Goal: Task Accomplishment & Management: Use online tool/utility

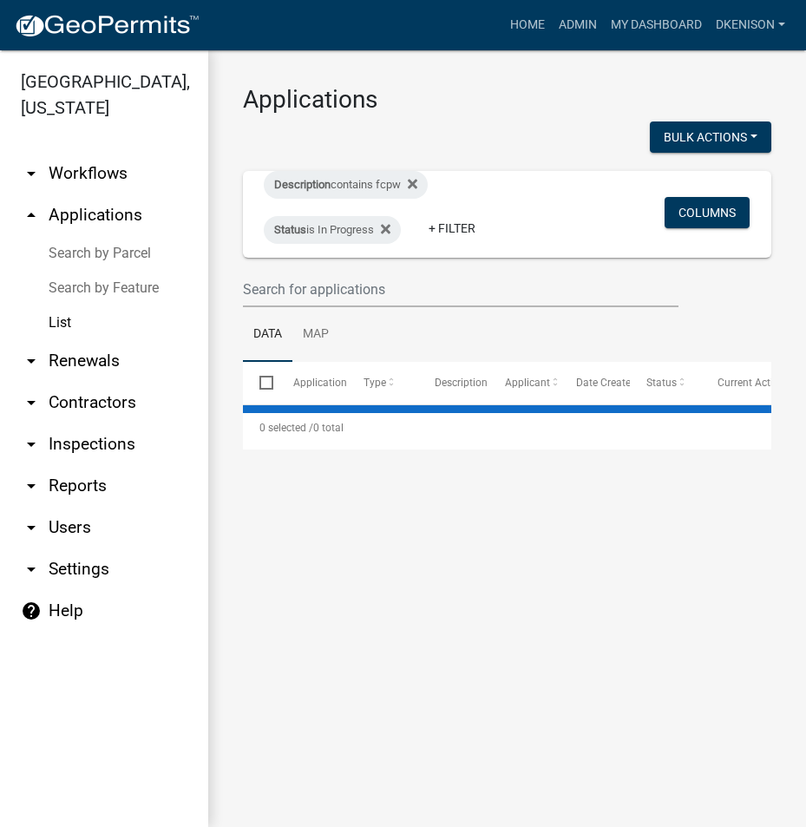
select select "3: 100"
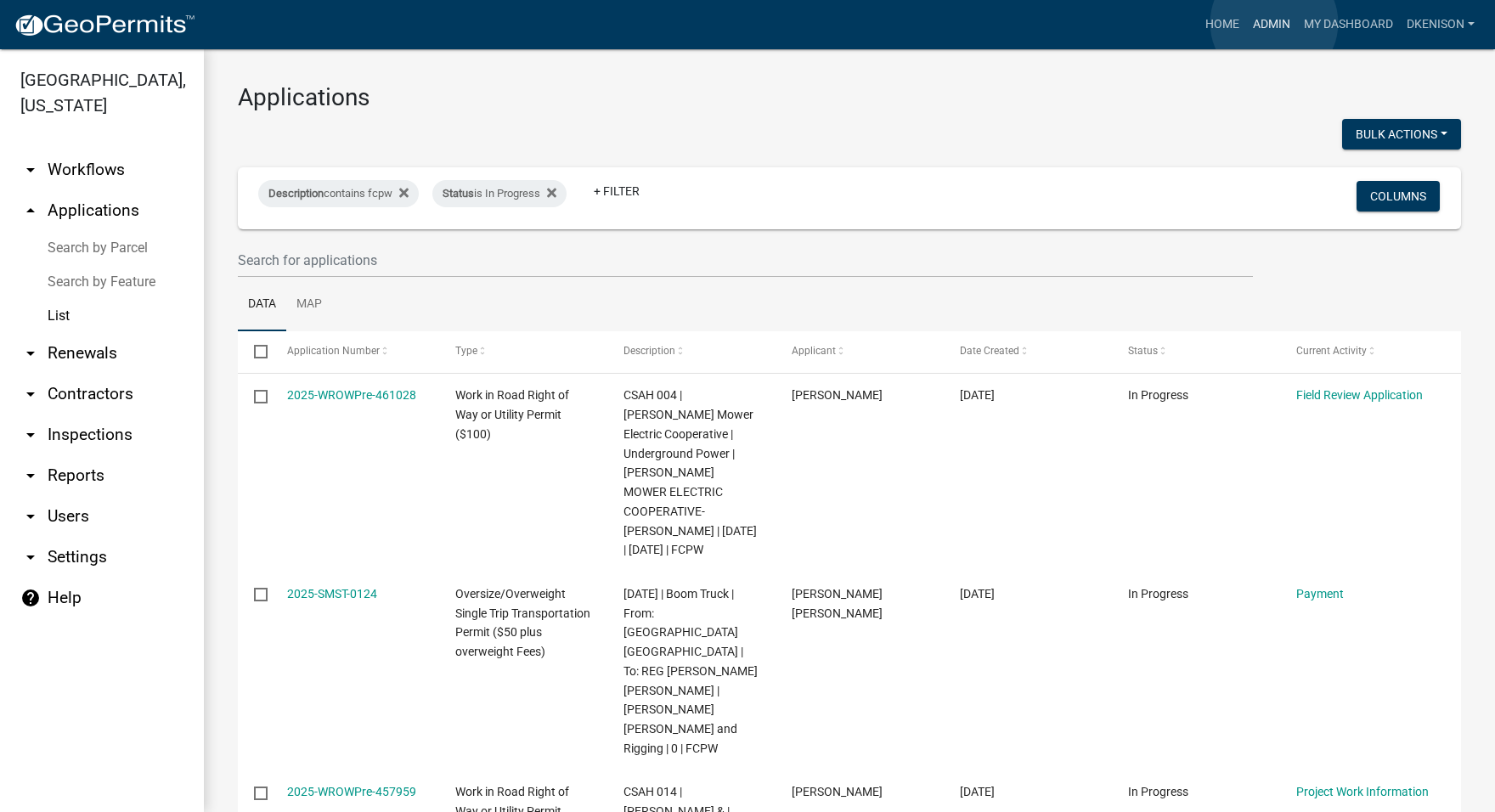
click at [1274, 23] on link "Admin" at bounding box center [1271, 24] width 51 height 32
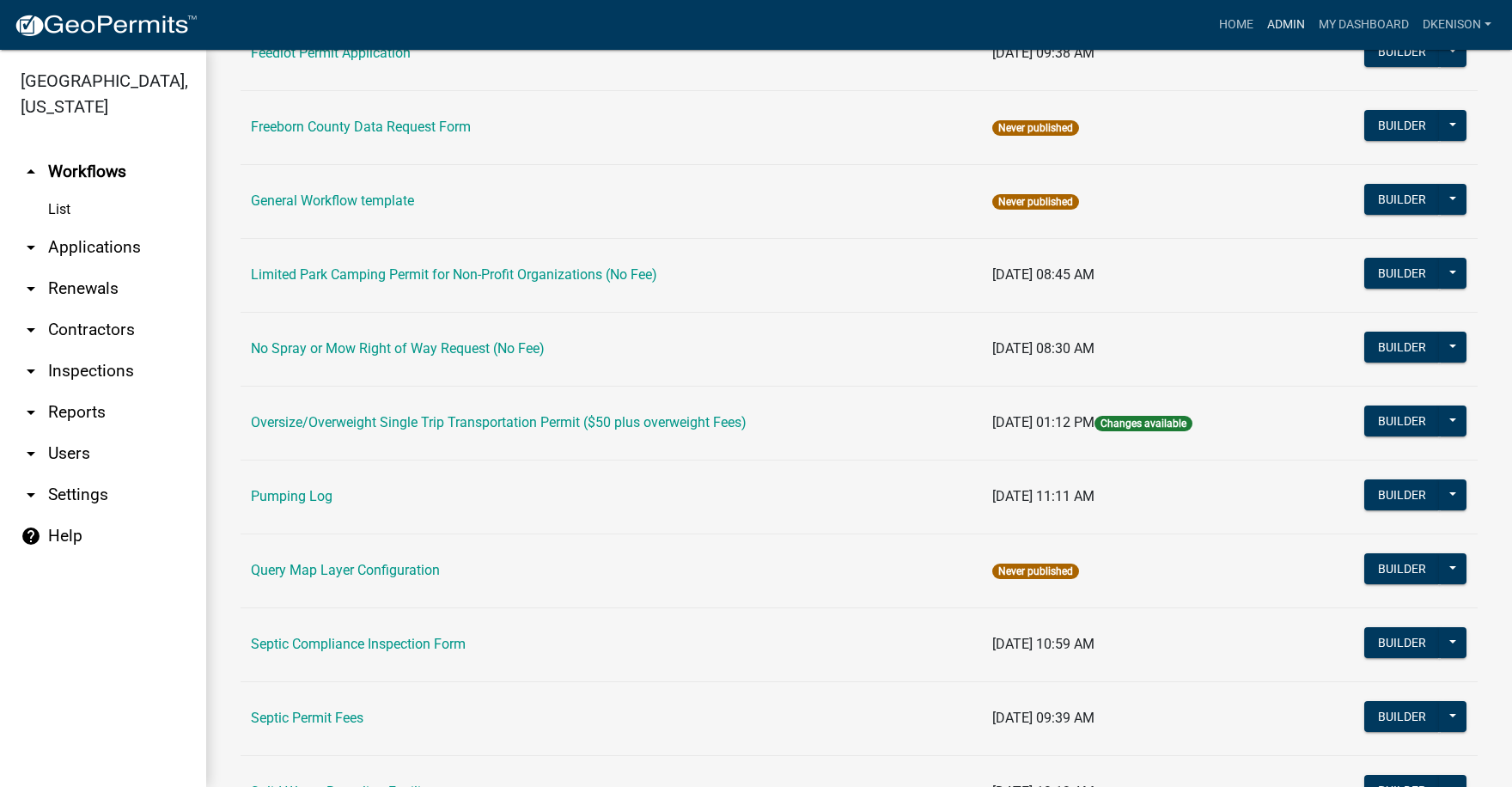
scroll to position [516, 0]
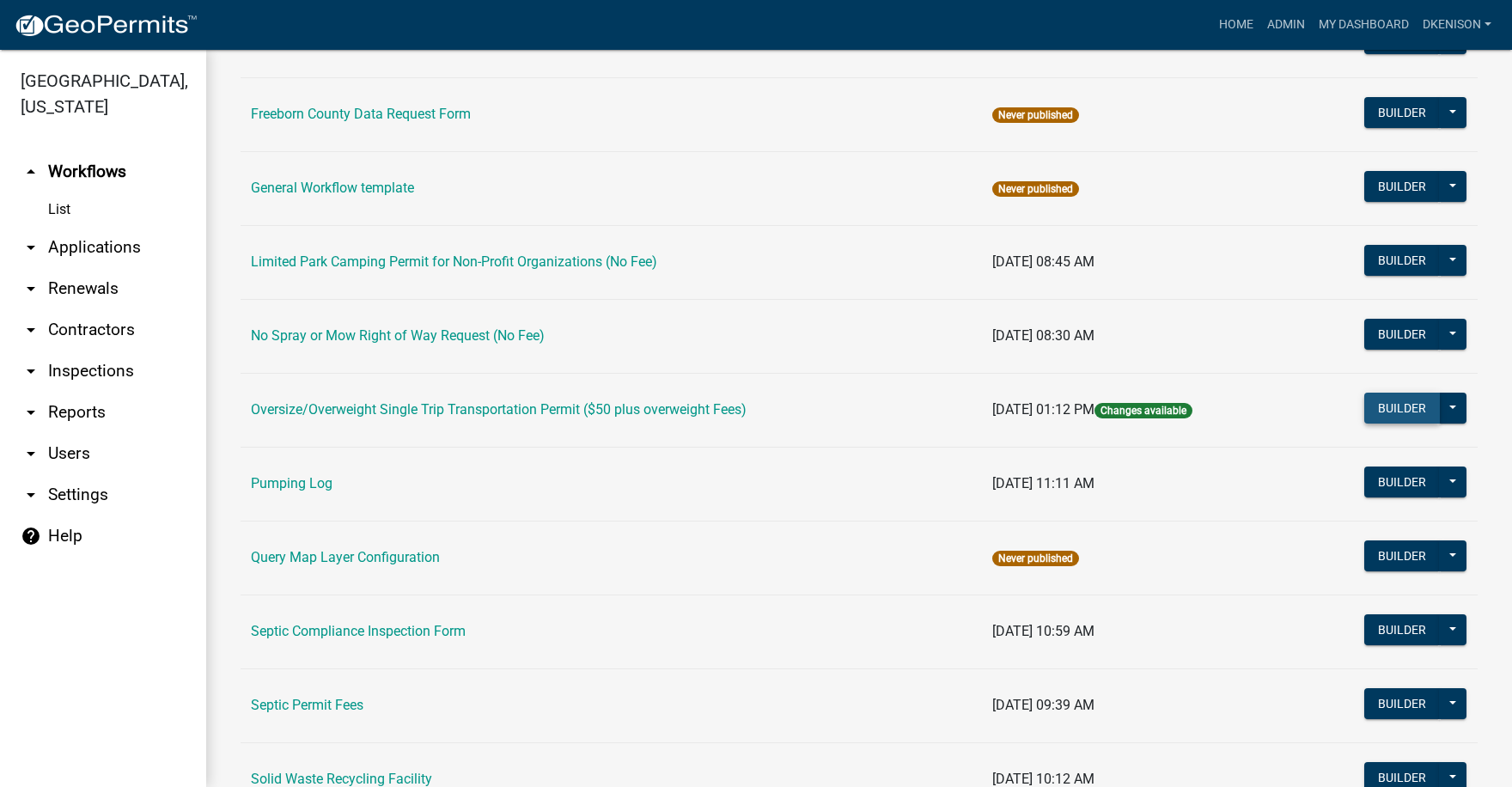
click at [1392, 412] on button "Builder" at bounding box center [1401, 408] width 75 height 31
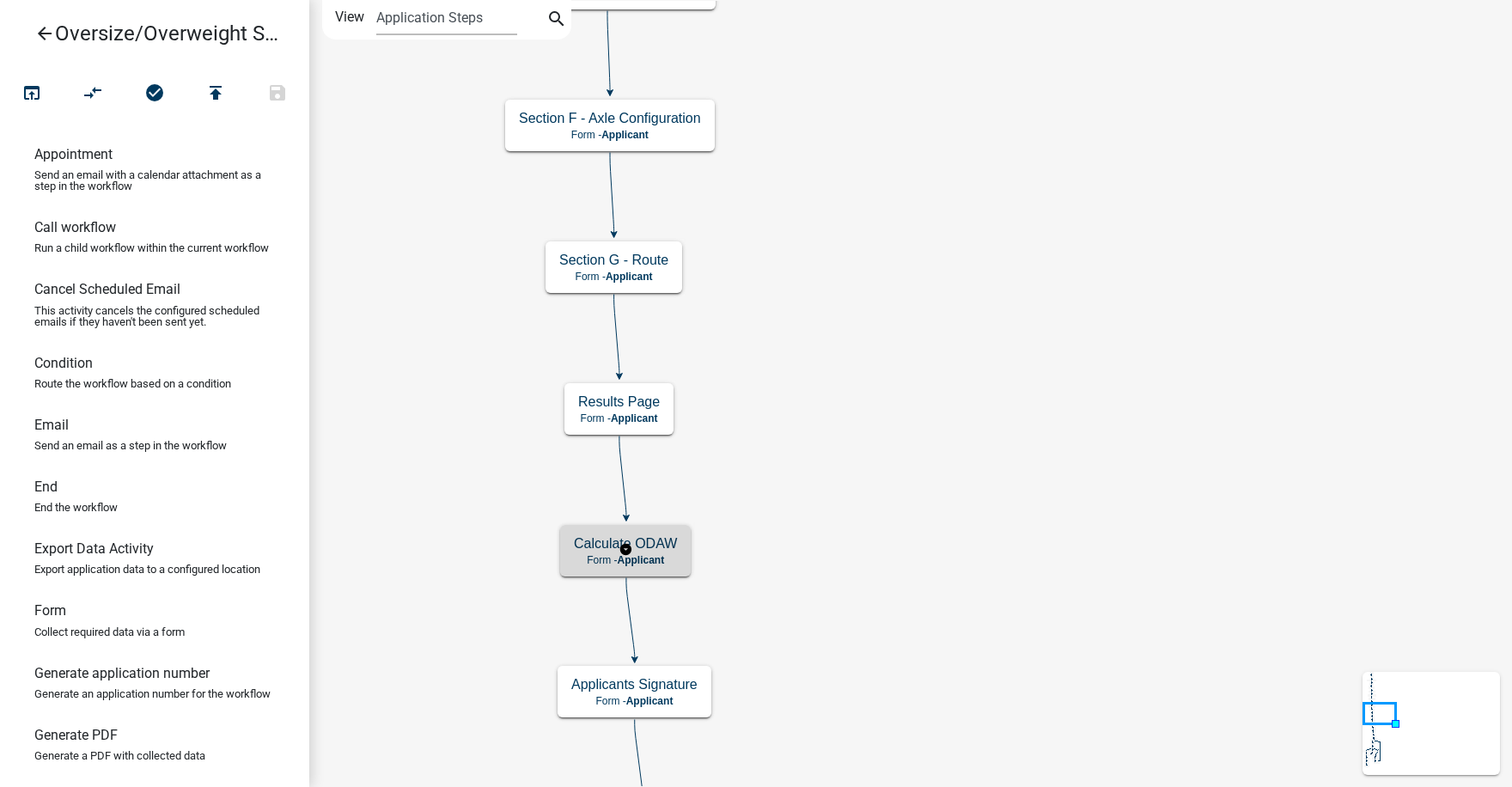
click at [663, 550] on h5 "Calculate ODAW" at bounding box center [625, 543] width 103 height 16
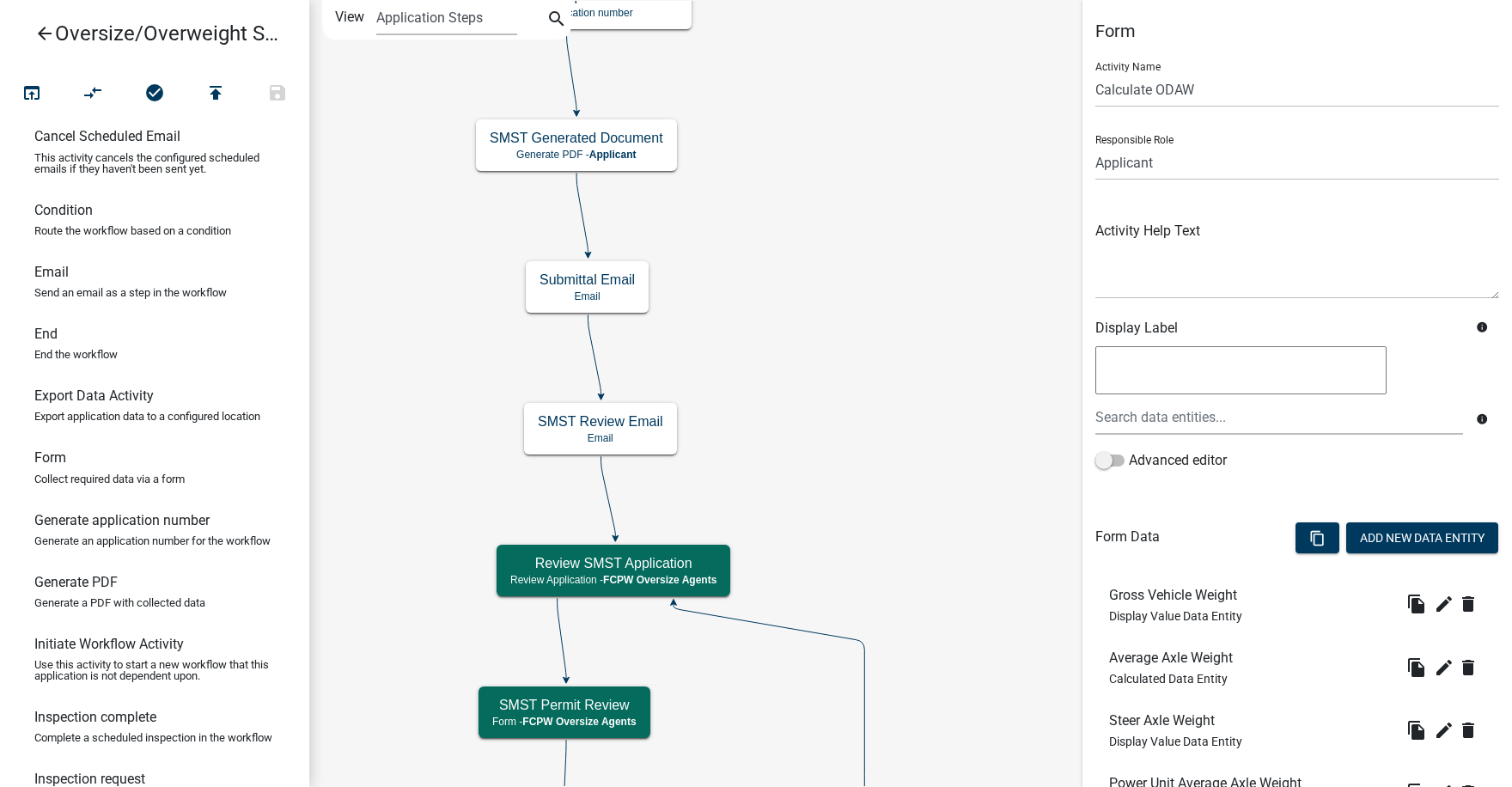
scroll to position [172, 0]
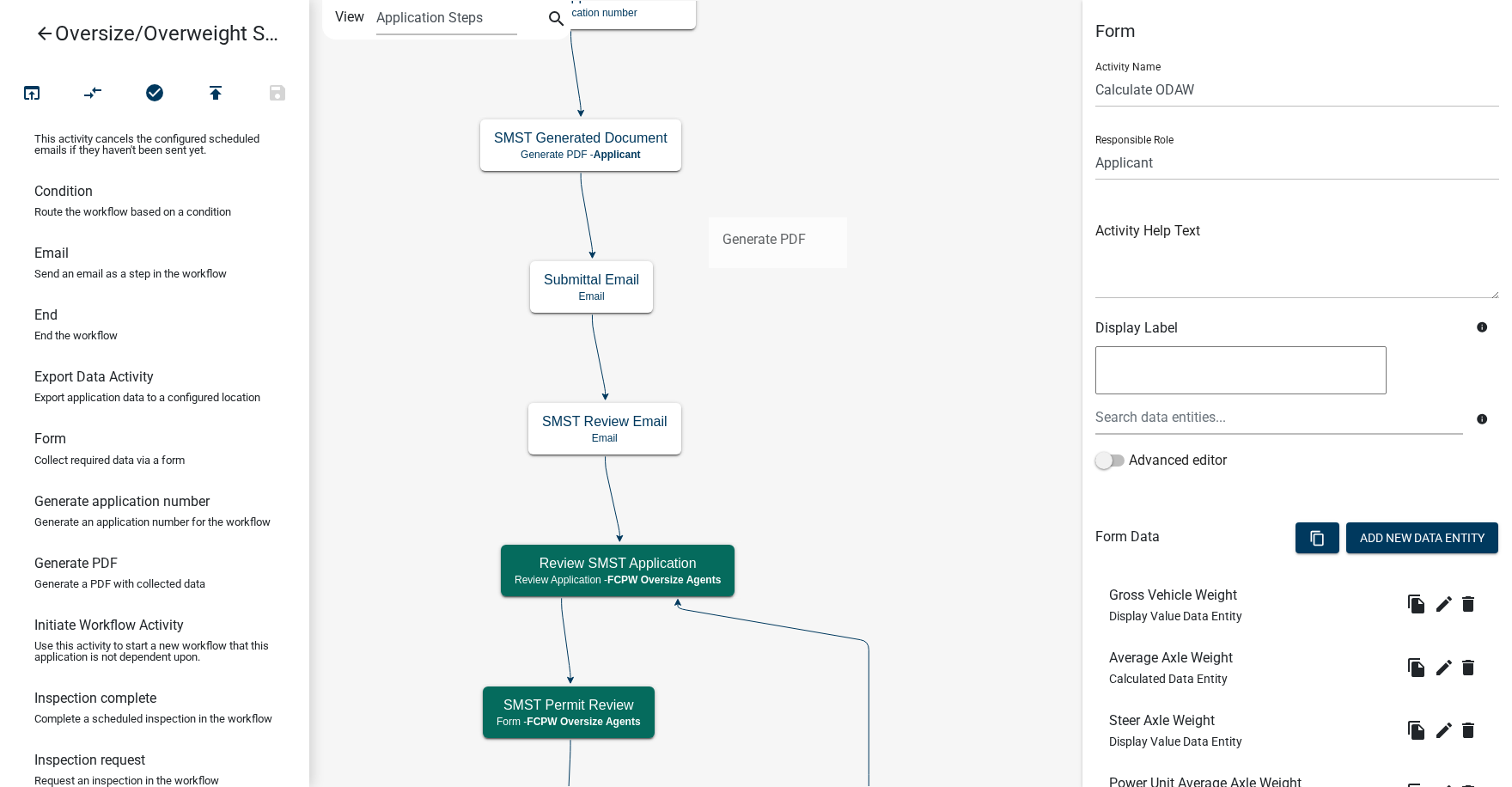
drag, startPoint x: 89, startPoint y: 613, endPoint x: 709, endPoint y: 204, distance: 742.8
click at [709, 204] on div "arrow_back Oversize/Overweight Single Trip Transportation Permit ($50 plus over…" at bounding box center [756, 393] width 1512 height 787
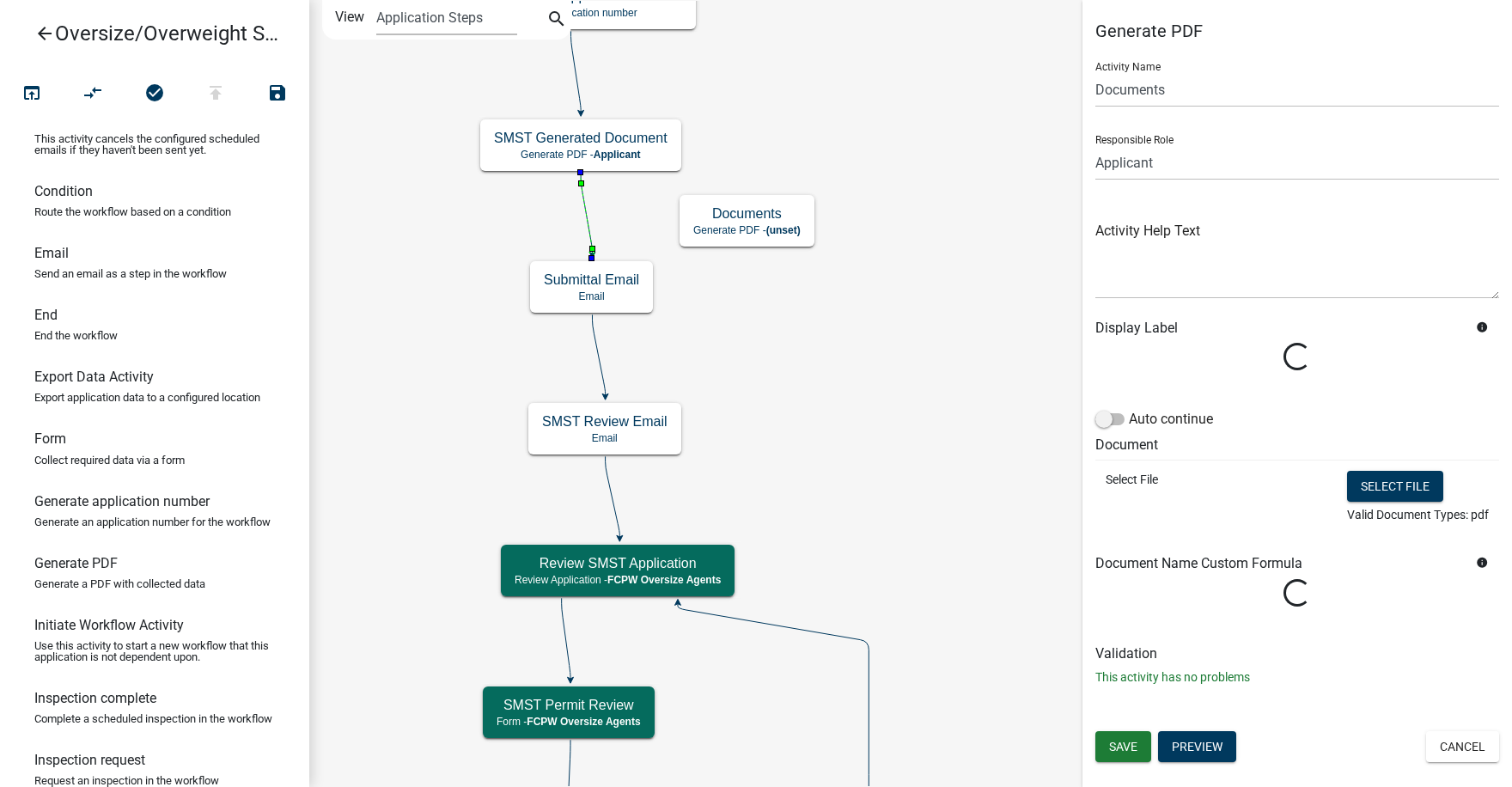
click at [586, 212] on icon at bounding box center [586, 213] width 11 height 81
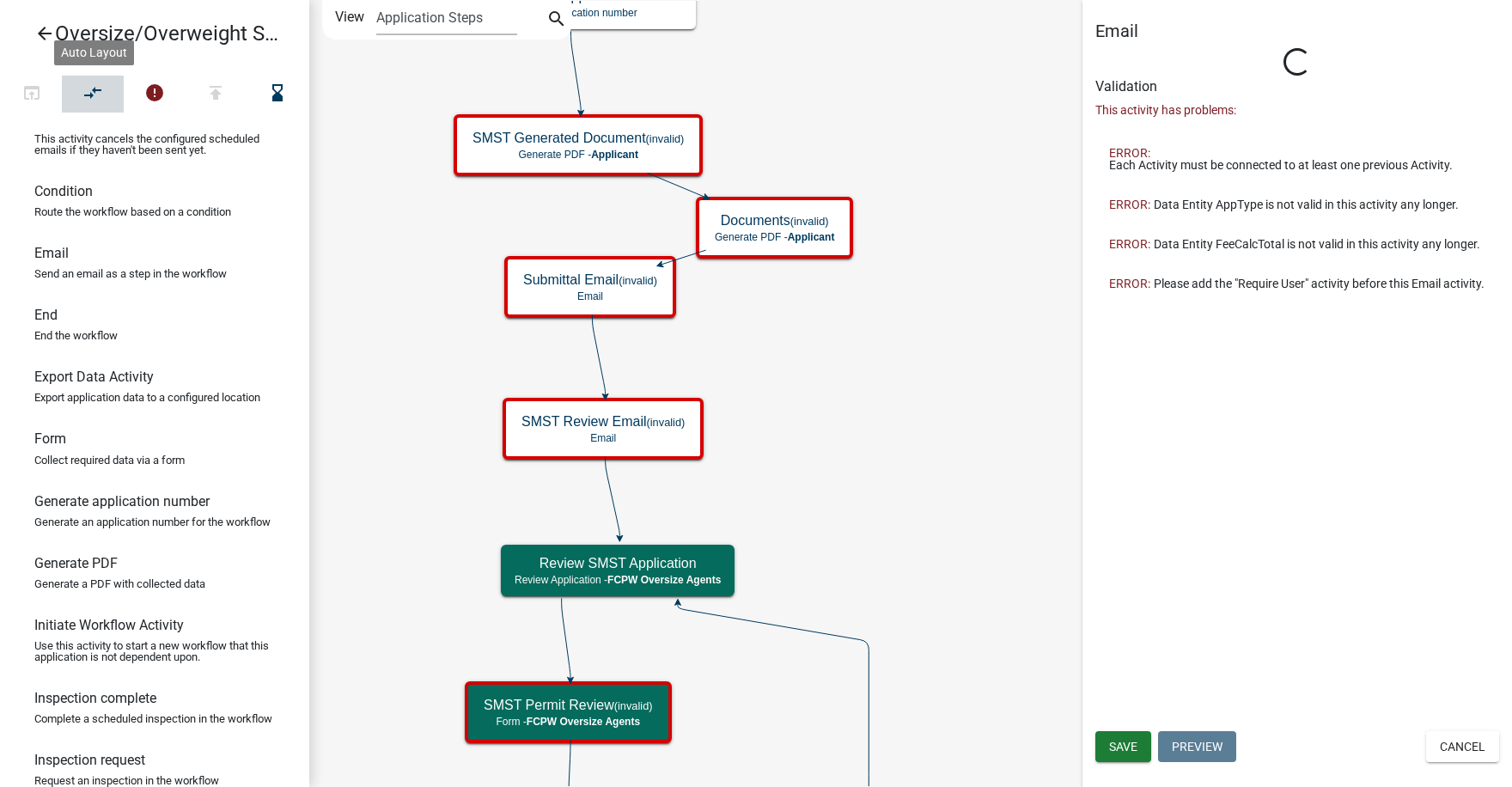
click at [94, 89] on icon "compare_arrows" at bounding box center [93, 94] width 21 height 24
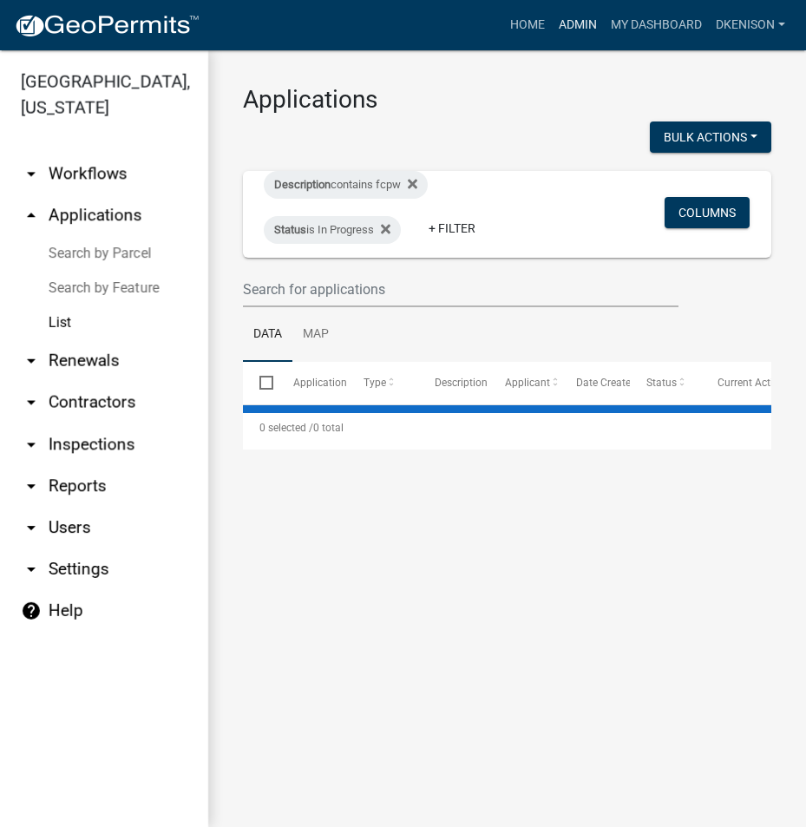
click at [577, 25] on link "Admin" at bounding box center [578, 25] width 52 height 33
select select "3: 100"
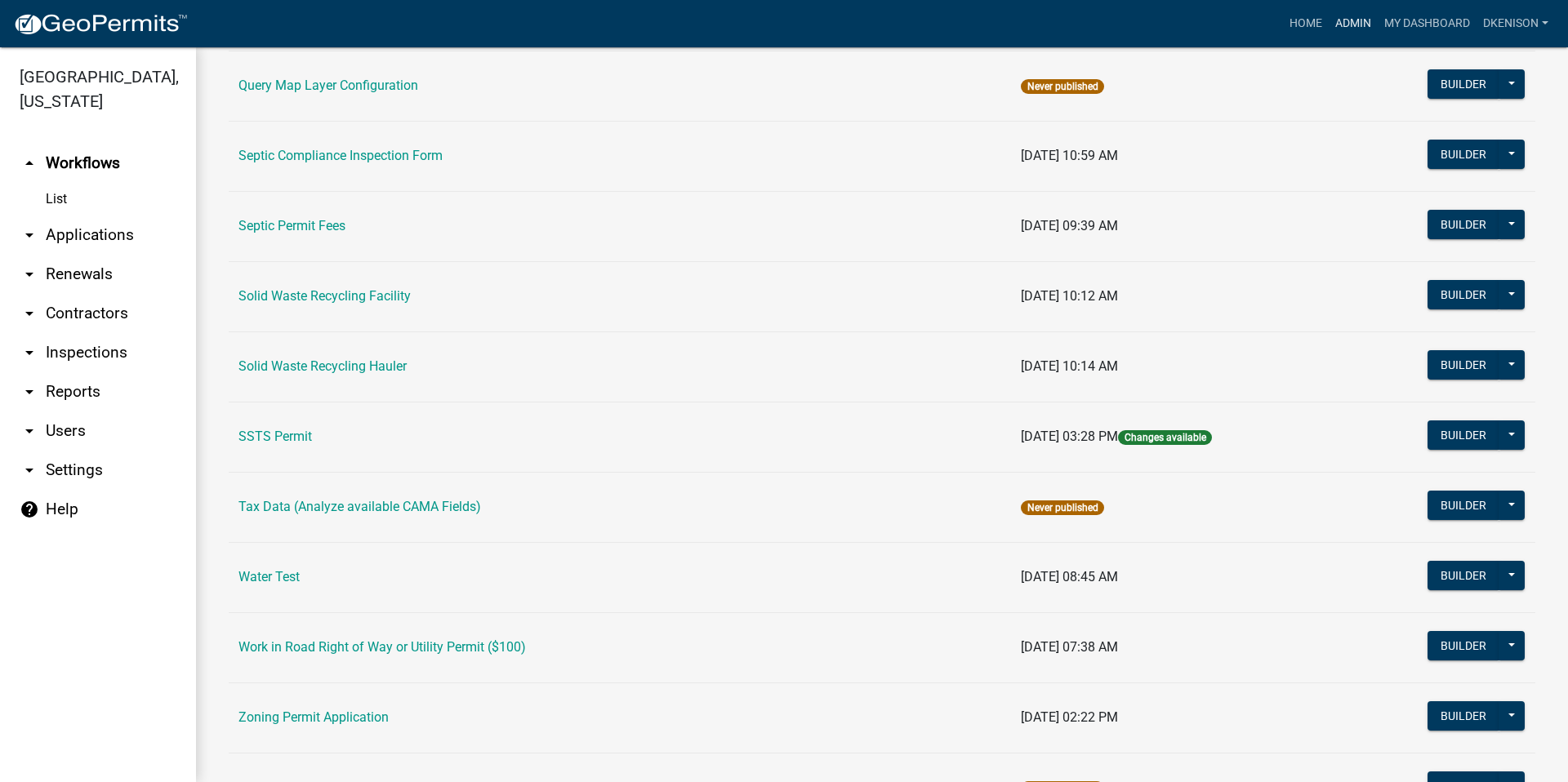
scroll to position [1021, 0]
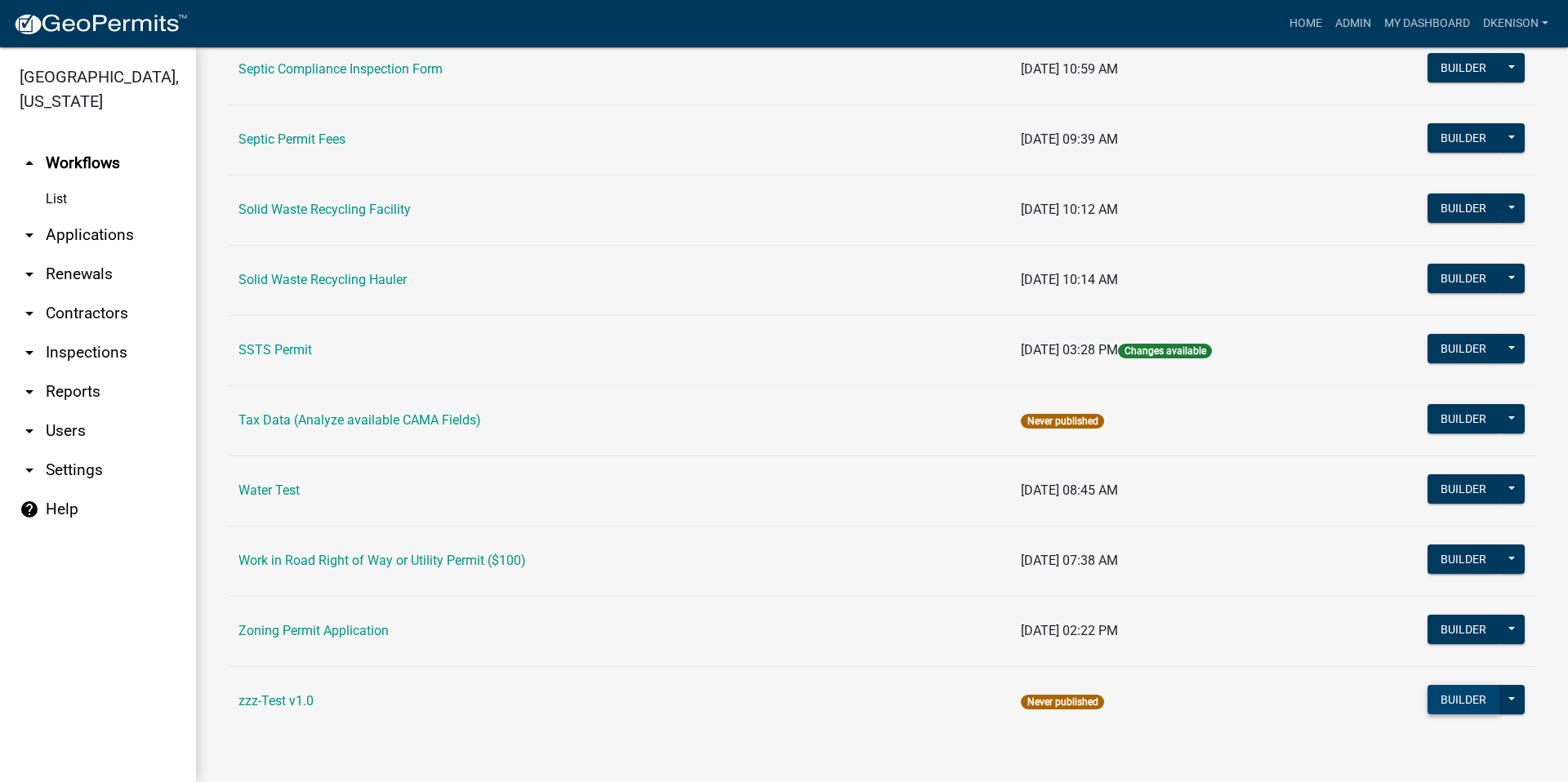
click at [1437, 697] on button "Builder" at bounding box center [1464, 699] width 72 height 29
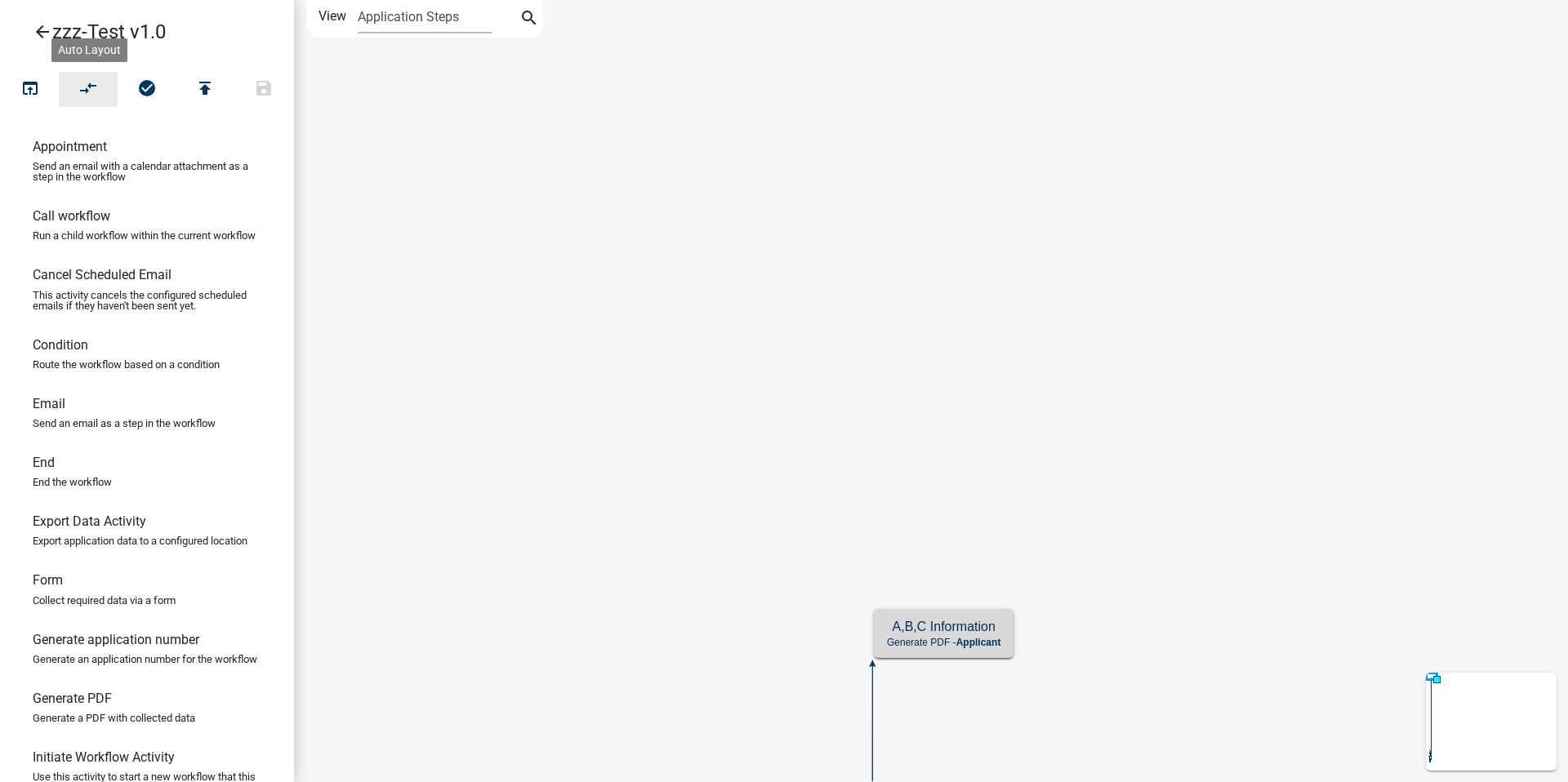
click at [90, 85] on icon "compare_arrows" at bounding box center [88, 89] width 20 height 23
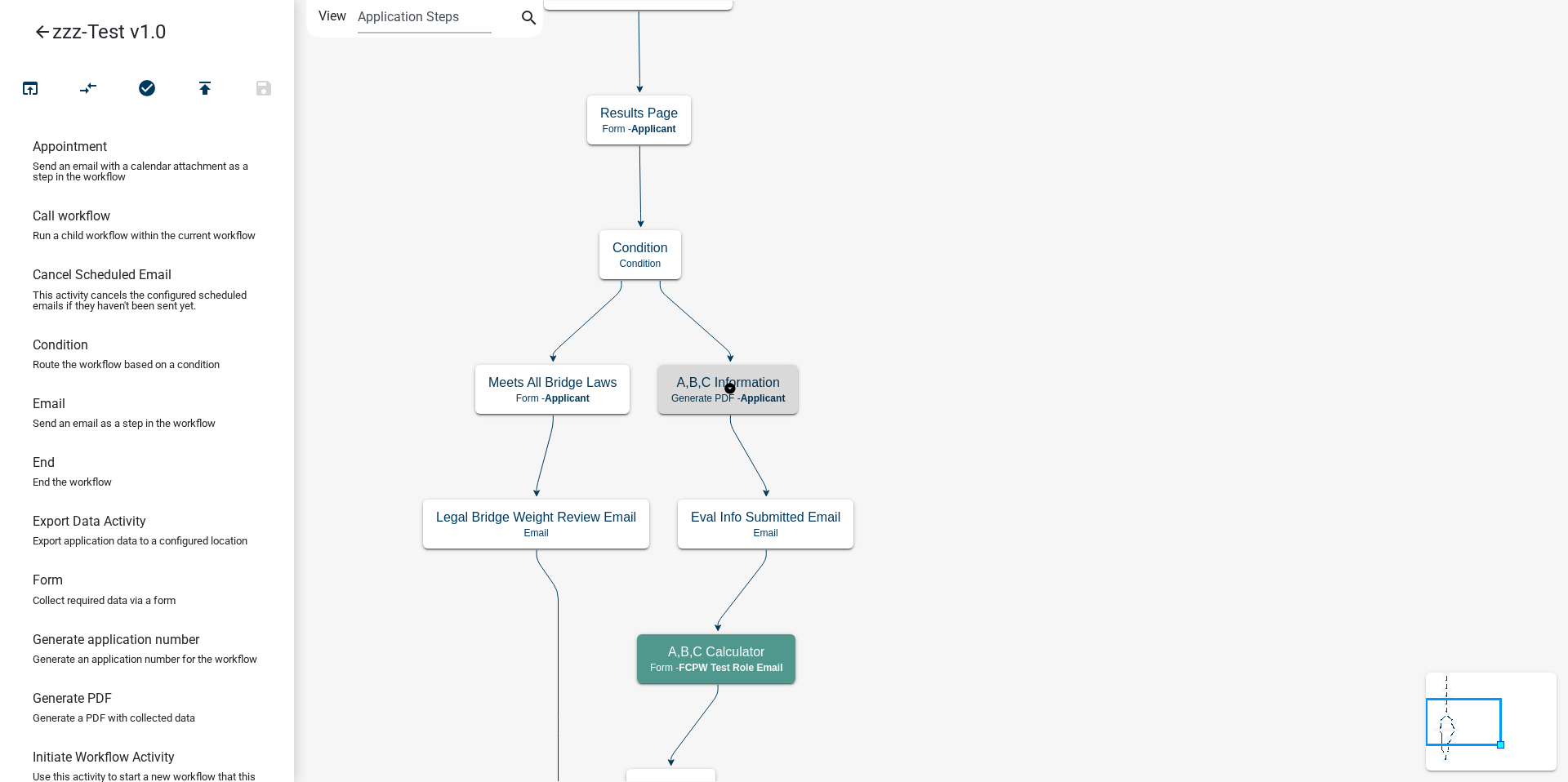
click at [760, 391] on h5 "A,B,C Information" at bounding box center [728, 382] width 114 height 15
click at [763, 393] on span "Applicant" at bounding box center [763, 398] width 45 height 11
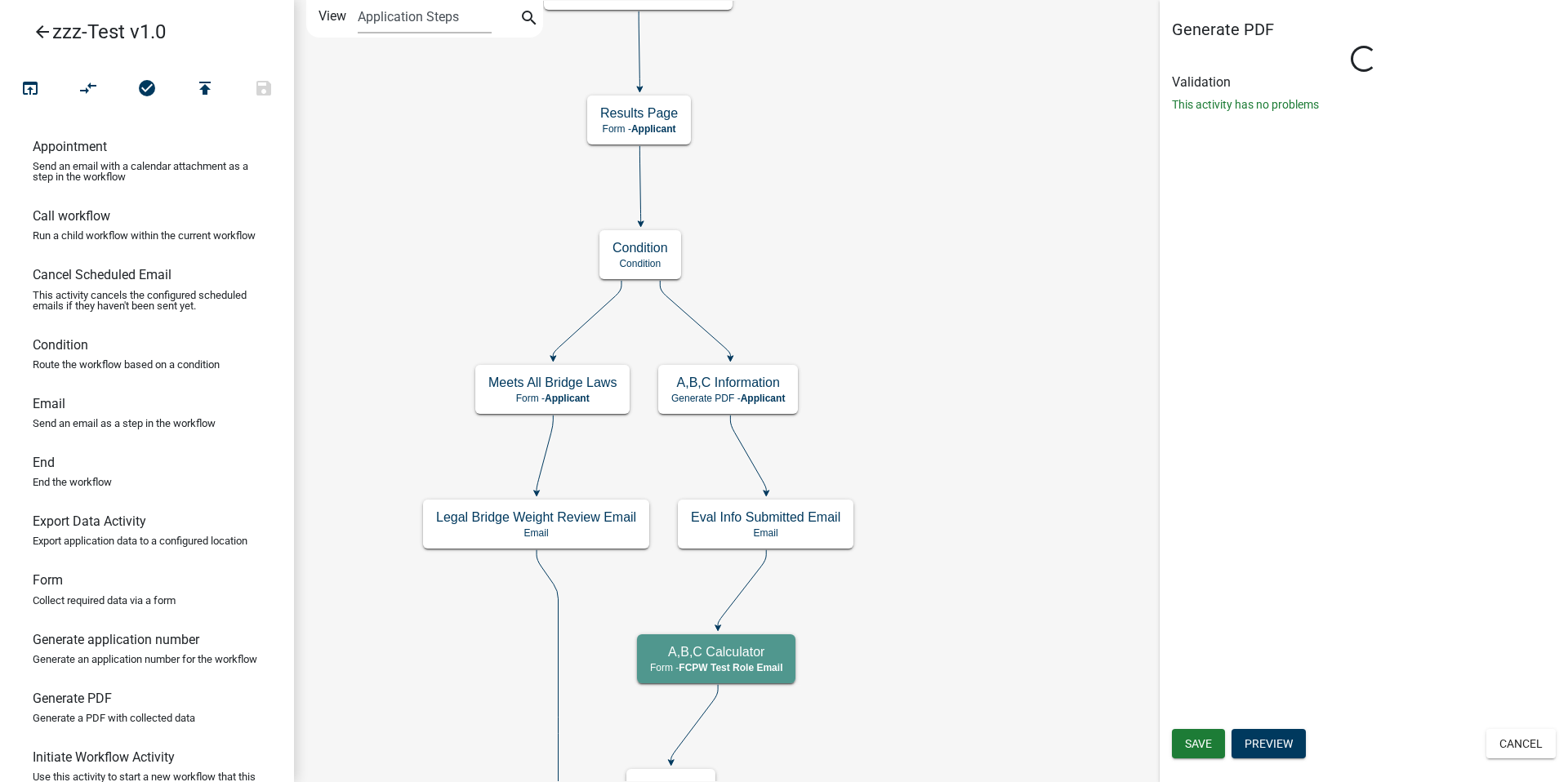
click at [883, 203] on icon "Start Start - Applicant Require User Require user Axle Weights and Distances Fo…" at bounding box center [931, 545] width 1272 height 1089
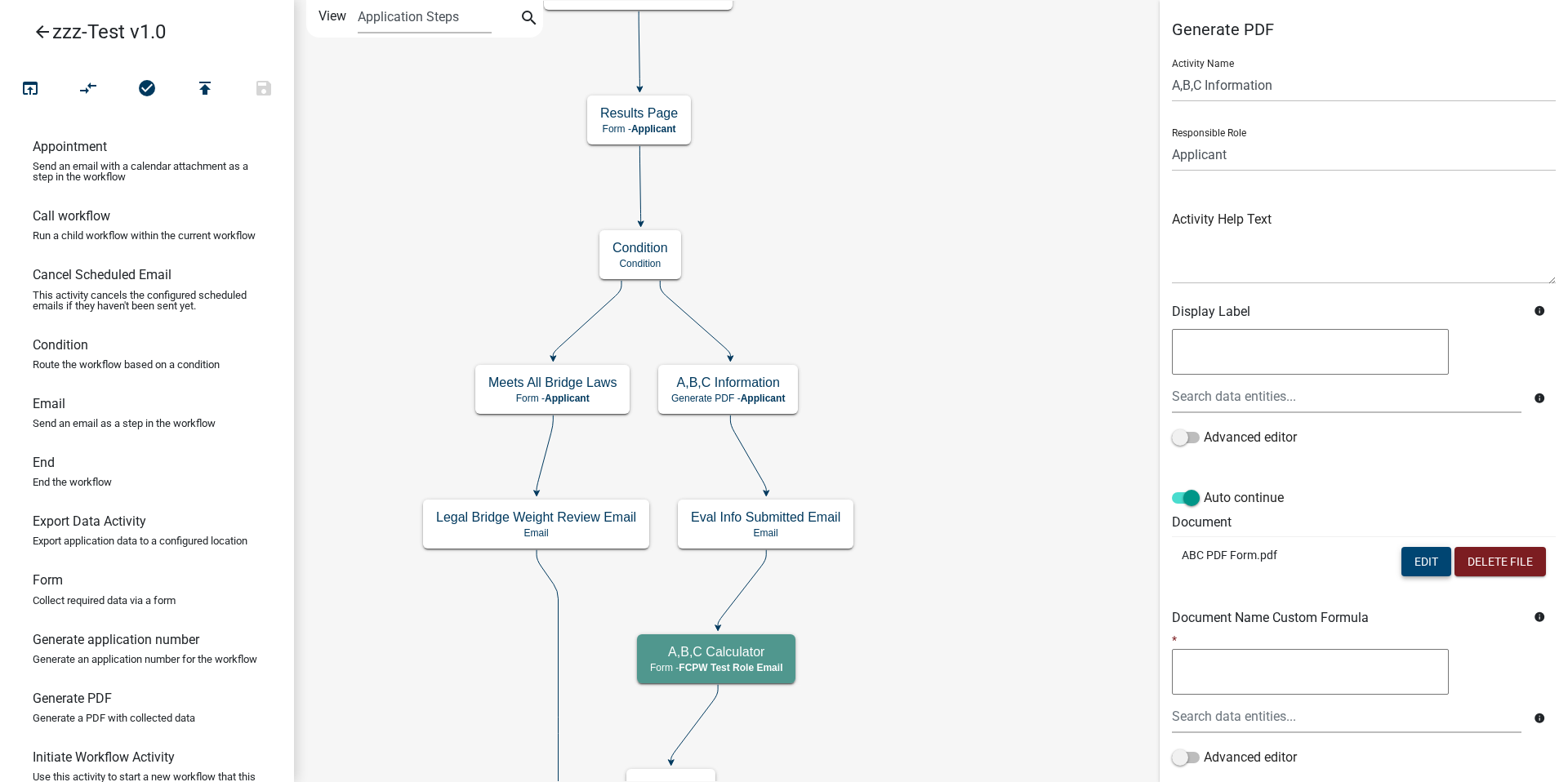
click at [1410, 567] on button "Edit" at bounding box center [1426, 562] width 50 height 29
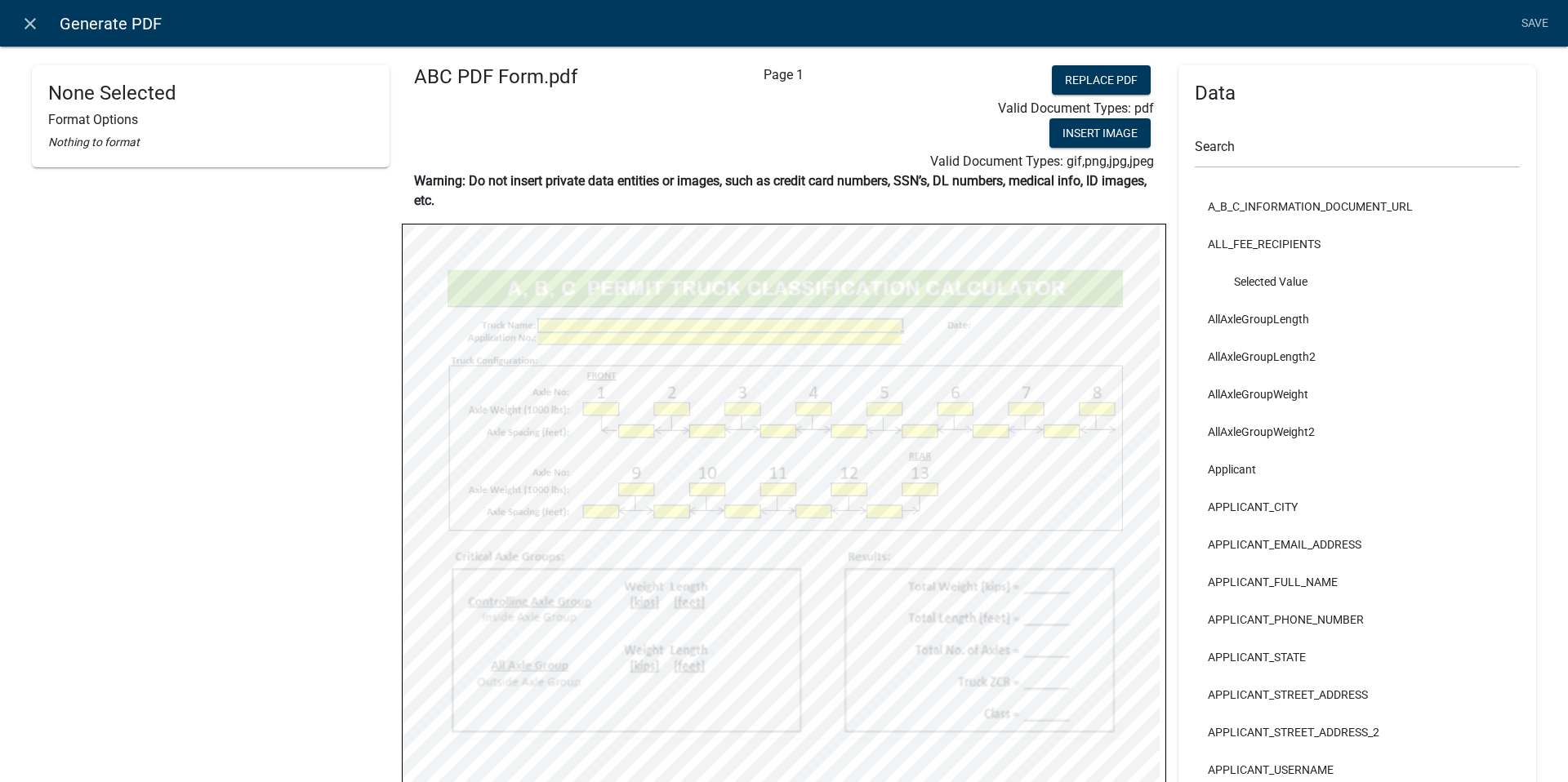
select select
select select "5"
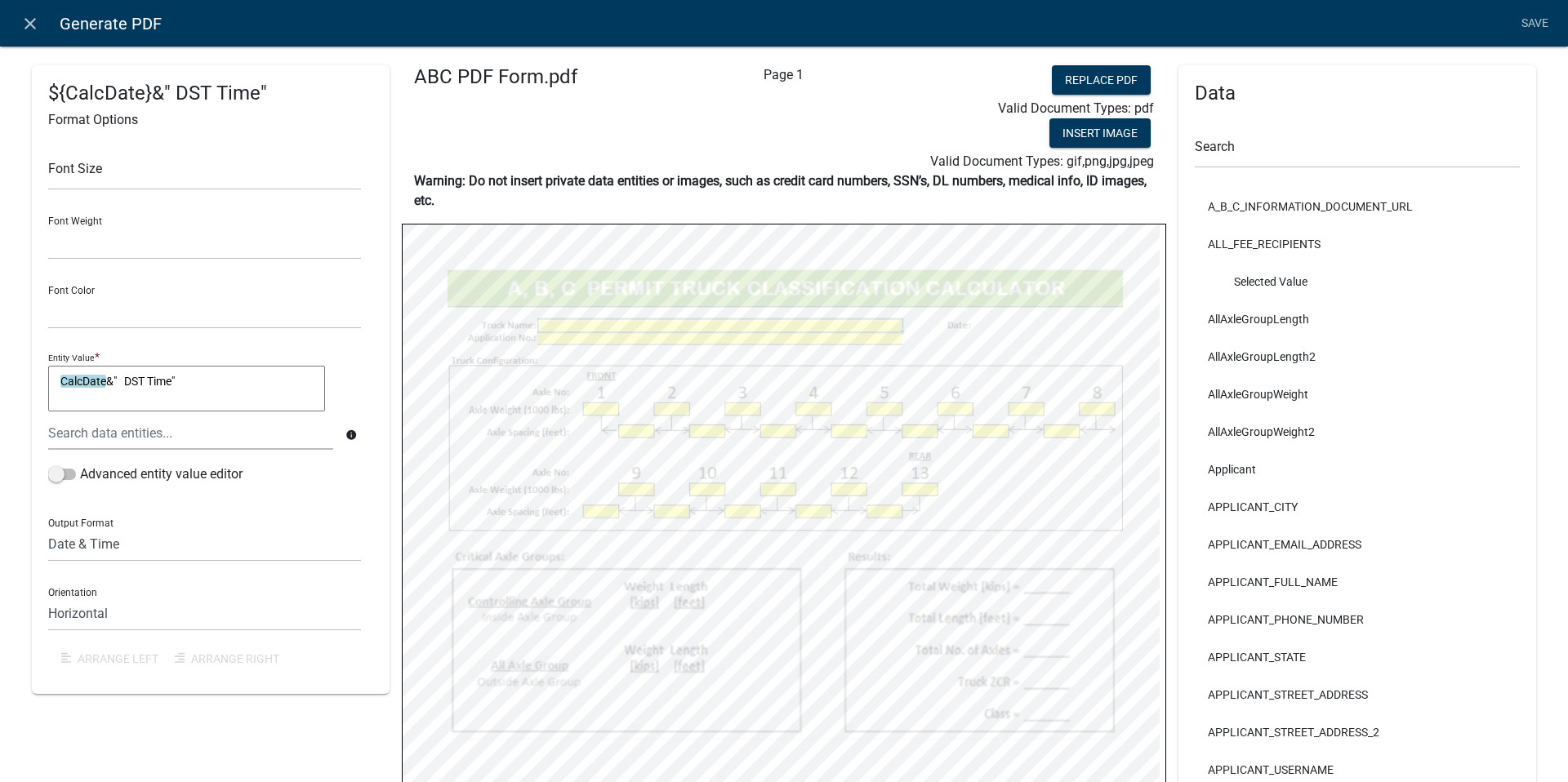
select select
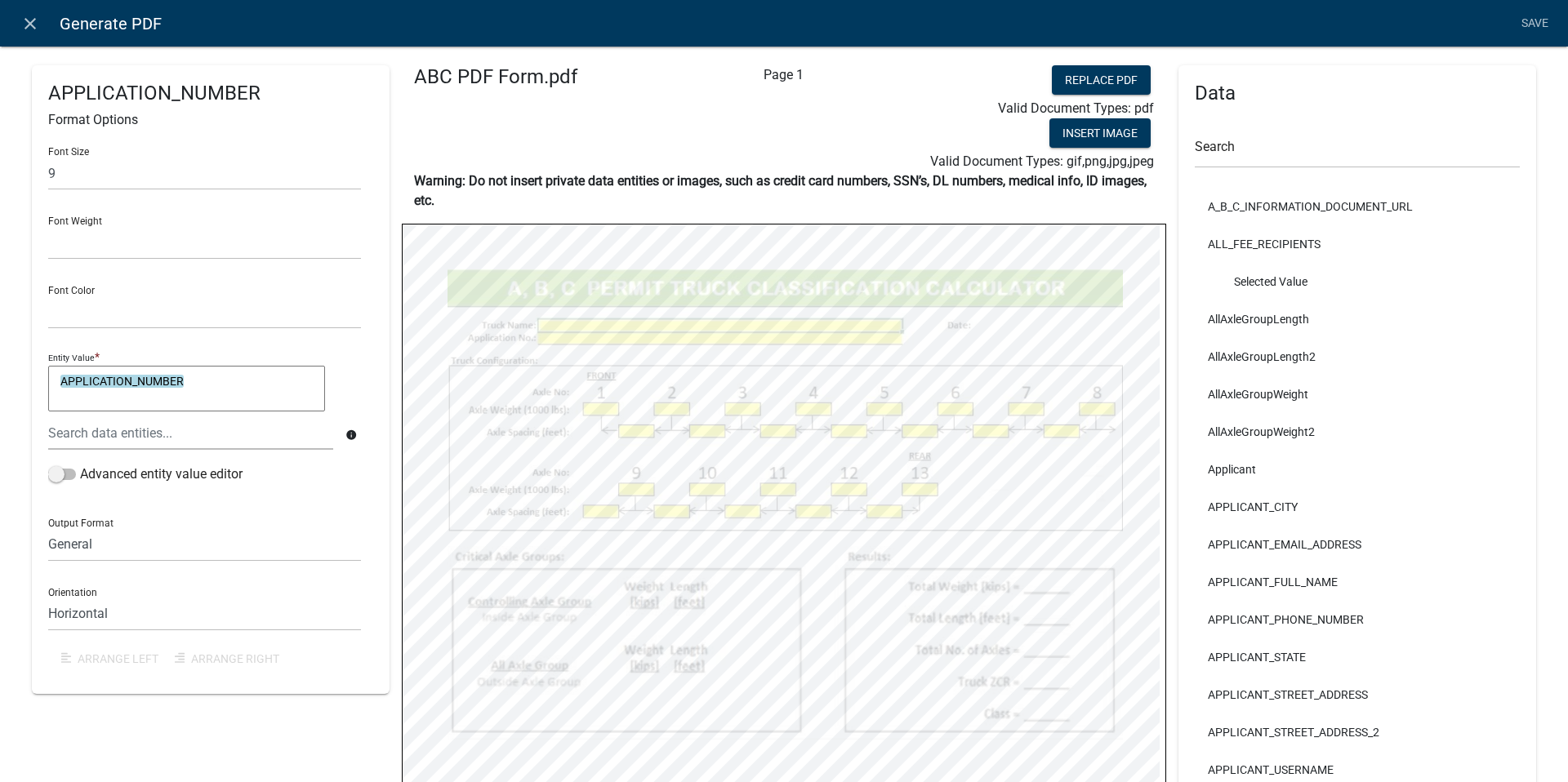
select select
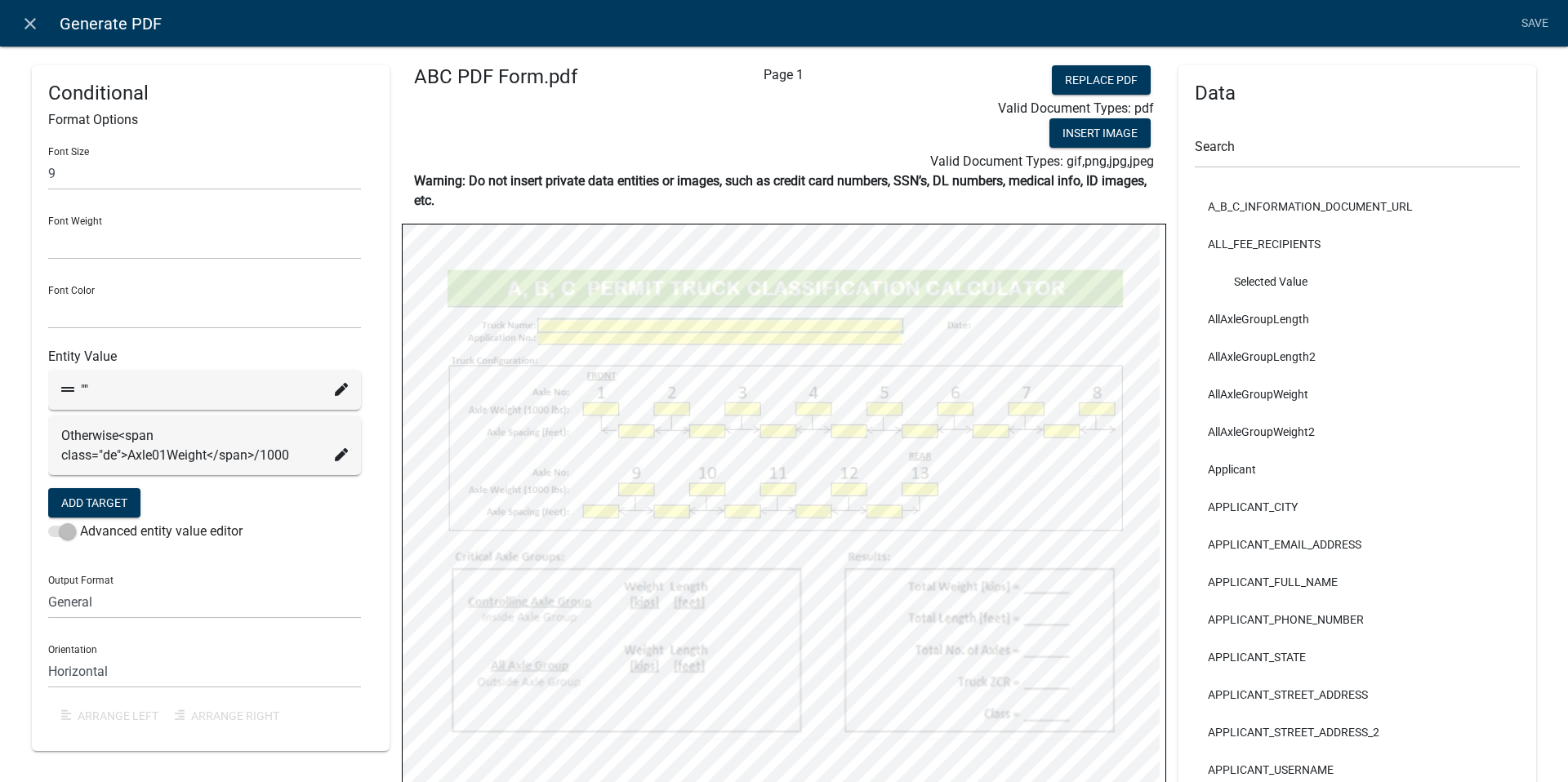
click at [337, 387] on icon at bounding box center [342, 390] width 13 height 13
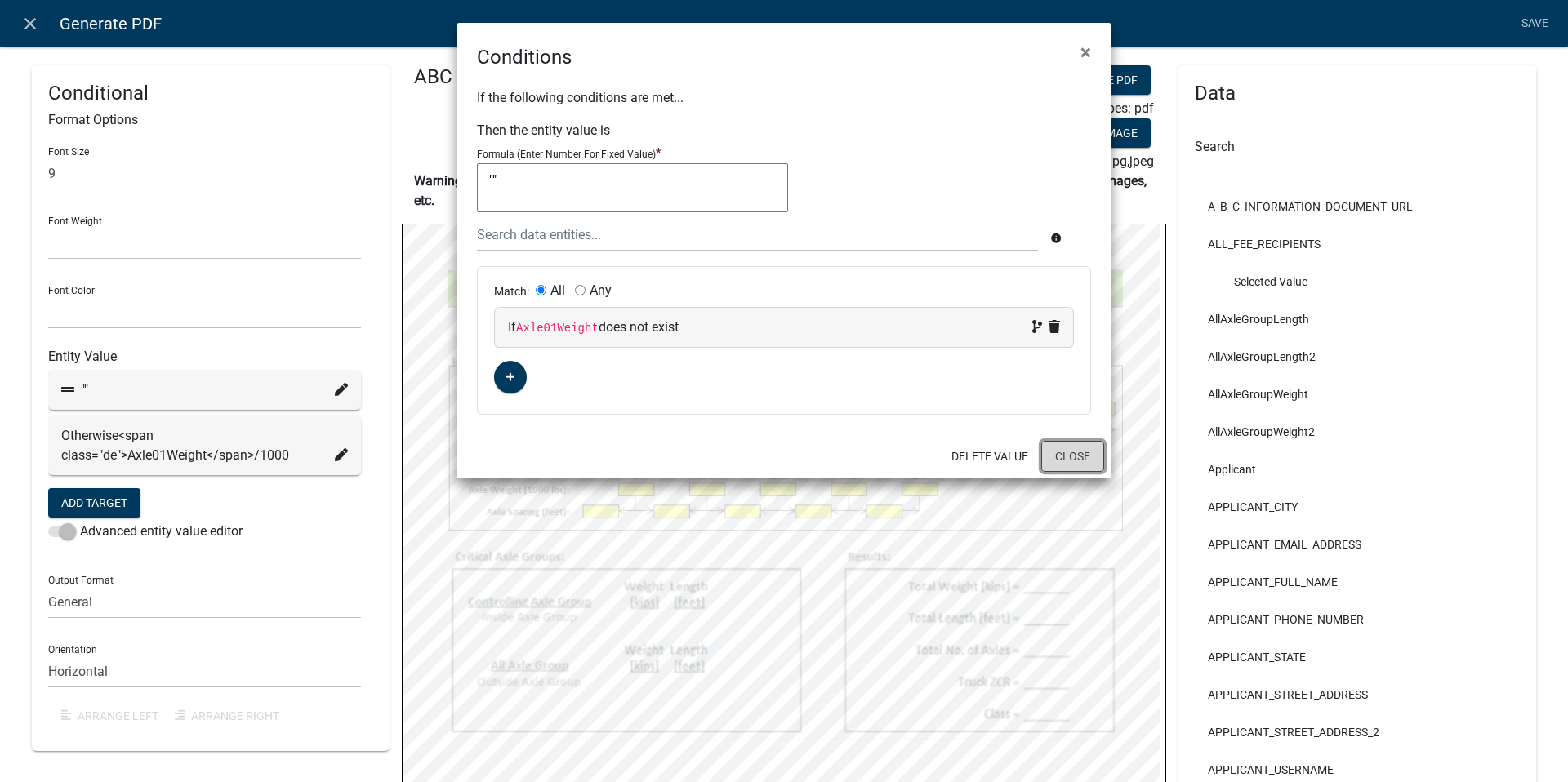
click at [1081, 453] on button "Close" at bounding box center [1073, 456] width 63 height 31
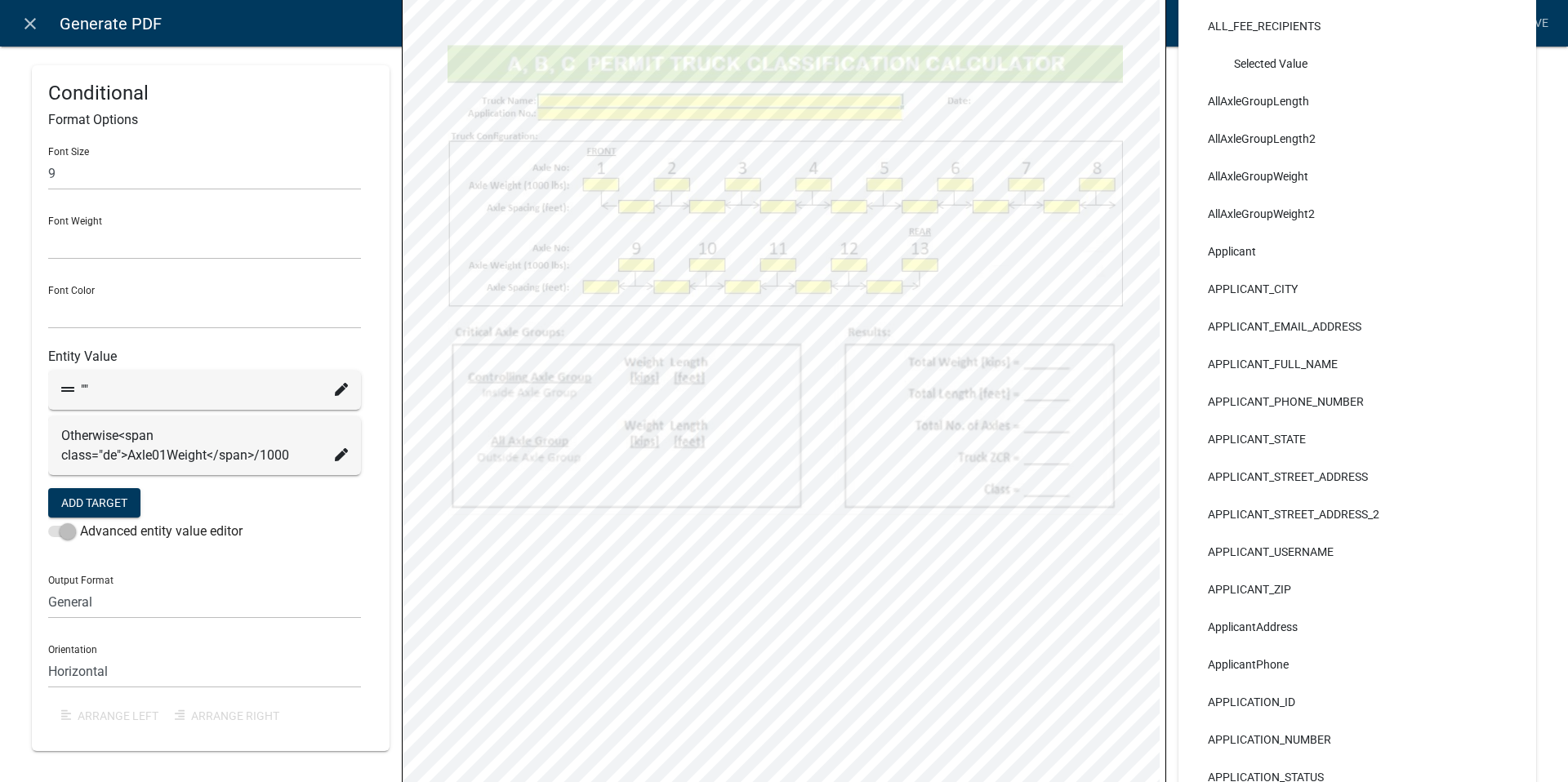
click at [340, 452] on icon at bounding box center [342, 455] width 13 height 13
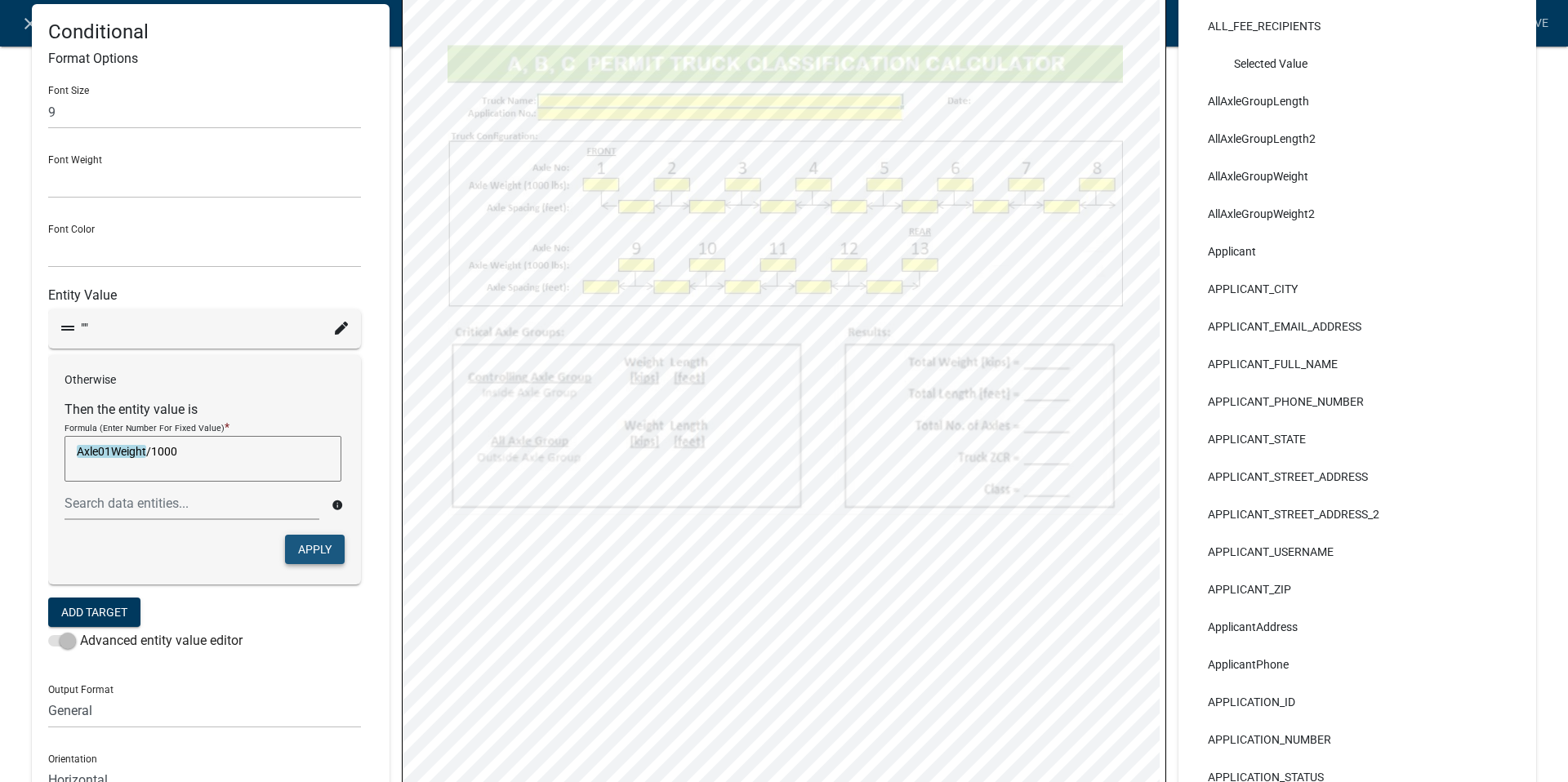
click at [309, 545] on button "Apply" at bounding box center [314, 549] width 59 height 29
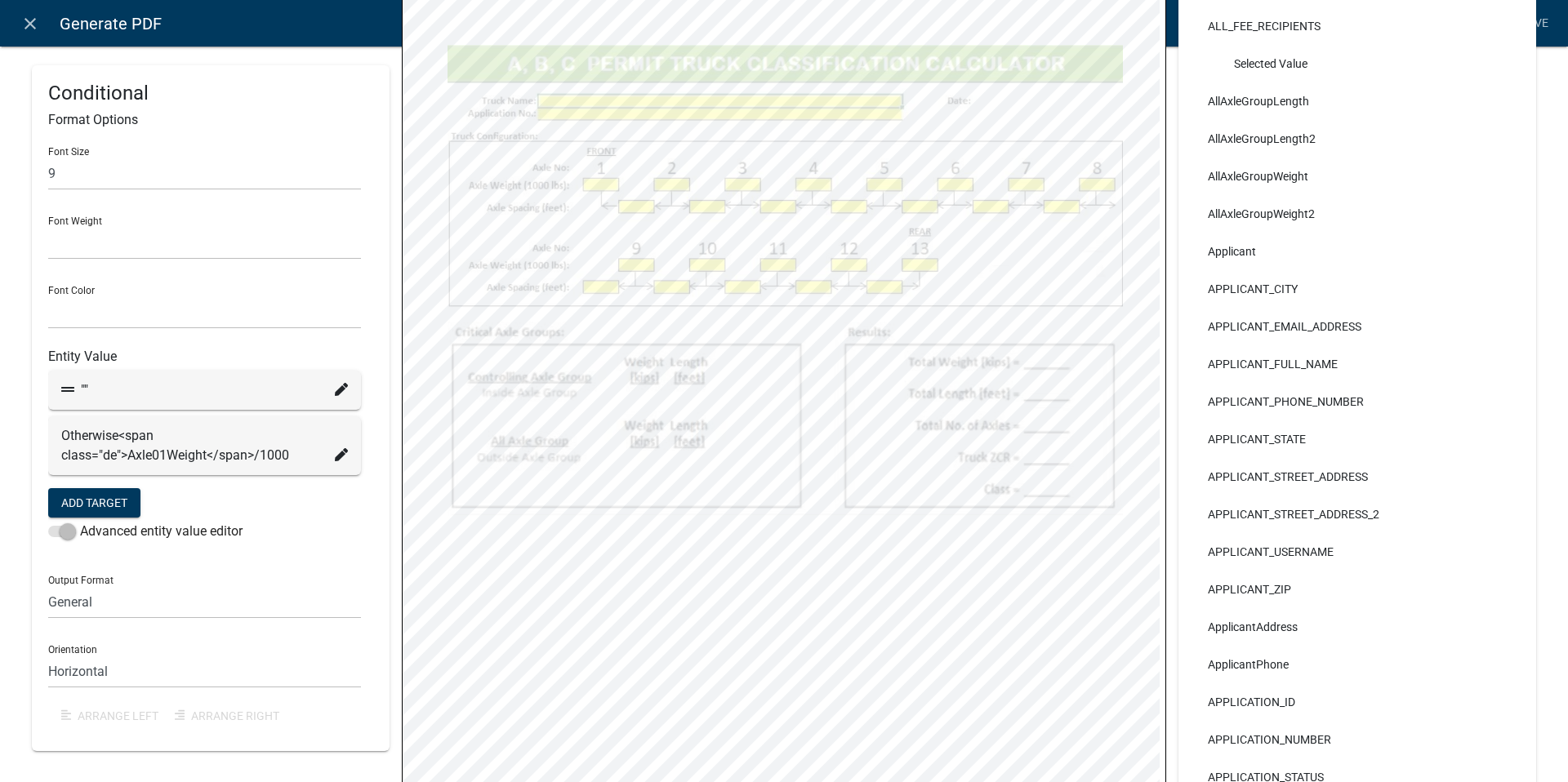
select select
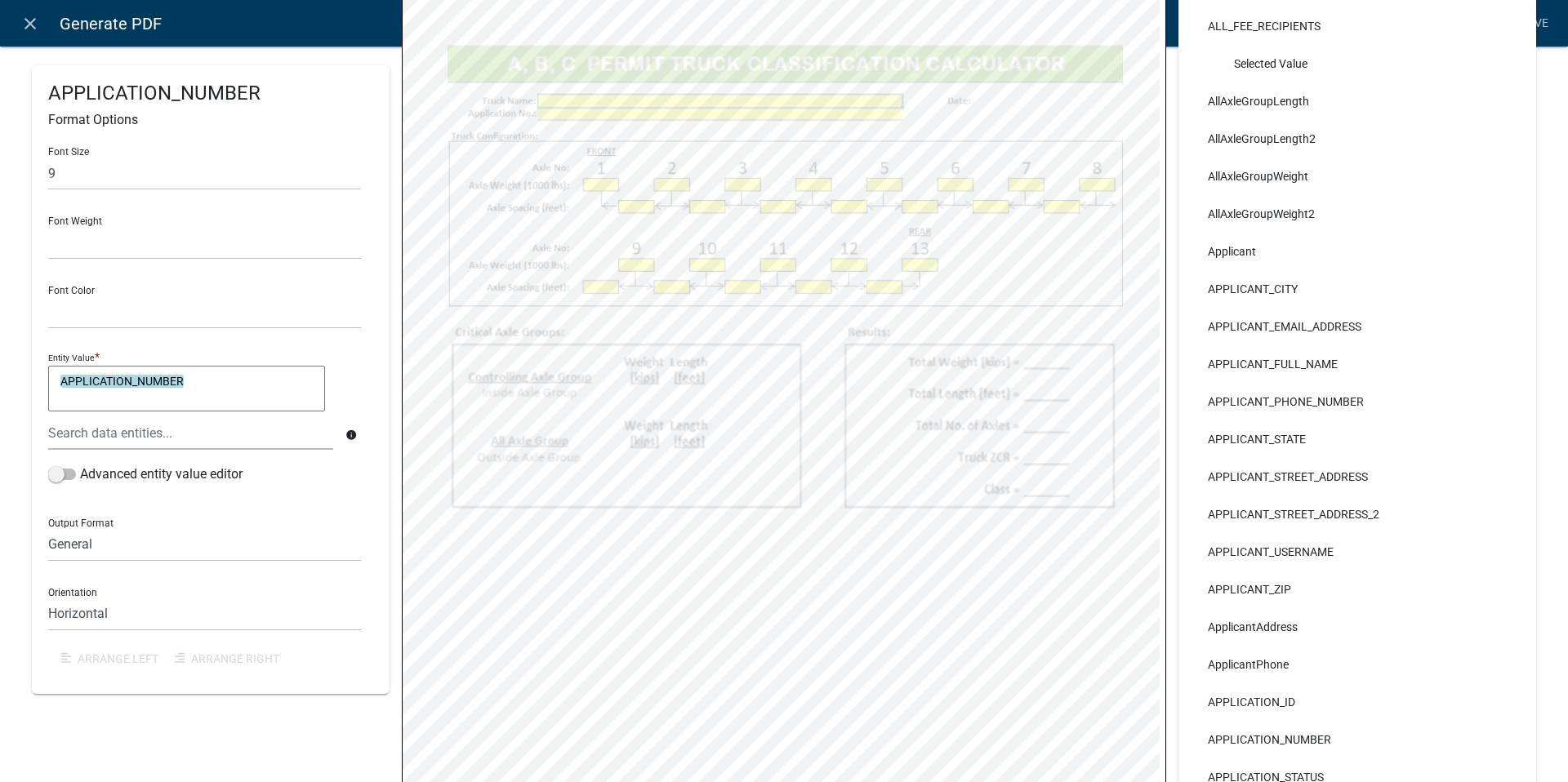
select select
select select "5"
click at [32, 25] on icon "close" at bounding box center [30, 24] width 20 height 20
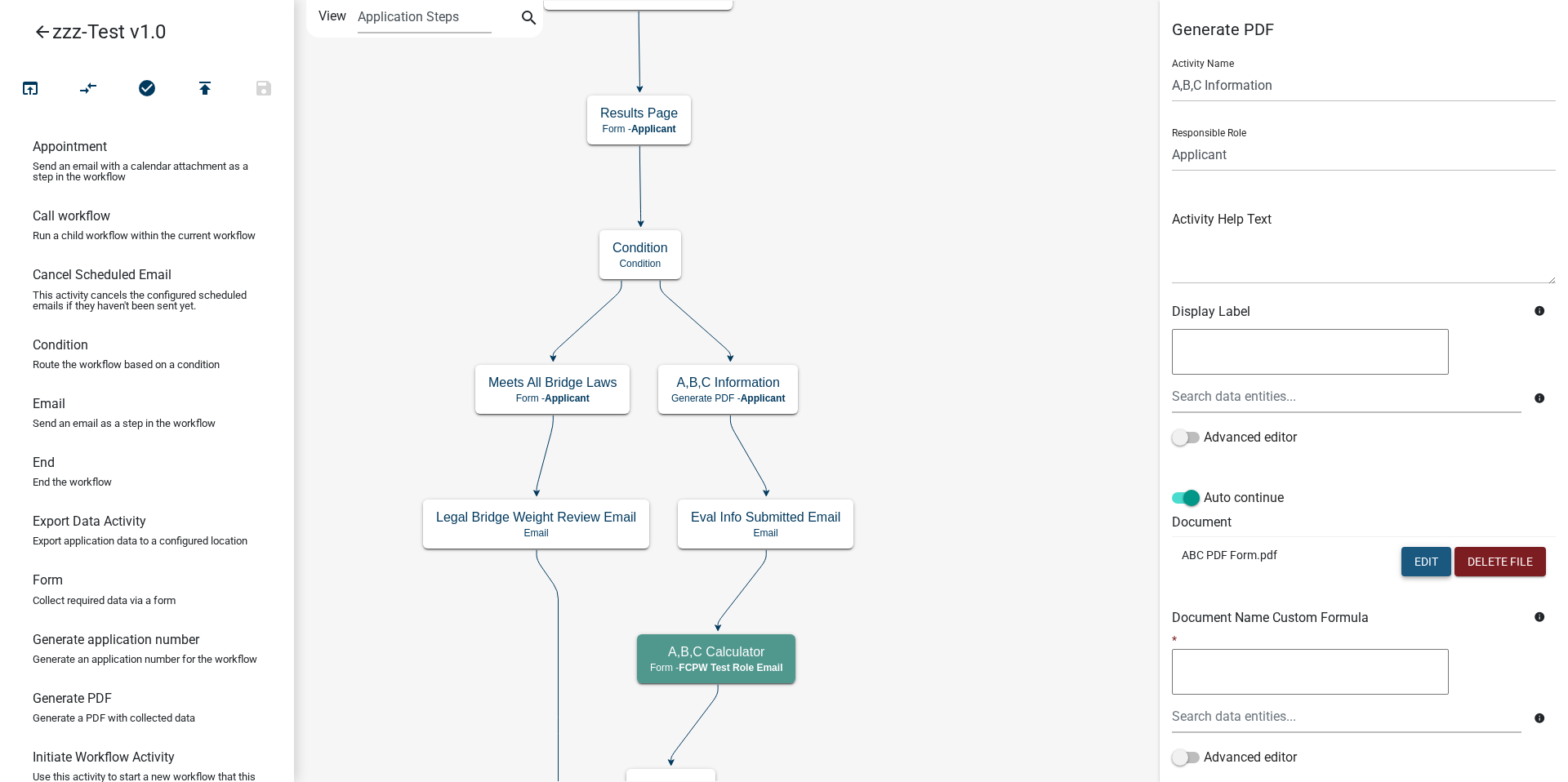
click at [1414, 561] on button "Edit" at bounding box center [1426, 562] width 50 height 29
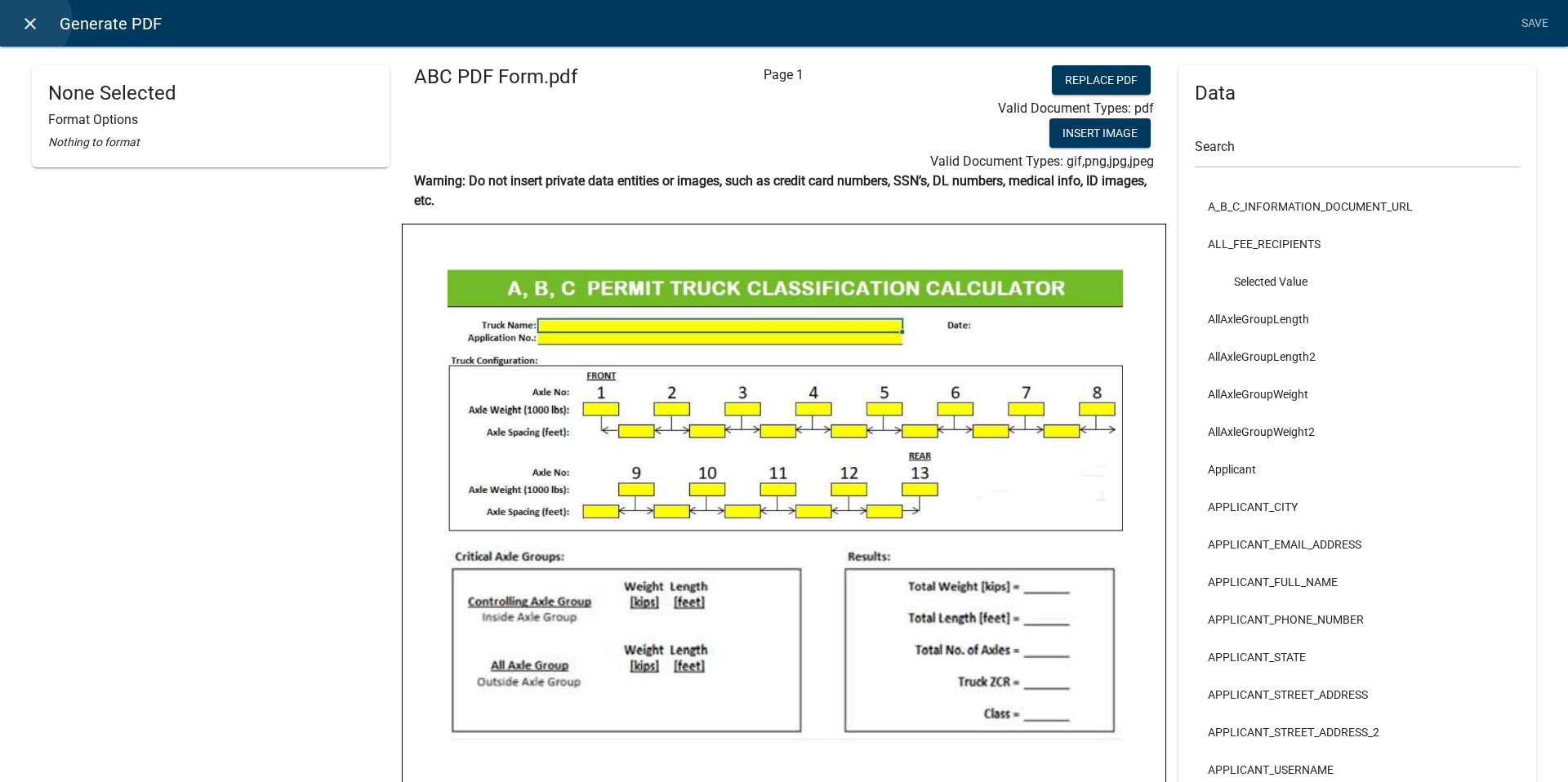
click at [31, 21] on icon "close" at bounding box center [30, 24] width 20 height 20
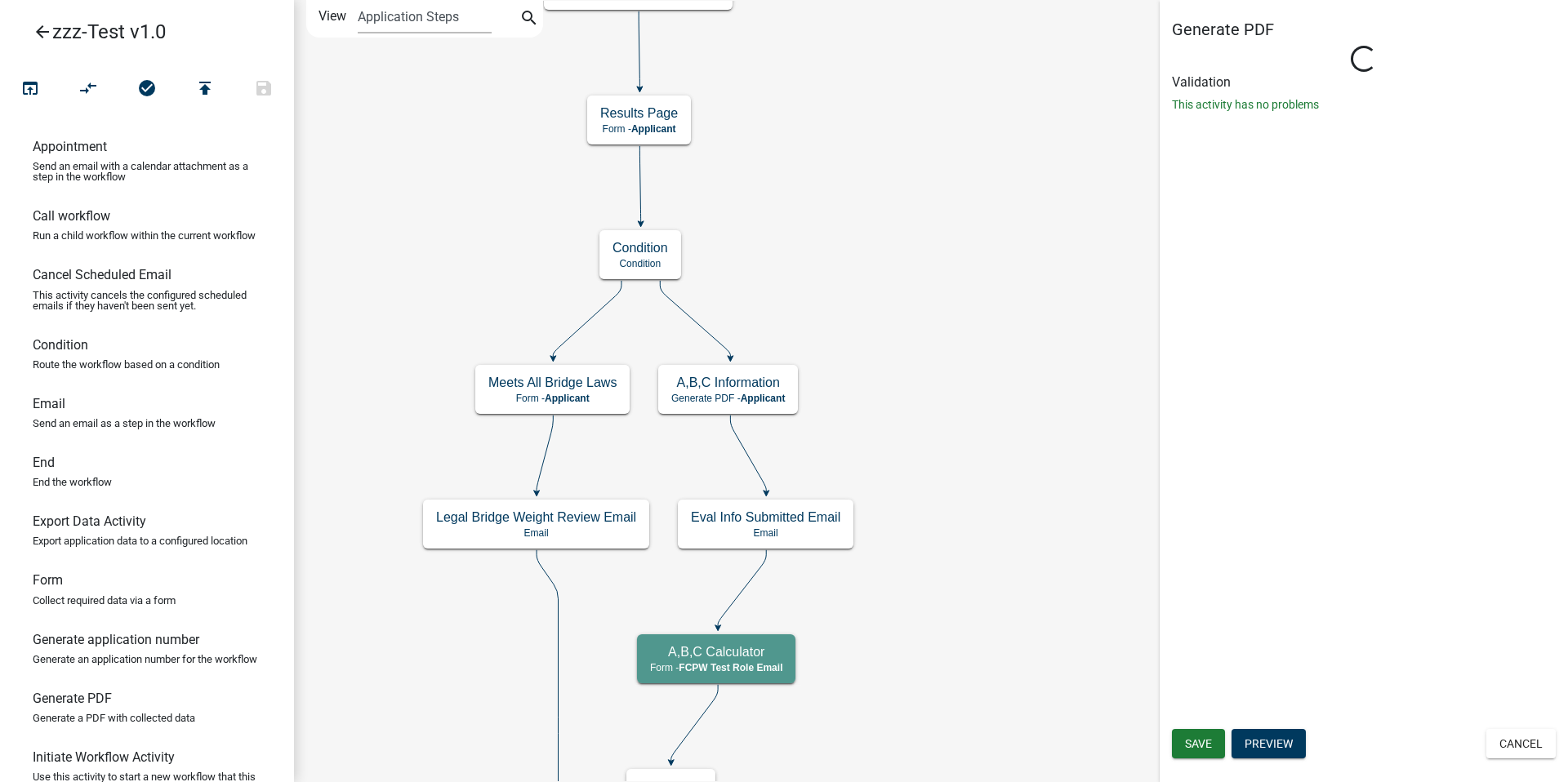
click at [41, 27] on icon "arrow_back" at bounding box center [42, 33] width 20 height 23
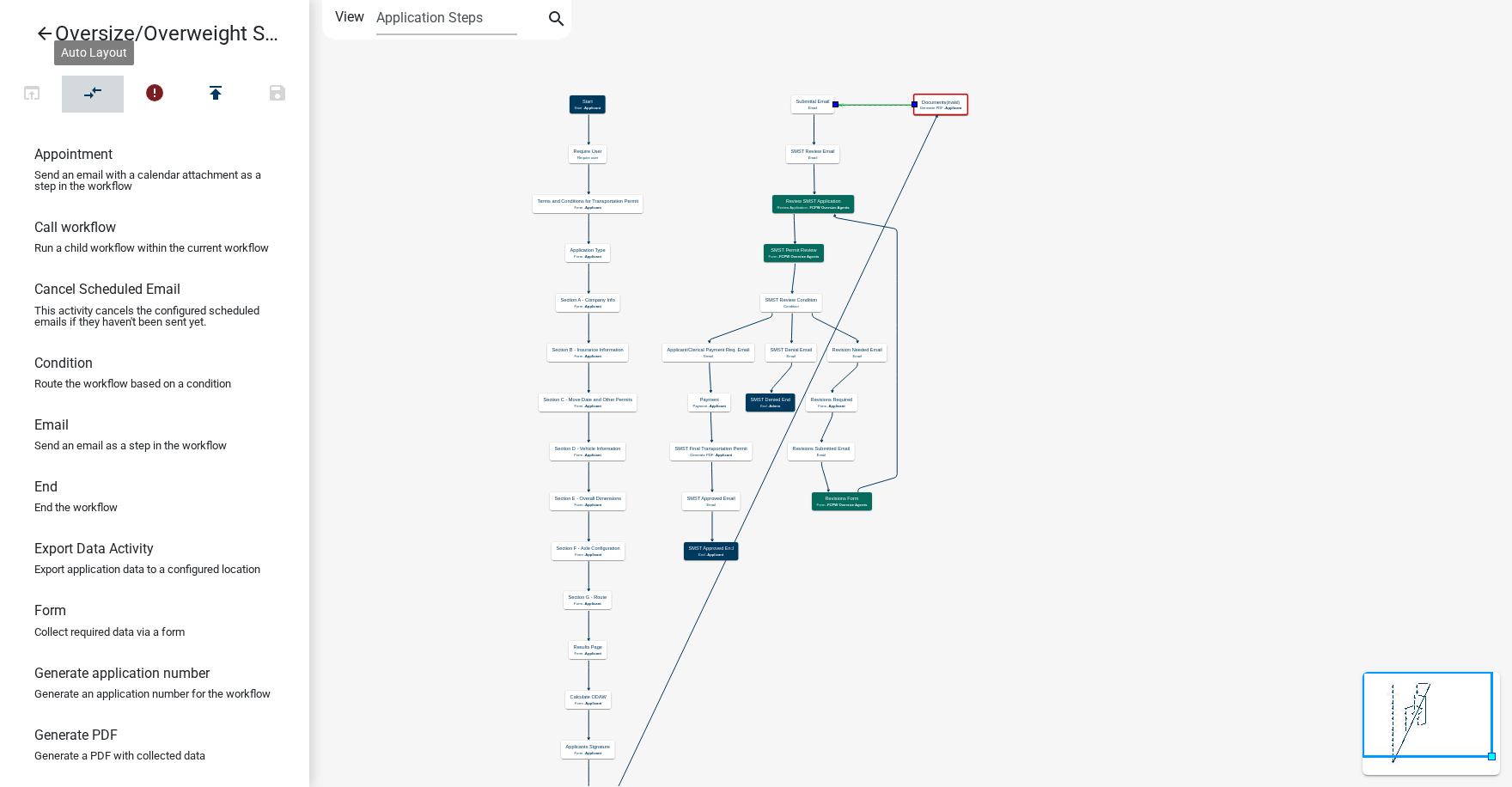
click at [83, 88] on icon "compare_arrows" at bounding box center [93, 94] width 21 height 24
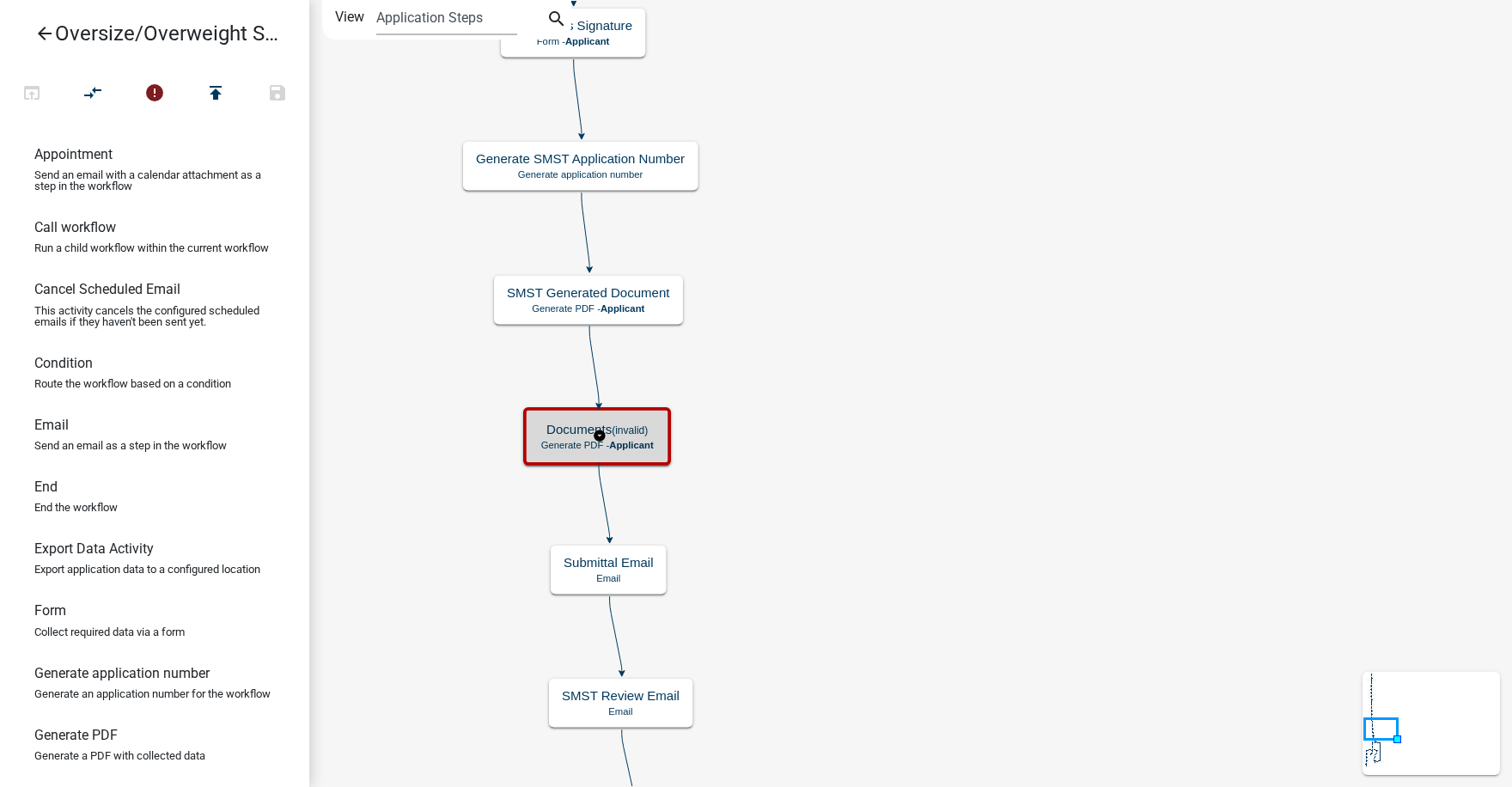
click at [614, 443] on span "Applicant" at bounding box center [630, 444] width 44 height 11
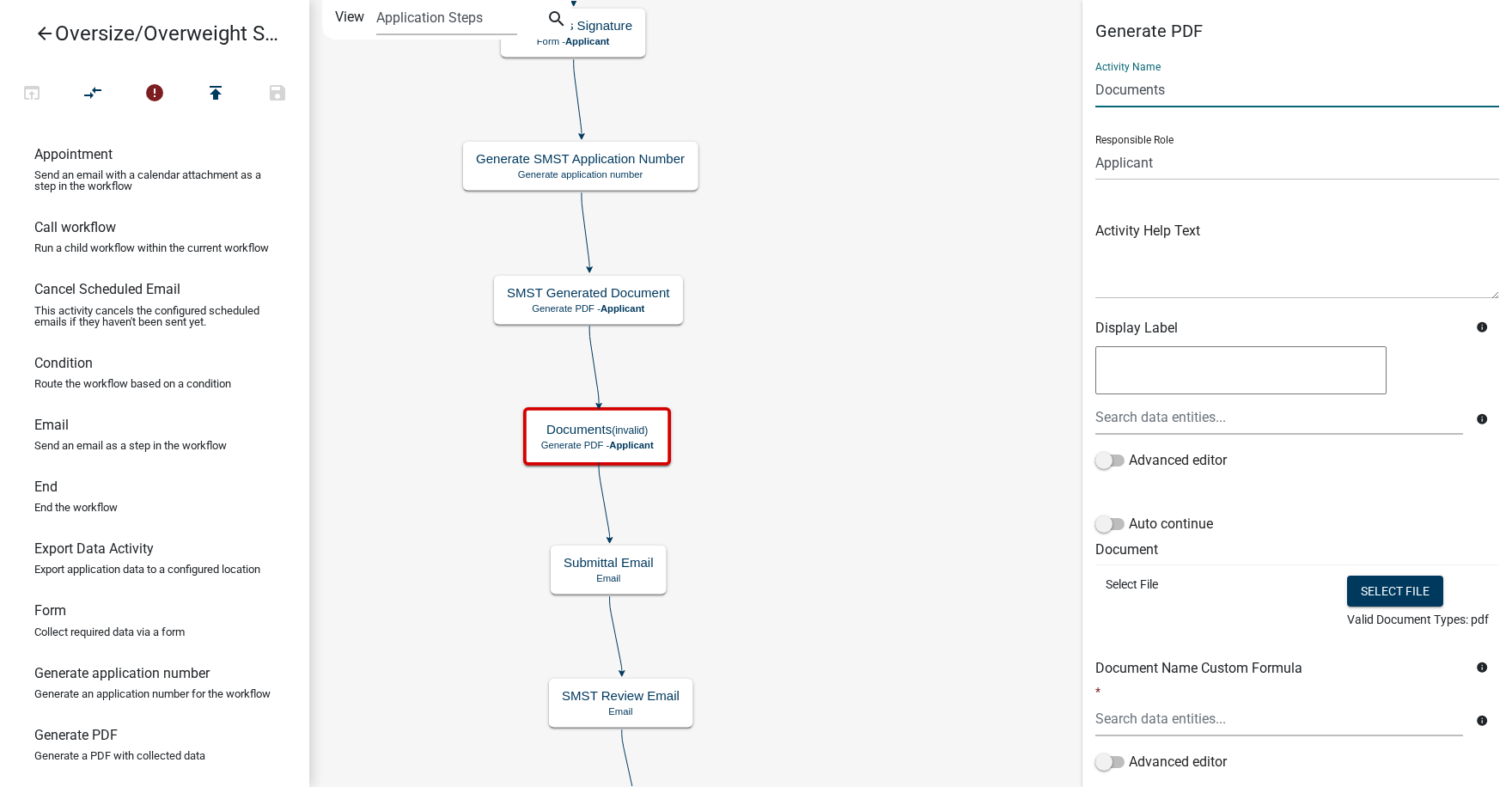
click at [1165, 88] on input "Documents" at bounding box center [1297, 90] width 404 height 36
drag, startPoint x: 1169, startPoint y: 88, endPoint x: 1072, endPoint y: 85, distance: 97.0
click at [1072, 85] on main "Start Start - Applicant Terms and Conditions for Transportation Permit Form - A…" at bounding box center [909, 393] width 1202 height 787
type input "ABC Information"
click at [1386, 592] on button "Select file" at bounding box center [1394, 591] width 96 height 31
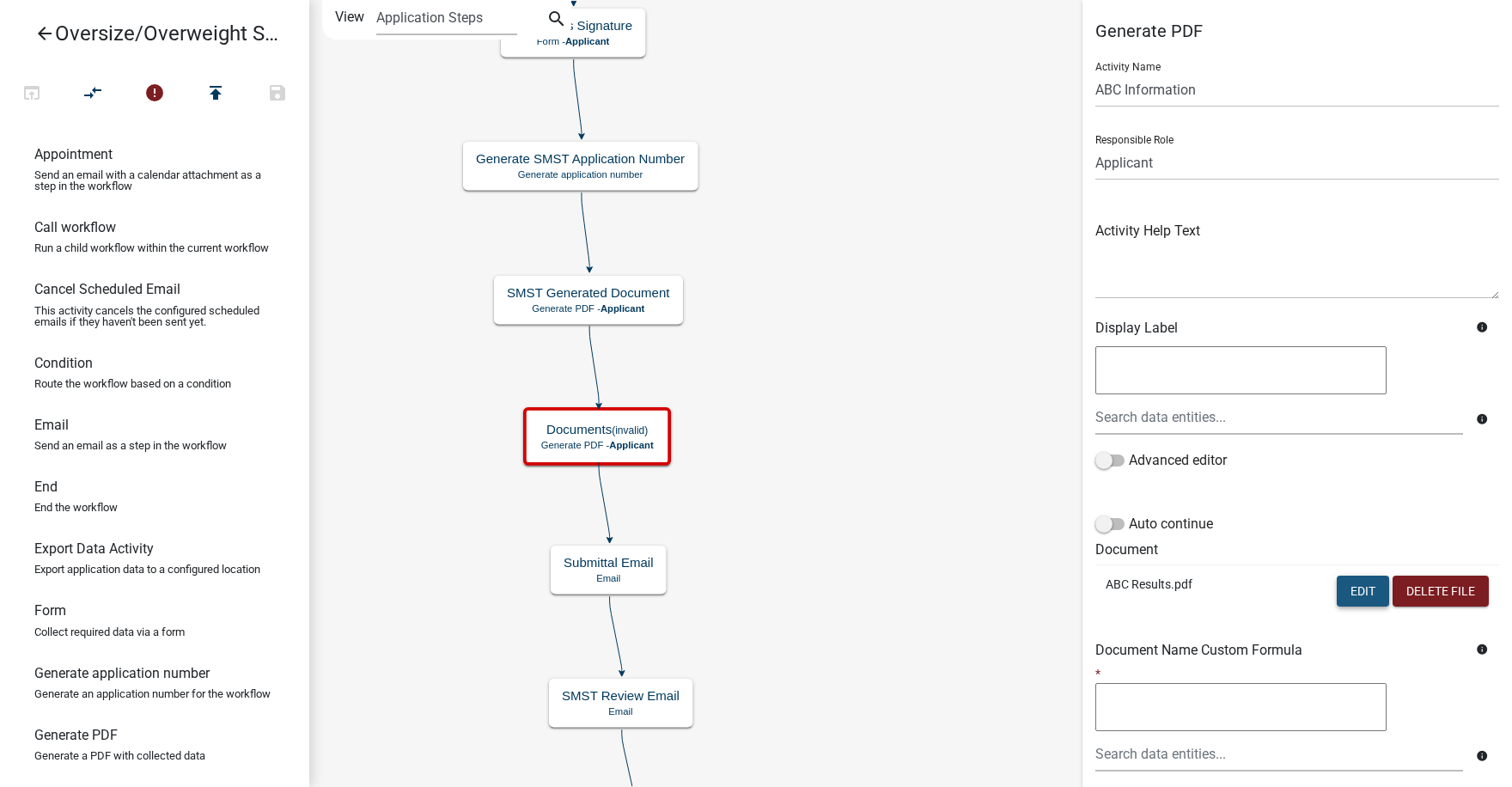
click at [1346, 584] on button "Edit" at bounding box center [1362, 591] width 52 height 31
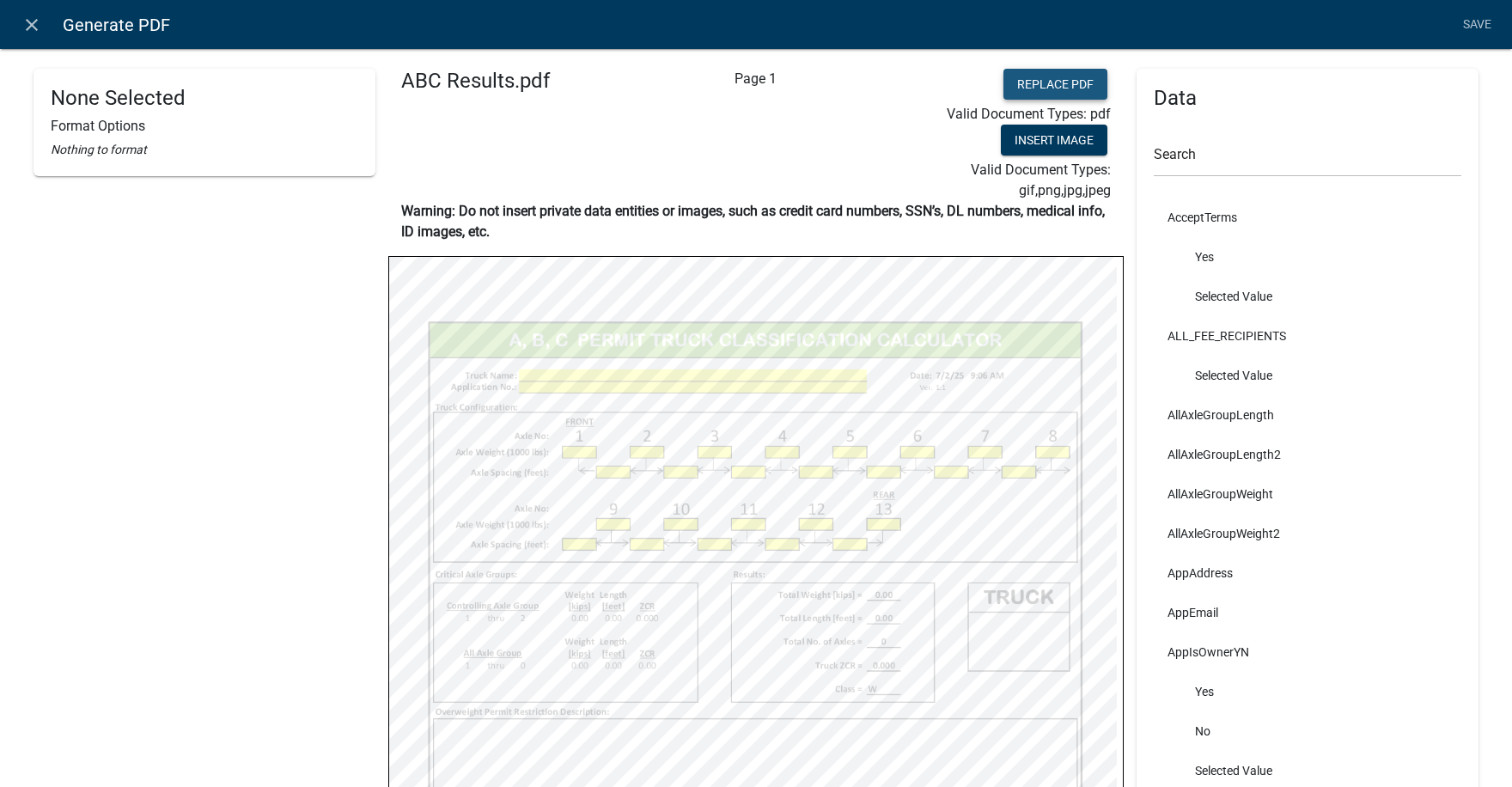
click at [1057, 87] on button "Replace PDF" at bounding box center [1055, 83] width 104 height 31
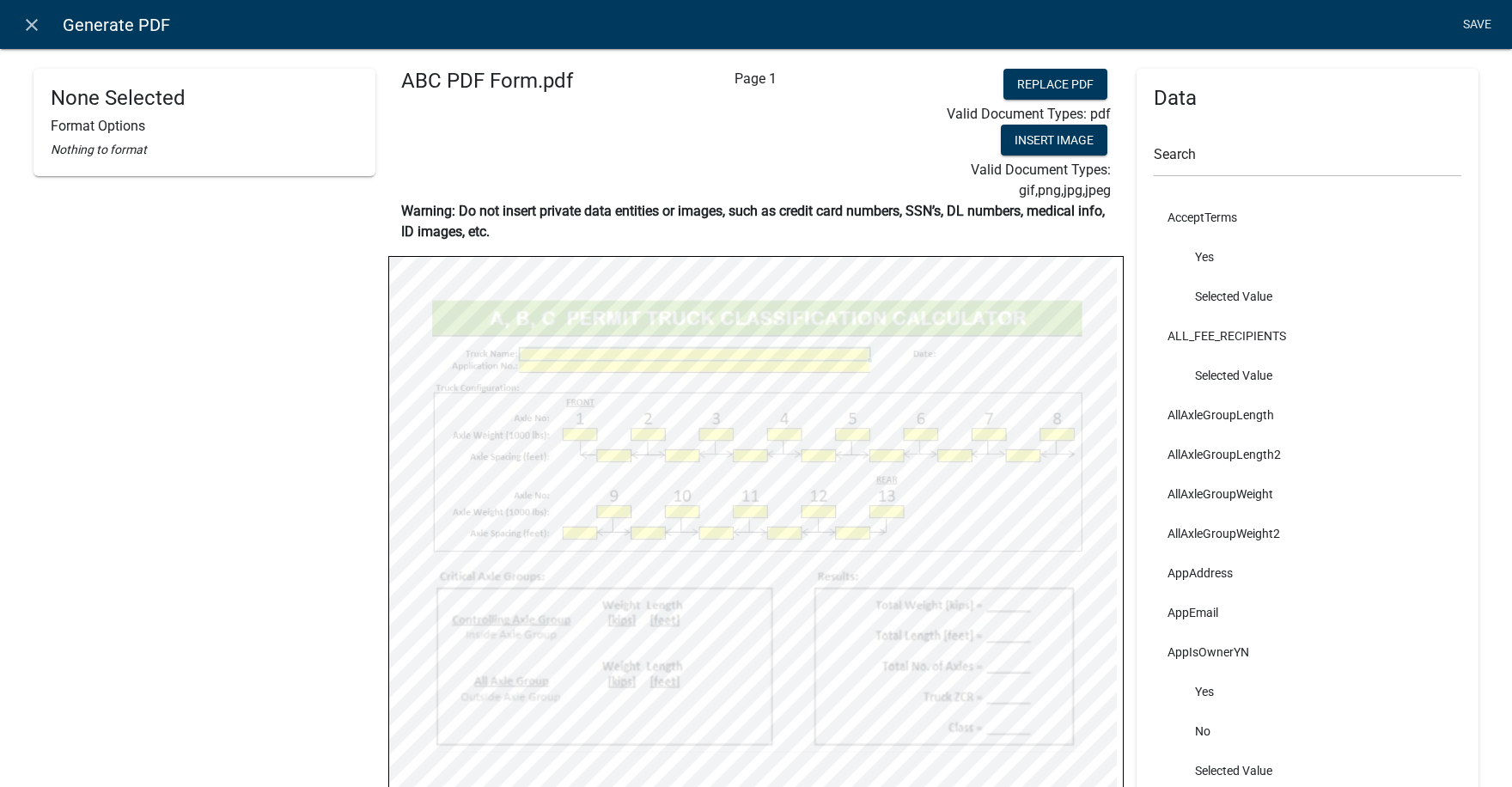
click at [1482, 22] on link "Save" at bounding box center [1475, 25] width 43 height 33
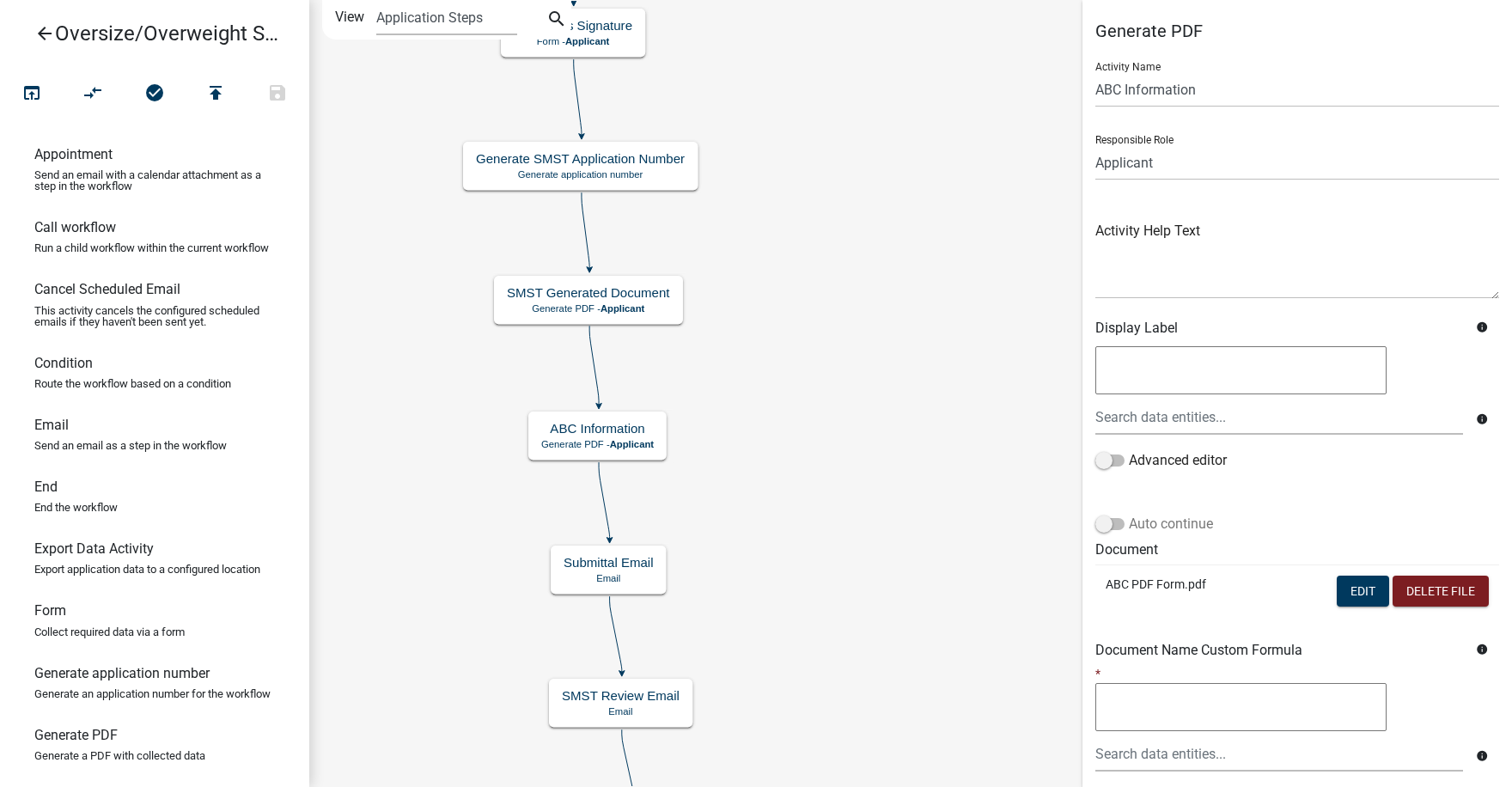
click at [1121, 524] on span at bounding box center [1110, 524] width 30 height 12
click at [1128, 514] on input "Auto continue" at bounding box center [1128, 514] width 0 height 0
click at [1356, 589] on button "Edit" at bounding box center [1362, 591] width 52 height 31
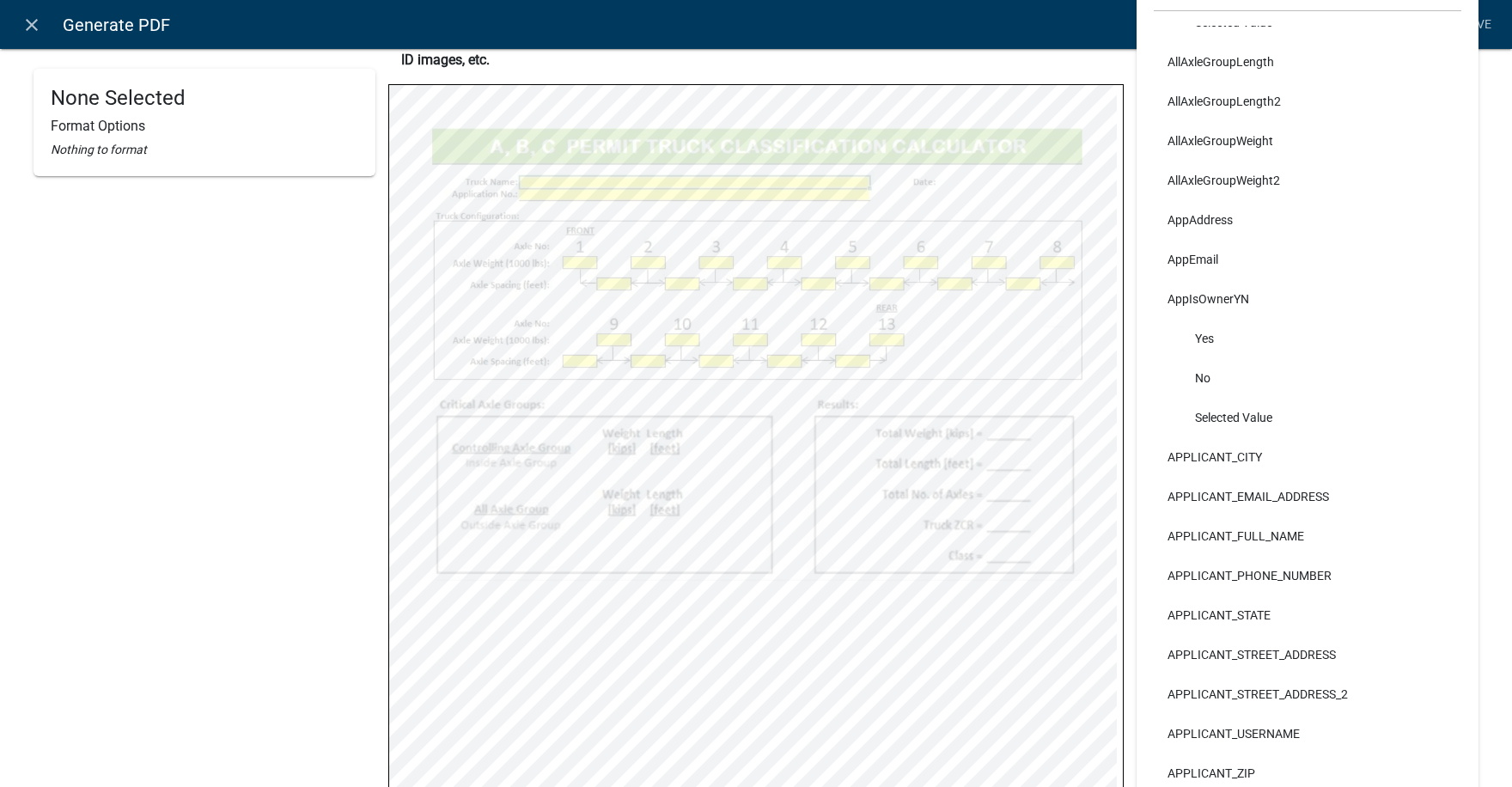
scroll to position [257, 0]
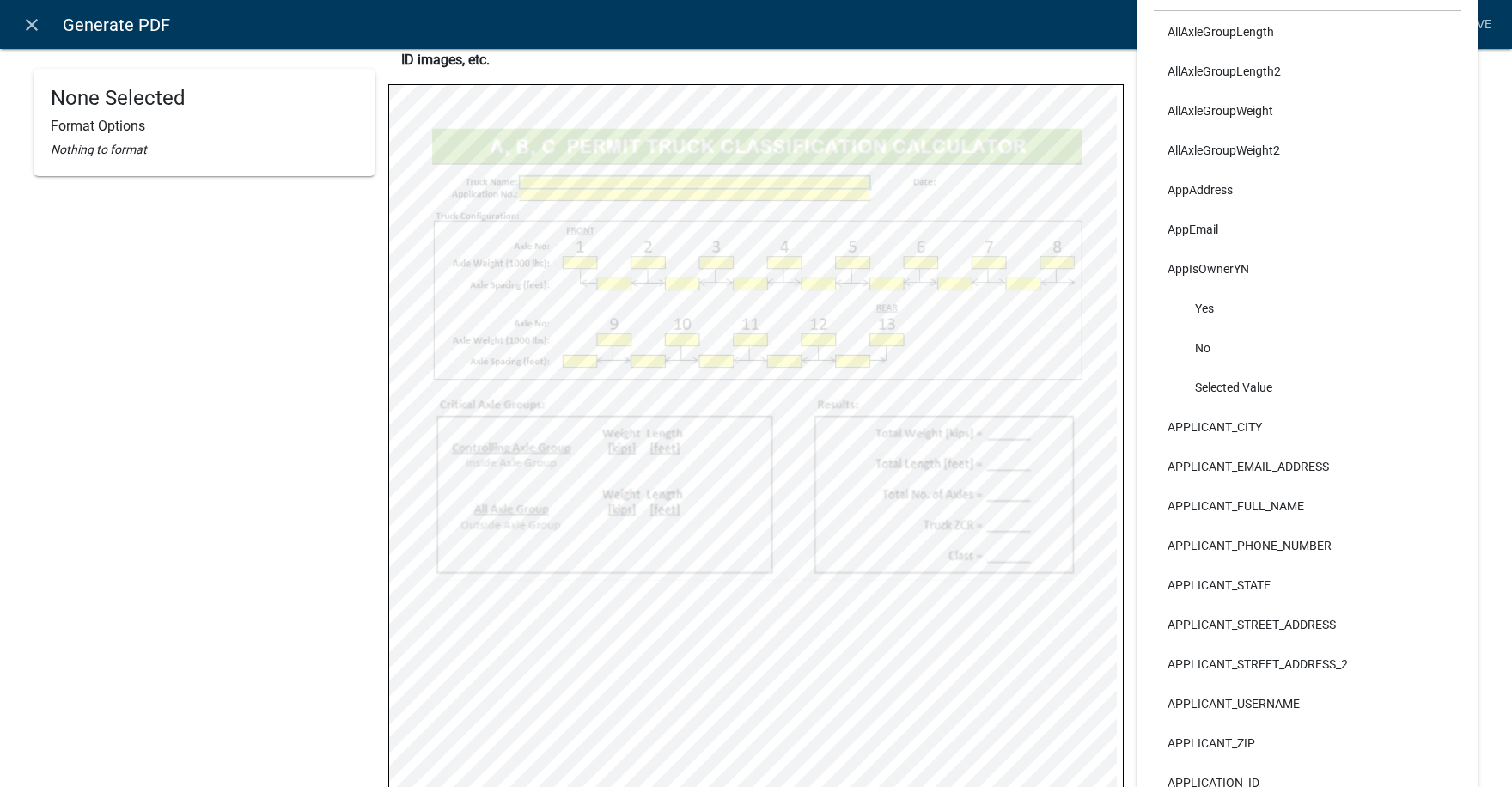
select select
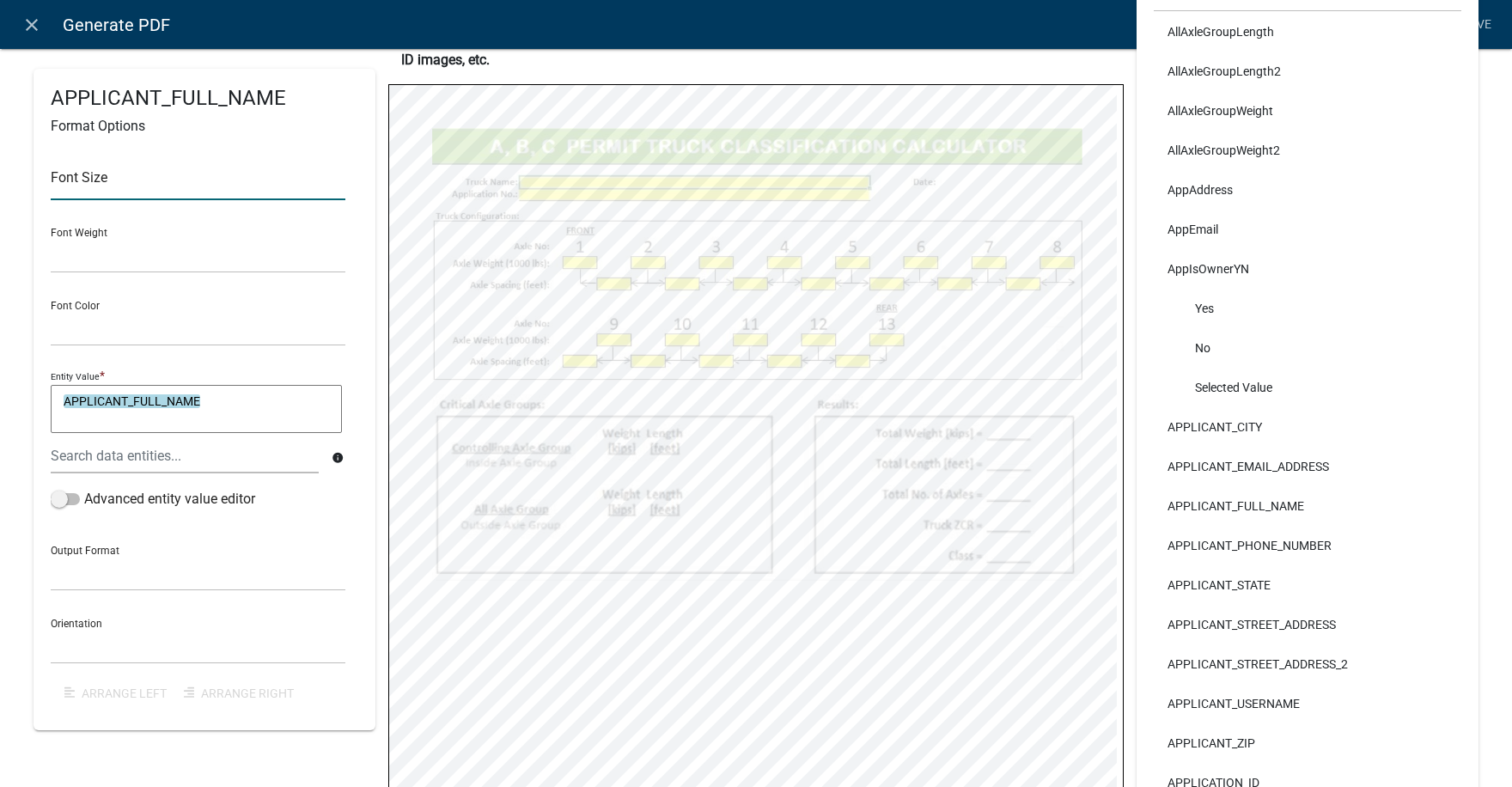
click at [72, 185] on input "text" at bounding box center [198, 183] width 295 height 36
type input "9"
click at [109, 243] on select "Normal Bold" at bounding box center [198, 255] width 295 height 36
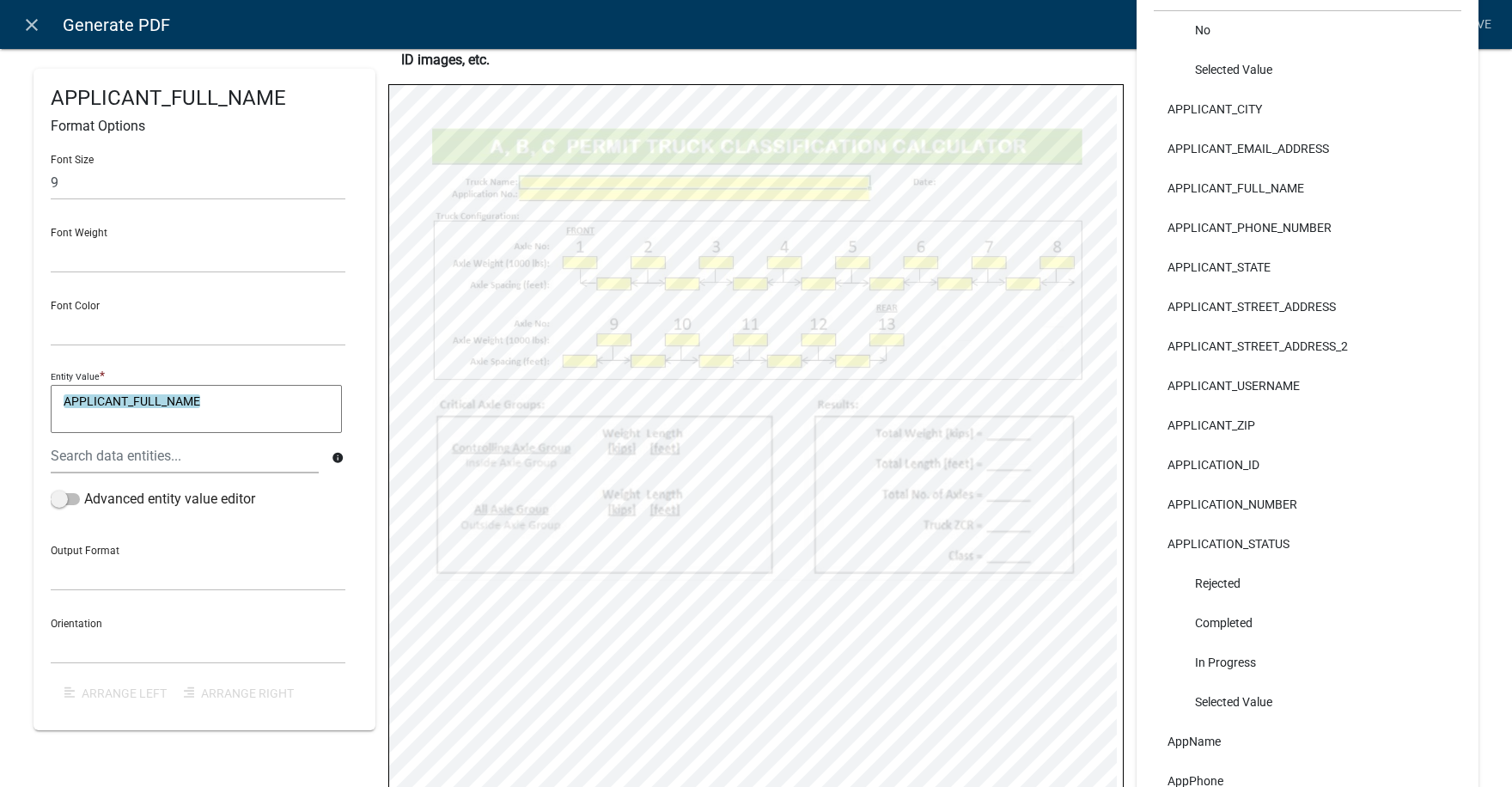
scroll to position [602, 0]
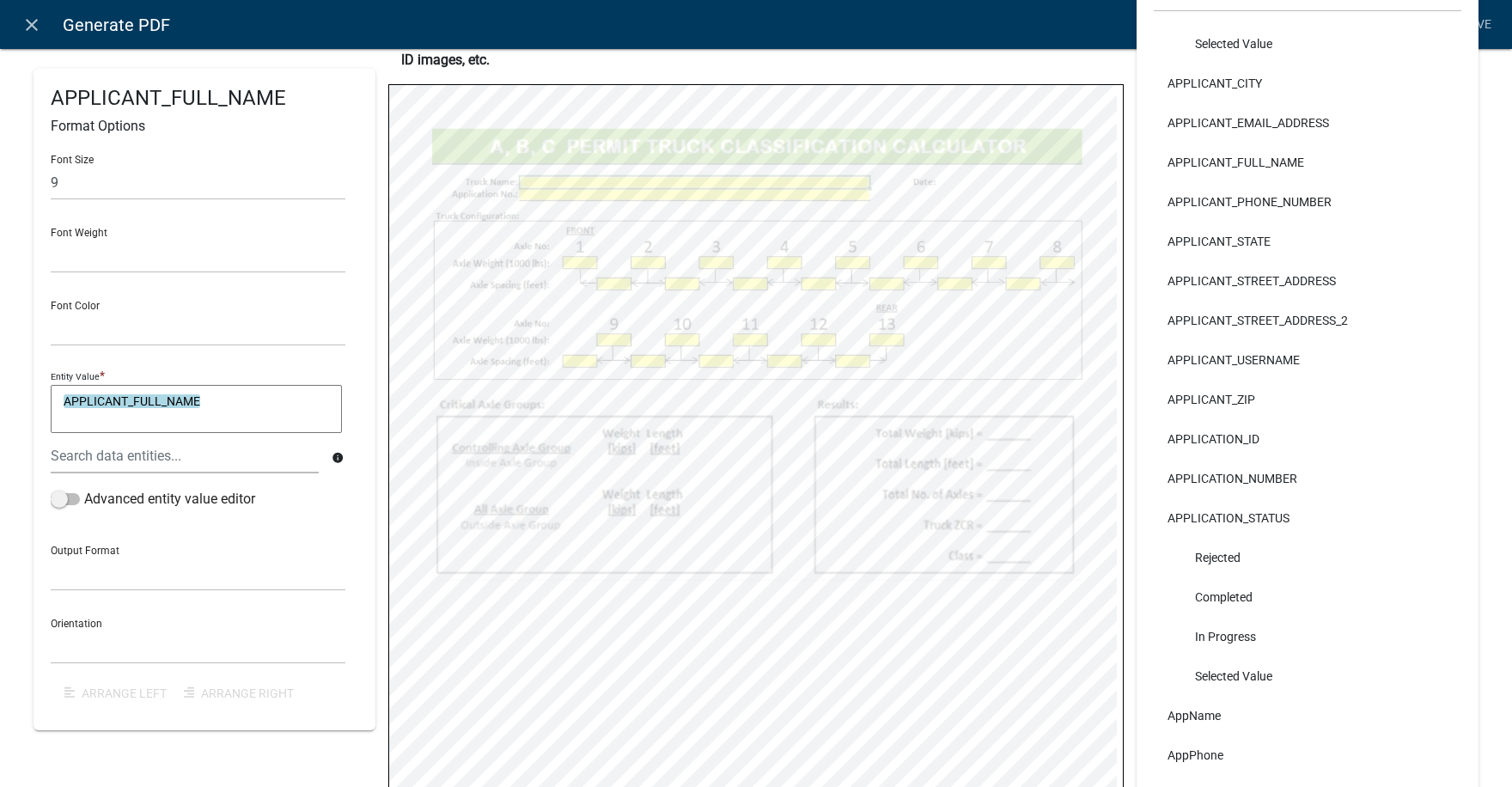
select select
click at [75, 184] on input "text" at bounding box center [198, 183] width 295 height 36
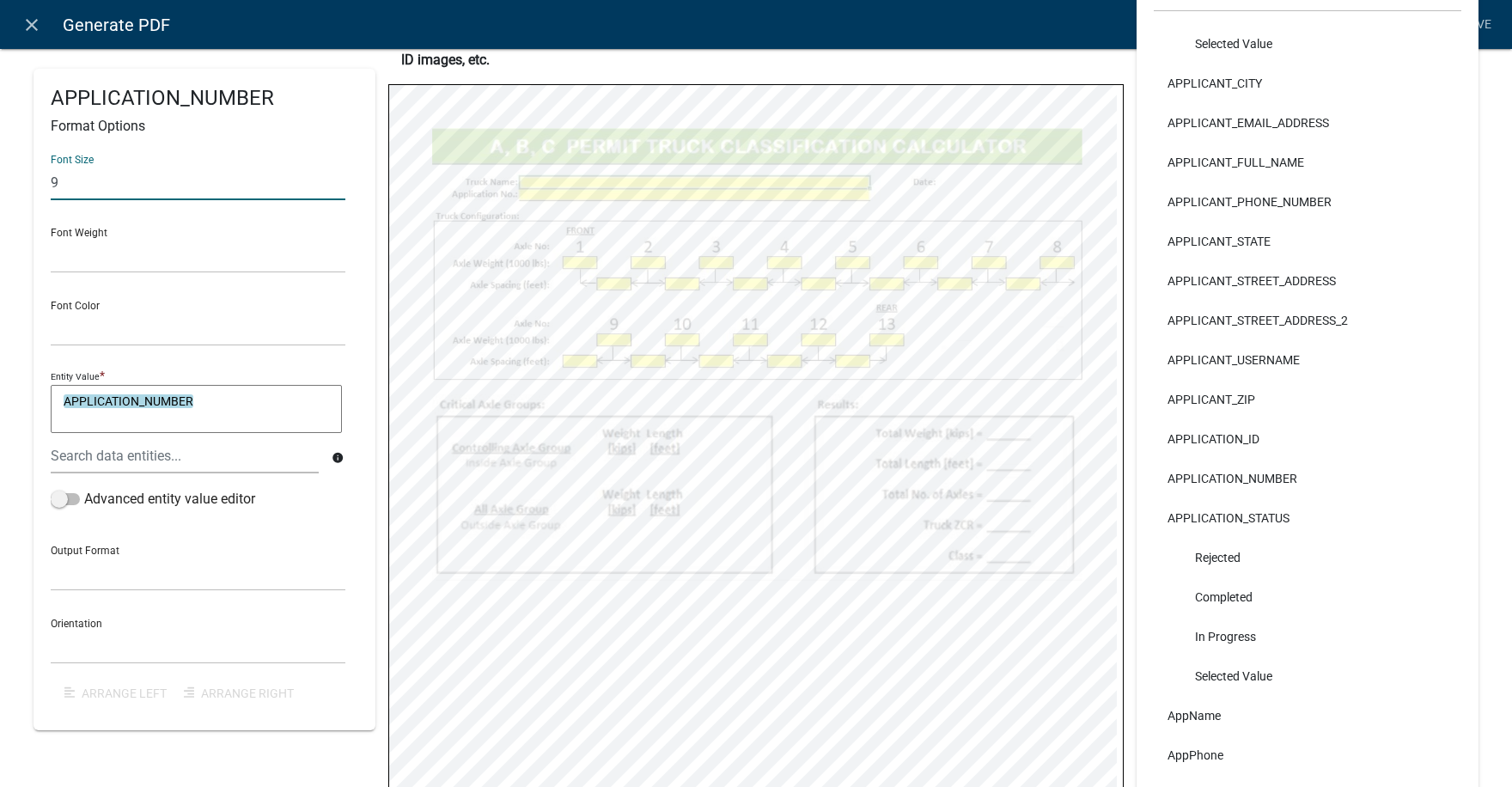
type input "9"
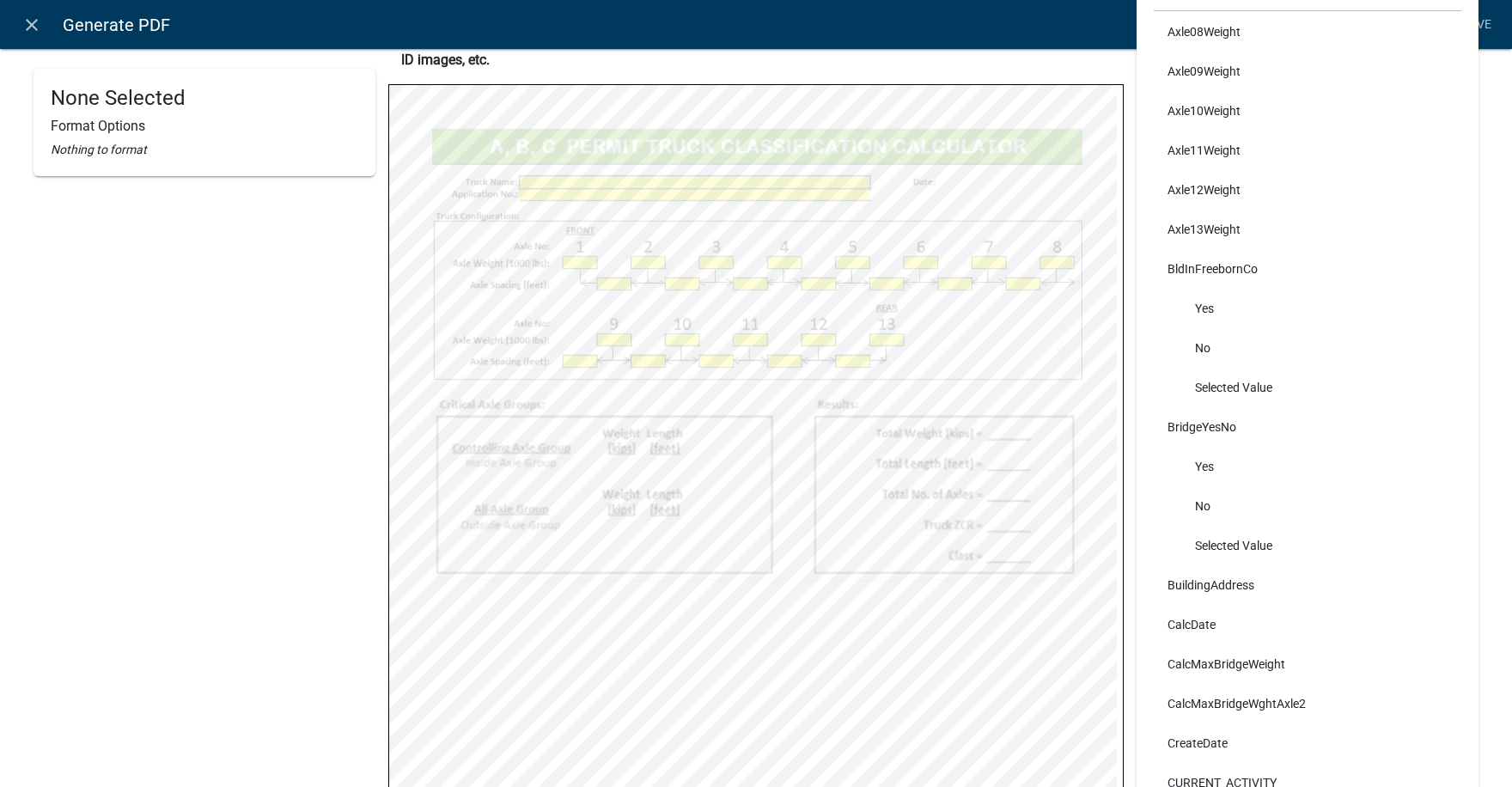
scroll to position [2062, 0]
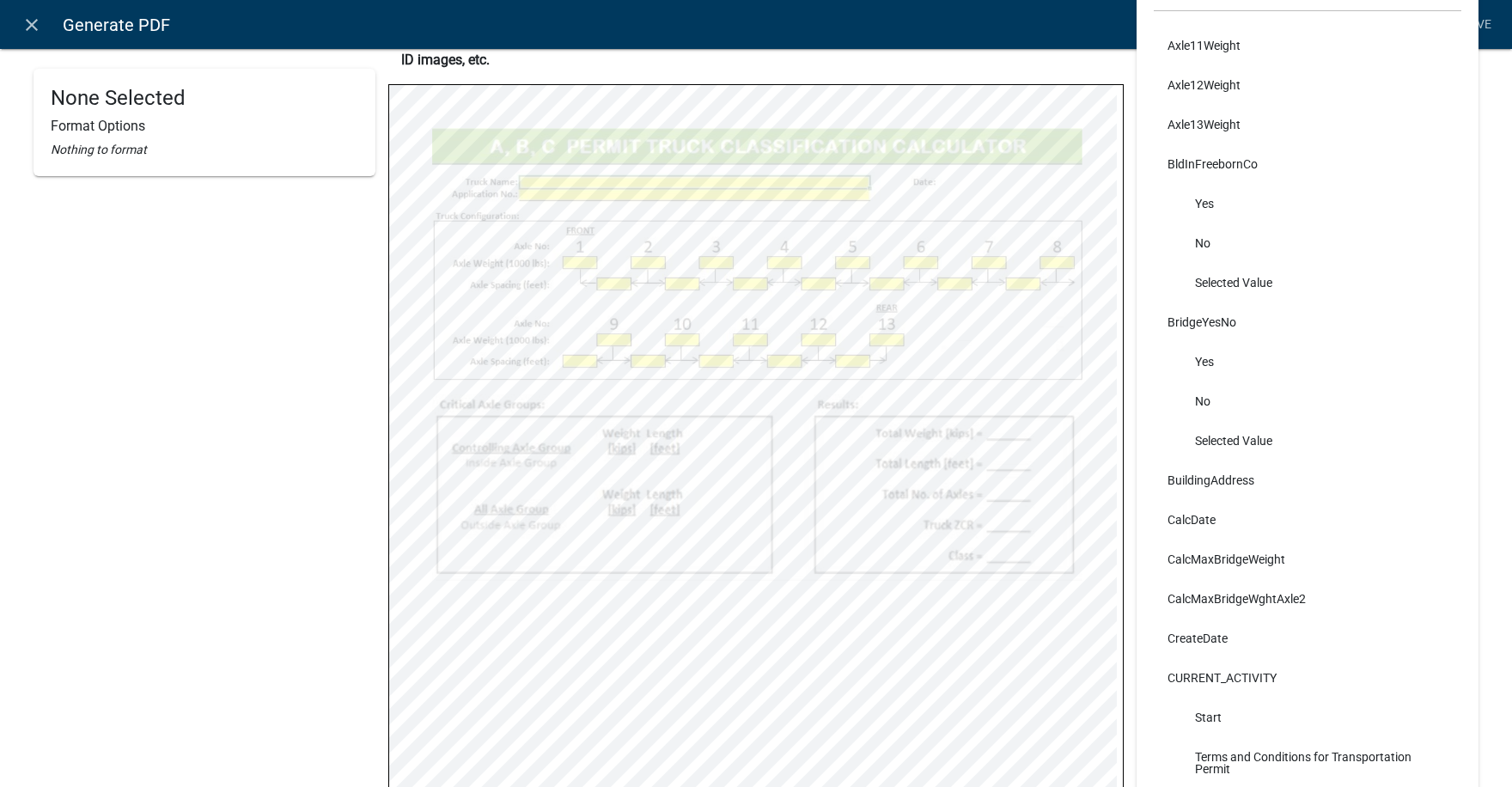
select select
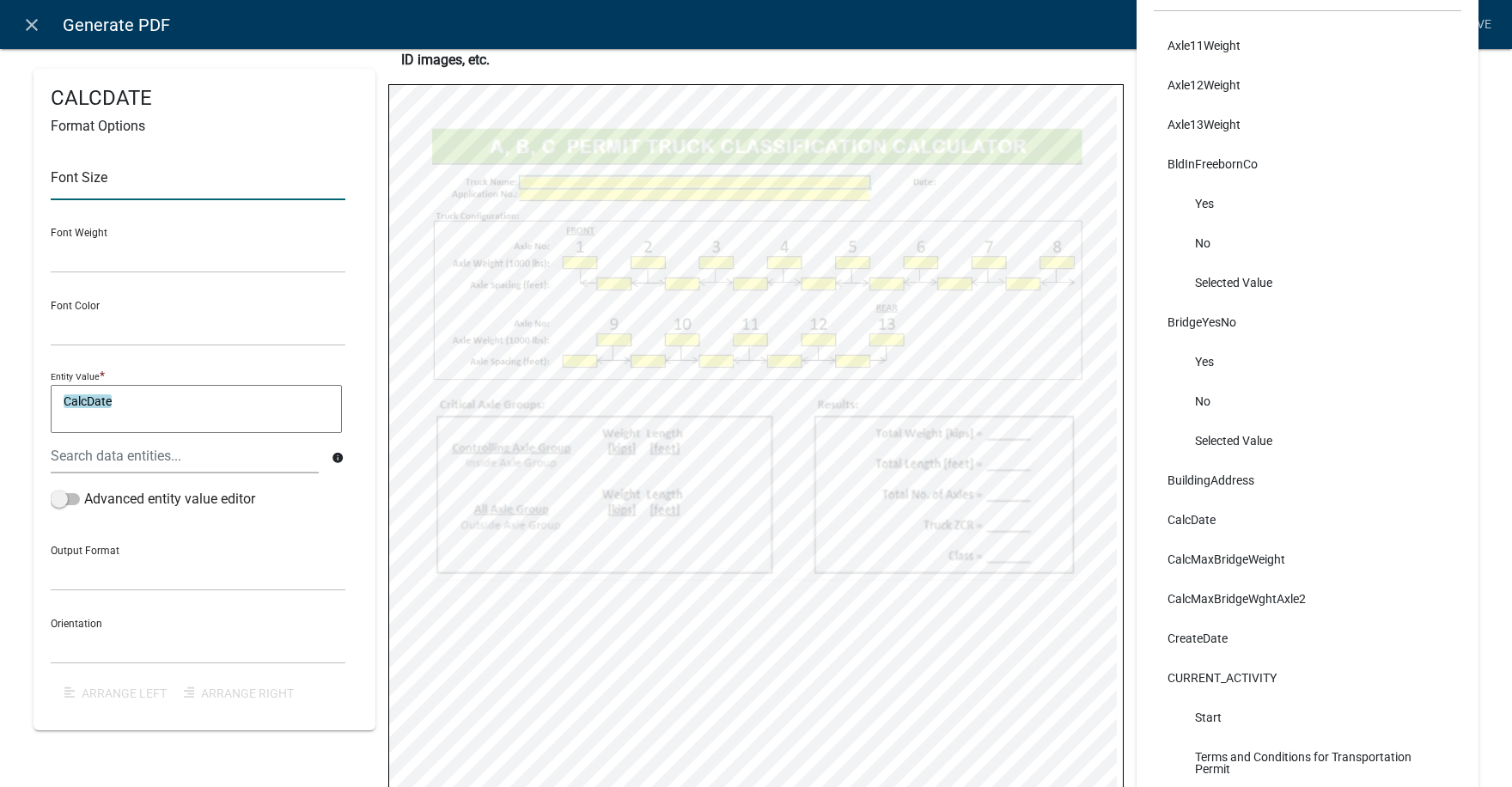
click at [79, 189] on input "text" at bounding box center [198, 183] width 295 height 36
type input "9"
click at [123, 402] on textarea "CalcDate" at bounding box center [196, 409] width 291 height 49
type textarea "CalcDate&" DST Time""
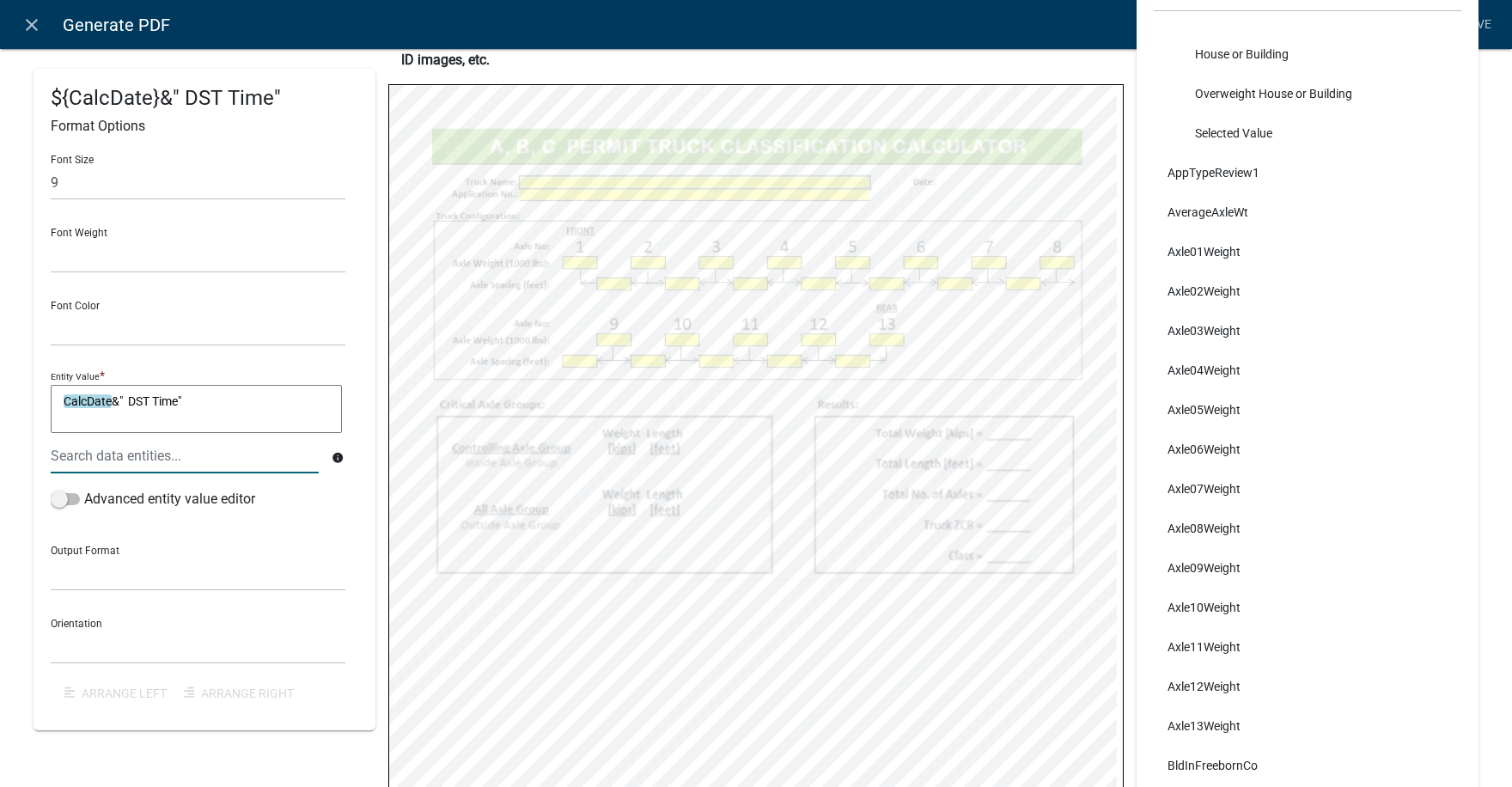
scroll to position [1546, 0]
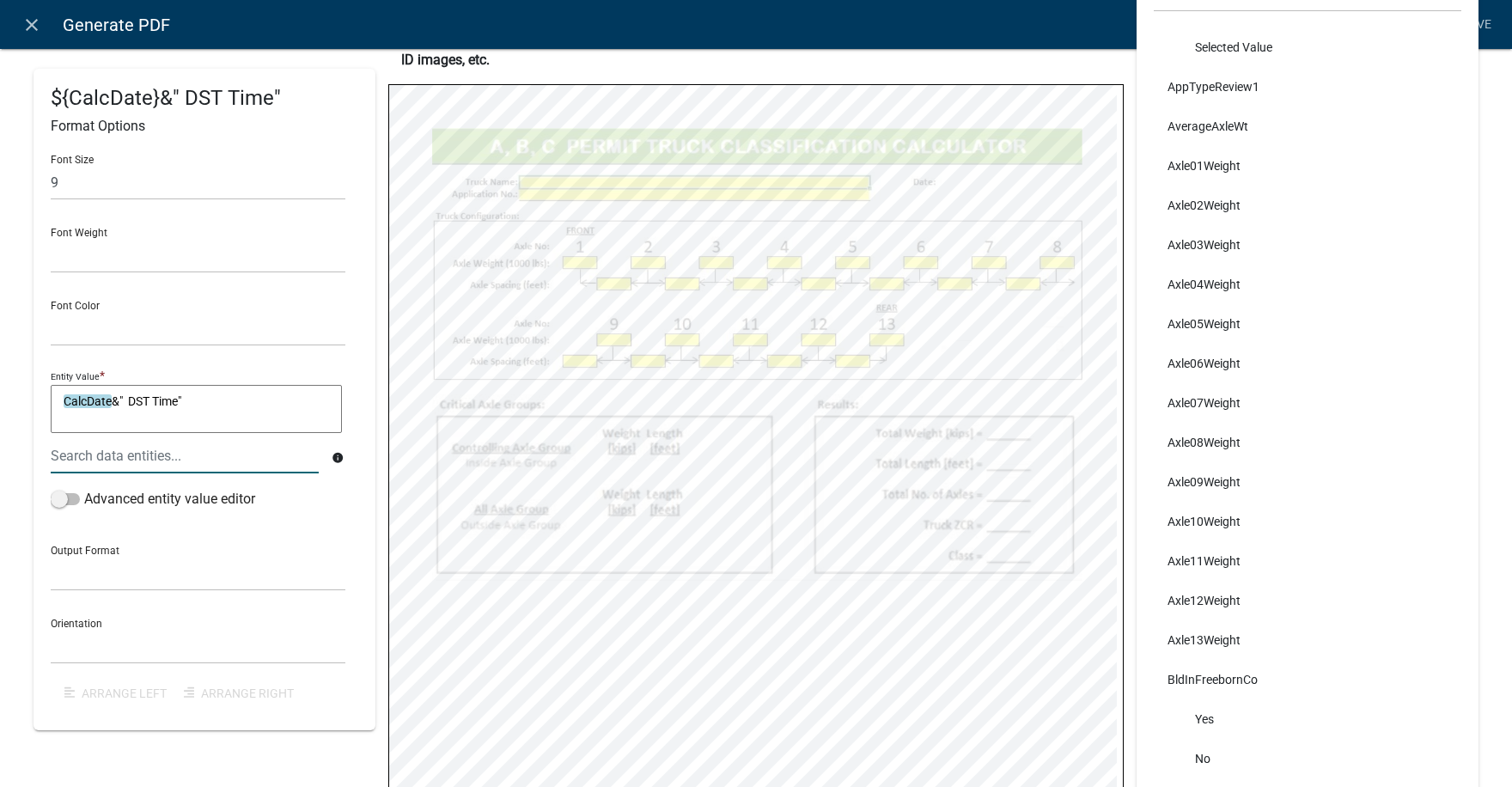
select select
click at [82, 192] on input "text" at bounding box center [198, 183] width 295 height 36
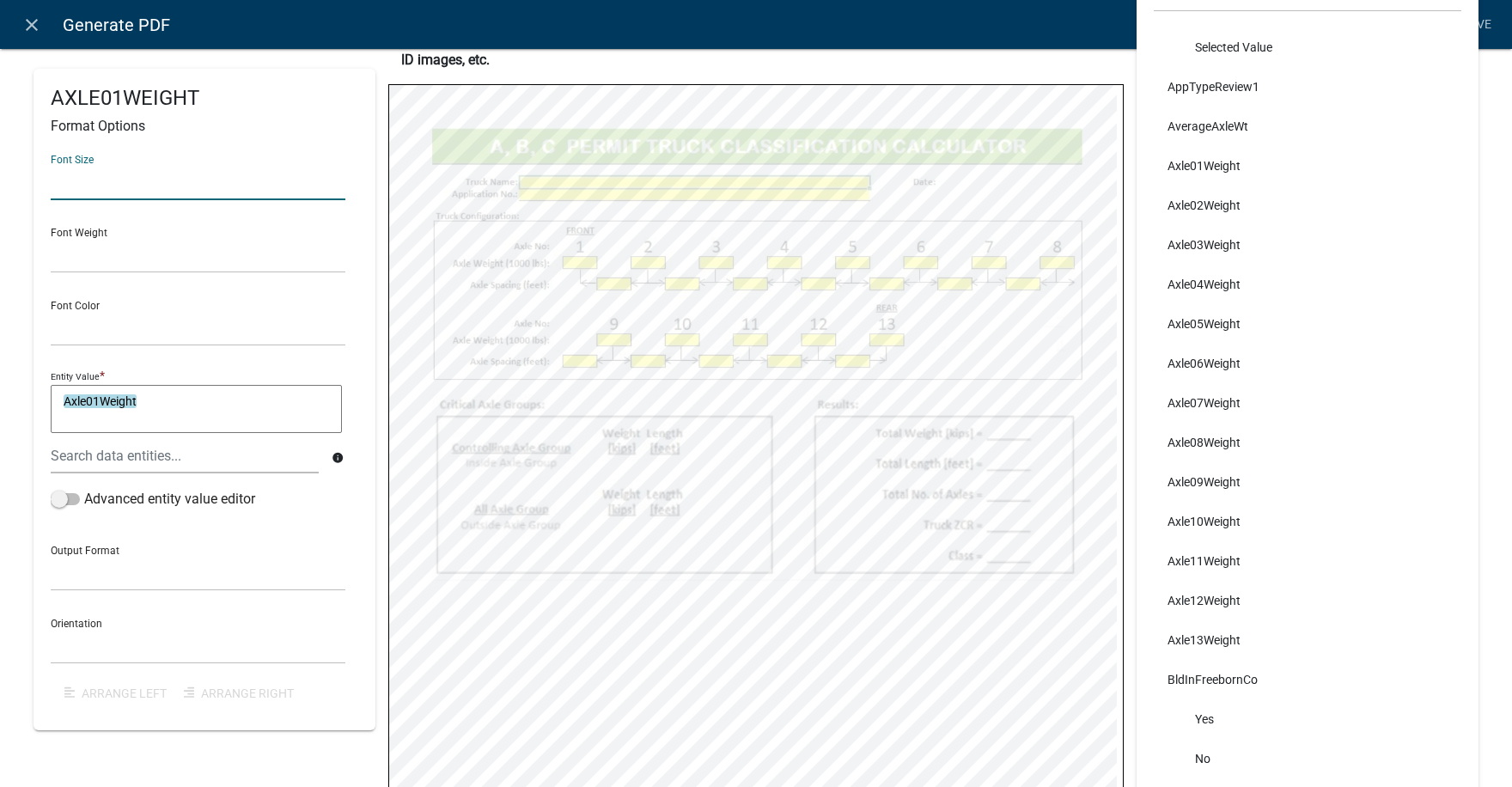
type input "9"
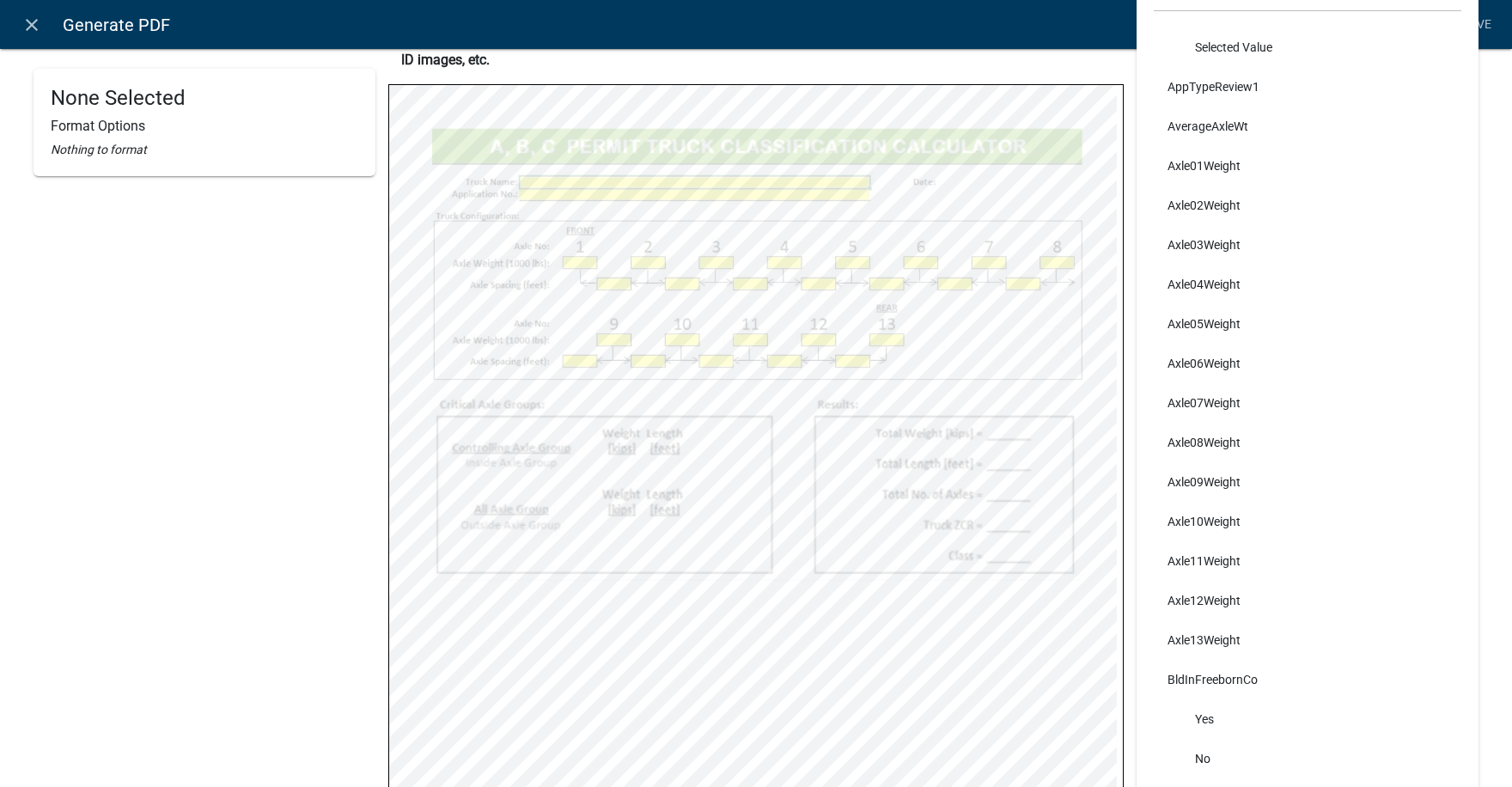
select select
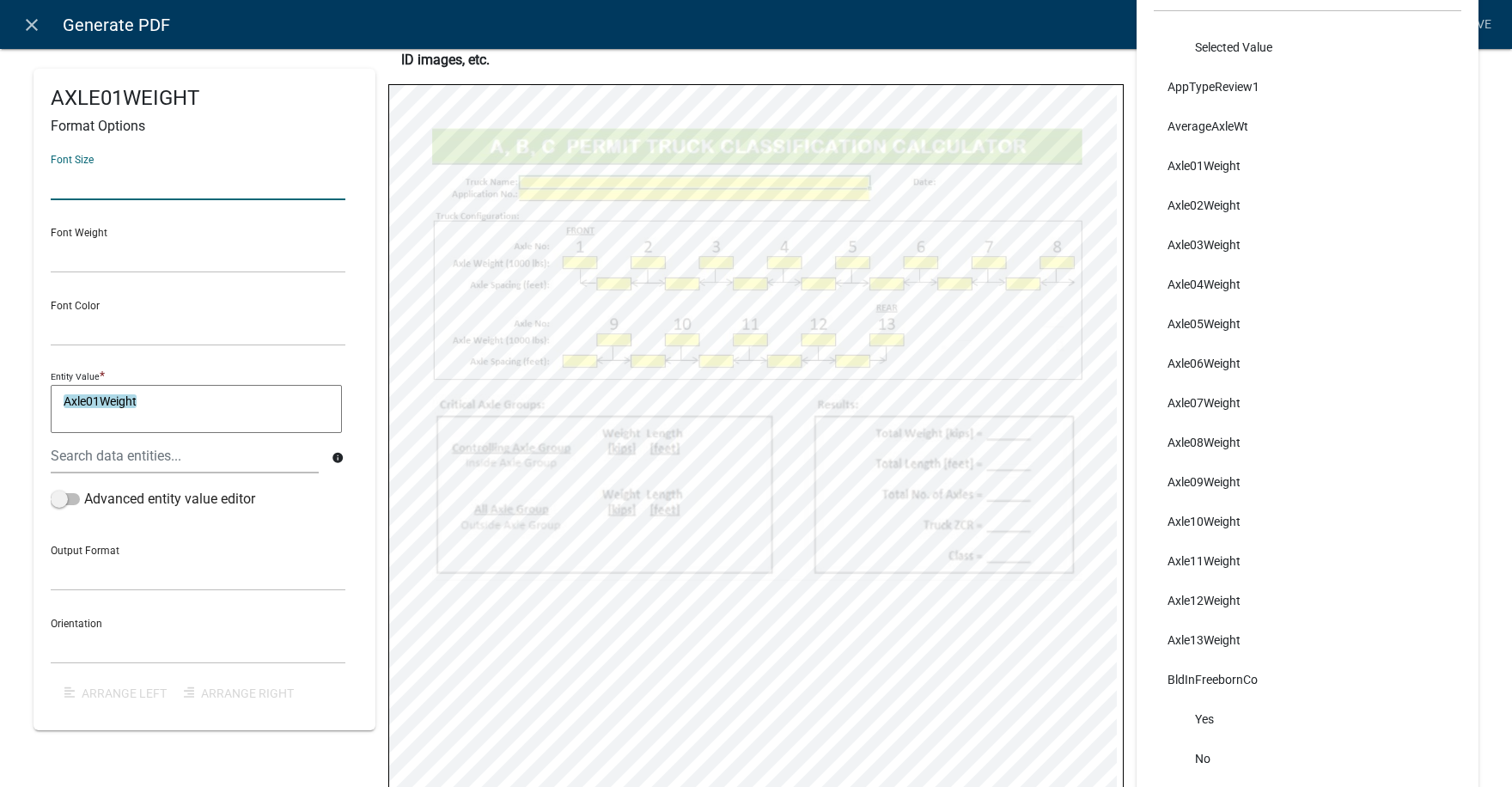
click at [65, 186] on input "text" at bounding box center [198, 183] width 295 height 36
type input "9"
click at [114, 261] on select "Normal Bold" at bounding box center [198, 255] width 295 height 36
click at [118, 257] on select "Normal Bold" at bounding box center [198, 255] width 295 height 36
click at [73, 501] on span at bounding box center [65, 499] width 30 height 12
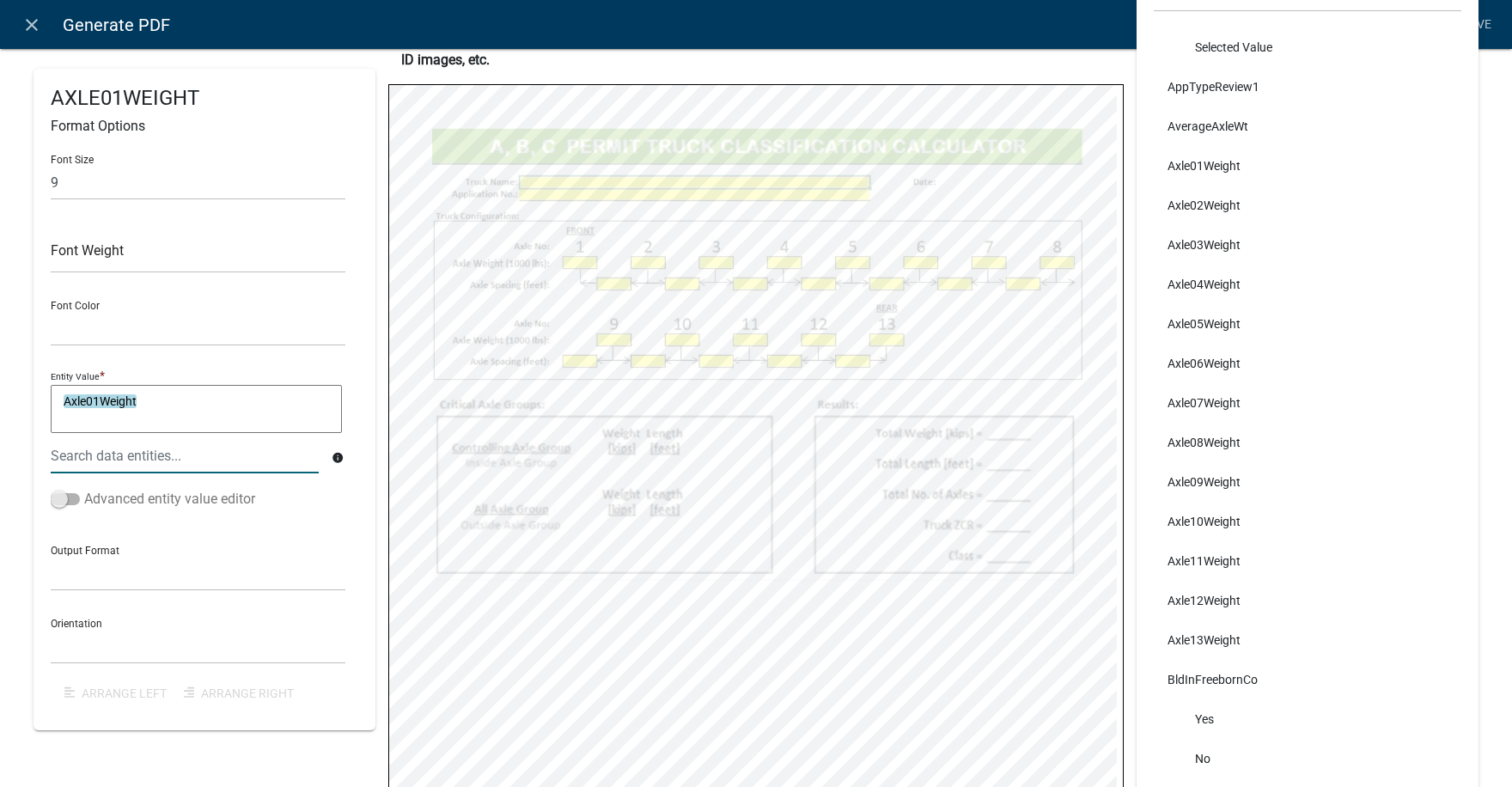
click at [84, 489] on input "Advanced entity value editor" at bounding box center [84, 489] width 0 height 0
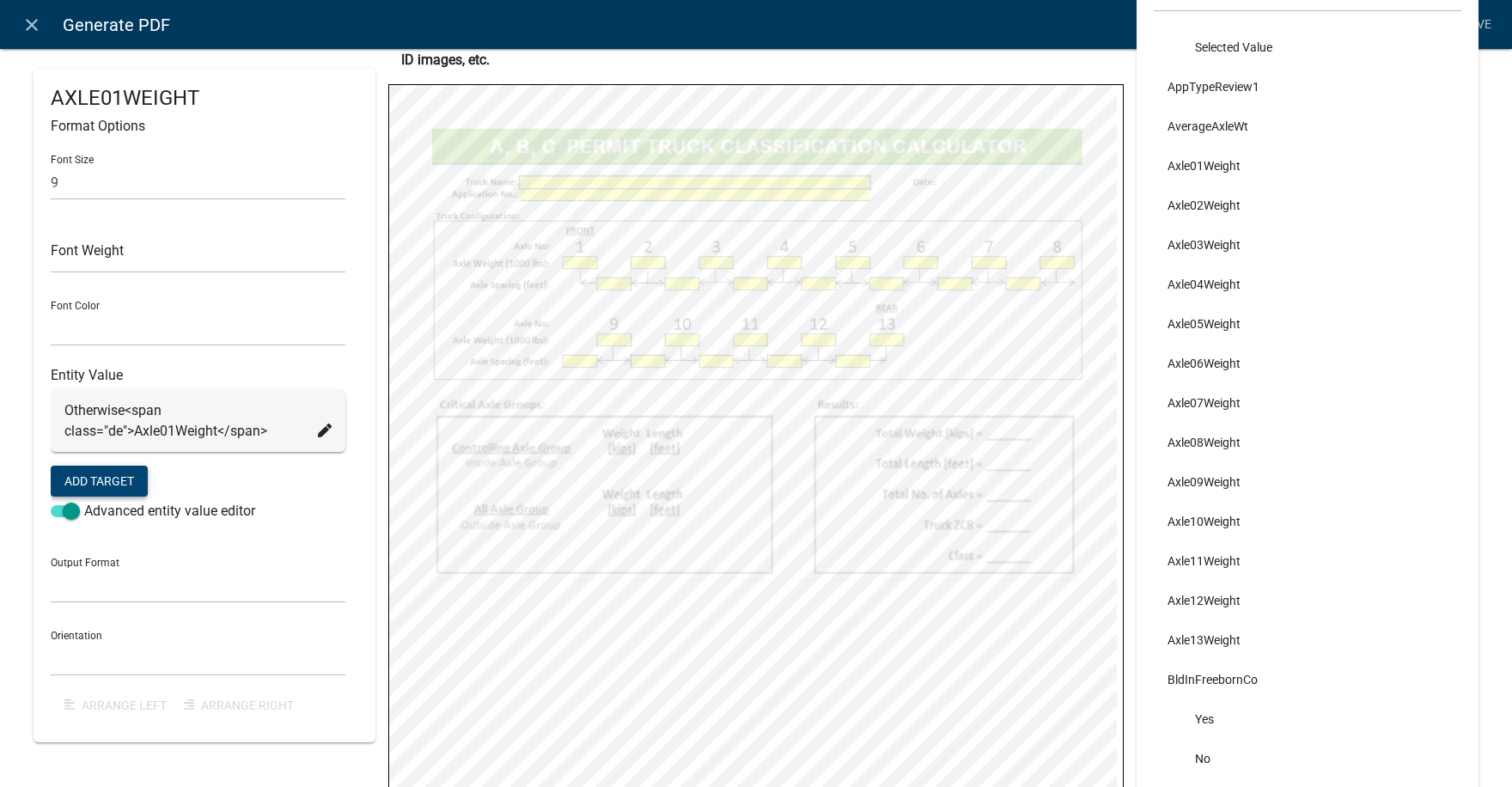
click at [94, 481] on button "Add Target" at bounding box center [99, 480] width 97 height 31
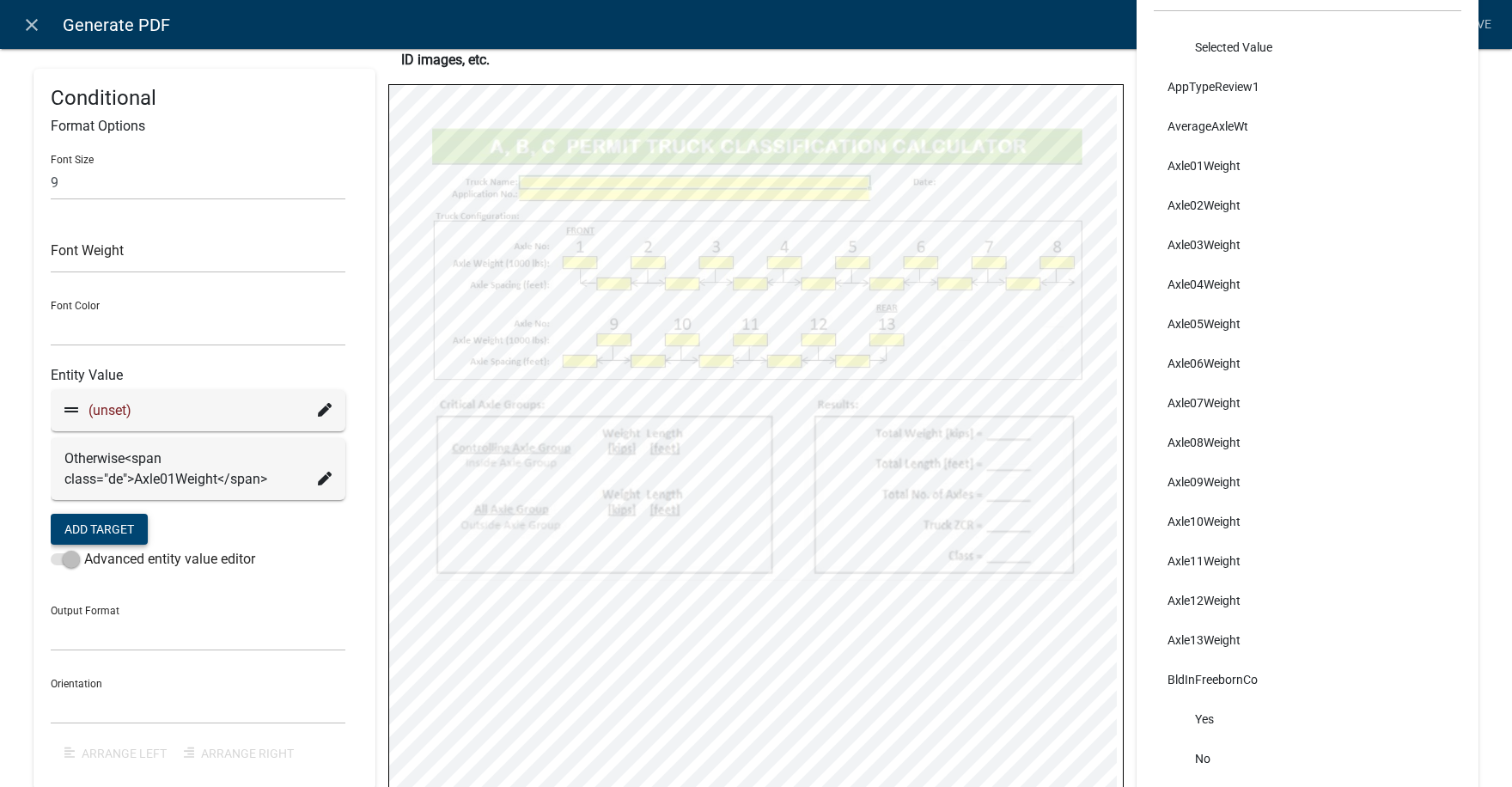
click at [319, 409] on icon at bounding box center [325, 410] width 14 height 14
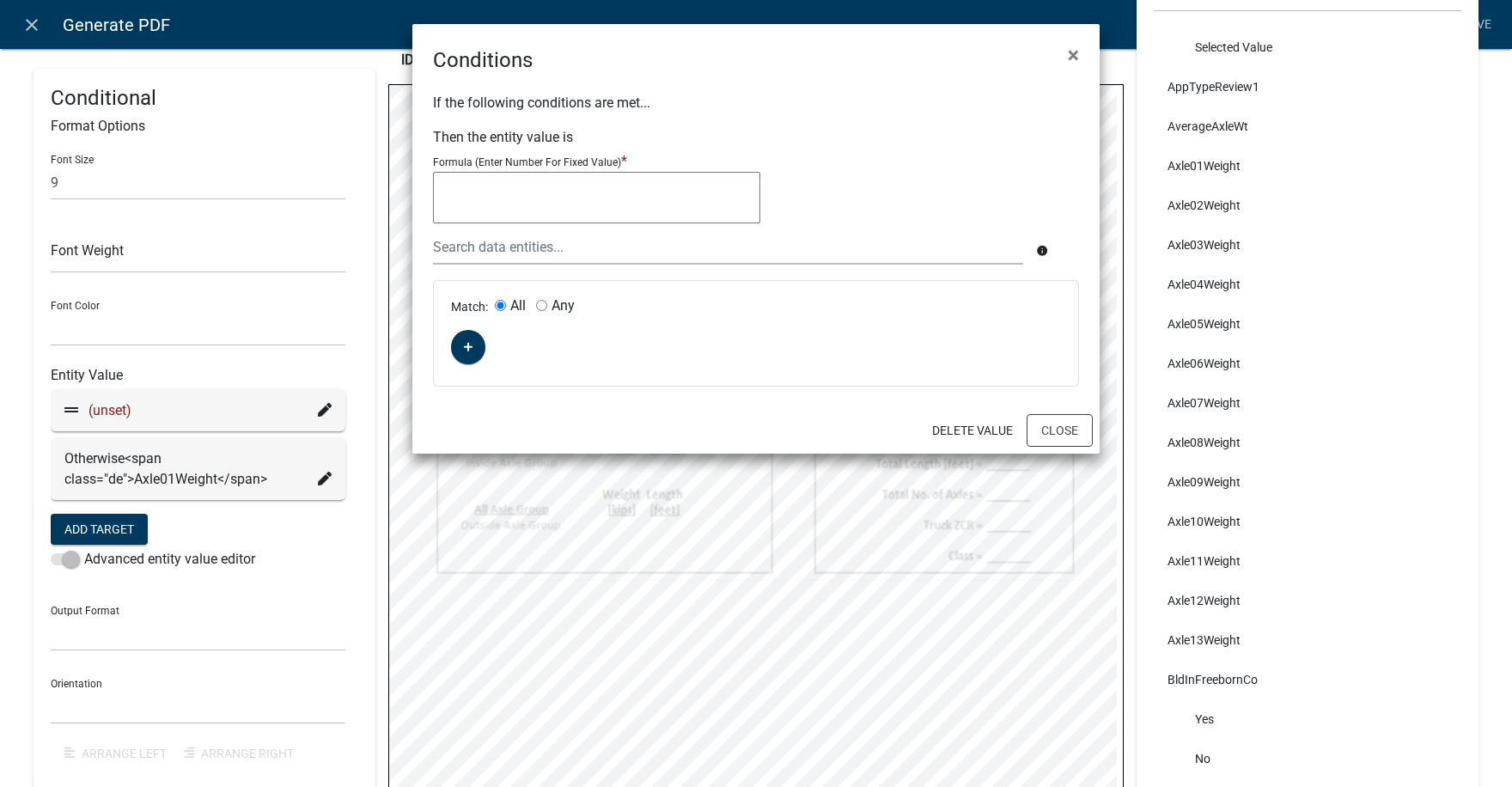
click at [452, 185] on textarea at bounding box center [596, 198] width 328 height 51
type textarea """"
click at [467, 344] on icon "button" at bounding box center [469, 347] width 10 height 10
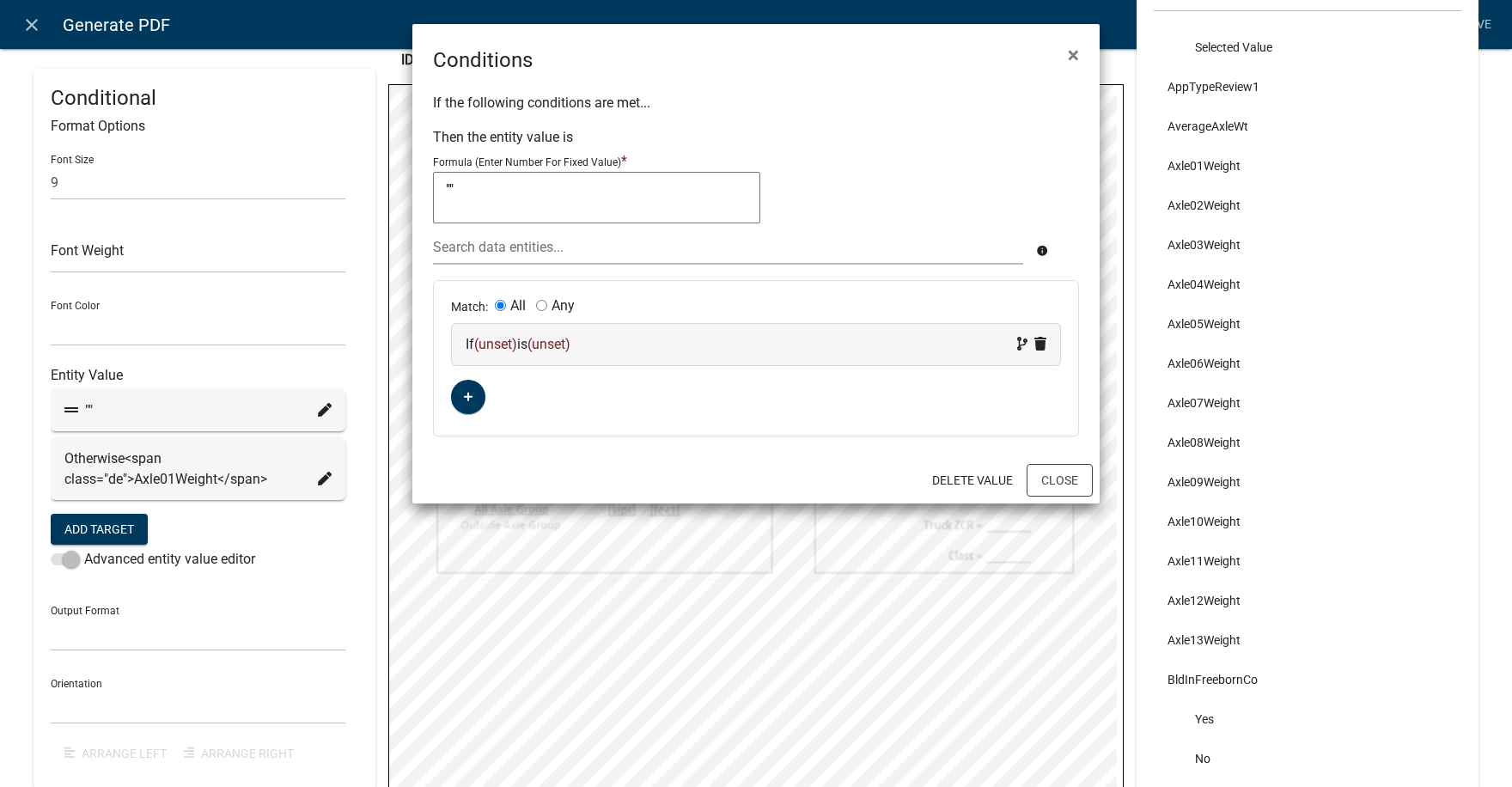
click at [499, 343] on span "(unset)" at bounding box center [495, 344] width 43 height 16
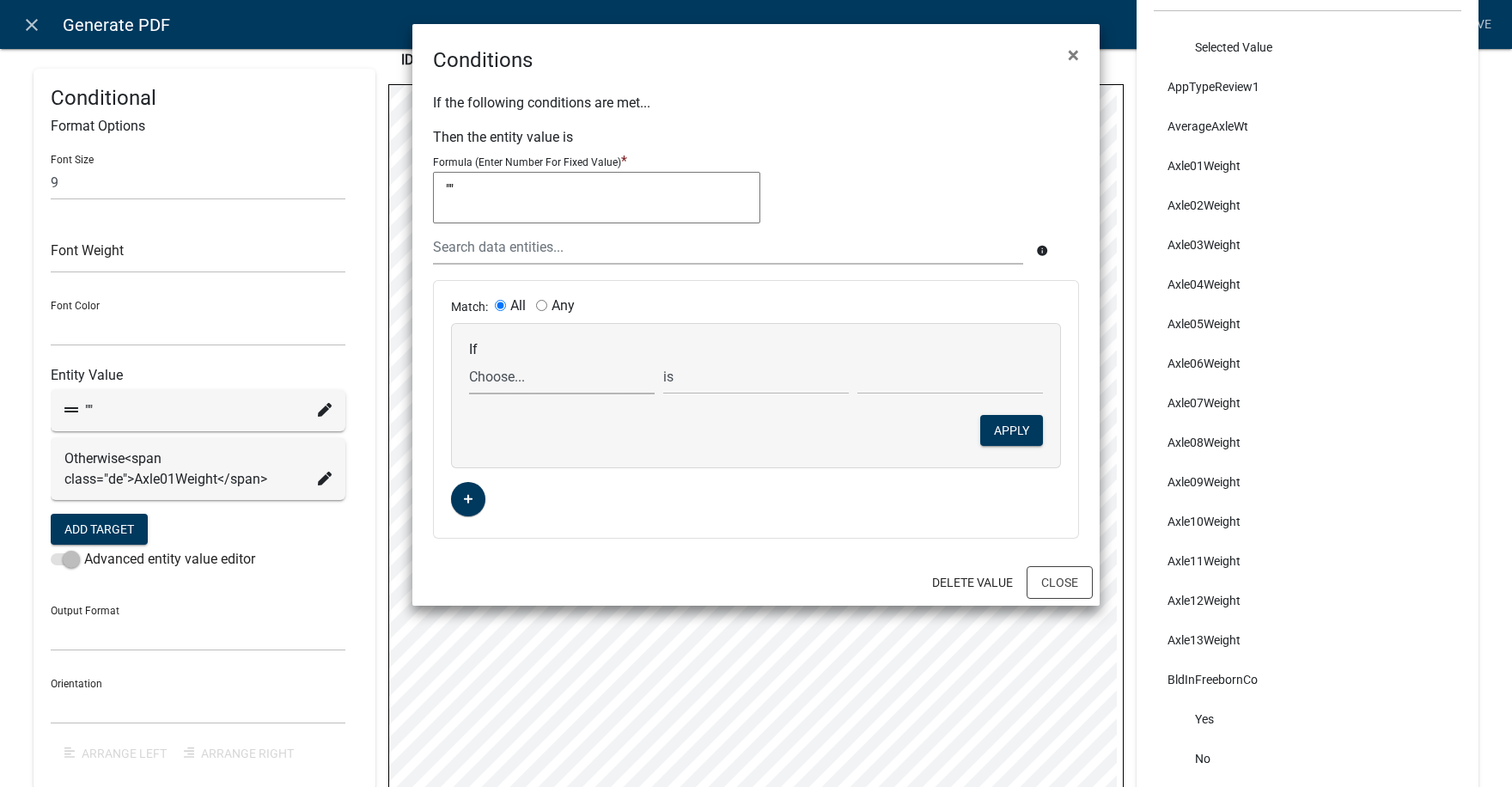
click at [500, 380] on select "Choose... ABC_INFORMATION_DOCUMENT_URL AcceptTerms ALL_FEE_RECIPIENTS AllAxleGr…" at bounding box center [561, 377] width 185 height 36
select select "30: Axle01Weight"
click at [469, 359] on select "Choose... ABC_INFORMATION_DOCUMENT_URL AcceptTerms ALL_FEE_RECIPIENTS AllAxleGr…" at bounding box center [561, 377] width 185 height 36
click at [758, 383] on select "is is not exists does not exist is greater than is less than contains does not …" at bounding box center [755, 377] width 185 height 36
select select "5: !"
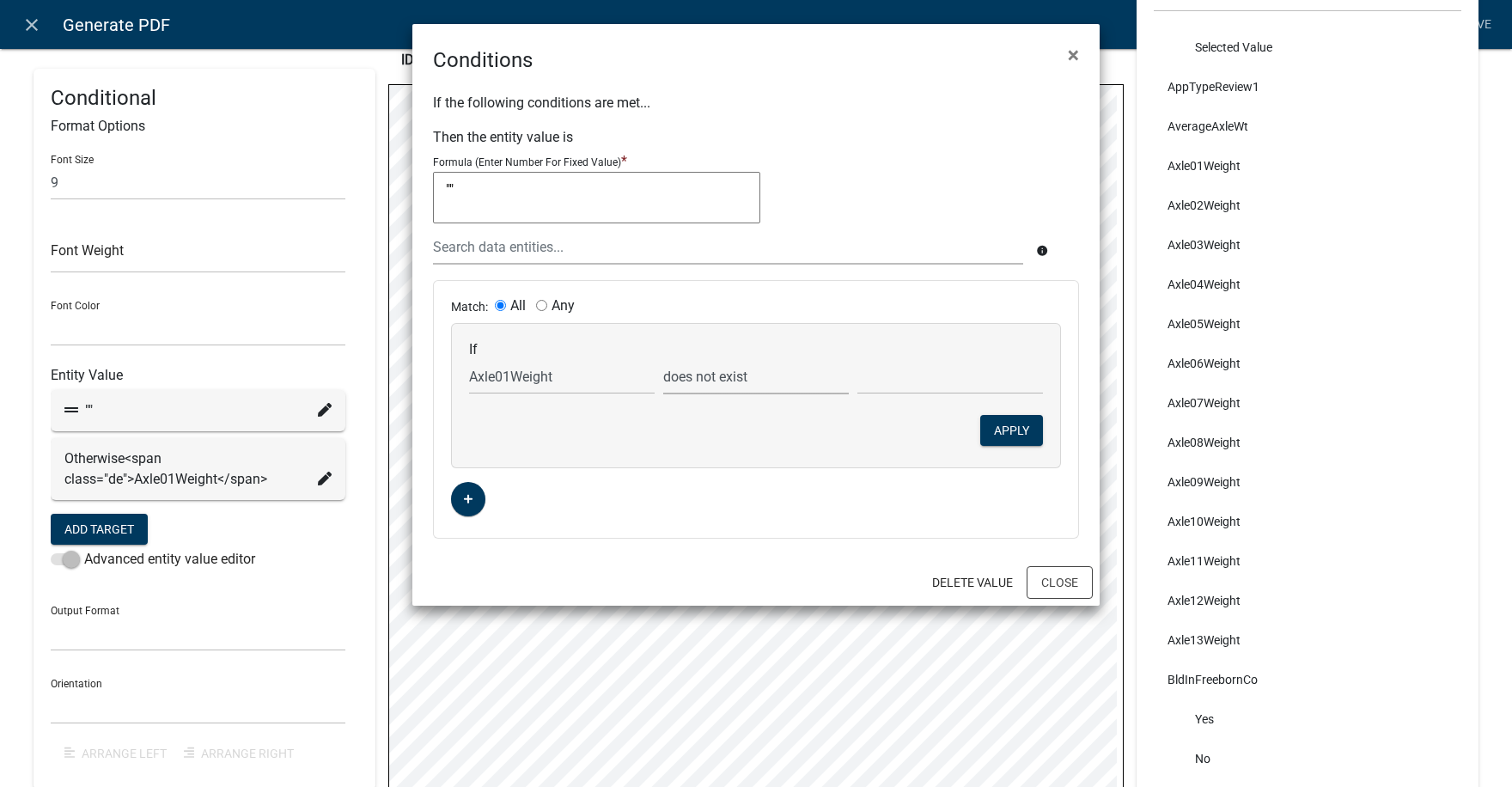
click at [663, 359] on select "is is not exists does not exist is greater than is less than contains does not …" at bounding box center [755, 377] width 185 height 36
click at [1011, 433] on button "Apply" at bounding box center [1010, 430] width 62 height 31
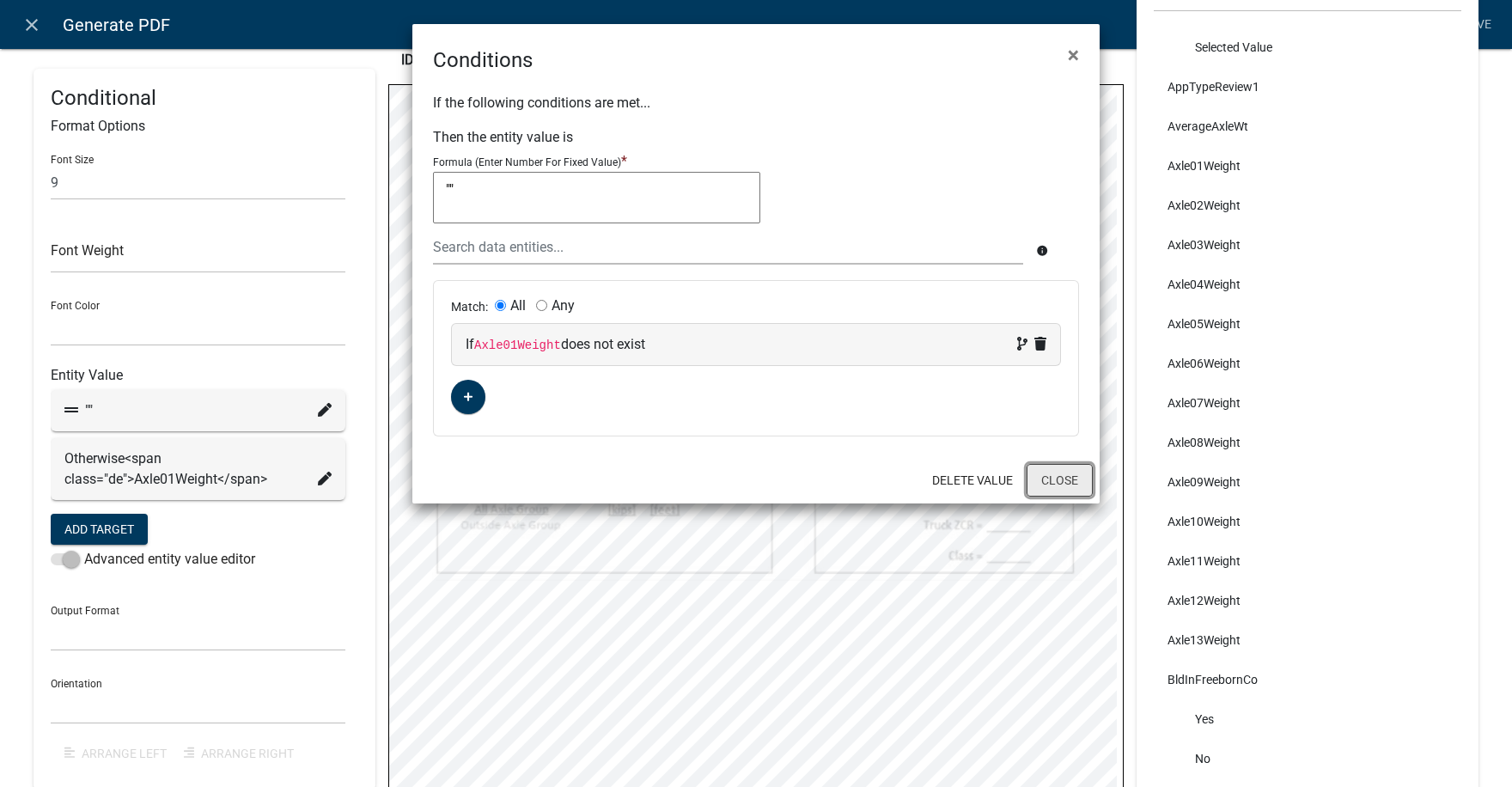
click at [1063, 479] on button "Close" at bounding box center [1059, 480] width 66 height 33
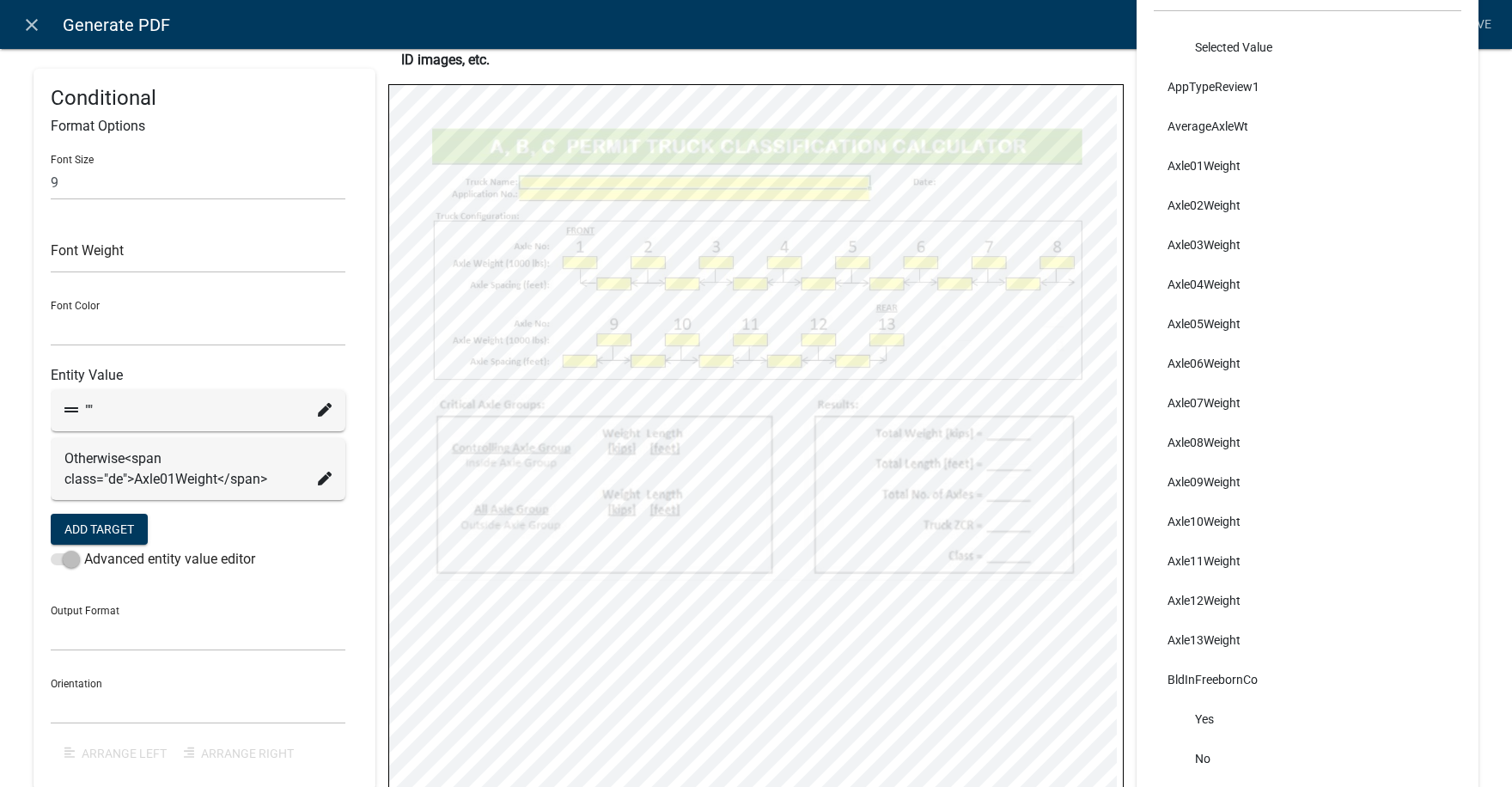
click at [322, 478] on icon at bounding box center [325, 478] width 14 height 14
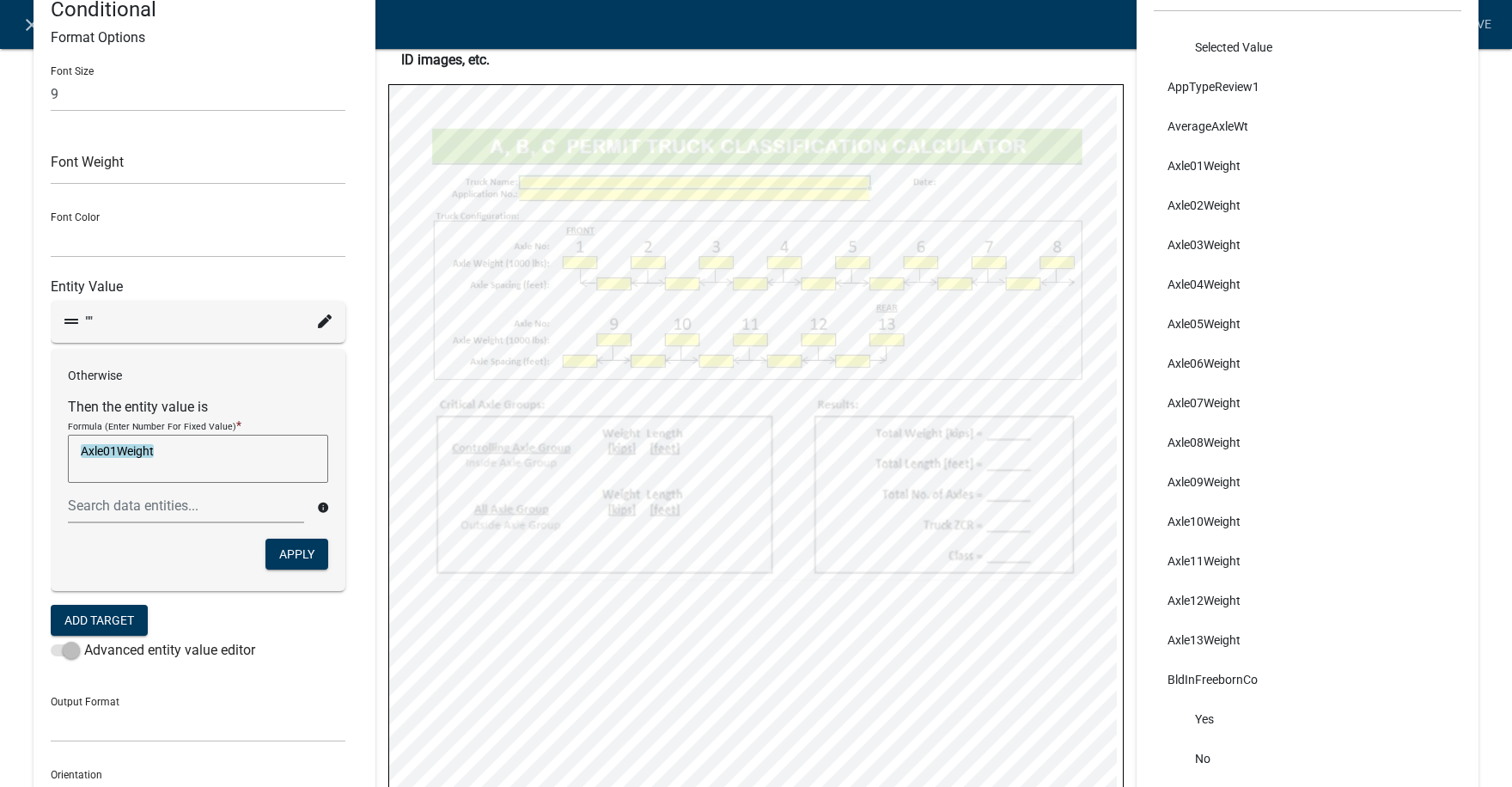
click at [170, 451] on textarea "Axle01Weight" at bounding box center [198, 458] width 260 height 49
type textarea "Axle01Weight/1000"
click at [300, 549] on button "Apply" at bounding box center [296, 552] width 62 height 31
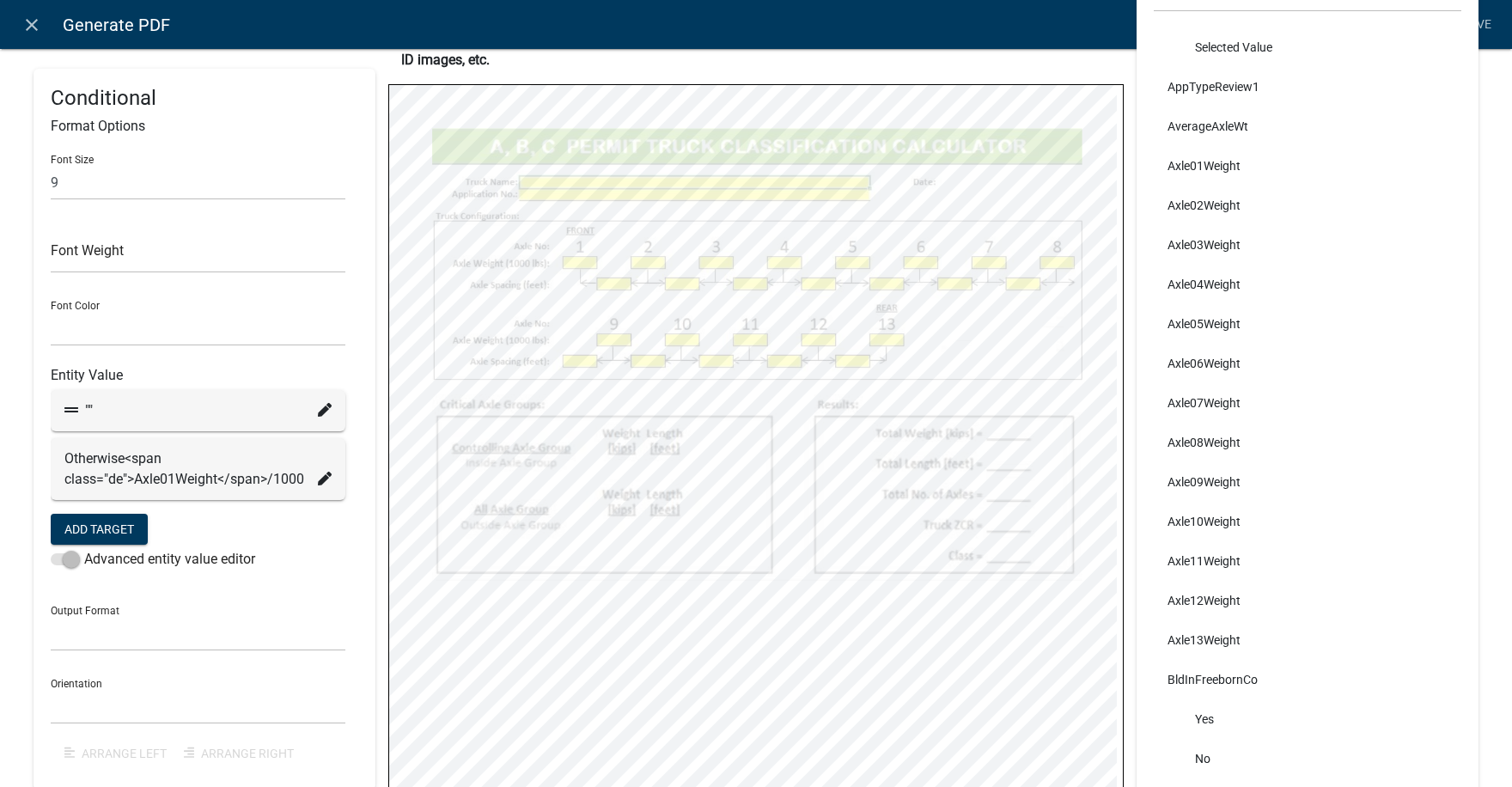
select select
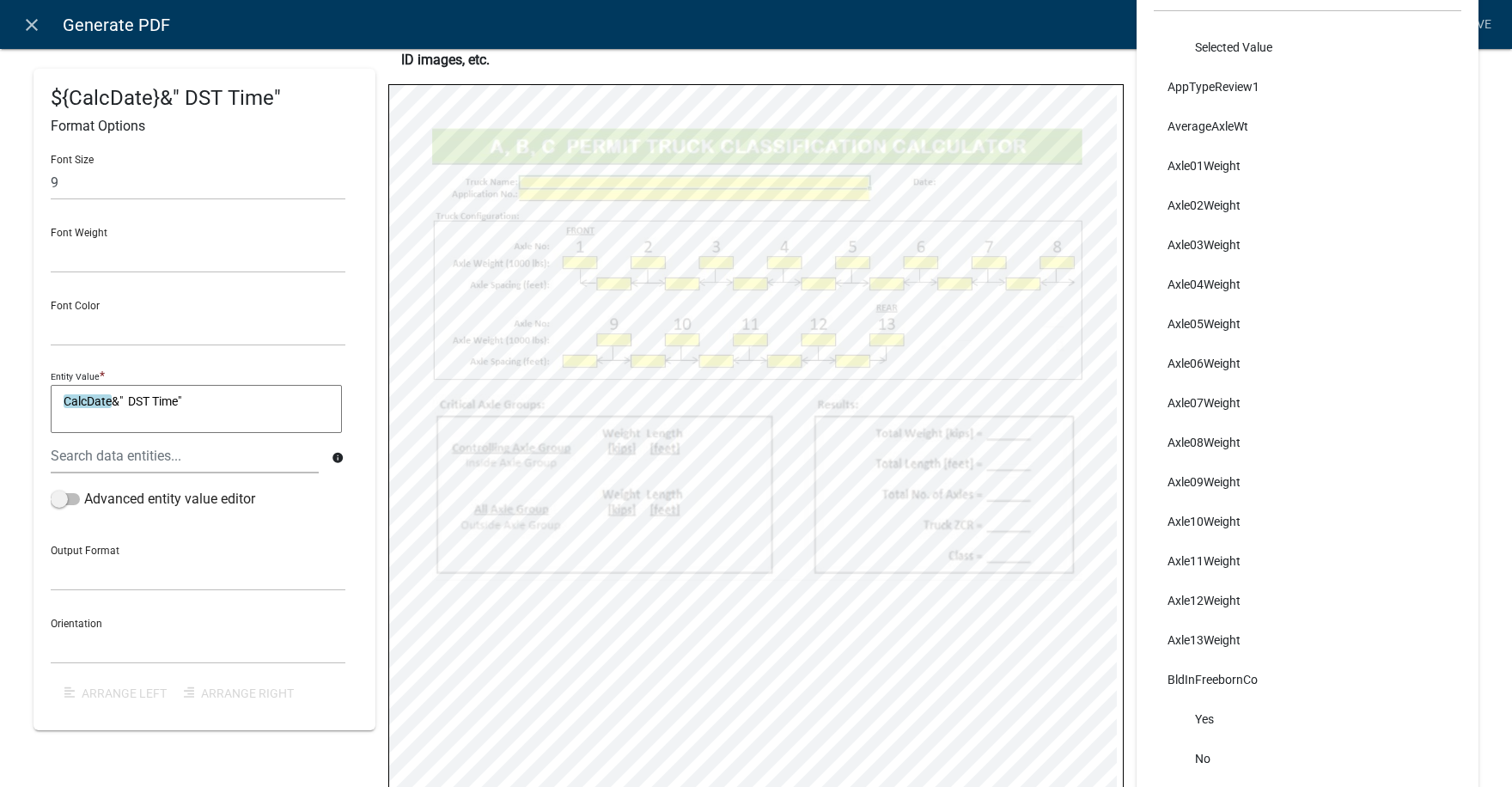
select select
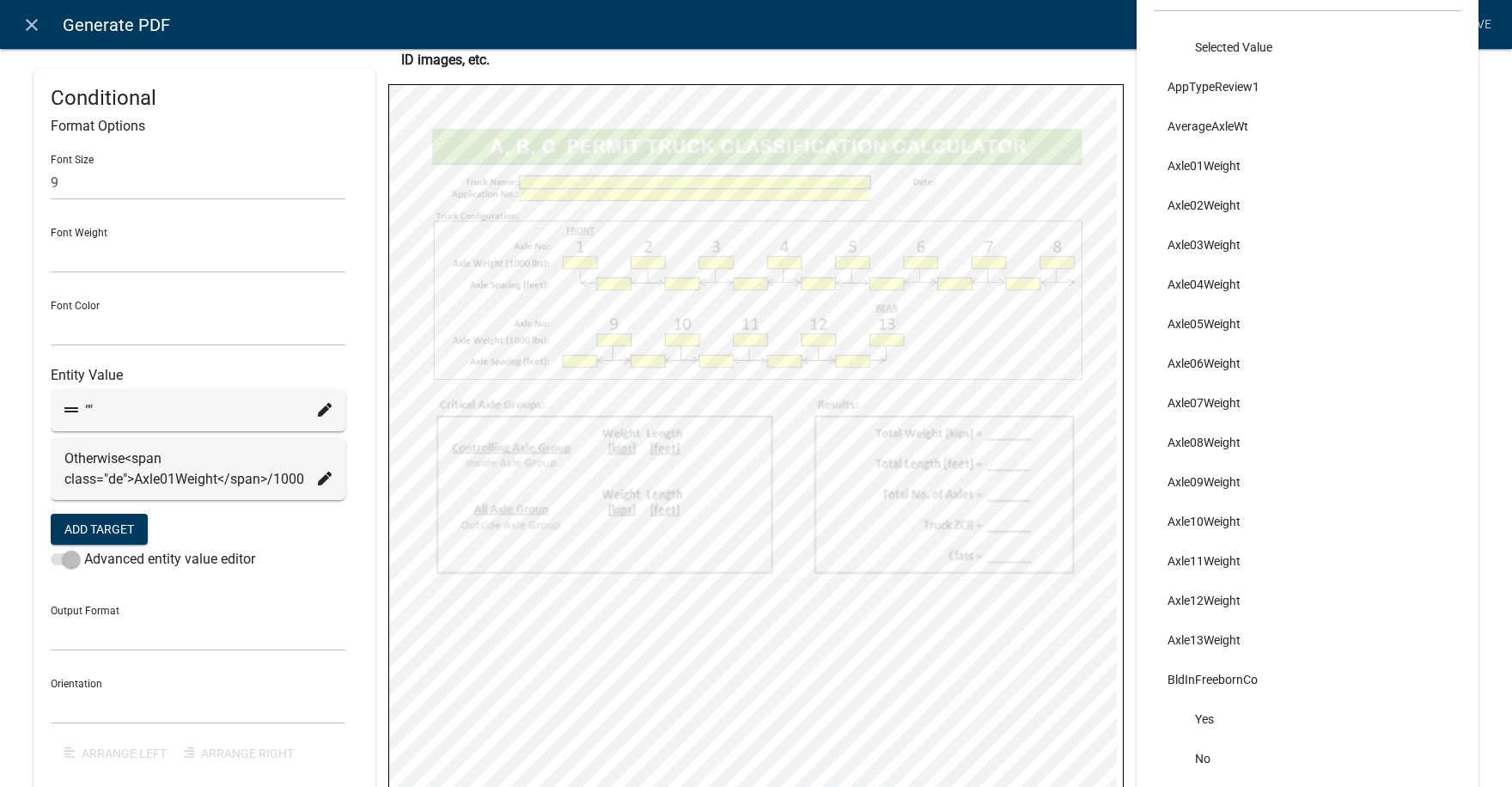
select select
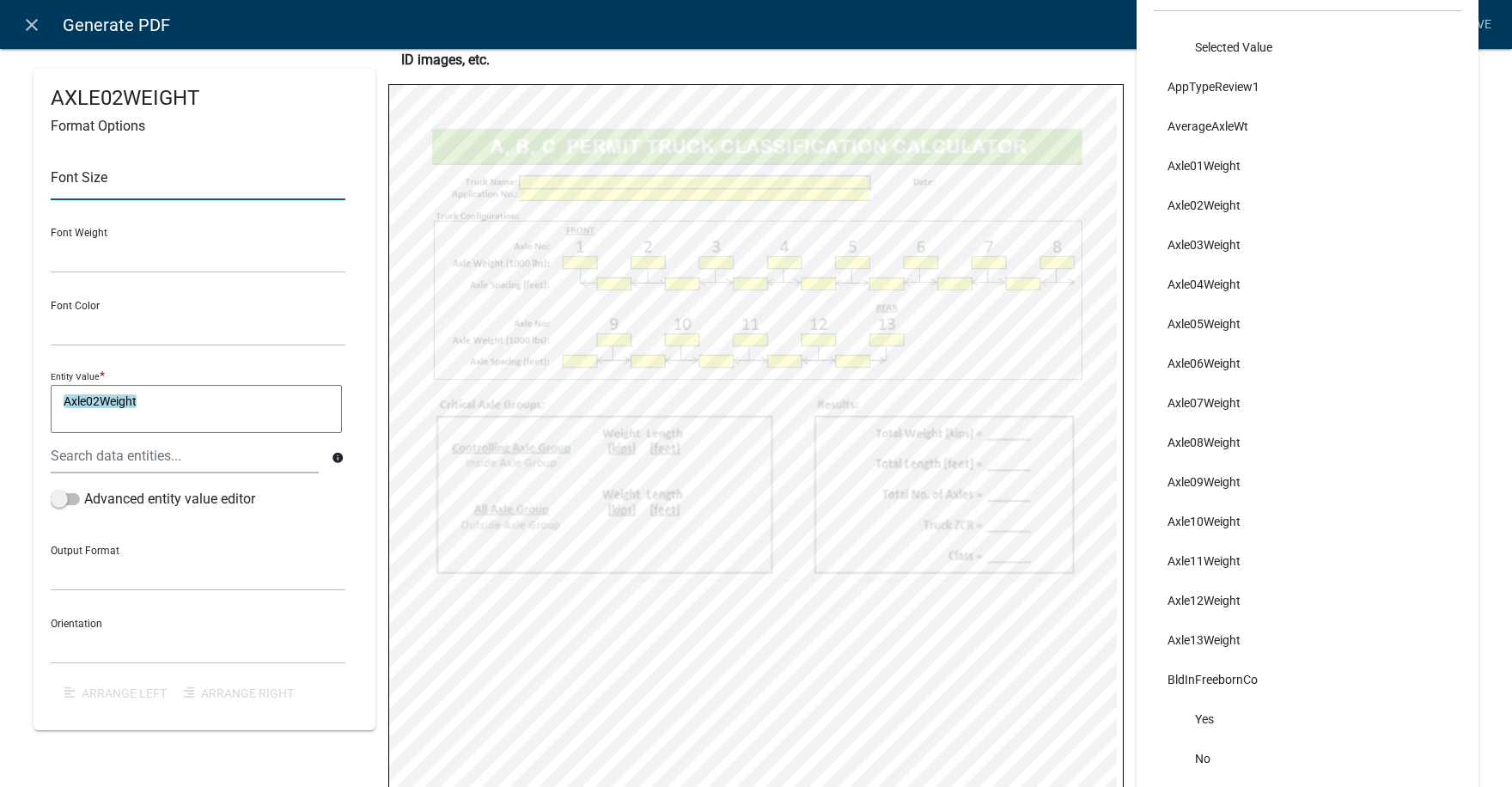
click at [98, 184] on input "text" at bounding box center [198, 183] width 295 height 36
type input "9"
click at [102, 259] on select "Normal Bold" at bounding box center [198, 255] width 295 height 36
click at [71, 498] on span at bounding box center [65, 499] width 30 height 12
click at [84, 489] on input "Advanced entity value editor" at bounding box center [84, 489] width 0 height 0
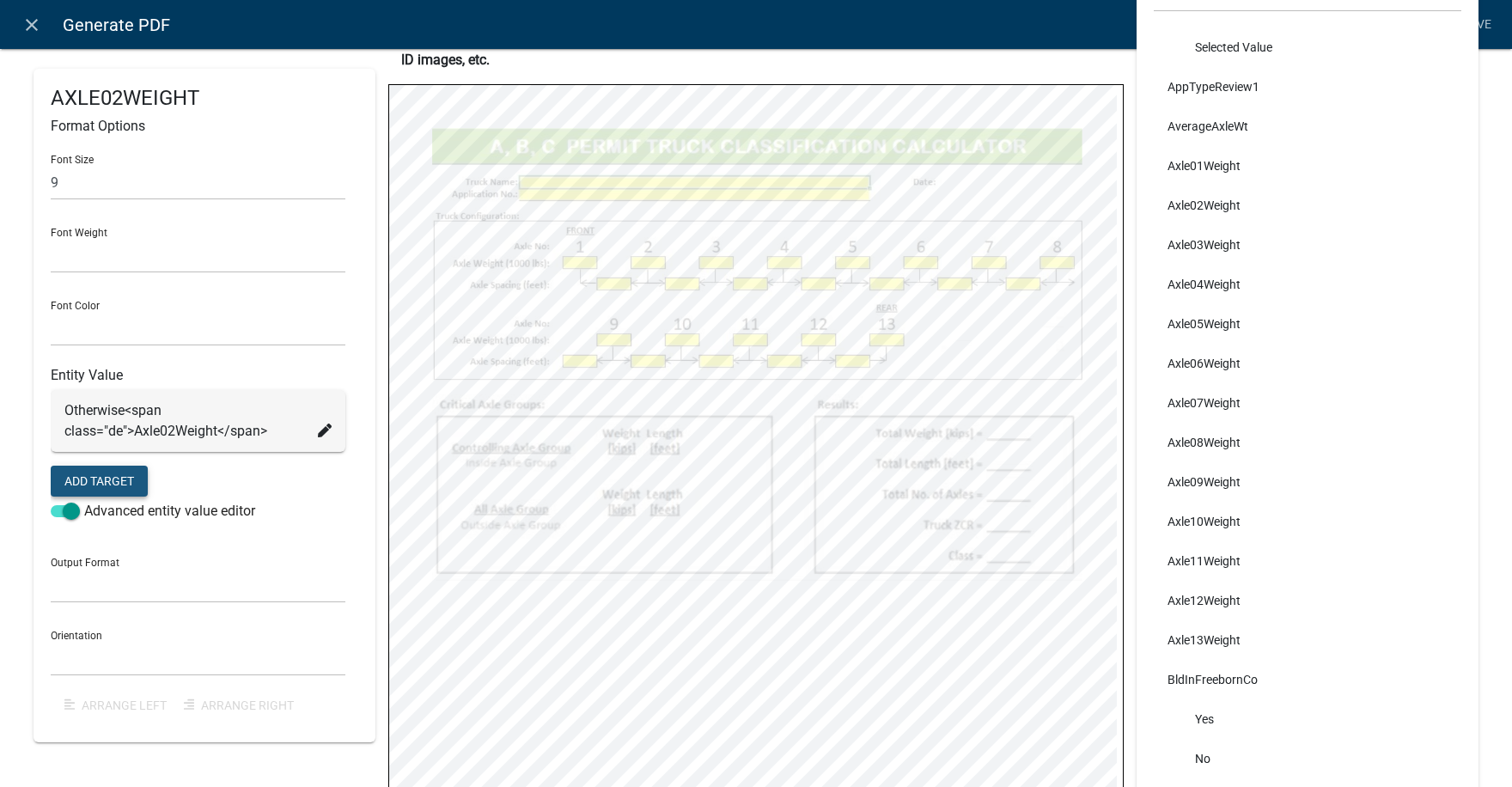
click at [108, 483] on button "Add Target" at bounding box center [99, 480] width 97 height 31
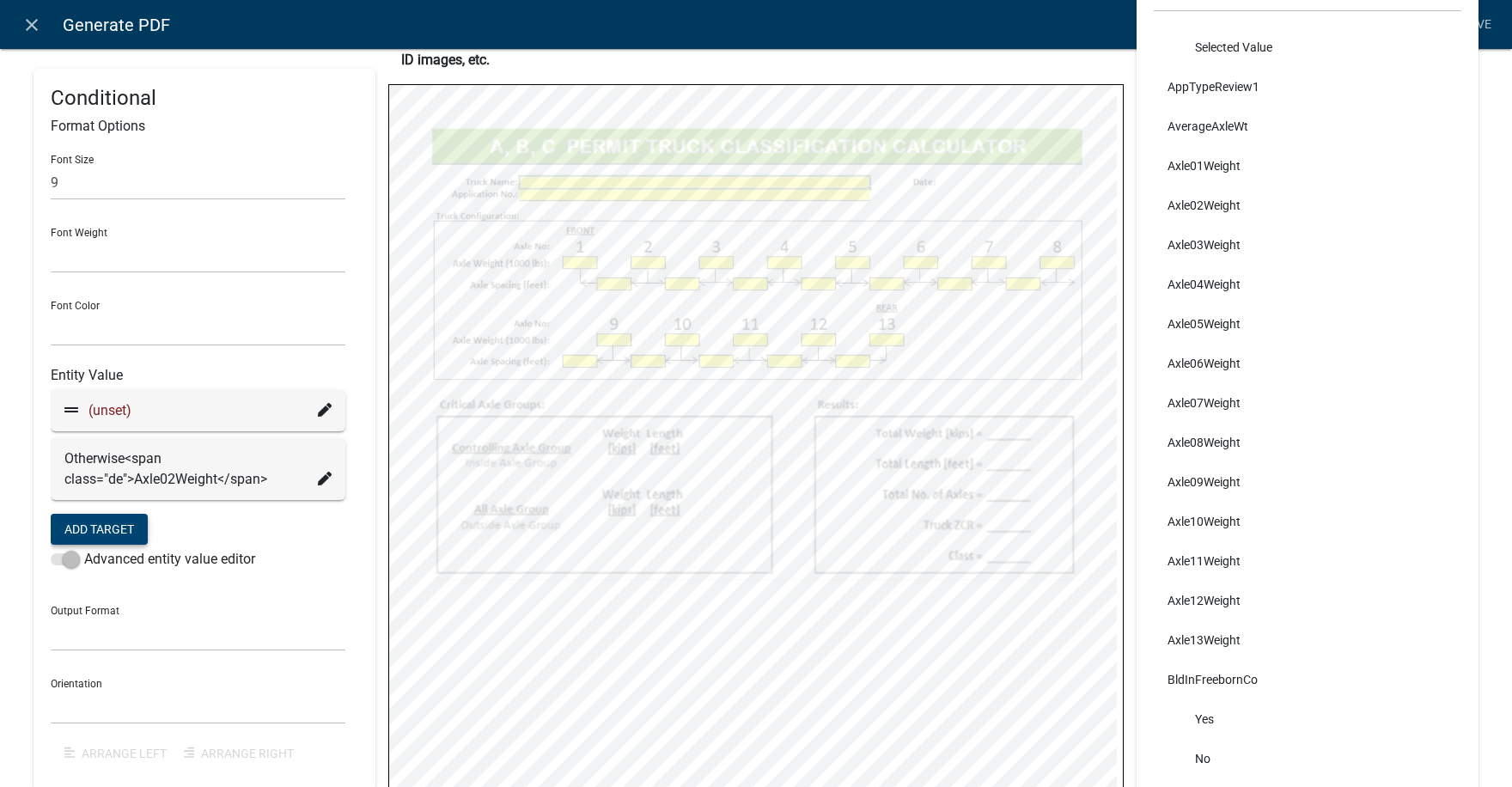
click at [325, 409] on icon at bounding box center [325, 410] width 14 height 14
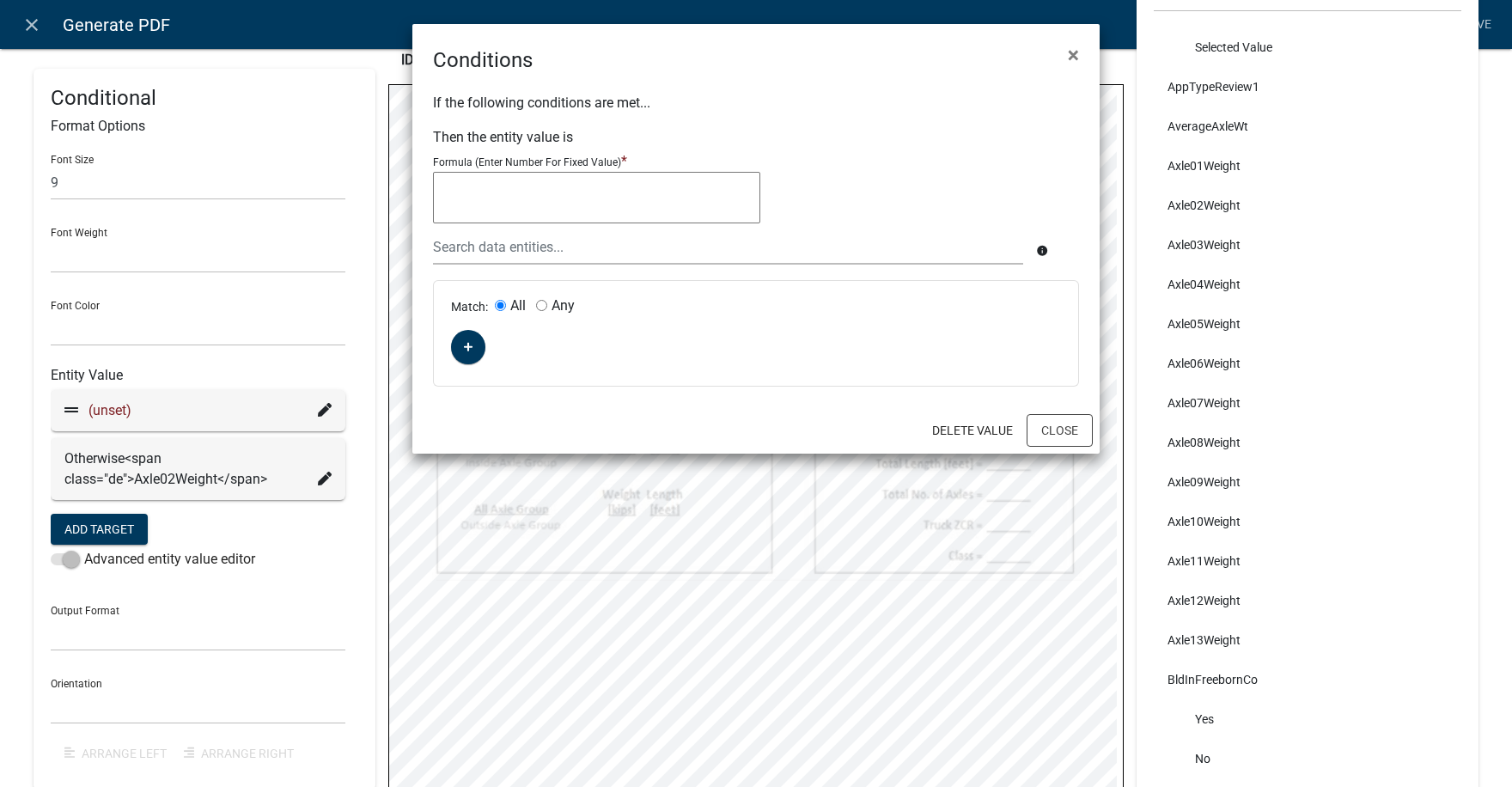
click at [484, 187] on textarea at bounding box center [596, 198] width 328 height 51
type textarea """"
click at [468, 348] on icon "button" at bounding box center [469, 347] width 10 height 10
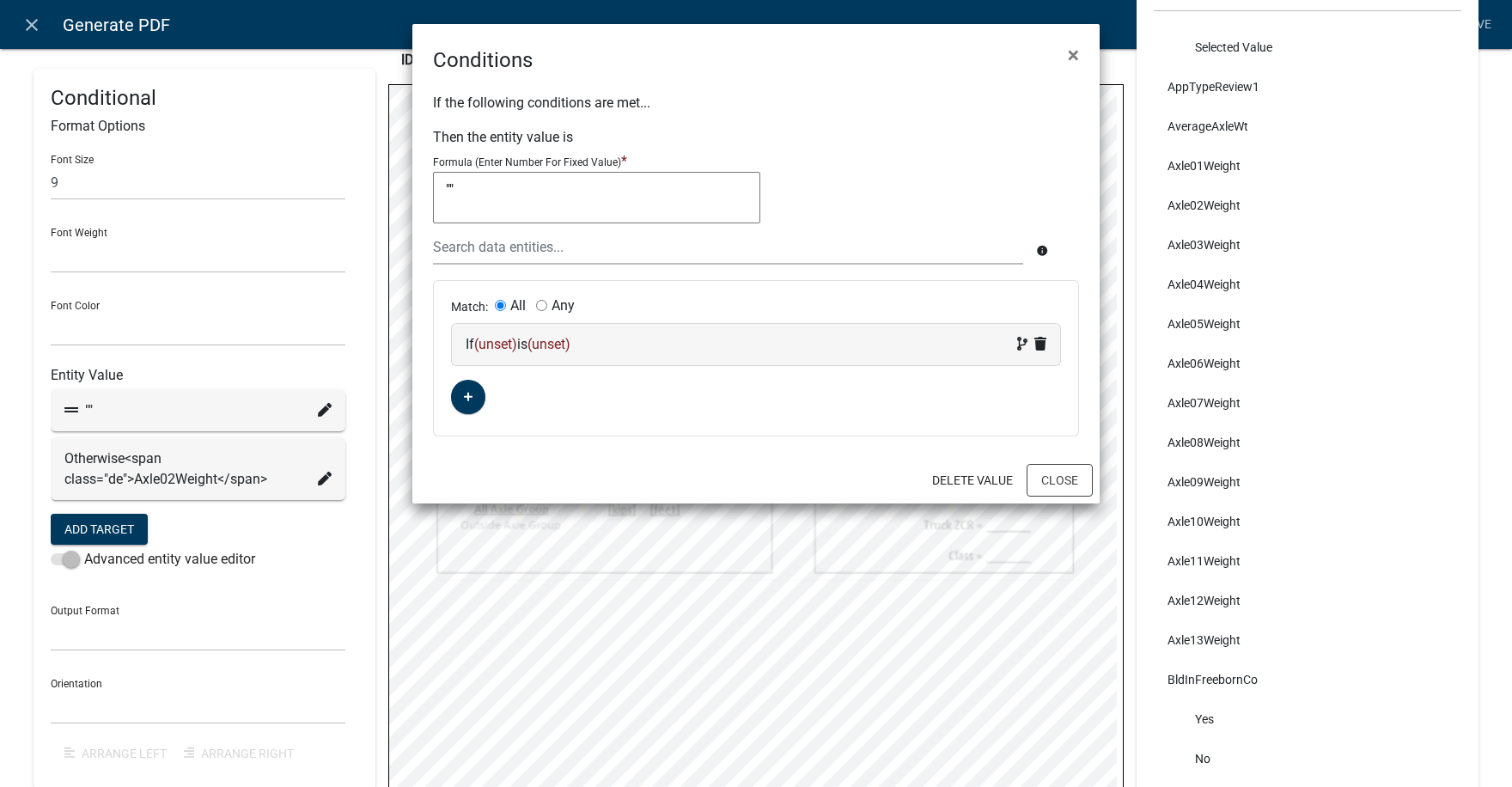
click at [499, 342] on span "(unset)" at bounding box center [495, 344] width 43 height 16
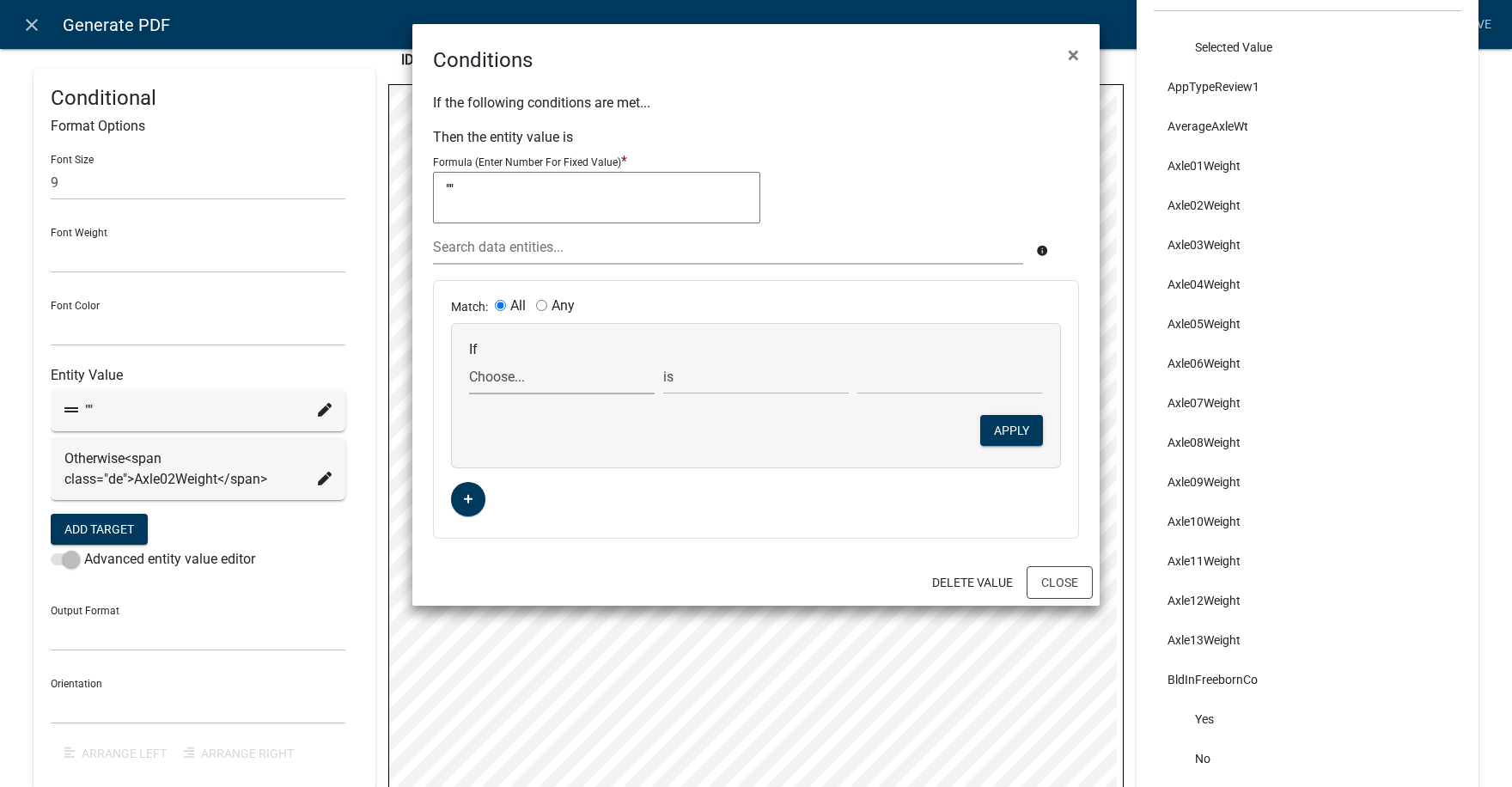
click at [508, 380] on select "Choose... ABC_INFORMATION_DOCUMENT_URL AcceptTerms ALL_FEE_RECIPIENTS AllAxleGr…" at bounding box center [561, 377] width 185 height 36
select select "31: Axle02Weight"
click at [469, 359] on select "Choose... ABC_INFORMATION_DOCUMENT_URL AcceptTerms ALL_FEE_RECIPIENTS AllAxleGr…" at bounding box center [561, 377] width 185 height 36
click at [731, 378] on select "is is not exists does not exist is greater than is less than contains does not …" at bounding box center [755, 377] width 185 height 36
select select "5: !"
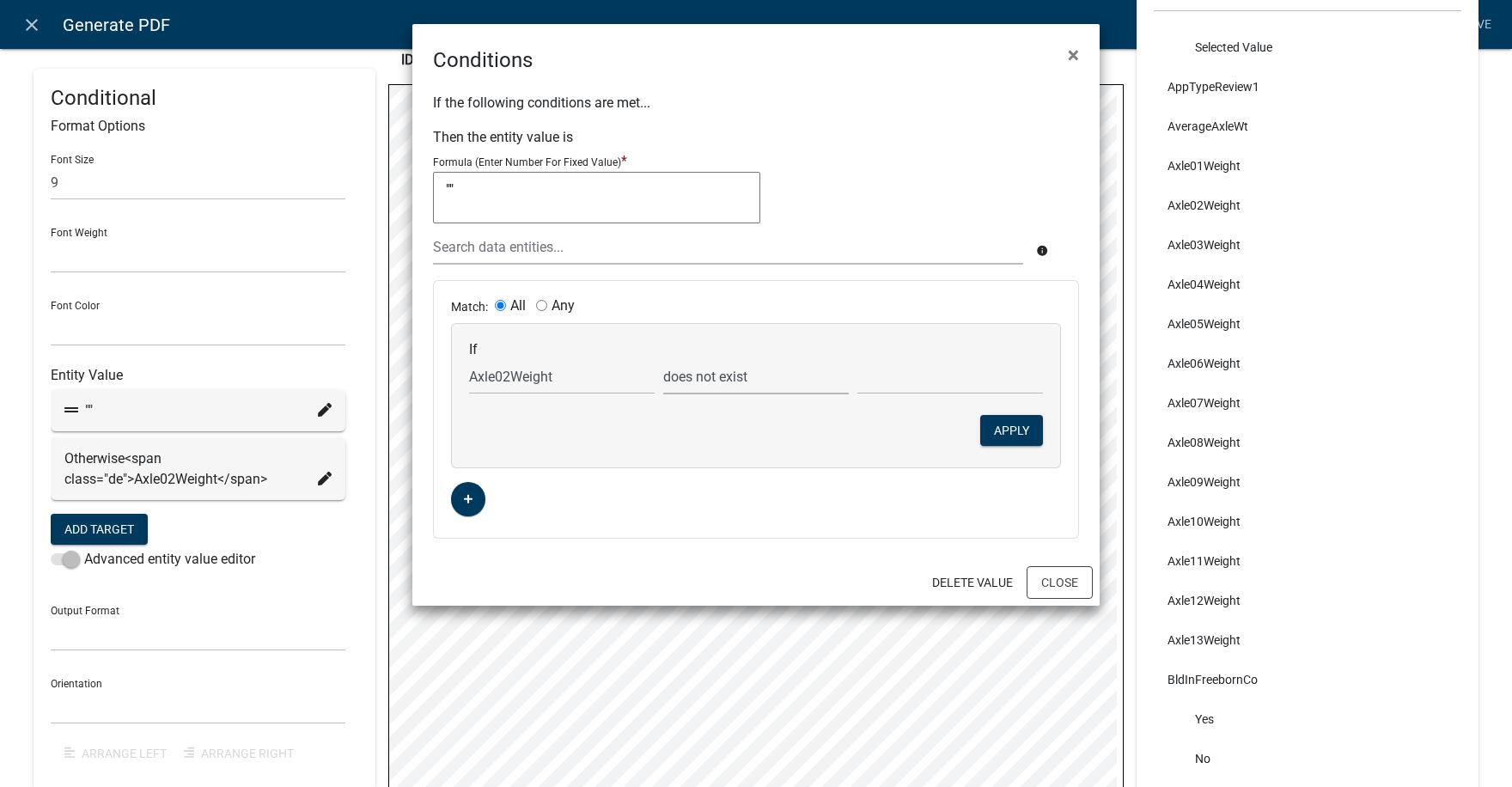
click at [663, 359] on select "is is not exists does not exist is greater than is less than contains does not …" at bounding box center [755, 377] width 185 height 36
click at [1017, 426] on button "Apply" at bounding box center [1010, 430] width 62 height 31
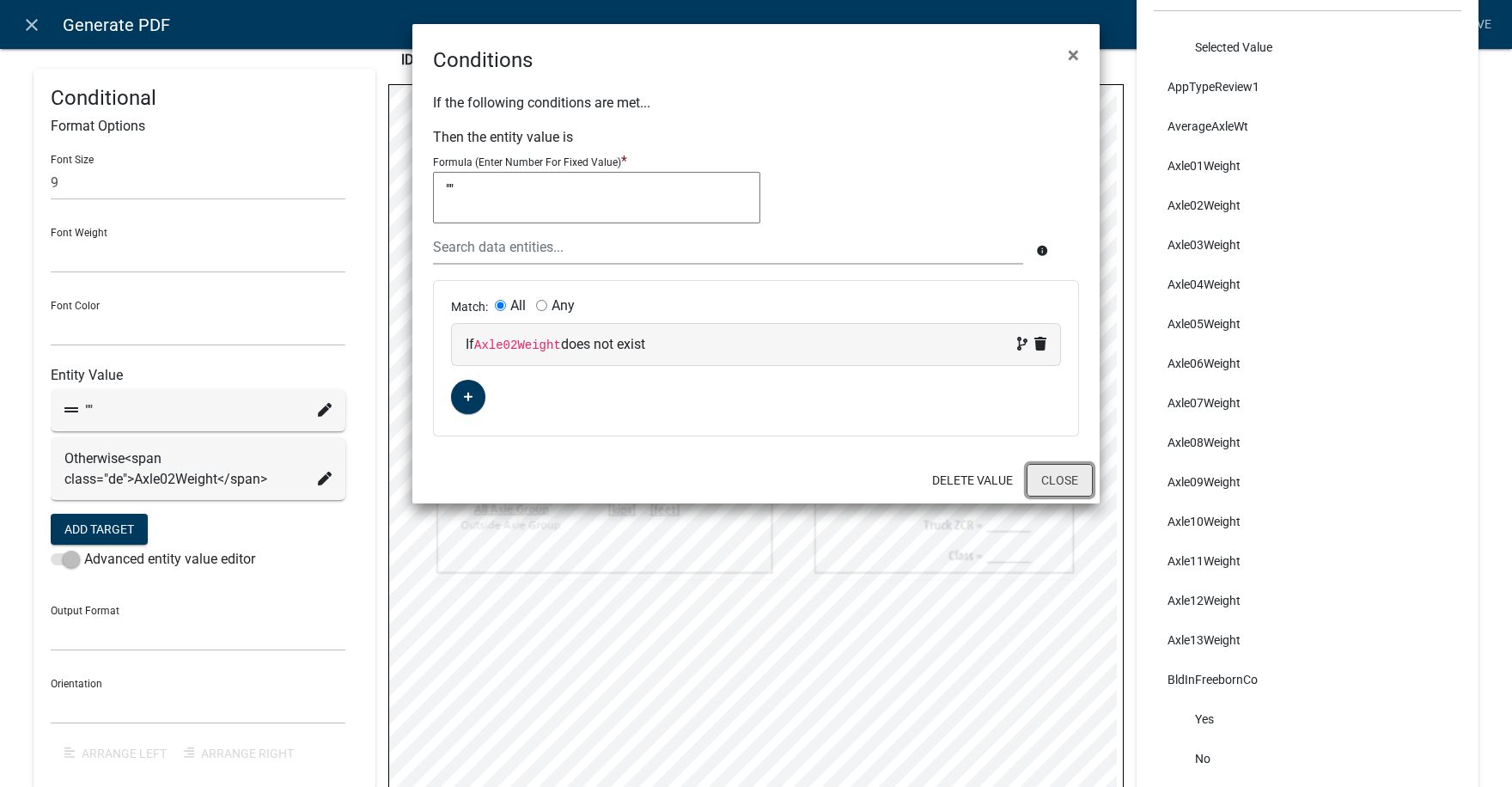
click at [1070, 474] on button "Close" at bounding box center [1059, 480] width 66 height 33
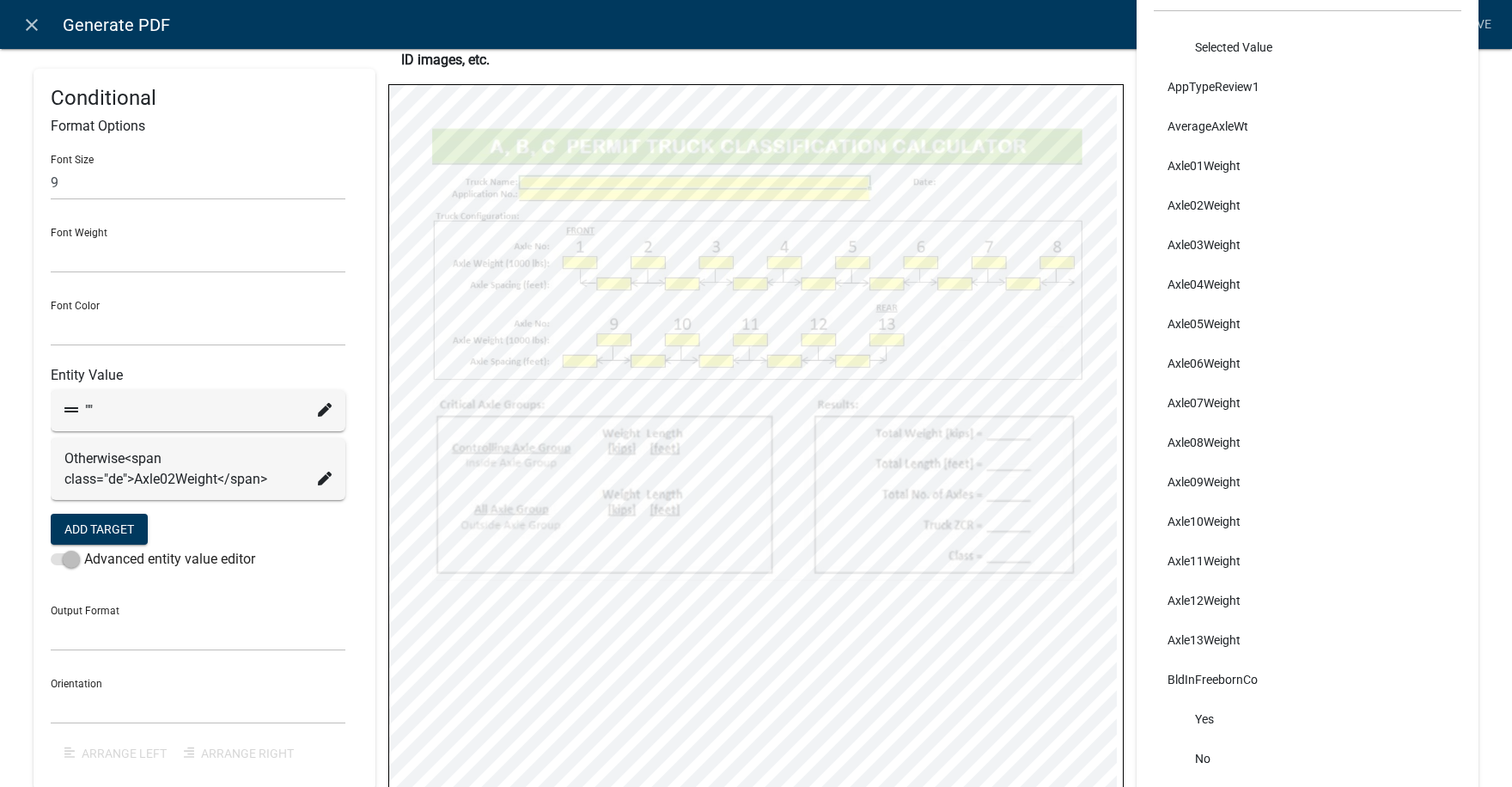
click at [322, 478] on icon at bounding box center [325, 478] width 14 height 14
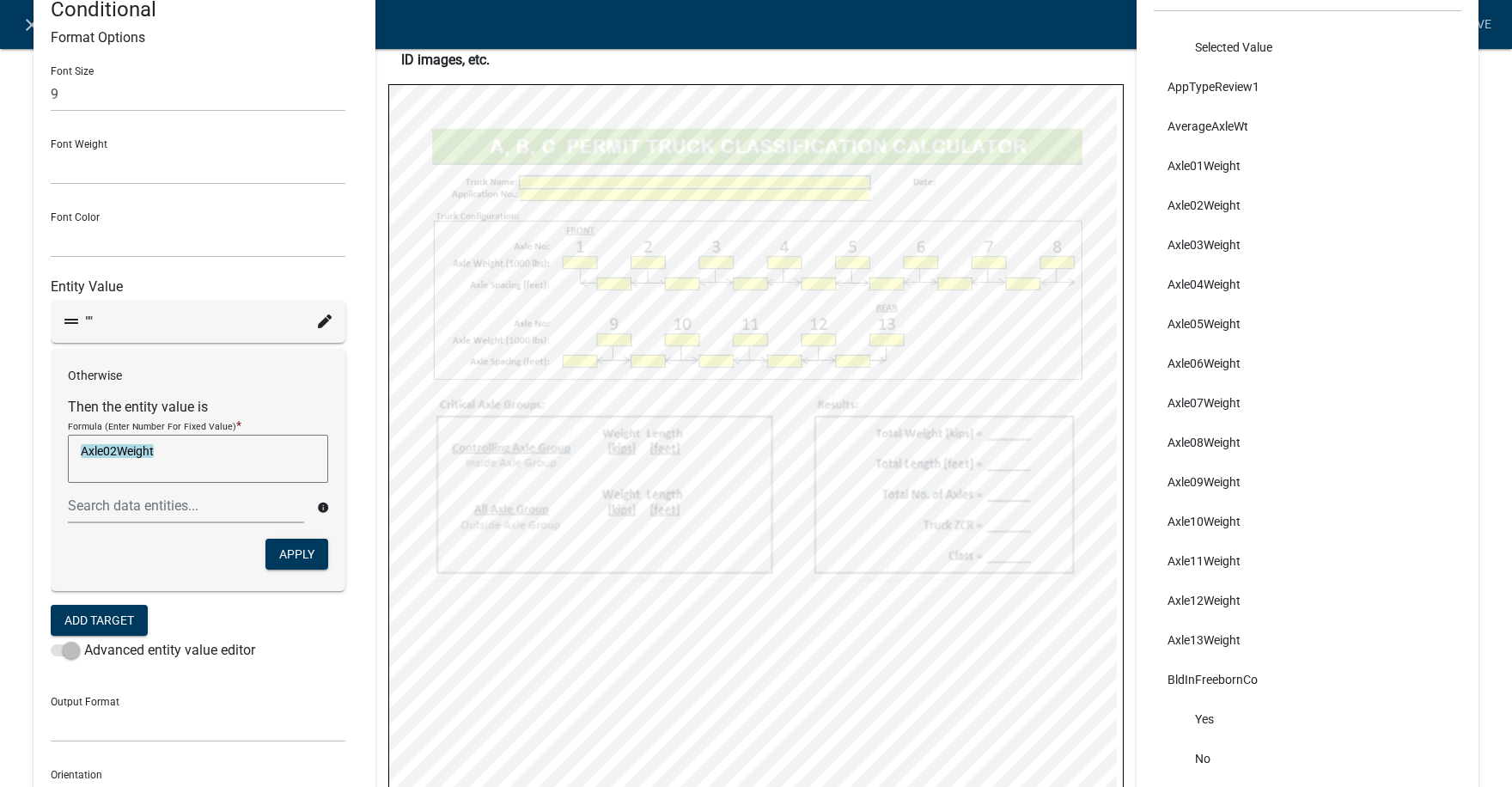
click at [184, 451] on textarea "Axle02Weight" at bounding box center [198, 458] width 260 height 49
type textarea "Axle02Weight/1000"
click at [297, 553] on button "Apply" at bounding box center [296, 552] width 62 height 31
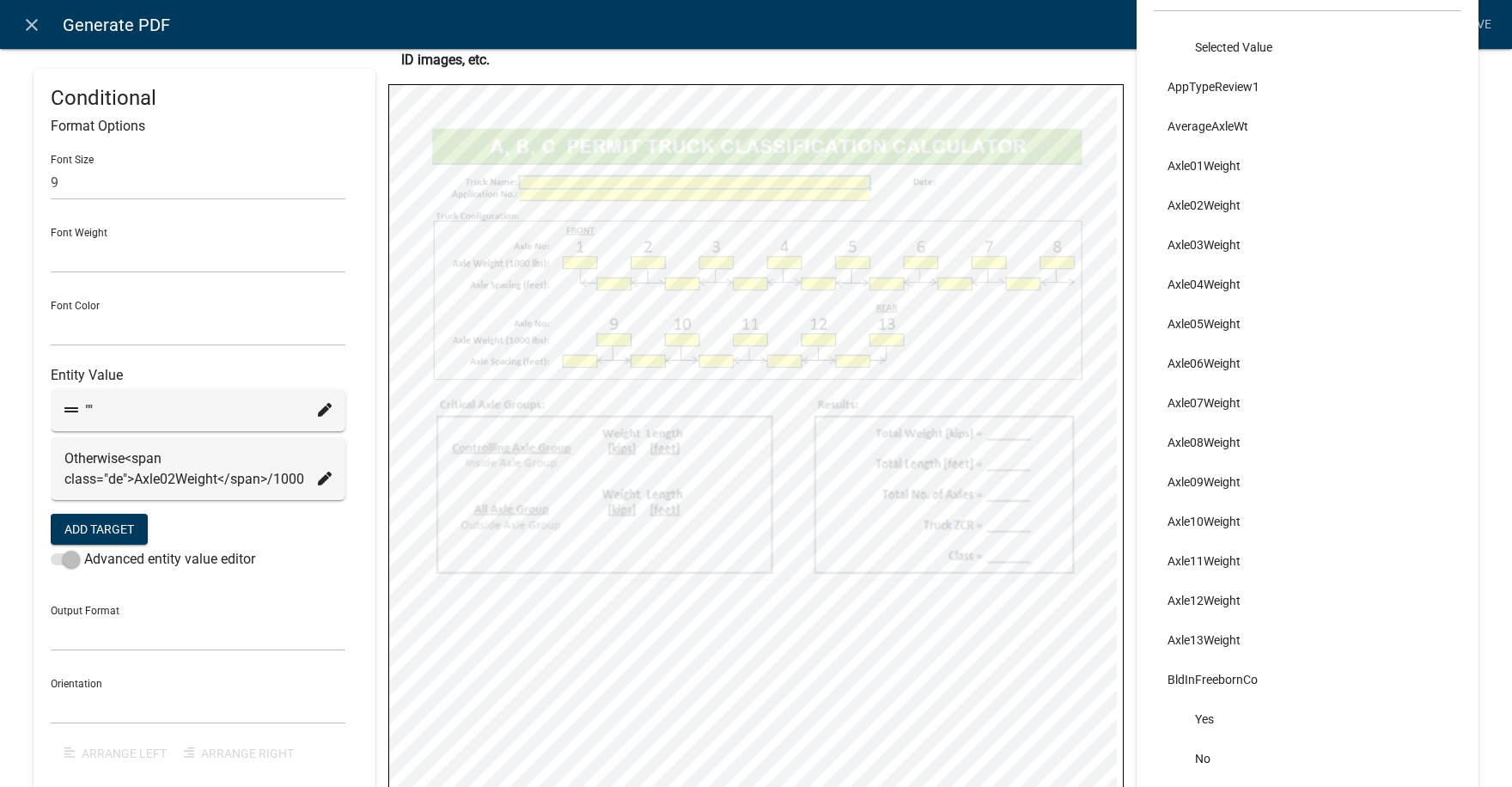
select select
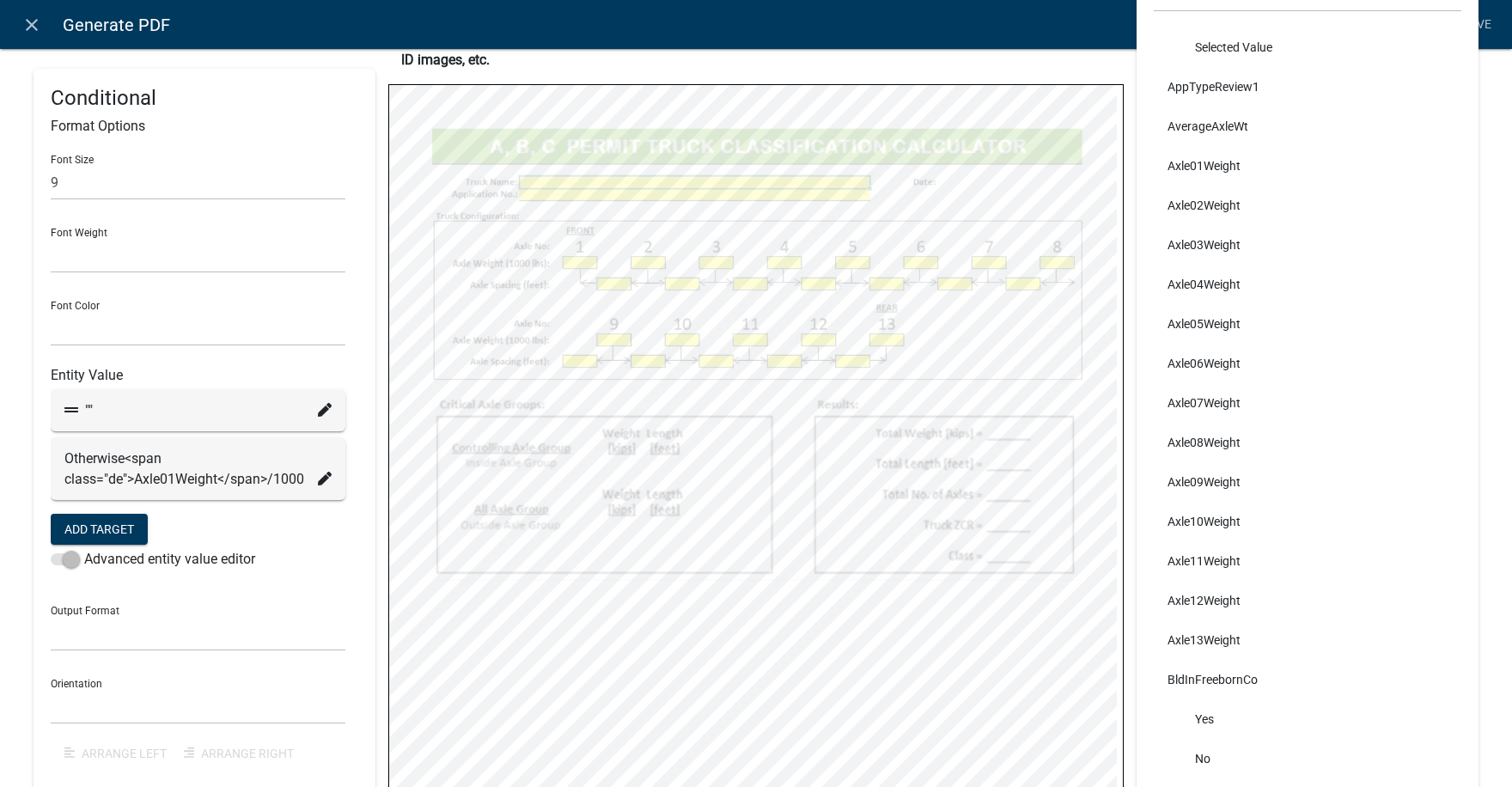
select select
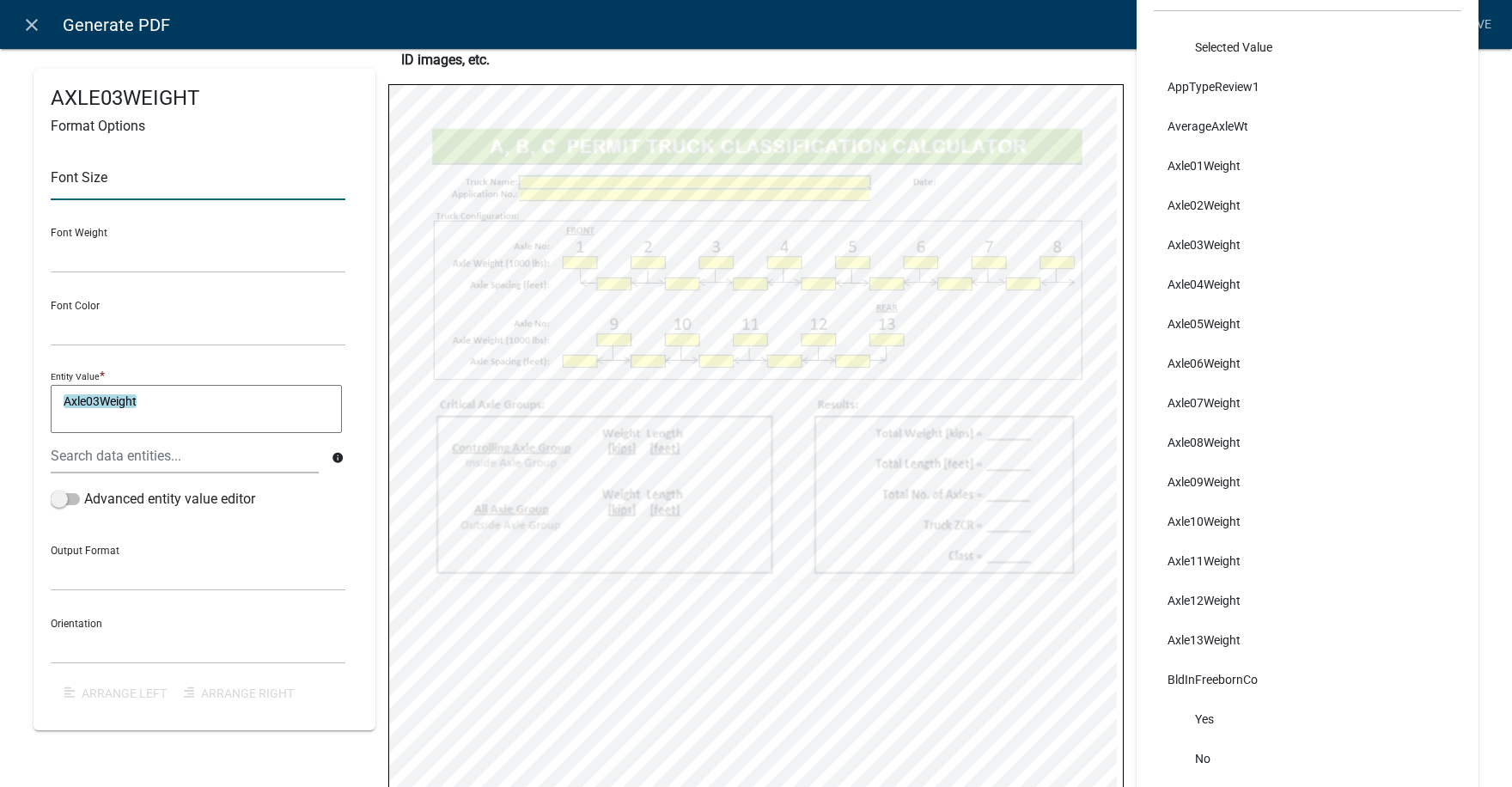
click at [77, 182] on input "text" at bounding box center [198, 183] width 295 height 36
type input "9"
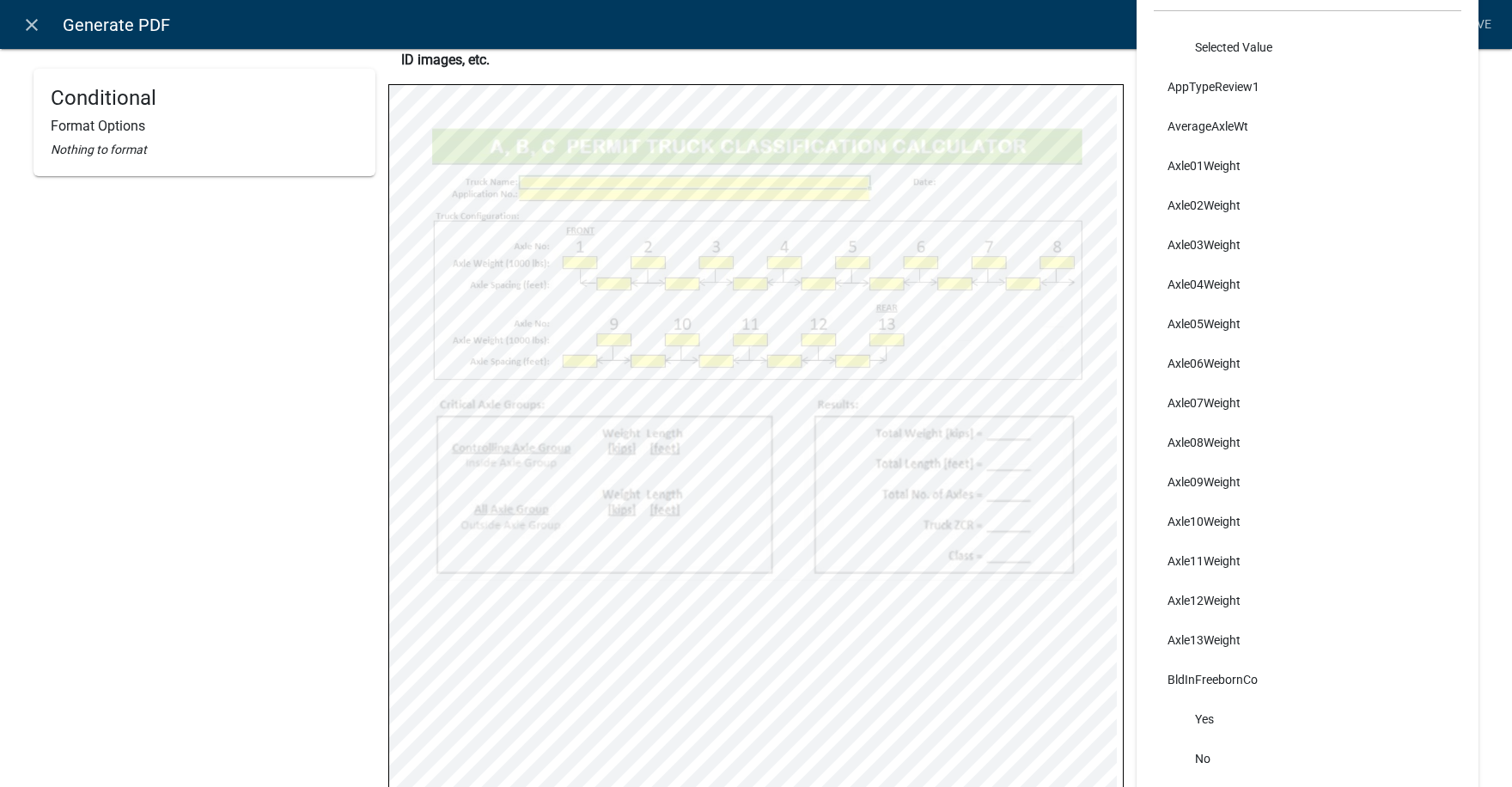
select select
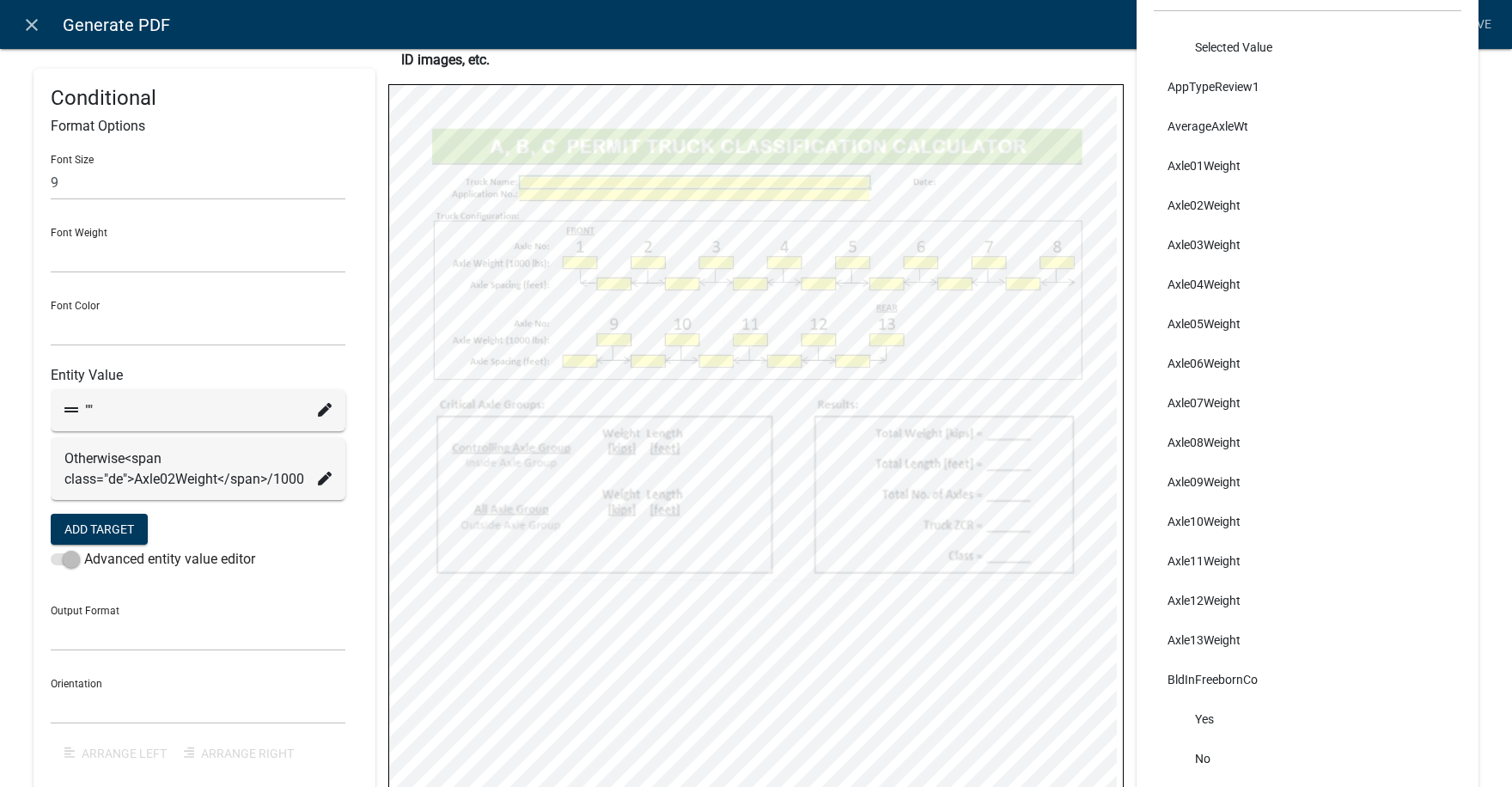
select select
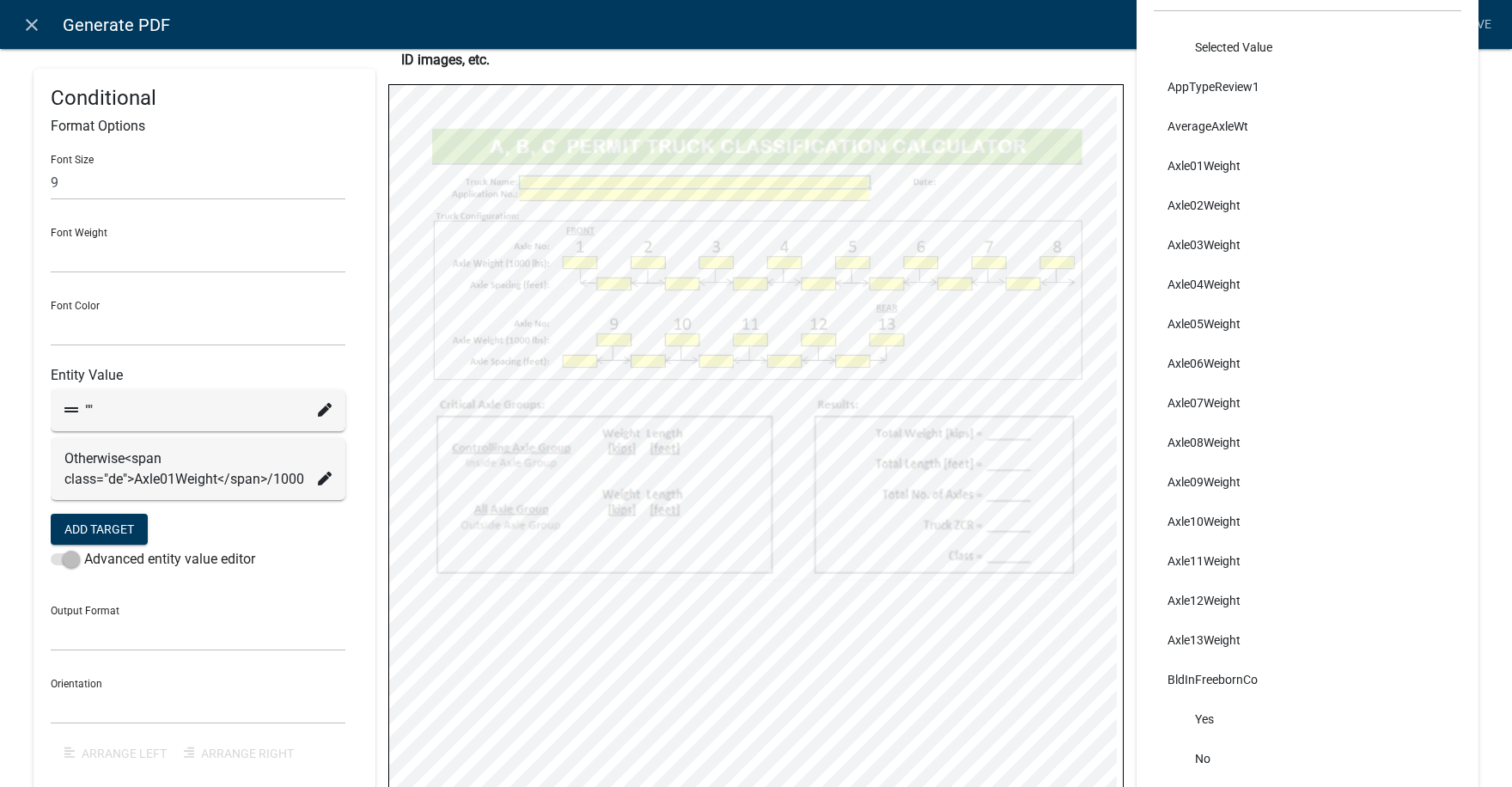
select select
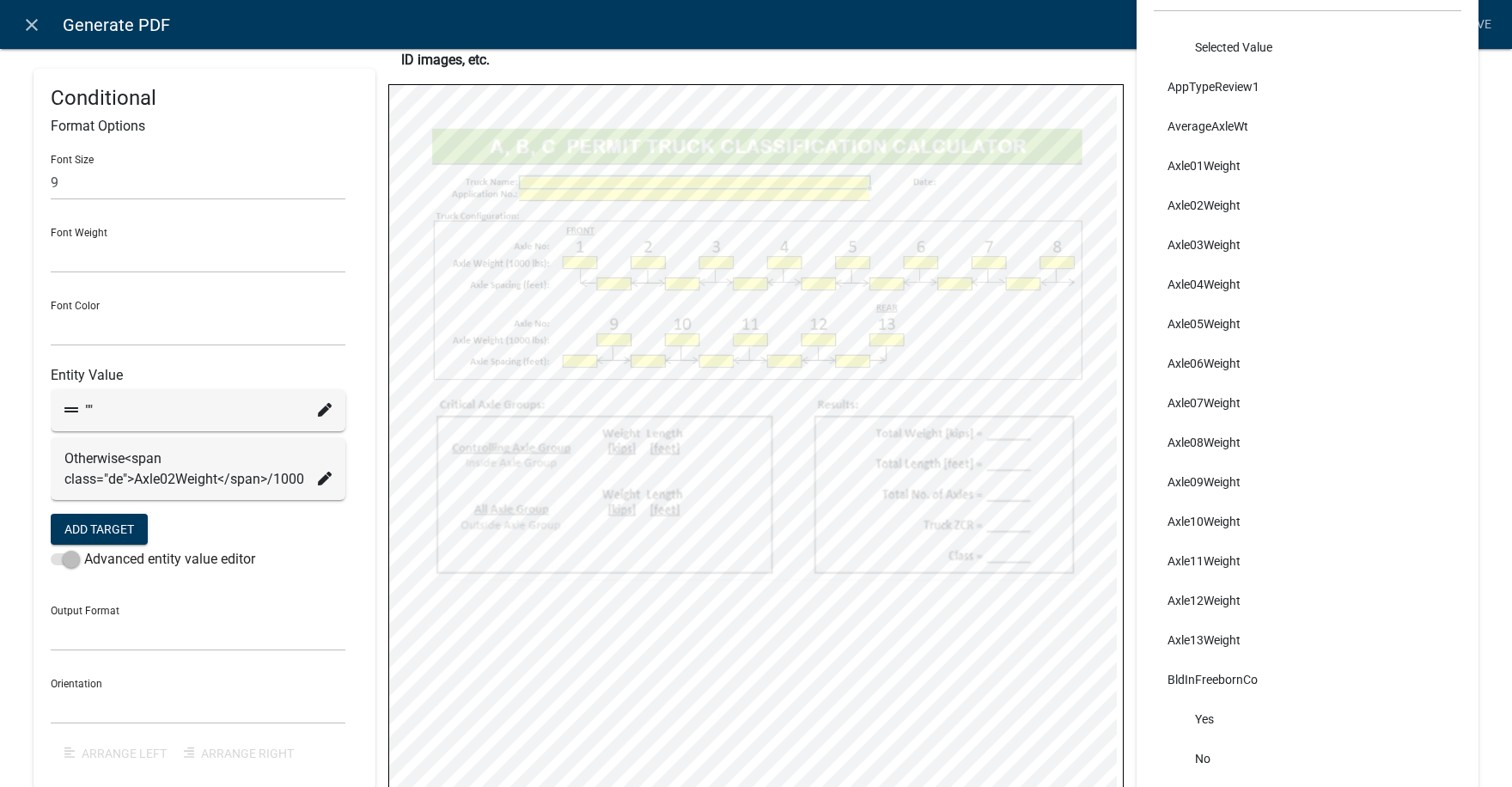
select select
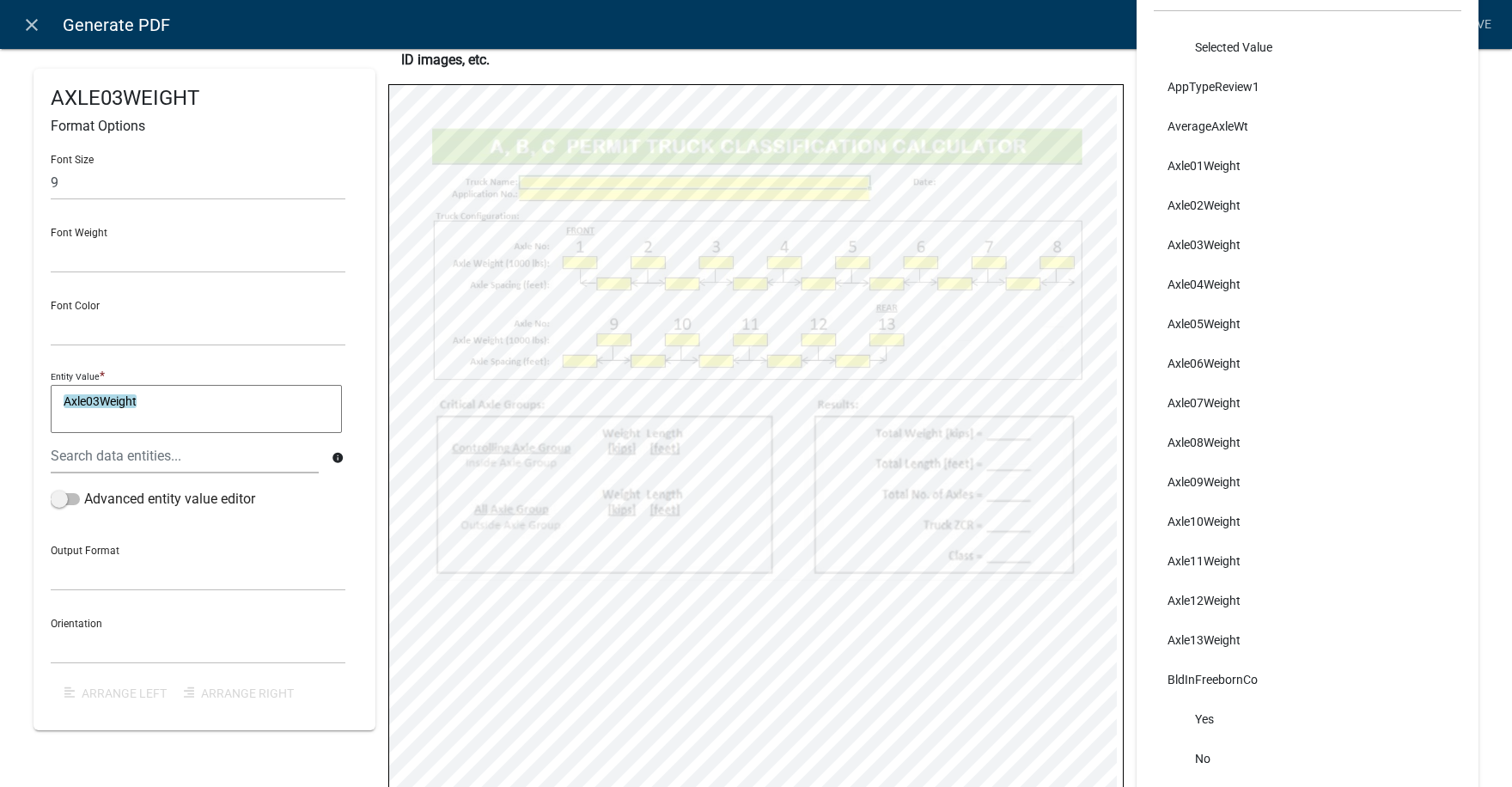
select select
click at [96, 187] on input "text" at bounding box center [198, 183] width 295 height 36
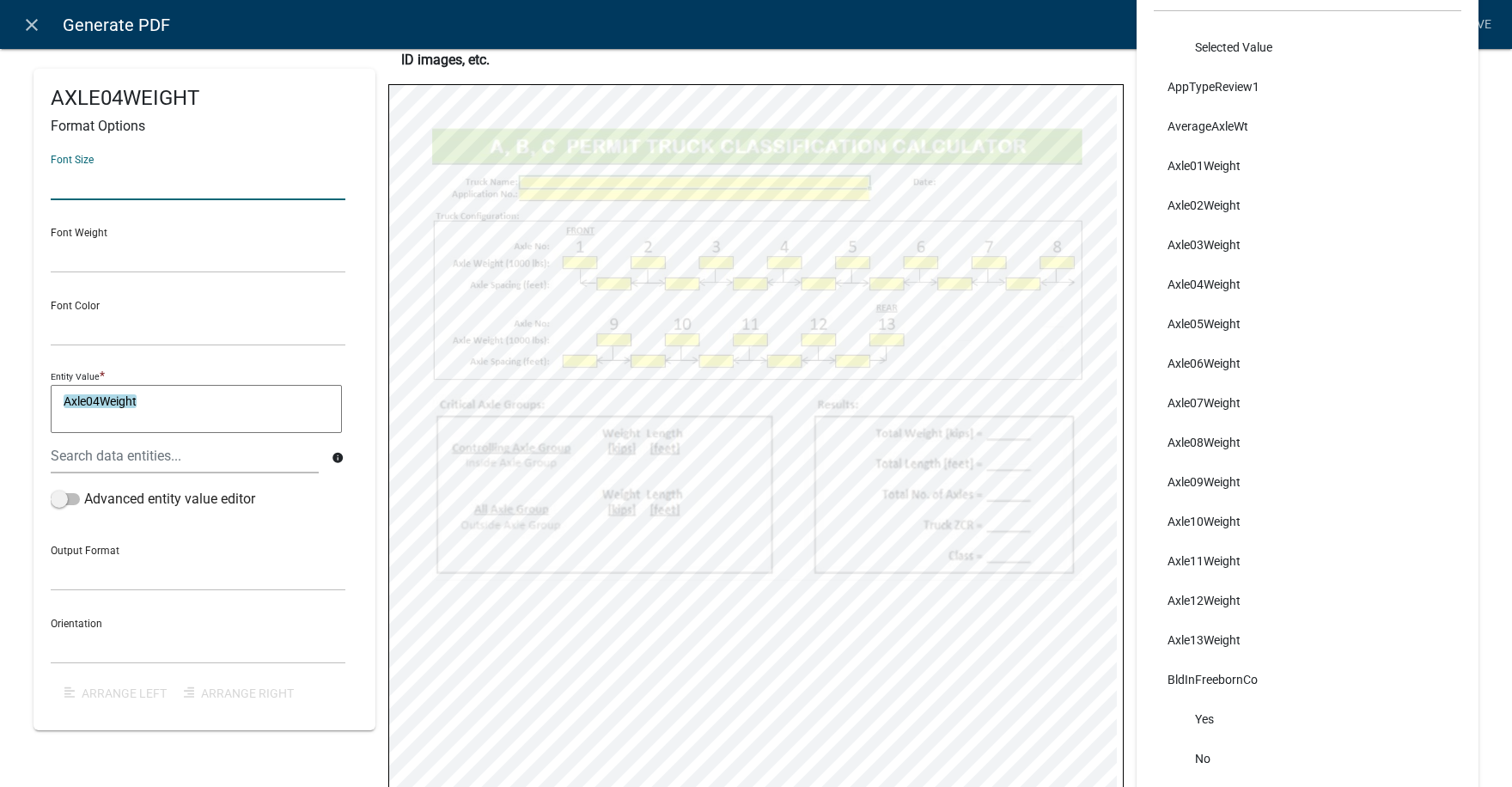
type input "9"
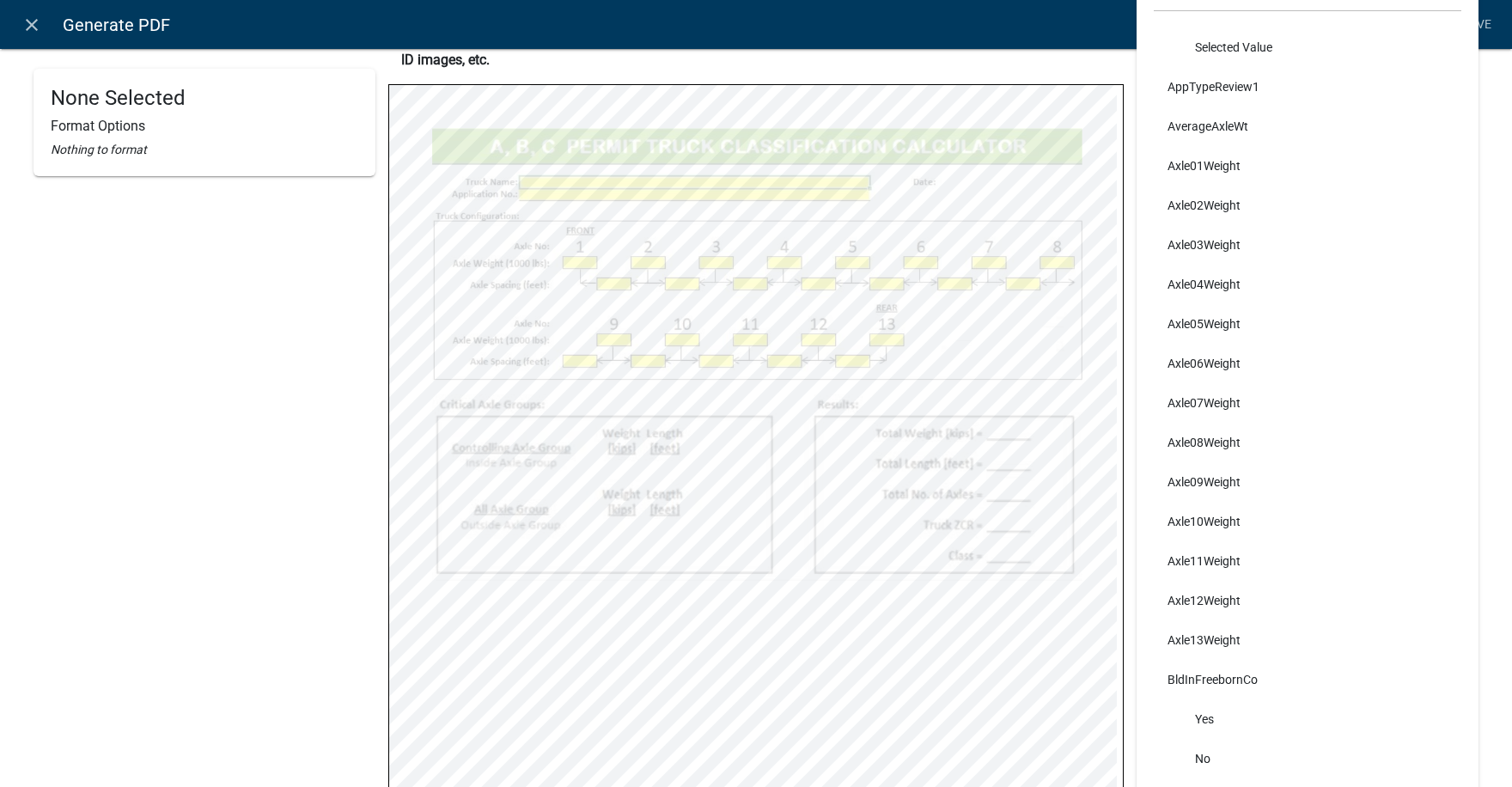
select select
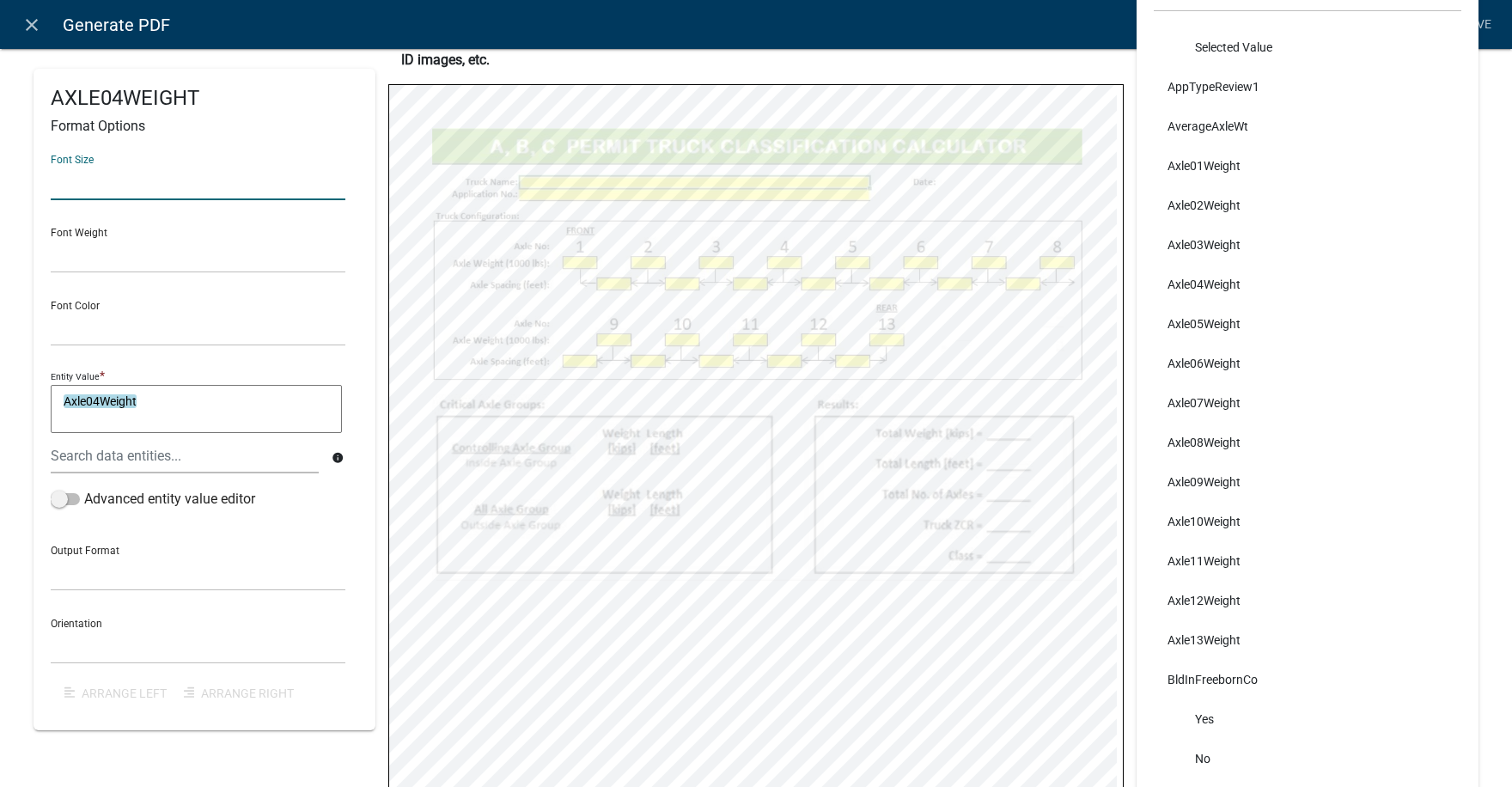
click at [72, 174] on input "text" at bounding box center [198, 183] width 295 height 36
type input "9"
click at [143, 322] on select "Black Red" at bounding box center [198, 329] width 295 height 36
select select
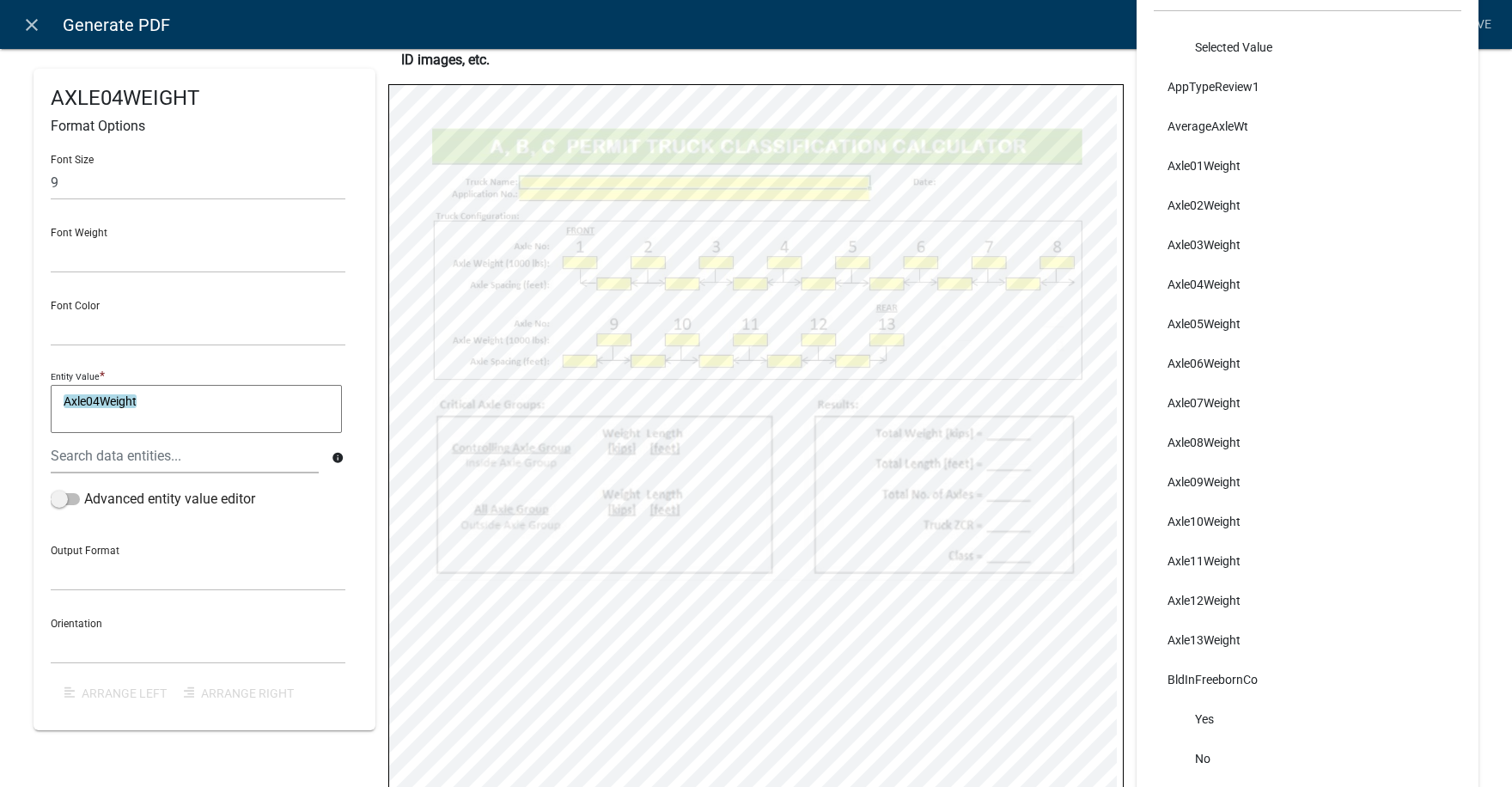
select select
click at [130, 186] on input "text" at bounding box center [198, 183] width 295 height 36
type input "9"
click at [182, 245] on select "Normal Bold" at bounding box center [198, 255] width 295 height 36
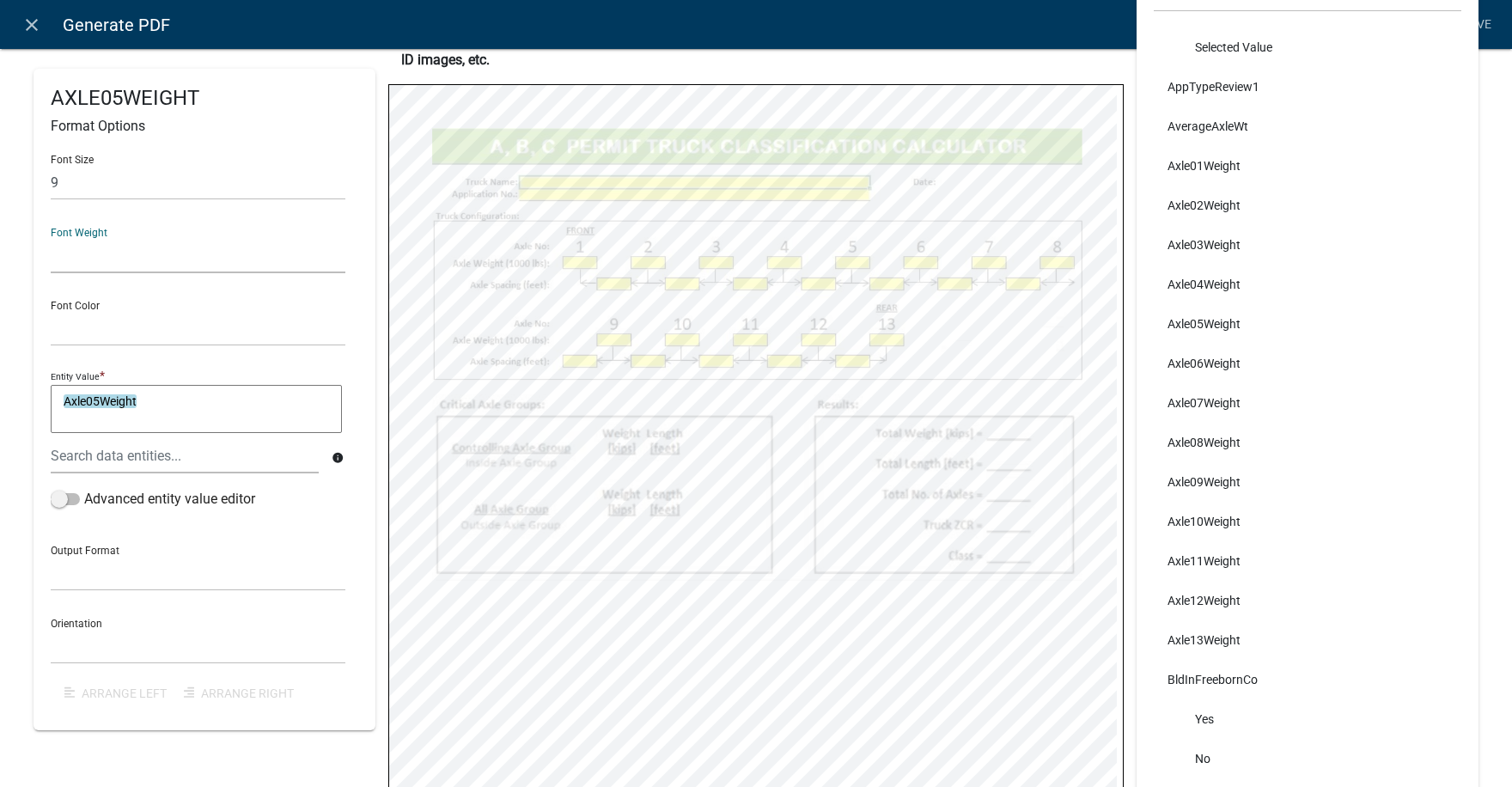
select select "normal"
click at [50, 238] on select "Normal Bold" at bounding box center [198, 255] width 295 height 36
select select
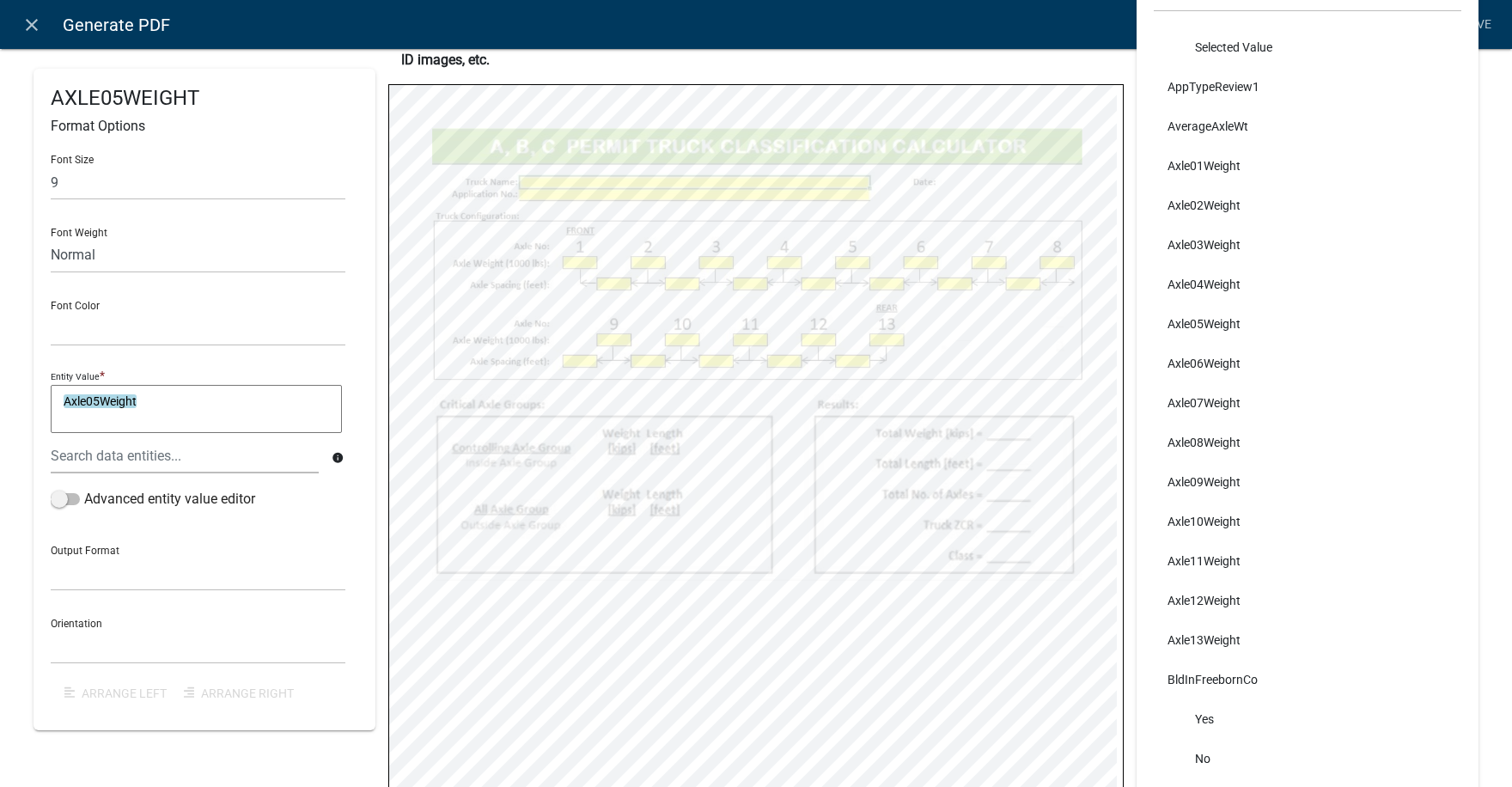
select select
click at [101, 189] on input "text" at bounding box center [198, 183] width 295 height 36
type input "9"
click at [100, 216] on div "Font Weight Normal Bold" at bounding box center [198, 244] width 295 height 59
select select
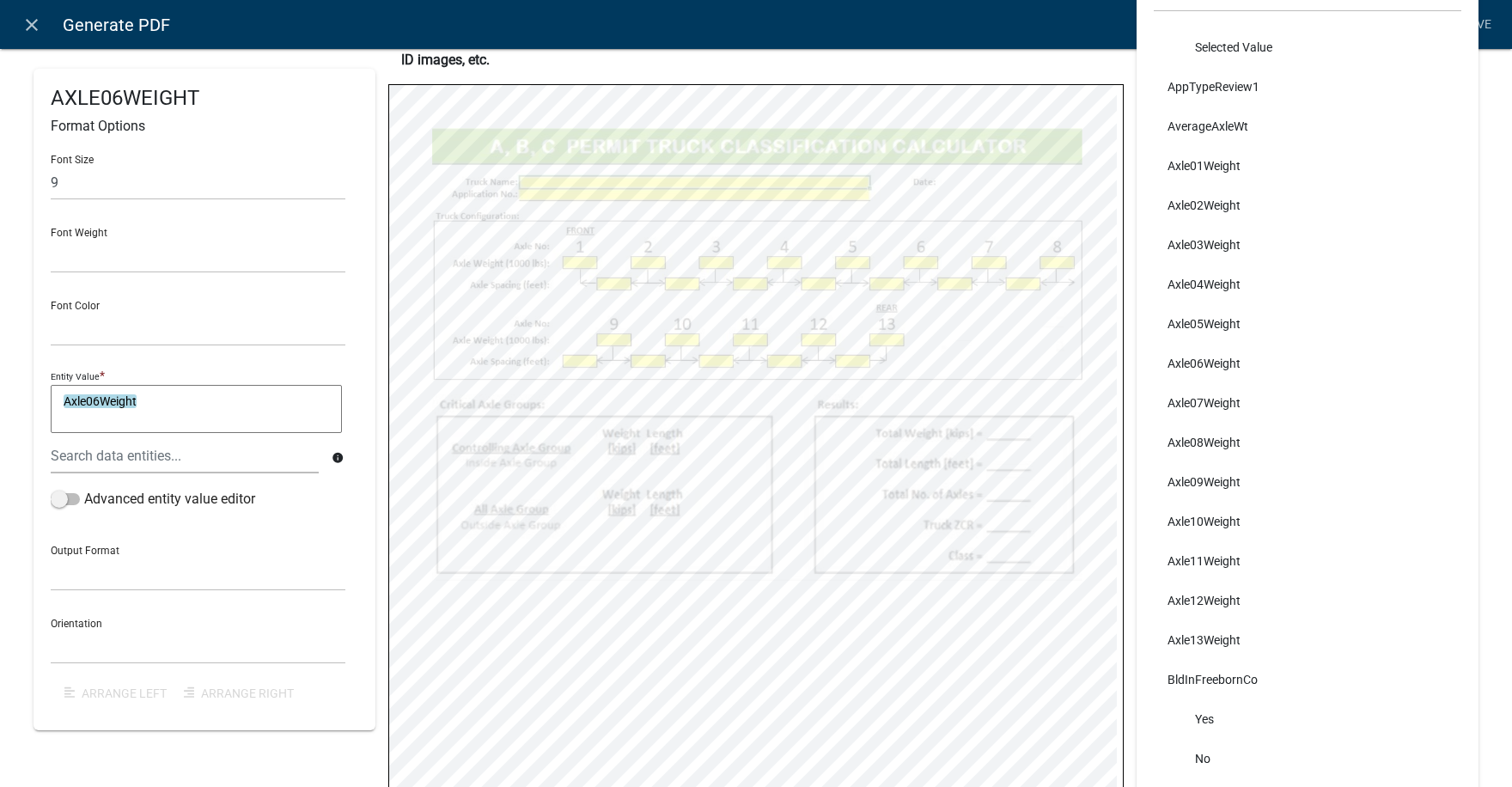
select select
click at [86, 179] on input "text" at bounding box center [198, 183] width 295 height 36
type input "9"
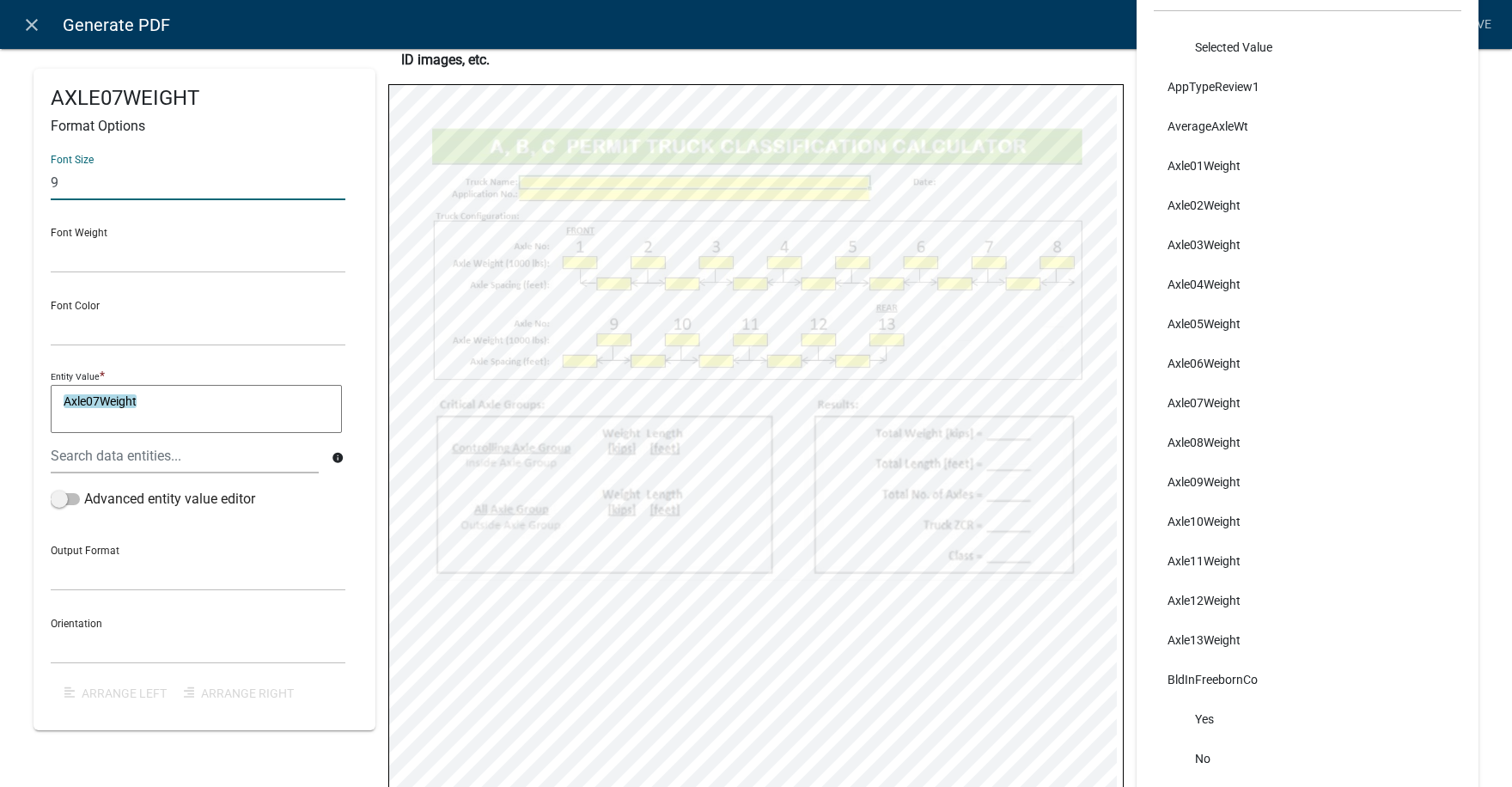
click at [139, 229] on div "Font Weight Normal Bold" at bounding box center [198, 244] width 295 height 59
select select
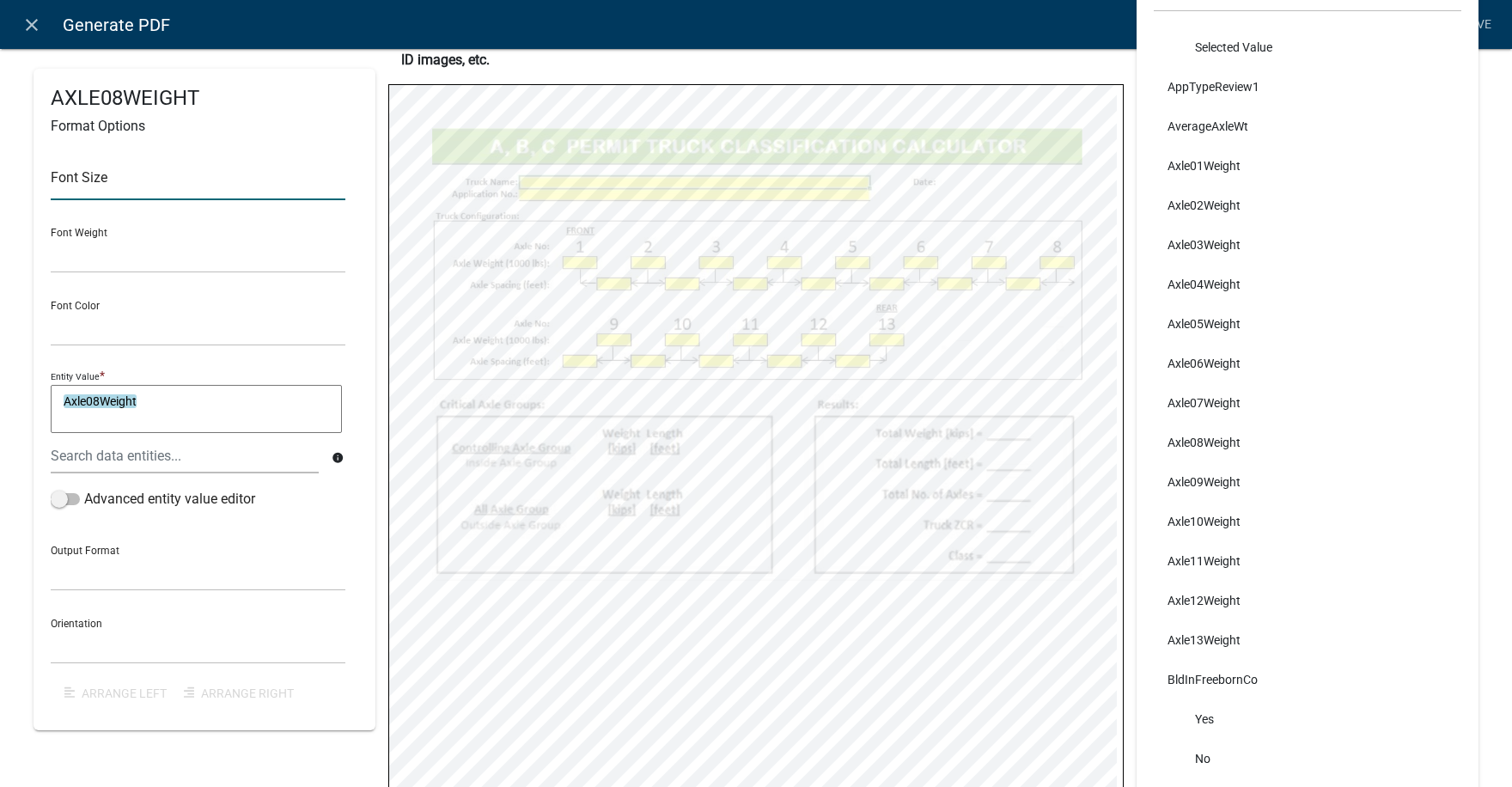
click at [72, 180] on input "text" at bounding box center [198, 183] width 295 height 36
type input "9"
click at [75, 218] on div "Font Weight Normal Bold" at bounding box center [198, 244] width 295 height 59
select select
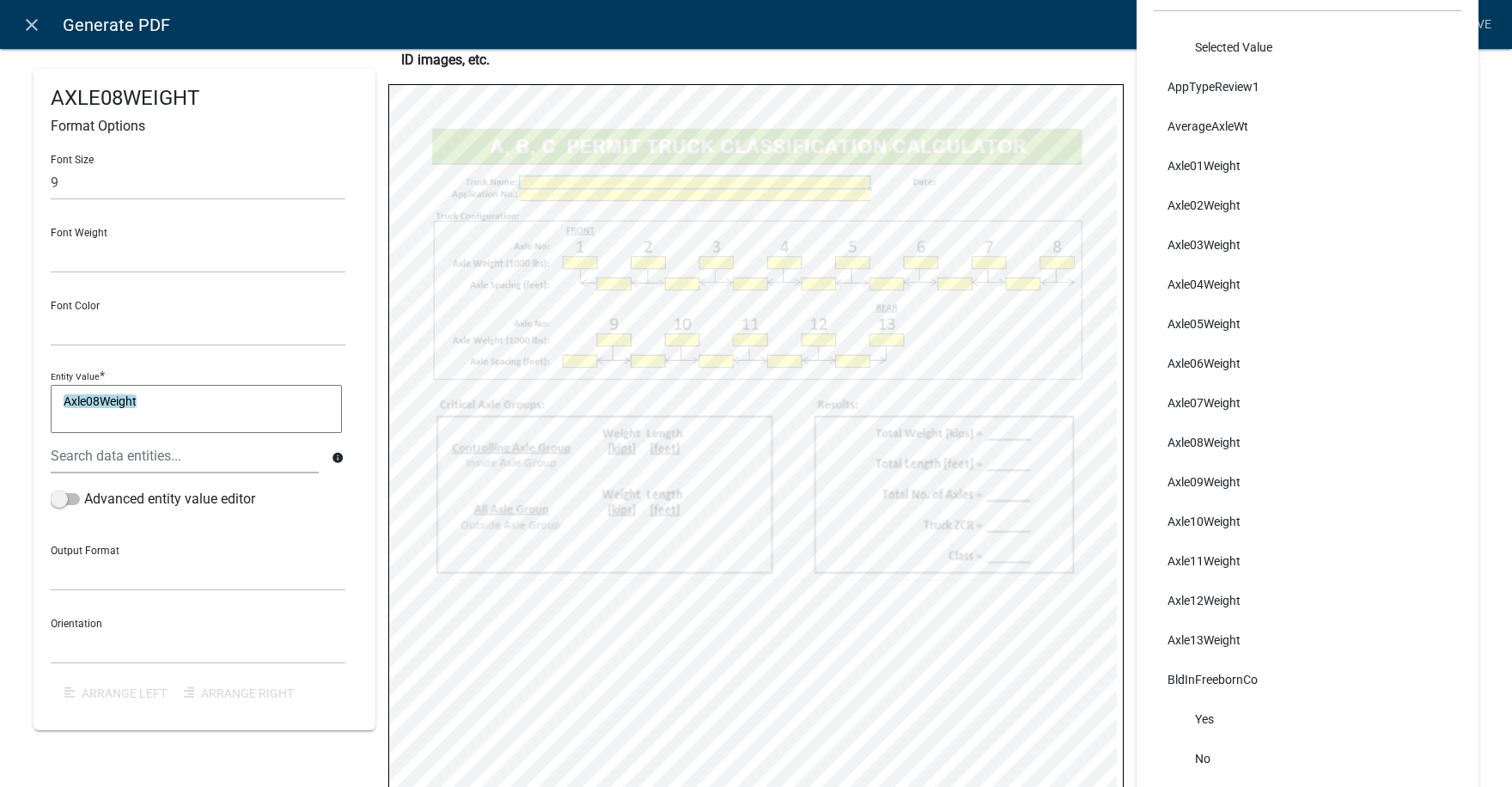
select select
click at [90, 174] on input "text" at bounding box center [198, 183] width 295 height 36
type input "9"
click at [122, 218] on div "Font Weight Normal Bold" at bounding box center [198, 244] width 295 height 59
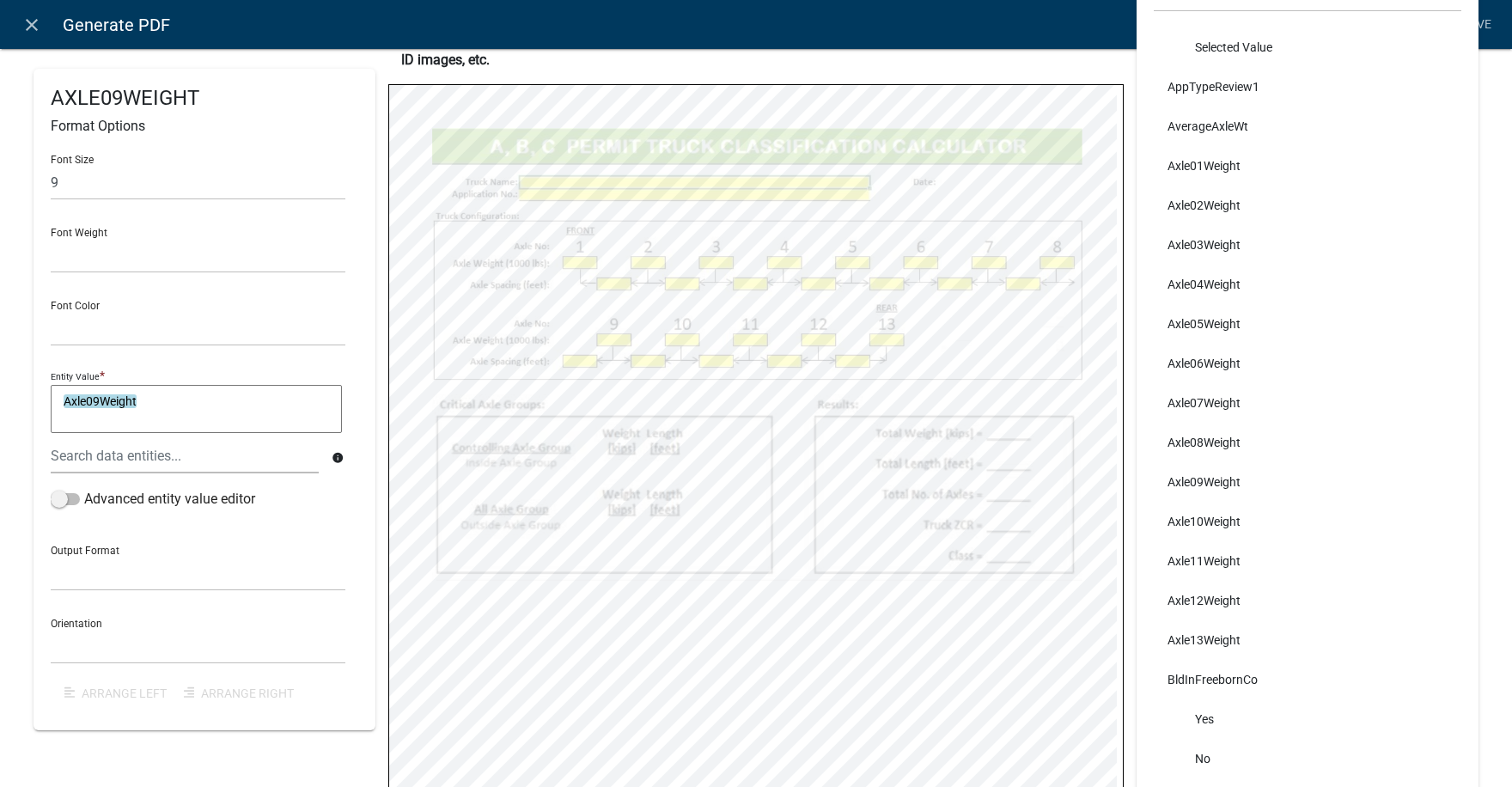
select select
click at [152, 181] on input "text" at bounding box center [198, 183] width 295 height 36
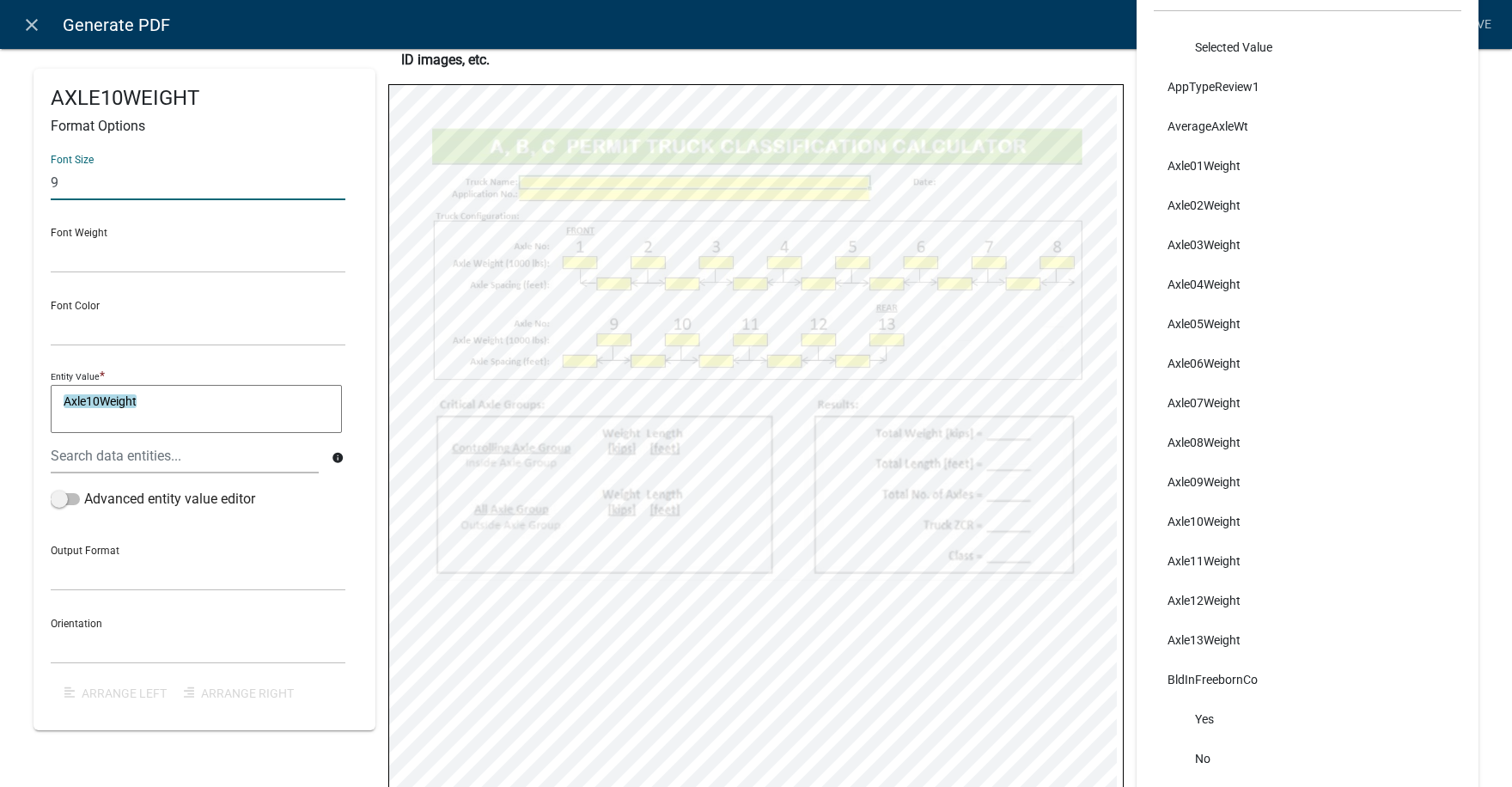
type input "9"
select select
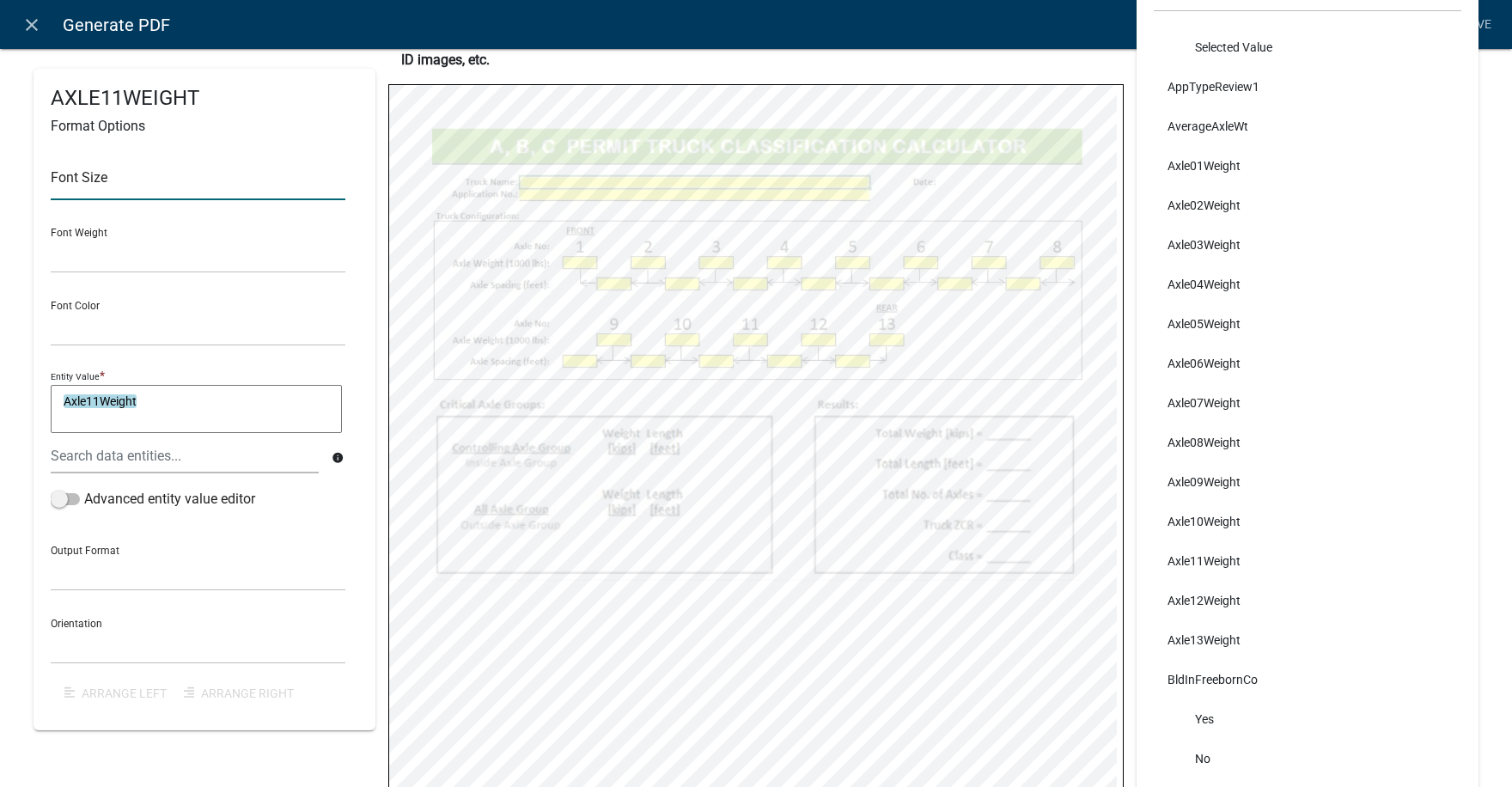
click at [85, 185] on input "text" at bounding box center [198, 183] width 295 height 36
type input "9"
click at [95, 209] on div "Font Size 9 Font Weight Normal Bold Font Color Black Red Entity Value * Axle11W…" at bounding box center [204, 427] width 308 height 572
select select
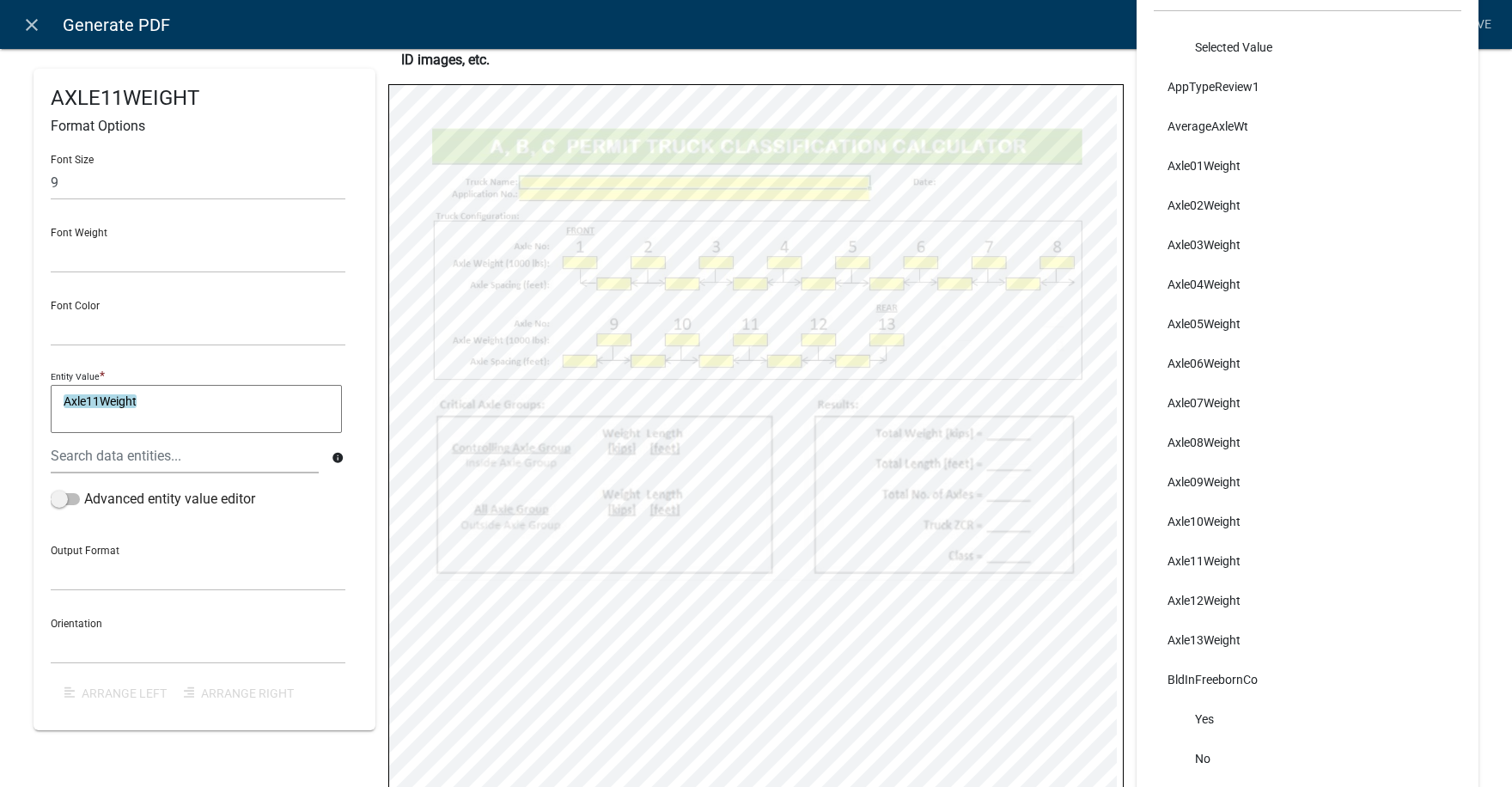
select select
click at [82, 190] on input "text" at bounding box center [198, 183] width 295 height 36
type input "9"
click at [78, 210] on div "Font Size 9 Font Weight Normal Bold Font Color Black Red Entity Value * Axle12W…" at bounding box center [204, 427] width 308 height 572
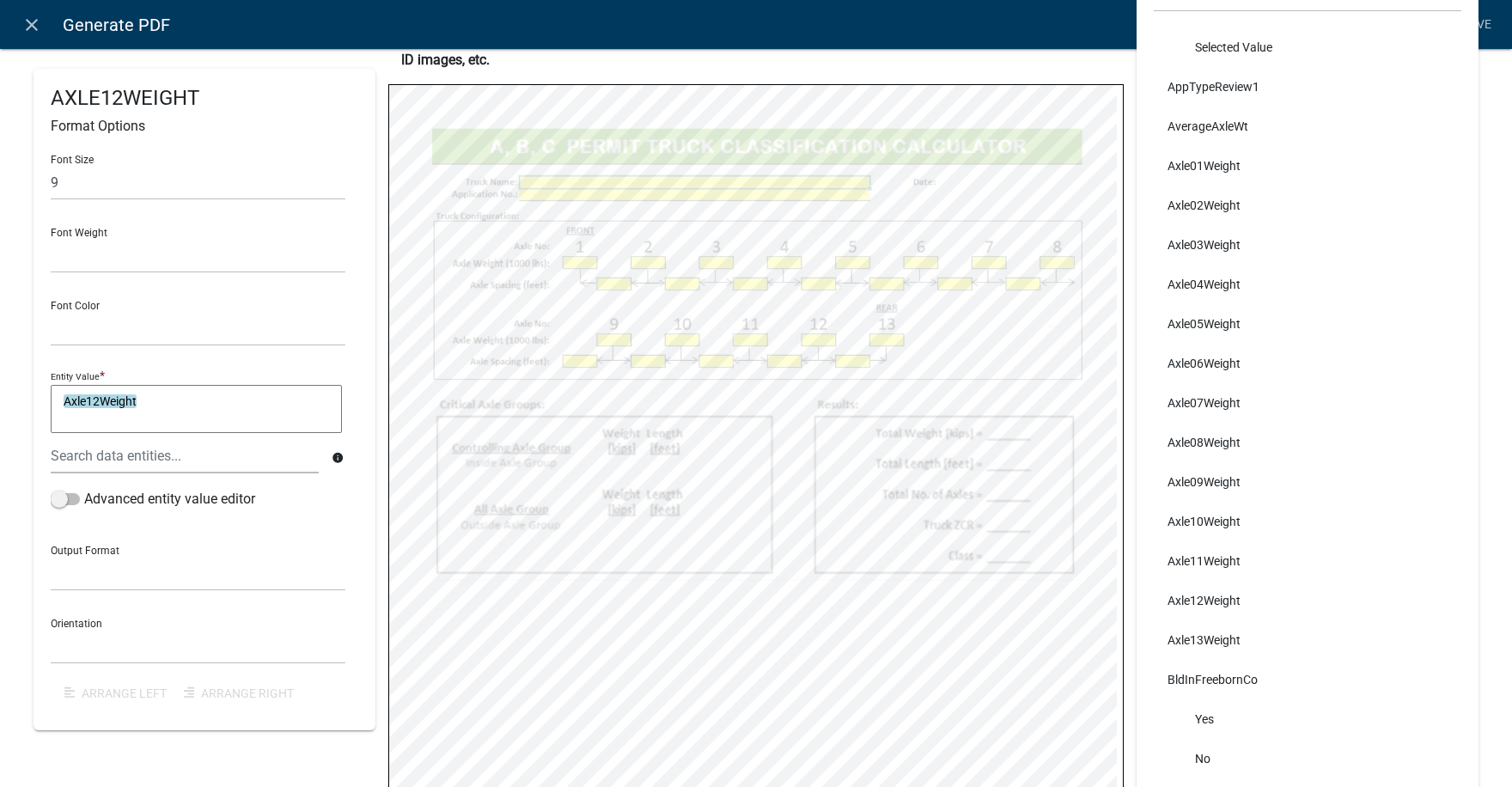
select select
click at [88, 192] on input "text" at bounding box center [198, 183] width 295 height 36
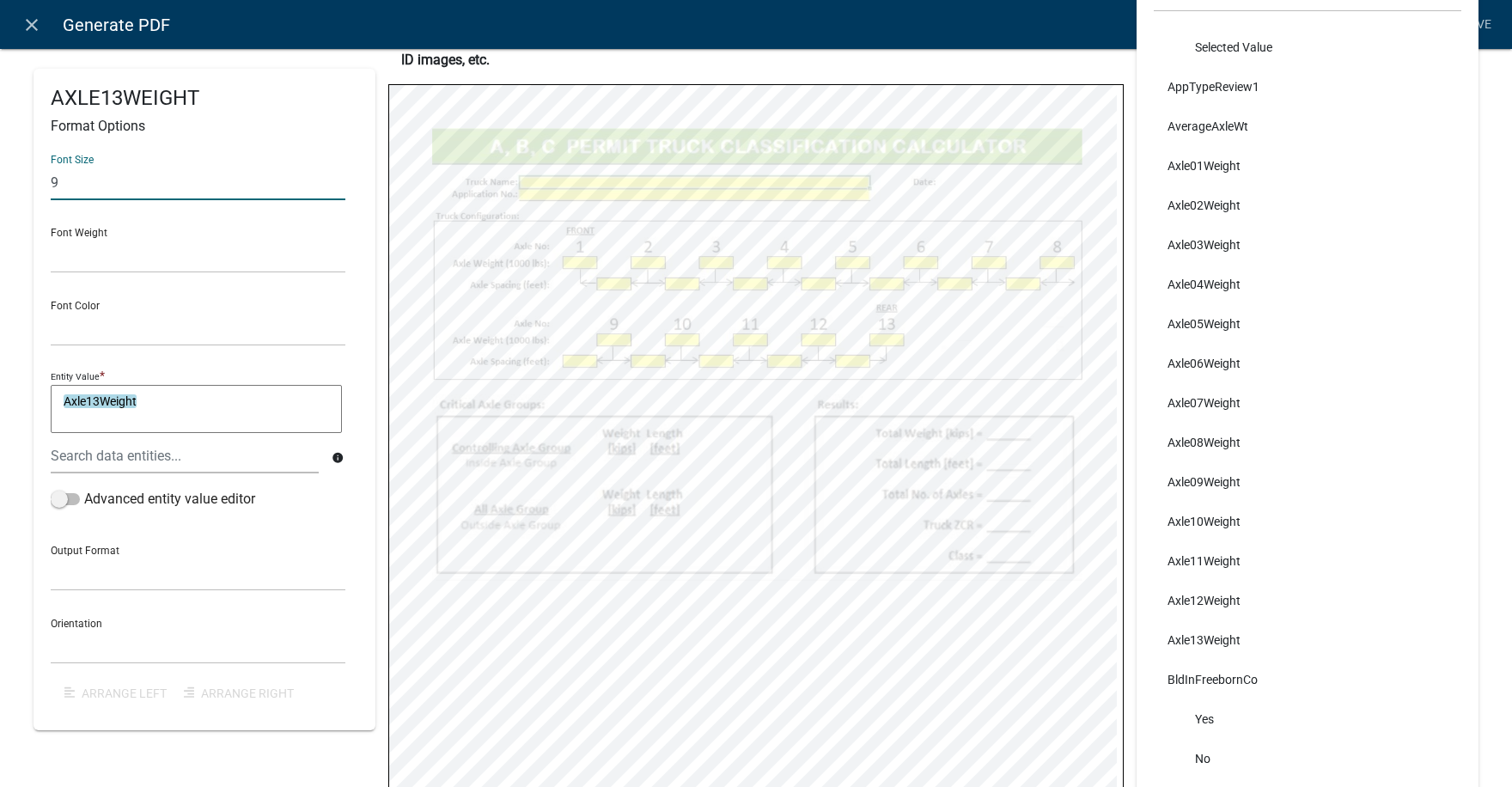
type input "9"
click at [88, 208] on div "Font Size 9 Font Weight Normal Bold Font Color Black Red Entity Value * Axle13W…" at bounding box center [204, 427] width 308 height 572
click at [74, 501] on span at bounding box center [65, 499] width 30 height 12
click at [84, 489] on input "Advanced entity value editor" at bounding box center [84, 489] width 0 height 0
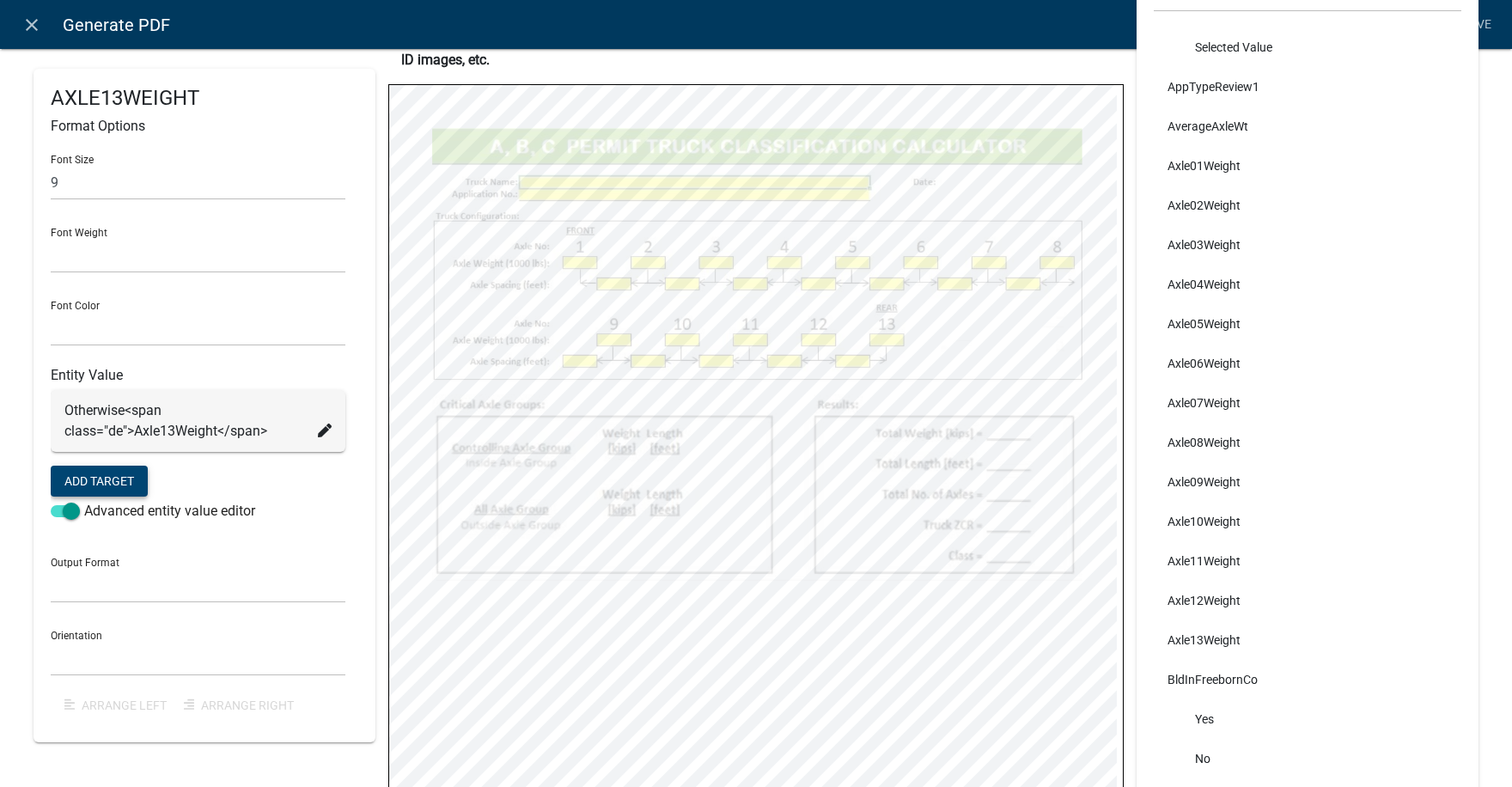
click at [107, 478] on button "Add Target" at bounding box center [99, 480] width 97 height 31
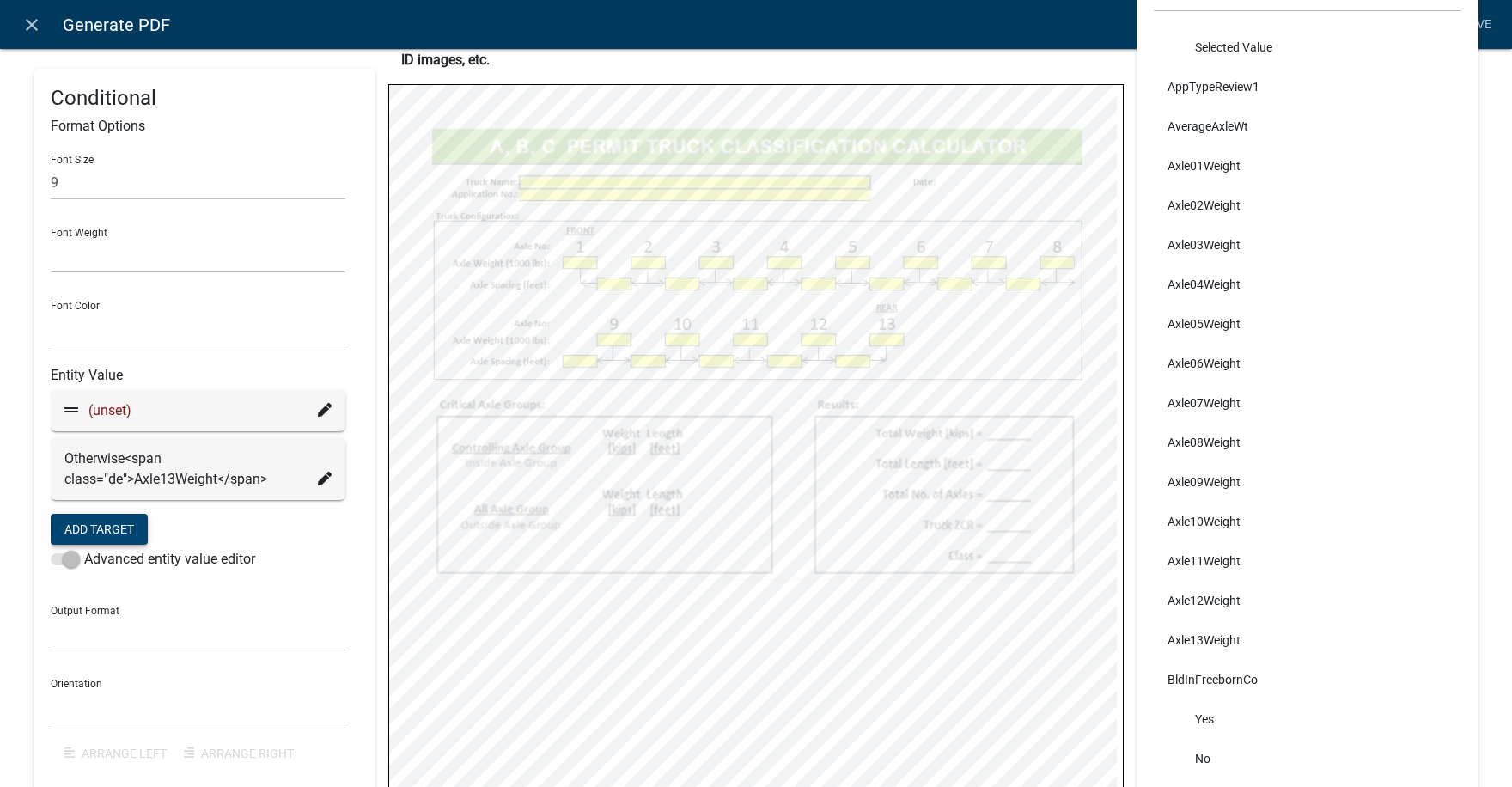
click at [318, 406] on icon at bounding box center [325, 410] width 14 height 14
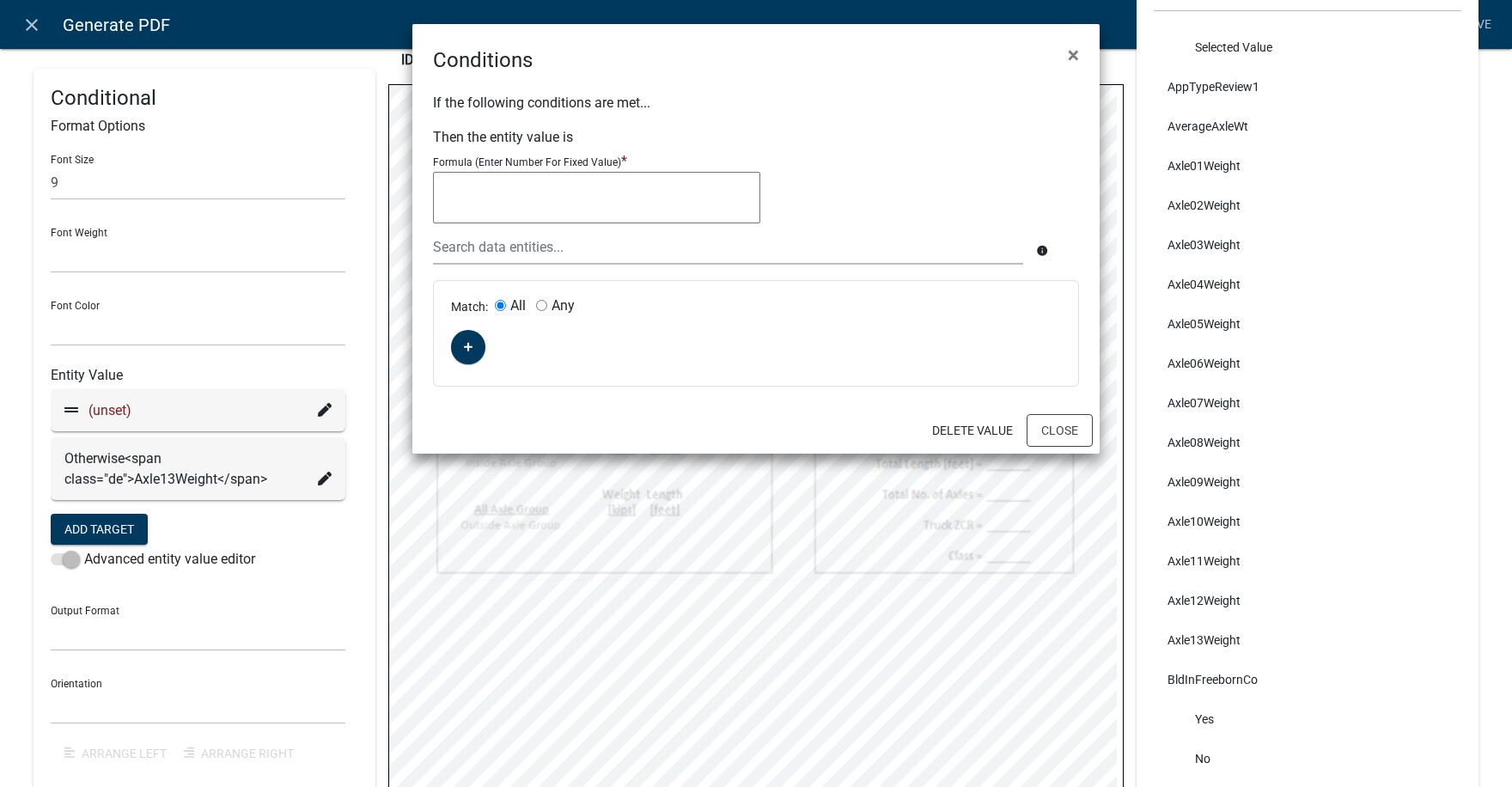
click at [452, 208] on textarea at bounding box center [596, 198] width 328 height 51
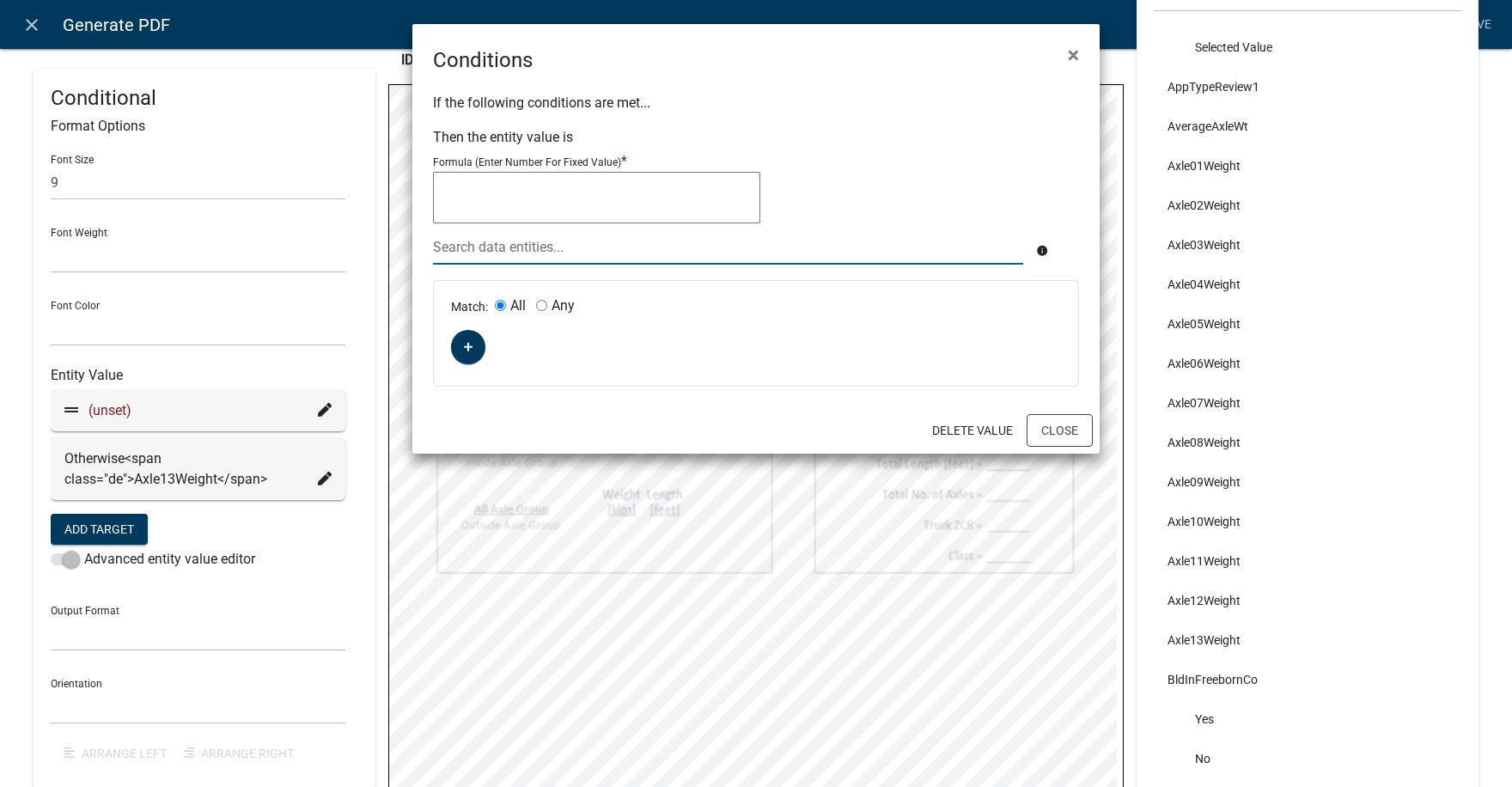
click at [466, 246] on div at bounding box center [727, 247] width 615 height 36
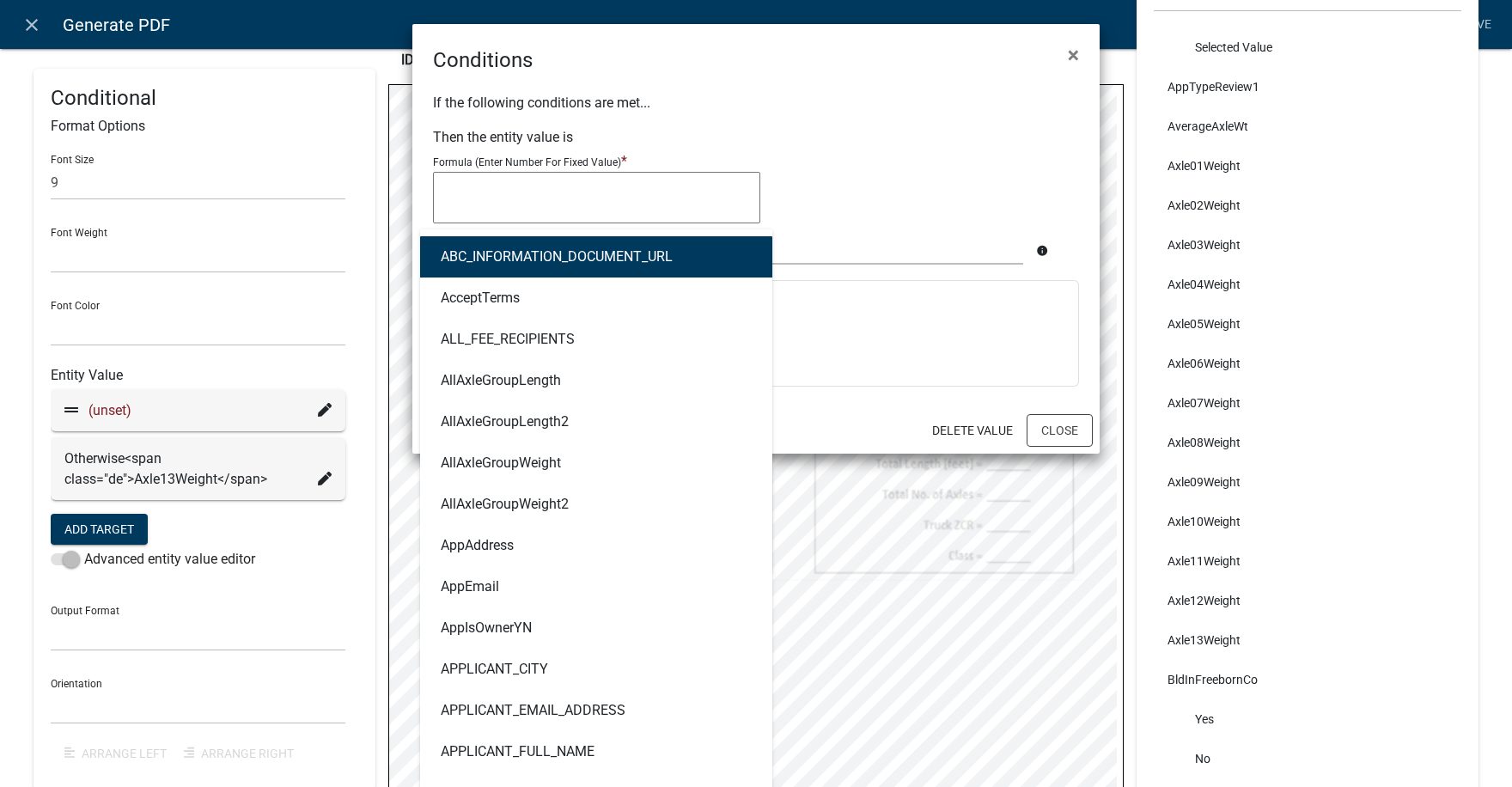
click at [815, 154] on div "Formula (Enter Number For Fixed Value) *" at bounding box center [755, 190] width 646 height 78
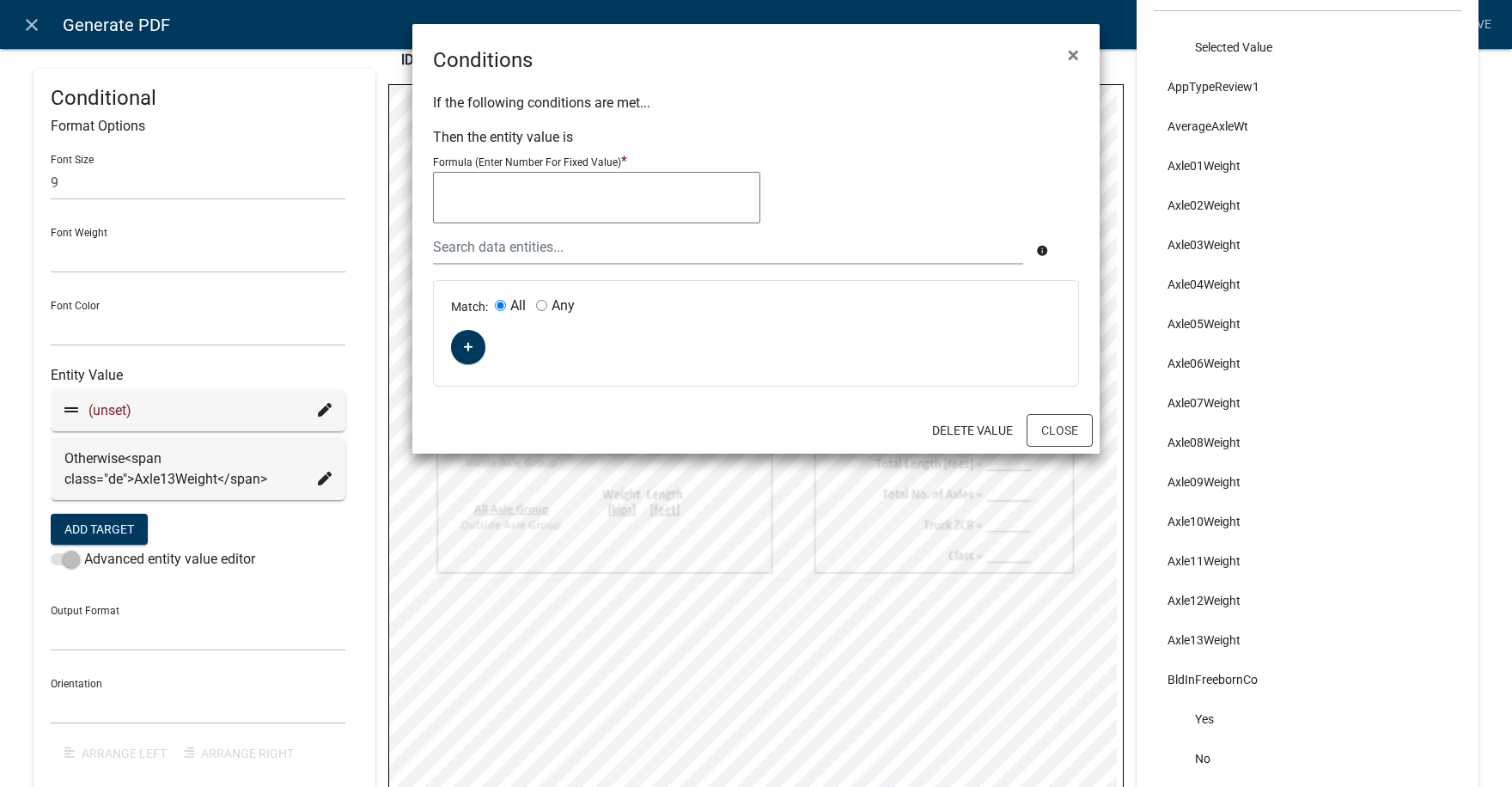
click at [465, 181] on textarea at bounding box center [596, 198] width 328 height 51
type textarea """"
click at [468, 340] on fa-icon "button" at bounding box center [469, 347] width 10 height 16
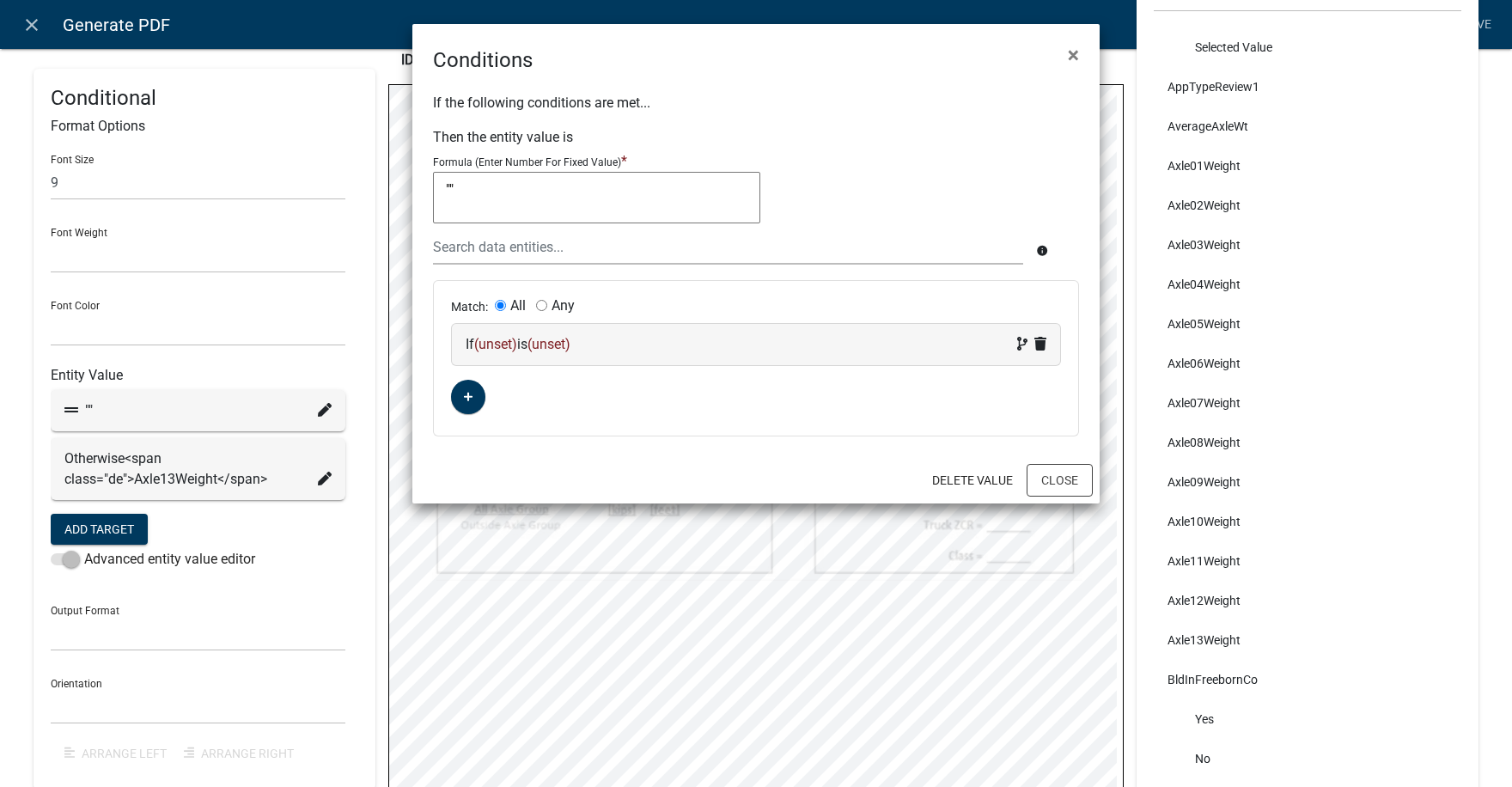
click at [504, 344] on span "(unset)" at bounding box center [495, 344] width 43 height 16
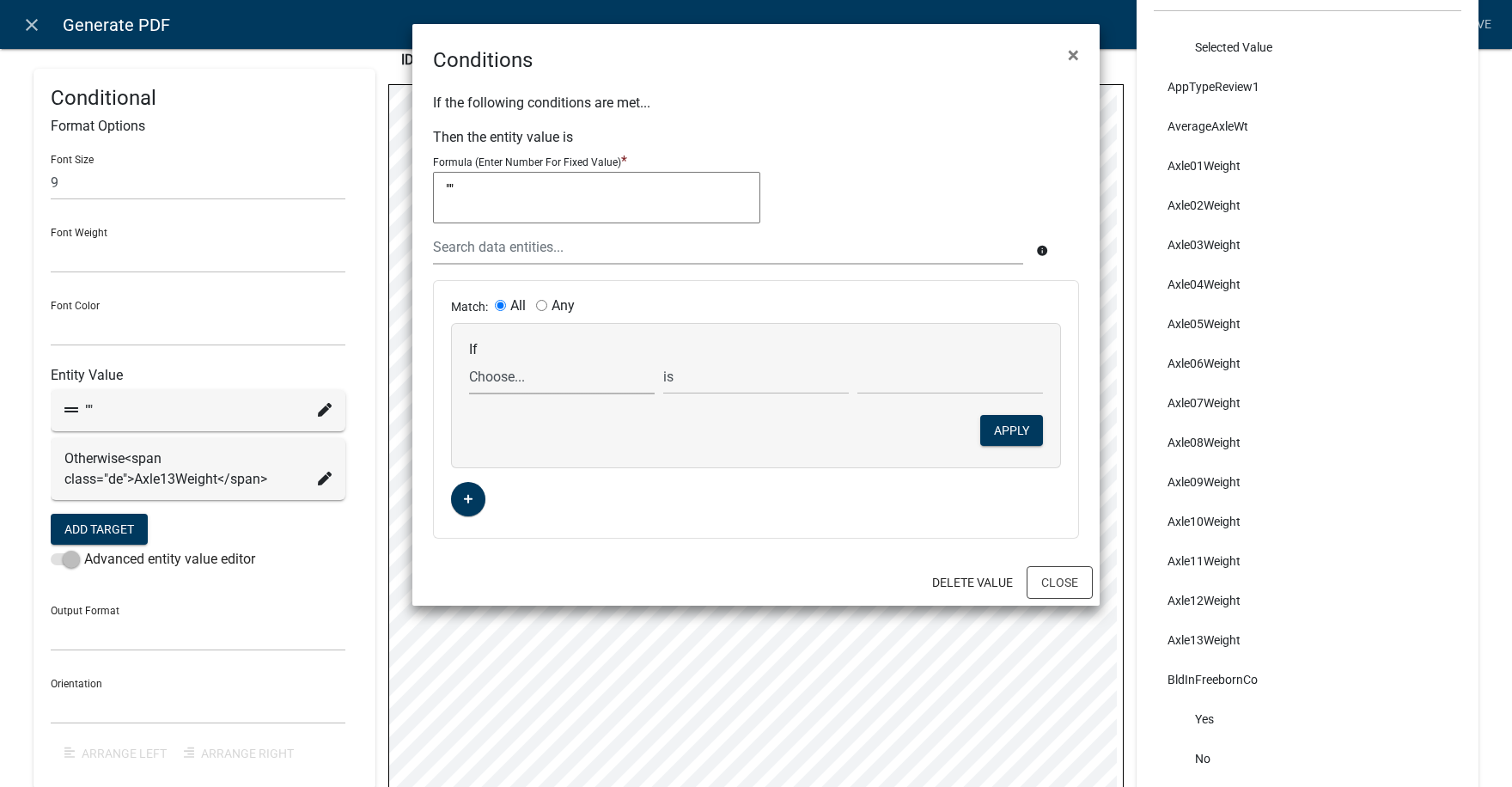
click at [508, 383] on select "Choose... ABC_INFORMATION_DOCUMENT_URL AcceptTerms ALL_FEE_RECIPIENTS AllAxleGr…" at bounding box center [561, 377] width 185 height 36
select select "42: Axle13Weight"
click at [469, 359] on select "Choose... ABC_INFORMATION_DOCUMENT_URL AcceptTerms ALL_FEE_RECIPIENTS AllAxleGr…" at bounding box center [561, 377] width 185 height 36
click at [715, 375] on select "is is not exists does not exist is greater than is less than contains does not …" at bounding box center [755, 377] width 185 height 36
select select "5: !"
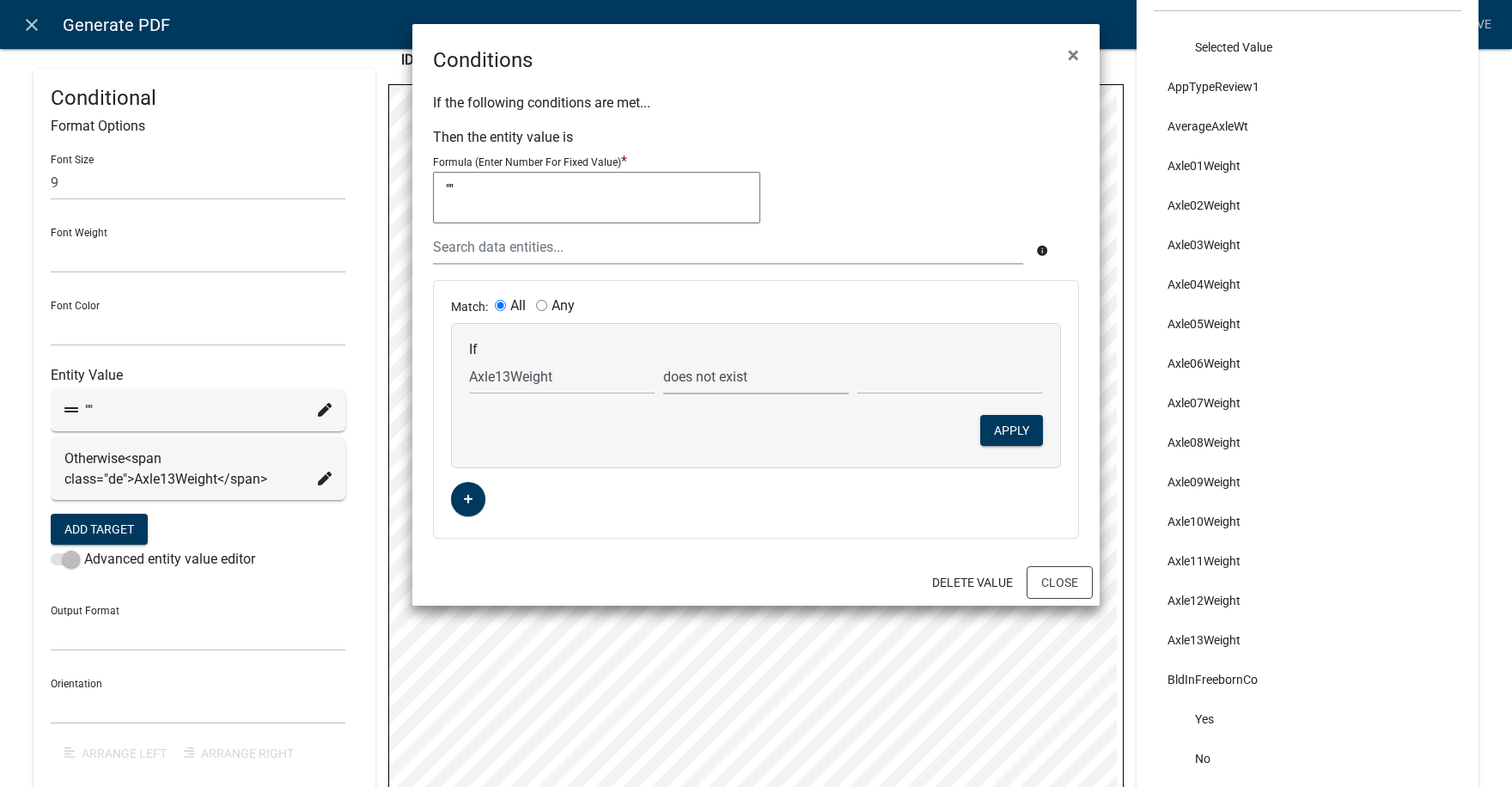
click at [663, 359] on select "is is not exists does not exist is greater than is less than contains does not …" at bounding box center [755, 377] width 185 height 36
click at [1014, 433] on button "Apply" at bounding box center [1010, 430] width 62 height 31
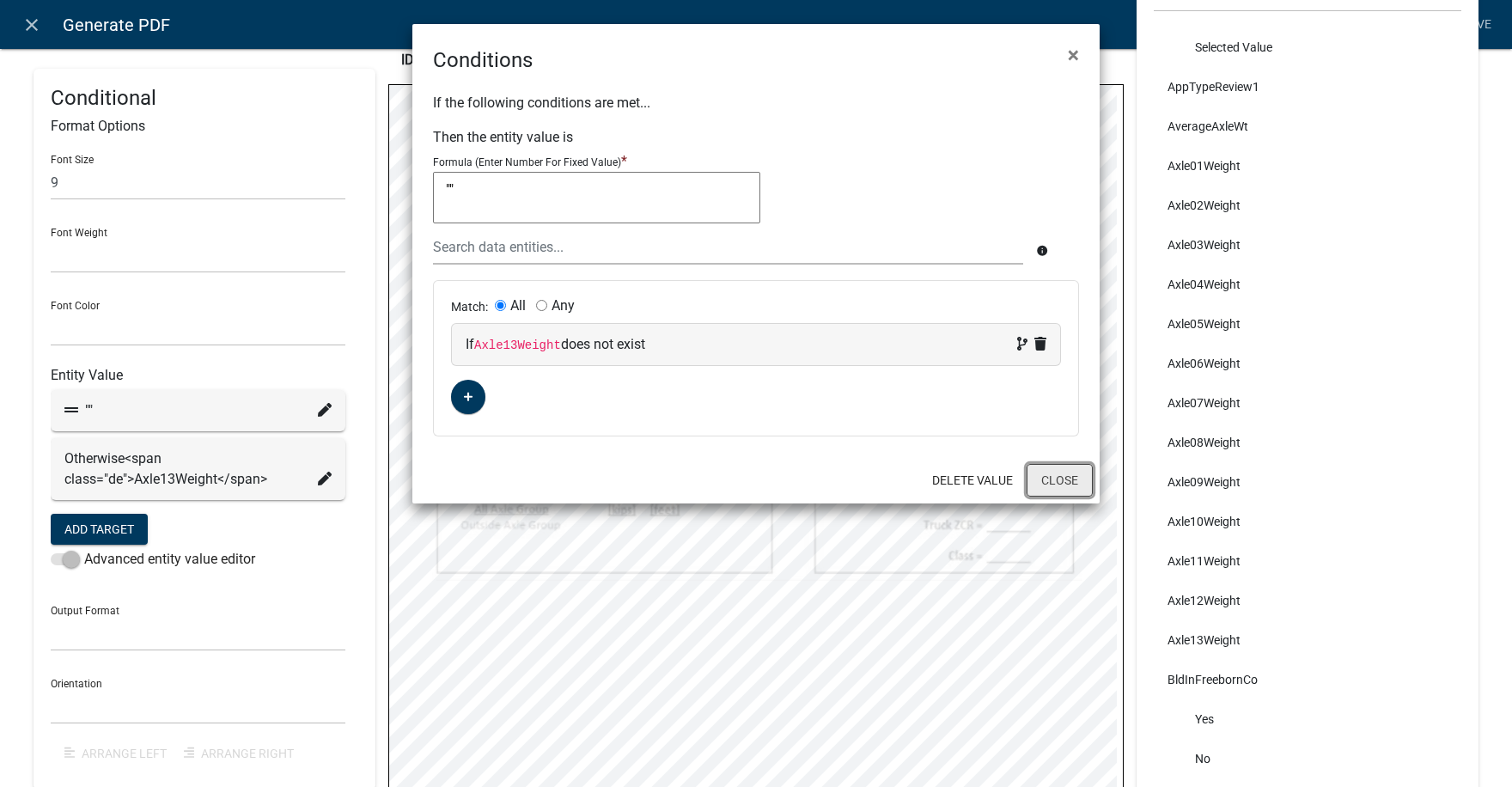
click at [1069, 475] on button "Close" at bounding box center [1059, 480] width 66 height 33
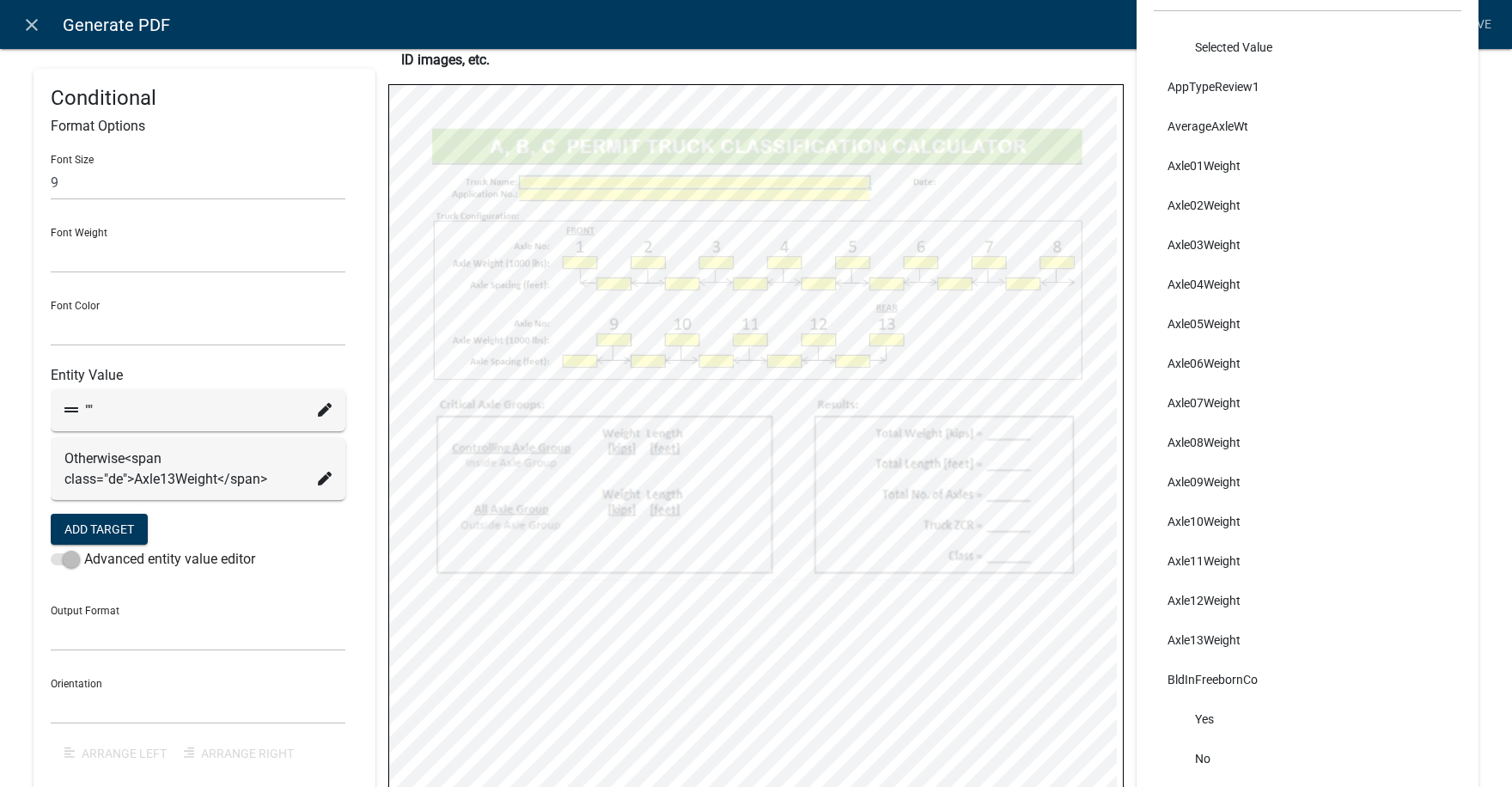
click at [319, 477] on icon at bounding box center [325, 478] width 14 height 14
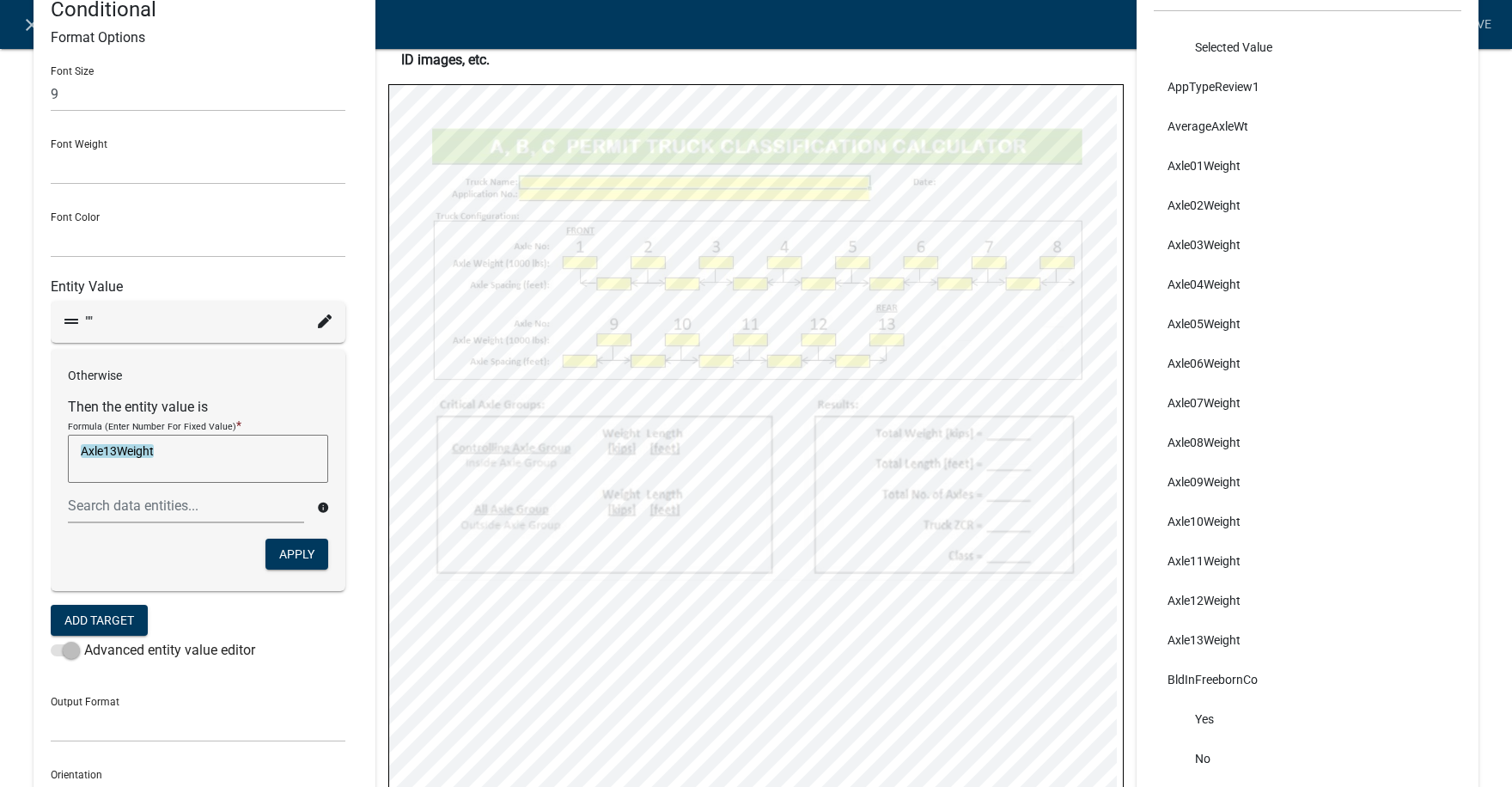
click at [185, 458] on textarea "Axle13Weight" at bounding box center [198, 458] width 260 height 49
type textarea "Axle13Weight/1000"
click at [287, 558] on button "Apply" at bounding box center [296, 552] width 62 height 31
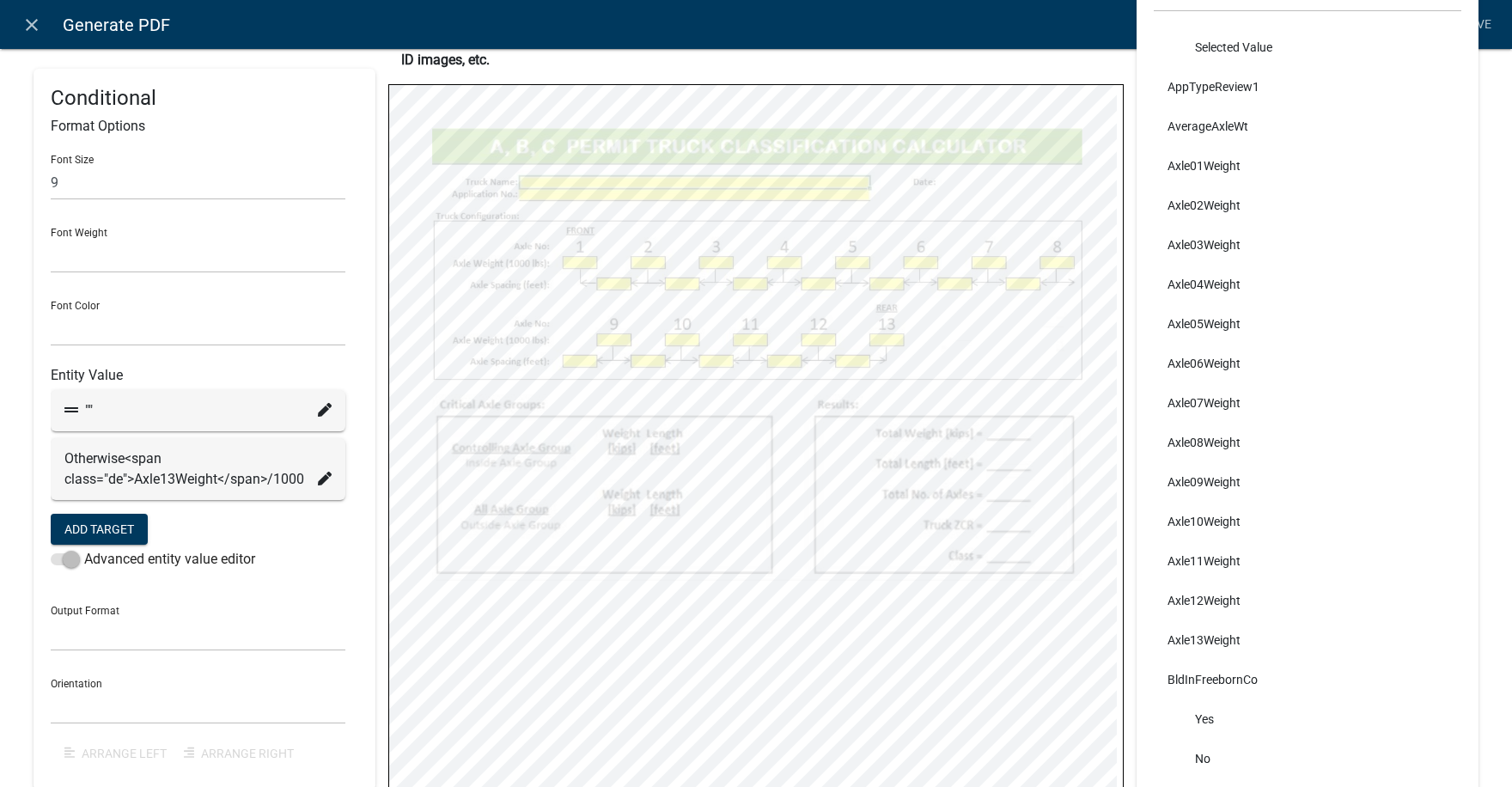
select select
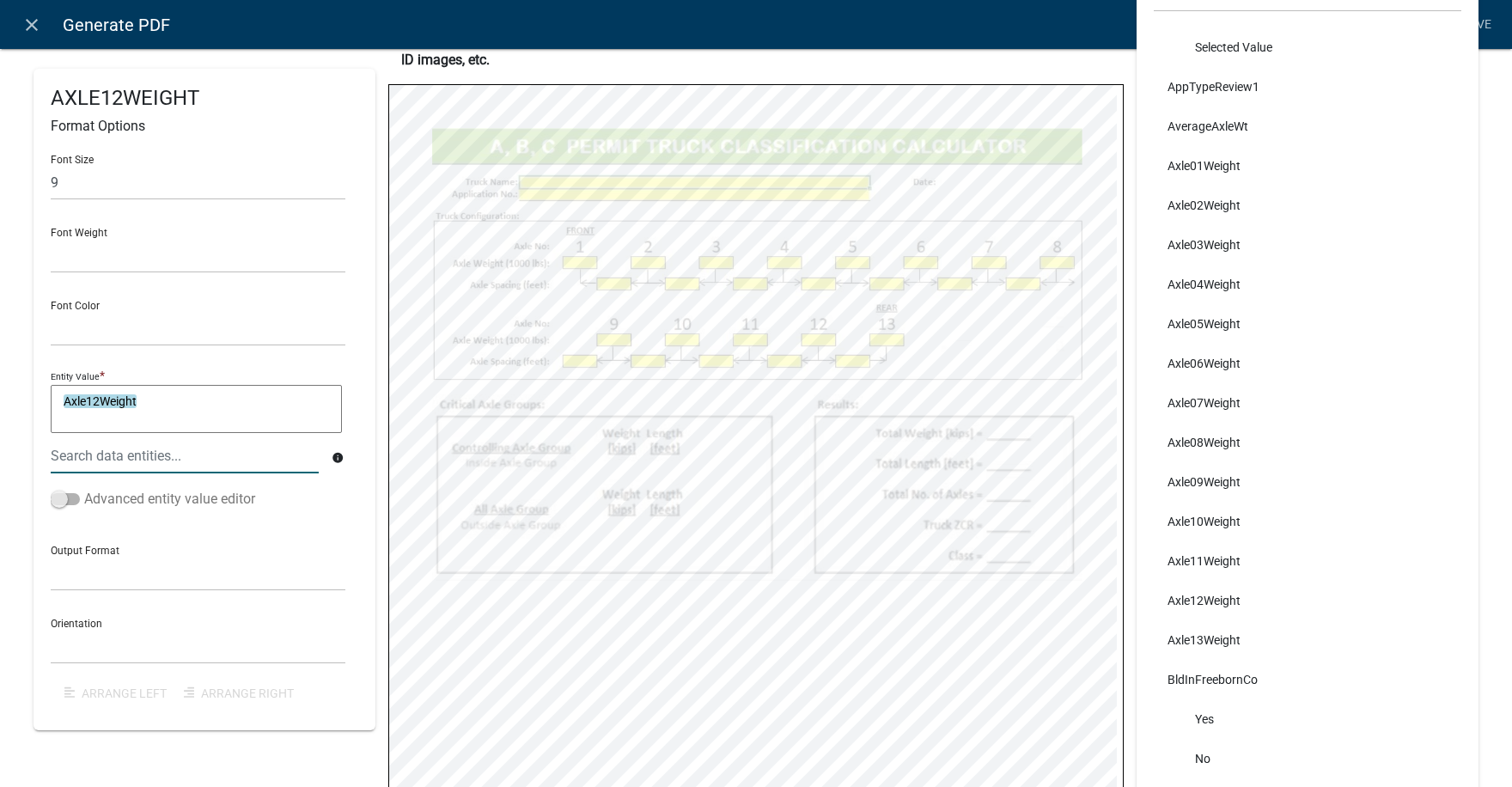
click at [69, 498] on span at bounding box center [65, 499] width 30 height 12
click at [84, 489] on input "Advanced entity value editor" at bounding box center [84, 489] width 0 height 0
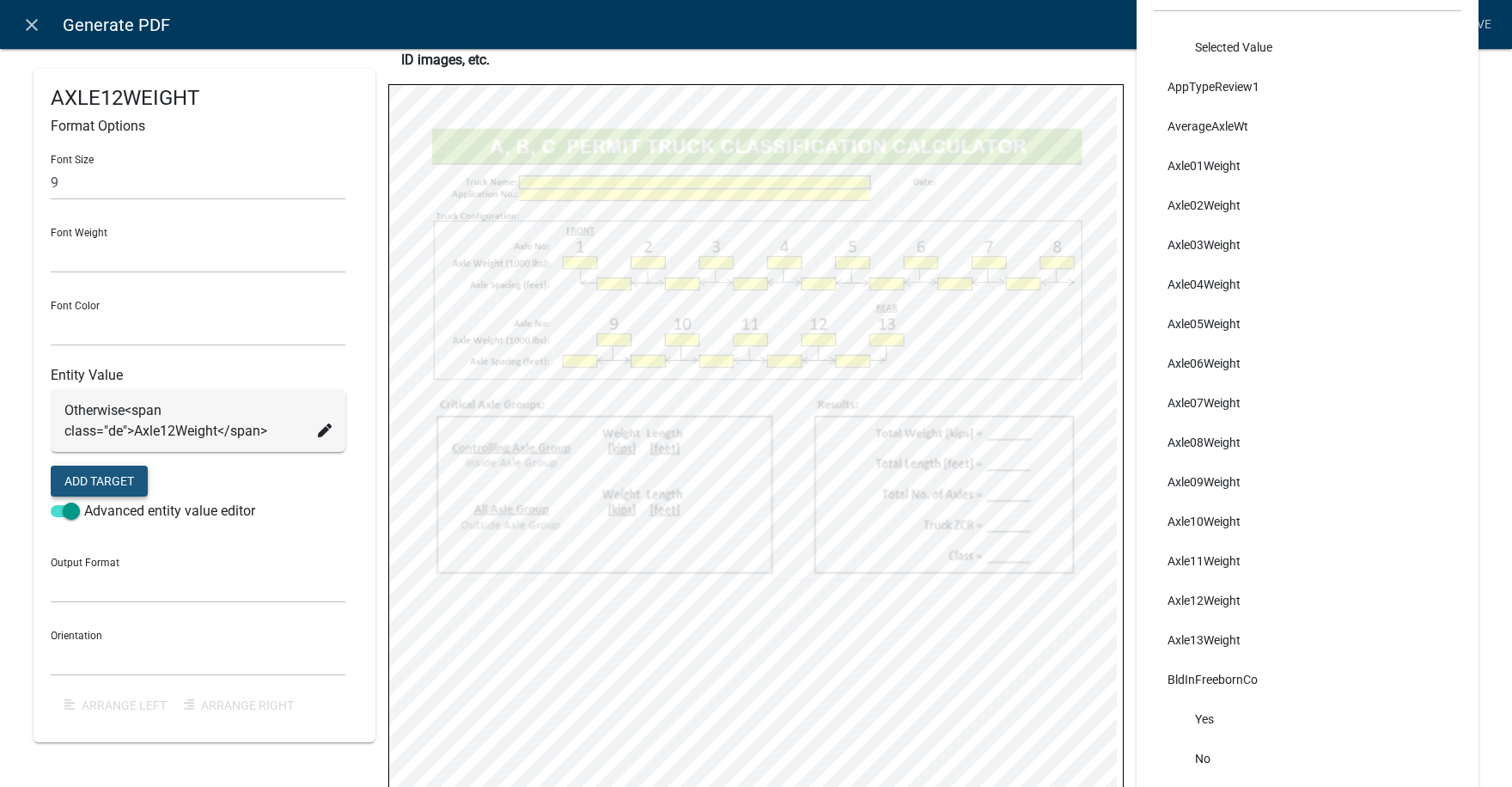
click at [113, 484] on button "Add Target" at bounding box center [99, 480] width 97 height 31
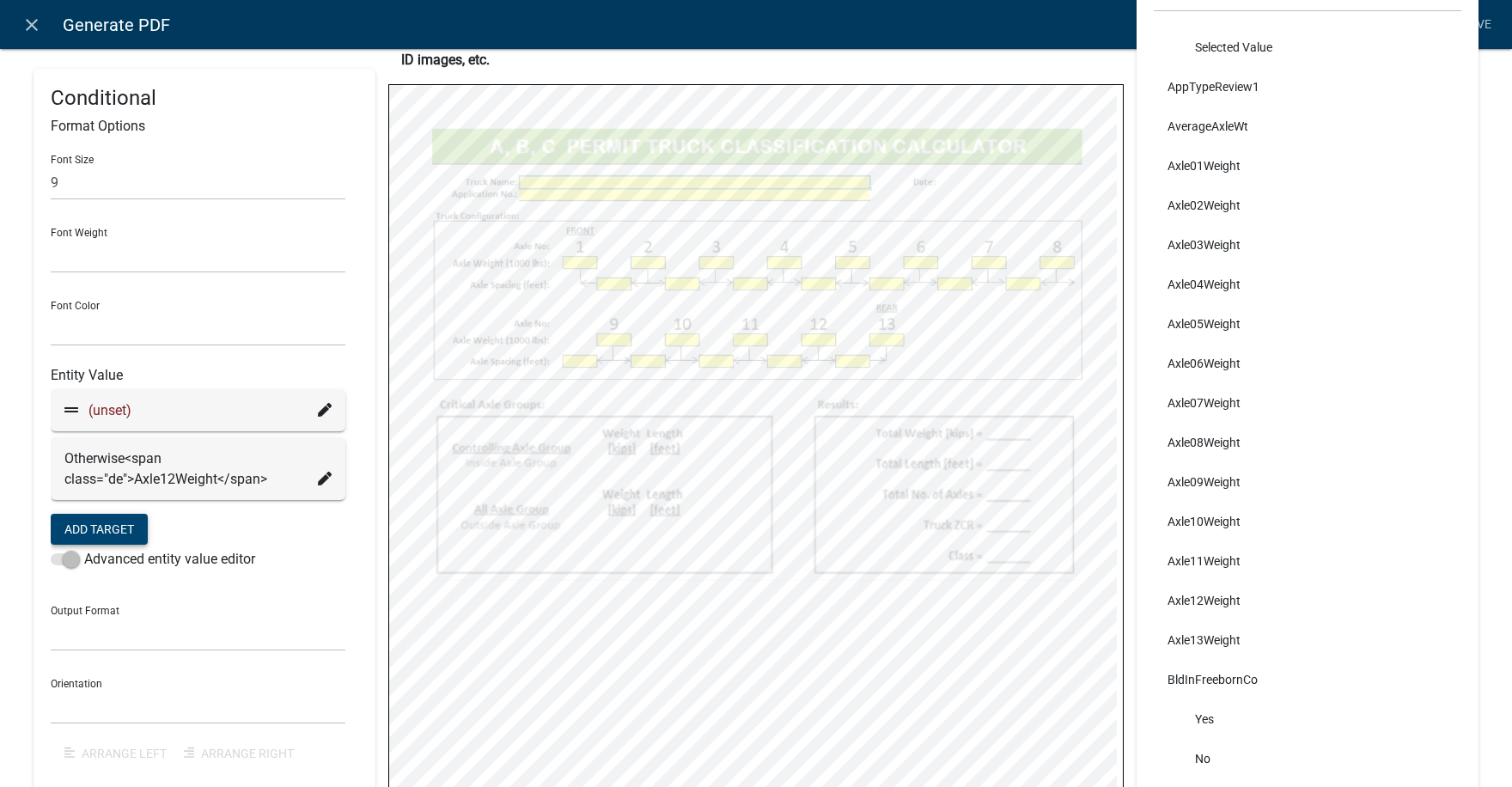
click at [321, 403] on icon at bounding box center [325, 410] width 14 height 14
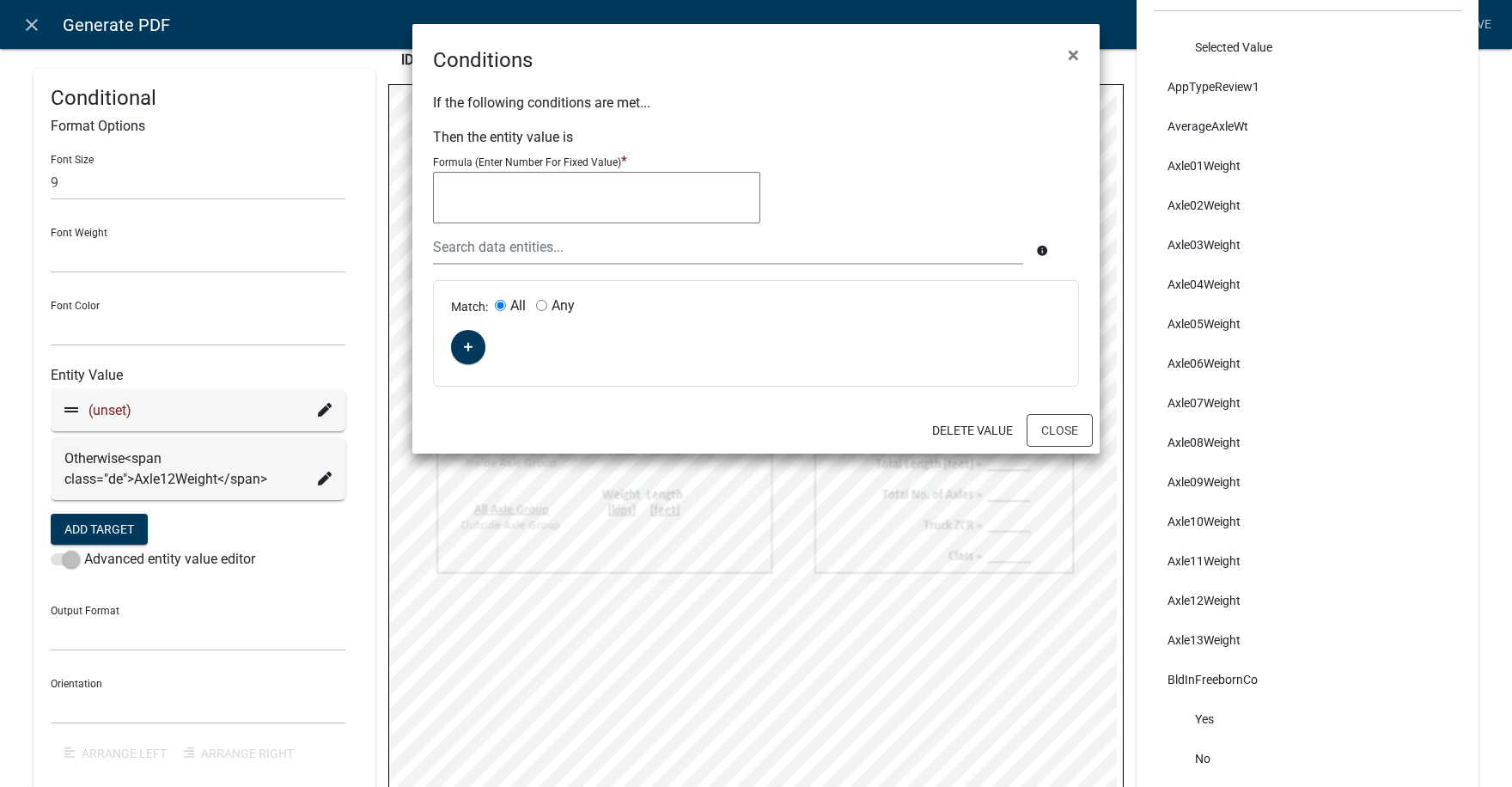
click at [496, 186] on textarea at bounding box center [596, 198] width 328 height 51
type textarea """"
click at [460, 346] on button "button" at bounding box center [468, 346] width 35 height 35
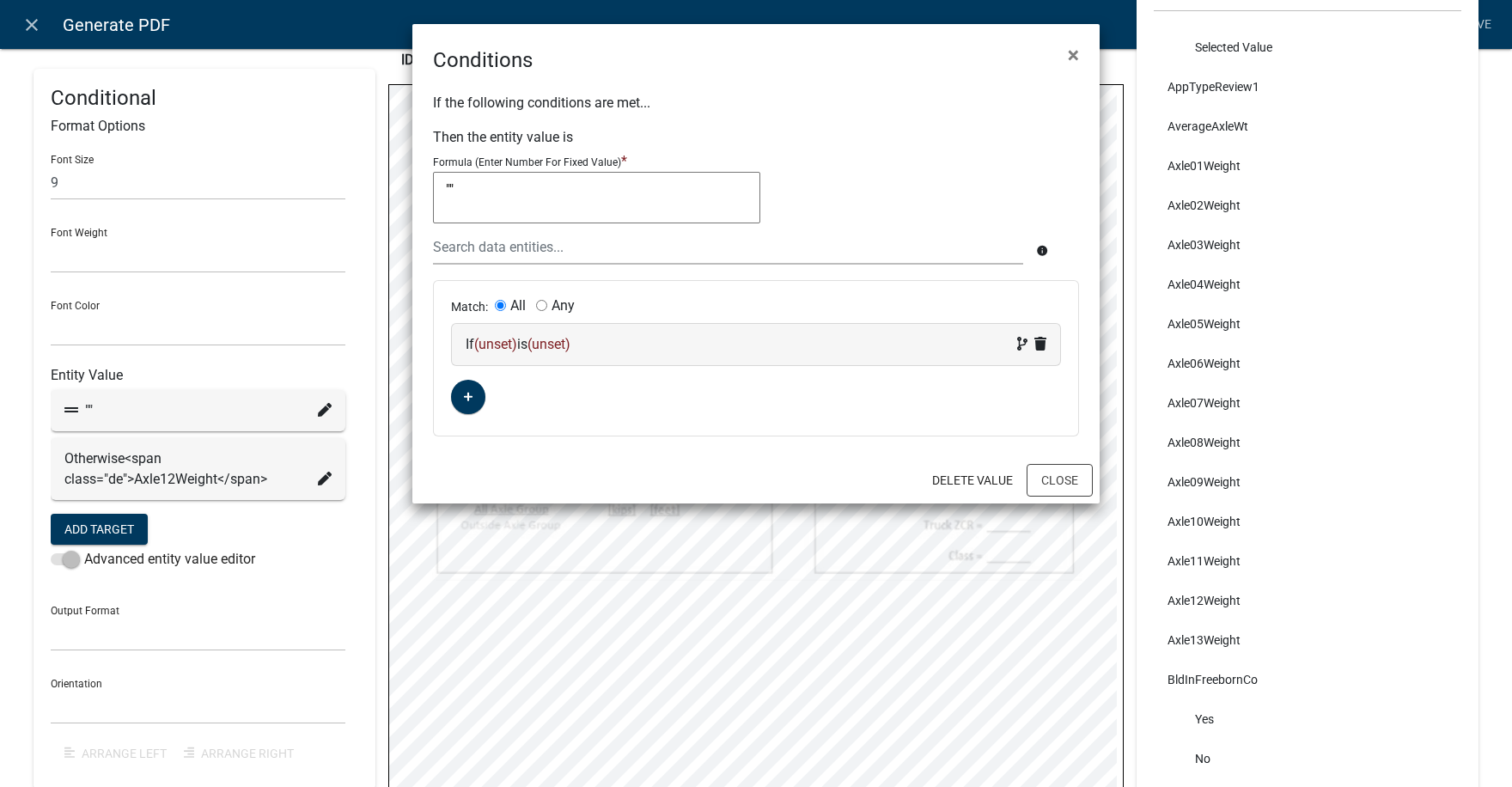
click at [504, 348] on span "(unset)" at bounding box center [495, 344] width 43 height 16
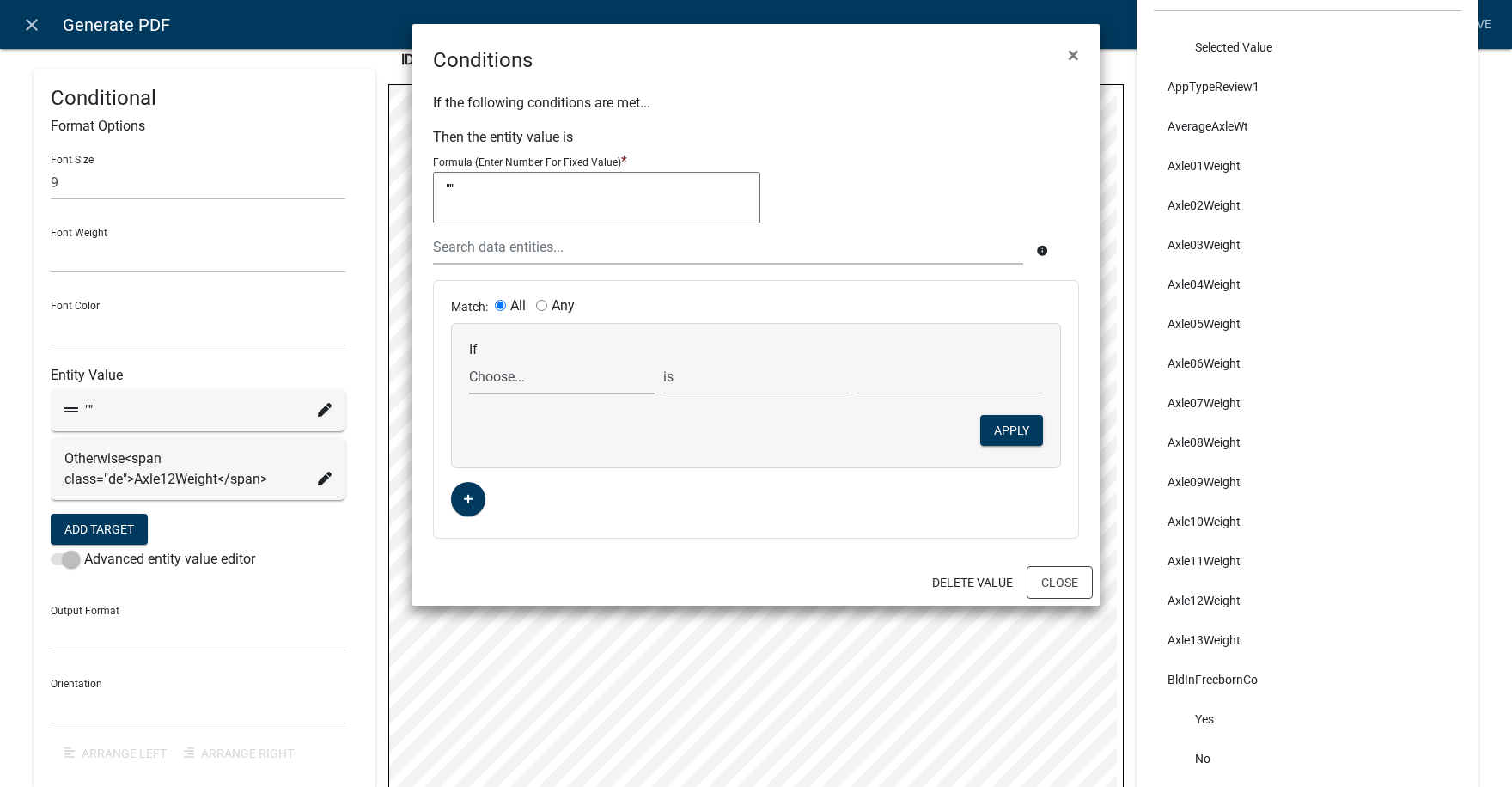
click at [527, 381] on select "Choose... ABC_INFORMATION_DOCUMENT_URL AcceptTerms ALL_FEE_RECIPIENTS AllAxleGr…" at bounding box center [561, 377] width 185 height 36
select select "41: Axle12Weight"
click at [469, 359] on select "Choose... ABC_INFORMATION_DOCUMENT_URL AcceptTerms ALL_FEE_RECIPIENTS AllAxleGr…" at bounding box center [561, 377] width 185 height 36
click at [712, 381] on select "is is not exists does not exist is greater than is less than contains does not …" at bounding box center [755, 377] width 185 height 36
select select "5: !"
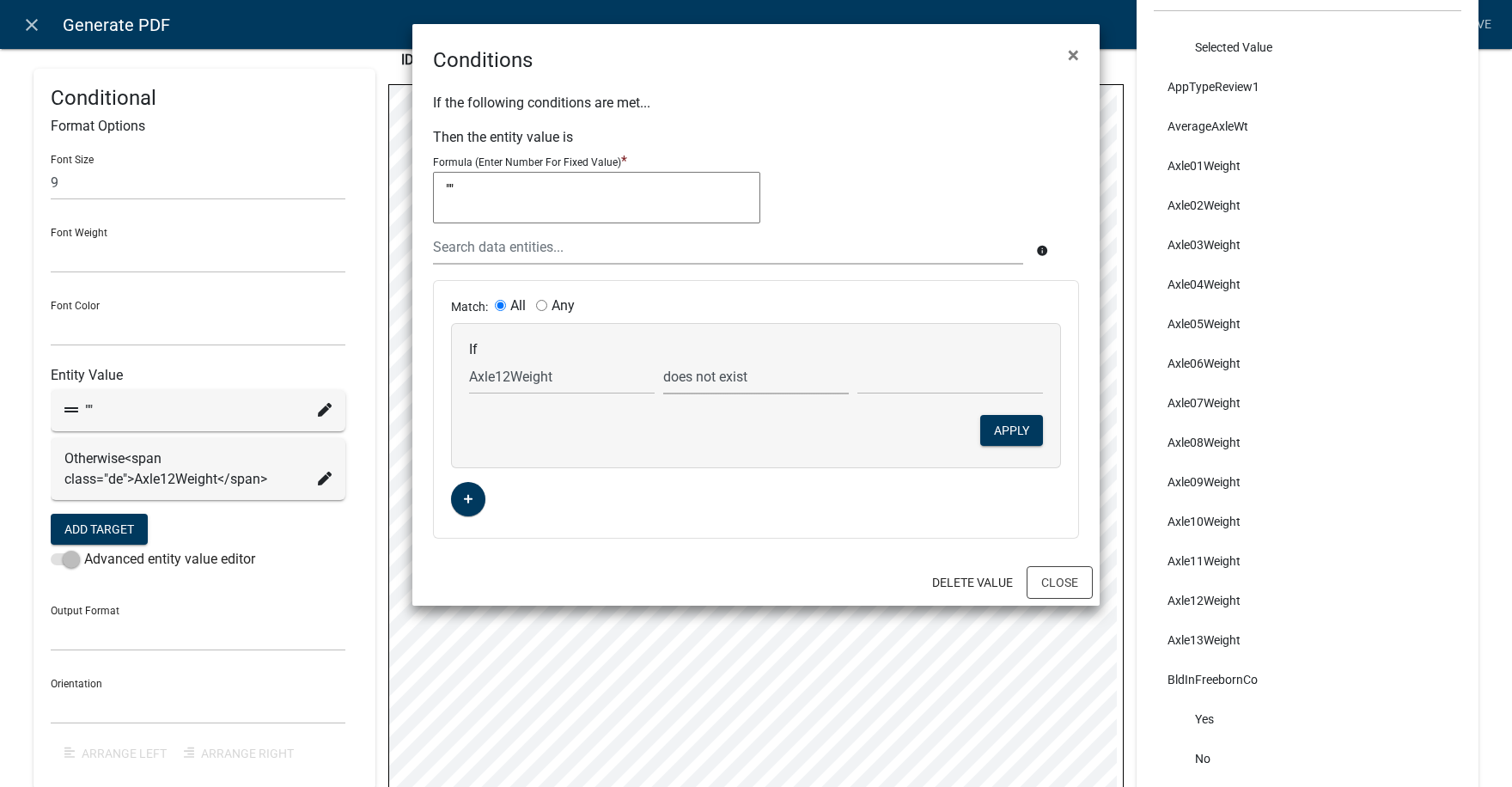
click at [663, 359] on select "is is not exists does not exist is greater than is less than contains does not …" at bounding box center [755, 377] width 185 height 36
click at [1003, 429] on button "Apply" at bounding box center [1010, 430] width 62 height 31
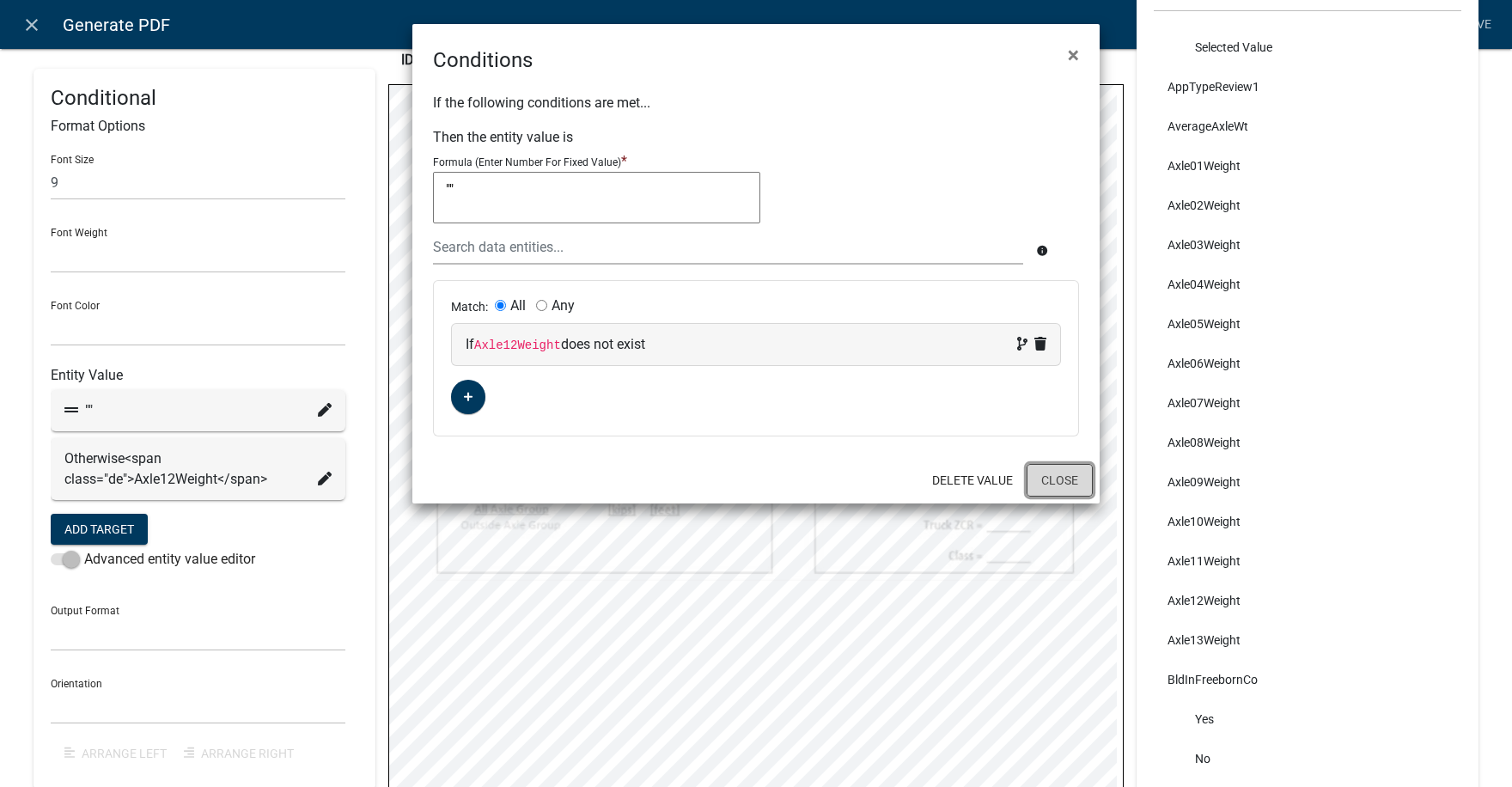
click at [1058, 472] on button "Close" at bounding box center [1059, 480] width 66 height 33
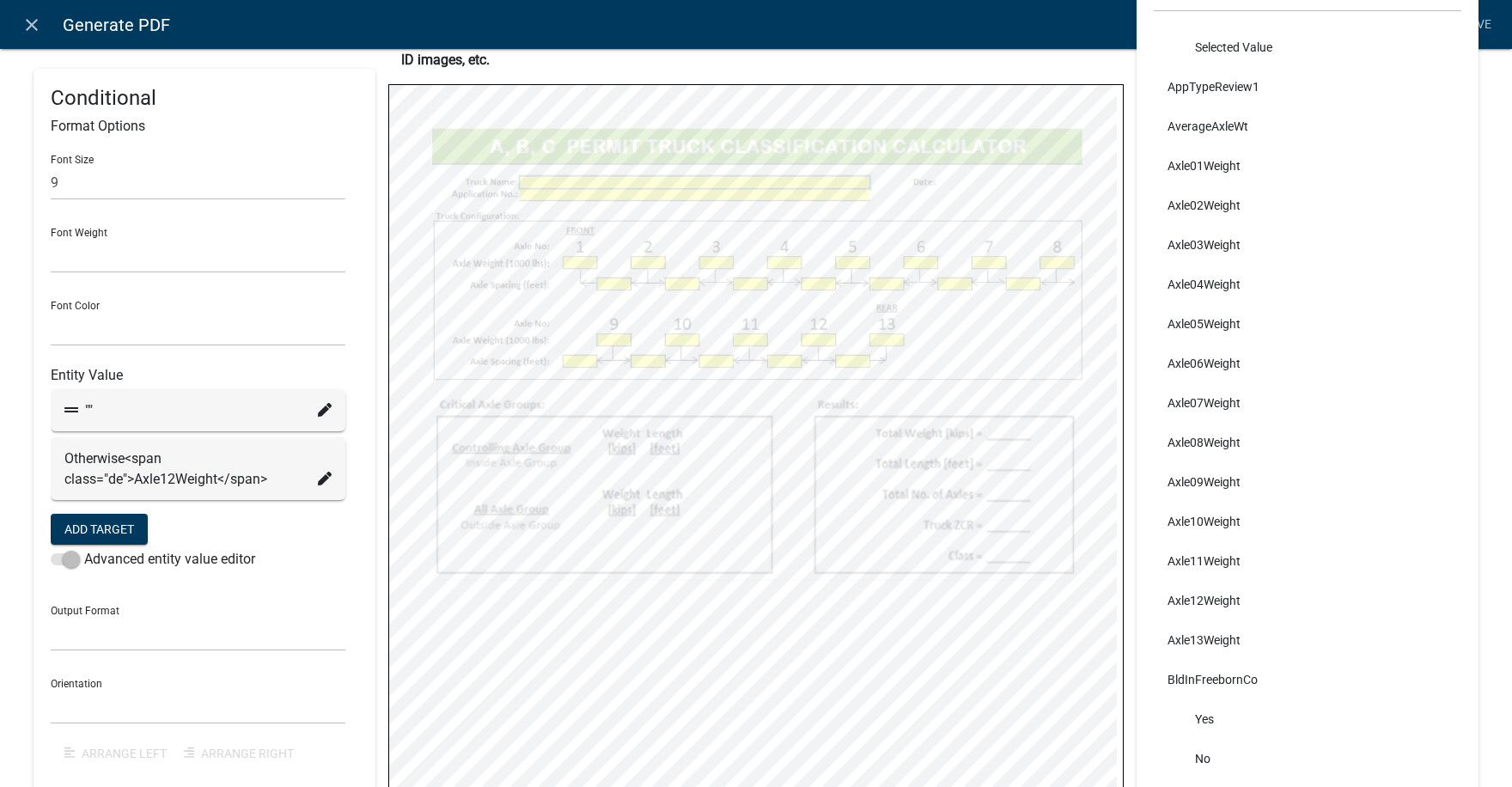
click at [318, 478] on icon at bounding box center [325, 478] width 14 height 14
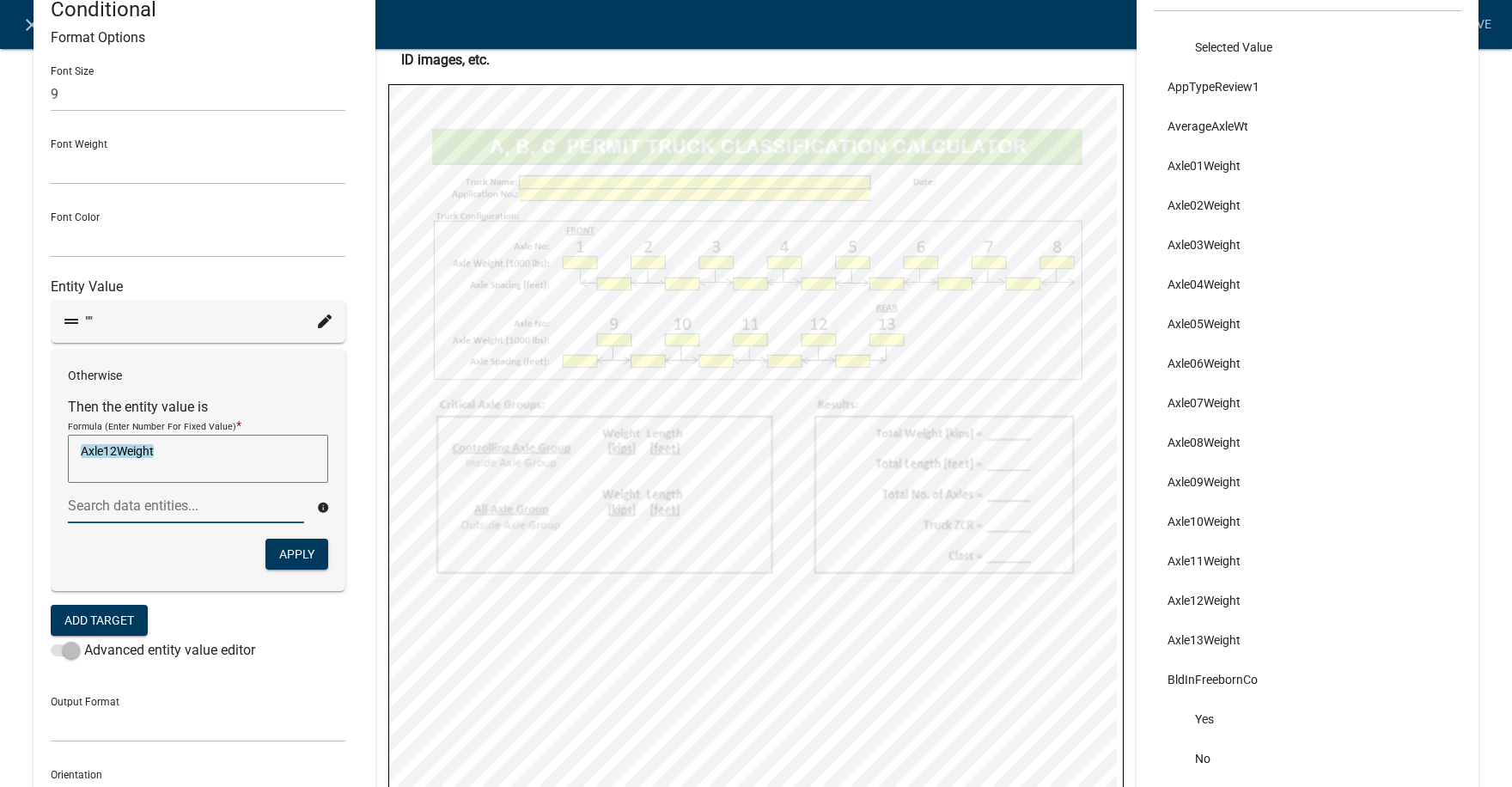
click at [163, 455] on textarea "Axle12Weight" at bounding box center [198, 458] width 260 height 49
type textarea "Axle12Weight/1000"
click at [298, 555] on button "Apply" at bounding box center [296, 552] width 62 height 31
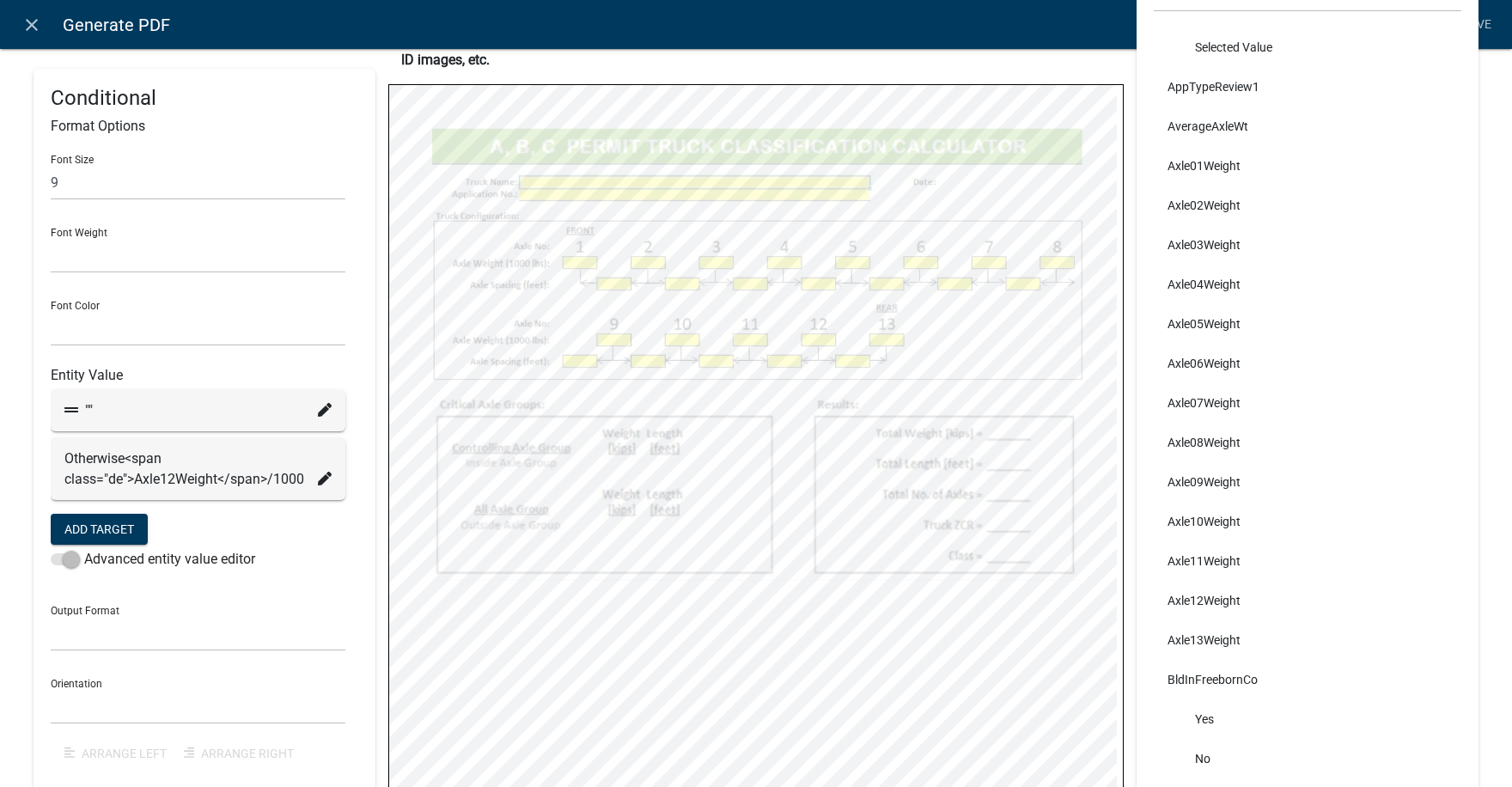
select select
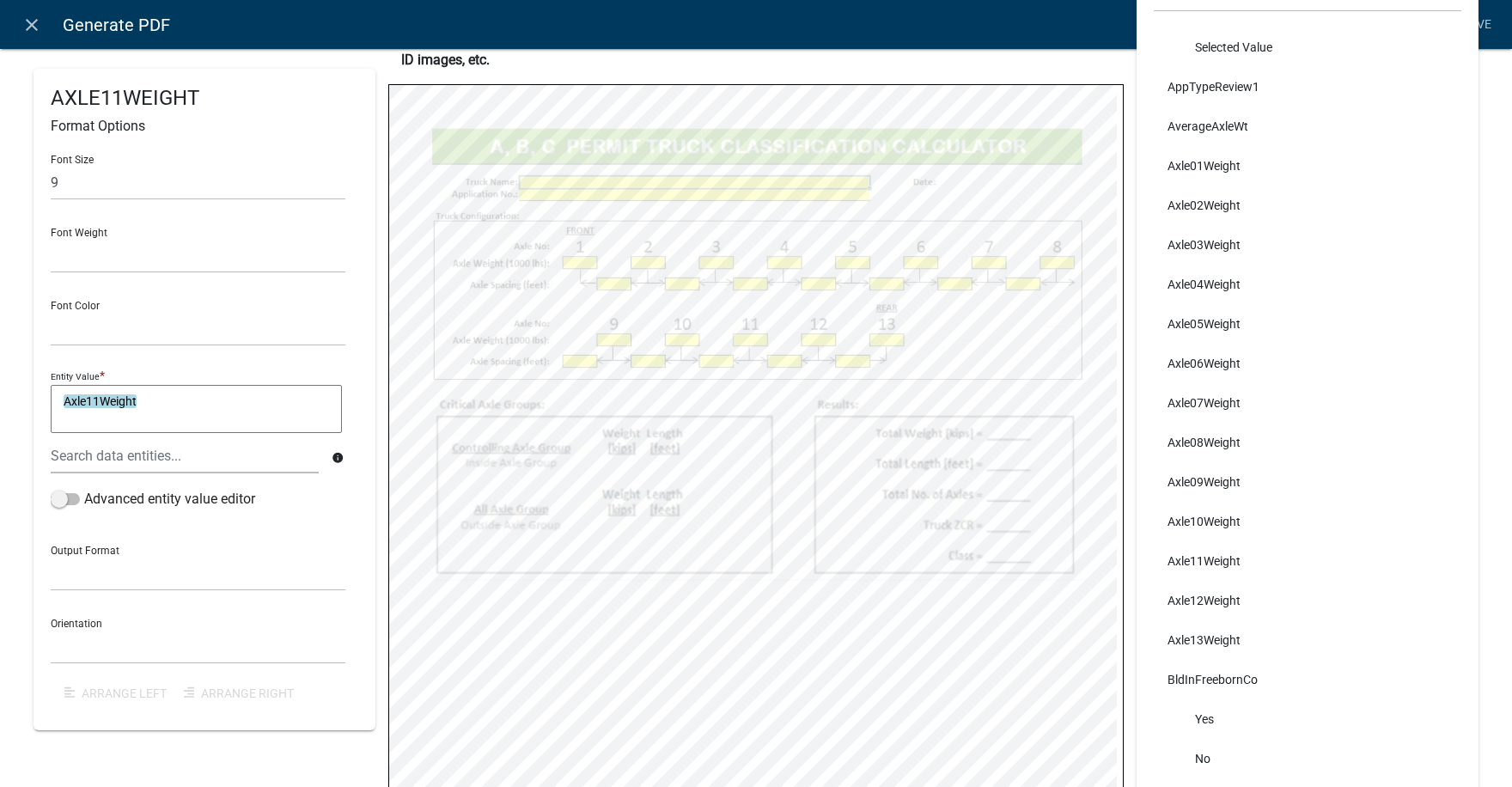
click at [158, 396] on textarea "Axle11Weight" at bounding box center [196, 409] width 291 height 49
type textarea "Axle11Weight/1000"
click at [69, 498] on span at bounding box center [65, 499] width 30 height 12
click at [84, 489] on input "Advanced entity value editor" at bounding box center [84, 489] width 0 height 0
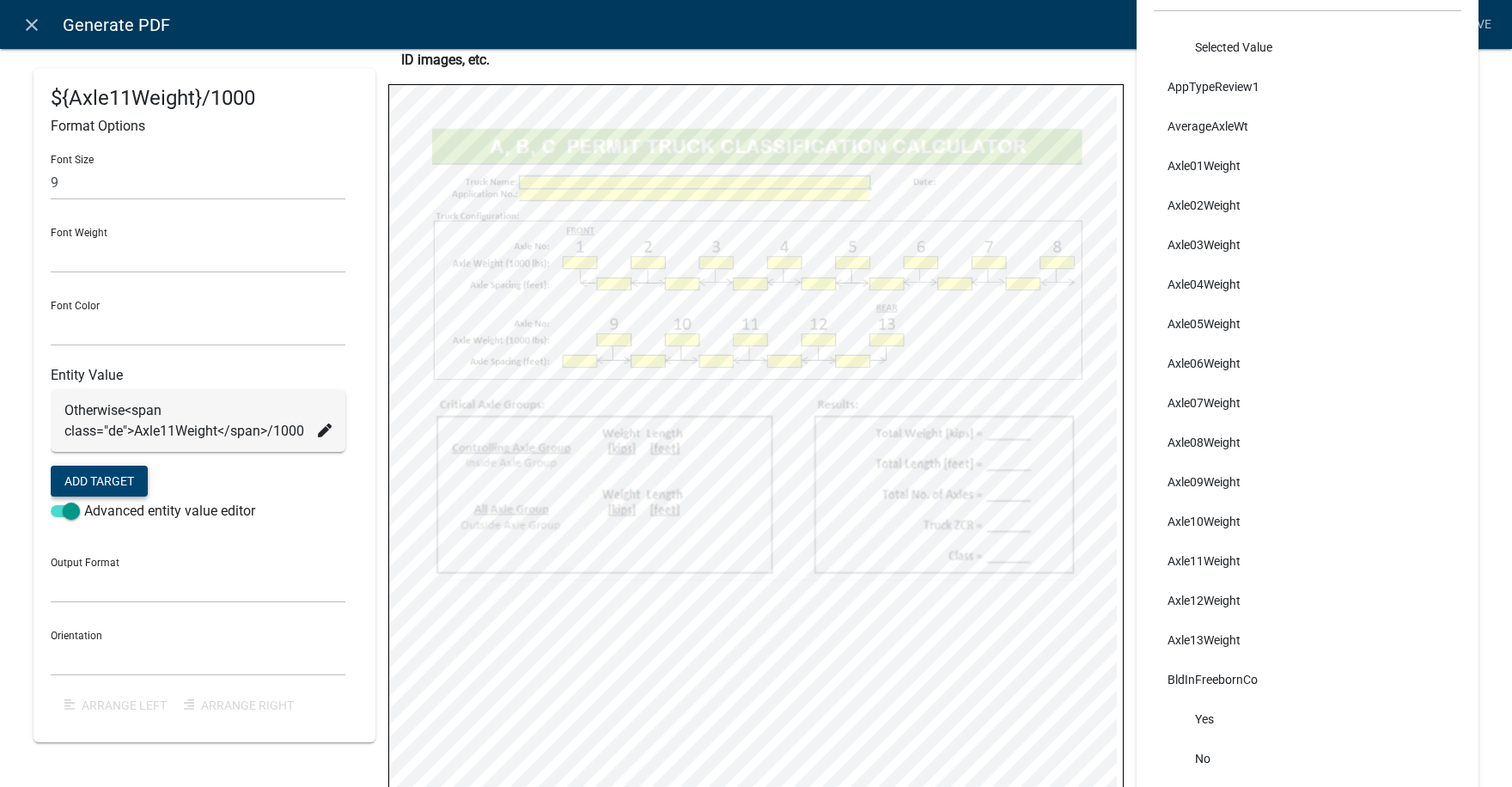
click at [106, 476] on button "Add Target" at bounding box center [99, 480] width 97 height 31
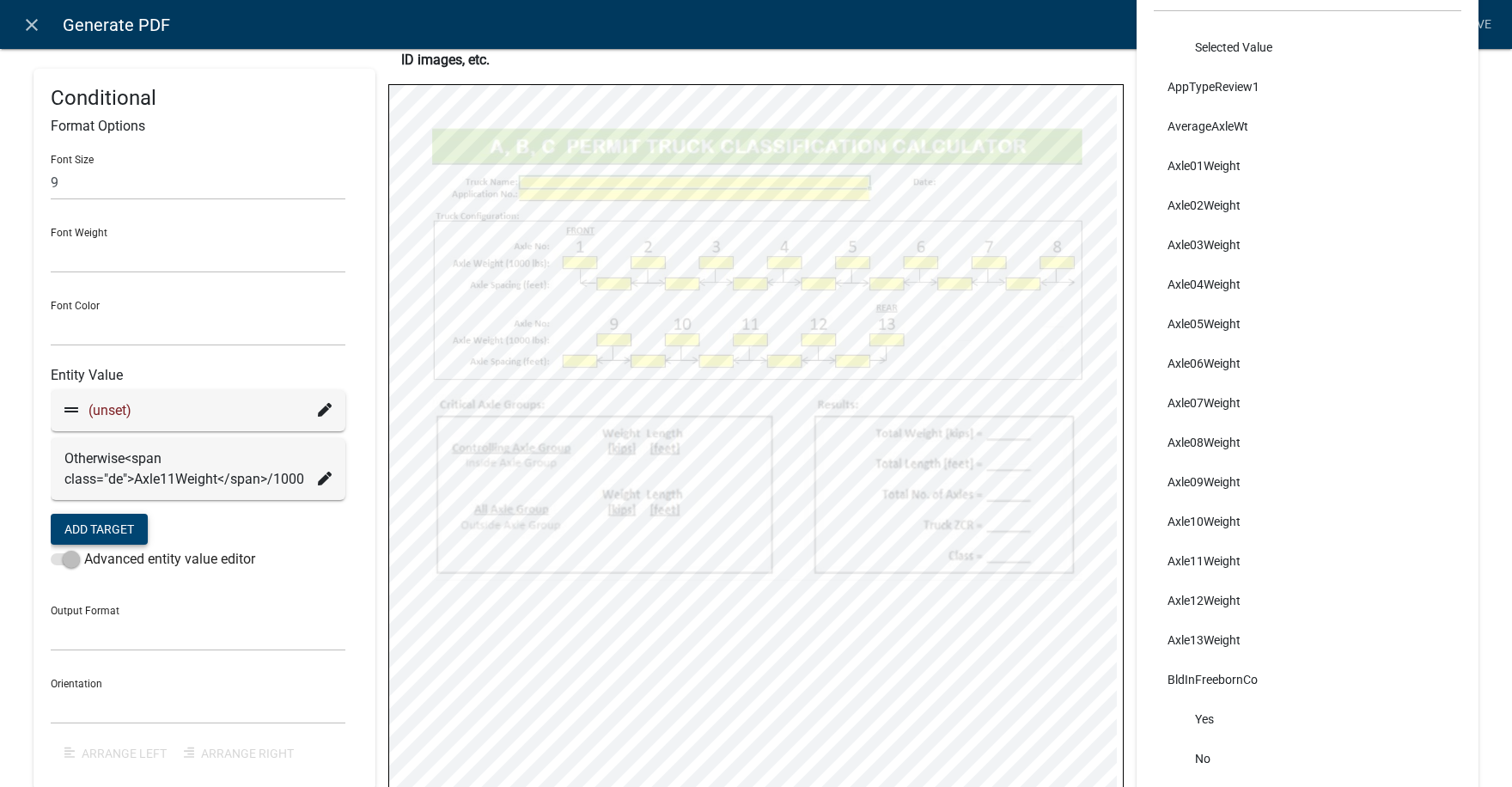
click at [322, 415] on icon at bounding box center [325, 410] width 14 height 14
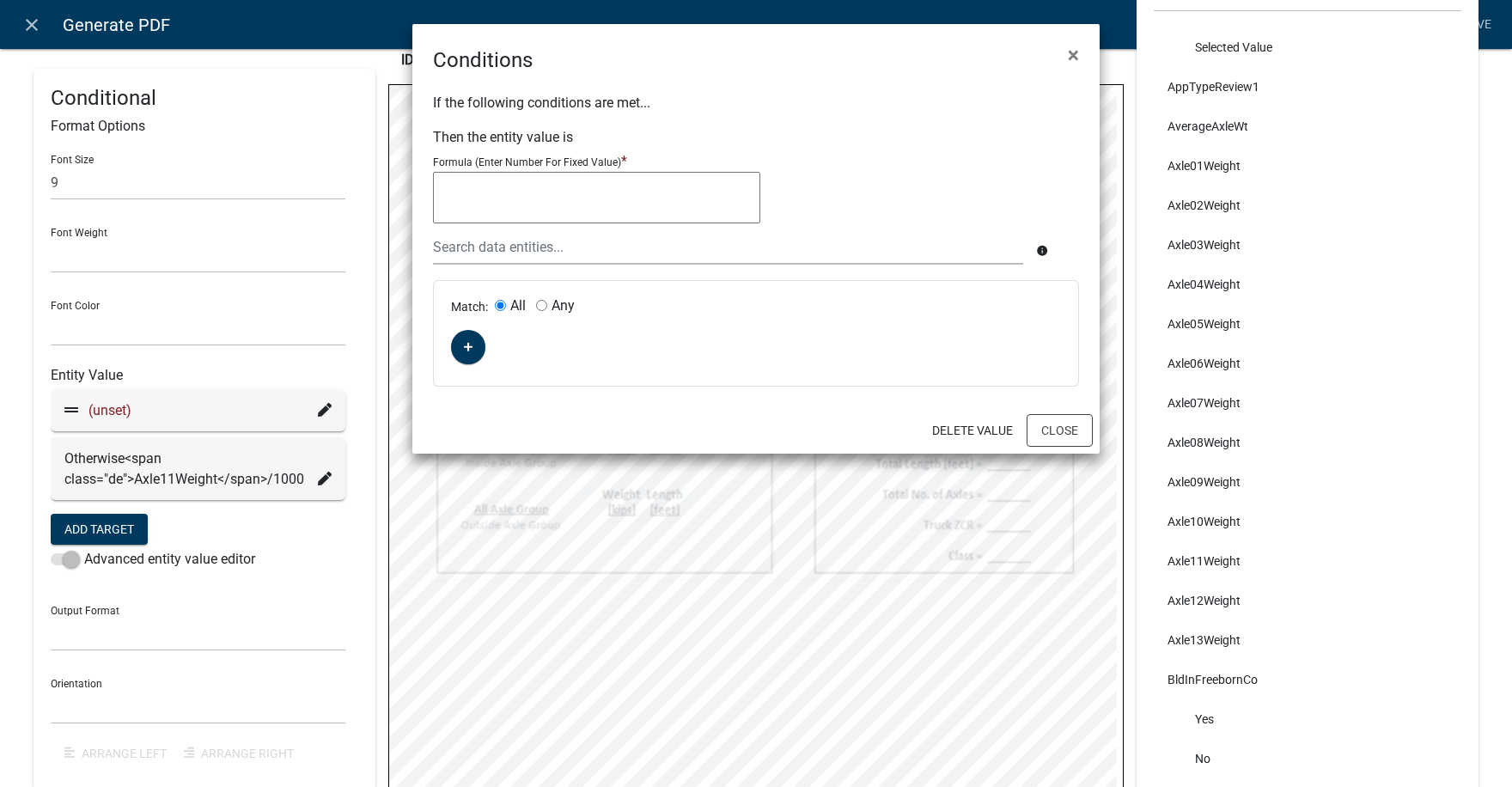
click at [518, 186] on textarea at bounding box center [596, 198] width 328 height 51
type textarea """"
click at [467, 343] on icon "button" at bounding box center [469, 346] width 10 height 10
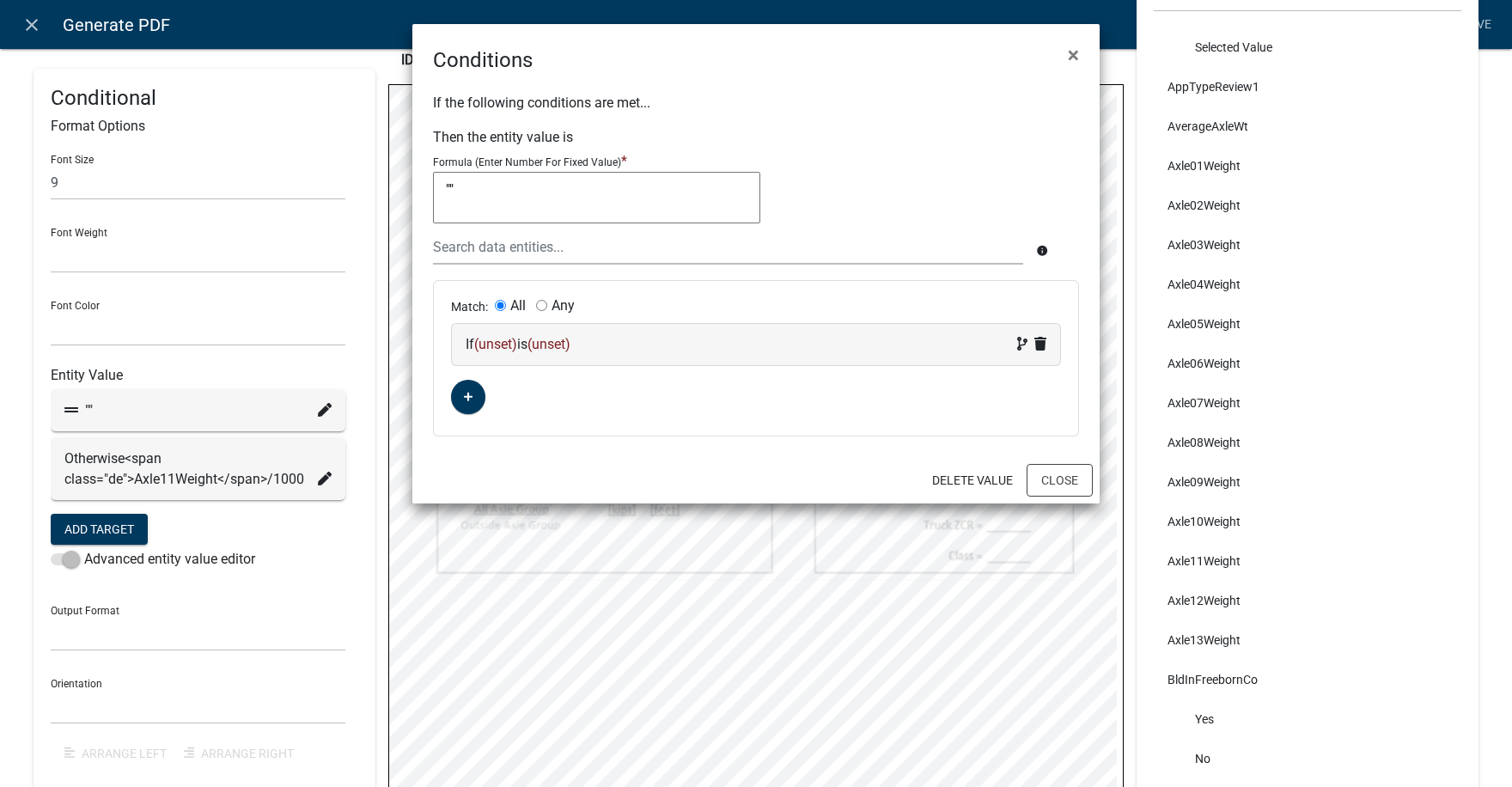
click at [500, 345] on span "(unset)" at bounding box center [495, 344] width 43 height 16
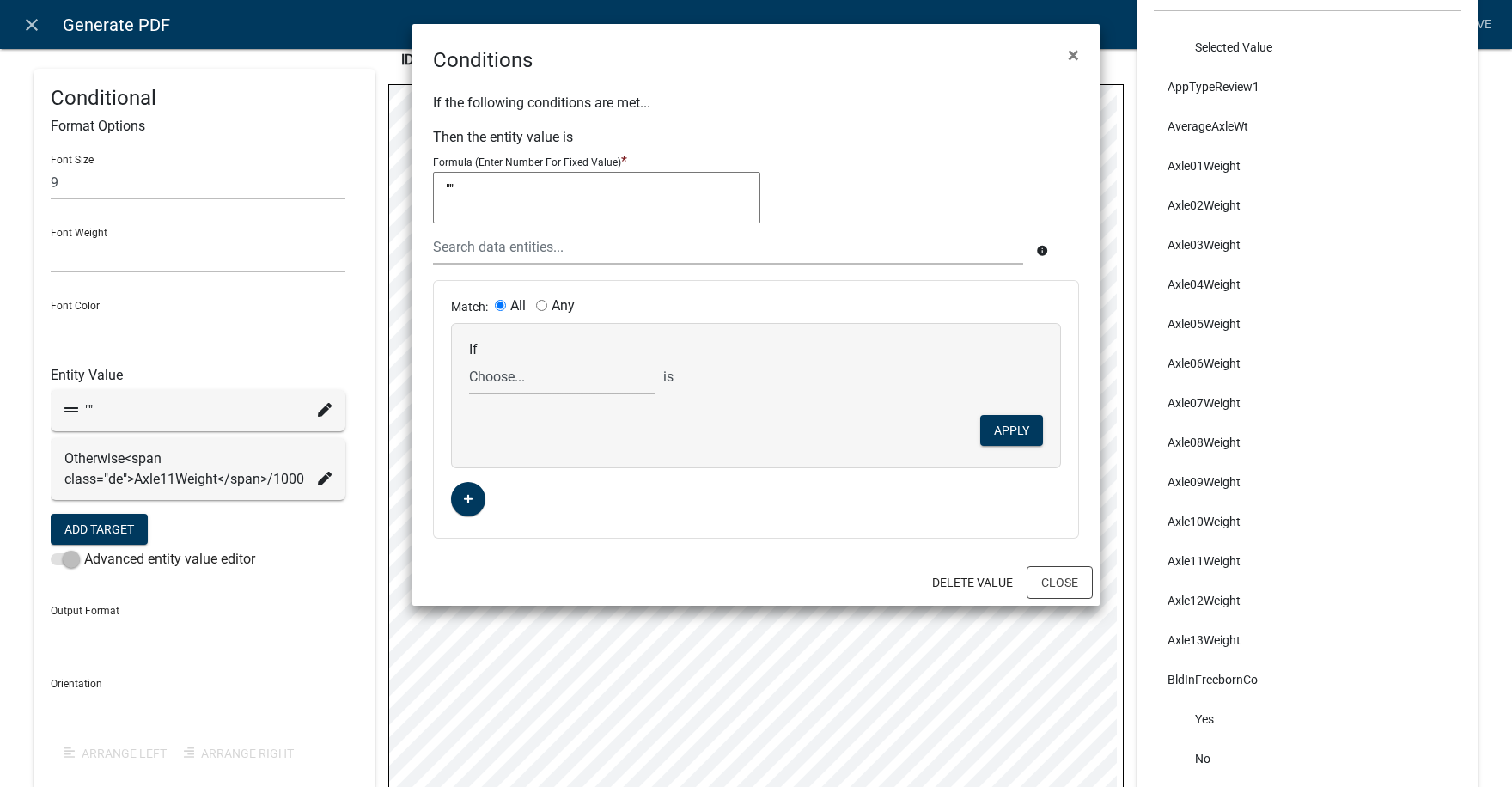
click at [549, 383] on select "Choose... ABC_INFORMATION_DOCUMENT_URL AcceptTerms ALL_FEE_RECIPIENTS AllAxleGr…" at bounding box center [561, 377] width 185 height 36
select select "40: Axle11Weight"
click at [469, 359] on select "Choose... ABC_INFORMATION_DOCUMENT_URL AcceptTerms ALL_FEE_RECIPIENTS AllAxleGr…" at bounding box center [561, 377] width 185 height 36
click at [700, 384] on select "is is not exists does not exist is greater than is less than contains does not …" at bounding box center [755, 377] width 185 height 36
select select "5: !"
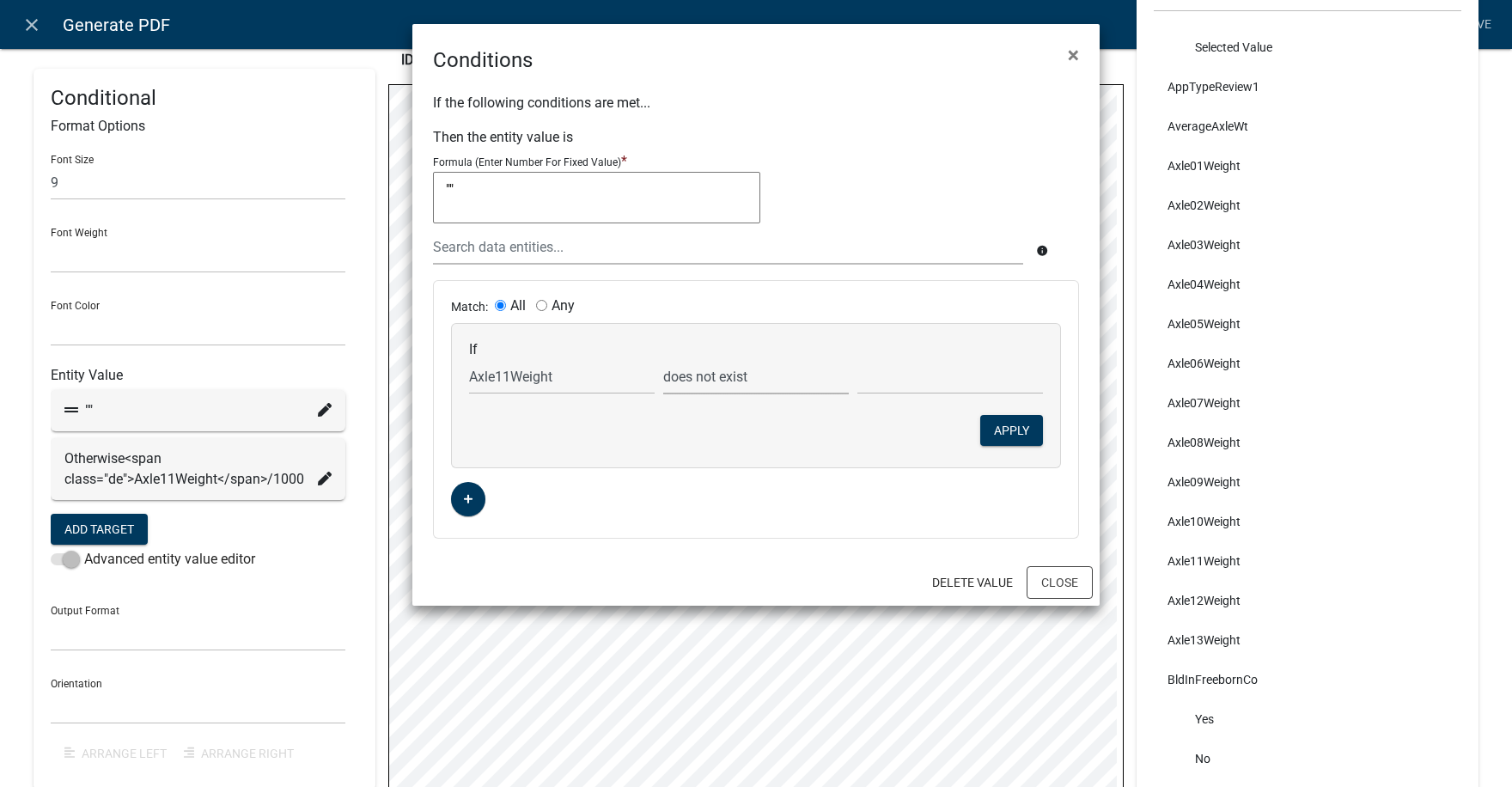
click at [663, 359] on select "is is not exists does not exist is greater than is less than contains does not …" at bounding box center [755, 377] width 185 height 36
click at [999, 431] on button "Apply" at bounding box center [1010, 430] width 62 height 31
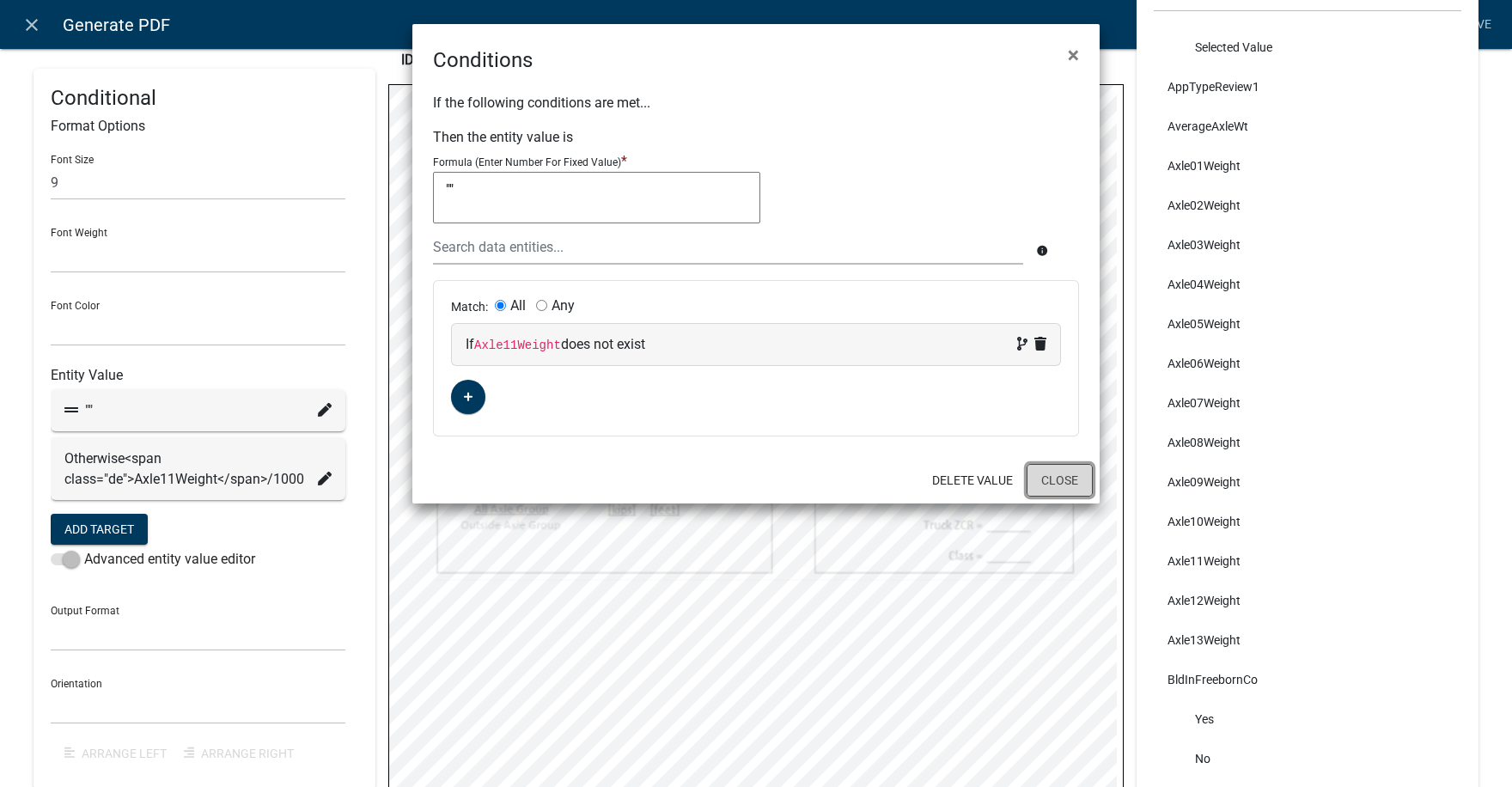
click at [1062, 482] on button "Close" at bounding box center [1059, 480] width 66 height 33
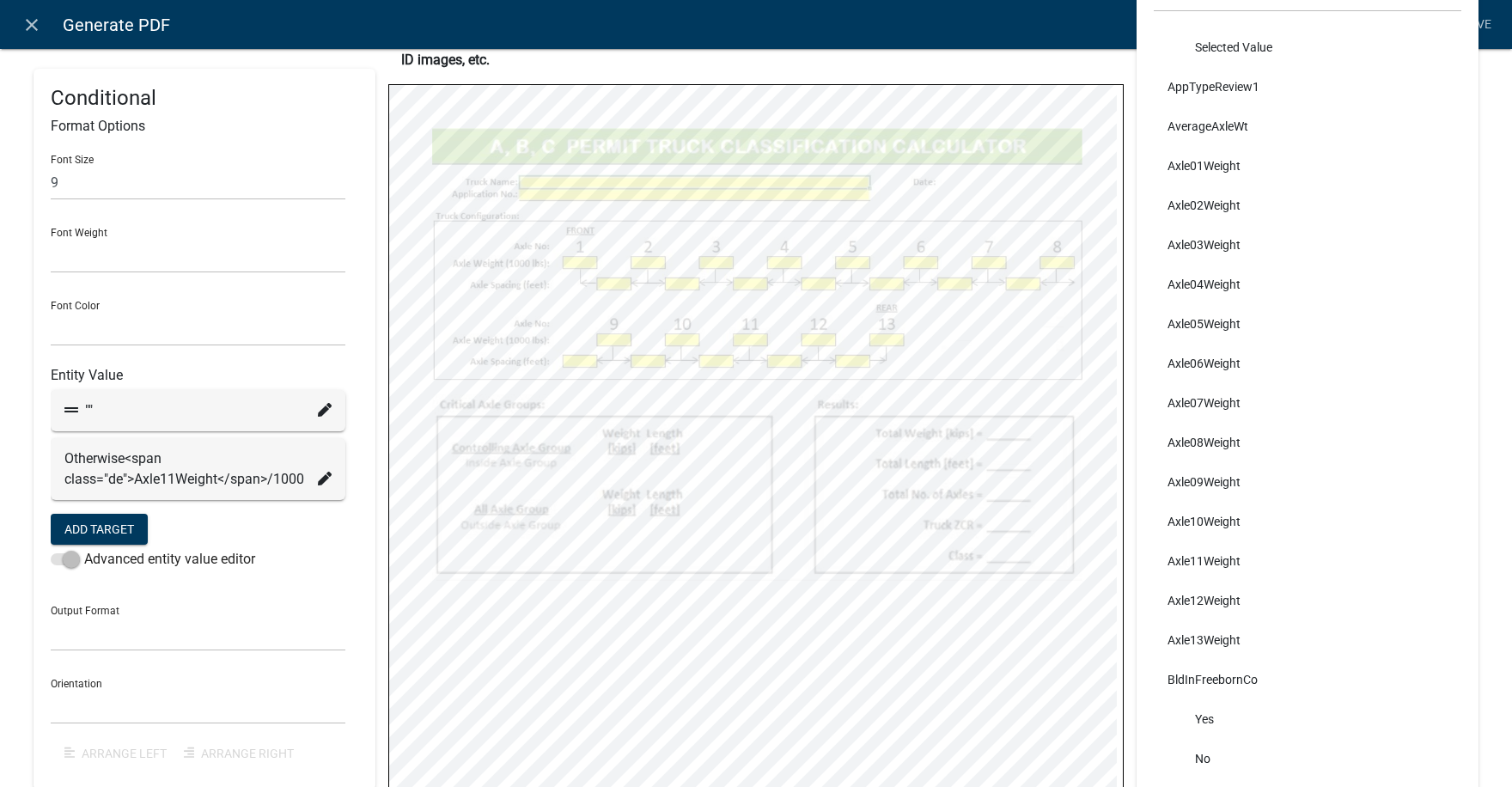
select select
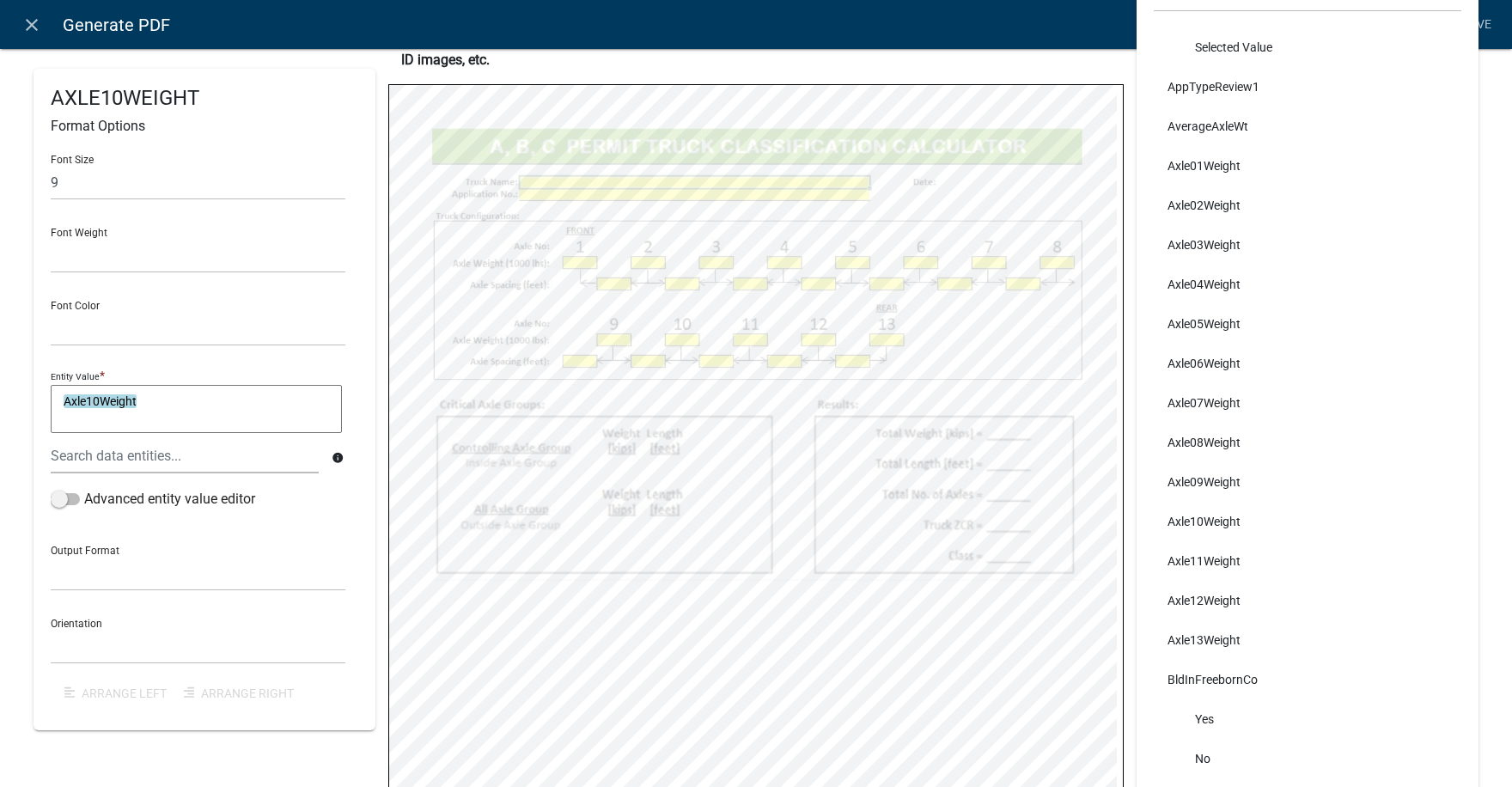
click at [143, 400] on textarea "Axle10Weight" at bounding box center [196, 409] width 291 height 49
type textarea "Axle10Weight/1000"
click at [70, 498] on span at bounding box center [65, 499] width 30 height 12
click at [84, 489] on input "Advanced entity value editor" at bounding box center [84, 489] width 0 height 0
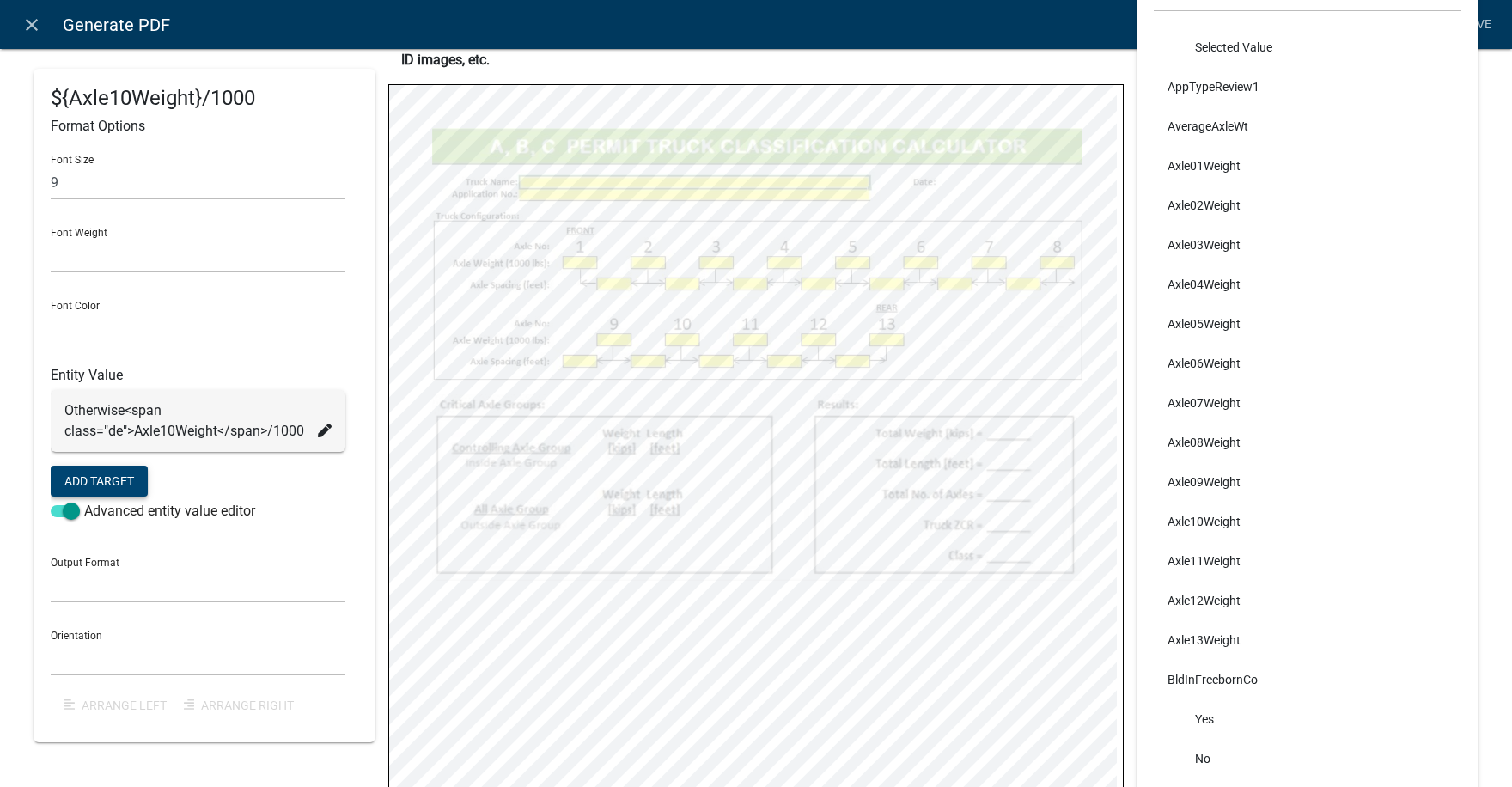
click at [111, 482] on button "Add Target" at bounding box center [99, 480] width 97 height 31
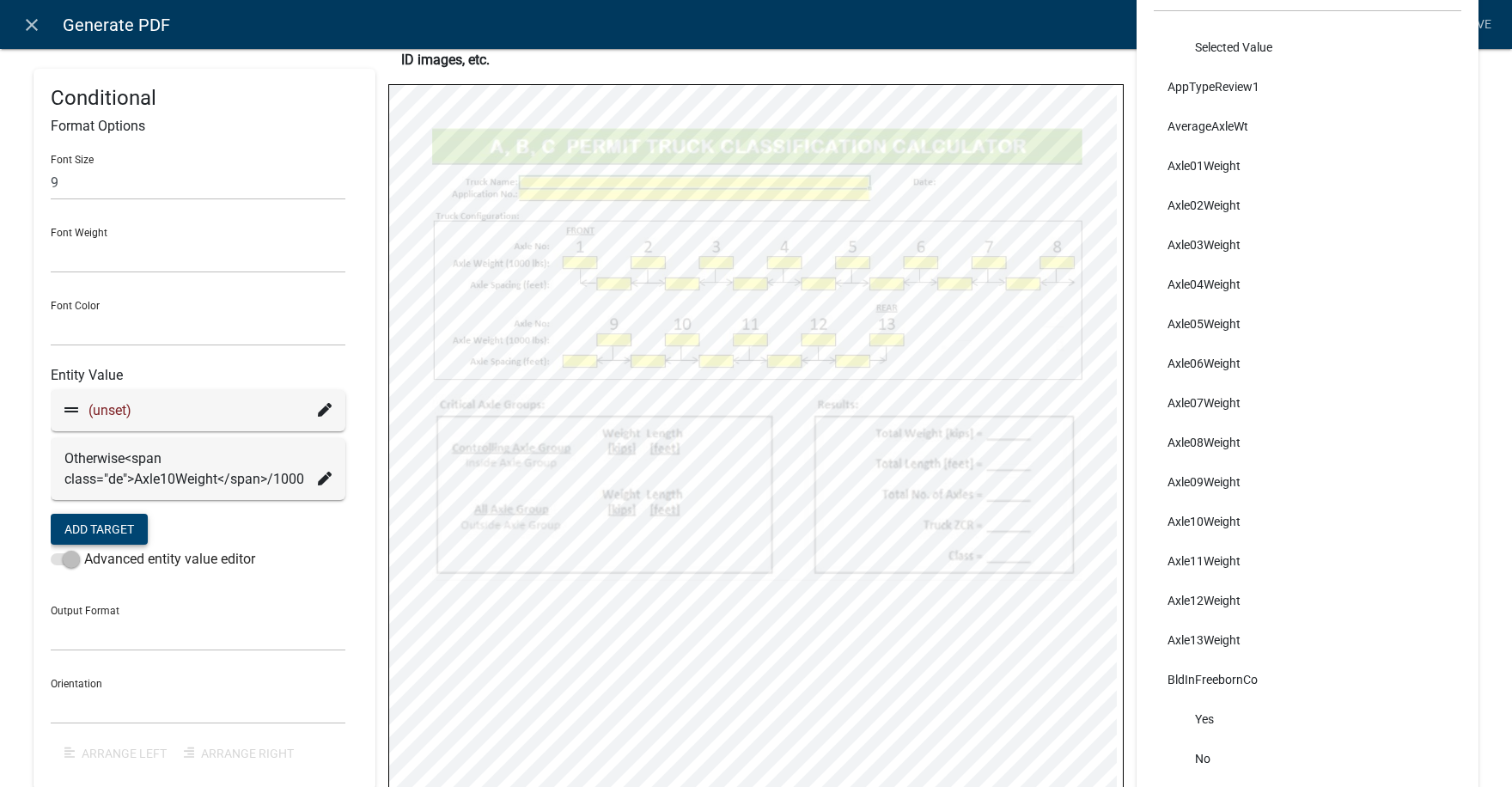
click at [323, 411] on icon at bounding box center [325, 410] width 14 height 14
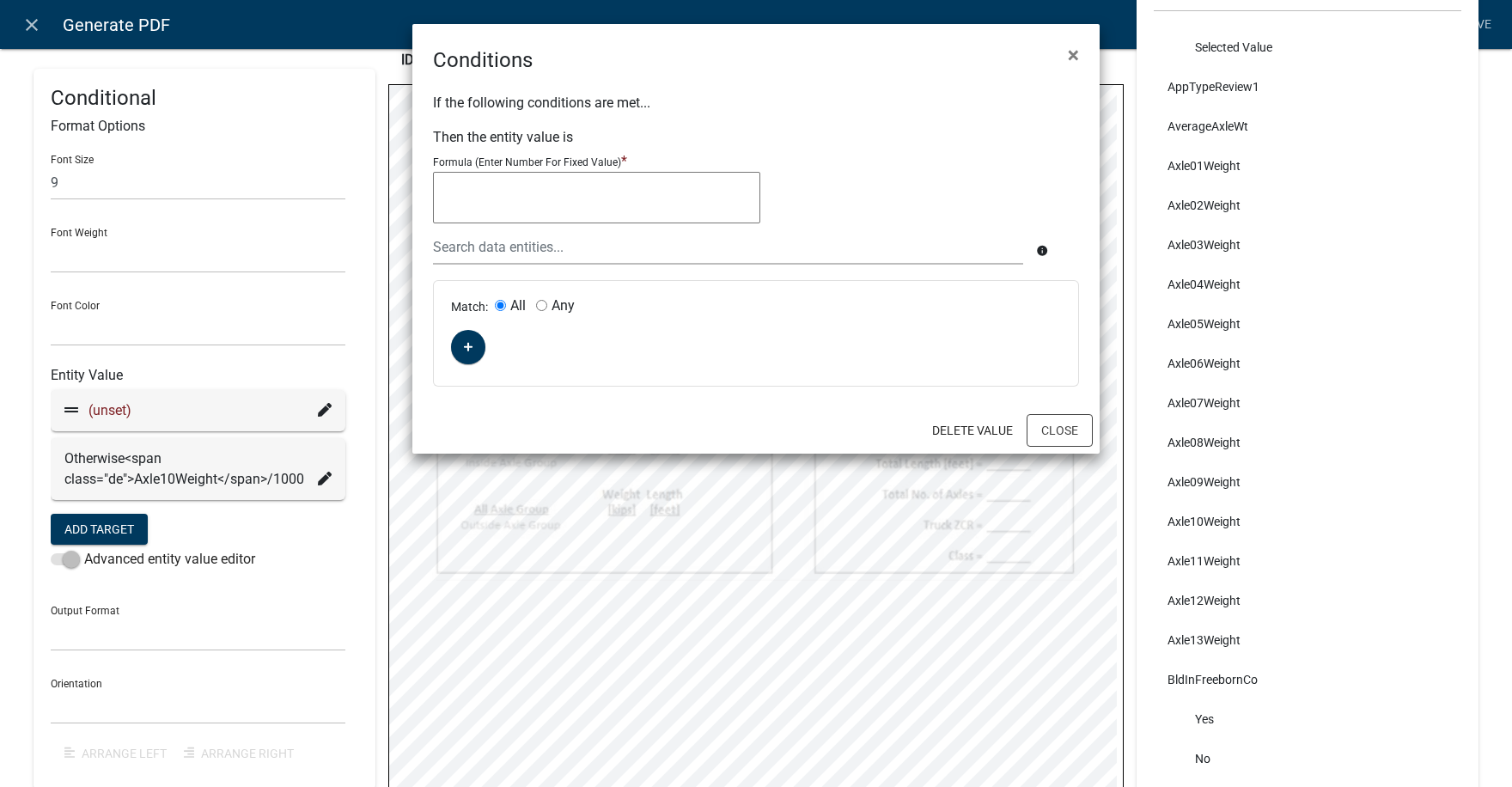
click at [489, 189] on textarea at bounding box center [596, 198] width 328 height 51
type textarea """"
click at [467, 345] on icon "button" at bounding box center [469, 347] width 10 height 10
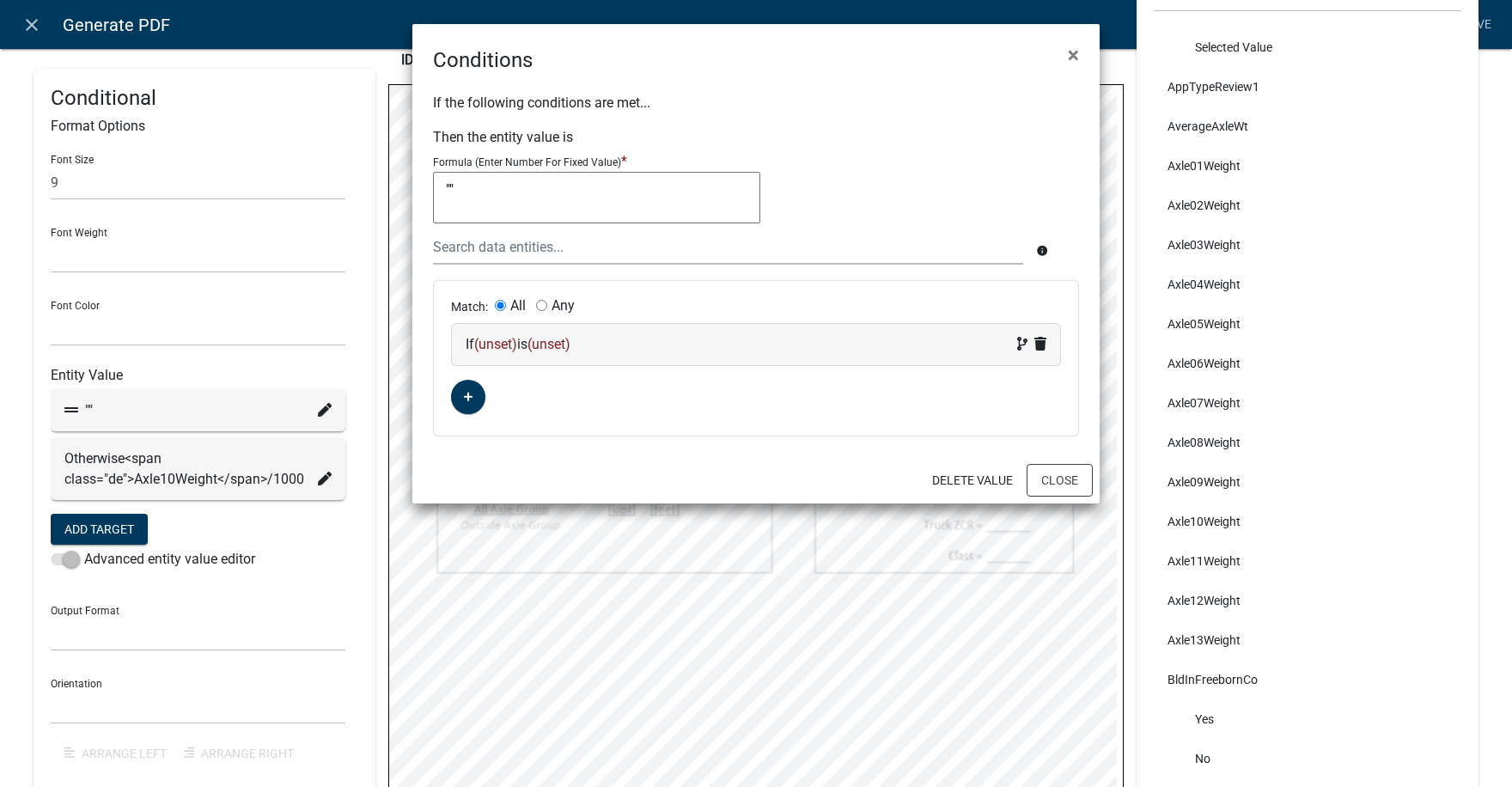
click at [508, 344] on span "(unset)" at bounding box center [495, 344] width 43 height 16
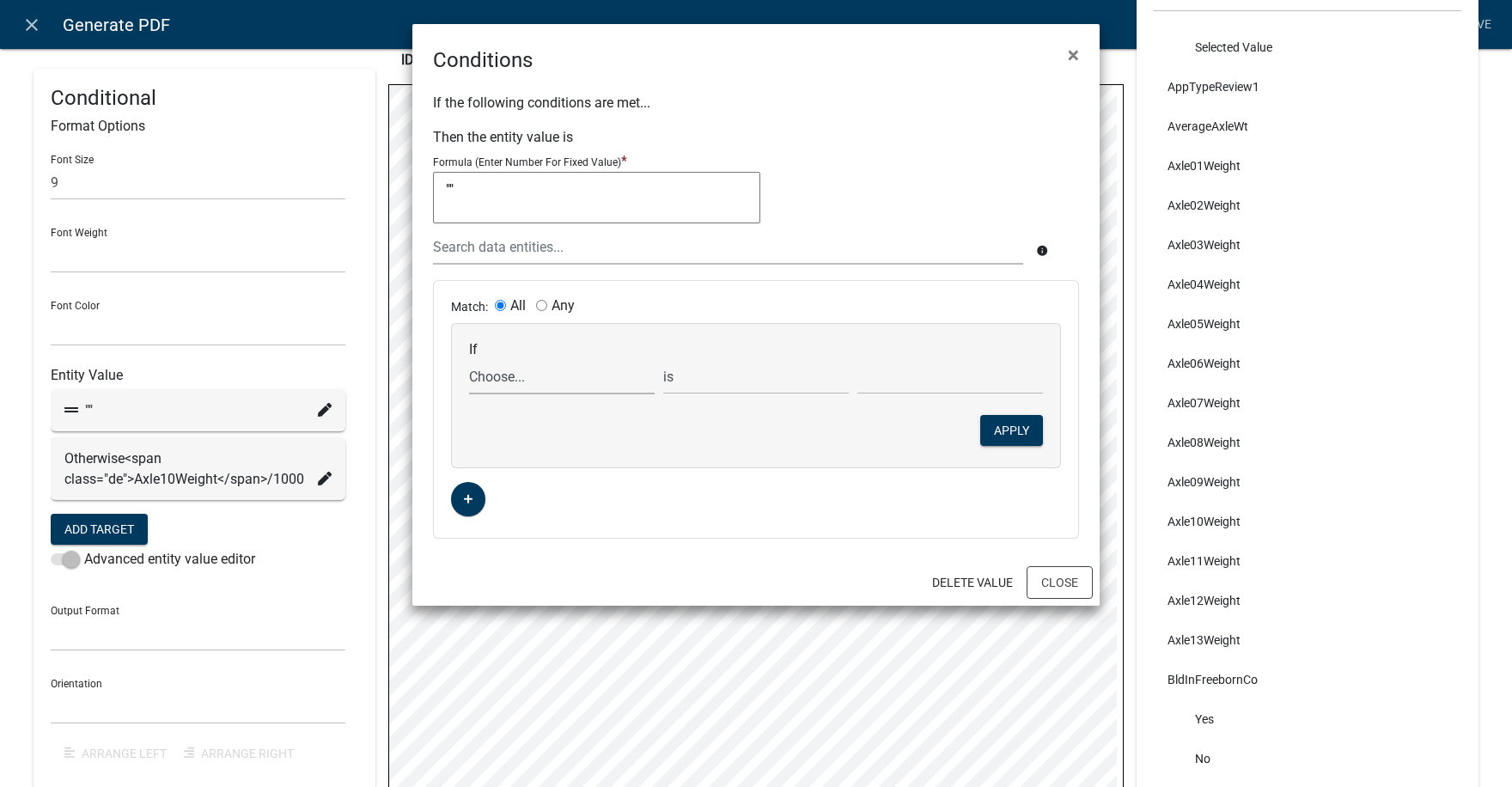
click at [558, 380] on select "Choose... ABC_INFORMATION_DOCUMENT_URL AcceptTerms ALL_FEE_RECIPIENTS AllAxleGr…" at bounding box center [561, 377] width 185 height 36
select select "39: Axle10Weight"
click at [469, 359] on select "Choose... ABC_INFORMATION_DOCUMENT_URL AcceptTerms ALL_FEE_RECIPIENTS AllAxleGr…" at bounding box center [561, 377] width 185 height 36
click at [719, 381] on select "is is not exists does not exist is greater than is less than contains does not …" at bounding box center [755, 377] width 185 height 36
select select "5: !"
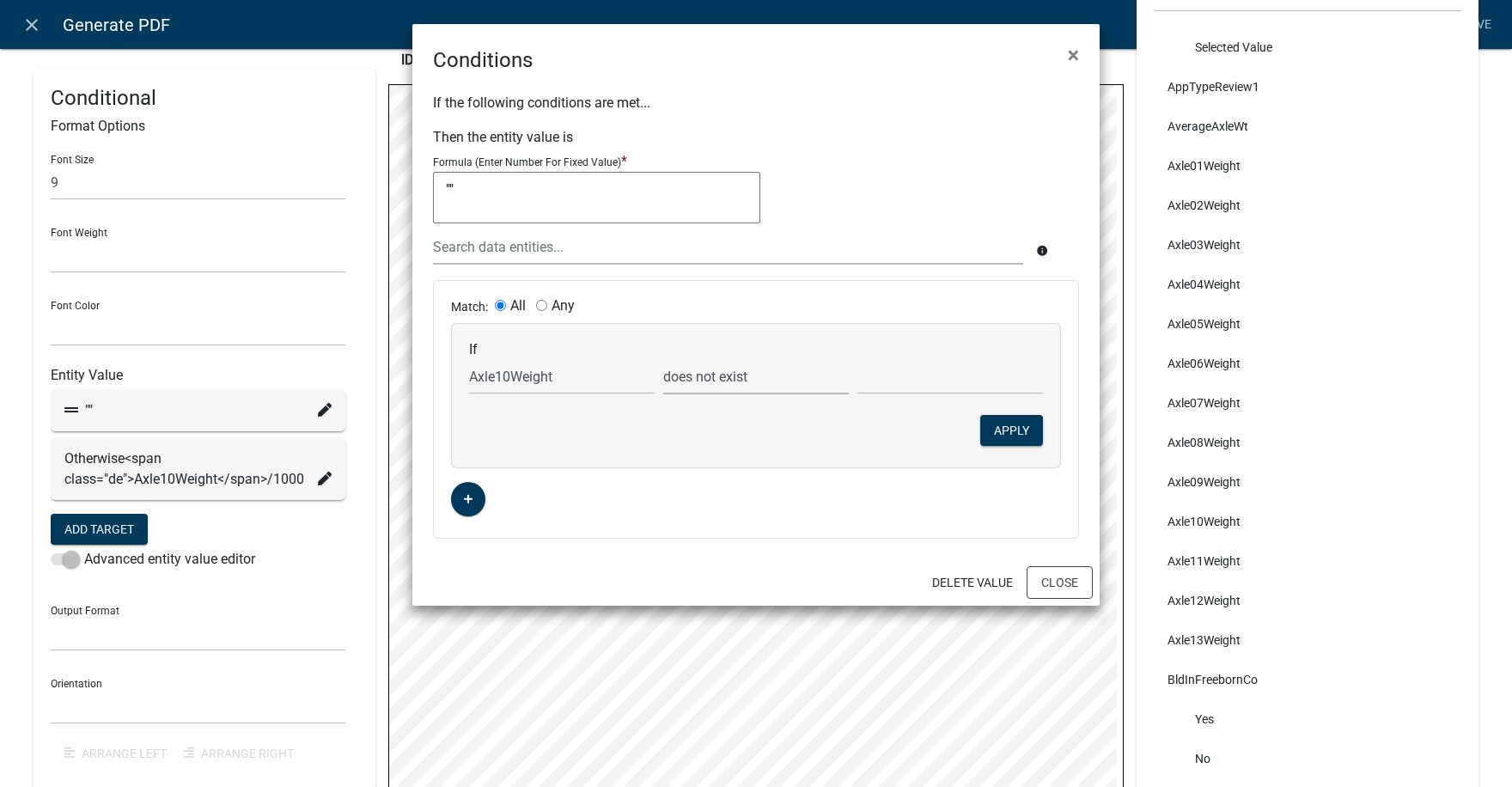
click at [663, 359] on select "is is not exists does not exist is greater than is less than contains does not …" at bounding box center [755, 377] width 185 height 36
click at [1015, 428] on button "Apply" at bounding box center [1010, 430] width 62 height 31
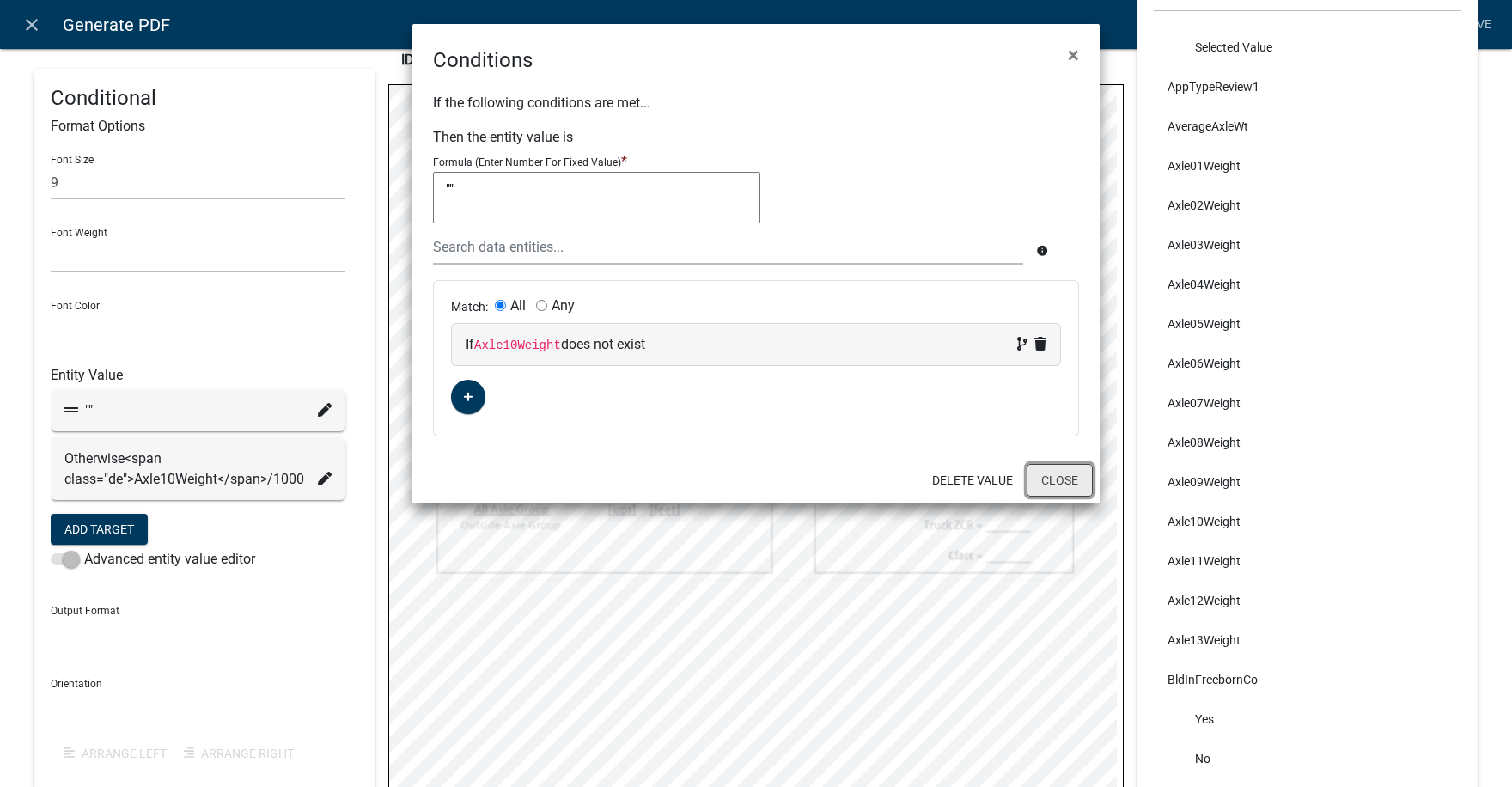
click at [1067, 473] on button "Close" at bounding box center [1059, 480] width 66 height 33
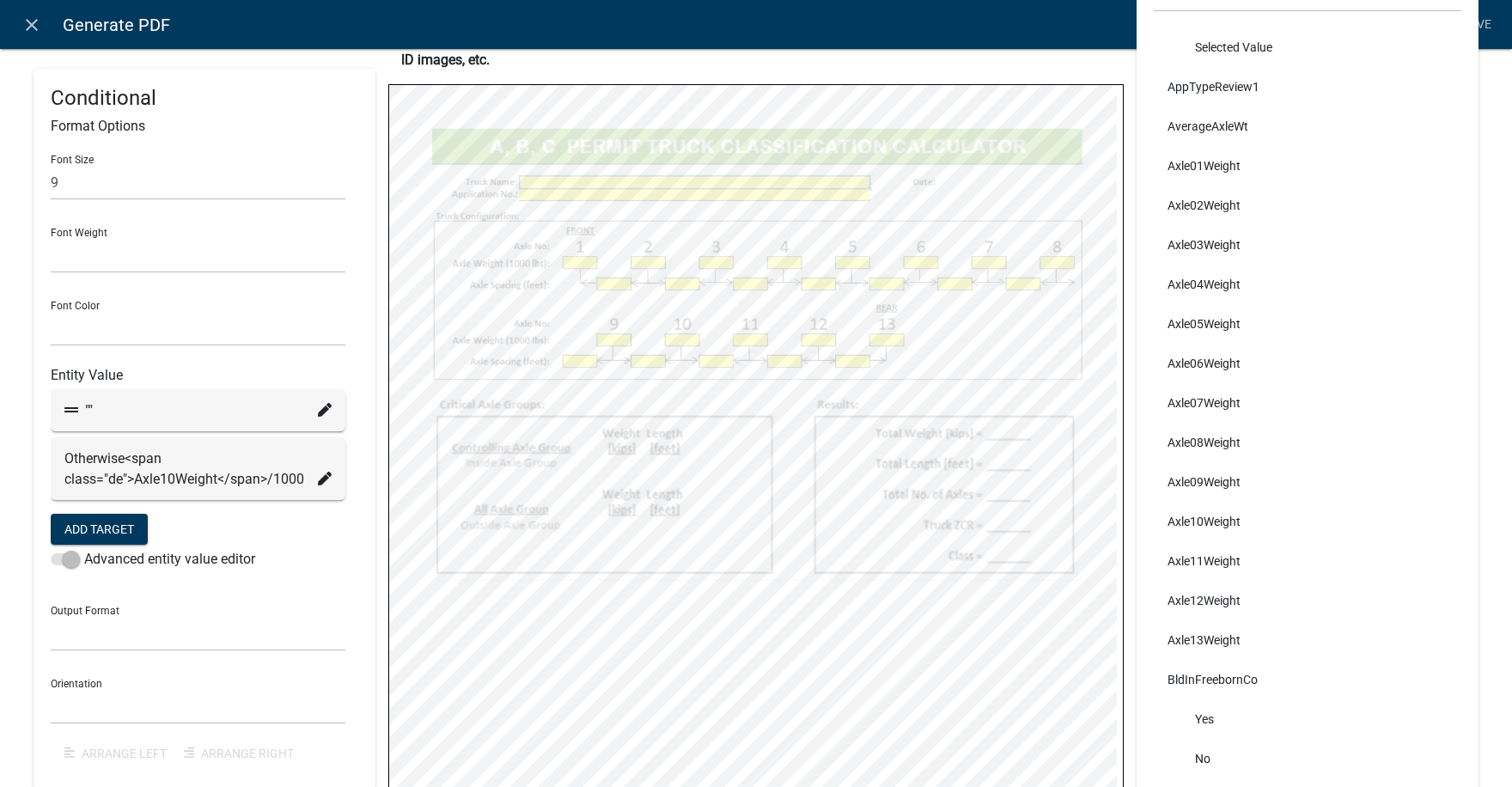
select select
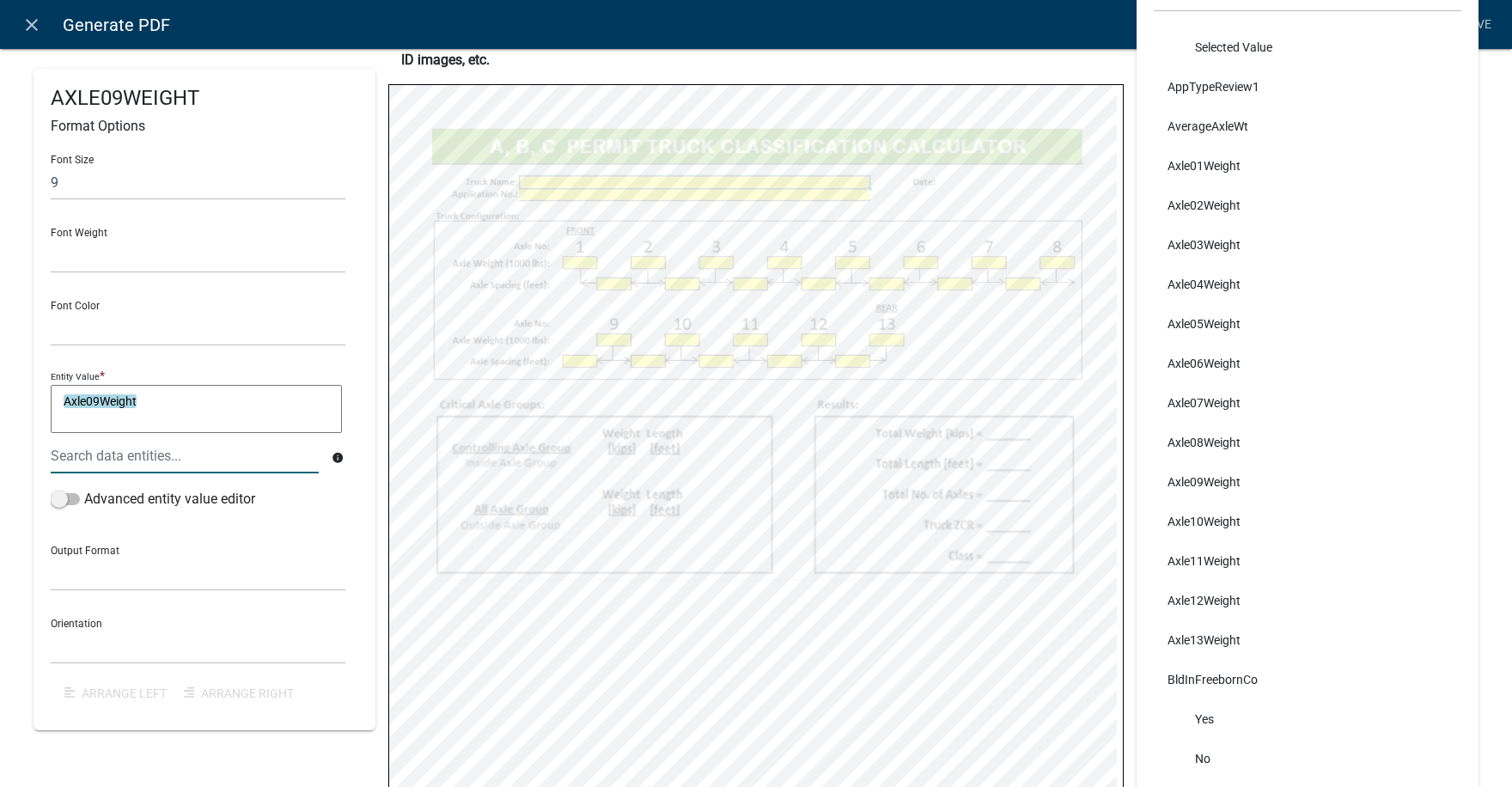
click at [156, 403] on textarea "Axle09Weight" at bounding box center [196, 409] width 291 height 49
type textarea "Axle09Weight/1000"
click at [69, 501] on span at bounding box center [65, 499] width 30 height 12
click at [84, 489] on input "Advanced entity value editor" at bounding box center [84, 489] width 0 height 0
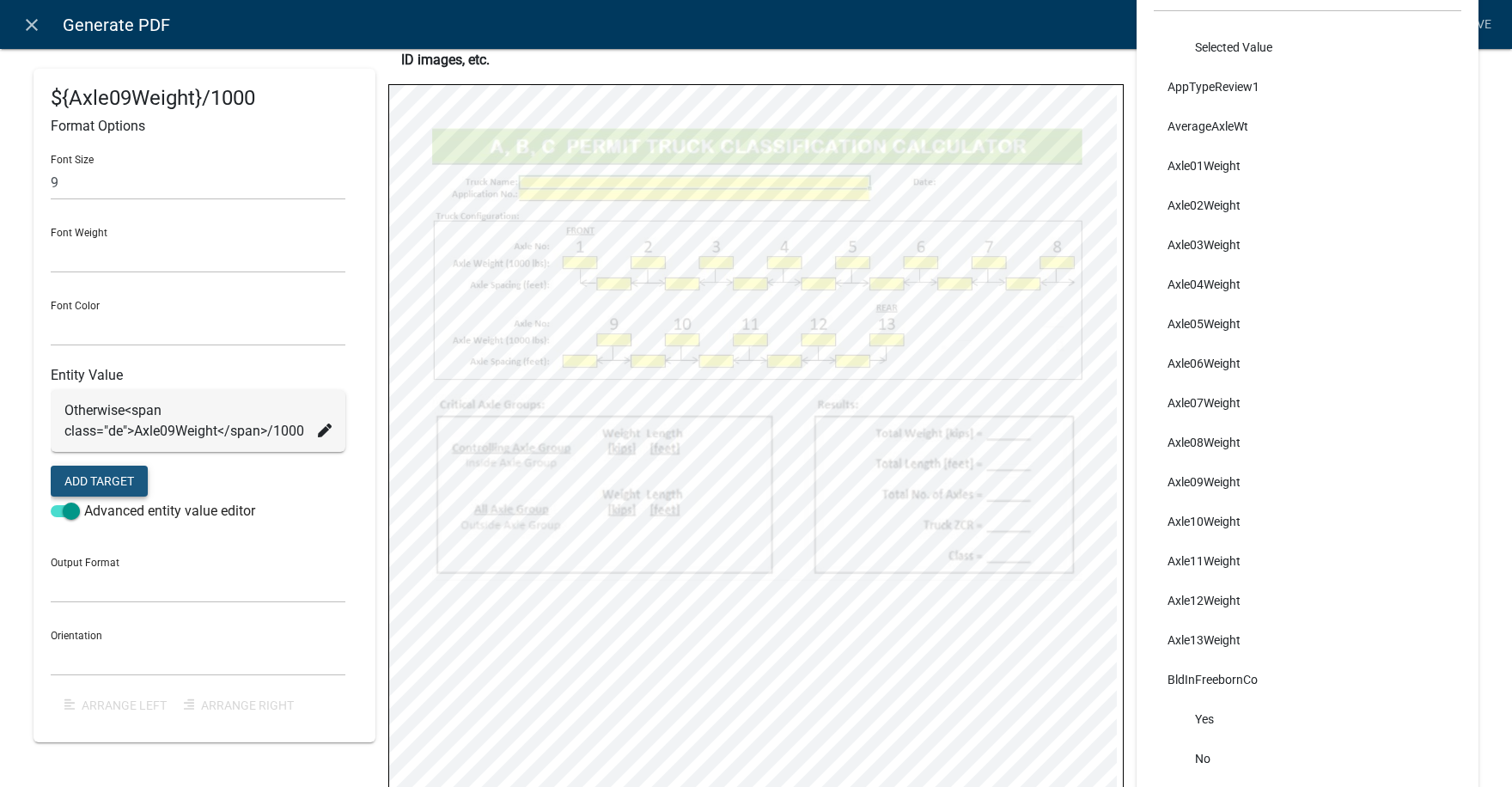
click at [96, 478] on button "Add Target" at bounding box center [99, 480] width 97 height 31
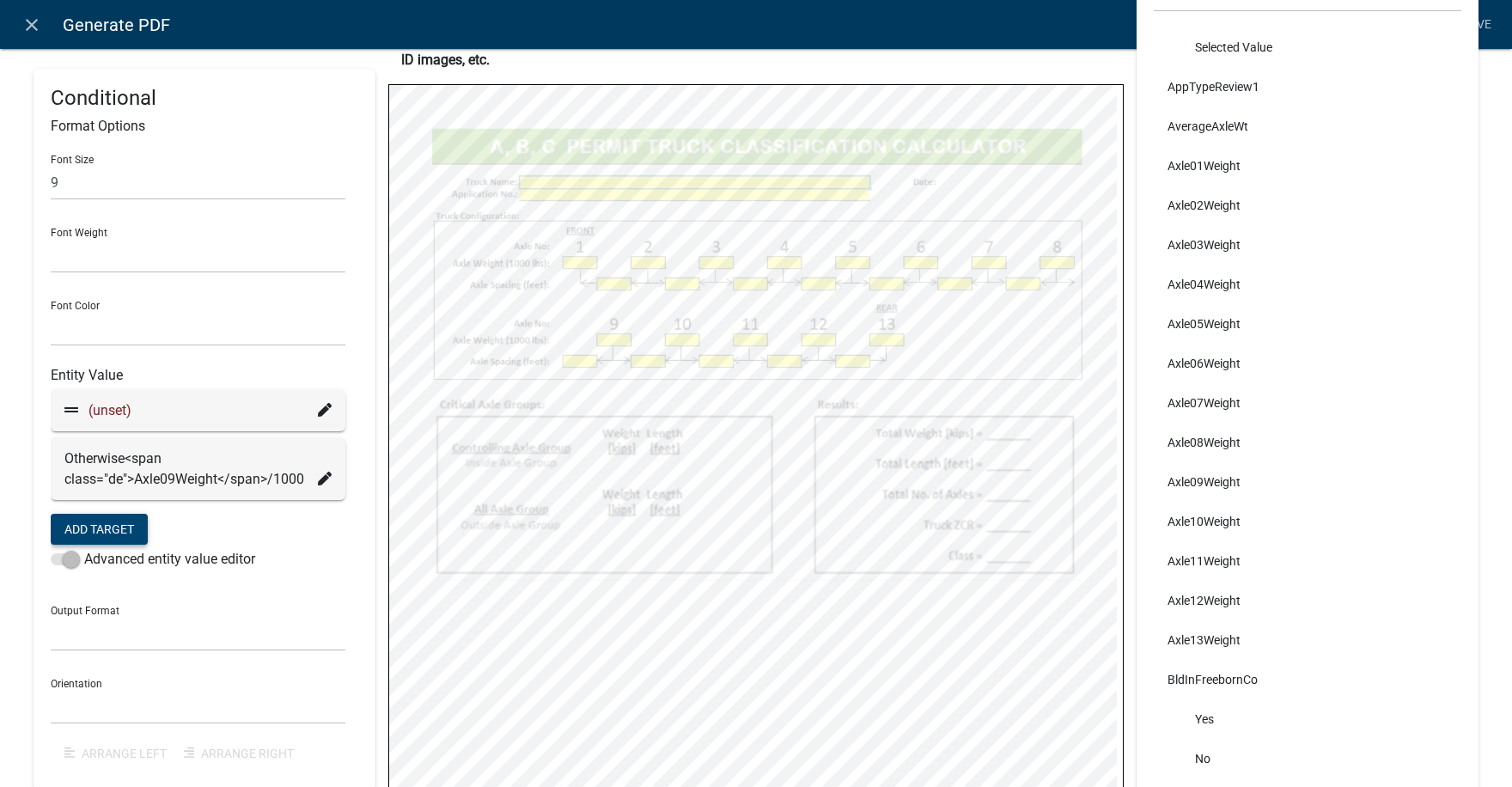
click at [322, 407] on icon at bounding box center [325, 410] width 14 height 14
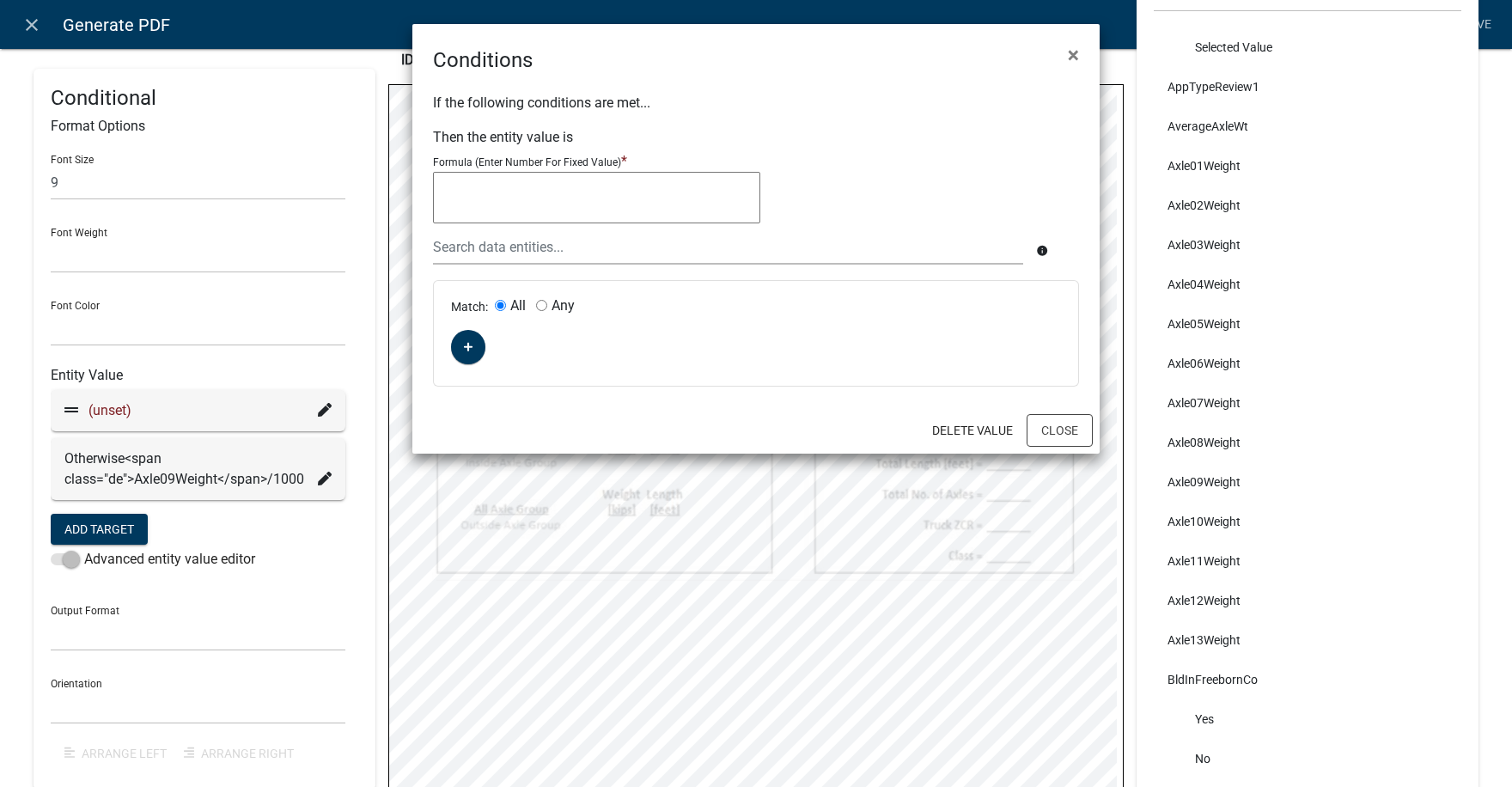
click at [495, 194] on textarea at bounding box center [596, 198] width 328 height 51
type textarea """"
click at [464, 347] on icon "button" at bounding box center [469, 346] width 10 height 10
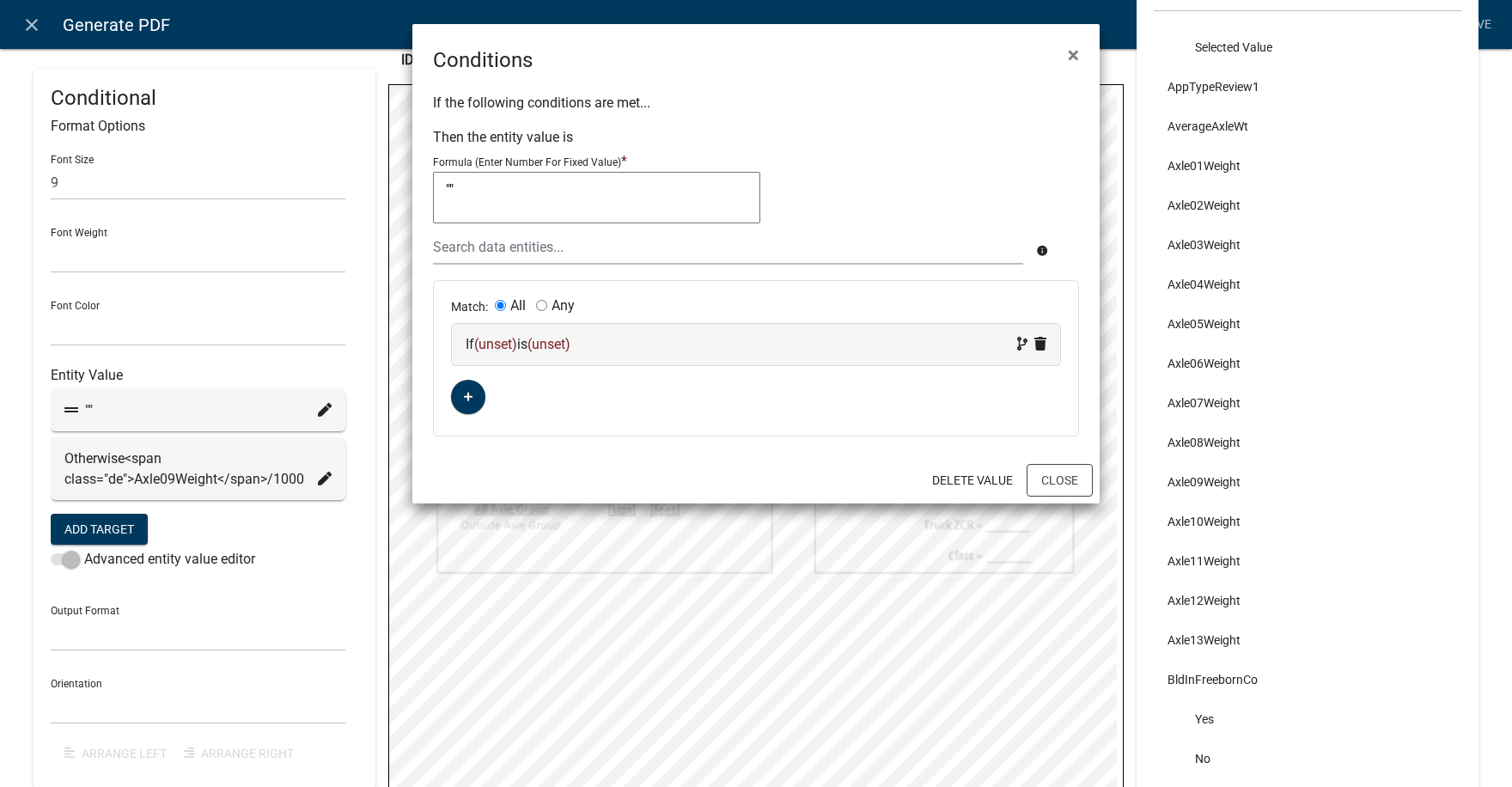
click at [503, 344] on span "(unset)" at bounding box center [495, 344] width 43 height 16
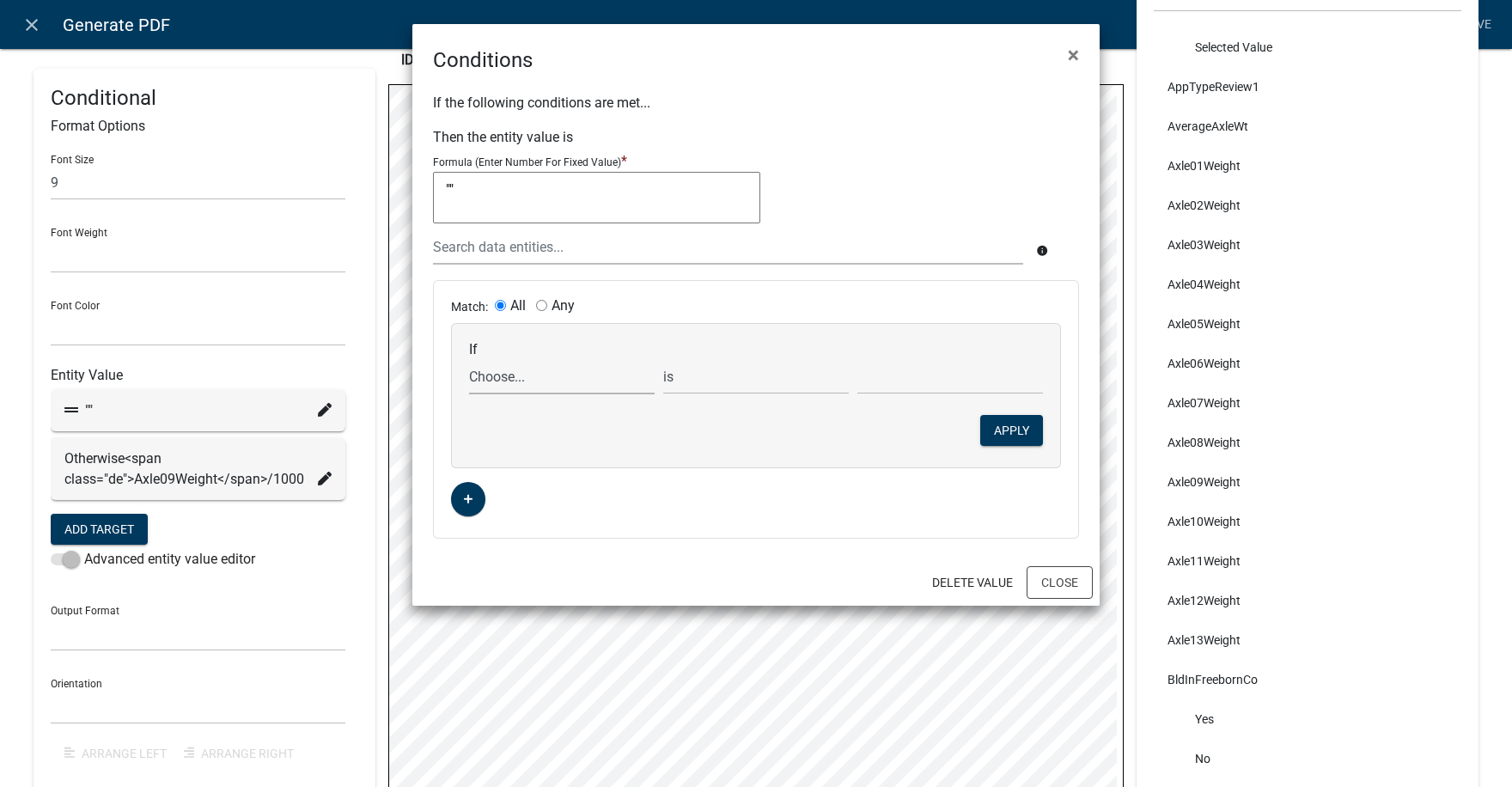
click at [526, 381] on select "Choose... ABC_INFORMATION_DOCUMENT_URL AcceptTerms ALL_FEE_RECIPIENTS AllAxleGr…" at bounding box center [561, 377] width 185 height 36
select select "38: Axle09Weight"
click at [469, 359] on select "Choose... ABC_INFORMATION_DOCUMENT_URL AcceptTerms ALL_FEE_RECIPIENTS AllAxleGr…" at bounding box center [561, 377] width 185 height 36
click at [716, 387] on select "is is not exists does not exist is greater than is less than contains does not …" at bounding box center [755, 377] width 185 height 36
select select "5: !"
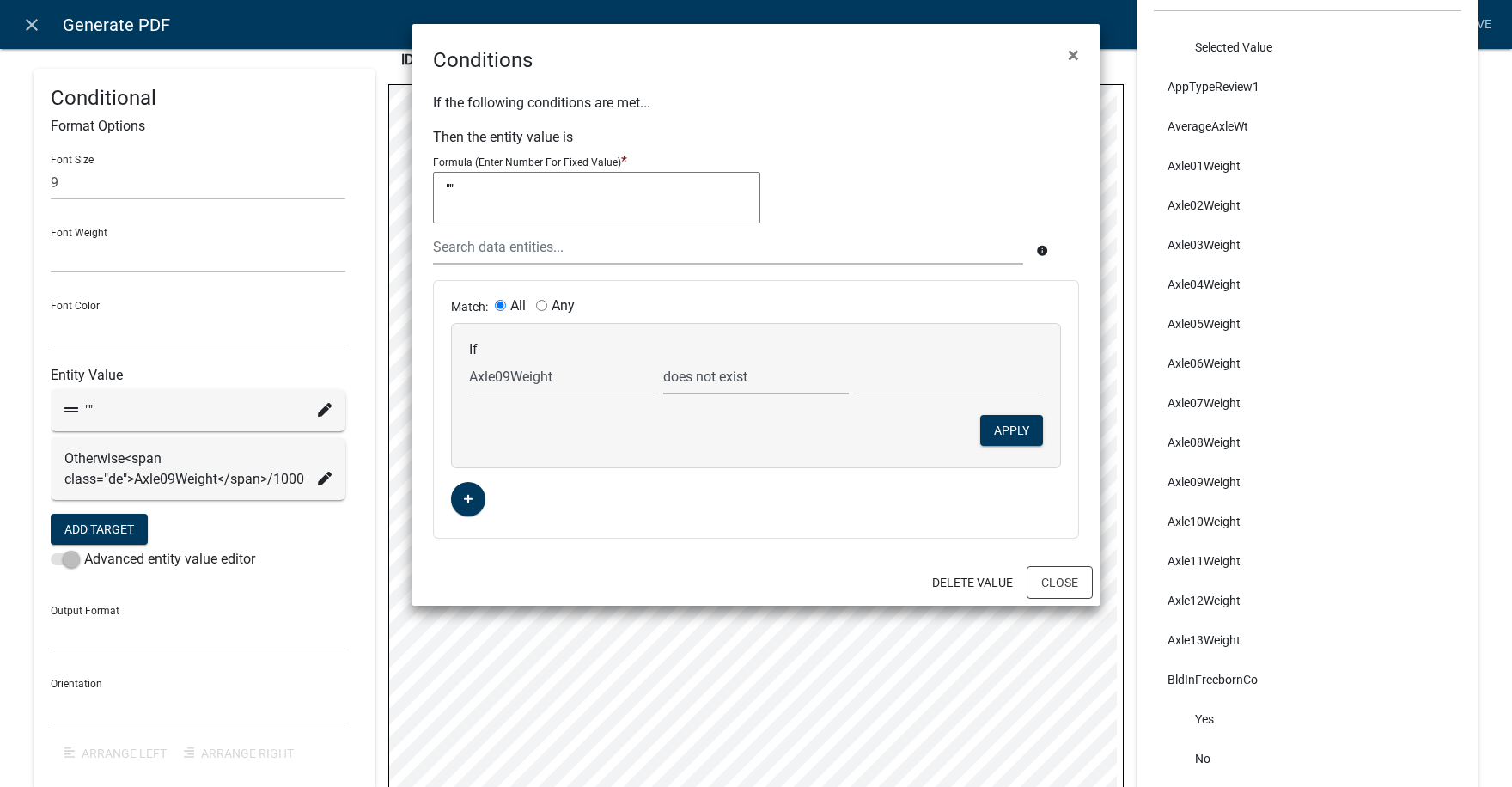
click at [663, 359] on select "is is not exists does not exist is greater than is less than contains does not …" at bounding box center [755, 377] width 185 height 36
click at [1011, 431] on button "Apply" at bounding box center [1010, 430] width 62 height 31
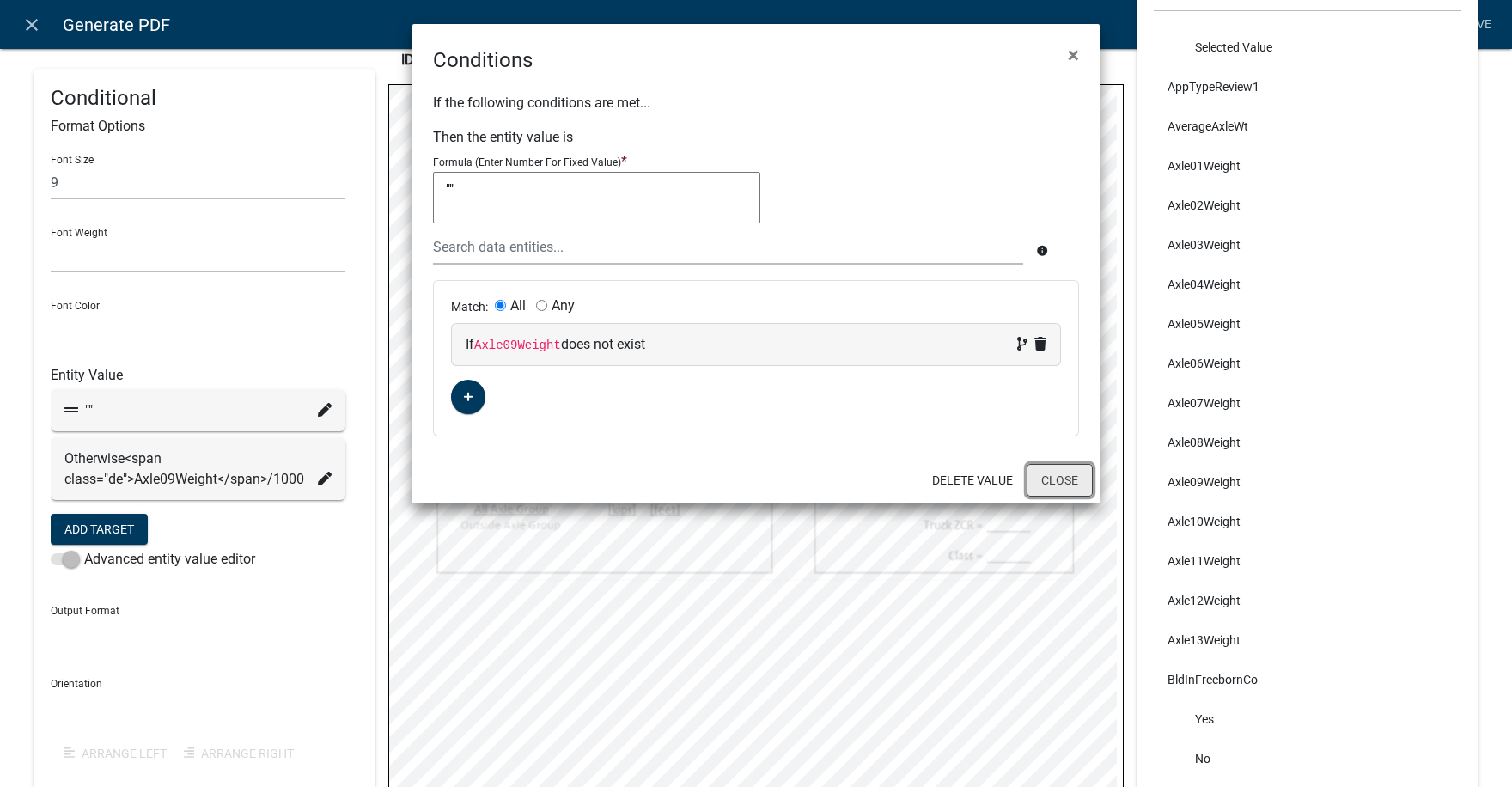
click at [1070, 481] on button "Close" at bounding box center [1059, 480] width 66 height 33
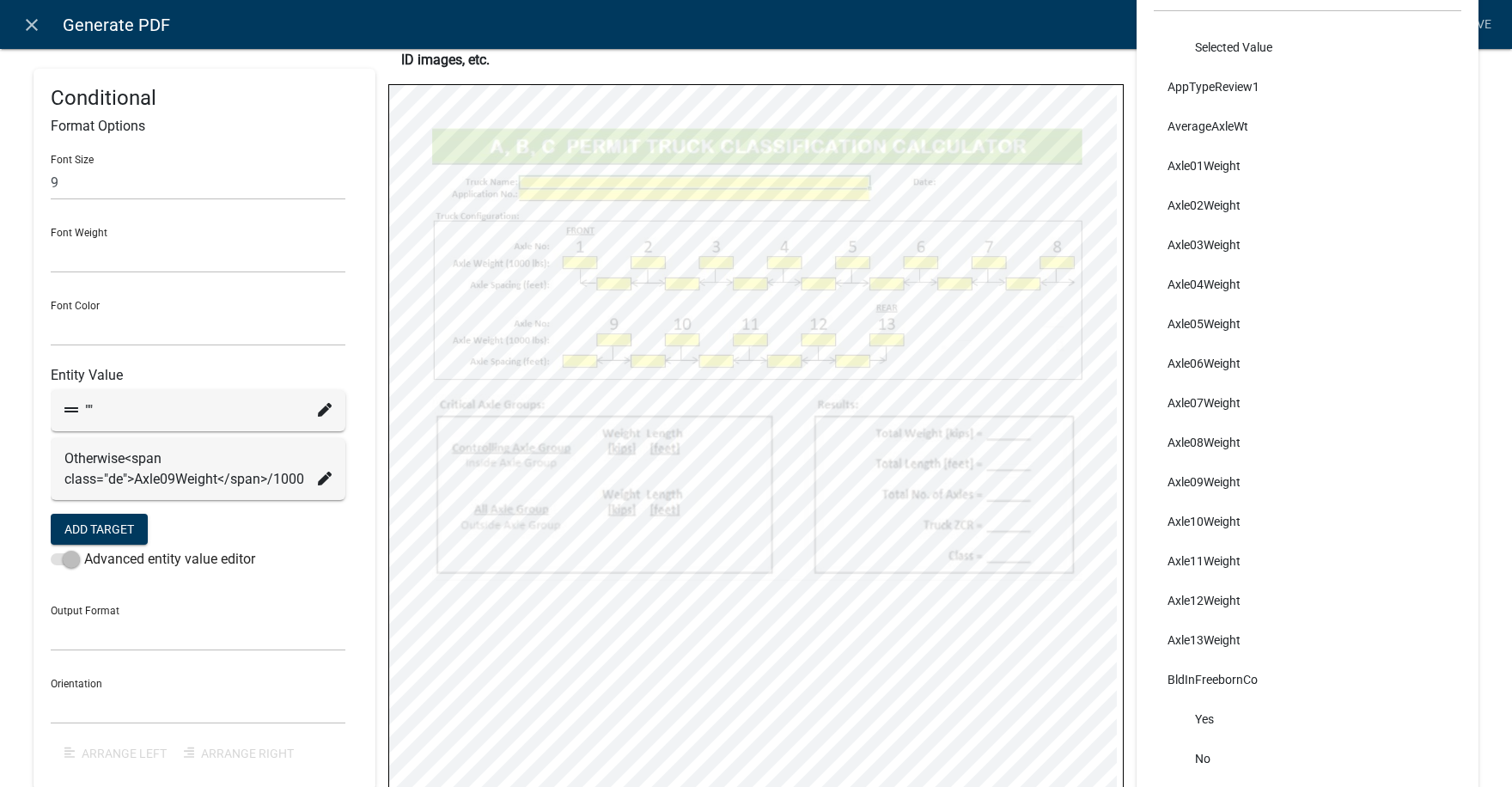
select select
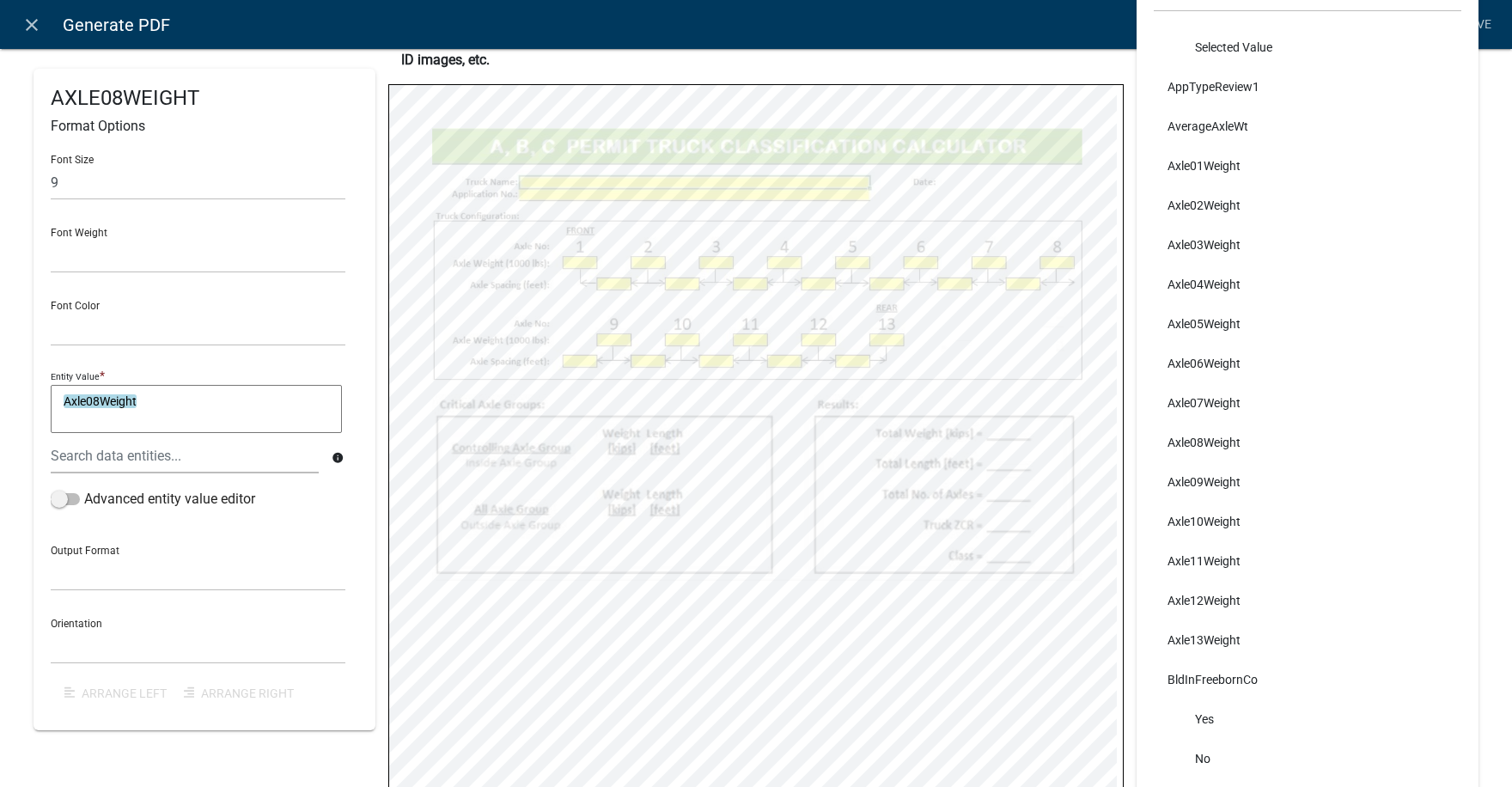
click at [166, 404] on textarea "Axle08Weight" at bounding box center [196, 409] width 291 height 49
type textarea "Axle08Weight/1000"
click at [70, 500] on span at bounding box center [65, 499] width 30 height 12
click at [84, 489] on input "Advanced entity value editor" at bounding box center [84, 489] width 0 height 0
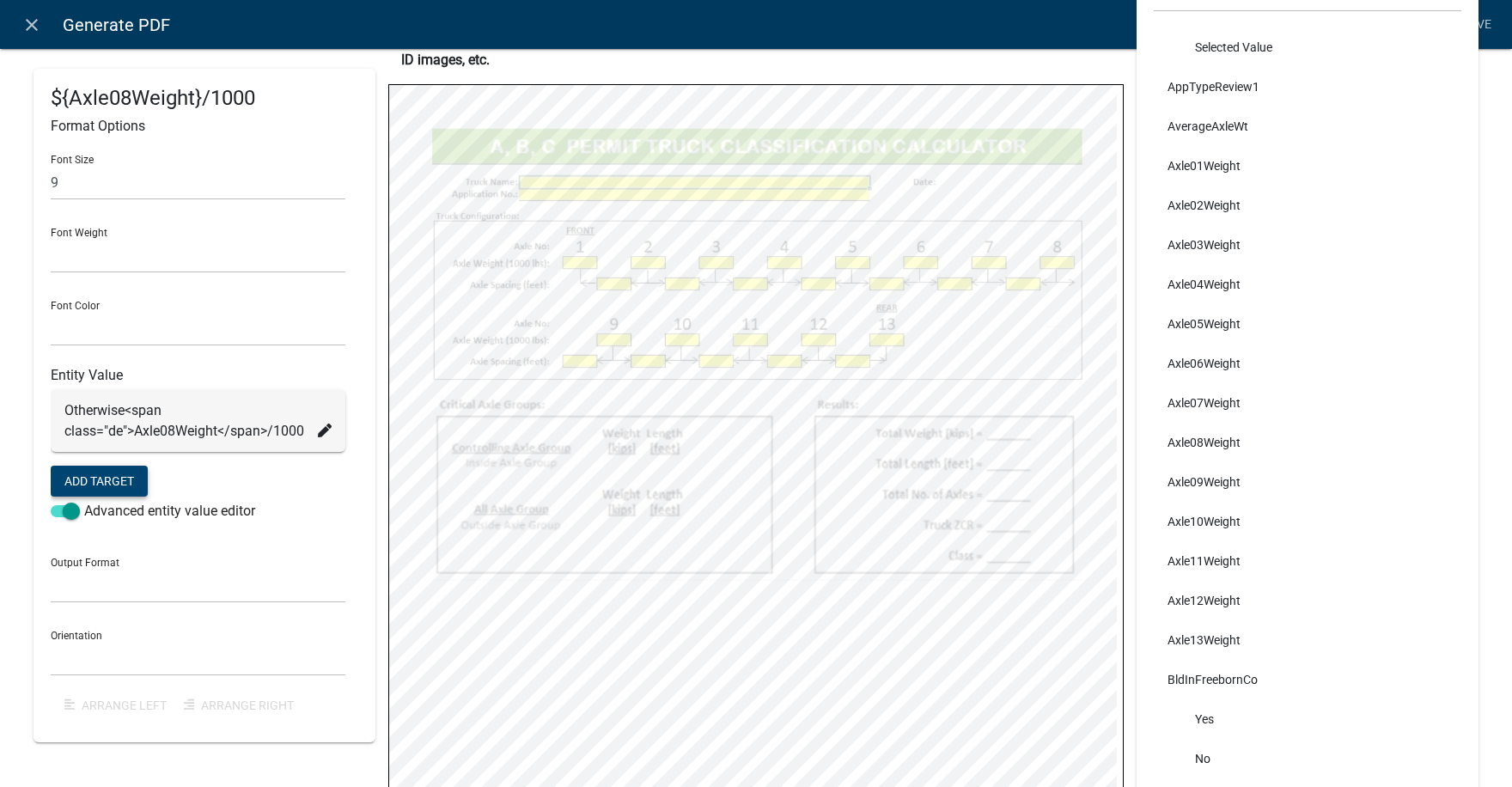
click at [91, 475] on button "Add Target" at bounding box center [99, 480] width 97 height 31
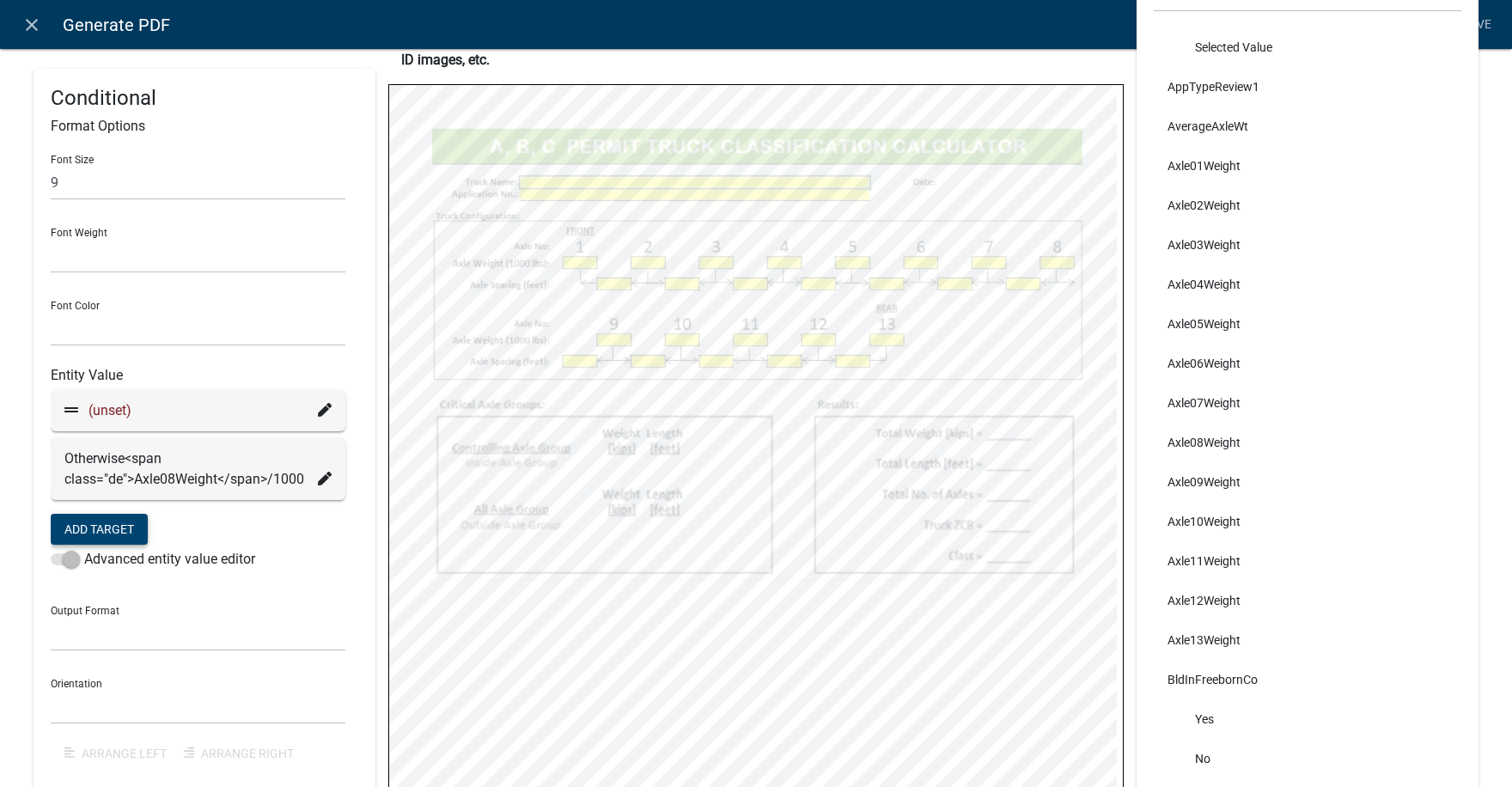
click at [325, 406] on icon at bounding box center [325, 410] width 14 height 14
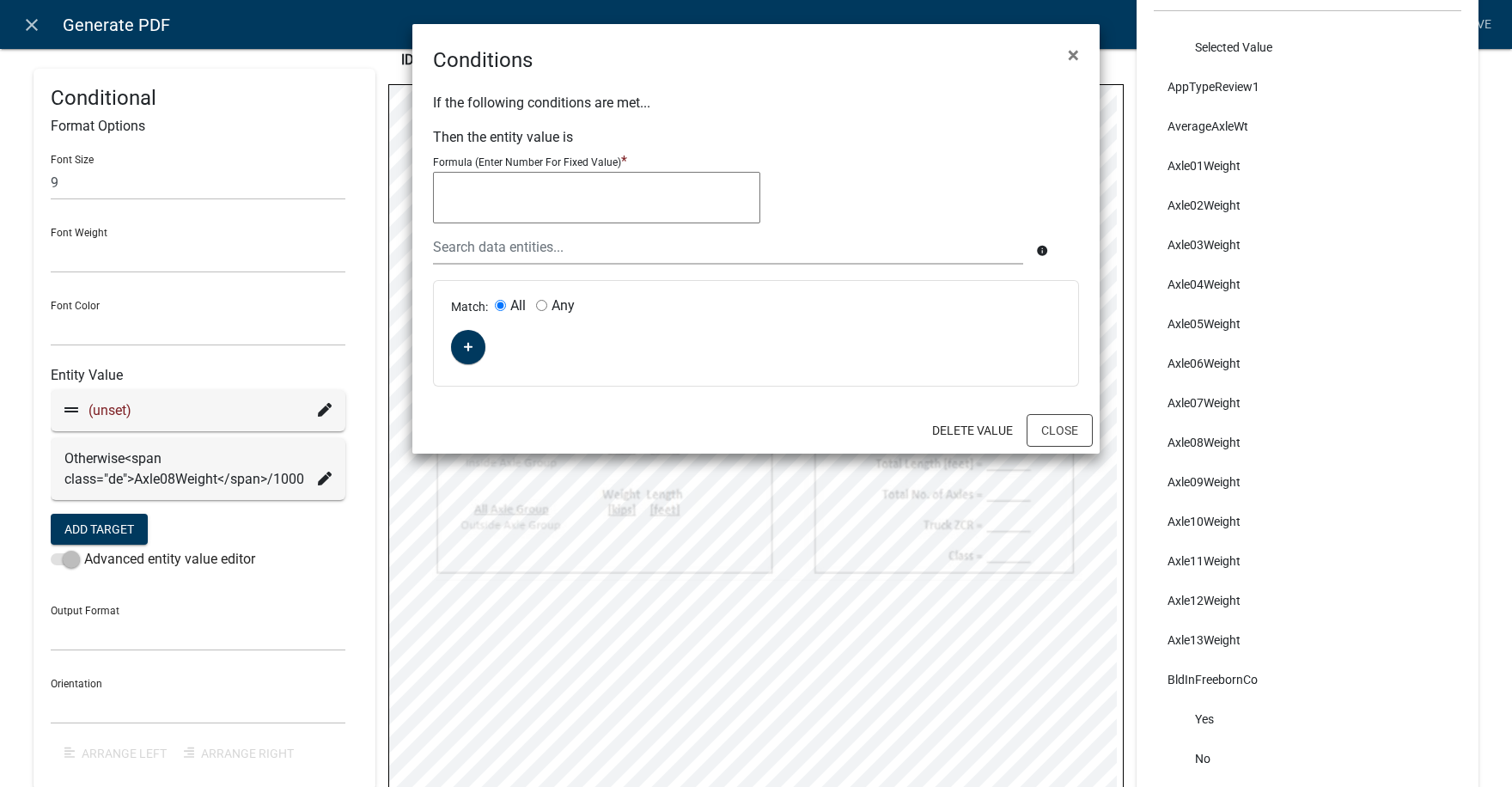
click at [530, 191] on textarea at bounding box center [596, 198] width 328 height 51
type textarea """"
click at [460, 346] on button "button" at bounding box center [468, 346] width 35 height 35
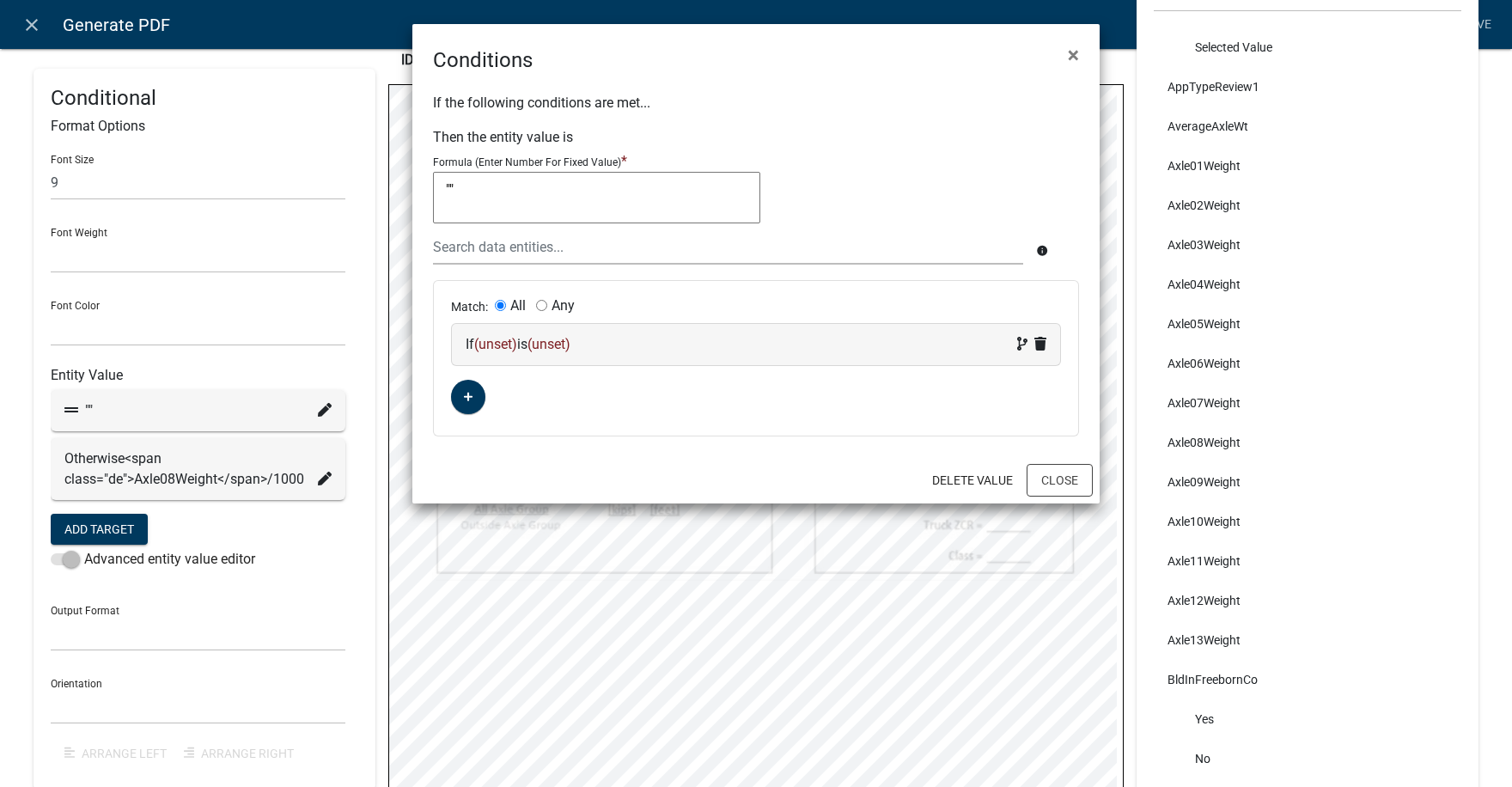
click at [500, 344] on span "(unset)" at bounding box center [495, 344] width 43 height 16
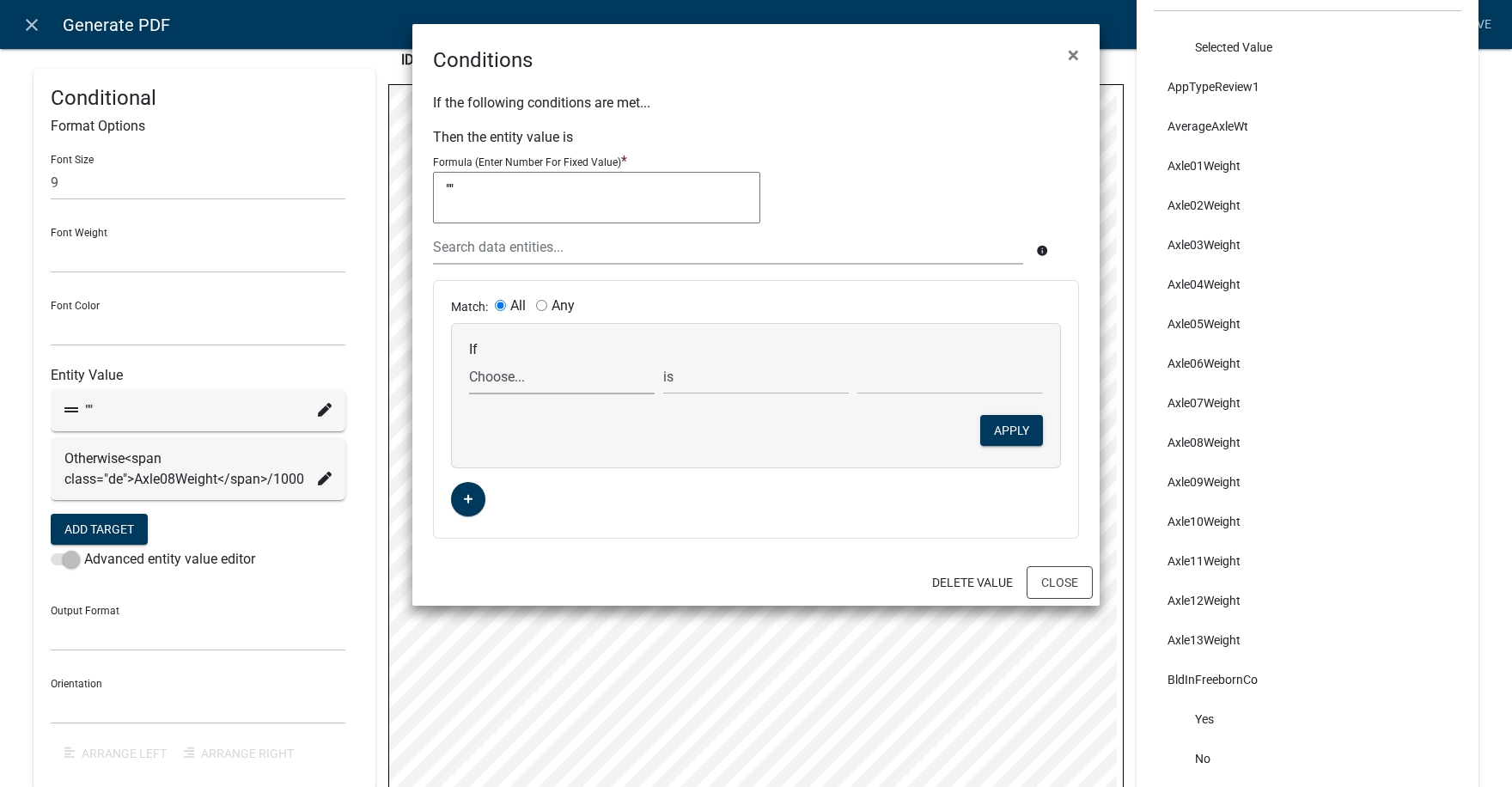
click at [504, 383] on select "Choose... ABC_INFORMATION_DOCUMENT_URL AcceptTerms ALL_FEE_RECIPIENTS AllAxleGr…" at bounding box center [561, 377] width 185 height 36
select select "37: Axle08Weight"
click at [469, 359] on select "Choose... ABC_INFORMATION_DOCUMENT_URL AcceptTerms ALL_FEE_RECIPIENTS AllAxleGr…" at bounding box center [561, 377] width 185 height 36
click at [727, 384] on select "is is not exists does not exist is greater than is less than contains does not …" at bounding box center [755, 377] width 185 height 36
select select "5: !"
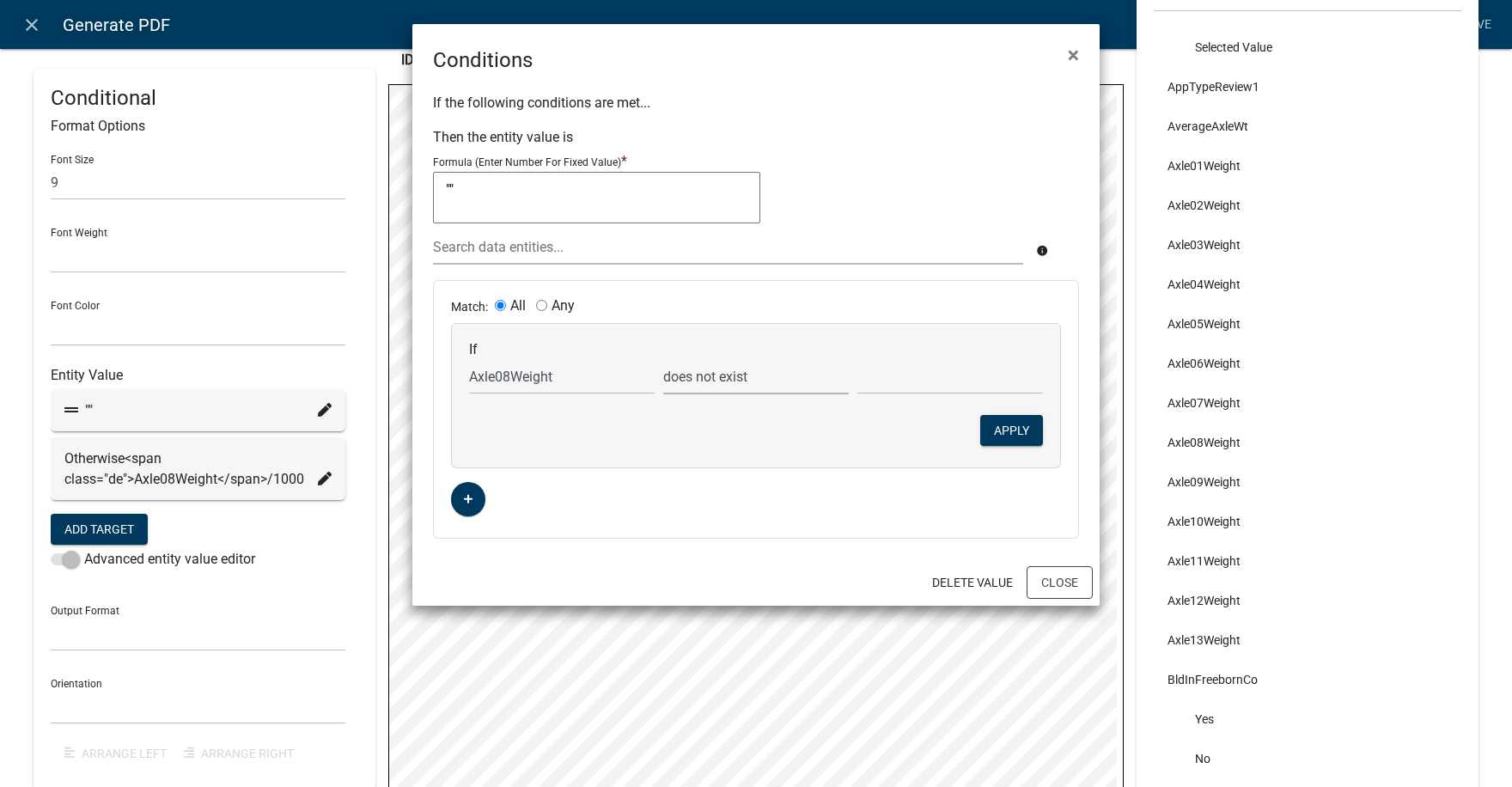
click at [663, 359] on select "is is not exists does not exist is greater than is less than contains does not …" at bounding box center [755, 377] width 185 height 36
click at [1019, 427] on button "Apply" at bounding box center [1010, 430] width 62 height 31
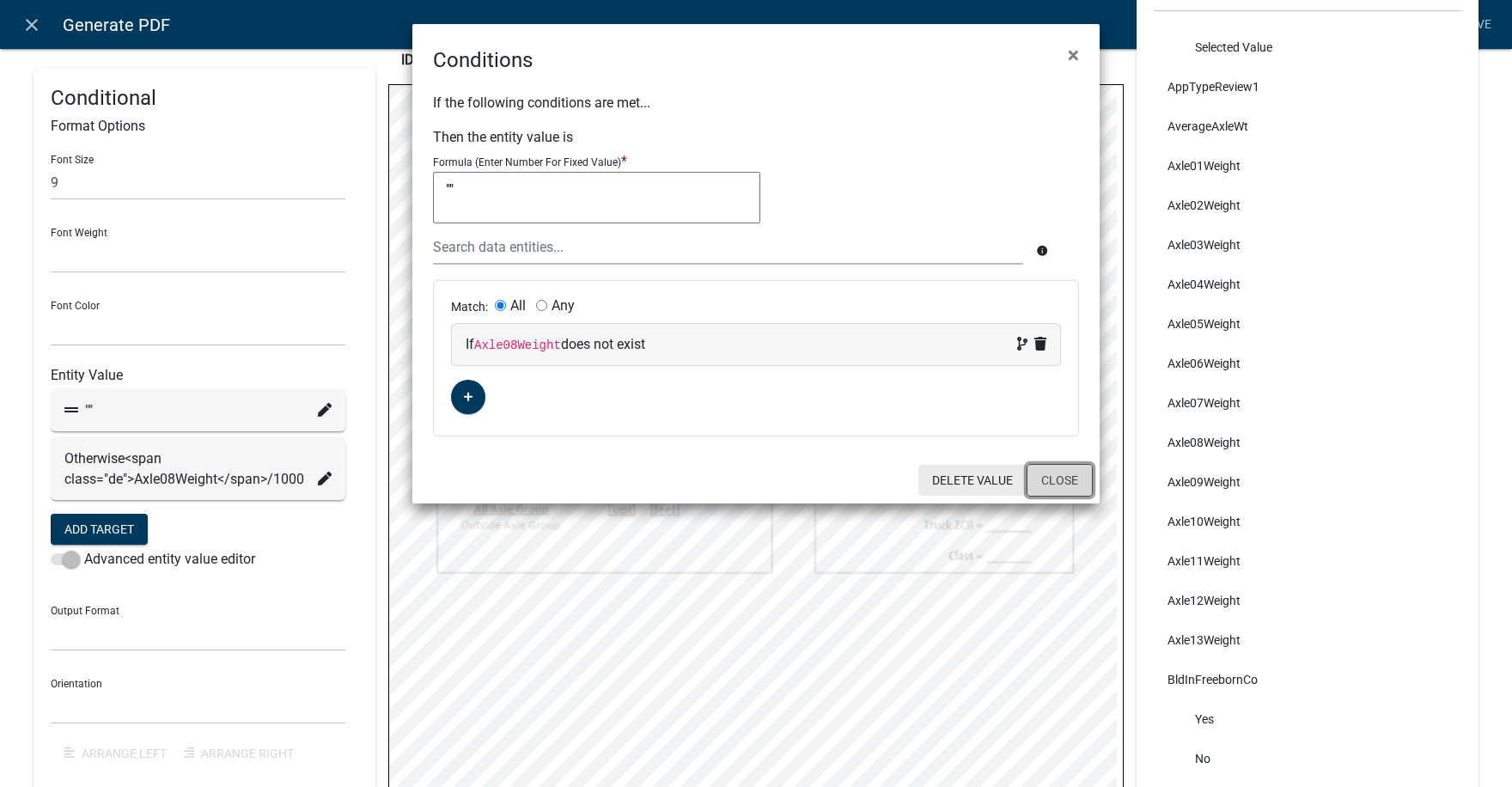
drag, startPoint x: 1076, startPoint y: 485, endPoint x: 936, endPoint y: 452, distance: 143.8
click at [1073, 484] on button "Close" at bounding box center [1059, 480] width 66 height 33
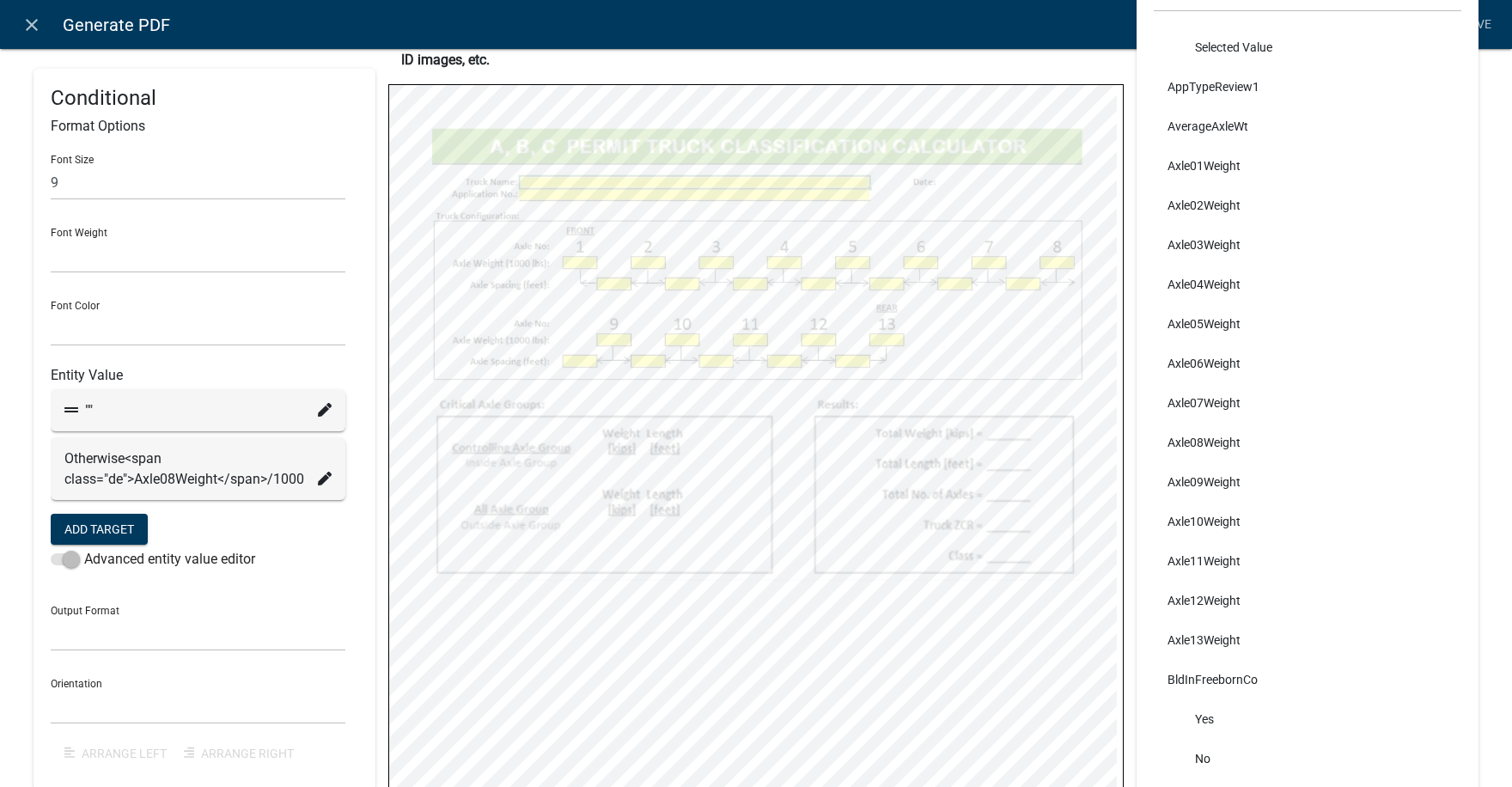
select select
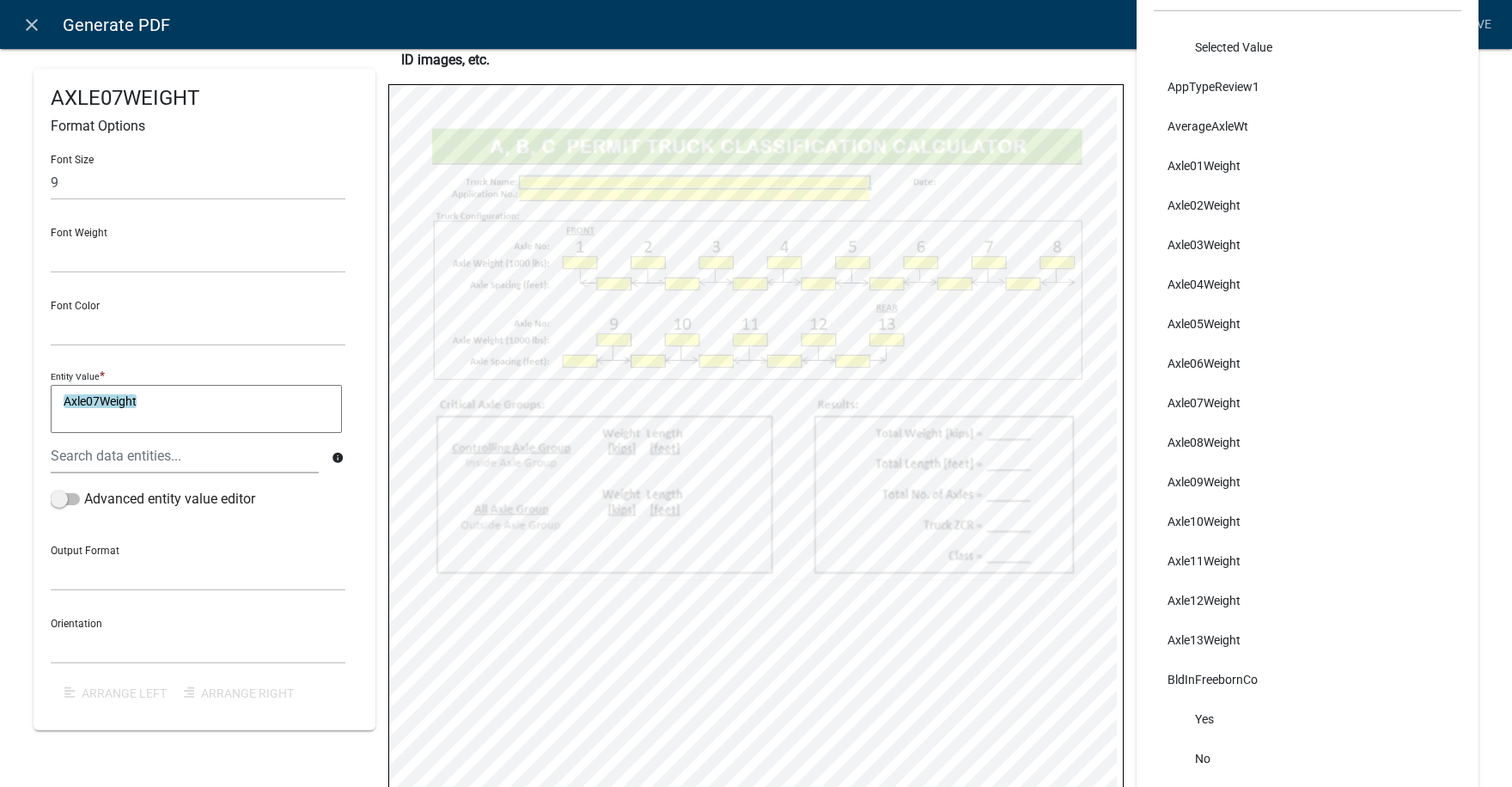
click at [169, 413] on textarea "Axle07Weight" at bounding box center [196, 409] width 291 height 49
type textarea "Axle07Weight/1000"
click at [73, 494] on span at bounding box center [65, 499] width 30 height 12
click at [84, 489] on input "Advanced entity value editor" at bounding box center [84, 489] width 0 height 0
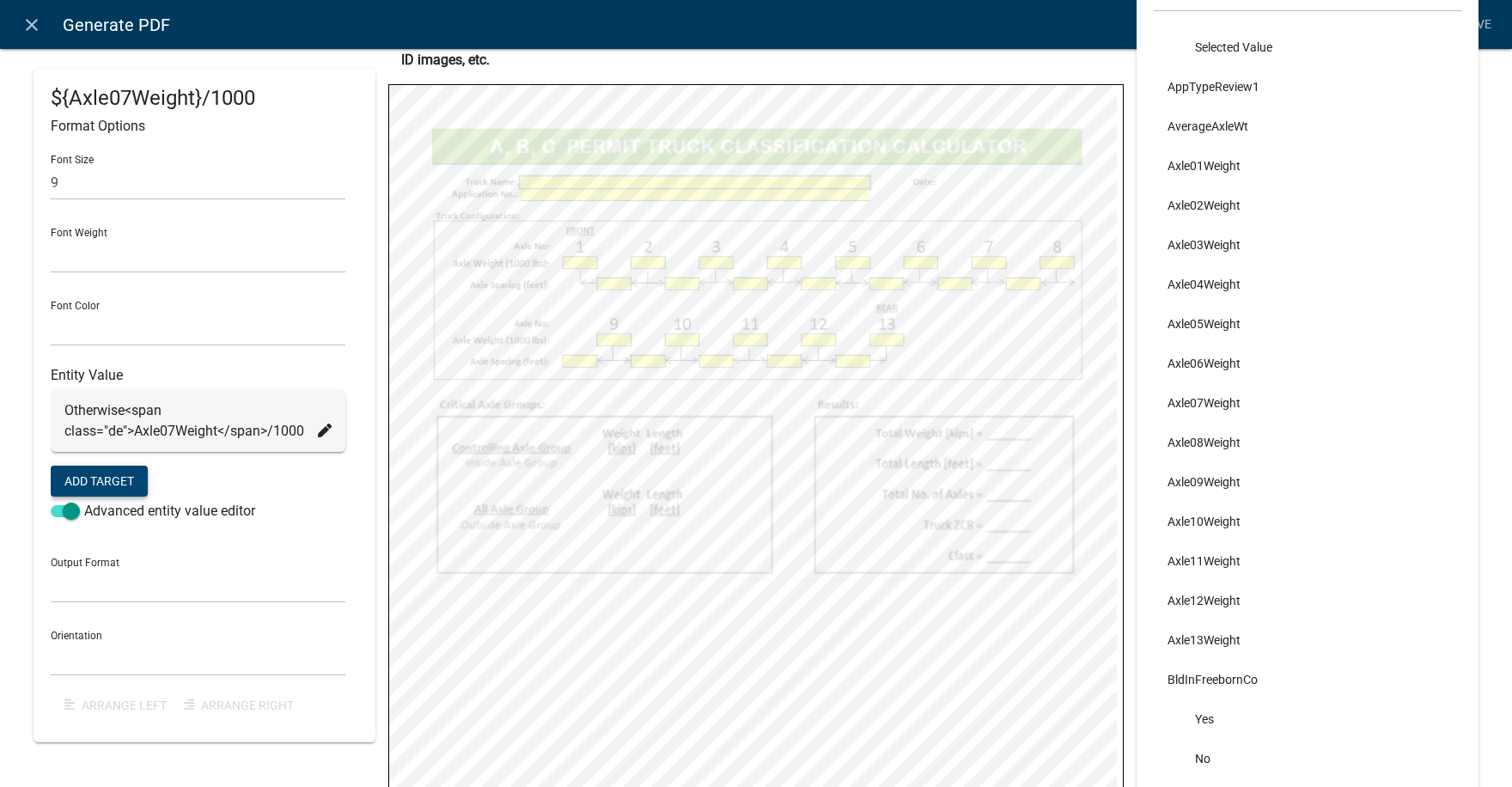
click at [101, 485] on button "Add Target" at bounding box center [99, 480] width 97 height 31
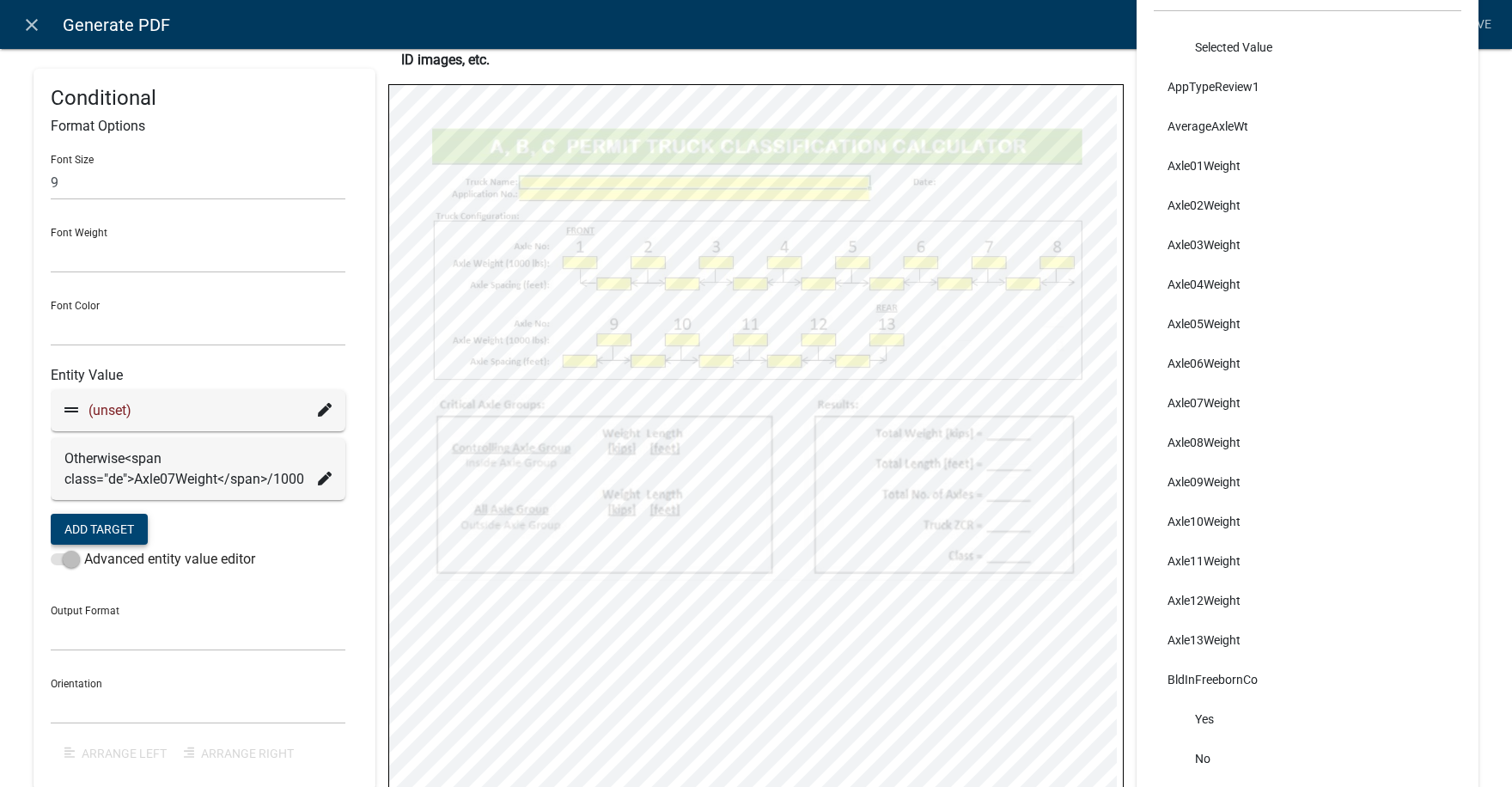
click at [331, 406] on div "(unset)" at bounding box center [198, 411] width 295 height 42
click at [322, 408] on icon at bounding box center [325, 410] width 14 height 14
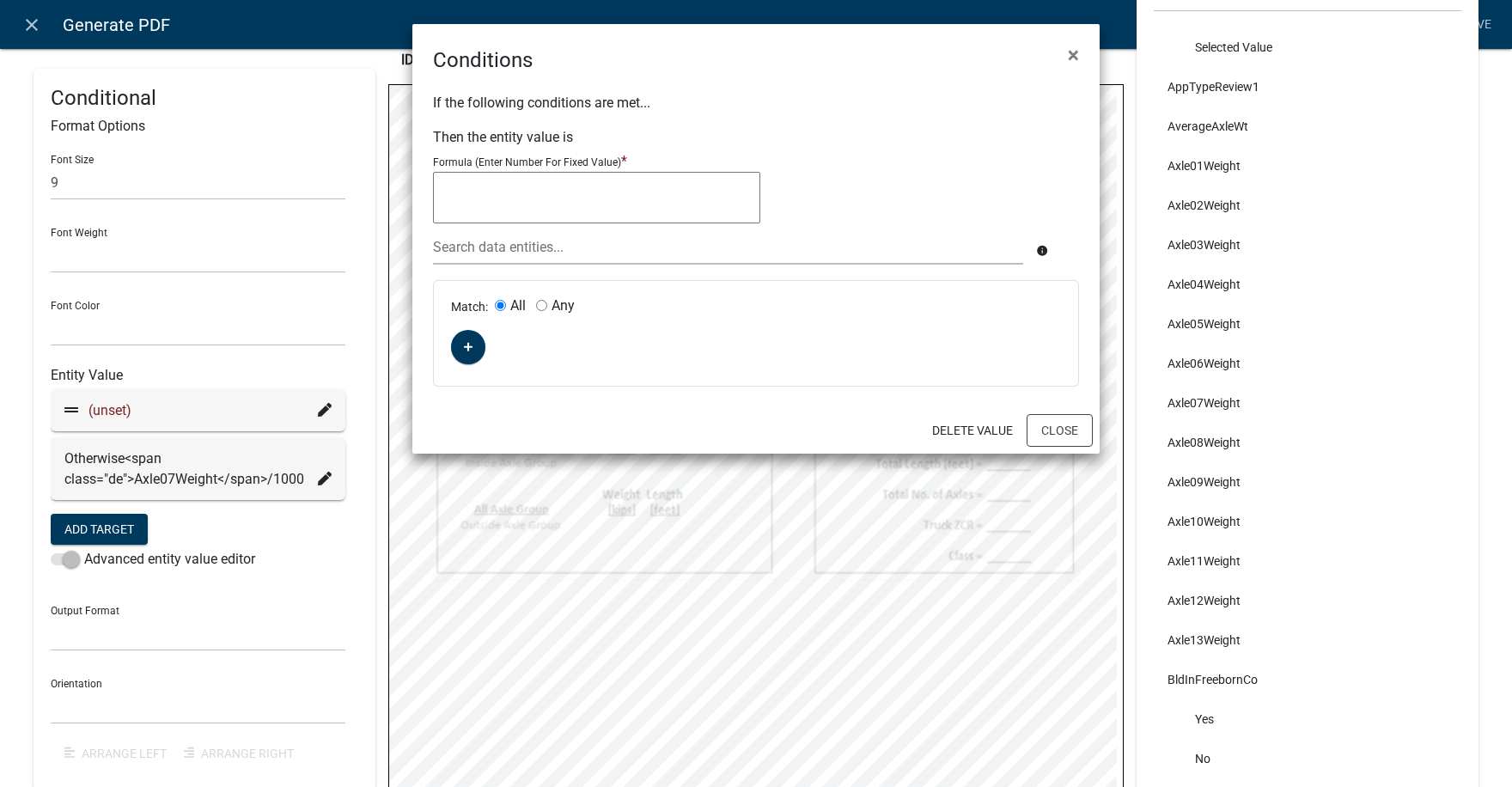
click at [490, 199] on textarea at bounding box center [596, 198] width 328 height 51
type textarea """"
click at [465, 346] on icon "button" at bounding box center [469, 347] width 10 height 10
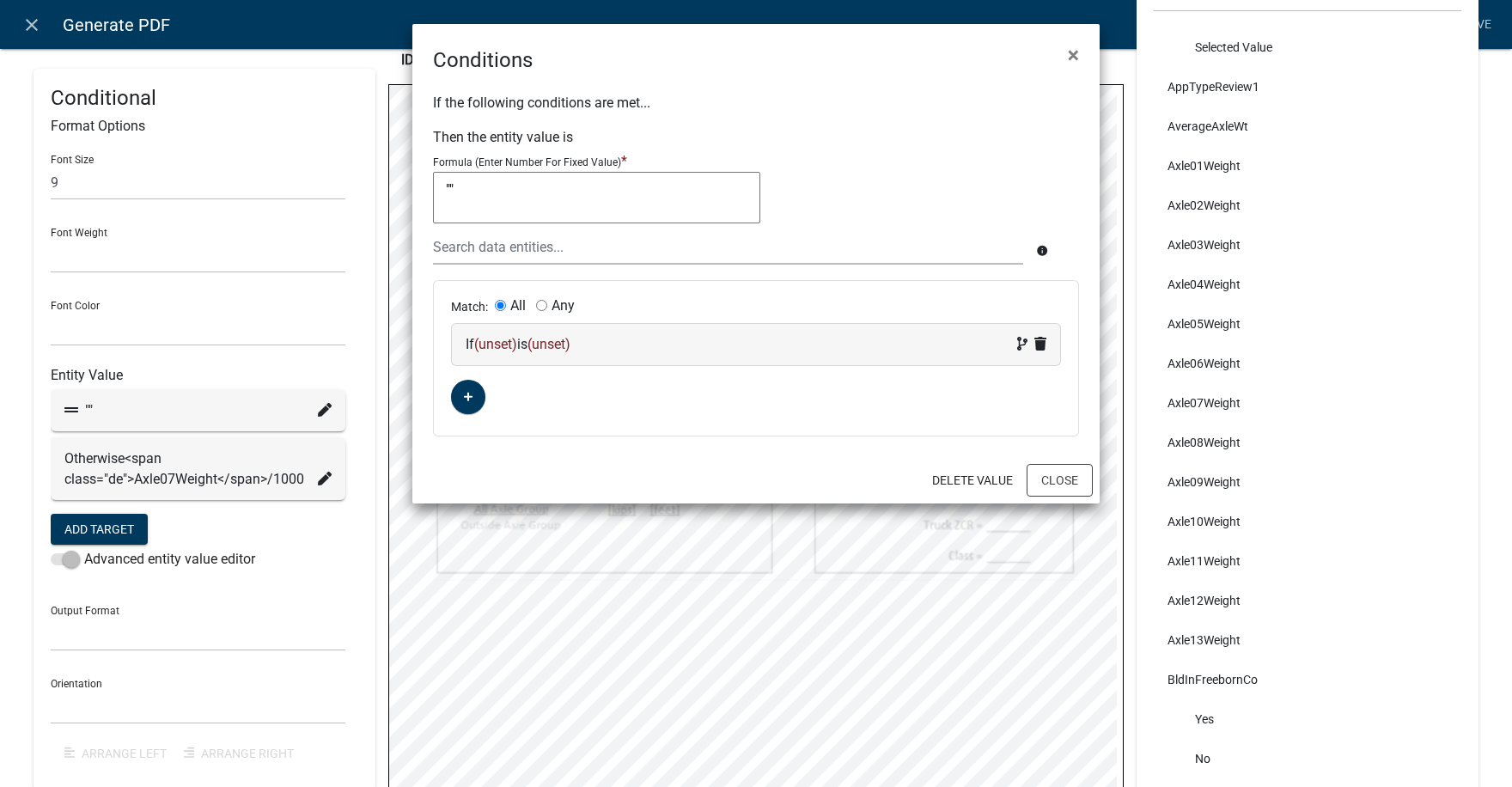
click at [493, 345] on span "(unset)" at bounding box center [495, 344] width 43 height 16
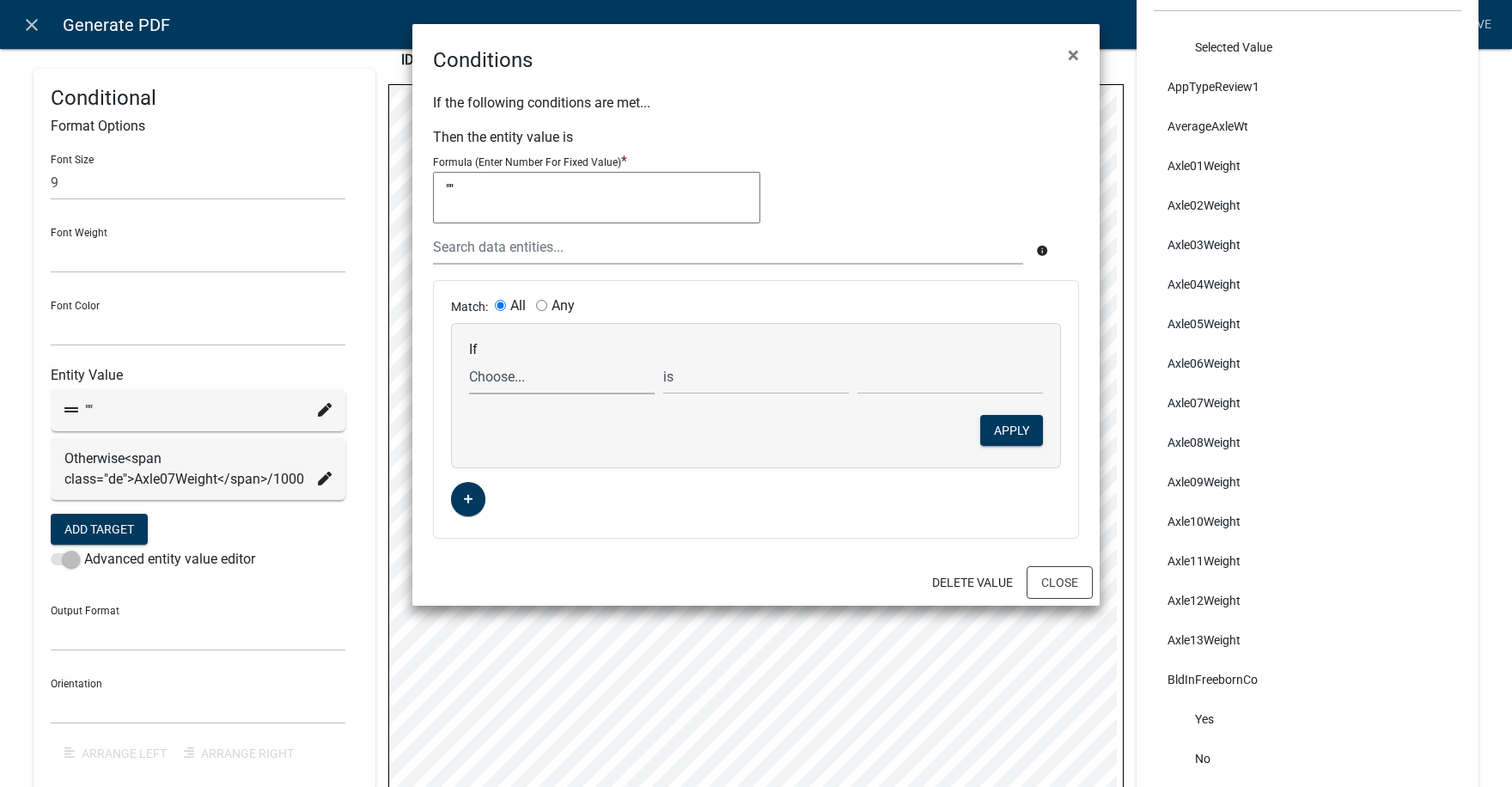
click at [508, 374] on select "Choose... ABC_INFORMATION_DOCUMENT_URL AcceptTerms ALL_FEE_RECIPIENTS AllAxleGr…" at bounding box center [561, 377] width 185 height 36
select select "36: Axle07Weight"
click at [469, 359] on select "Choose... ABC_INFORMATION_DOCUMENT_URL AcceptTerms ALL_FEE_RECIPIENTS AllAxleGr…" at bounding box center [561, 377] width 185 height 36
click at [723, 370] on select "is is not exists does not exist is greater than is less than contains does not …" at bounding box center [755, 377] width 185 height 36
select select "5: !"
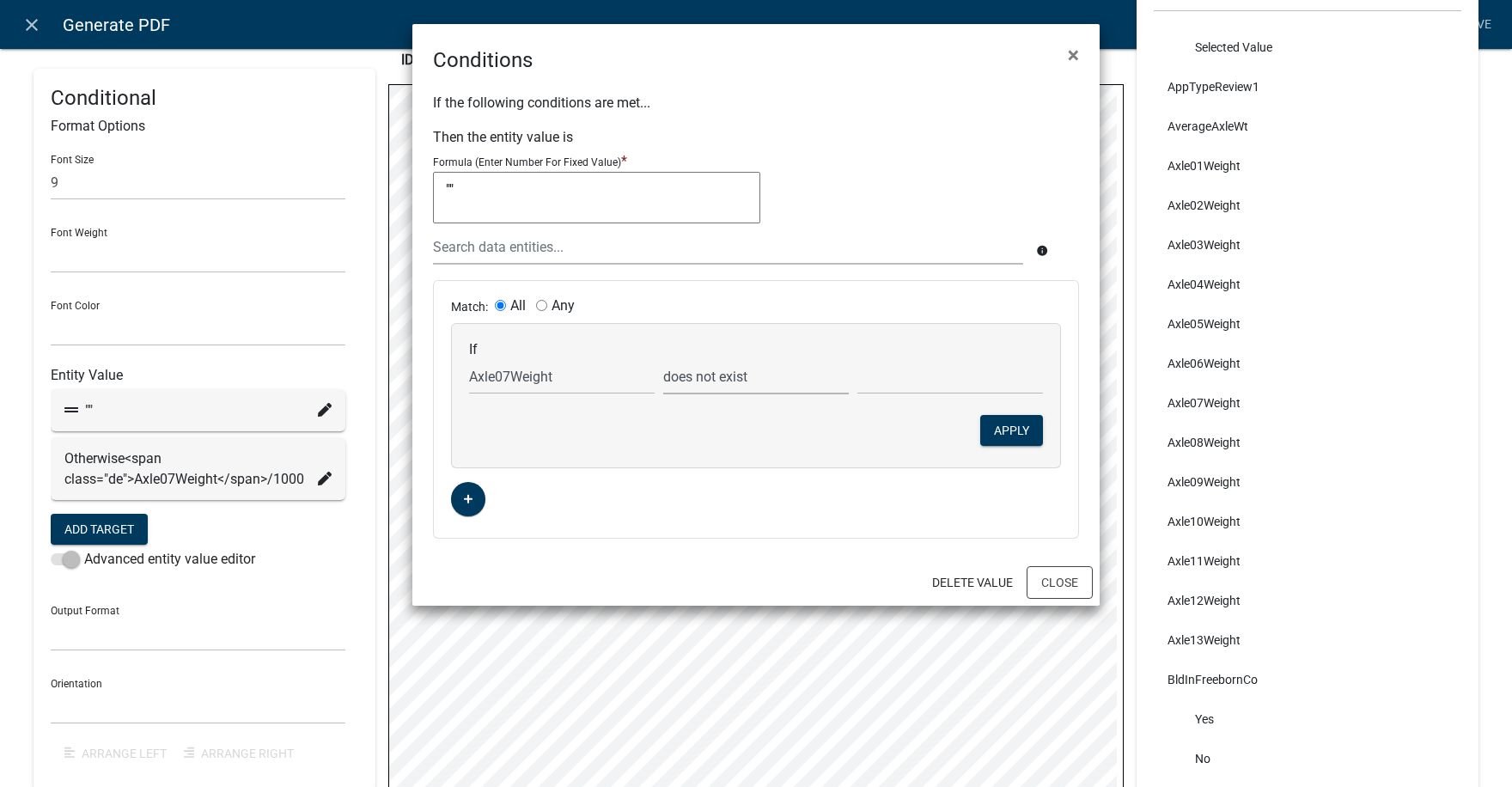
click at [663, 359] on select "is is not exists does not exist is greater than is less than contains does not …" at bounding box center [755, 377] width 185 height 36
click at [1011, 426] on button "Apply" at bounding box center [1010, 430] width 62 height 31
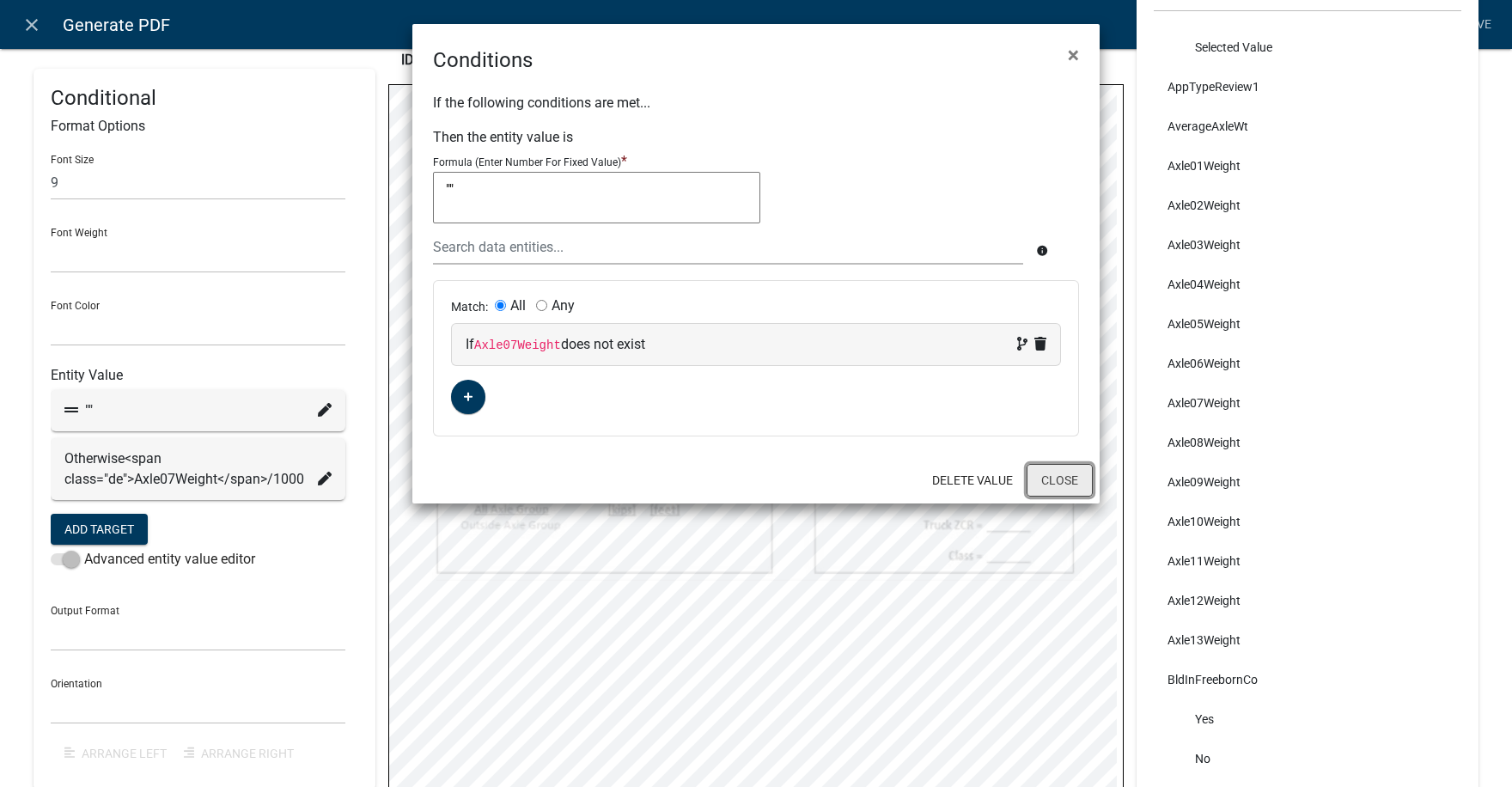
click at [1062, 481] on button "Close" at bounding box center [1059, 480] width 66 height 33
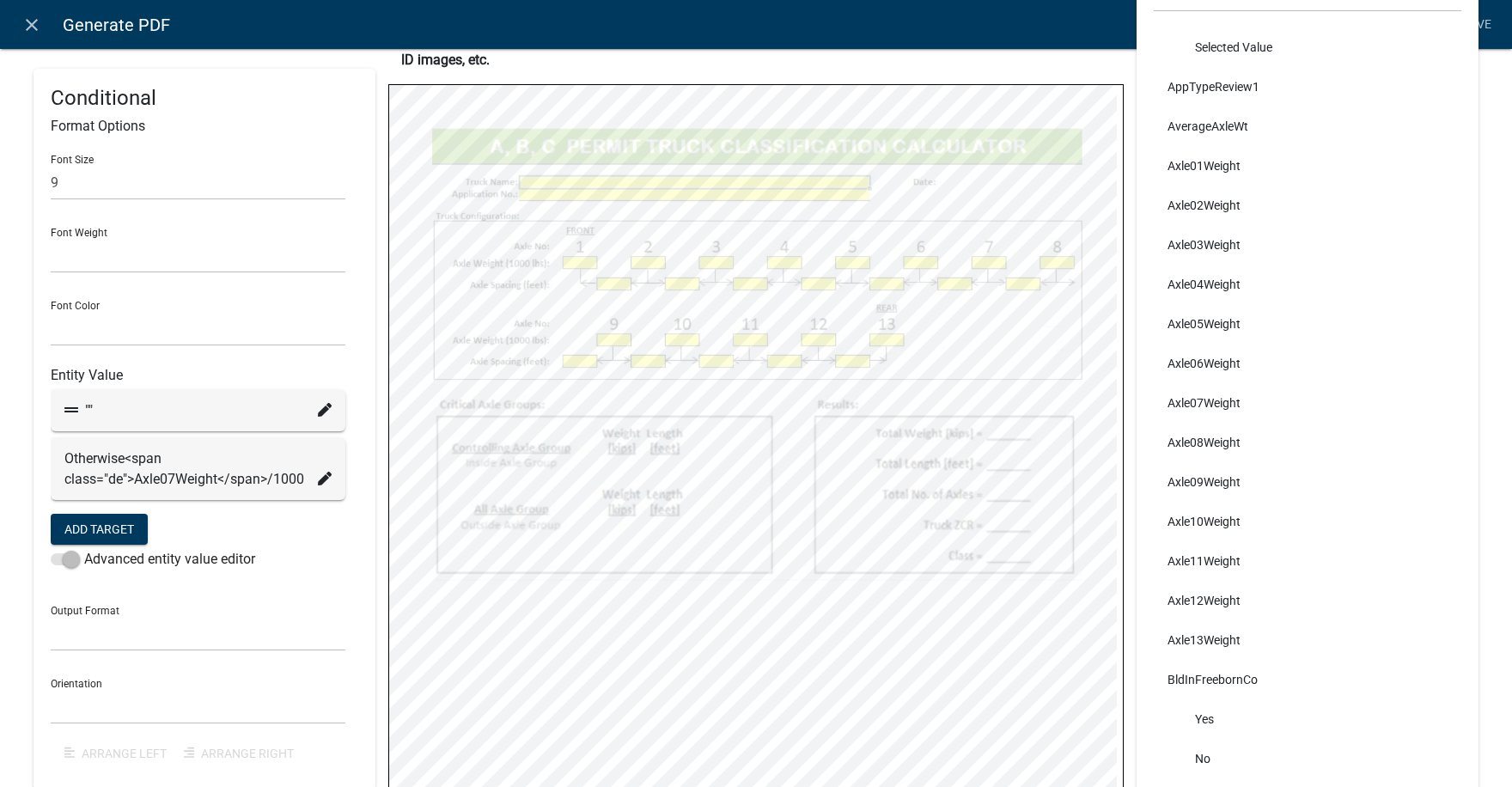
select select
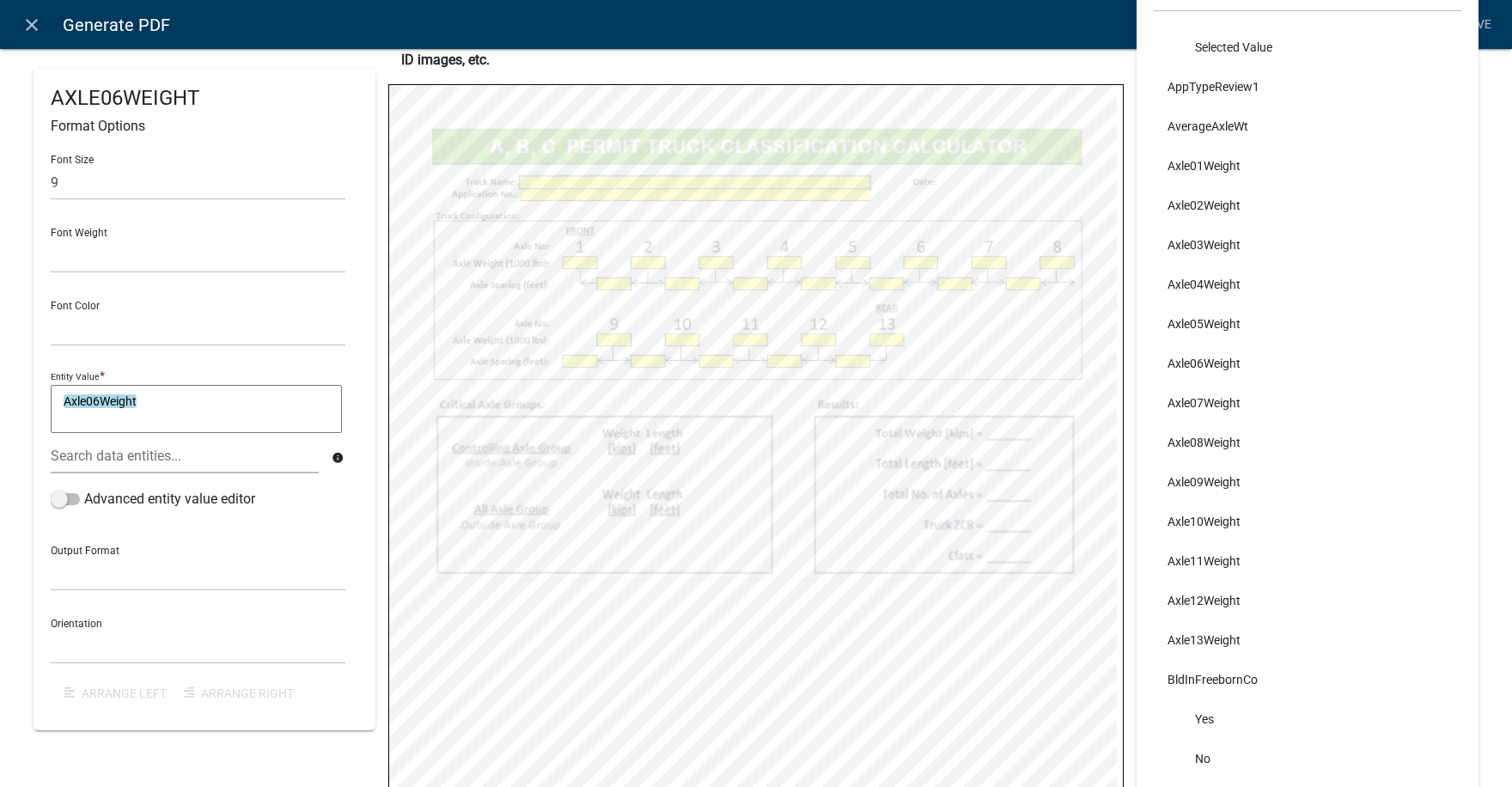
click at [165, 405] on textarea "Axle06Weight" at bounding box center [196, 409] width 291 height 49
type textarea "Axle06Weight1000"
click at [66, 499] on span at bounding box center [65, 499] width 30 height 12
click at [84, 489] on input "Advanced entity value editor" at bounding box center [84, 489] width 0 height 0
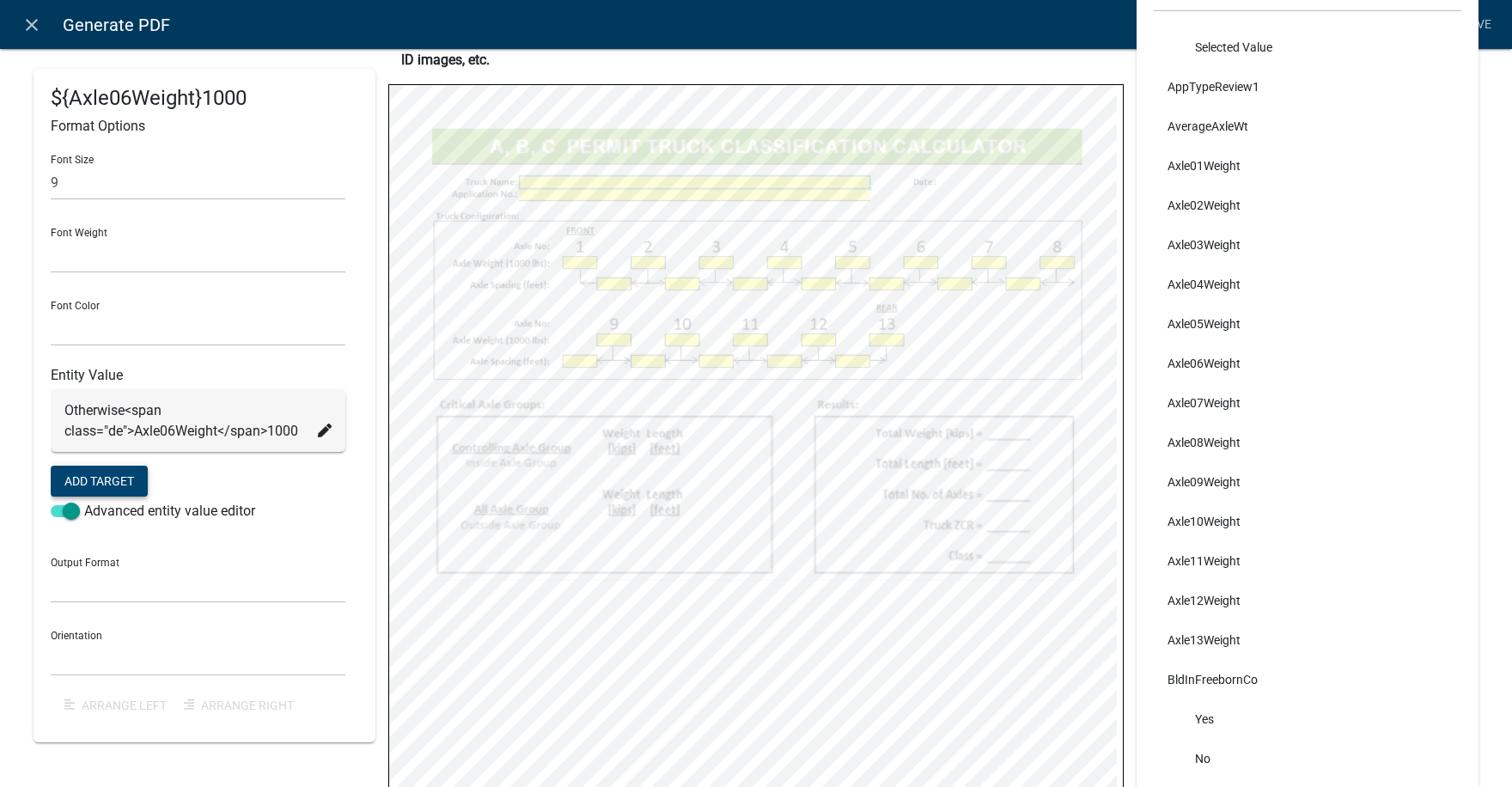
click at [103, 478] on button "Add Target" at bounding box center [99, 480] width 97 height 31
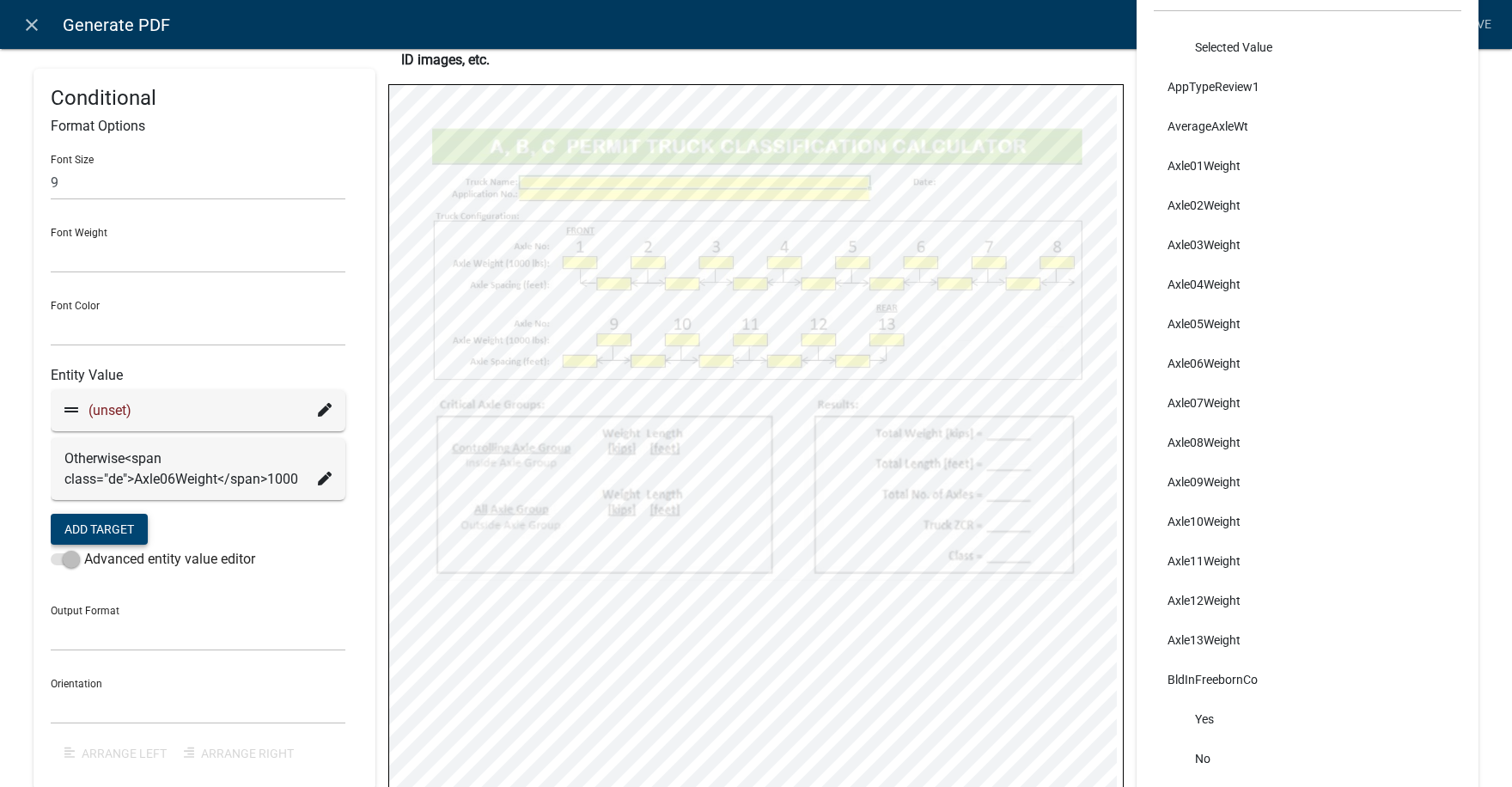
click at [318, 406] on icon at bounding box center [325, 410] width 14 height 14
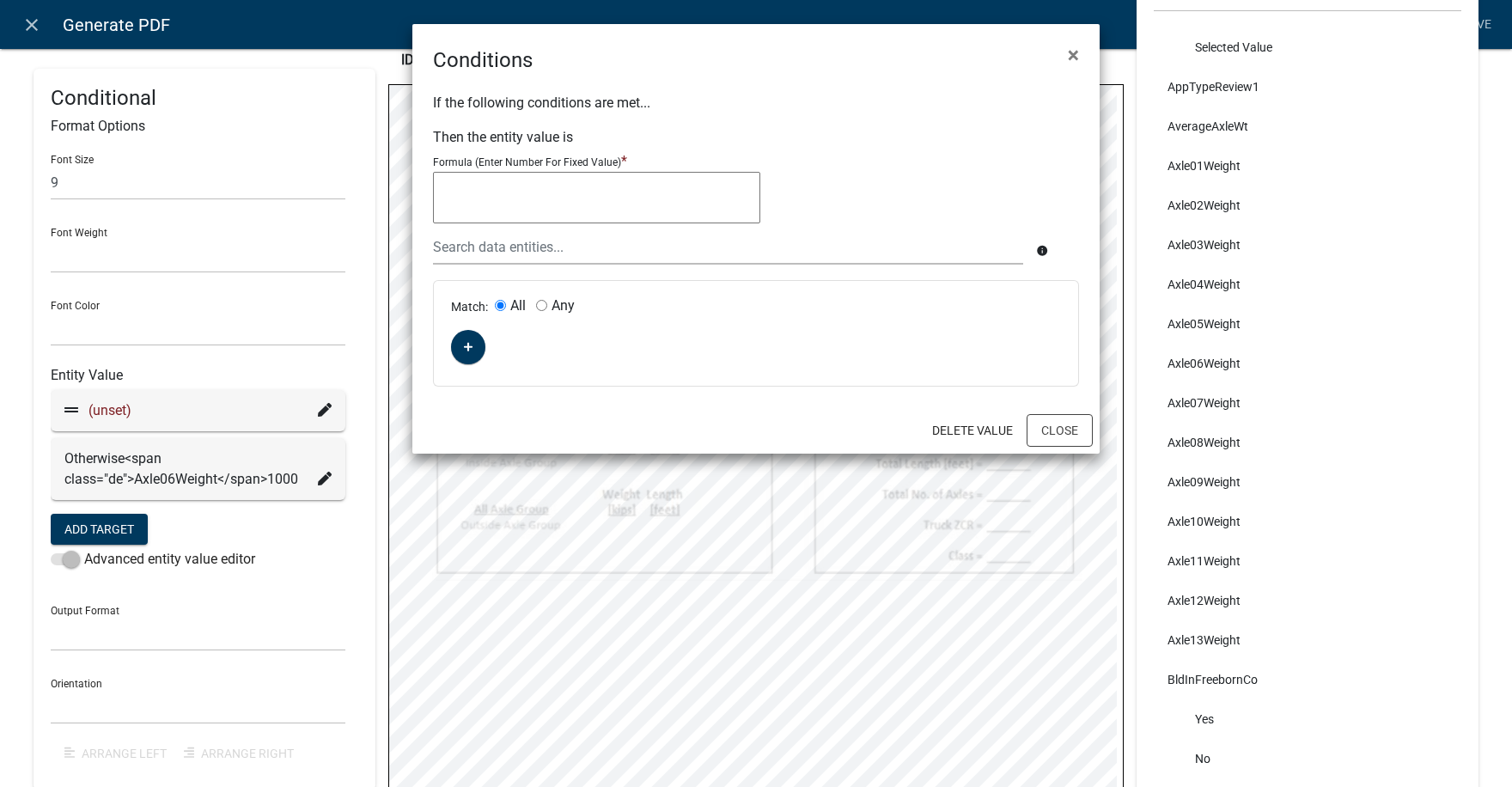
click at [471, 197] on textarea at bounding box center [596, 198] width 328 height 51
type textarea """"
click at [468, 348] on icon "button" at bounding box center [469, 347] width 10 height 10
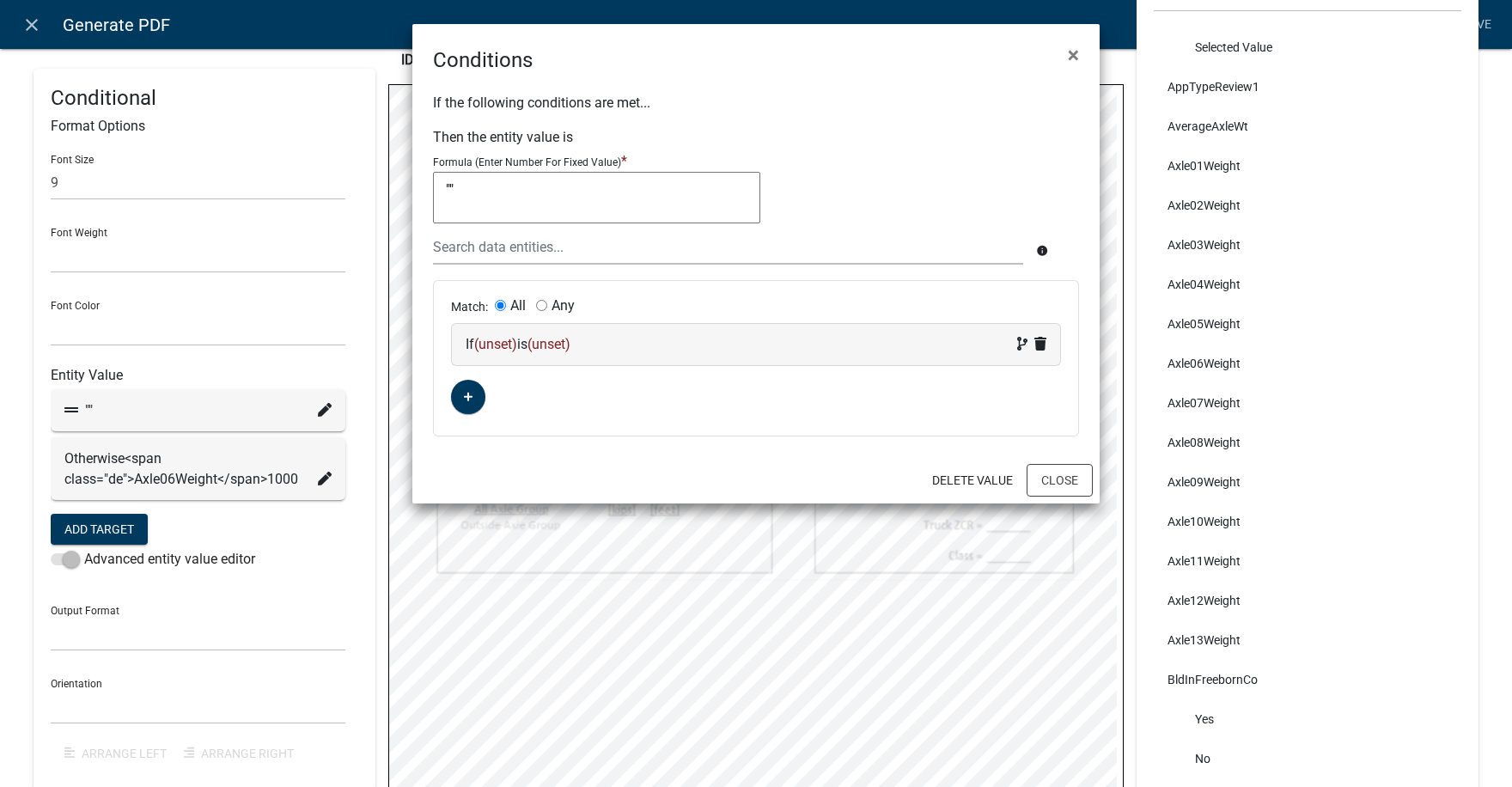
click at [498, 347] on span "(unset)" at bounding box center [495, 344] width 43 height 16
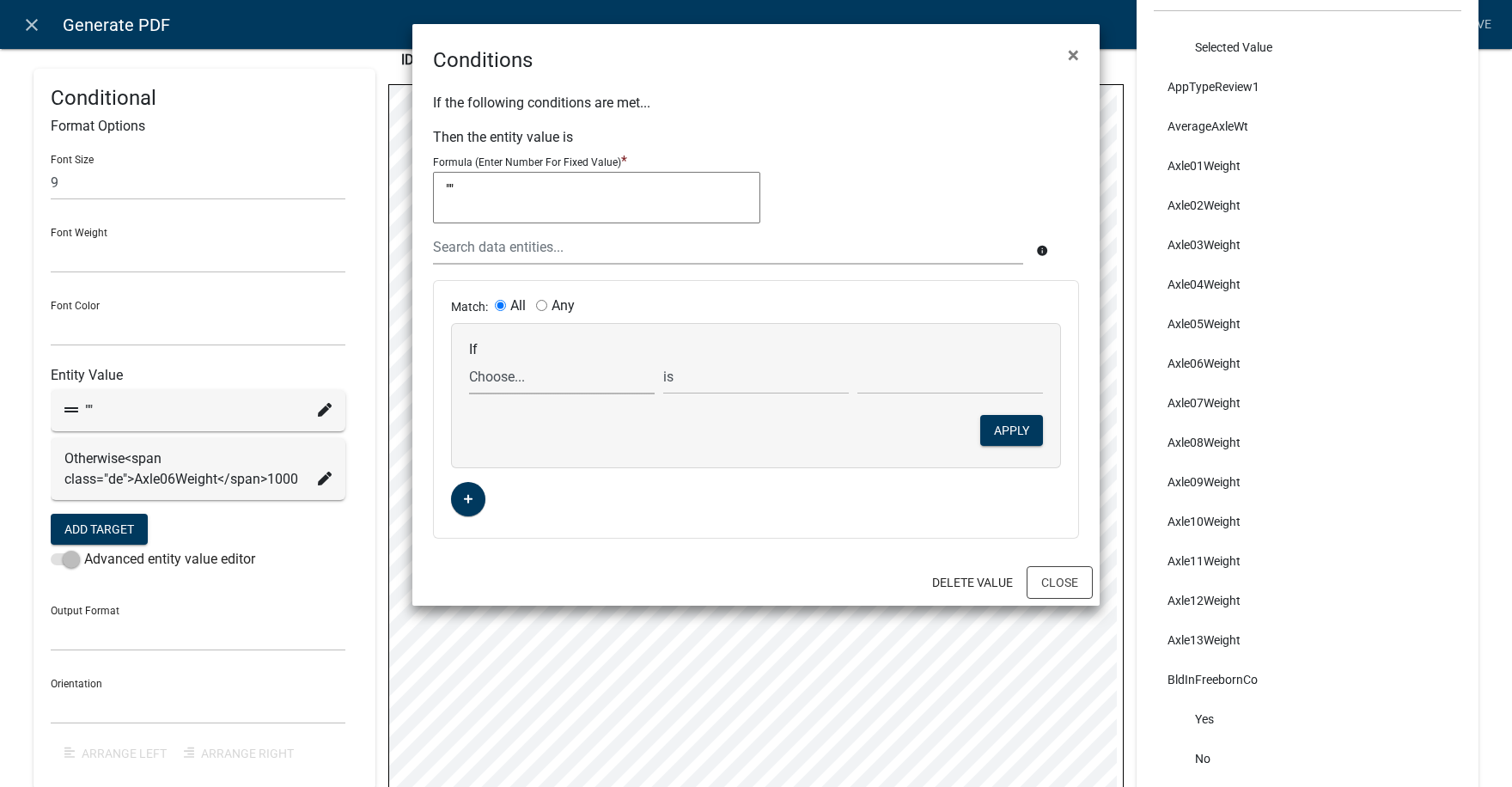
click at [523, 379] on select "Choose... ABC_INFORMATION_DOCUMENT_URL AcceptTerms ALL_FEE_RECIPIENTS AllAxleGr…" at bounding box center [561, 377] width 185 height 36
select select "35: Axle06Weight"
click at [469, 359] on select "Choose... ABC_INFORMATION_DOCUMENT_URL AcceptTerms ALL_FEE_RECIPIENTS AllAxleGr…" at bounding box center [561, 377] width 185 height 36
click at [704, 380] on select "is is not exists does not exist is greater than is less than contains does not …" at bounding box center [755, 377] width 185 height 36
select select "5: !"
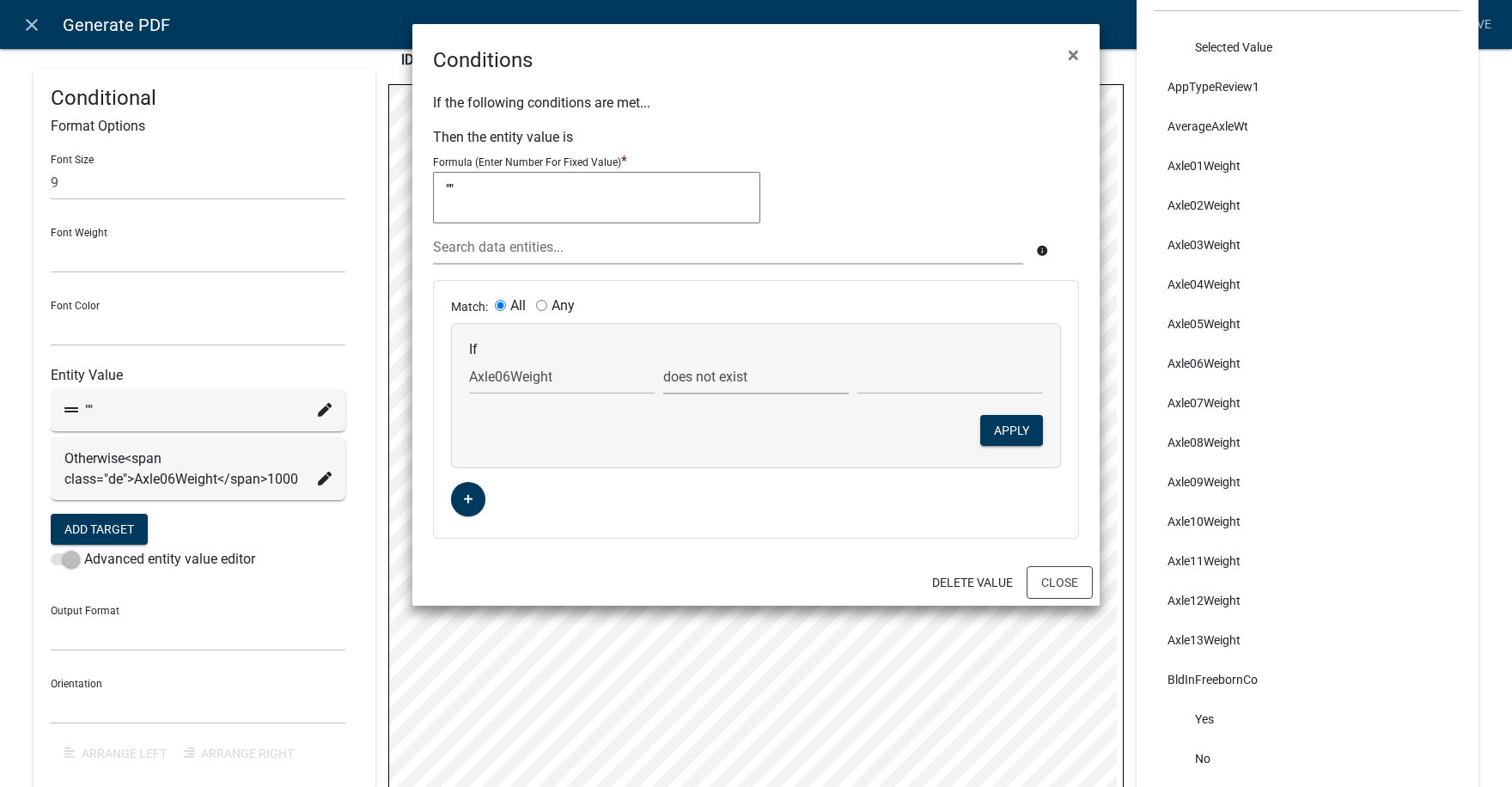
click at [663, 359] on select "is is not exists does not exist is greater than is less than contains does not …" at bounding box center [755, 377] width 185 height 36
click at [1012, 426] on button "Apply" at bounding box center [1010, 430] width 62 height 31
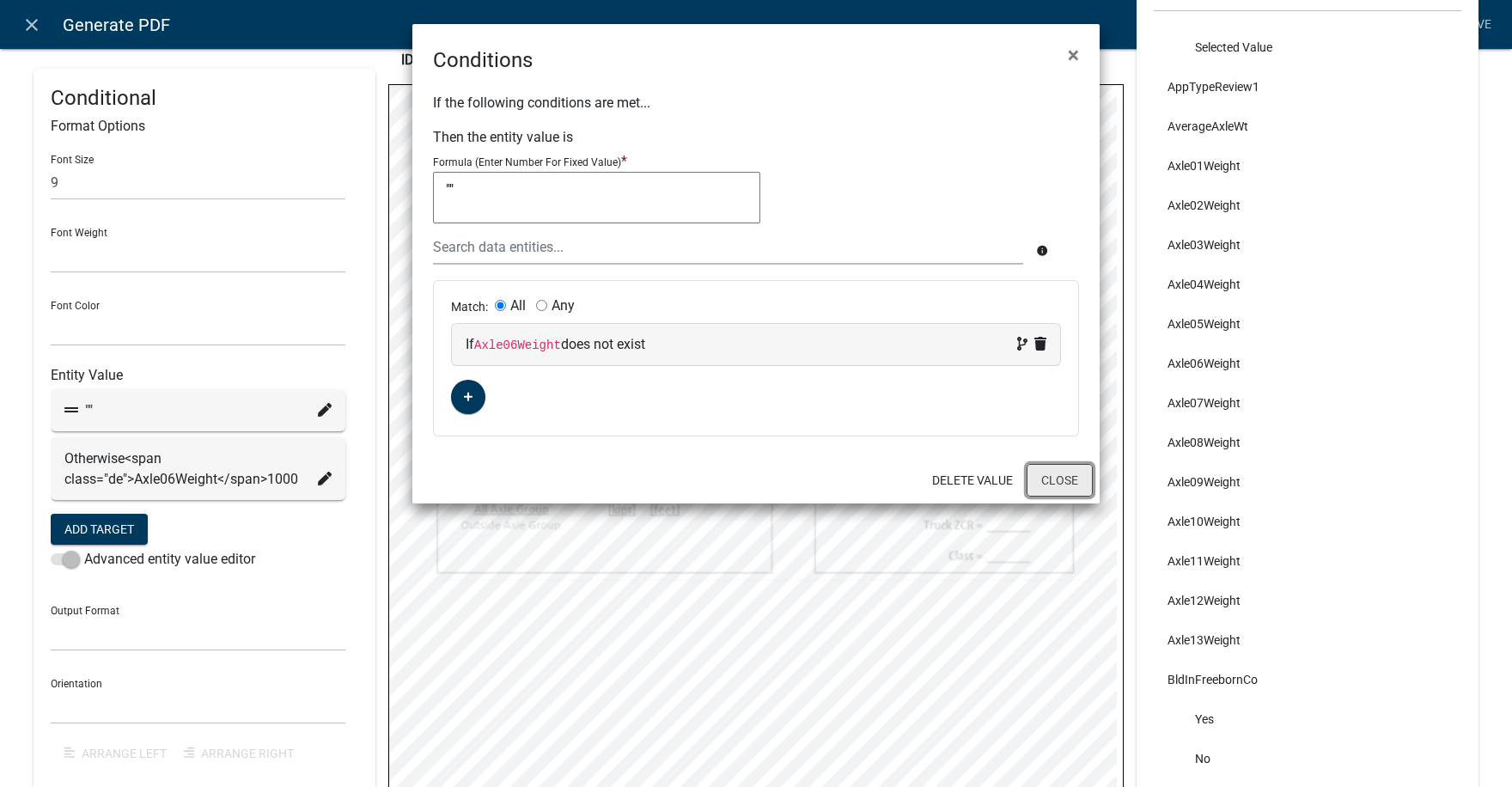
click at [1062, 480] on button "Close" at bounding box center [1059, 480] width 66 height 33
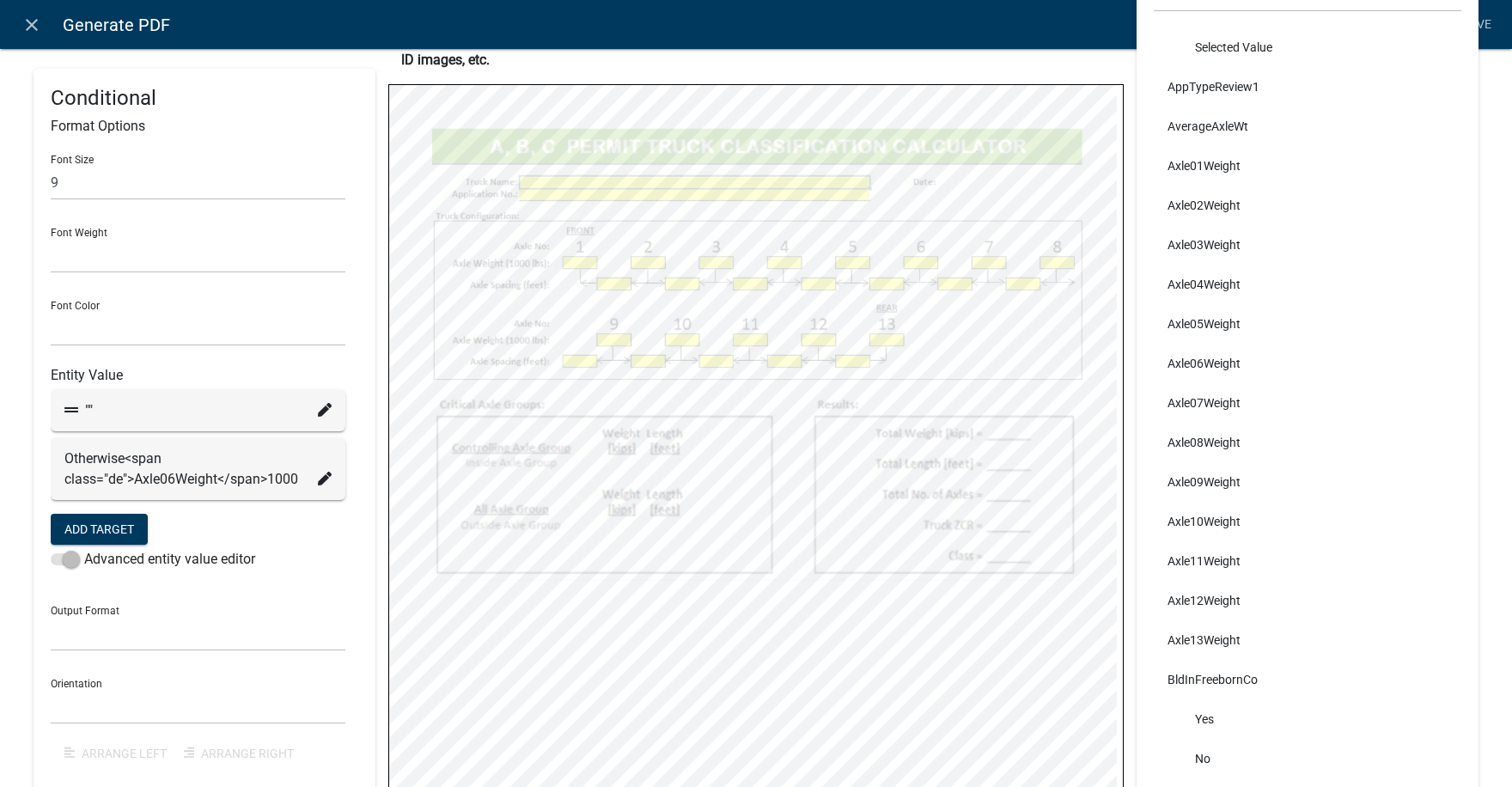
select select
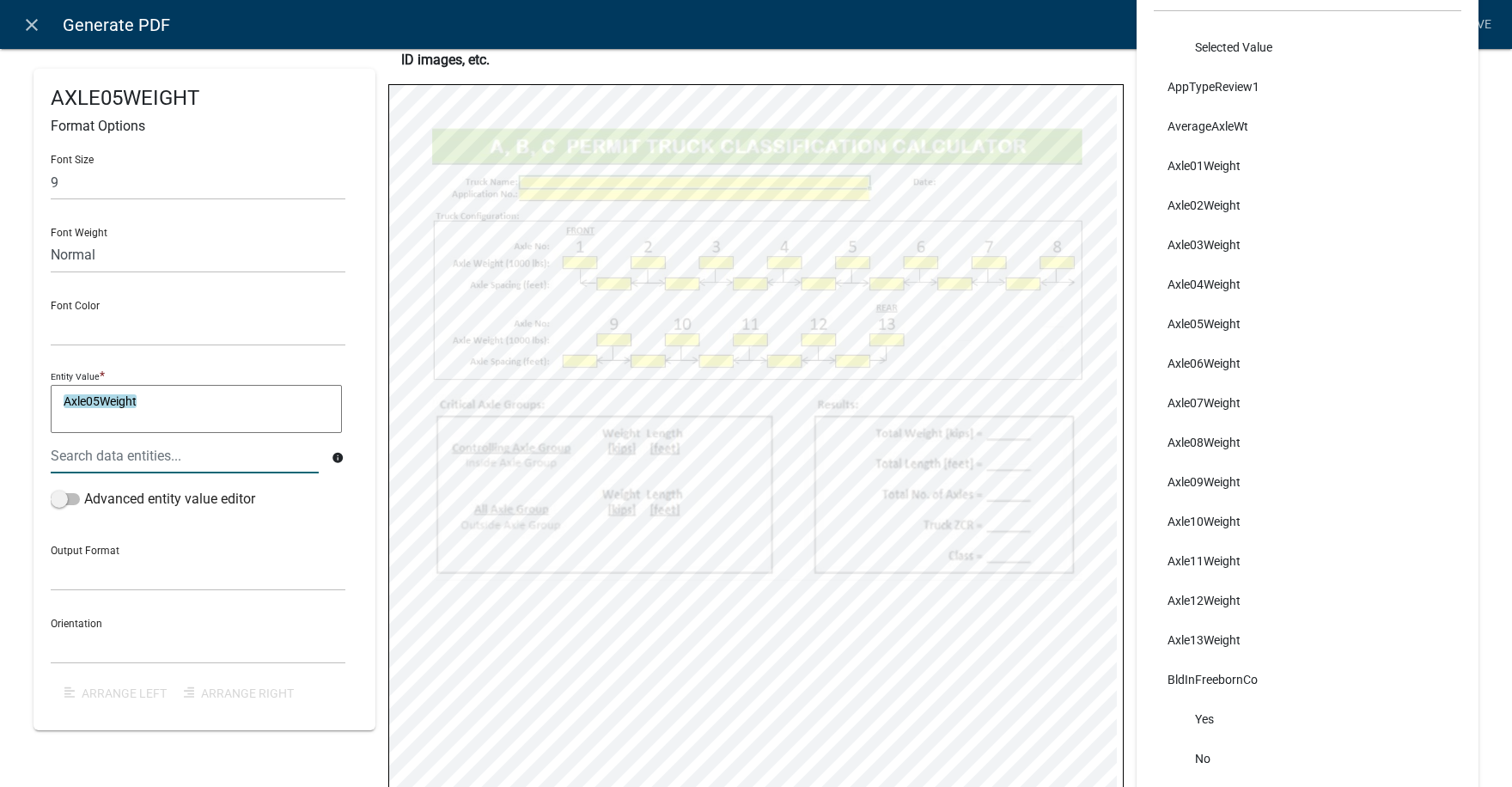
click at [152, 405] on textarea "Axle05Weight" at bounding box center [196, 409] width 291 height 49
type textarea "Axle05Weight/1000"
click at [71, 501] on span at bounding box center [65, 499] width 30 height 12
click at [84, 489] on input "Advanced entity value editor" at bounding box center [84, 489] width 0 height 0
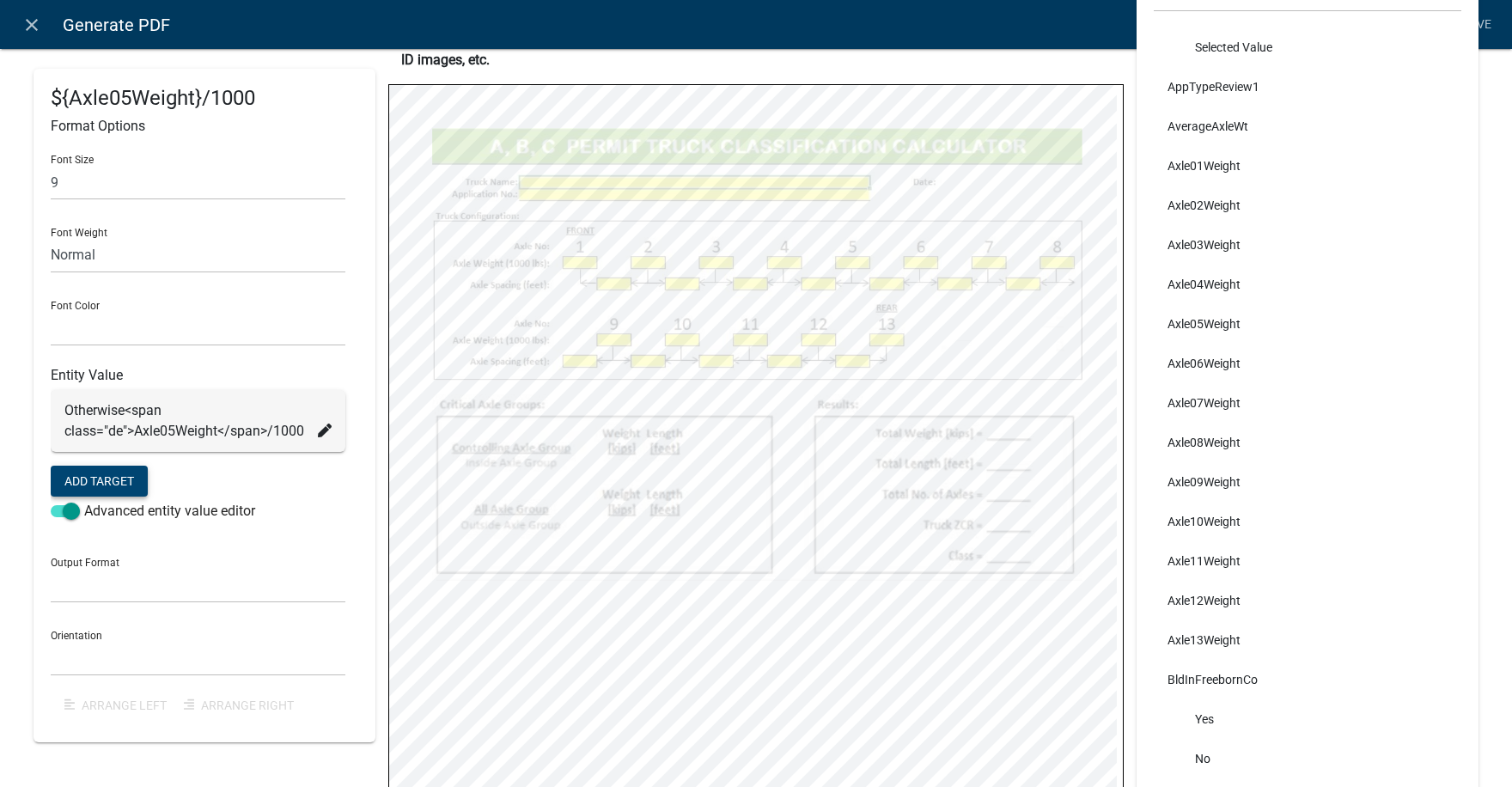
click at [107, 482] on button "Add Target" at bounding box center [99, 480] width 97 height 31
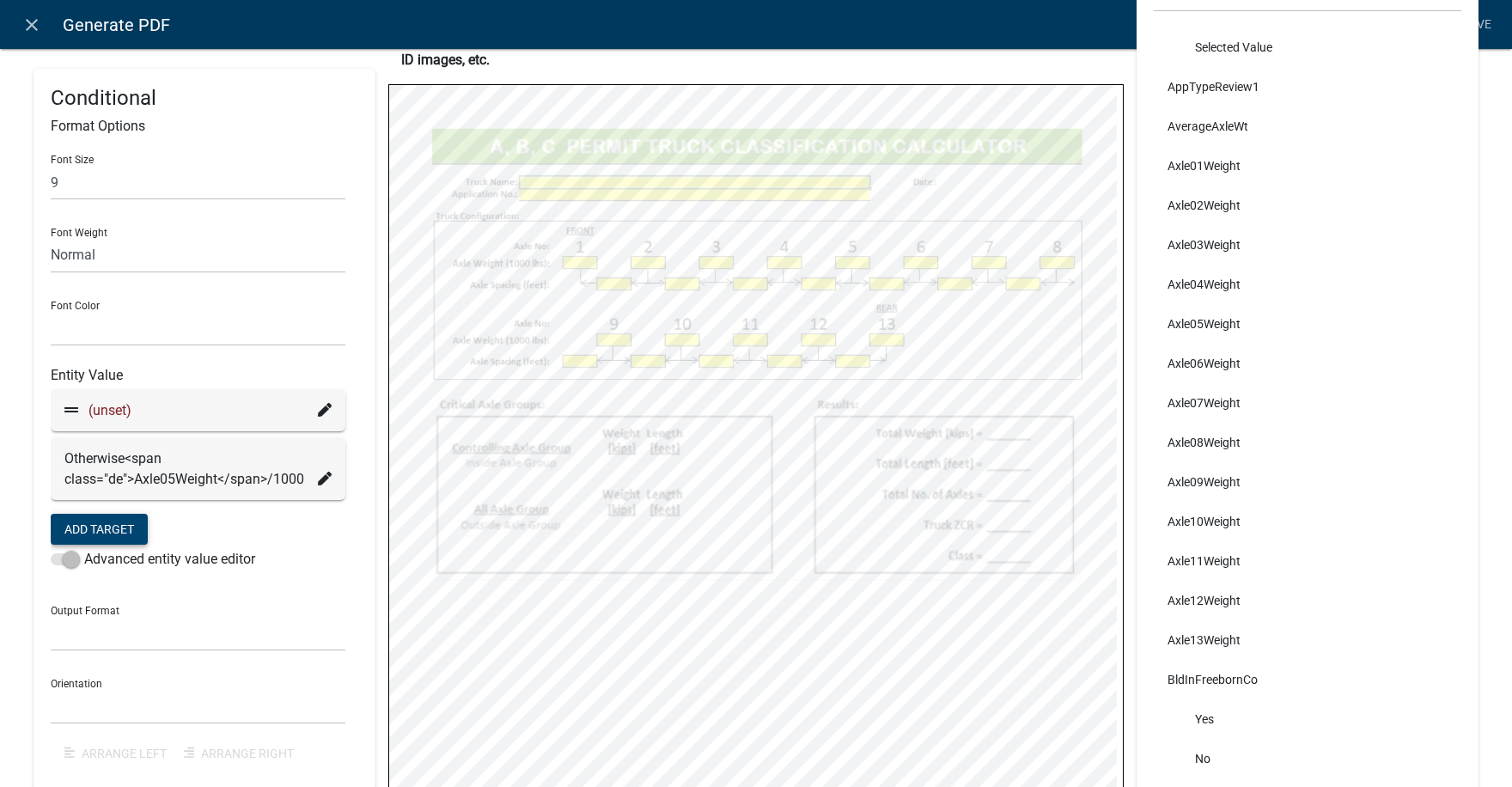
click at [325, 408] on icon at bounding box center [325, 410] width 14 height 14
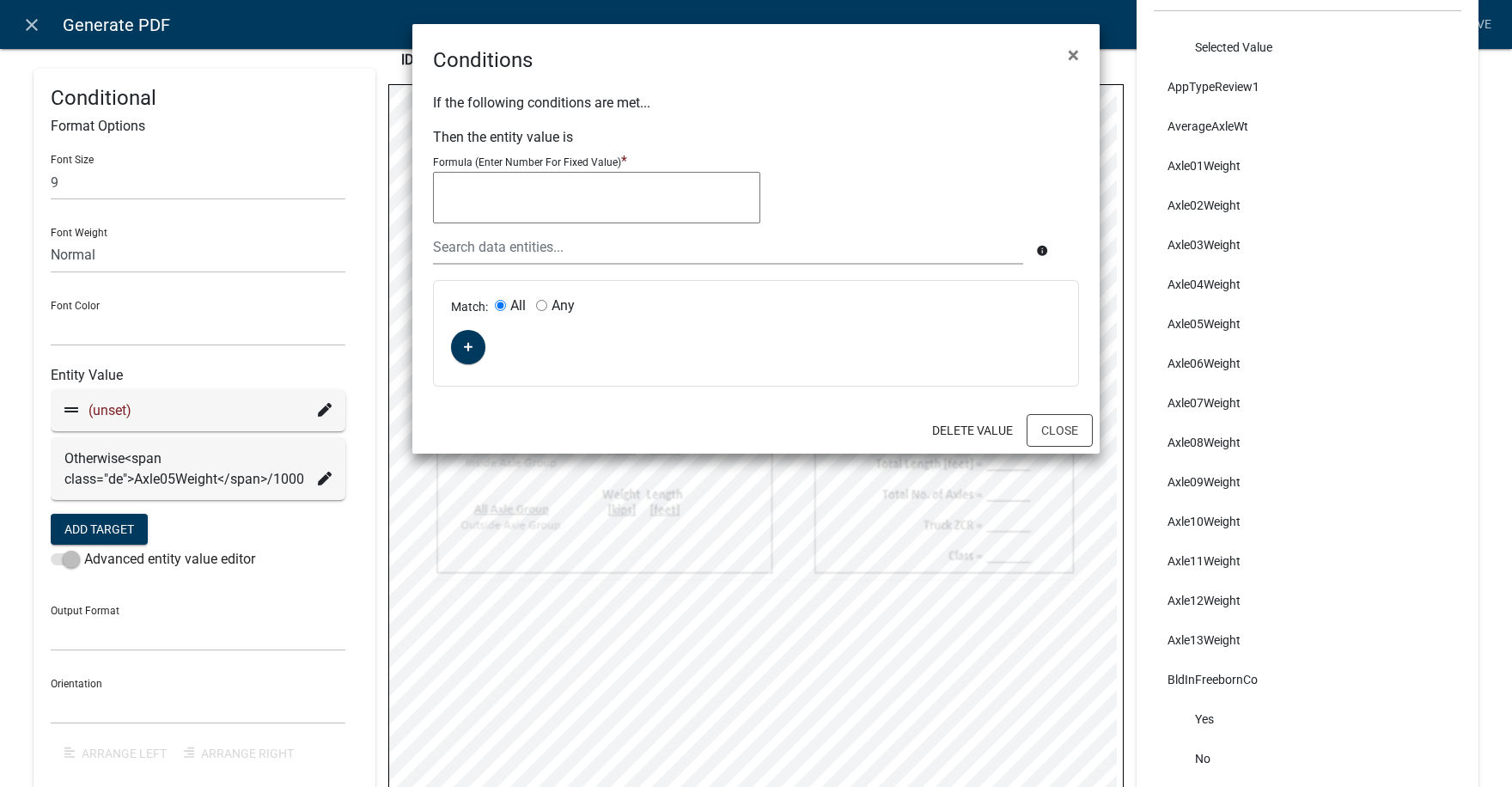
click at [509, 187] on textarea at bounding box center [596, 198] width 328 height 51
type textarea """"
click at [468, 350] on icon "button" at bounding box center [469, 347] width 10 height 10
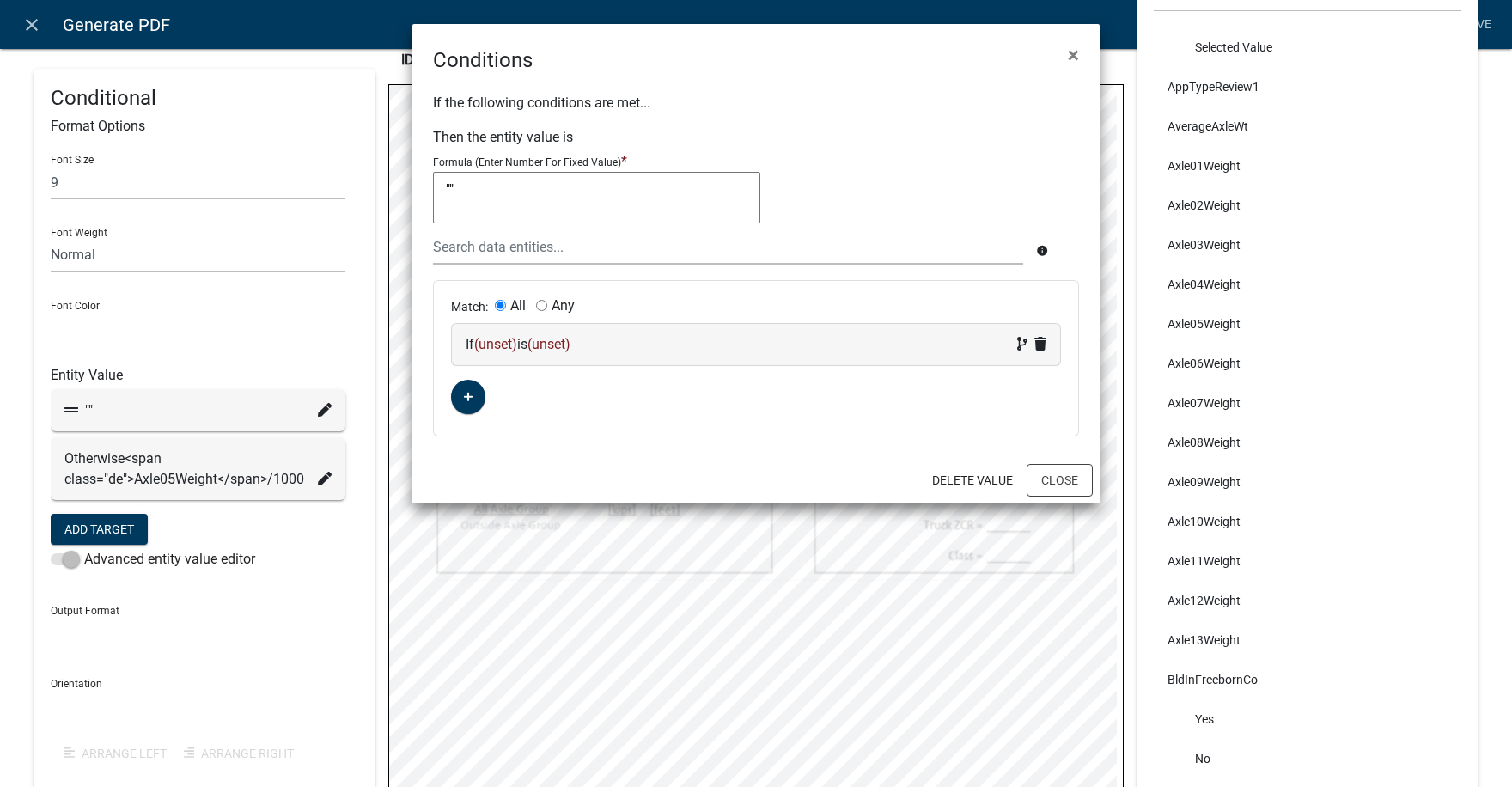
click at [498, 339] on span "(unset)" at bounding box center [495, 344] width 43 height 16
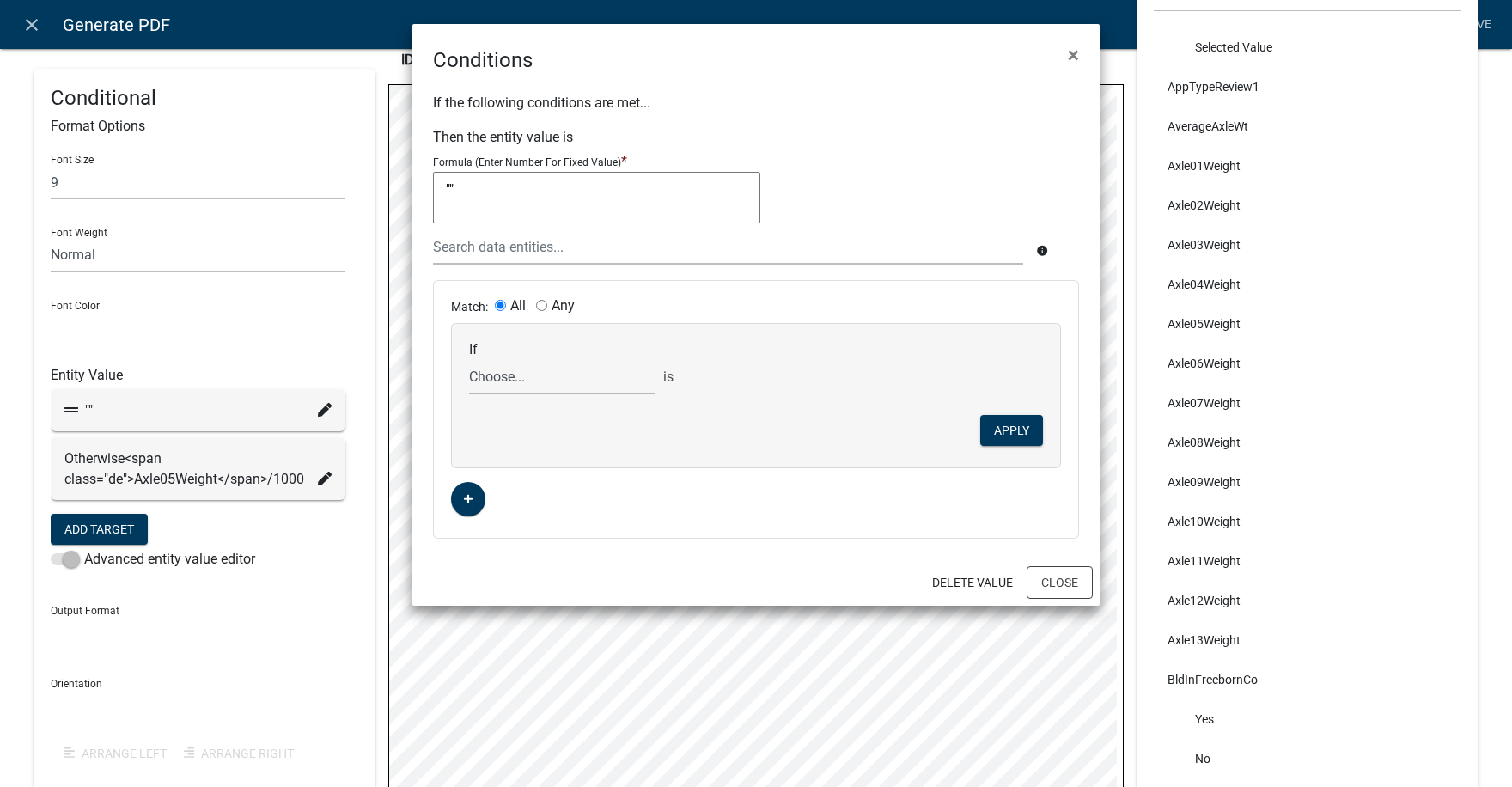
click at [535, 377] on select "Choose... ABC_INFORMATION_DOCUMENT_URL AcceptTerms ALL_FEE_RECIPIENTS AllAxleGr…" at bounding box center [561, 377] width 185 height 36
select select "34: Axle05Weight"
click at [469, 359] on select "Choose... ABC_INFORMATION_DOCUMENT_URL AcceptTerms ALL_FEE_RECIPIENTS AllAxleGr…" at bounding box center [561, 377] width 185 height 36
click at [706, 386] on select "is is not exists does not exist is greater than is less than contains does not …" at bounding box center [755, 377] width 185 height 36
select select "5: !"
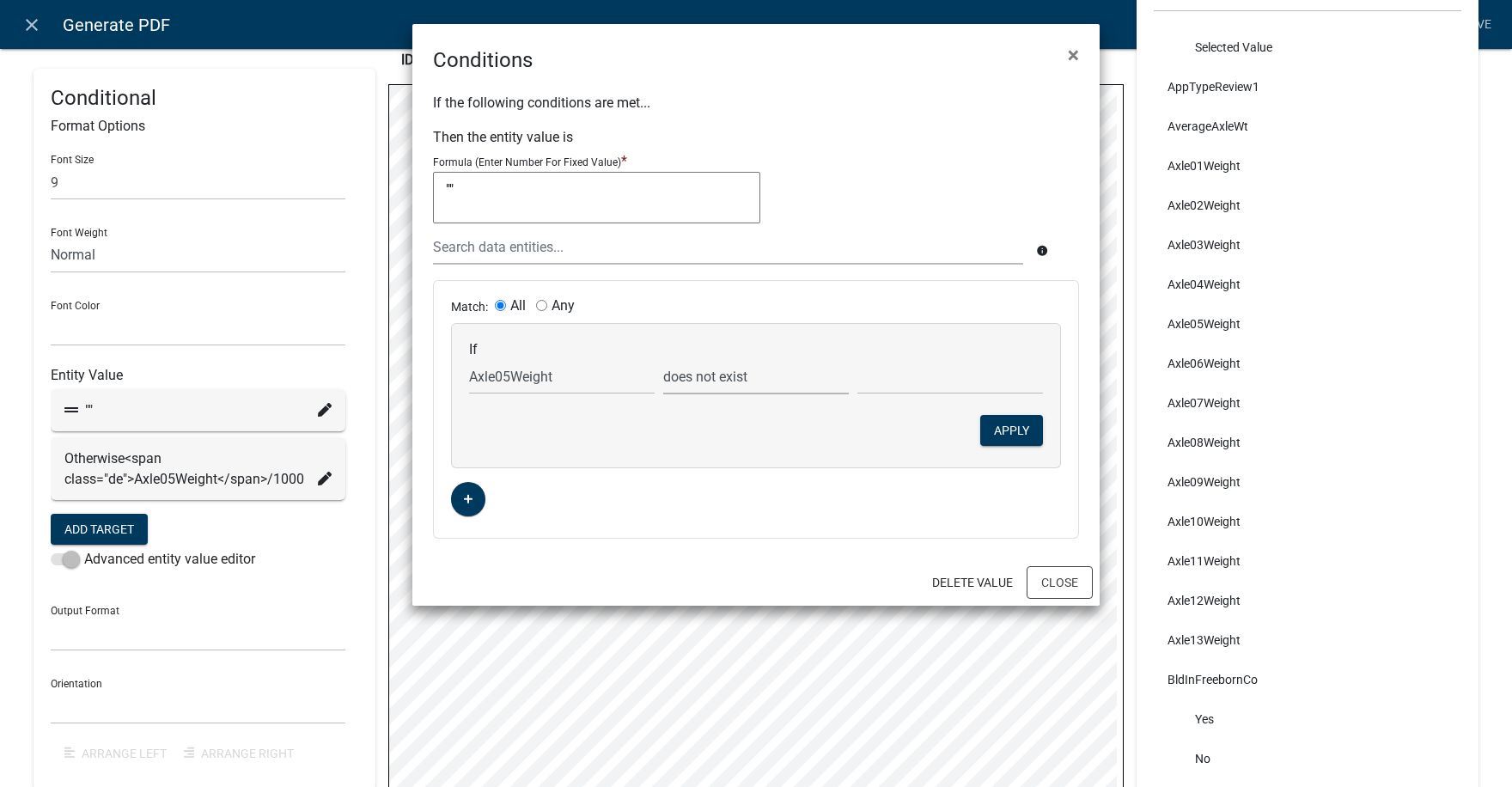
click at [663, 359] on select "is is not exists does not exist is greater than is less than contains does not …" at bounding box center [755, 377] width 185 height 36
click at [1005, 430] on button "Apply" at bounding box center [1010, 430] width 62 height 31
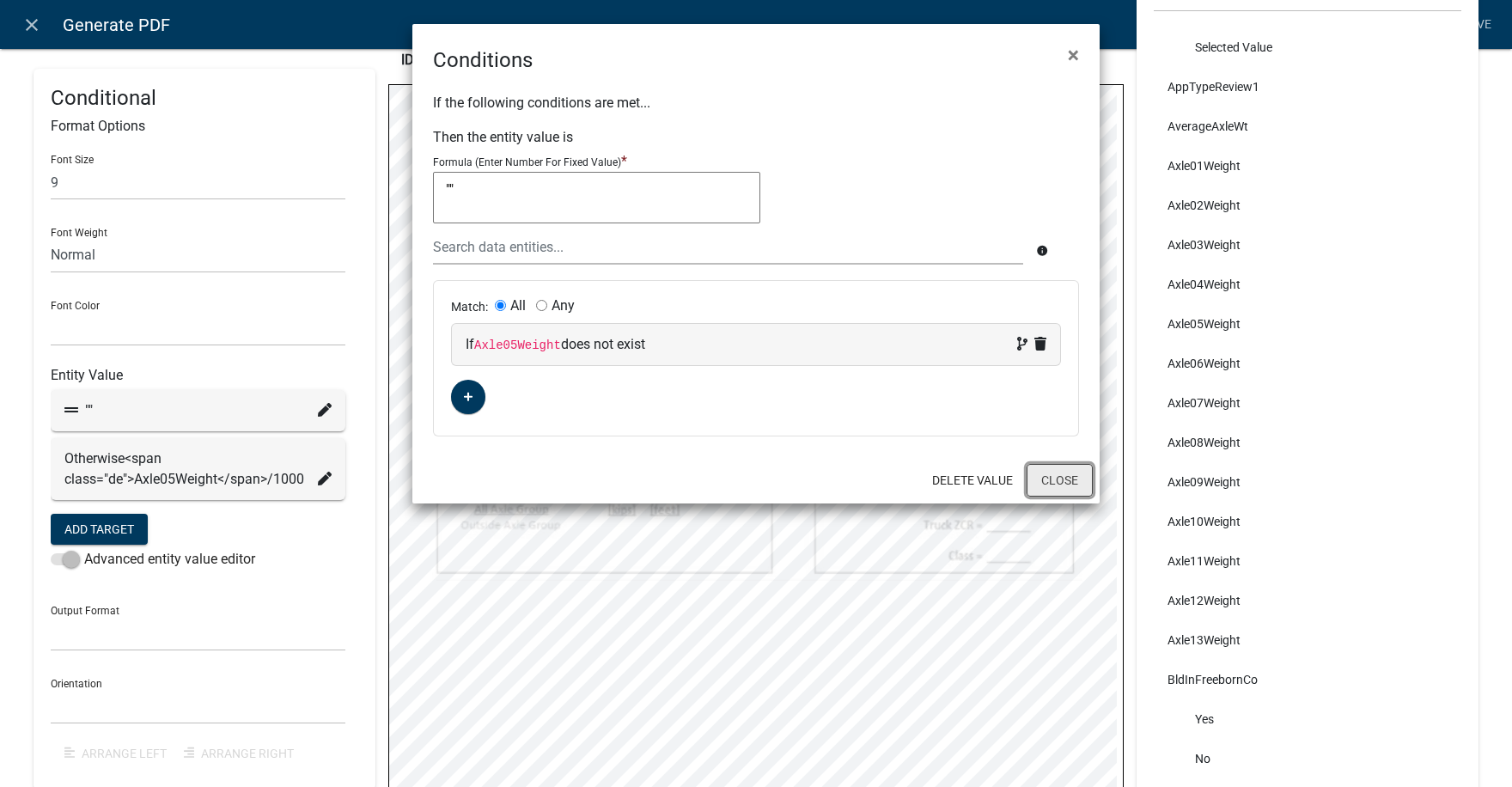
click at [1073, 481] on button "Close" at bounding box center [1059, 480] width 66 height 33
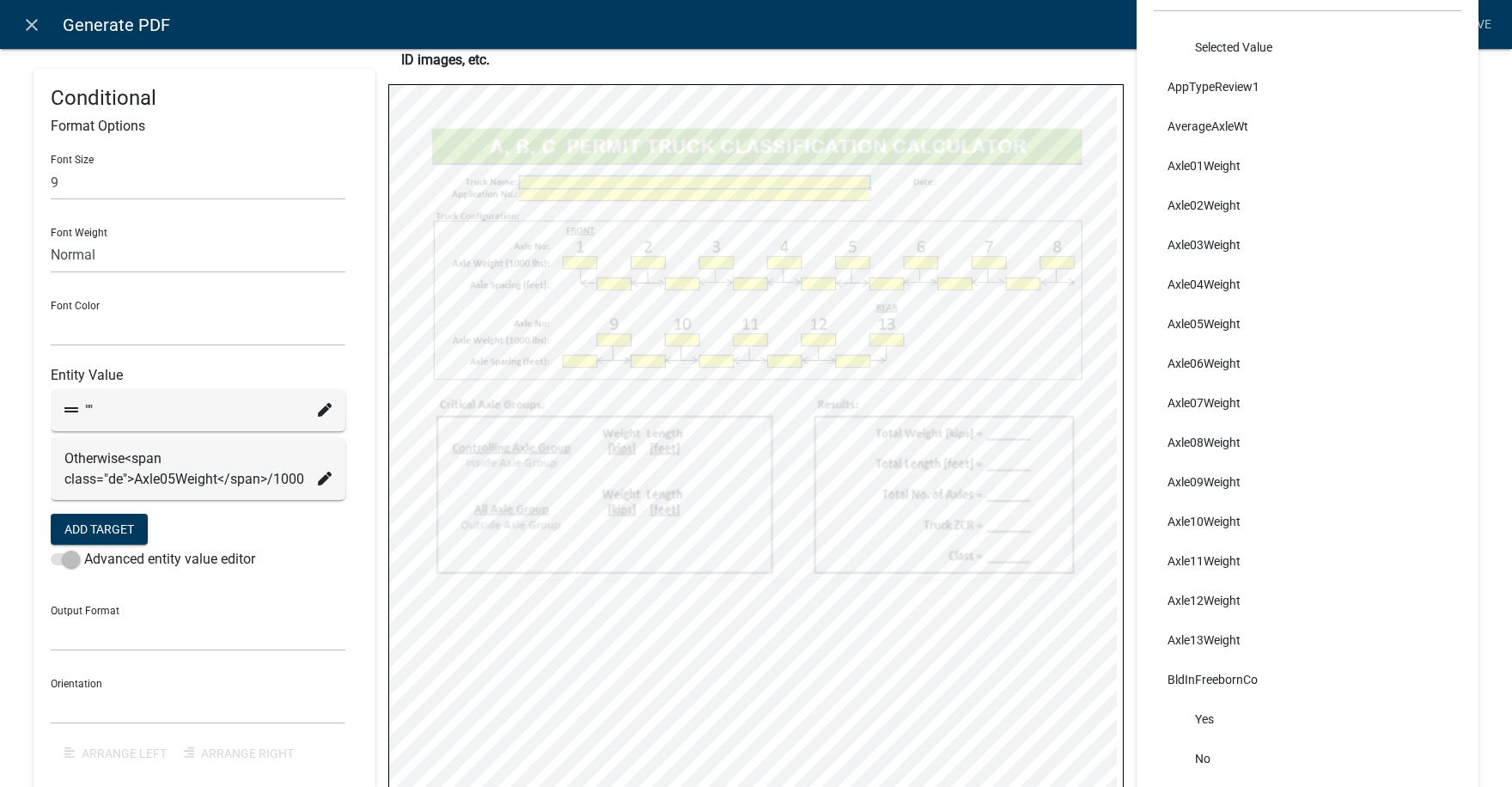
select select
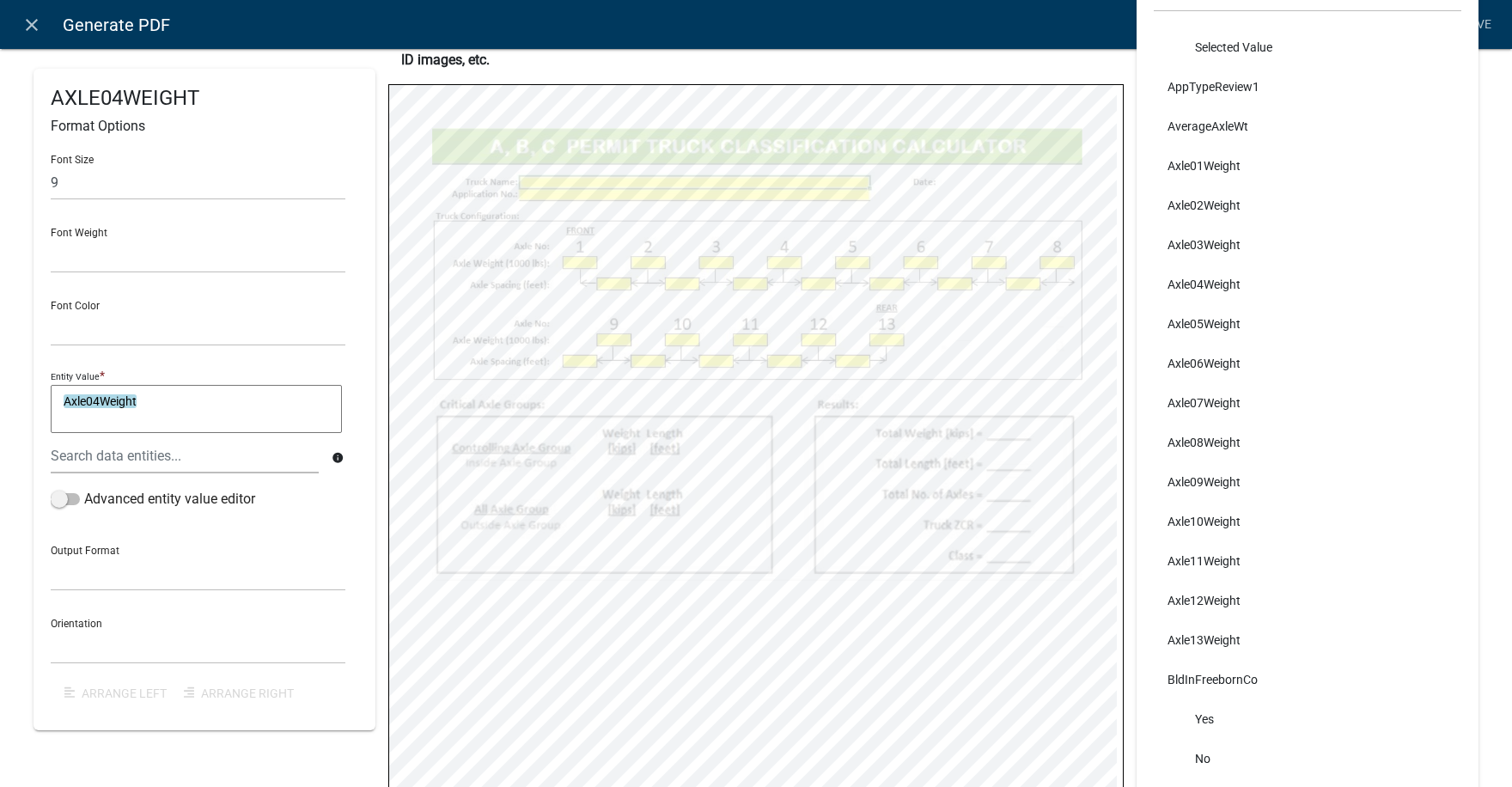
click at [144, 402] on textarea "Axle04Weight" at bounding box center [196, 409] width 291 height 49
click at [73, 498] on span at bounding box center [65, 499] width 30 height 12
click at [84, 489] on input "Advanced entity value editor" at bounding box center [84, 489] width 0 height 0
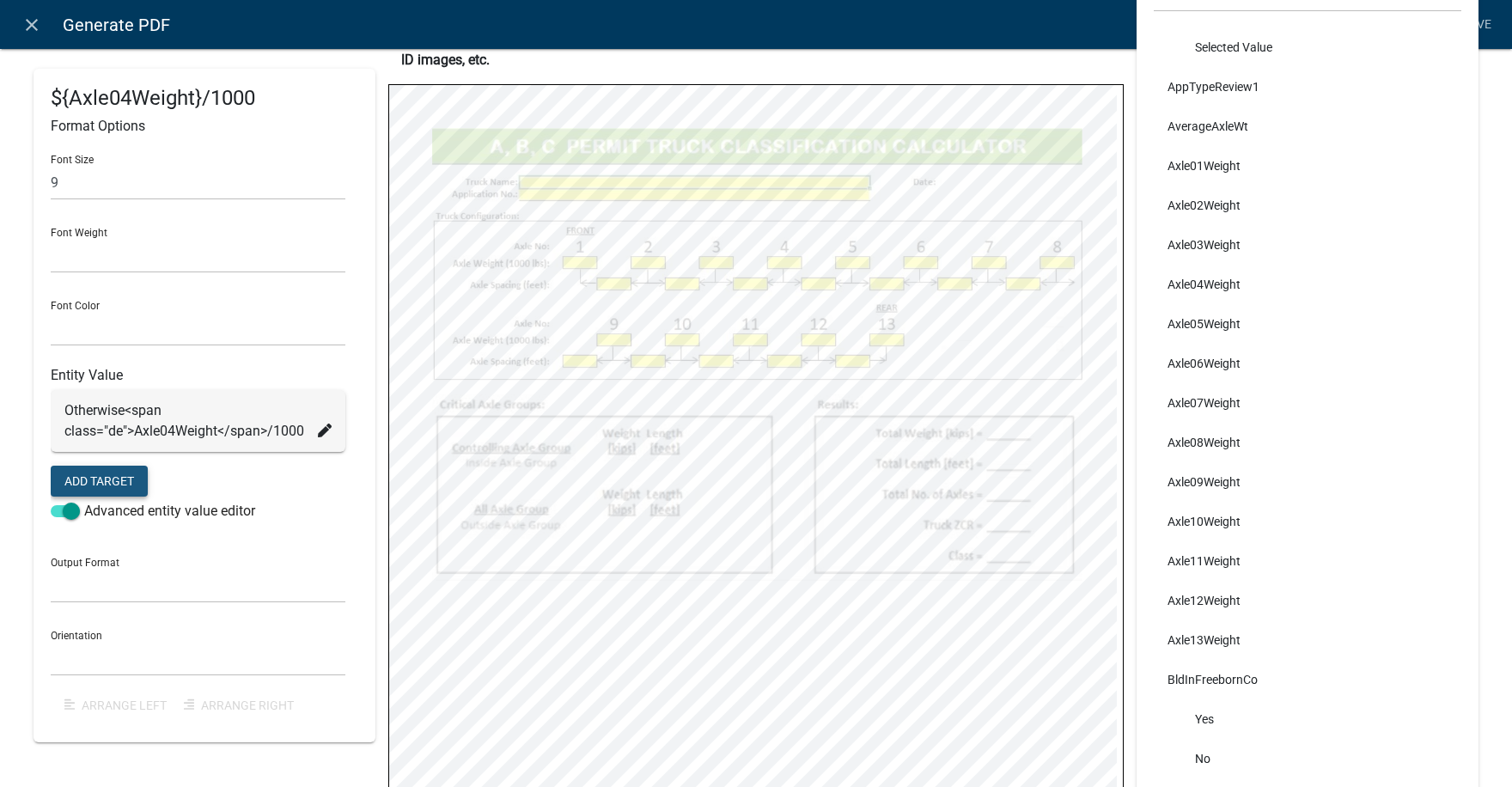
click at [105, 481] on button "Add Target" at bounding box center [99, 480] width 97 height 31
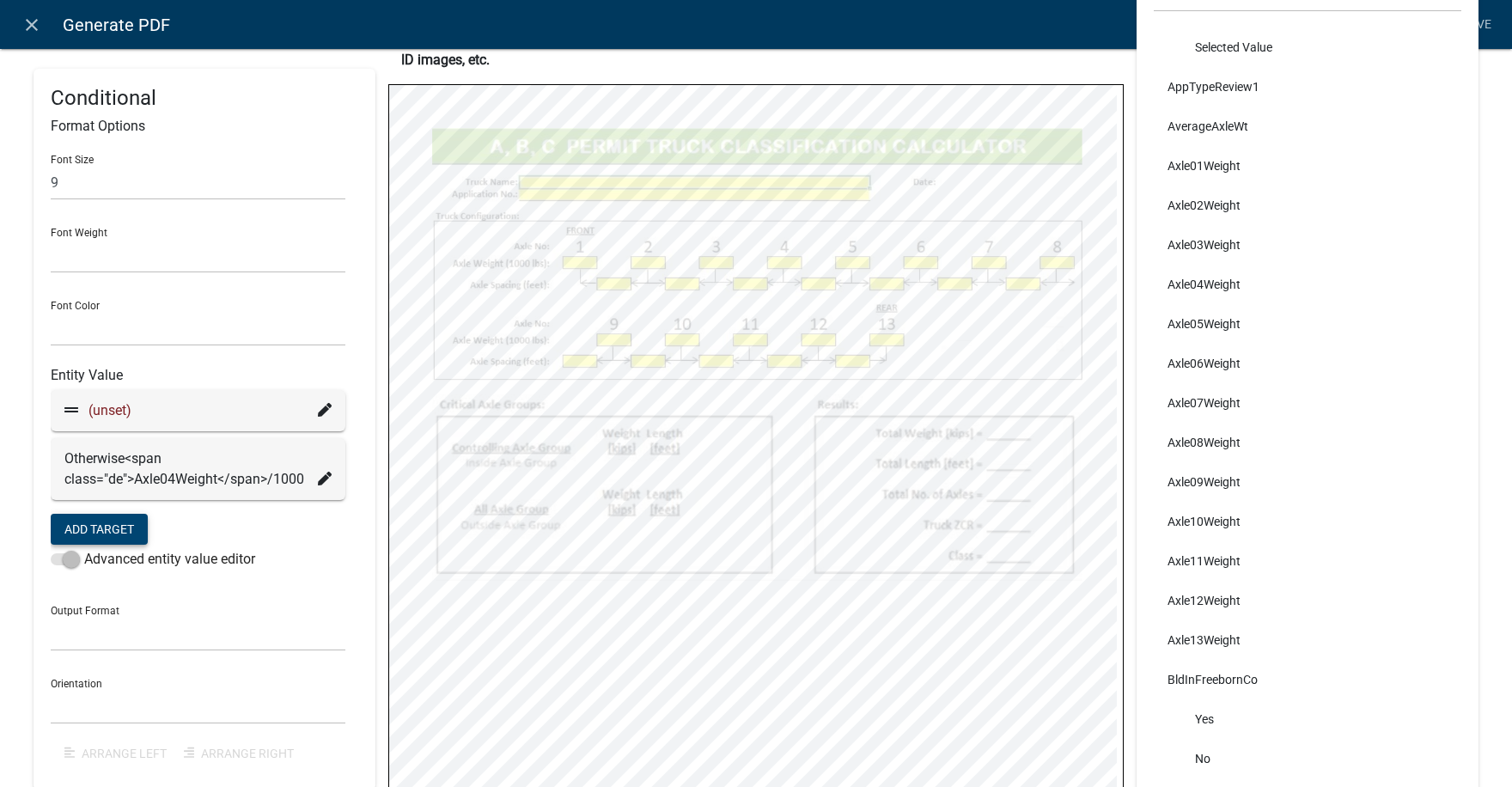
click at [119, 409] on span "(unset)" at bounding box center [109, 410] width 43 height 16
click at [325, 411] on icon at bounding box center [325, 410] width 14 height 14
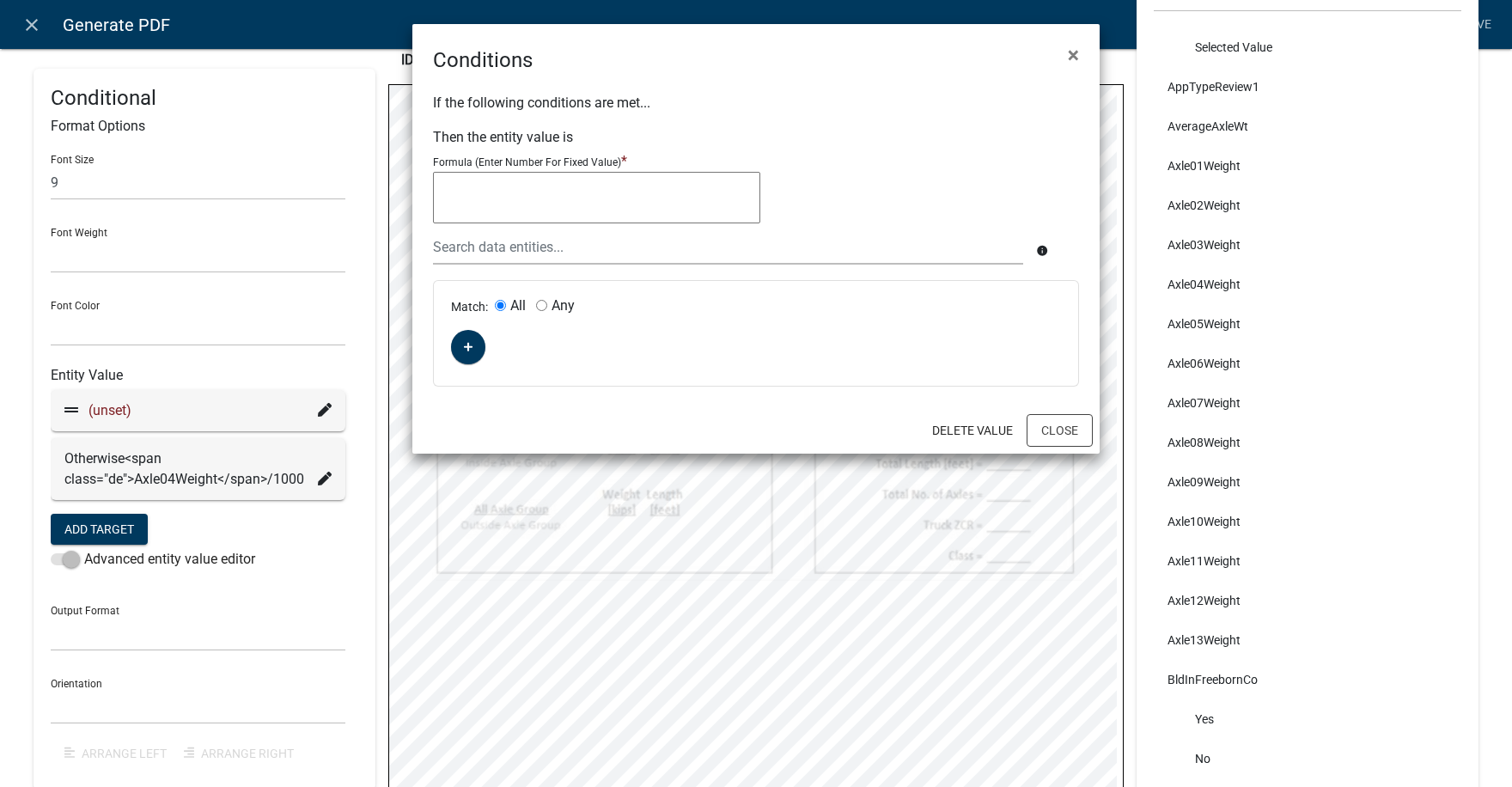
click at [490, 195] on textarea at bounding box center [596, 198] width 328 height 51
click at [469, 346] on icon "button" at bounding box center [469, 347] width 10 height 10
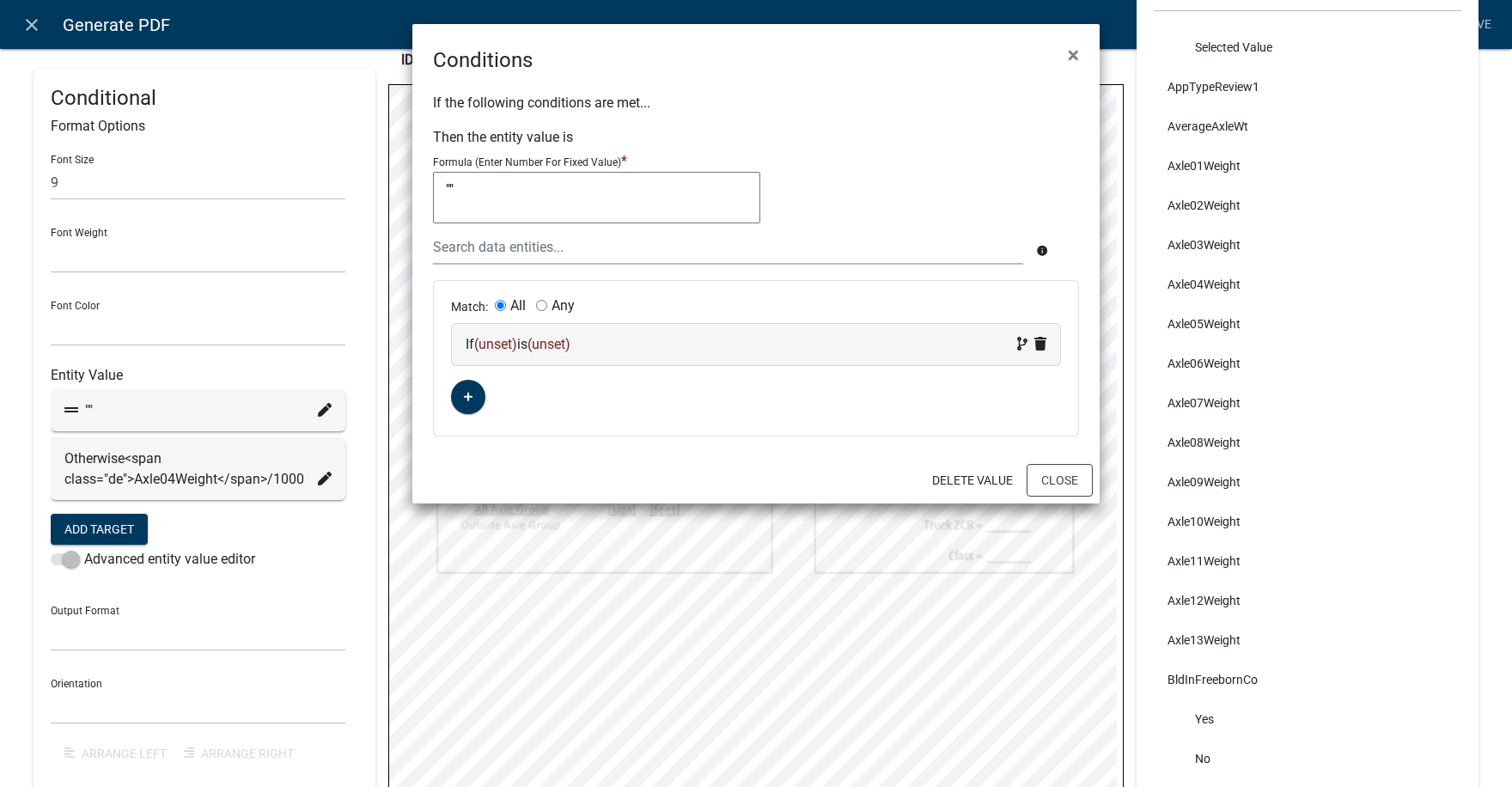
click at [500, 344] on span "(unset)" at bounding box center [495, 344] width 43 height 16
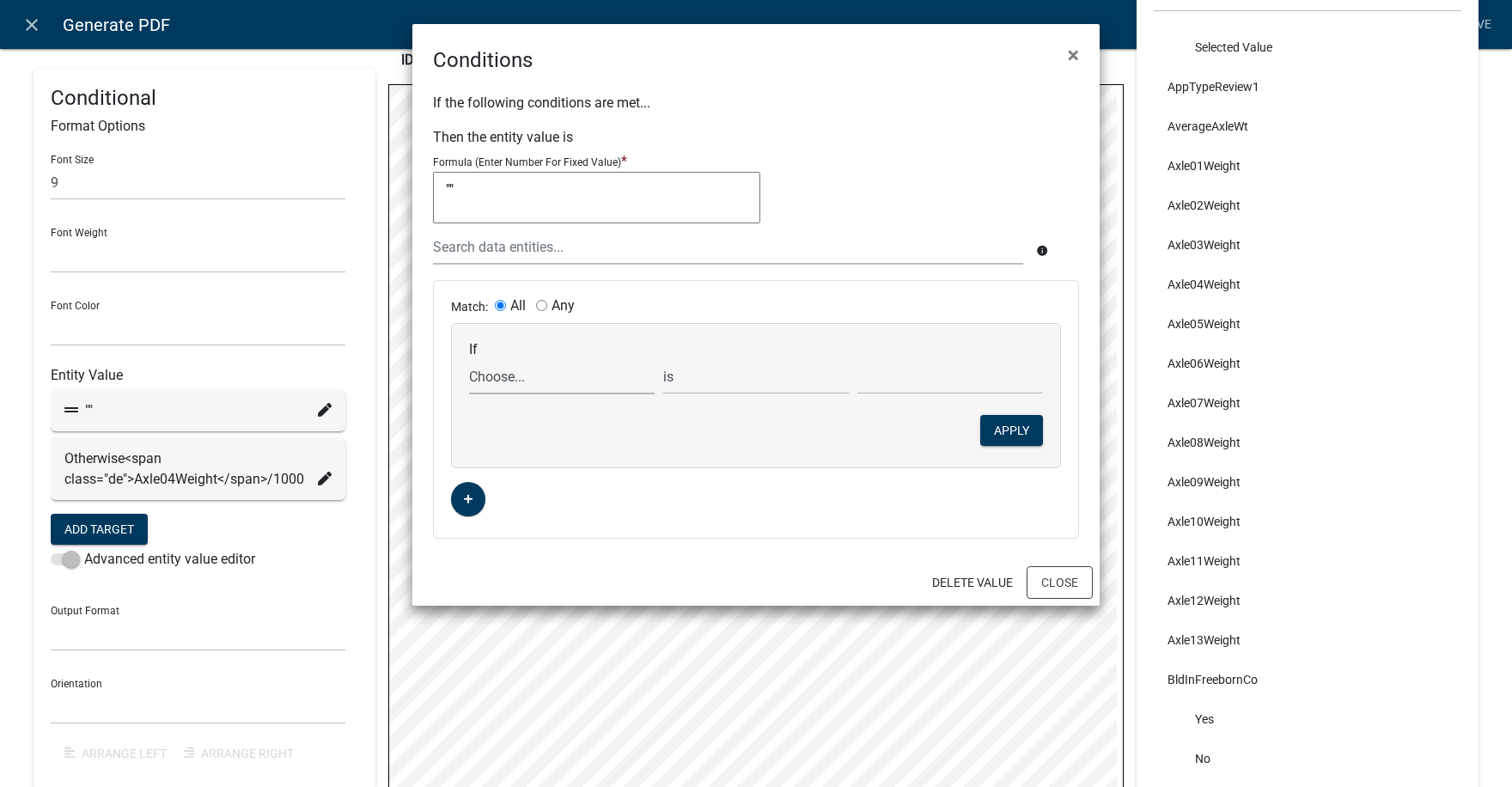
click at [509, 379] on select "Choose... ABC_INFORMATION_DOCUMENT_URL AcceptTerms ALL_FEE_RECIPIENTS AllAxleGr…" at bounding box center [561, 377] width 185 height 36
click at [469, 359] on select "Choose... ABC_INFORMATION_DOCUMENT_URL AcceptTerms ALL_FEE_RECIPIENTS AllAxleGr…" at bounding box center [561, 377] width 185 height 36
click at [725, 380] on select "is is not exists does not exist is greater than is less than contains does not …" at bounding box center [755, 377] width 185 height 36
click at [663, 359] on select "is is not exists does not exist is greater than is less than contains does not …" at bounding box center [755, 377] width 185 height 36
click at [1011, 430] on button "Apply" at bounding box center [1010, 430] width 62 height 31
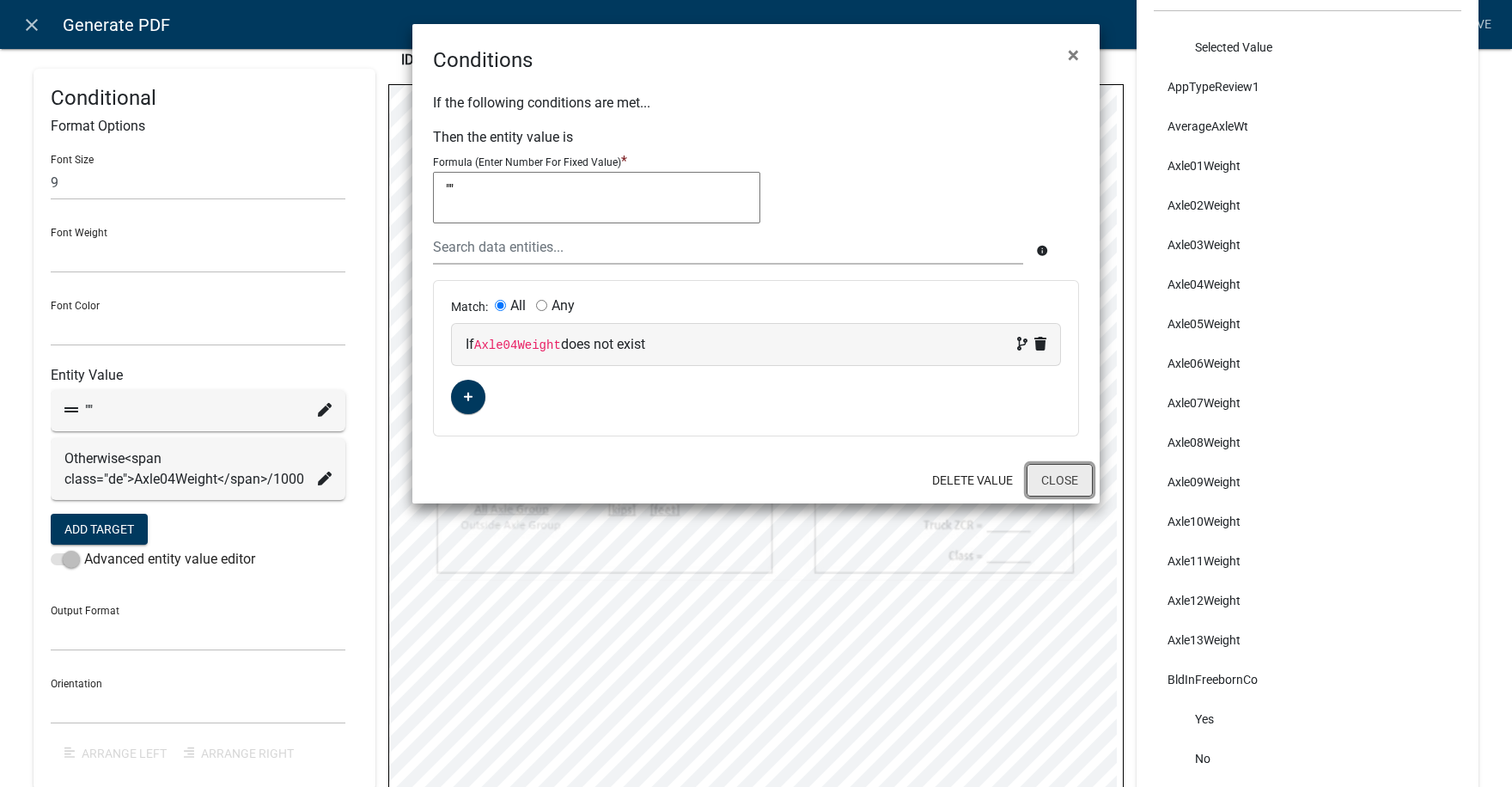
click at [1061, 480] on button "Close" at bounding box center [1059, 480] width 66 height 33
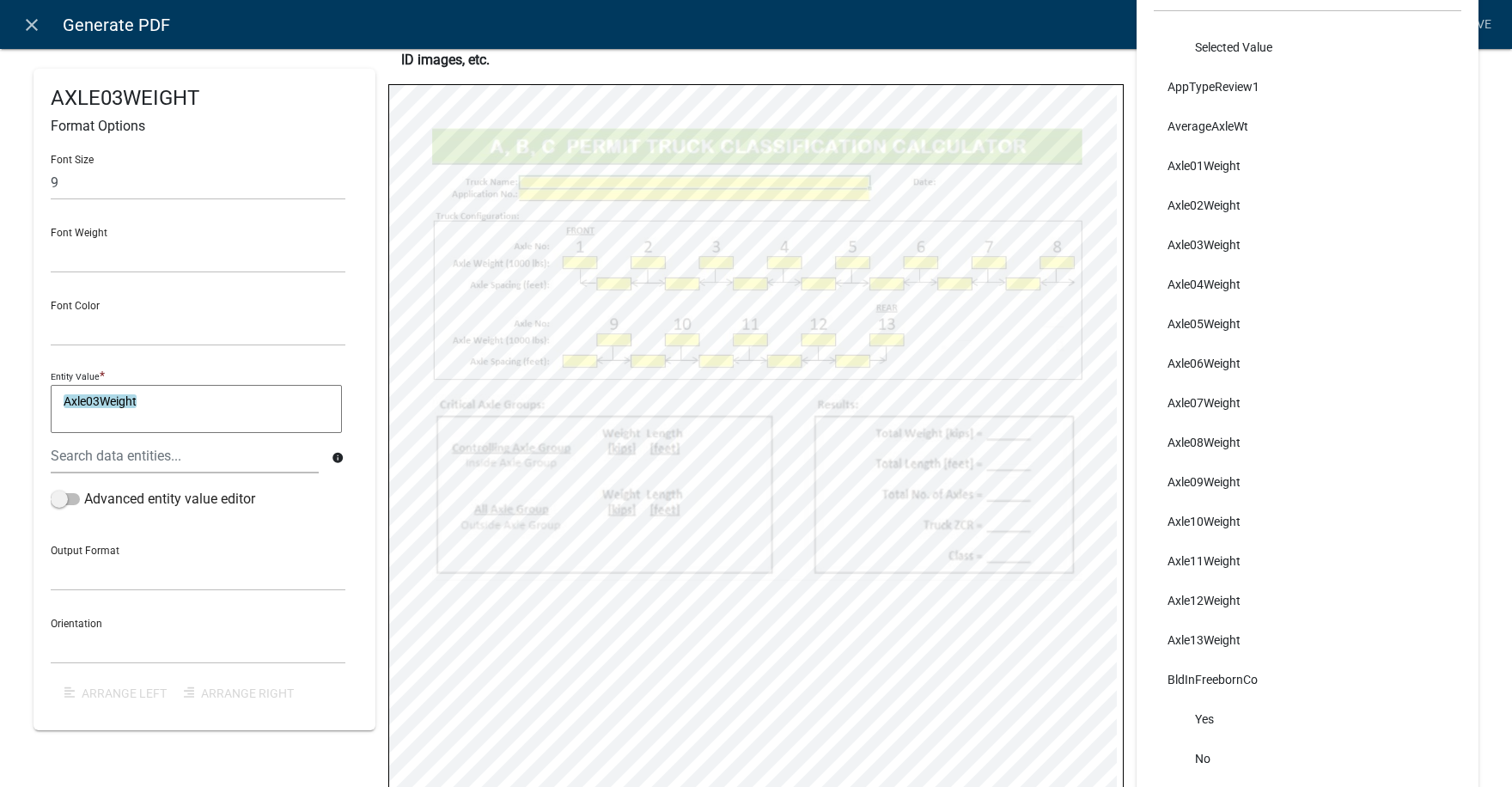
click at [156, 400] on textarea "Axle03Weight" at bounding box center [196, 409] width 291 height 49
click at [72, 504] on label "Advanced entity value editor" at bounding box center [152, 499] width 205 height 21
click at [72, 503] on span at bounding box center [65, 499] width 30 height 12
click at [84, 489] on input "Advanced entity value editor" at bounding box center [84, 489] width 0 height 0
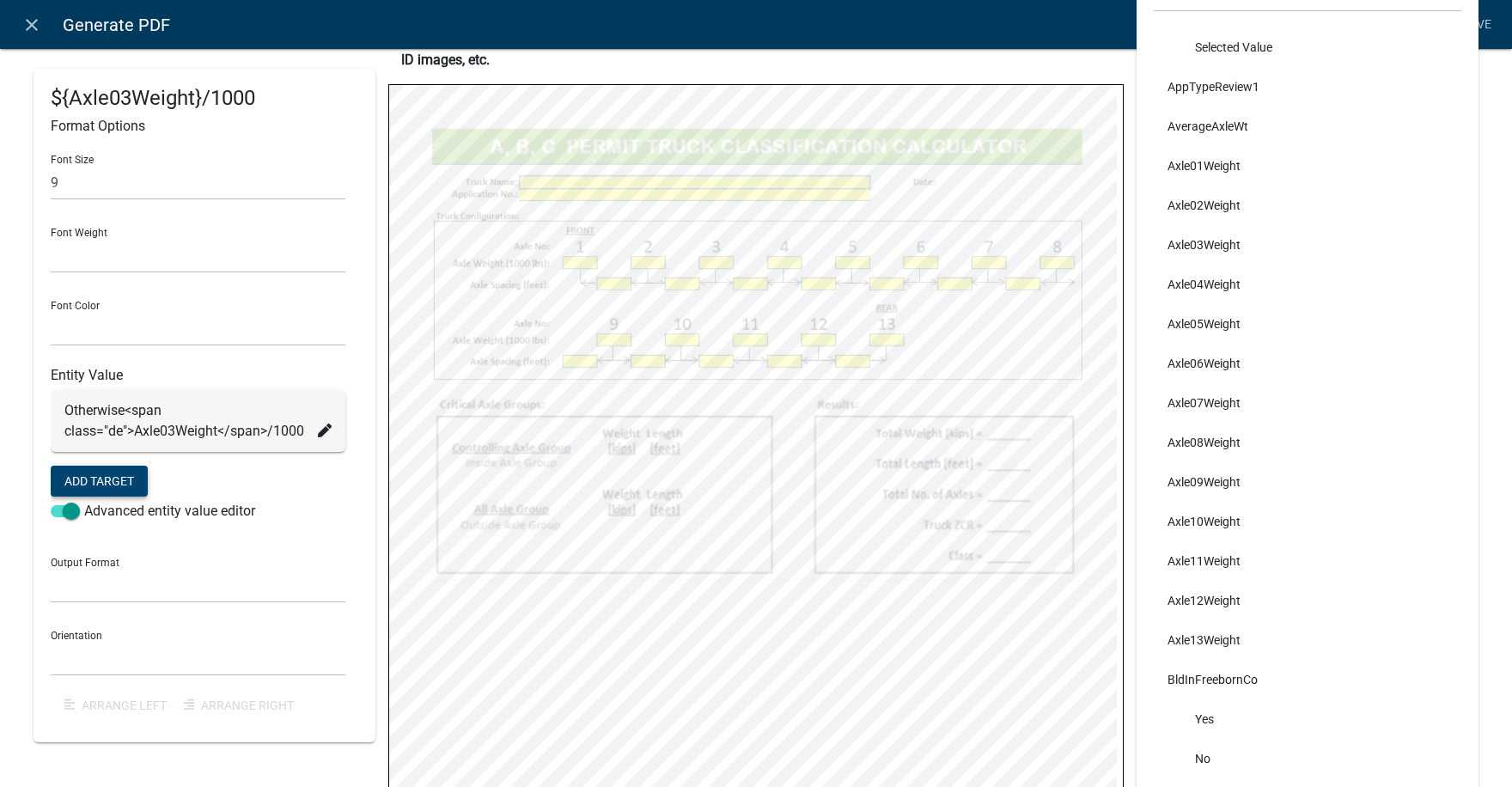
click at [101, 480] on button "Add Target" at bounding box center [99, 480] width 97 height 31
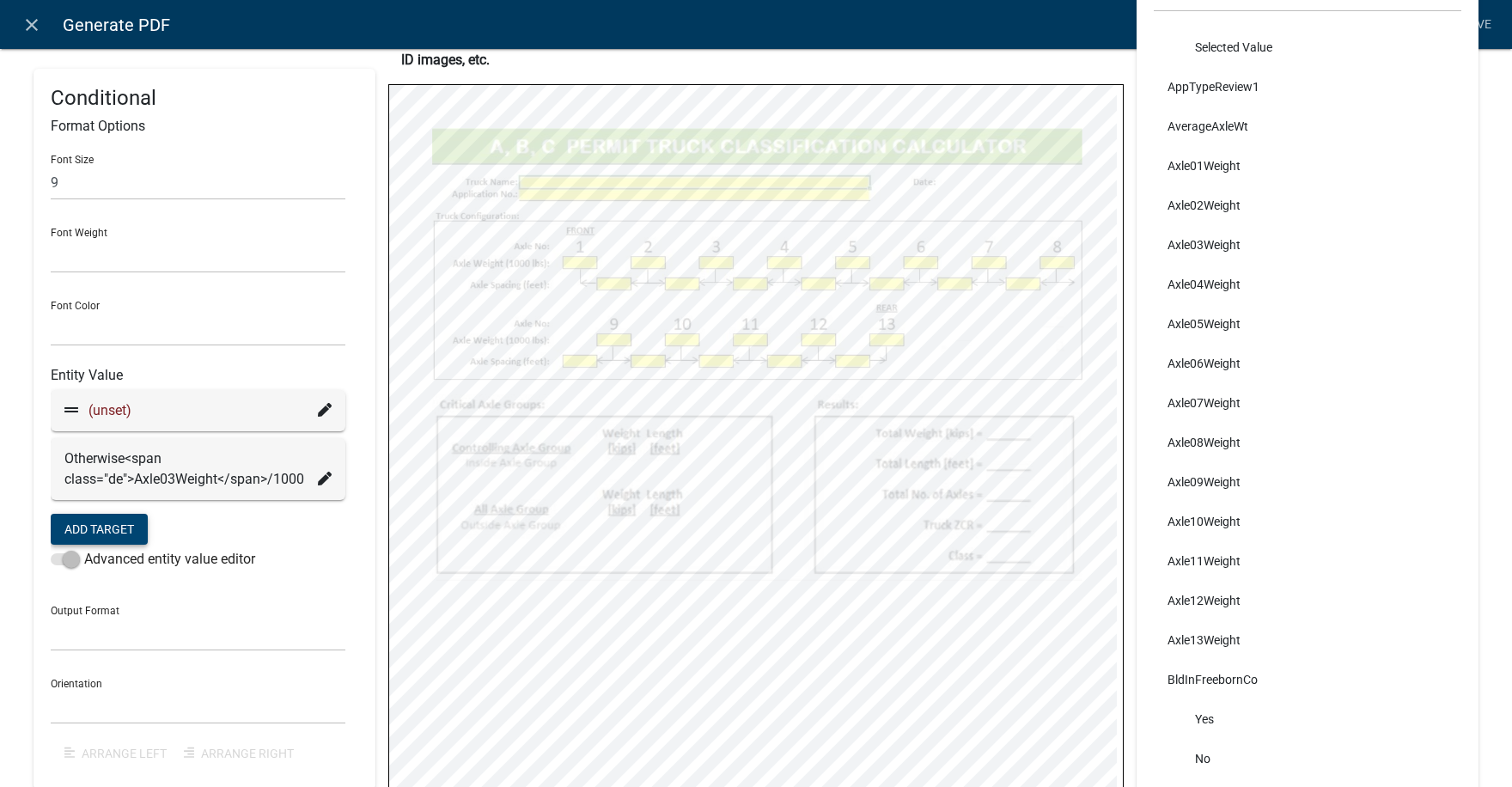
click at [322, 406] on icon at bounding box center [325, 410] width 14 height 14
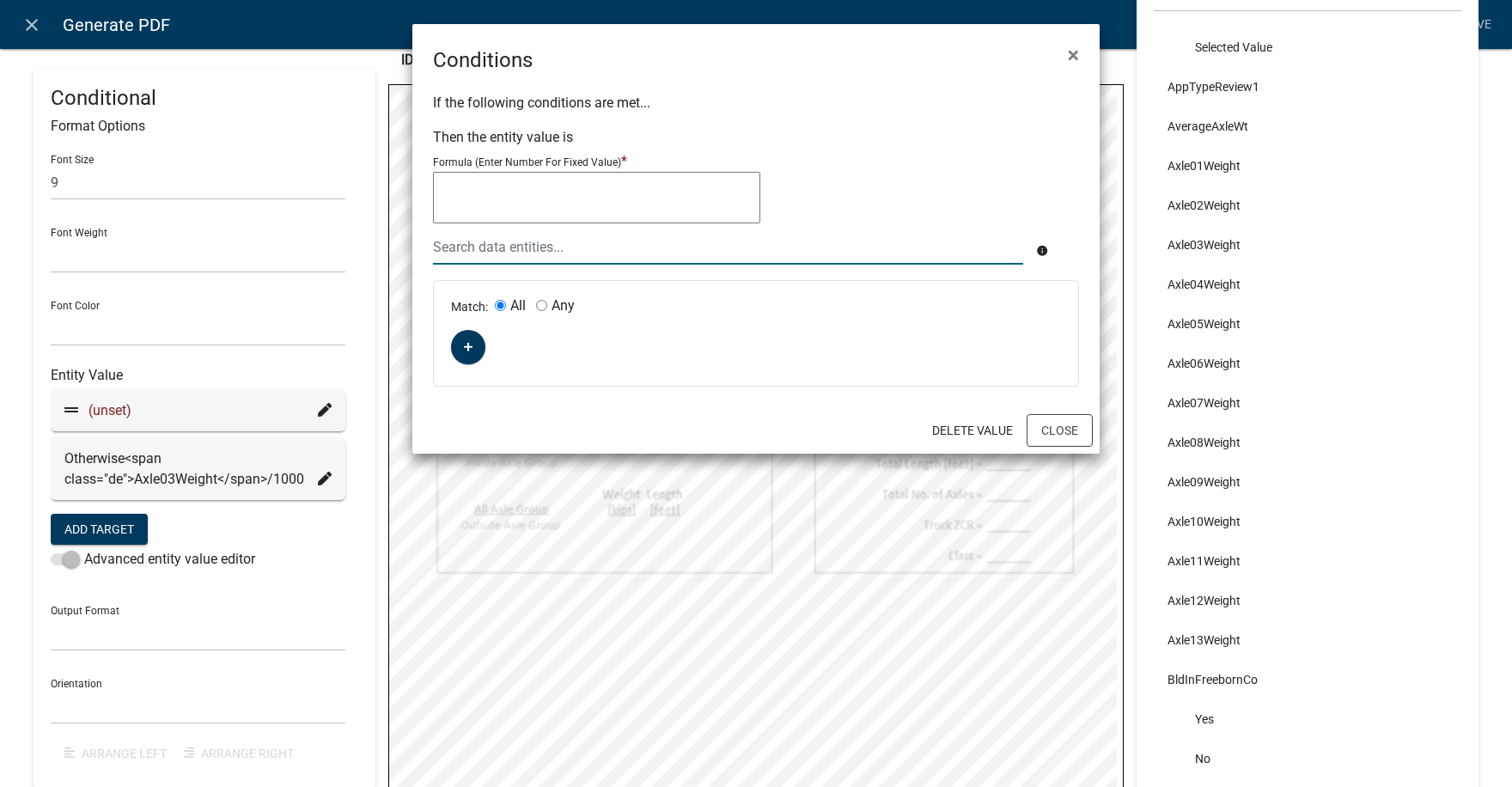
click at [492, 247] on div at bounding box center [727, 247] width 615 height 36
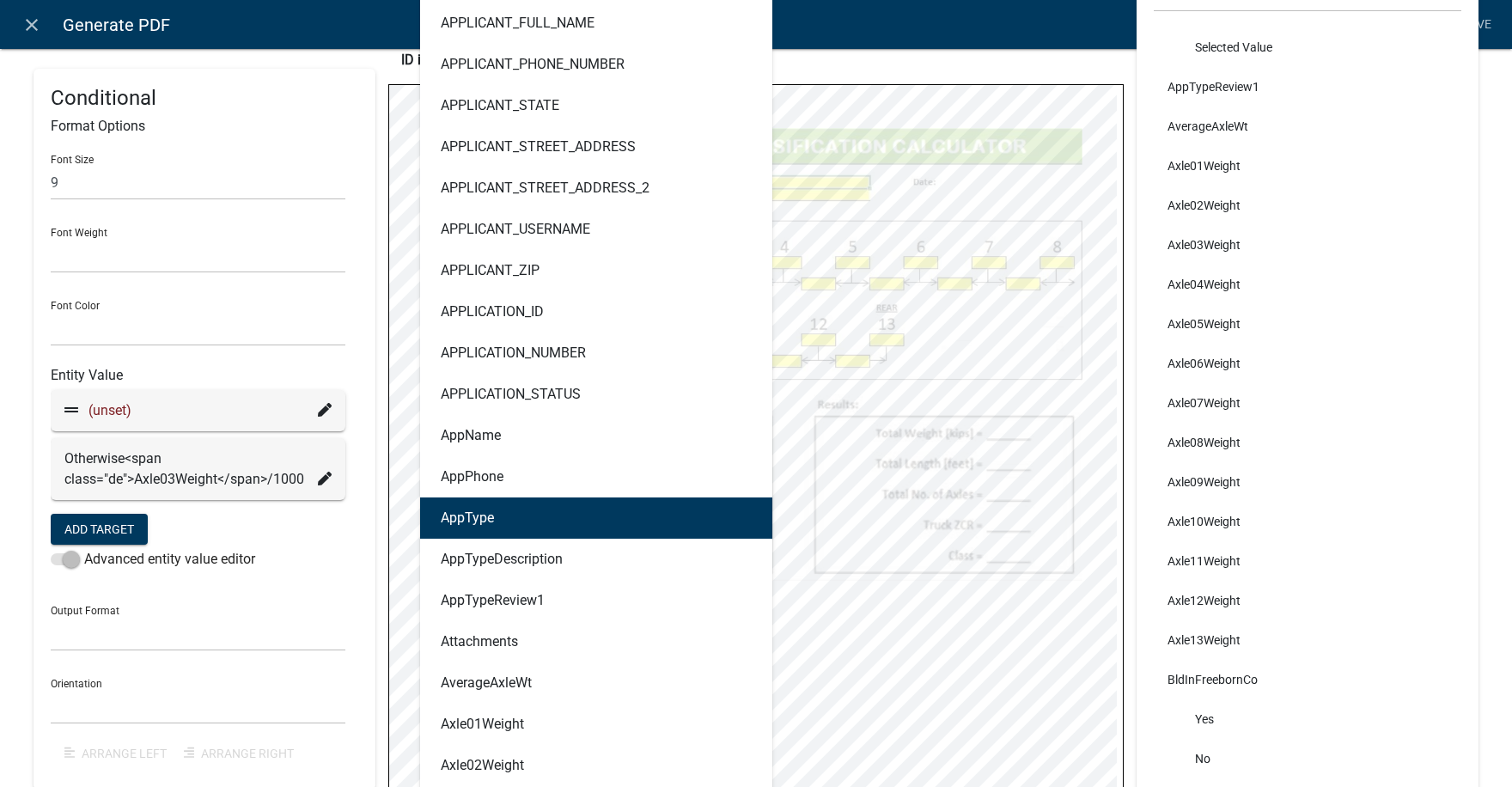
scroll to position [945, 0]
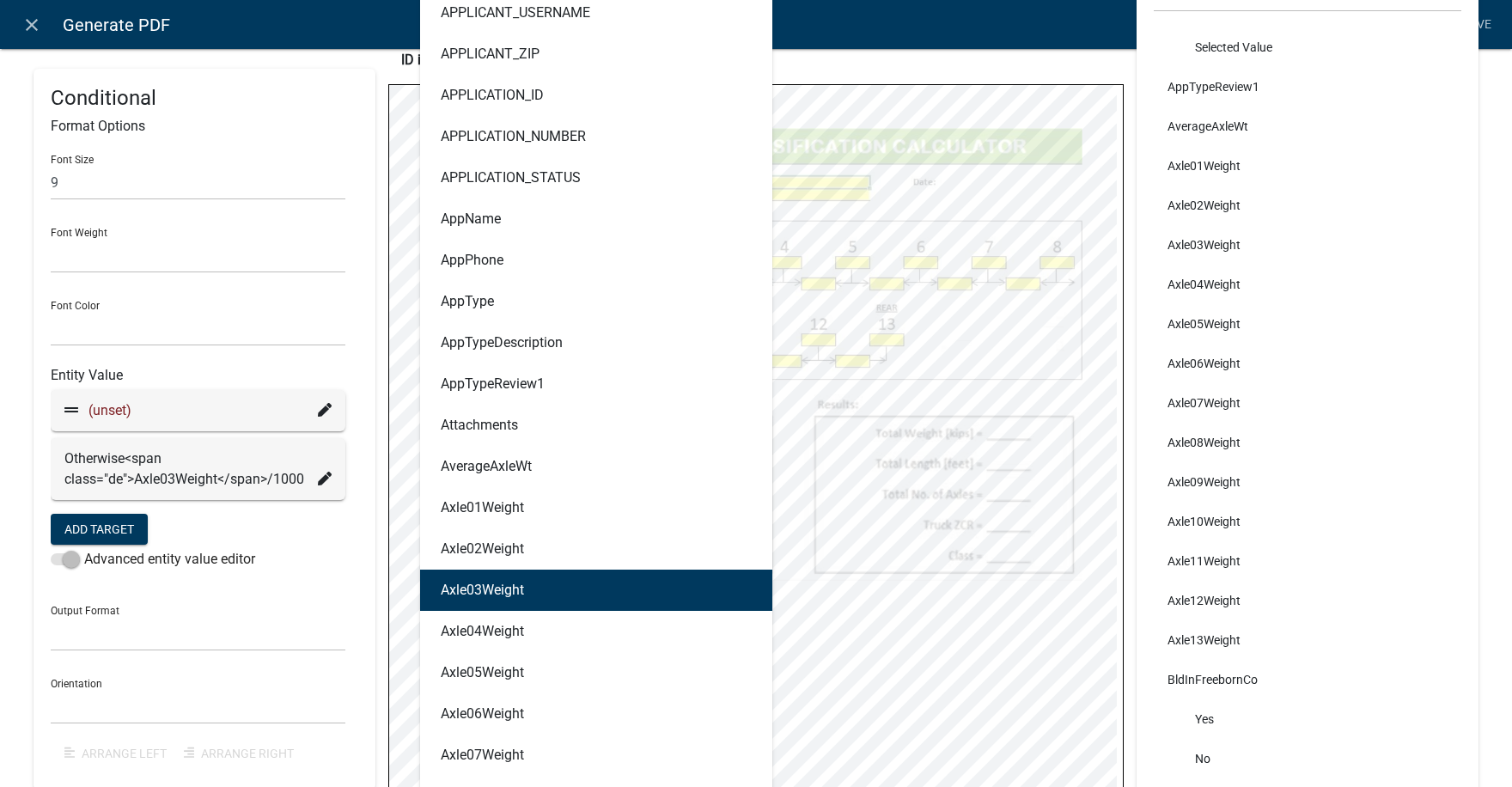
click at [474, 586] on ngb-highlight "Axle03Weight" at bounding box center [482, 590] width 83 height 14
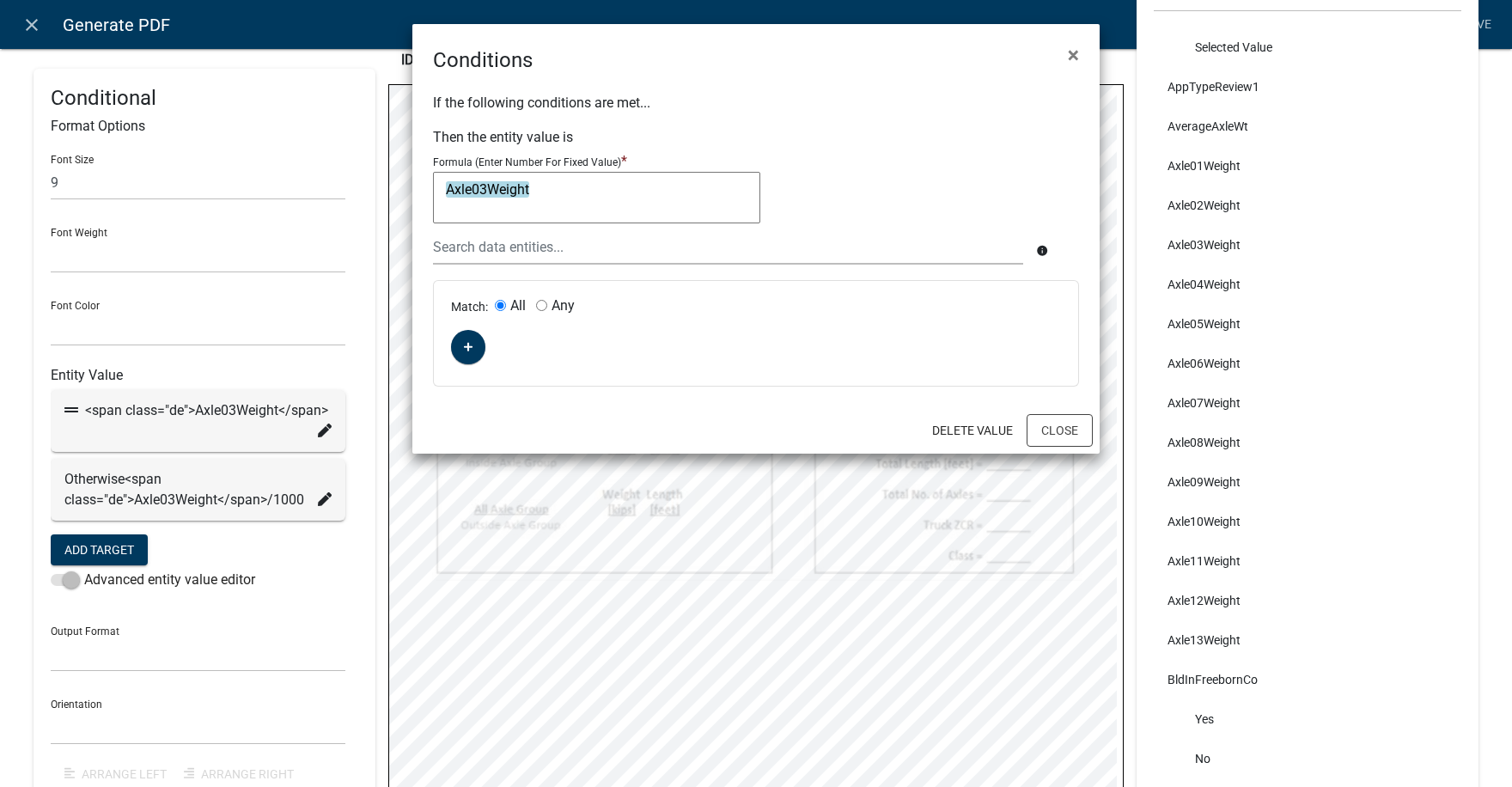
drag, startPoint x: 549, startPoint y: 191, endPoint x: 410, endPoint y: 187, distance: 139.1
click at [410, 187] on ngb-modal-window "Conditions × If the following conditions are met... Then the entity value is Fo…" at bounding box center [756, 393] width 1512 height 787
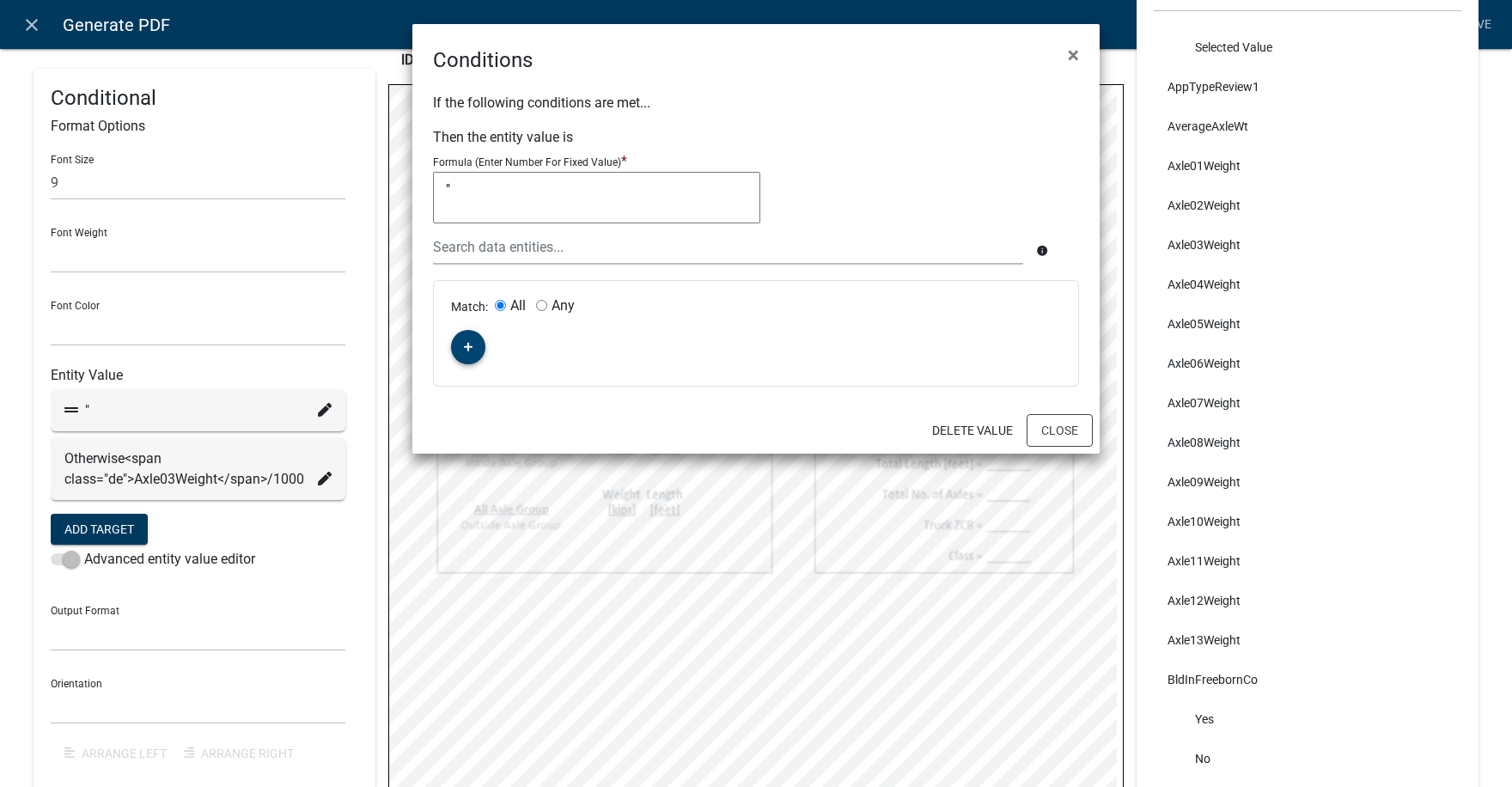
click at [471, 344] on icon "button" at bounding box center [469, 346] width 10 height 10
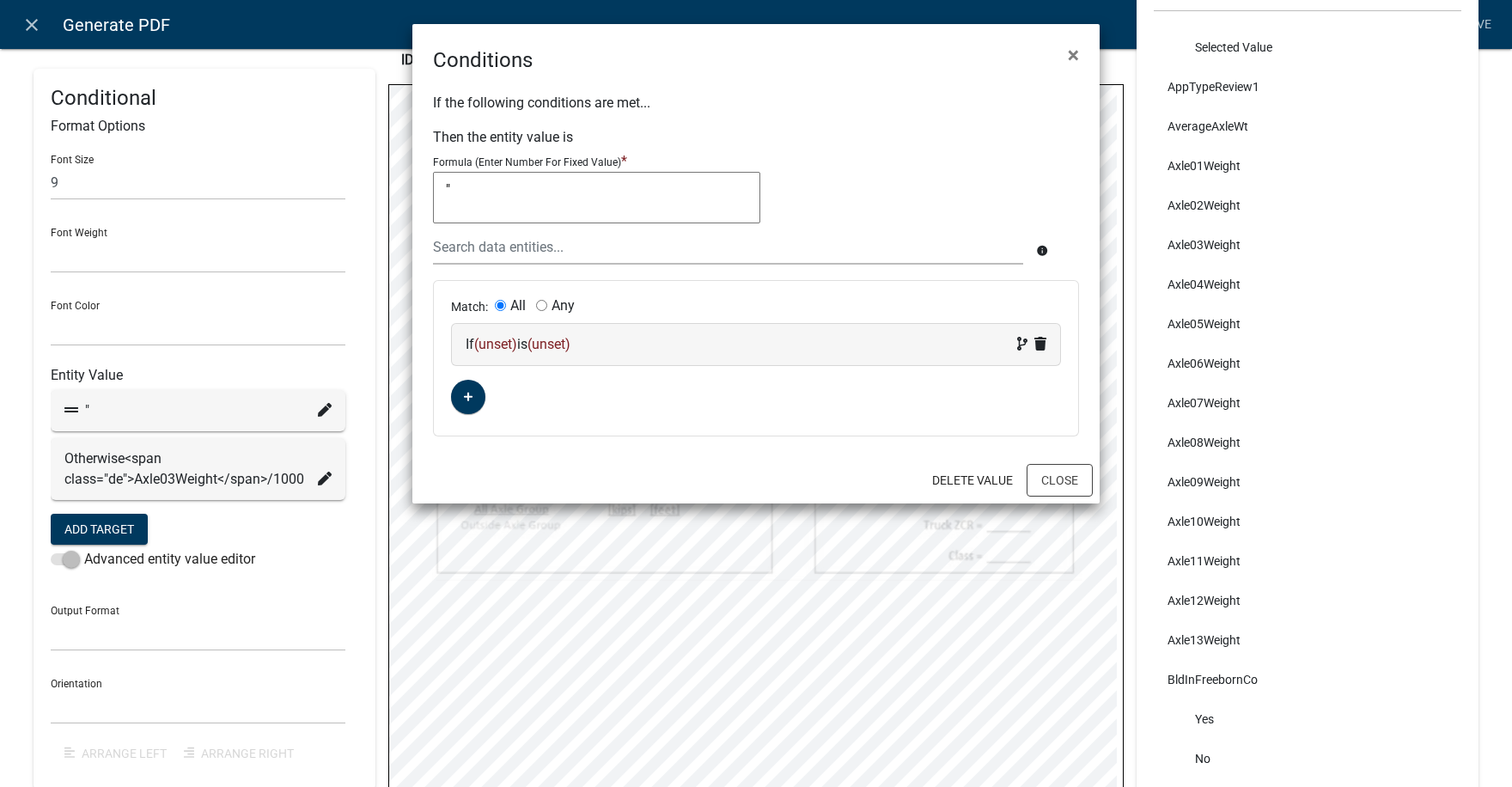
click at [498, 347] on span "(unset)" at bounding box center [495, 344] width 43 height 16
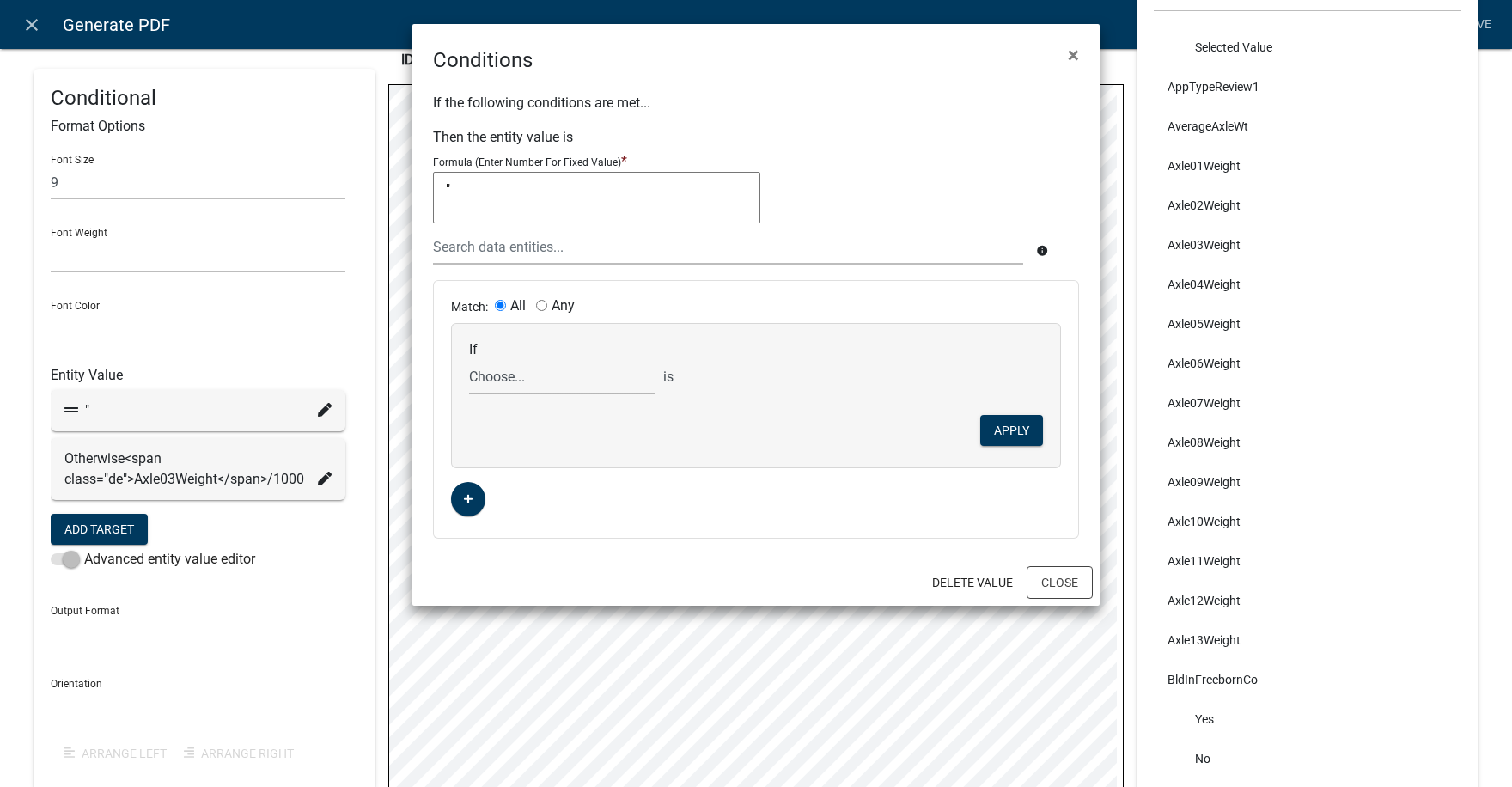
click at [504, 379] on select "Choose... ABC_INFORMATION_DOCUMENT_URL AcceptTerms ALL_FEE_RECIPIENTS AllAxleGr…" at bounding box center [561, 377] width 185 height 36
click at [469, 359] on select "Choose... ABC_INFORMATION_DOCUMENT_URL AcceptTerms ALL_FEE_RECIPIENTS AllAxleGr…" at bounding box center [561, 377] width 185 height 36
click at [724, 380] on select "is is not exists does not exist is greater than is less than contains does not …" at bounding box center [755, 377] width 185 height 36
click at [663, 359] on select "is is not exists does not exist is greater than is less than contains does not …" at bounding box center [755, 377] width 185 height 36
click at [1006, 423] on button "Apply" at bounding box center [1010, 430] width 62 height 31
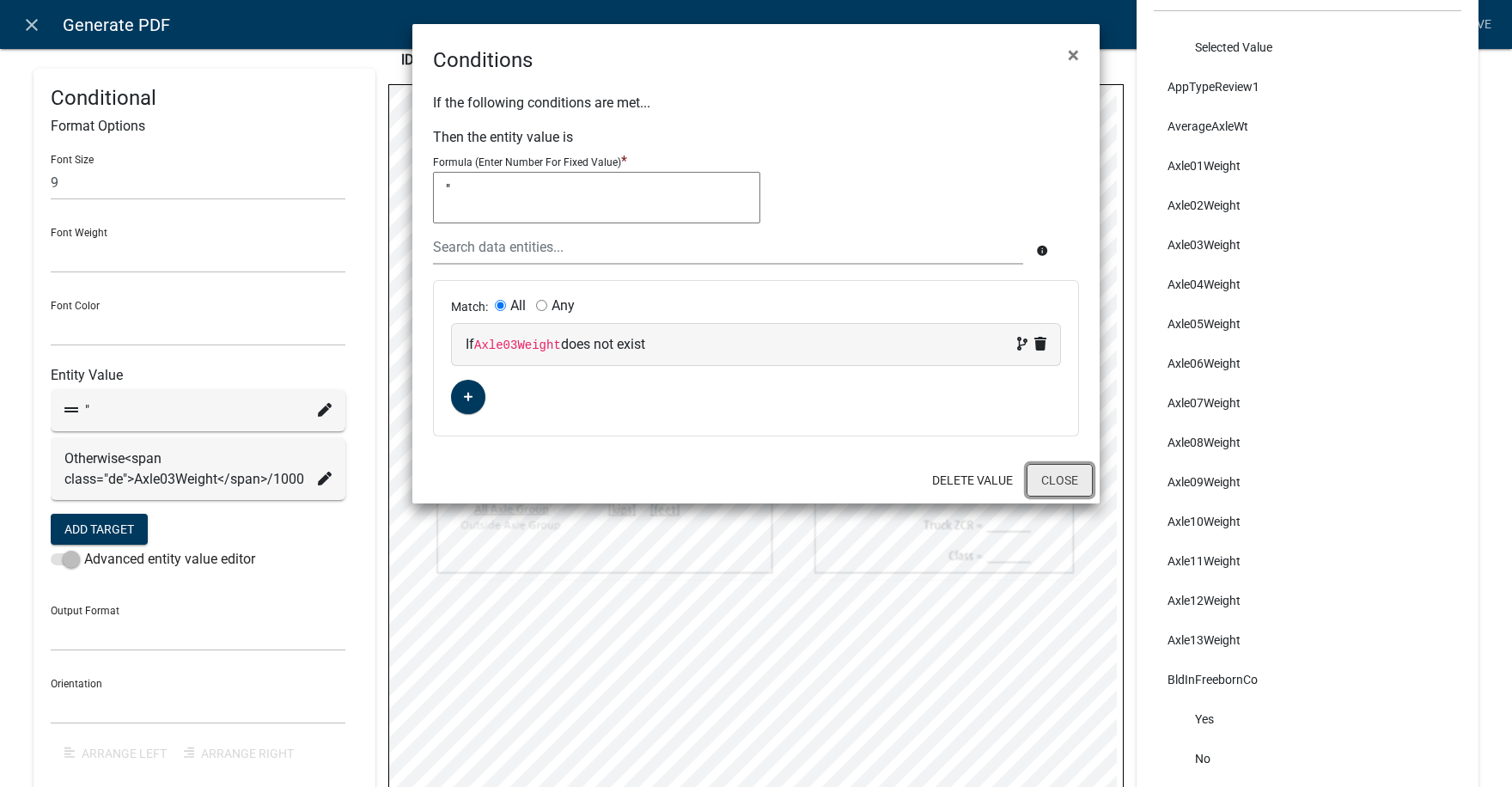
click at [1070, 480] on button "Close" at bounding box center [1059, 480] width 66 height 33
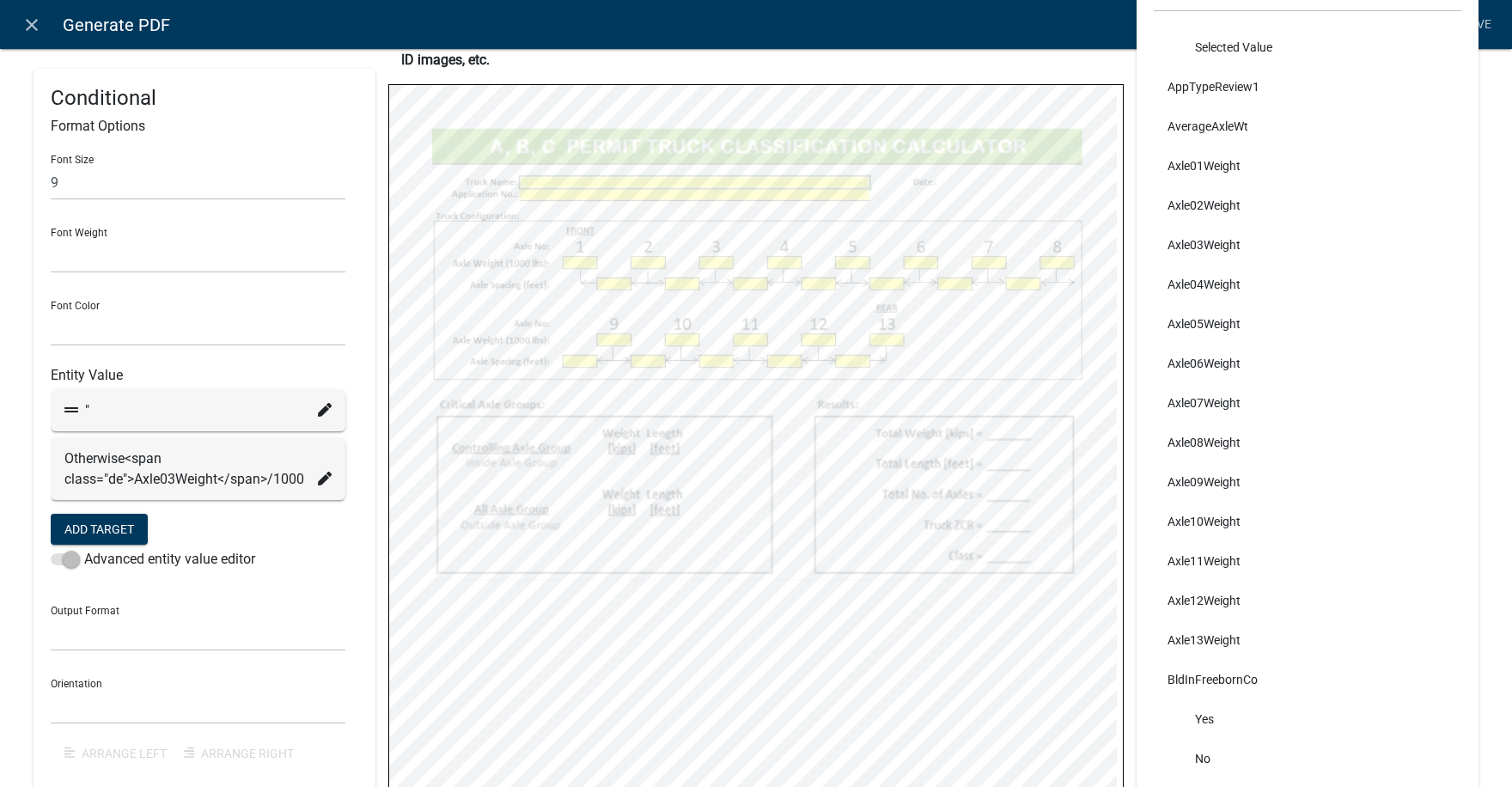
click at [1475, 100] on div "Data Search ABC_INFORMATION_DOCUMENT_URL AcceptTerms Yes Selected Value ALL_FEE…" at bounding box center [1306, 474] width 367 height 1155
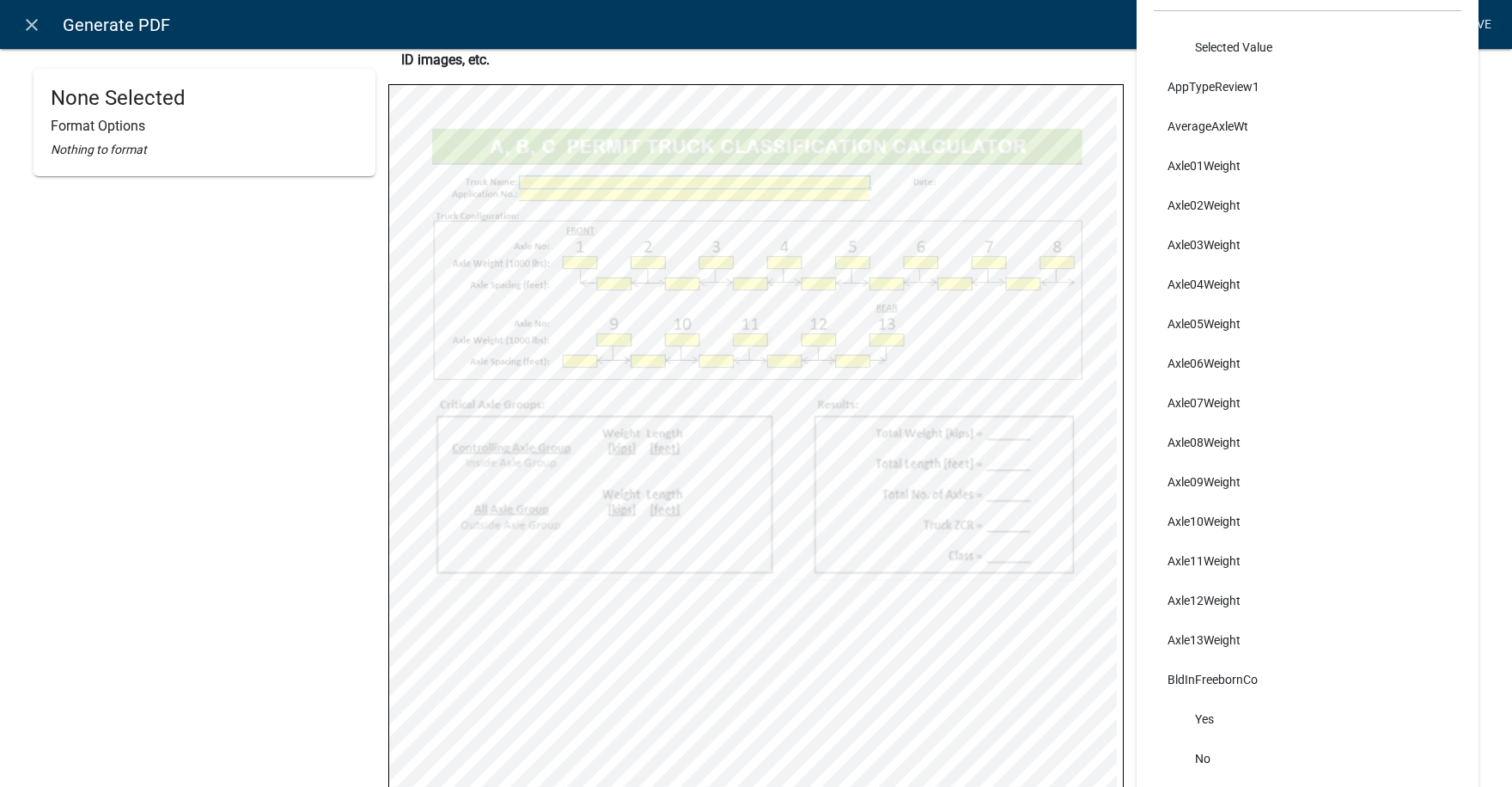
click at [1480, 23] on link "Save" at bounding box center [1475, 25] width 43 height 33
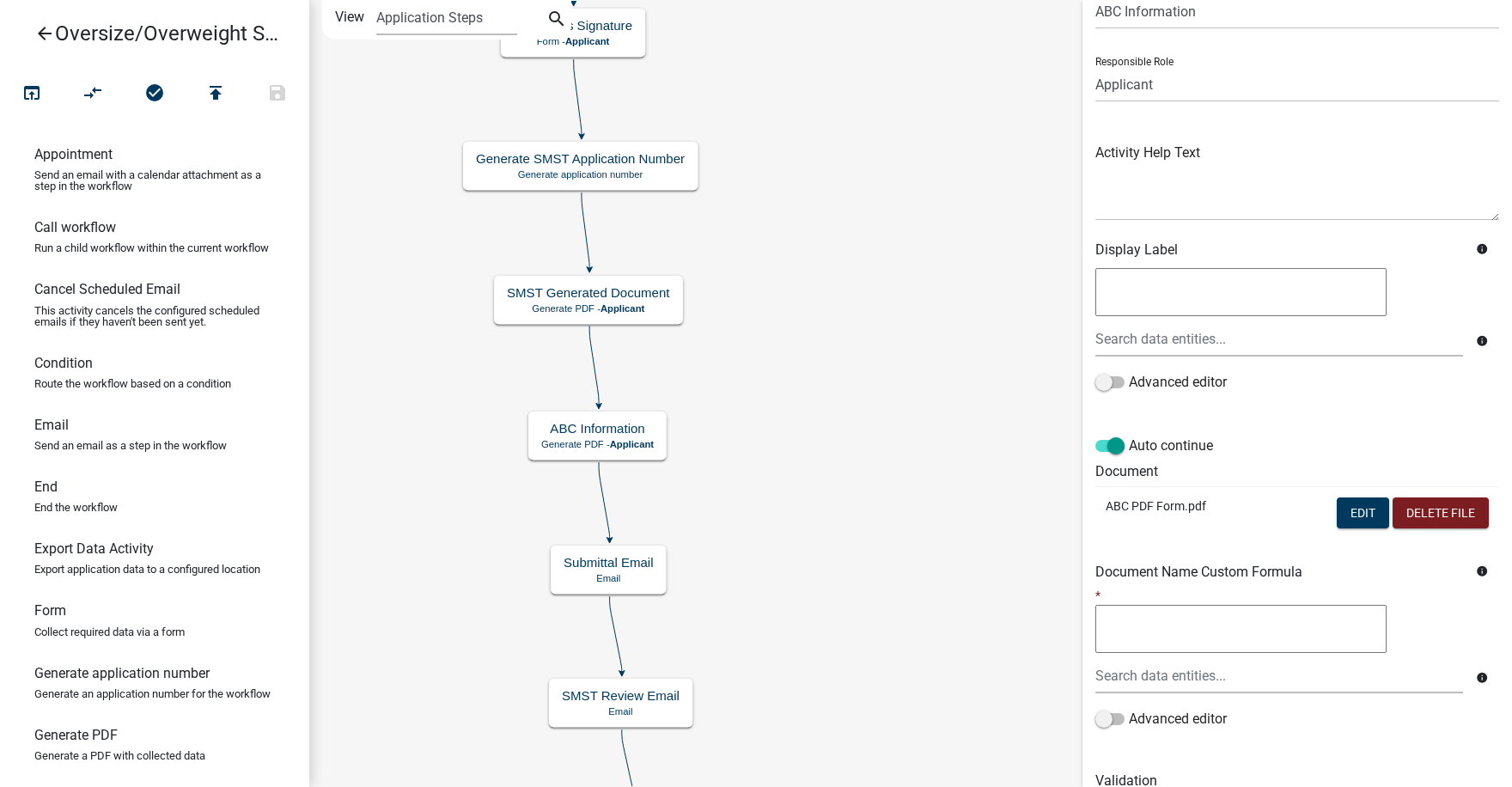
scroll to position [153, 0]
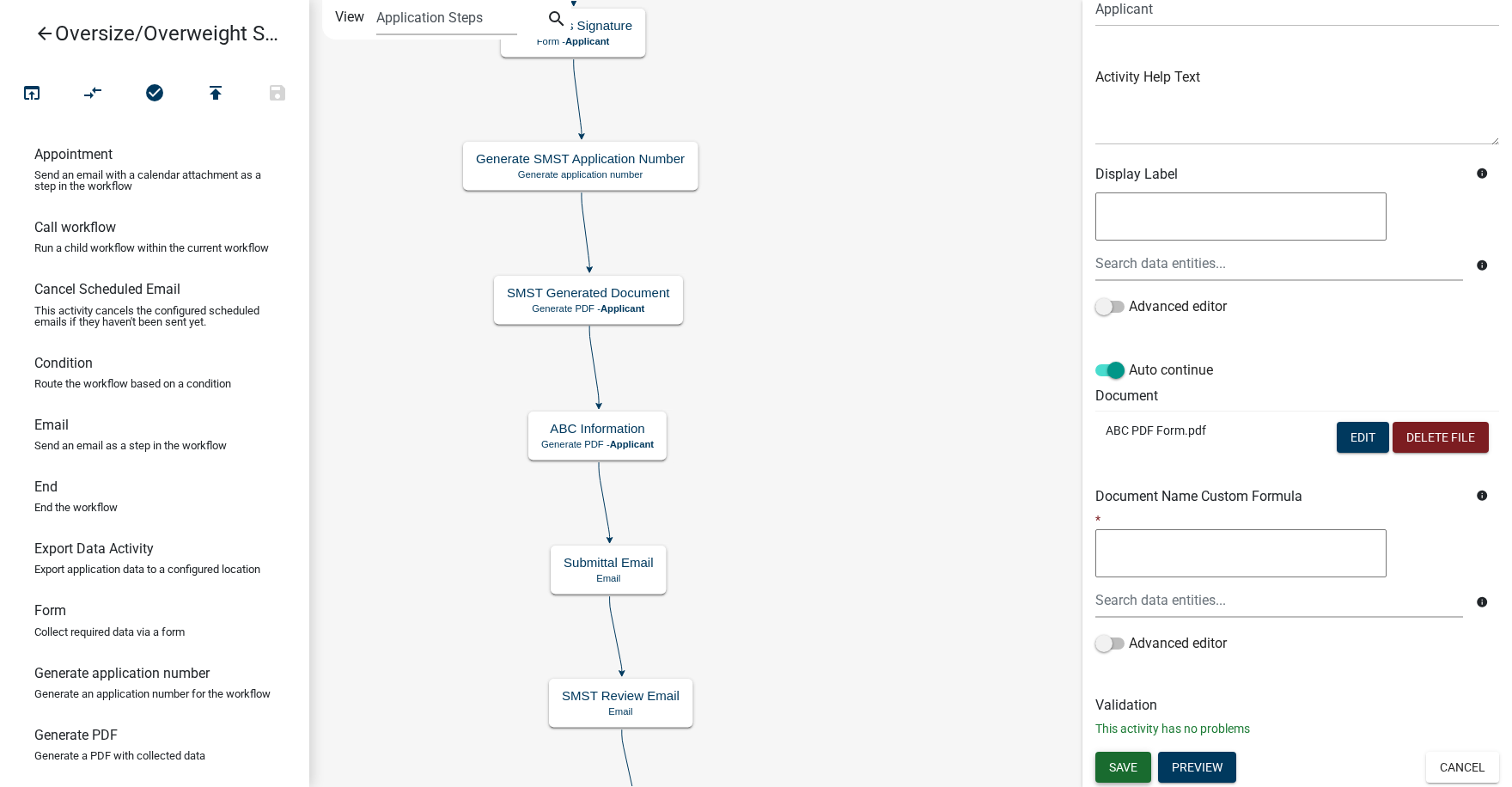
click at [1130, 767] on span "Save" at bounding box center [1122, 766] width 29 height 14
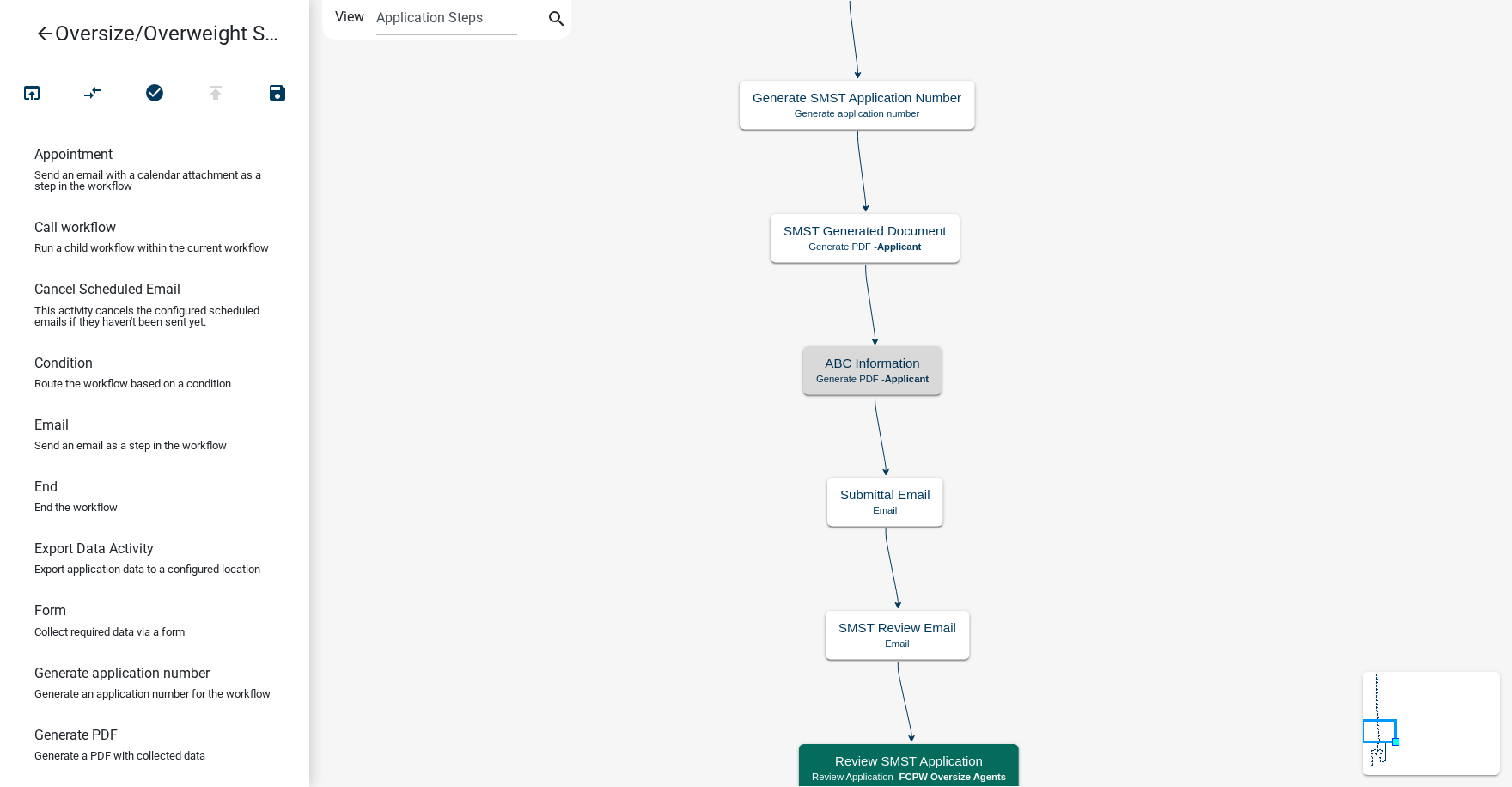
scroll to position [0, 0]
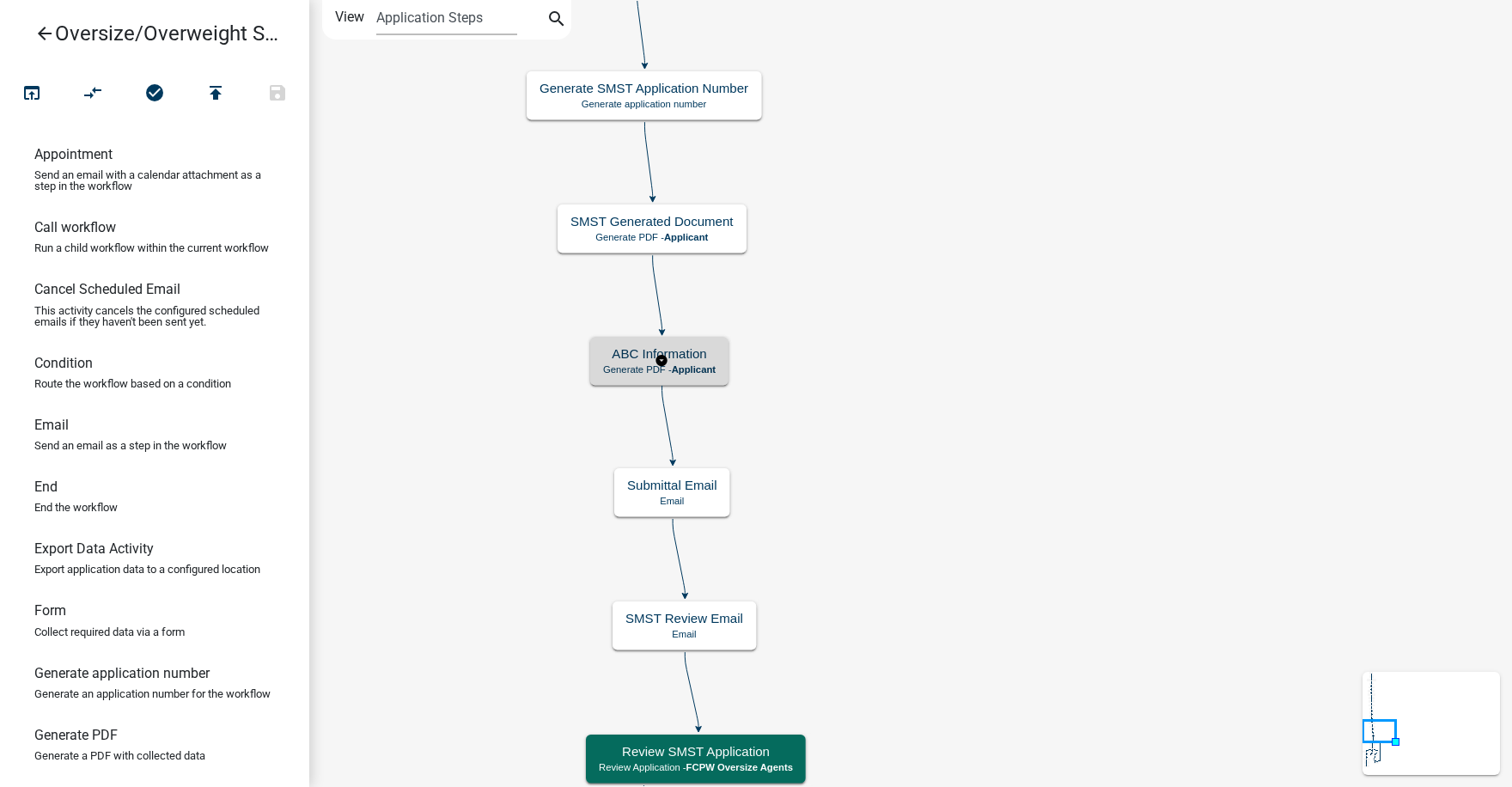
click at [704, 360] on h5 "ABC Information" at bounding box center [659, 354] width 113 height 16
click at [703, 360] on h5 "ABC Information" at bounding box center [659, 354] width 113 height 16
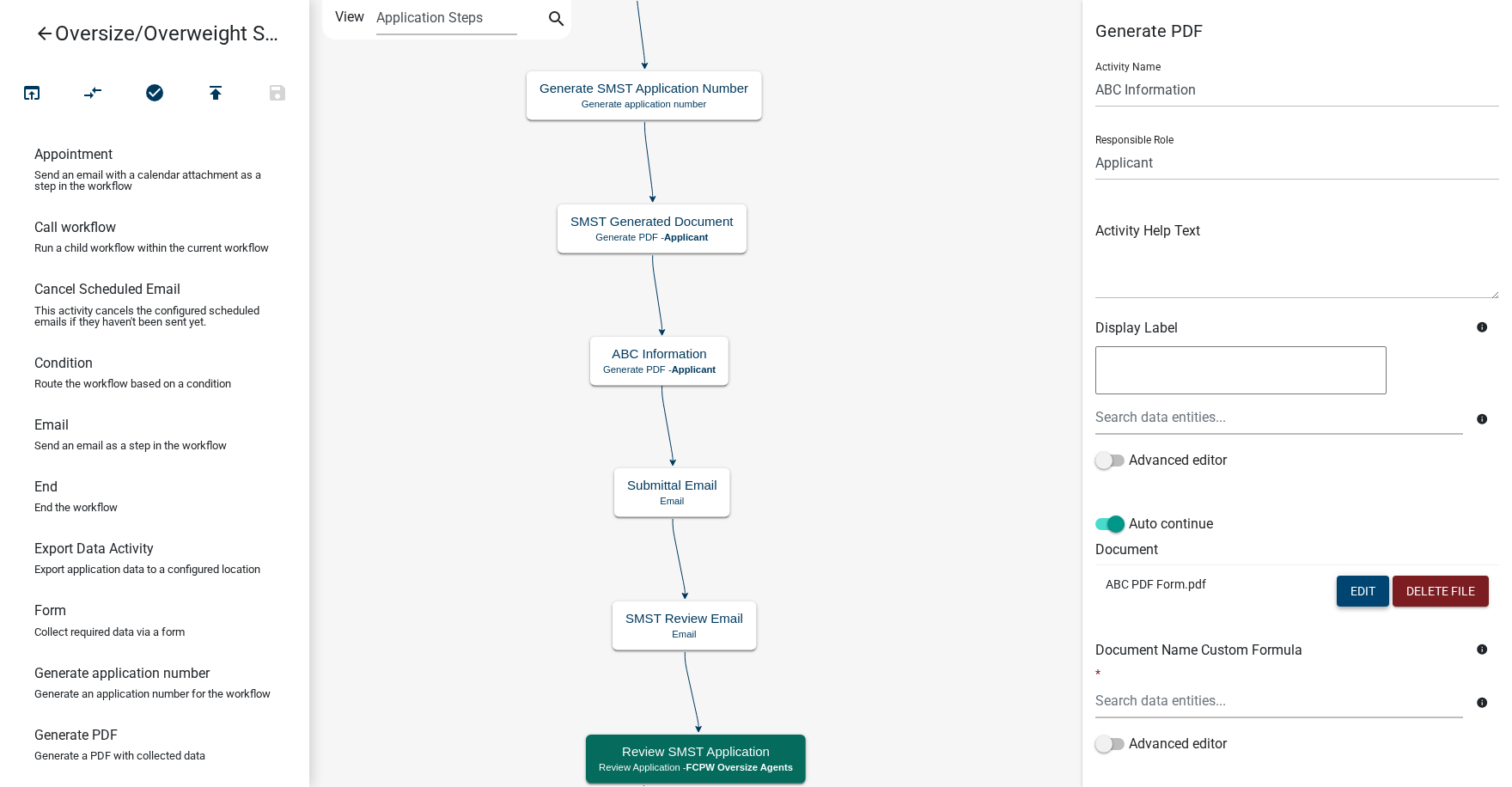
click at [1356, 590] on button "Edit" at bounding box center [1362, 591] width 52 height 31
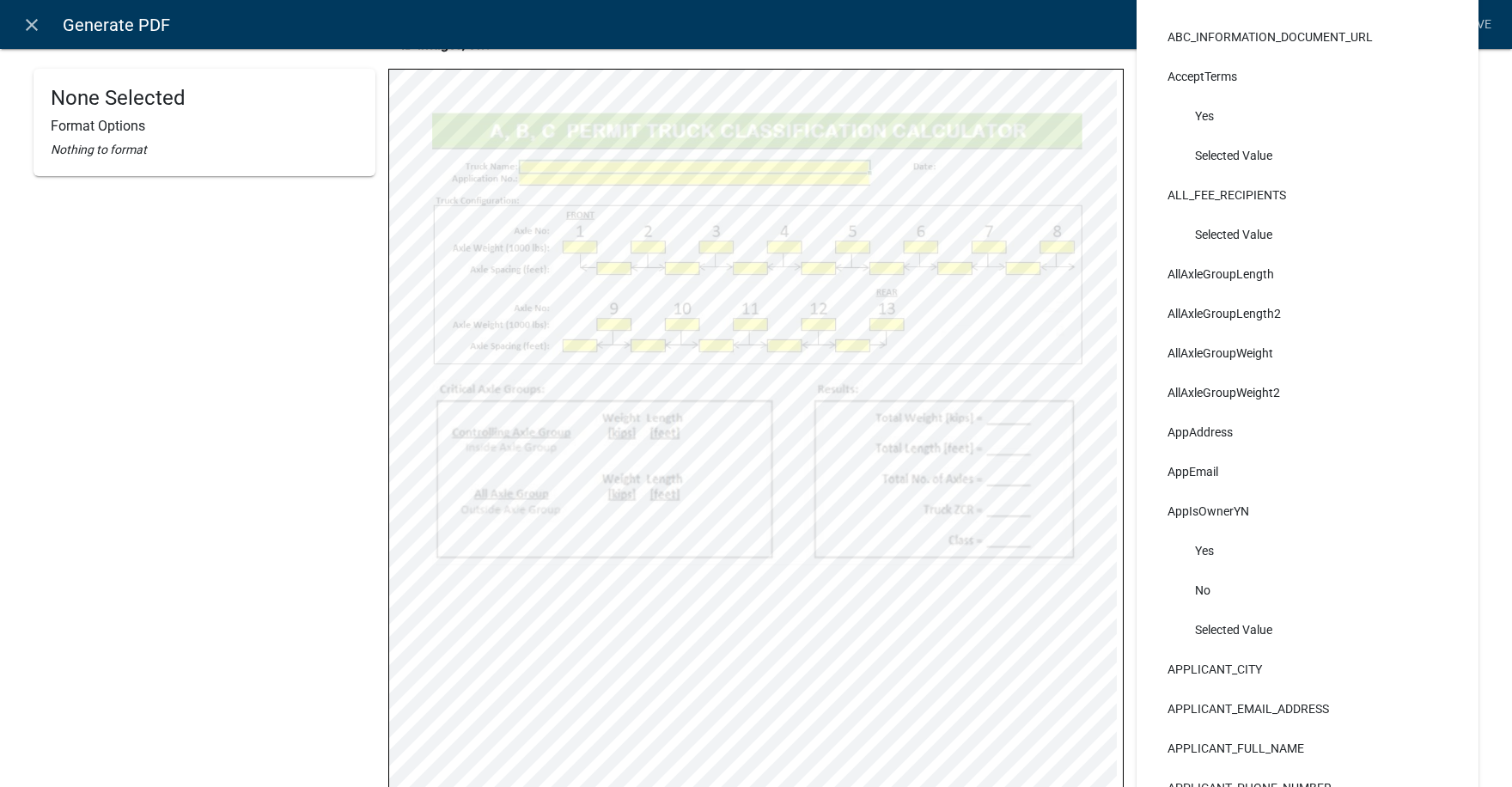
scroll to position [172, 0]
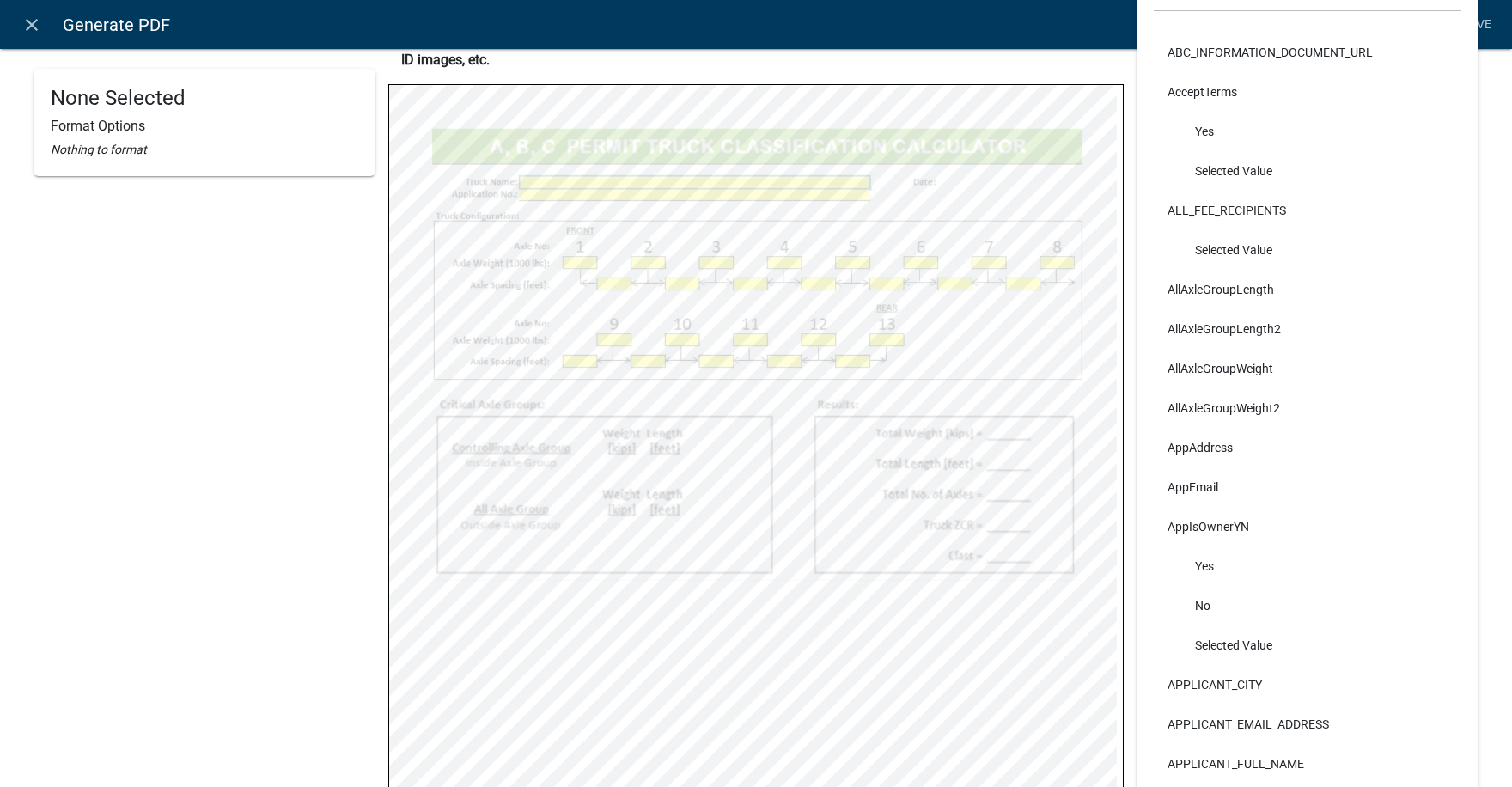
click at [1296, 505] on li "AppEmail" at bounding box center [1307, 487] width 308 height 40
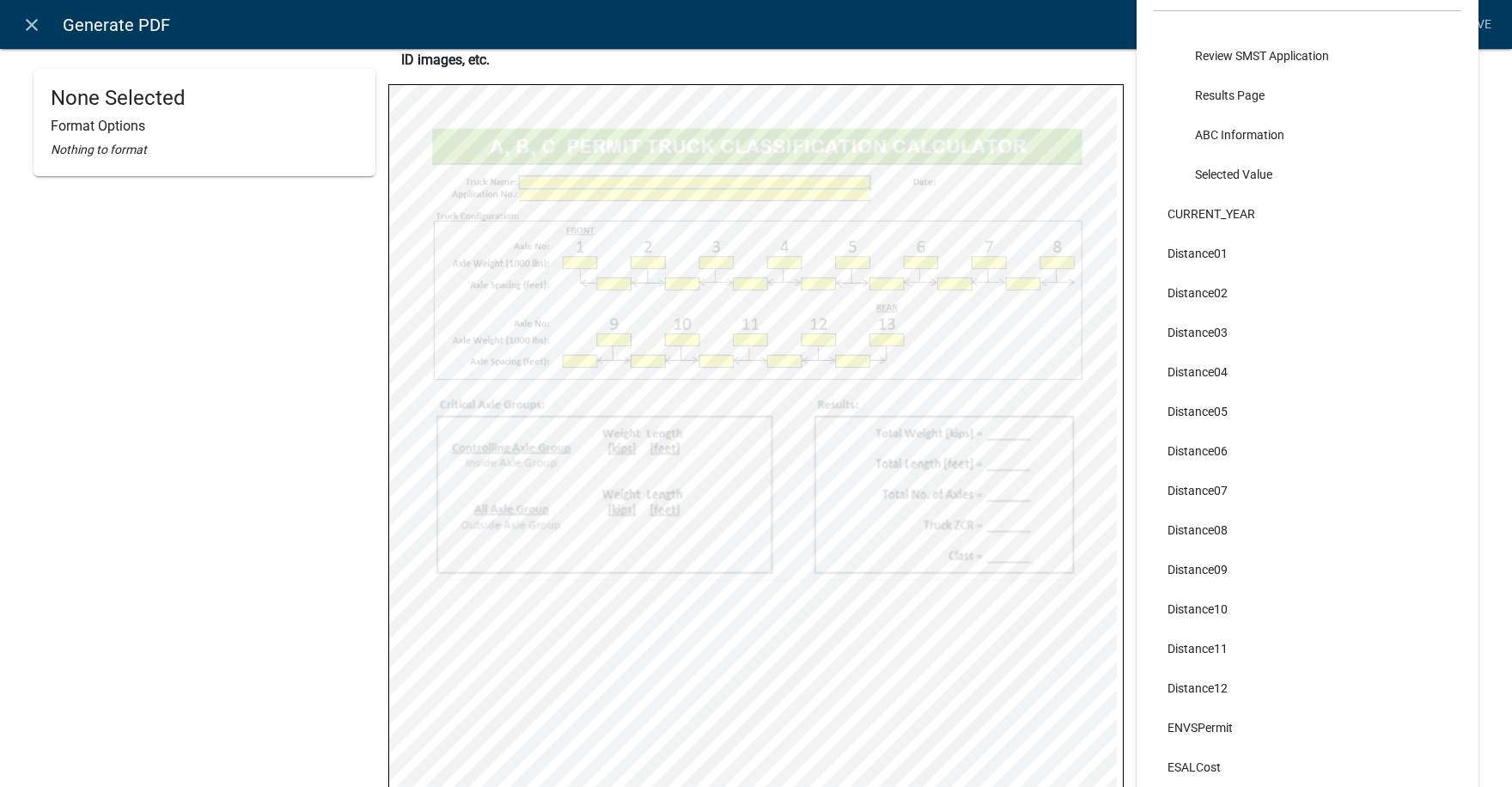
scroll to position [3952, 0]
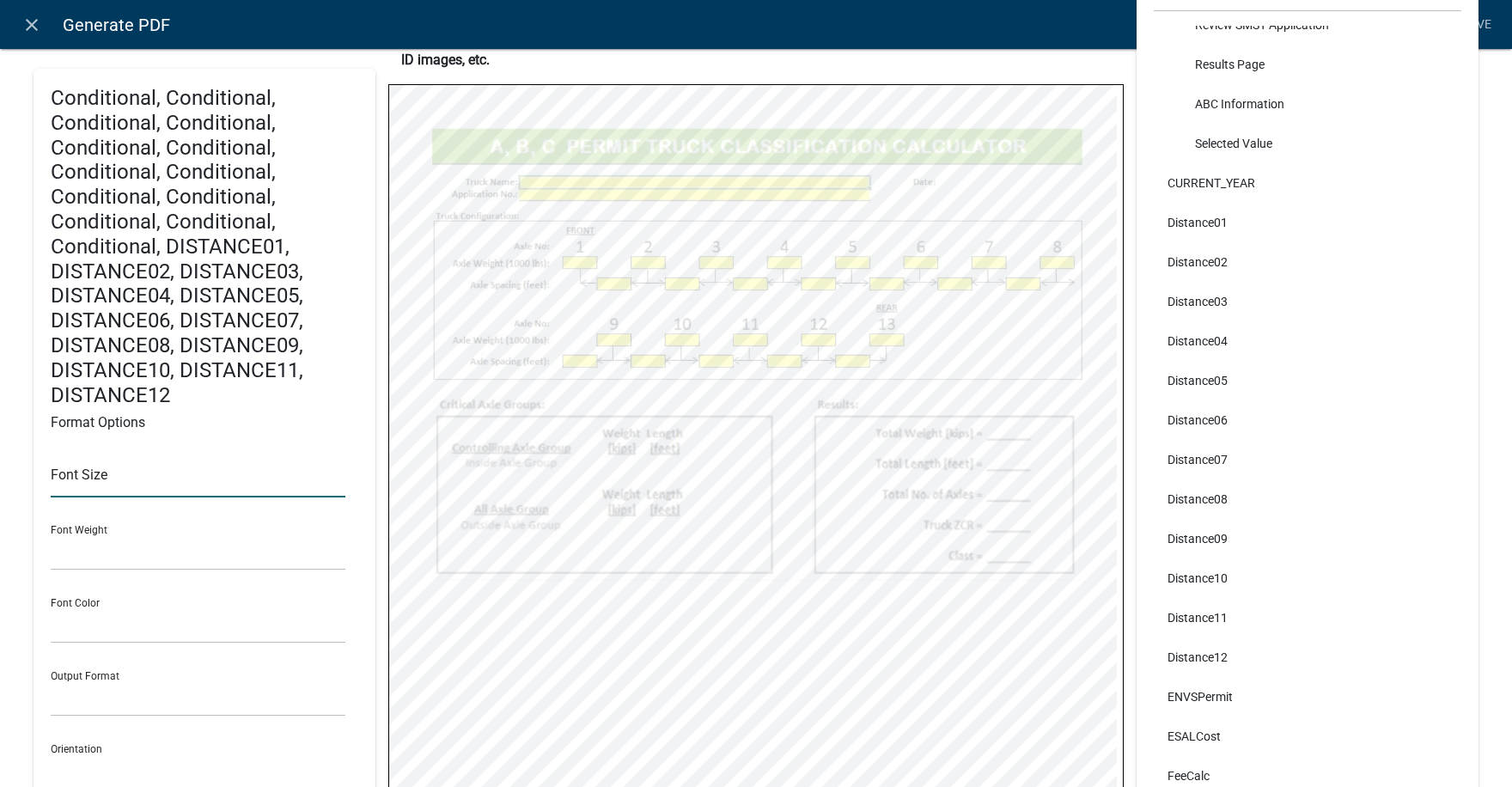
click at [126, 490] on input "text" at bounding box center [198, 480] width 295 height 36
click at [225, 512] on div "Font Weight Normal Bold" at bounding box center [198, 541] width 295 height 59
click at [40, 507] on div "Conditional, Conditional, Conditional, Conditional, Conditional, Conditional, C…" at bounding box center [204, 461] width 341 height 787
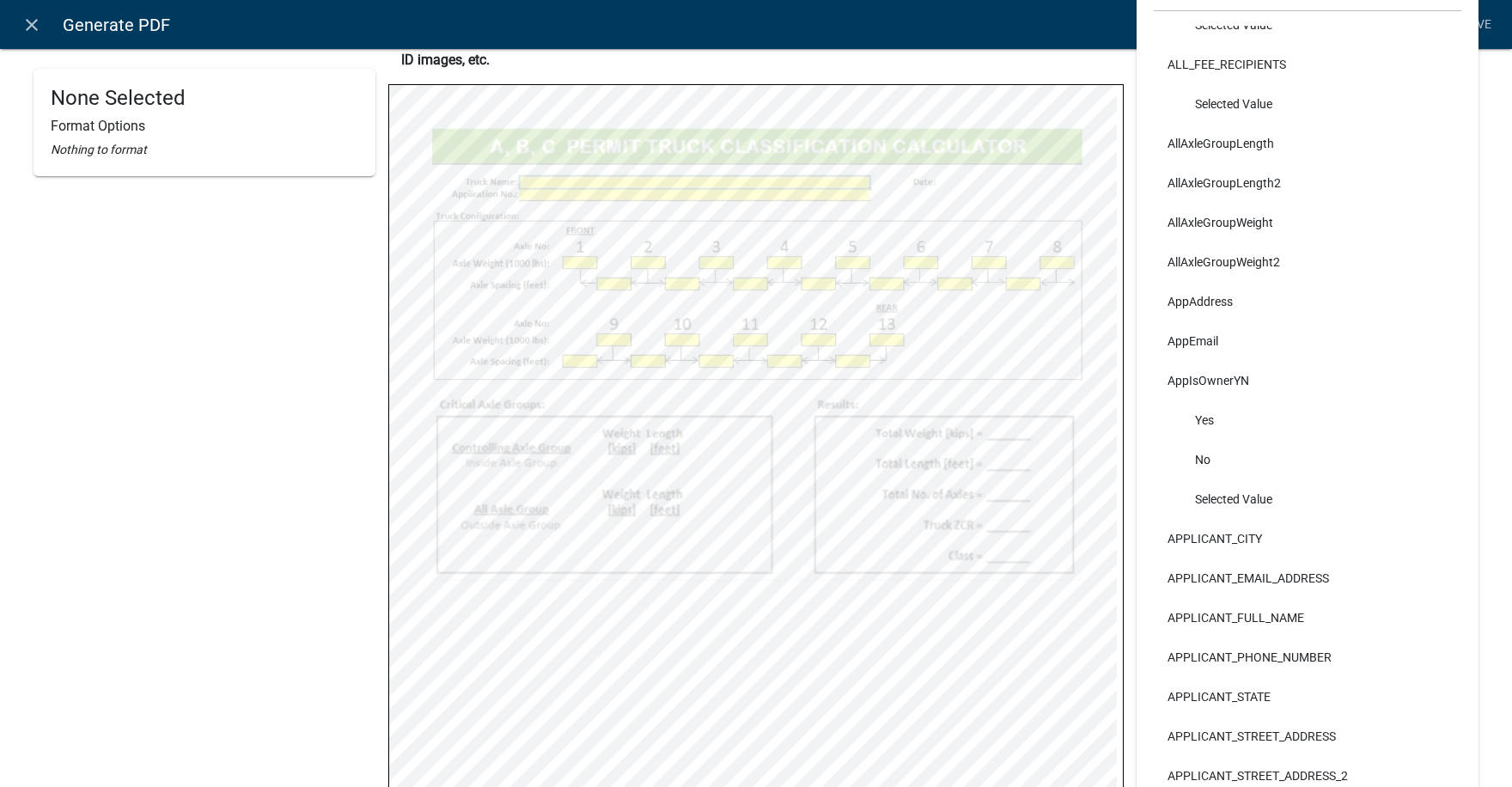
scroll to position [86, 0]
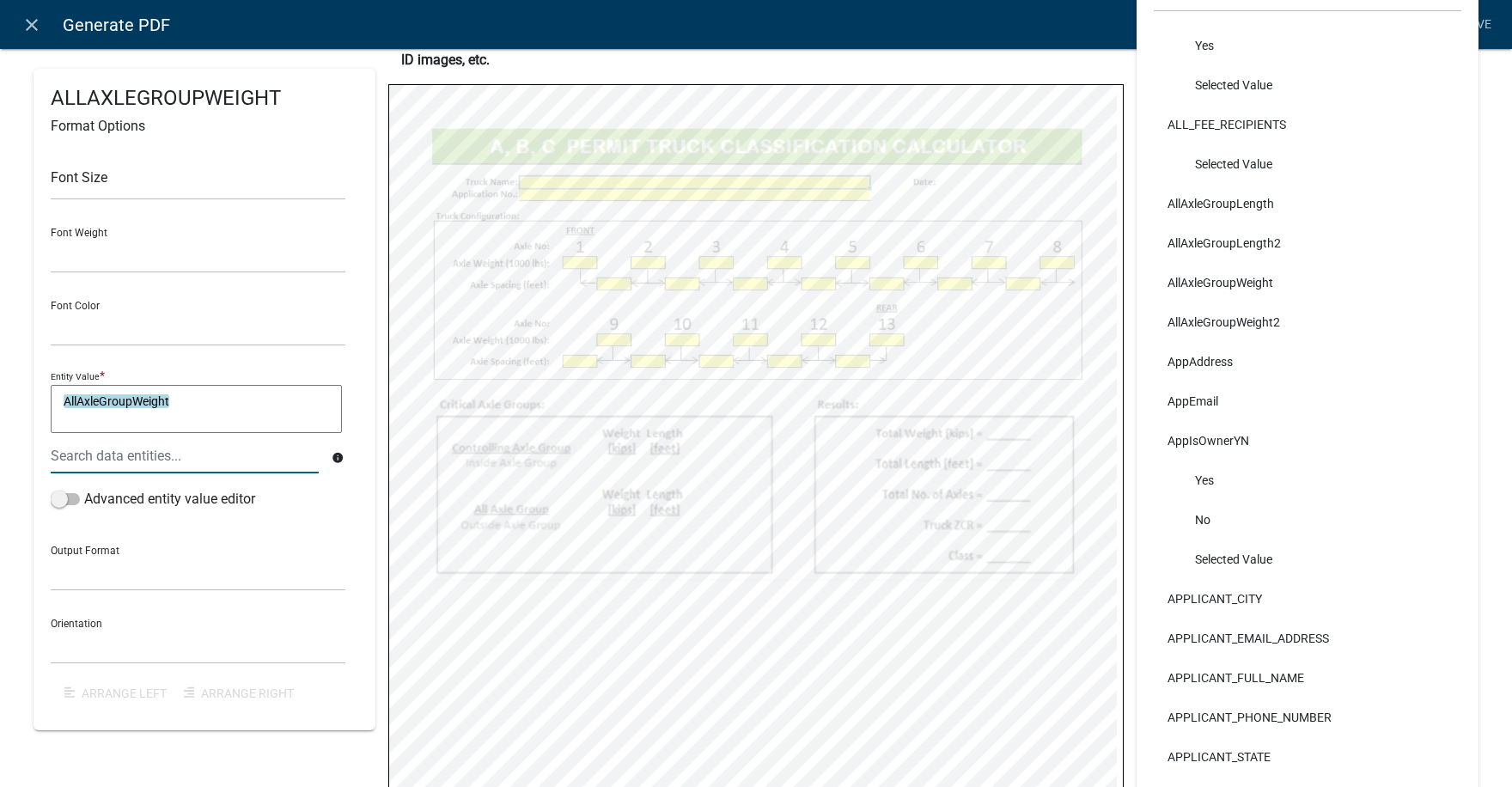
click at [193, 405] on textarea "AllAxleGroupWeight" at bounding box center [196, 409] width 291 height 49
click at [104, 458] on div at bounding box center [184, 456] width 294 height 36
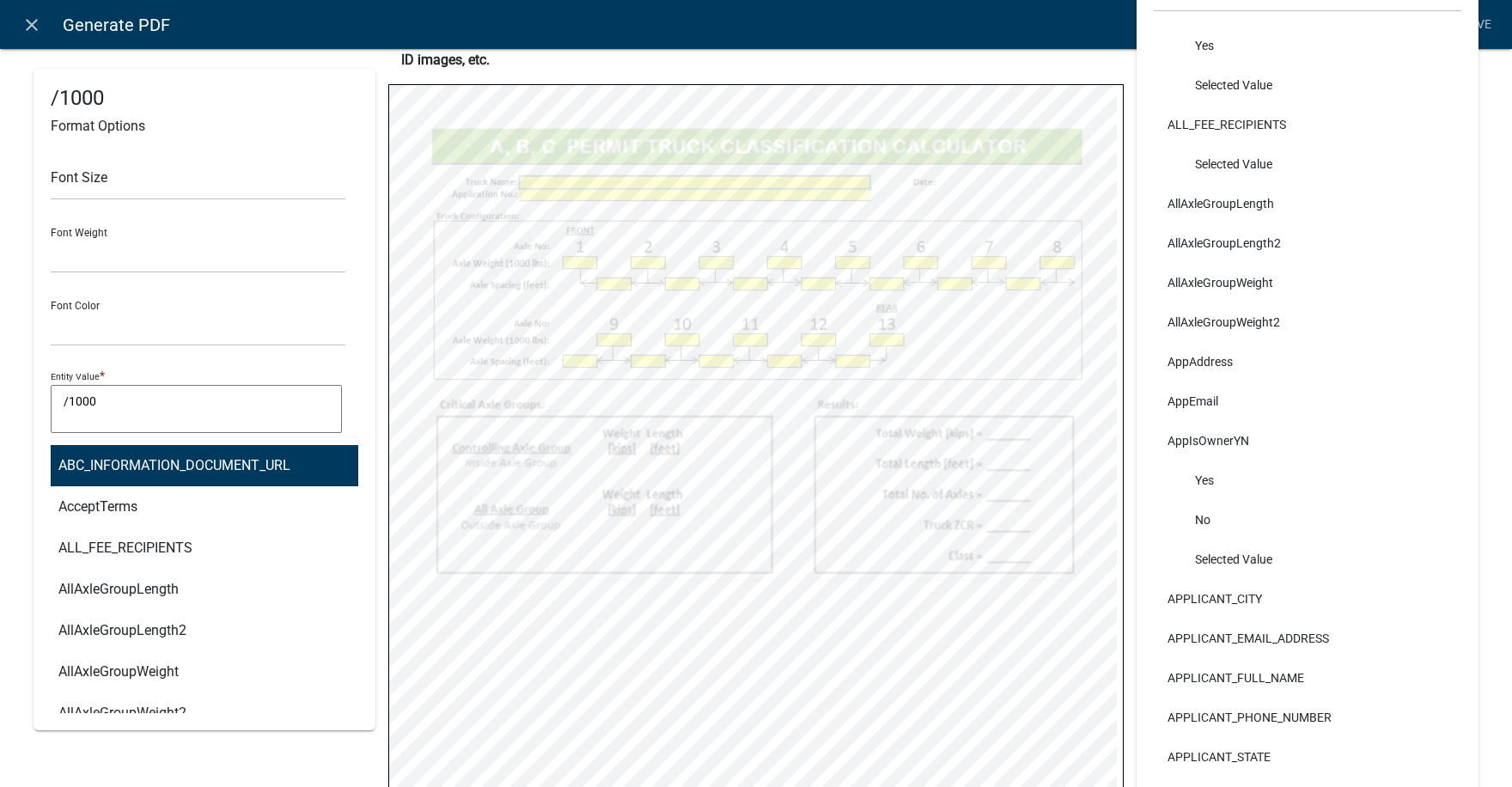
click at [61, 402] on textarea "/1000" at bounding box center [196, 409] width 291 height 49
click at [109, 457] on div "ABC_INFORMATION_DOCUMENT_URL AcceptTerms ALL_FEE_RECIPIENTS AllAxleGroupLength …" at bounding box center [184, 456] width 294 height 36
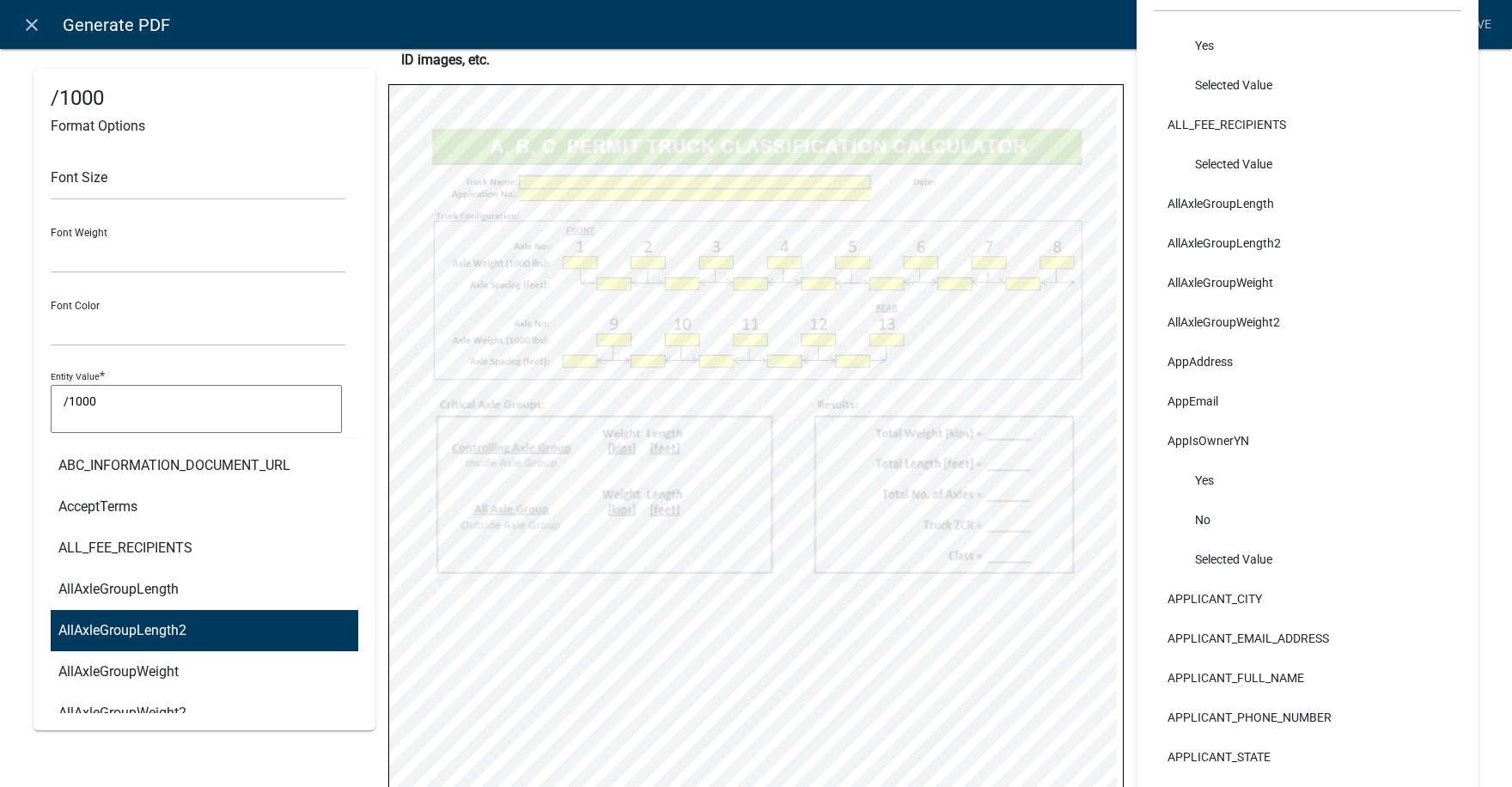
click at [131, 637] on ngb-highlight "AllAxleGroupLength2" at bounding box center [122, 631] width 128 height 14
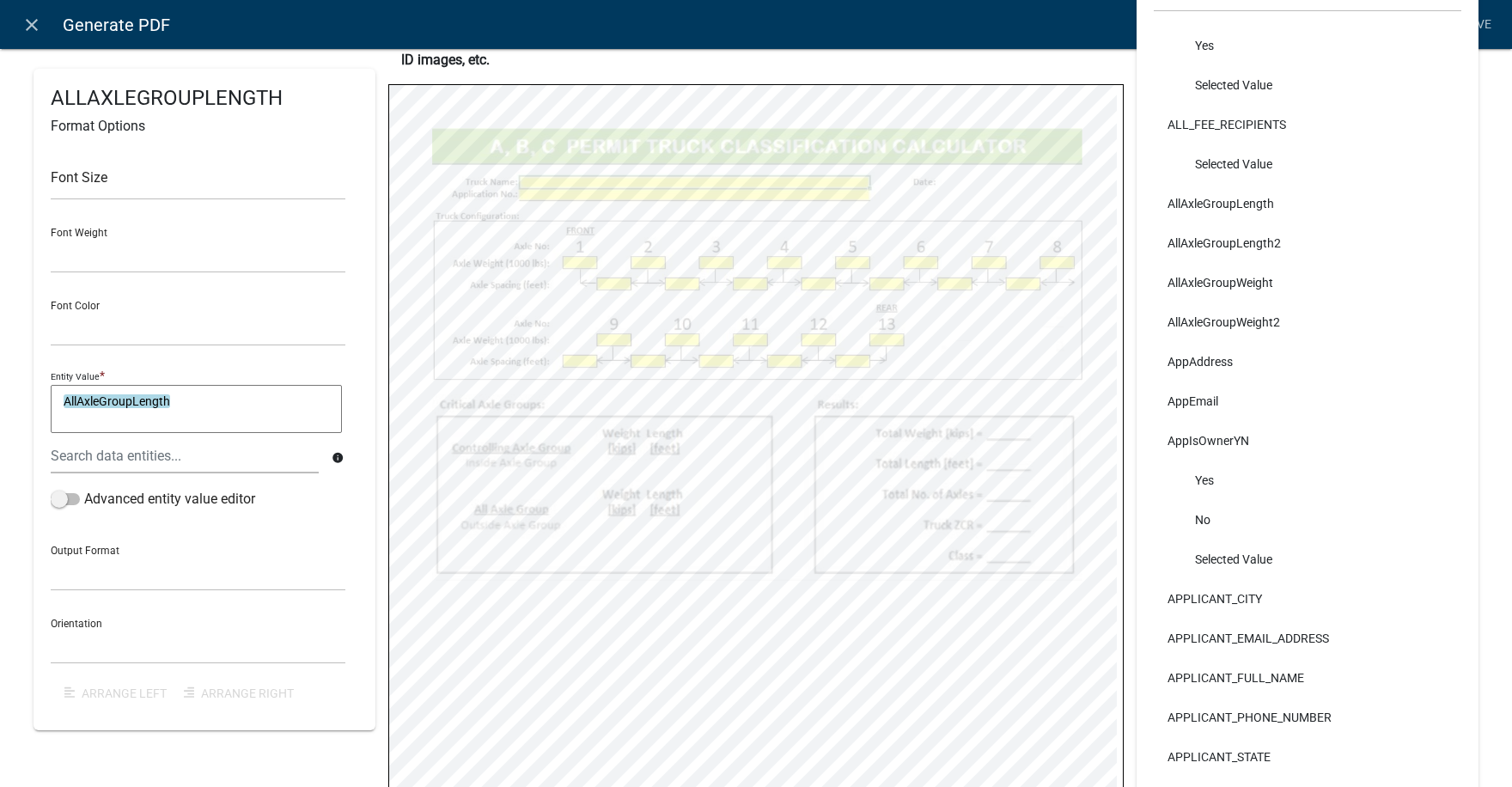
click at [124, 402] on textarea "AllAxleGroupLength" at bounding box center [196, 409] width 291 height 49
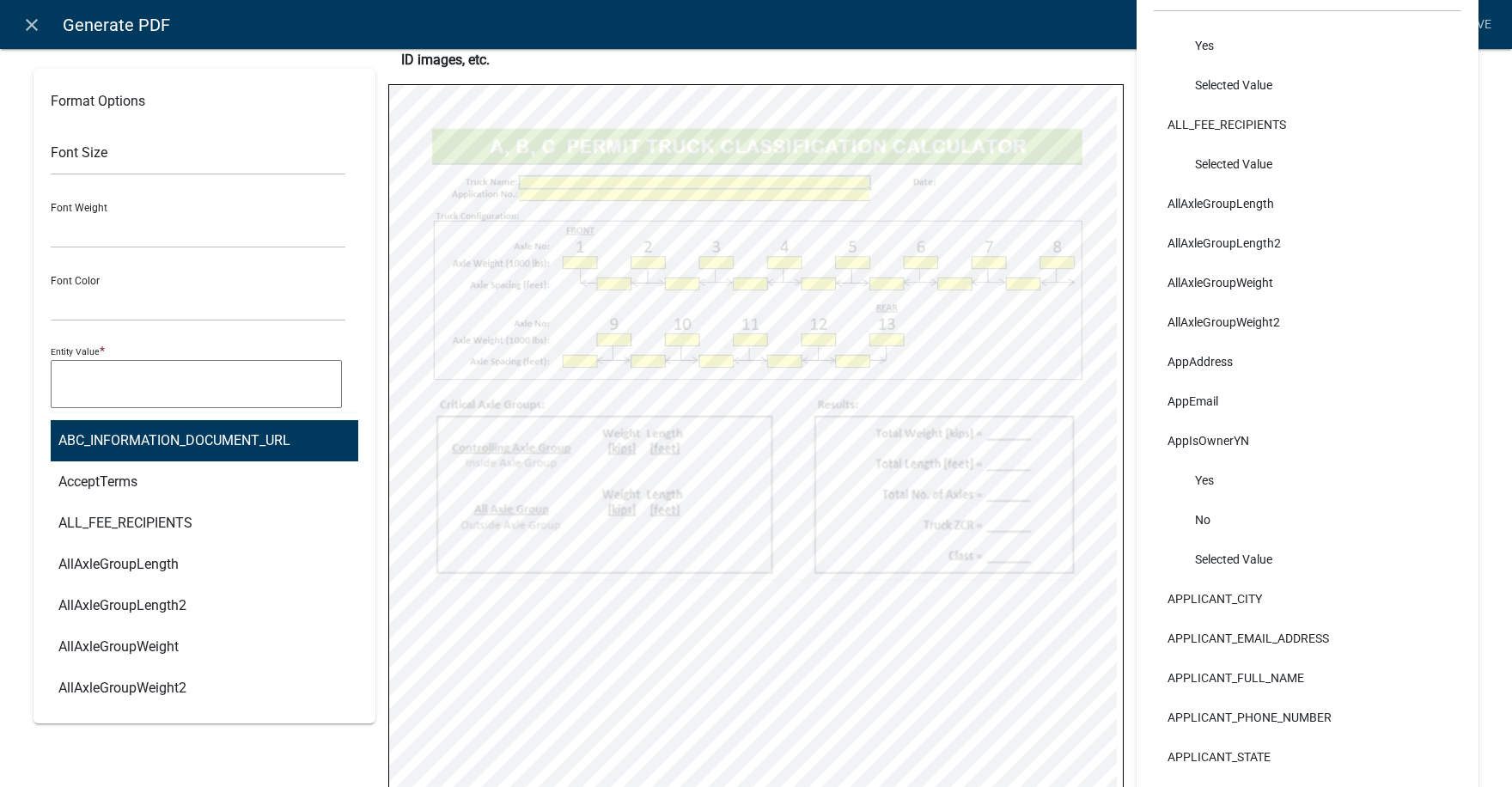
click at [89, 431] on div "ABC_INFORMATION_DOCUMENT_URL AcceptTerms ALL_FEE_RECIPIENTS AllAxleGroupLength …" at bounding box center [184, 431] width 294 height 36
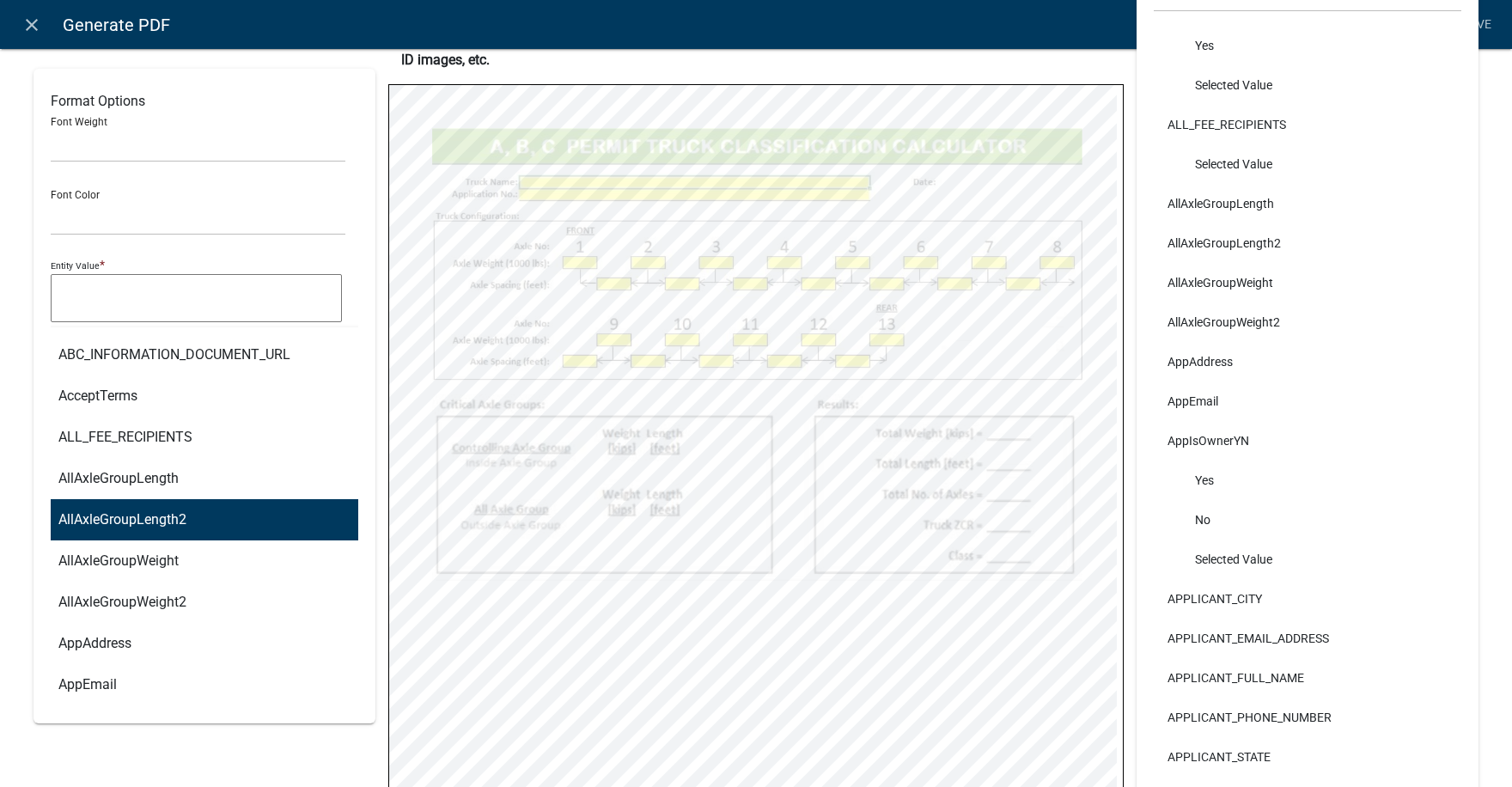
click at [116, 522] on ngb-highlight "AllAxleGroupLength2" at bounding box center [122, 520] width 128 height 14
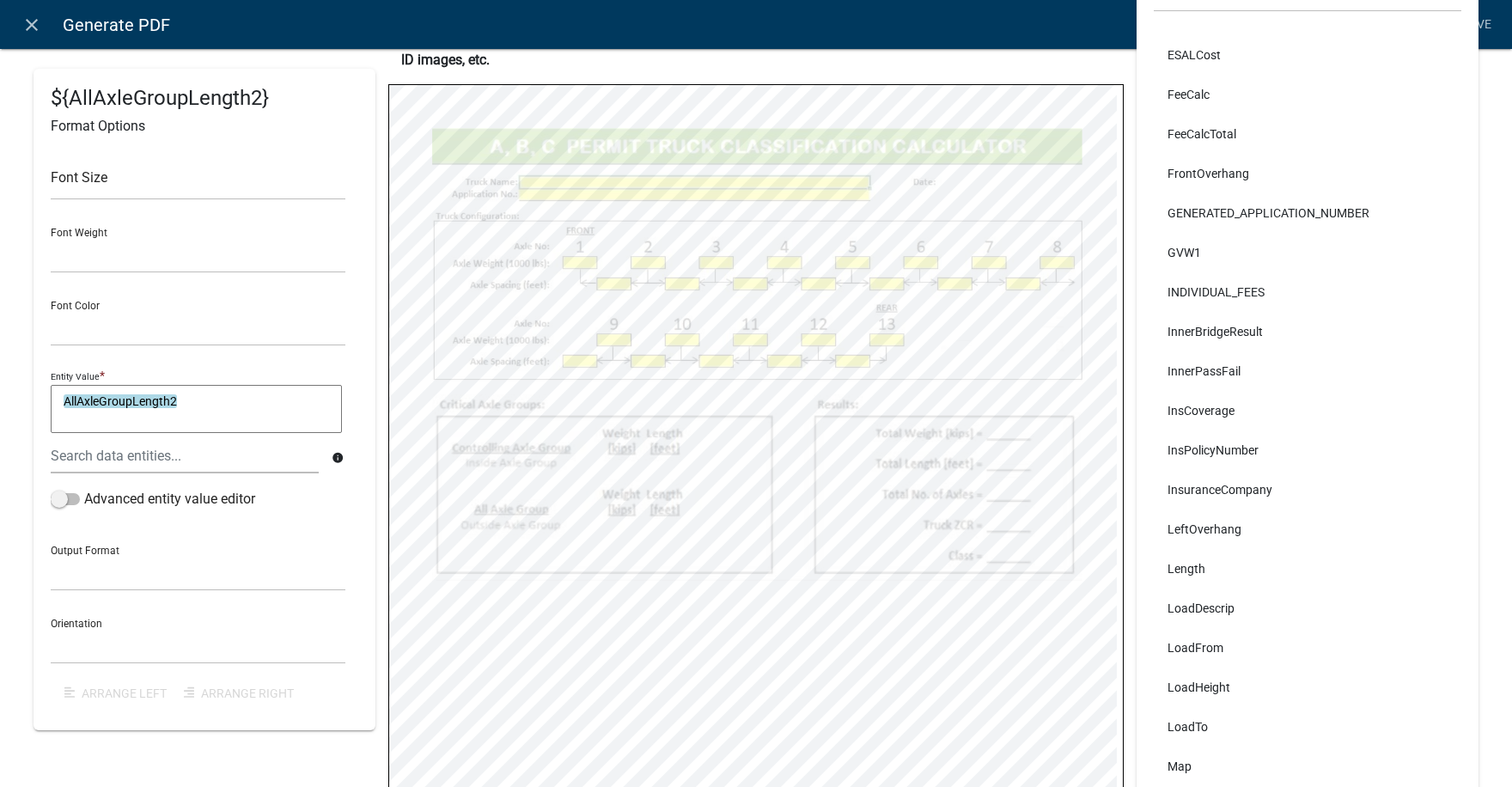
scroll to position [4640, 0]
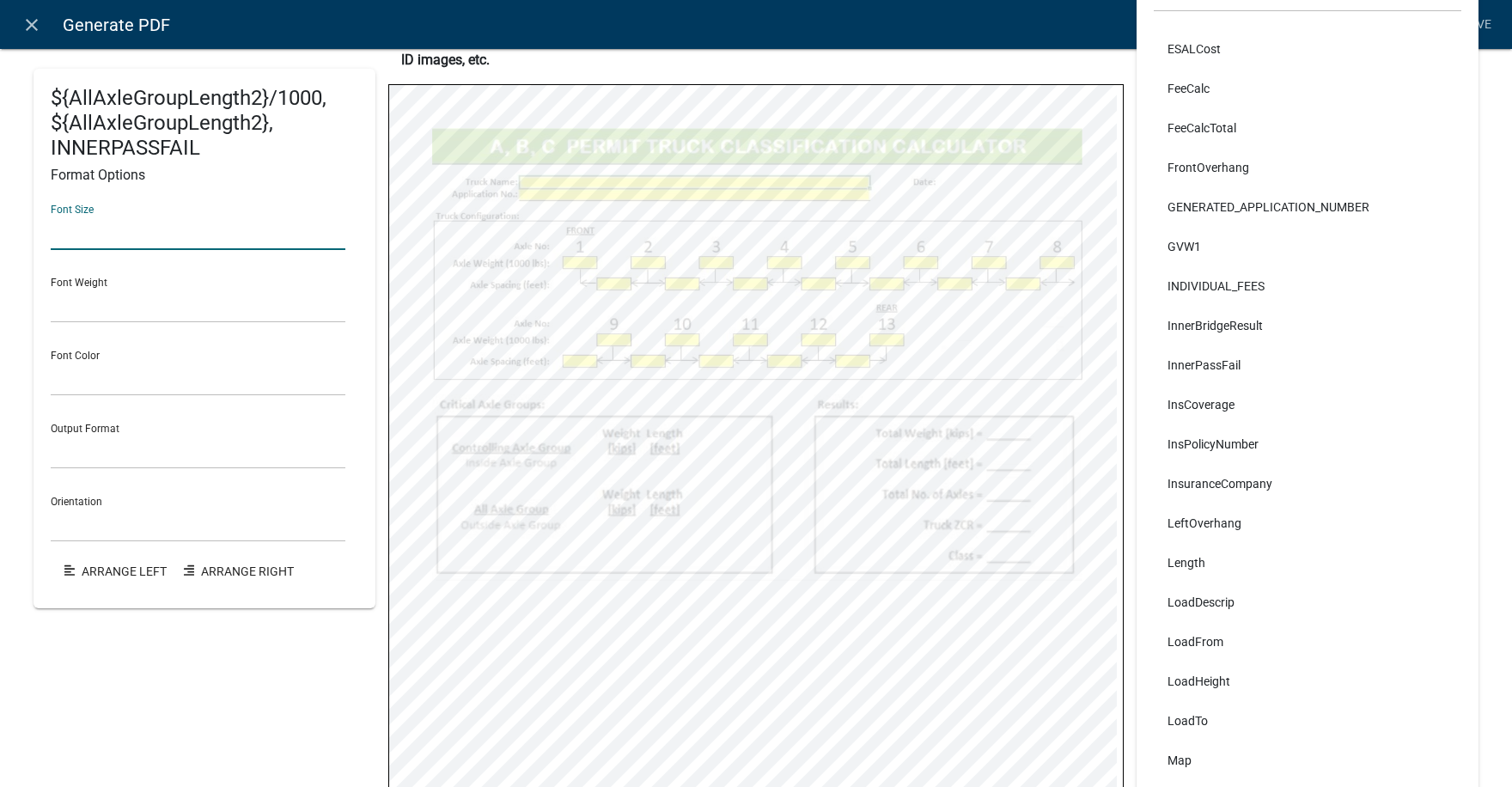
click at [78, 232] on input "text" at bounding box center [198, 233] width 295 height 36
click at [75, 254] on div "Font Size 9 Font Weight Normal Bold Font Color Black Red Output Format General …" at bounding box center [204, 391] width 308 height 400
click at [103, 295] on select "Normal Bold" at bounding box center [198, 306] width 295 height 36
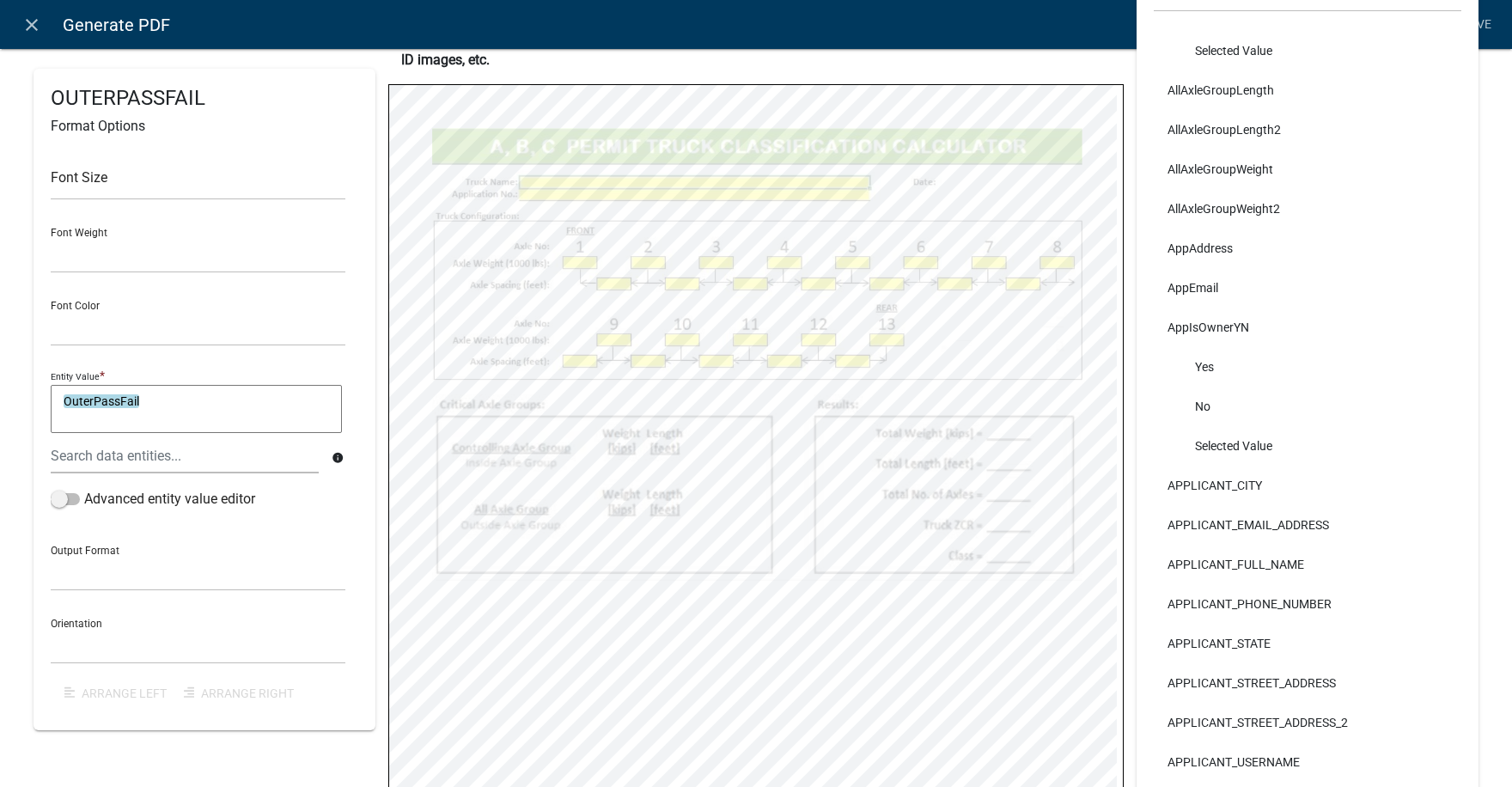
scroll to position [172, 0]
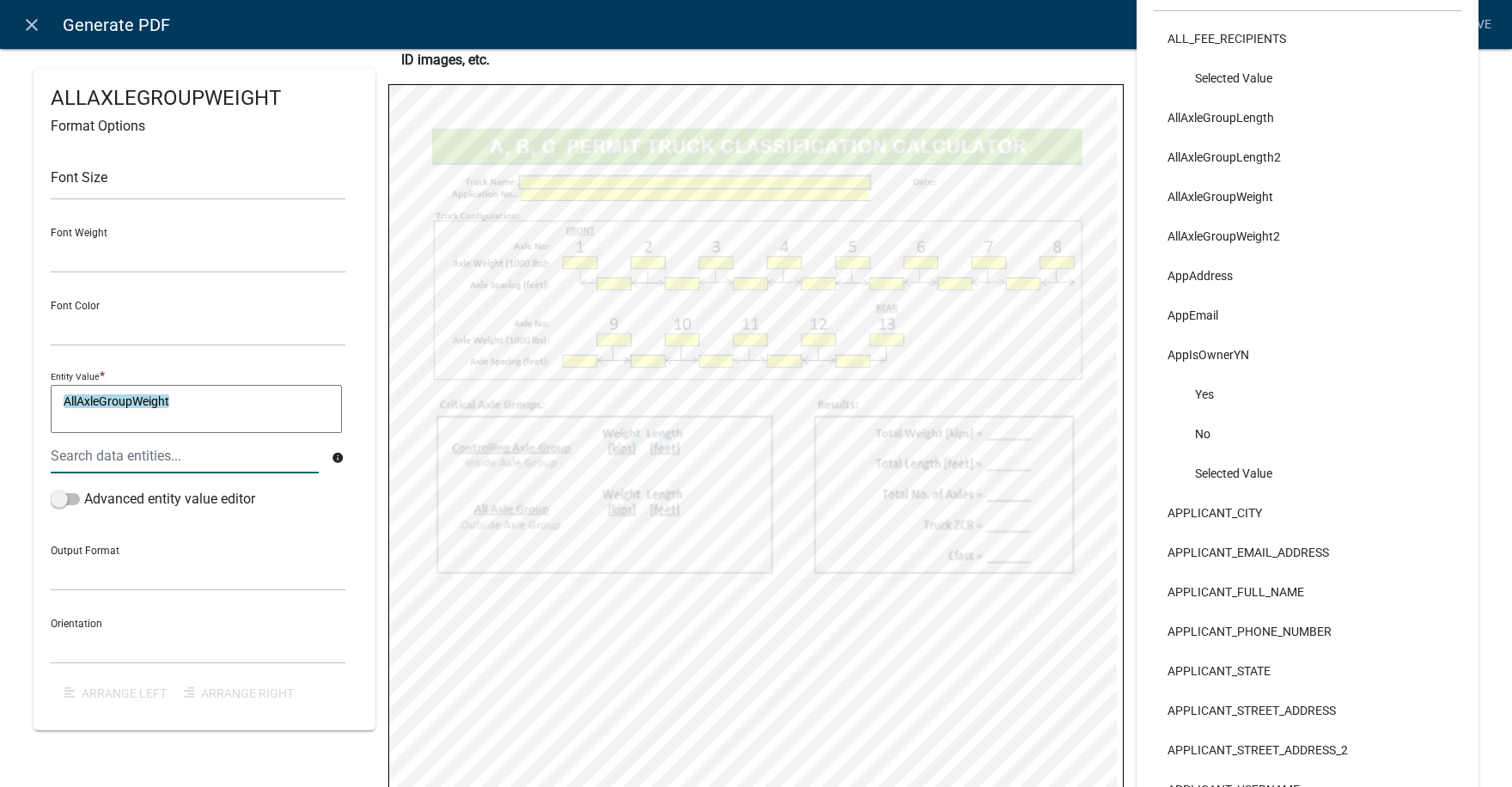
click at [181, 403] on textarea "AllAxleGroupWeight" at bounding box center [196, 409] width 291 height 49
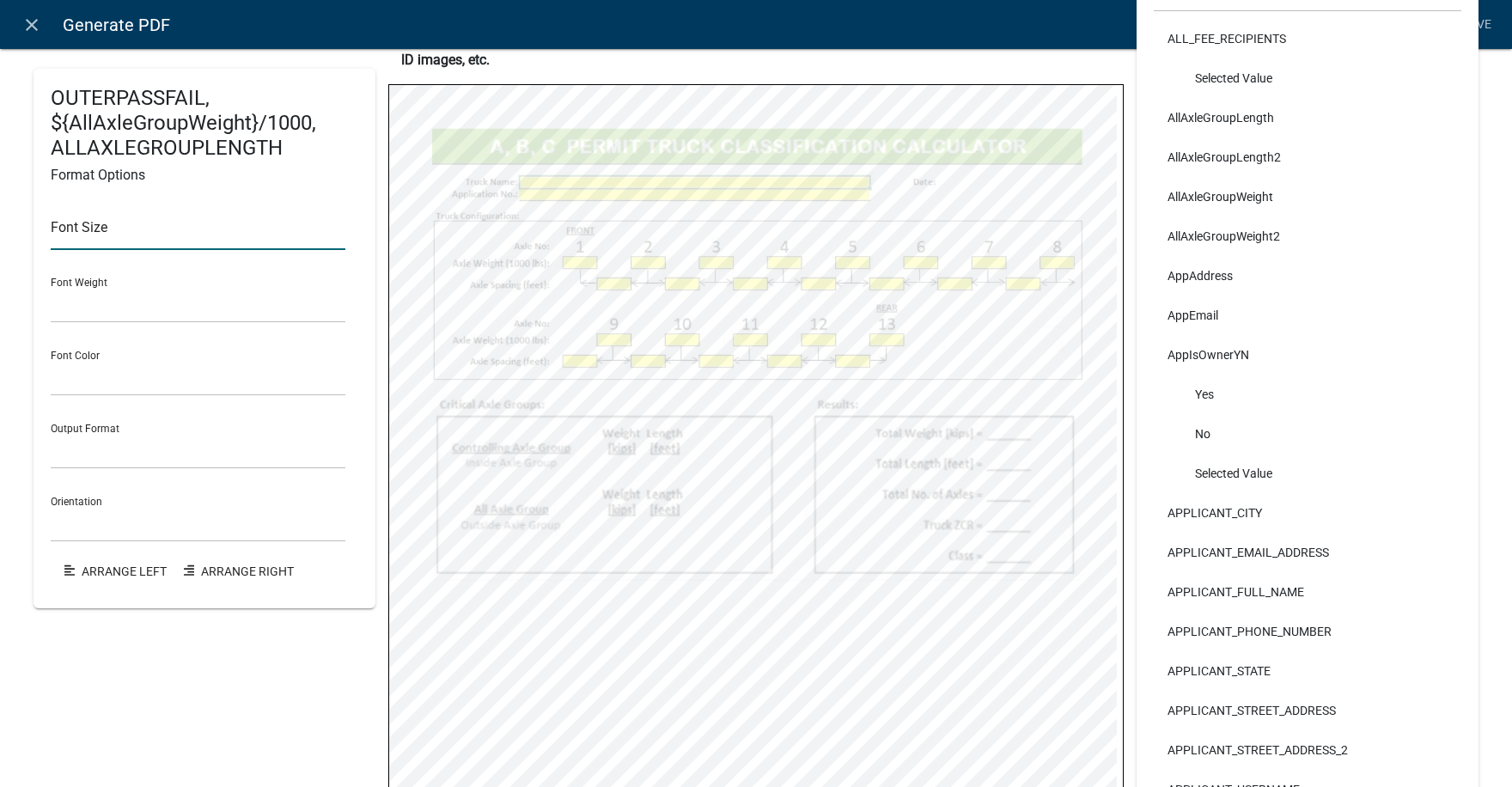
click at [109, 246] on input "text" at bounding box center [198, 233] width 295 height 36
click at [66, 263] on div "Font Weight Normal Bold" at bounding box center [198, 293] width 295 height 59
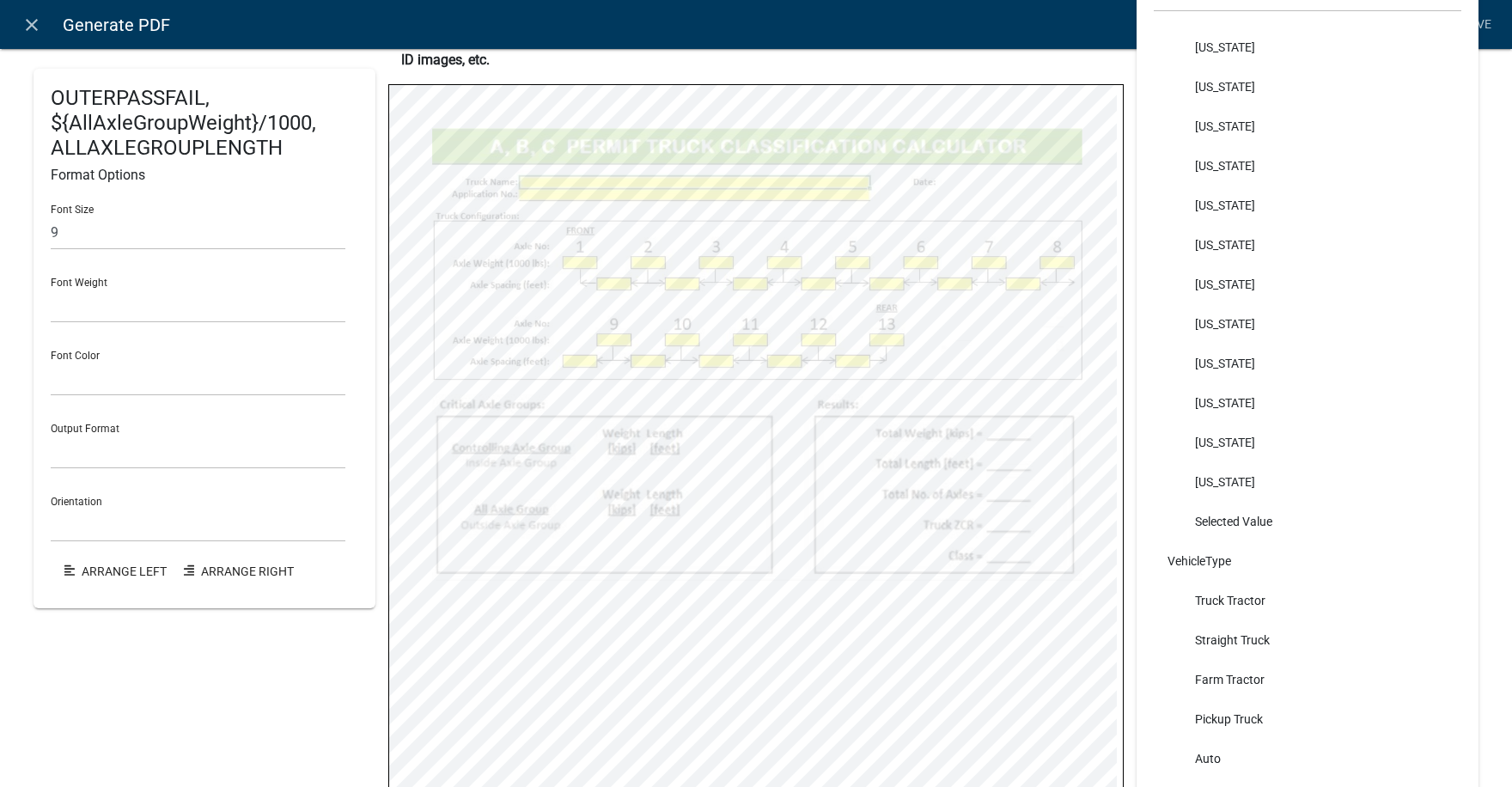
scroll to position [11968, 0]
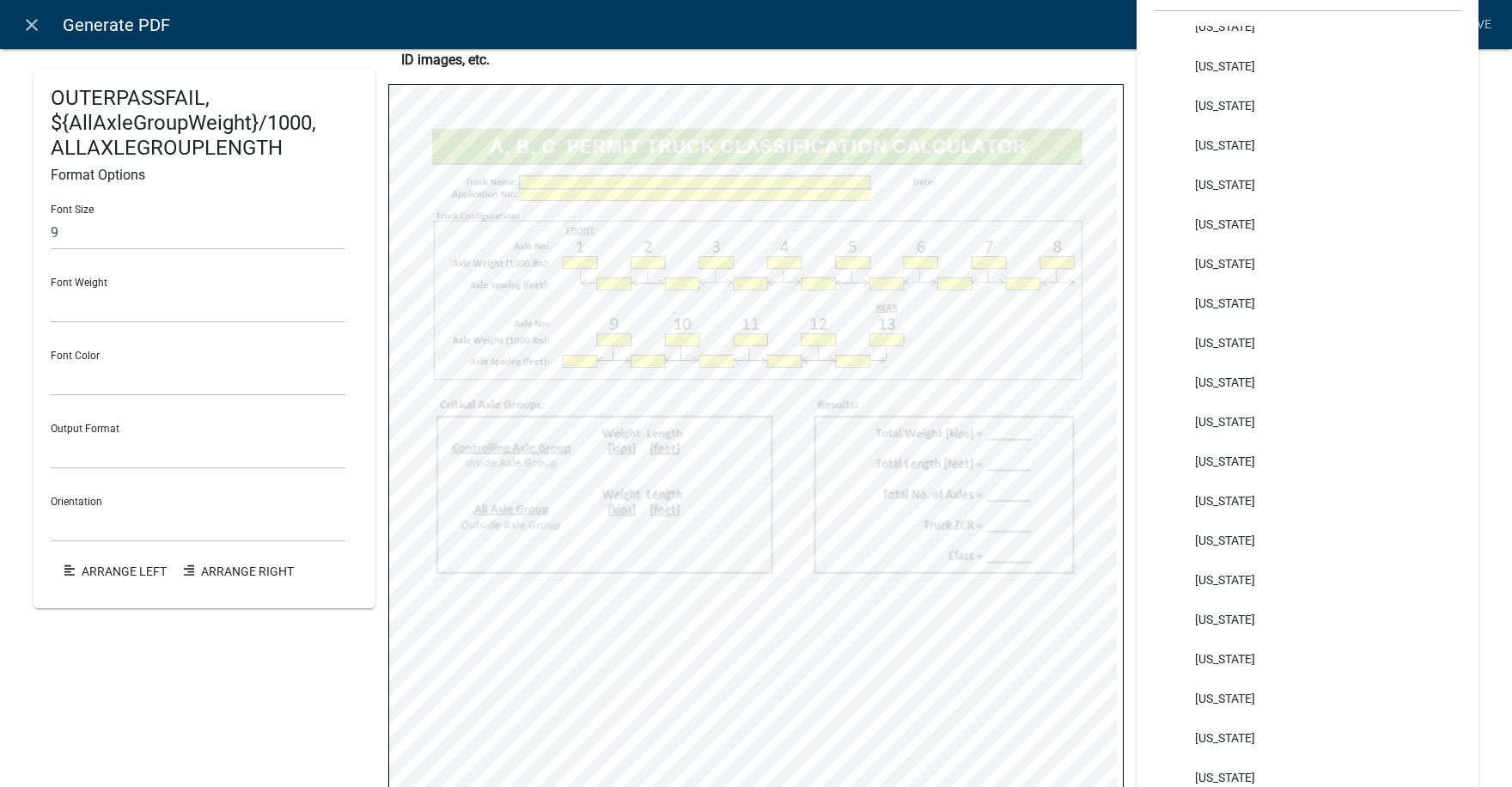
drag, startPoint x: 1357, startPoint y: 458, endPoint x: 1370, endPoint y: 429, distance: 31.8
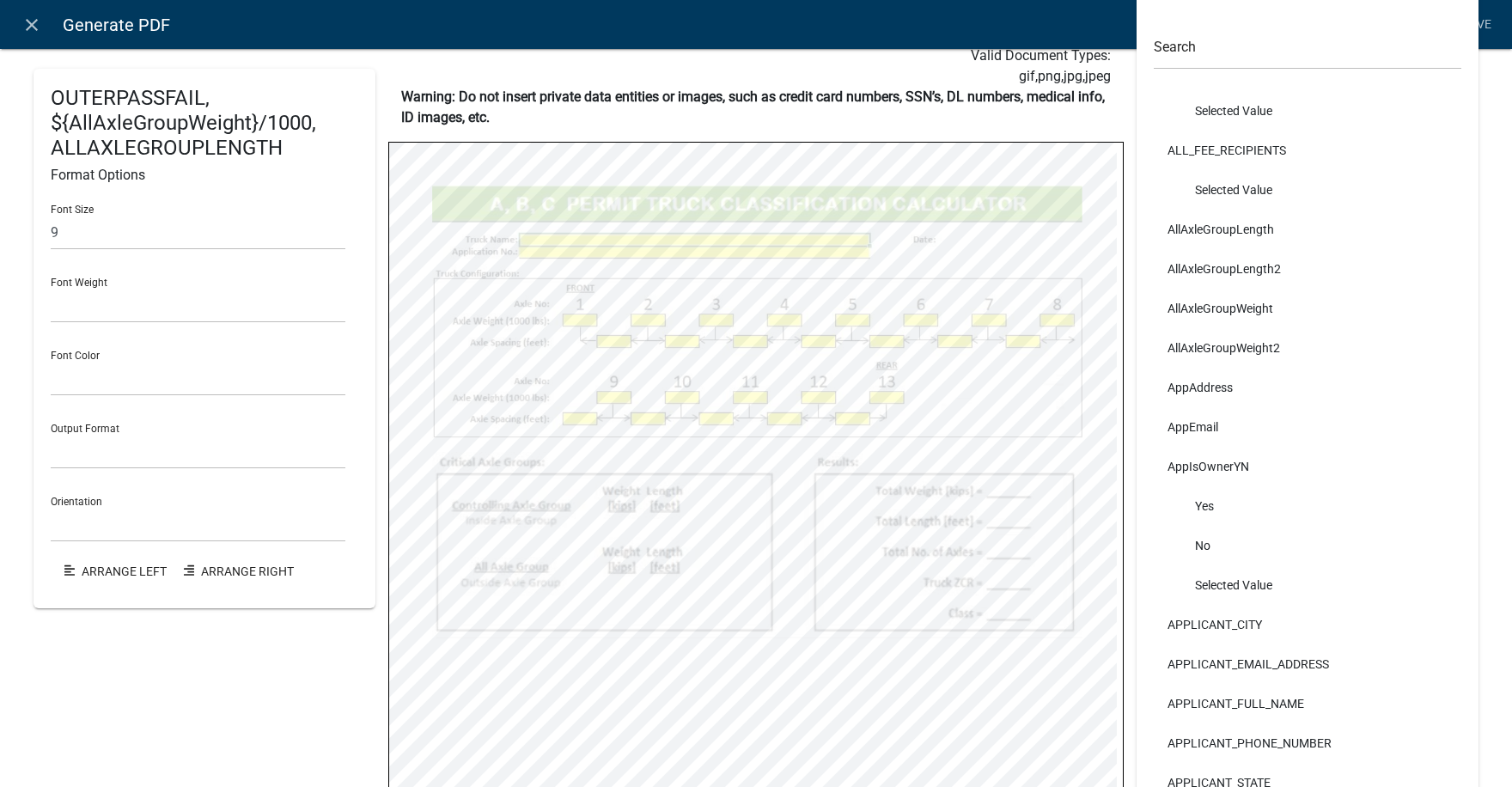
scroll to position [109, 0]
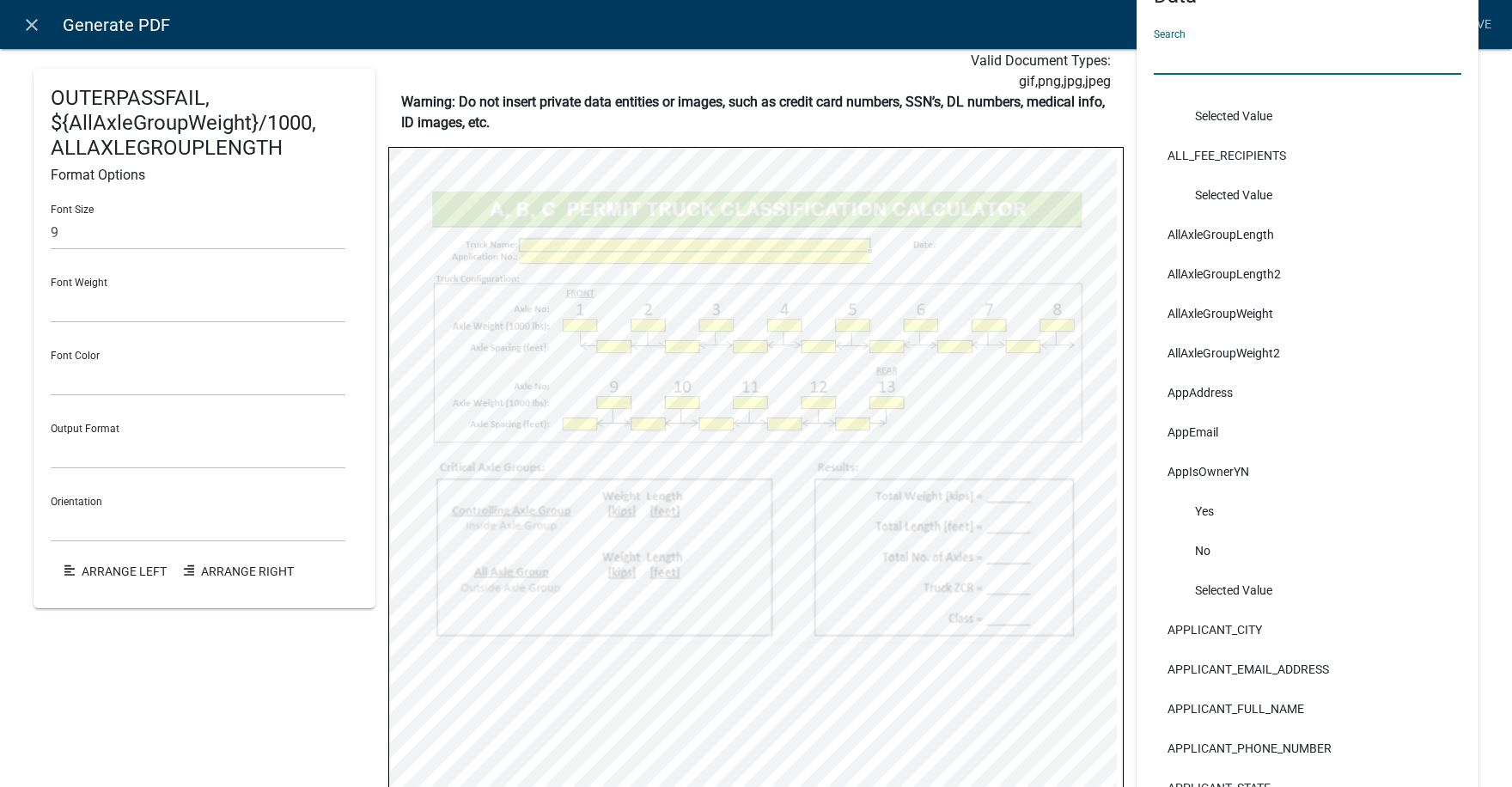
click at [1154, 55] on input "text" at bounding box center [1307, 57] width 308 height 36
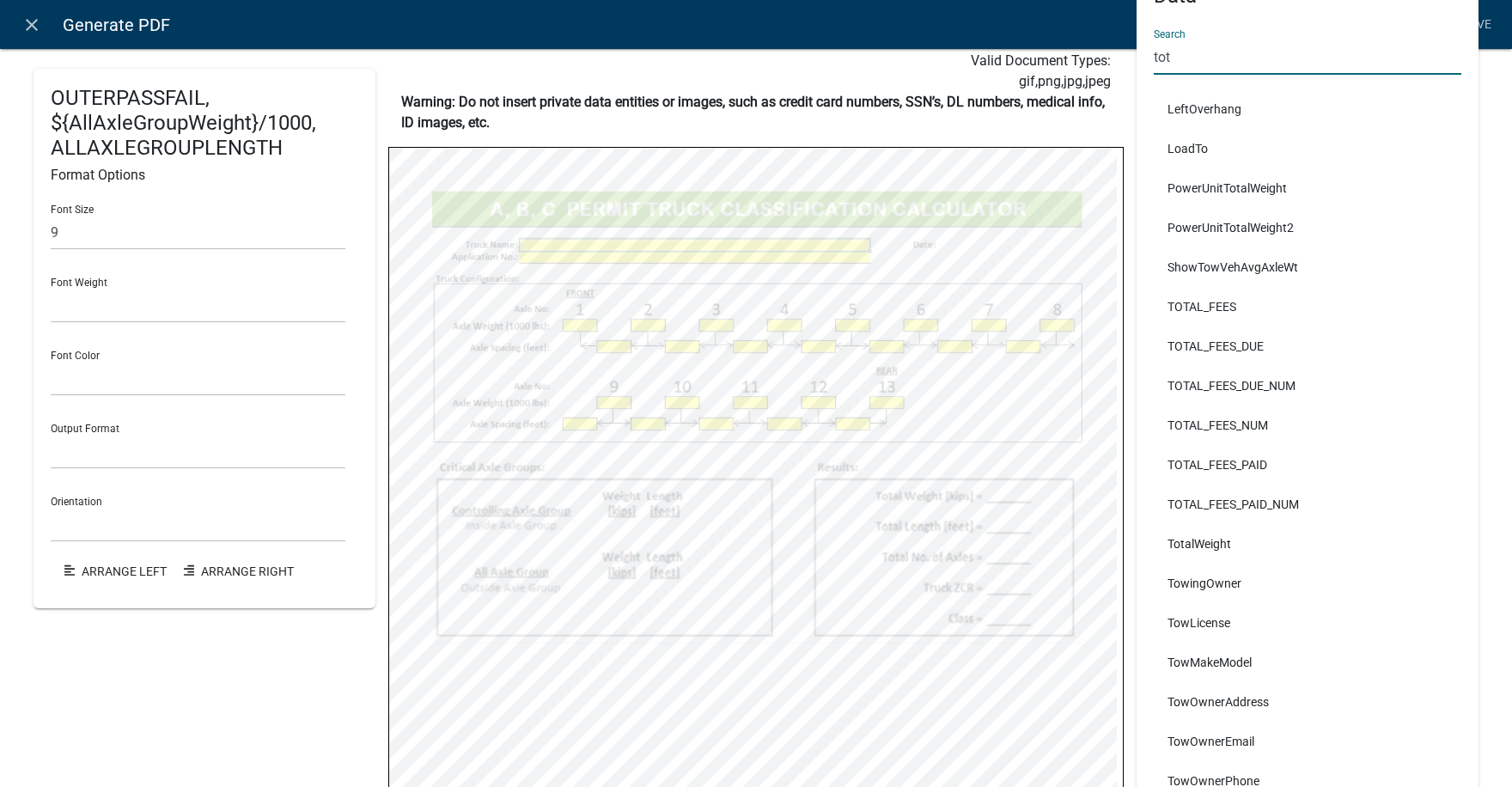
scroll to position [0, 0]
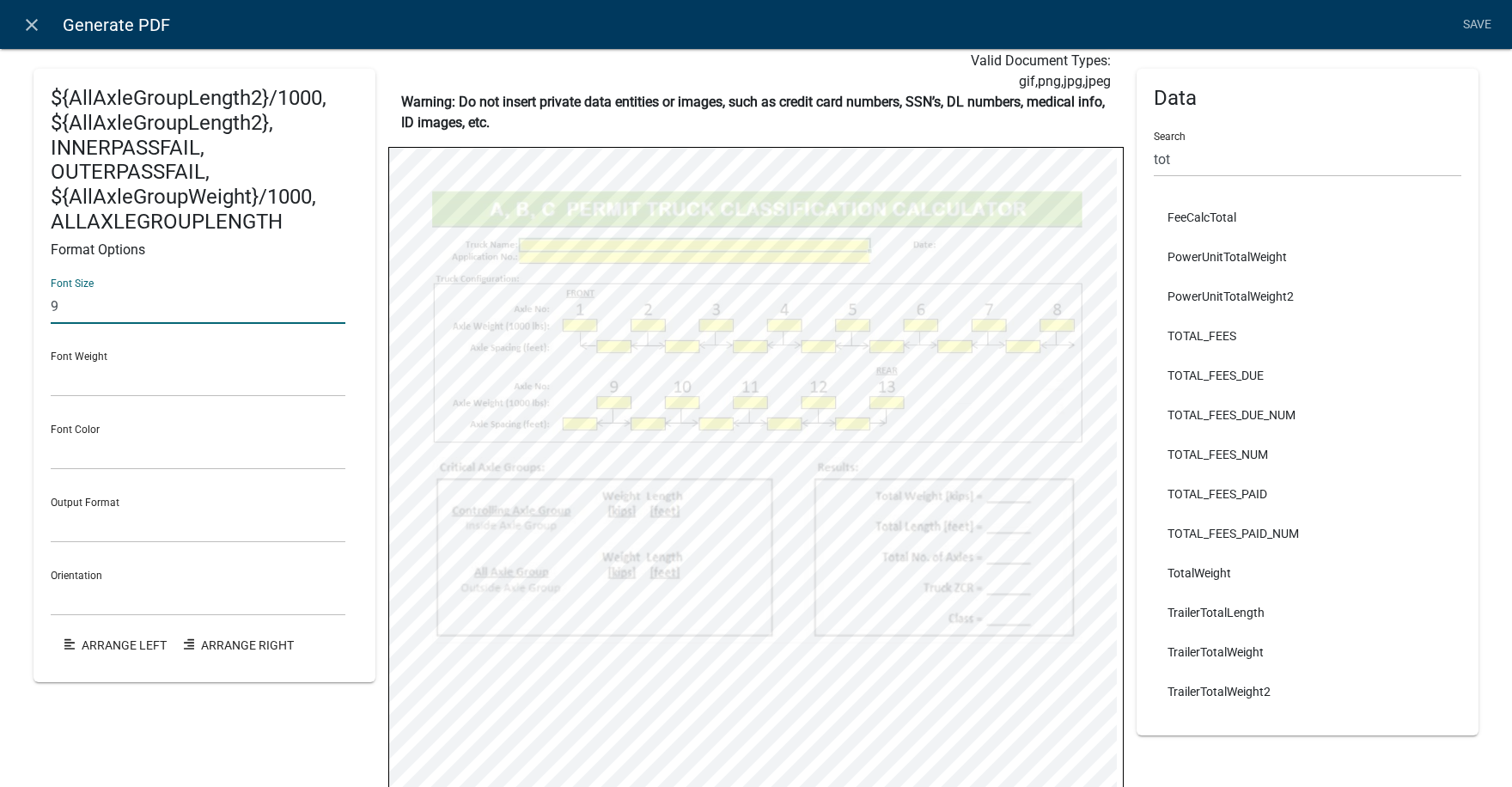
drag, startPoint x: 93, startPoint y: 311, endPoint x: 36, endPoint y: 303, distance: 57.6
click at [36, 303] on div "${AllAxleGroupLength2}/1000, ${AllAxleGroupLength2}, INNERPASSFAIL, OUTERPASSFA…" at bounding box center [204, 375] width 341 height 614
click at [67, 342] on div "Font Weight Normal Bold" at bounding box center [198, 367] width 295 height 59
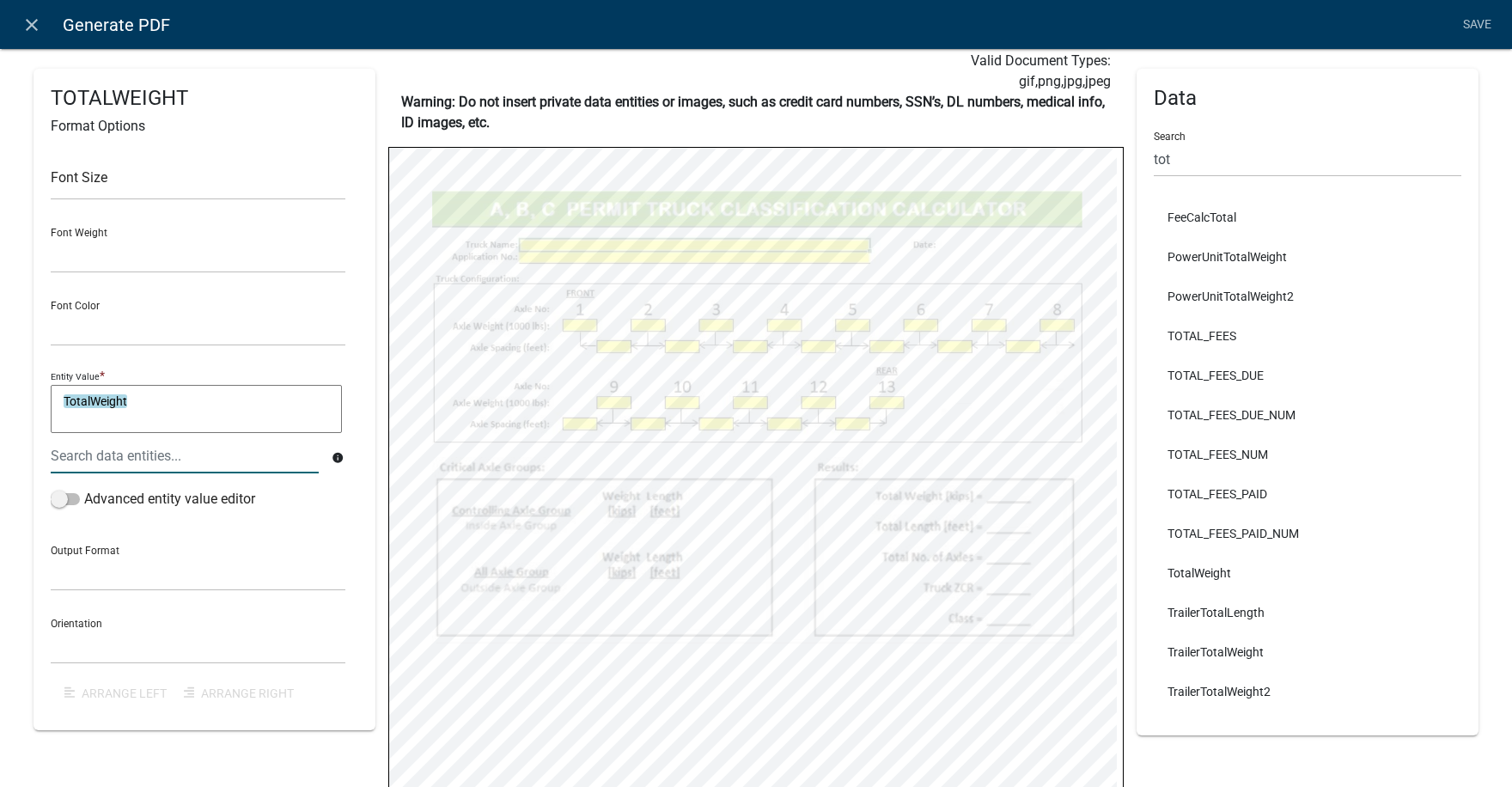
click at [141, 403] on textarea "TotalWeight" at bounding box center [196, 409] width 291 height 49
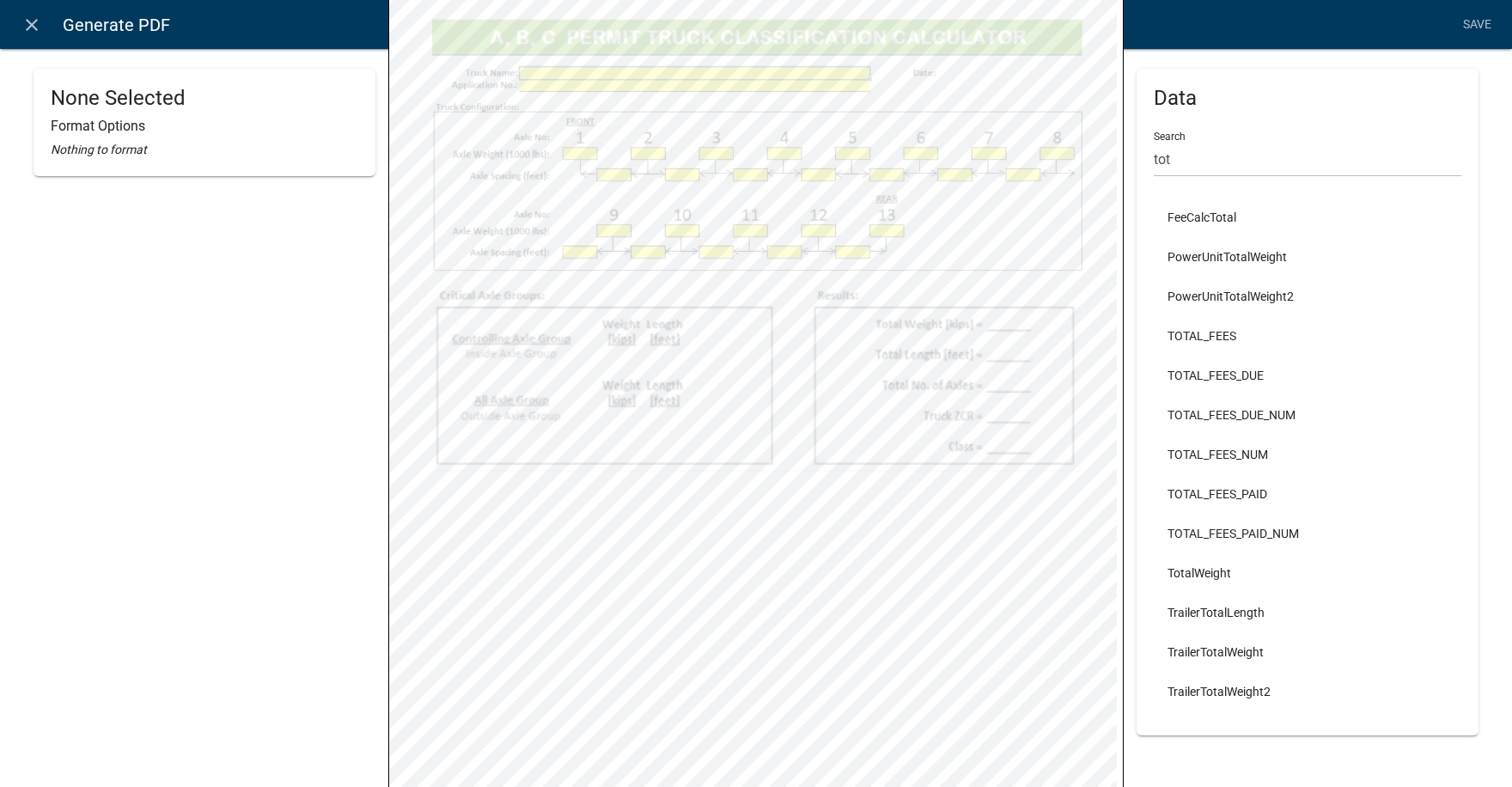
scroll to position [109, 0]
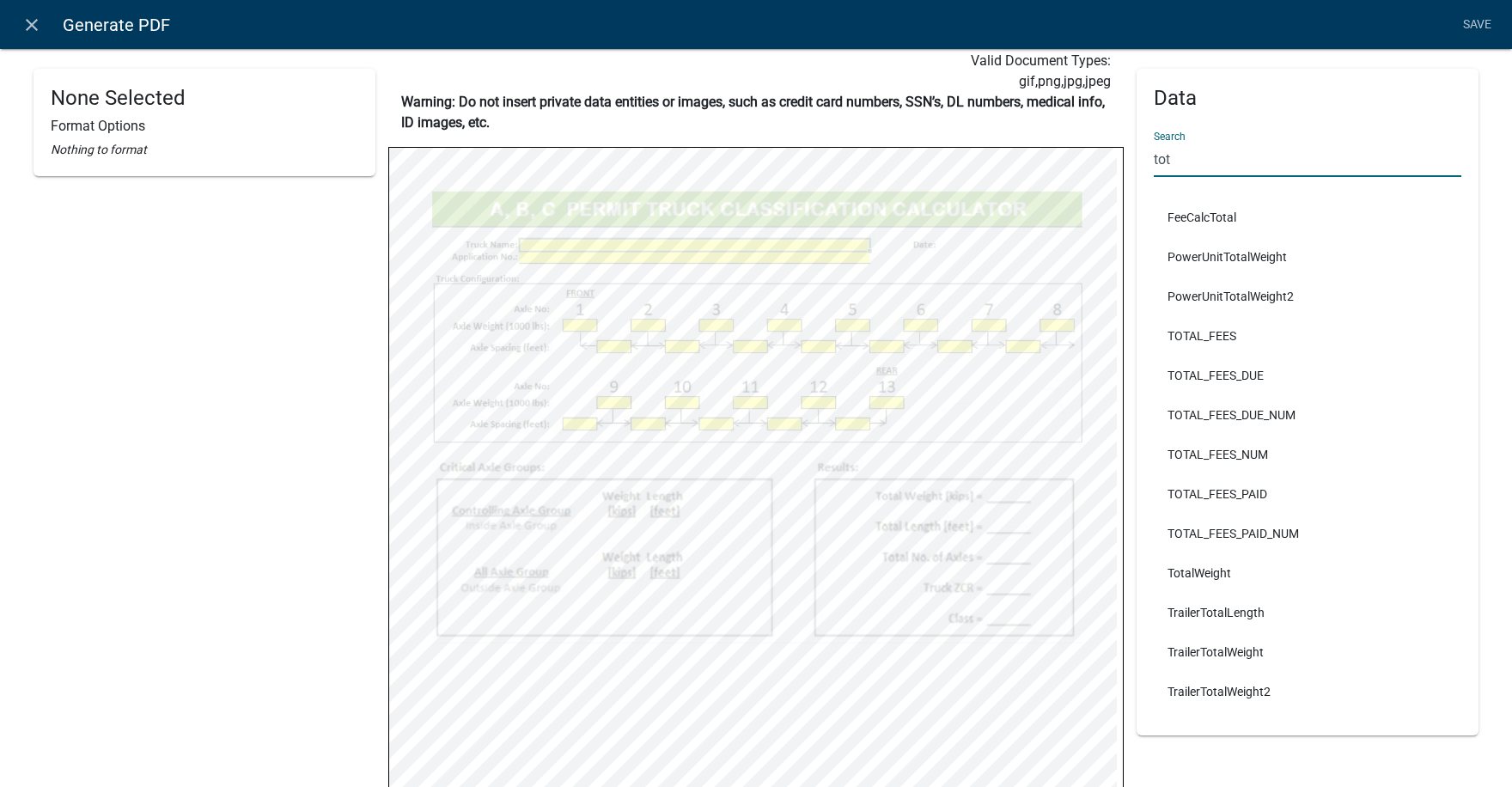
drag, startPoint x: 1168, startPoint y: 154, endPoint x: 1128, endPoint y: 159, distance: 40.3
click at [1136, 159] on div "Data Search tot FeeCalcTotal PowerUnitTotalWeight PowerUnitTotalWeight2 TOTAL_F…" at bounding box center [1306, 402] width 341 height 667
click at [1186, 155] on input "tot" at bounding box center [1307, 159] width 308 height 36
drag, startPoint x: 1161, startPoint y: 157, endPoint x: 1116, endPoint y: 158, distance: 45.0
click at [1123, 158] on div "Data Search tot FeeCalcTotal PowerUnitTotalWeight PowerUnitTotalWeight2 TOTAL_F…" at bounding box center [1306, 537] width 367 height 1155
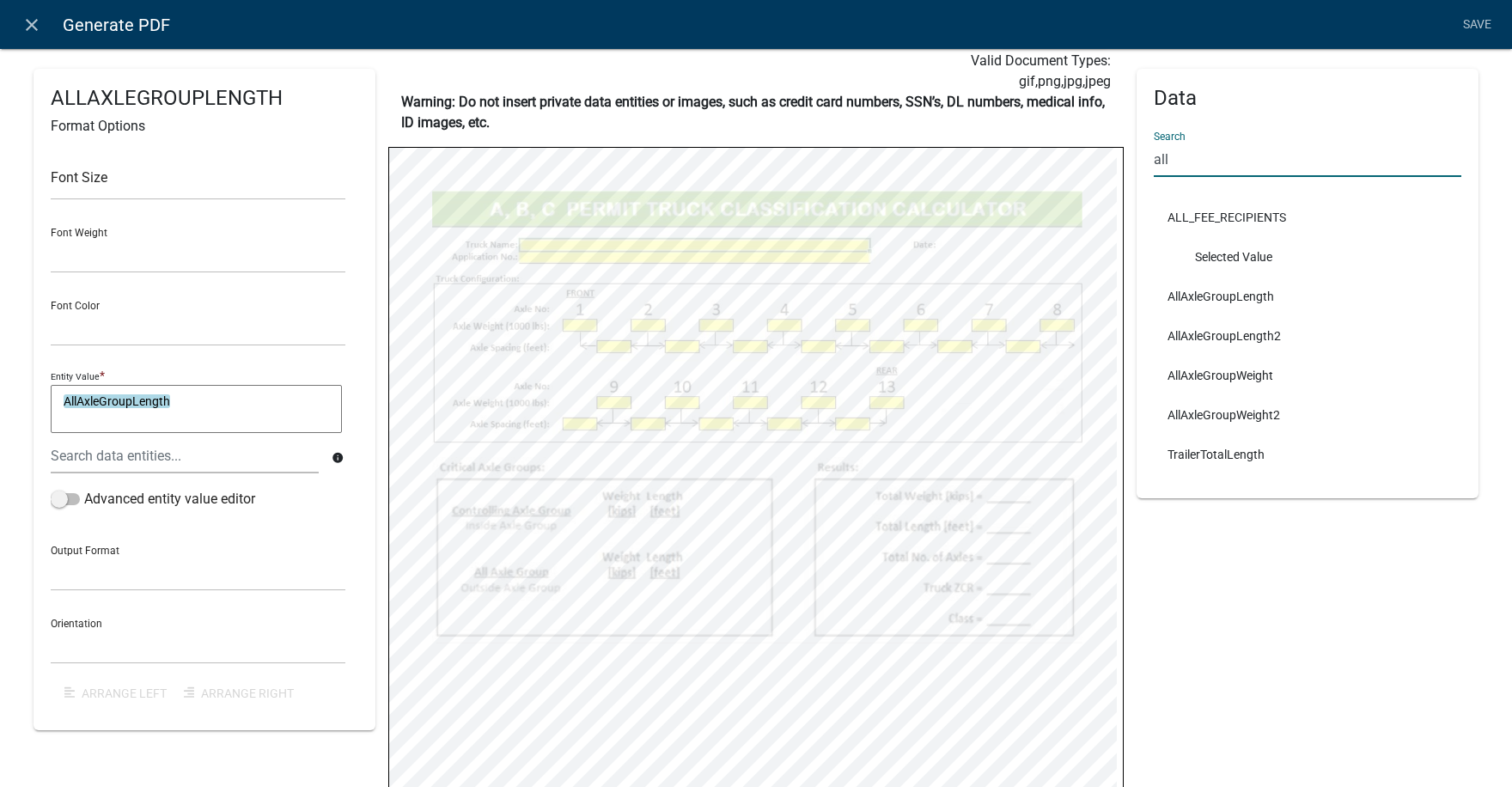
drag, startPoint x: 1177, startPoint y: 156, endPoint x: 1131, endPoint y: 157, distance: 46.0
click at [1136, 157] on div "Data Search all ALL_FEE_RECIPIENTS Selected Value AllAxleGroupLength AllAxleGro…" at bounding box center [1306, 283] width 341 height 430
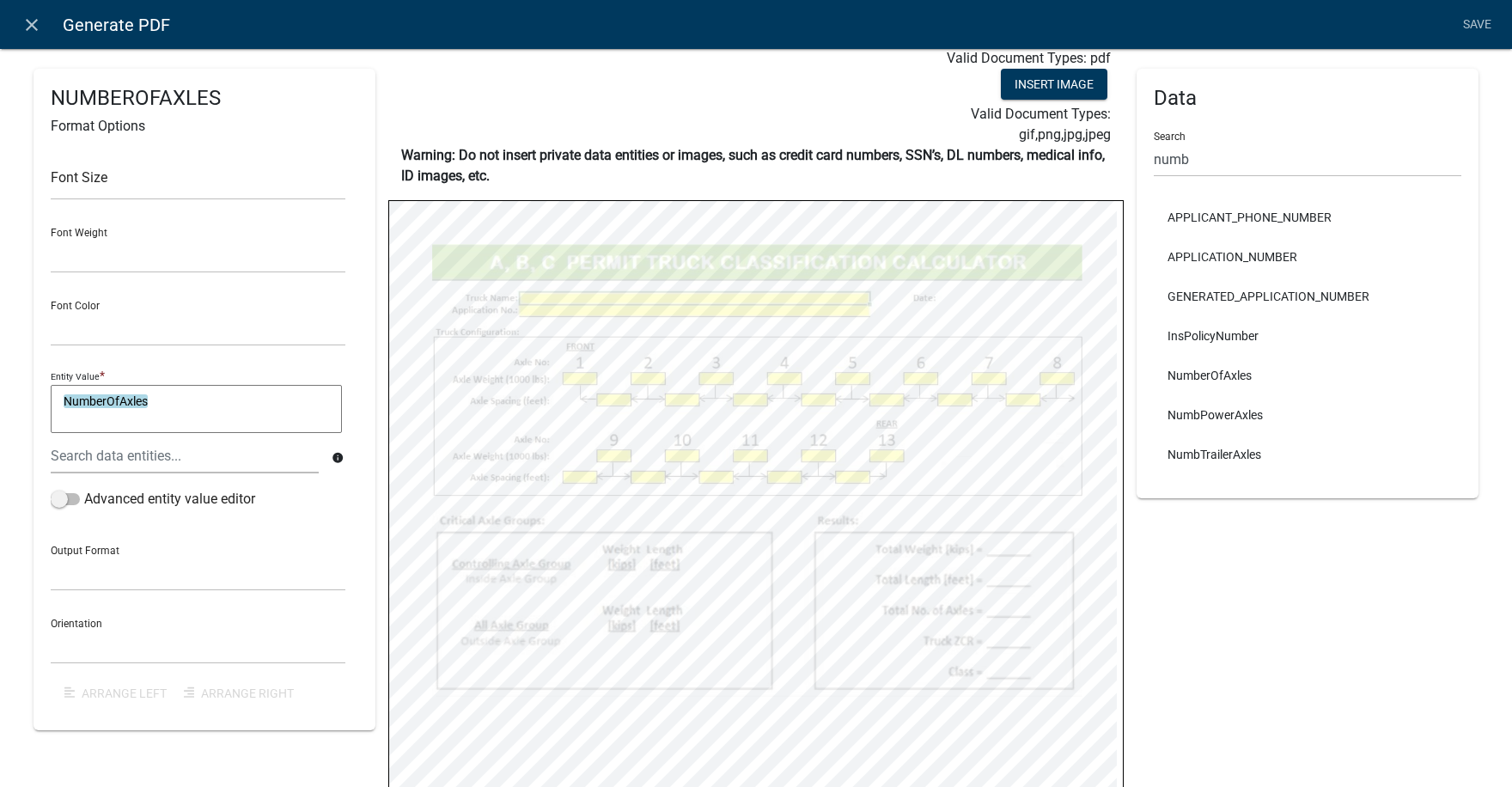
scroll to position [0, 0]
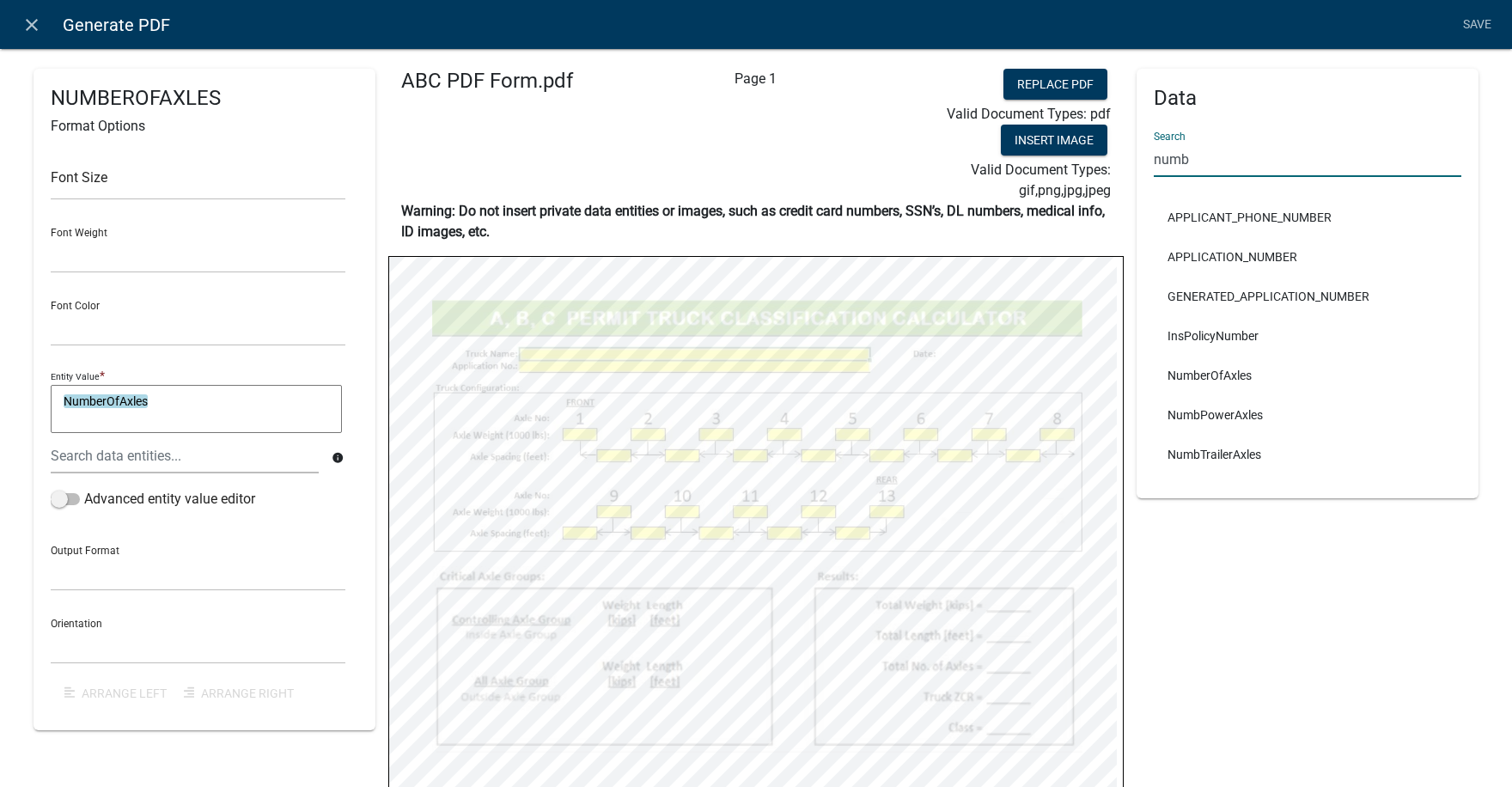
drag, startPoint x: 1186, startPoint y: 162, endPoint x: 1116, endPoint y: 164, distance: 70.0
click at [1123, 163] on div "Data Search numb APPLICANT_PHONE_NUMBER APPLICATION_NUMBER GENERATED_APPLICATIO…" at bounding box center [1306, 645] width 367 height 1155
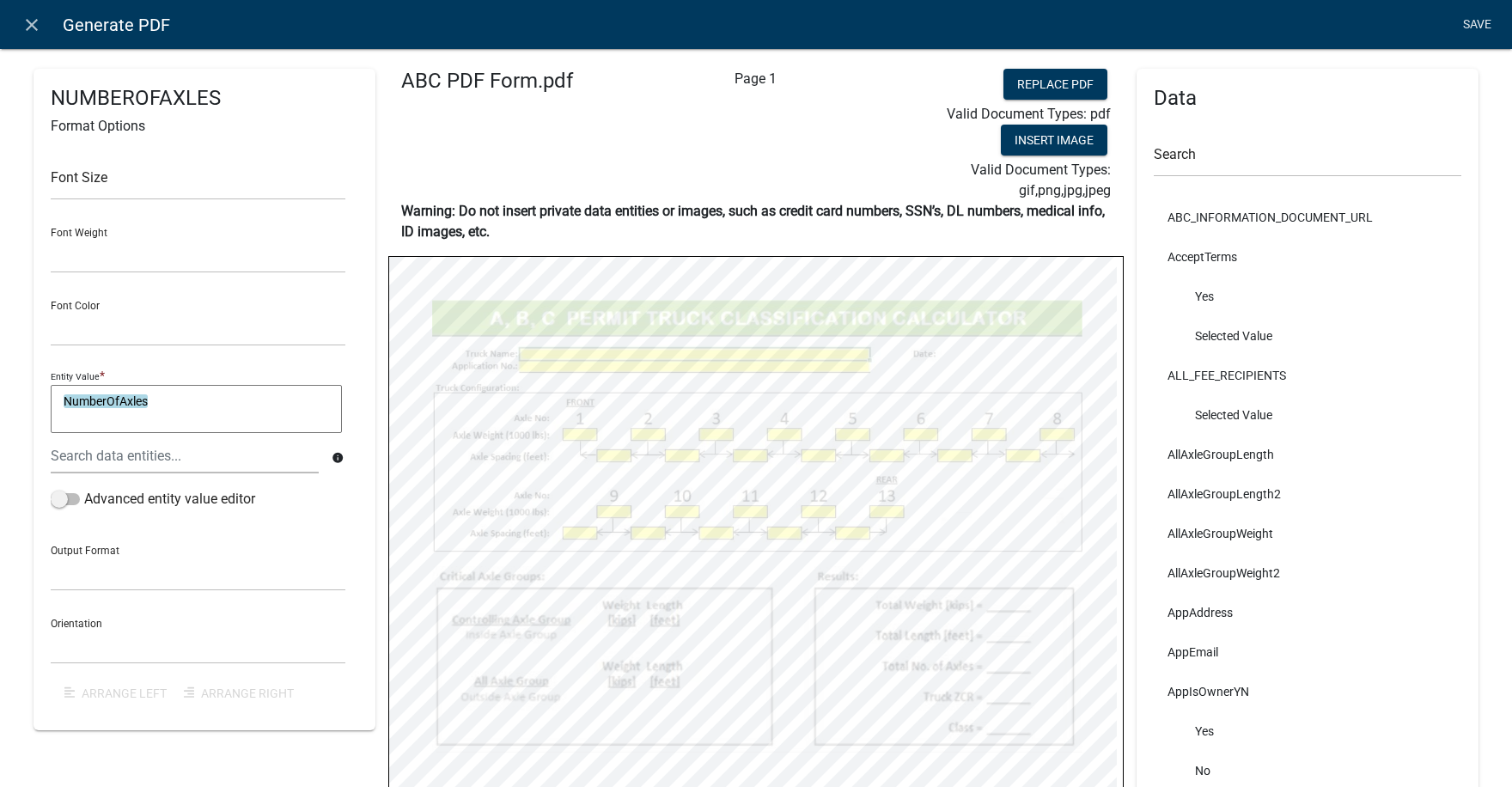
click at [1472, 23] on link "Save" at bounding box center [1475, 25] width 43 height 33
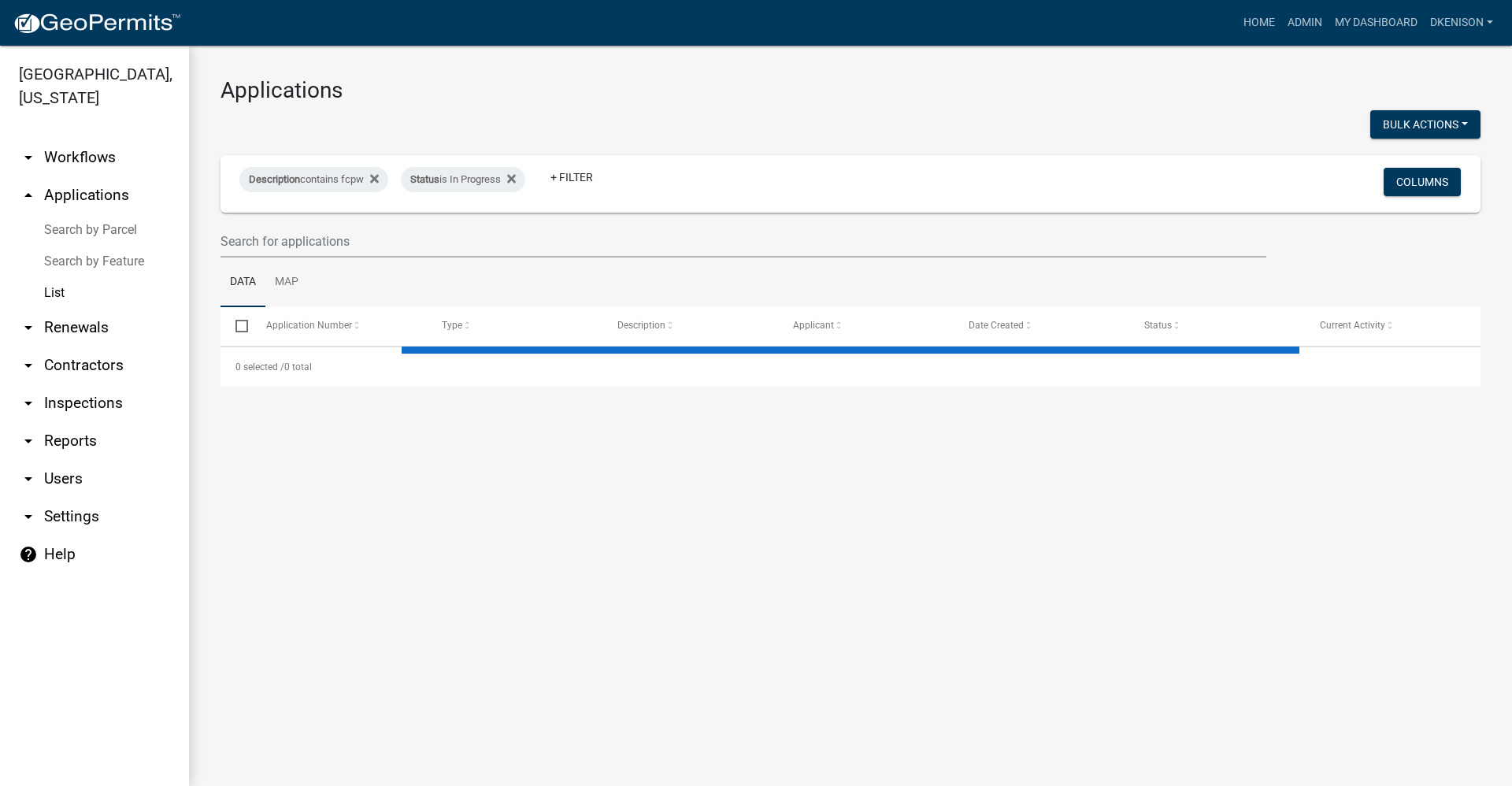
select select "3: 100"
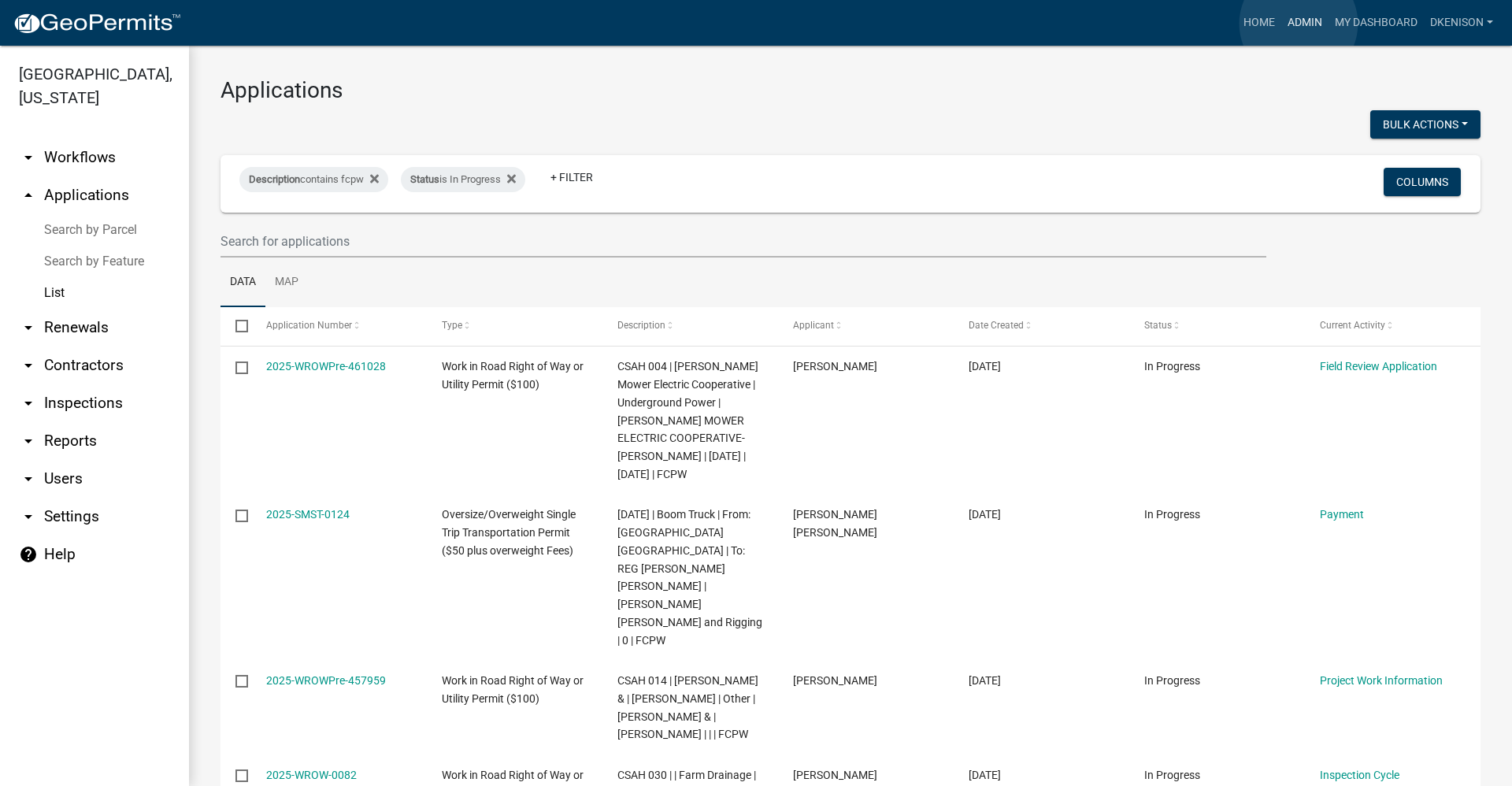
click at [1299, 24] on link "Admin" at bounding box center [1305, 23] width 47 height 30
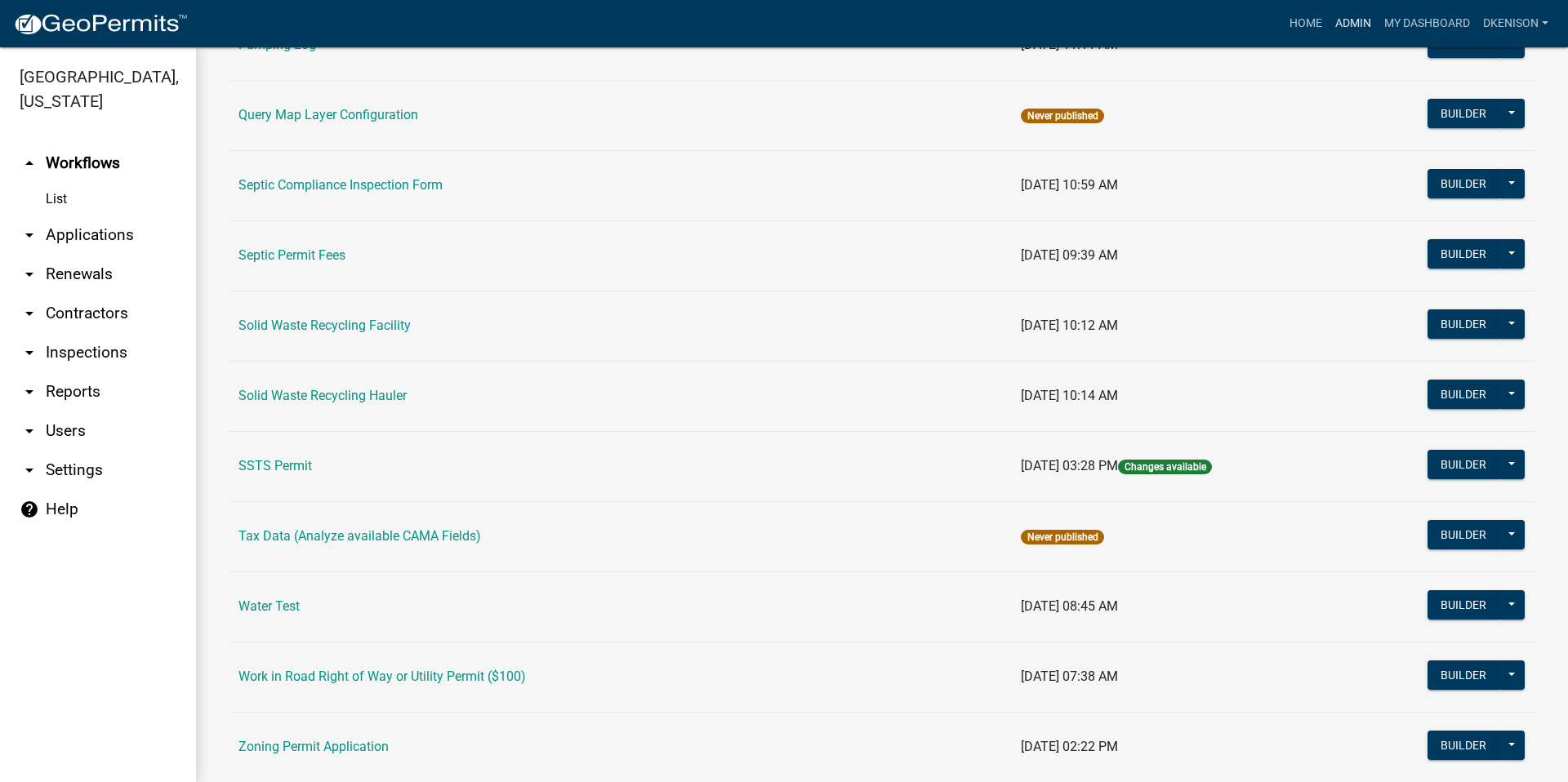
scroll to position [1021, 0]
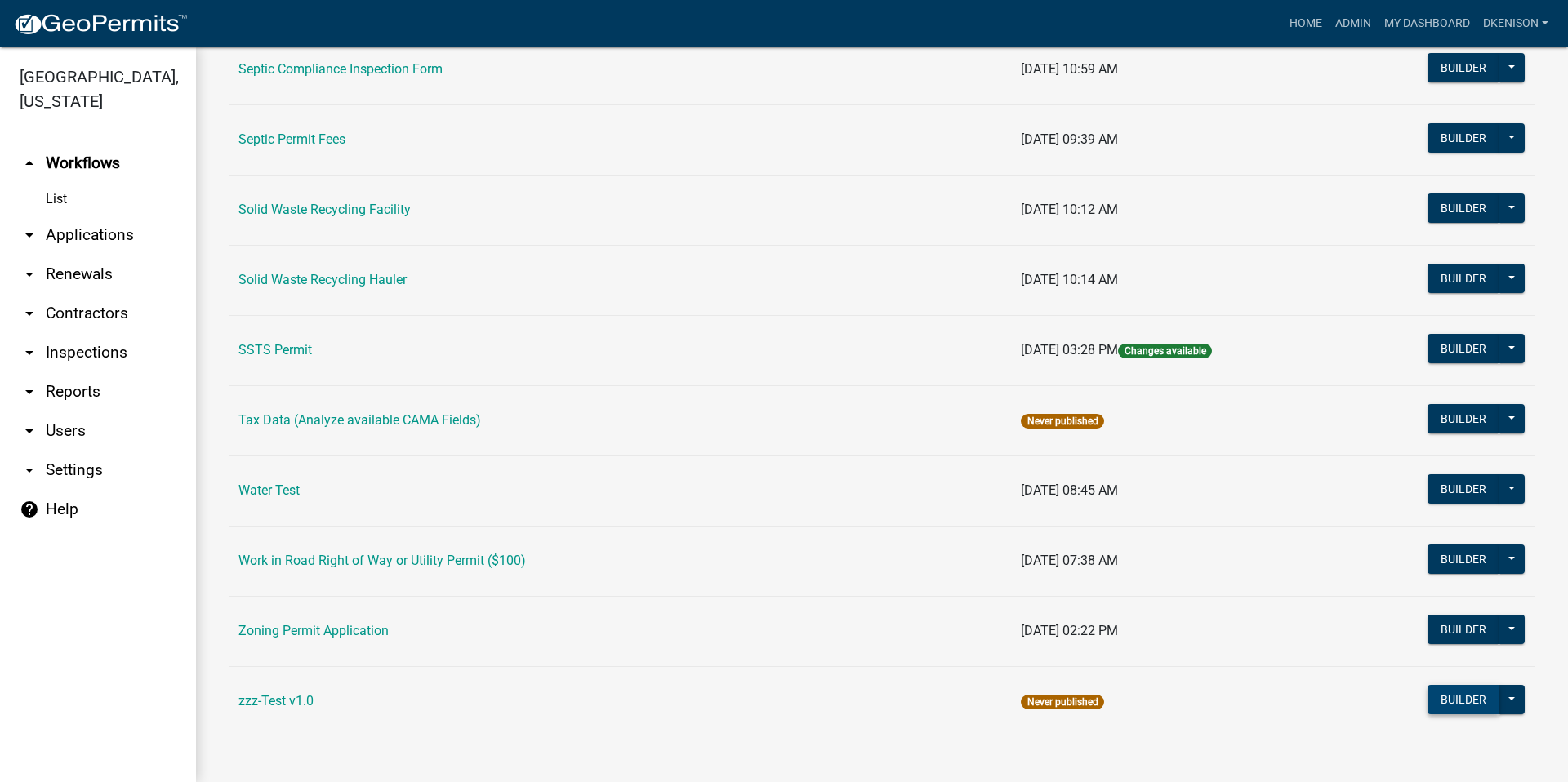
click at [1461, 697] on button "Builder" at bounding box center [1464, 699] width 72 height 29
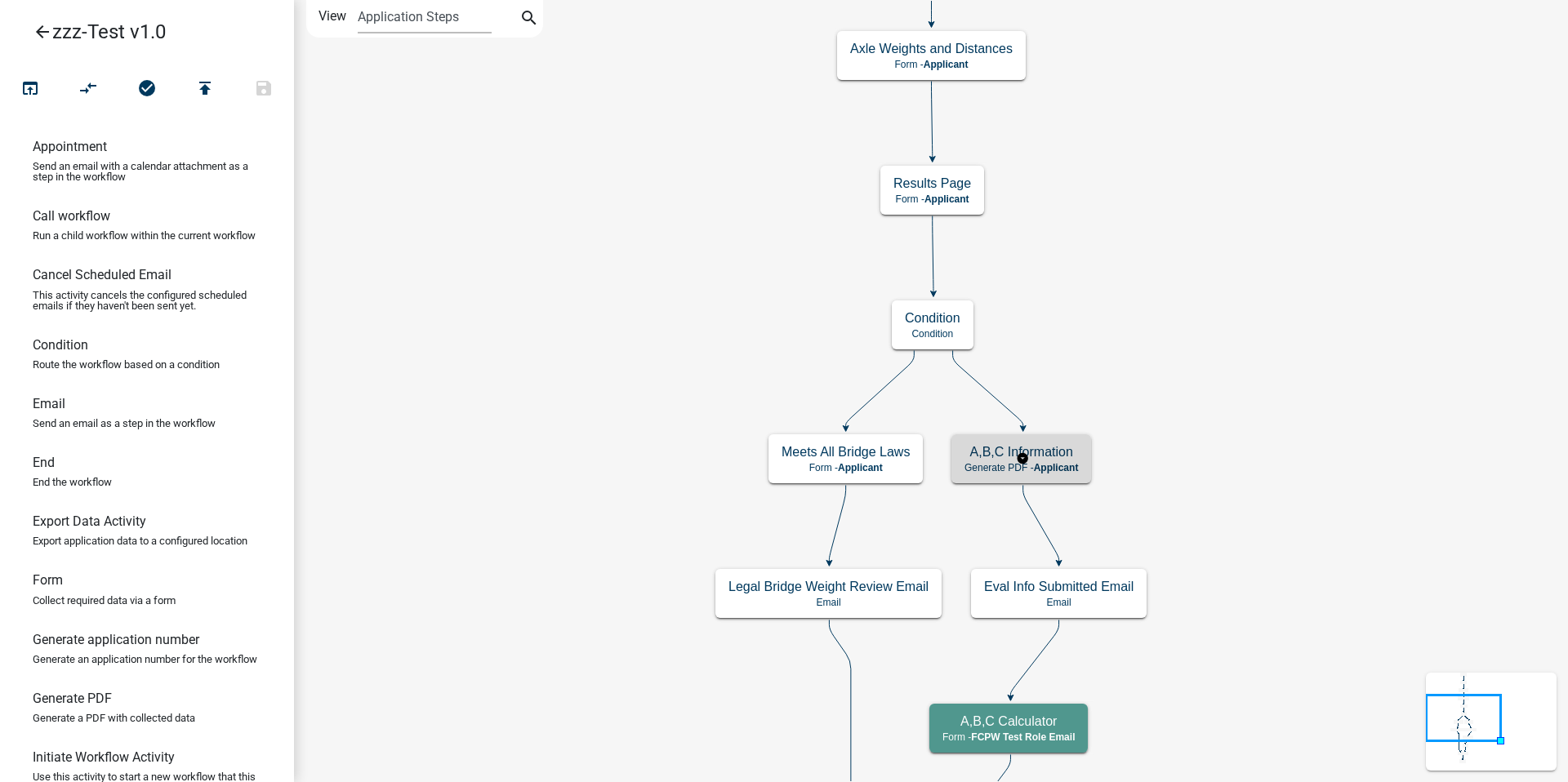
click at [1050, 455] on h5 "A,B,C Information" at bounding box center [1021, 452] width 114 height 15
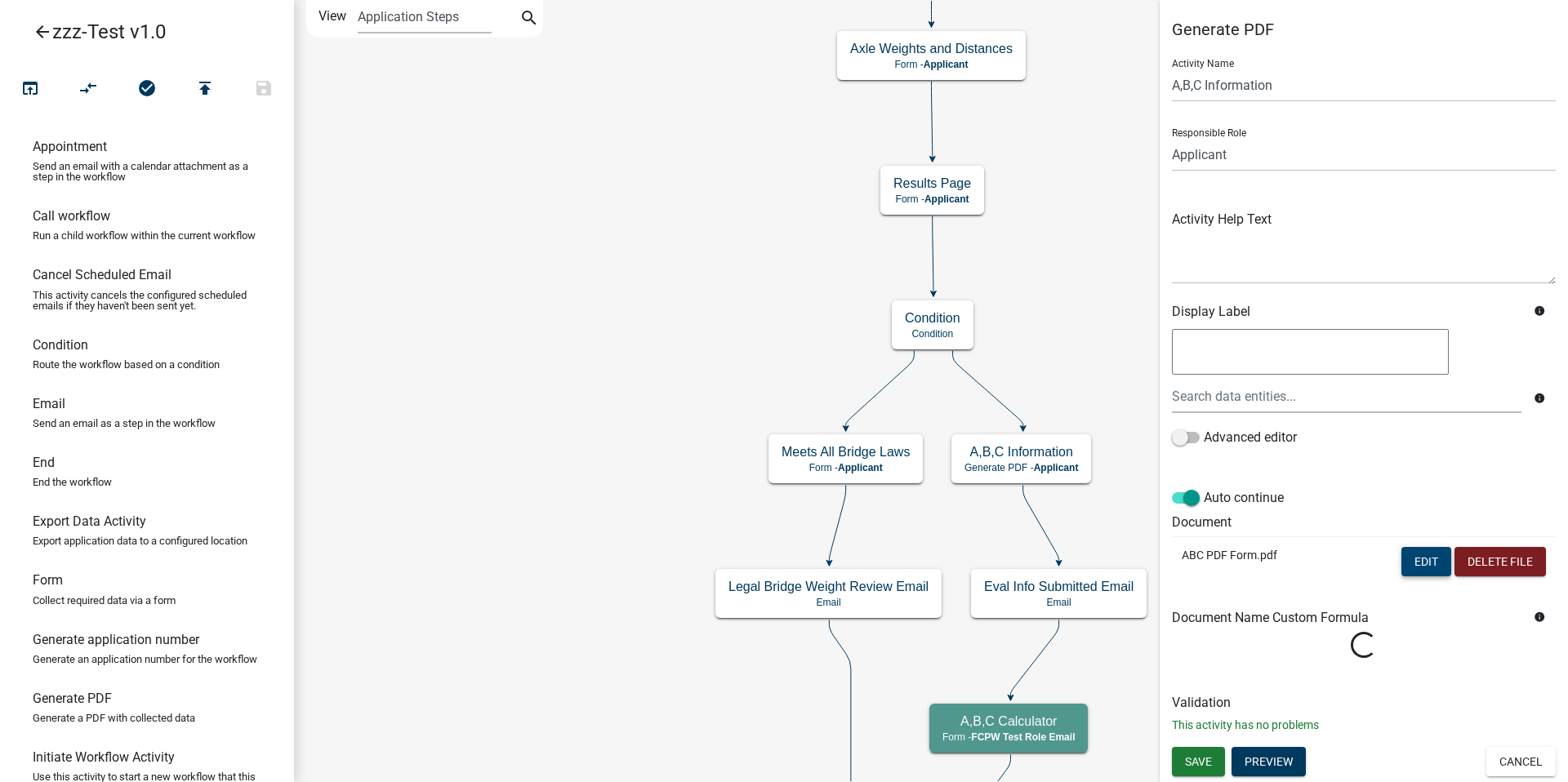
click at [1432, 564] on button "Edit" at bounding box center [1426, 562] width 50 height 29
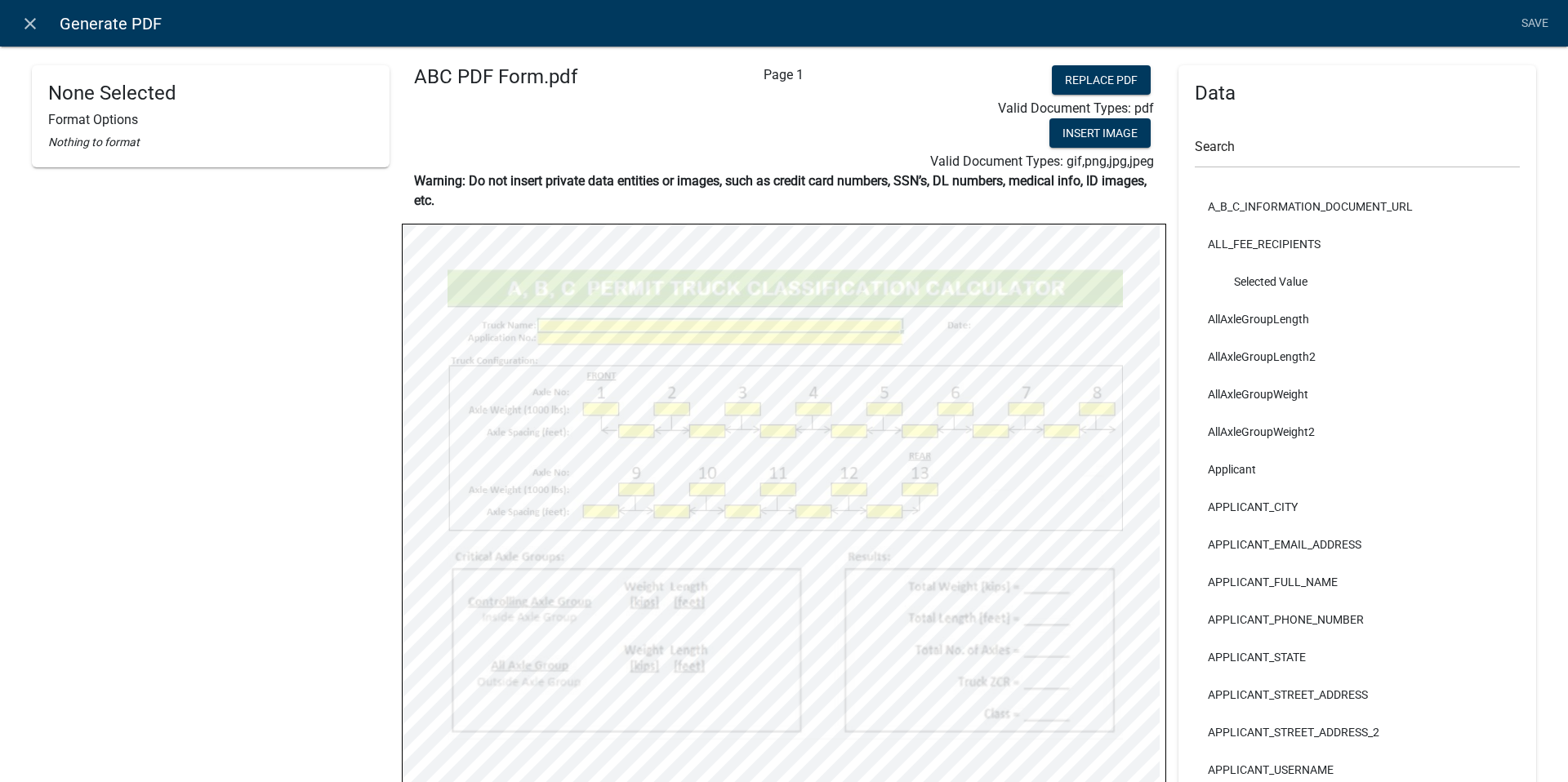
select select
select select "5"
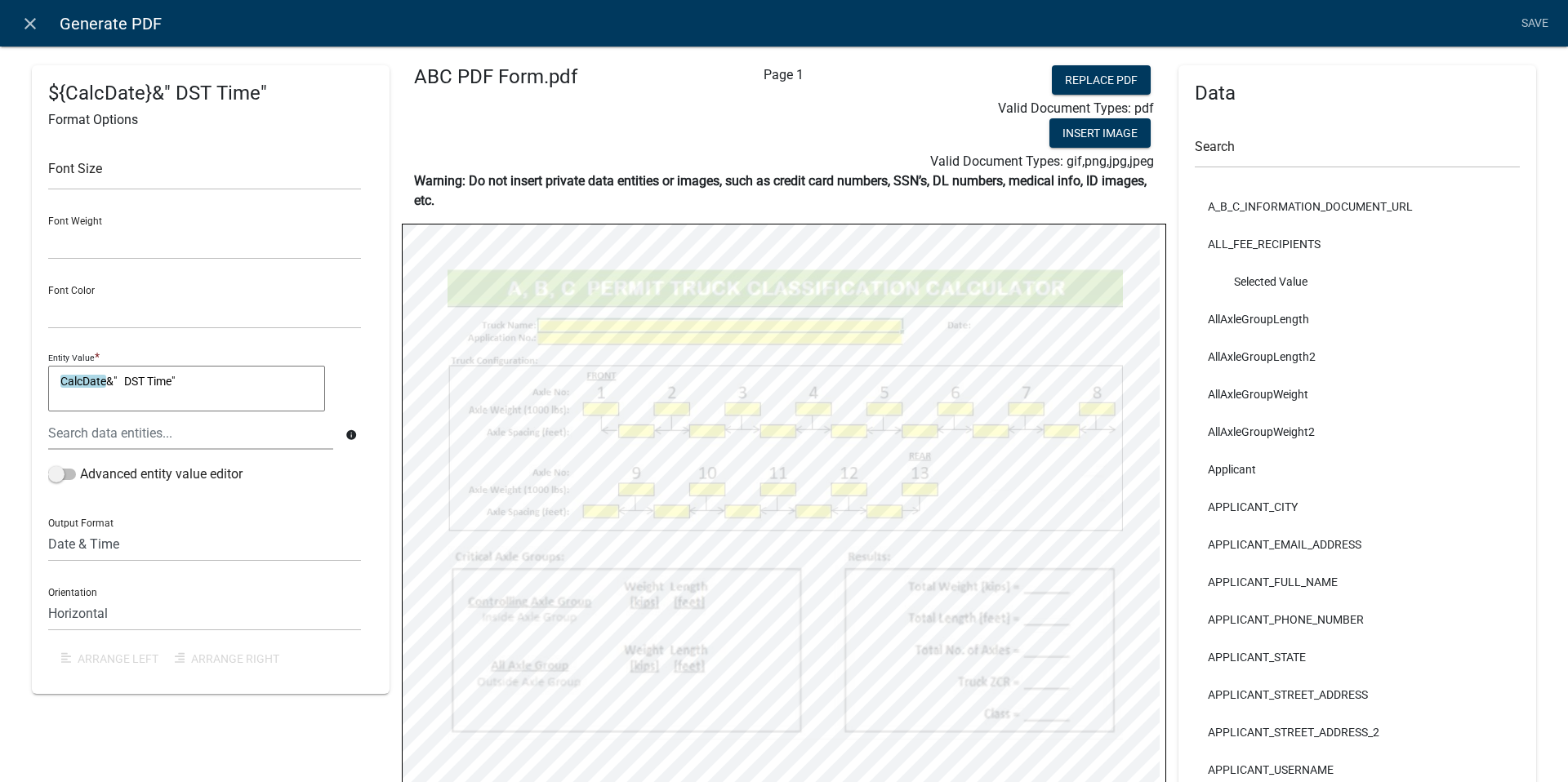
select select
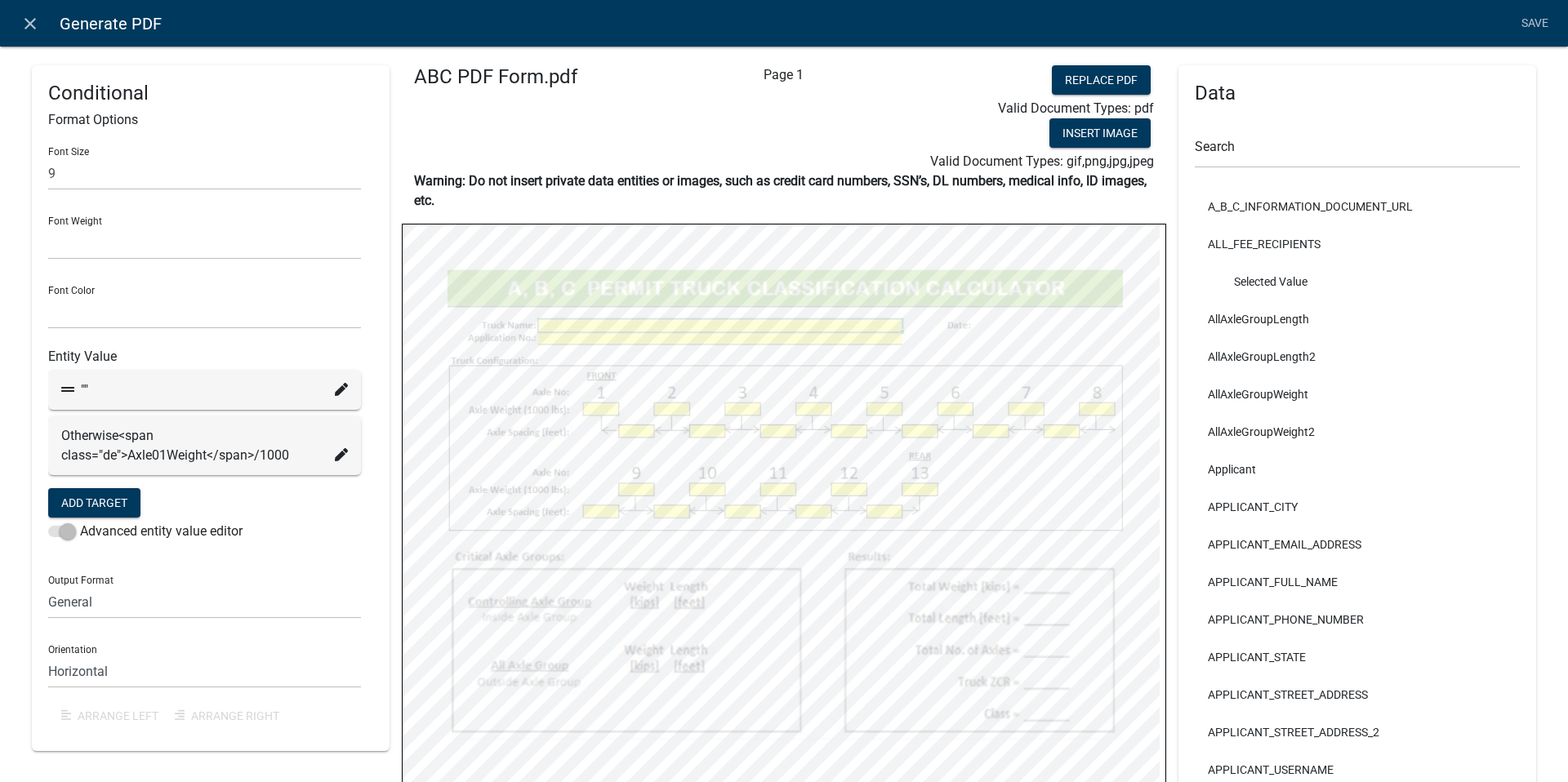
click at [338, 387] on icon at bounding box center [342, 390] width 13 height 13
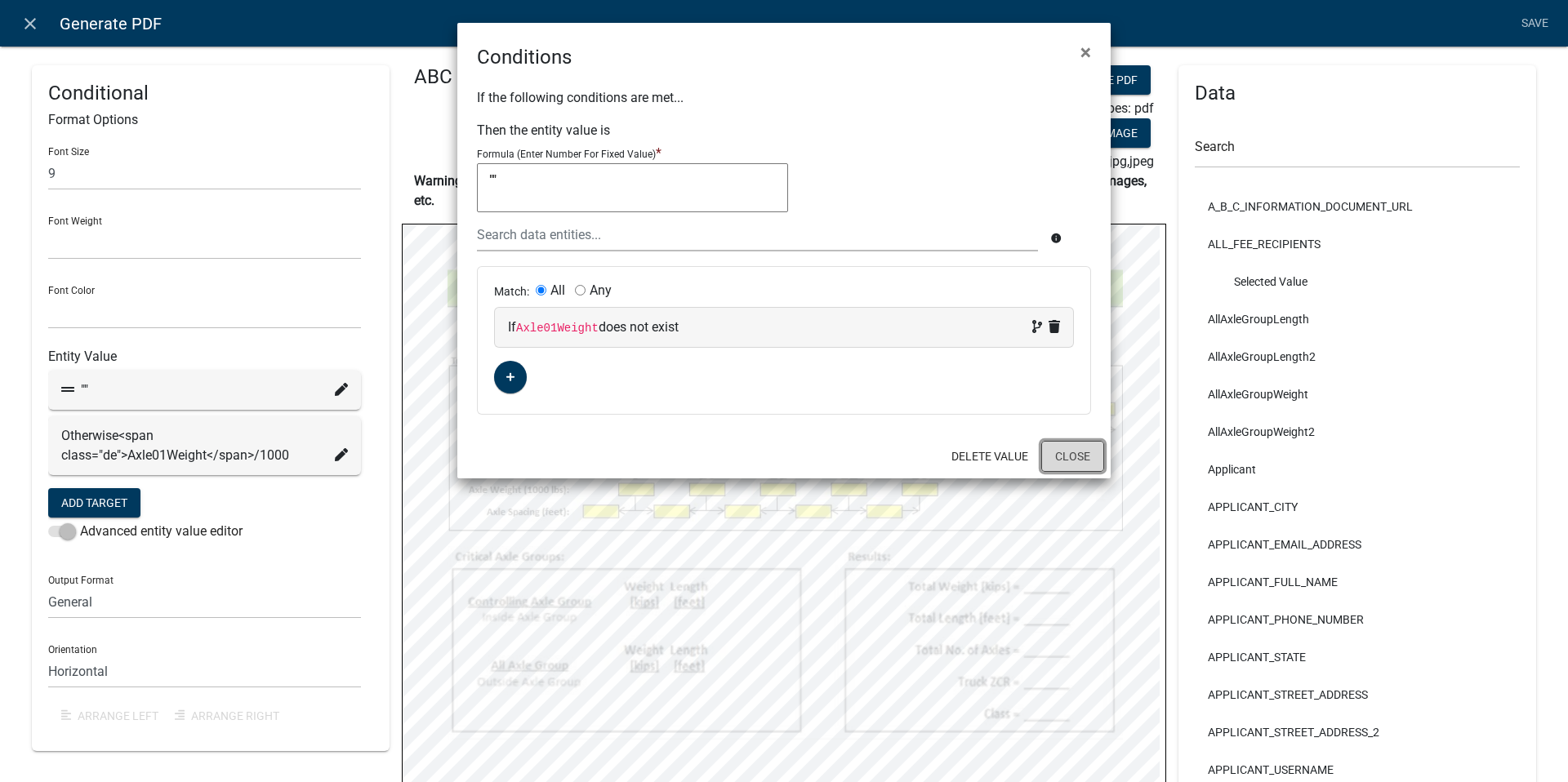
click at [1065, 451] on button "Close" at bounding box center [1073, 456] width 63 height 31
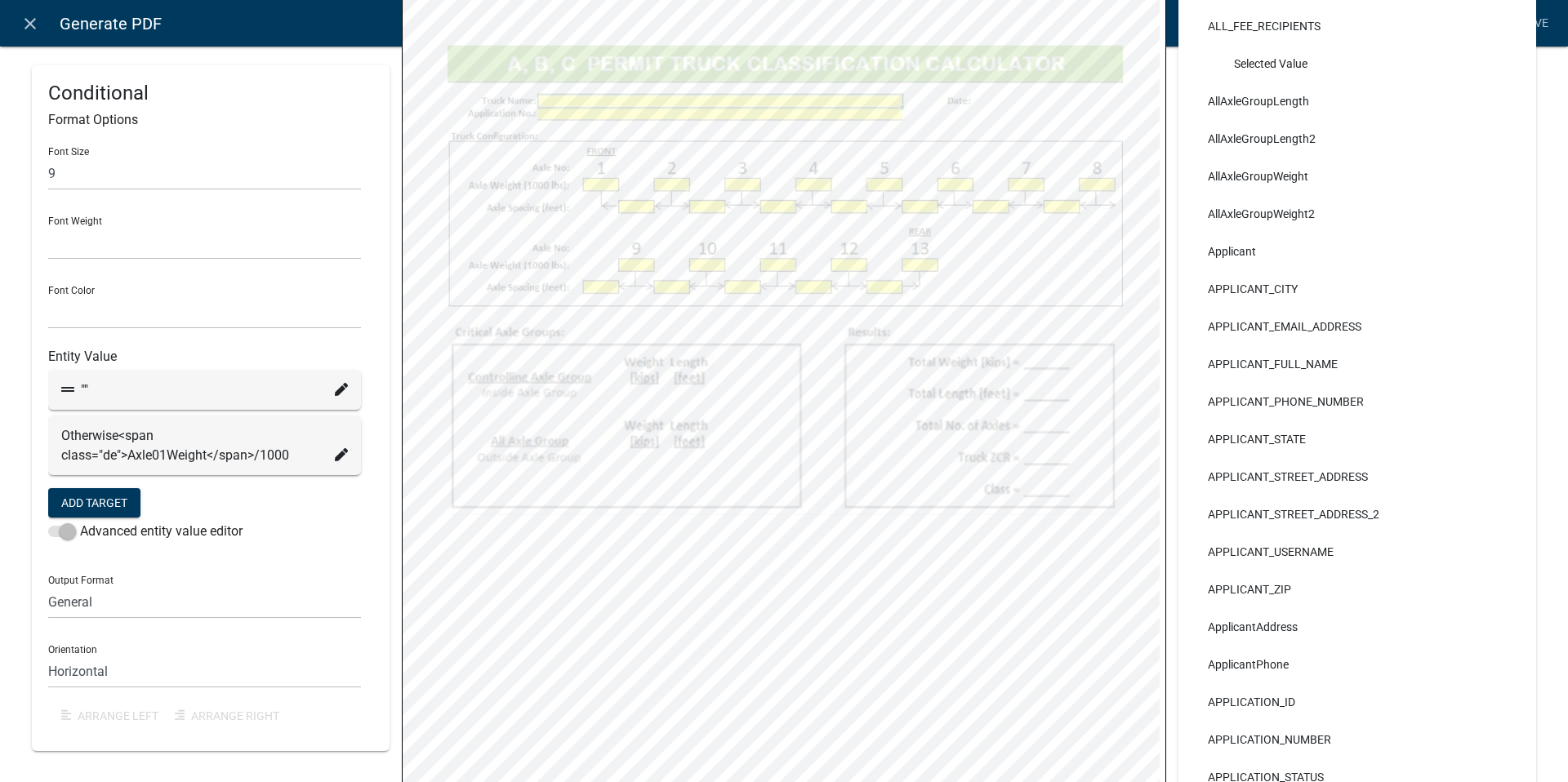
click at [336, 391] on icon at bounding box center [342, 390] width 13 height 13
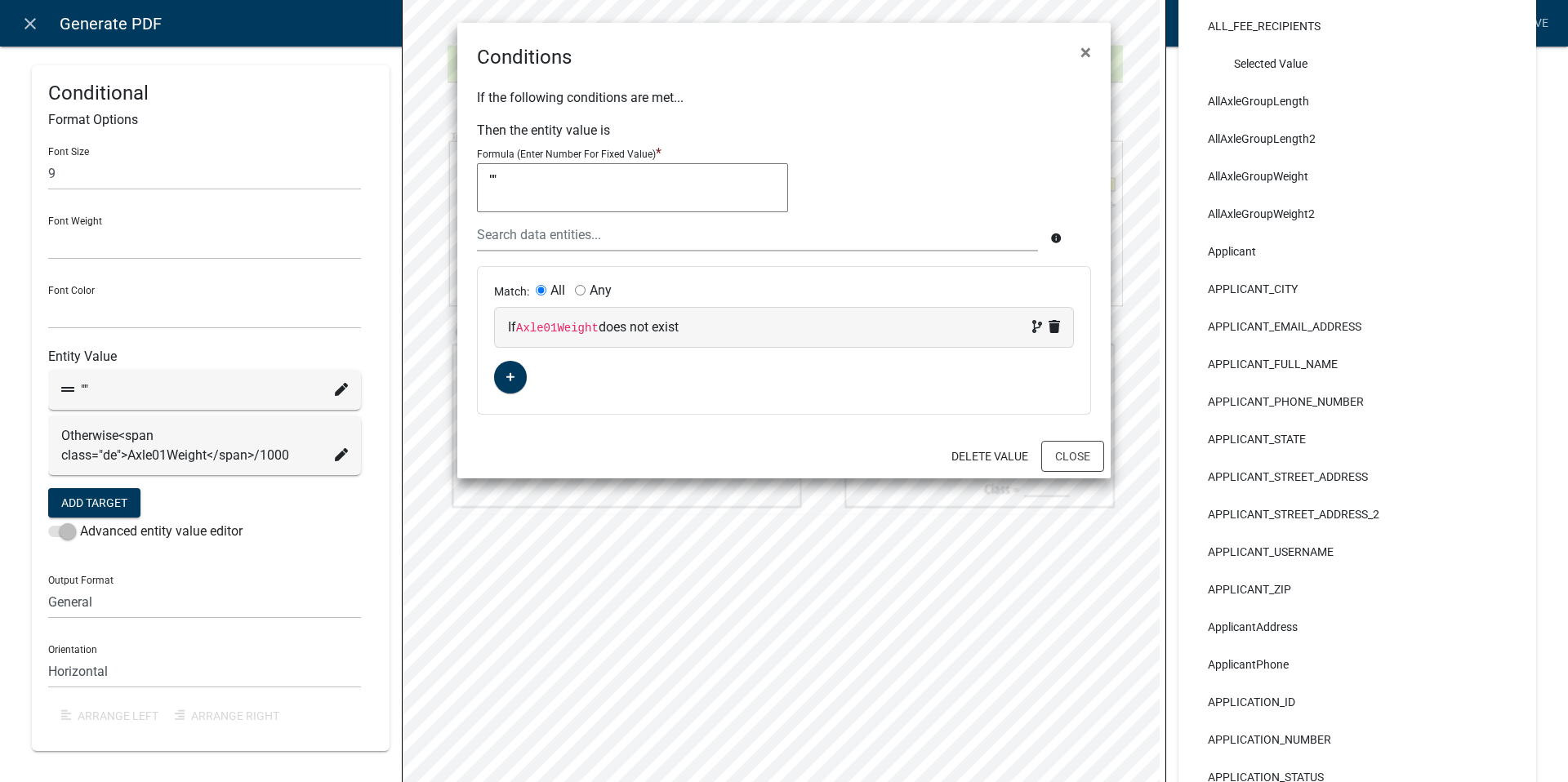
click at [336, 453] on ngb-modal-window "Conditions × If the following conditions are met... Then the entity value is Fo…" at bounding box center [784, 391] width 1568 height 782
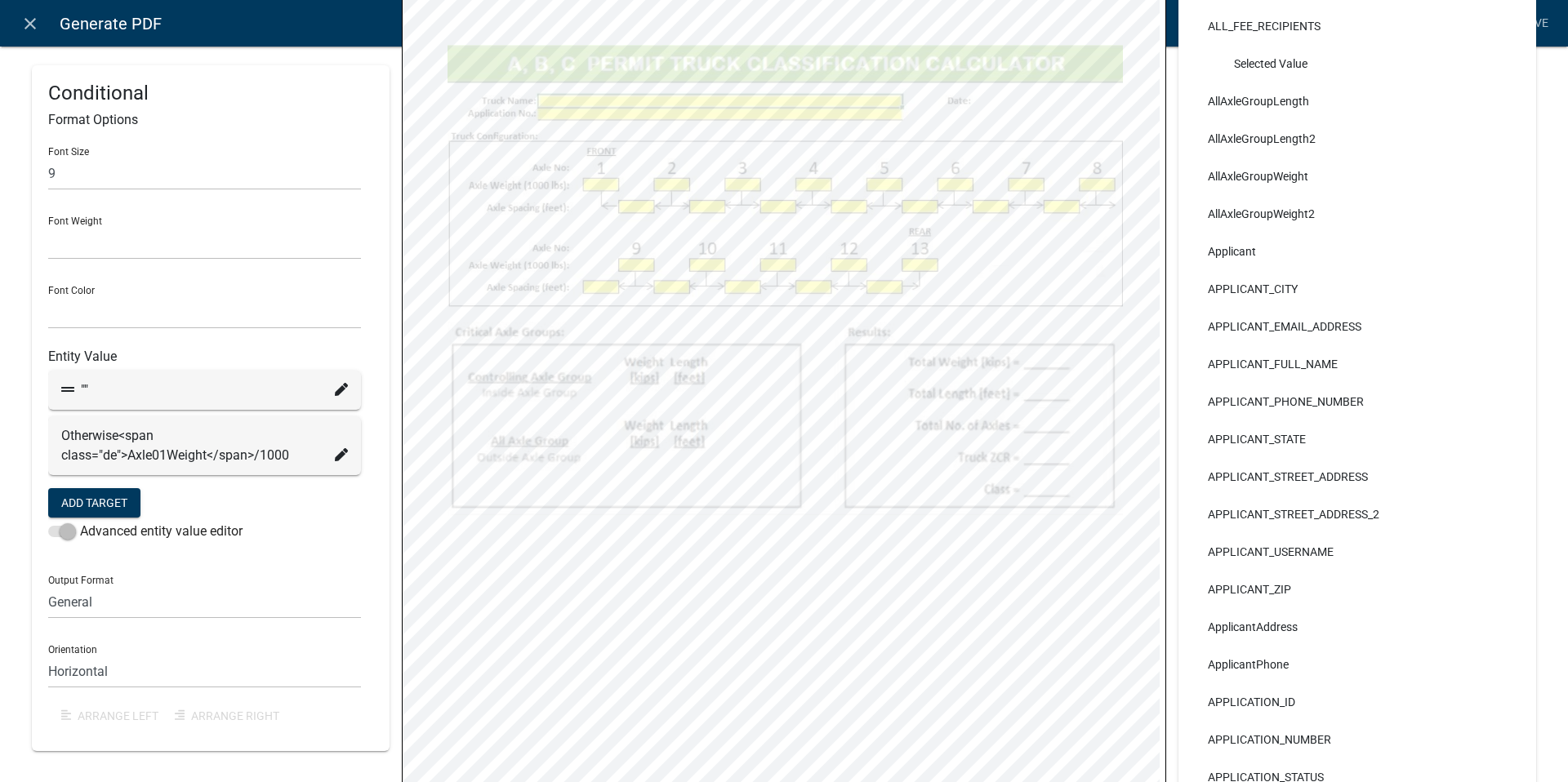
click at [338, 453] on icon at bounding box center [342, 455] width 13 height 13
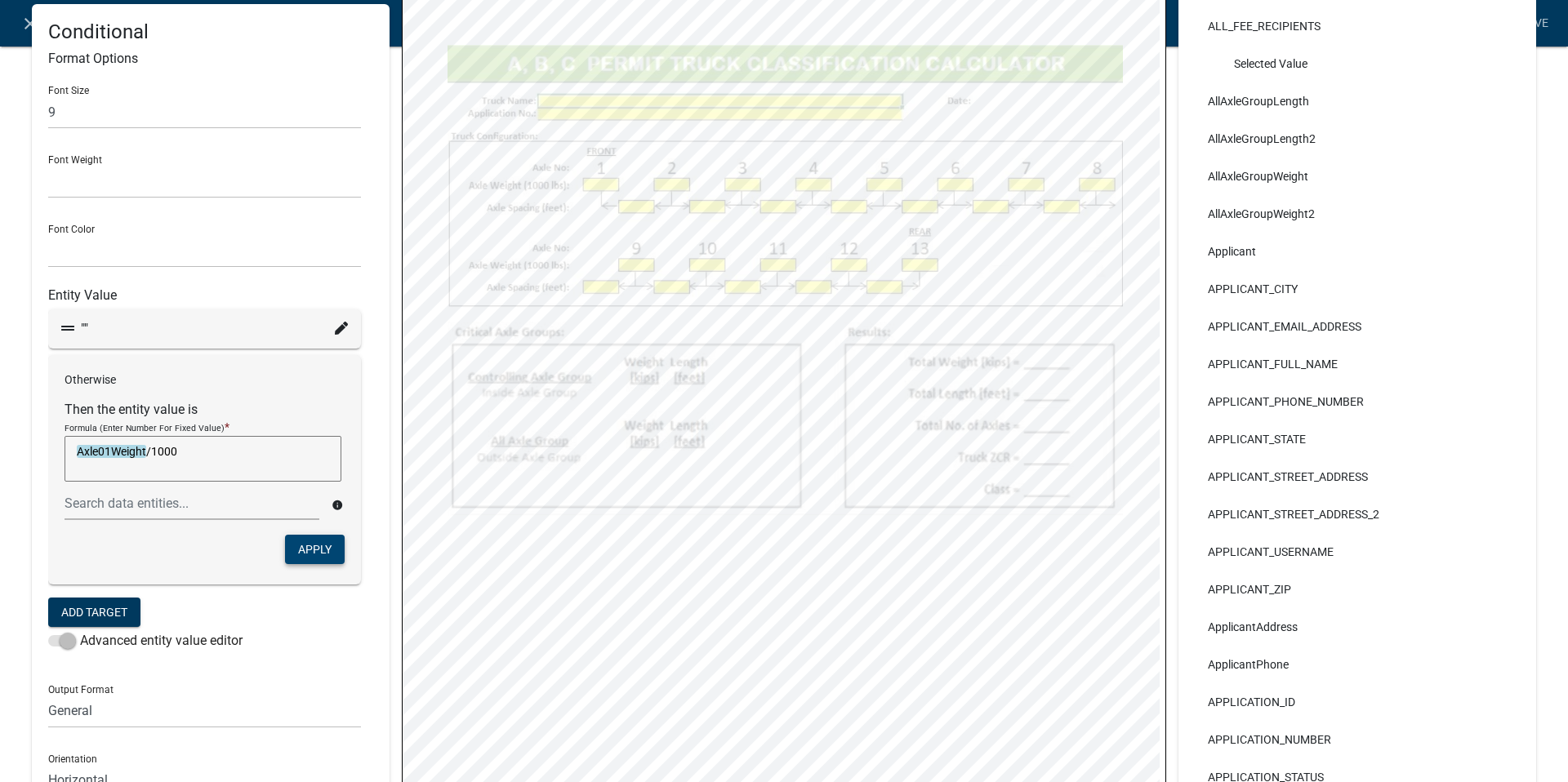
click at [305, 546] on button "Apply" at bounding box center [314, 549] width 59 height 29
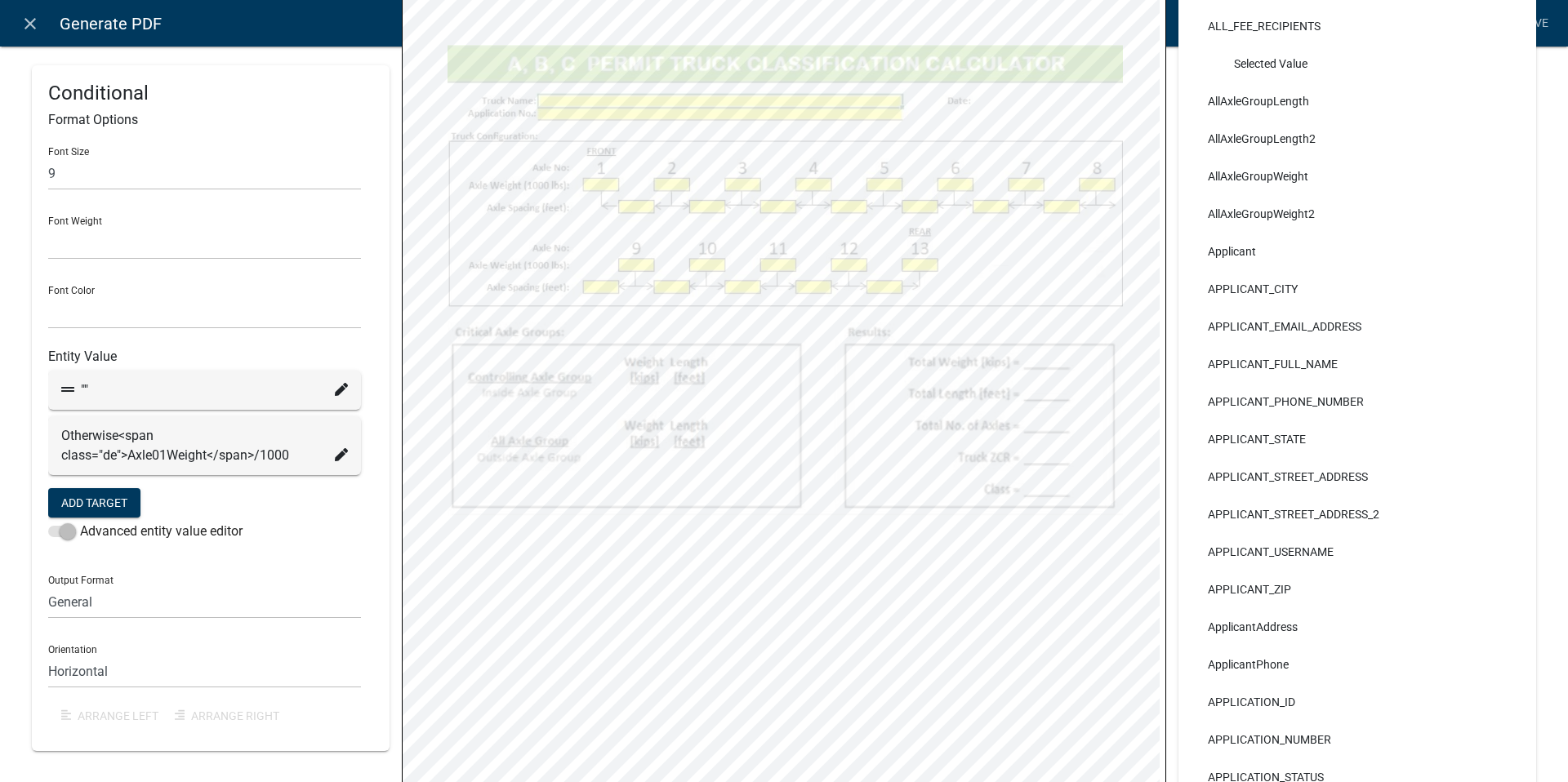
select select
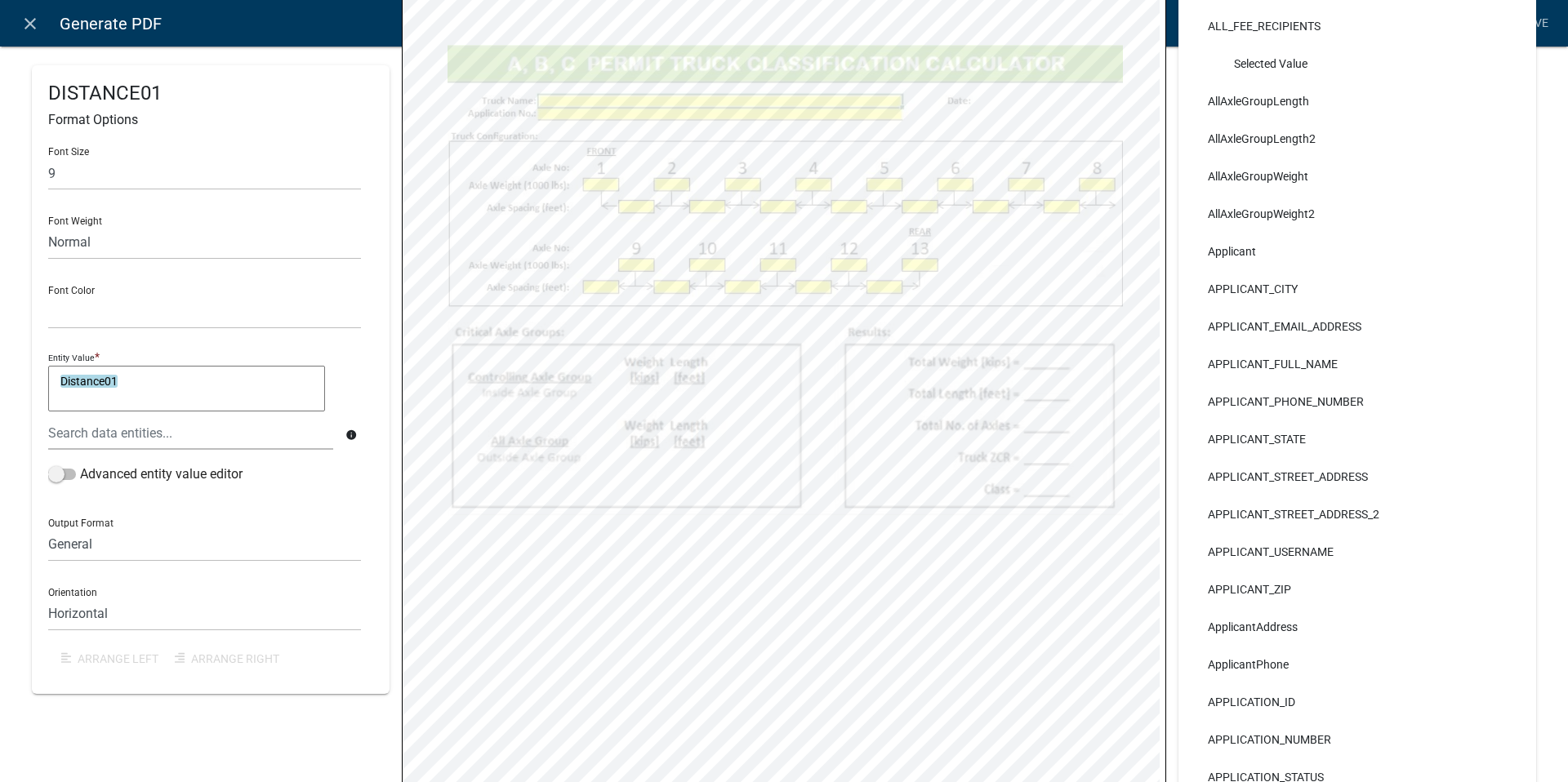
select select
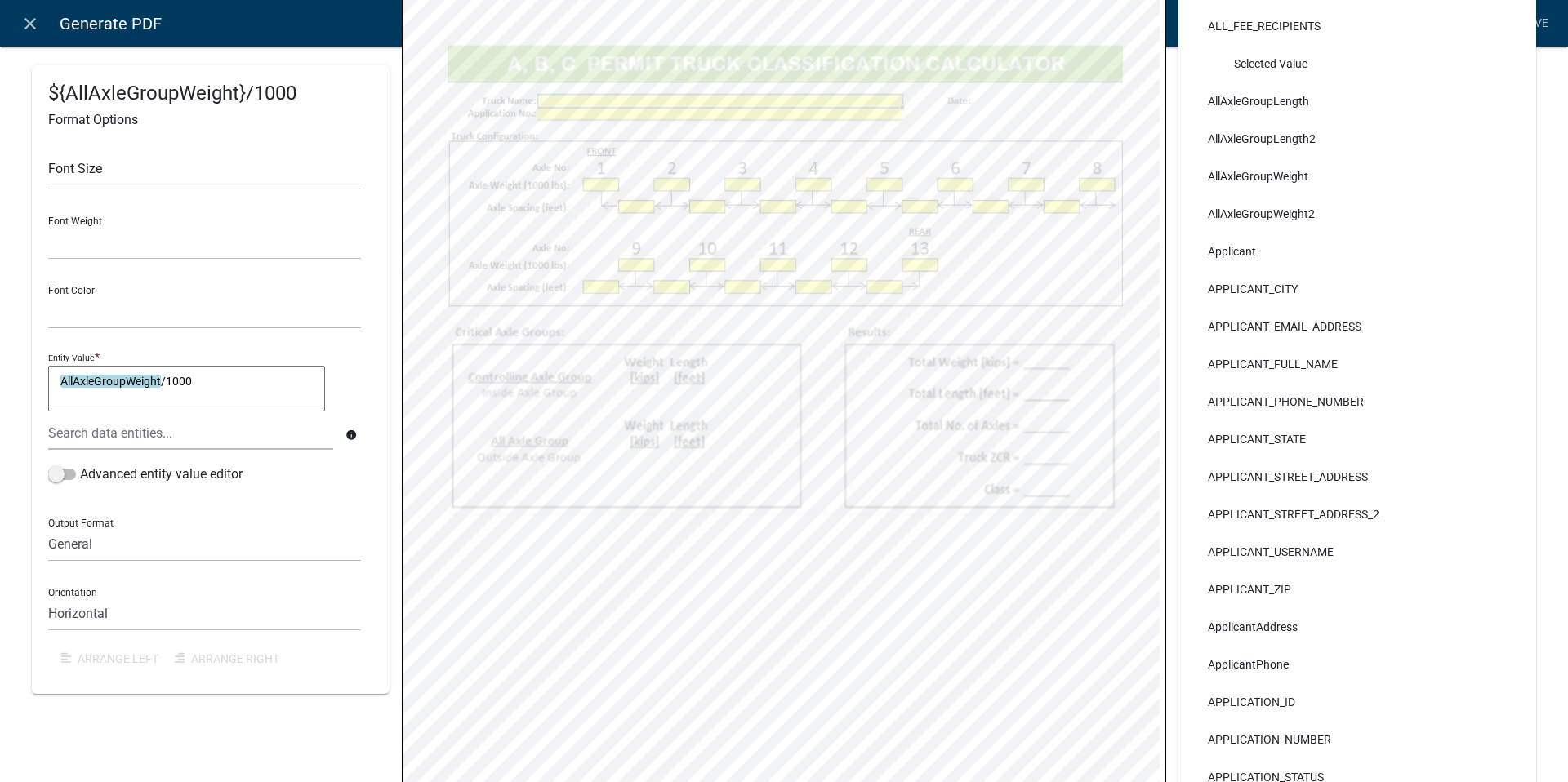
select select
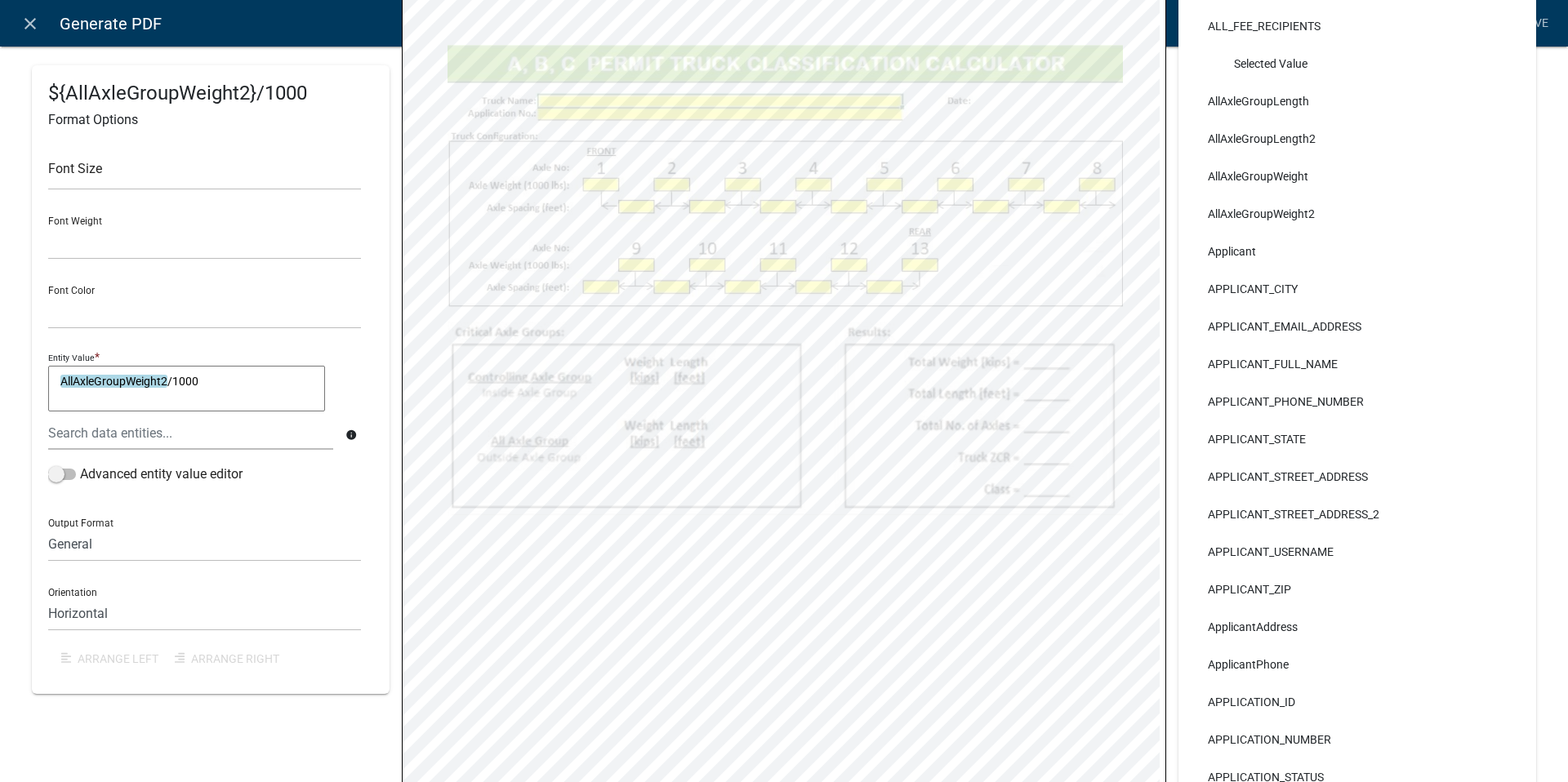
select select
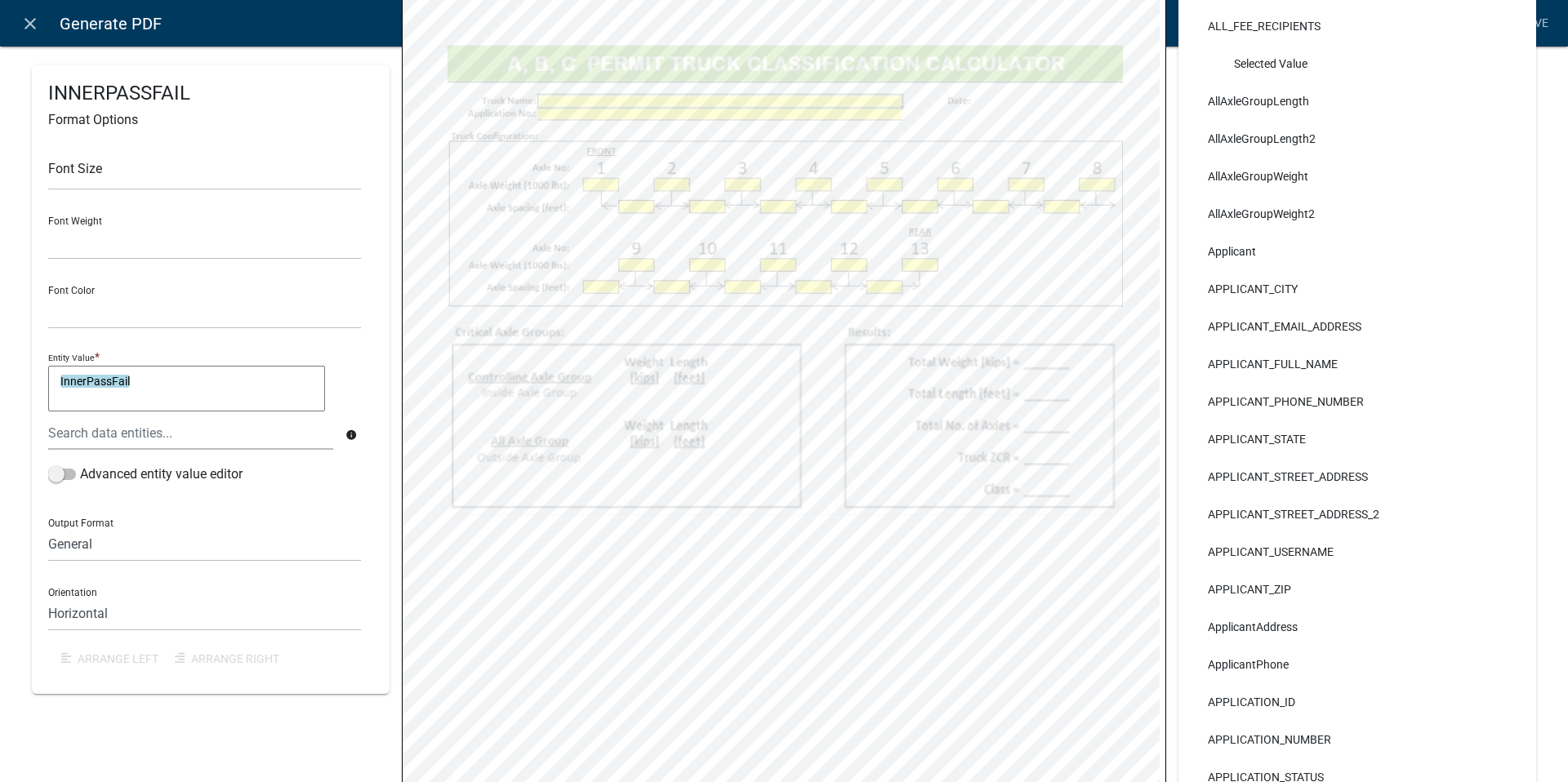
select select
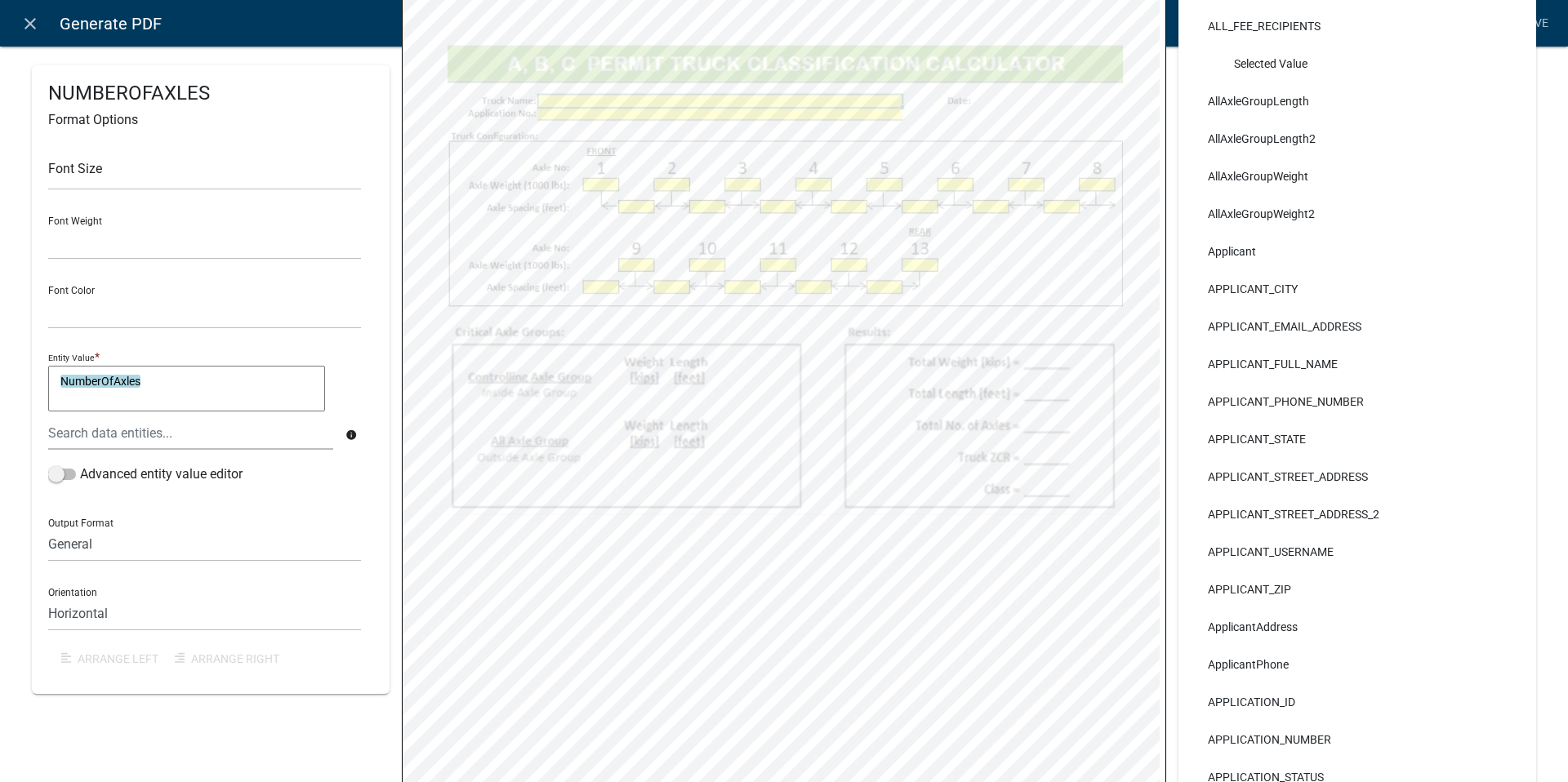
select select
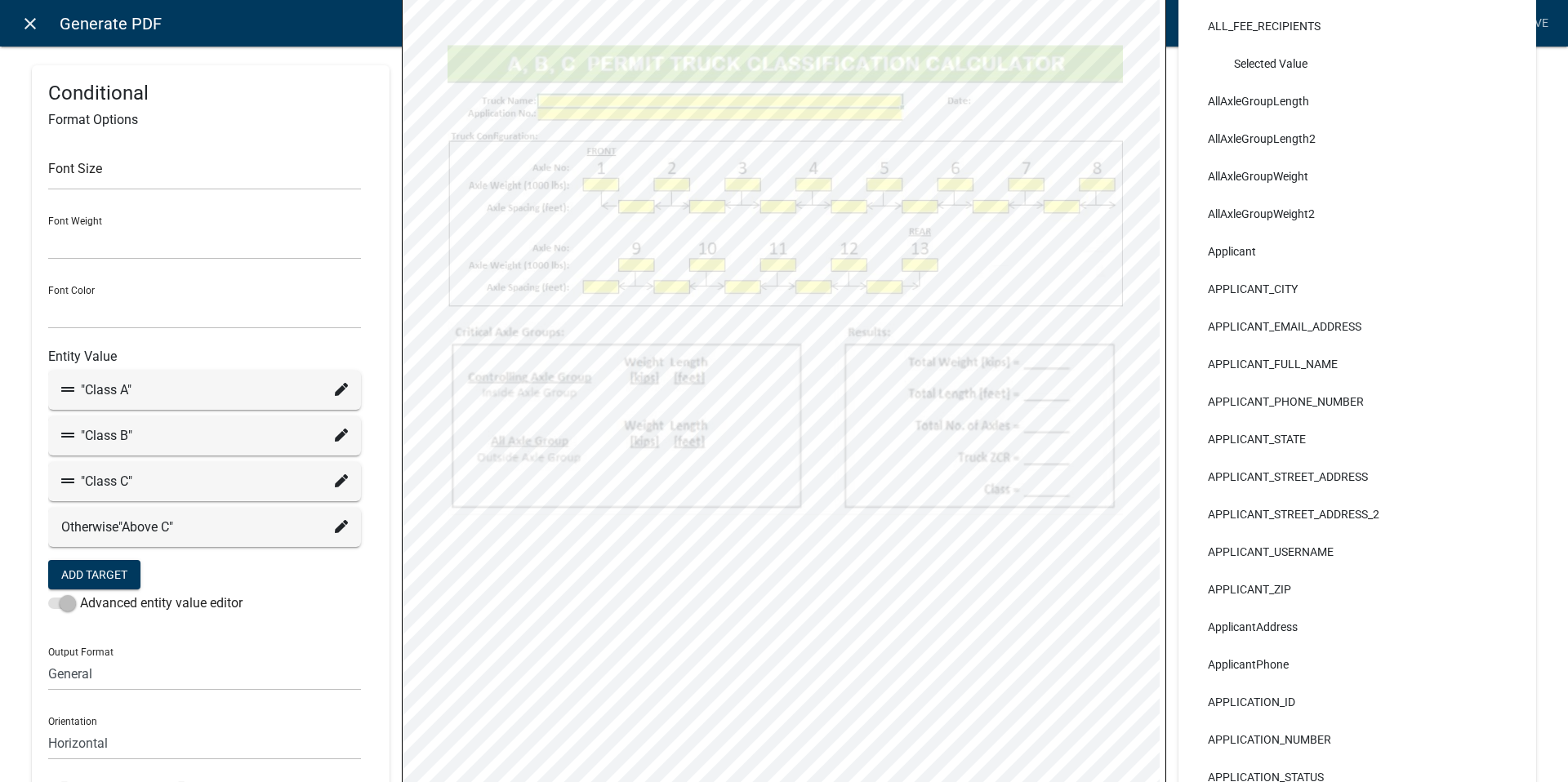
click at [34, 25] on icon "close" at bounding box center [30, 24] width 20 height 20
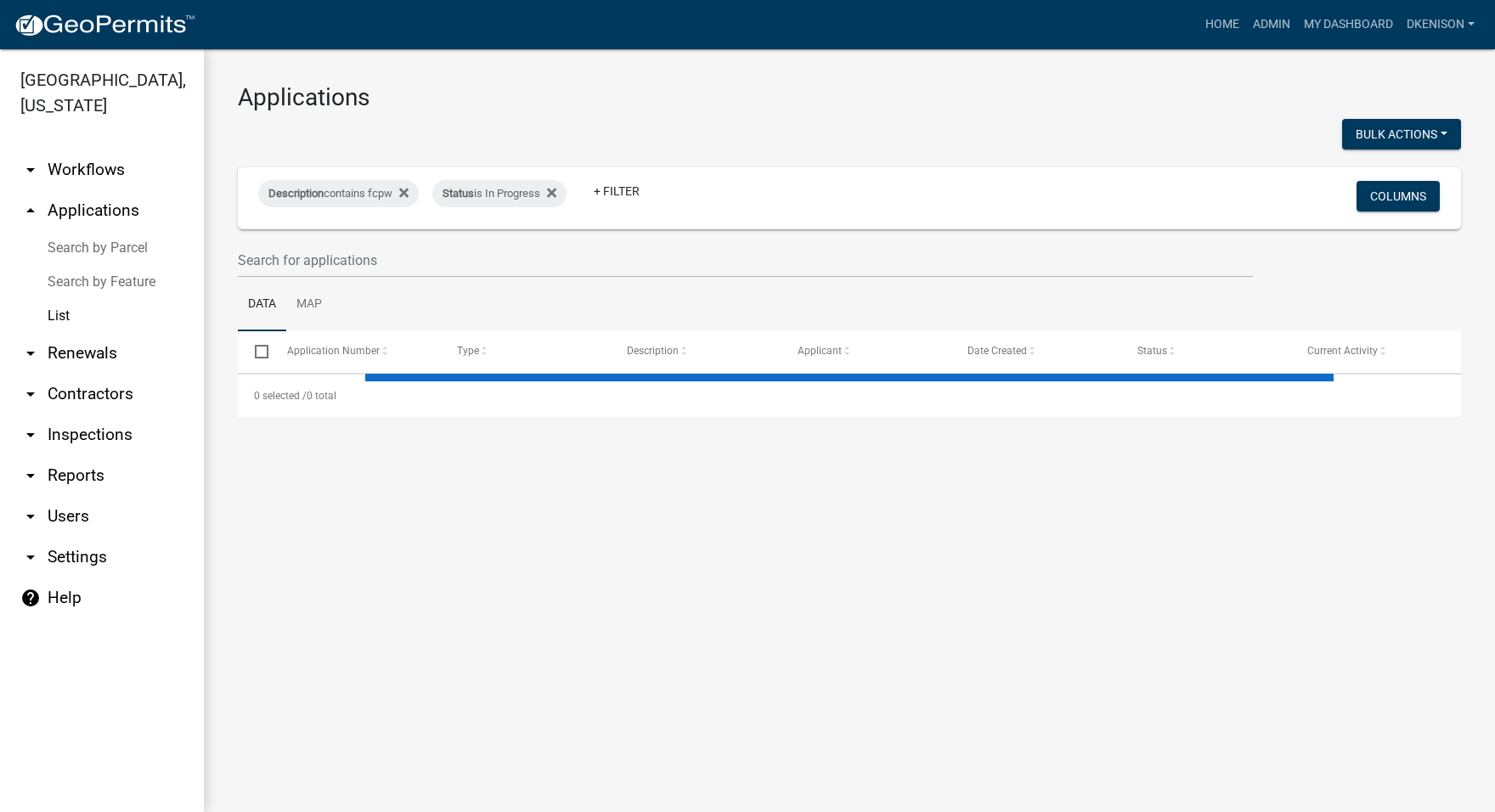
select select "3: 100"
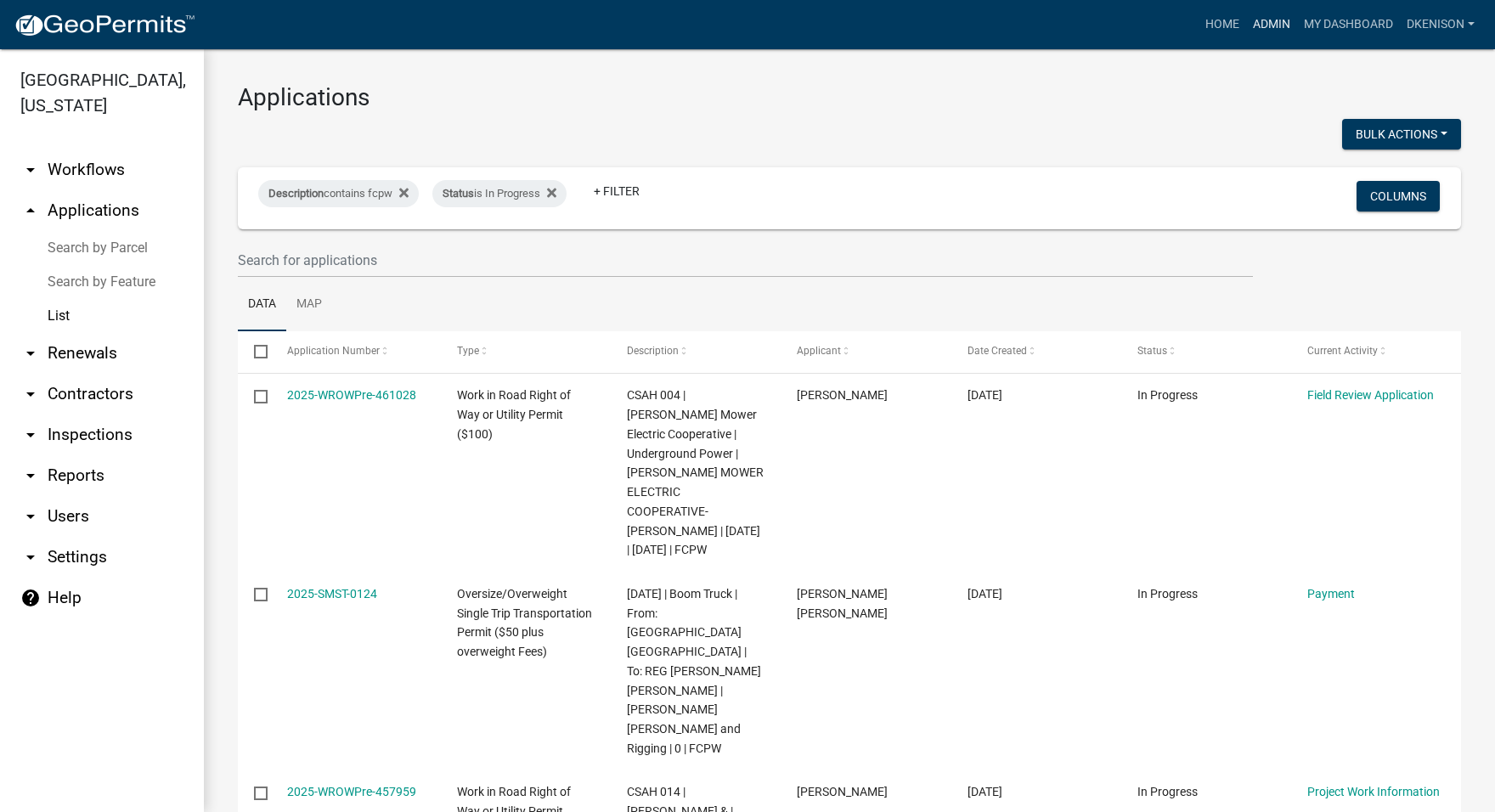
click at [1268, 21] on link "Admin" at bounding box center [1271, 24] width 51 height 32
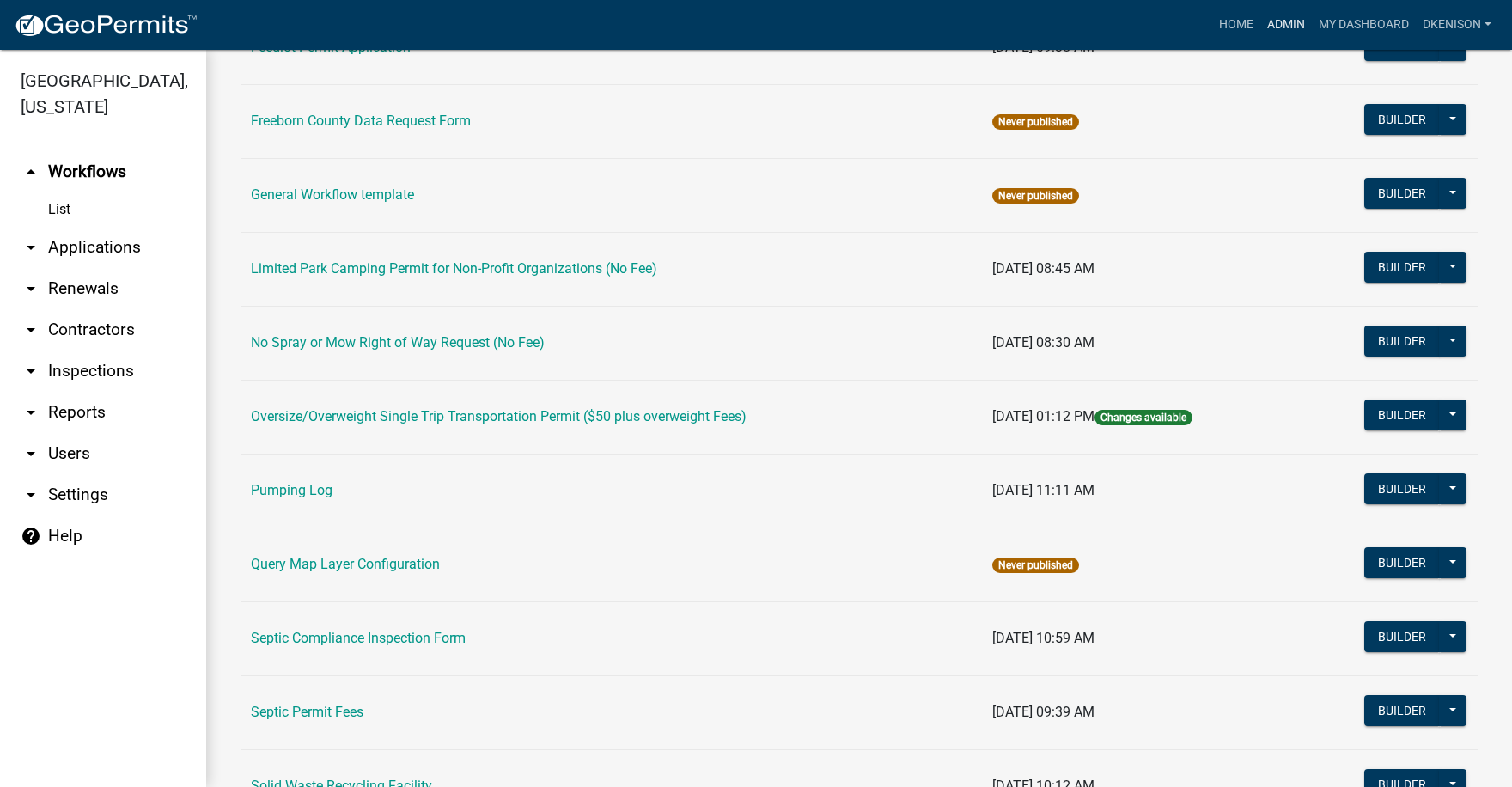
scroll to position [516, 0]
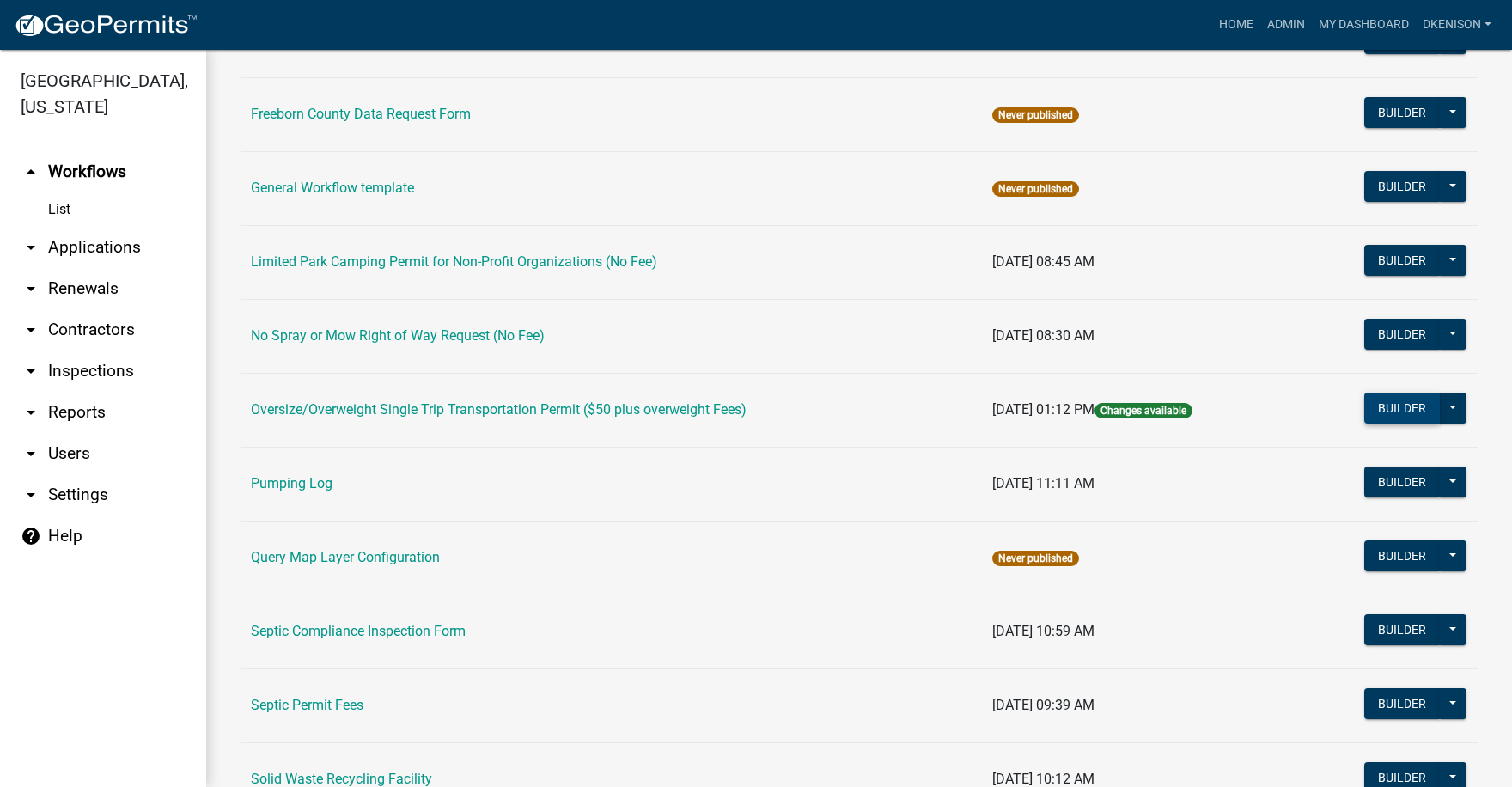
click at [1388, 407] on button "Builder" at bounding box center [1401, 408] width 75 height 31
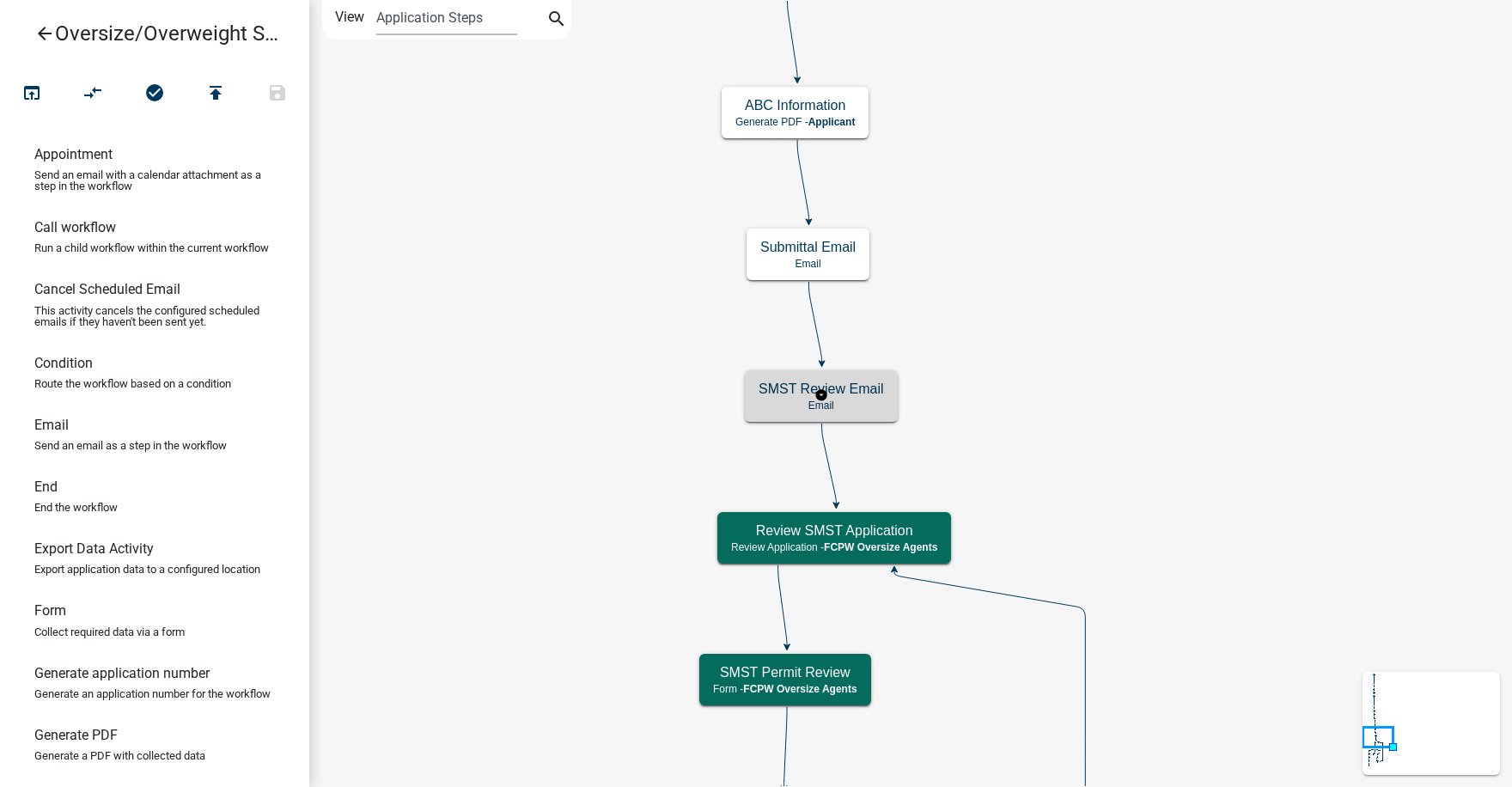
click at [851, 400] on p "Email" at bounding box center [820, 406] width 126 height 12
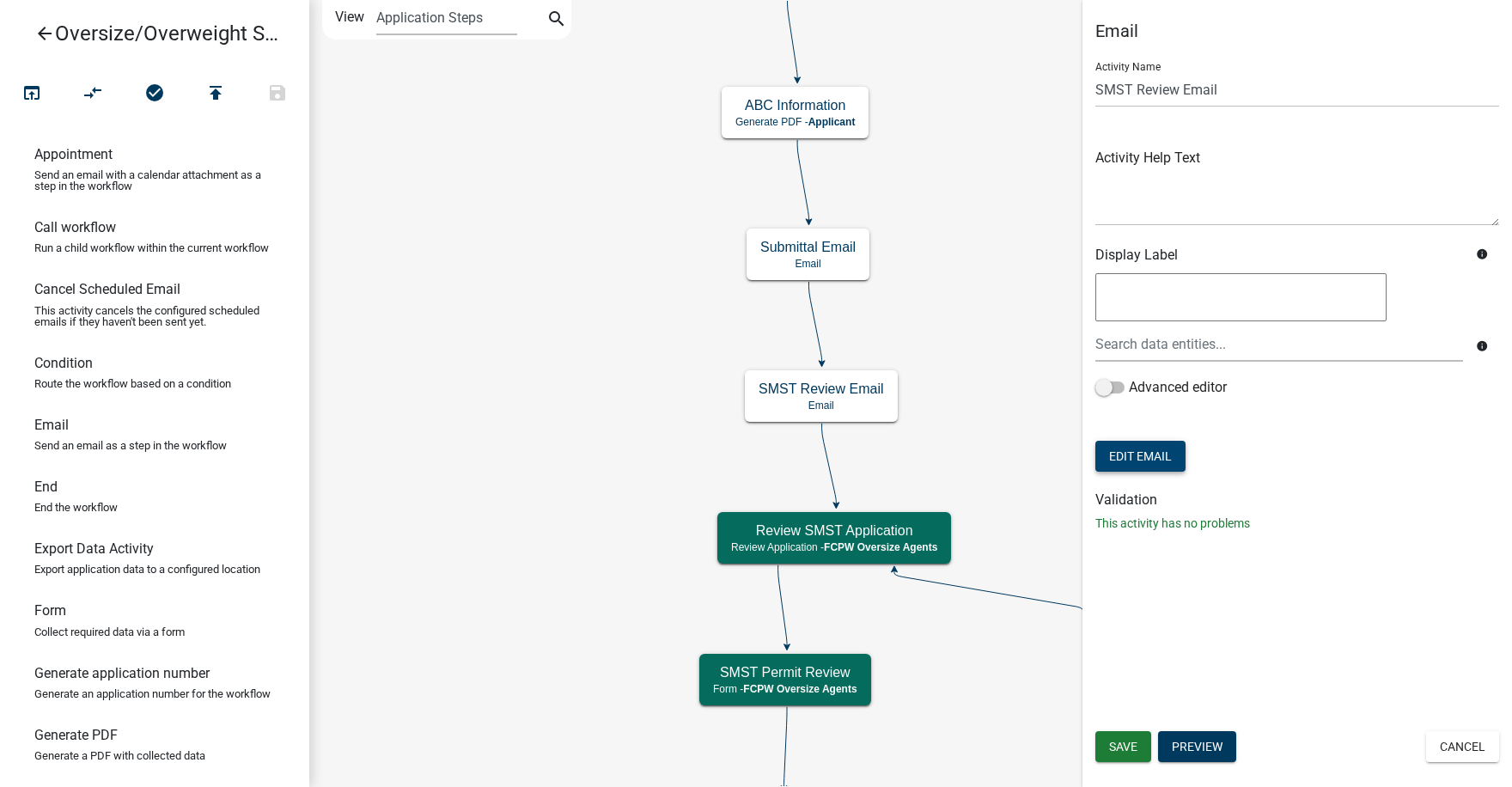
click at [1149, 458] on button "Edit Email" at bounding box center [1140, 455] width 90 height 31
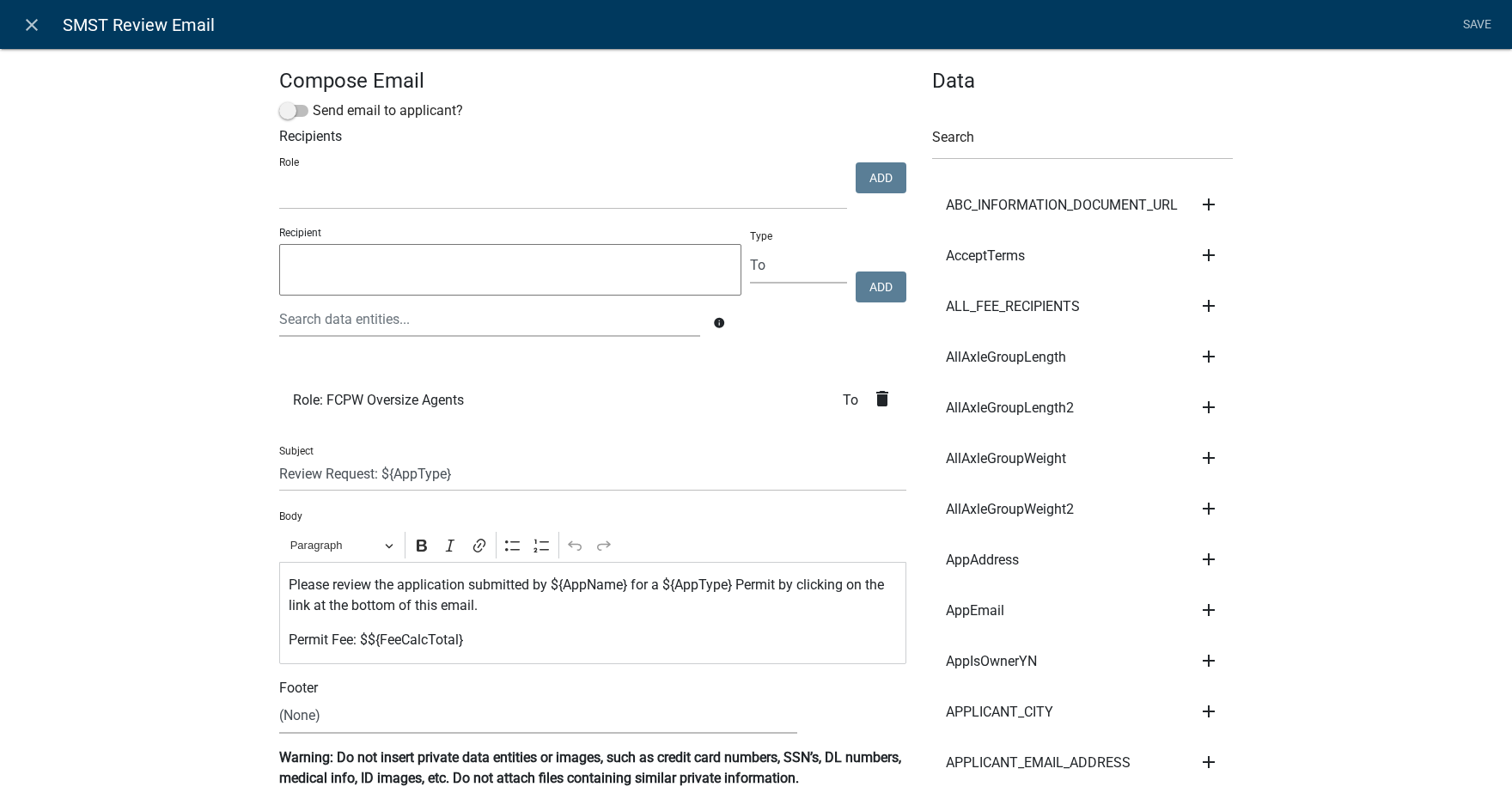
select select
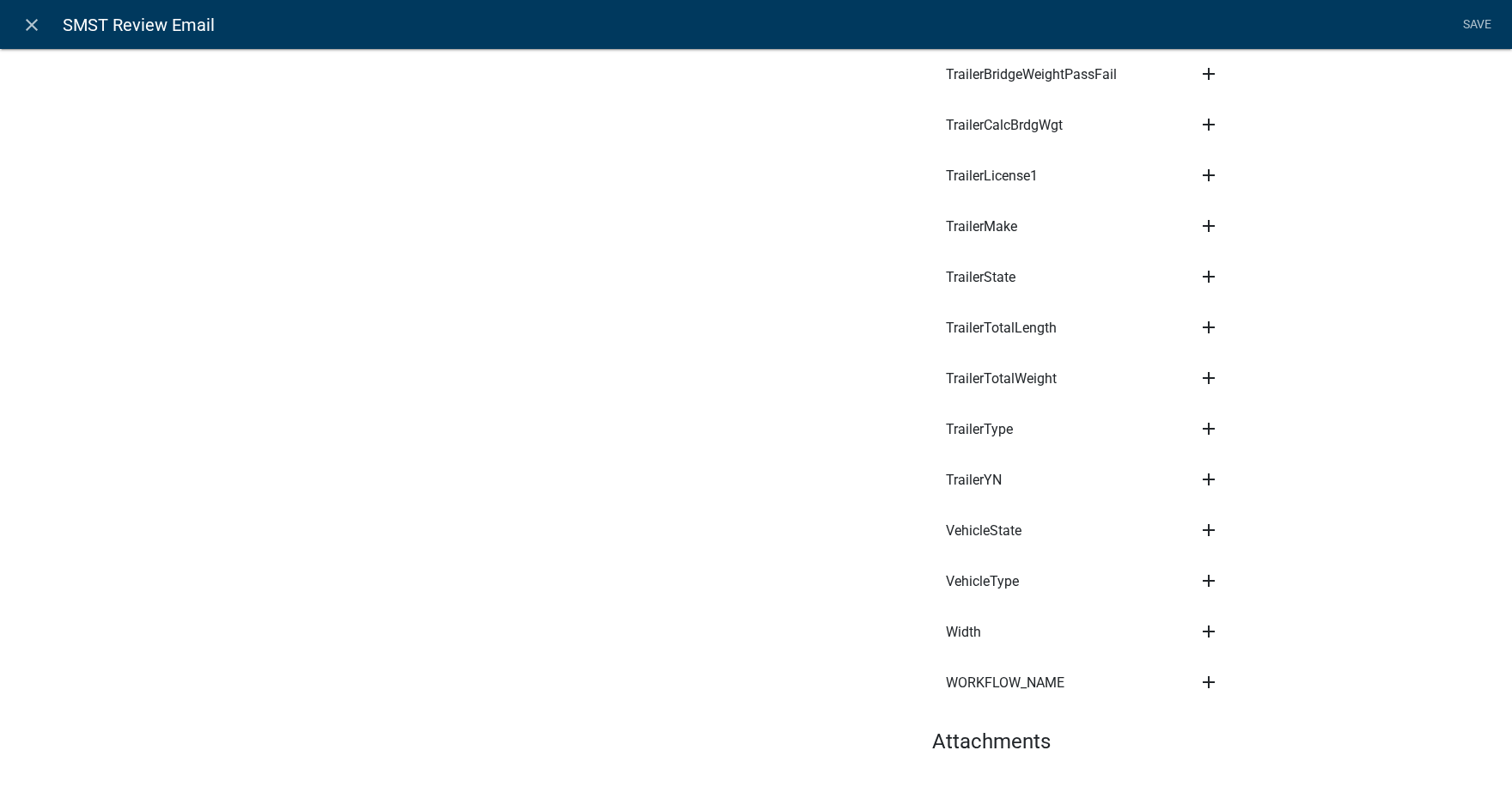
scroll to position [6635, 0]
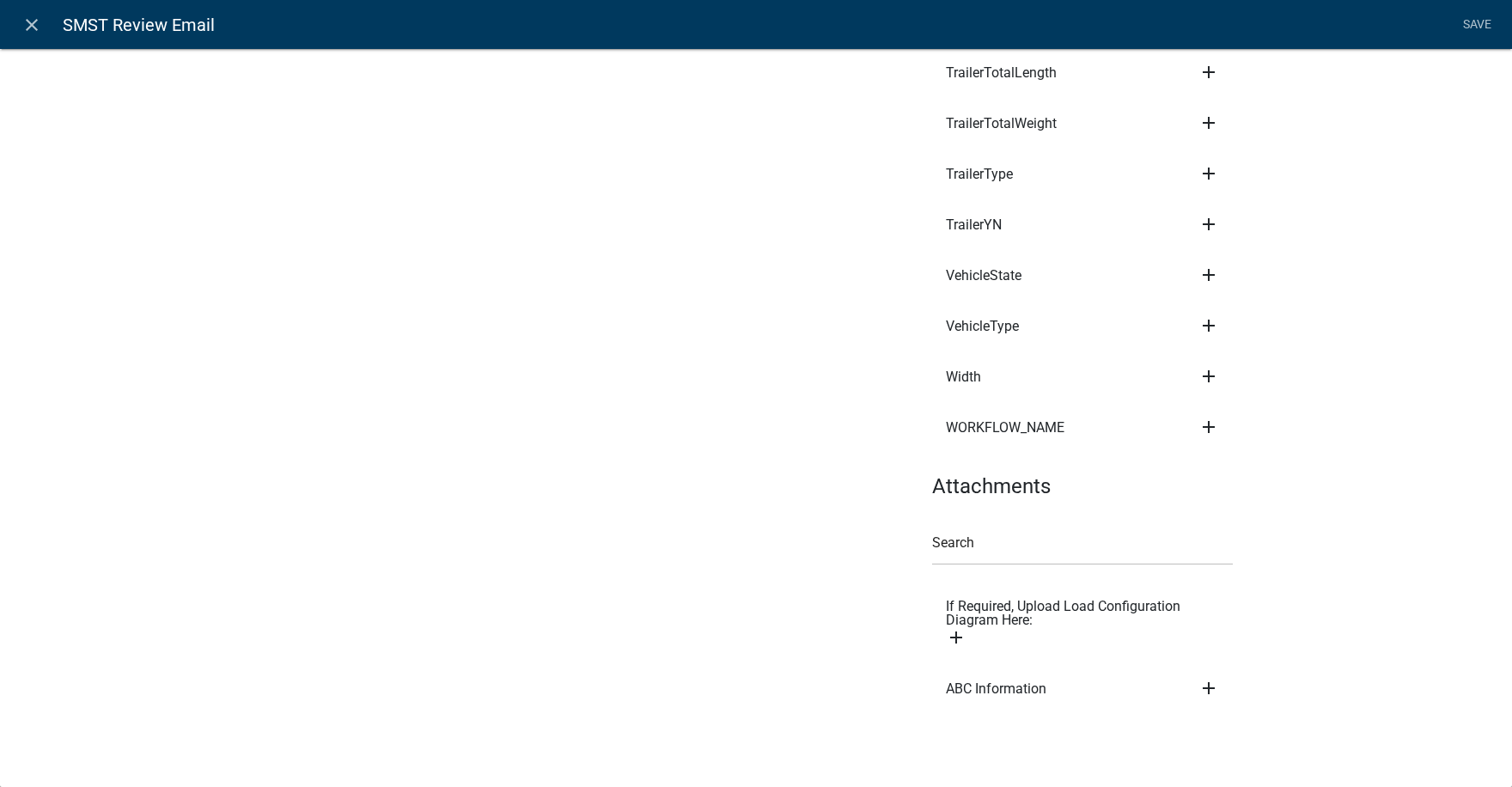
click at [1202, 689] on icon "add" at bounding box center [1208, 688] width 21 height 21
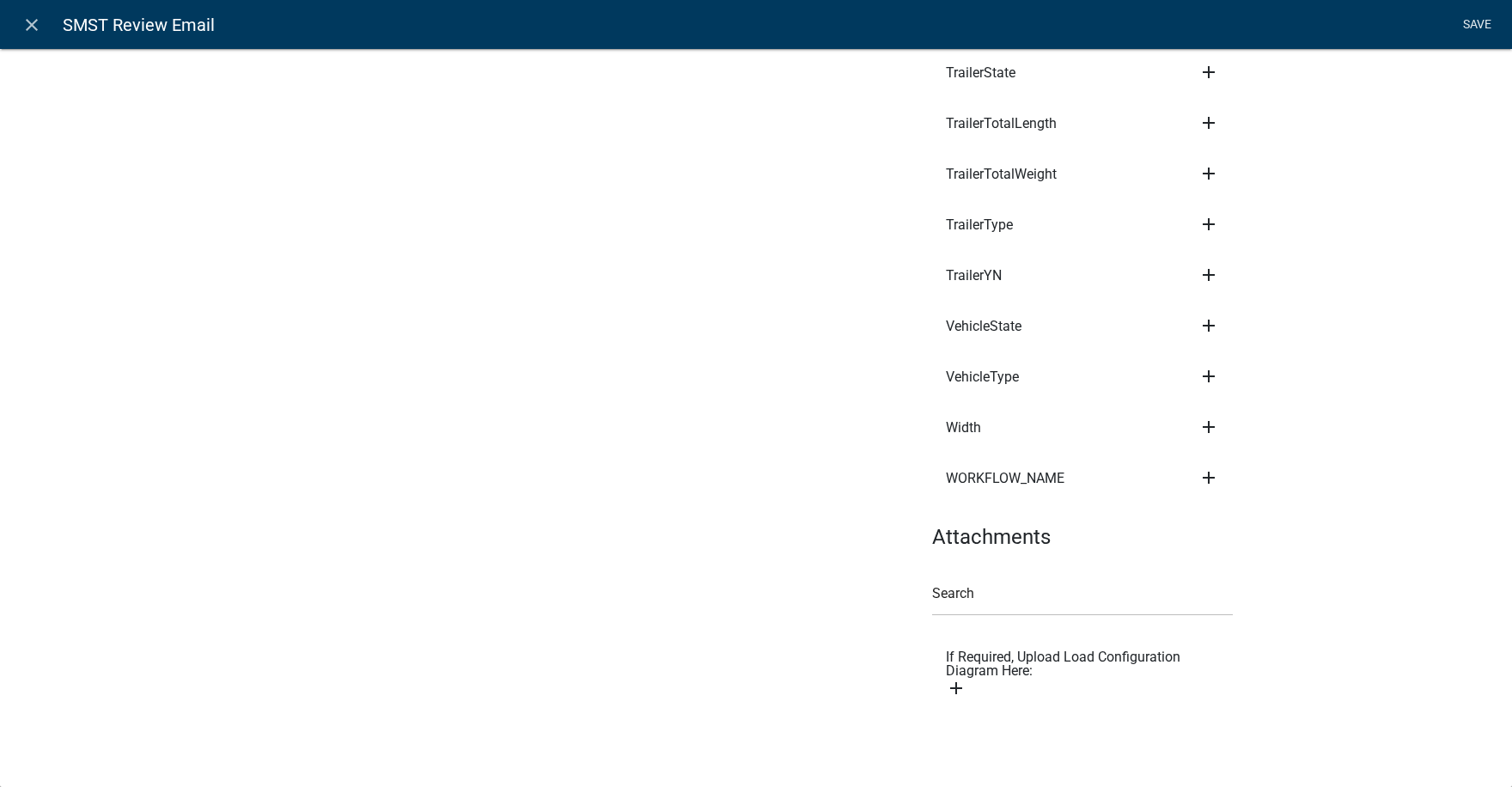
click at [1472, 23] on link "Save" at bounding box center [1475, 25] width 43 height 33
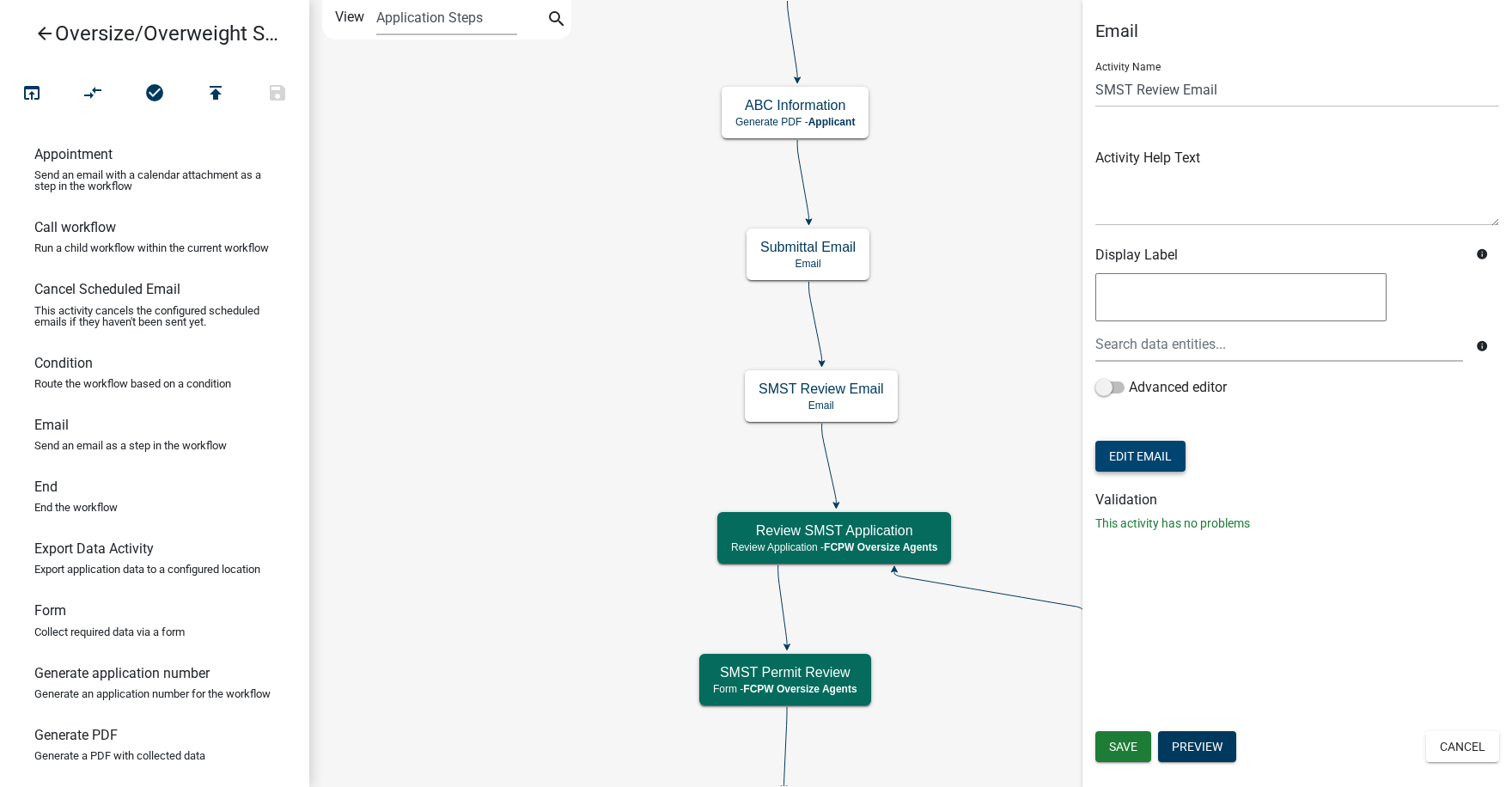
scroll to position [0, 0]
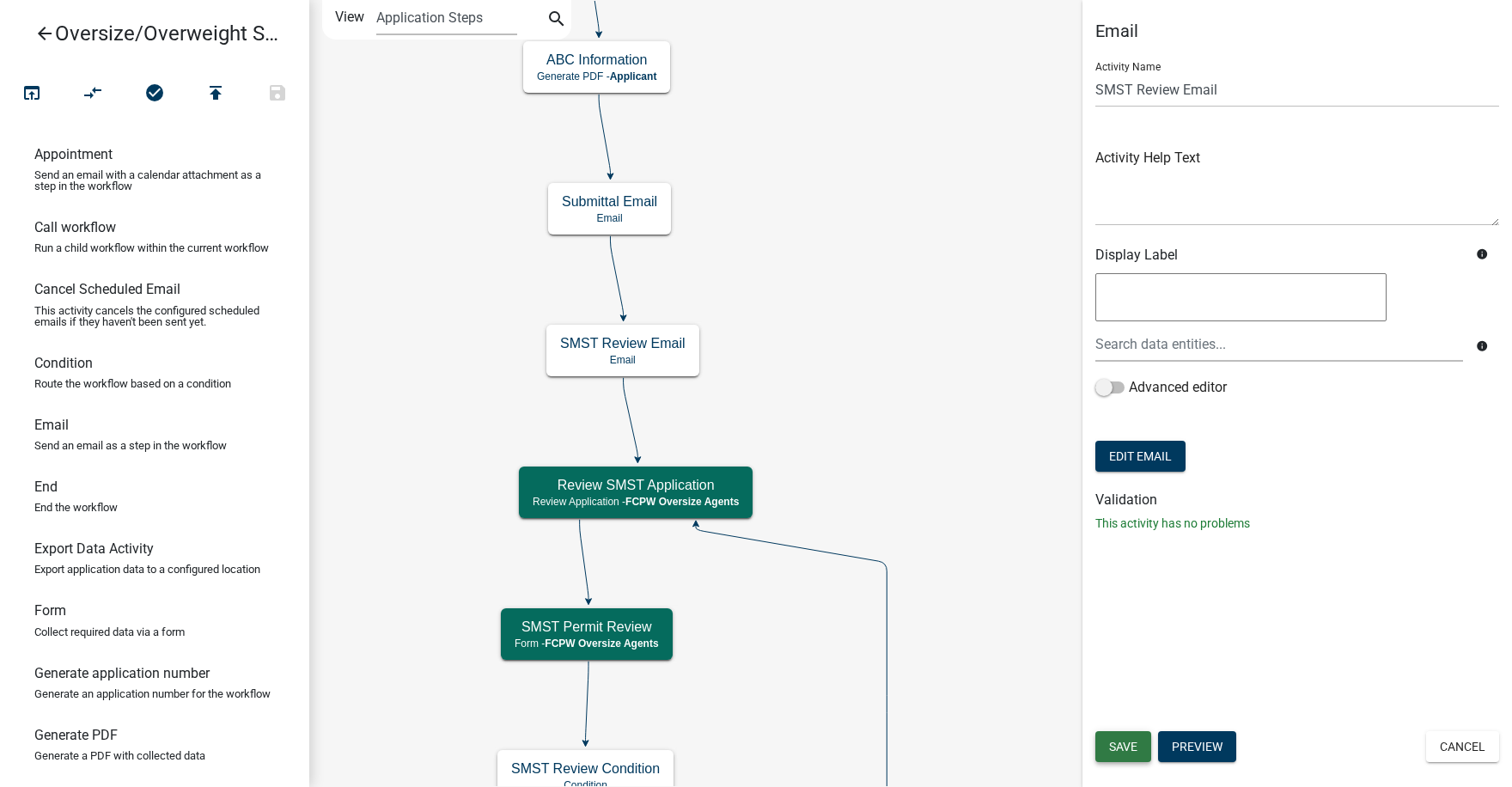
click at [1115, 742] on span "Save" at bounding box center [1122, 746] width 29 height 14
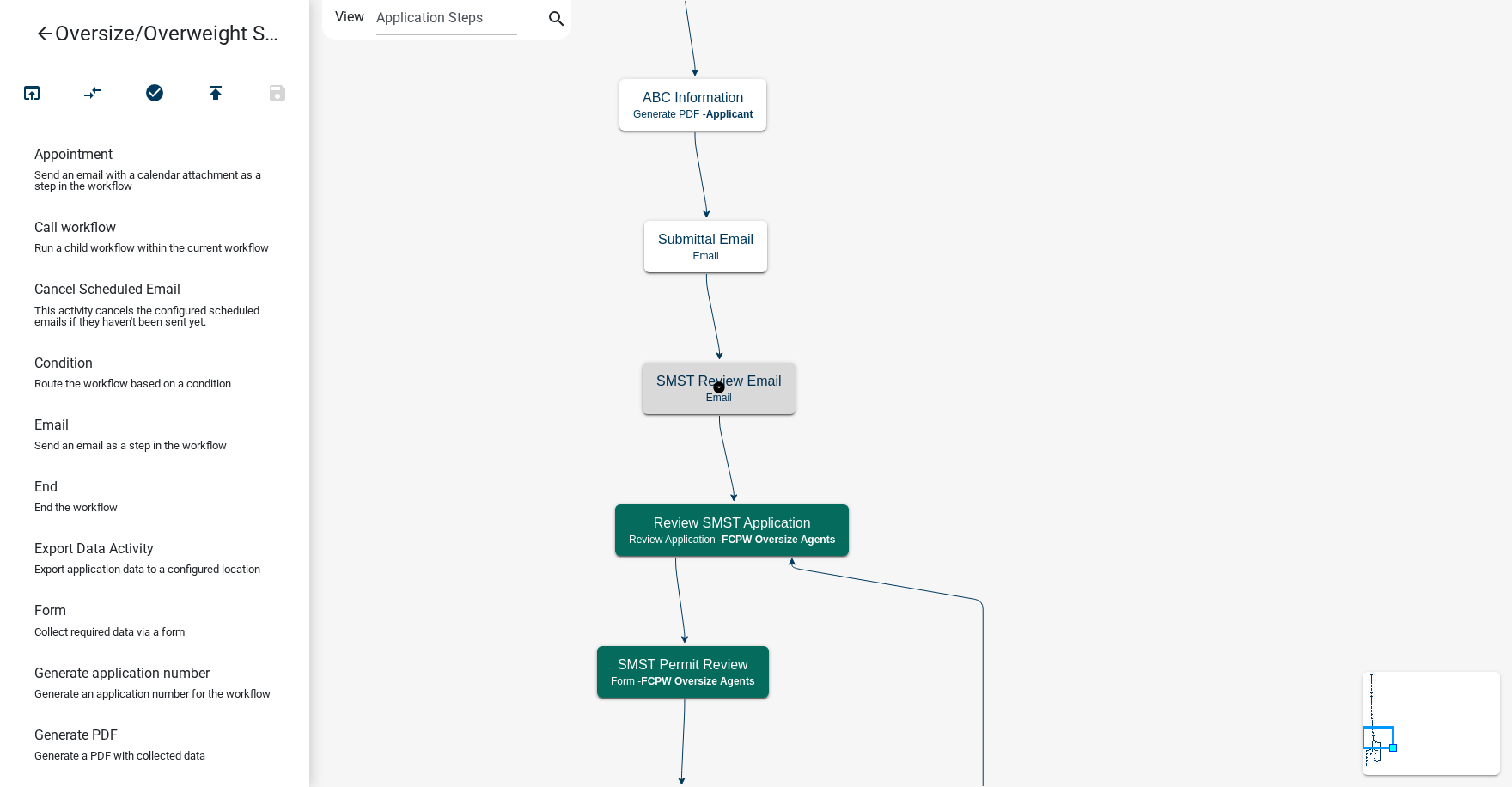
click at [764, 392] on p "Email" at bounding box center [718, 398] width 126 height 12
click at [749, 392] on p "Email" at bounding box center [718, 398] width 126 height 12
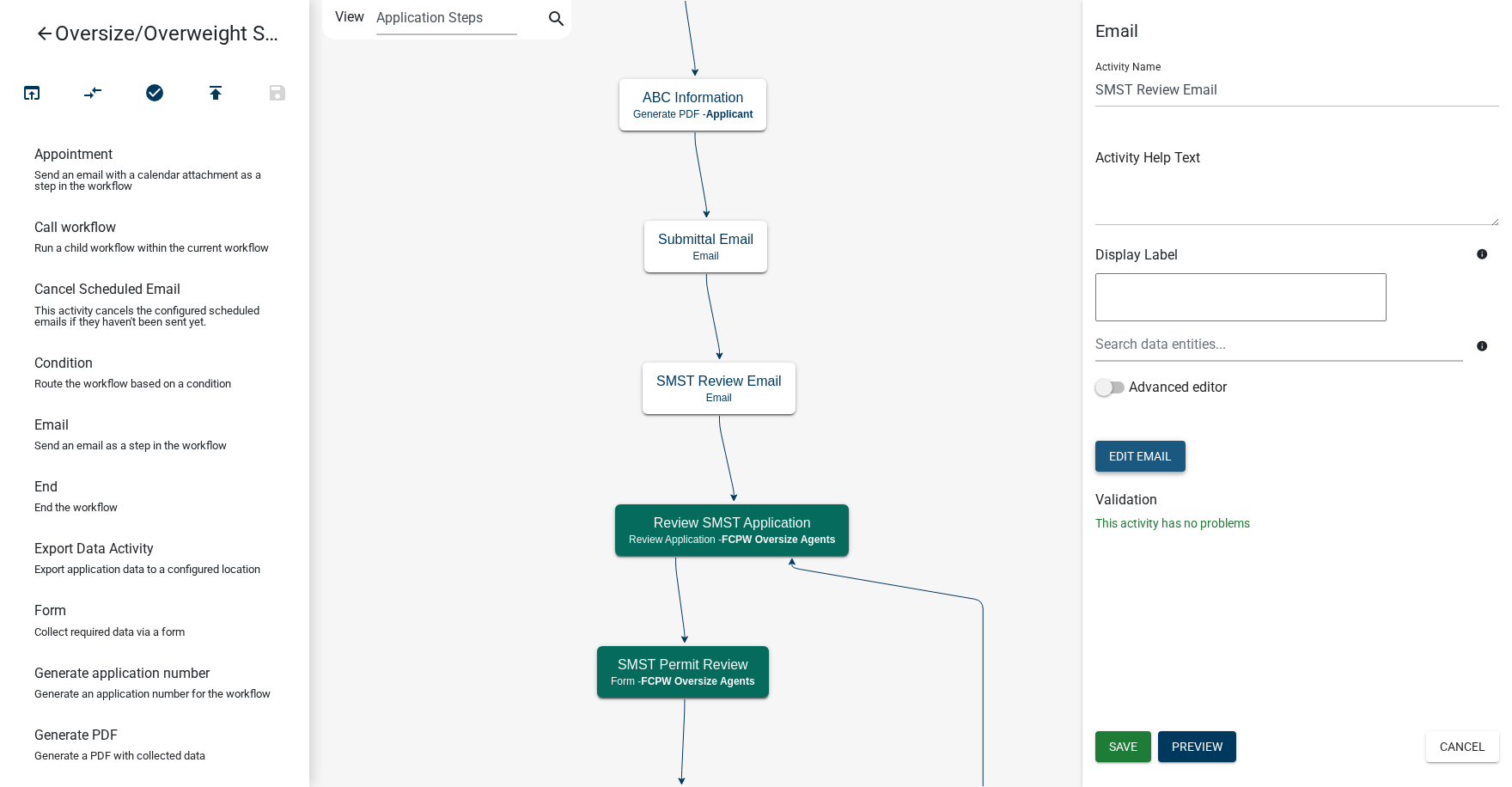
click at [1147, 452] on button "Edit Email" at bounding box center [1140, 455] width 90 height 31
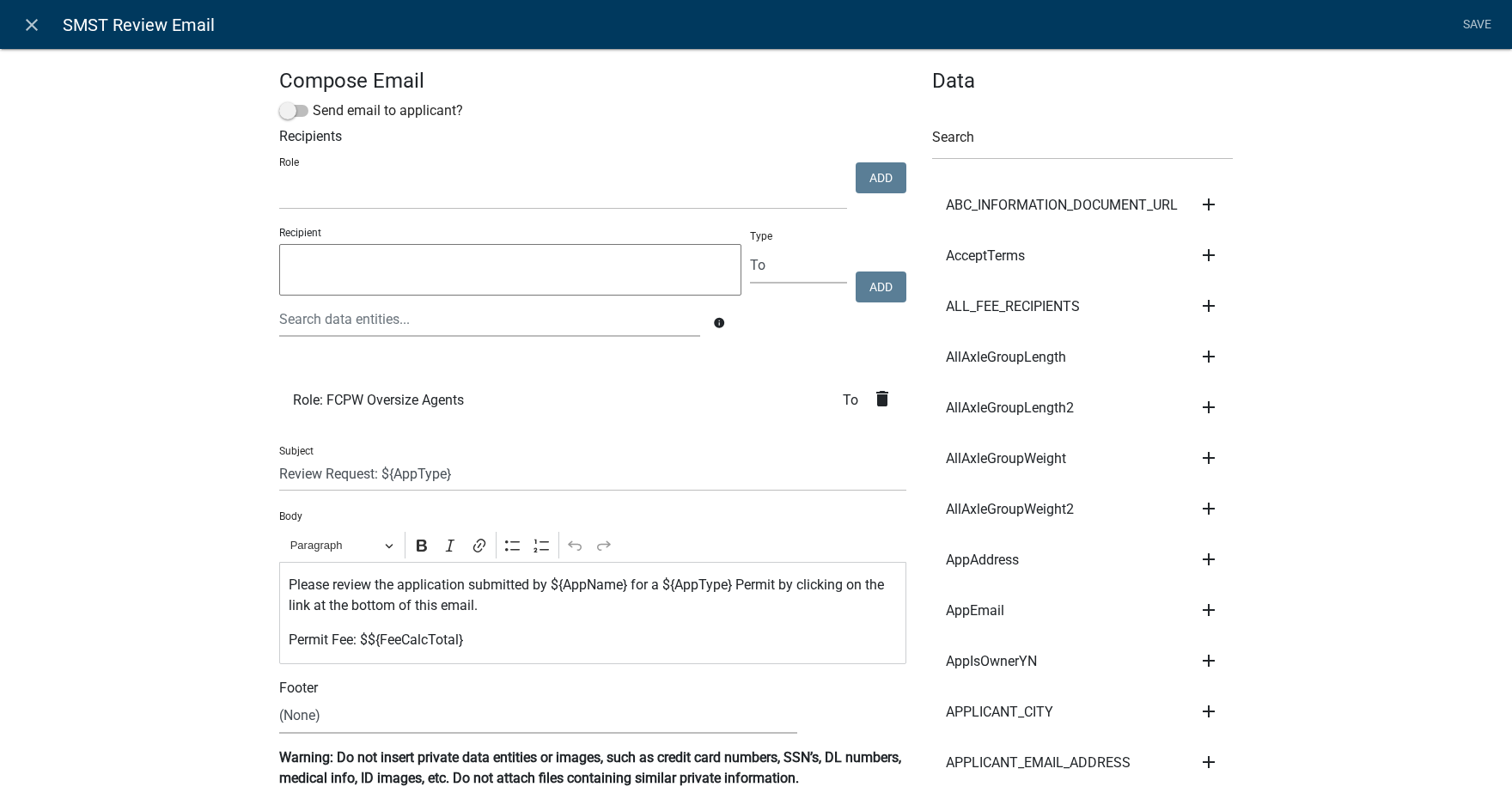
select select
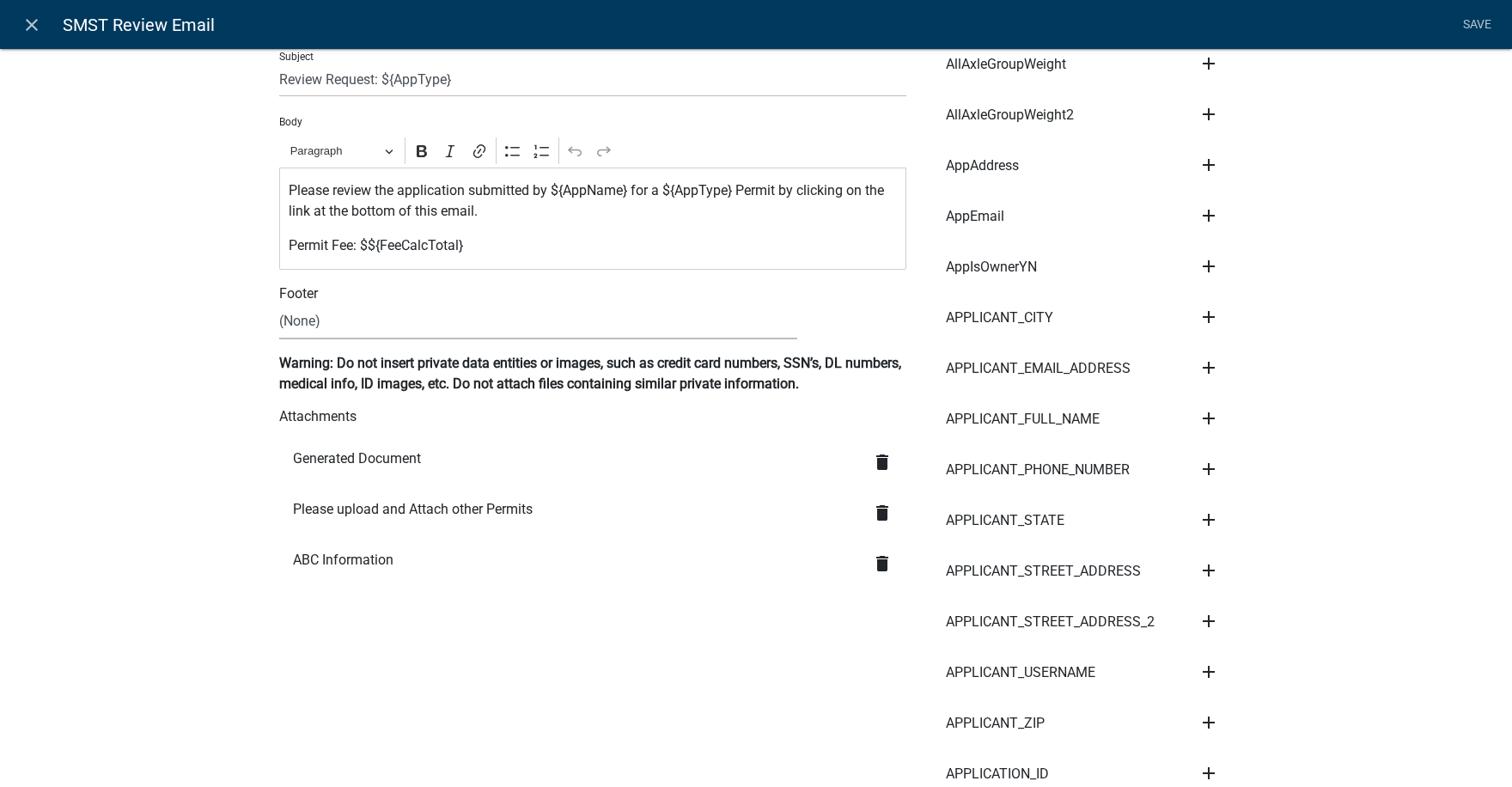
scroll to position [430, 0]
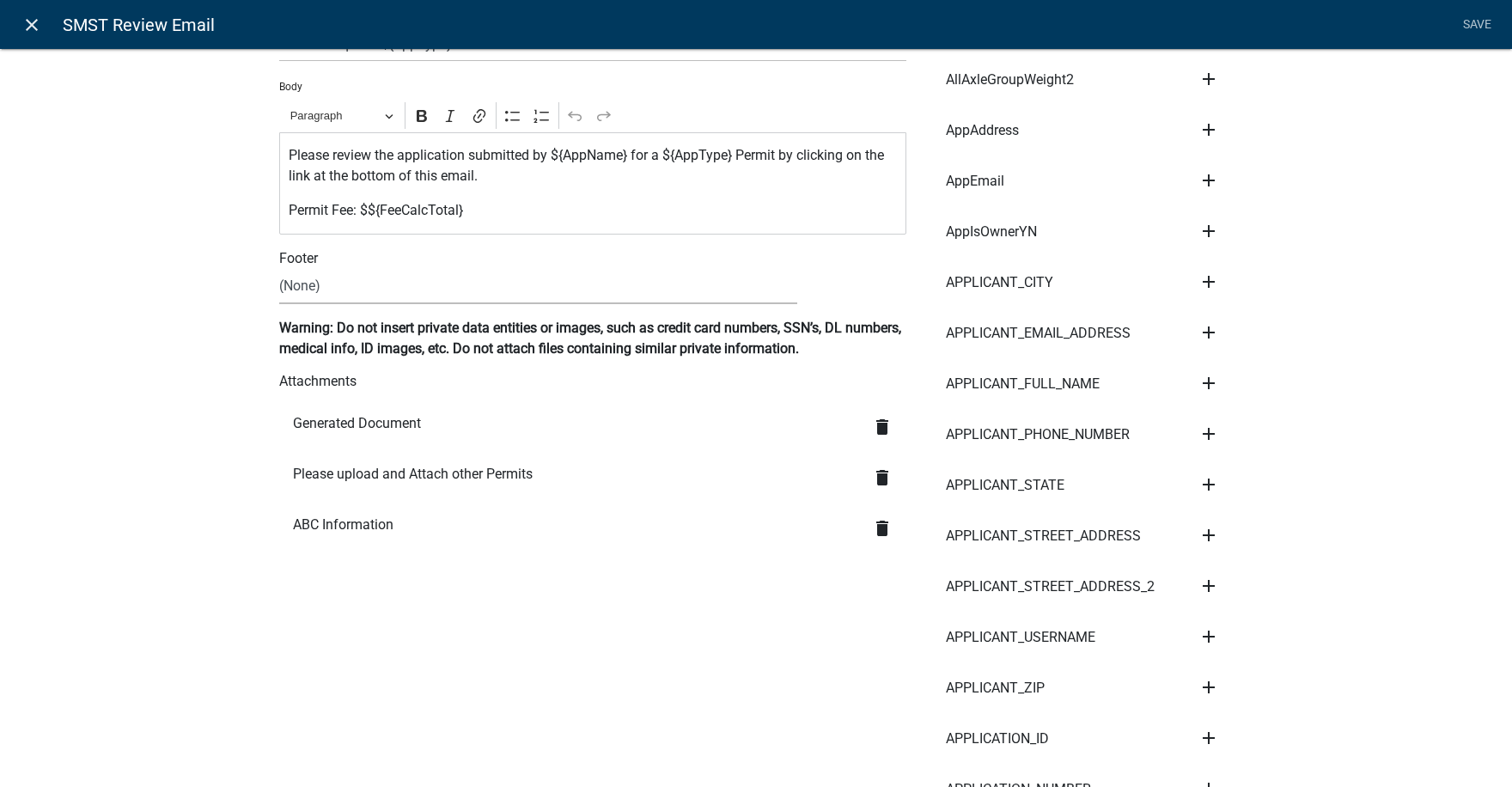
click at [29, 25] on icon "close" at bounding box center [32, 25] width 21 height 21
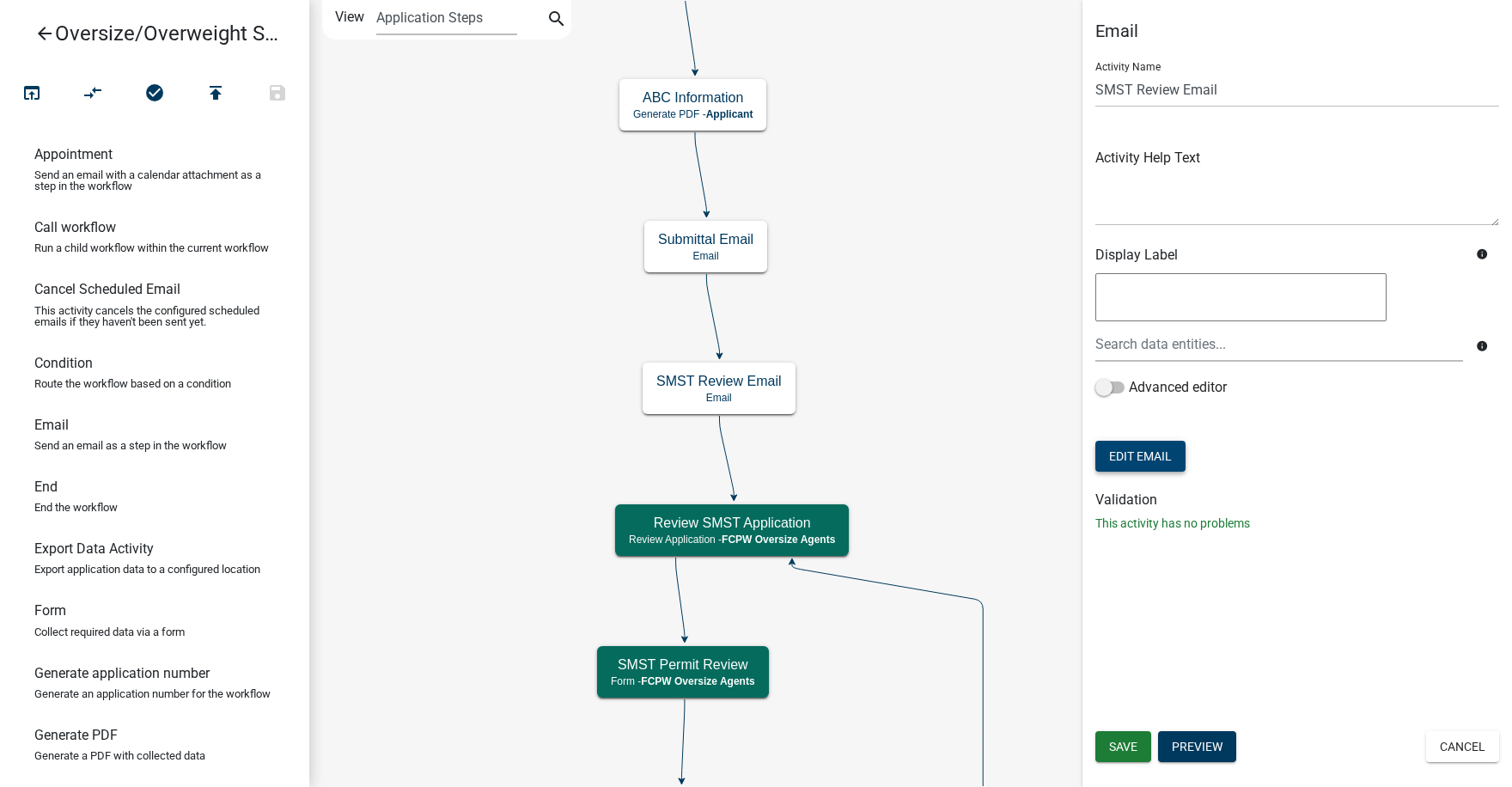
scroll to position [0, 0]
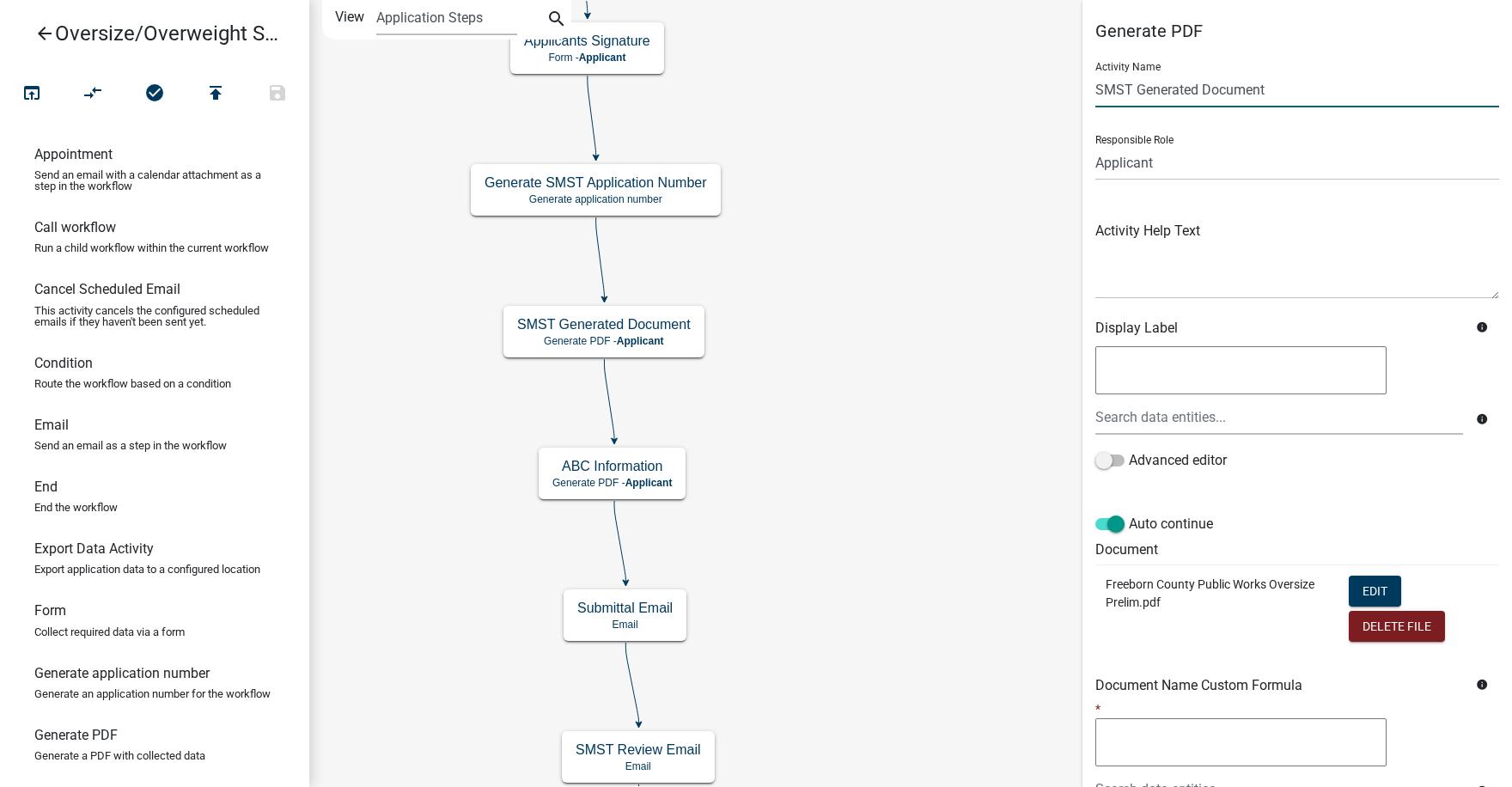
click at [1129, 88] on input "SMST Generated Document" at bounding box center [1297, 90] width 404 height 36
click at [1163, 88] on input "SMST Generated Document" at bounding box center [1297, 90] width 404 height 36
click at [1221, 86] on input "SMST Generated Document" at bounding box center [1297, 90] width 404 height 36
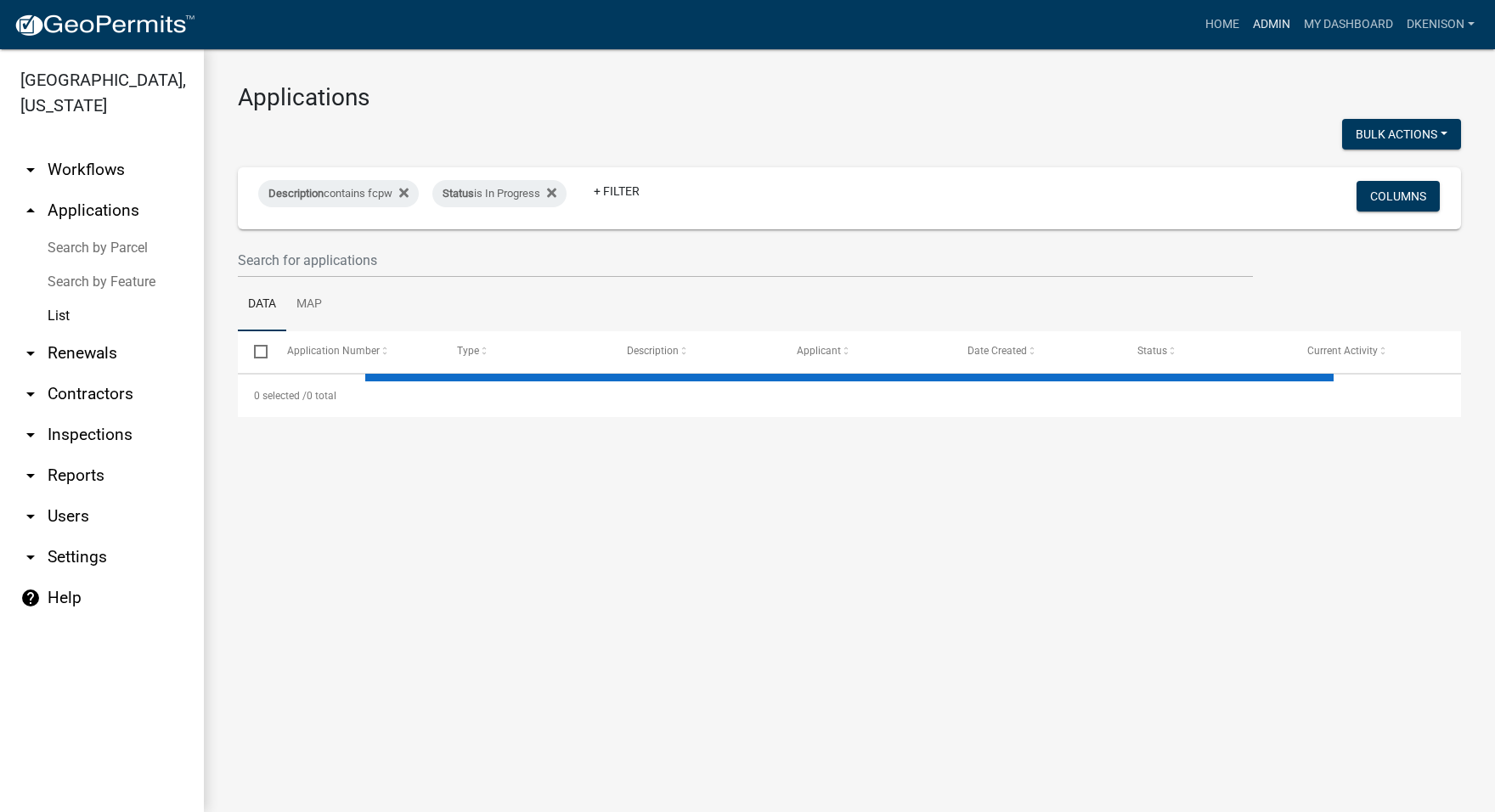
click at [1267, 23] on link "Admin" at bounding box center [1271, 24] width 51 height 32
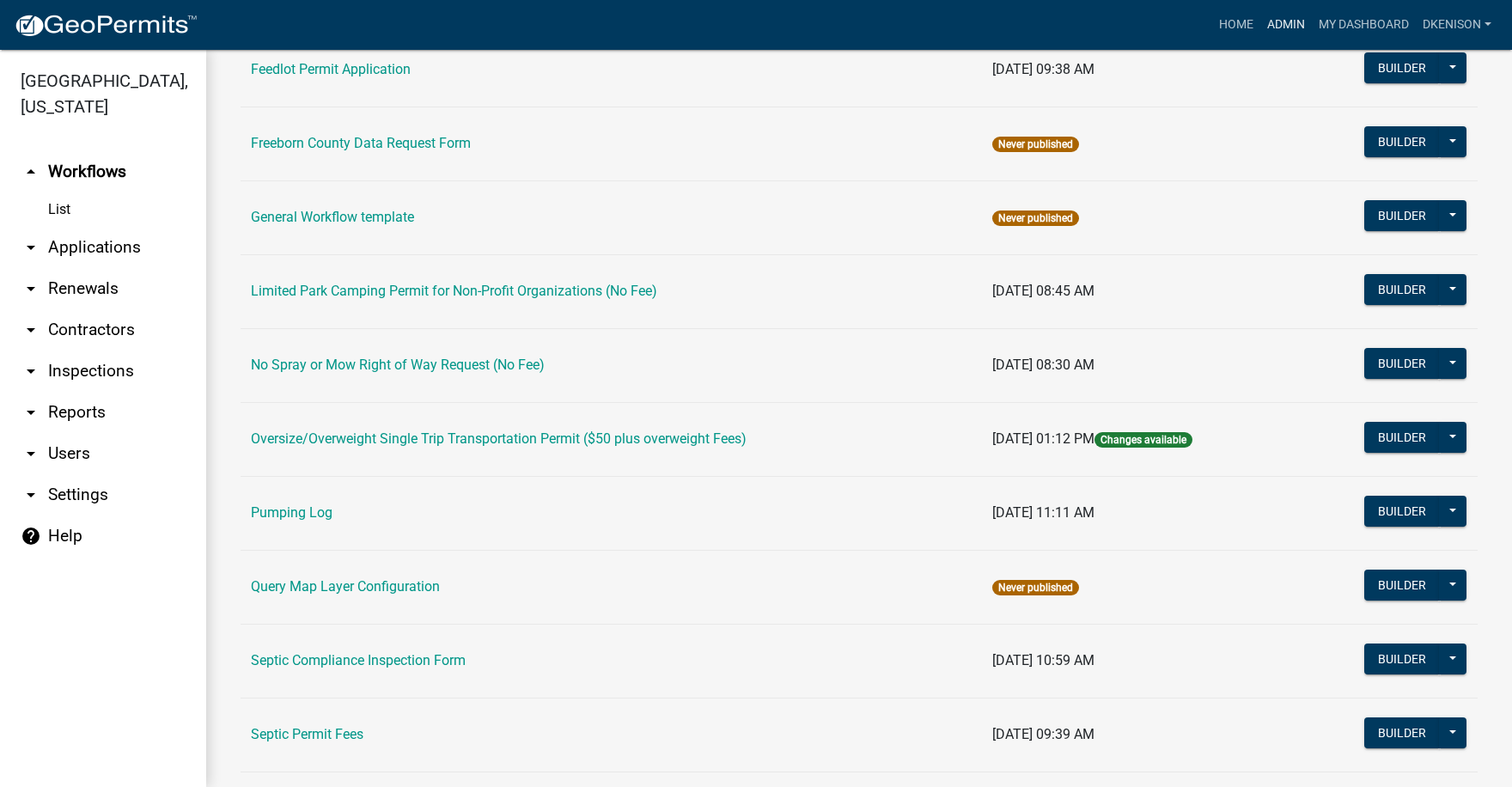
scroll to position [516, 0]
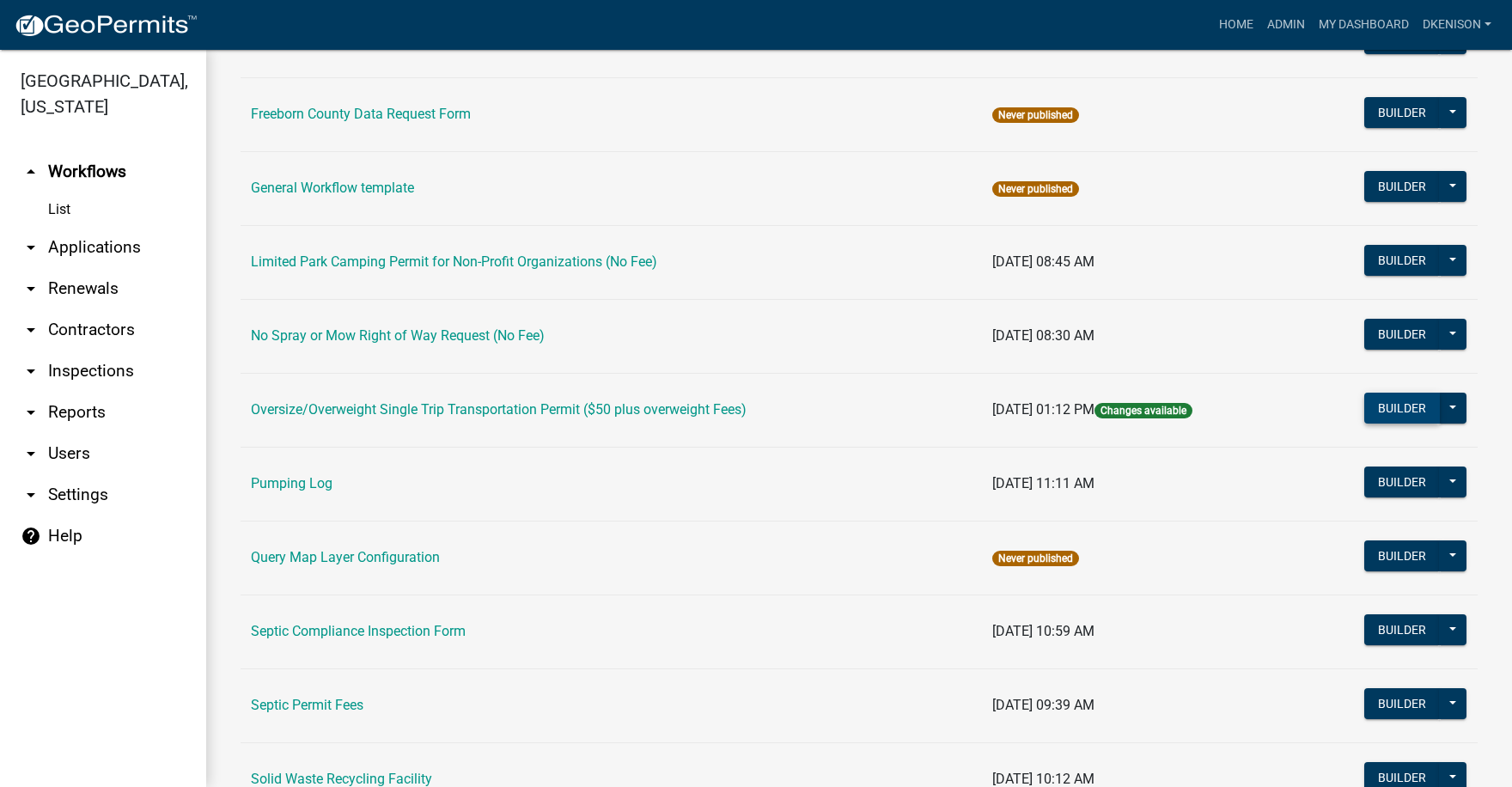
click at [1395, 409] on button "Builder" at bounding box center [1401, 408] width 75 height 31
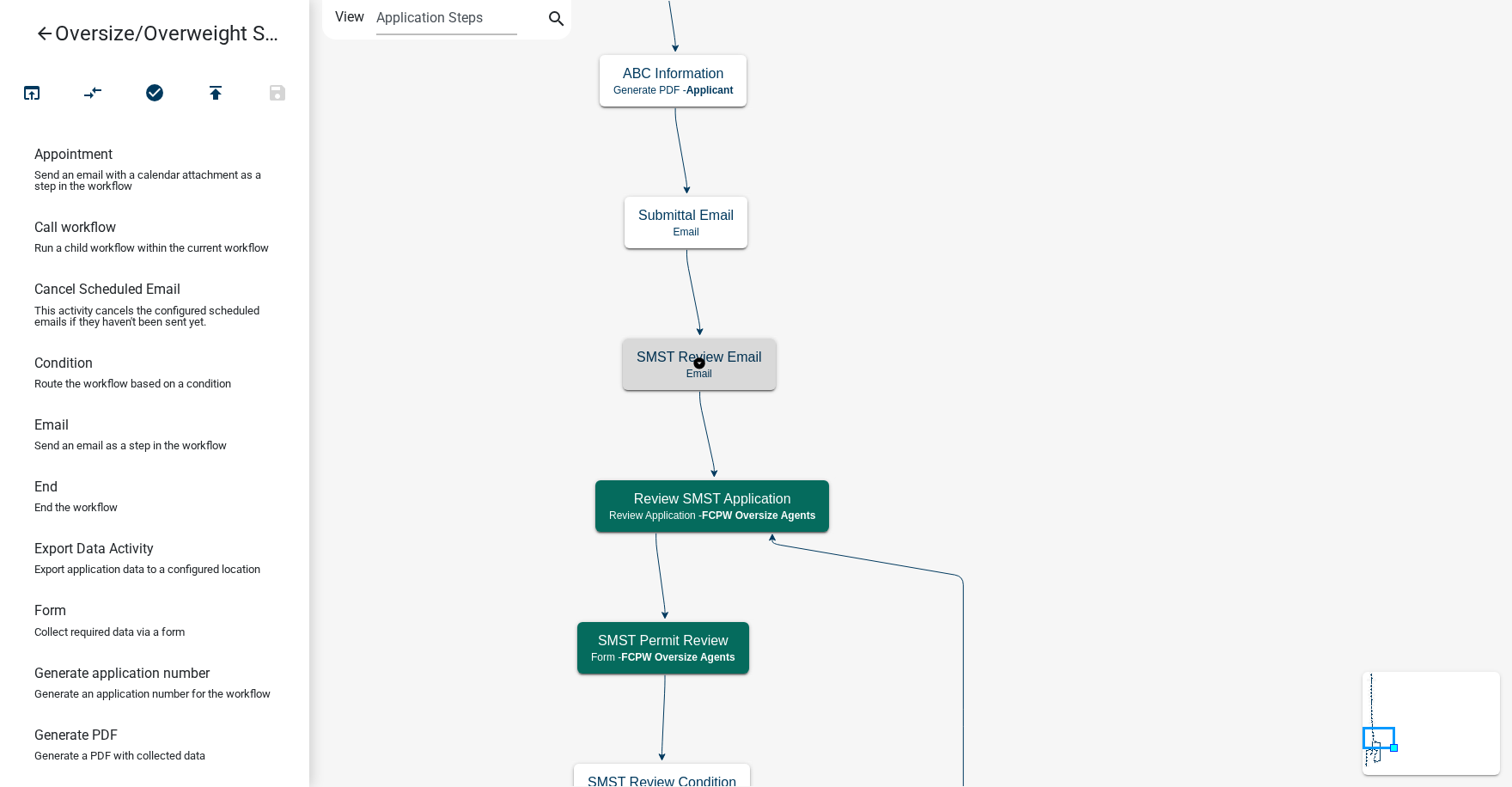
click at [727, 370] on p "Email" at bounding box center [699, 373] width 126 height 12
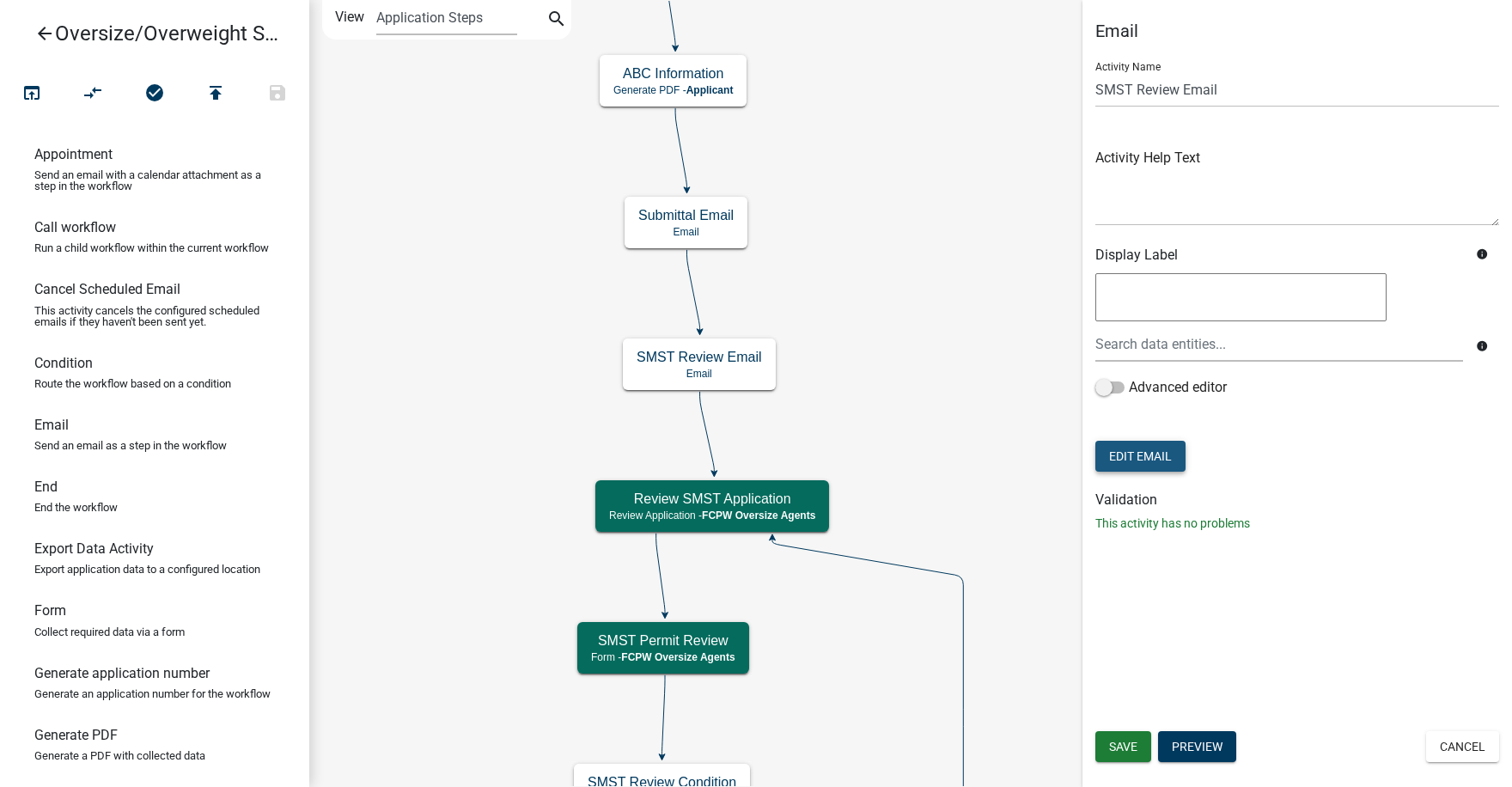
click at [1150, 458] on button "Edit Email" at bounding box center [1140, 455] width 90 height 31
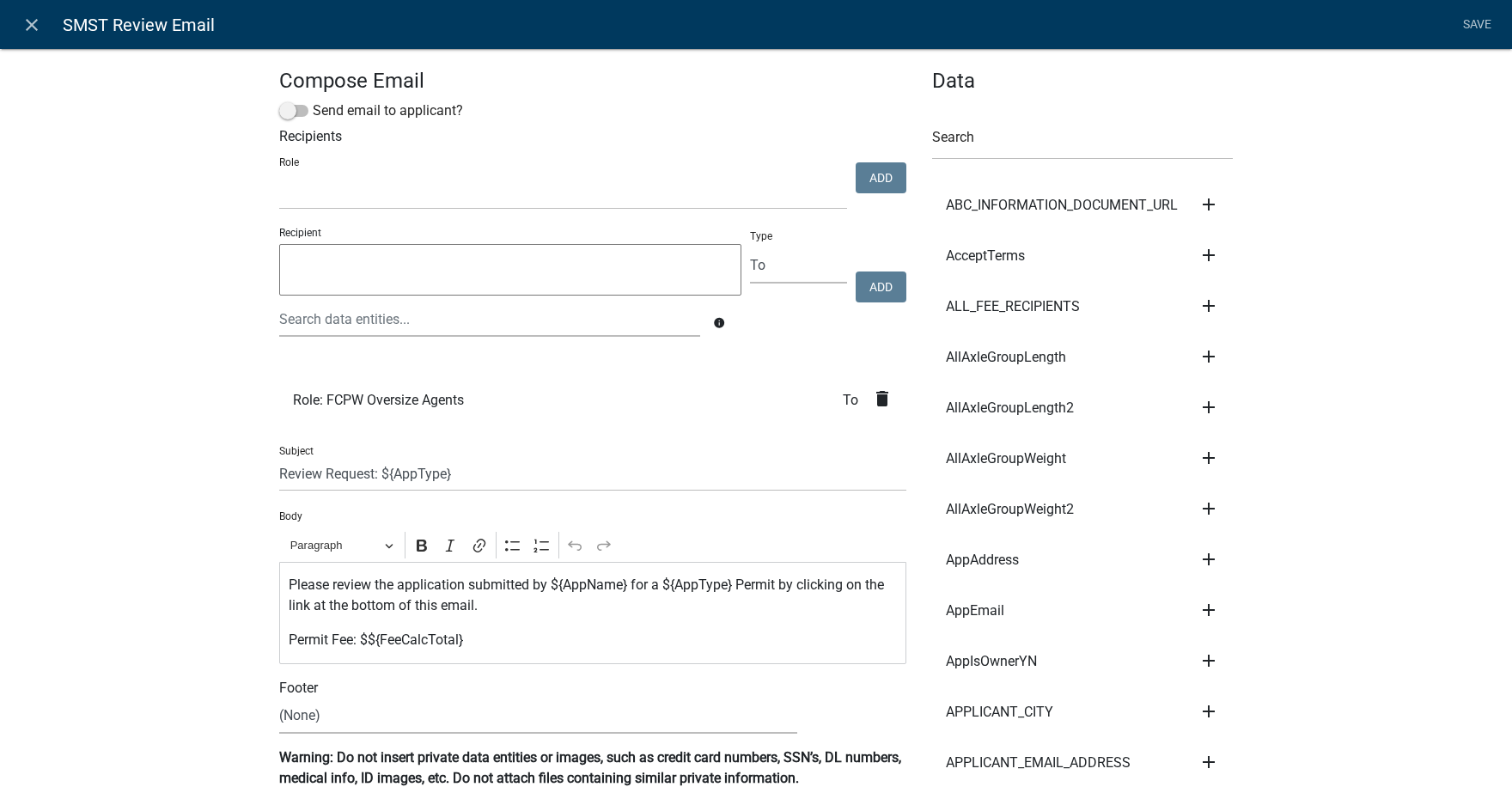
select select
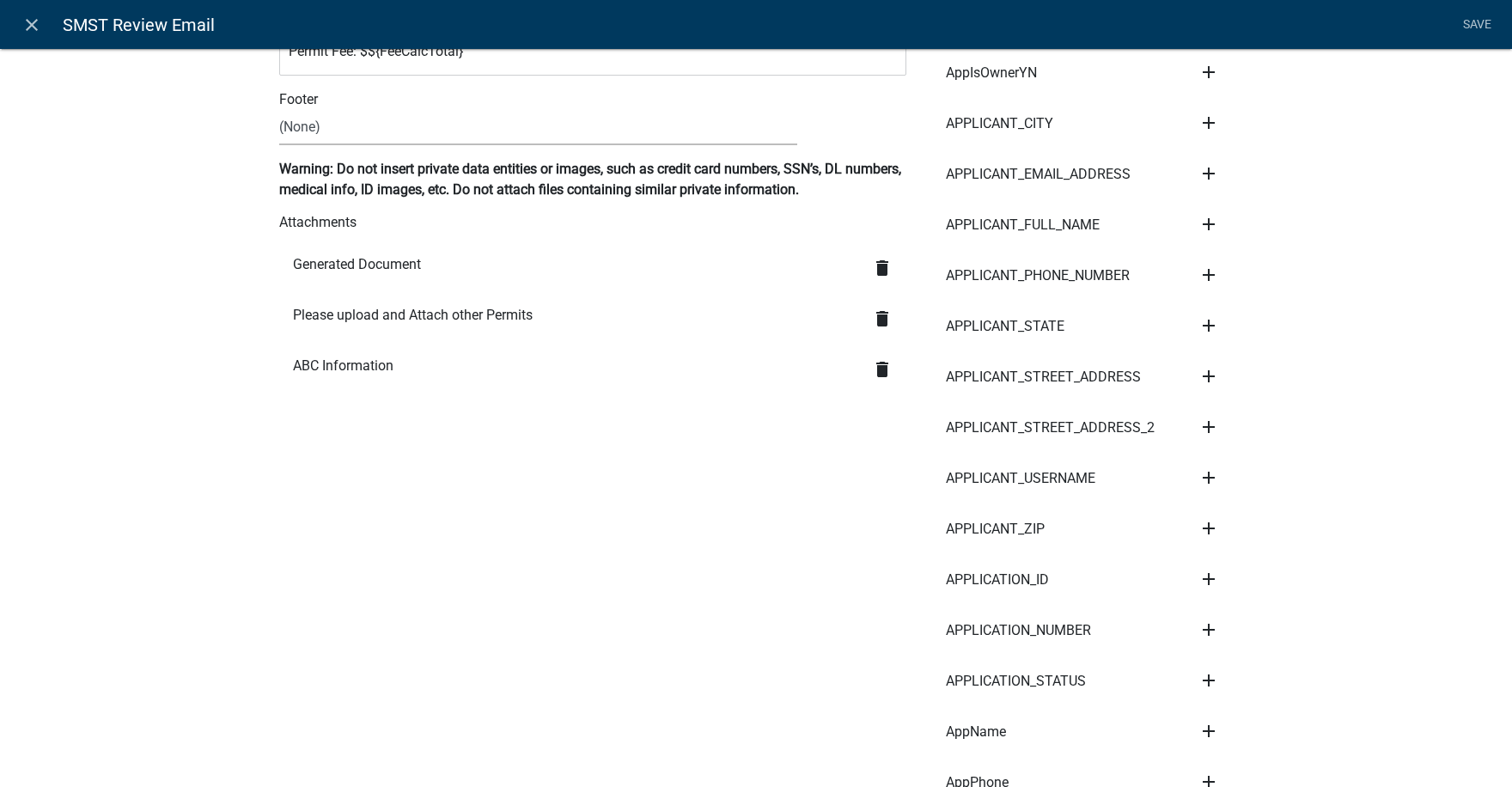
scroll to position [602, 0]
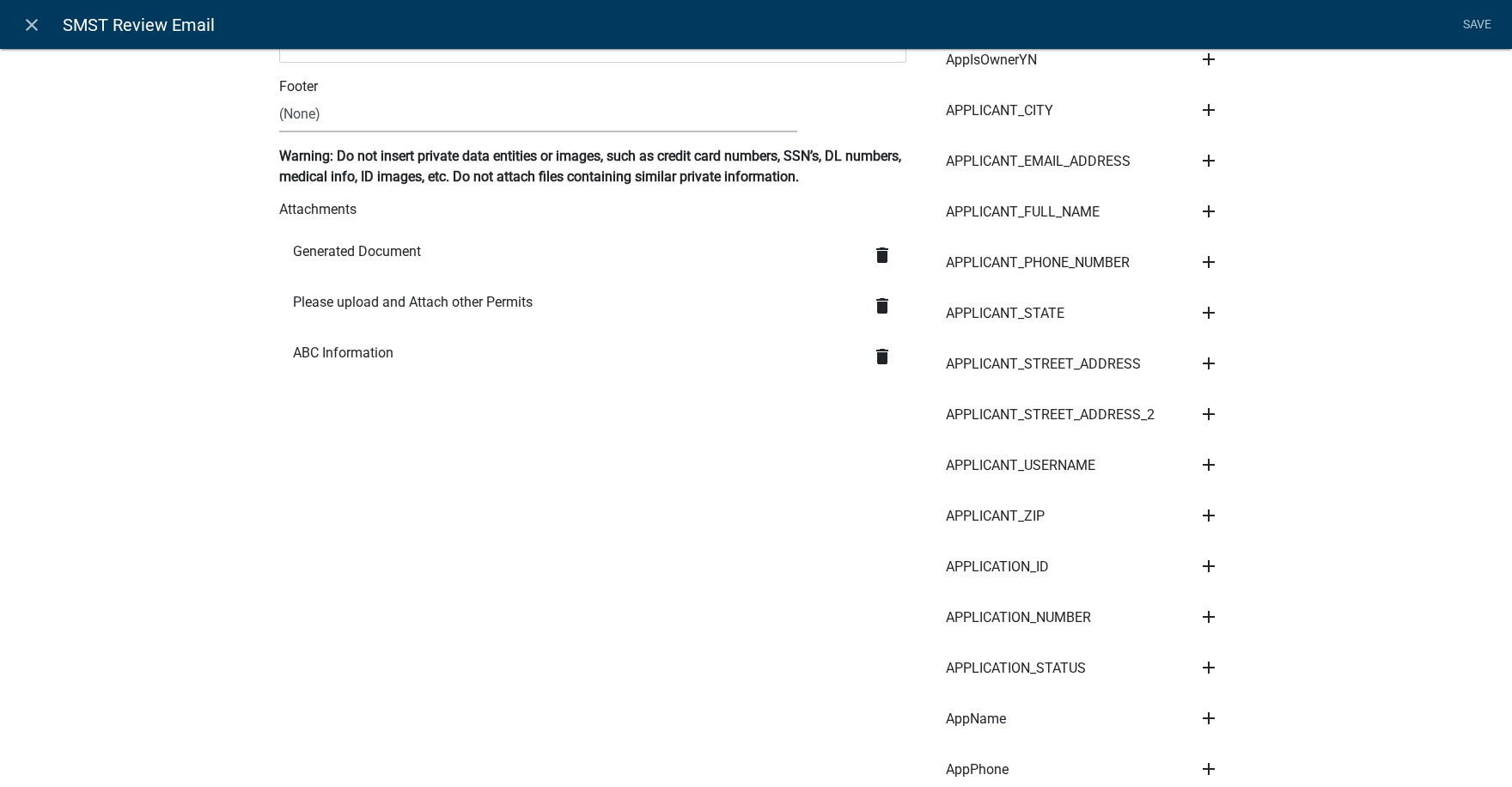
click at [874, 253] on icon "delete" at bounding box center [882, 254] width 21 height 21
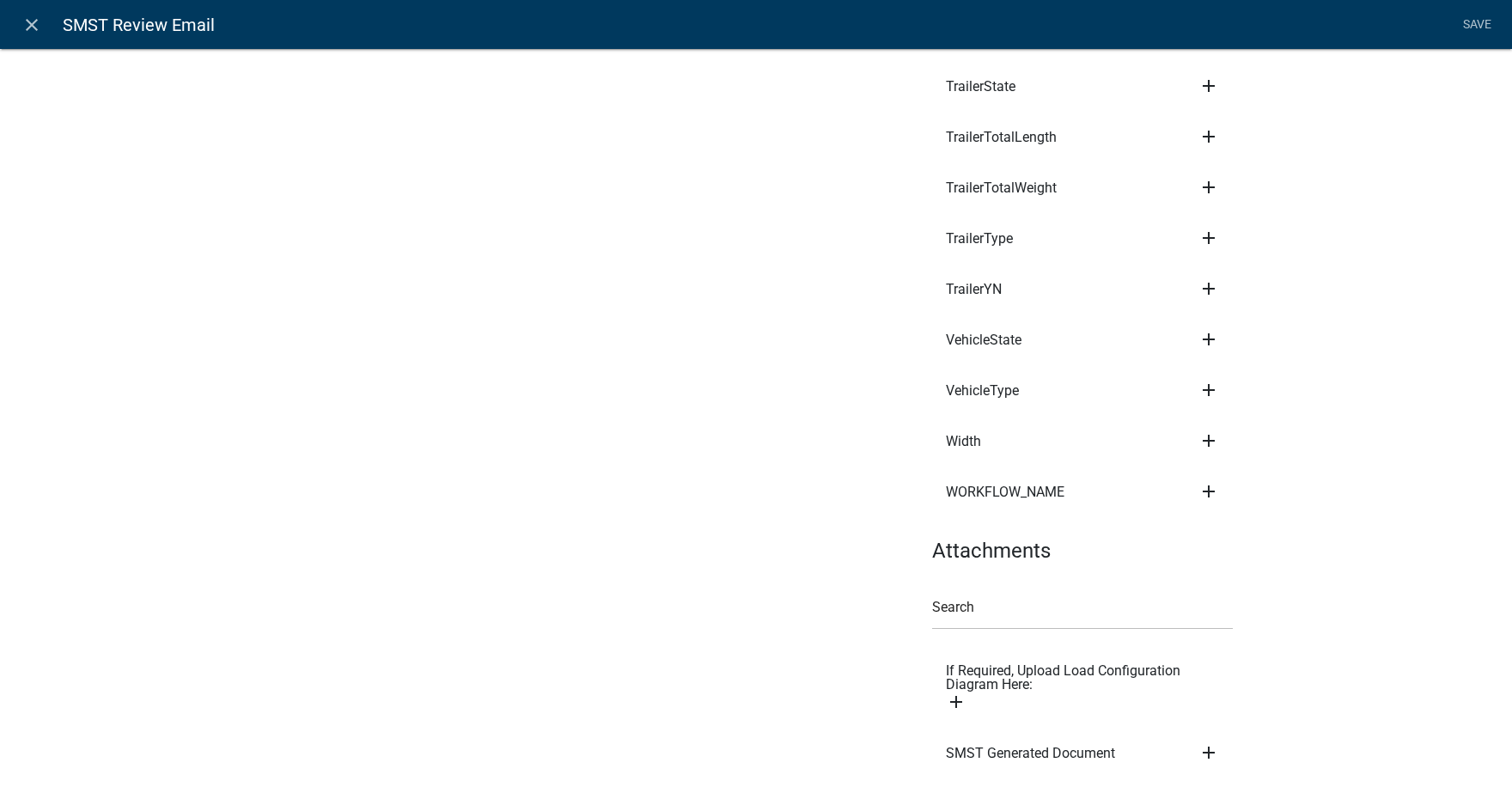
scroll to position [6635, 0]
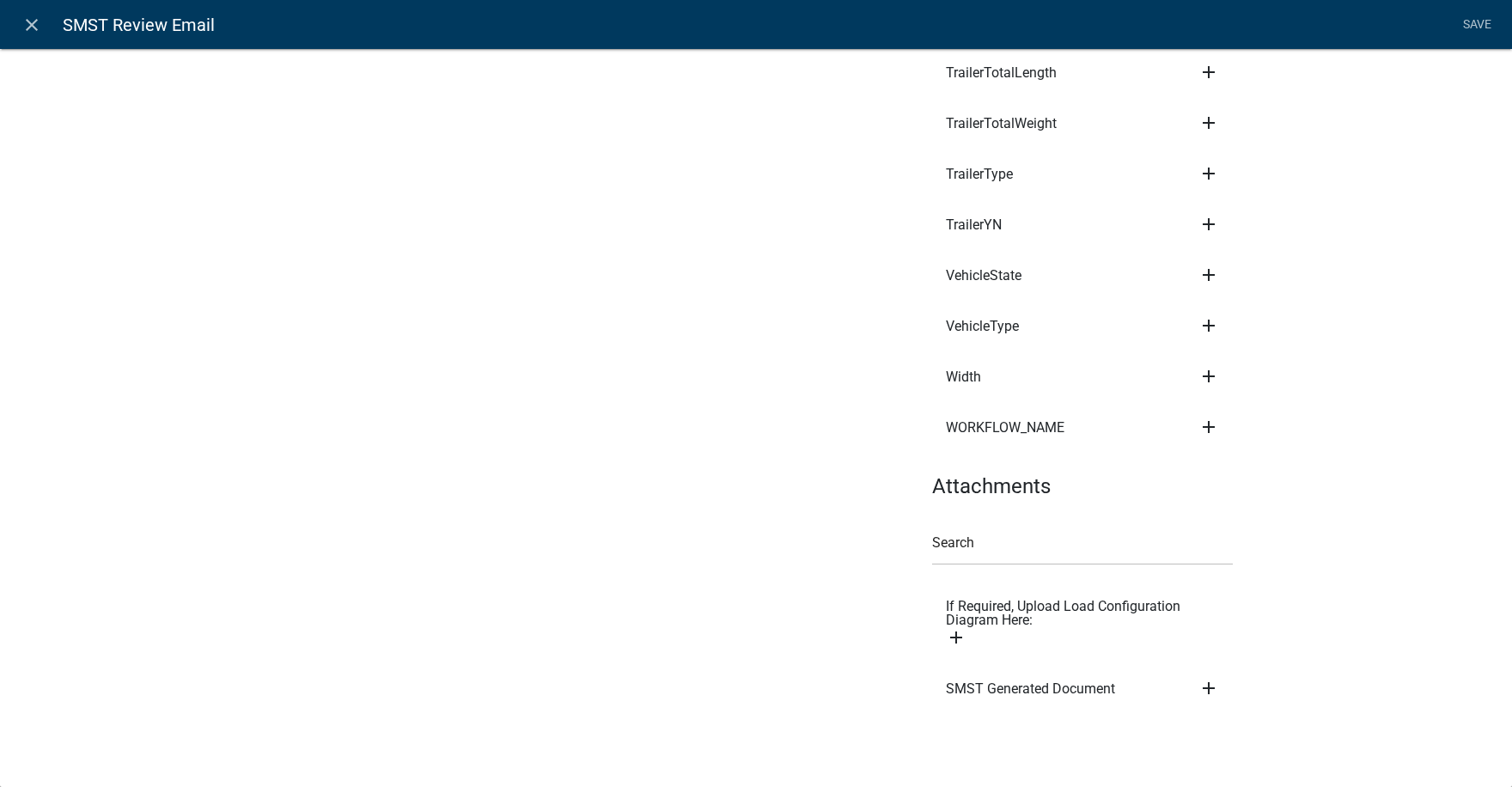
click at [1201, 687] on icon "add" at bounding box center [1208, 688] width 21 height 21
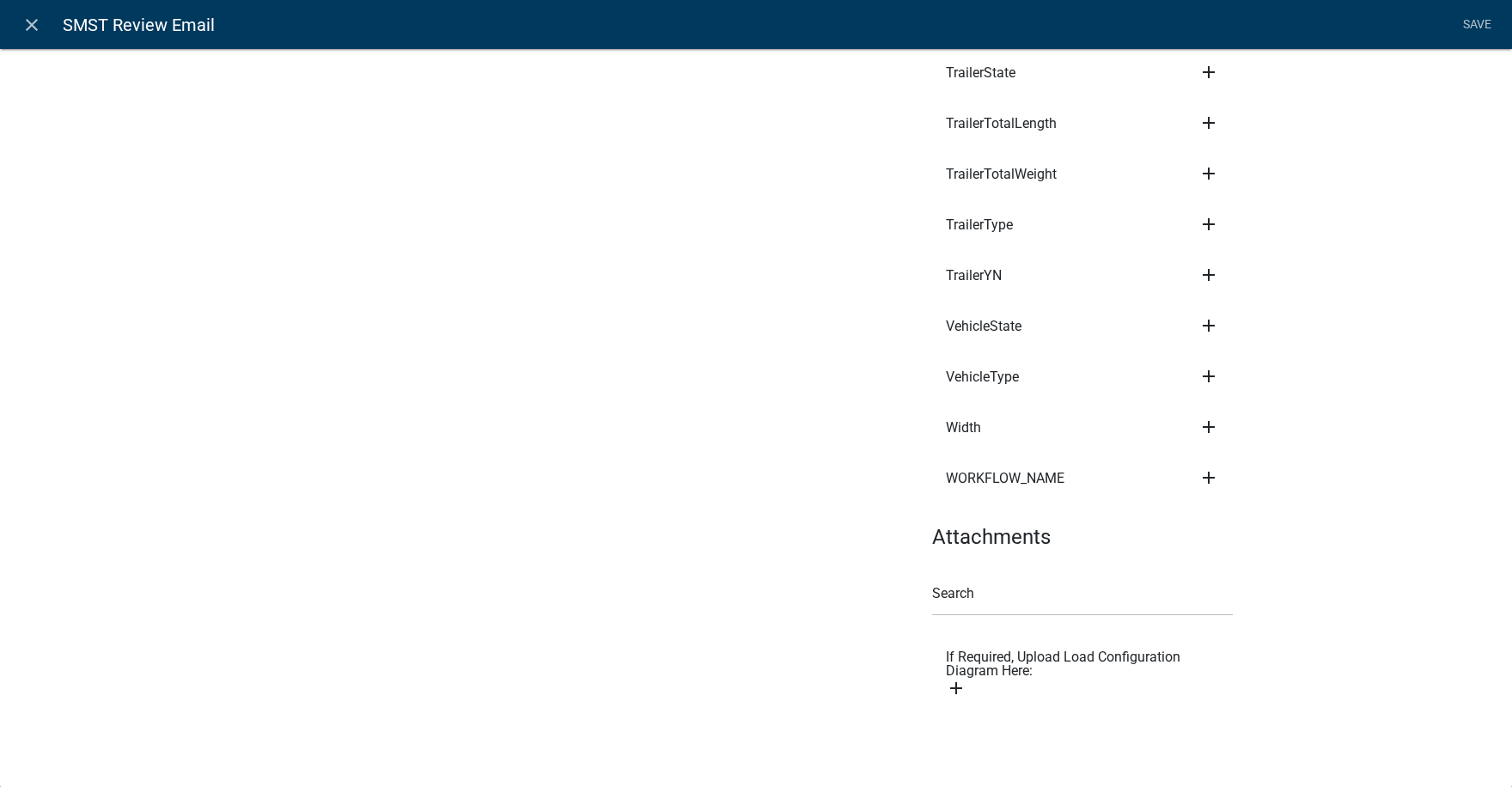
click at [948, 686] on icon "add" at bounding box center [956, 688] width 21 height 21
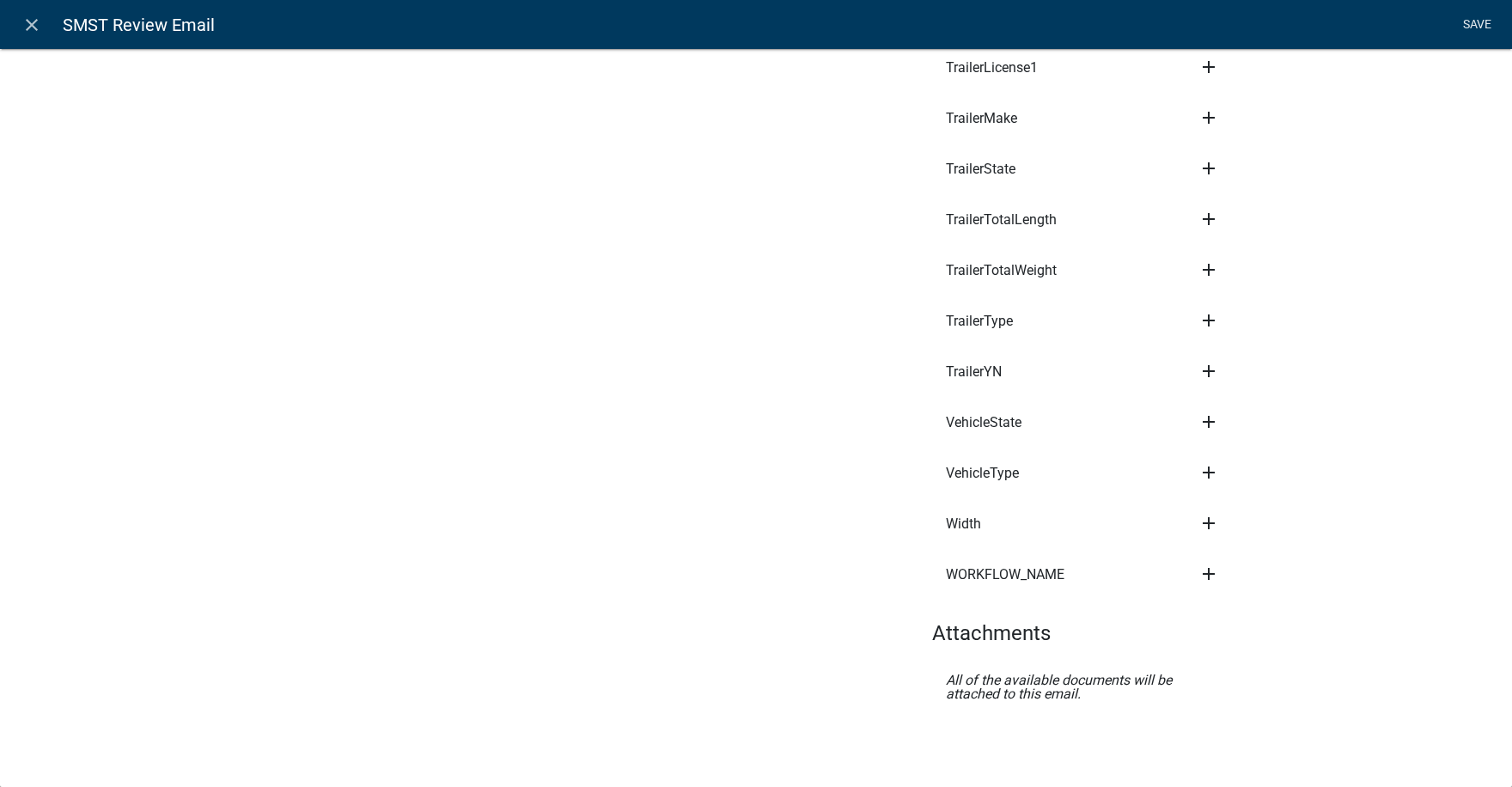
click at [1475, 20] on link "Save" at bounding box center [1475, 25] width 43 height 33
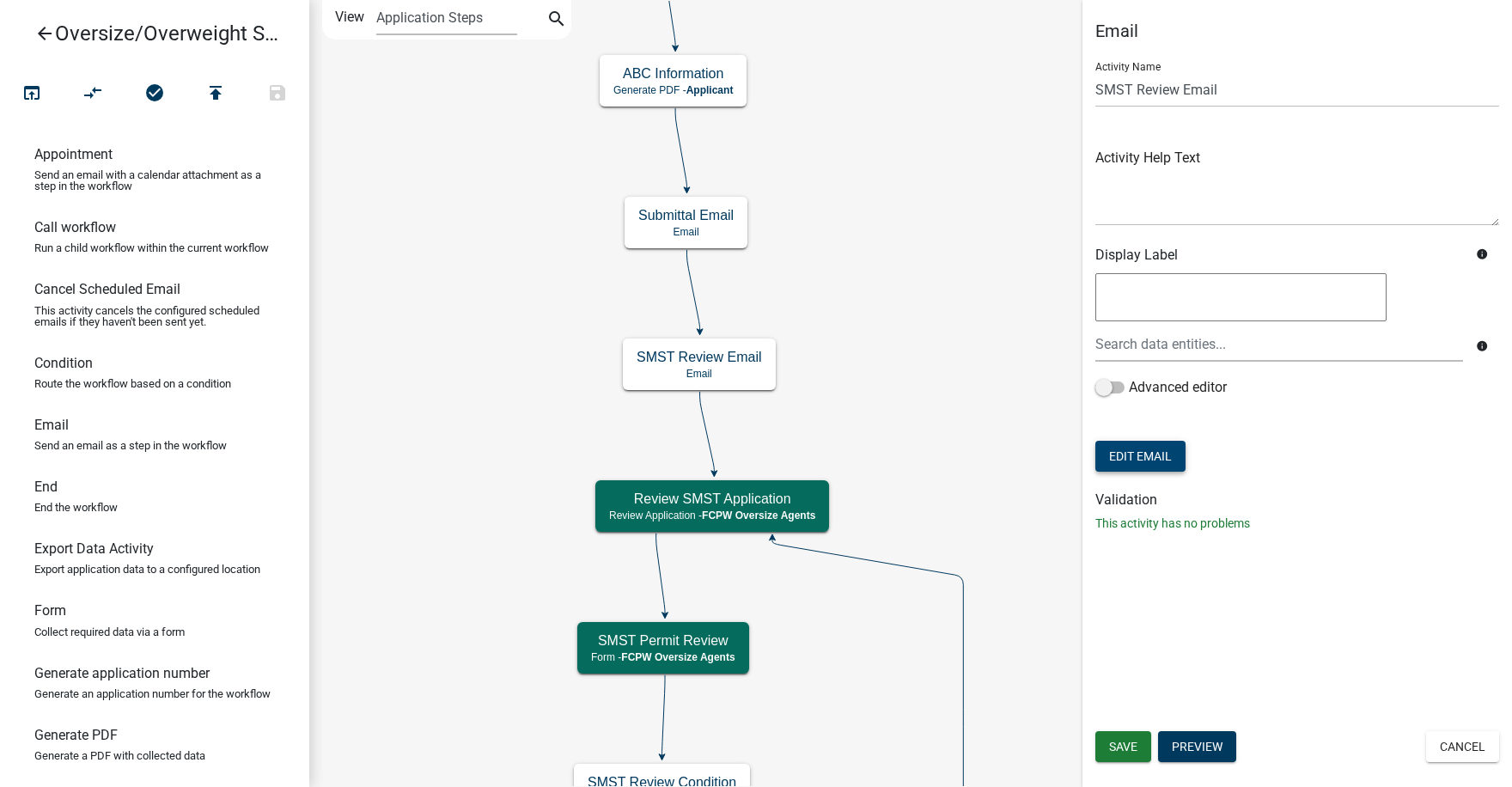
scroll to position [0, 0]
click at [1122, 745] on span "Save" at bounding box center [1122, 746] width 29 height 14
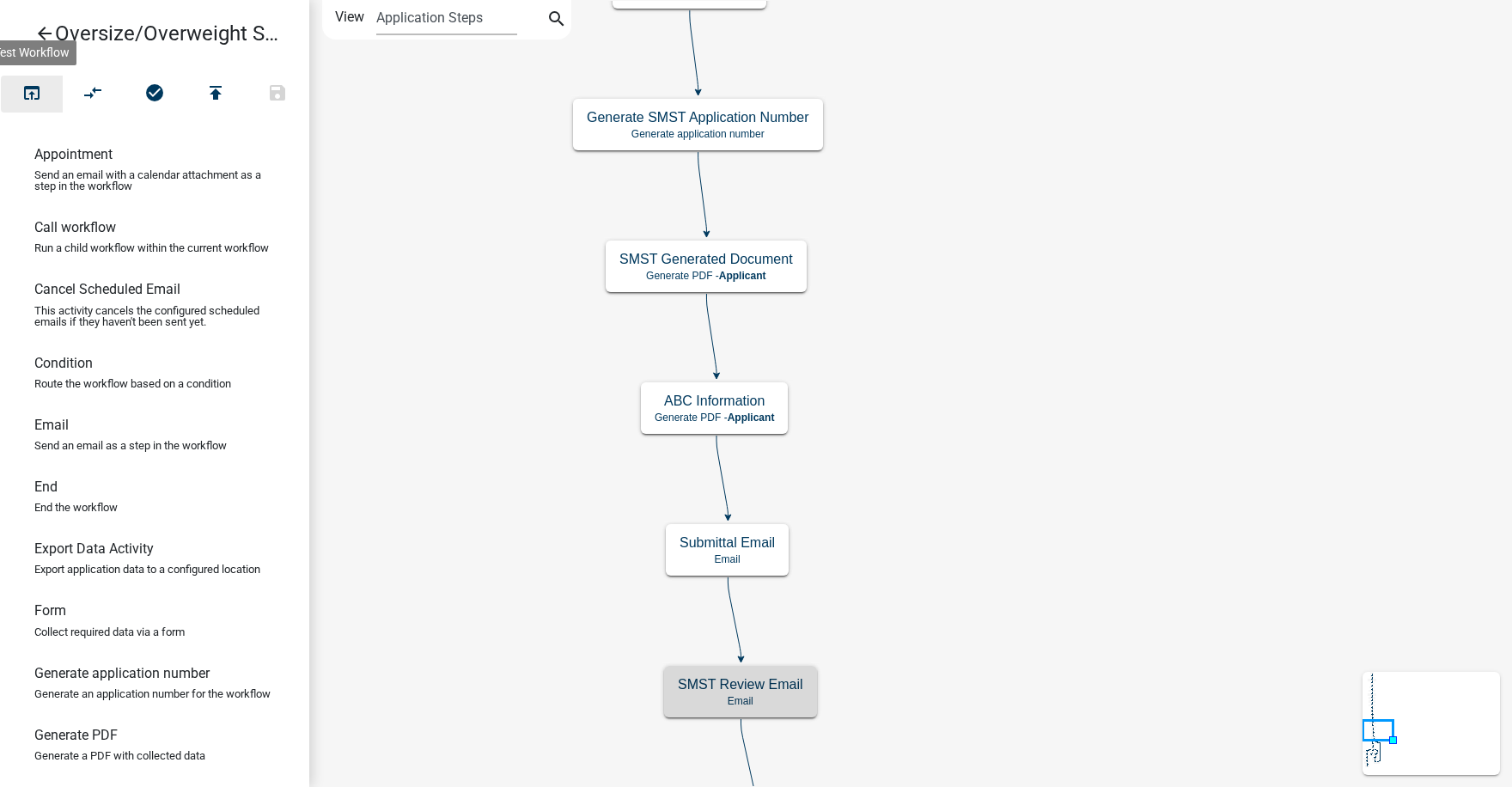
click at [36, 95] on icon "open_in_browser" at bounding box center [32, 94] width 21 height 24
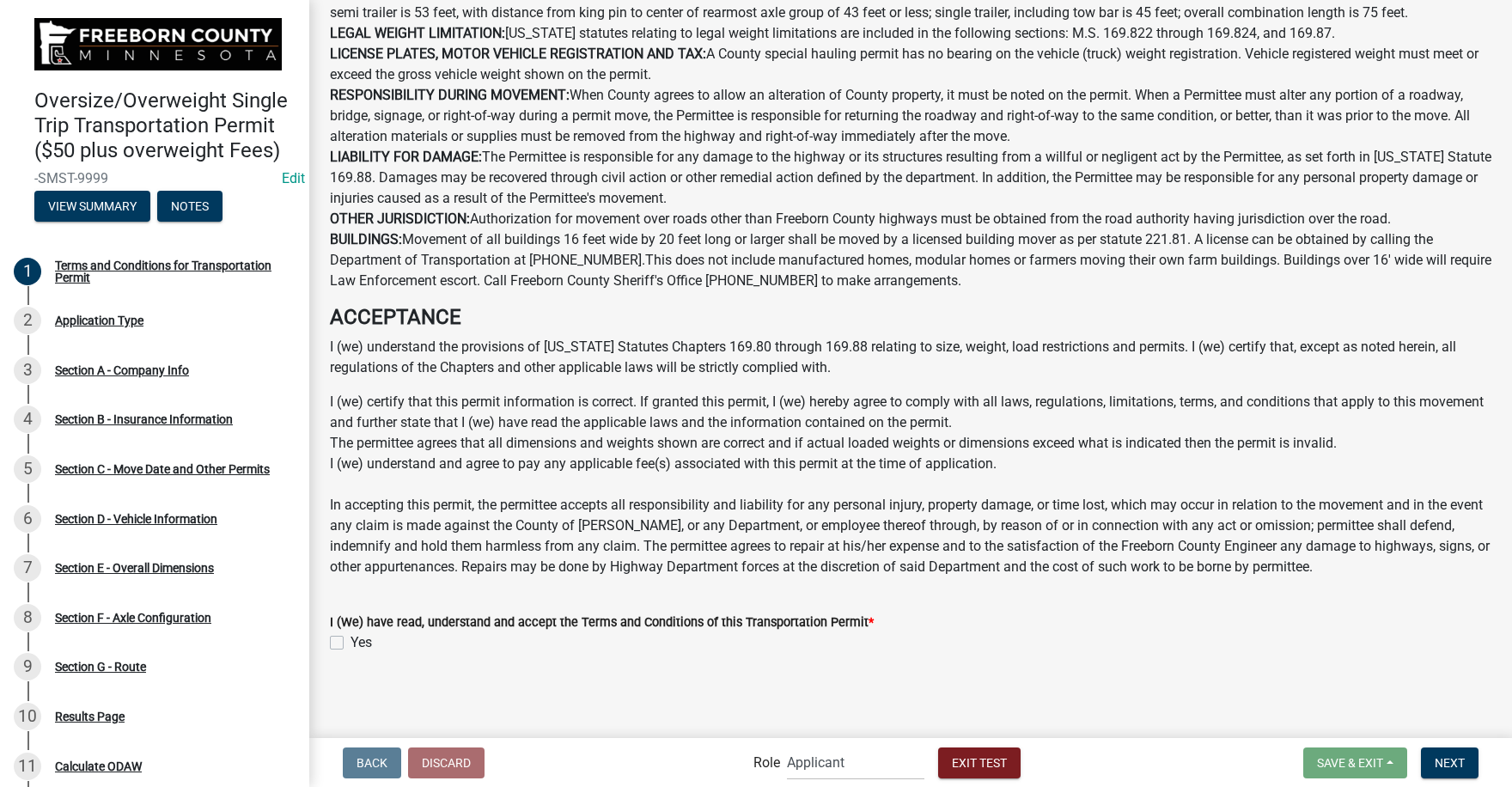
scroll to position [881, 0]
click at [350, 640] on label "Yes" at bounding box center [361, 642] width 22 height 21
click at [350, 640] on input "Yes" at bounding box center [355, 638] width 11 height 11
checkbox input "true"
drag, startPoint x: 1454, startPoint y: 764, endPoint x: 1401, endPoint y: 733, distance: 61.4
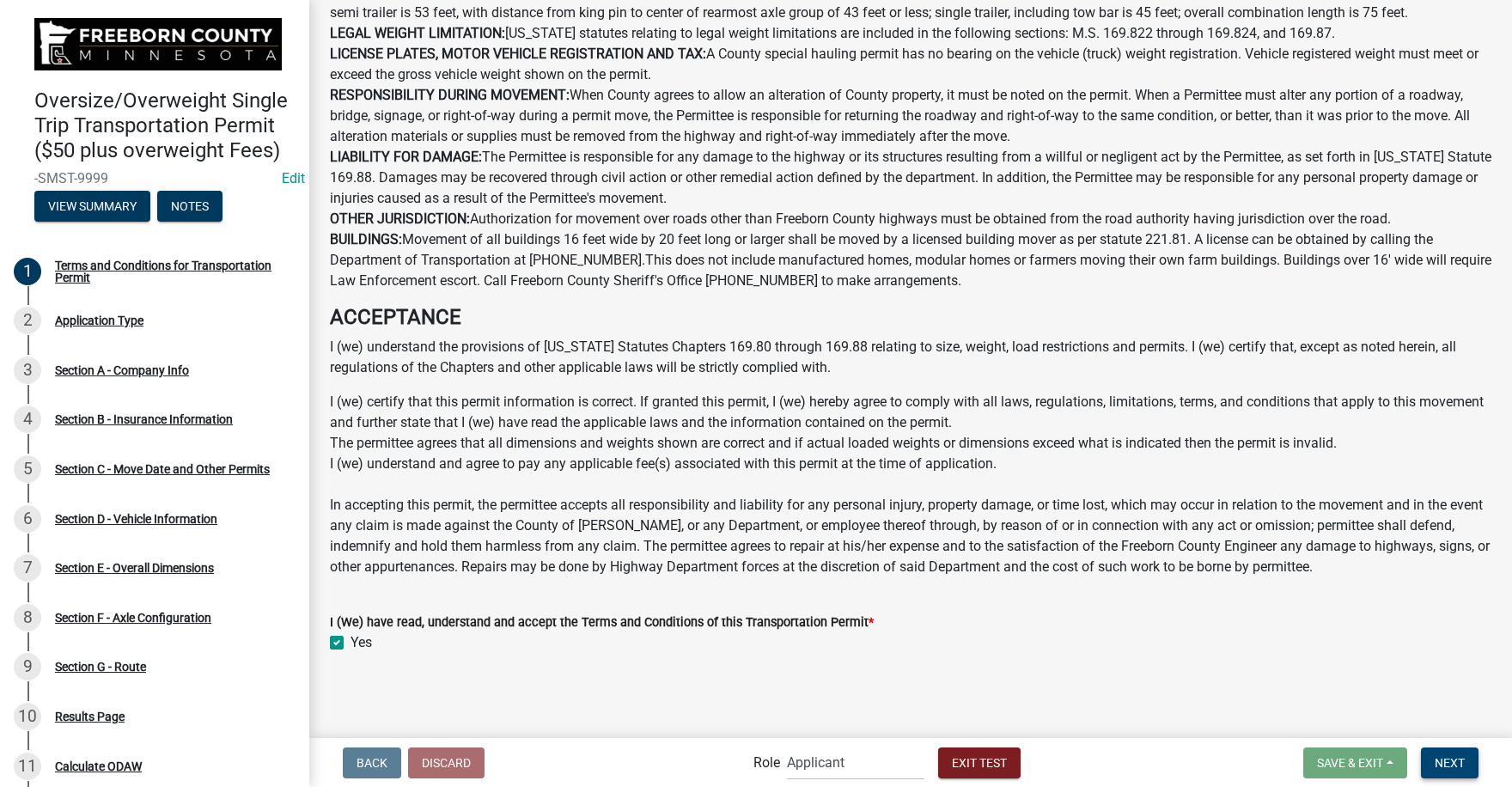
click at [1454, 764] on span "Next" at bounding box center [1449, 762] width 30 height 14
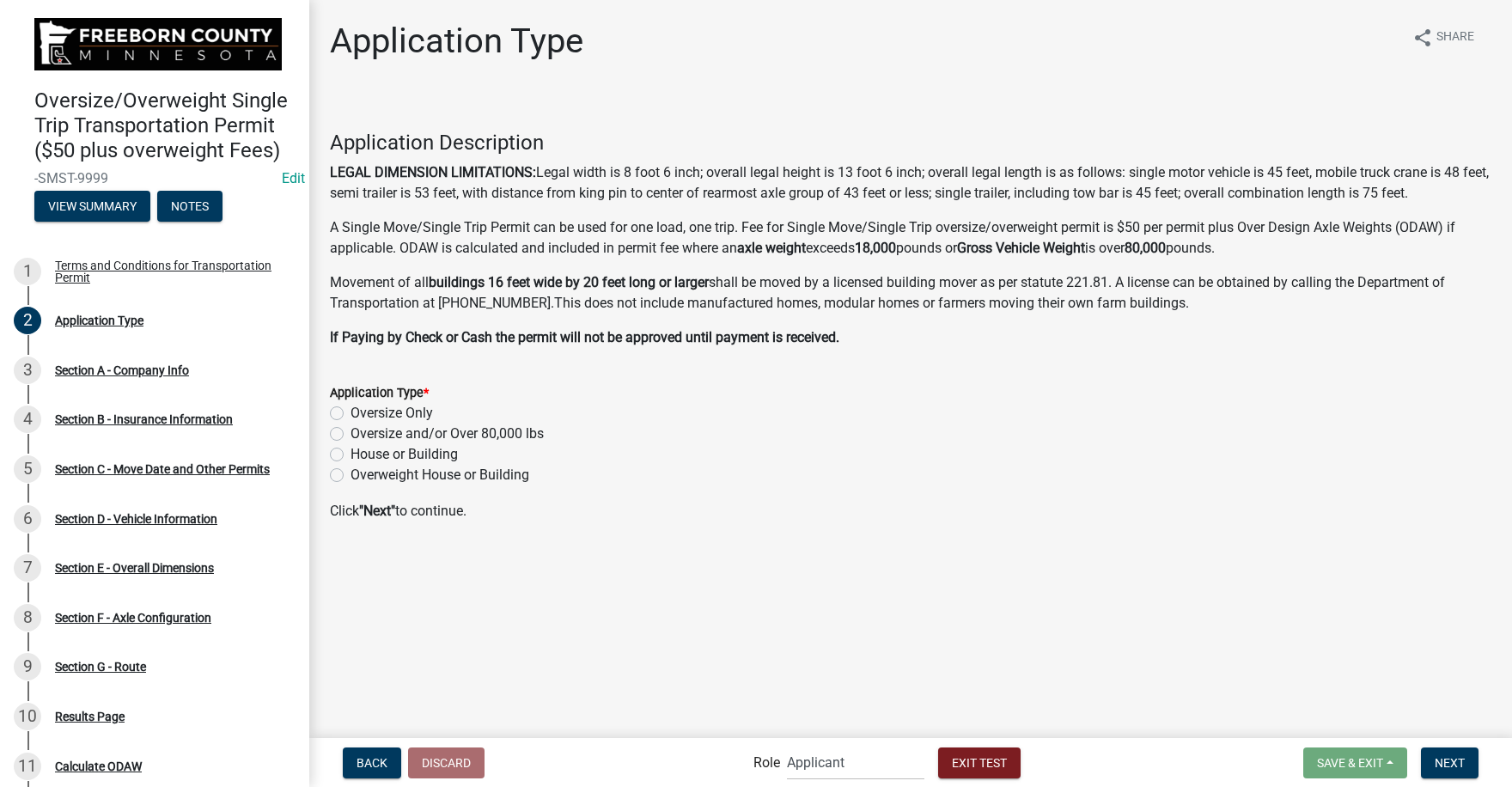
click at [350, 433] on label "Oversize and/or Over 80,000 lbs" at bounding box center [446, 434] width 193 height 21
click at [350, 433] on input "Oversize and/or Over 80,000 lbs" at bounding box center [355, 429] width 11 height 11
radio input "true"
drag, startPoint x: 1462, startPoint y: 754, endPoint x: 1418, endPoint y: 738, distance: 46.8
click at [1460, 754] on button "Next" at bounding box center [1450, 762] width 57 height 31
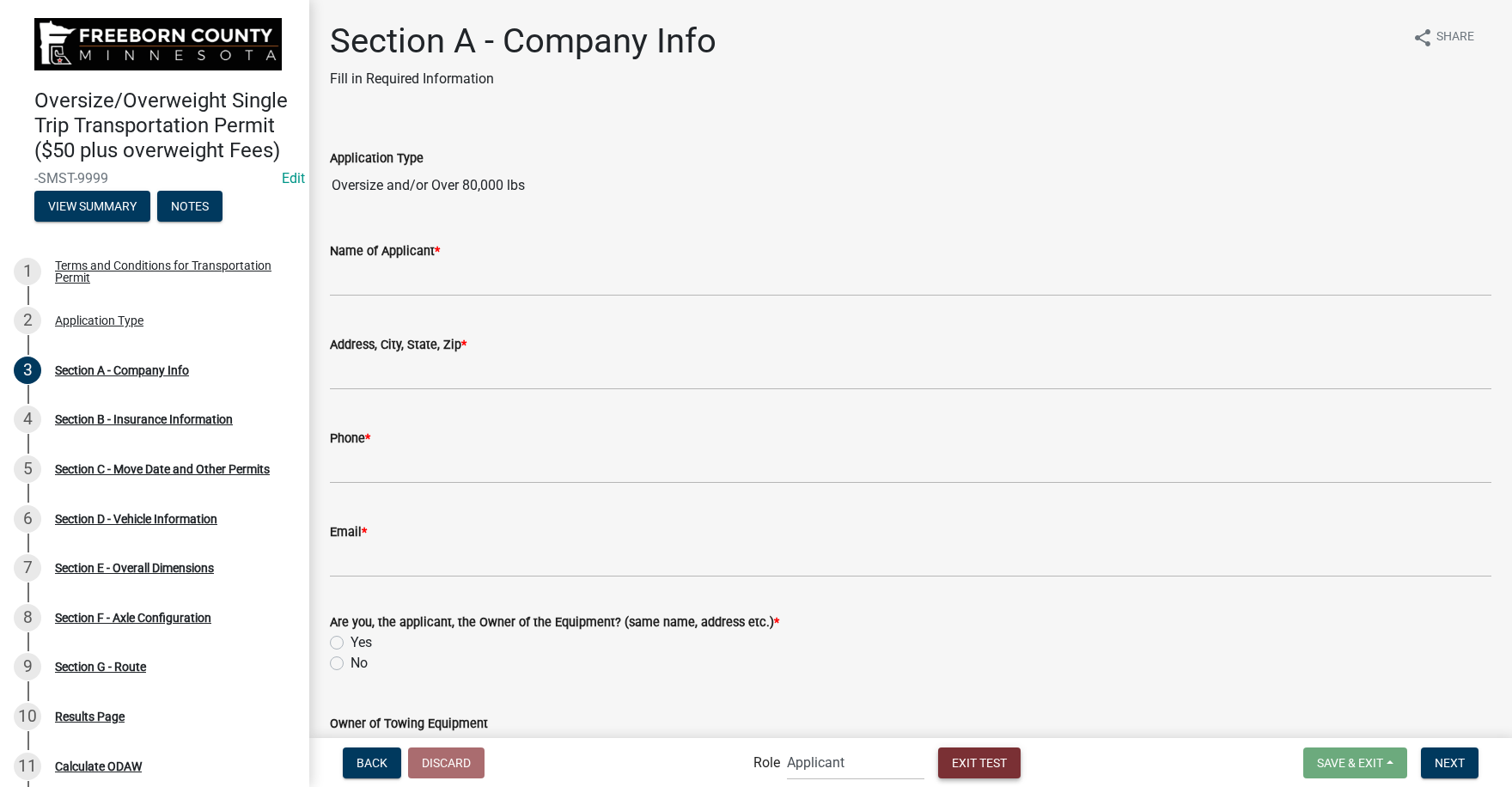
click at [989, 758] on span "Exit Test" at bounding box center [980, 762] width 55 height 14
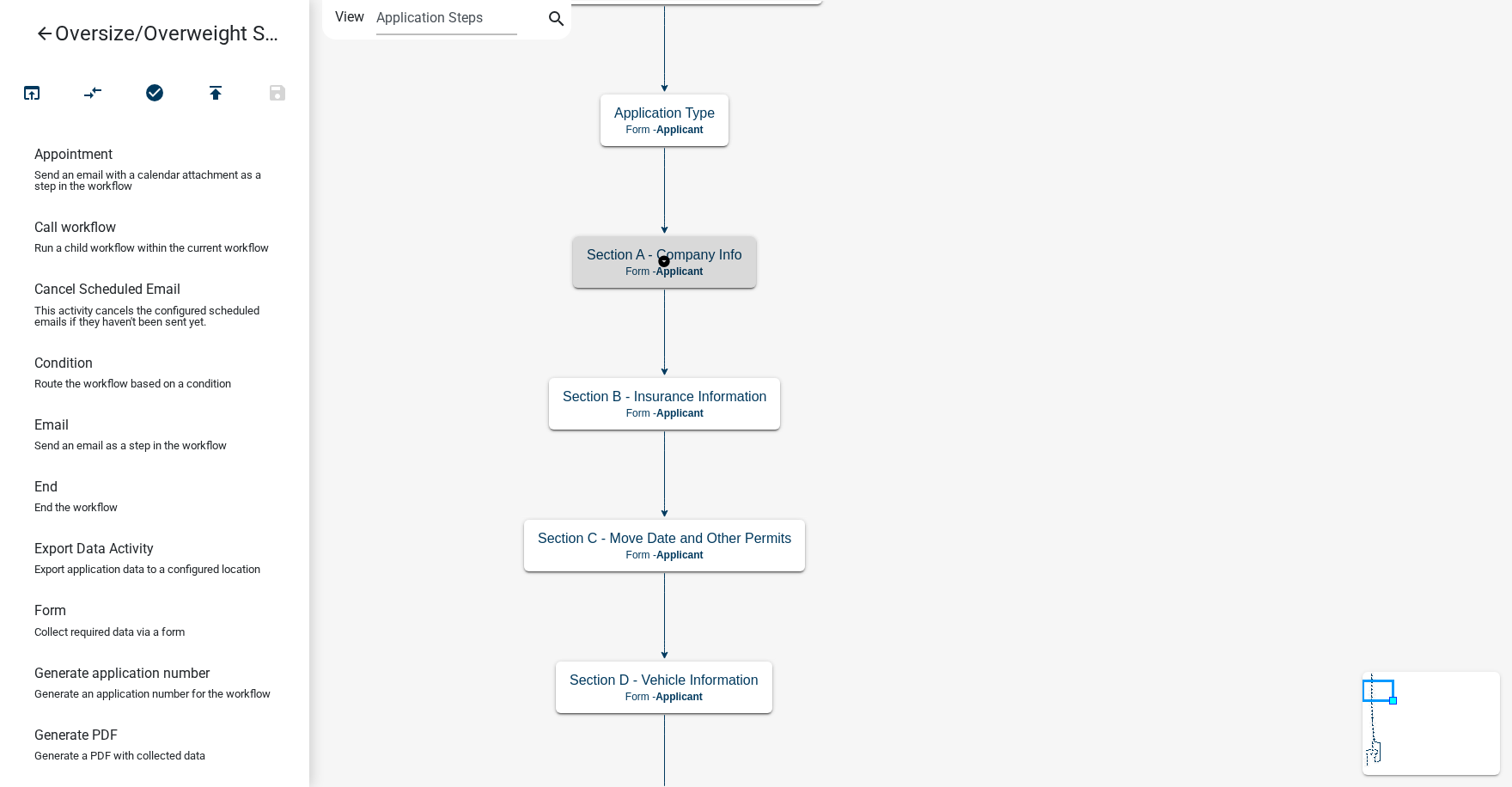
click at [707, 266] on p "Form - Applicant" at bounding box center [664, 271] width 155 height 12
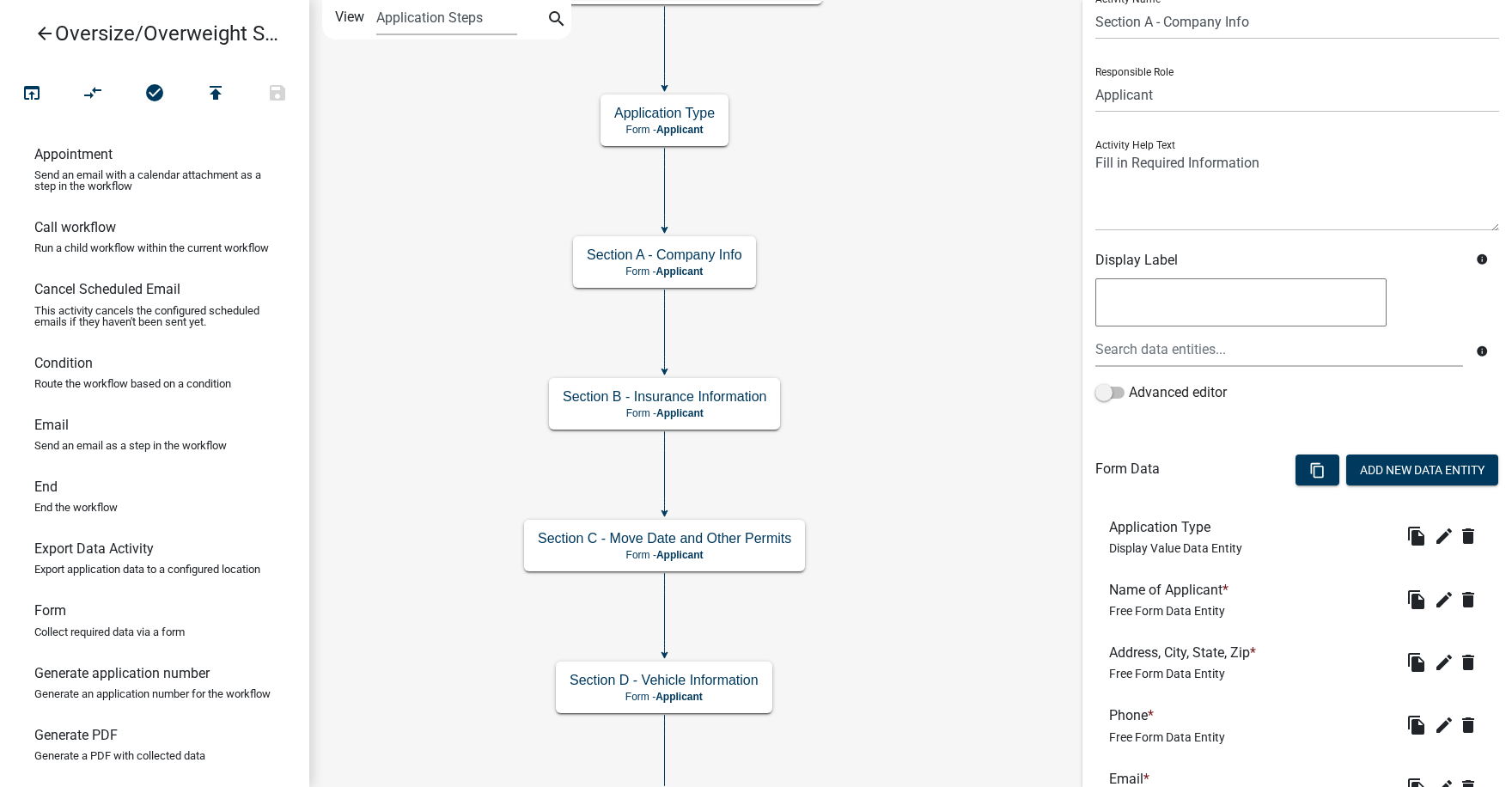
scroll to position [257, 0]
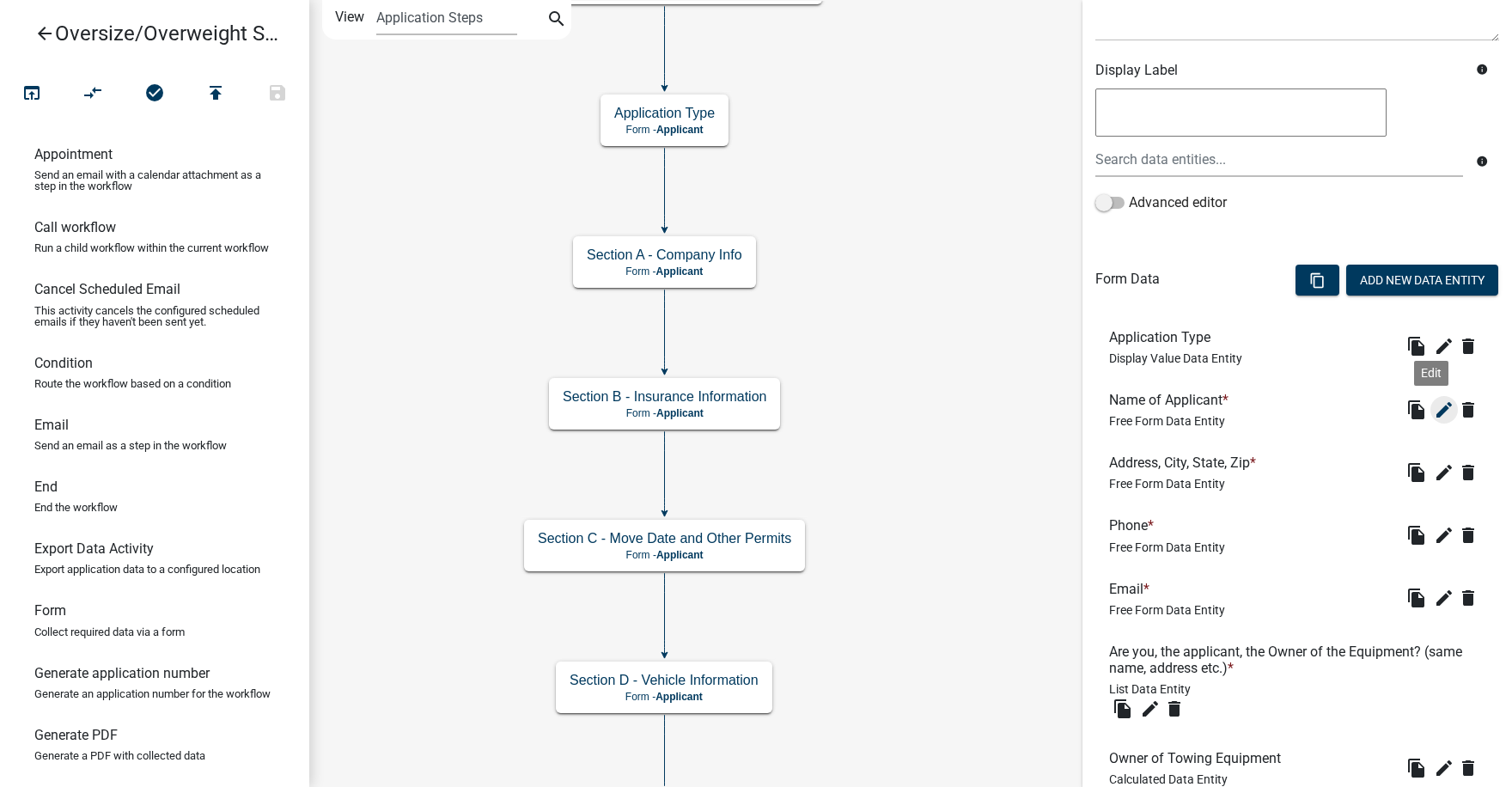
click at [1434, 411] on icon "edit" at bounding box center [1444, 410] width 21 height 21
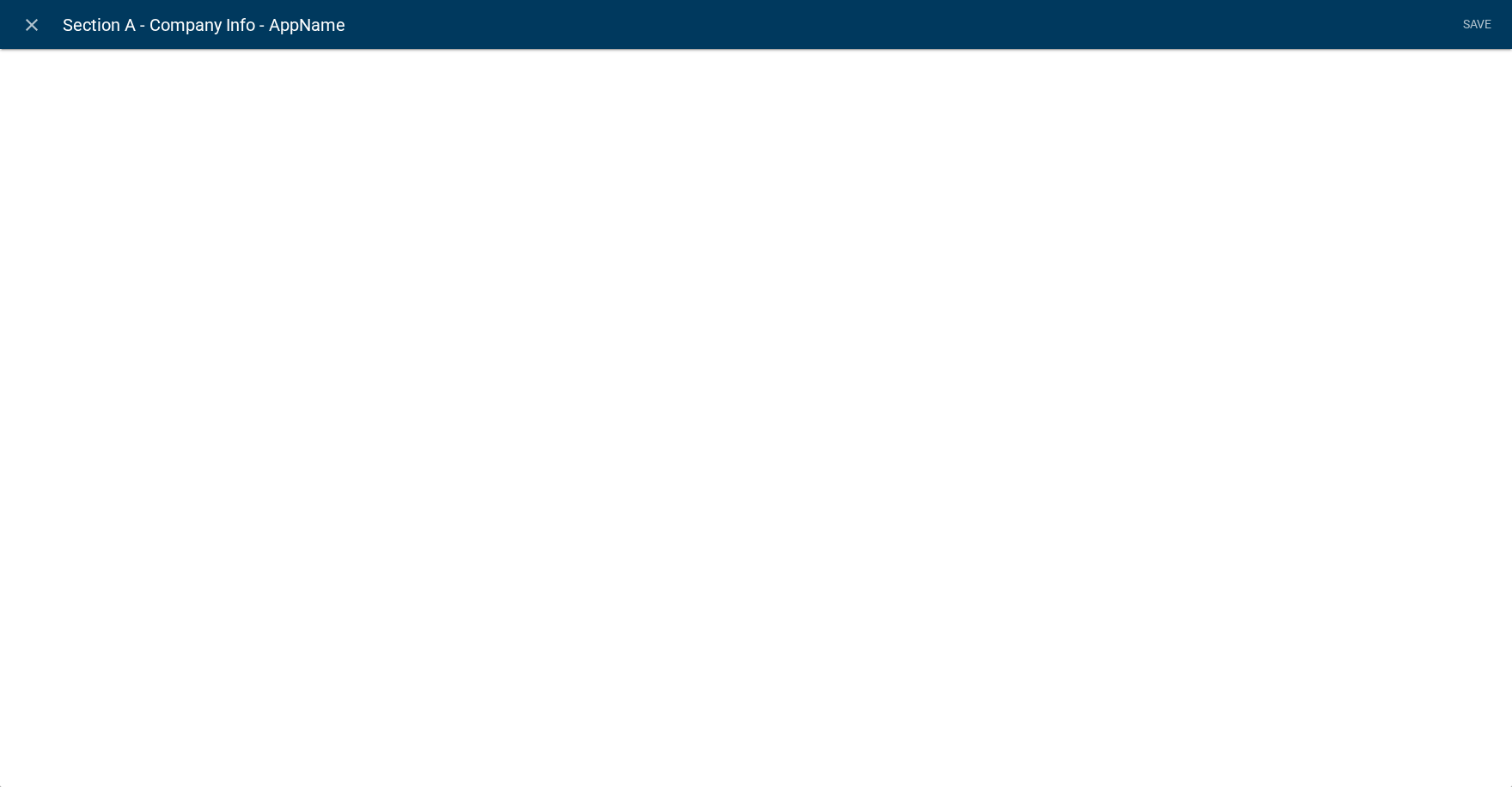
select select
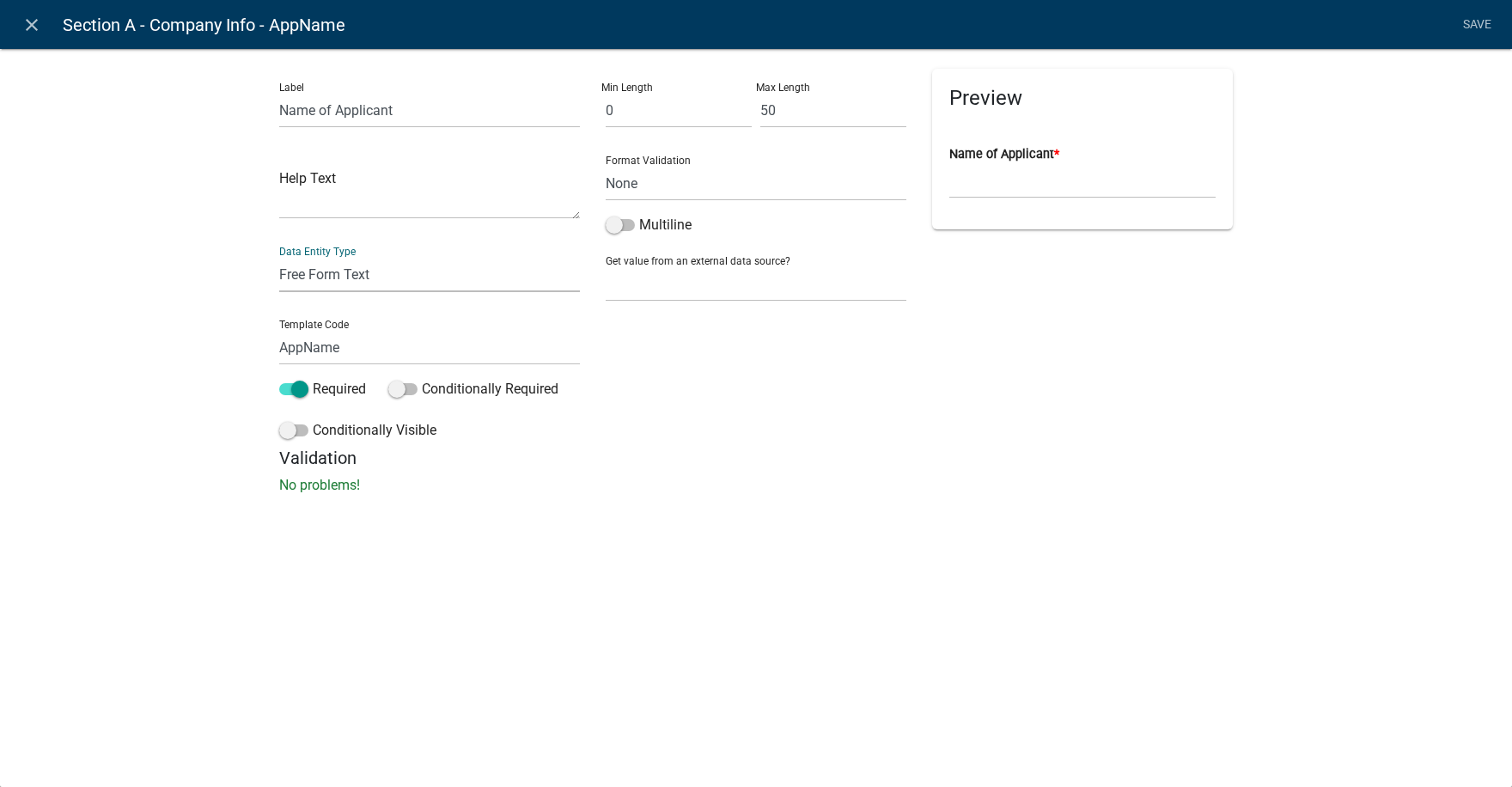
click at [352, 273] on select "Free Form Text Document Display Entity Value Fee Numeric Data Date Map Sketch D…" at bounding box center [429, 275] width 301 height 36
select select "calculated-value"
click at [279, 257] on select "Free Form Text Document Display Entity Value Fee Numeric Data Date Map Sketch D…" at bounding box center [429, 275] width 301 height 36
select select "calculated-value"
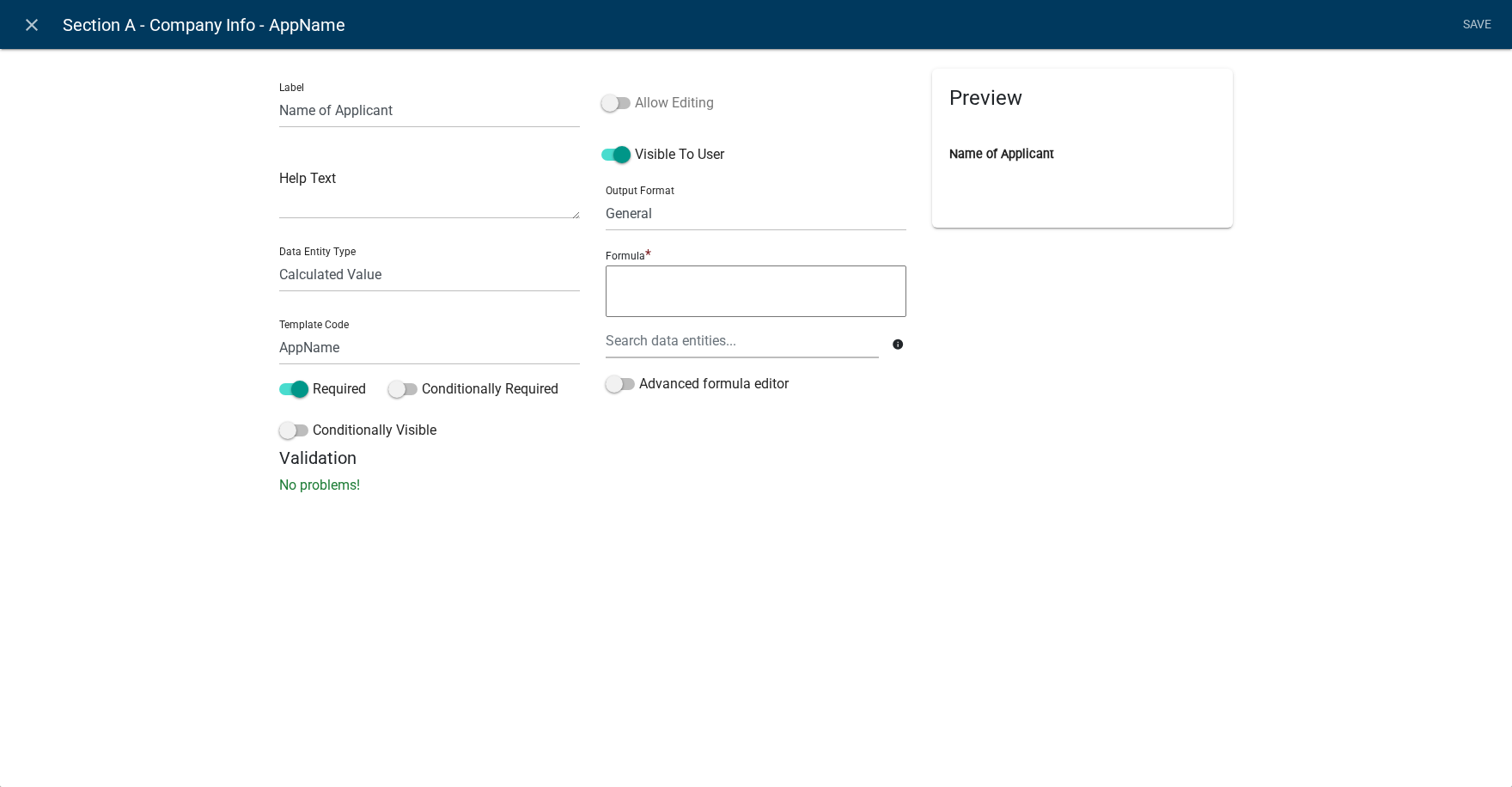
click at [621, 102] on span at bounding box center [616, 103] width 30 height 12
click at [634, 93] on input "Allow Editing" at bounding box center [634, 93] width 0 height 0
click at [632, 283] on textarea at bounding box center [756, 291] width 301 height 51
click at [650, 344] on div at bounding box center [742, 341] width 299 height 36
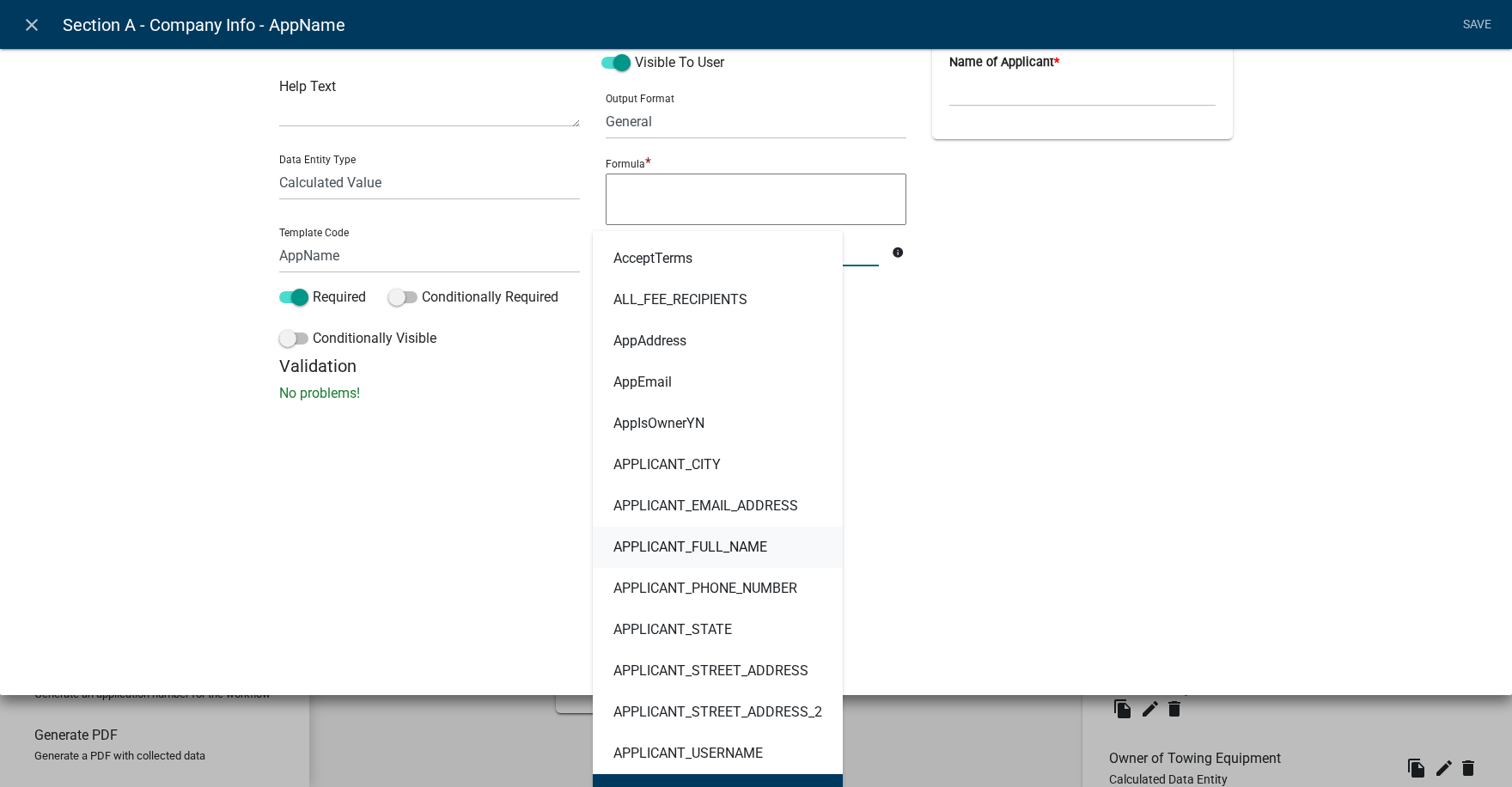
scroll to position [86, 0]
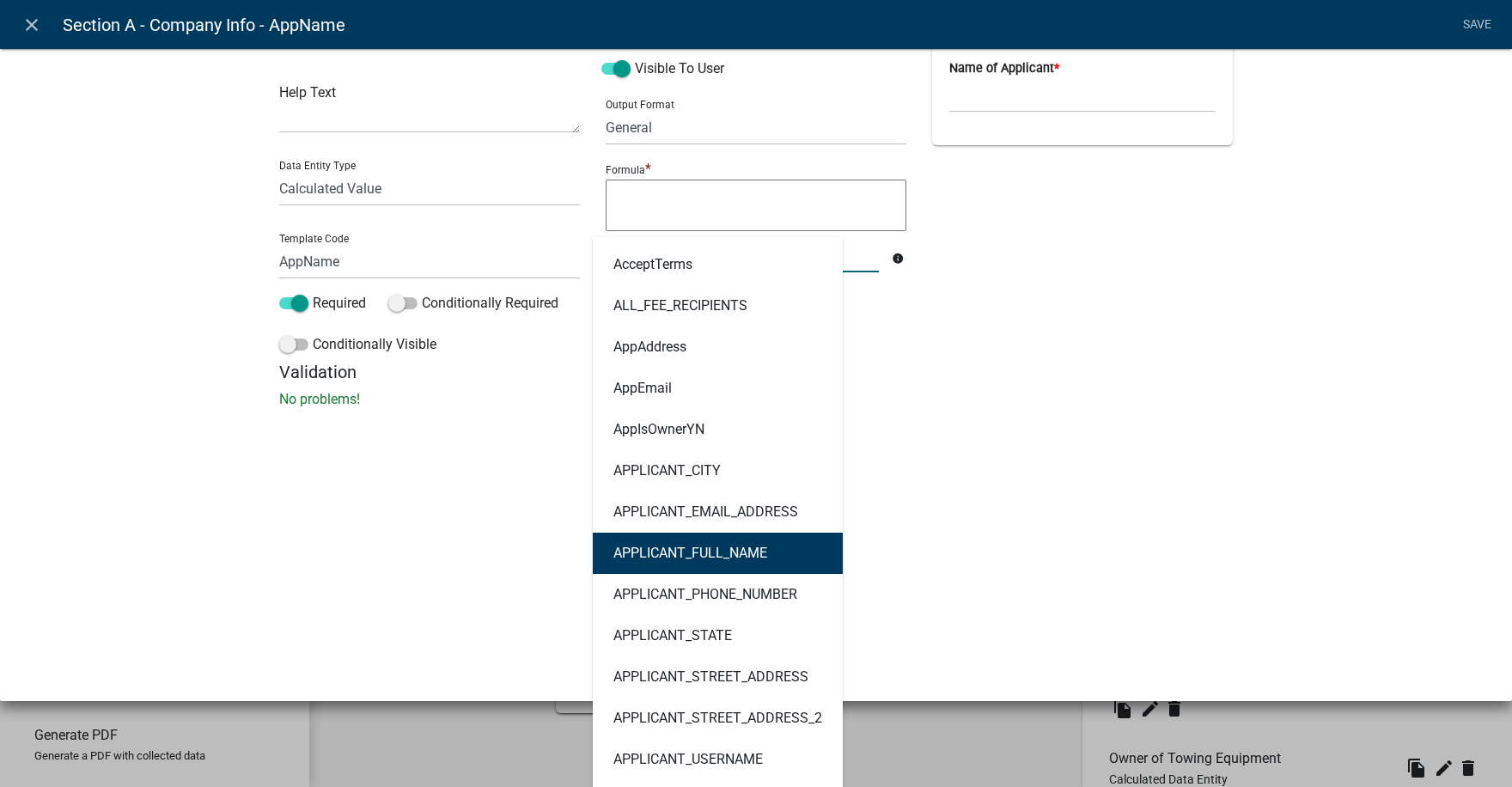
click at [666, 554] on ngb-highlight "APPLICANT_FULL_NAME" at bounding box center [690, 553] width 153 height 14
type textarea "APPLICANT_FULL_NAME"
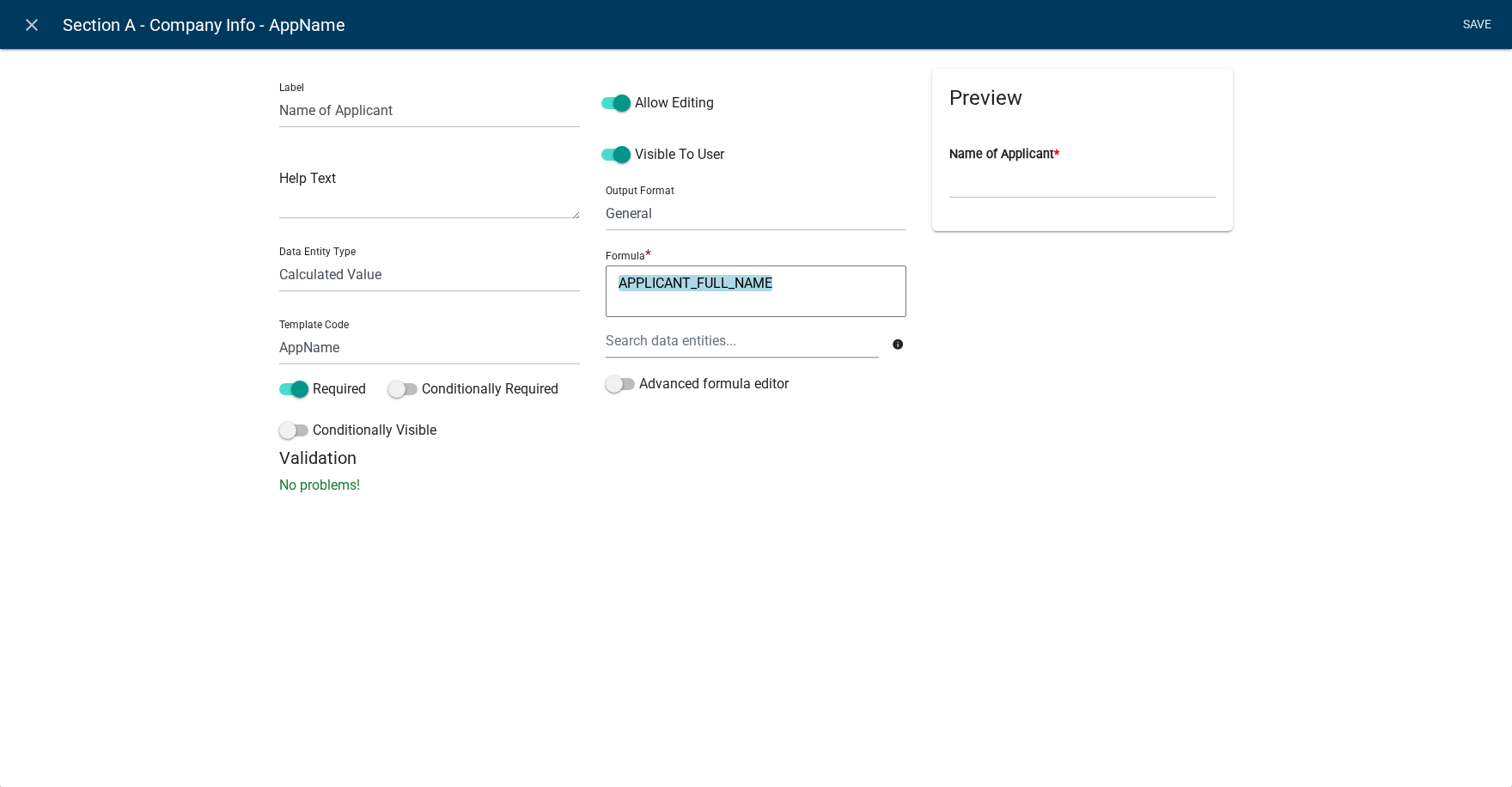
click at [1476, 21] on link "Save" at bounding box center [1475, 25] width 43 height 33
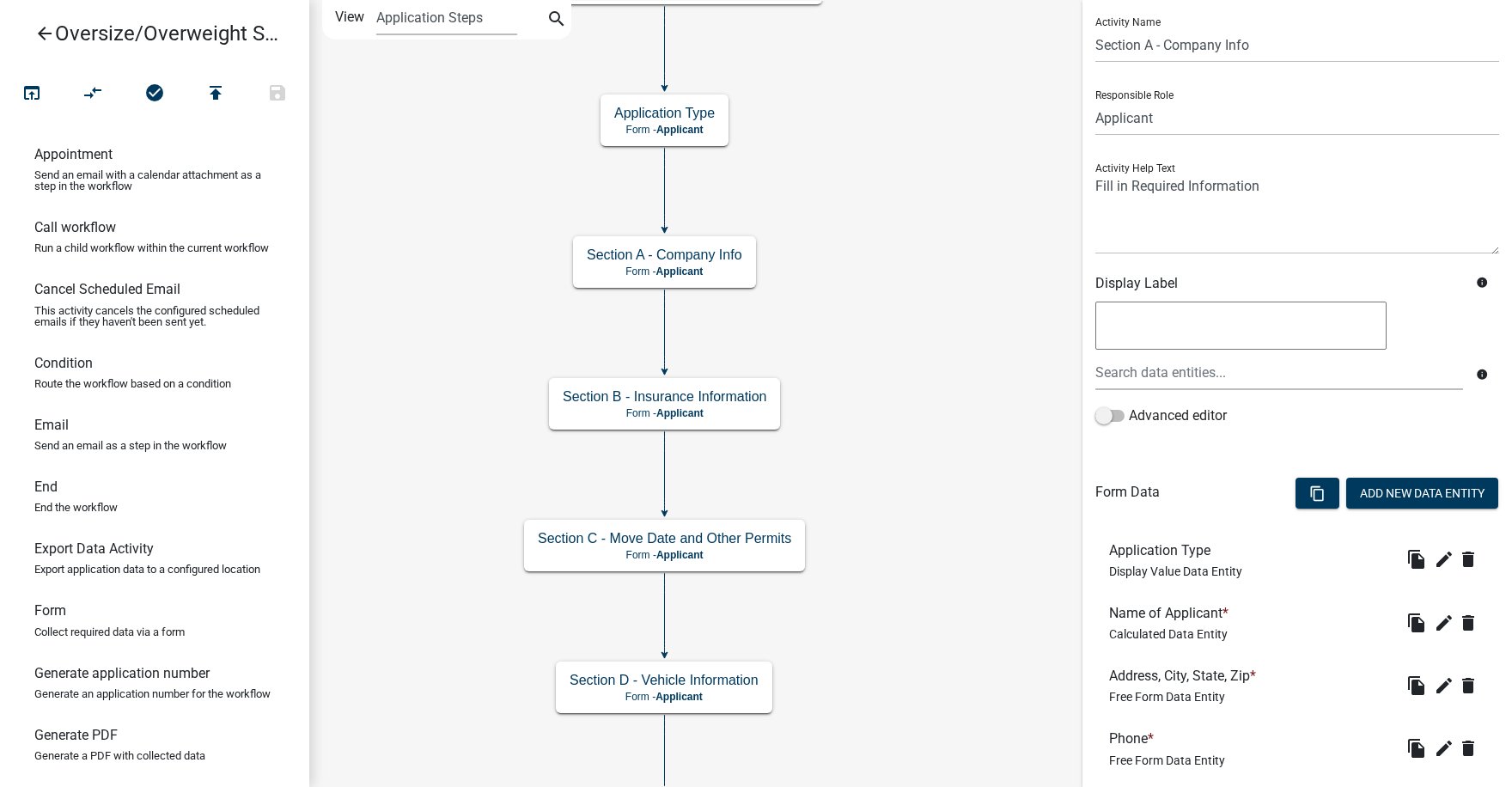
scroll to position [257, 0]
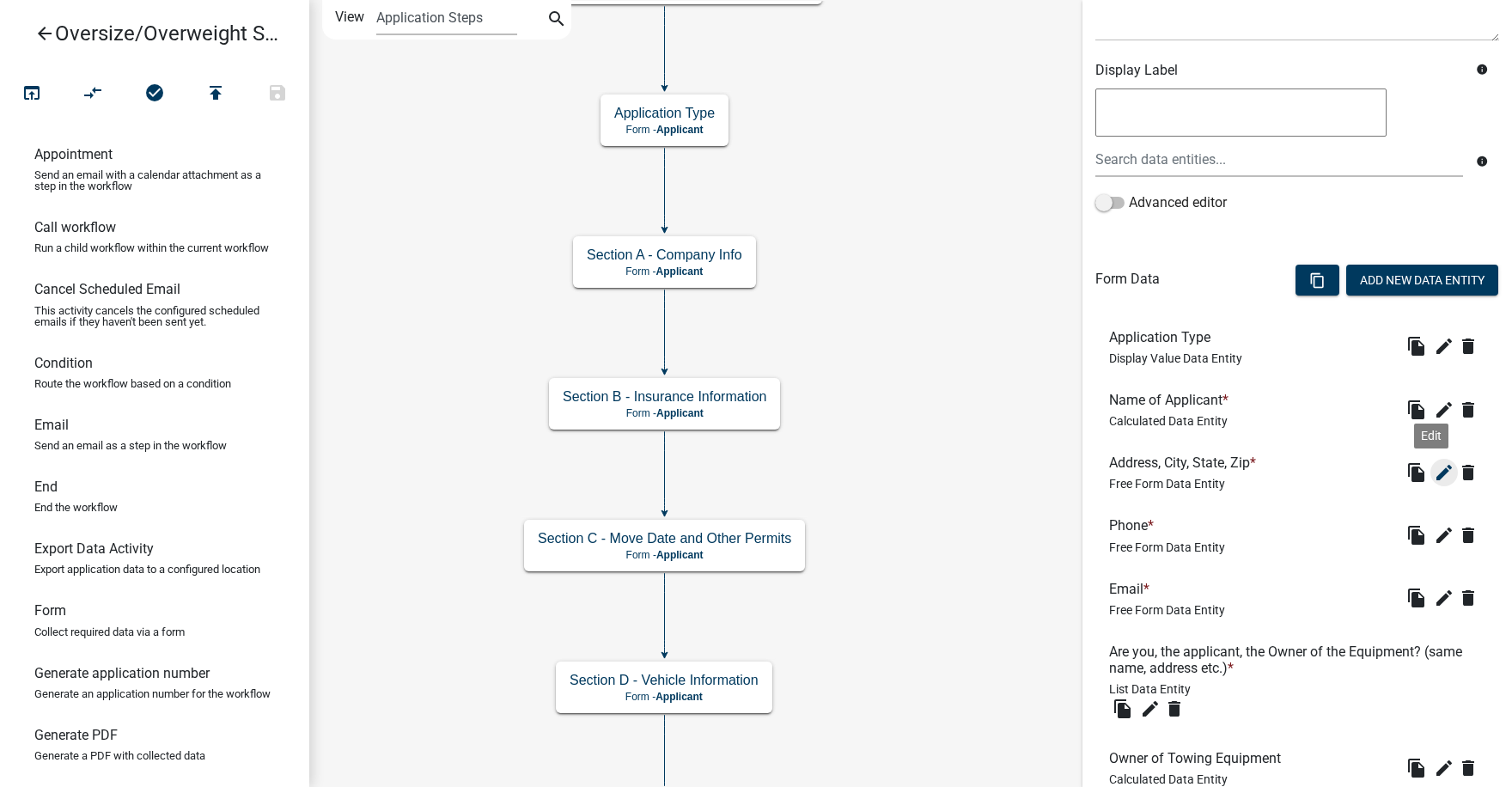
click at [1434, 470] on icon "edit" at bounding box center [1444, 472] width 21 height 21
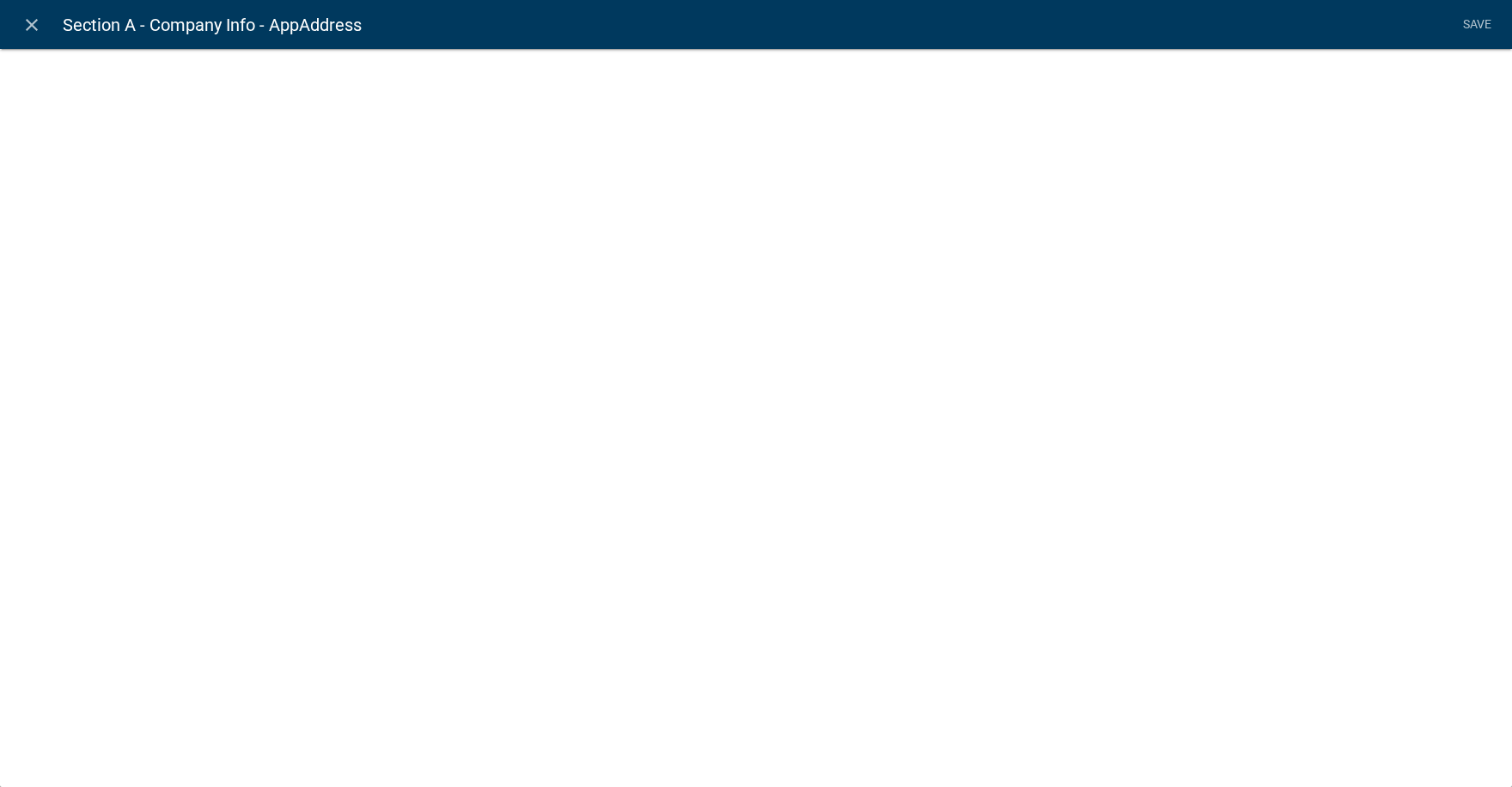
select select
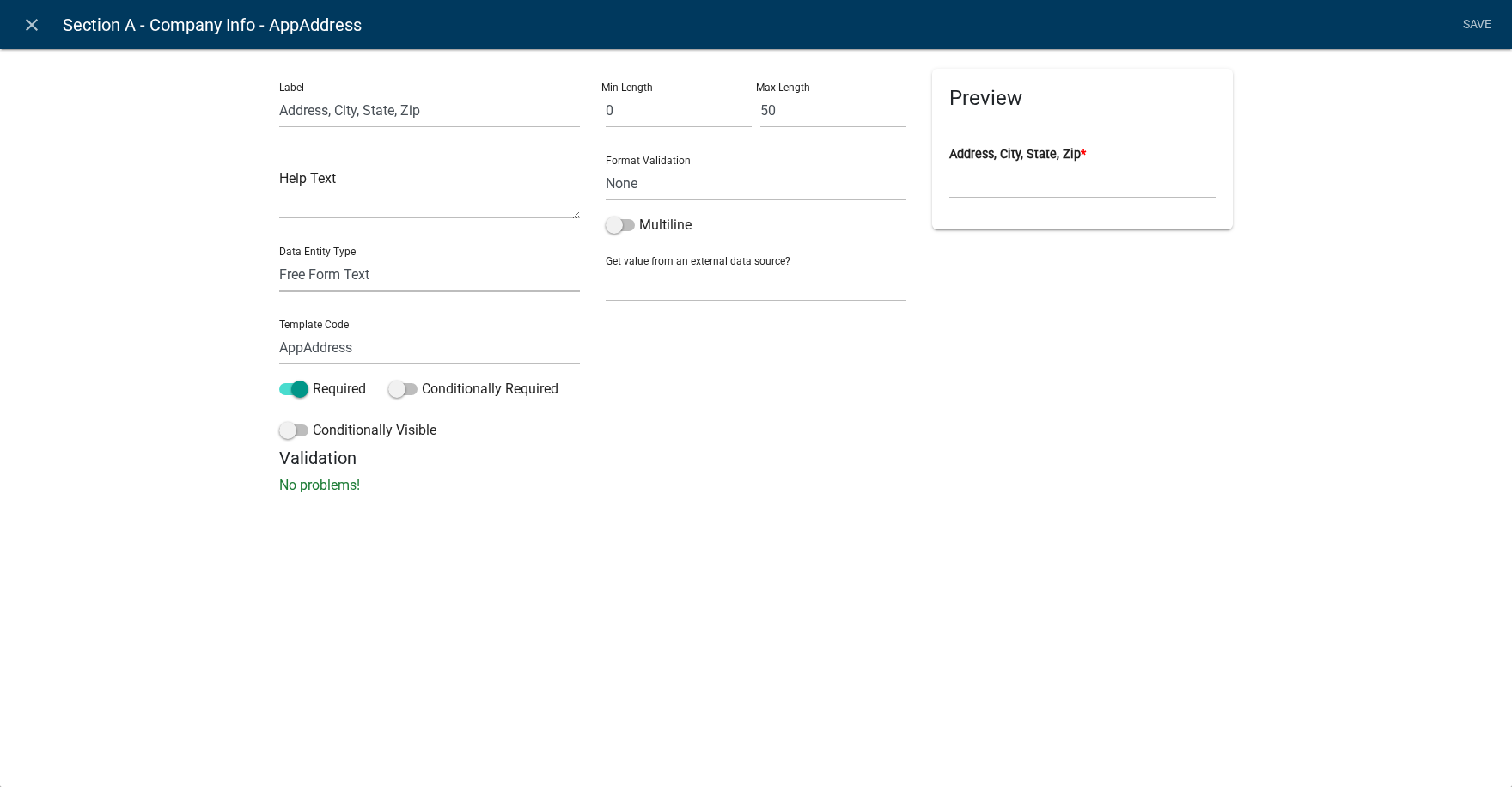
click at [308, 273] on select "Free Form Text Document Display Entity Value Fee Numeric Data Date Map Sketch D…" at bounding box center [429, 275] width 301 height 36
select select "calculated-value"
click at [279, 257] on select "Free Form Text Document Display Entity Value Fee Numeric Data Date Map Sketch D…" at bounding box center [429, 275] width 301 height 36
select select "calculated-value"
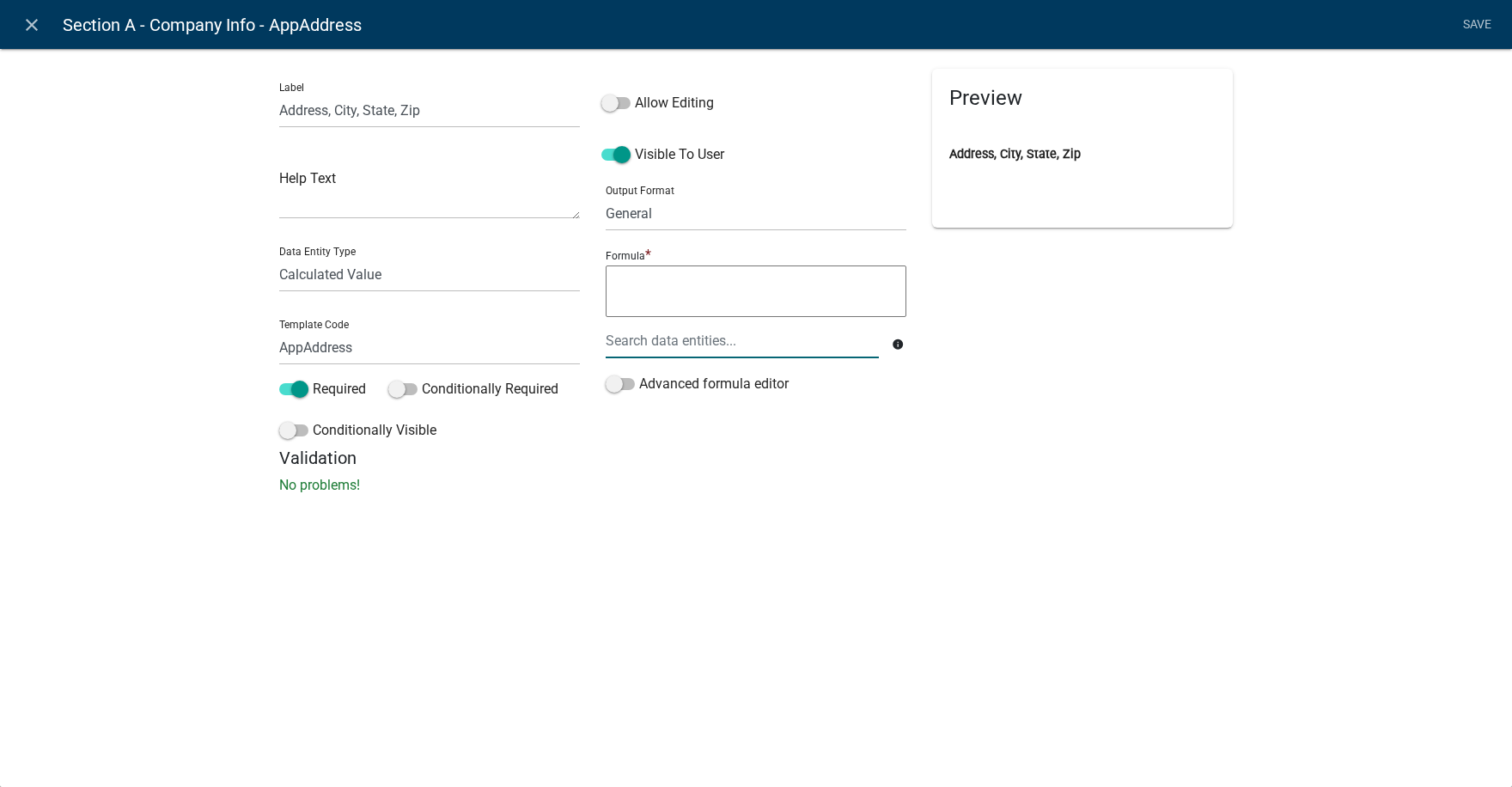
click at [653, 346] on div at bounding box center [742, 341] width 299 height 36
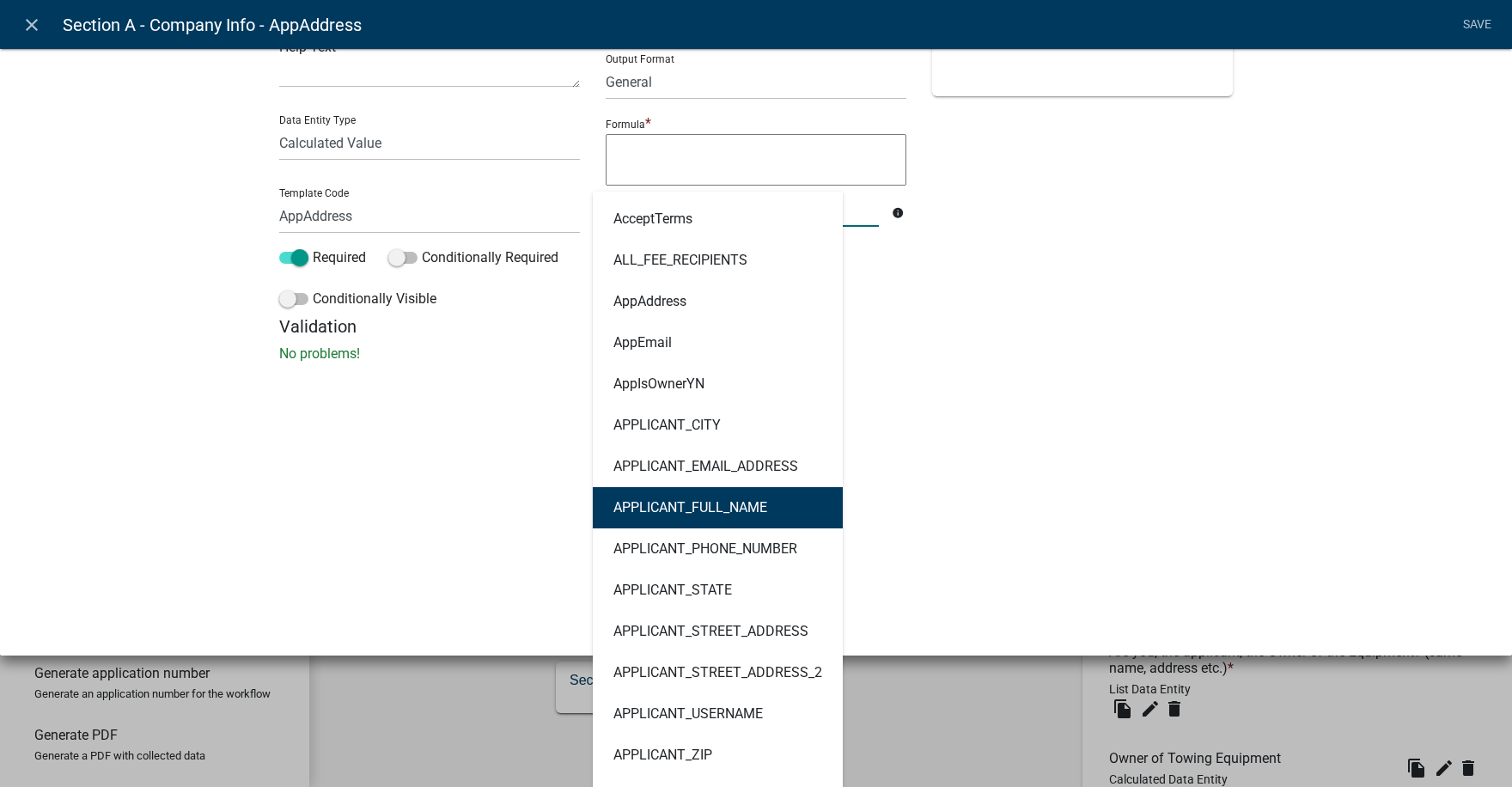
scroll to position [172, 0]
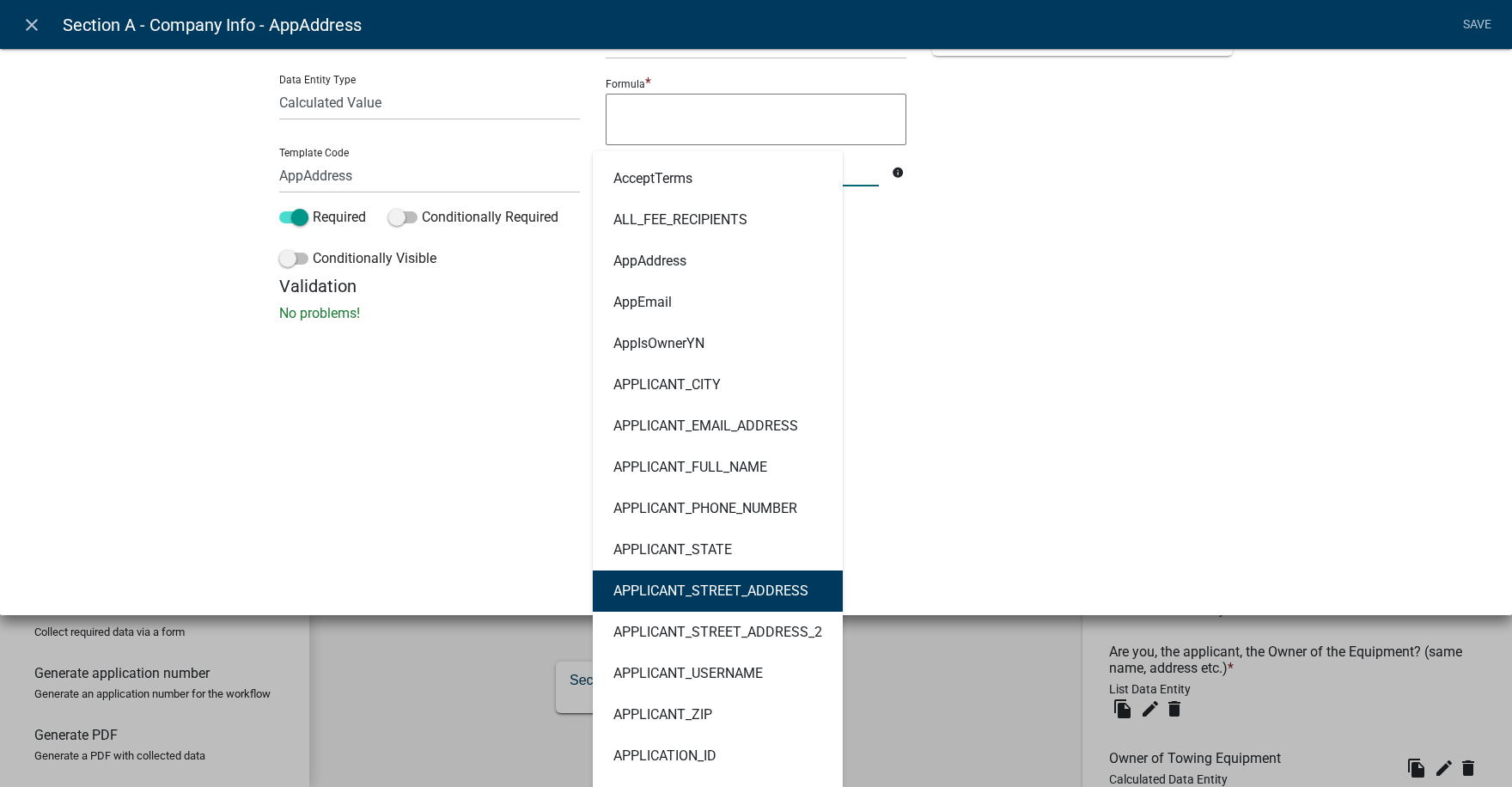
click at [673, 593] on ngb-highlight "APPLICANT_STREET_ADDRESS" at bounding box center [710, 591] width 195 height 14
type textarea "APPLICANT_STREET_ADDRESS"
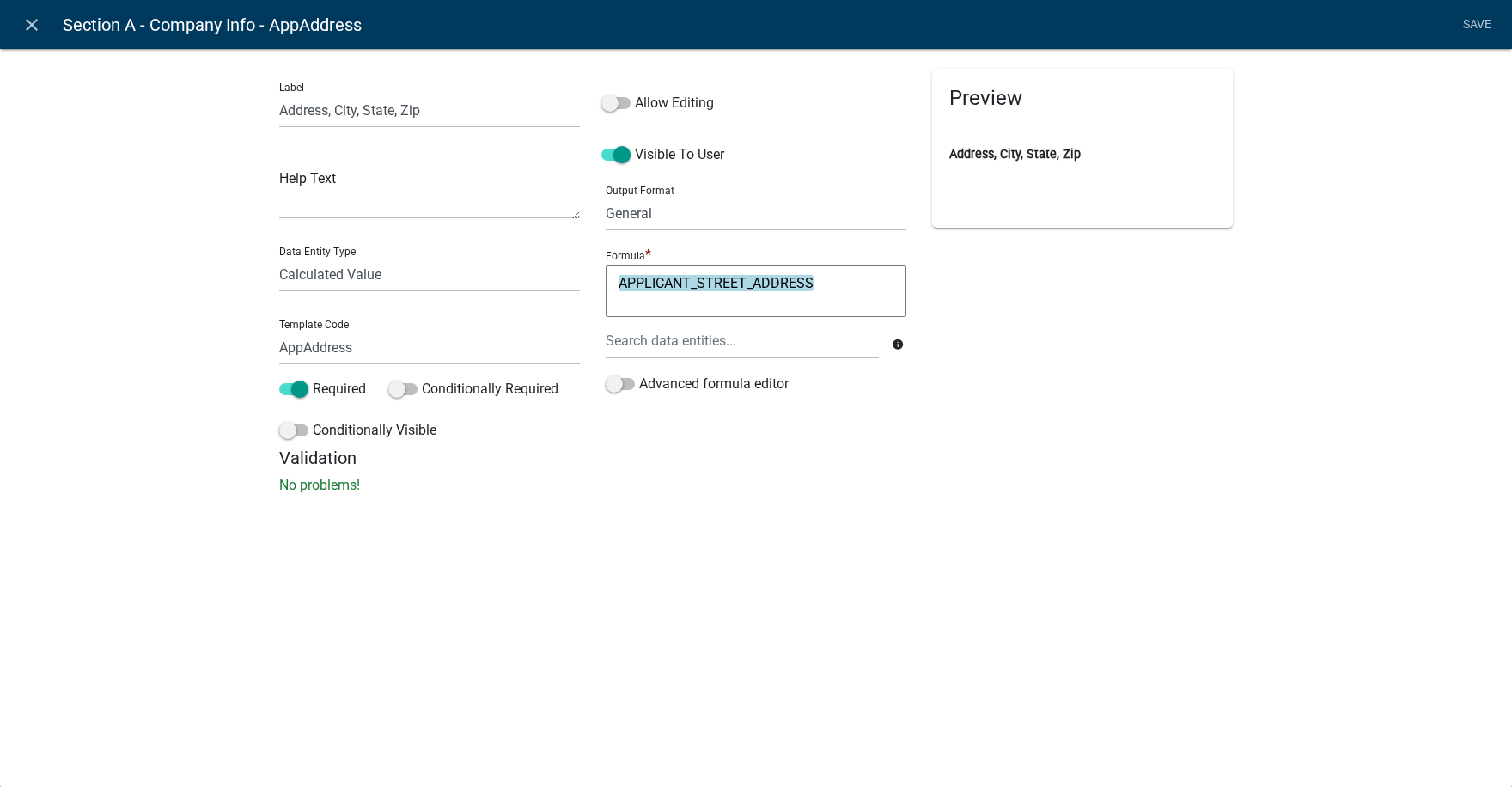
scroll to position [0, 0]
click at [625, 101] on span at bounding box center [616, 103] width 30 height 12
click at [634, 93] on input "Allow Editing" at bounding box center [634, 93] width 0 height 0
click at [1472, 23] on link "Save" at bounding box center [1475, 25] width 43 height 33
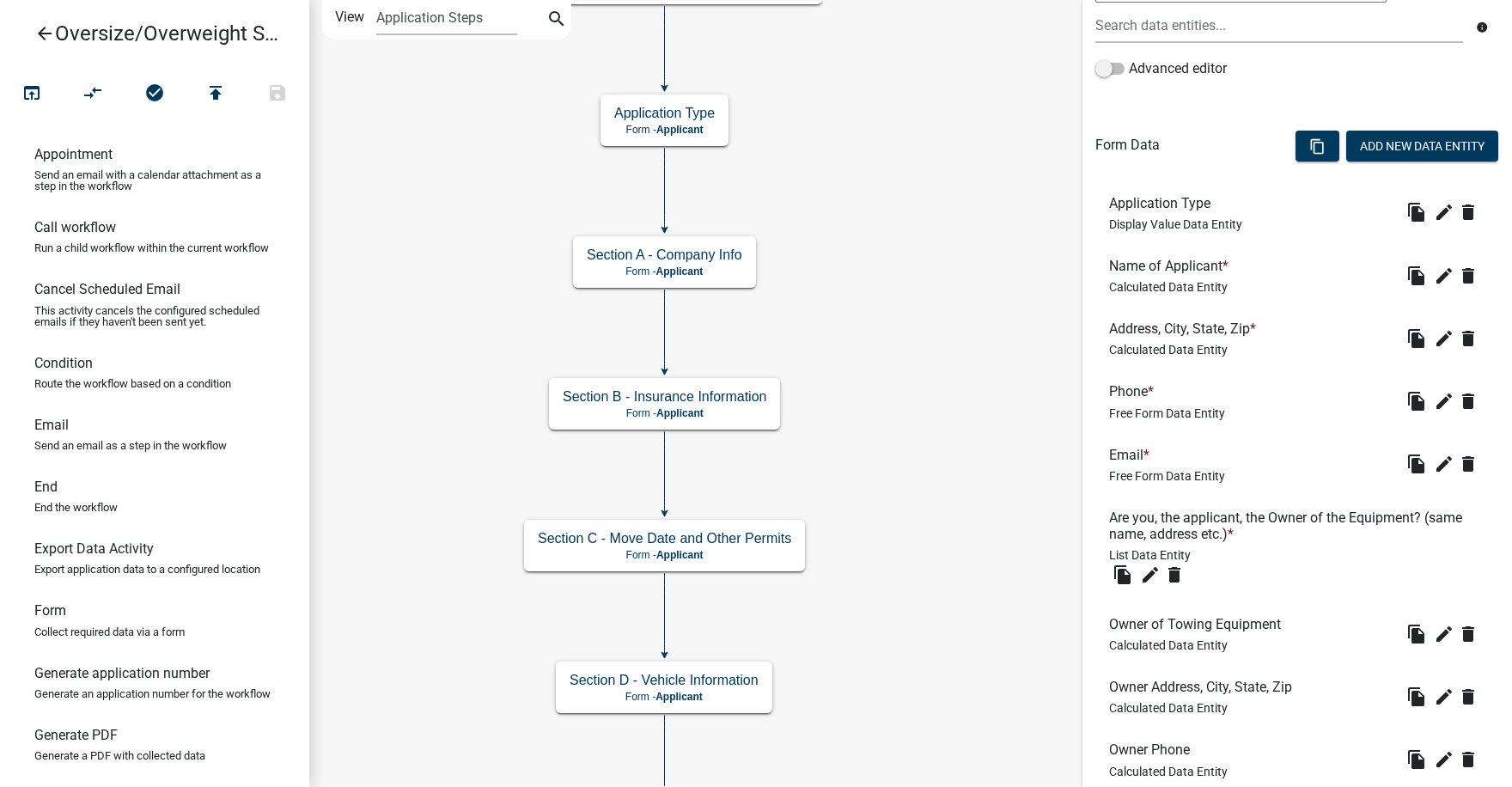
scroll to position [430, 0]
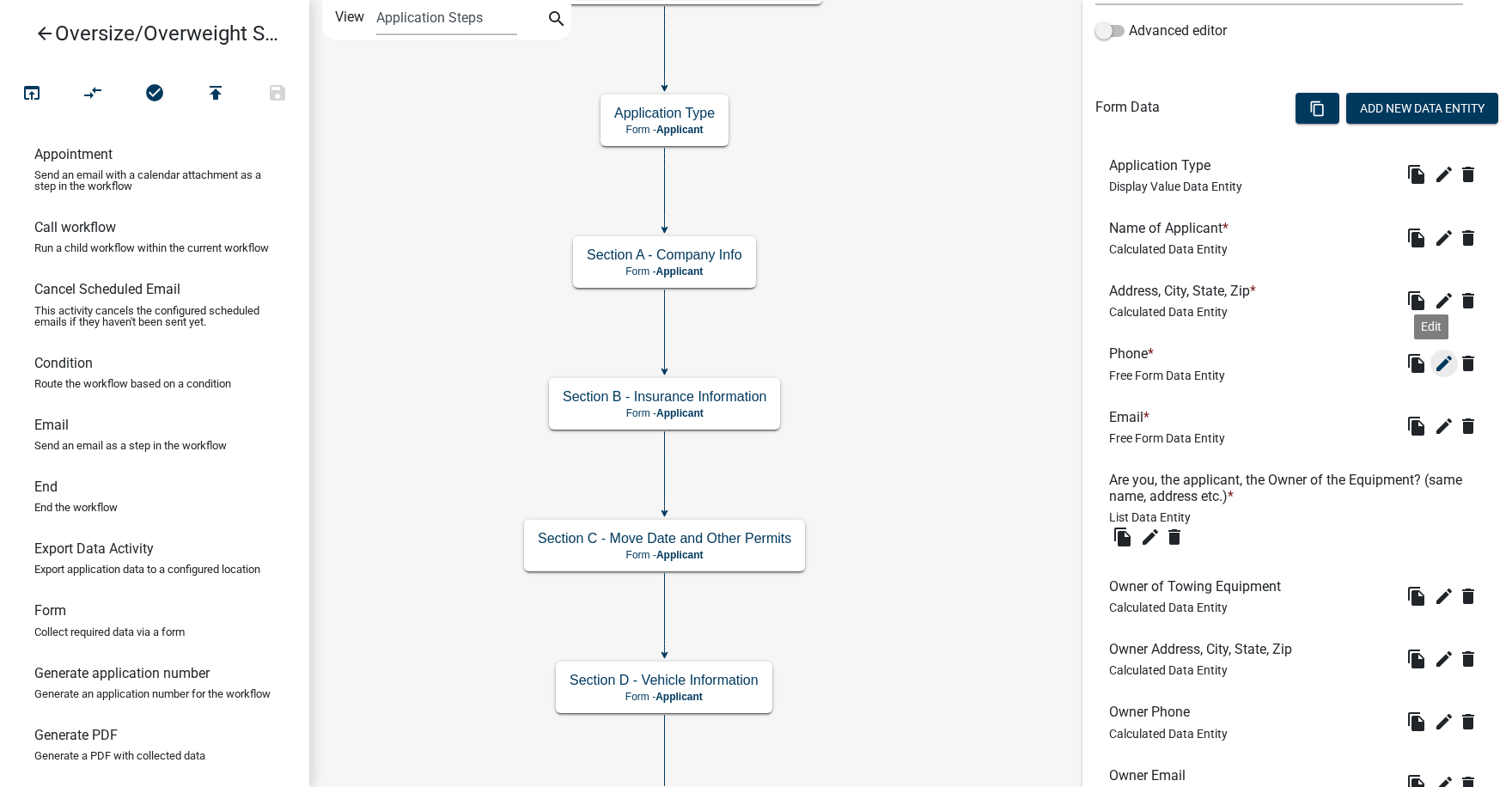
click at [1434, 361] on icon "edit" at bounding box center [1444, 363] width 21 height 21
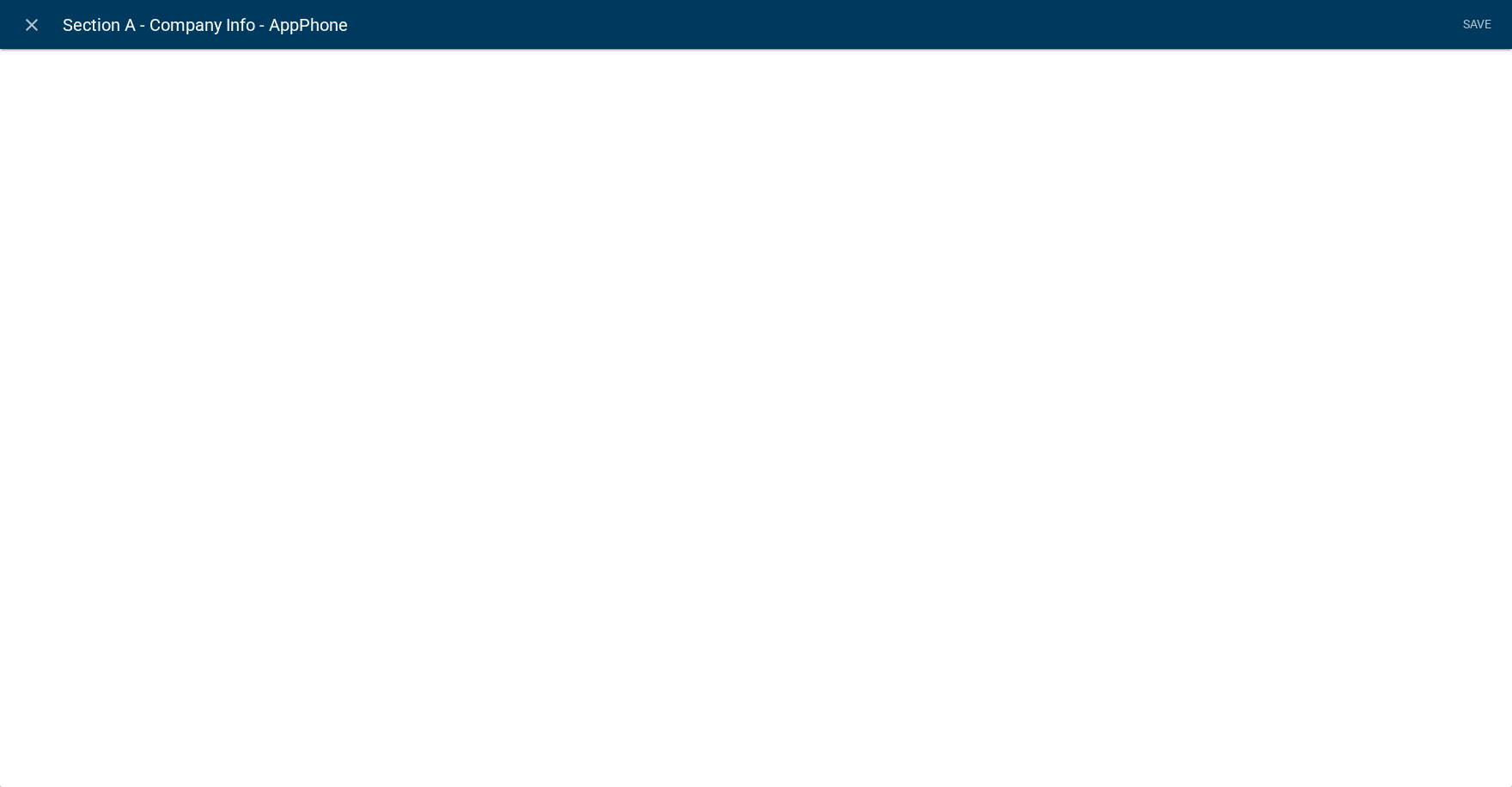
select select "1"
select select
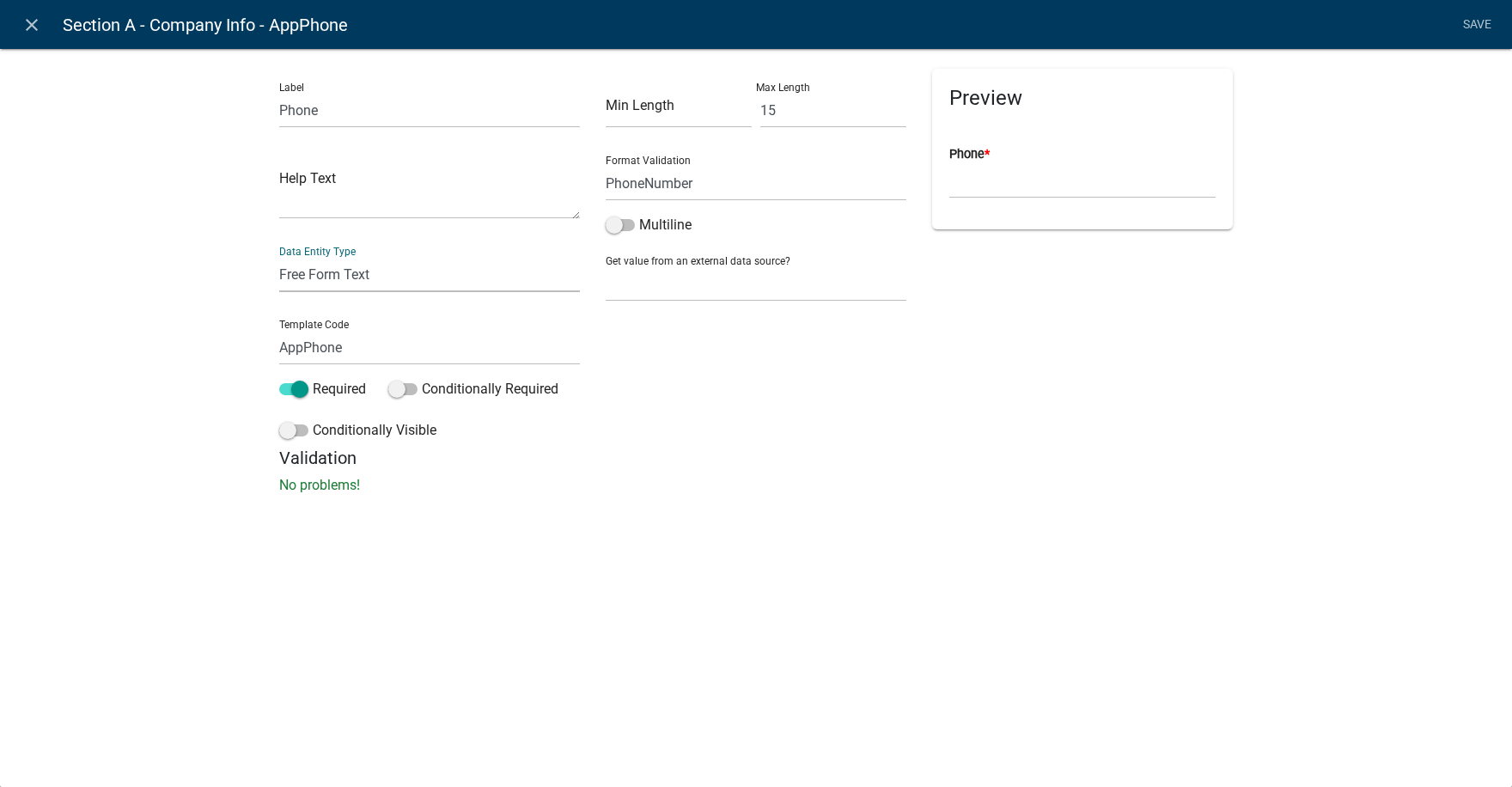
click at [351, 275] on select "Free Form Text Document Display Entity Value Fee Numeric Data Date Map Sketch D…" at bounding box center [429, 275] width 301 height 36
select select "calculated-value"
click at [279, 257] on select "Free Form Text Document Display Entity Value Fee Numeric Data Date Map Sketch D…" at bounding box center [429, 275] width 301 height 36
select select "calculated-value"
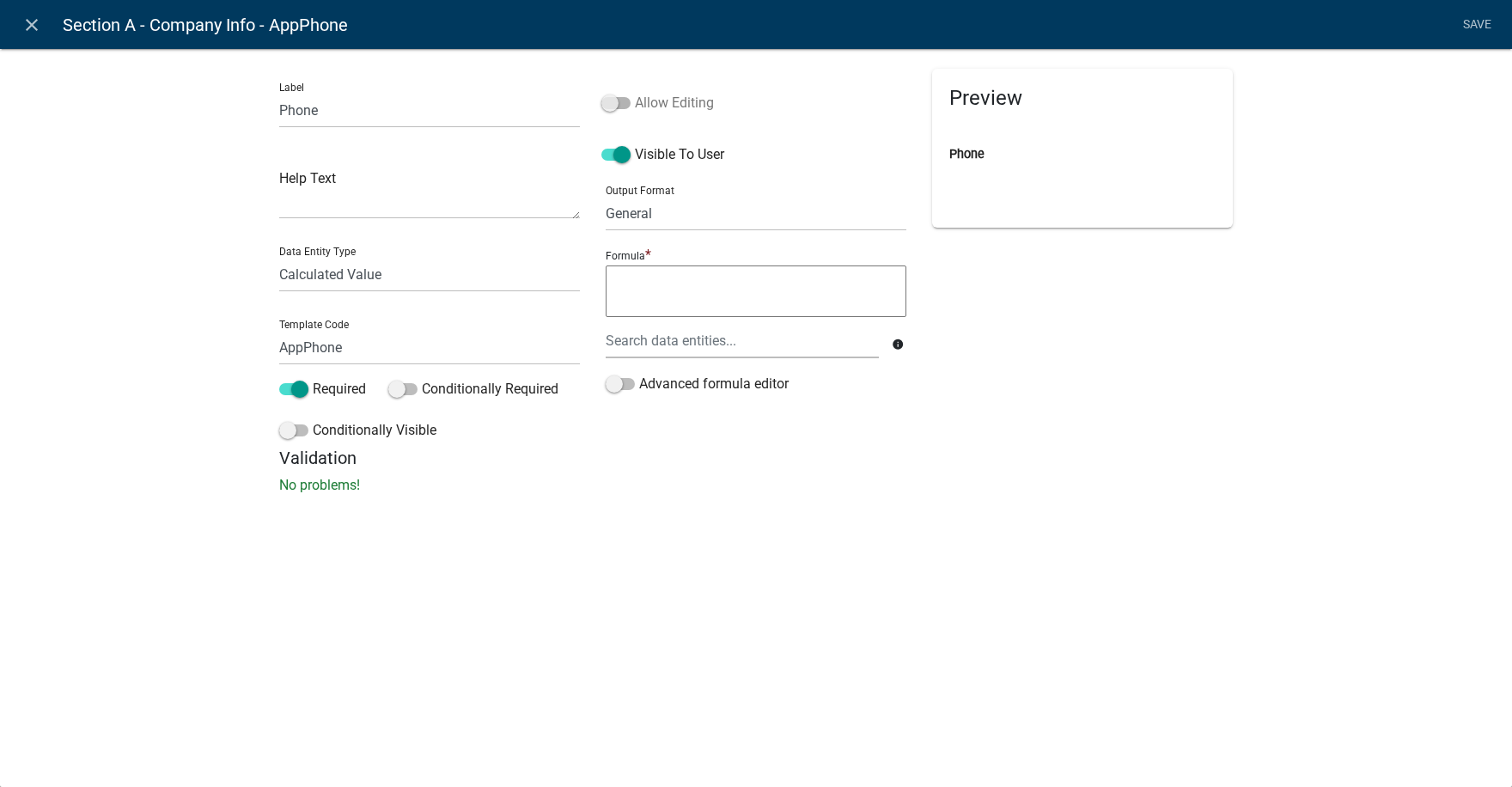
click at [623, 101] on span at bounding box center [616, 103] width 30 height 12
click at [634, 93] on input "Allow Editing" at bounding box center [634, 93] width 0 height 0
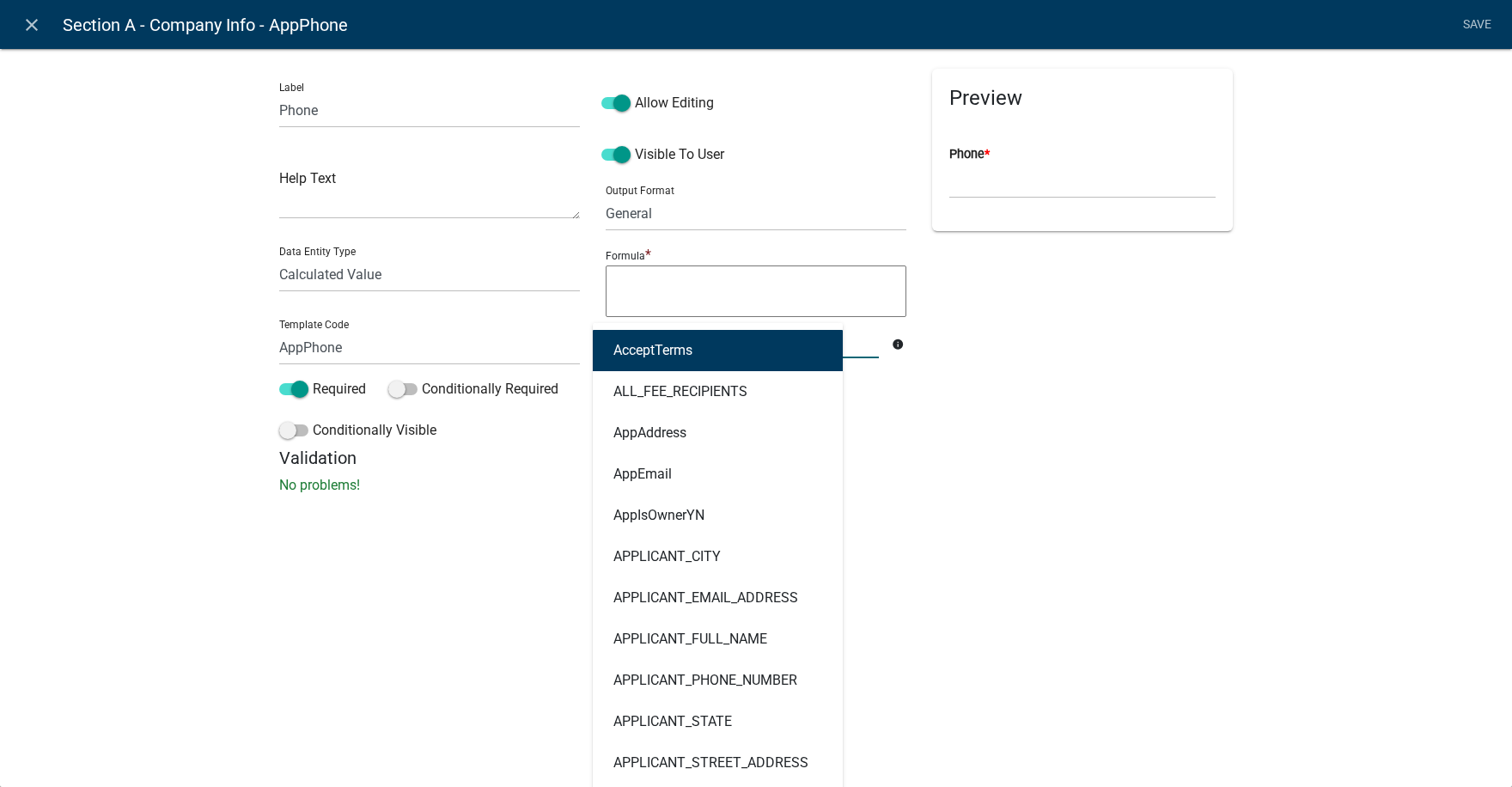
click at [637, 345] on div "AcceptTerms ALL_FEE_RECIPIENTS AppAddress AppEmail AppIsOwnerYN APPLICANT_CITY …" at bounding box center [742, 341] width 299 height 36
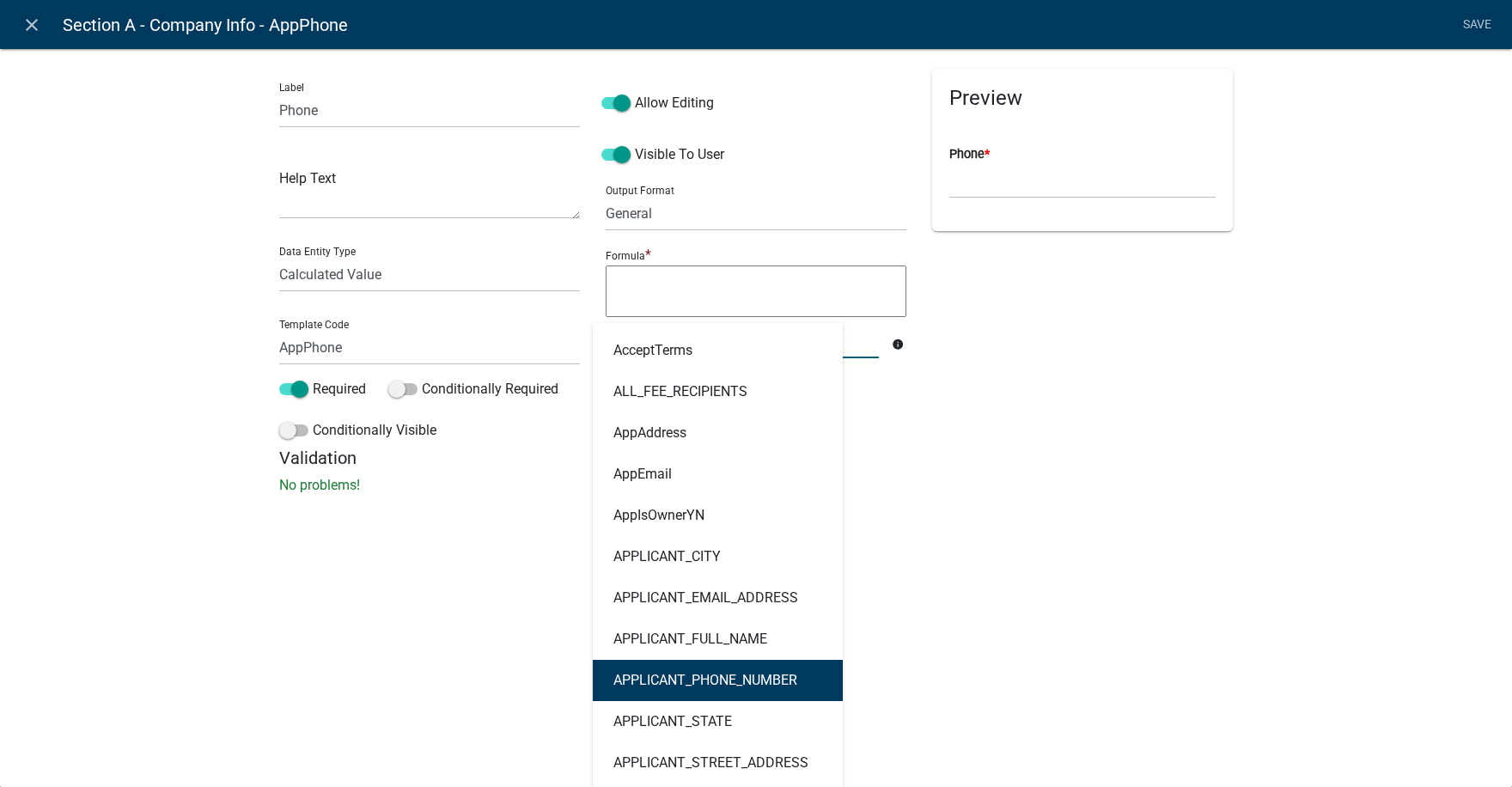
click at [695, 683] on ngb-highlight "APPLICANT_PHONE_NUMBER" at bounding box center [706, 680] width 184 height 14
type textarea "APPLICANT_PHONE_NUMBER"
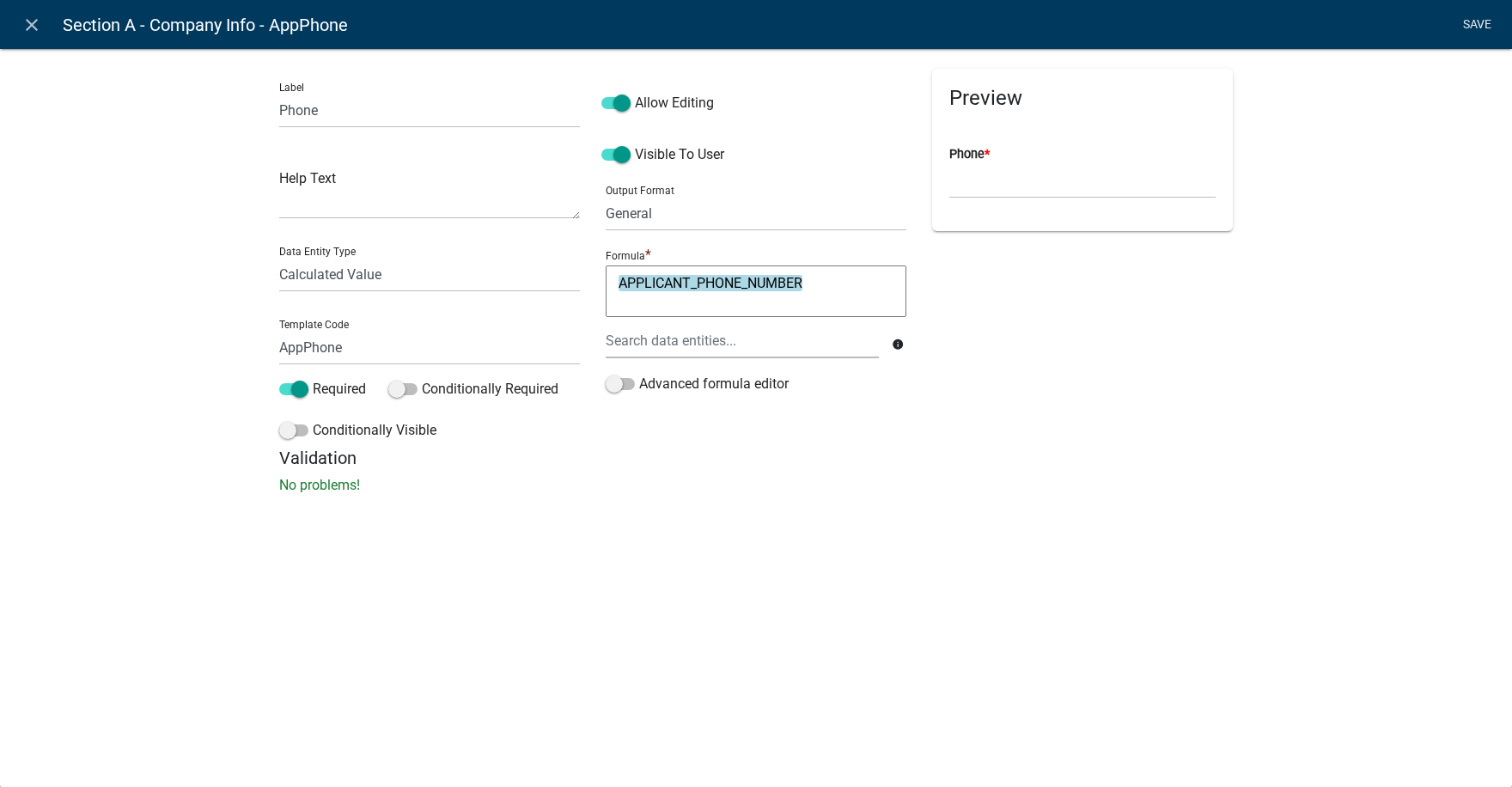
click at [1472, 26] on link "Save" at bounding box center [1475, 25] width 43 height 33
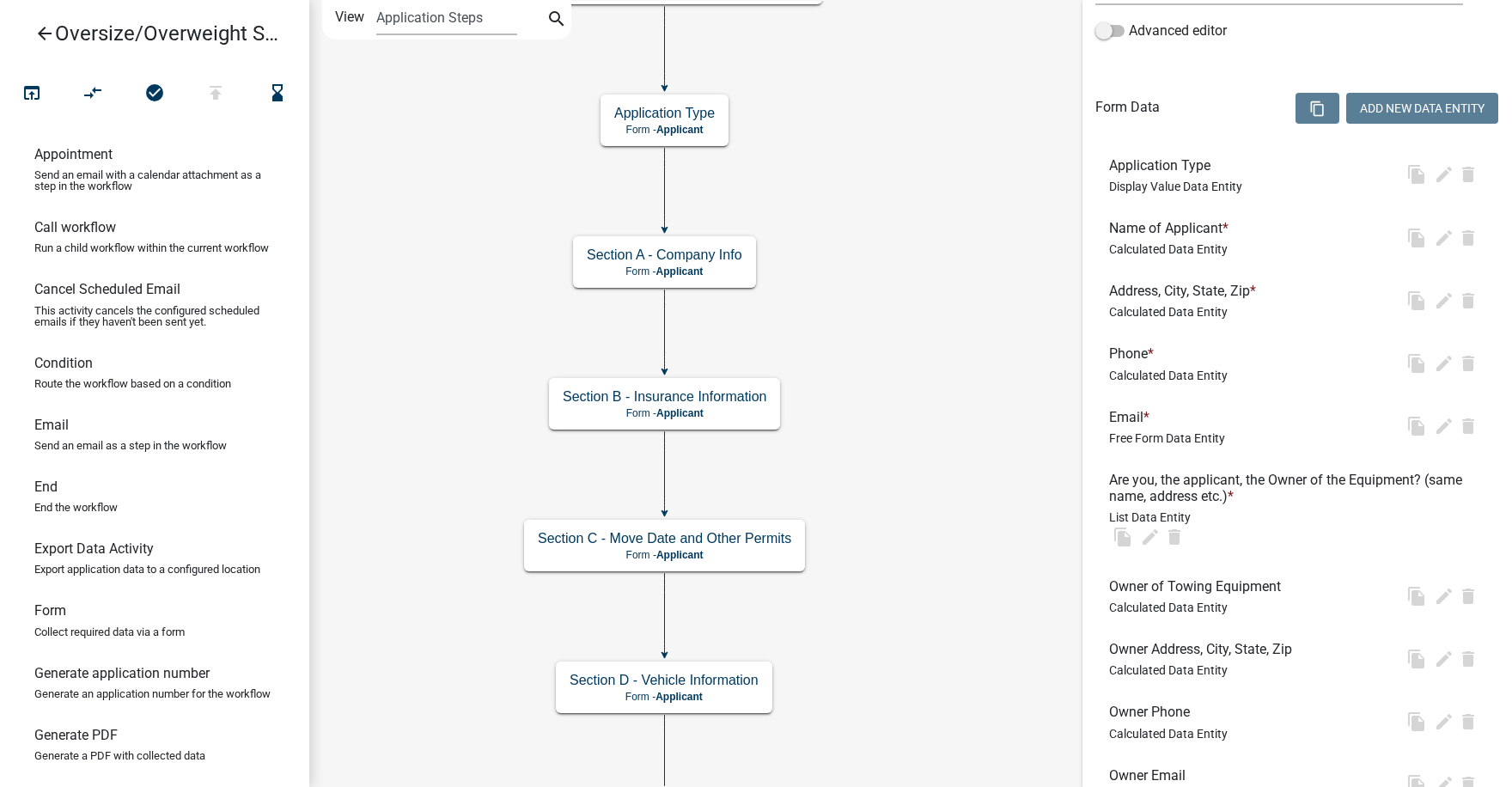
scroll to position [0, 0]
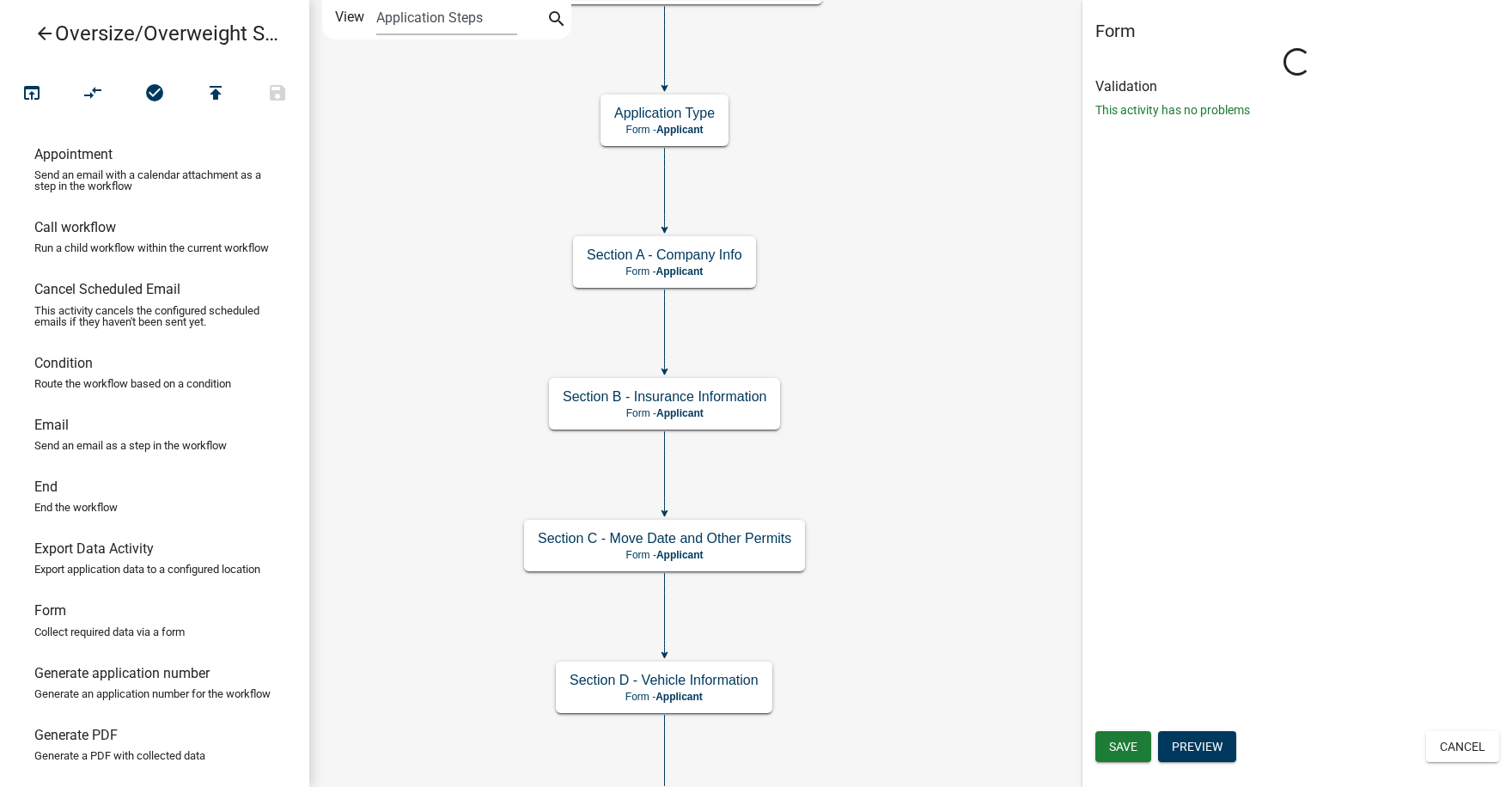
click at [1300, 70] on div "Loading..." at bounding box center [1297, 62] width 28 height 28
click at [1199, 742] on button "Preview" at bounding box center [1196, 746] width 78 height 31
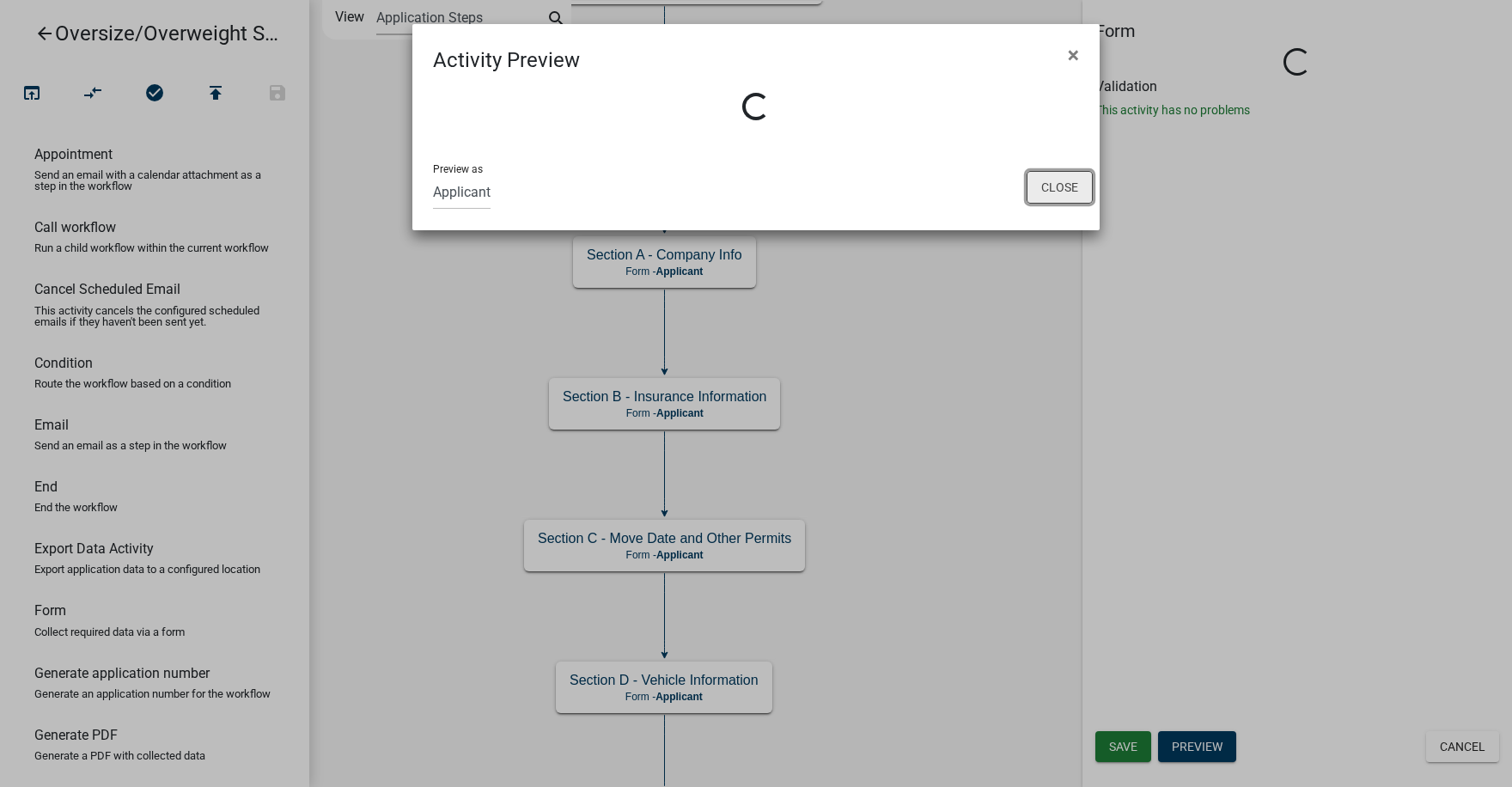
click at [1063, 185] on button "Close" at bounding box center [1059, 187] width 66 height 33
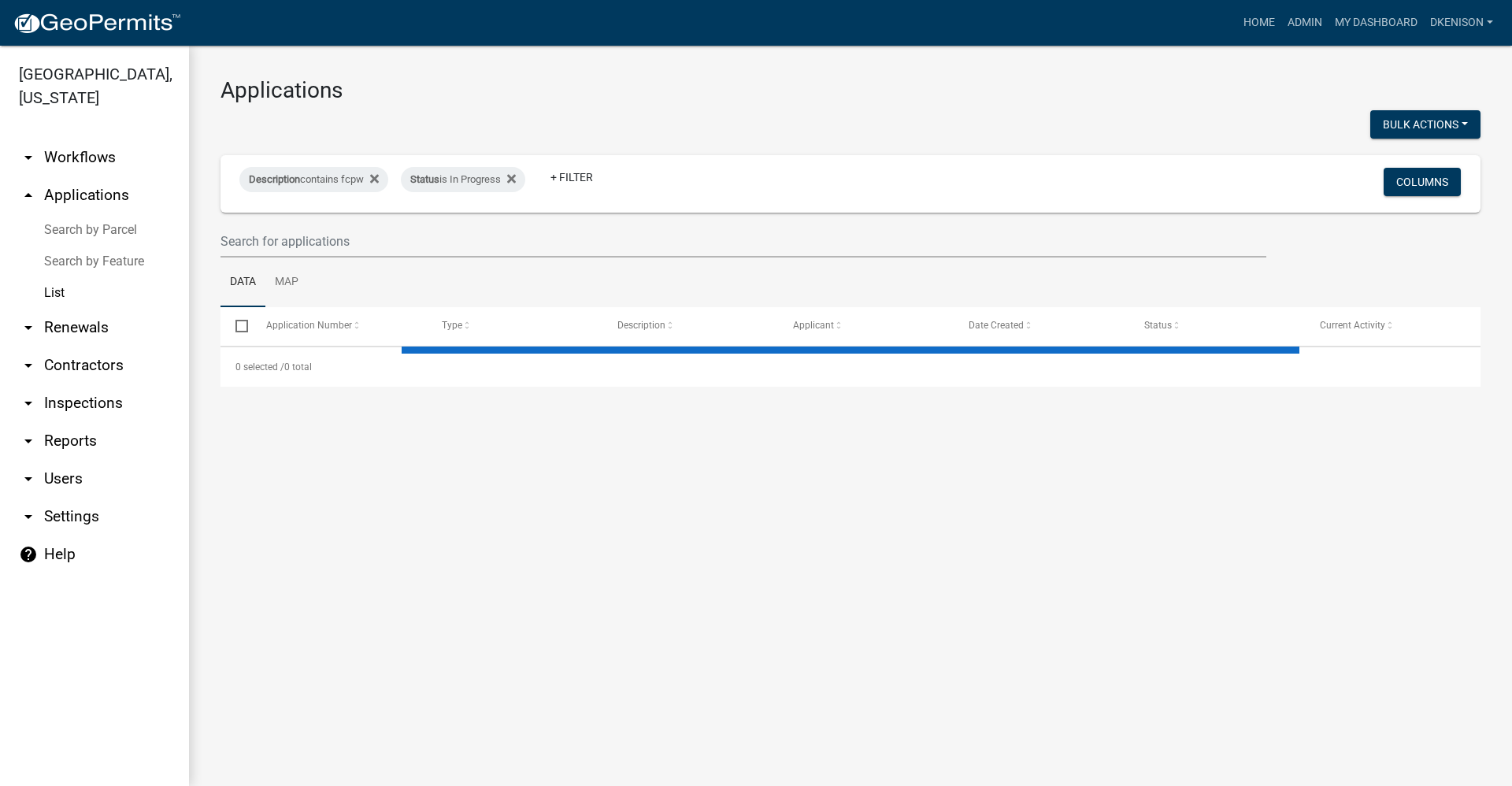
select select "3: 100"
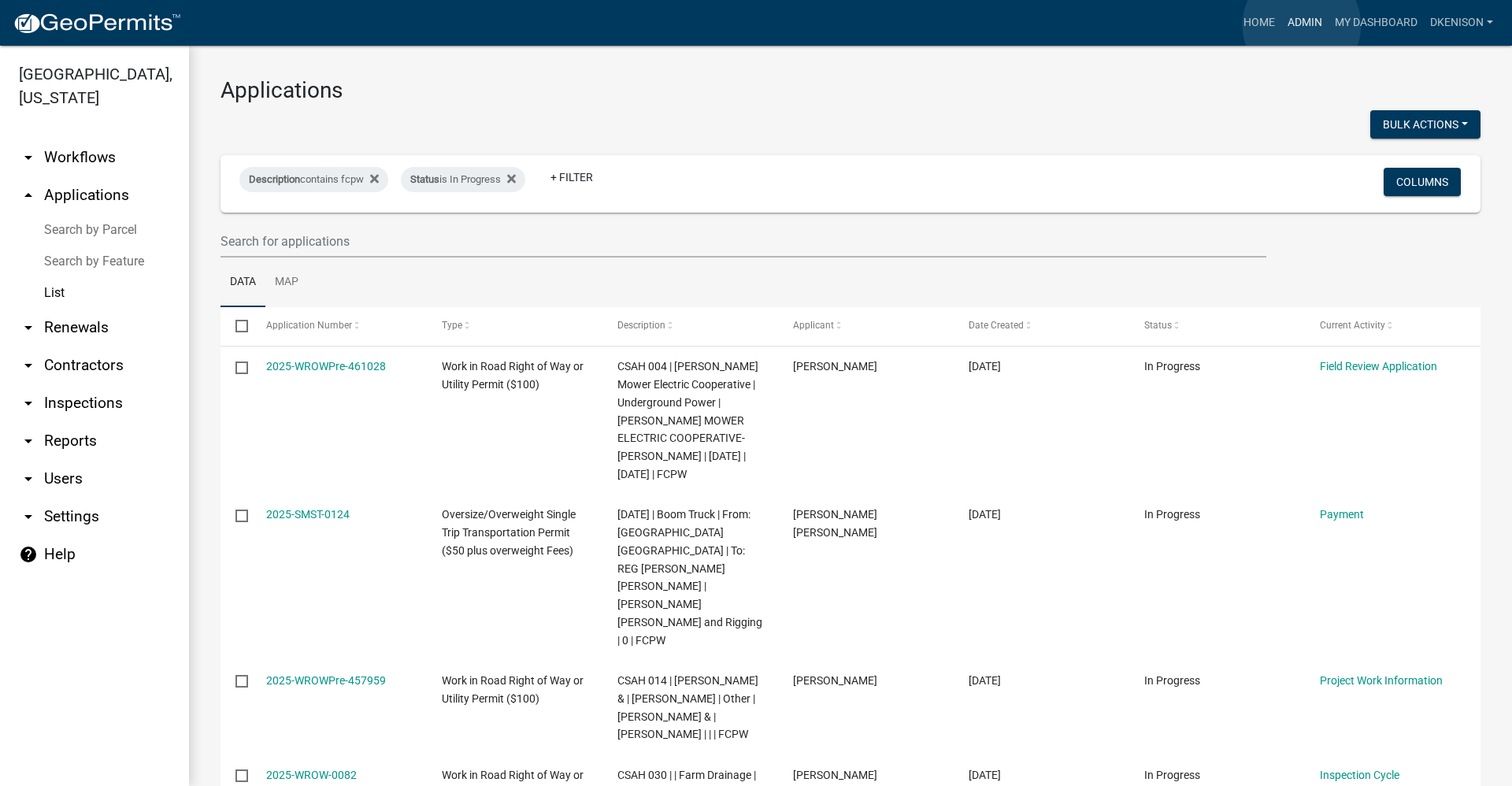
click at [731, 25] on link "Admin" at bounding box center [1305, 23] width 47 height 30
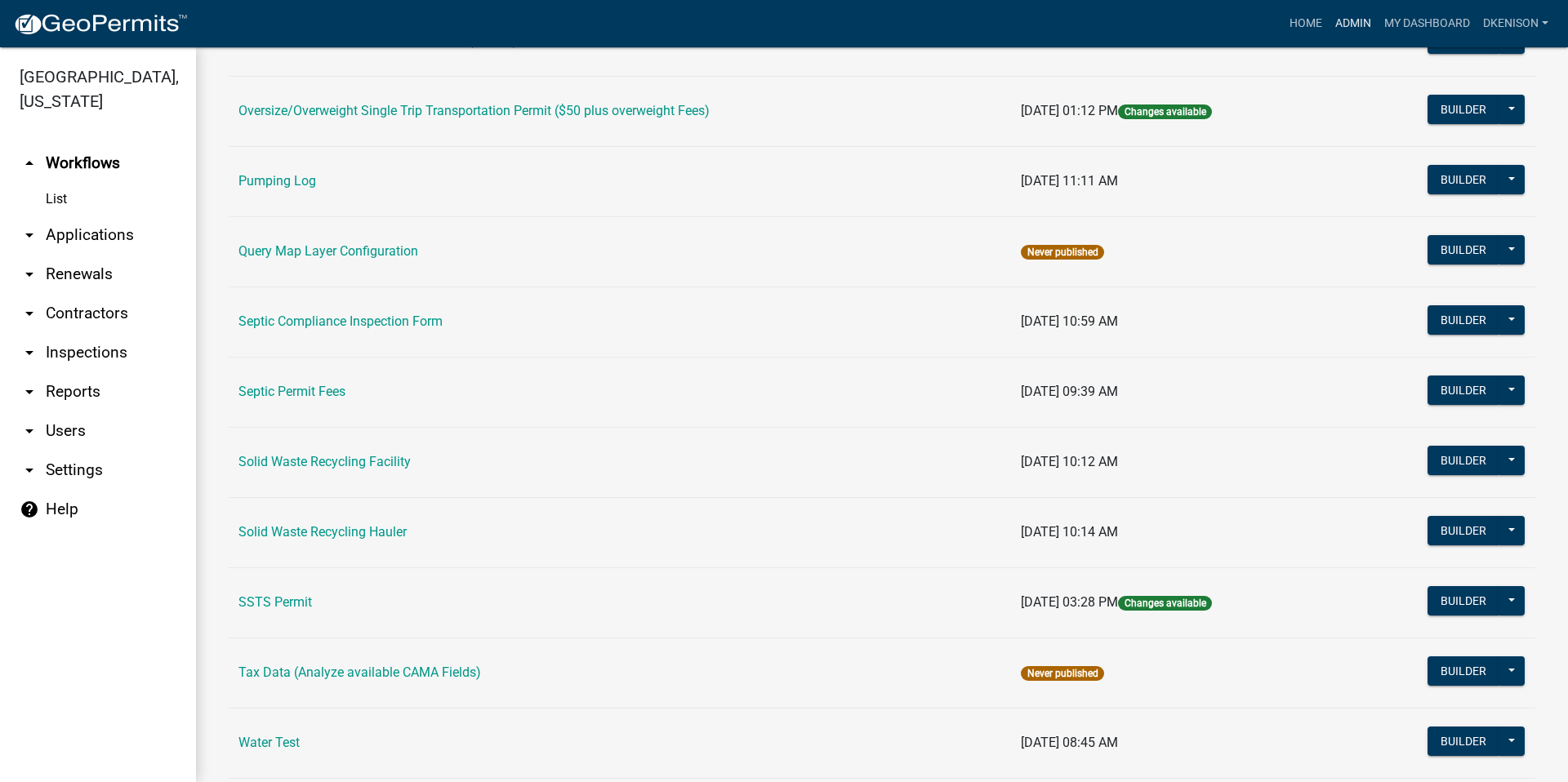
scroll to position [1021, 0]
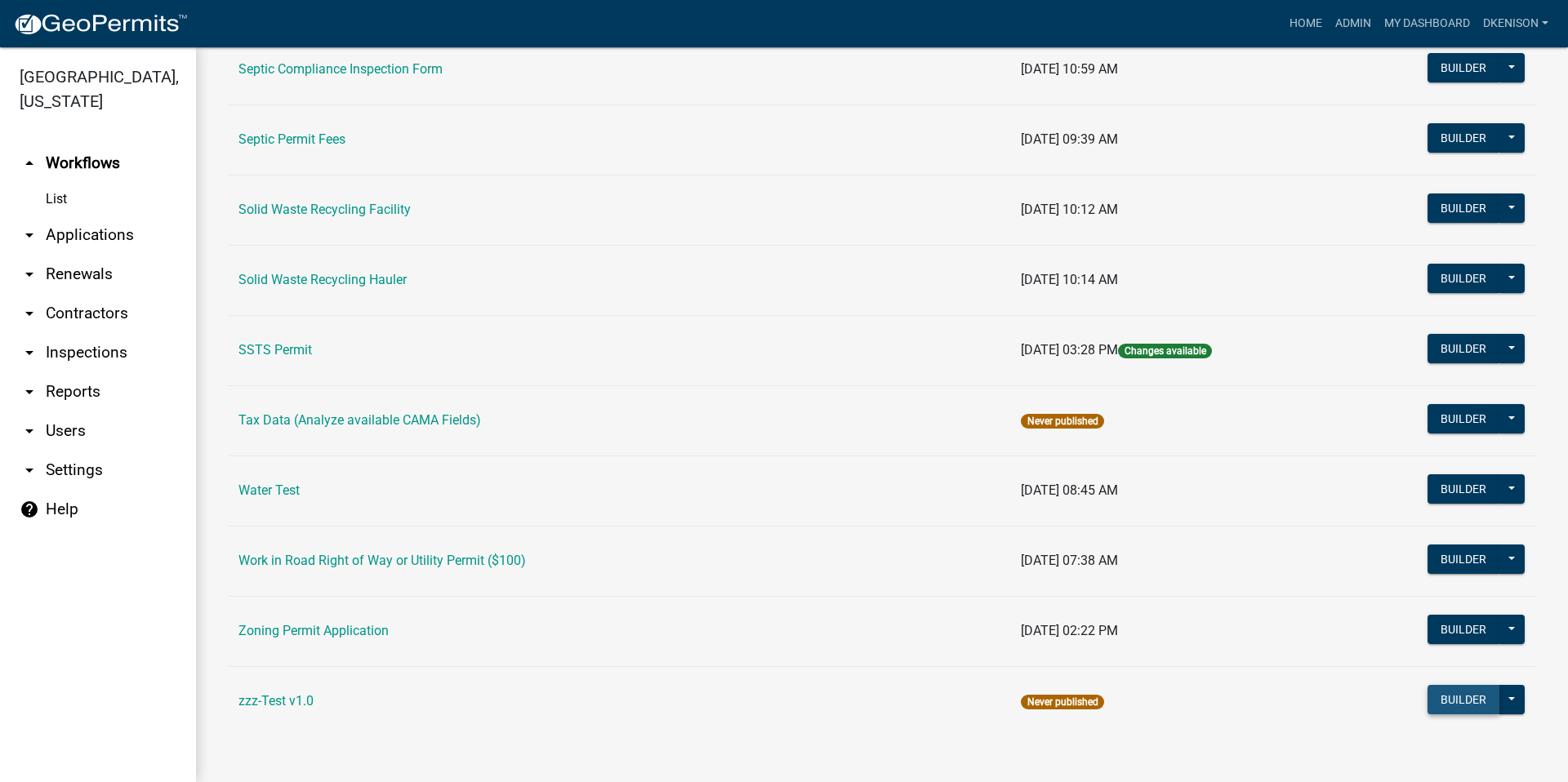
click at [758, 704] on button "Builder" at bounding box center [1464, 699] width 72 height 29
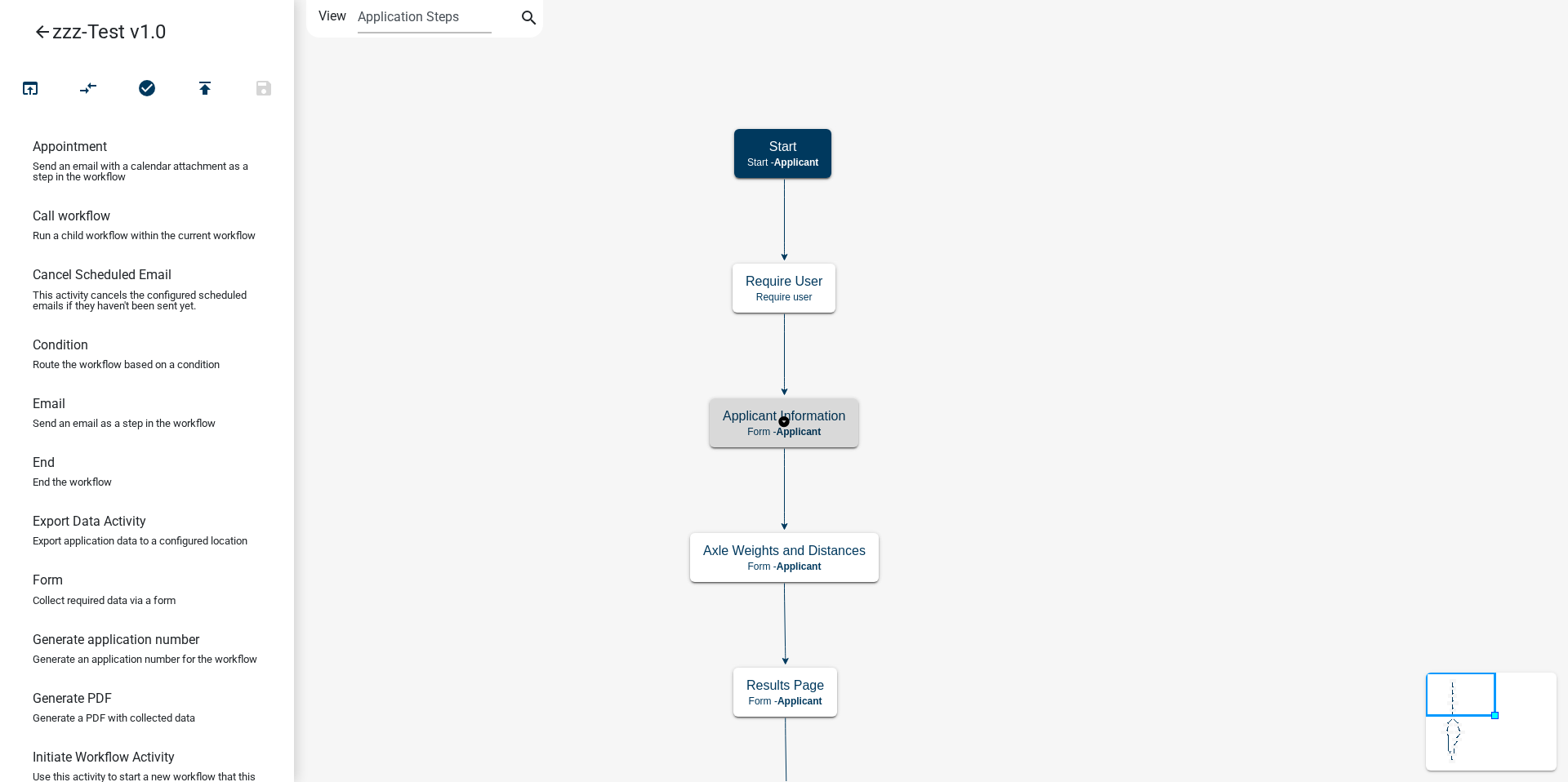
click at [758, 419] on h5 "Applicant Information" at bounding box center [784, 416] width 122 height 15
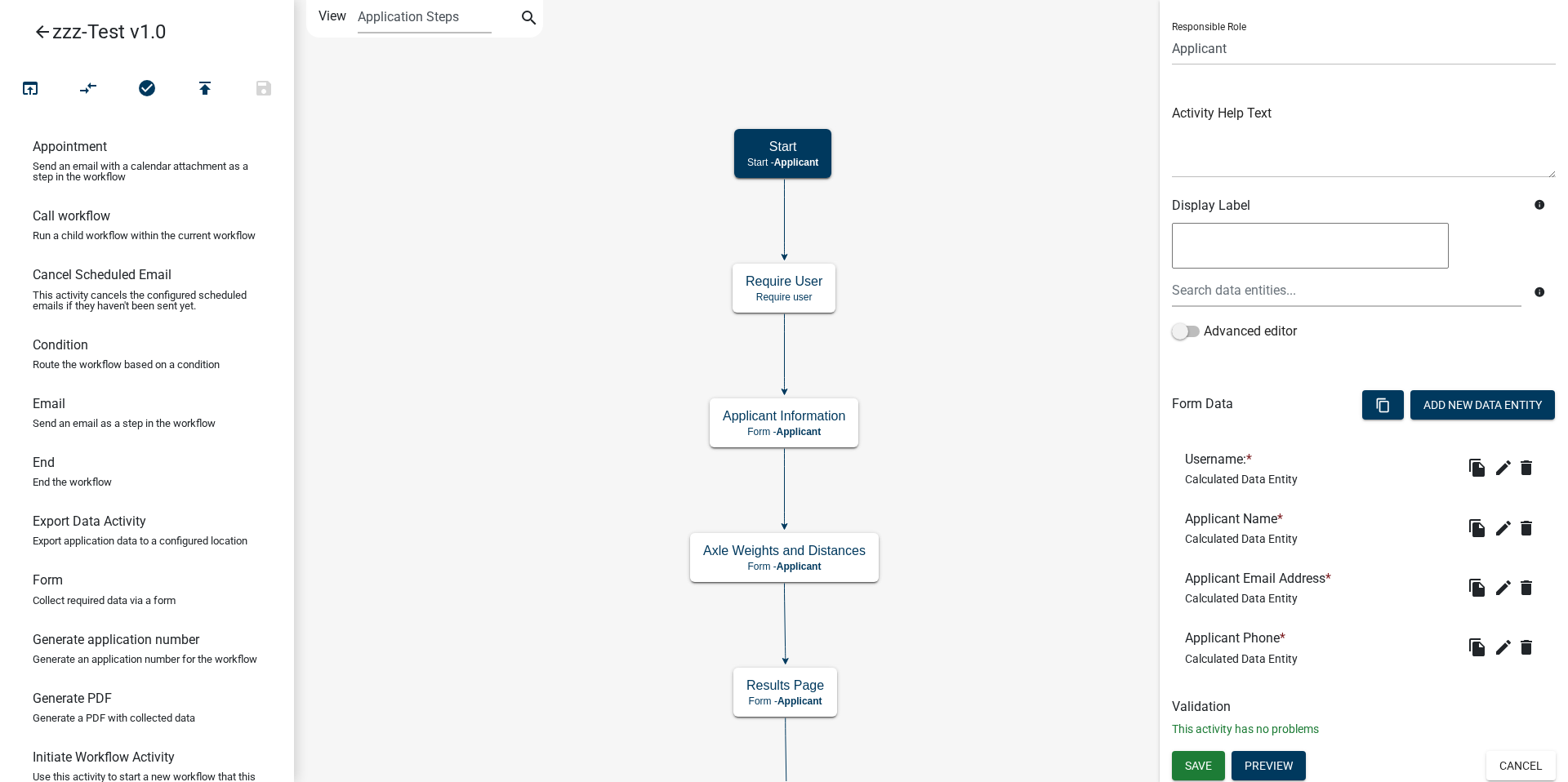
scroll to position [108, 0]
click at [758, 525] on icon "edit" at bounding box center [1503, 526] width 20 height 20
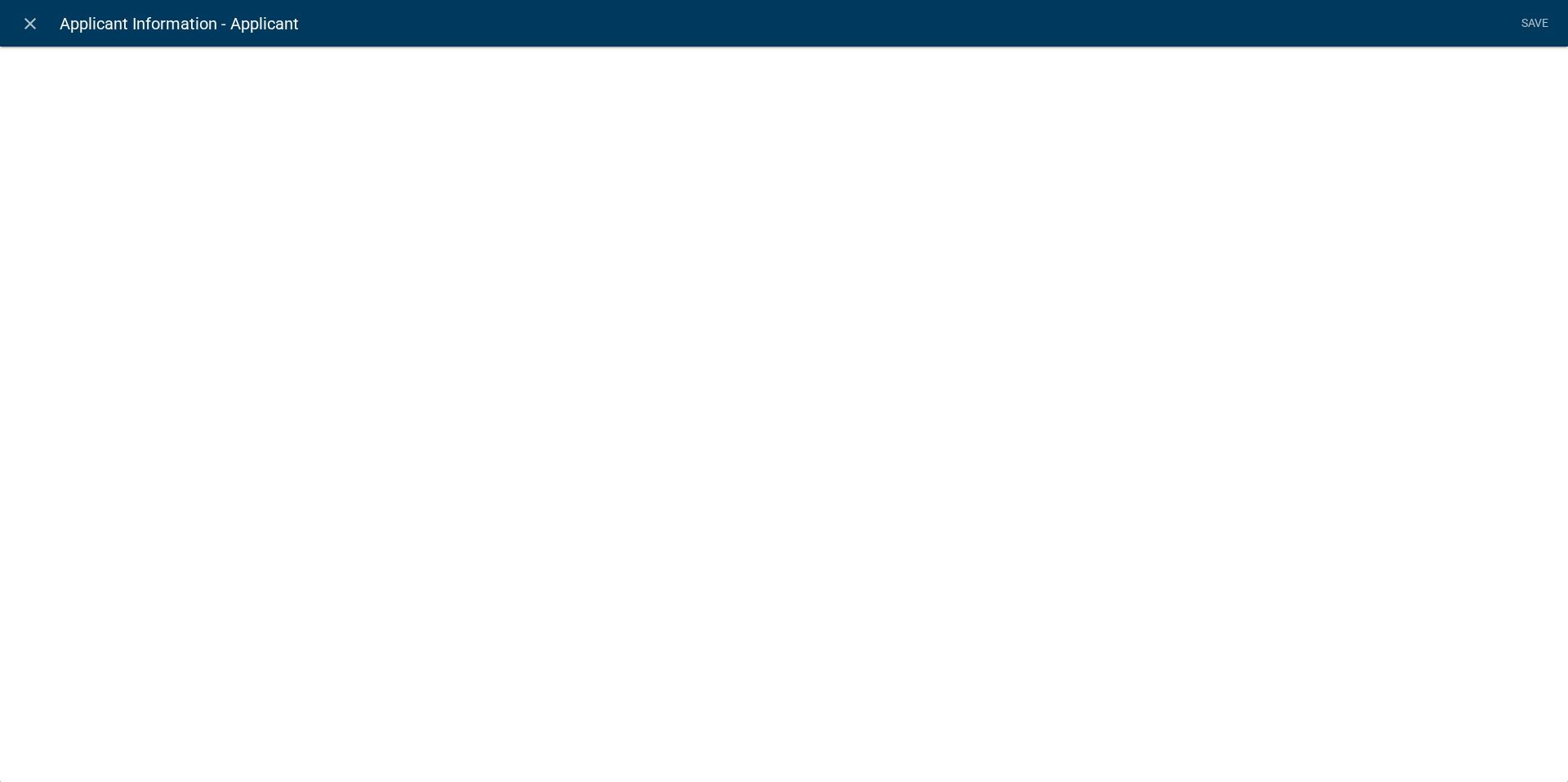
select select "calculated-value"
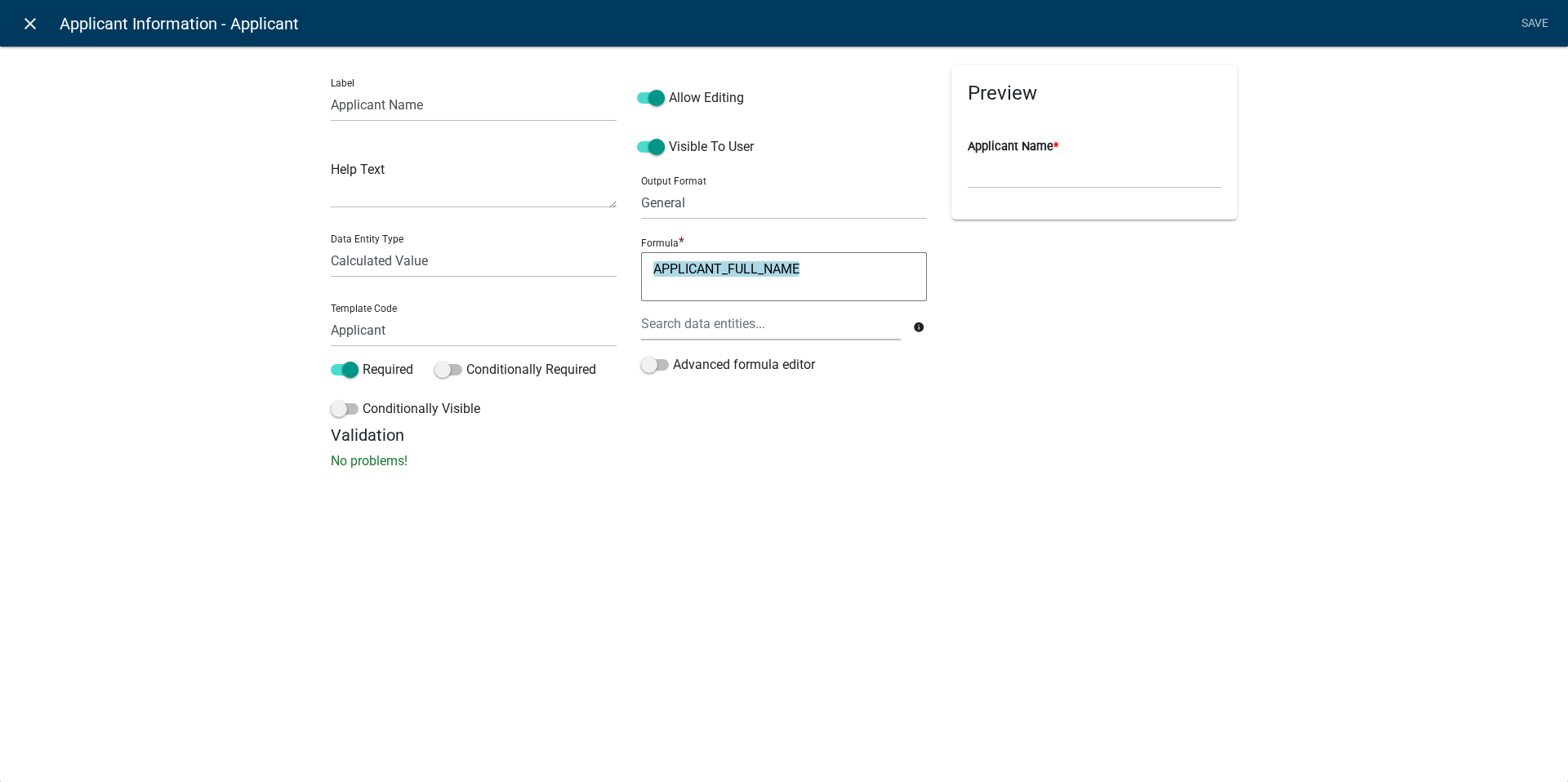
click at [31, 26] on icon "close" at bounding box center [30, 24] width 20 height 20
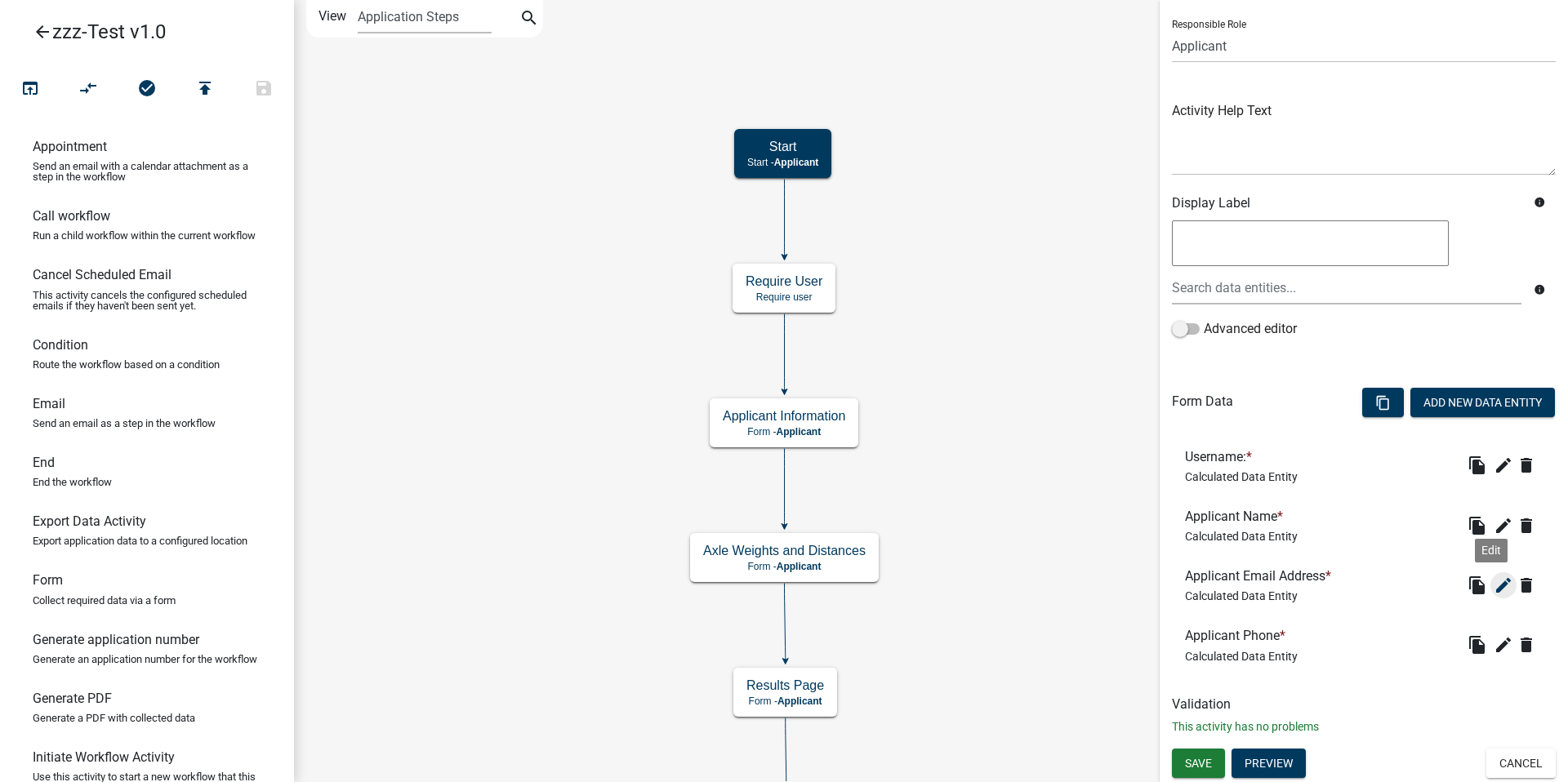
click at [758, 587] on icon "edit" at bounding box center [1503, 585] width 20 height 20
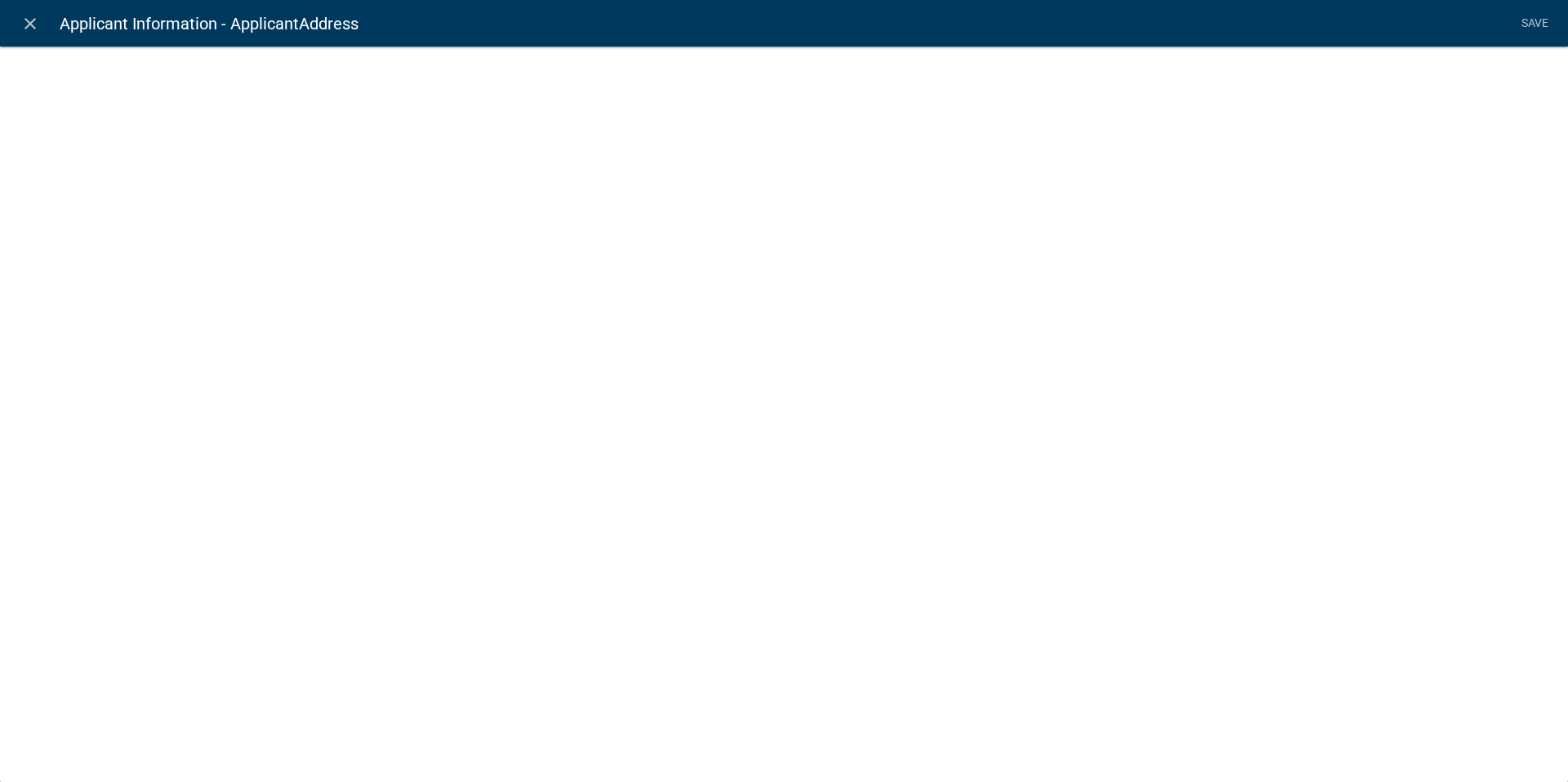
select select "calculated-value"
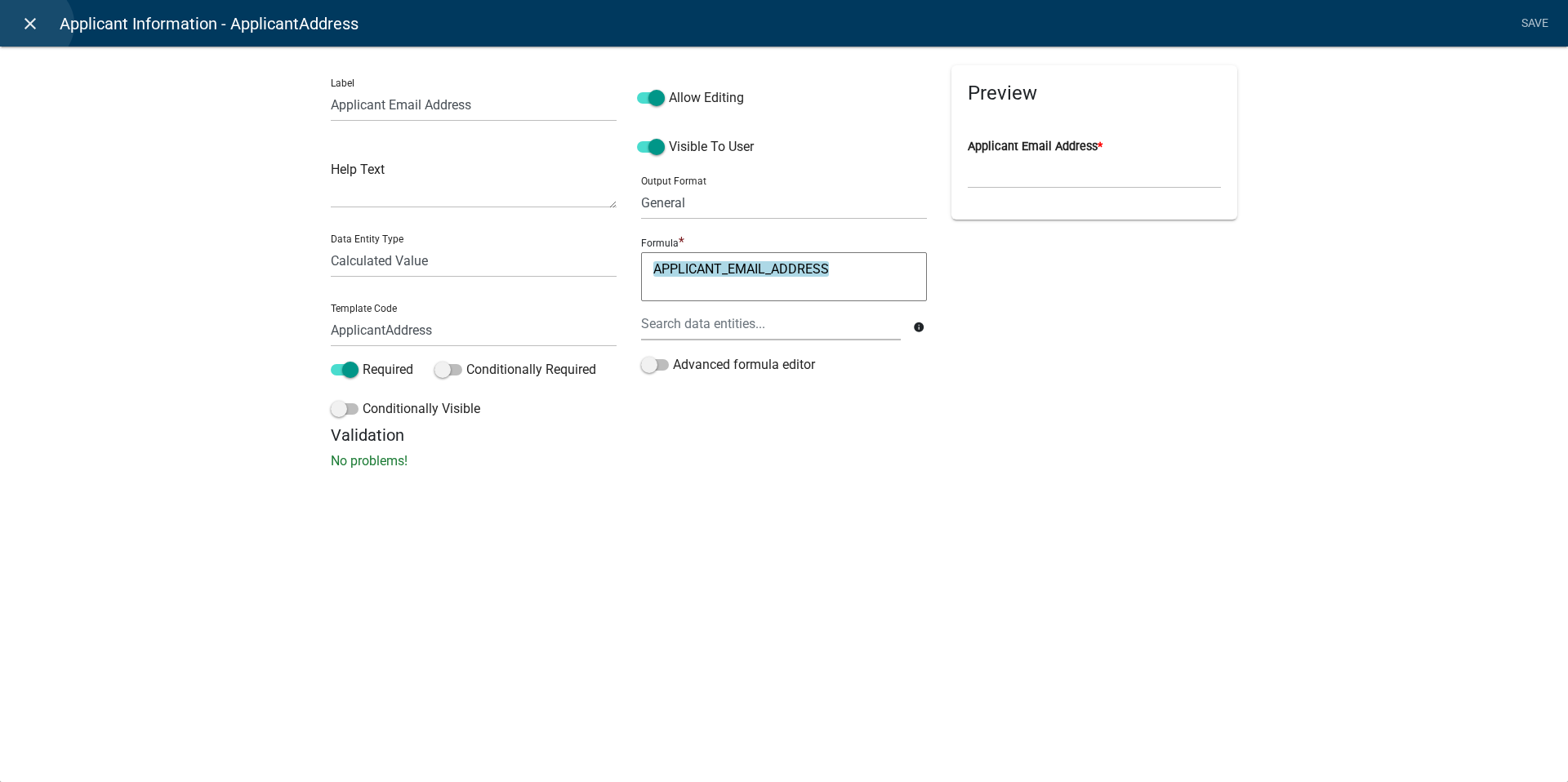
click at [33, 24] on icon "close" at bounding box center [30, 24] width 20 height 20
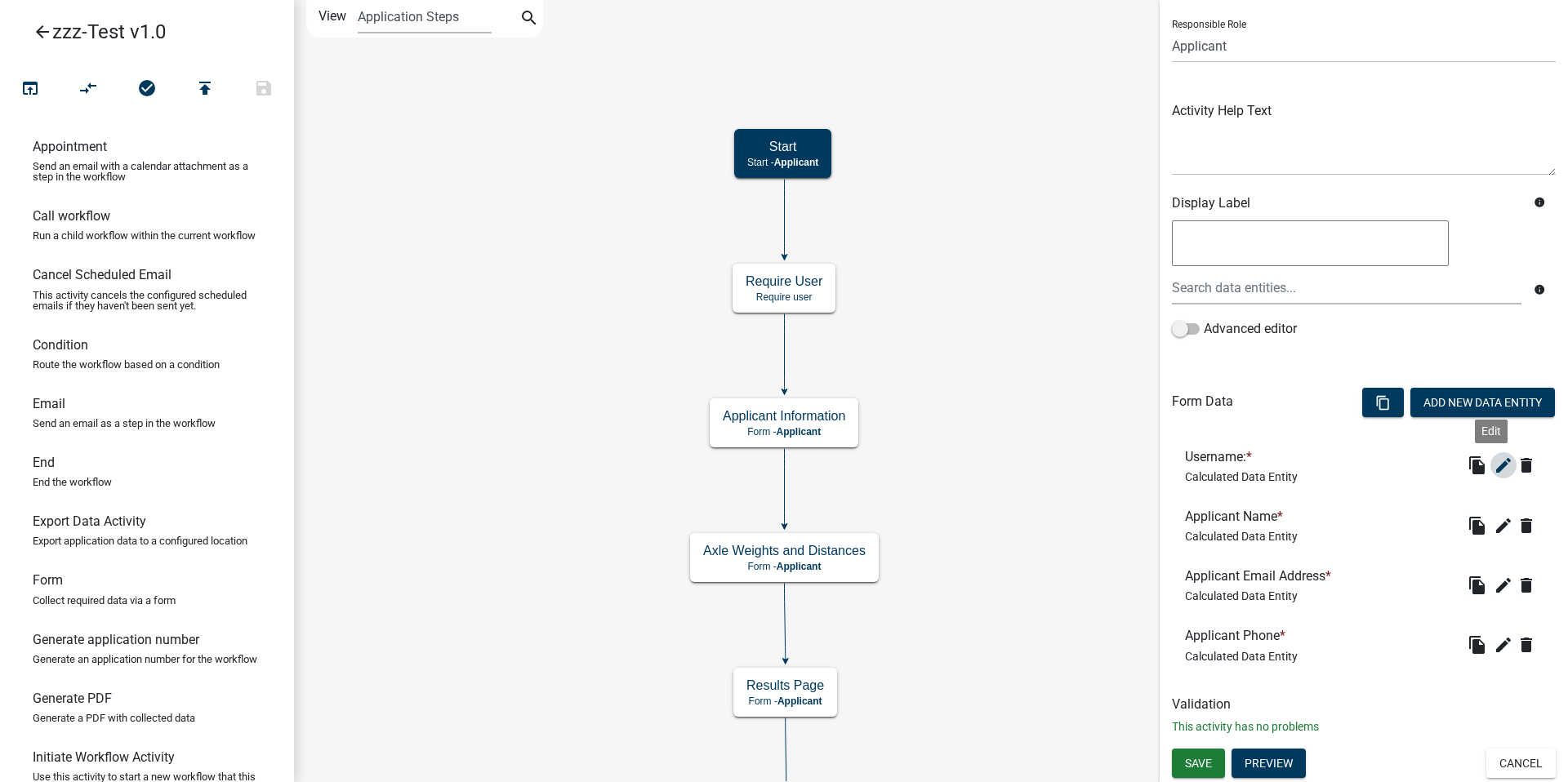
click at [758, 465] on icon "edit" at bounding box center [1503, 465] width 20 height 20
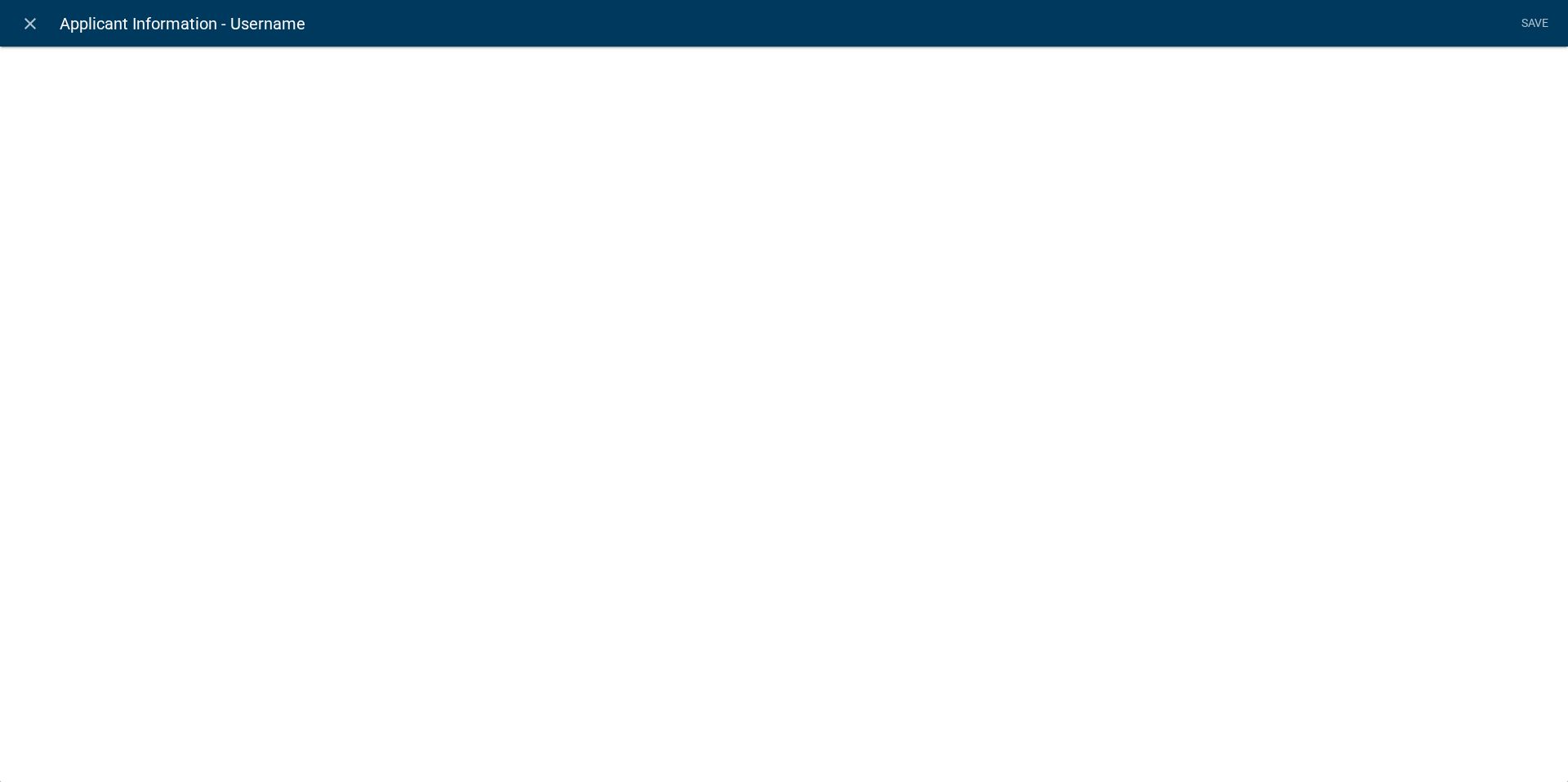
select select "calculated-value"
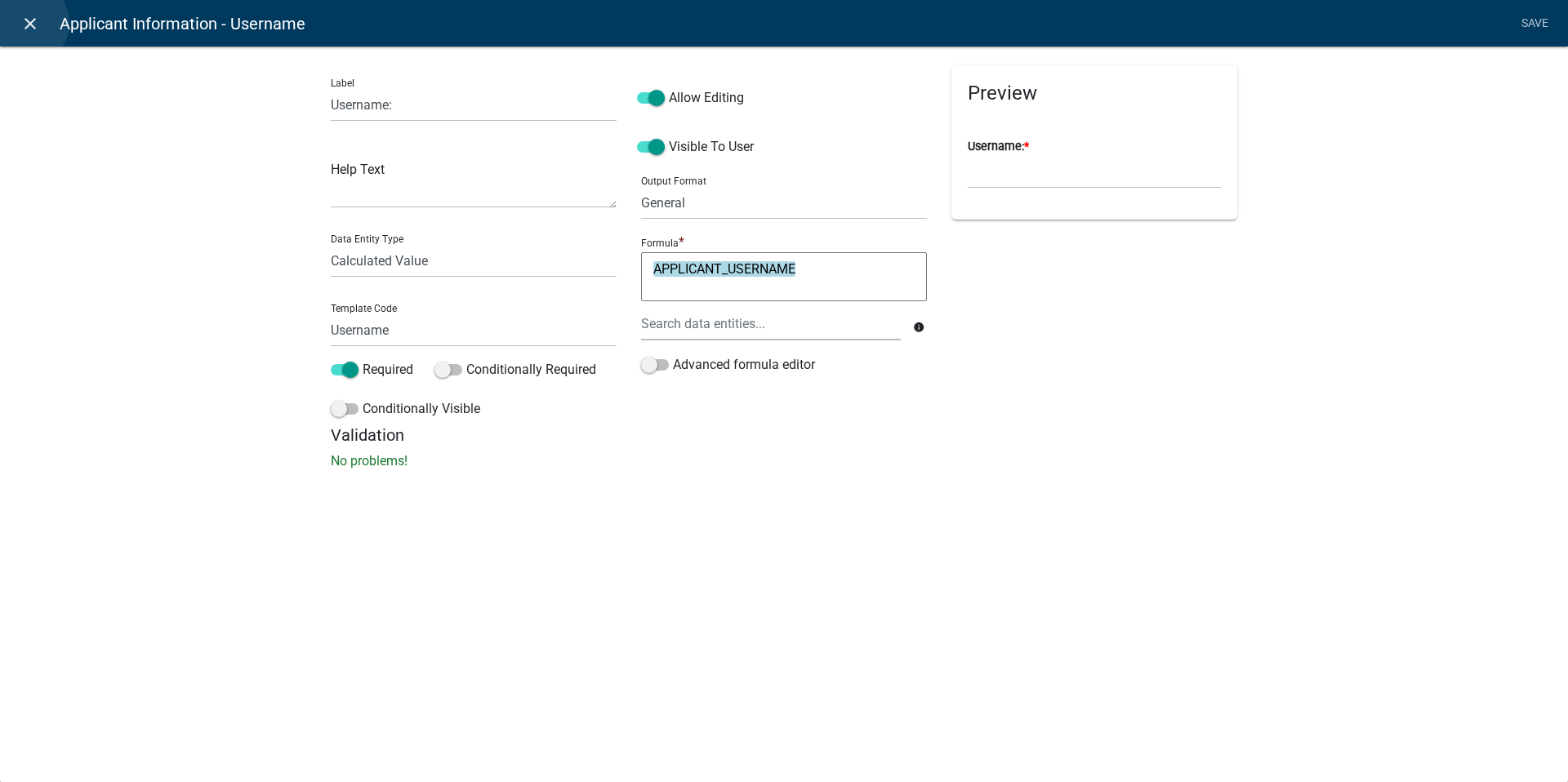
click at [28, 23] on icon "close" at bounding box center [30, 24] width 20 height 20
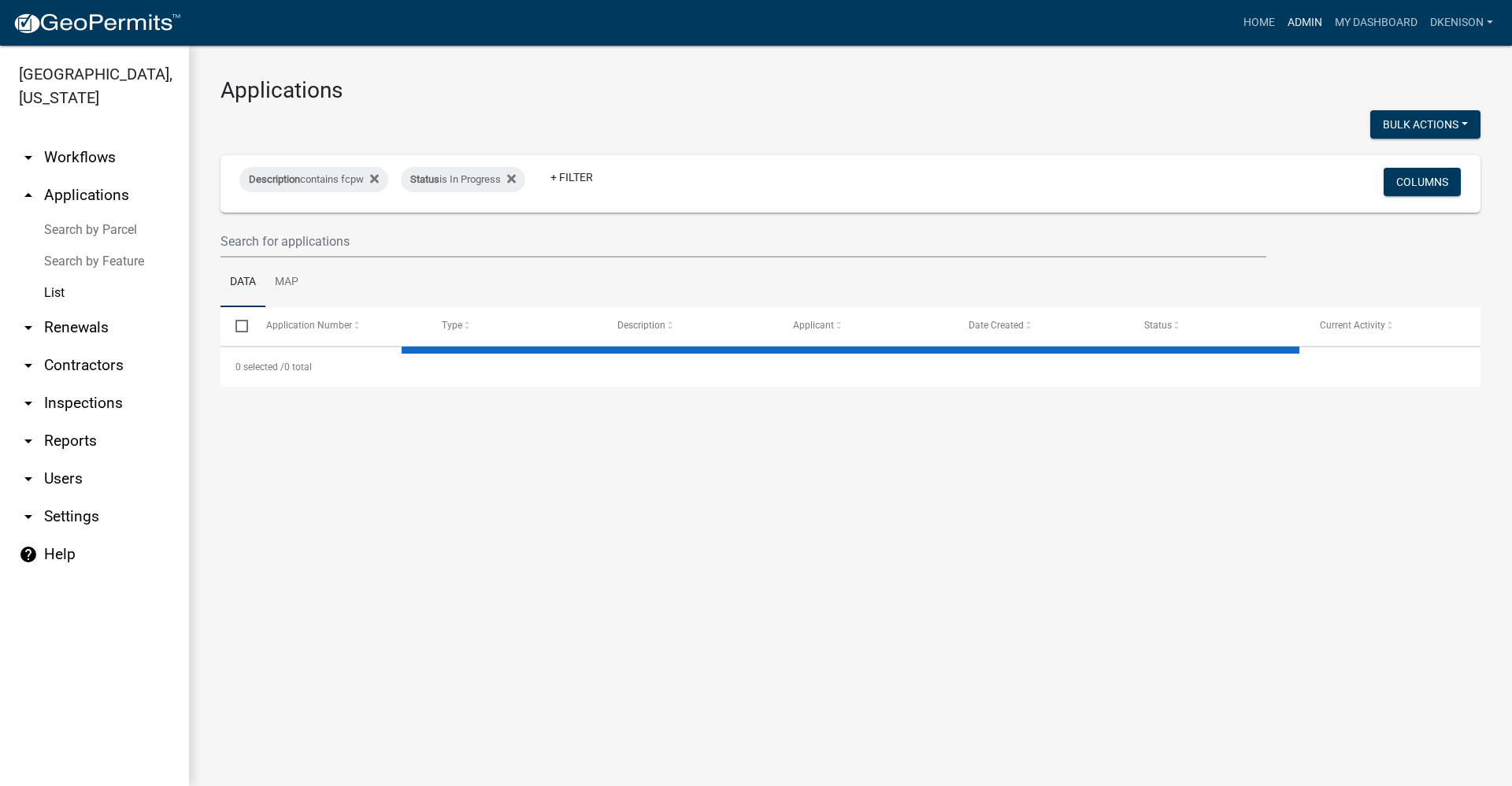
click at [731, 25] on link "Admin" at bounding box center [1305, 23] width 47 height 30
click at [731, 24] on link "Admin" at bounding box center [1305, 23] width 47 height 30
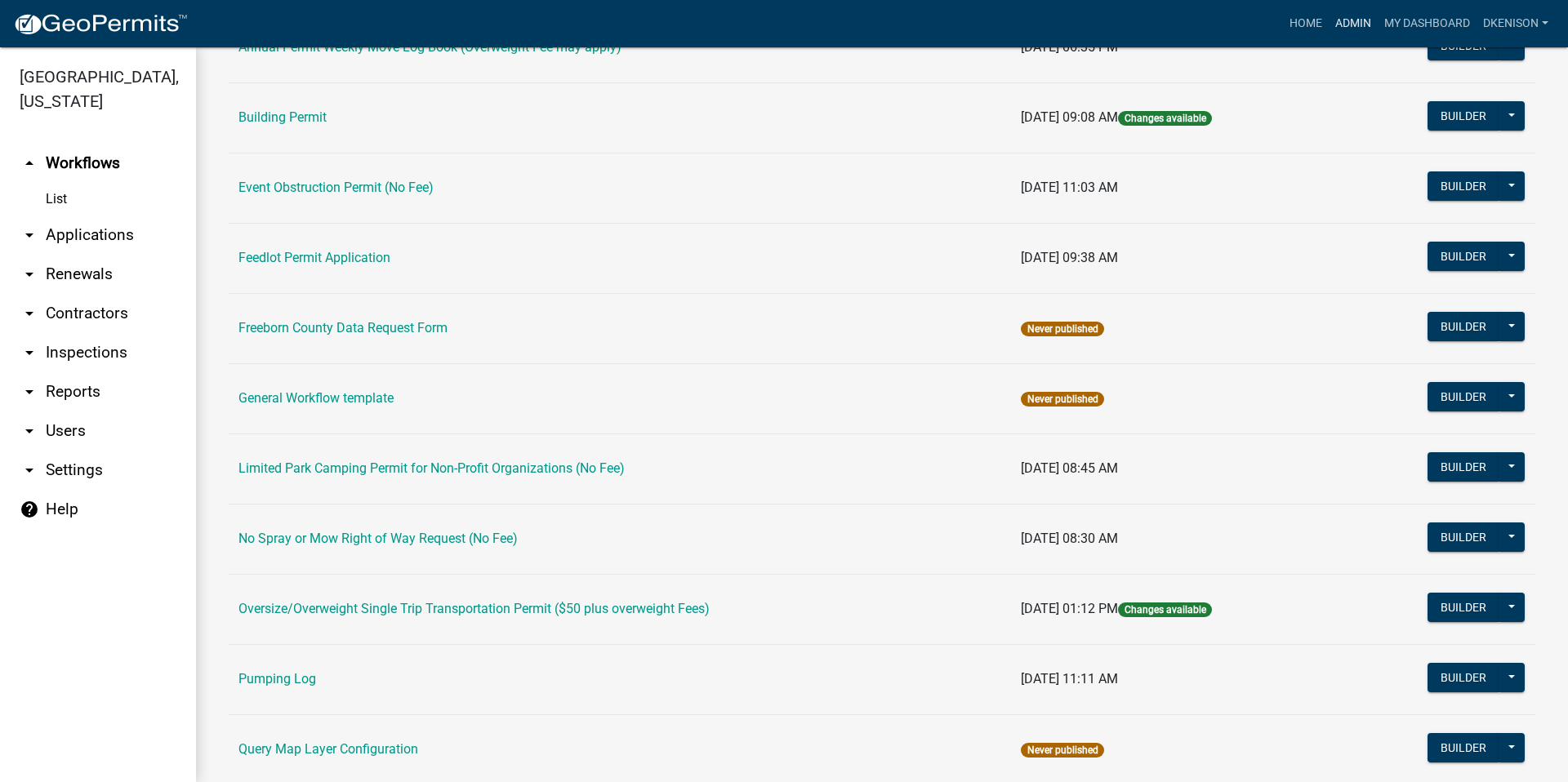
scroll to position [327, 0]
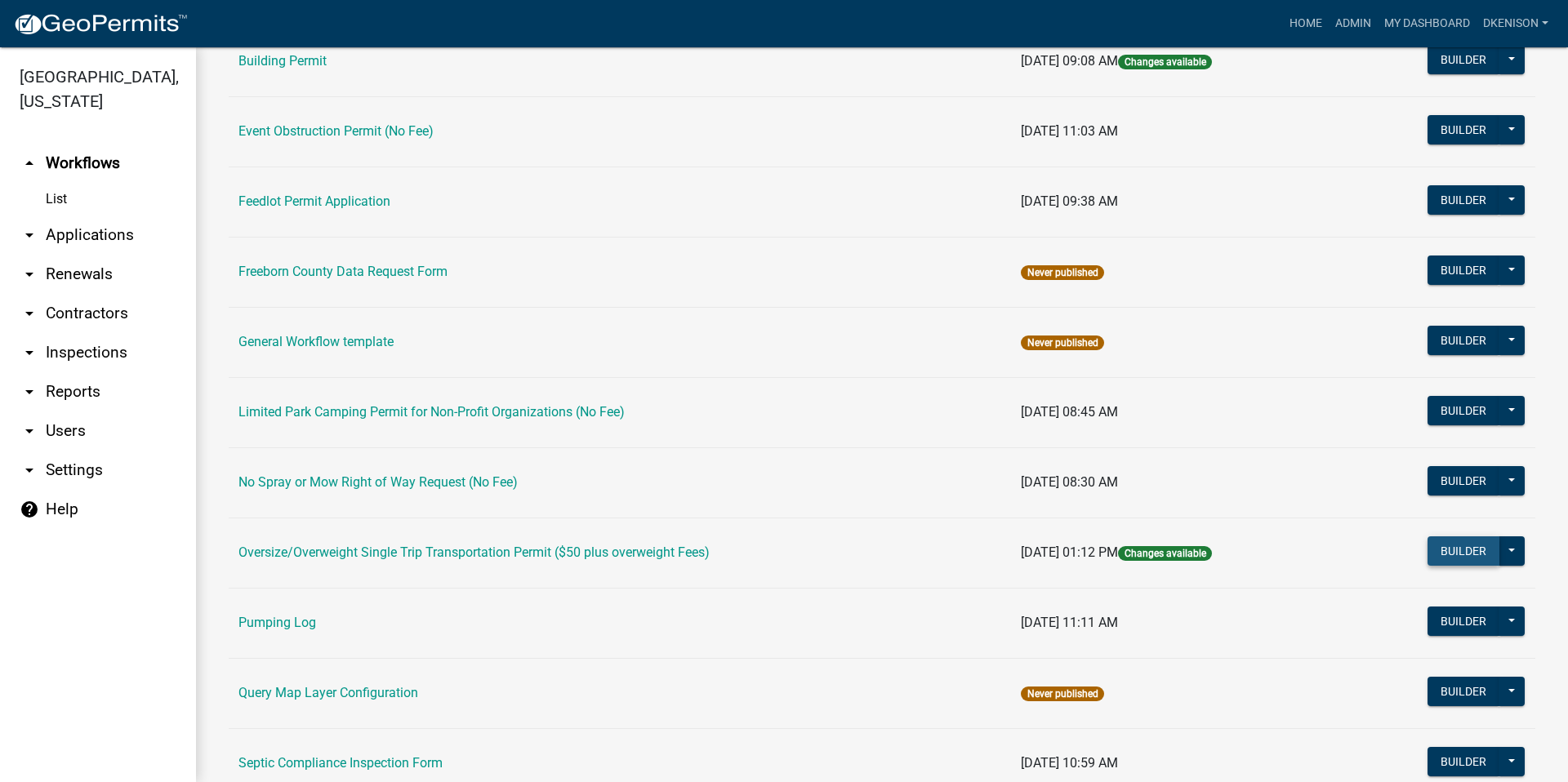
click at [758, 549] on button "Builder" at bounding box center [1464, 551] width 72 height 29
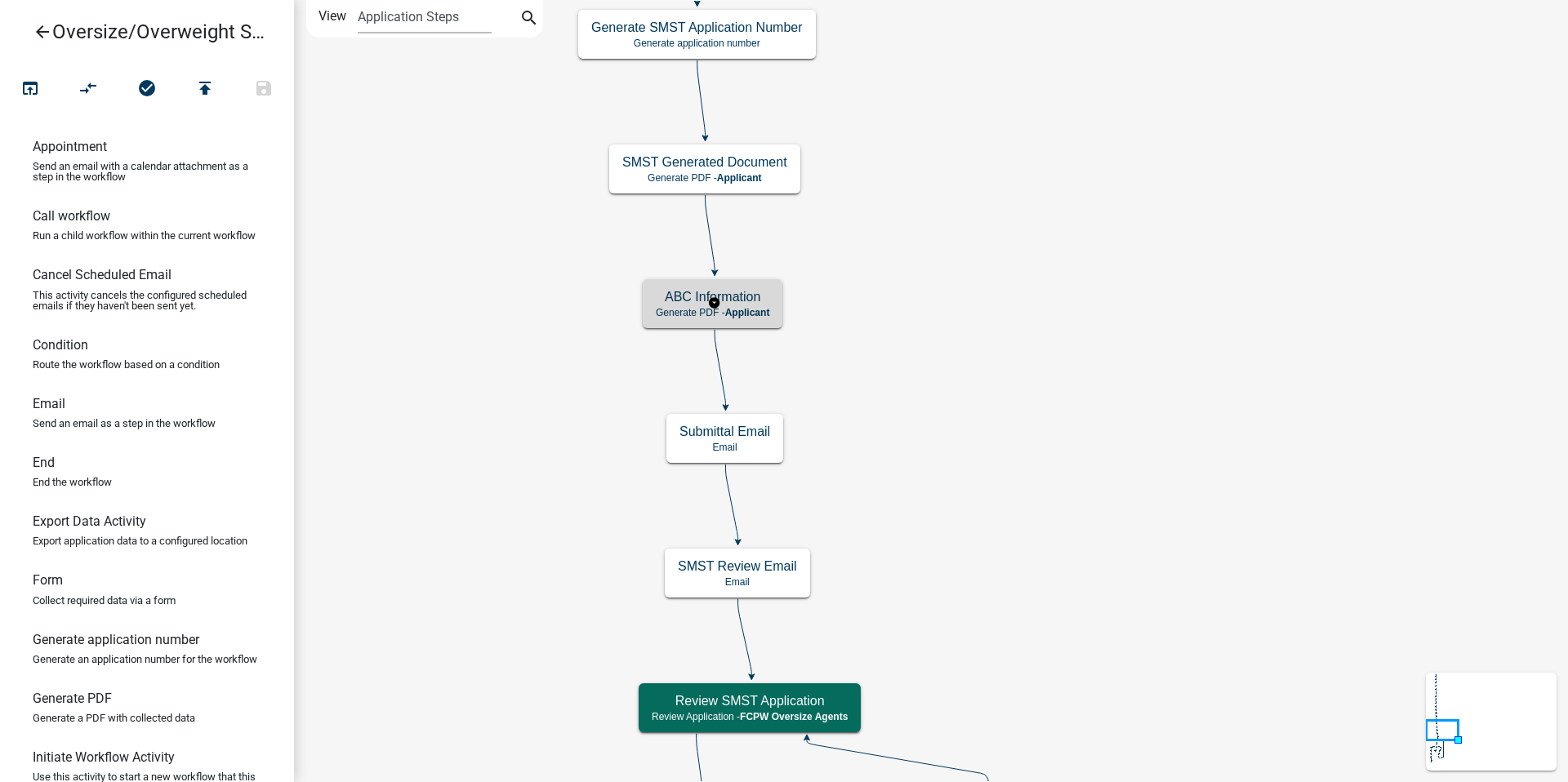
click at [742, 303] on h5 "ABC Information" at bounding box center [712, 296] width 114 height 15
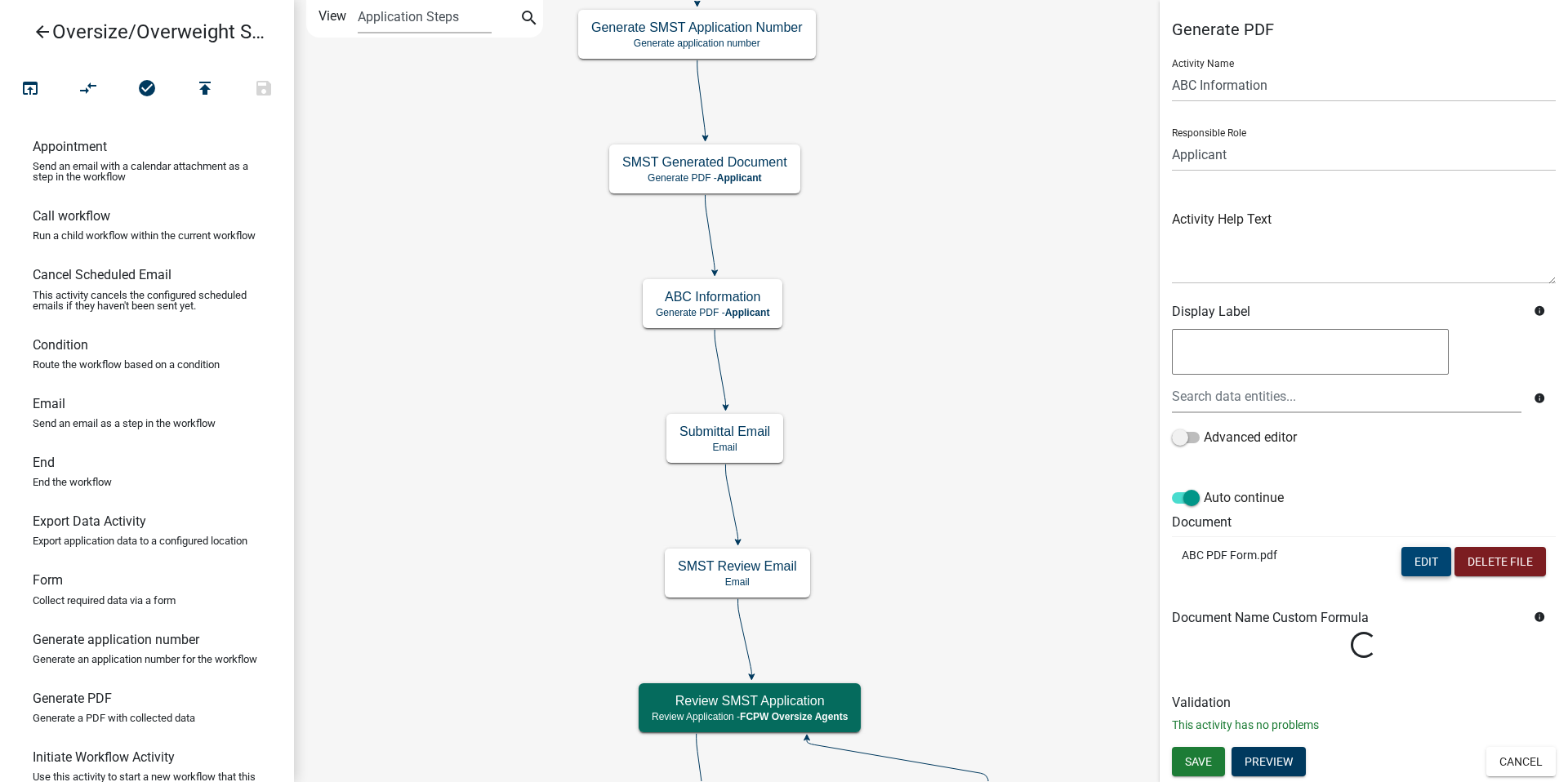
click at [758, 564] on button "Edit" at bounding box center [1426, 562] width 50 height 29
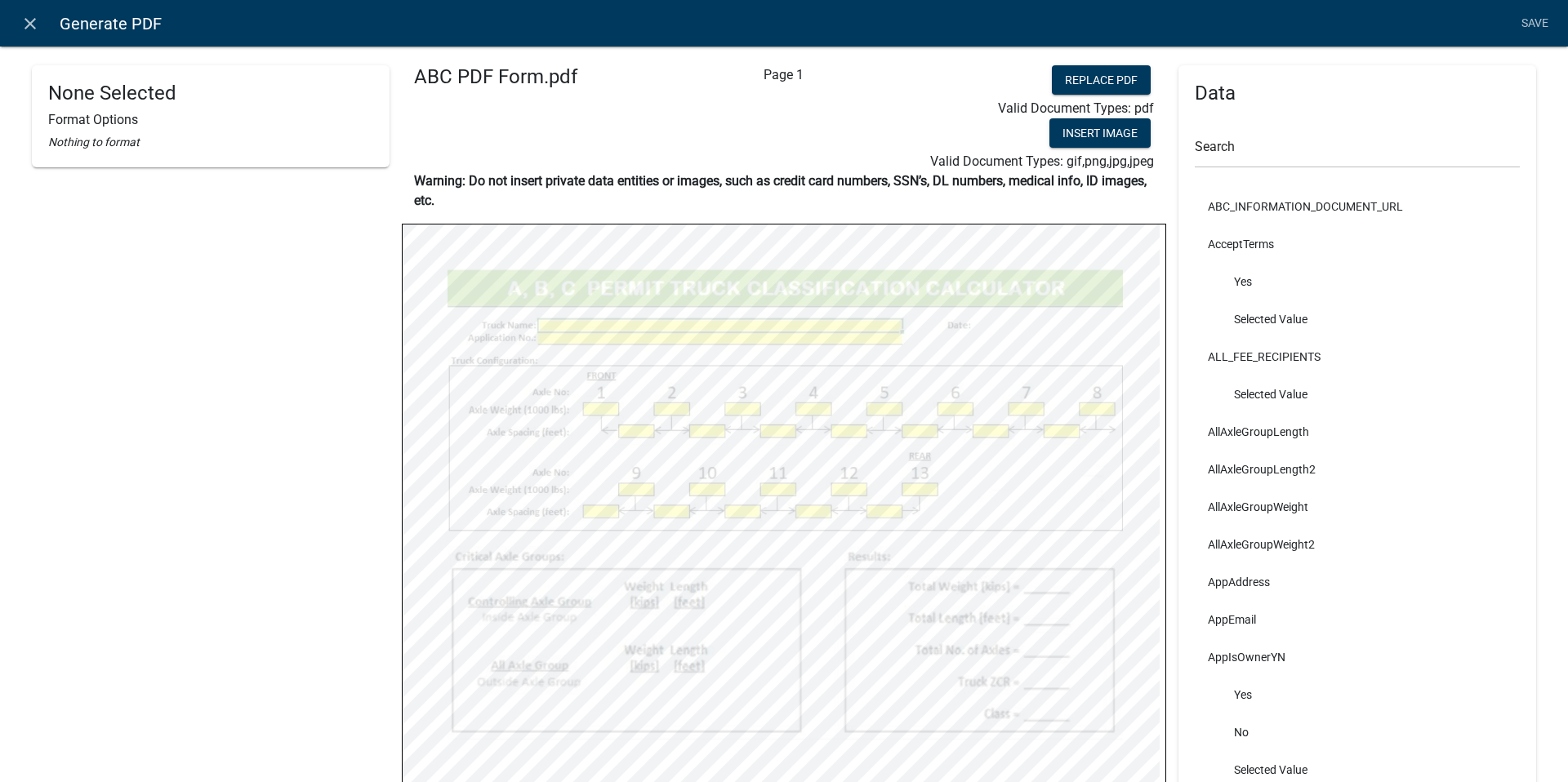
select select
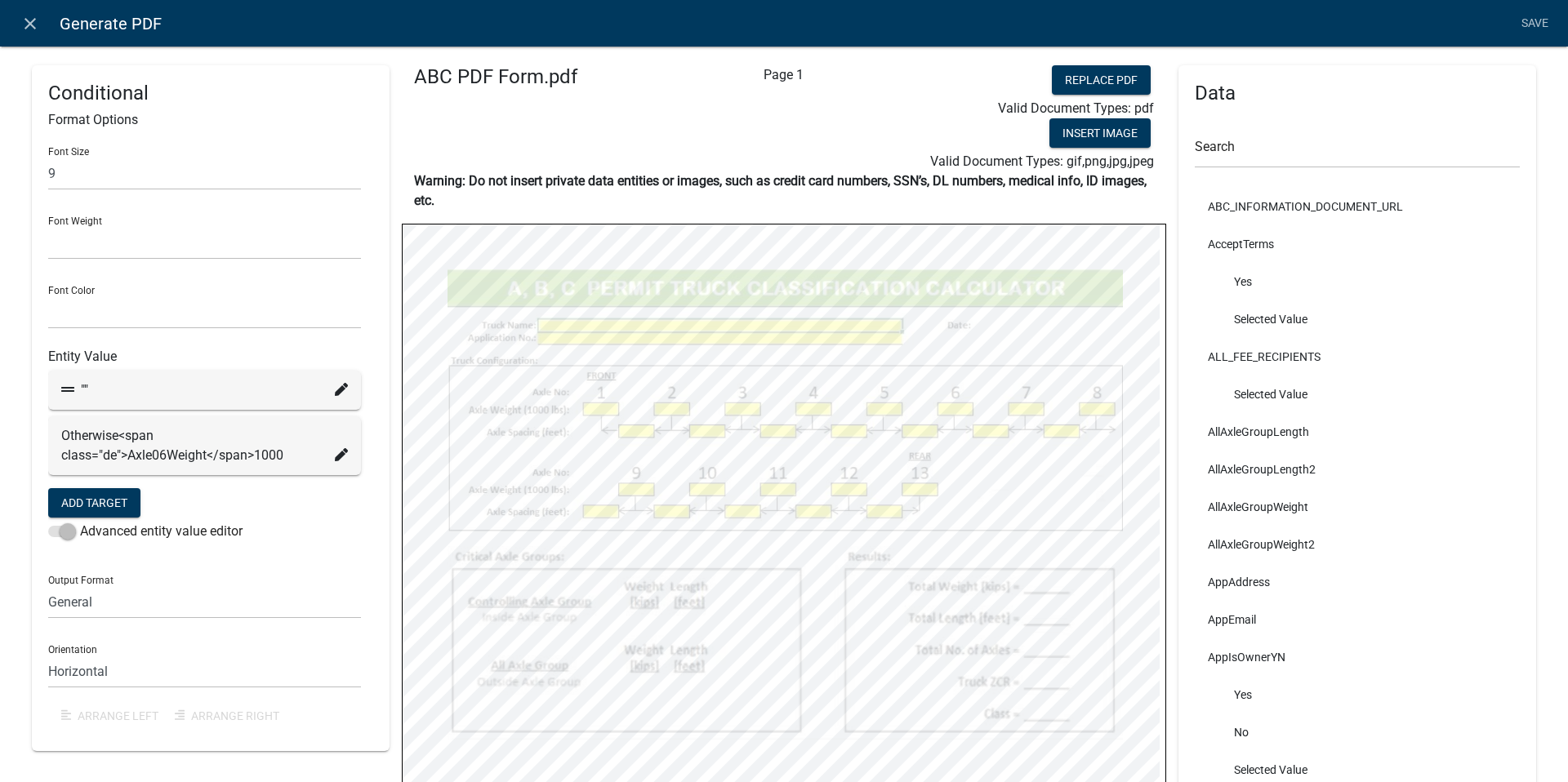
select select
click at [335, 455] on icon at bounding box center [342, 455] width 13 height 13
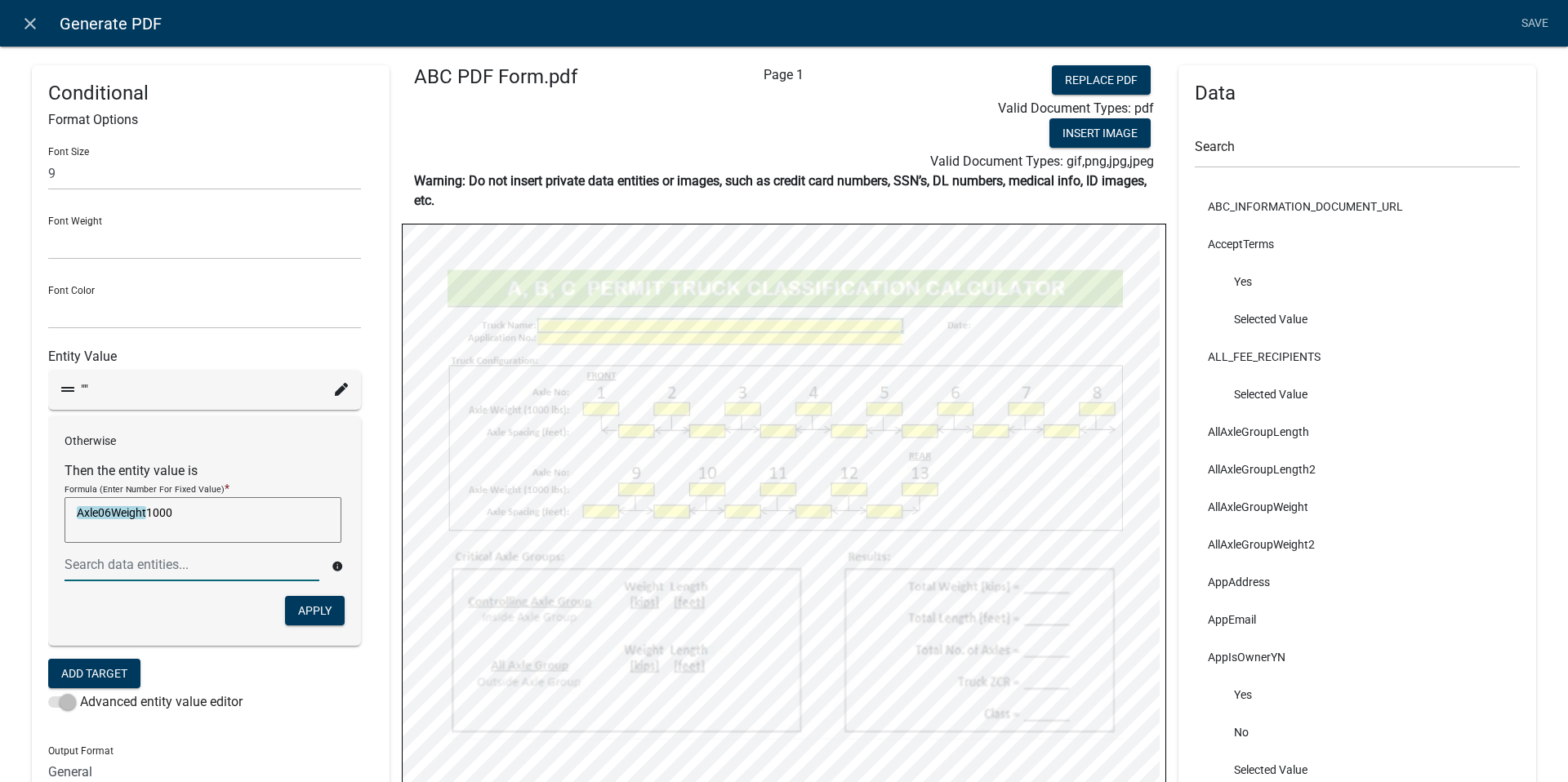
click at [184, 510] on textarea "Axle06Weight1000" at bounding box center [203, 520] width 277 height 46
type textarea "Axle06Weight/1000"
click at [311, 603] on button "Apply" at bounding box center [314, 611] width 59 height 29
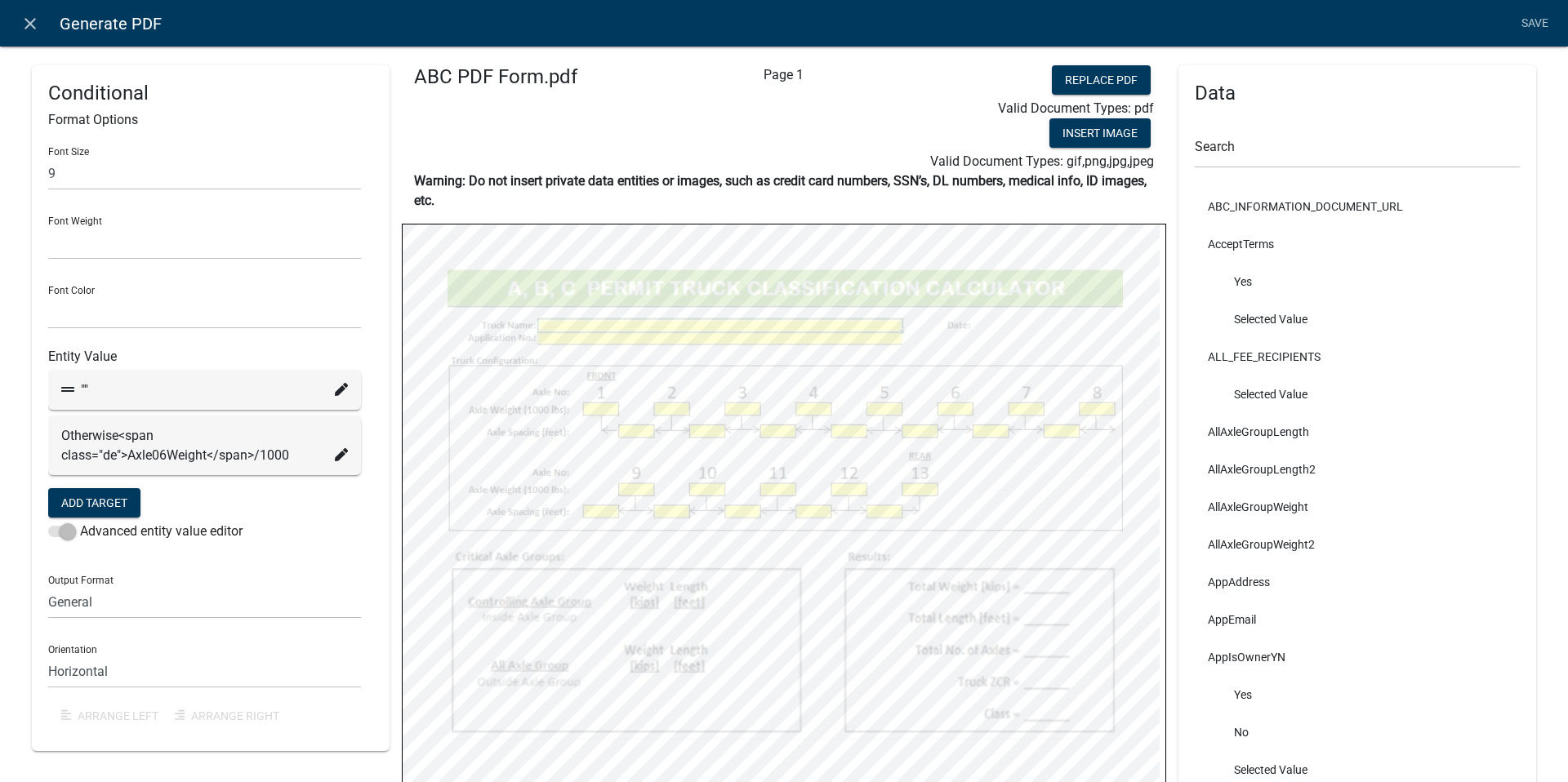
select select
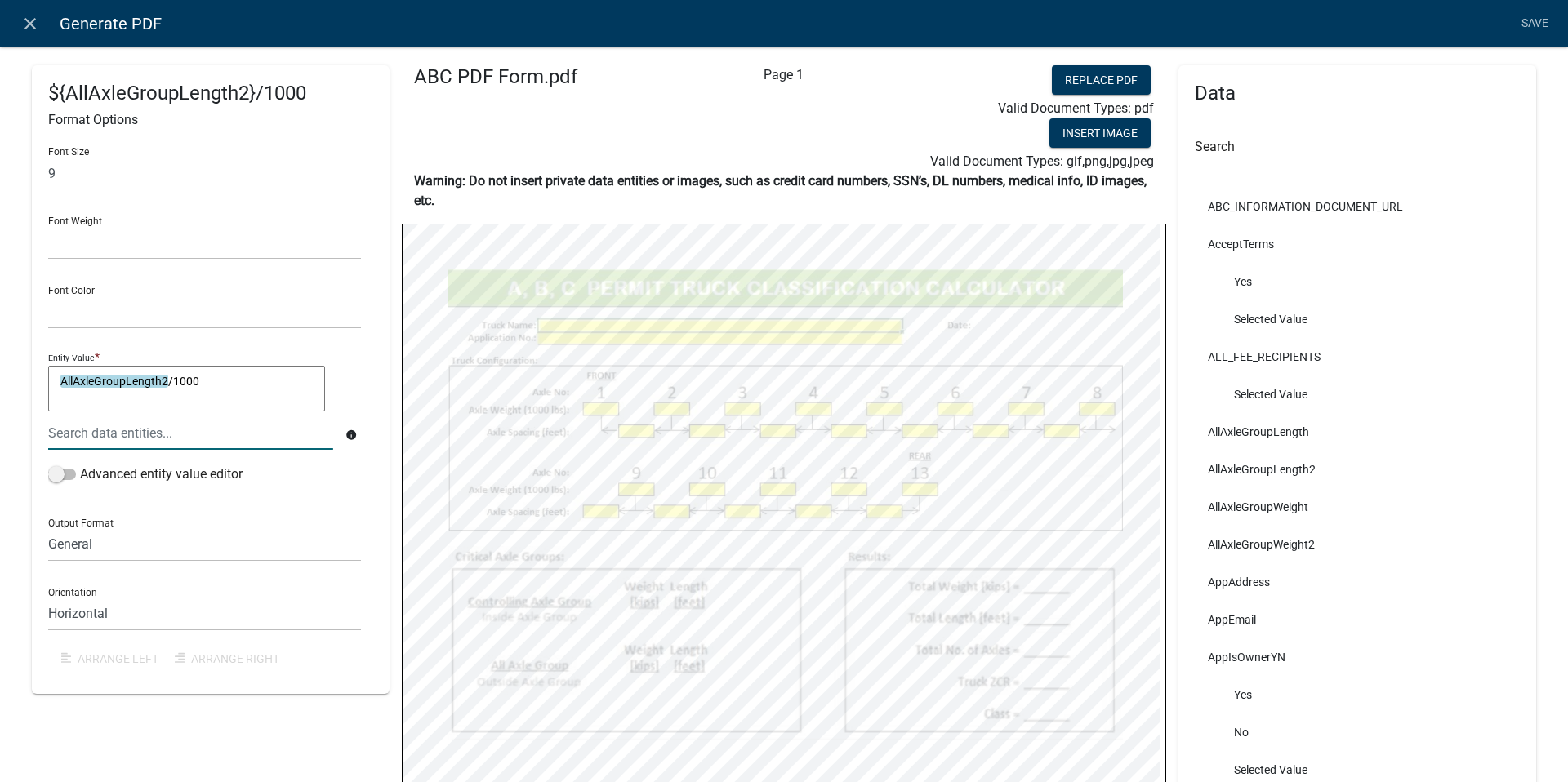
click at [210, 380] on textarea "AllAxleGroupLength2/1000" at bounding box center [186, 389] width 277 height 46
type textarea "AllAxleGroupLength2"
click at [117, 385] on textarea "AllAxleGroupLength2" at bounding box center [186, 389] width 277 height 46
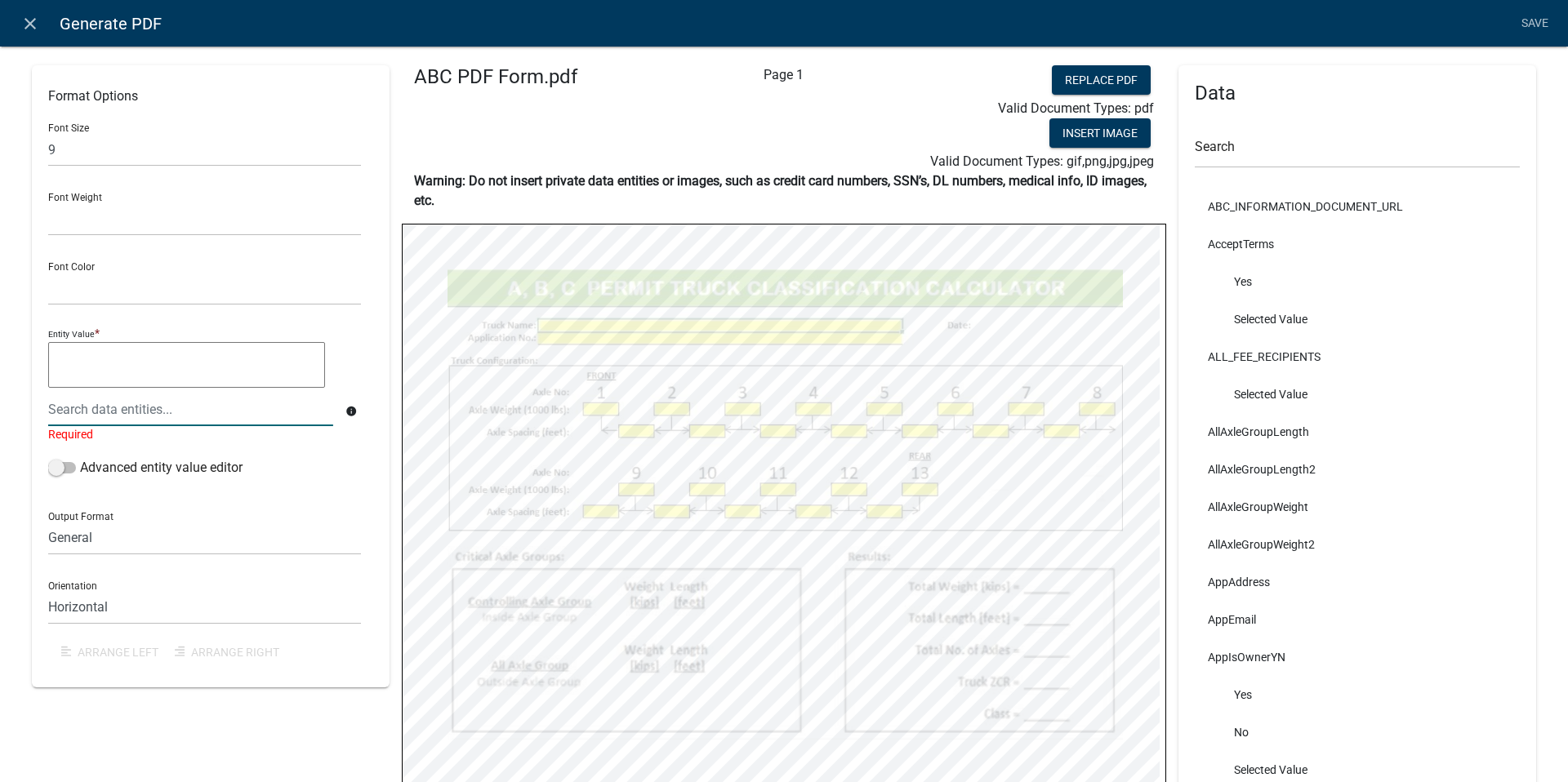
click at [758, 547] on li "AllAxleGroupWeight2" at bounding box center [1357, 545] width 325 height 38
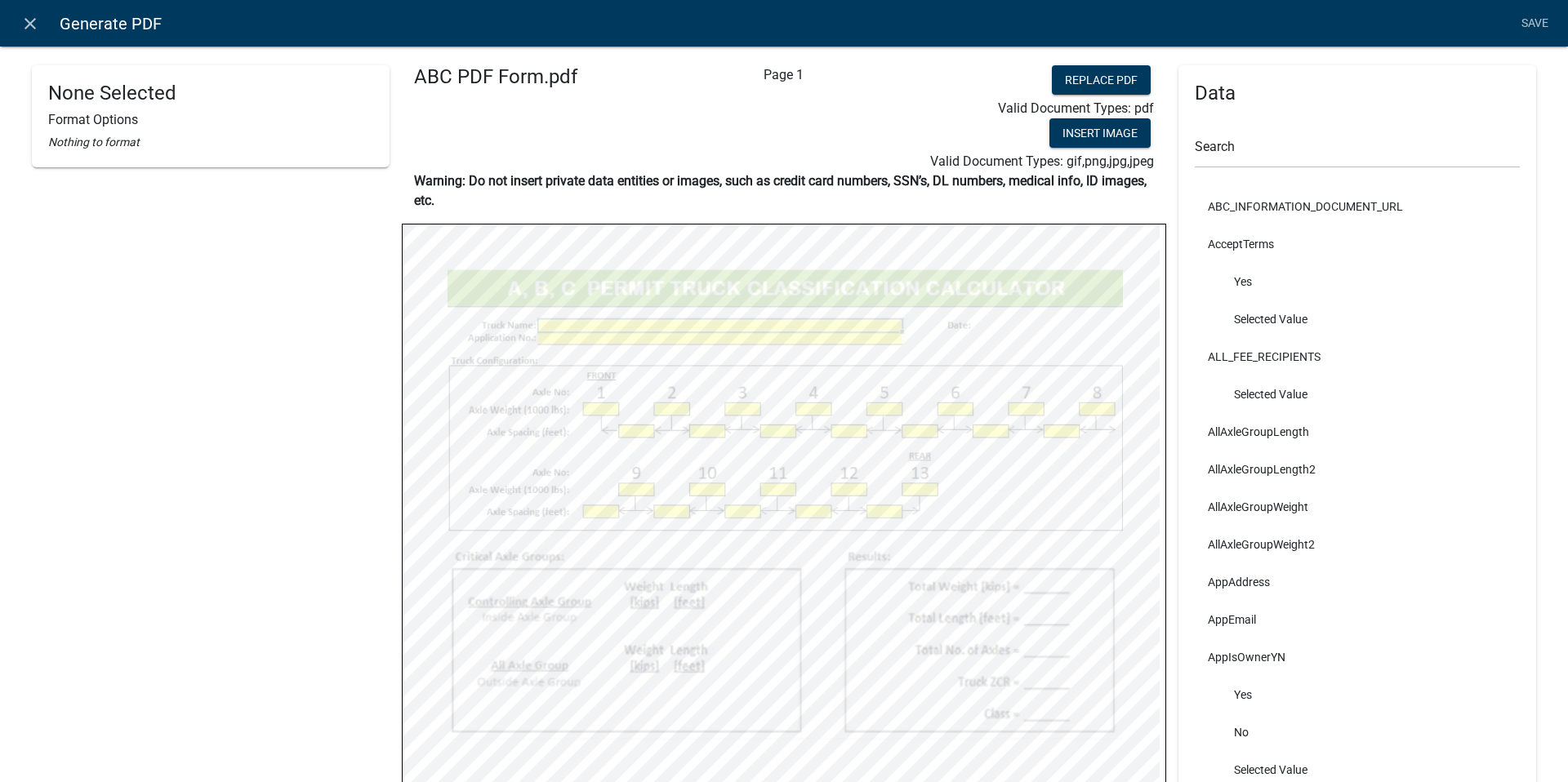
select select
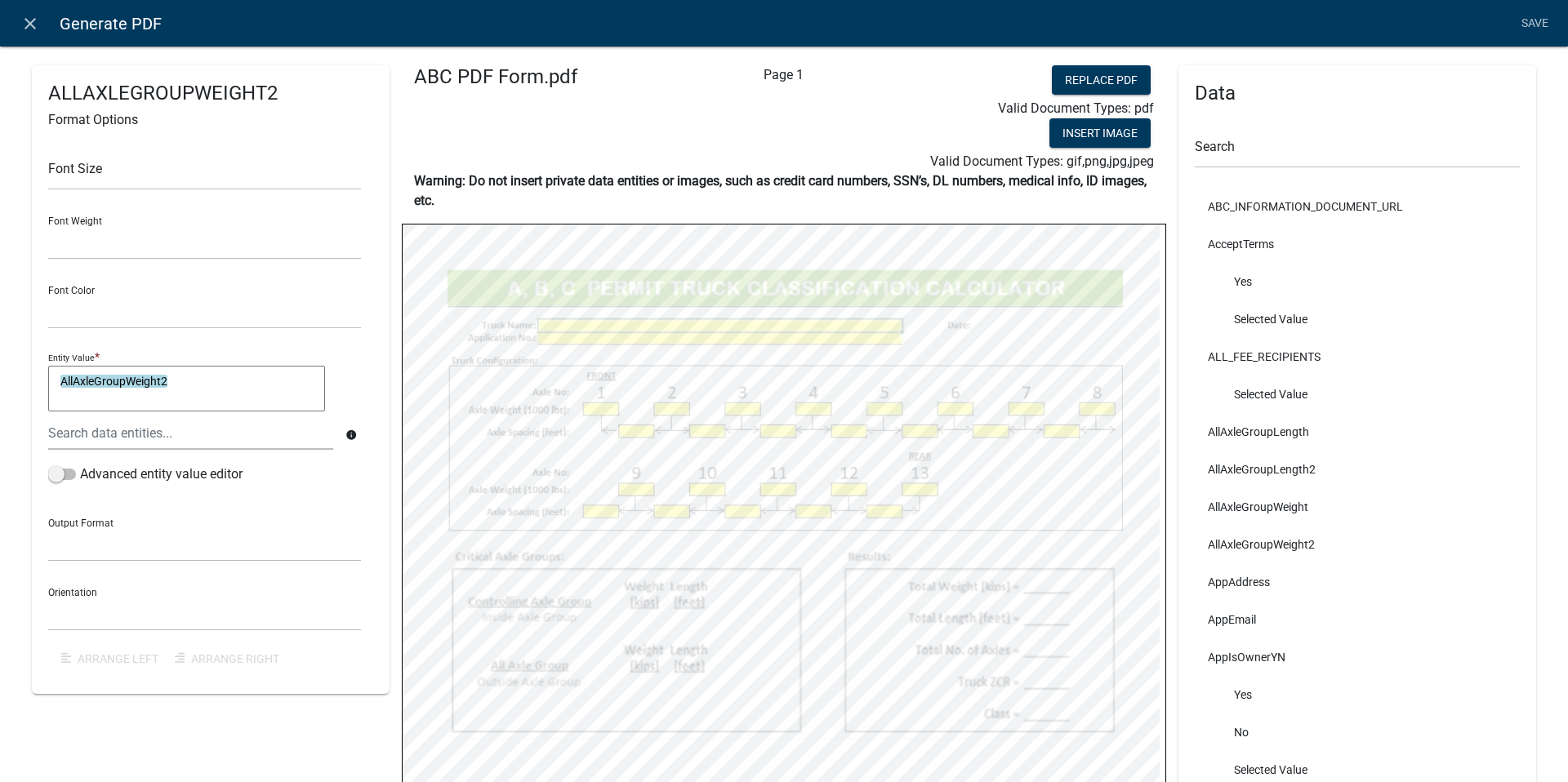
click at [189, 381] on textarea "AllAxleGroupWeight2" at bounding box center [186, 389] width 277 height 46
type textarea "AllAxleGroupWeight2/1000"
click at [136, 178] on input "text" at bounding box center [204, 174] width 312 height 34
type input "9"
click at [89, 238] on select "Normal Bold" at bounding box center [204, 243] width 312 height 34
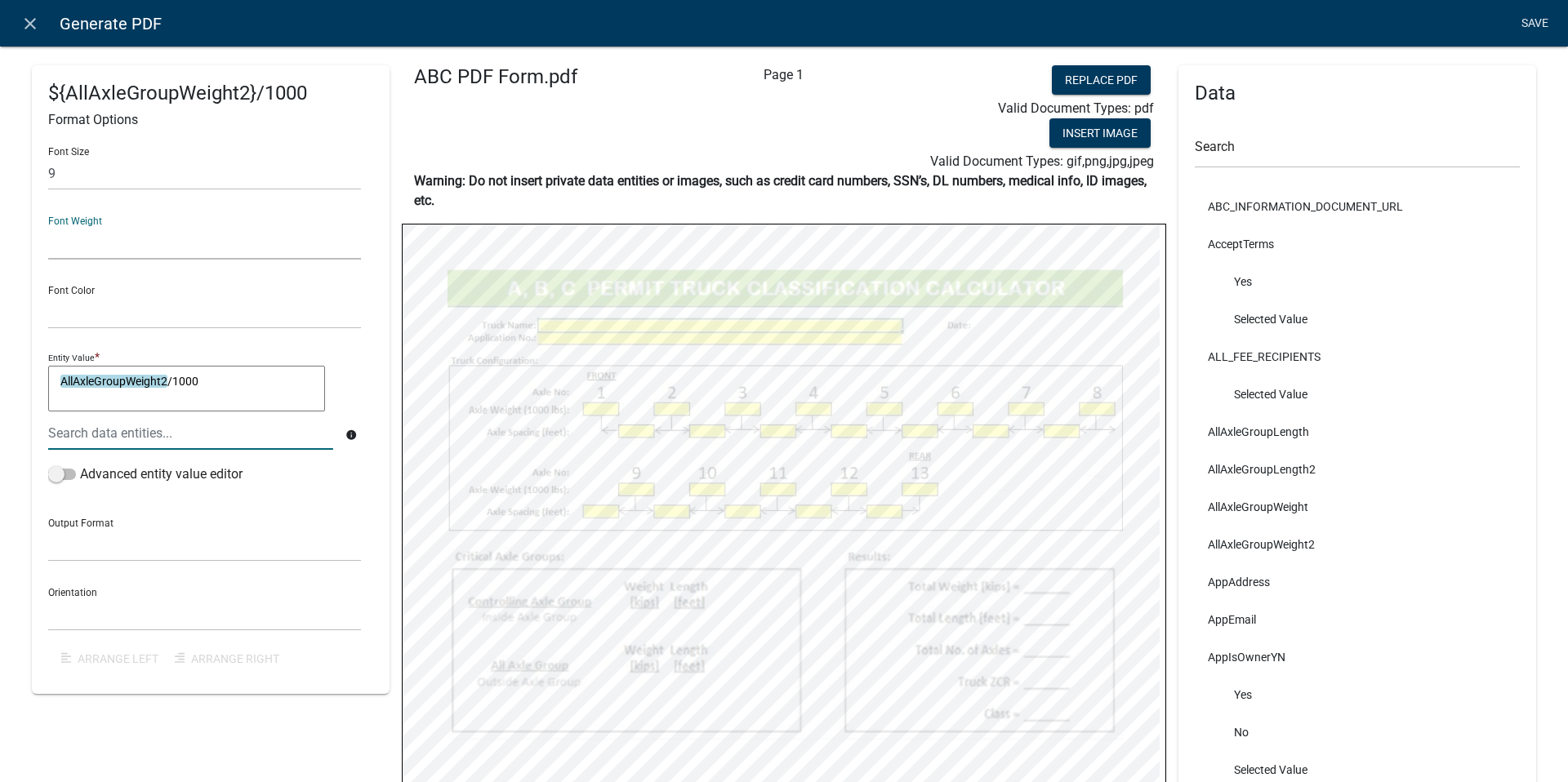
click at [758, 24] on link "Save" at bounding box center [1534, 24] width 40 height 31
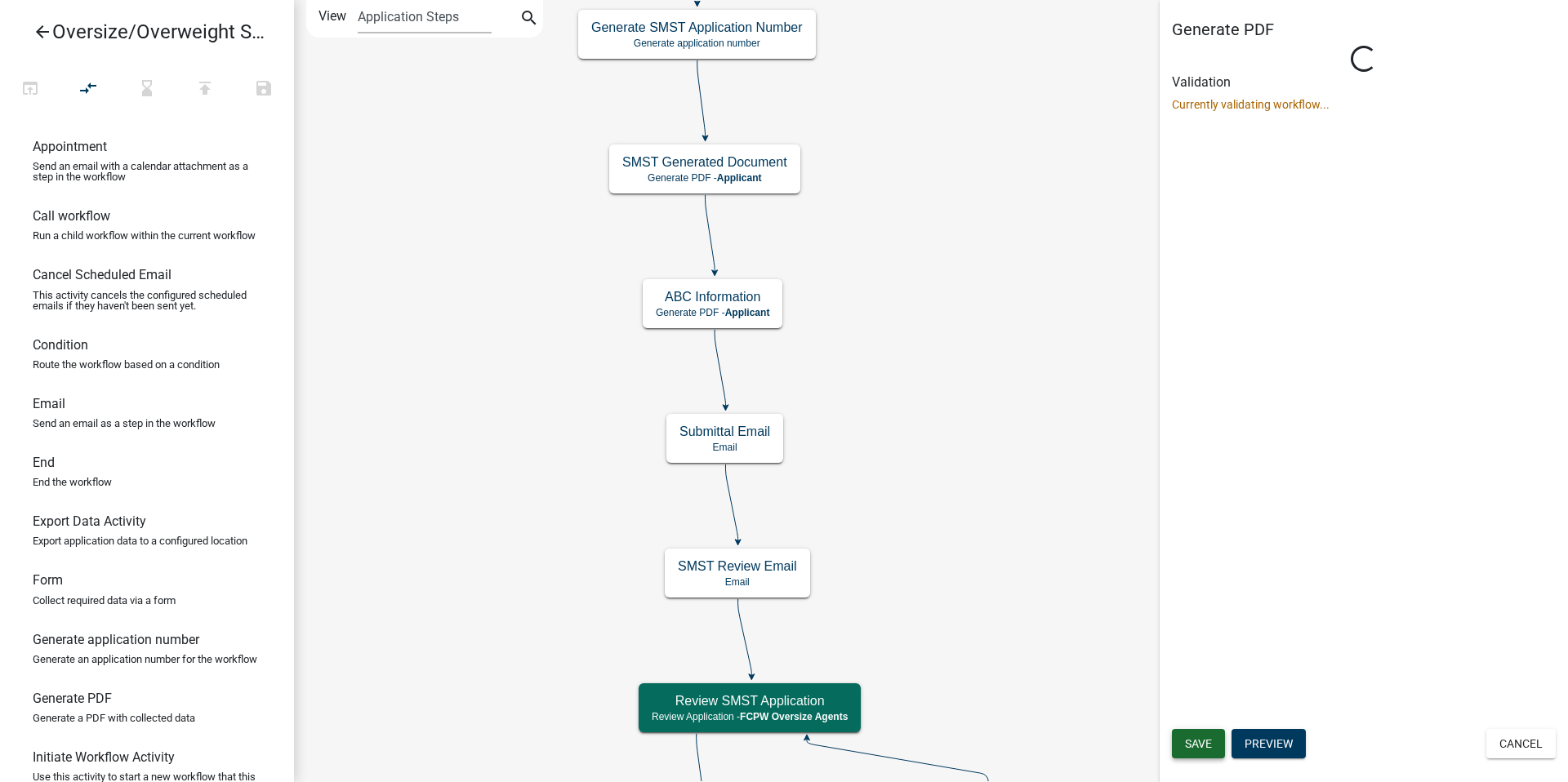
click at [758, 750] on span "Save" at bounding box center [1198, 744] width 27 height 13
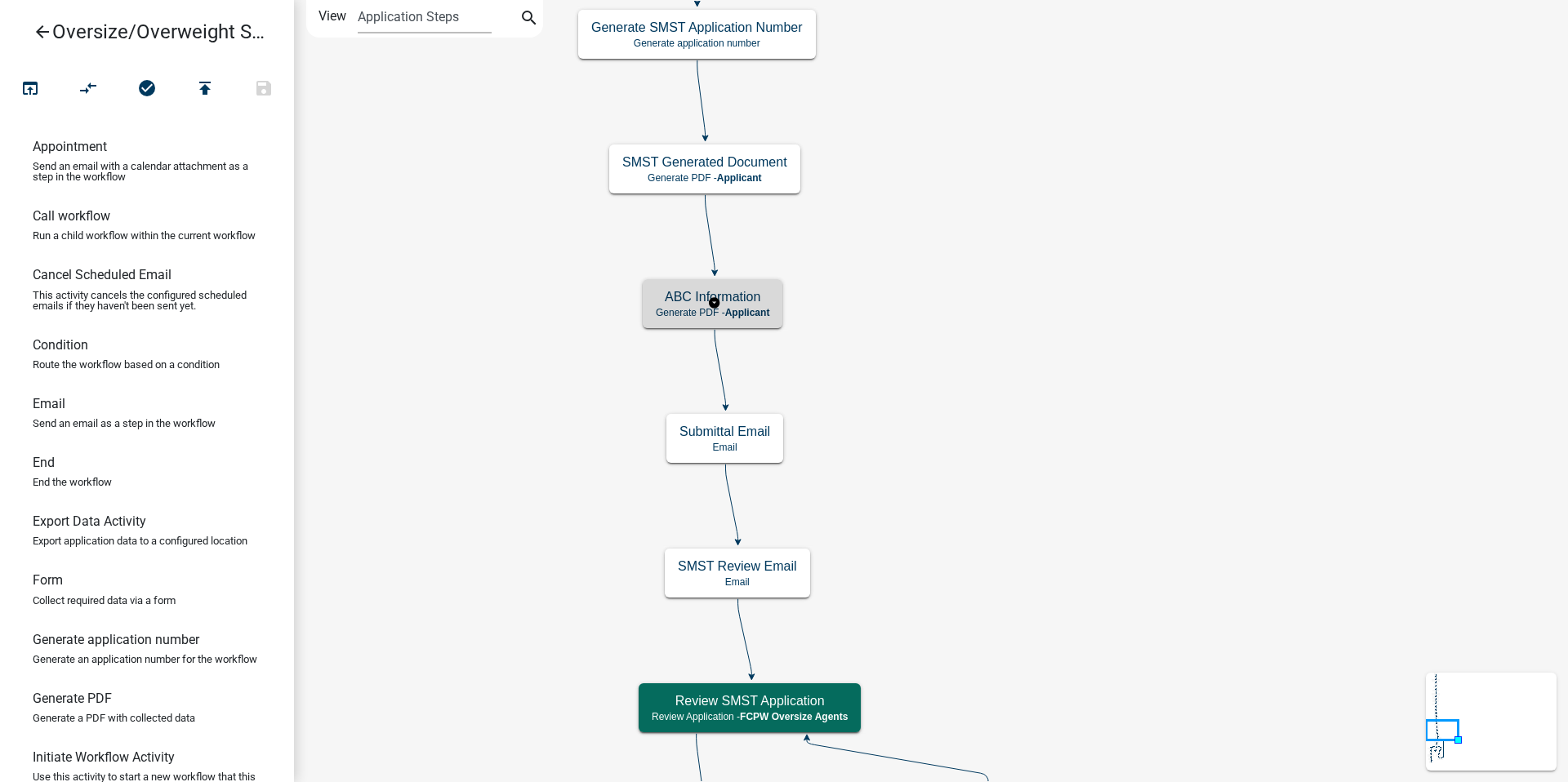
click at [758, 311] on span "Applicant" at bounding box center [748, 312] width 45 height 11
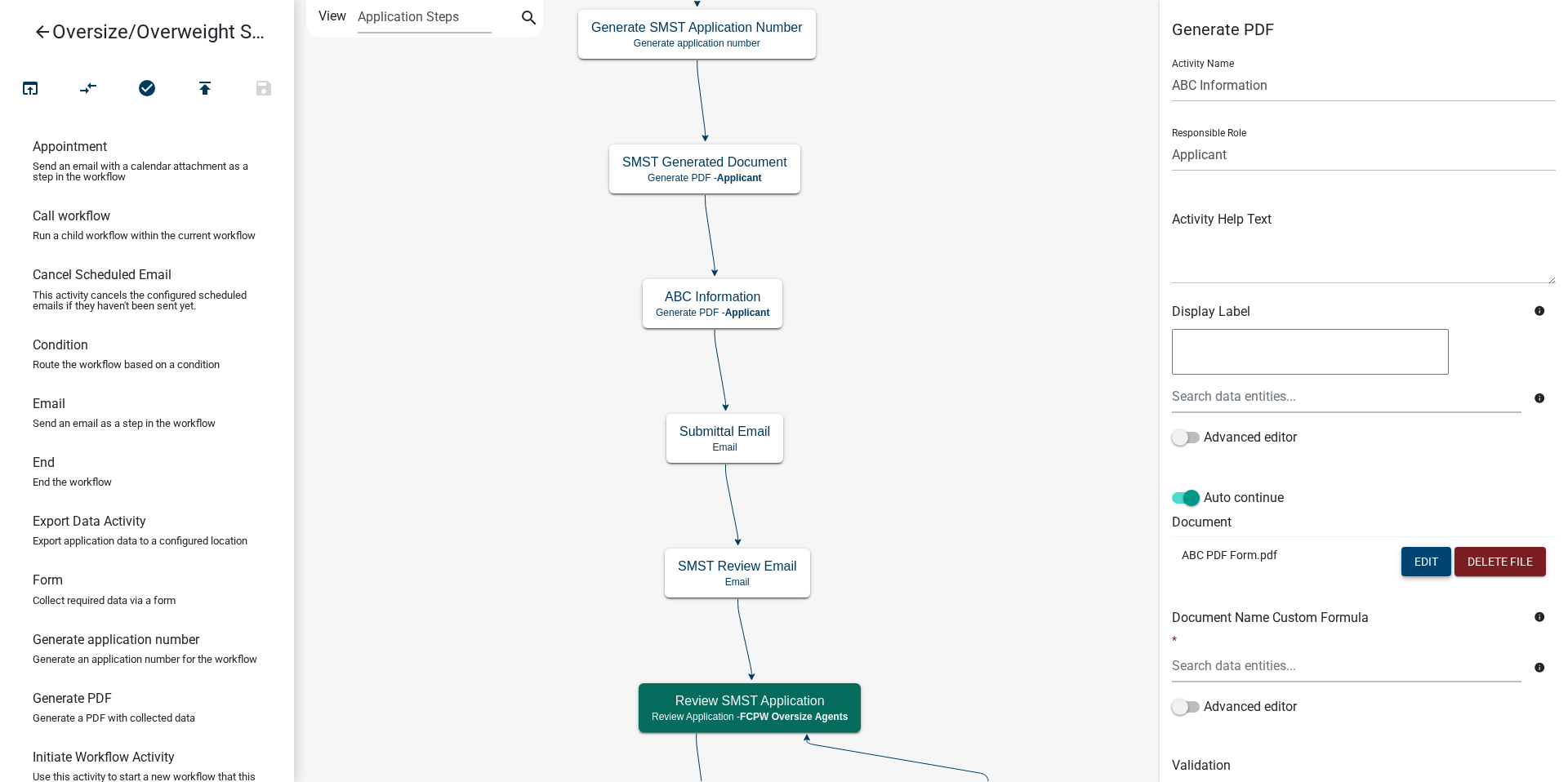
click at [758, 561] on button "Edit" at bounding box center [1426, 562] width 50 height 29
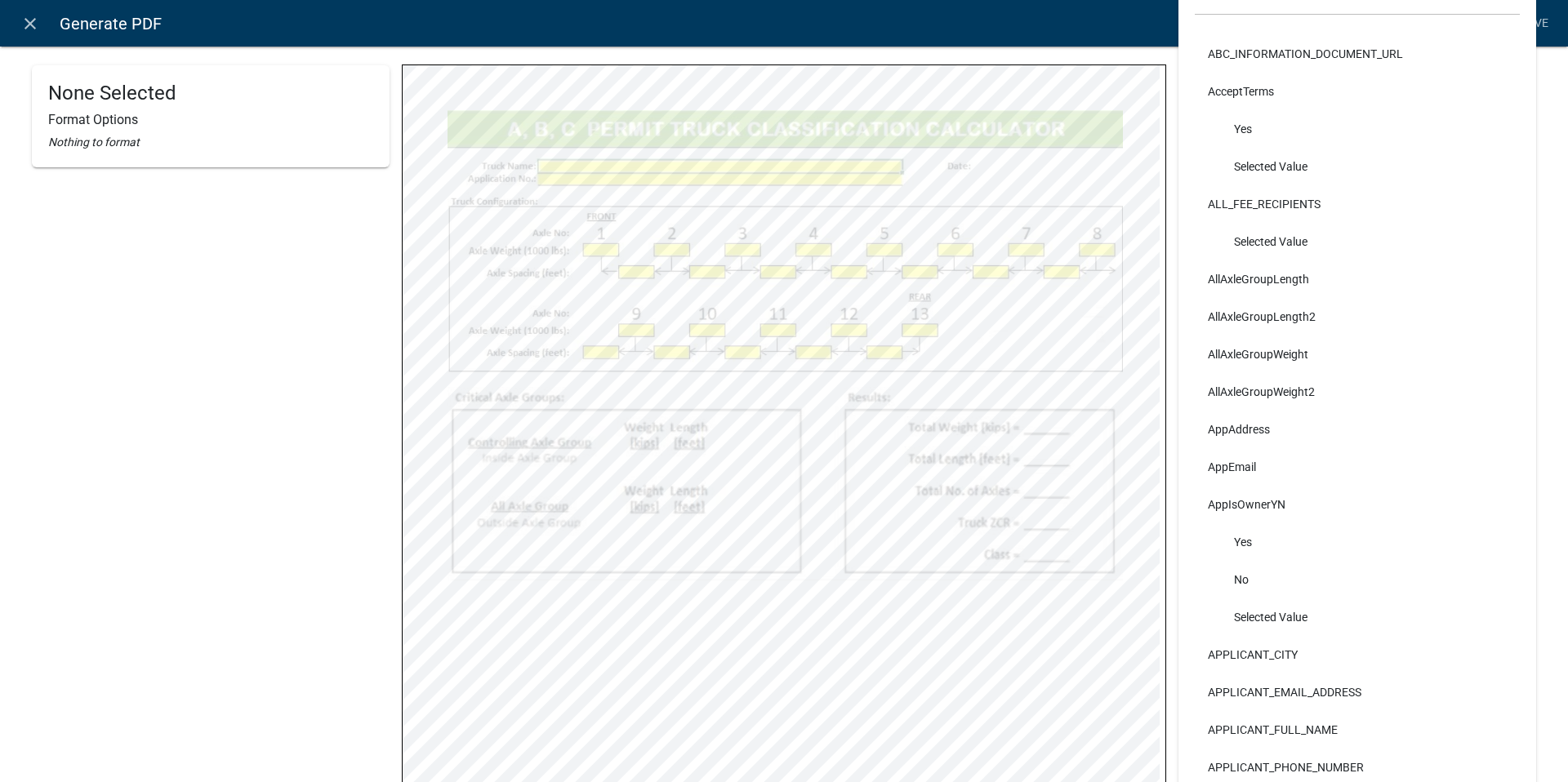
scroll to position [164, 0]
select select
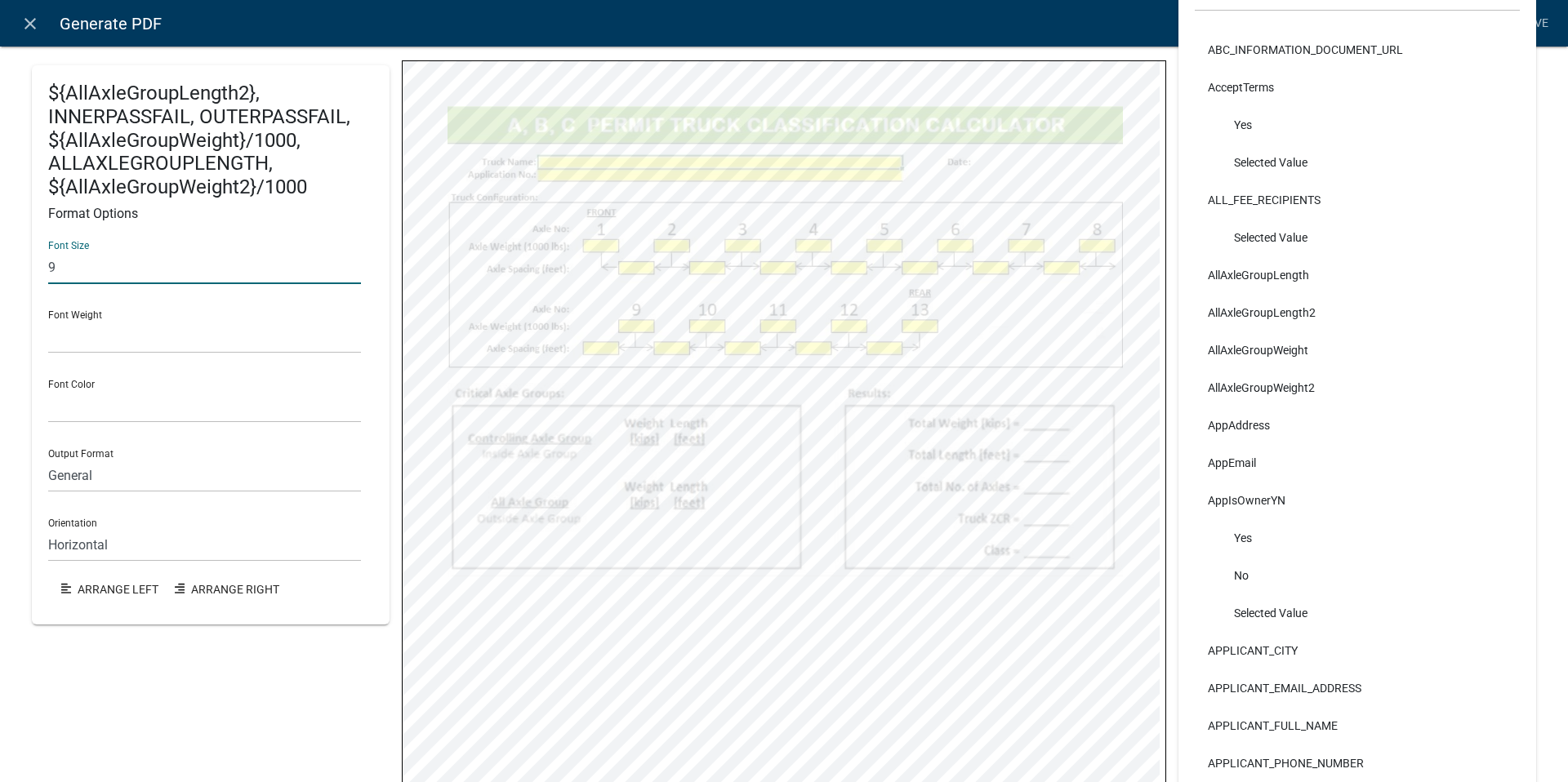
drag, startPoint x: 103, startPoint y: 275, endPoint x: 44, endPoint y: 270, distance: 59.2
click at [44, 270] on div "${AllAxleGroupLength2}, INNERPASSFAIL, OUTERPASSFAIL, ${AllAxleGroupWeight}/100…" at bounding box center [211, 344] width 358 height 560
click at [72, 306] on div "Font Weight Normal Bold" at bounding box center [204, 326] width 312 height 56
click at [758, 28] on link "Save" at bounding box center [1534, 24] width 40 height 31
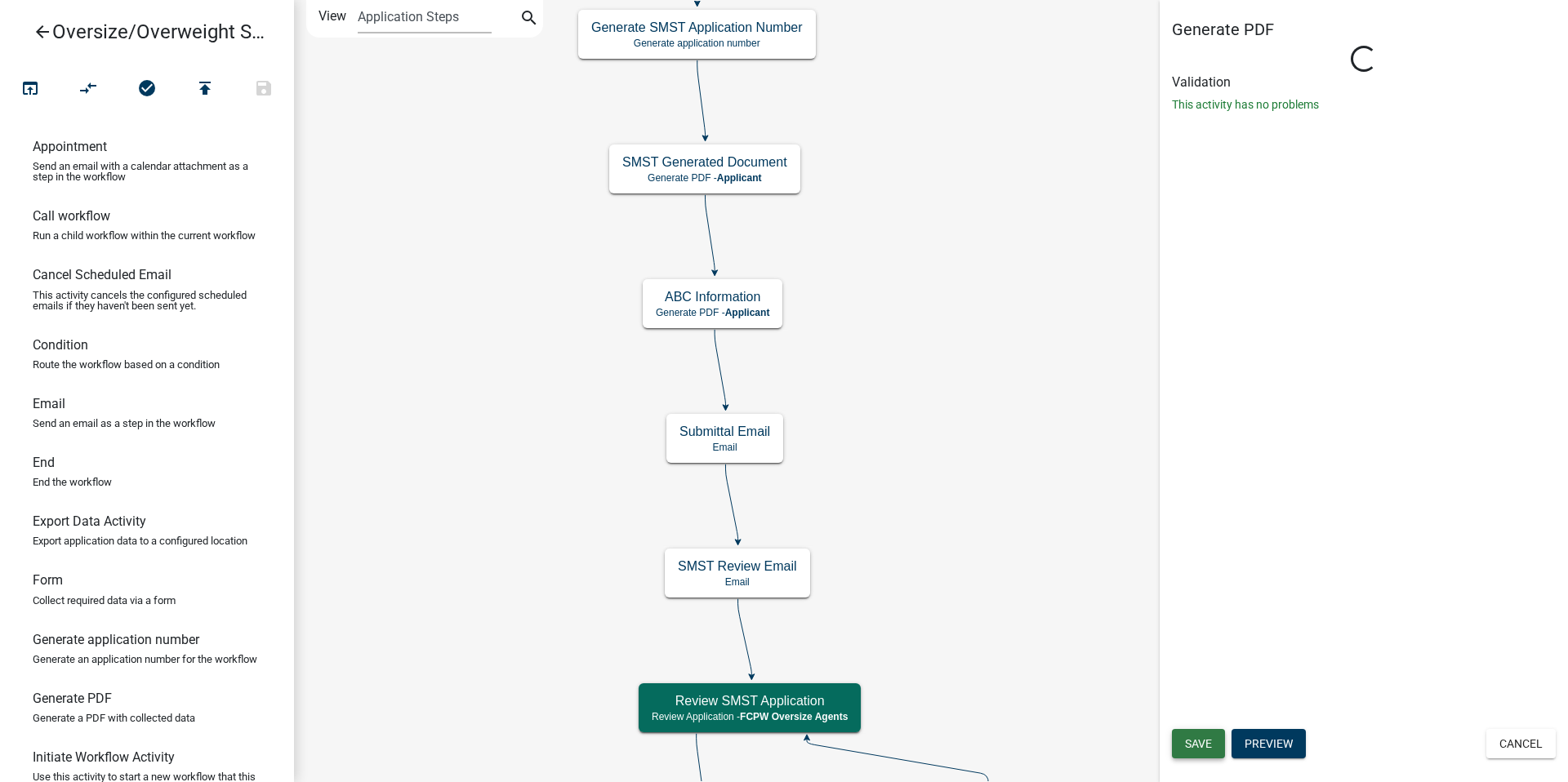
click at [758, 743] on span "Save" at bounding box center [1198, 744] width 27 height 13
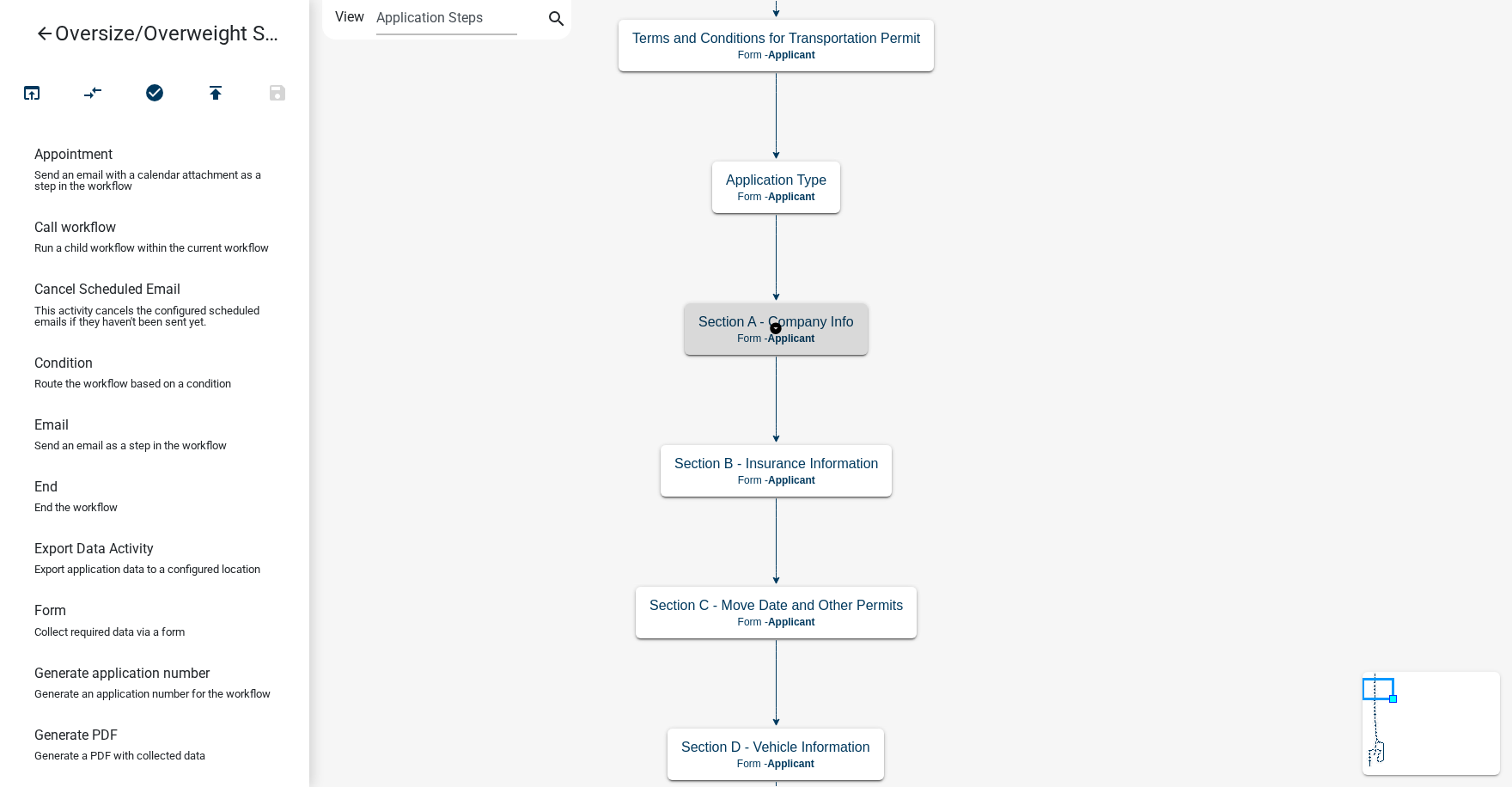
click at [808, 322] on h5 "Section A - Company Info" at bounding box center [776, 322] width 155 height 16
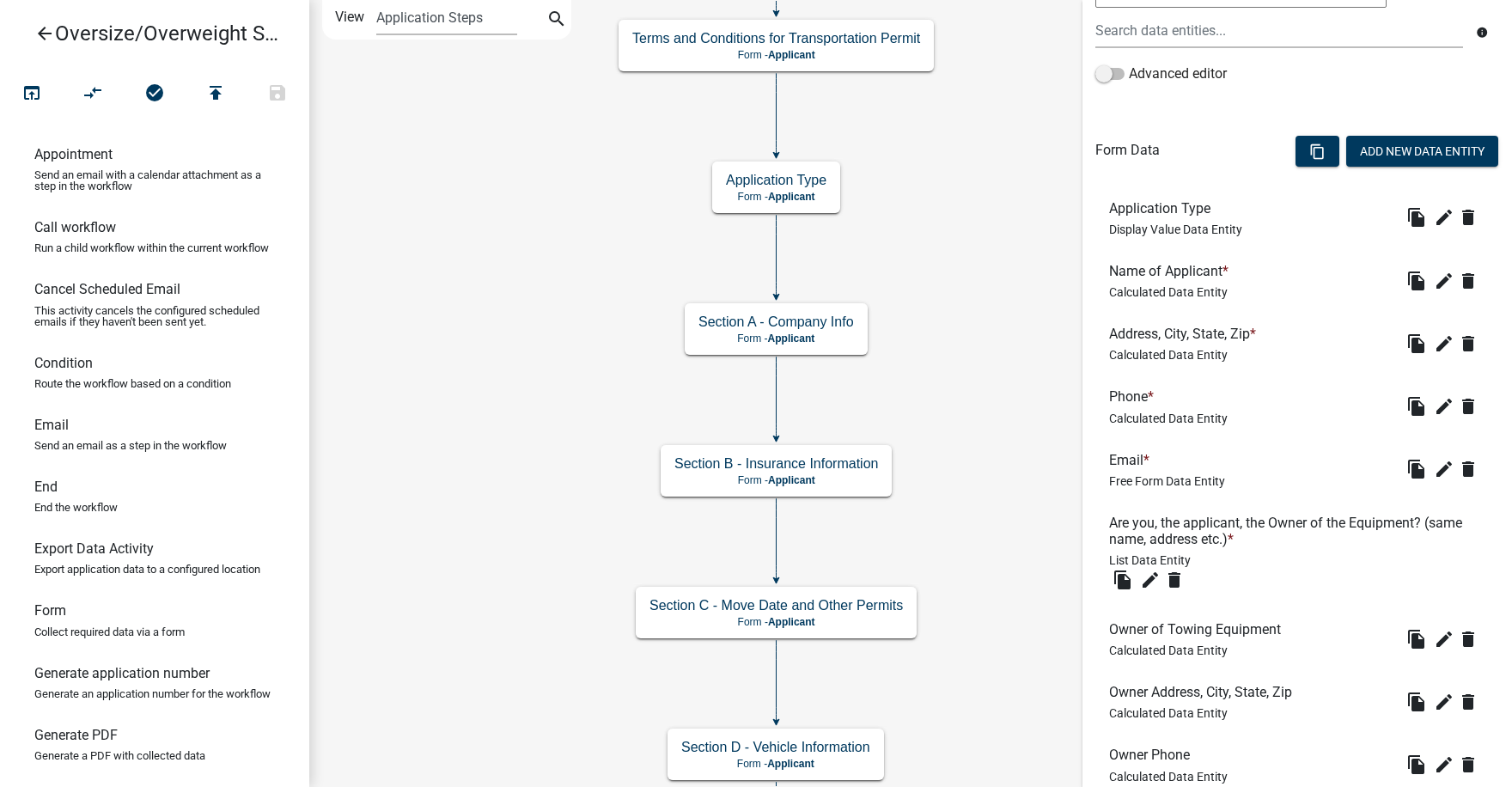
scroll to position [430, 0]
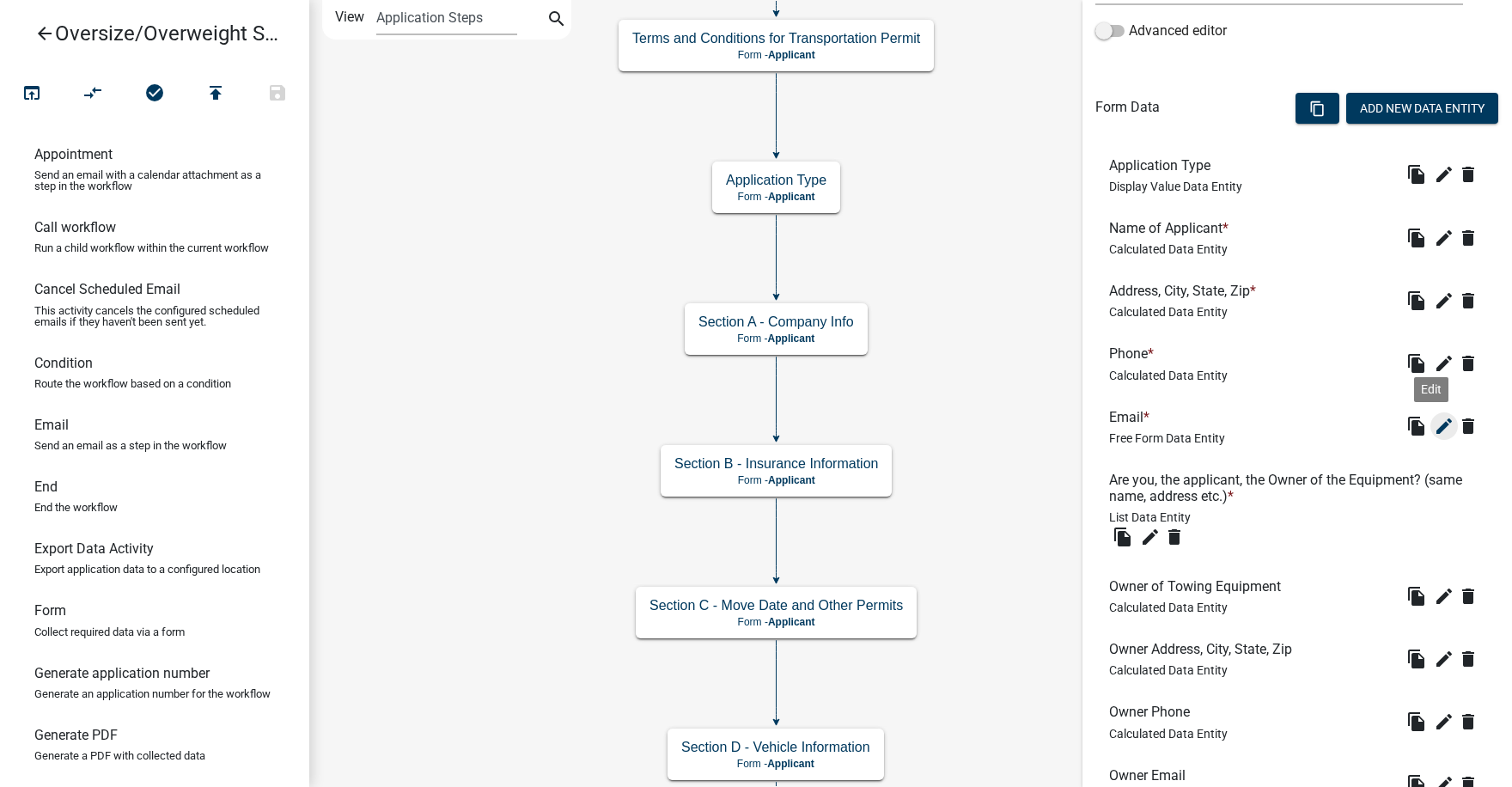
click at [1434, 426] on icon "edit" at bounding box center [1444, 426] width 21 height 21
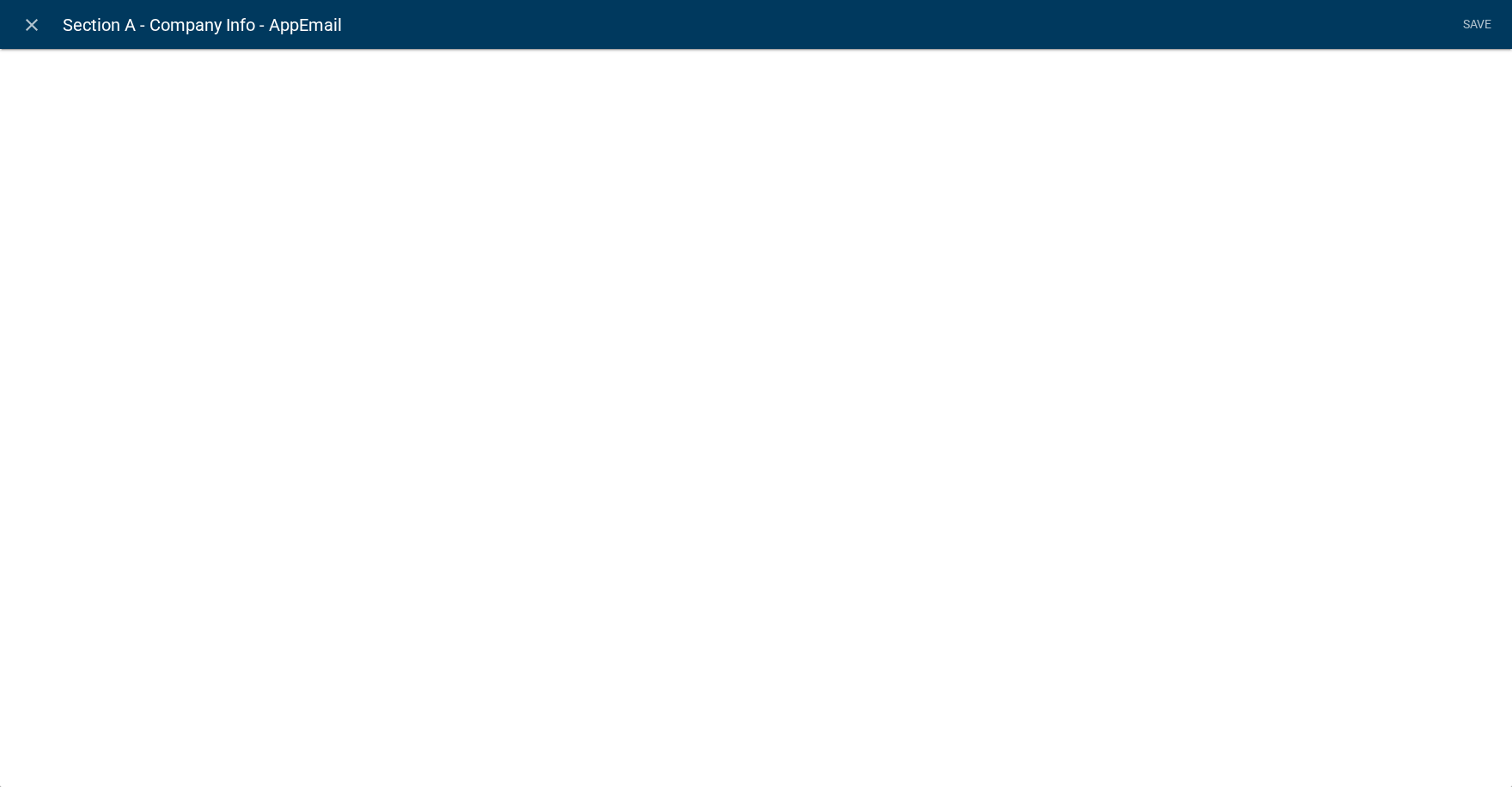
select select "0"
select select
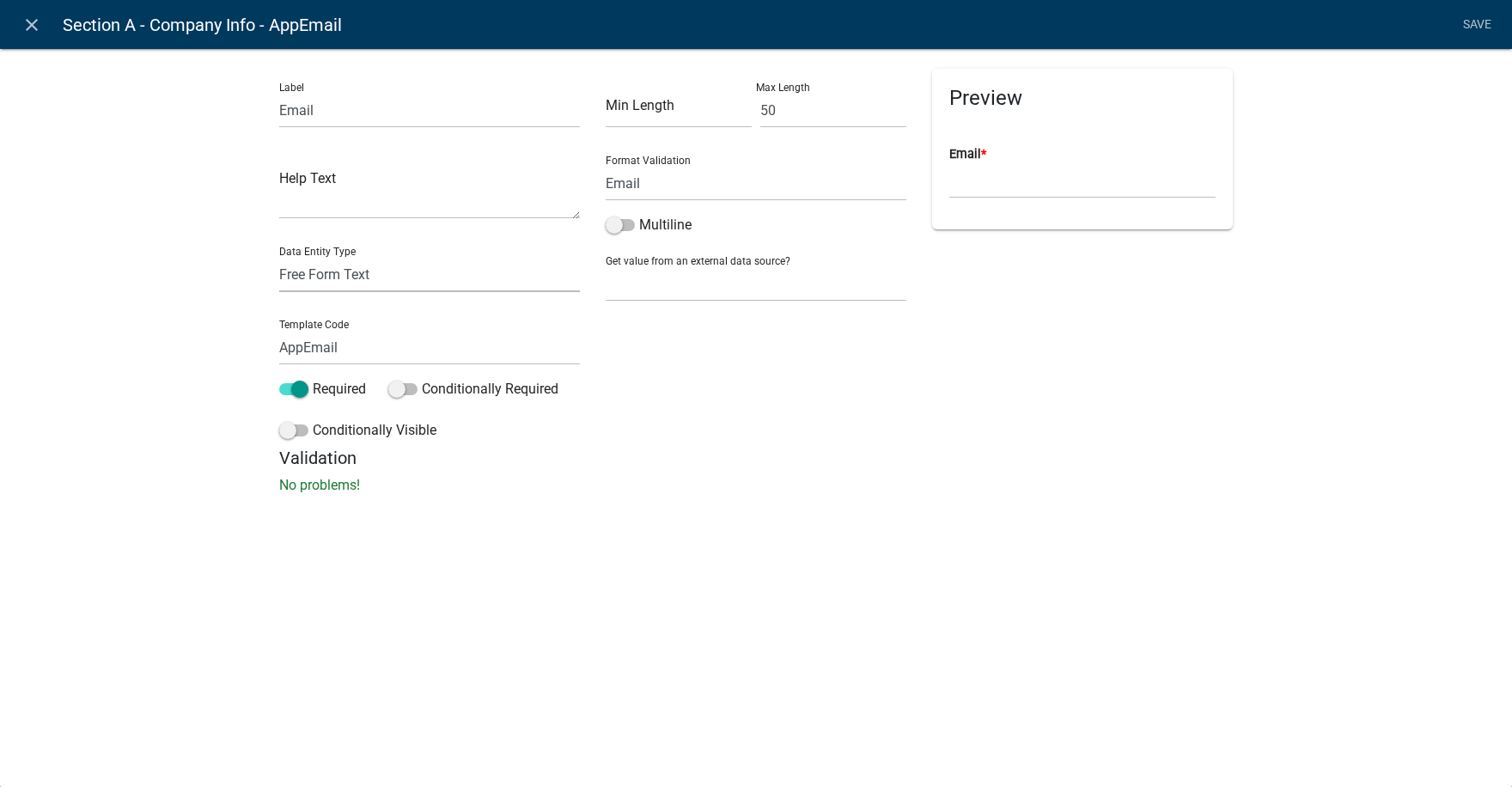
click at [320, 268] on select "Free Form Text Document Display Entity Value Fee Numeric Data Date Map Sketch D…" at bounding box center [429, 275] width 301 height 36
select select "calculated-value"
click at [279, 257] on select "Free Form Text Document Display Entity Value Fee Numeric Data Date Map Sketch D…" at bounding box center [429, 275] width 301 height 36
select select "calculated-value"
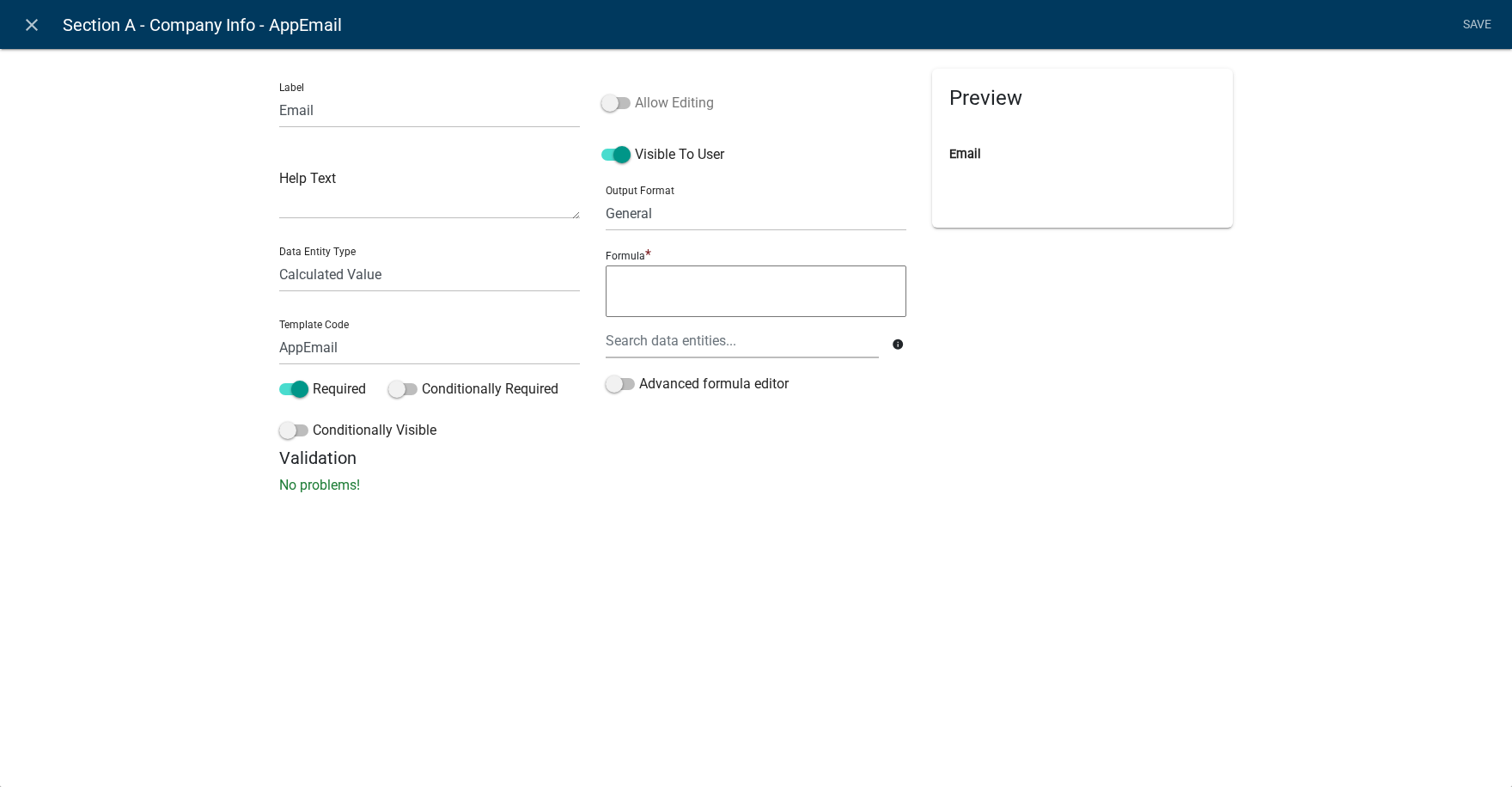
click at [622, 106] on span at bounding box center [616, 103] width 30 height 12
click at [634, 93] on input "Allow Editing" at bounding box center [634, 93] width 0 height 0
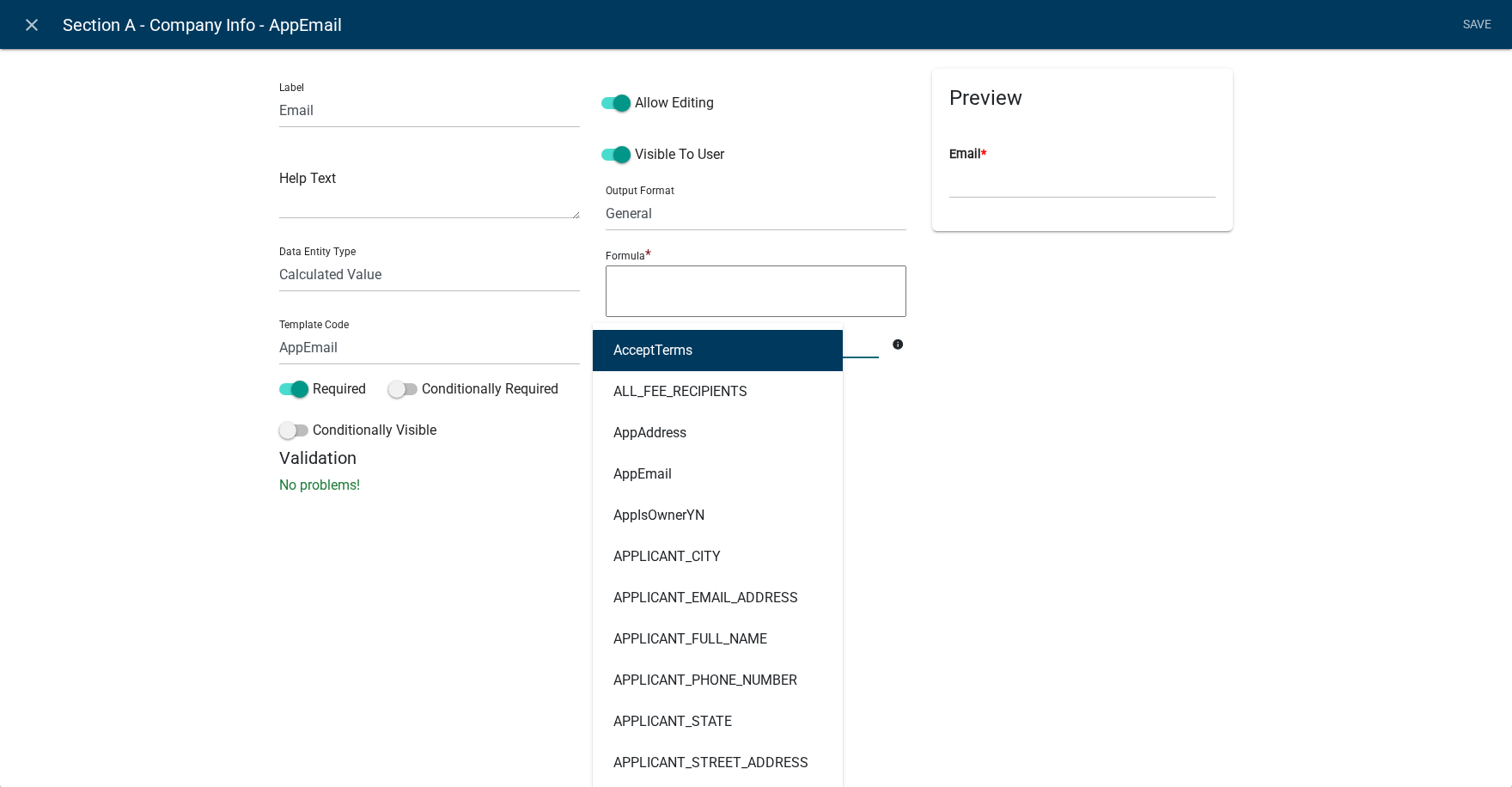
click at [674, 339] on div "AcceptTerms ALL_FEE_RECIPIENTS AppAddress AppEmail AppIsOwnerYN APPLICANT_CITY …" at bounding box center [742, 341] width 299 height 36
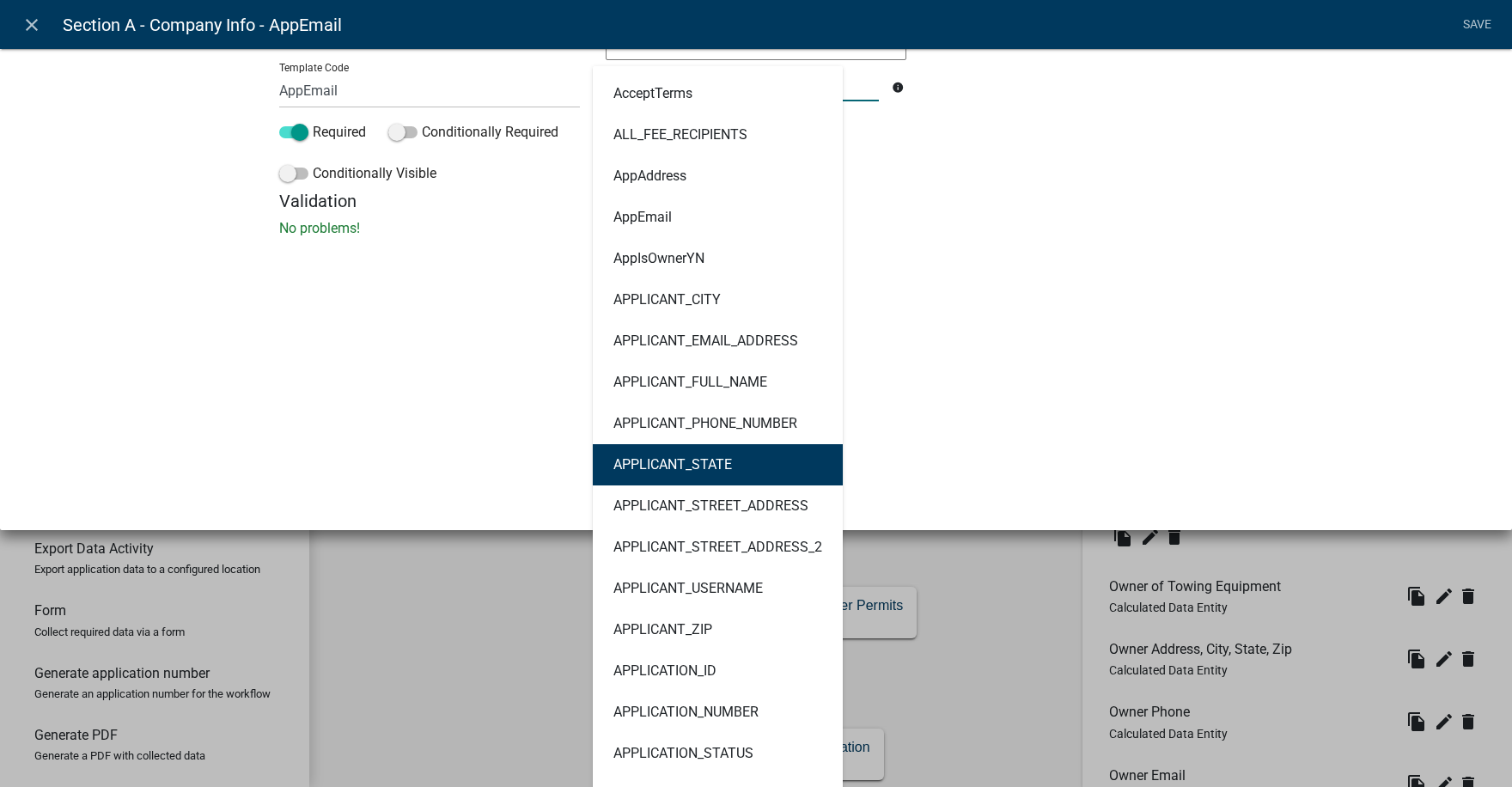
scroll to position [257, 0]
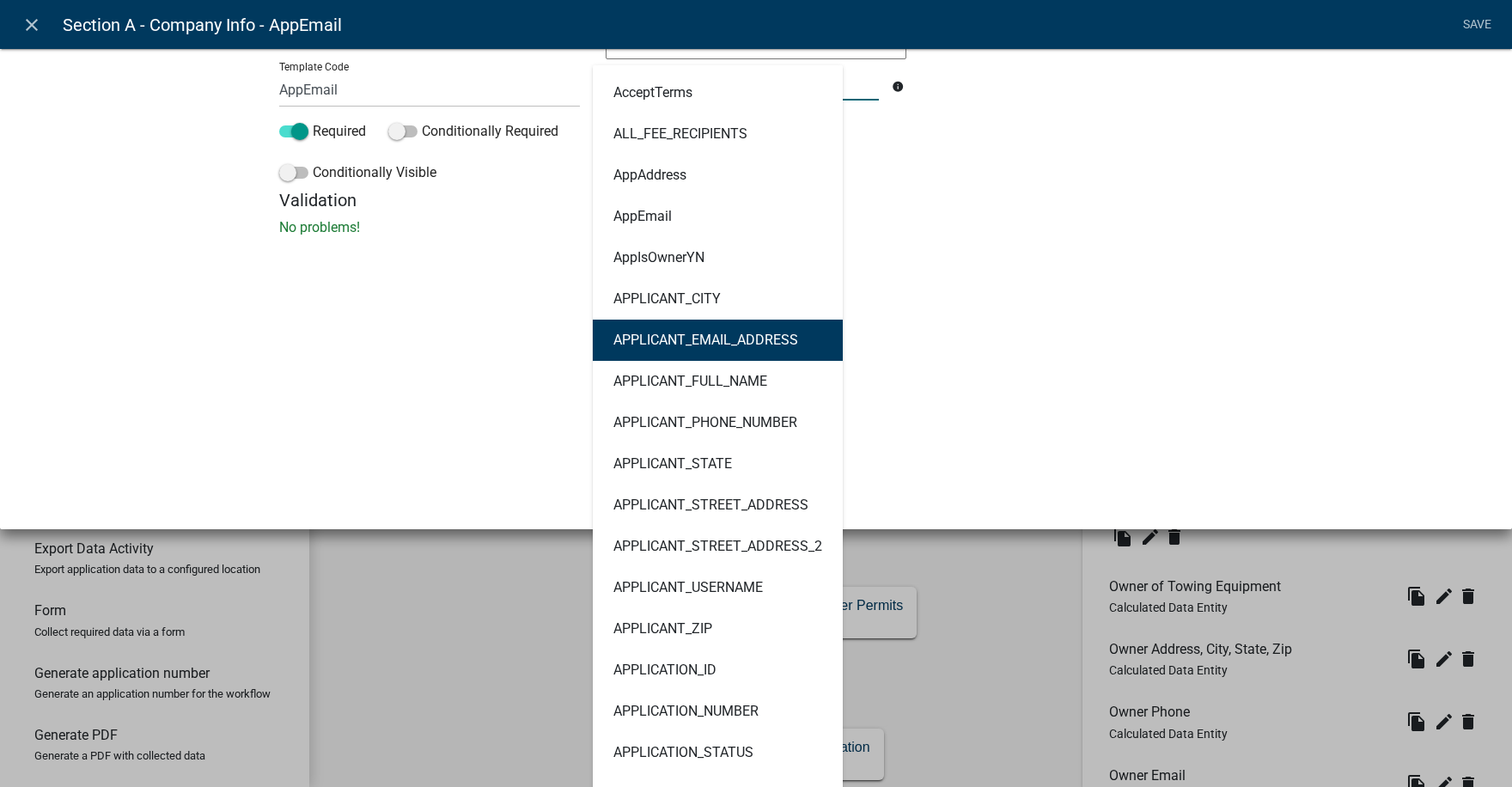
click at [683, 342] on ngb-highlight "APPLICANT_EMAIL_ADDRESS" at bounding box center [706, 341] width 185 height 14
type textarea "APPLICANT_EMAIL_ADDRESS"
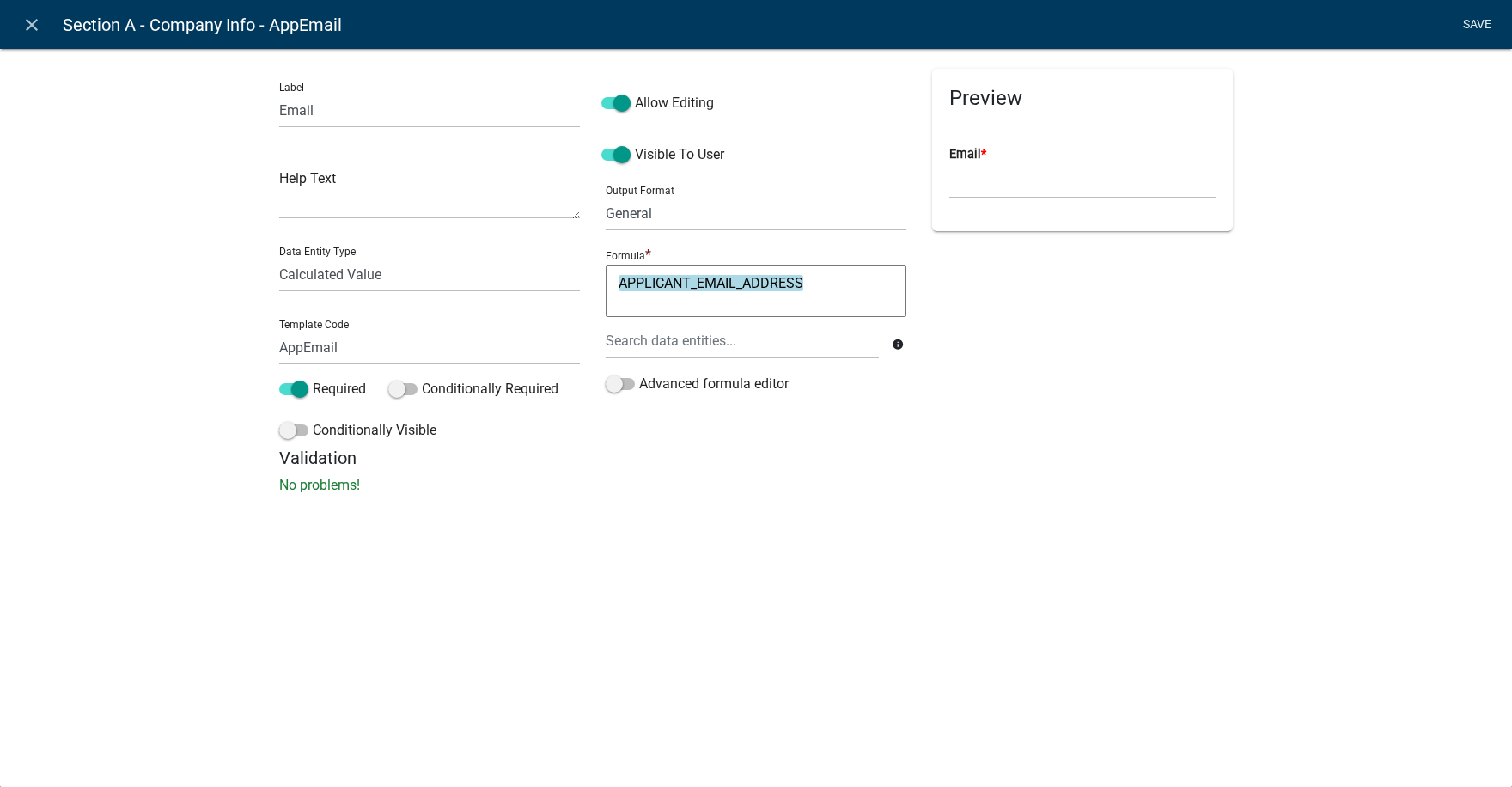
click at [1476, 23] on link "Save" at bounding box center [1475, 25] width 43 height 33
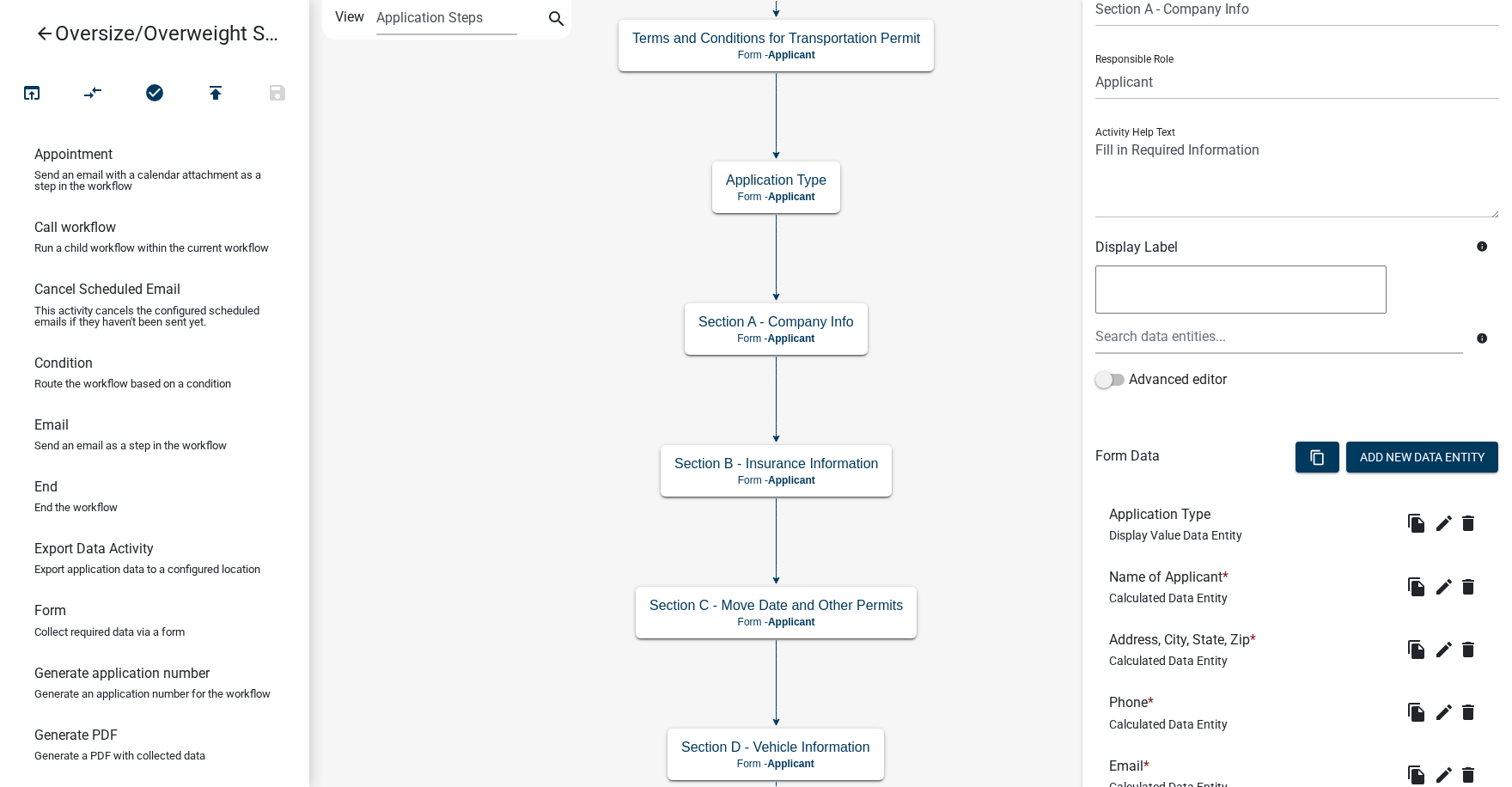
scroll to position [344, 0]
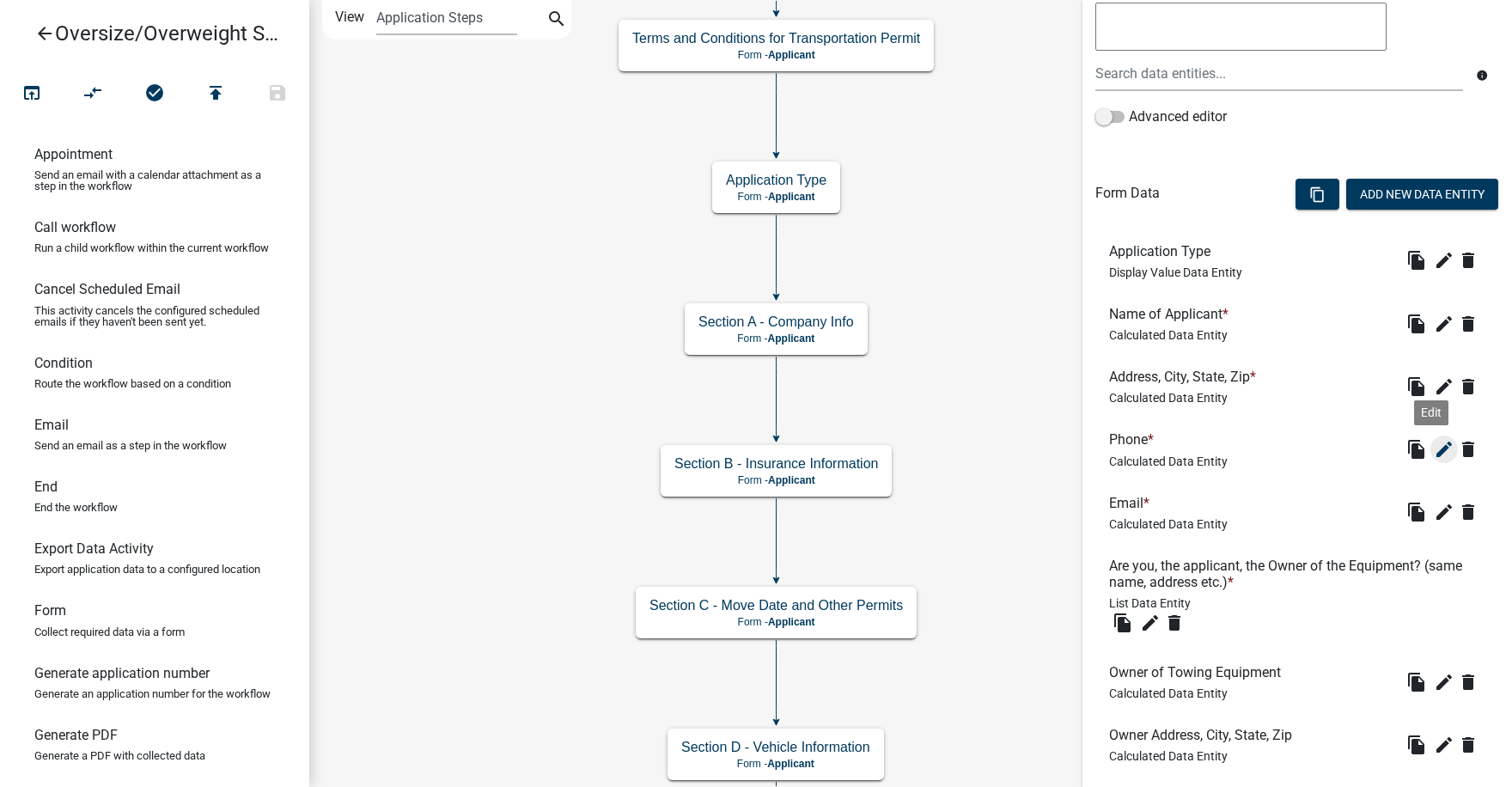
click at [1434, 452] on icon "edit" at bounding box center [1444, 449] width 21 height 21
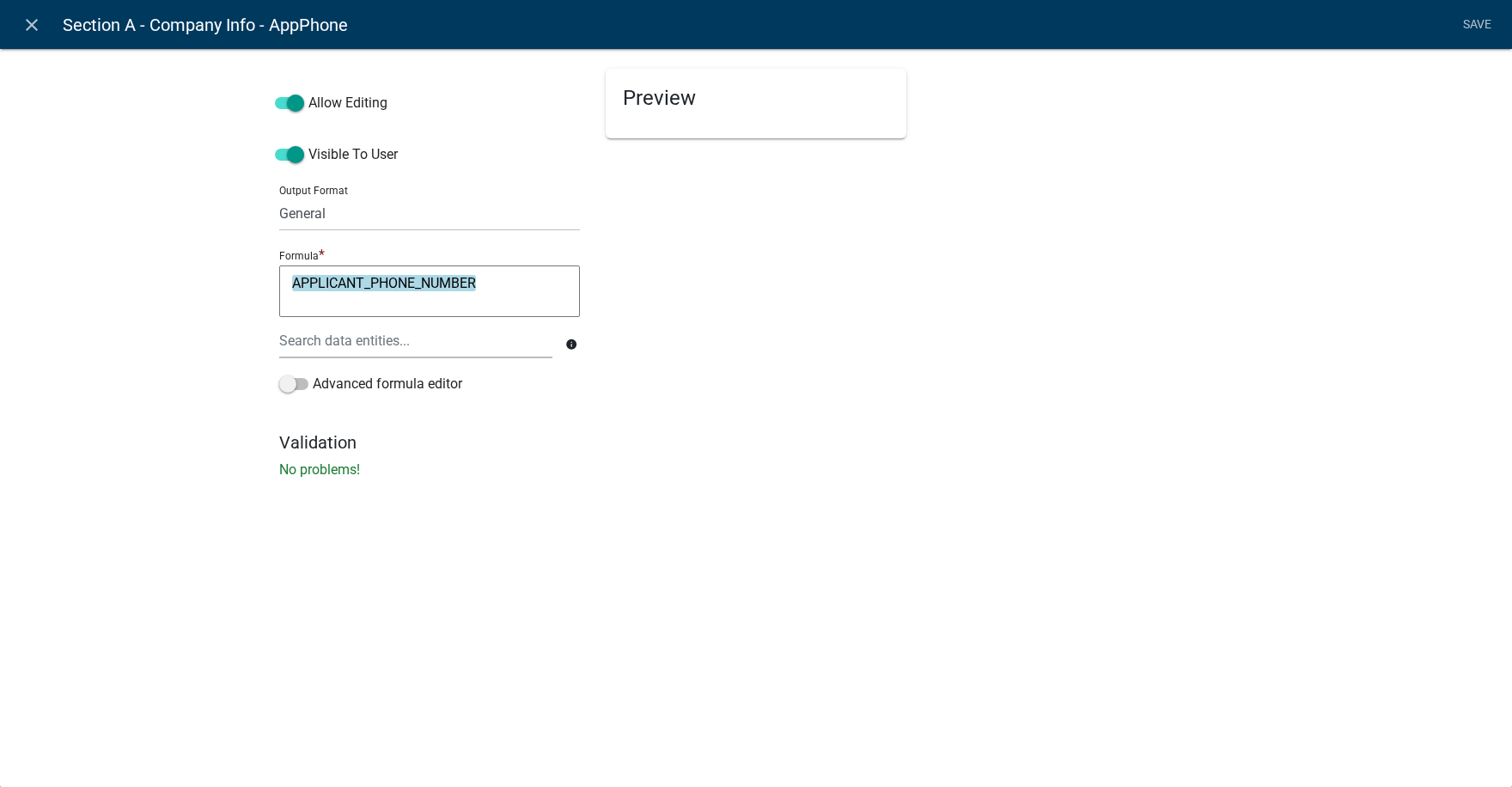
select select "calculated-value"
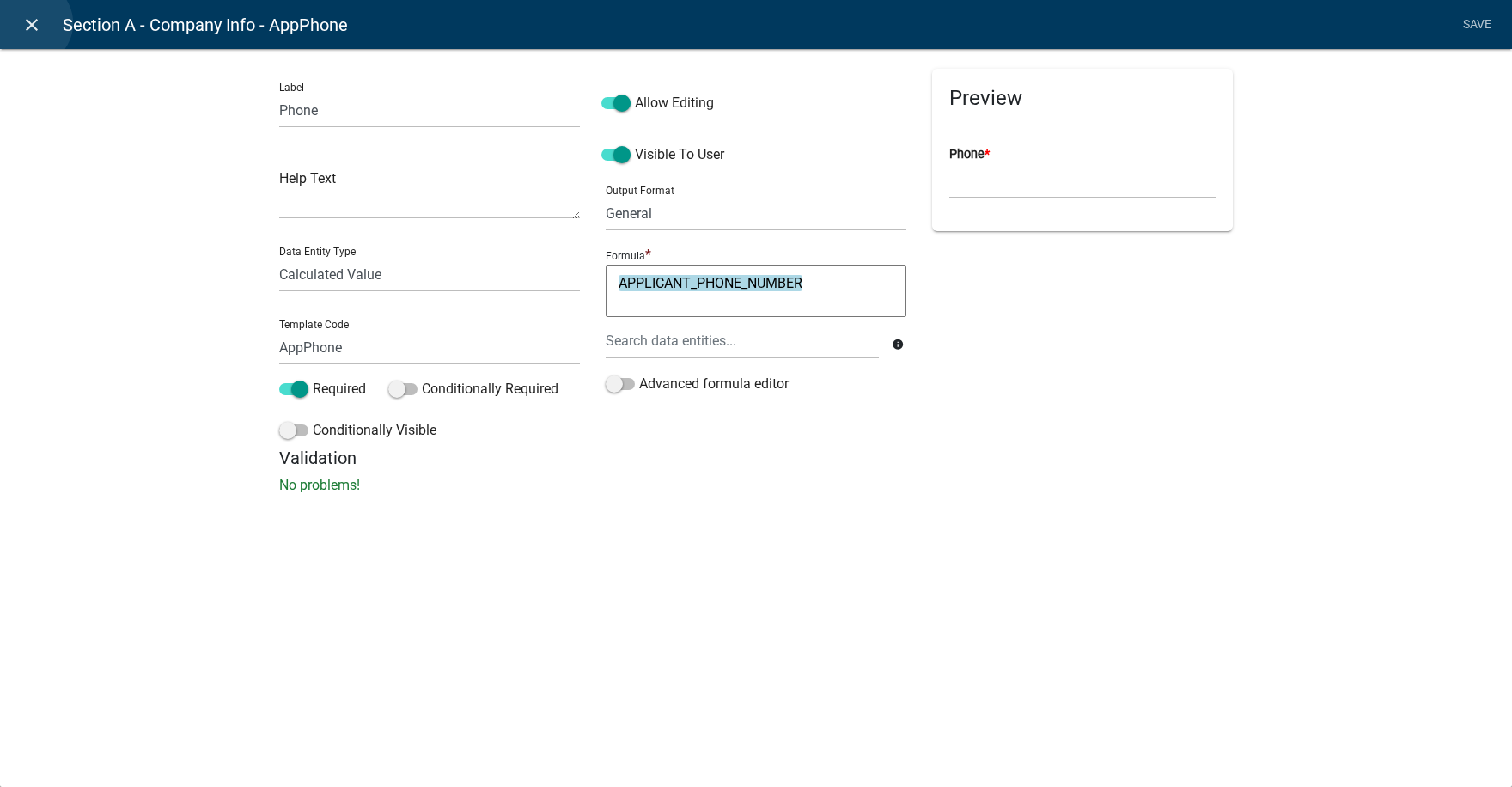
click at [30, 23] on icon "close" at bounding box center [32, 25] width 21 height 21
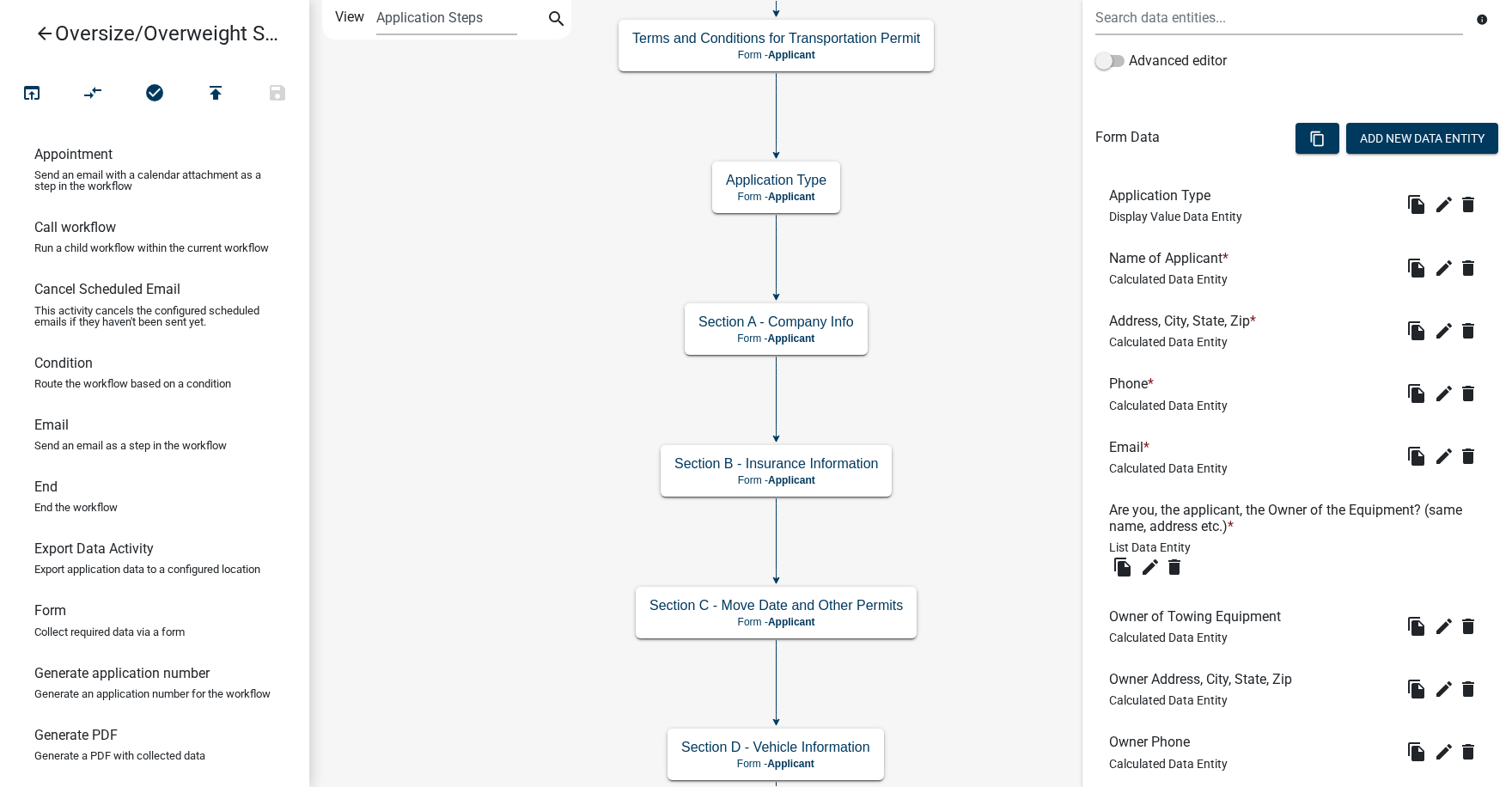
scroll to position [485, 0]
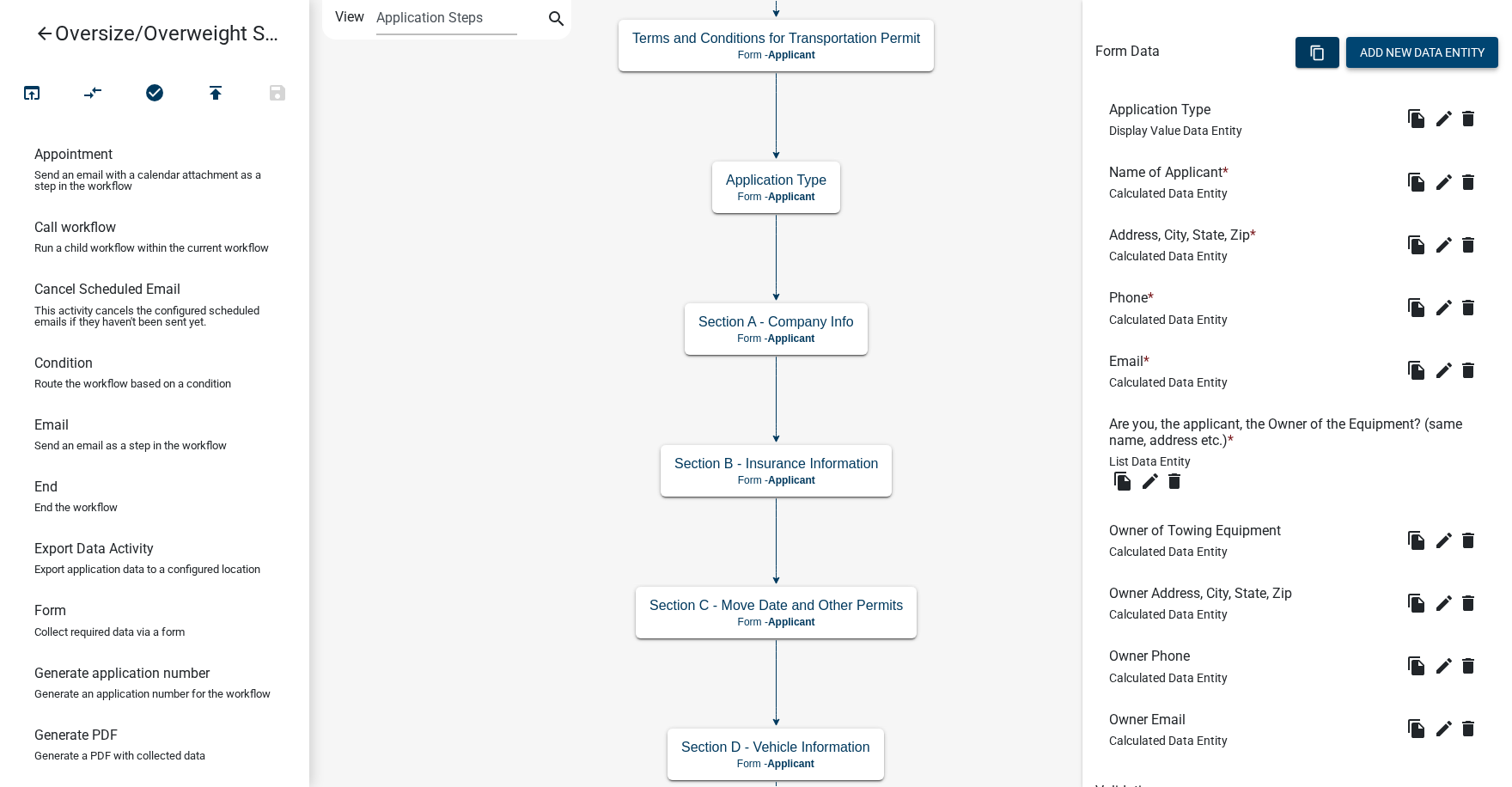
click at [1402, 51] on button "Add New Data Entity" at bounding box center [1422, 51] width 152 height 31
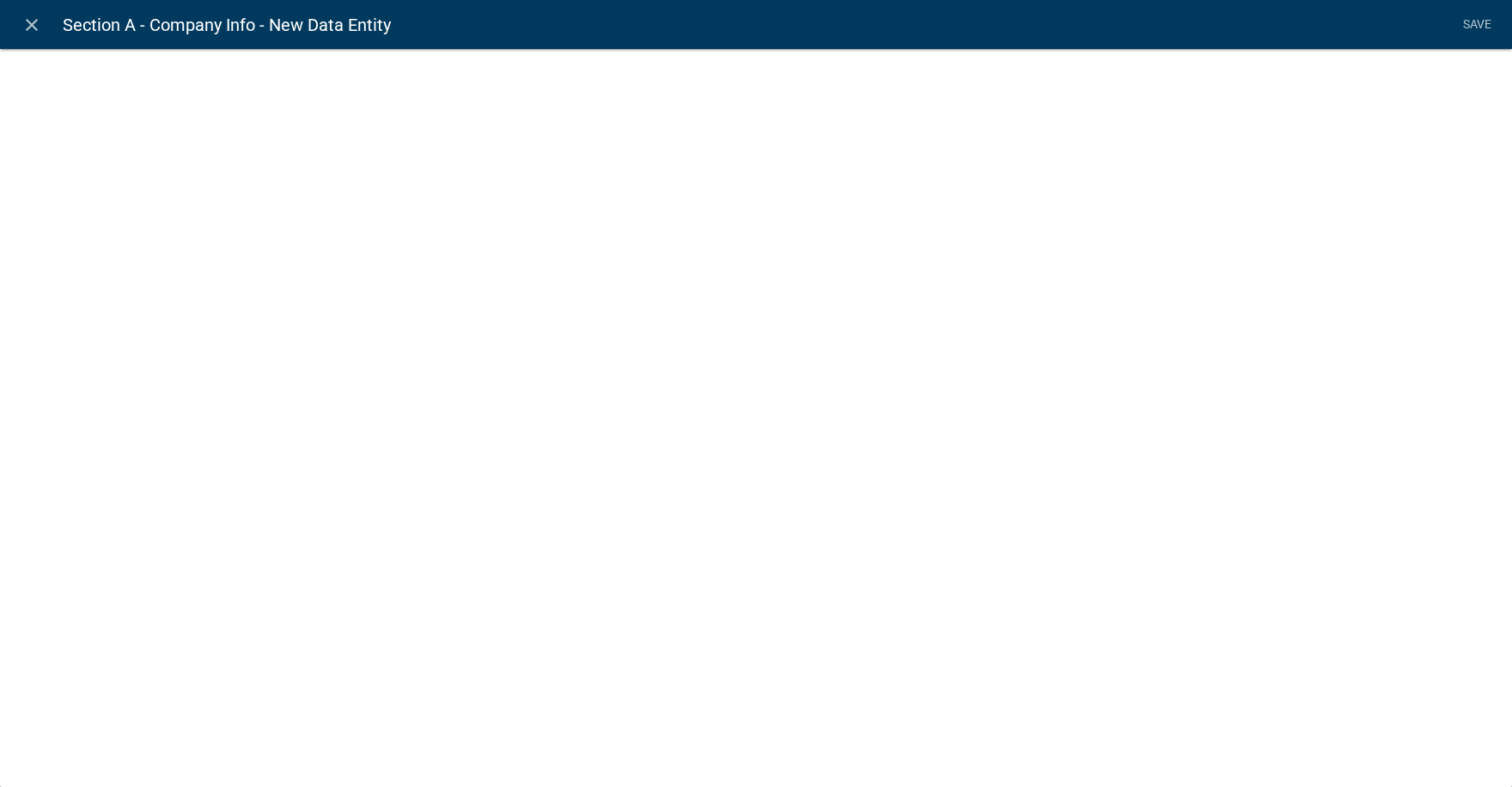
select select
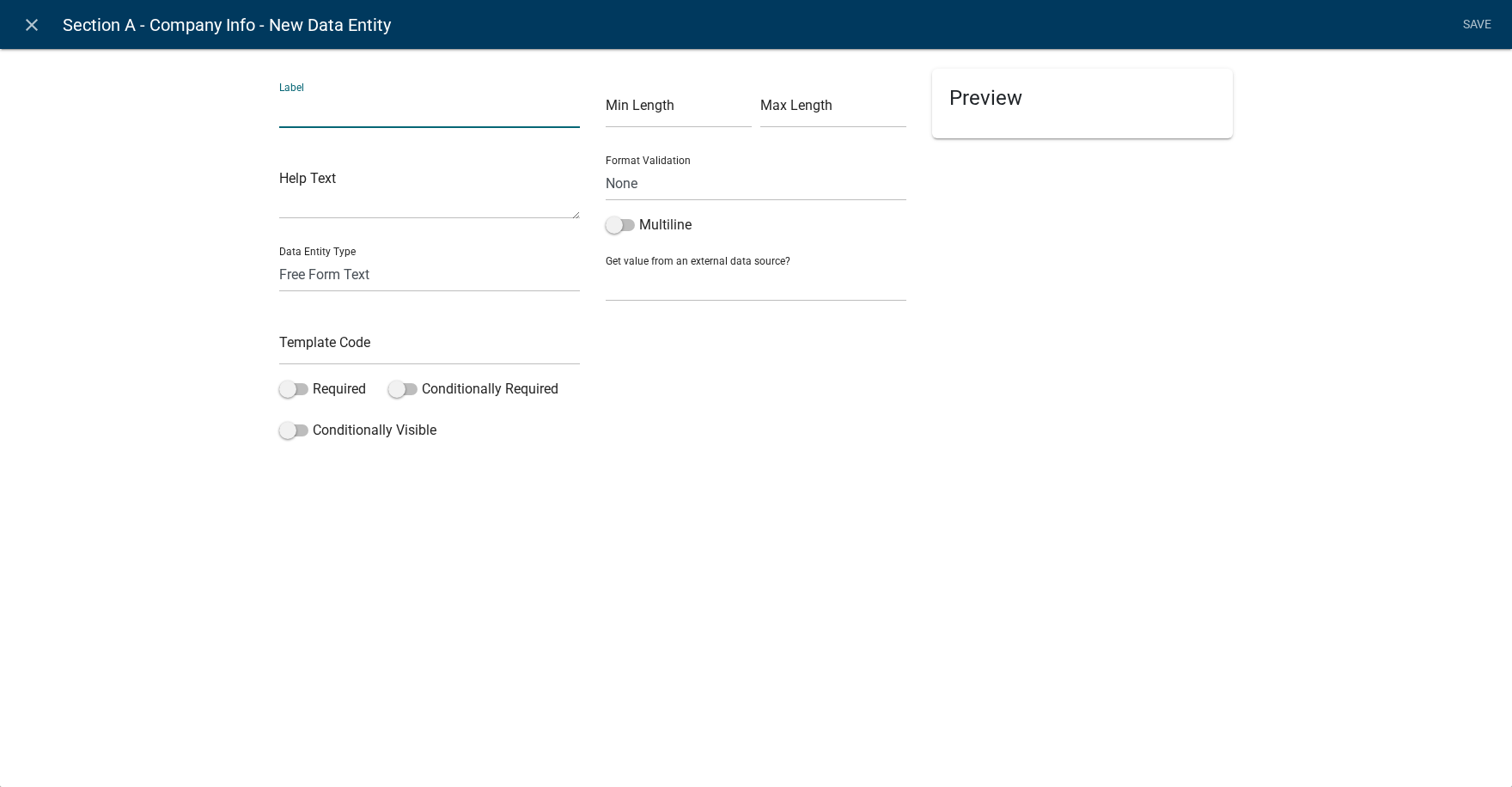
click at [307, 114] on input "text" at bounding box center [429, 111] width 301 height 36
type input "Applicant Username"
click at [343, 275] on select "Free Form Text Document Display Entity Value Fee Numeric Data Date Map Sketch D…" at bounding box center [429, 275] width 301 height 36
select select "calculated-value"
click at [279, 257] on select "Free Form Text Document Display Entity Value Fee Numeric Data Date Map Sketch D…" at bounding box center [429, 275] width 301 height 36
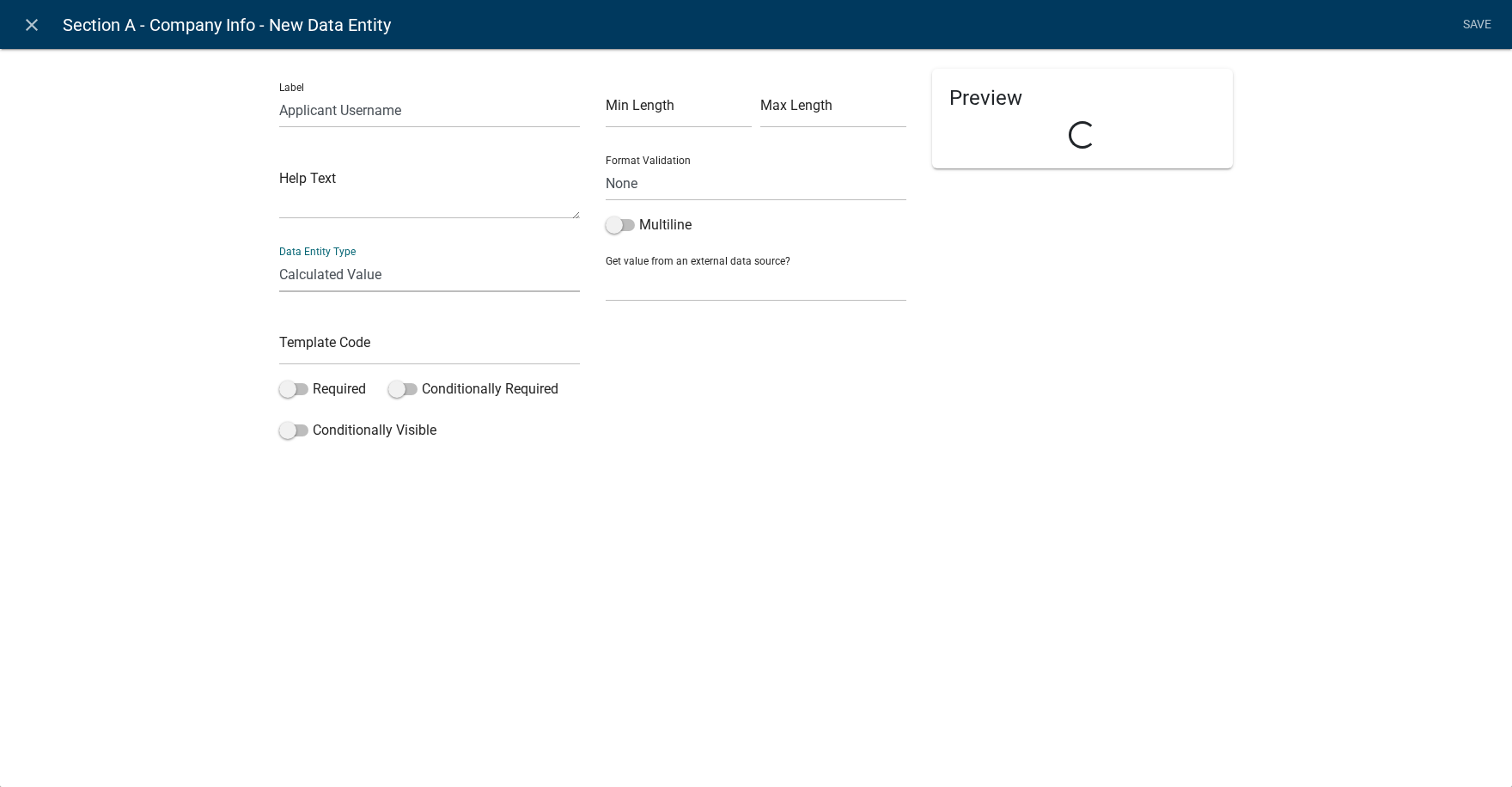
select select "calculated-value"
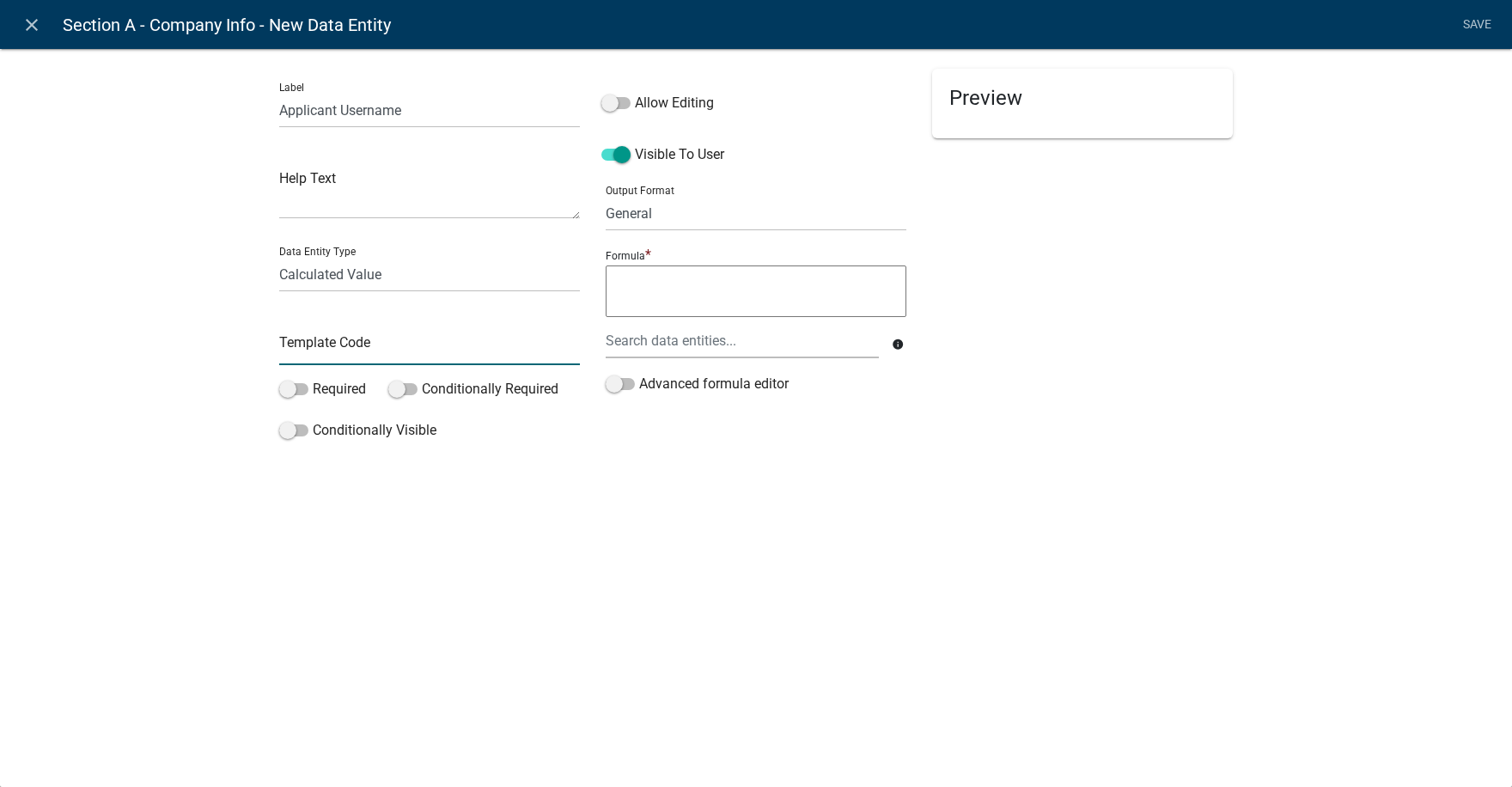
click at [319, 346] on input "text" at bounding box center [429, 347] width 301 height 36
type input "AppUsername"
click at [303, 392] on span at bounding box center [294, 389] width 30 height 12
click at [313, 379] on input "Required" at bounding box center [313, 379] width 0 height 0
click at [644, 288] on textarea at bounding box center [756, 291] width 301 height 51
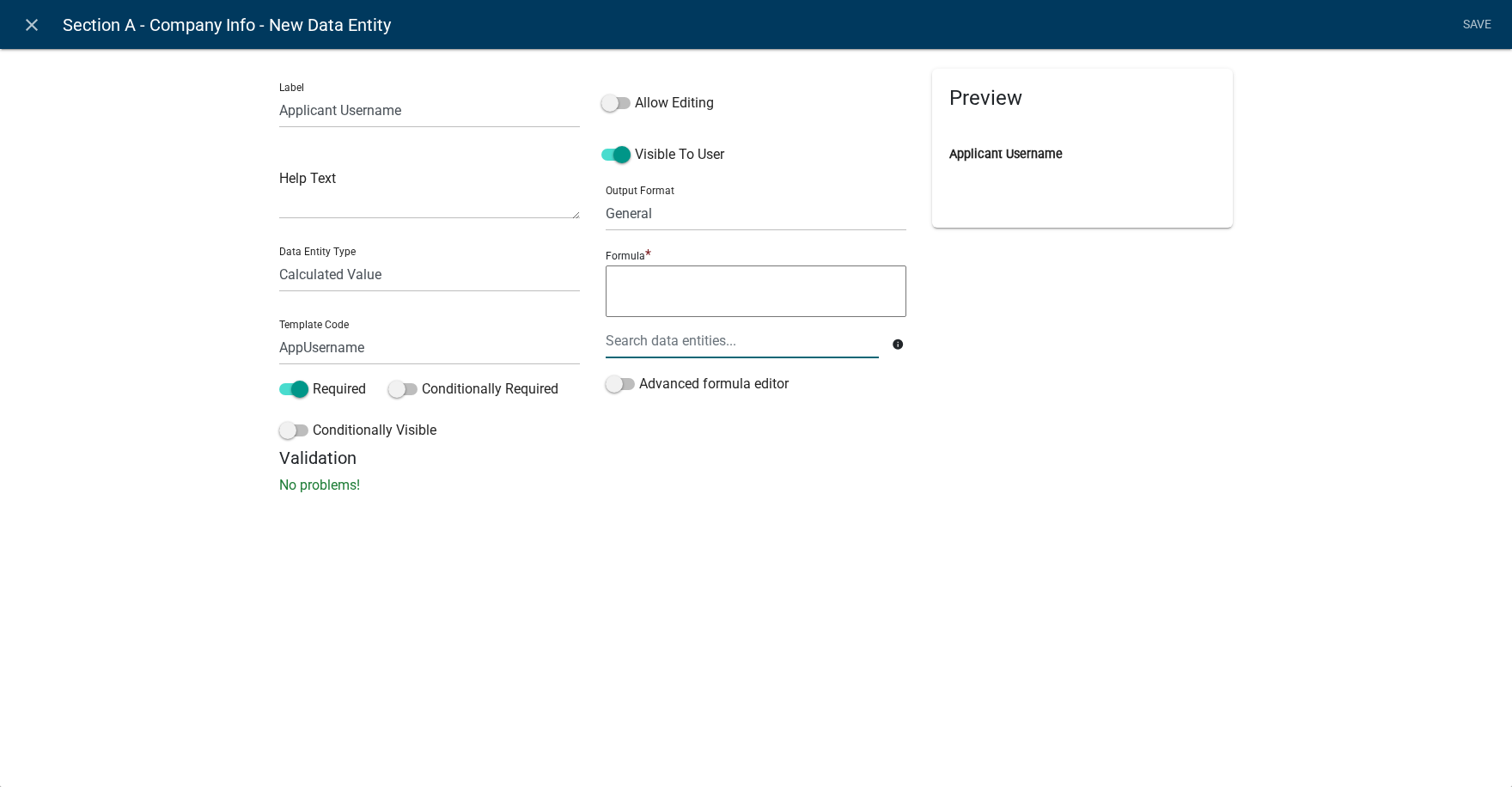
click at [656, 344] on div at bounding box center [742, 341] width 299 height 36
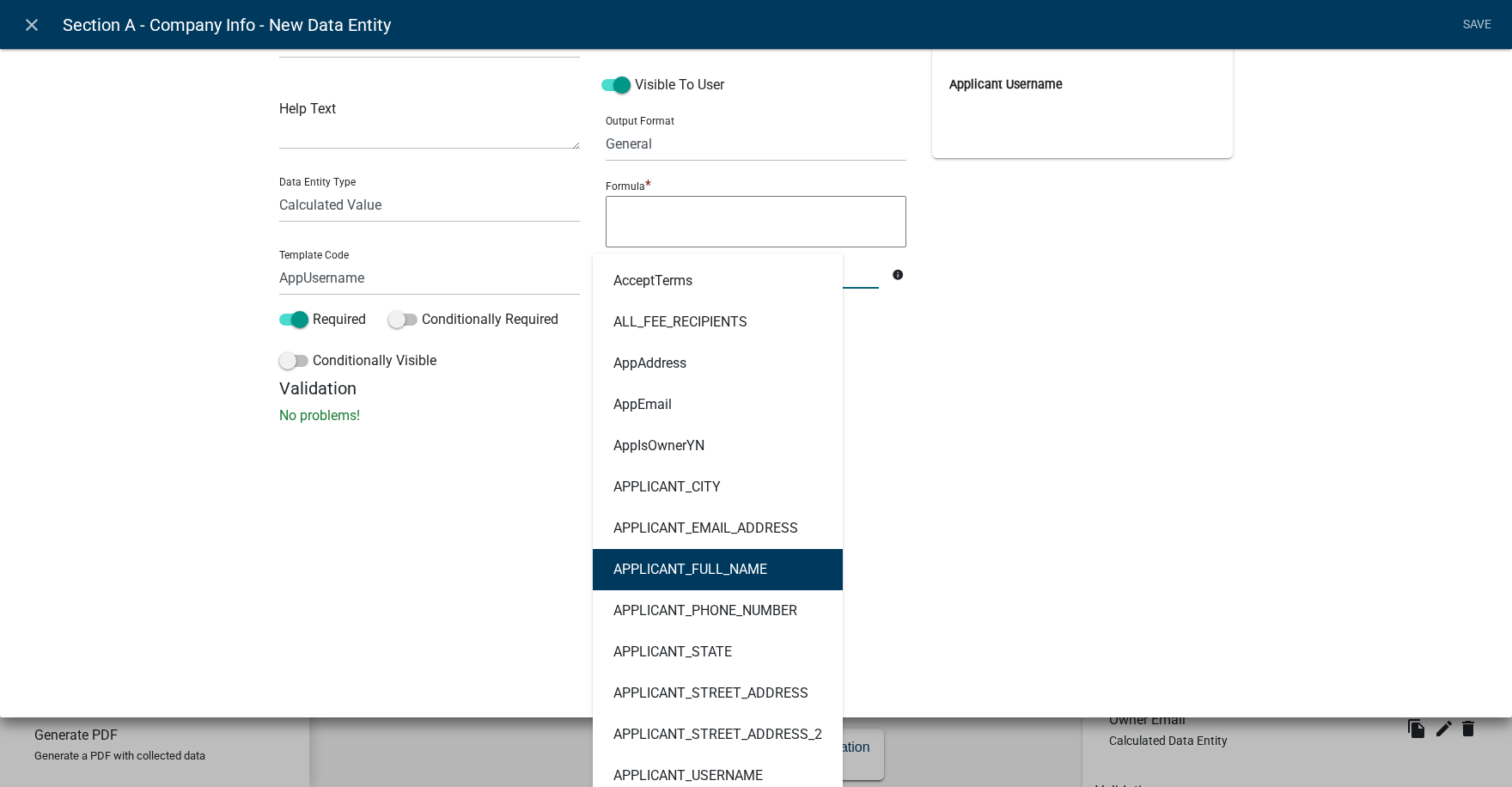
scroll to position [257, 0]
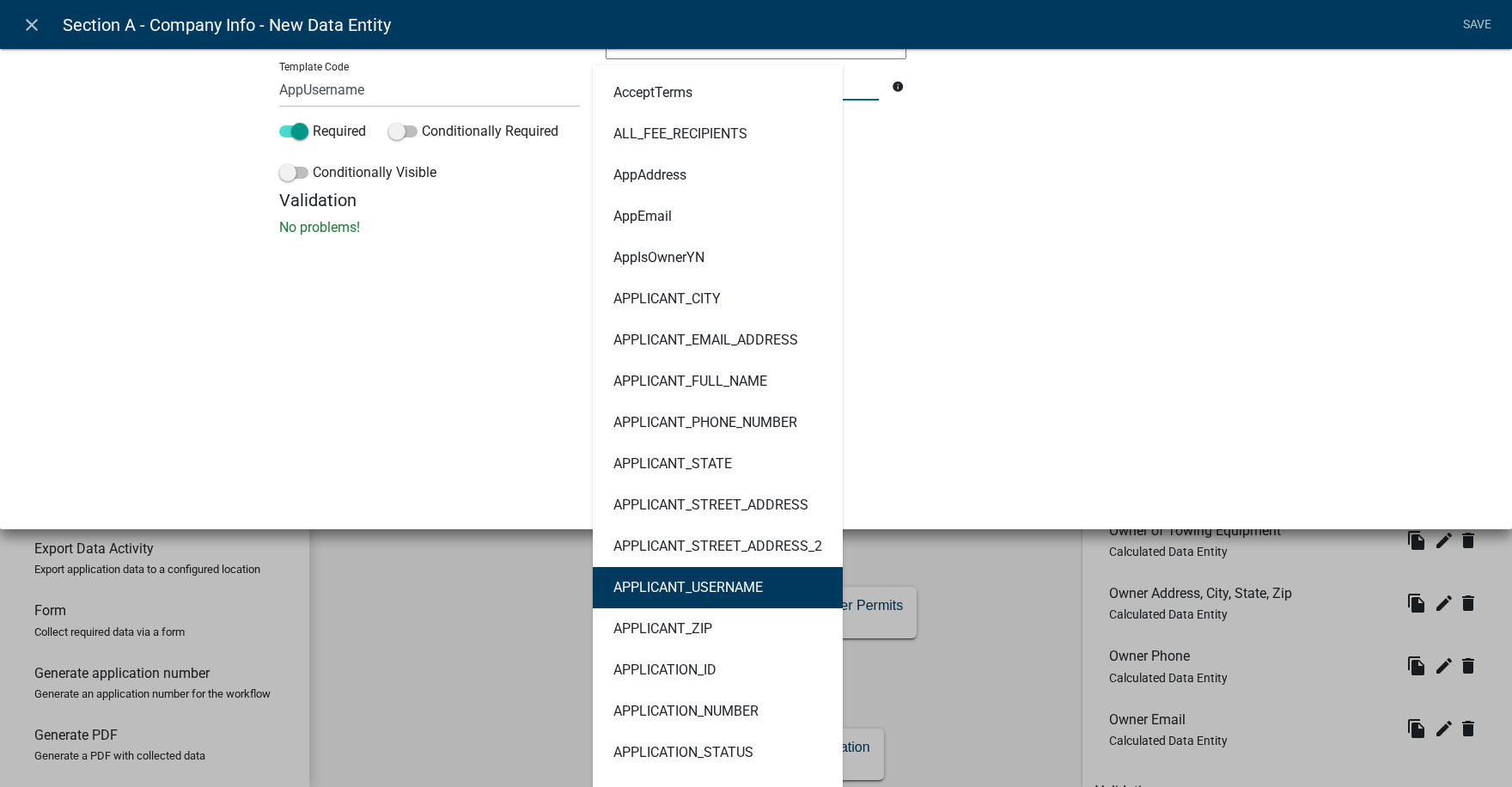
drag, startPoint x: 671, startPoint y: 582, endPoint x: 705, endPoint y: 574, distance: 34.9
click at [672, 582] on ngb-highlight "APPLICANT_USERNAME" at bounding box center [688, 588] width 149 height 14
type textarea "APPLICANT_USERNAME"
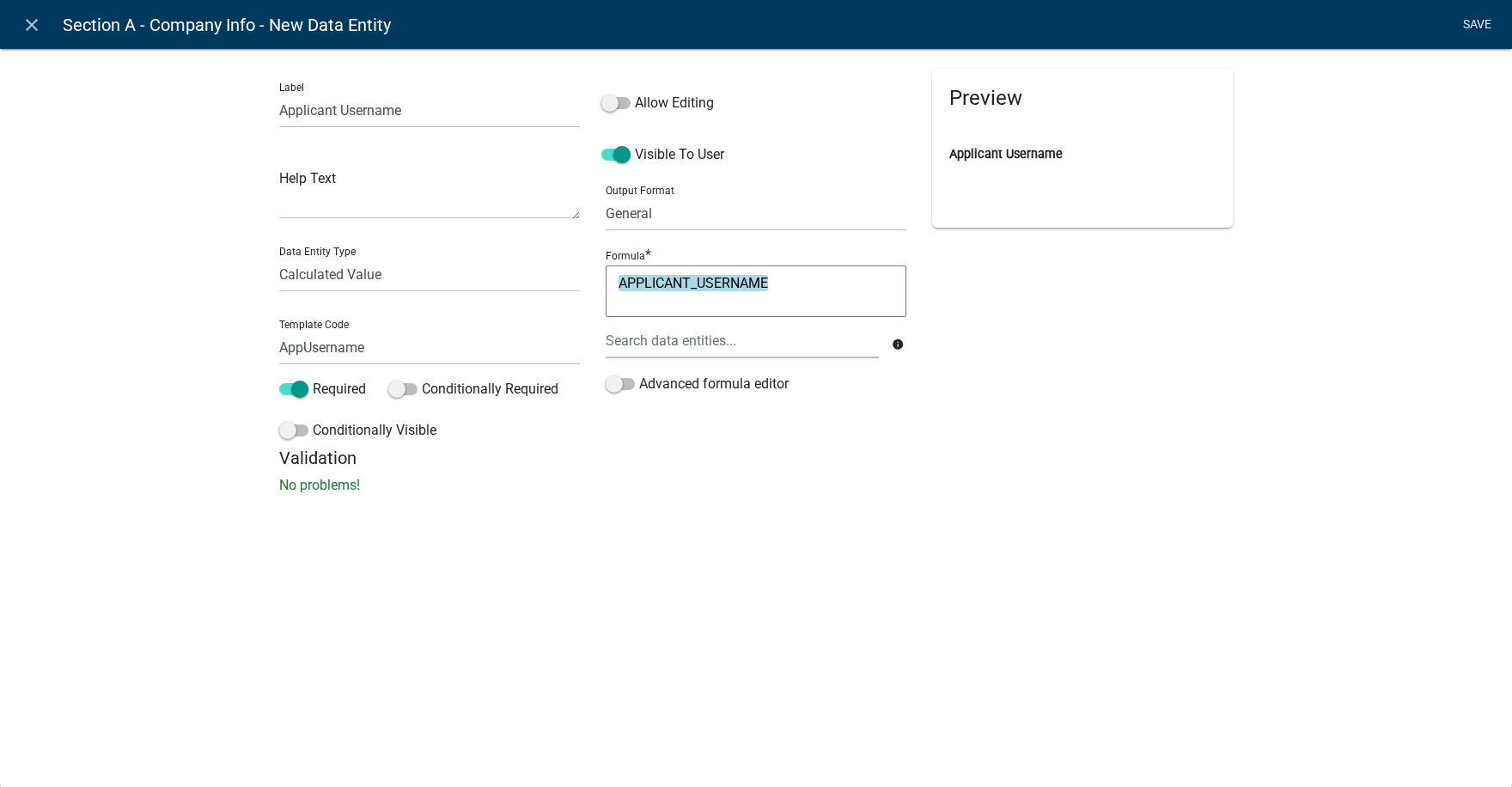
click at [1474, 24] on link "Save" at bounding box center [1475, 25] width 43 height 33
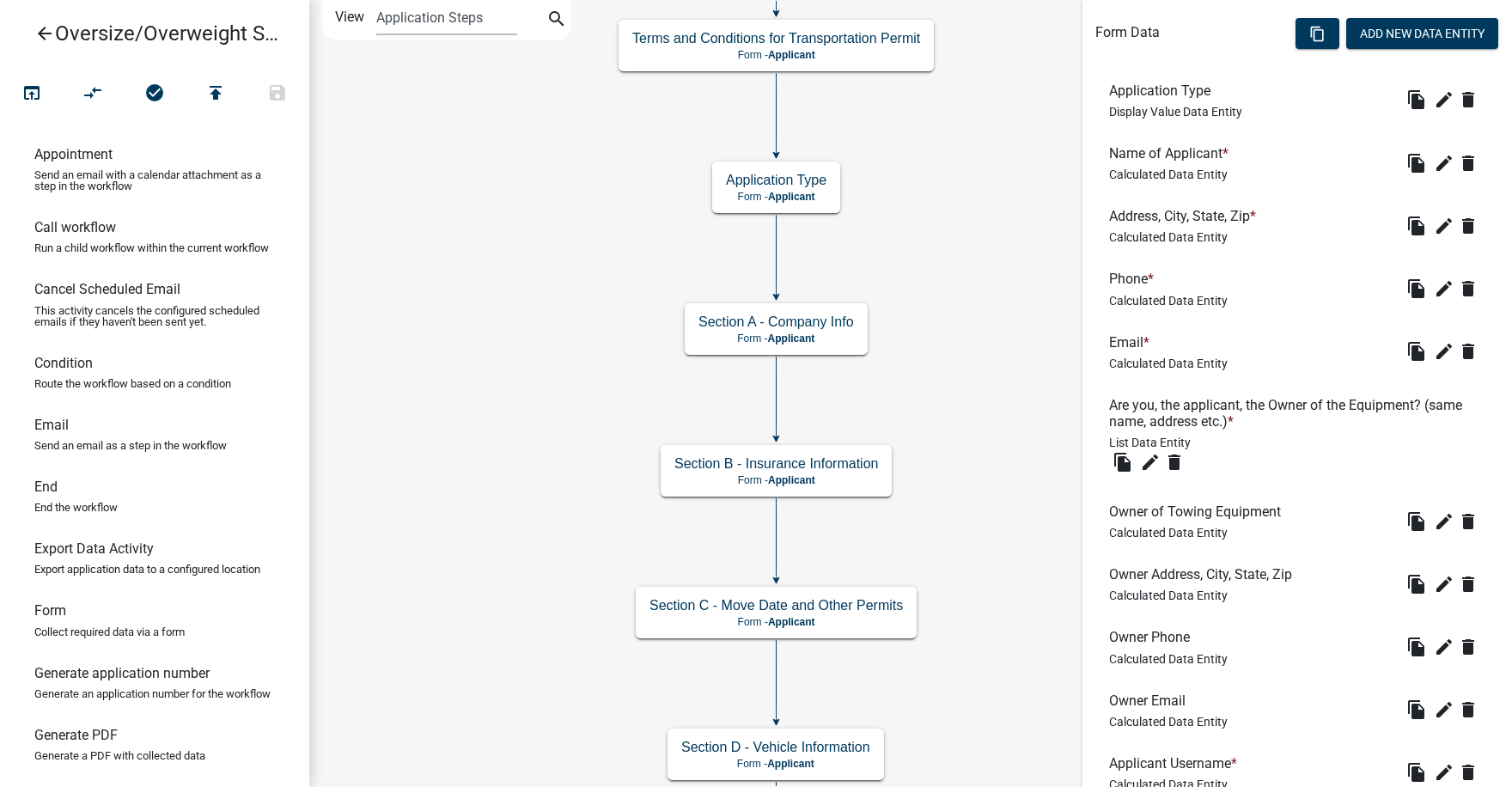
scroll to position [635, 0]
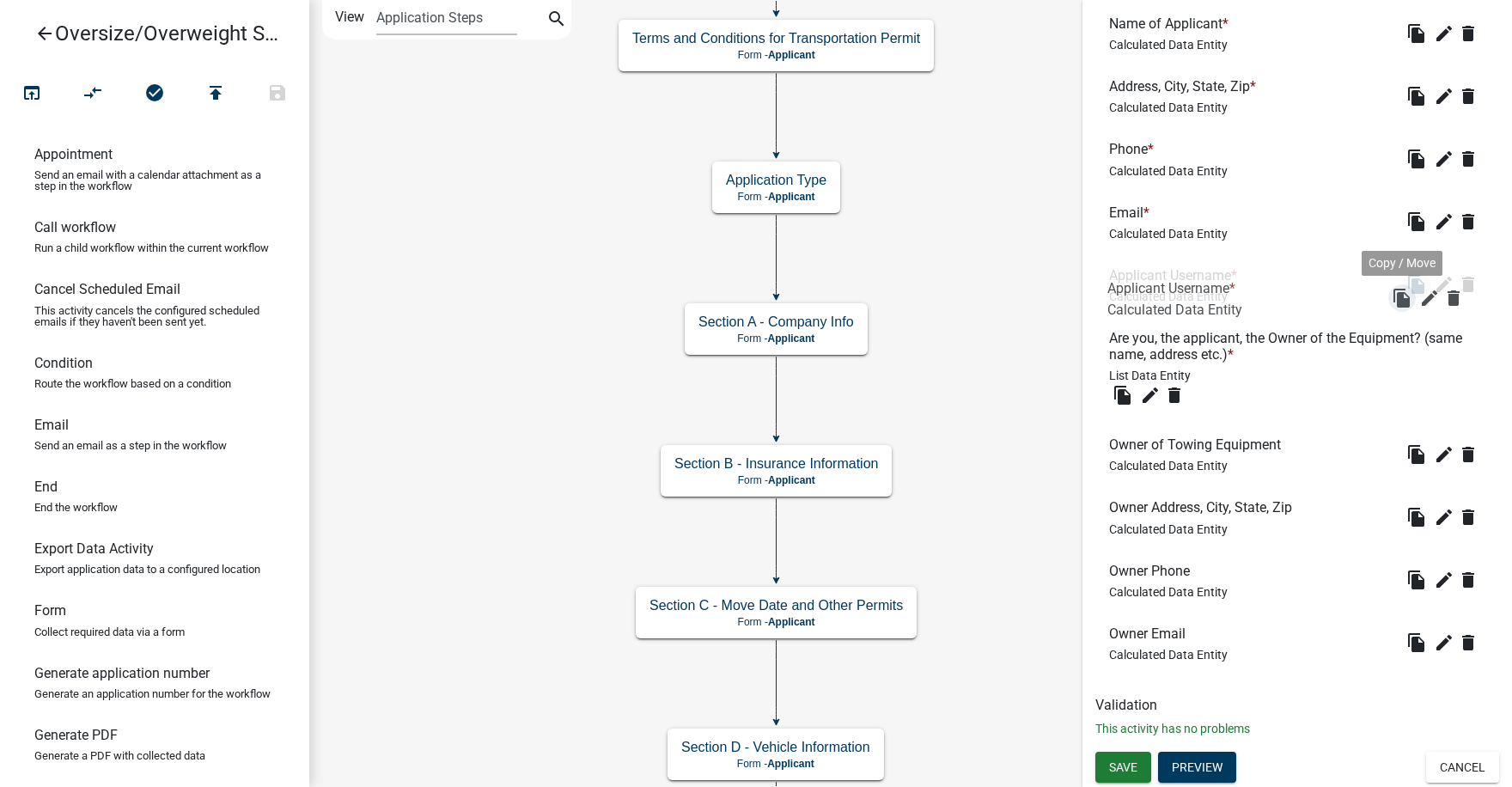
drag, startPoint x: 1394, startPoint y: 640, endPoint x: 1391, endPoint y: 289, distance: 351.0
click at [1434, 283] on icon "edit" at bounding box center [1444, 284] width 21 height 21
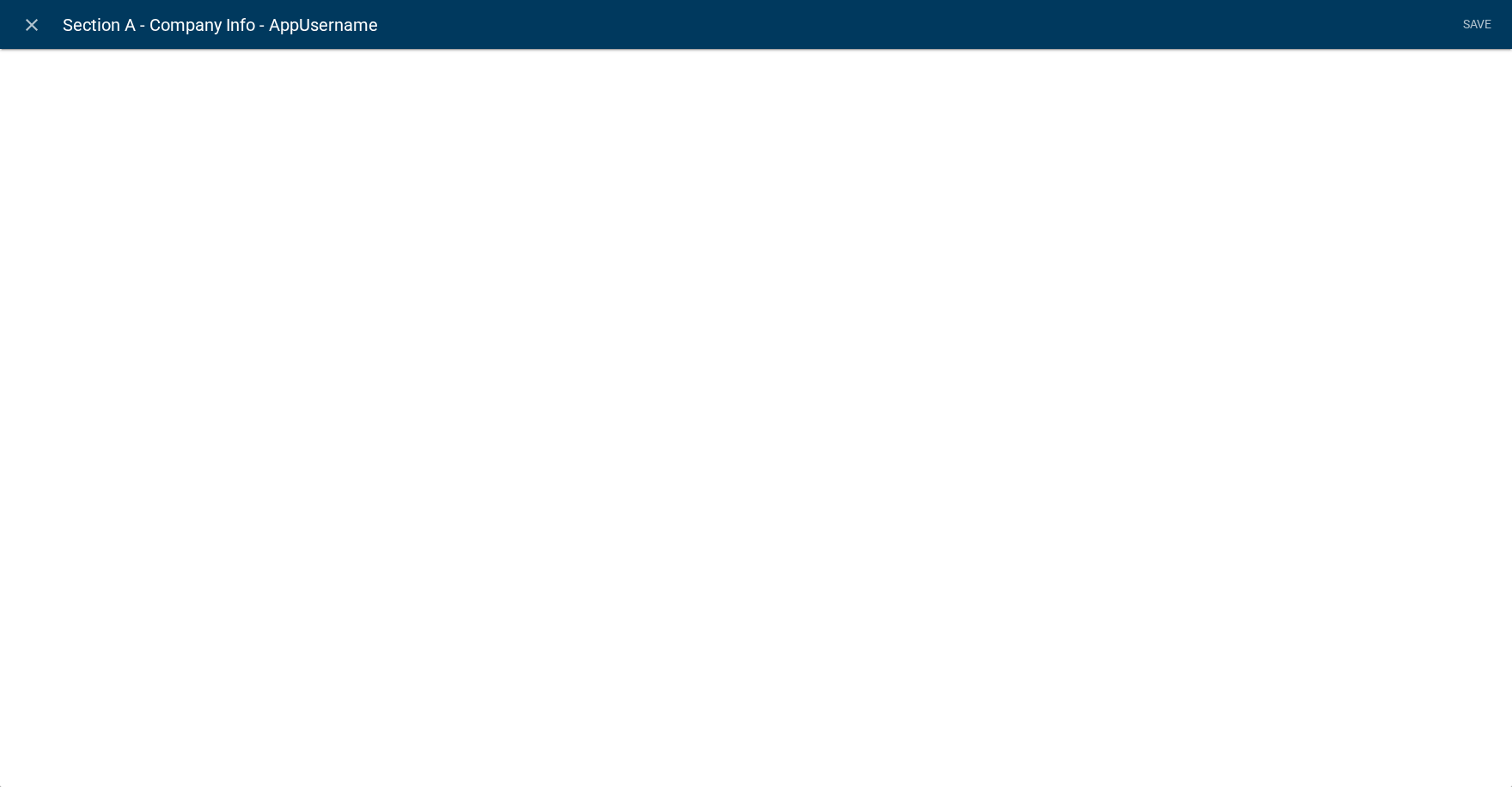
select select "calculated-value"
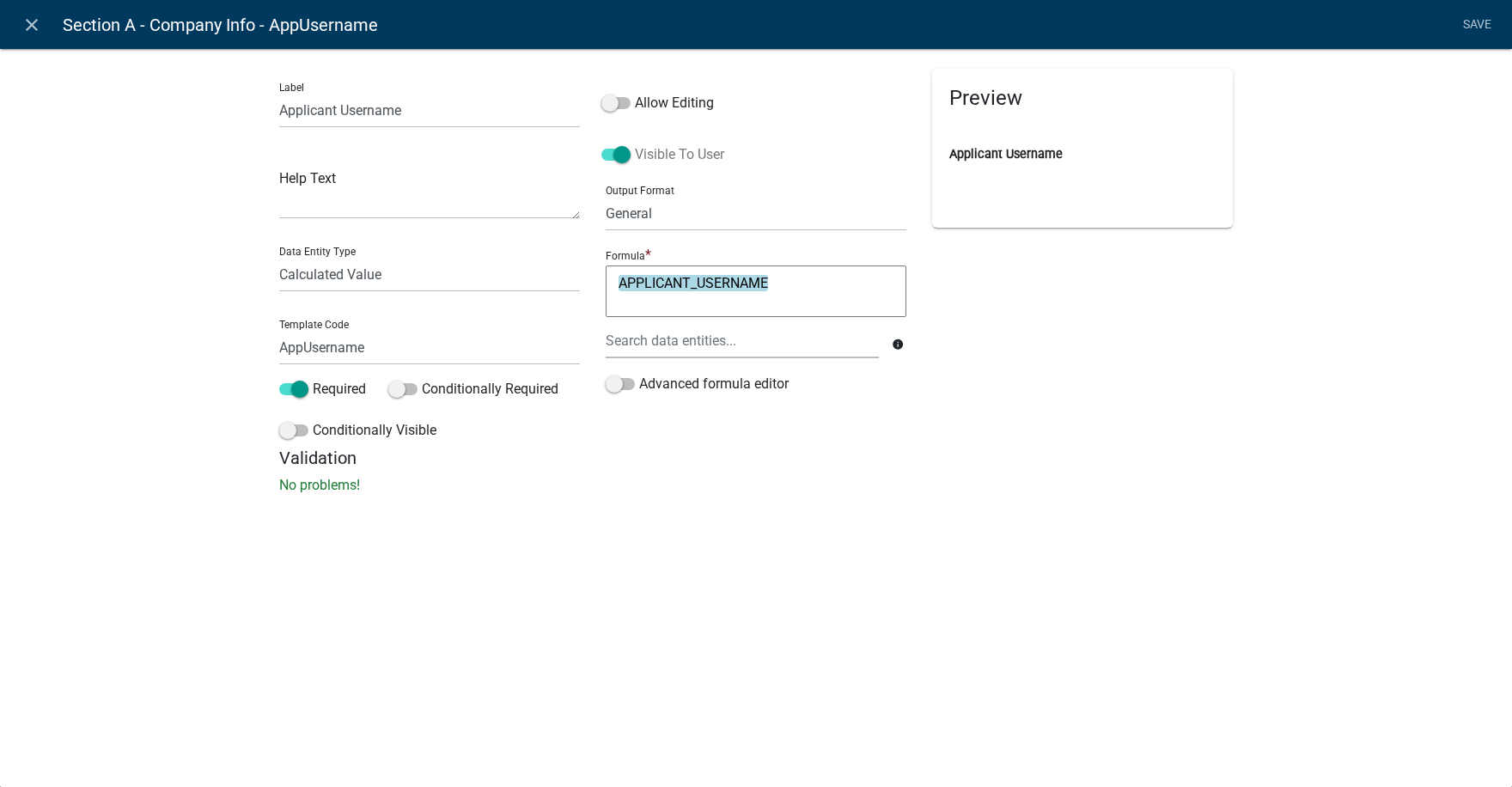
click at [607, 155] on span at bounding box center [616, 154] width 30 height 12
click at [634, 145] on input "Visible To User" at bounding box center [634, 145] width 0 height 0
click at [1479, 26] on link "Save" at bounding box center [1475, 25] width 43 height 33
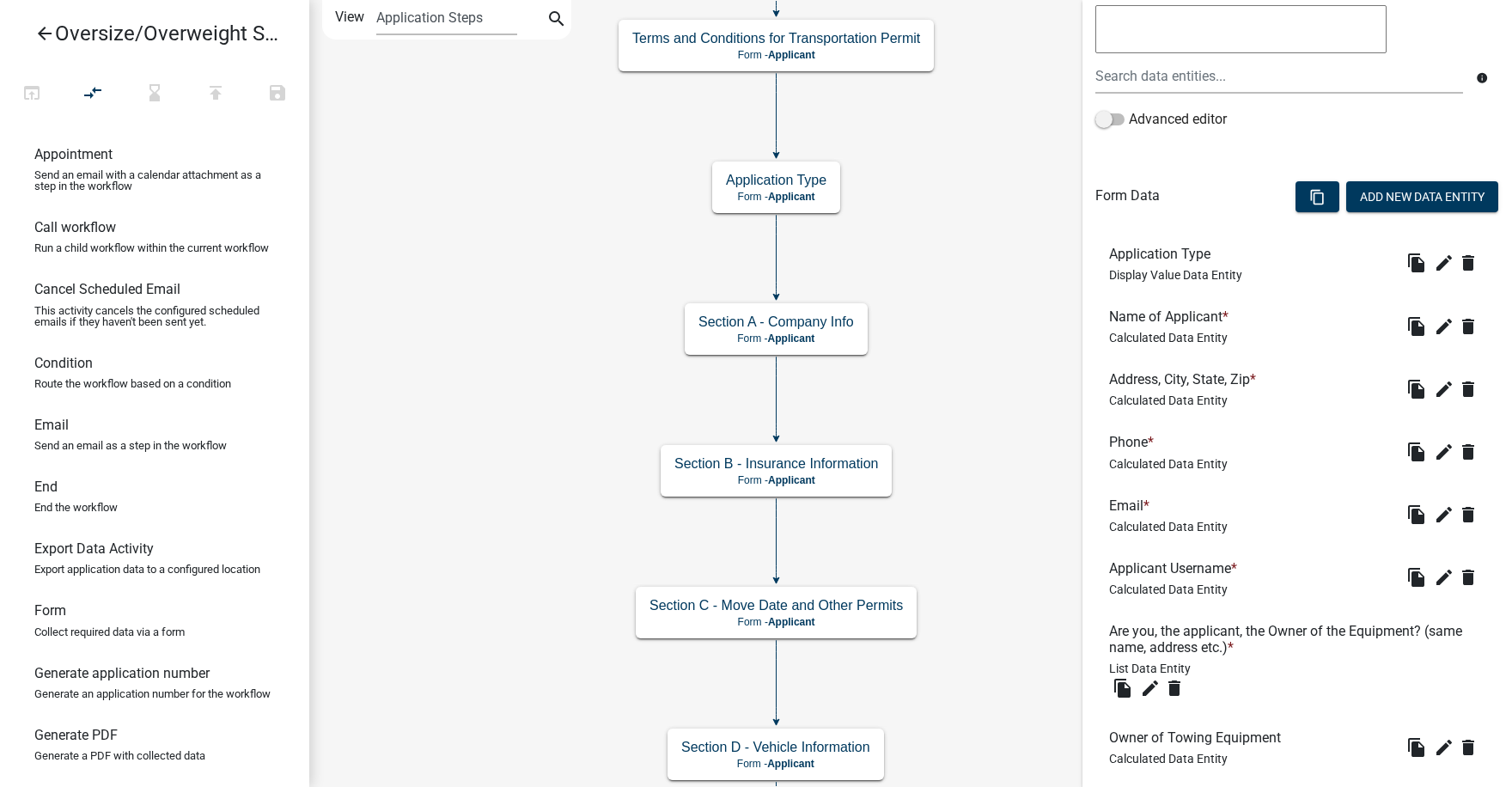
scroll to position [344, 0]
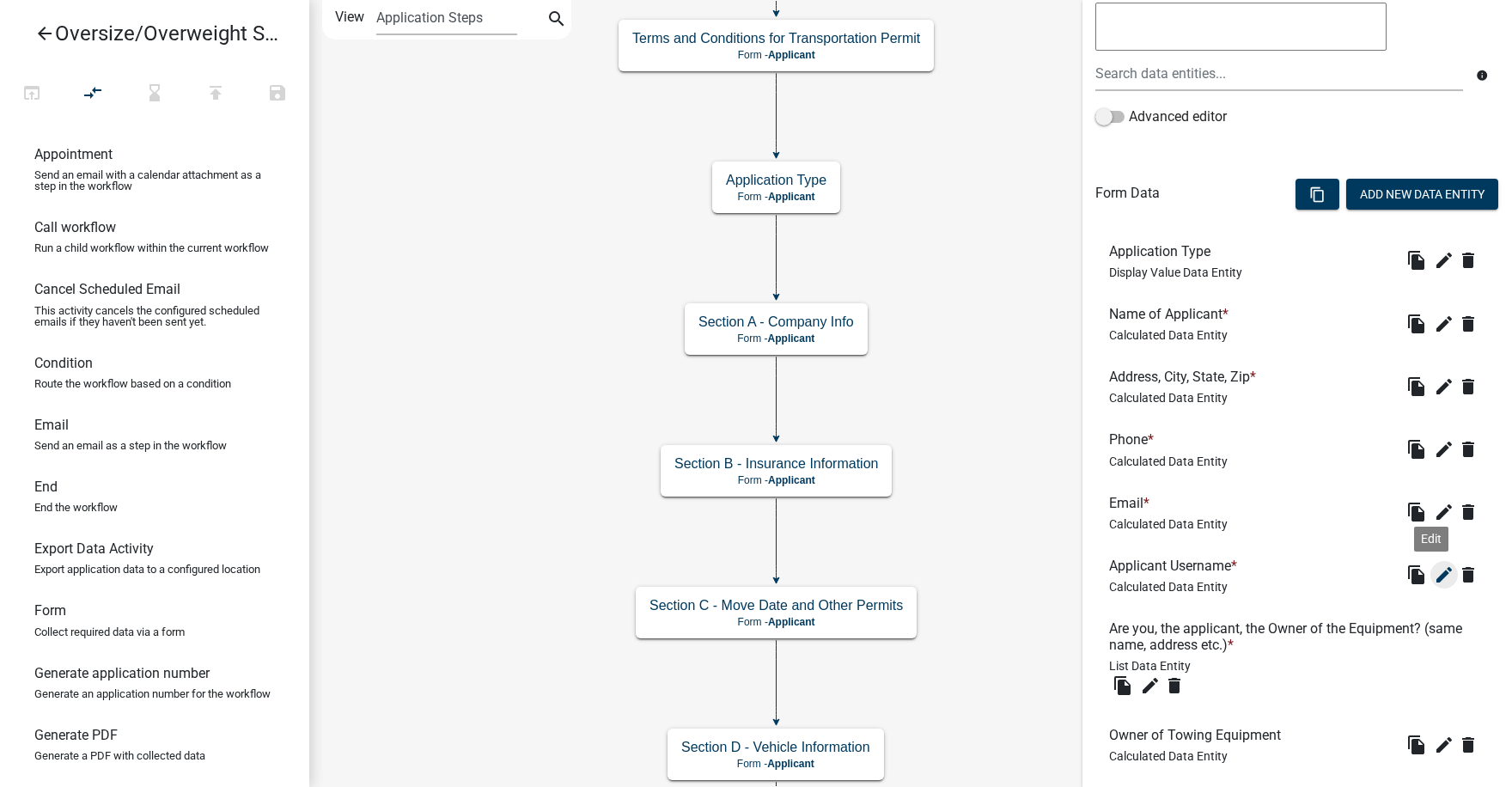
click at [1434, 569] on icon "edit" at bounding box center [1444, 574] width 21 height 21
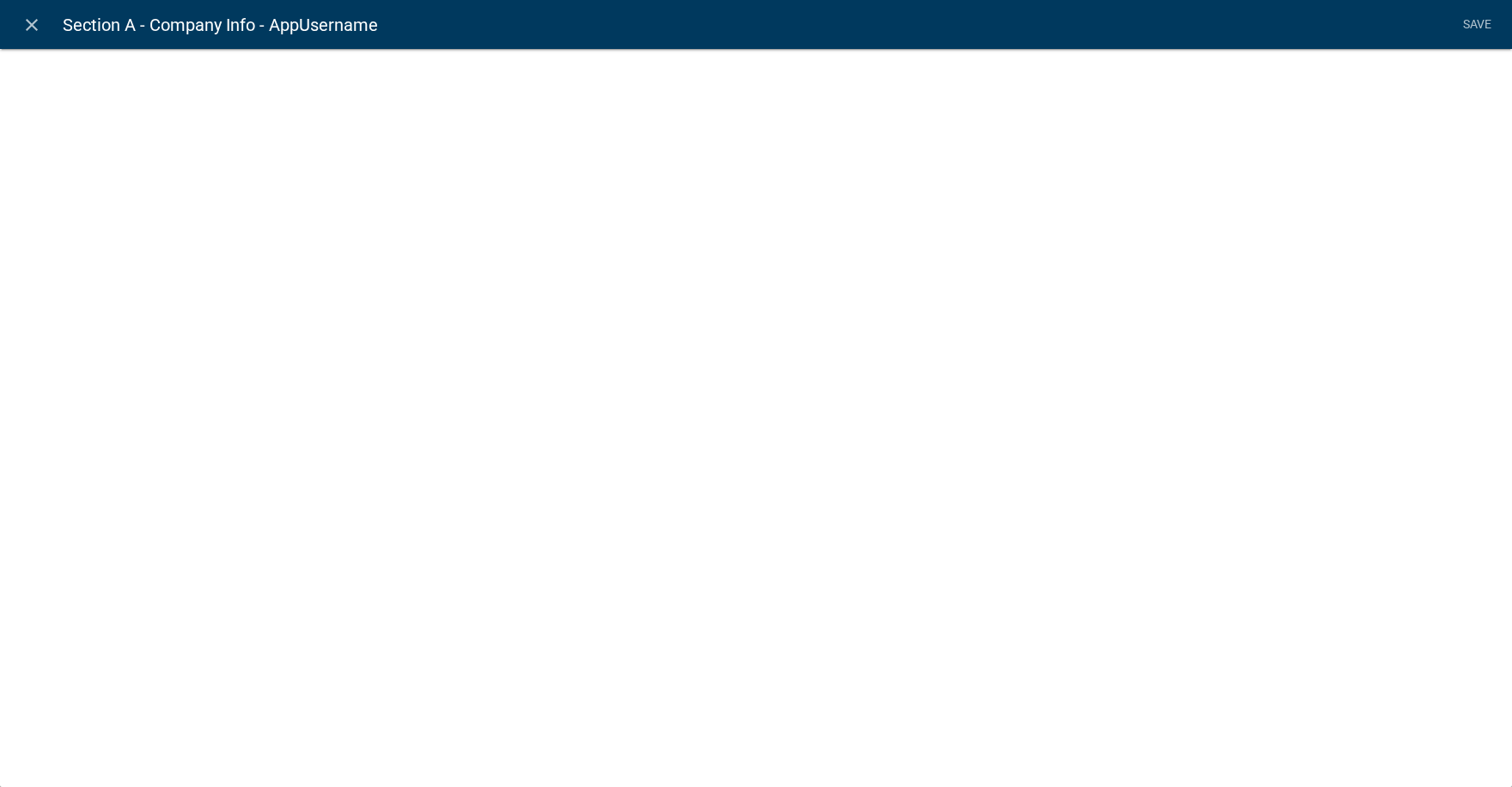
select select "calculated-value"
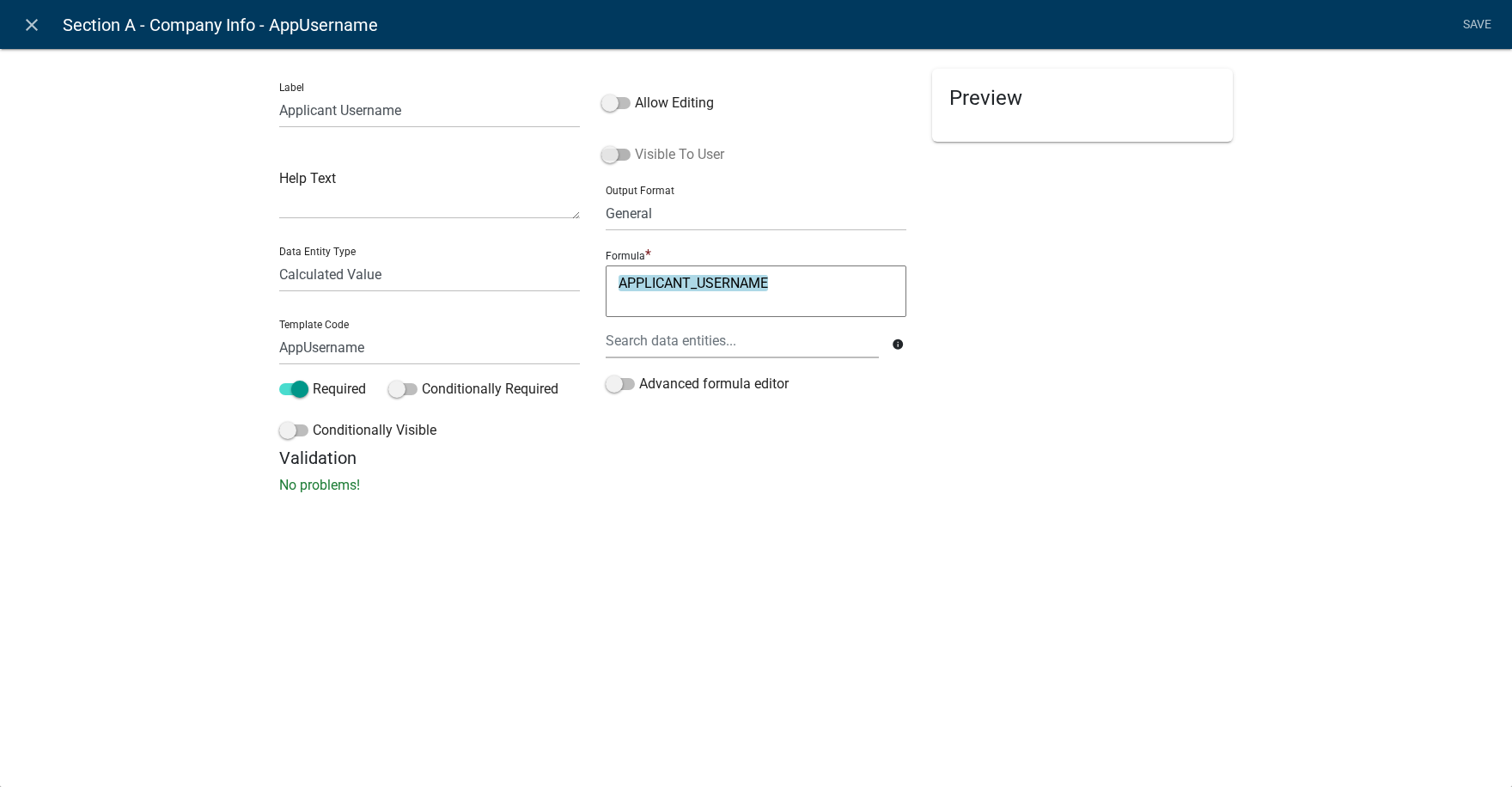
click at [620, 152] on span at bounding box center [616, 154] width 30 height 12
click at [634, 145] on input "Visible To User" at bounding box center [634, 145] width 0 height 0
click at [1478, 21] on li "Save" at bounding box center [1475, 25] width 43 height 33
drag, startPoint x: 1394, startPoint y: 244, endPoint x: 1307, endPoint y: 292, distance: 99.4
click at [1373, 255] on div "Label Applicant Username Help Text Data Entity Type Free Form Text Document Dis…" at bounding box center [756, 276] width 1512 height 511
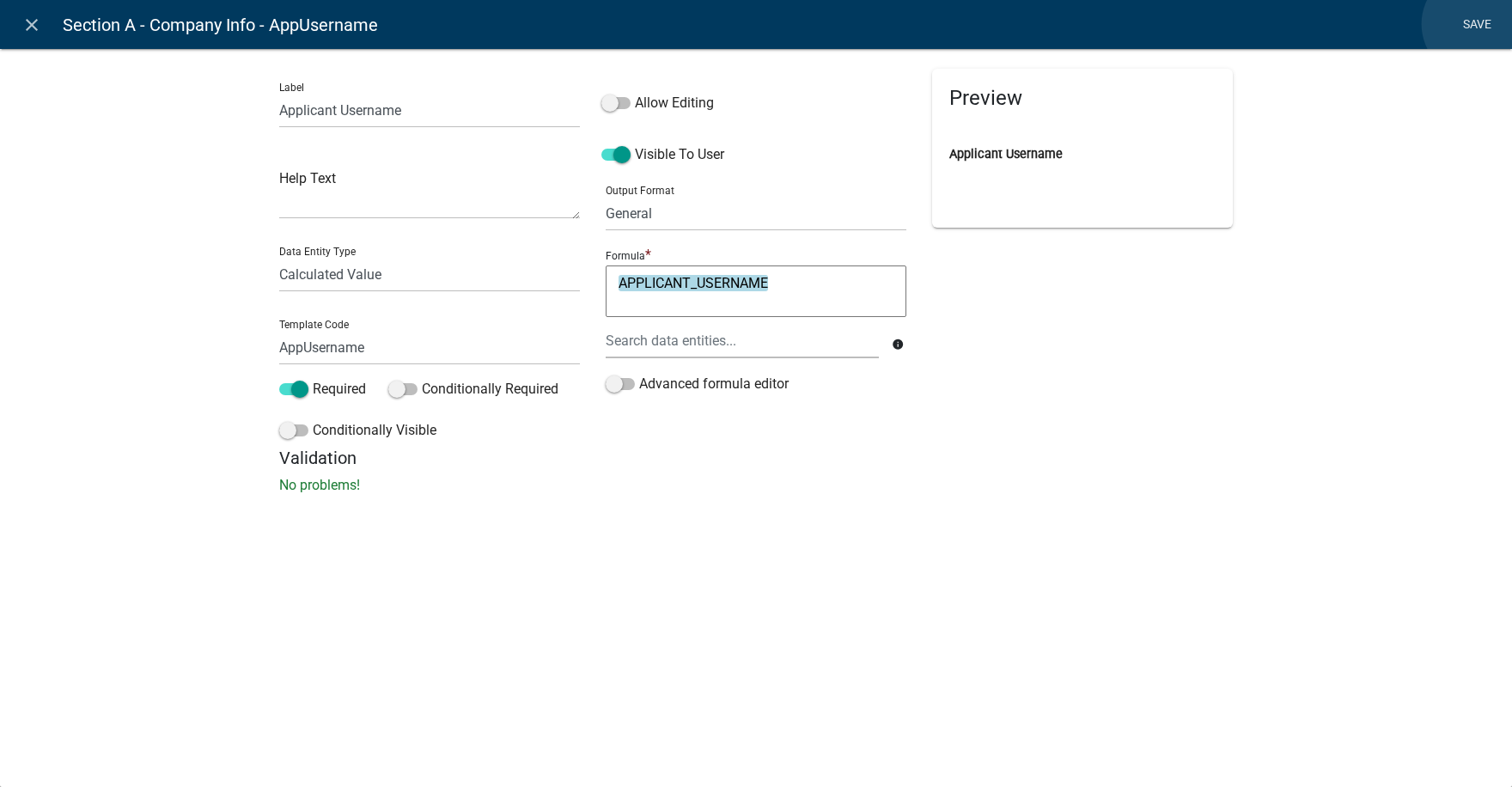
click at [1475, 24] on link "Save" at bounding box center [1475, 25] width 43 height 33
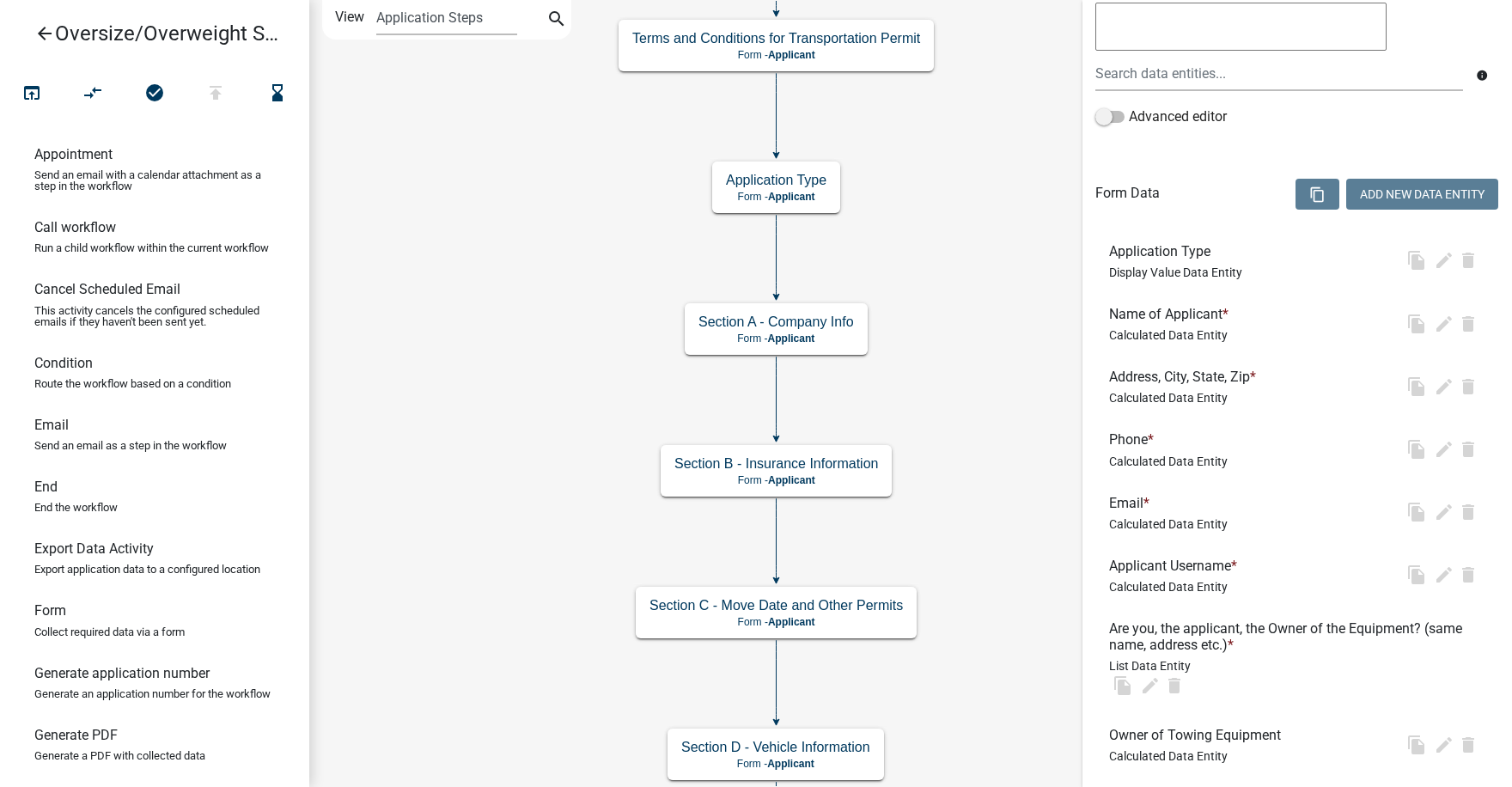
scroll to position [0, 0]
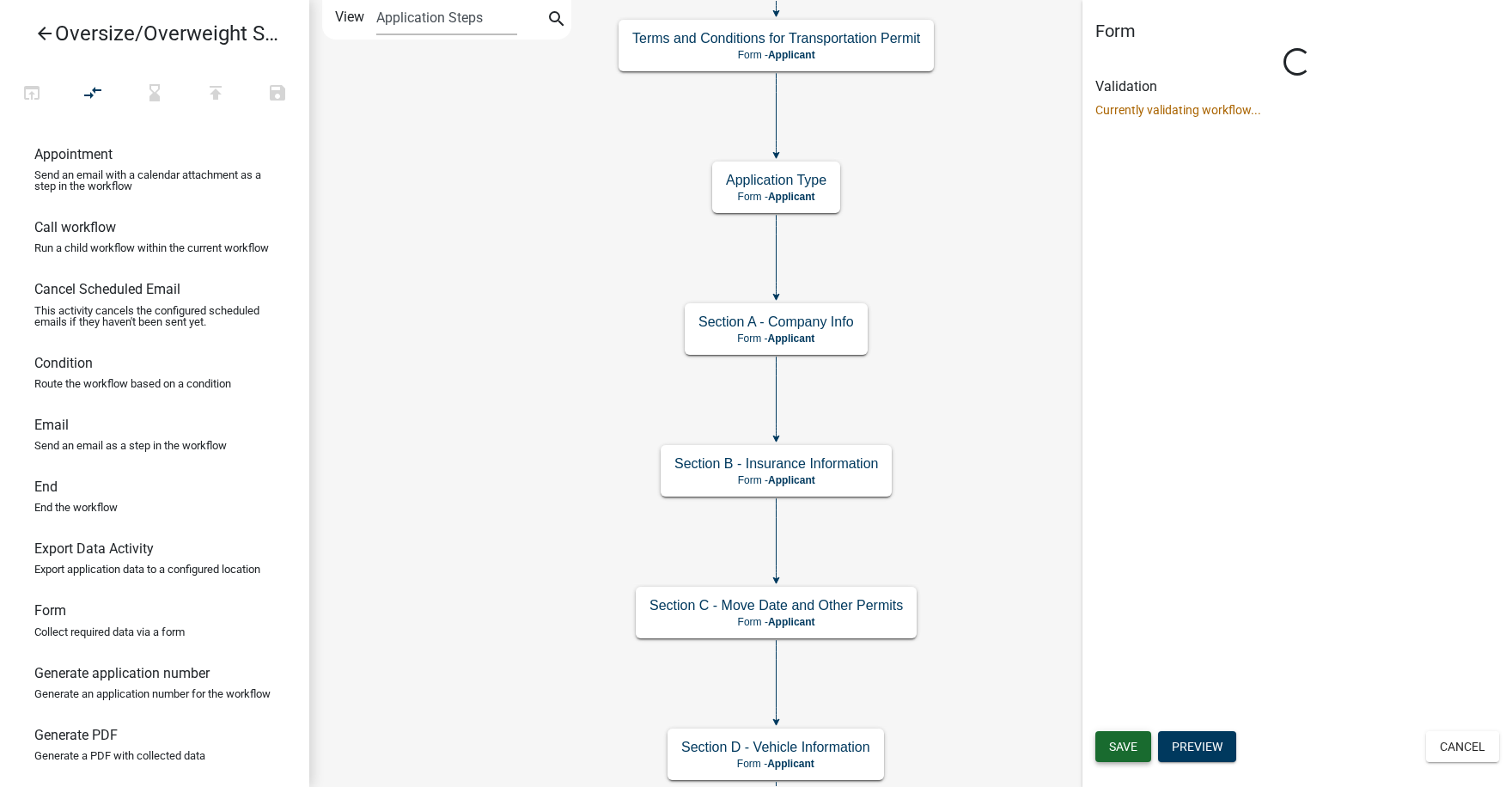
click at [1122, 746] on span "Save" at bounding box center [1122, 746] width 29 height 14
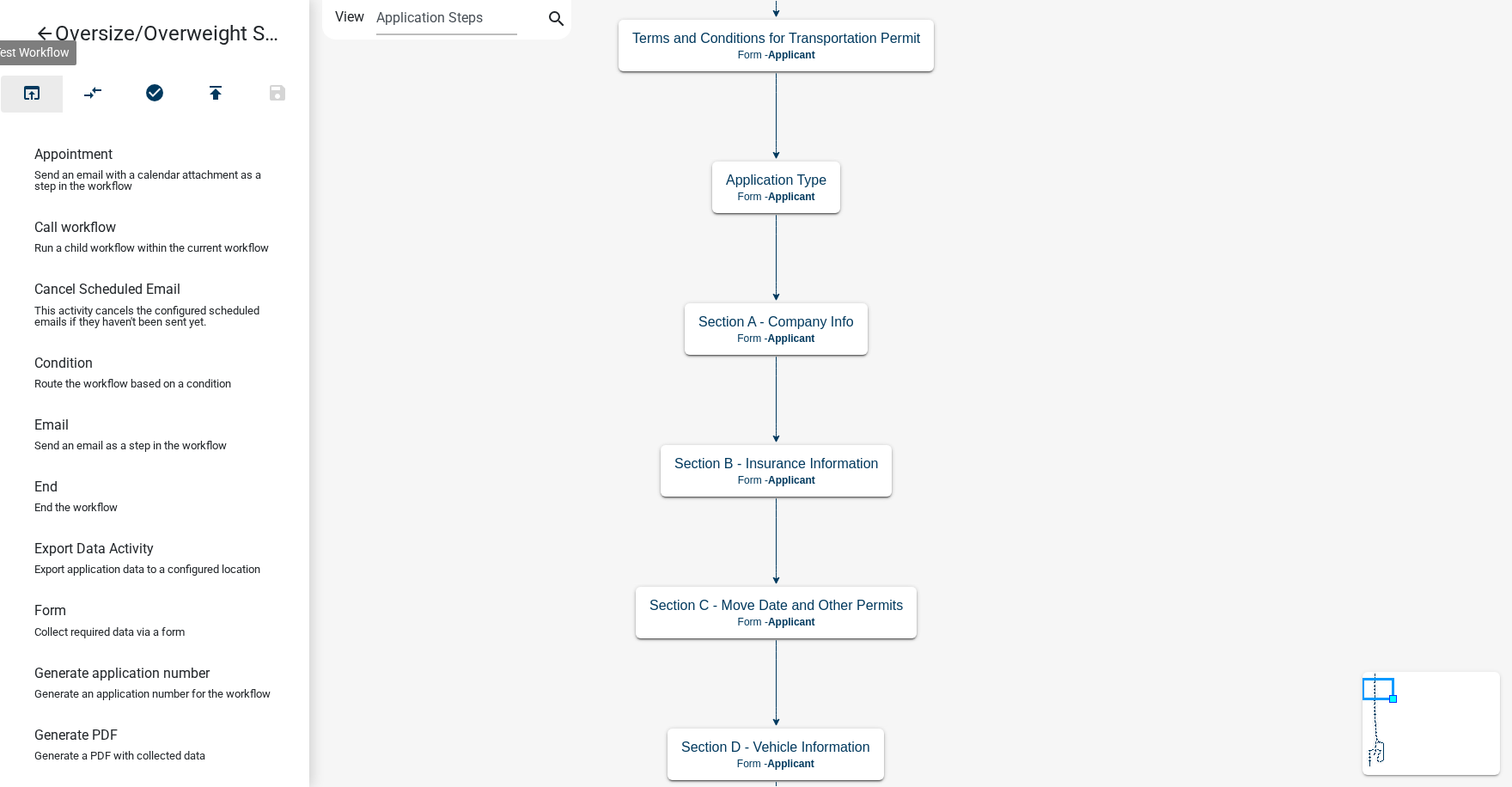
click at [36, 94] on icon "open_in_browser" at bounding box center [32, 94] width 21 height 24
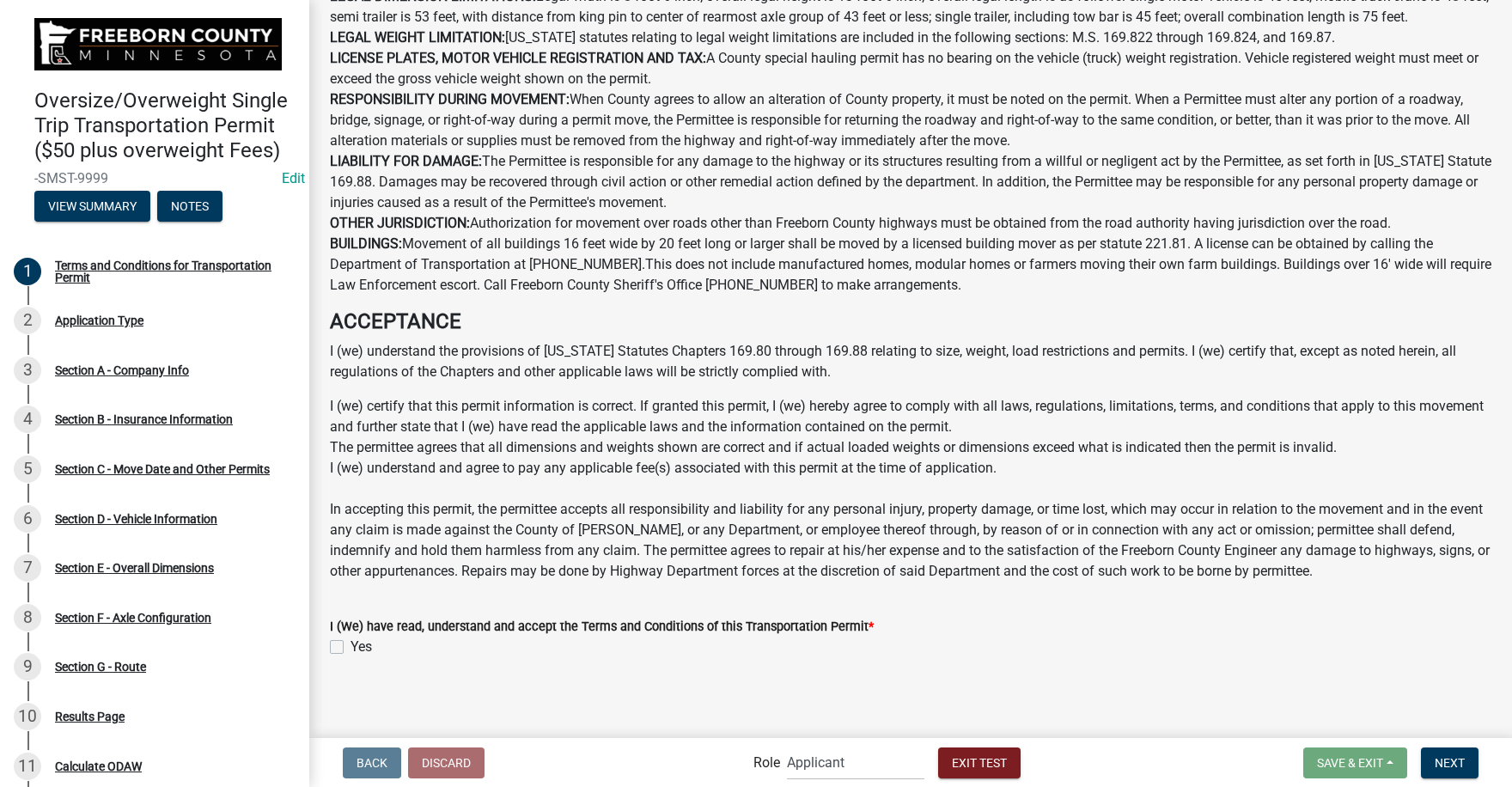
scroll to position [881, 0]
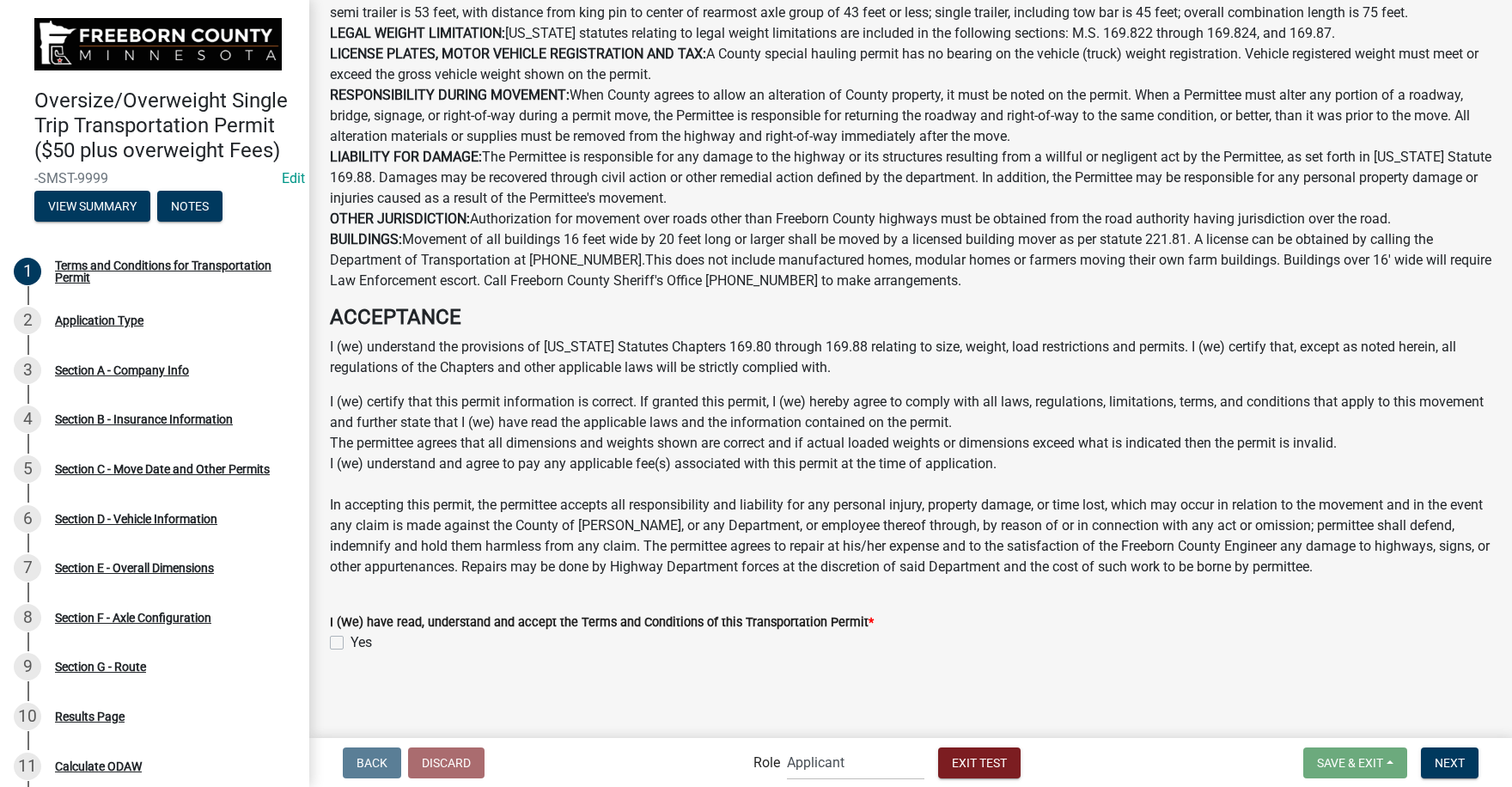
click at [350, 641] on label "Yes" at bounding box center [361, 642] width 22 height 21
click at [350, 641] on input "Yes" at bounding box center [355, 638] width 11 height 11
checkbox input "true"
click at [1457, 759] on span "Next" at bounding box center [1449, 762] width 30 height 14
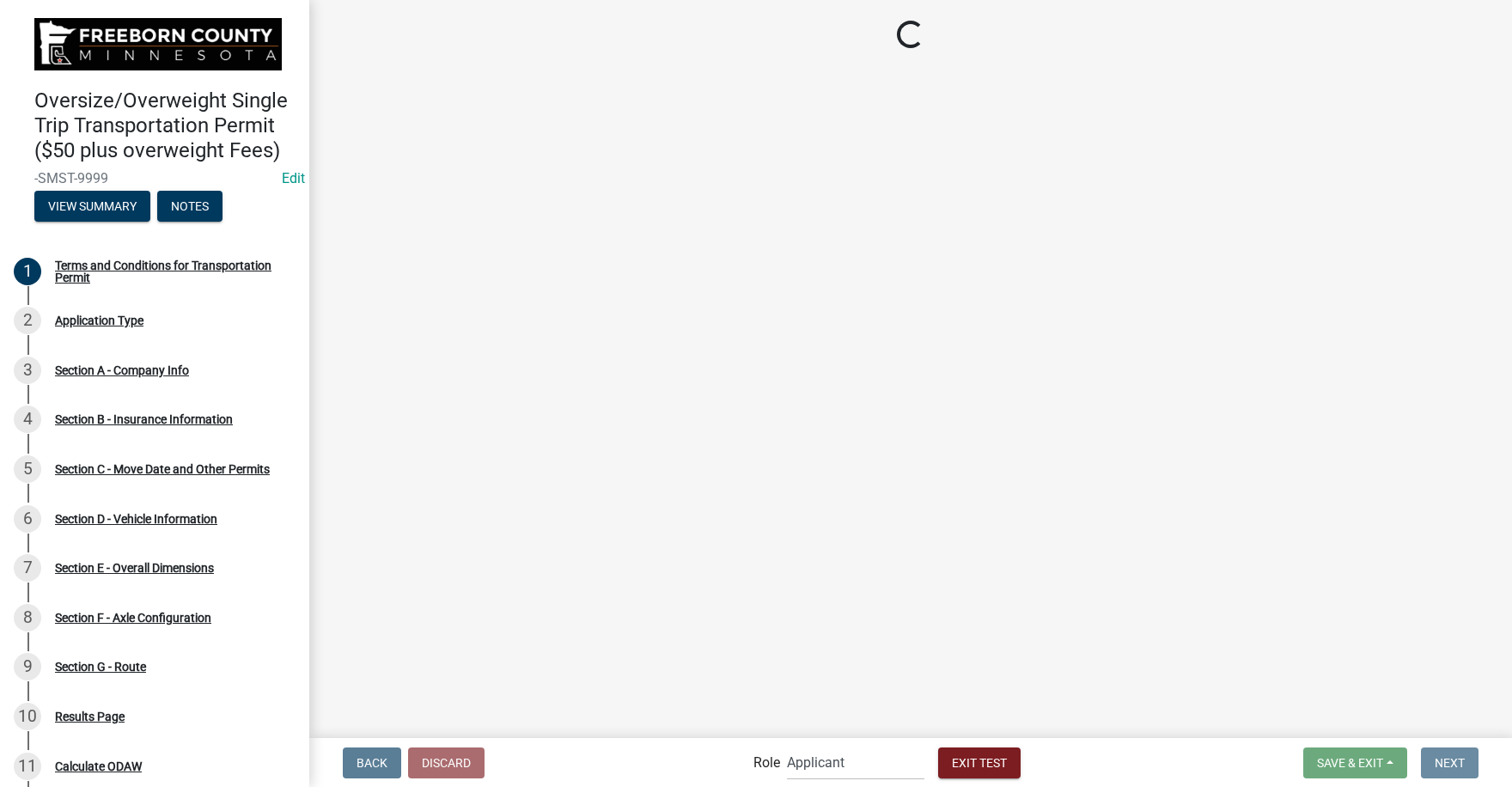
scroll to position [0, 0]
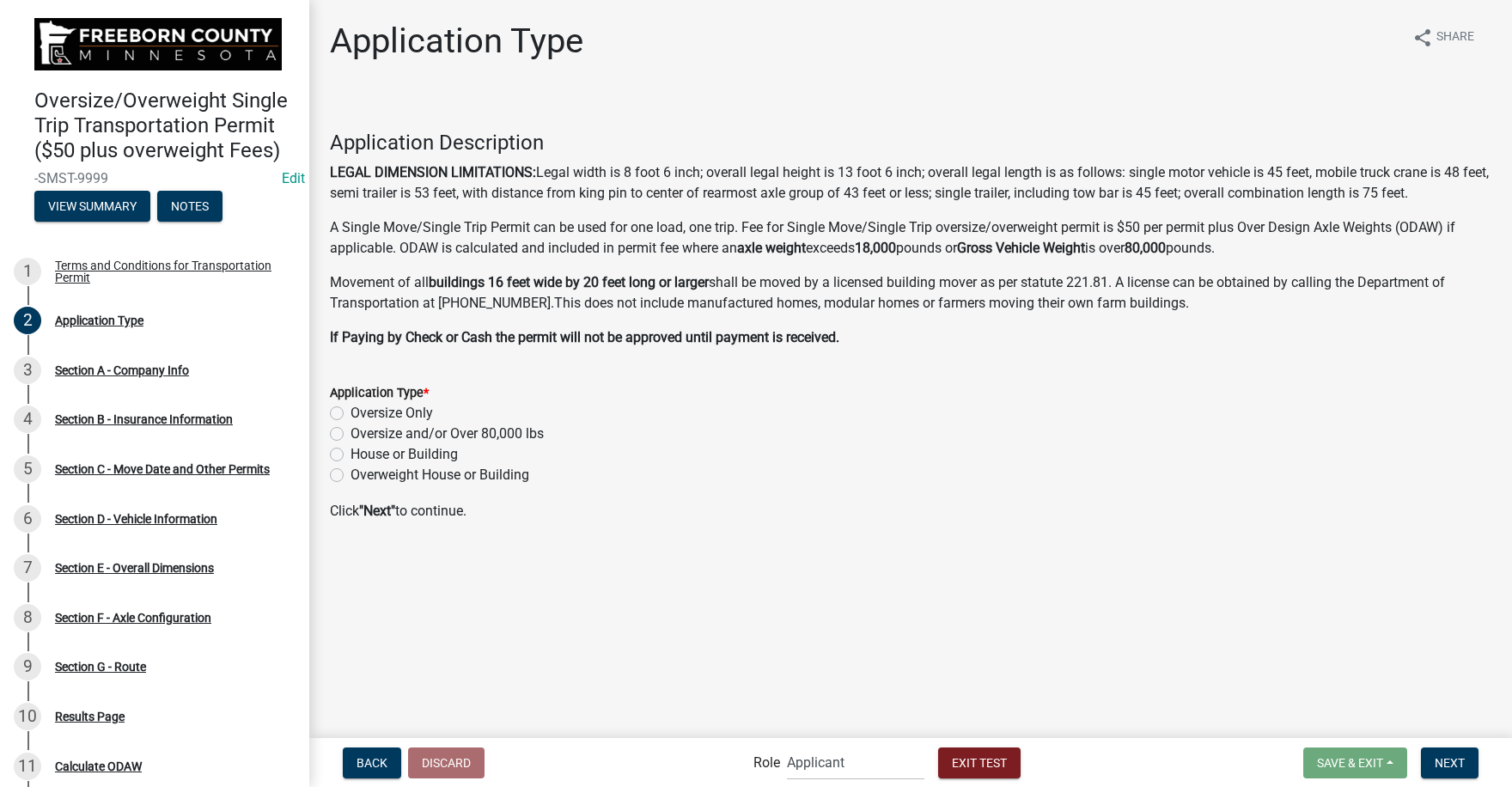
click at [350, 431] on label "Oversize and/or Over 80,000 lbs" at bounding box center [446, 434] width 193 height 21
click at [350, 431] on input "Oversize and/or Over 80,000 lbs" at bounding box center [355, 429] width 11 height 11
radio input "true"
click at [1447, 758] on span "Next" at bounding box center [1449, 762] width 30 height 14
click at [1454, 762] on span "Next" at bounding box center [1449, 762] width 30 height 14
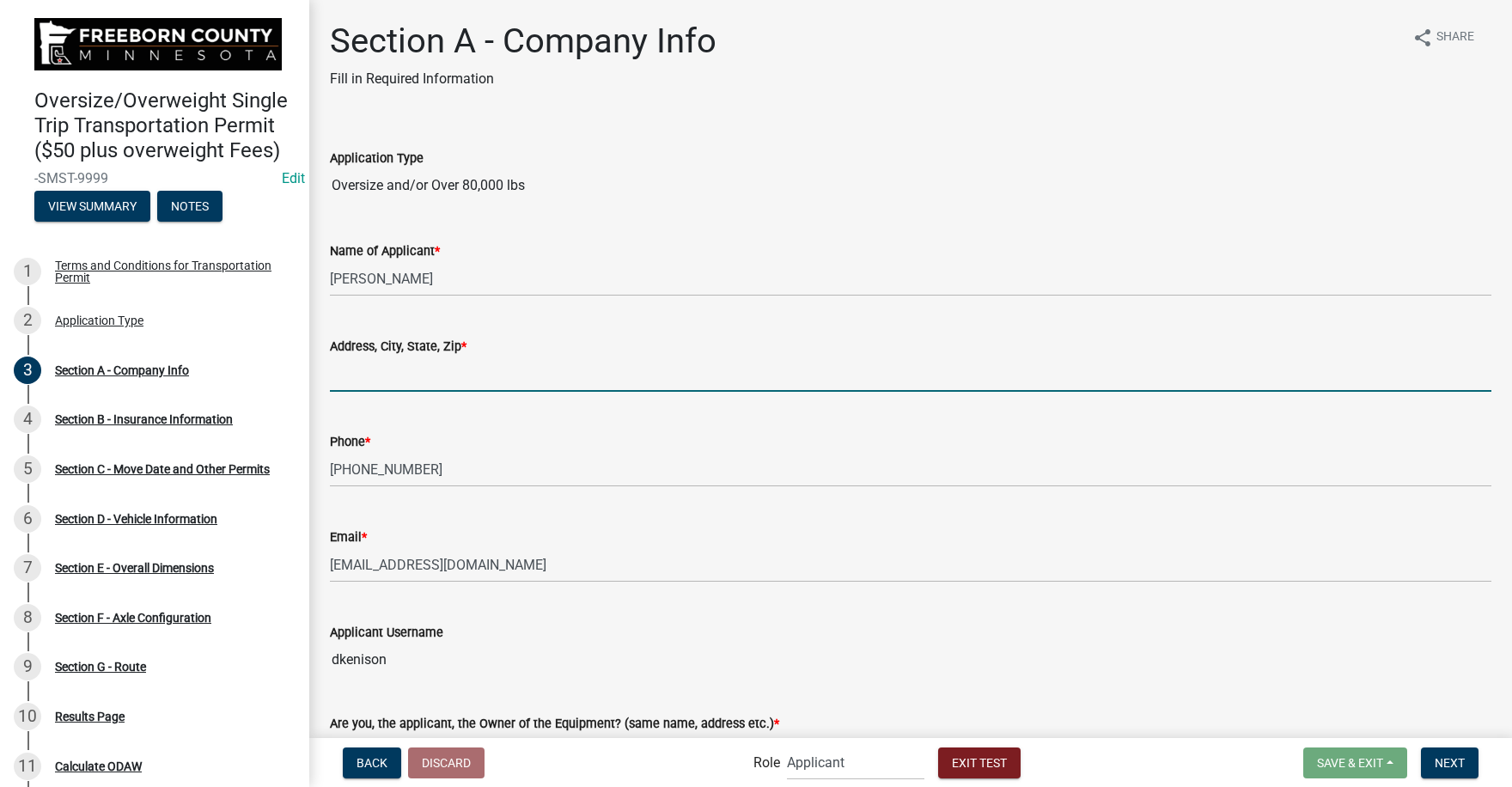
click at [370, 374] on input "Address[GEOGRAPHIC_DATA], Zip *" at bounding box center [909, 374] width 1161 height 36
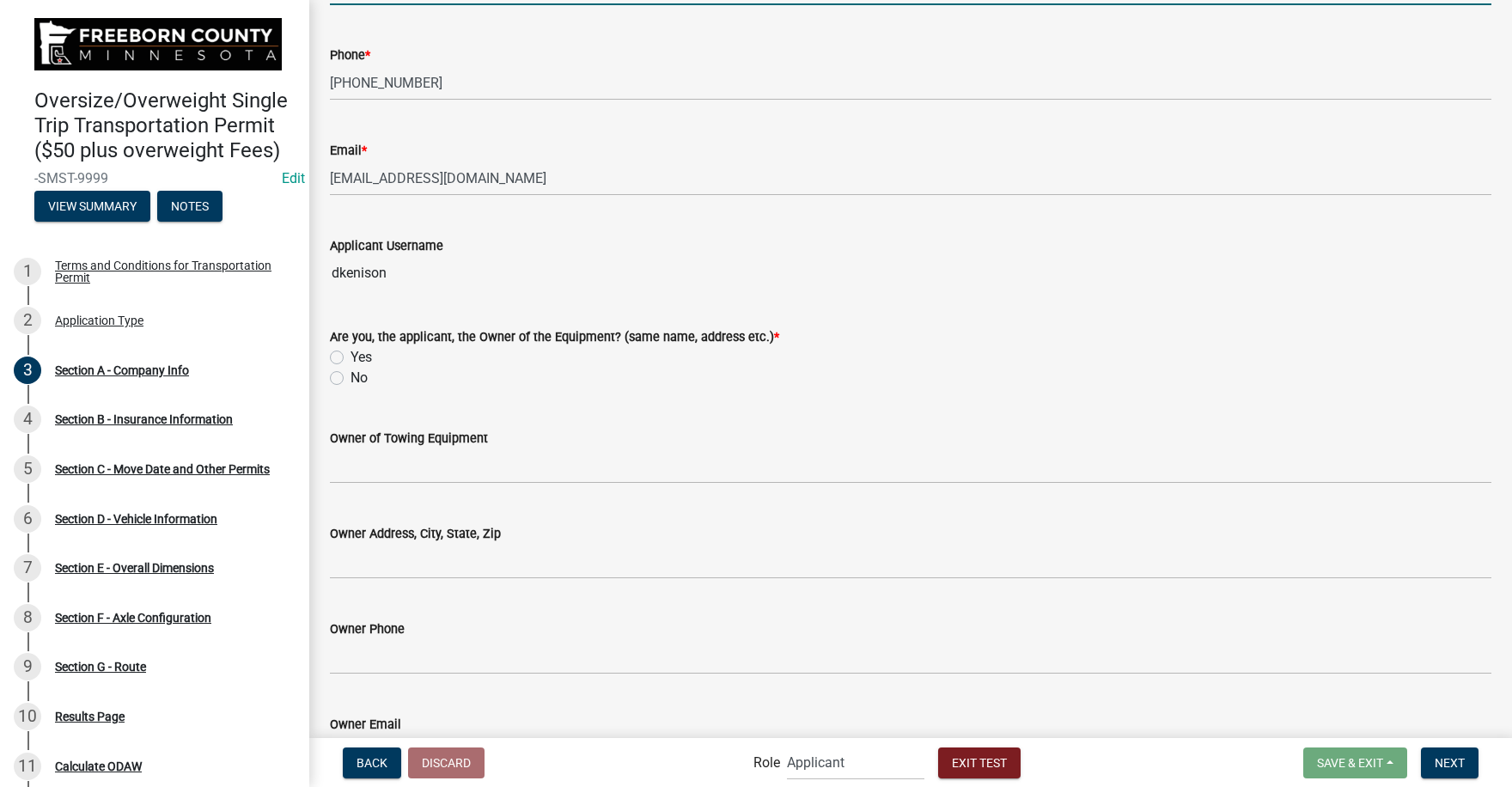
scroll to position [430, 0]
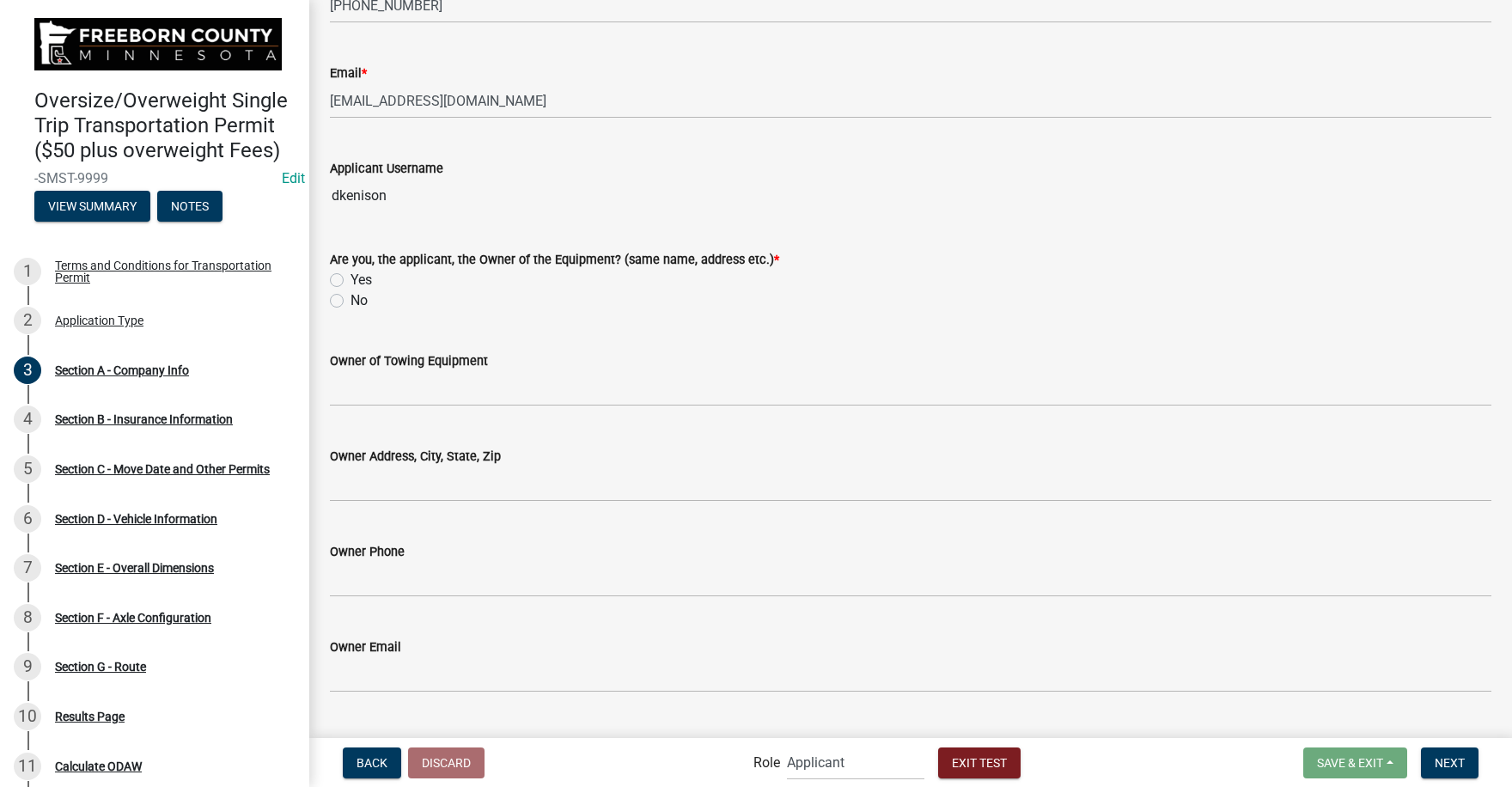
click at [350, 290] on label "Yes" at bounding box center [361, 280] width 22 height 21
click at [350, 281] on input "Yes" at bounding box center [355, 275] width 11 height 11
radio input "true"
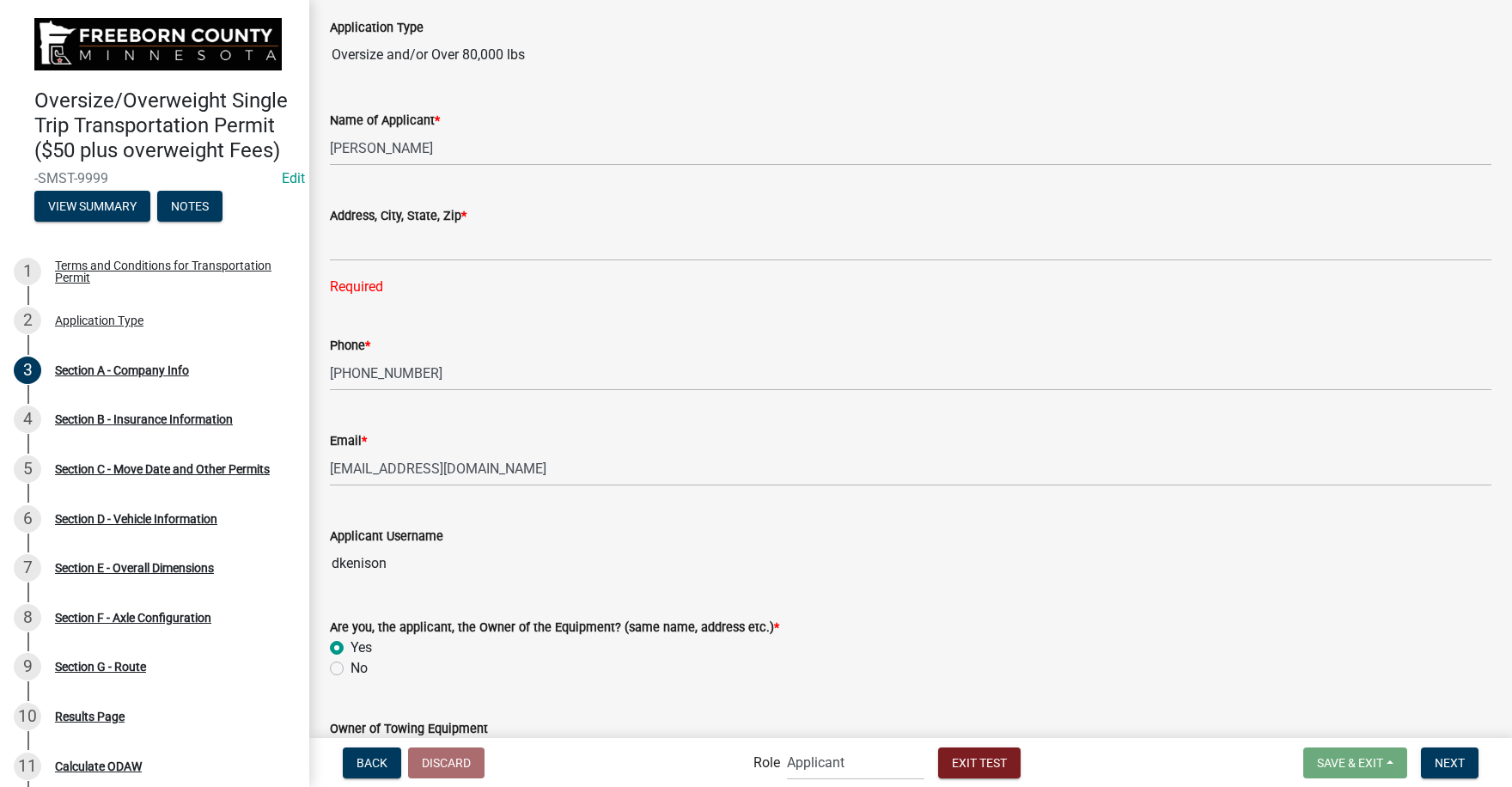
scroll to position [108, 0]
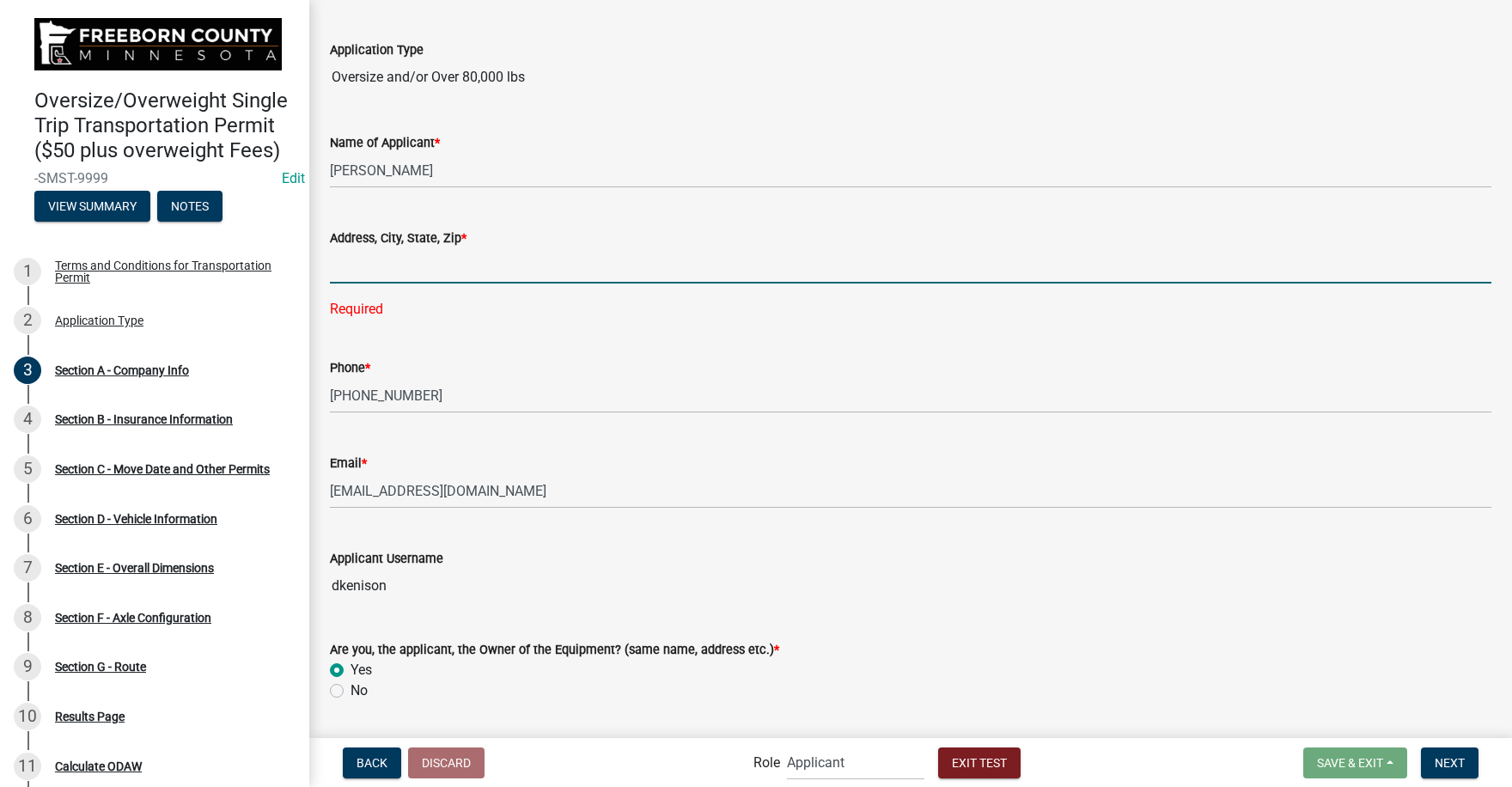
click at [355, 266] on input "Address[GEOGRAPHIC_DATA], Zip *" at bounding box center [909, 266] width 1161 height 36
type input "0"
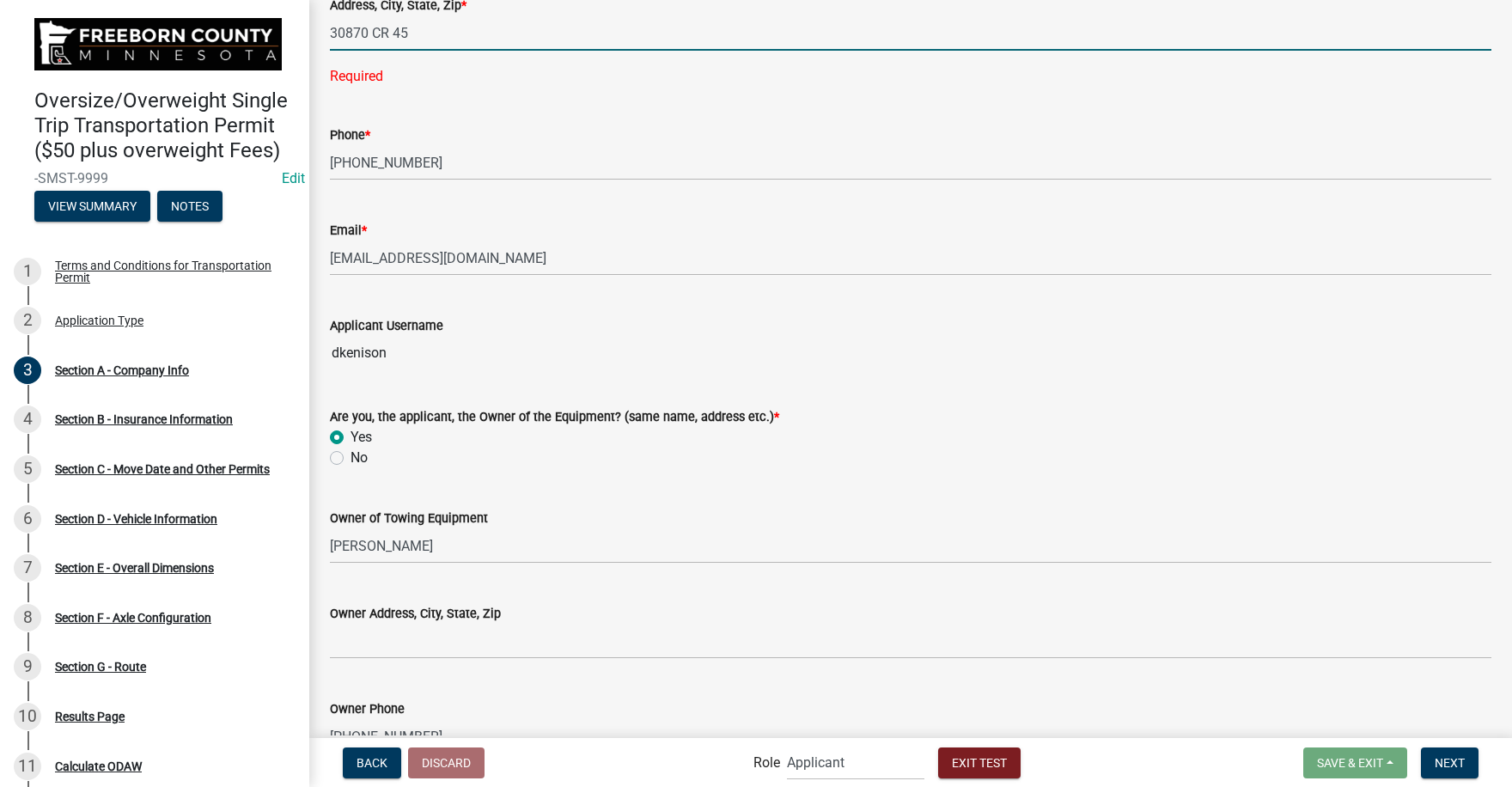
scroll to position [366, 0]
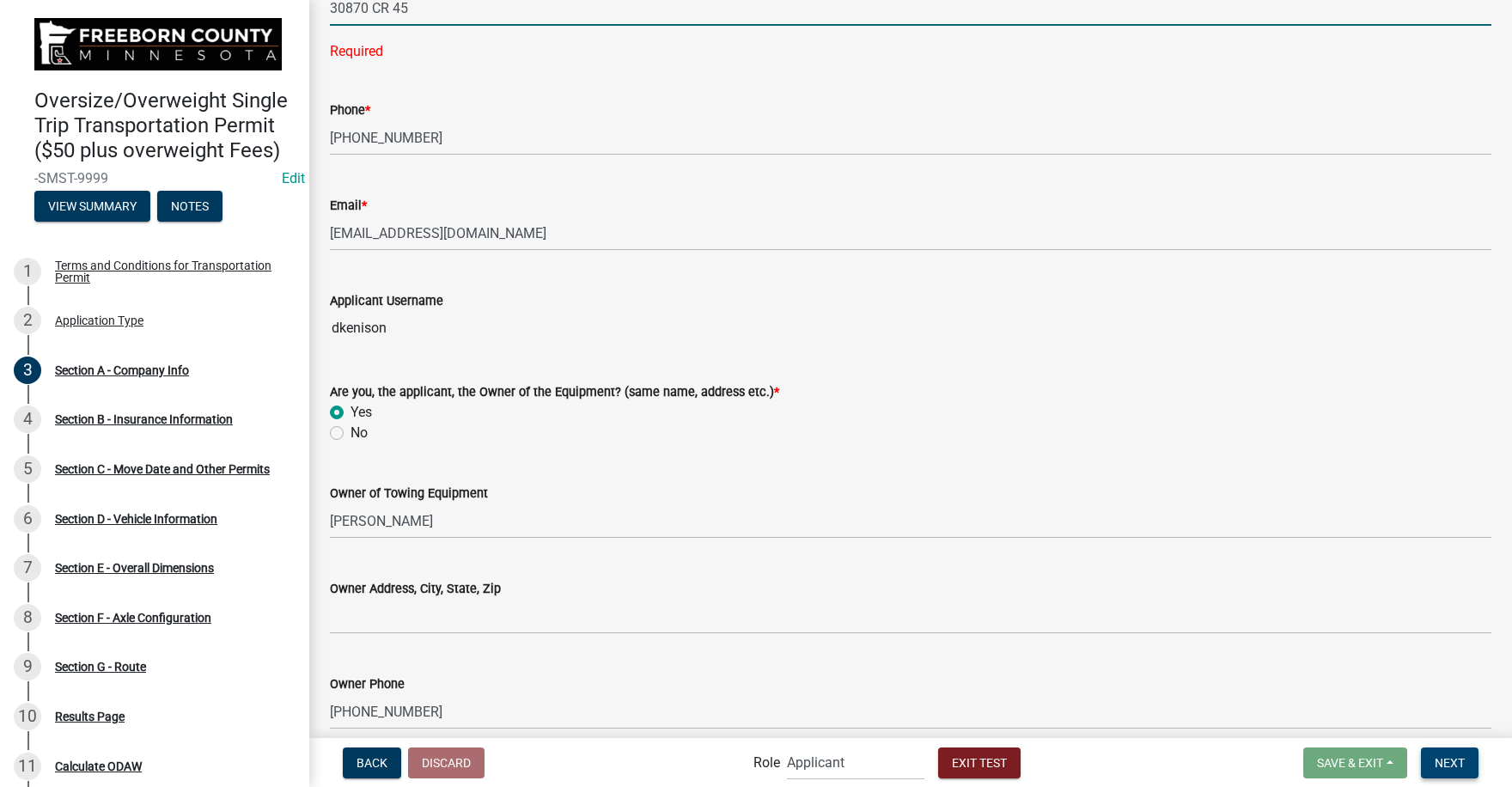
type input "30870 CR 45"
click at [1447, 759] on span "Next" at bounding box center [1449, 762] width 30 height 14
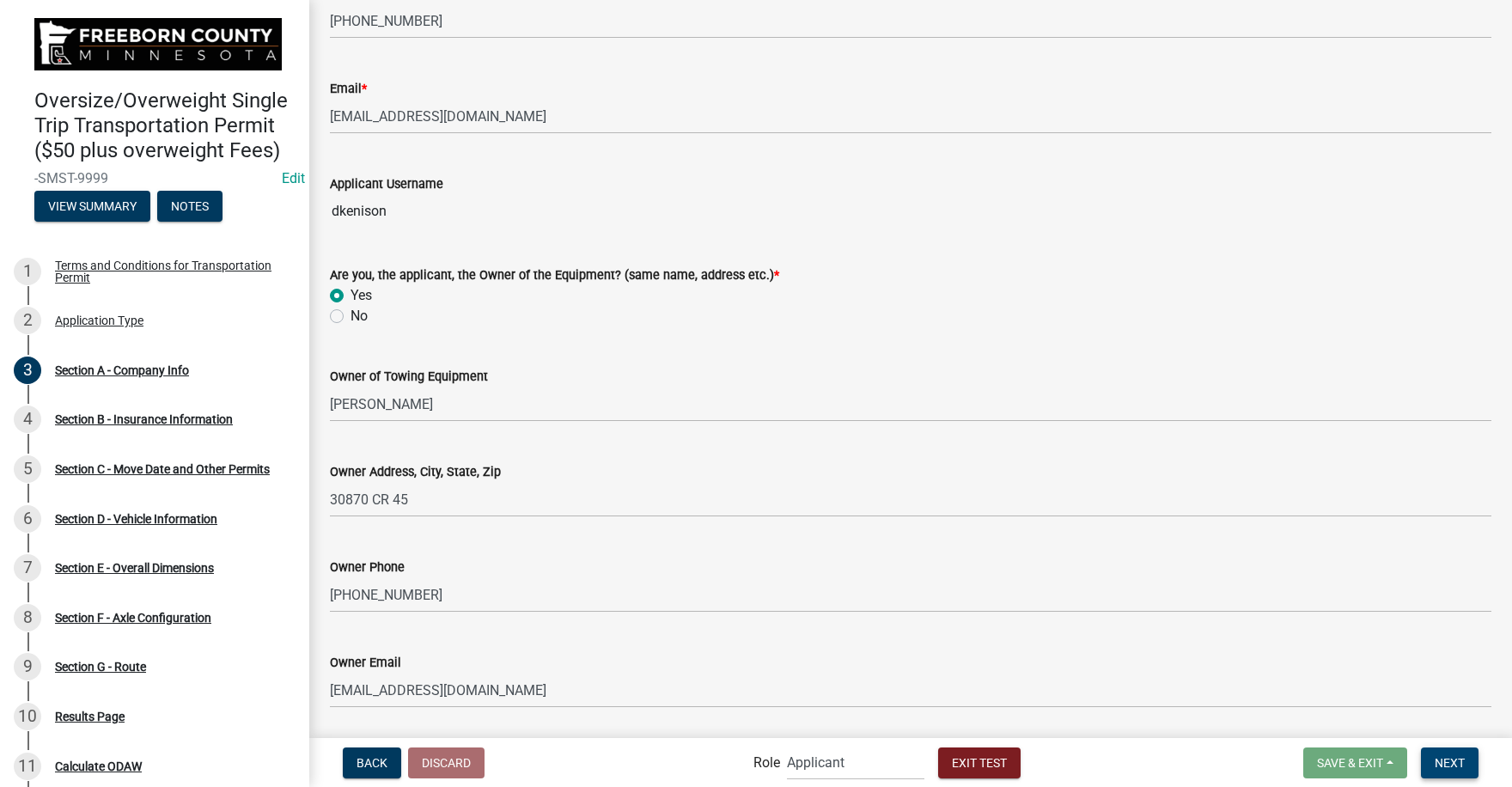
scroll to position [418, 0]
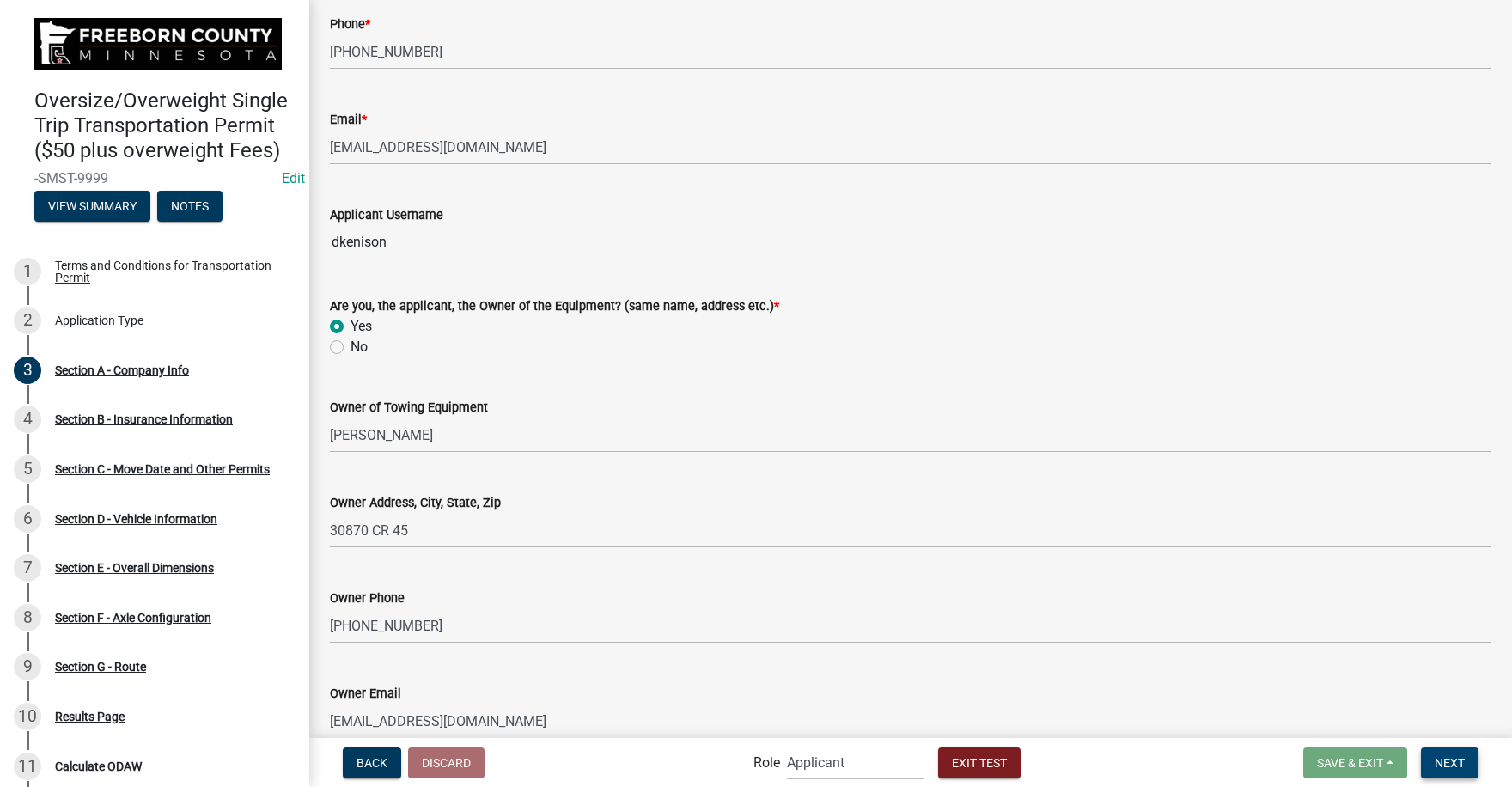
drag, startPoint x: 1455, startPoint y: 764, endPoint x: 1434, endPoint y: 755, distance: 22.8
click at [1454, 764] on span "Next" at bounding box center [1449, 762] width 30 height 14
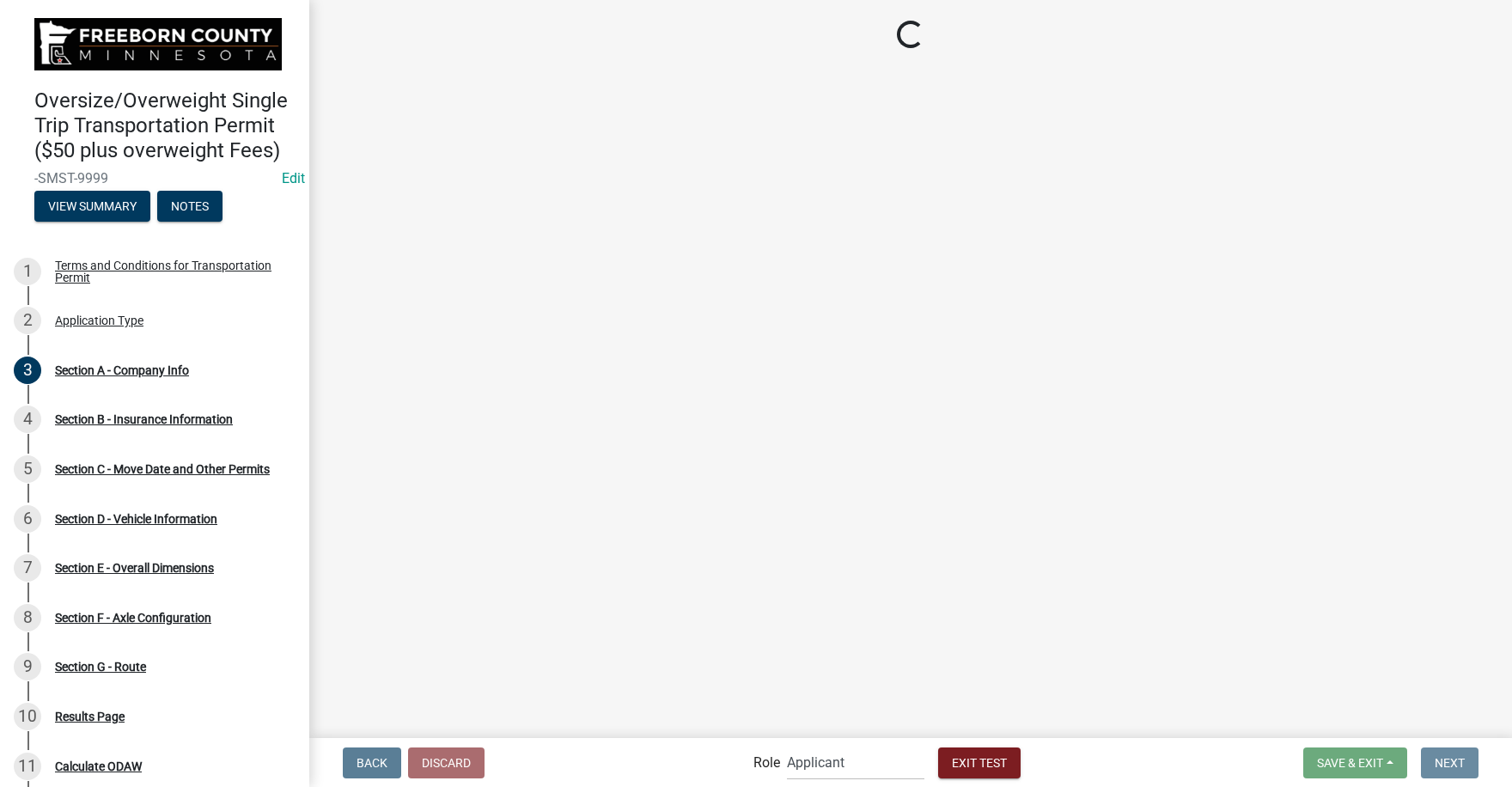
scroll to position [0, 0]
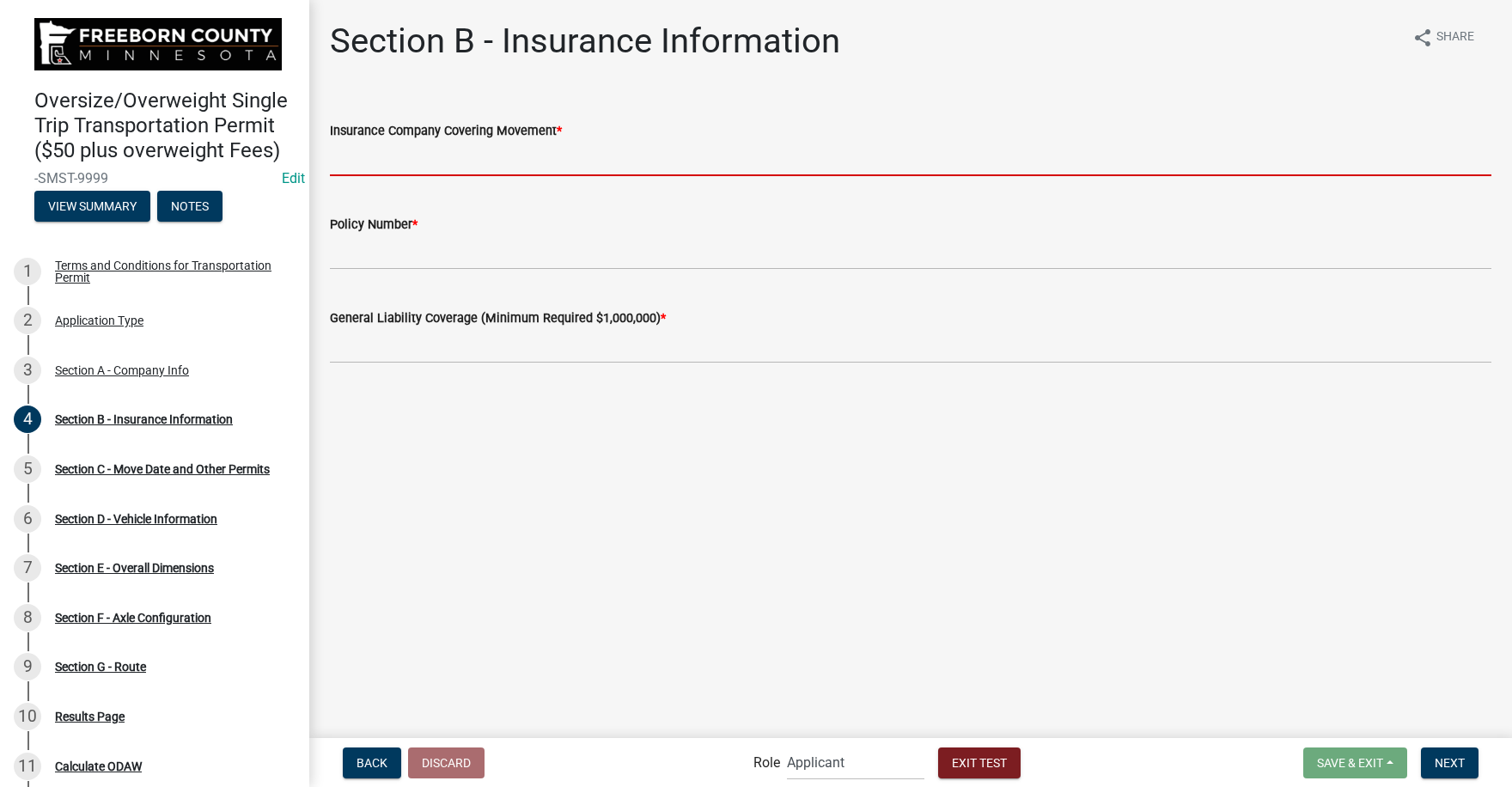
click at [380, 157] on input "Insurance Company Covering Movement *" at bounding box center [909, 158] width 1161 height 36
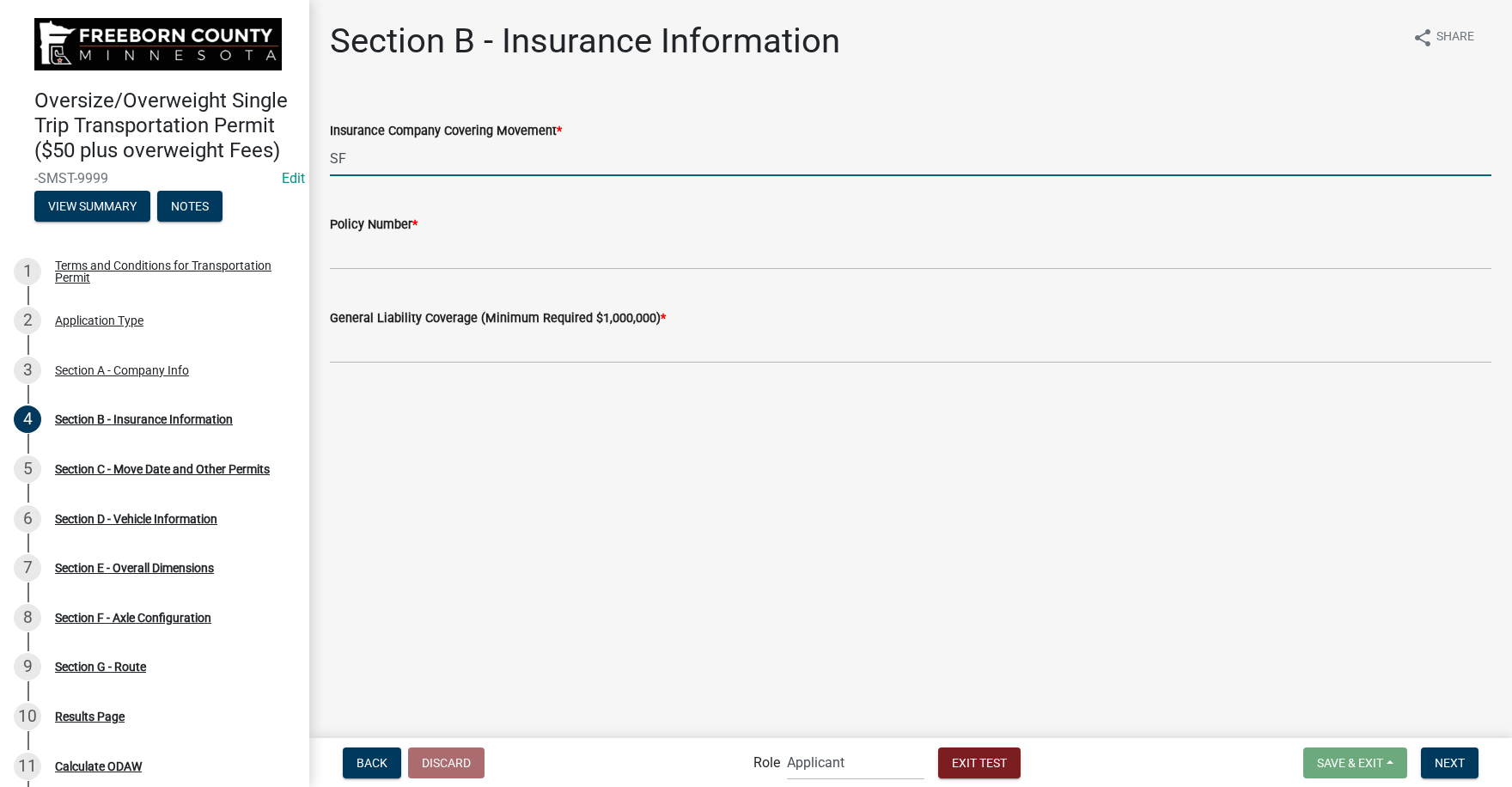
type input "SF"
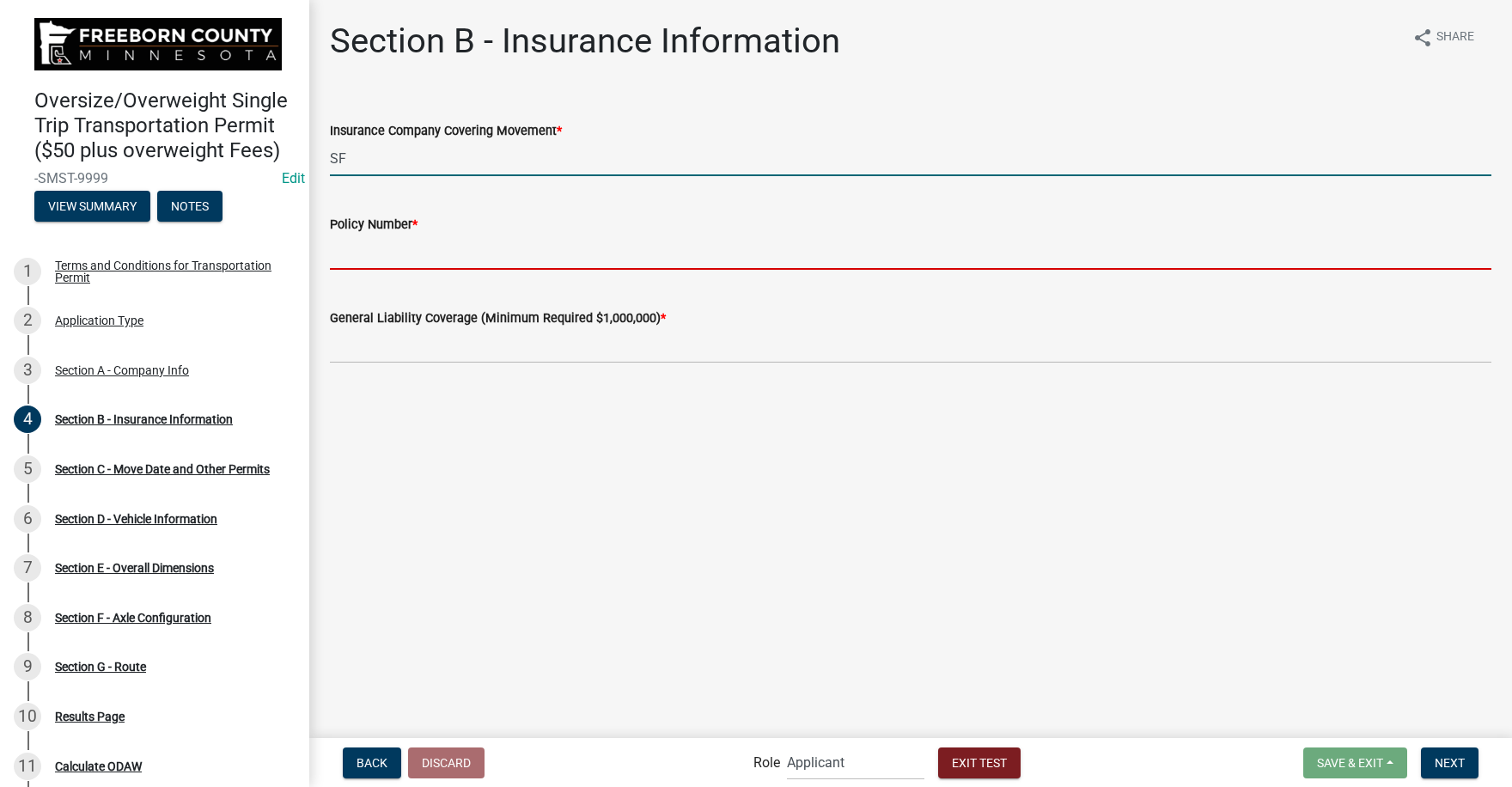
click at [365, 260] on input "Policy Number *" at bounding box center [909, 252] width 1161 height 36
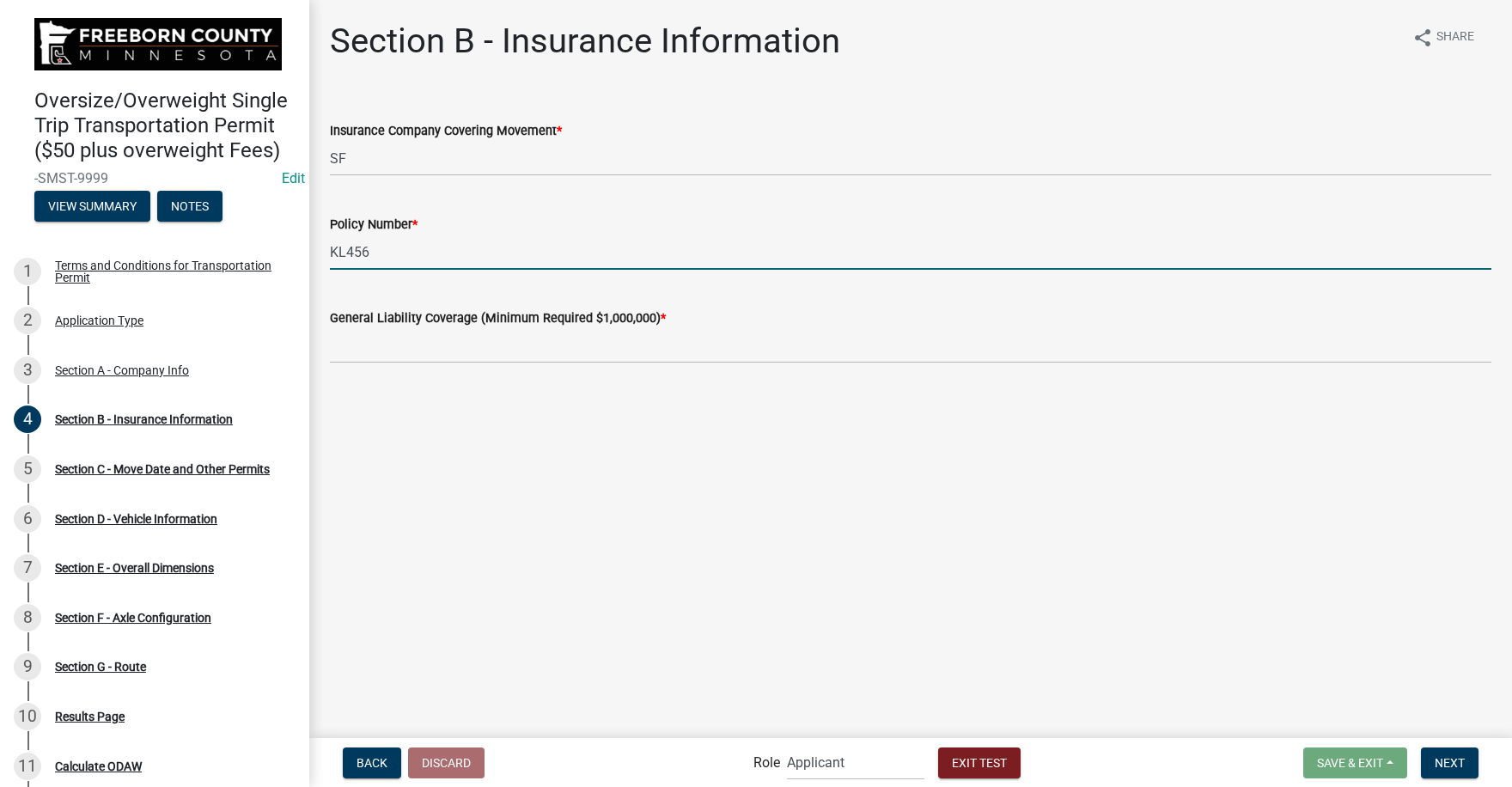
type input "KL456"
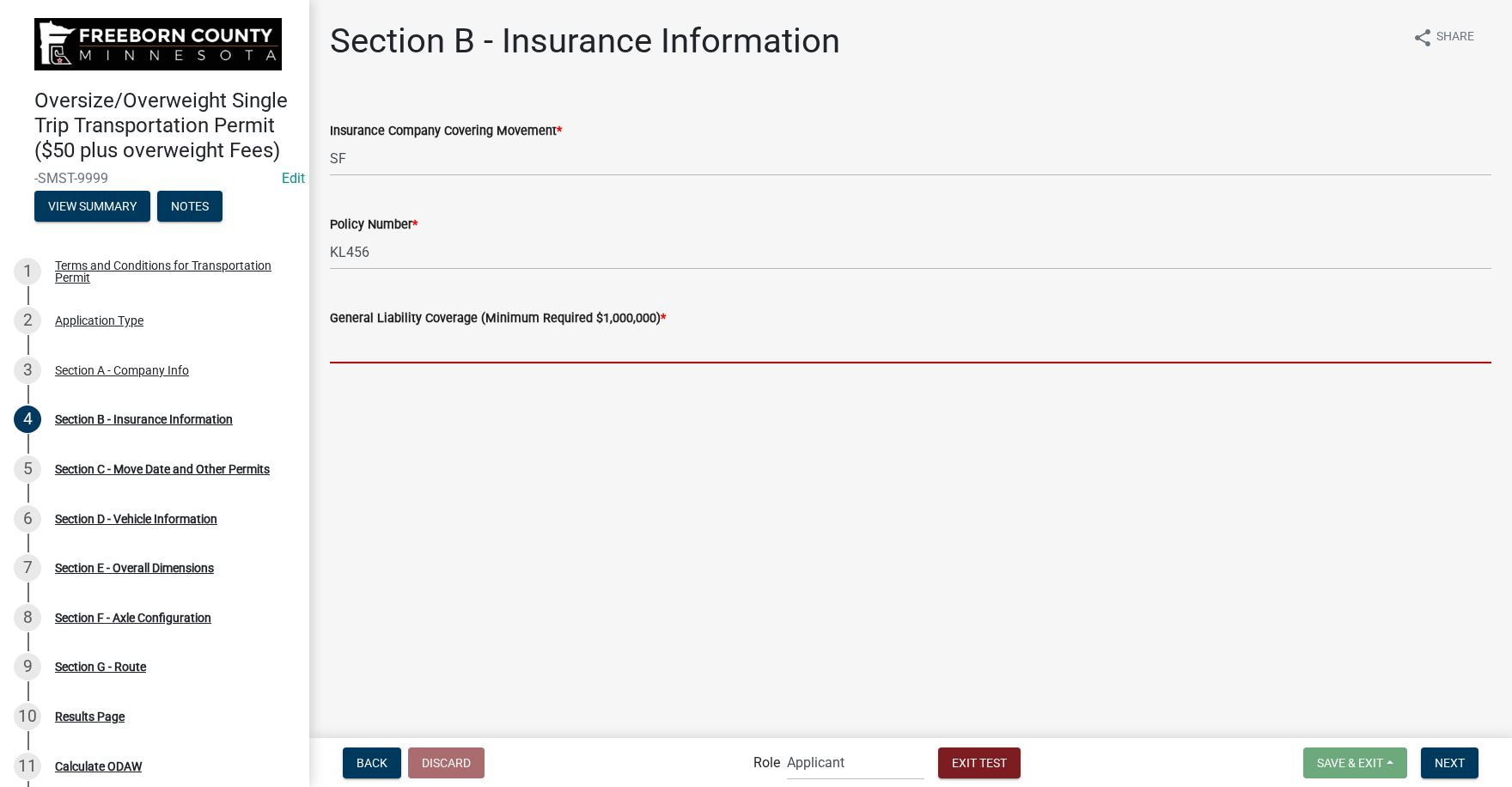
click at [370, 354] on input "text" at bounding box center [909, 346] width 1161 height 36
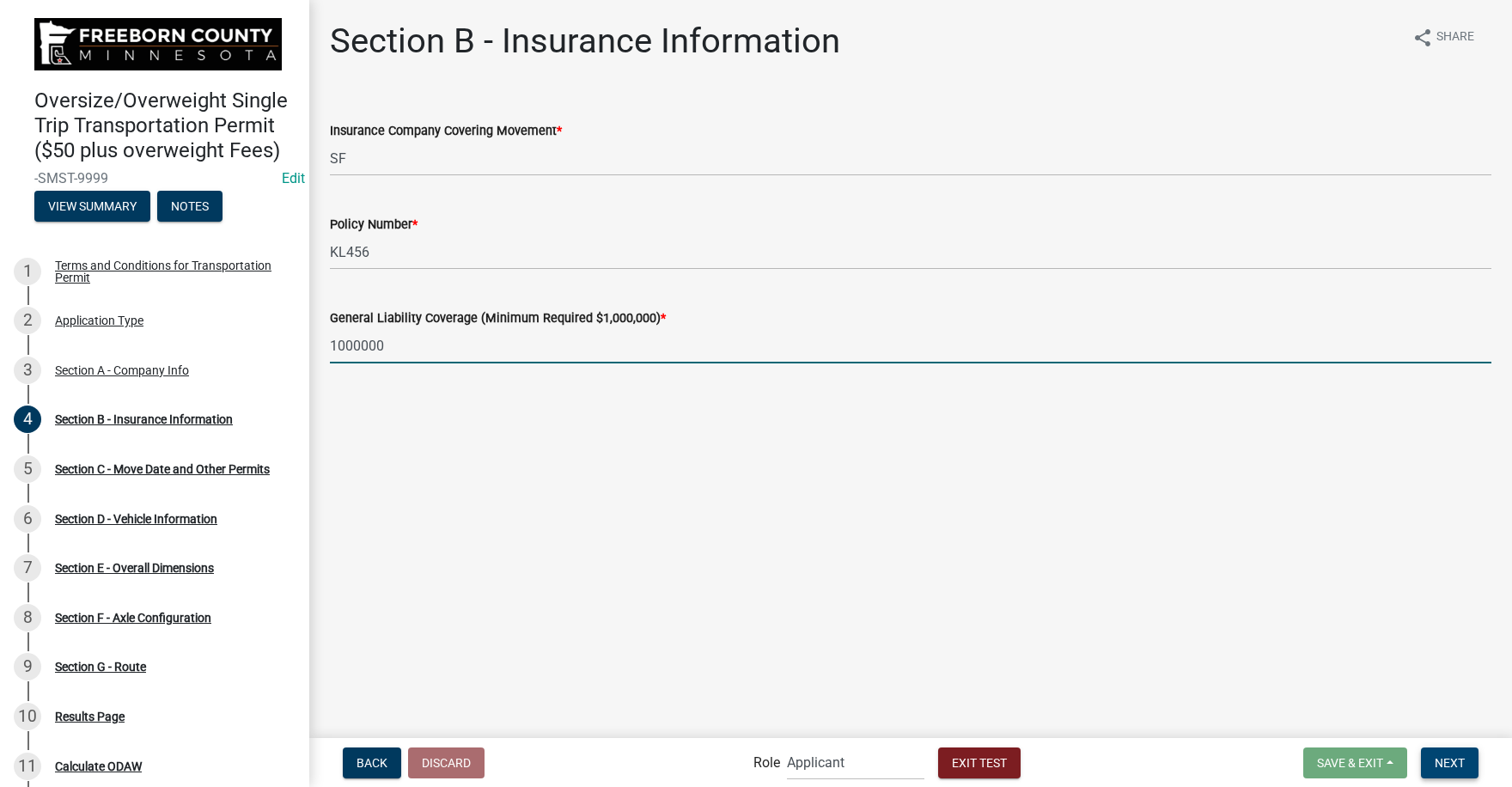
type input "1000000"
click at [1445, 752] on button "Next" at bounding box center [1450, 762] width 57 height 31
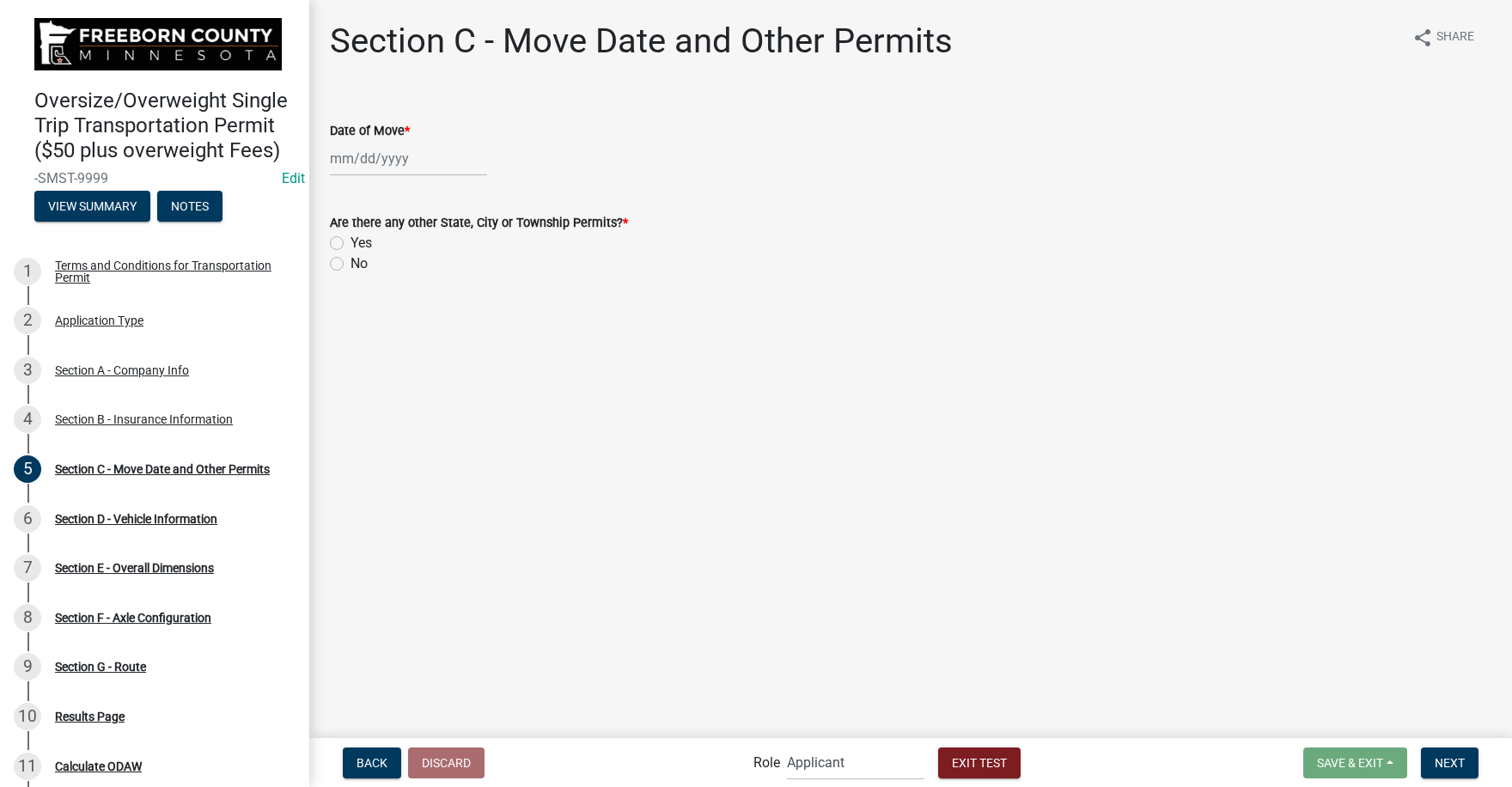
select select "8"
select select "2025"
click at [384, 156] on div "[PERSON_NAME] Feb Mar Apr [PERSON_NAME][DATE] Oct Nov [DATE] 1526 1527 1528 152…" at bounding box center [408, 158] width 157 height 36
click at [374, 303] on div "12" at bounding box center [375, 305] width 28 height 28
type input "[DATE]"
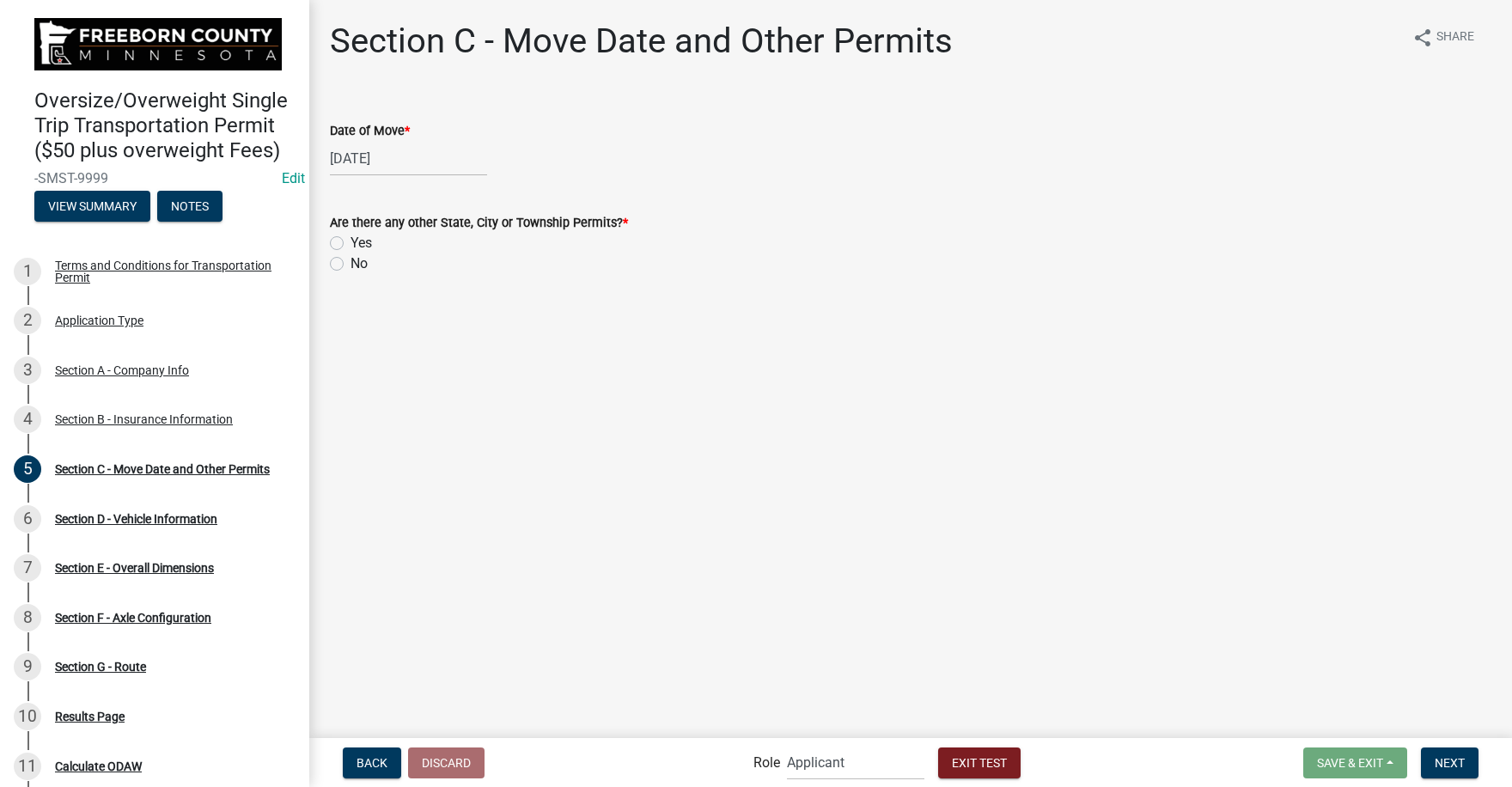
click at [350, 261] on label "No" at bounding box center [358, 263] width 17 height 21
click at [350, 261] on input "No" at bounding box center [355, 258] width 11 height 11
radio input "true"
click at [1452, 759] on span "Next" at bounding box center [1449, 762] width 30 height 14
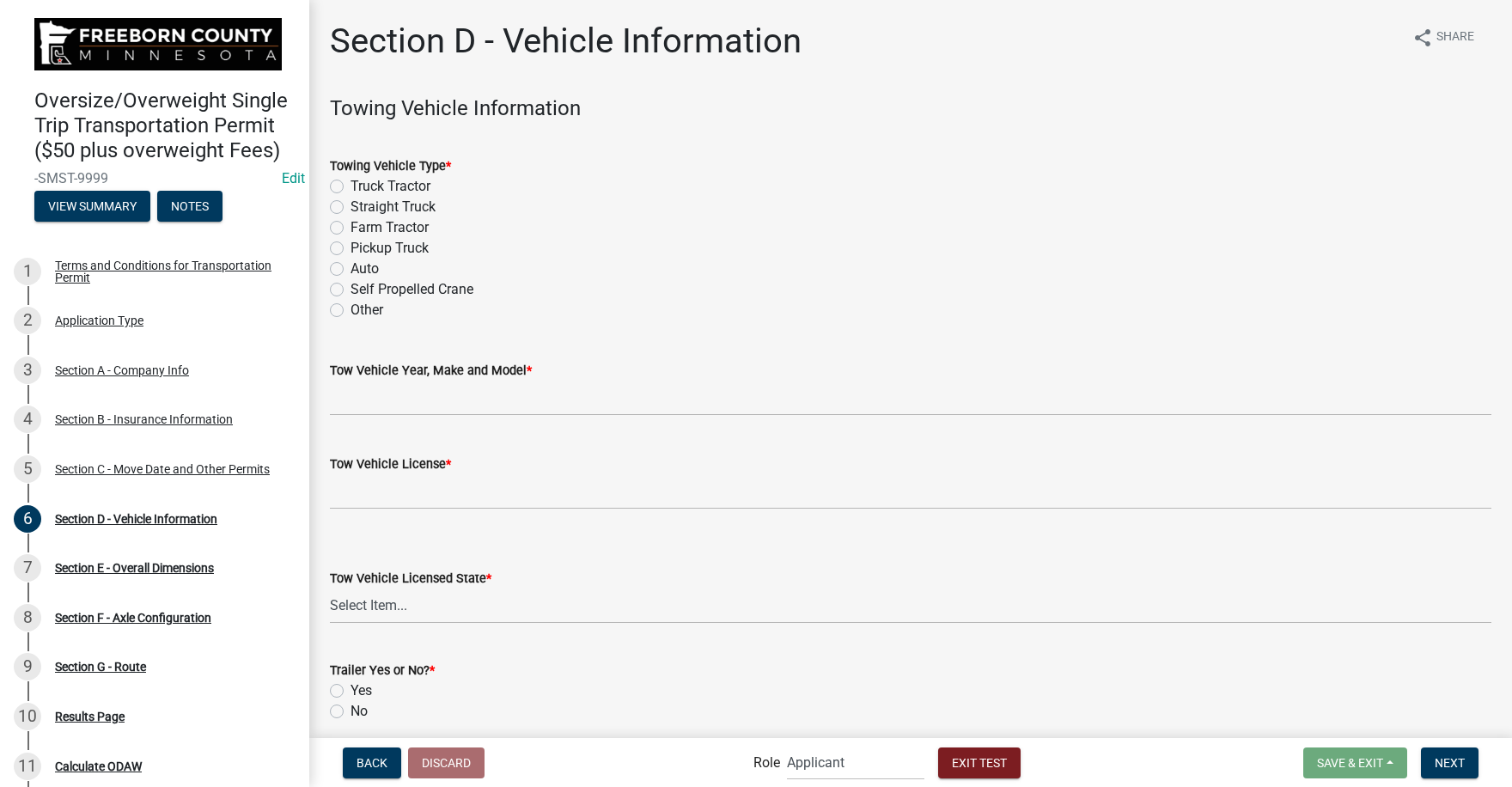
click at [350, 188] on label "Truck Tractor" at bounding box center [390, 186] width 80 height 21
click at [350, 187] on input "Truck Tractor" at bounding box center [355, 181] width 11 height 11
radio input "true"
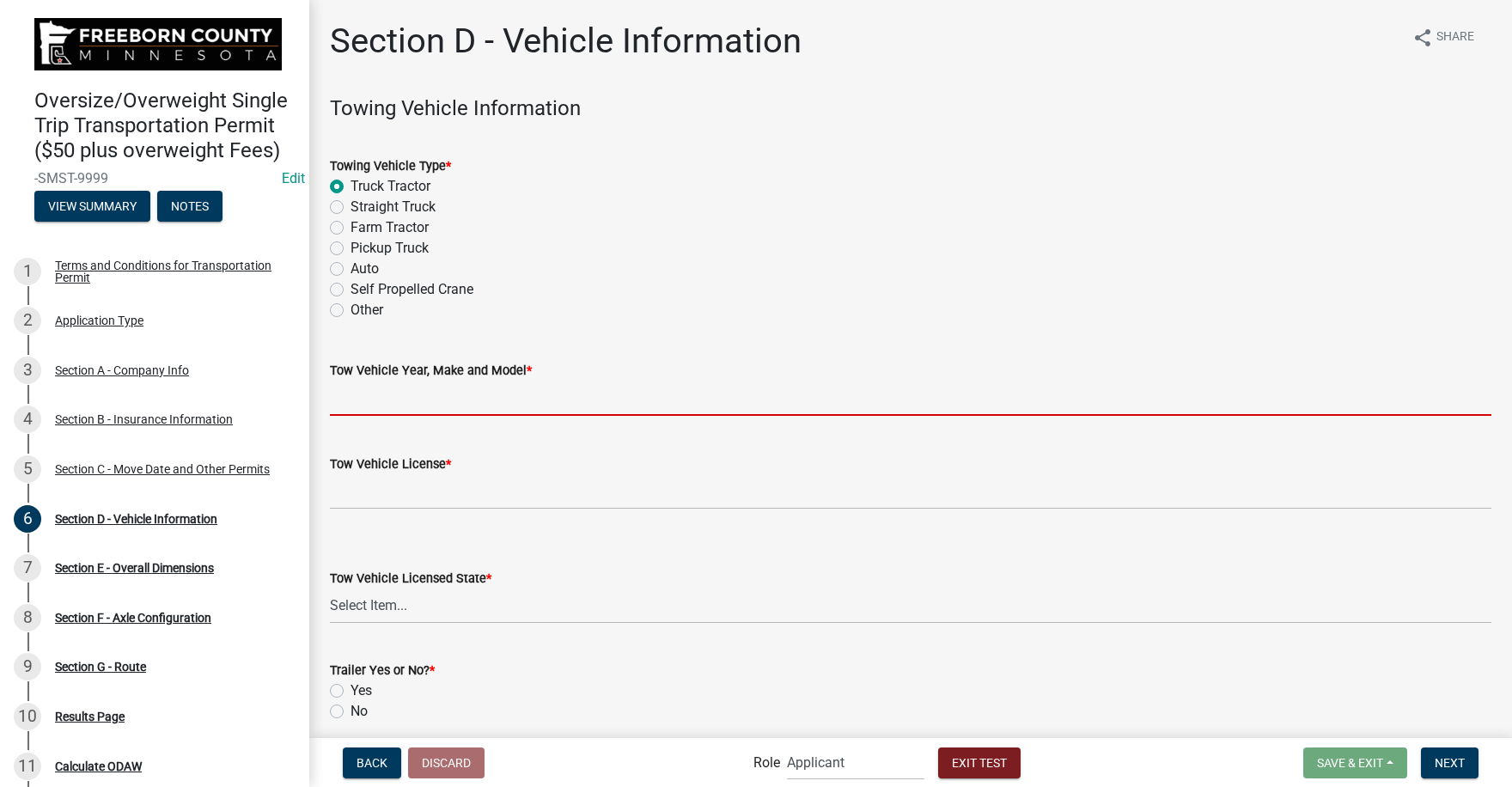
click at [389, 398] on input "Tow Vehicle Year, Make and Model *" at bounding box center [909, 398] width 1161 height 36
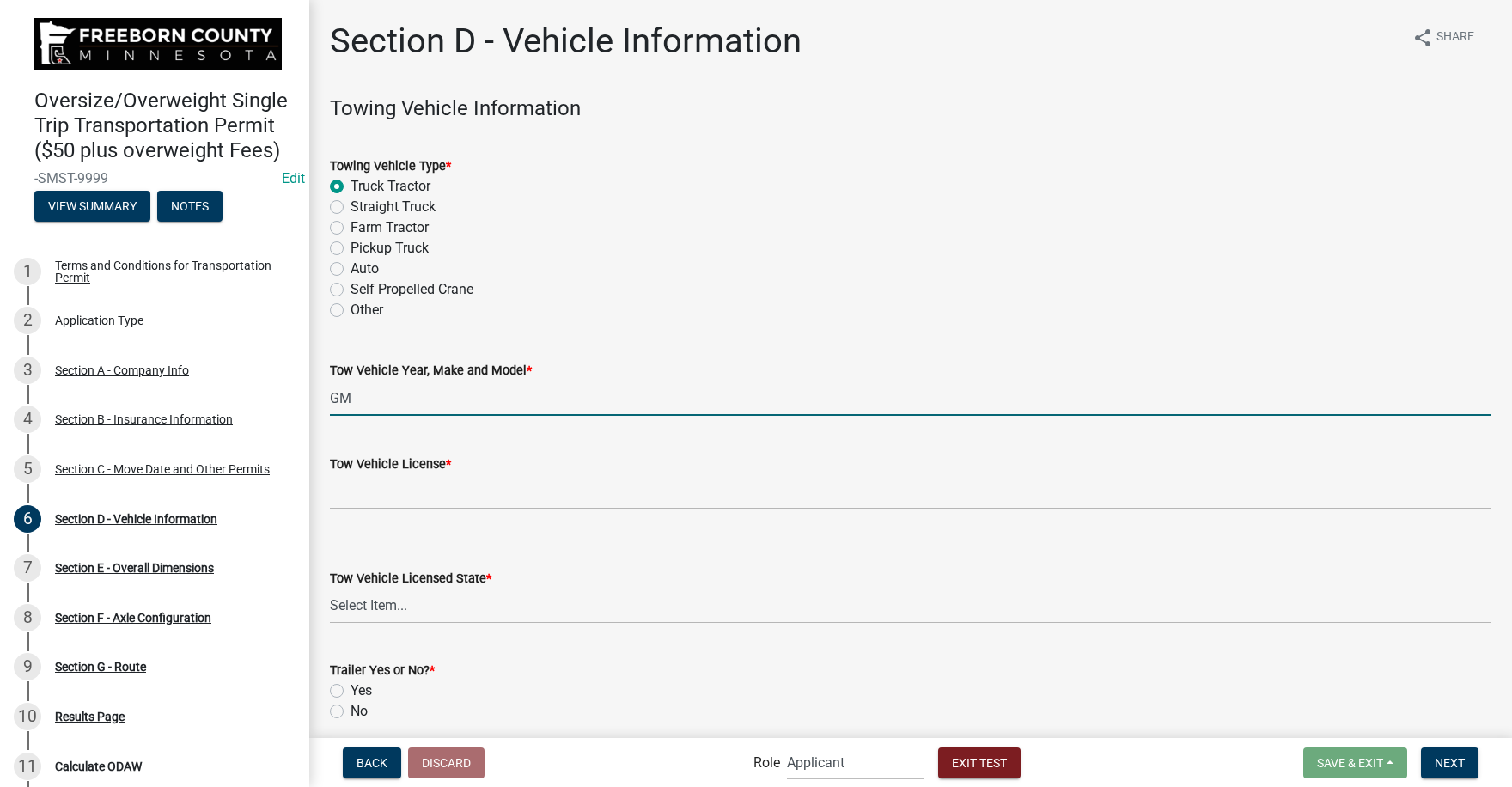
type input "GM"
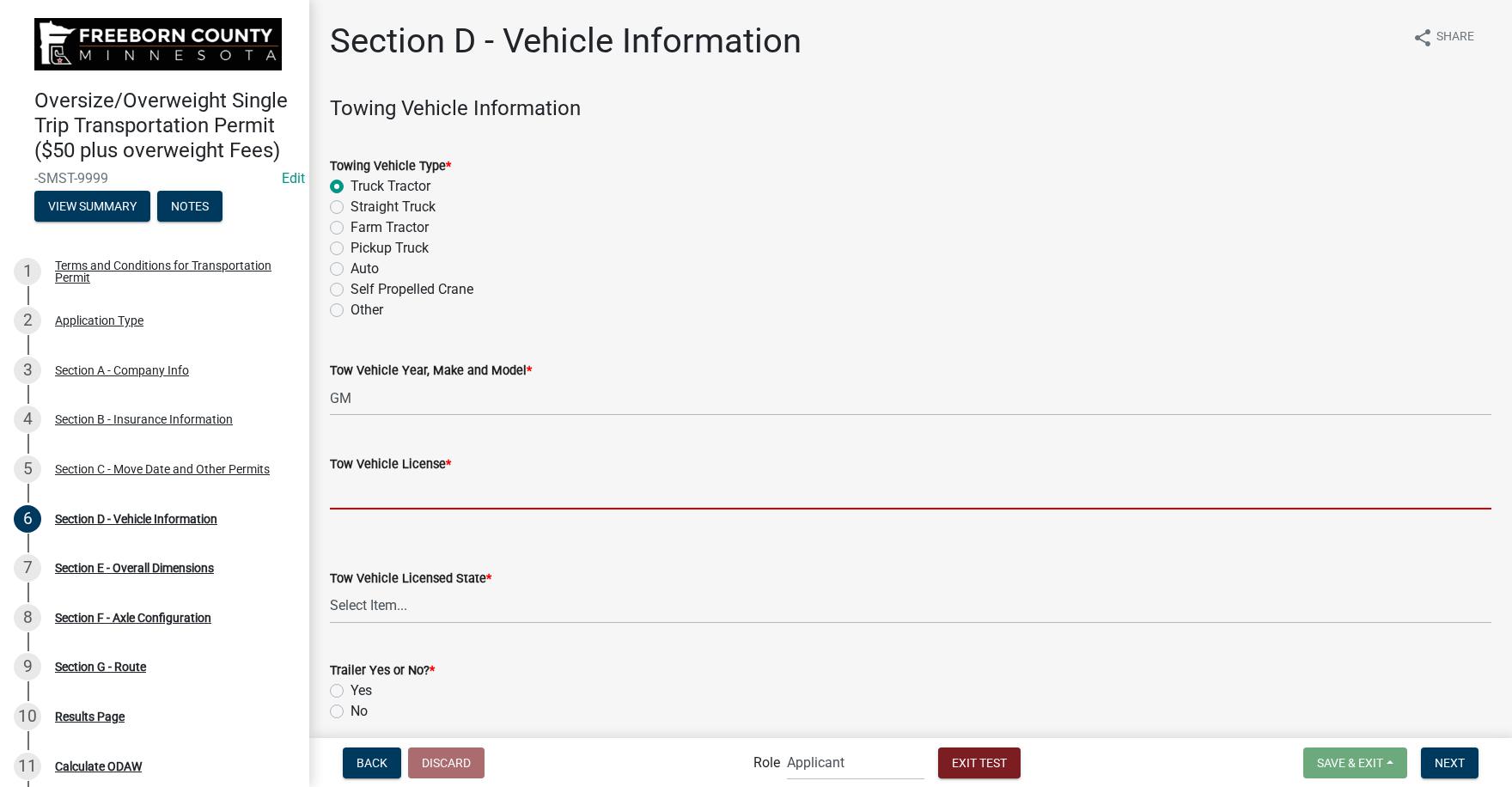
click at [406, 488] on input "Tow Vehicle License *" at bounding box center [909, 492] width 1161 height 36
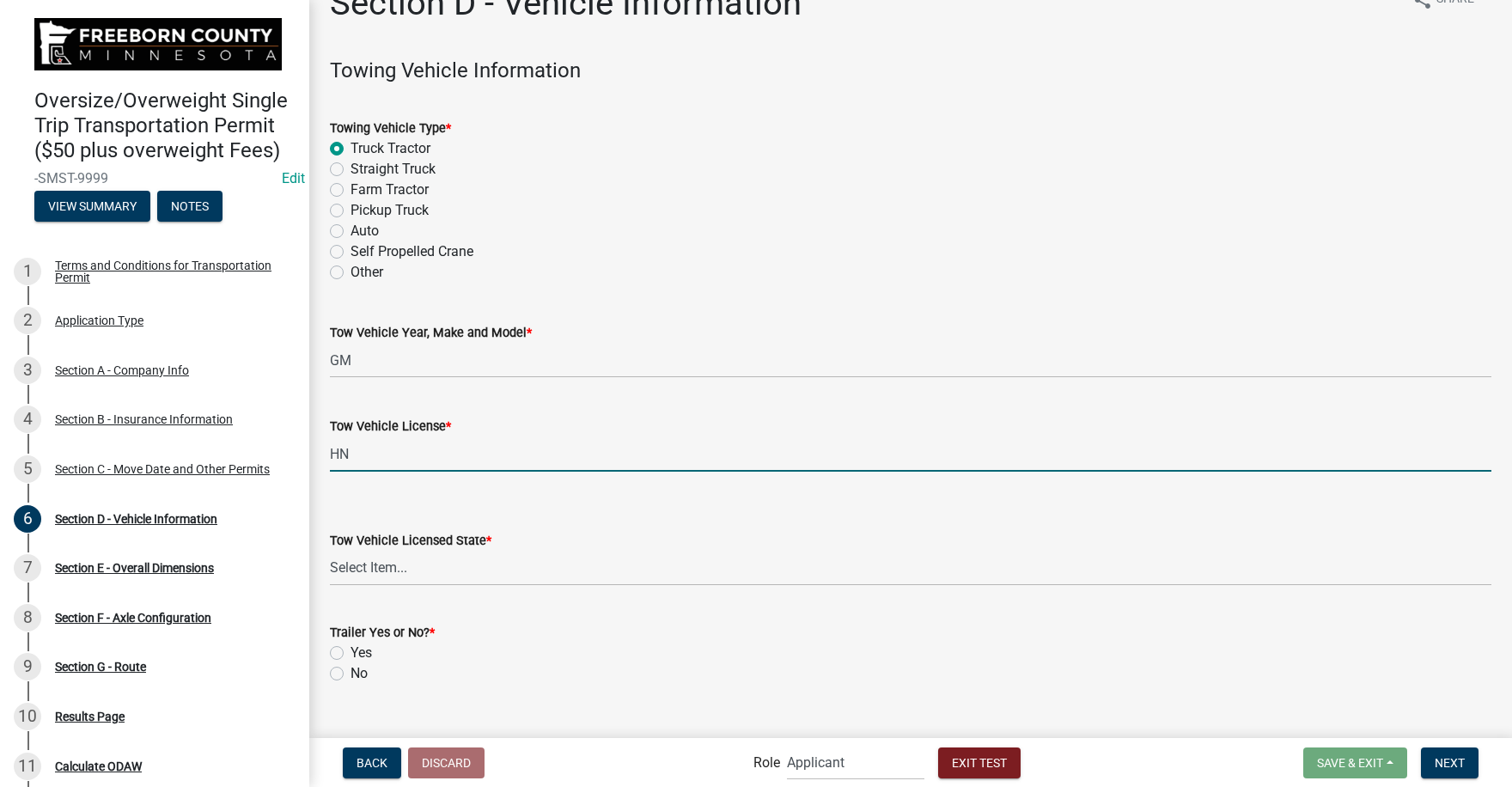
scroll to position [68, 0]
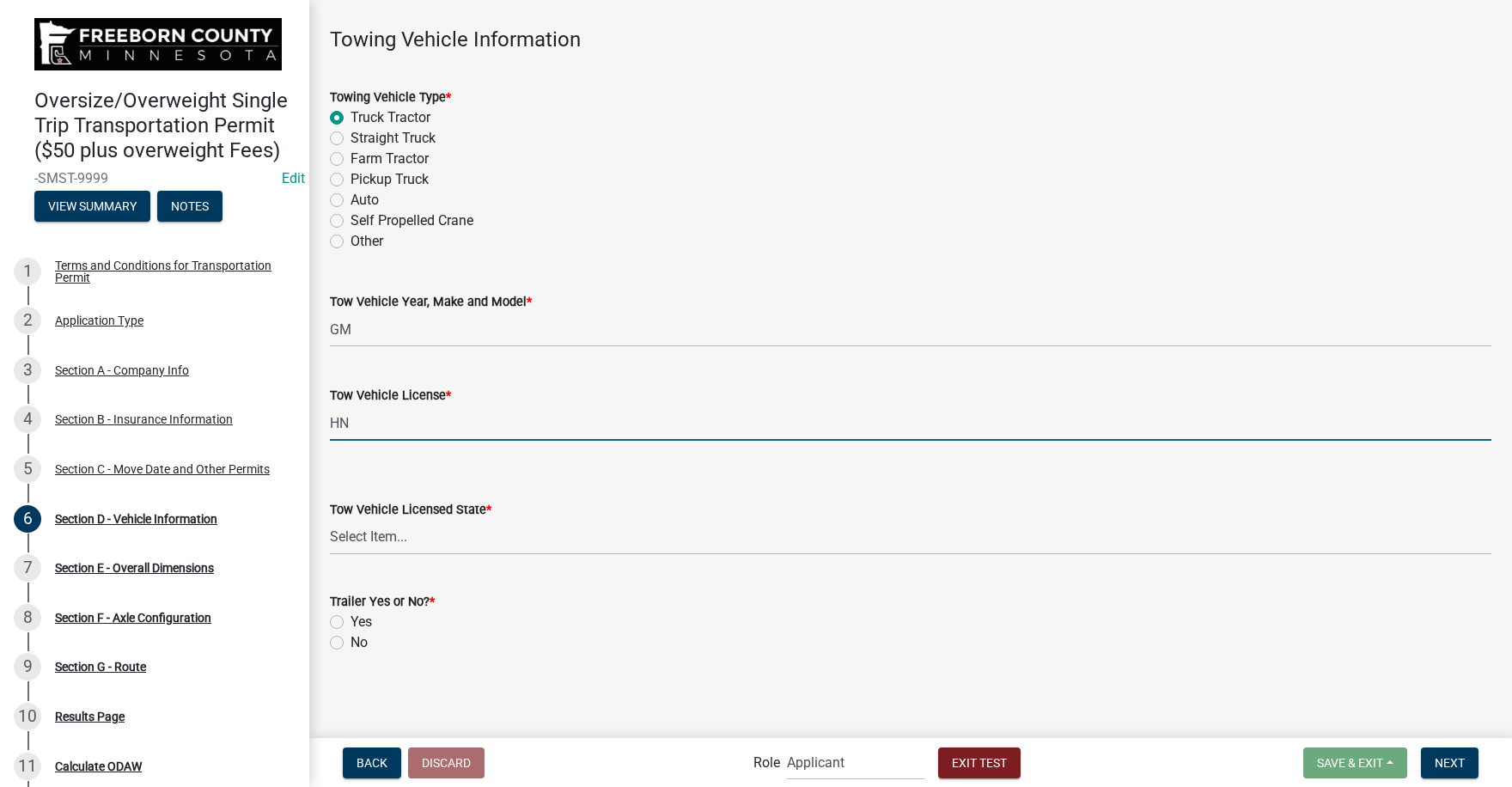
type input "HN"
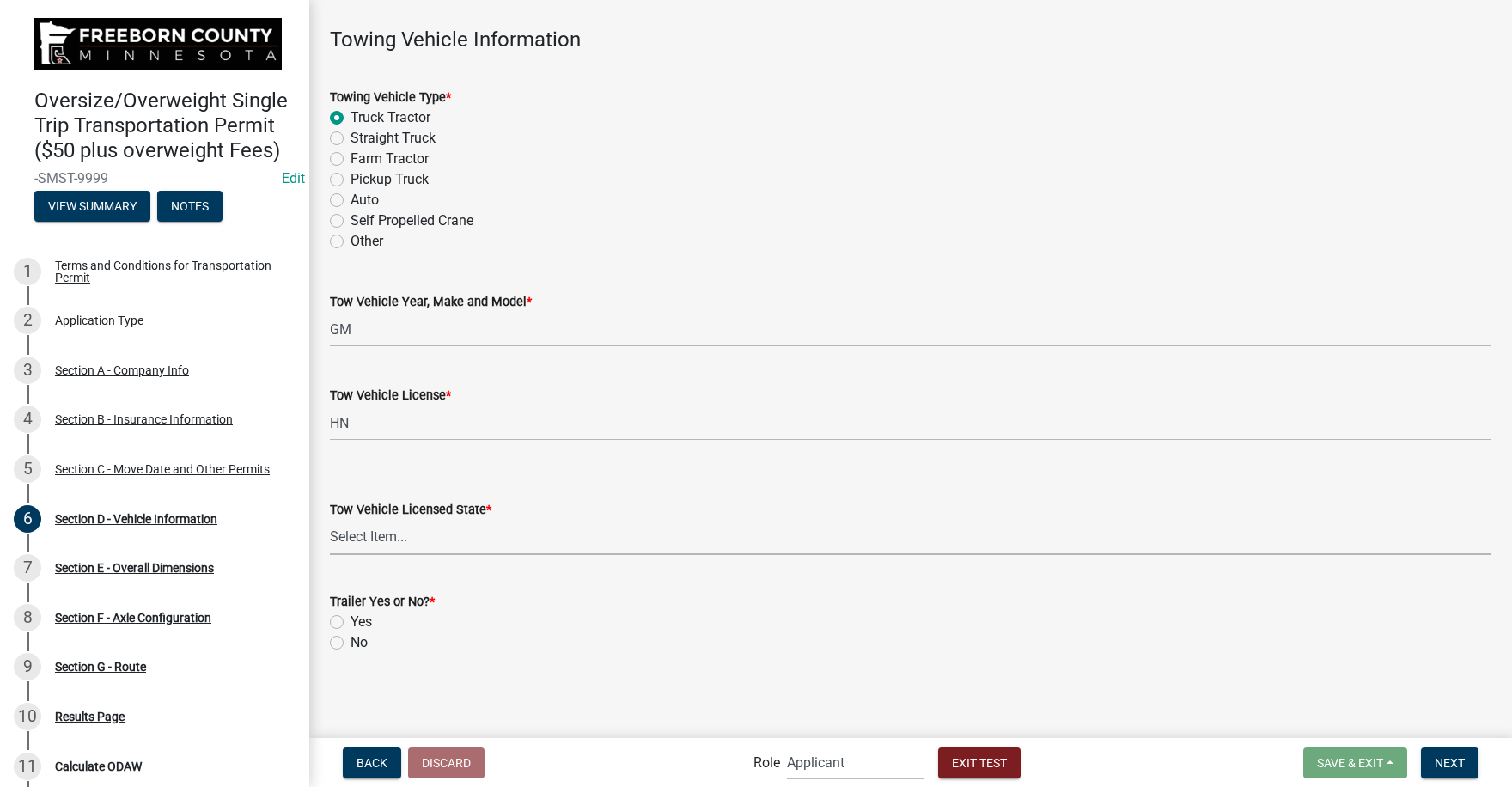
click at [411, 534] on select "Select Item... [US_STATE] [US_STATE] [US_STATE] [US_STATE] [US_STATE] [US_STATE…" at bounding box center [909, 538] width 1161 height 36
select select "MN"
click at [330, 520] on select "Select Item... [US_STATE] [US_STATE] [US_STATE] [US_STATE] [US_STATE] [US_STATE…" at bounding box center [909, 538] width 1161 height 36
click at [350, 621] on label "Yes" at bounding box center [361, 622] width 22 height 21
click at [350, 621] on input "Yes" at bounding box center [355, 617] width 11 height 11
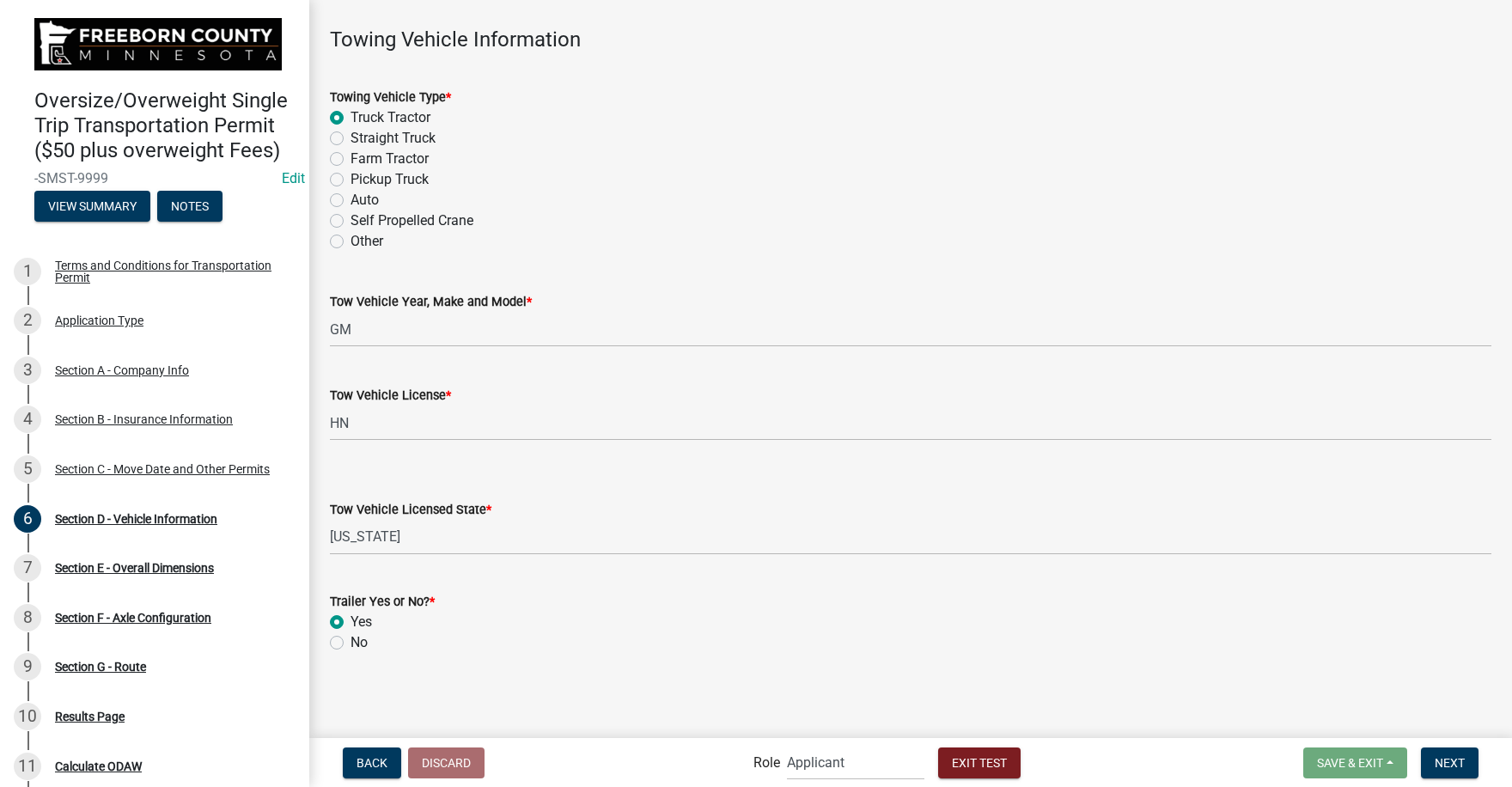
radio input "true"
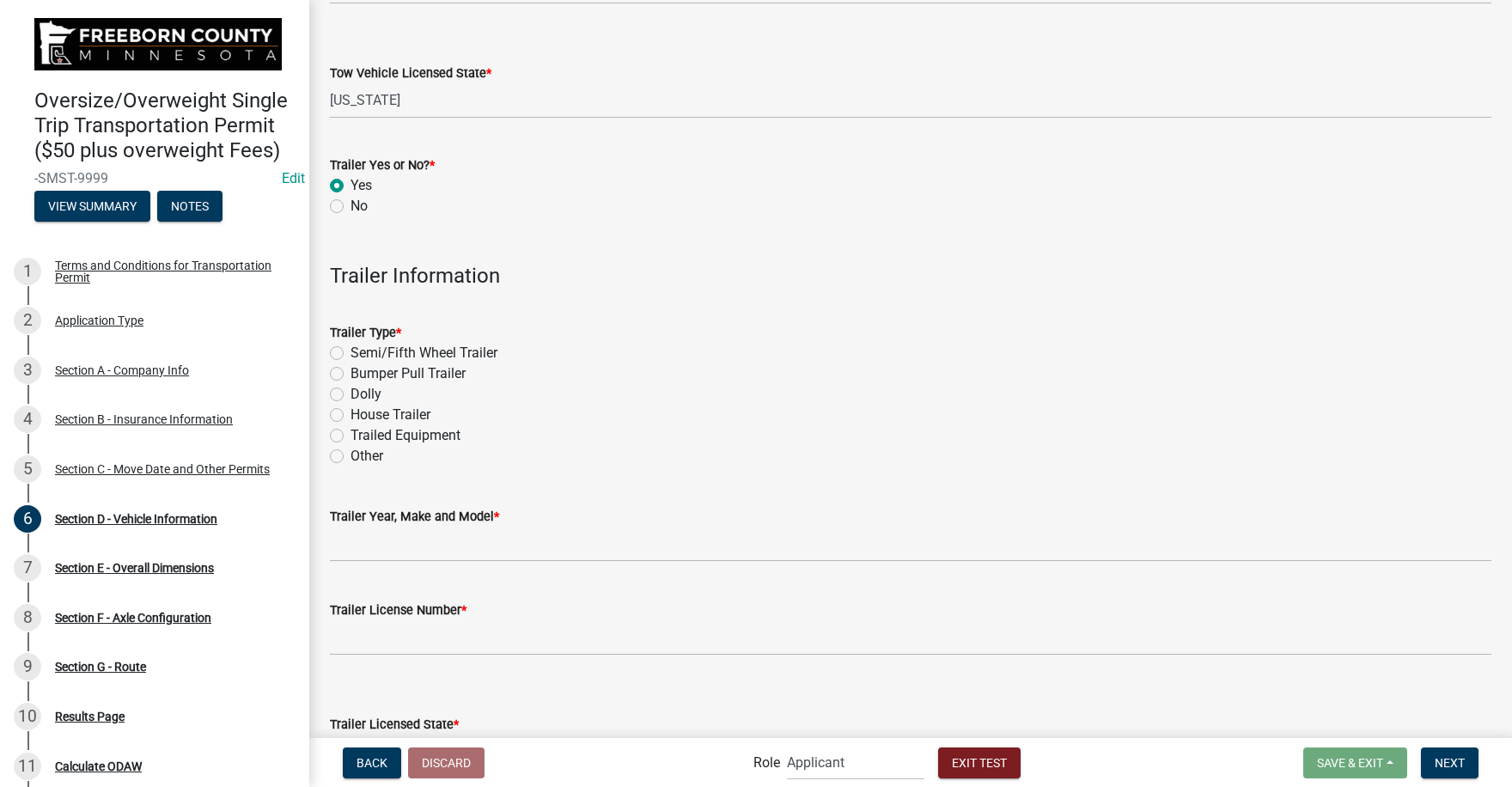
scroll to position [562, 0]
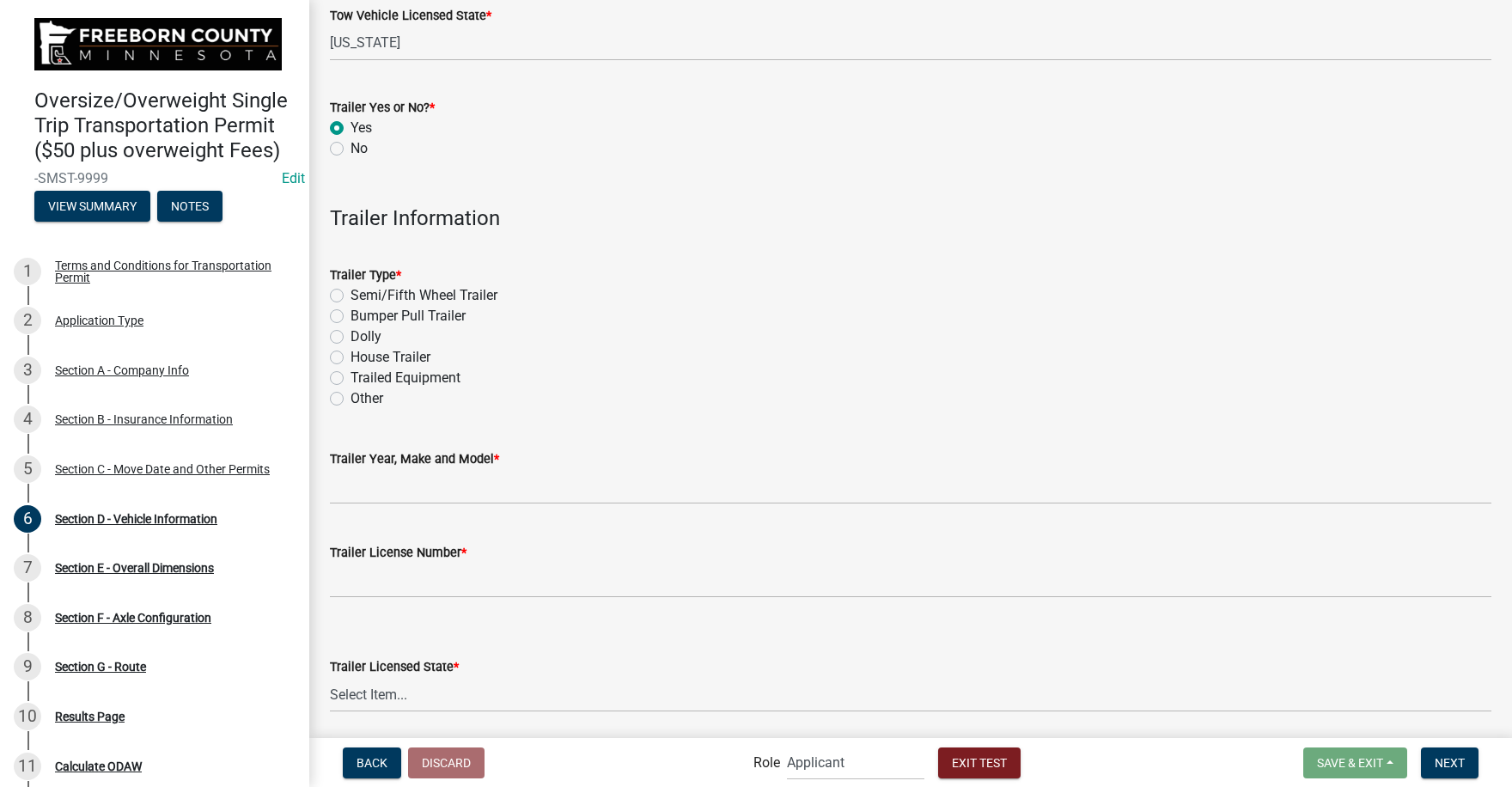
click at [350, 291] on label "Semi/Fifth Wheel Trailer" at bounding box center [424, 295] width 146 height 21
click at [350, 291] on input "Semi/Fifth Wheel Trailer" at bounding box center [355, 290] width 11 height 11
radio input "true"
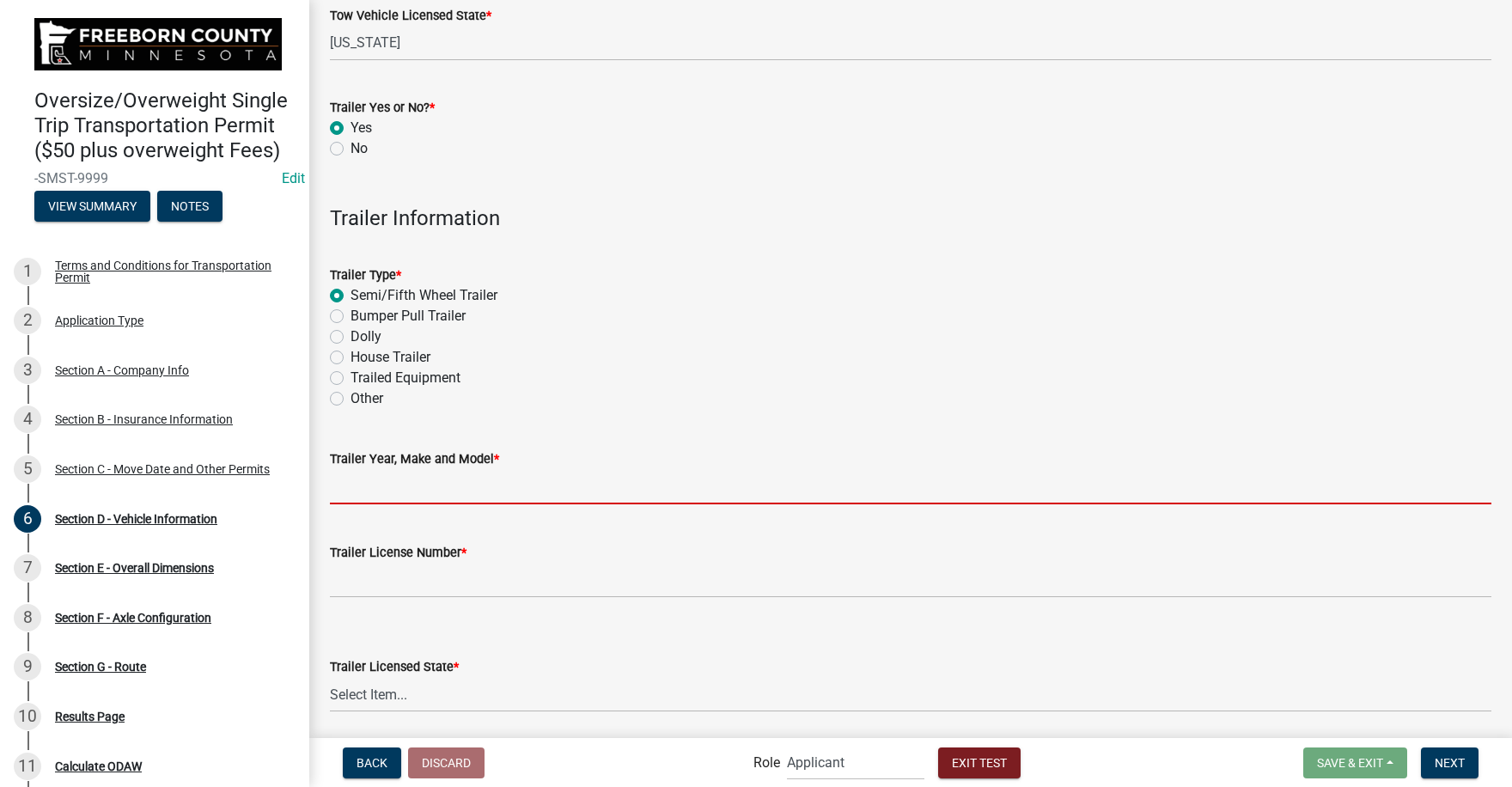
click at [382, 495] on input "Trailer Year, Make and Model *" at bounding box center [909, 487] width 1161 height 36
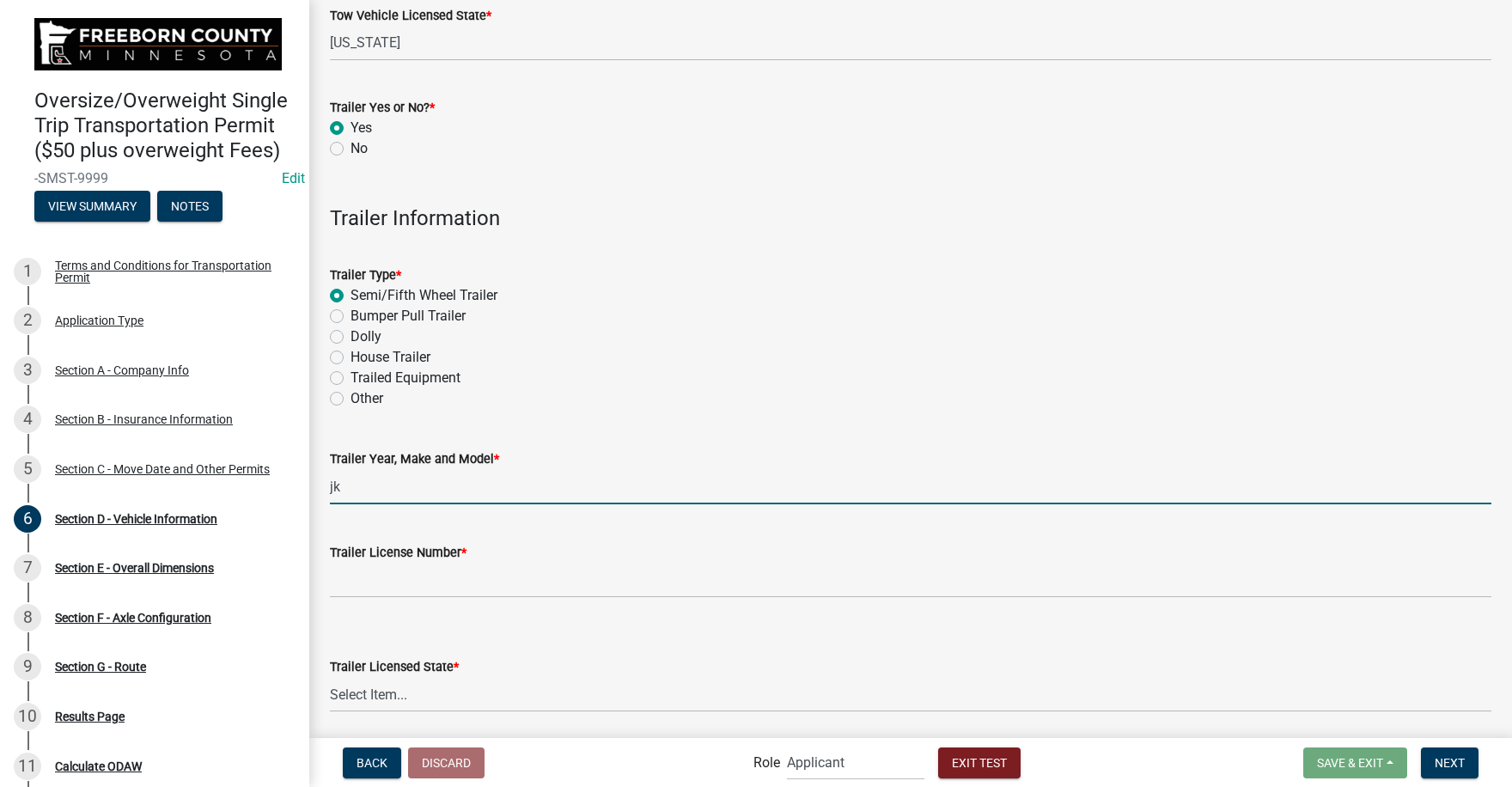
type input "jk"
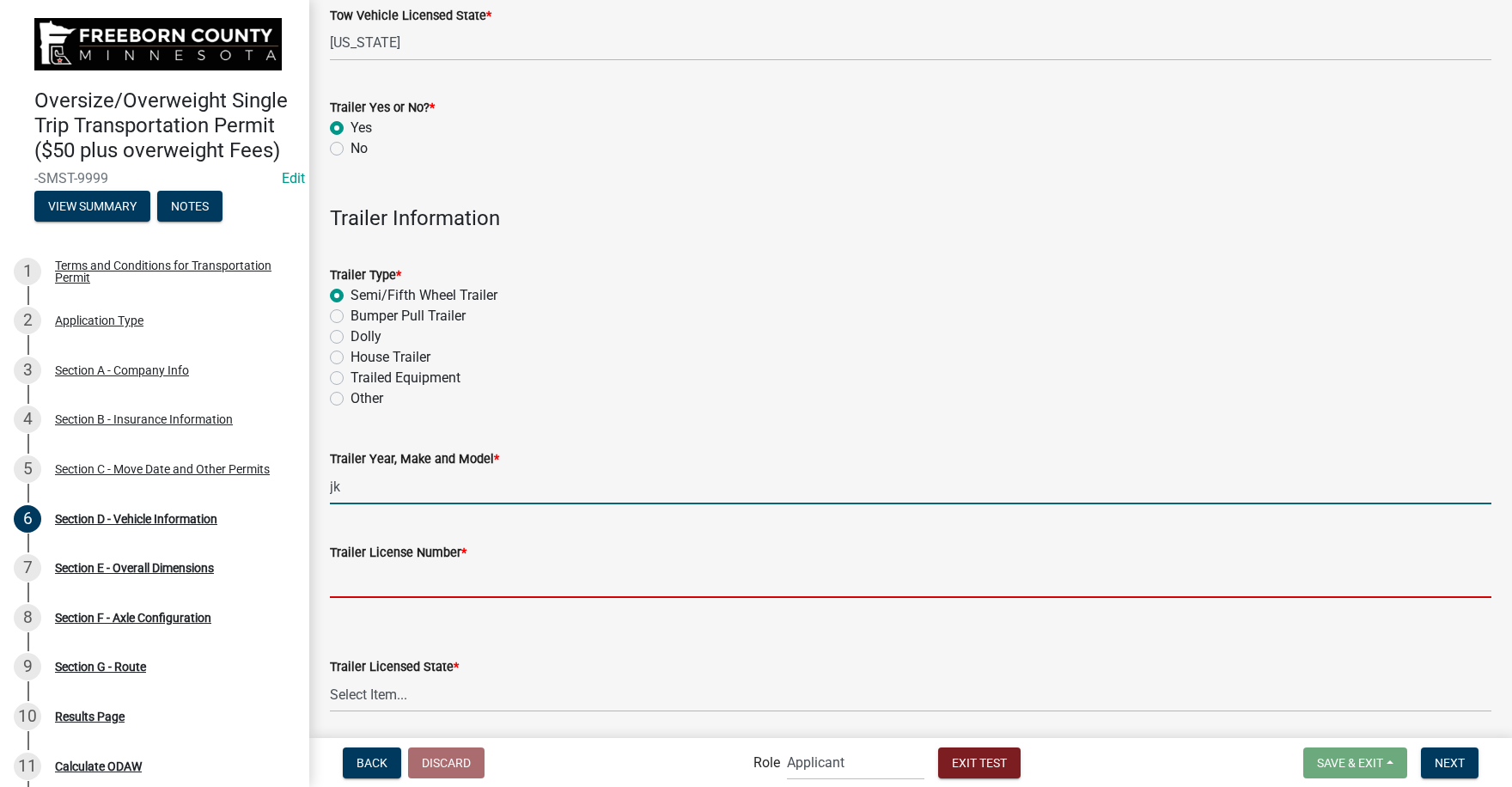
click at [383, 587] on input "Trailer License Number *" at bounding box center [909, 580] width 1161 height 36
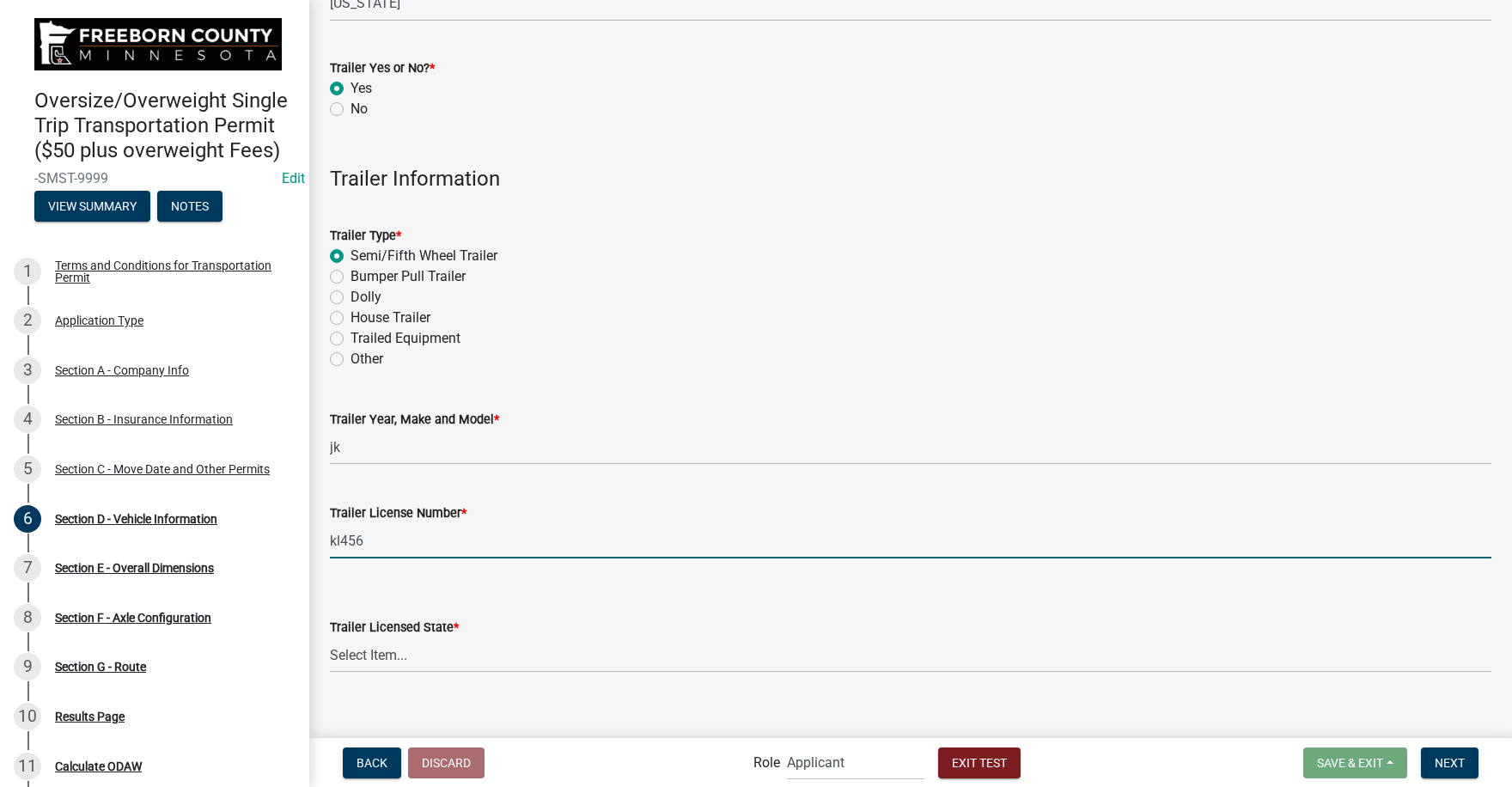
scroll to position [622, 0]
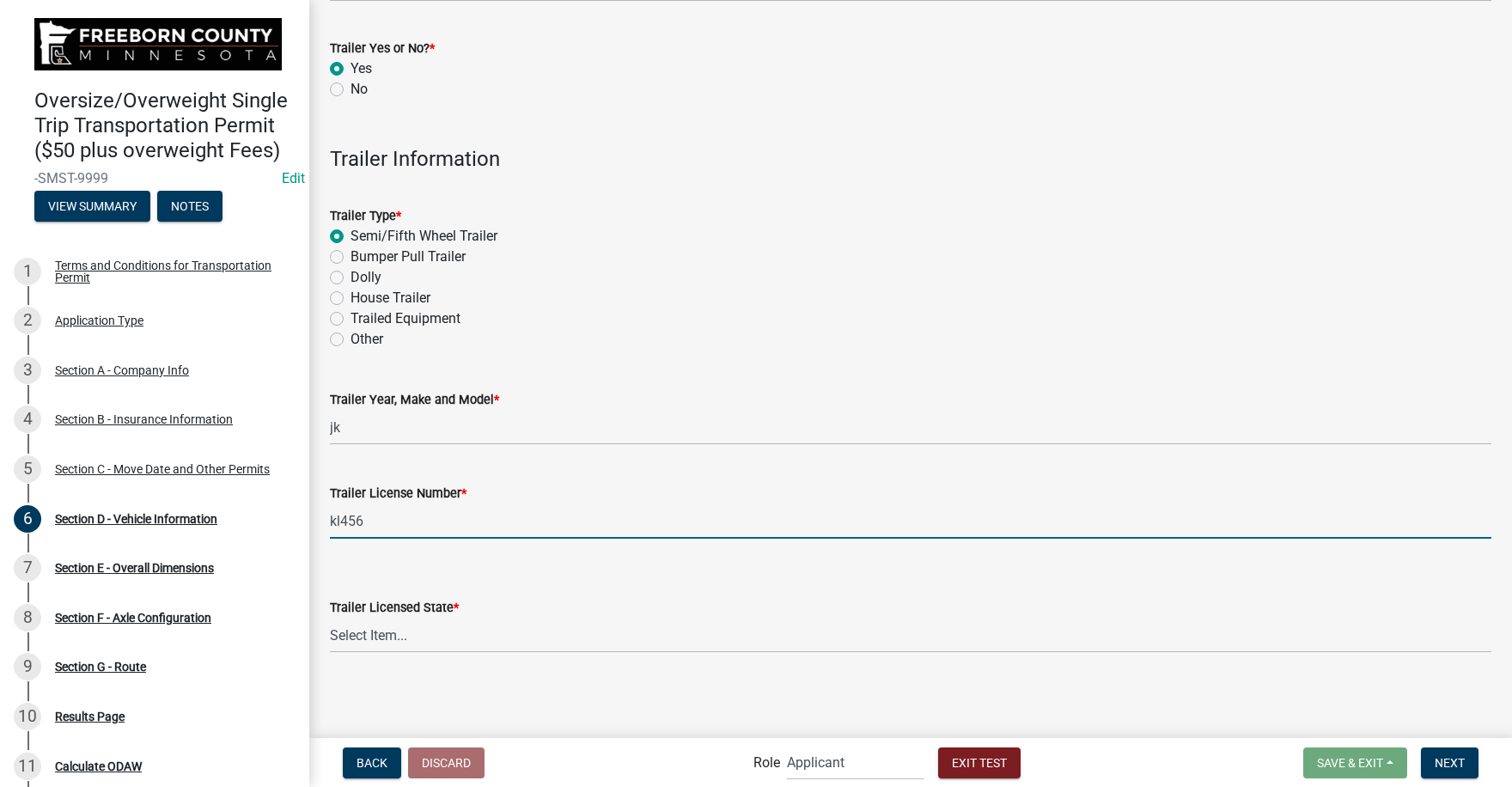
type input "kl456"
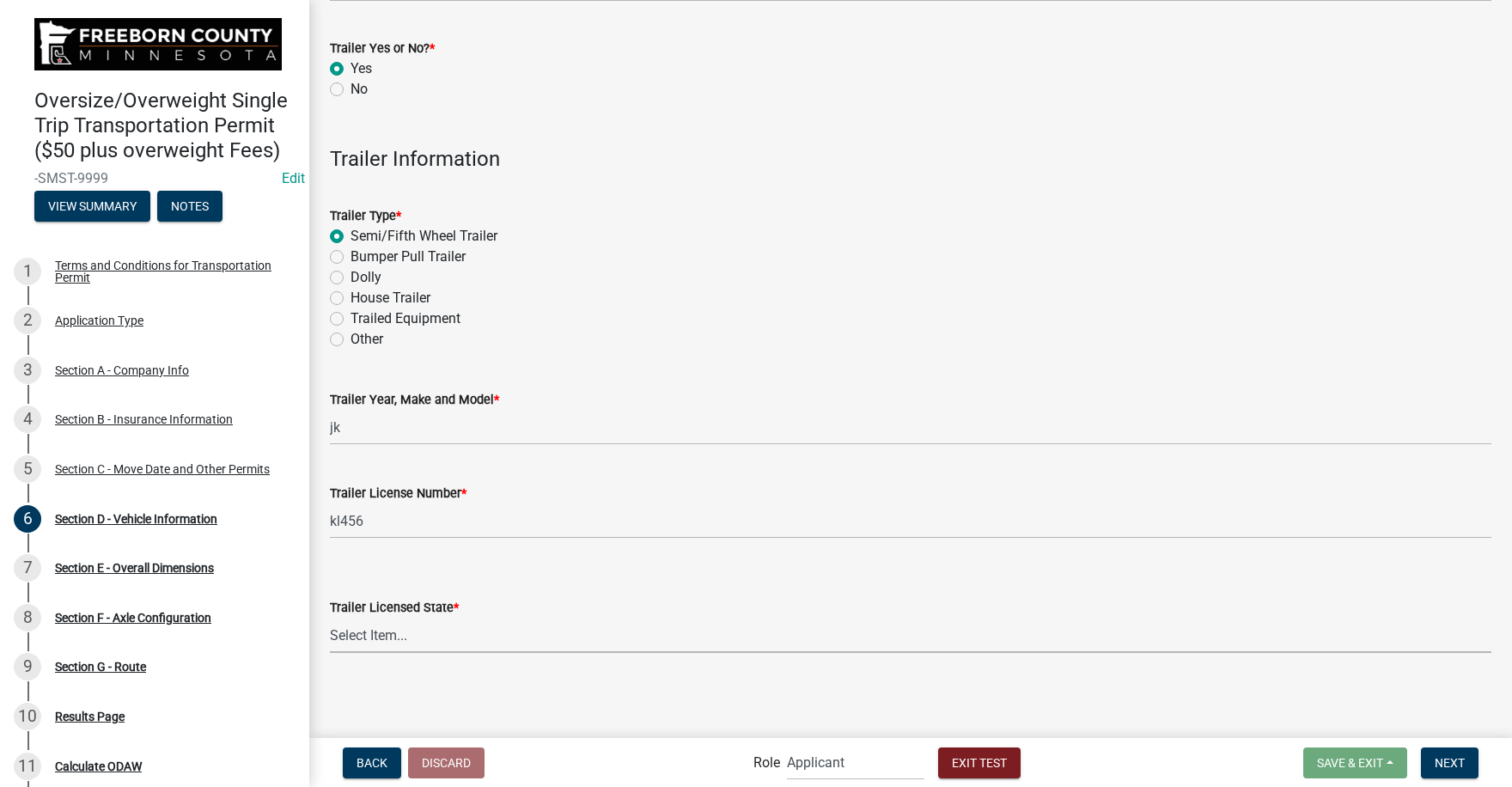
click at [393, 640] on select "Select Item... [US_STATE] [US_STATE] [US_STATE] [US_STATE] [US_STATE] [US_STATE…" at bounding box center [909, 636] width 1161 height 36
select select "MN"
click at [330, 618] on select "Select Item... [US_STATE] [US_STATE] [US_STATE] [US_STATE] [US_STATE] [US_STATE…" at bounding box center [909, 636] width 1161 height 36
click at [1446, 758] on span "Next" at bounding box center [1449, 762] width 30 height 14
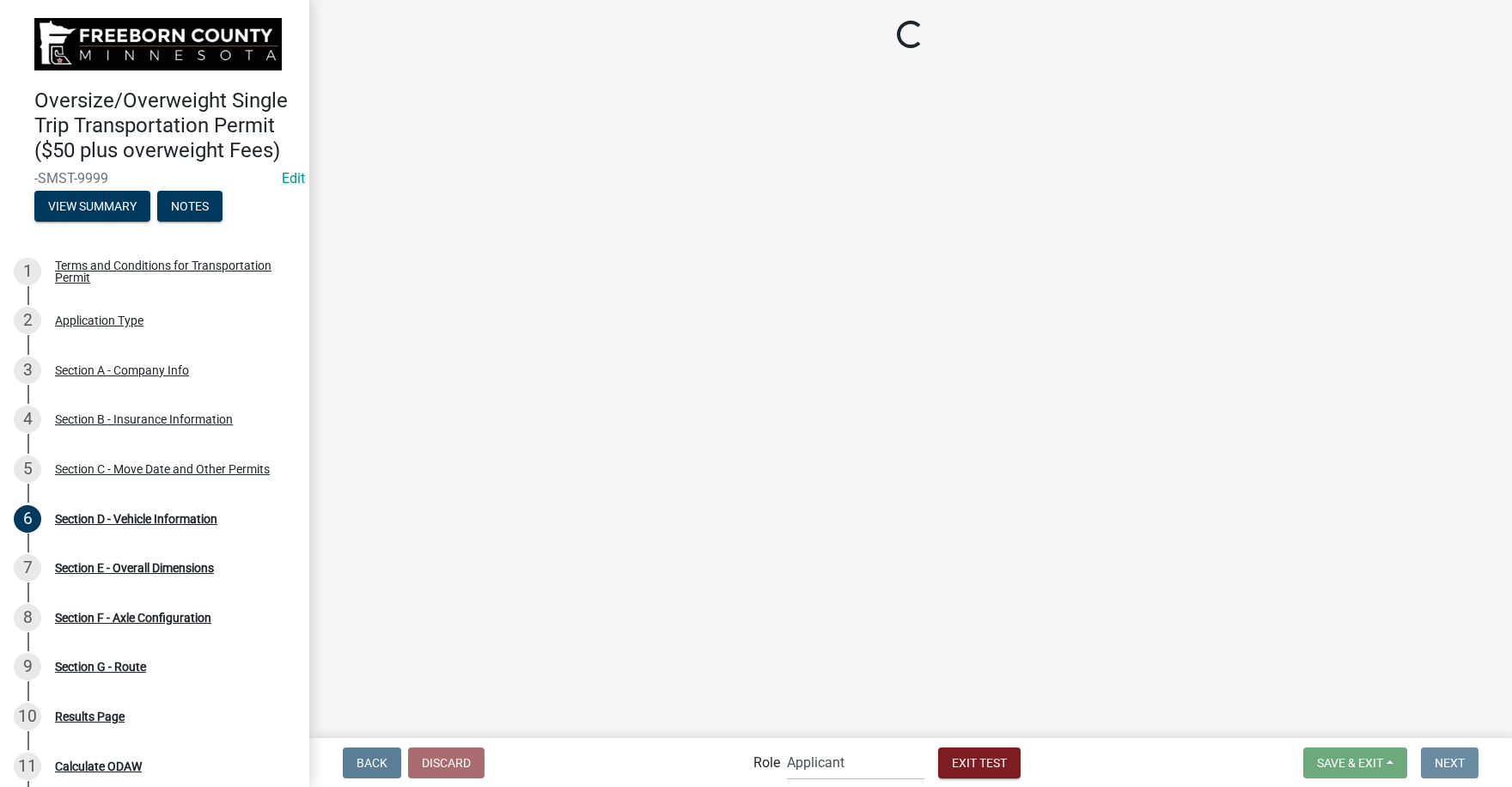
scroll to position [0, 0]
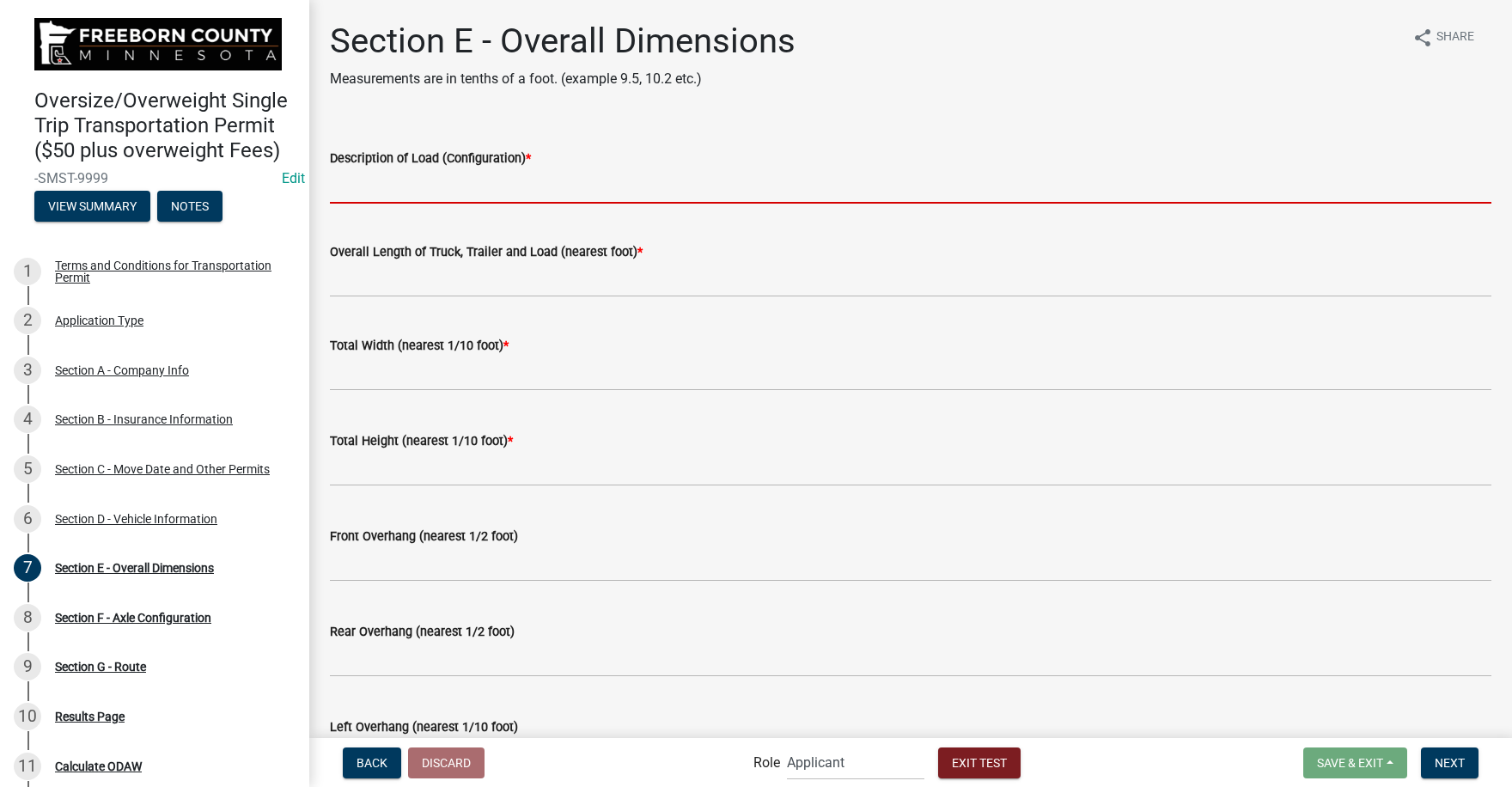
click at [377, 183] on input "Description of Load (Configuration) *" at bounding box center [909, 186] width 1161 height 36
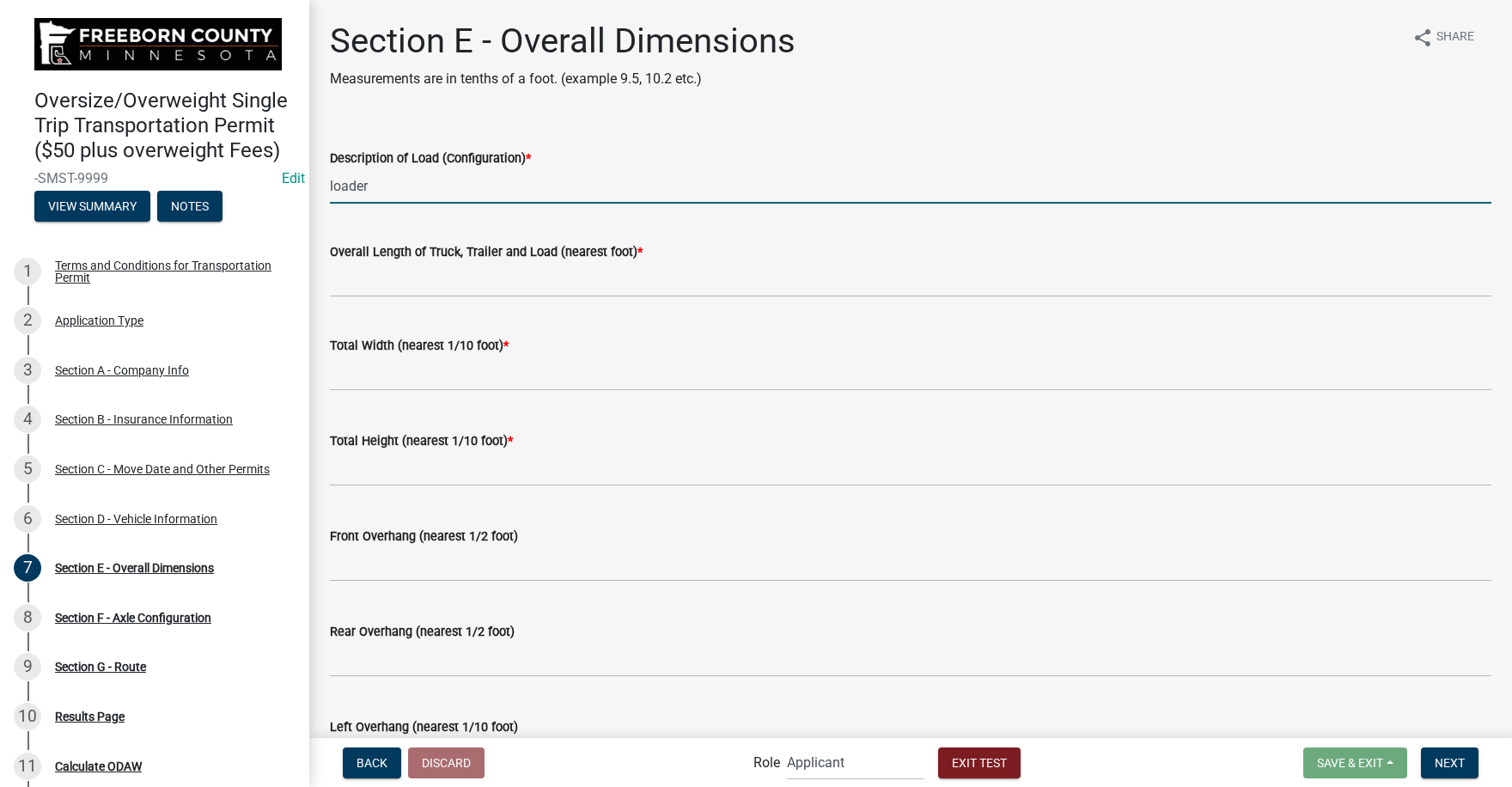
type input "loader"
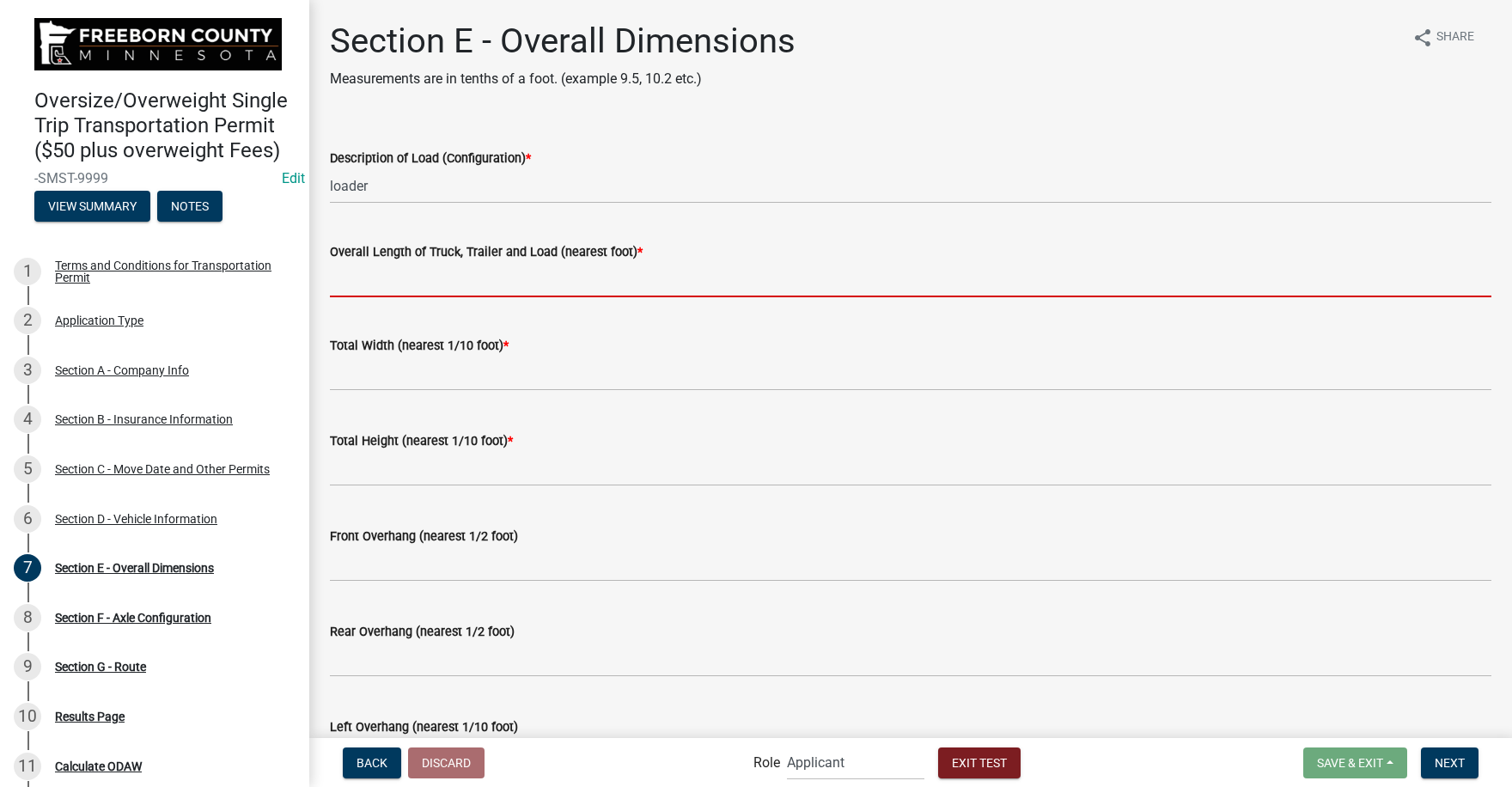
click at [396, 283] on input "Overall Length of Truck, Trailer and Load (nearest foot) *" at bounding box center [909, 280] width 1161 height 36
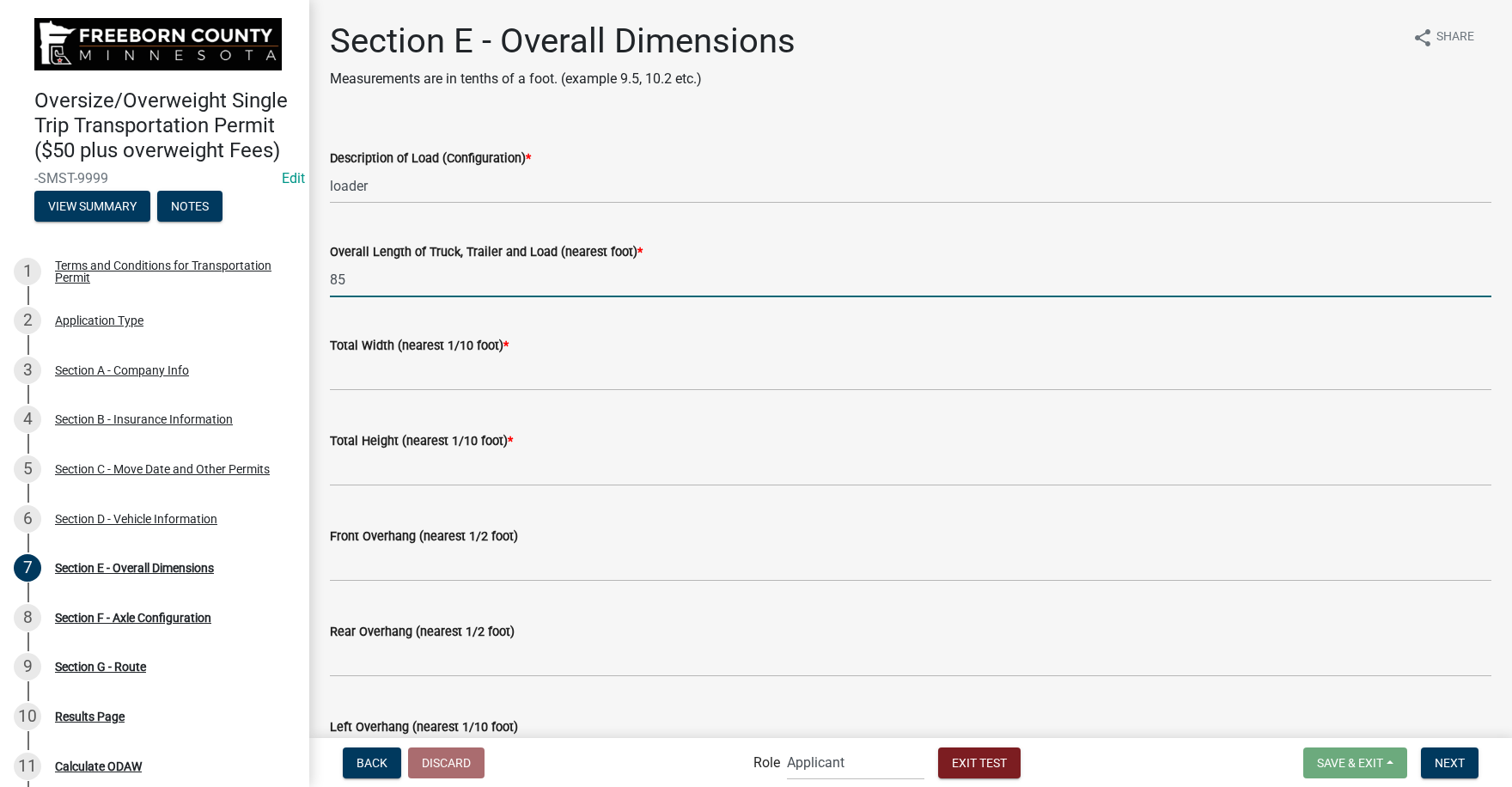
type input "85"
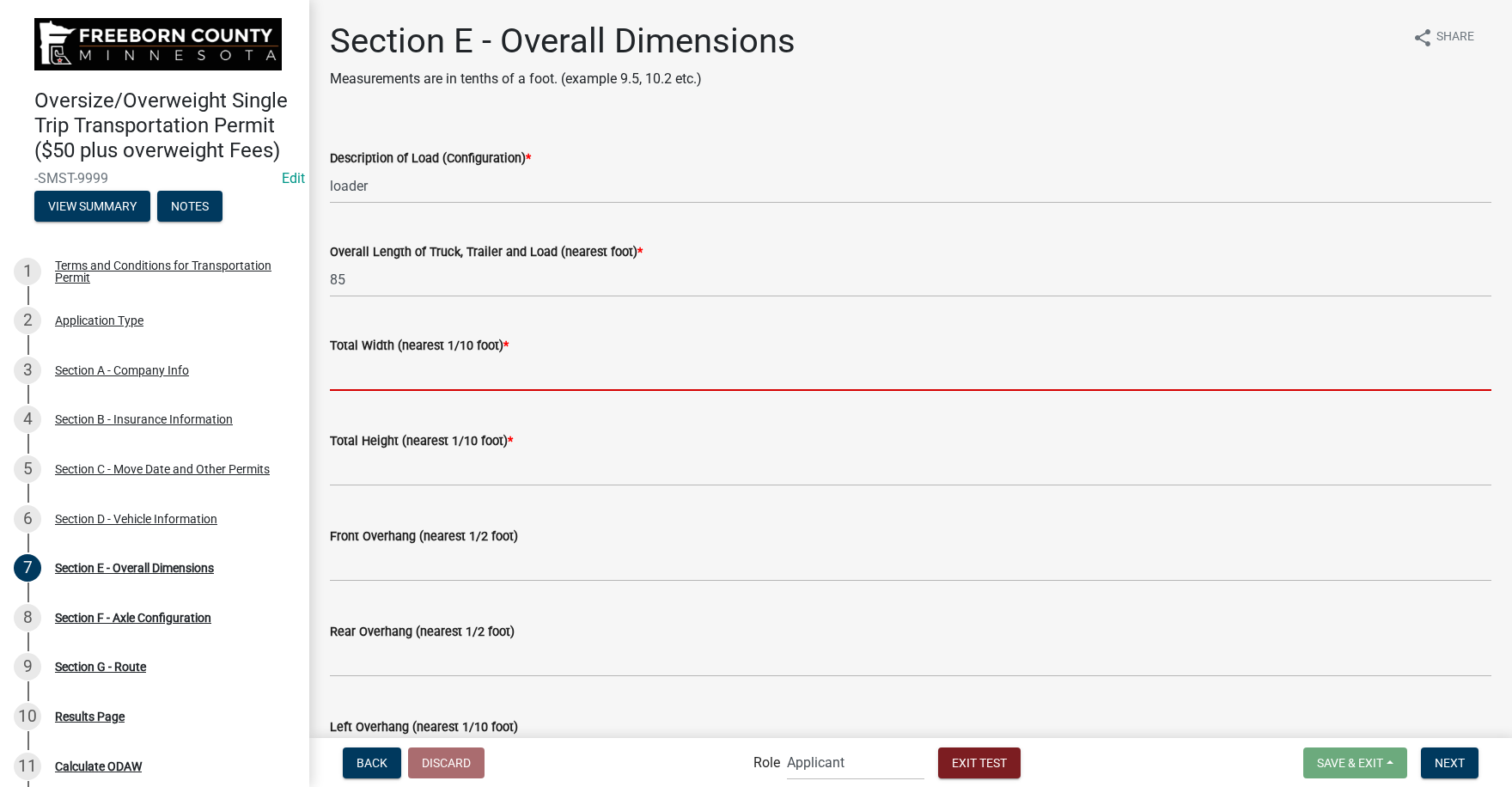
click at [398, 372] on input "text" at bounding box center [909, 373] width 1161 height 36
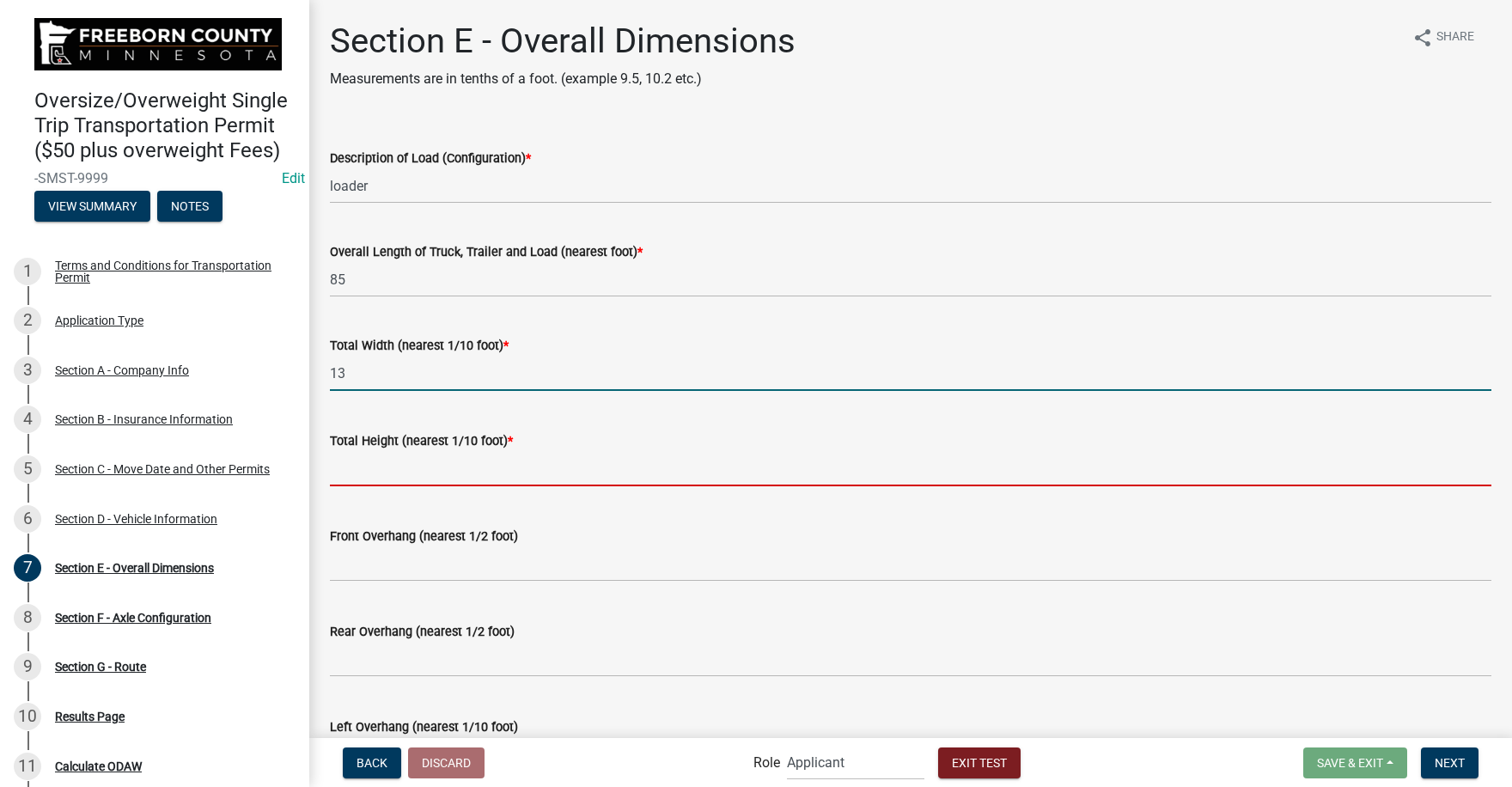
type input "13.0"
click at [381, 468] on input "text" at bounding box center [909, 469] width 1161 height 36
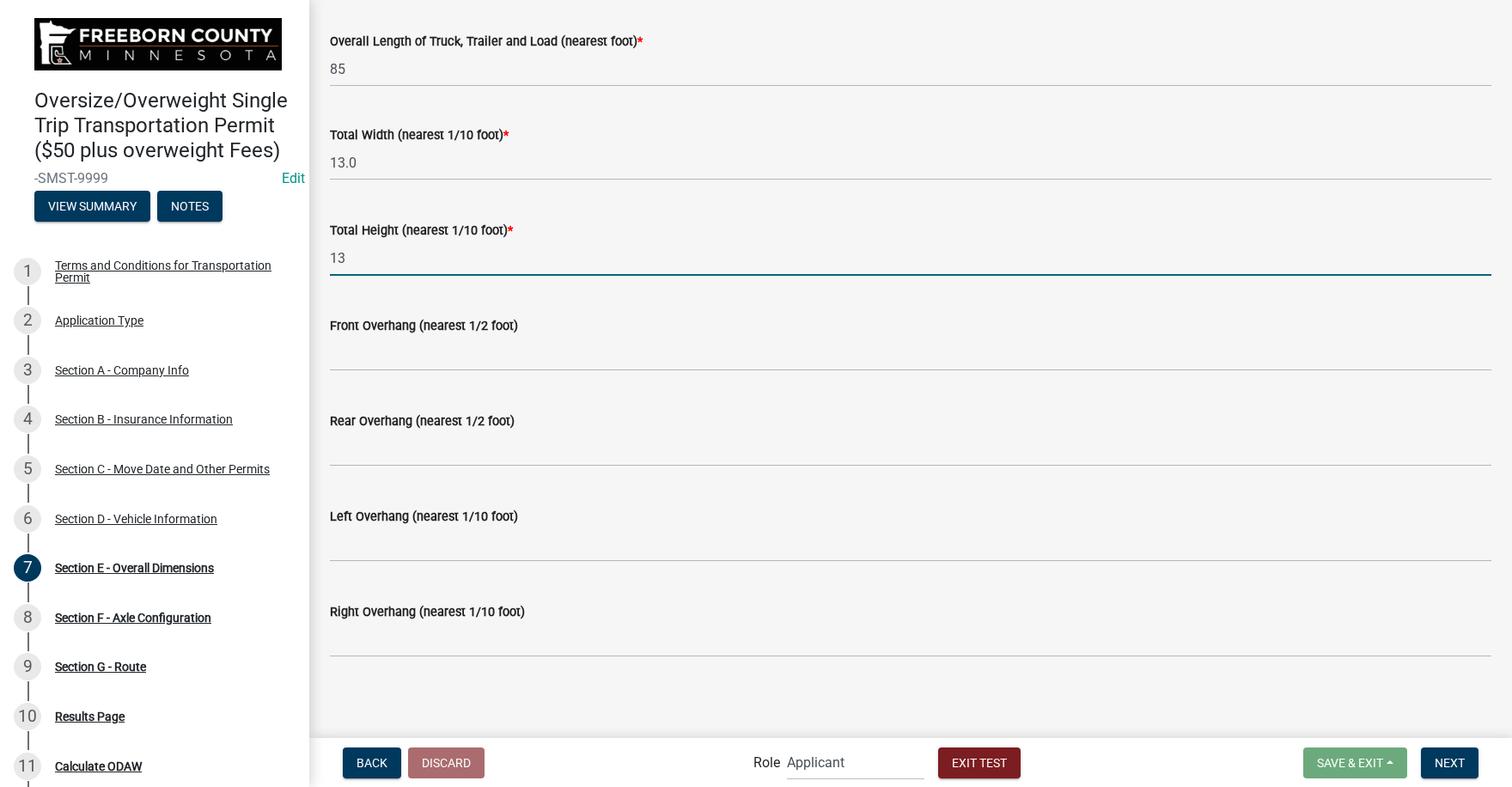
scroll to position [215, 0]
type input "13.0"
click at [1460, 760] on span "Next" at bounding box center [1449, 762] width 30 height 14
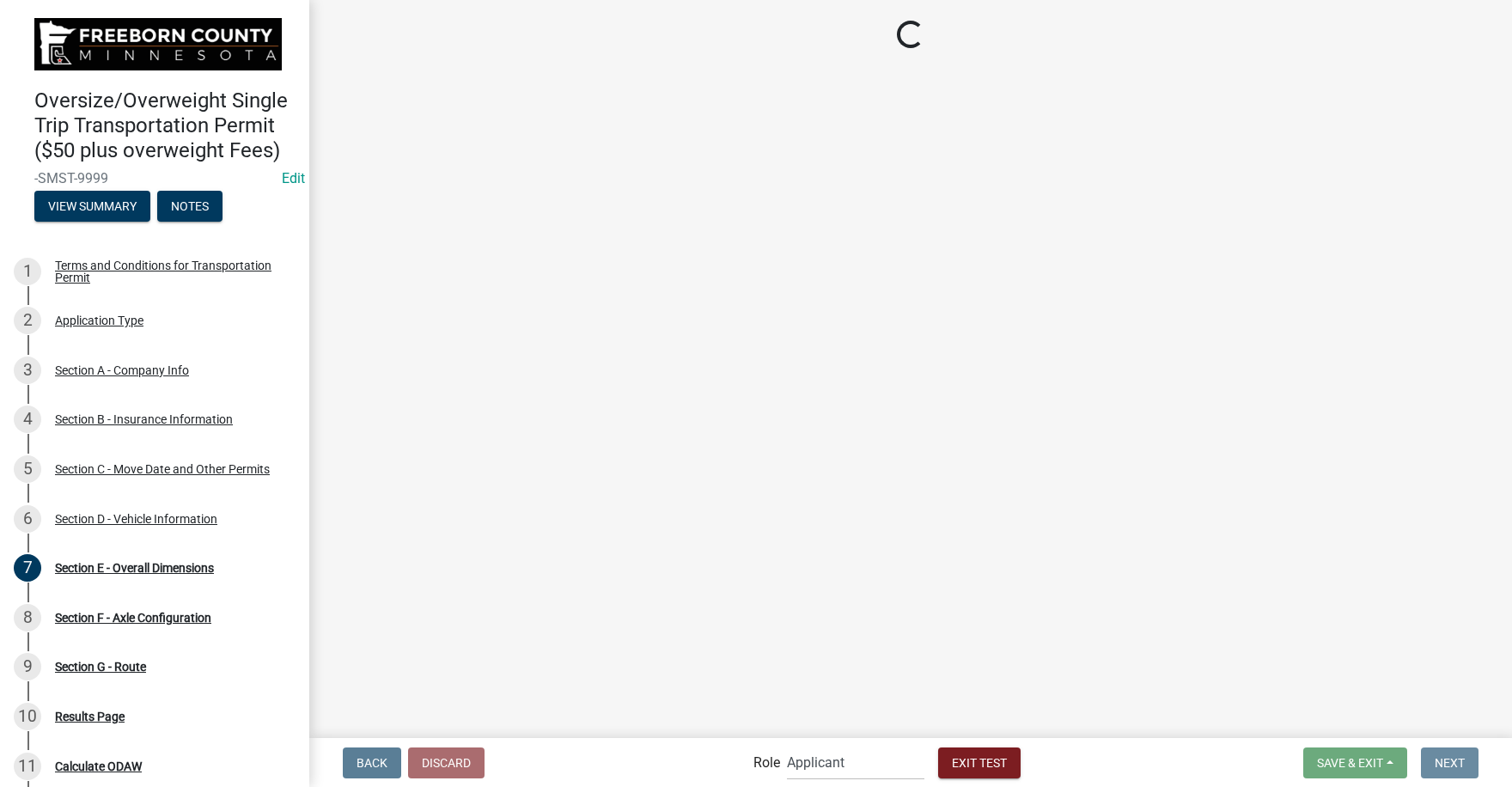
scroll to position [0, 0]
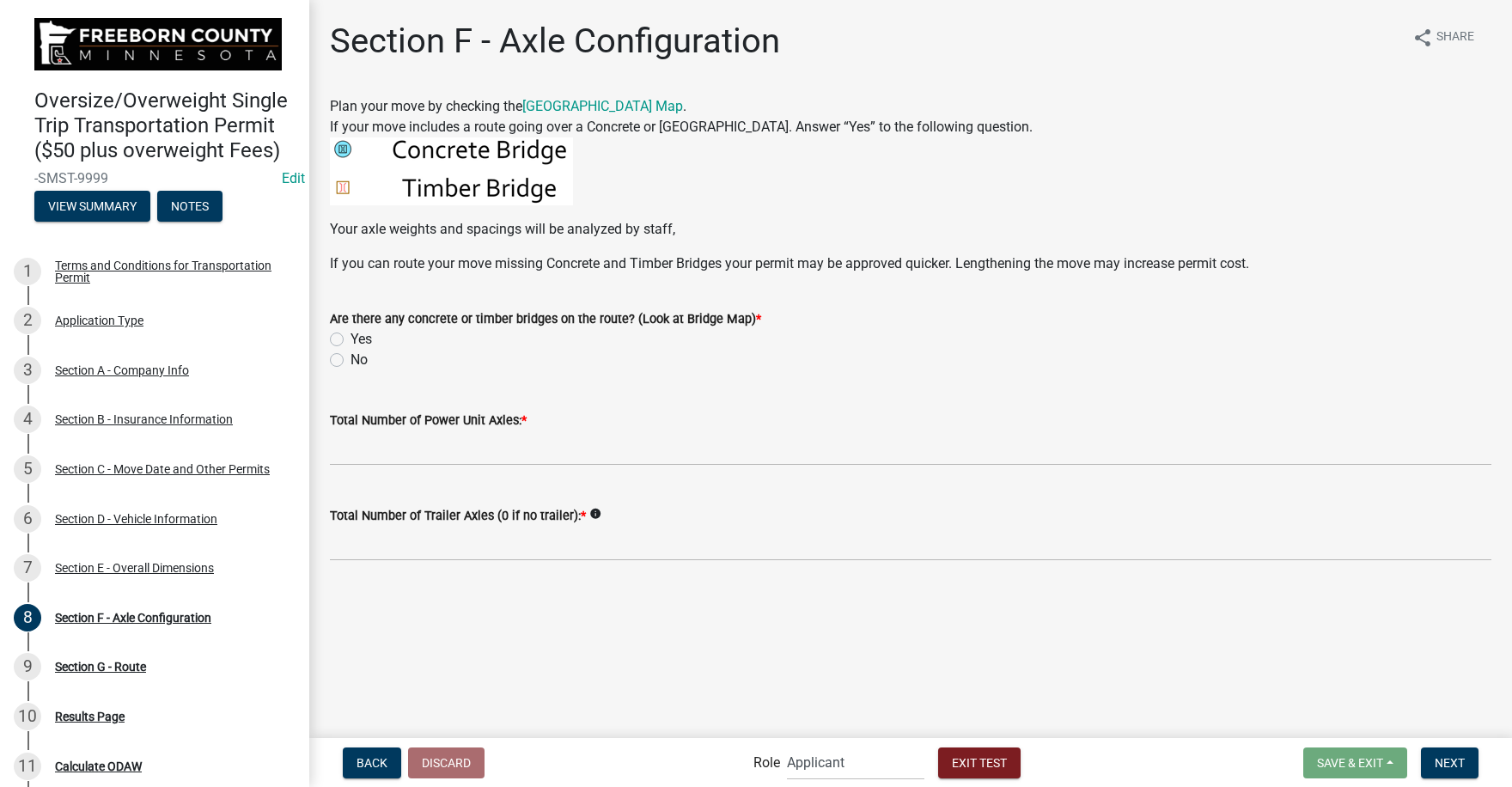
click at [350, 334] on label "Yes" at bounding box center [361, 339] width 22 height 21
click at [350, 334] on input "Yes" at bounding box center [355, 334] width 11 height 11
radio input "true"
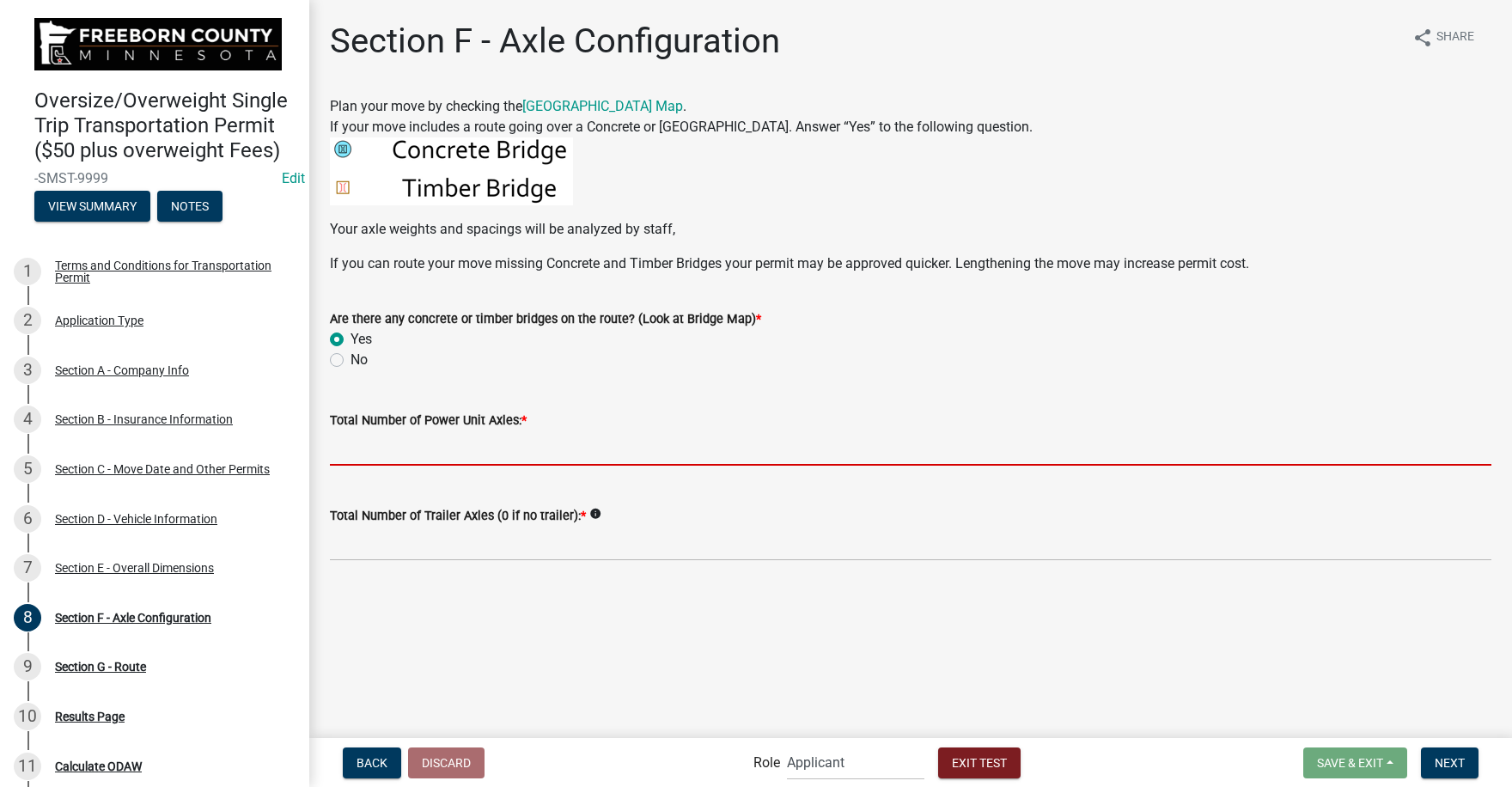
click at [392, 452] on input "text" at bounding box center [909, 448] width 1161 height 36
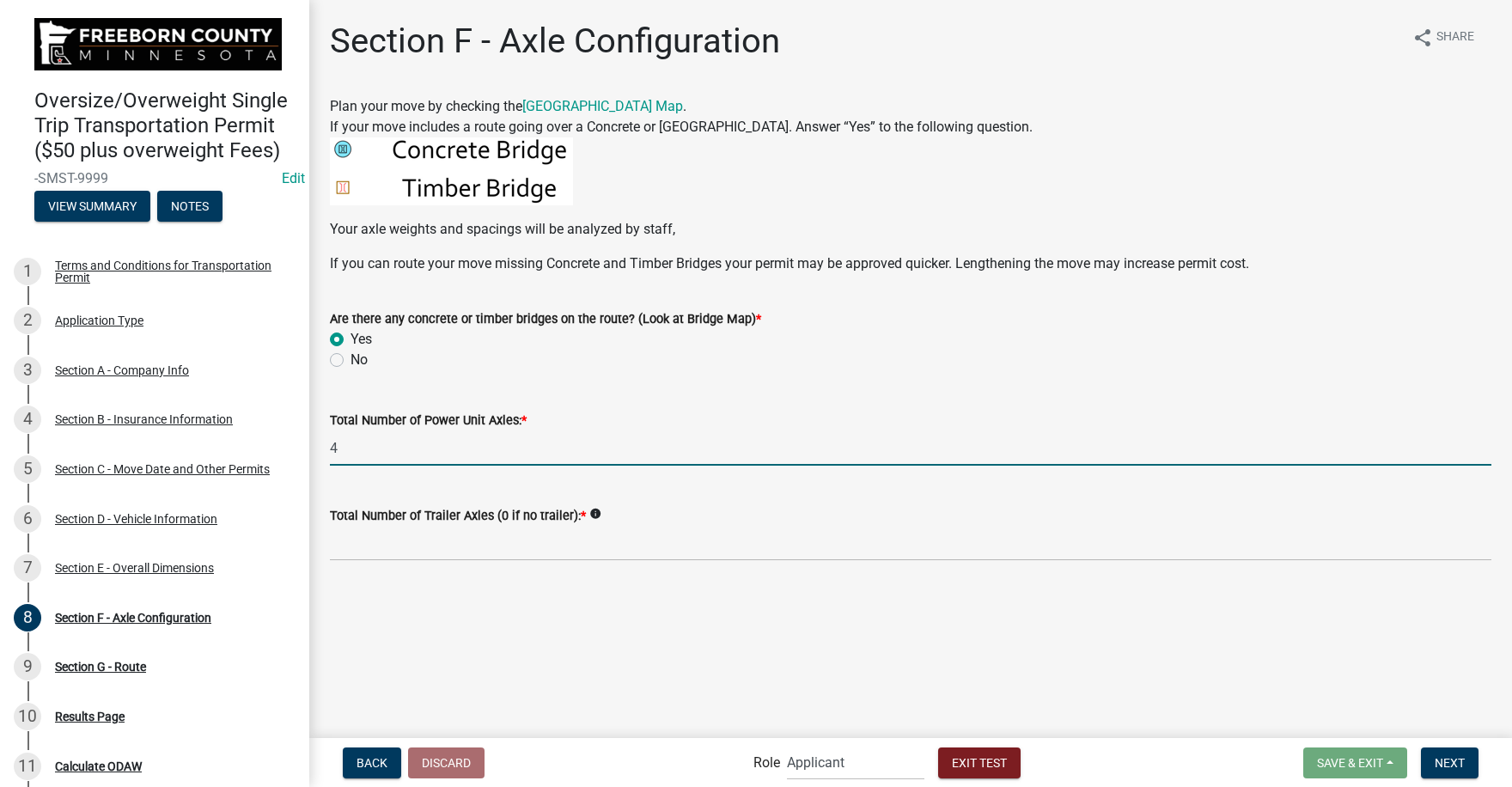
type input "4"
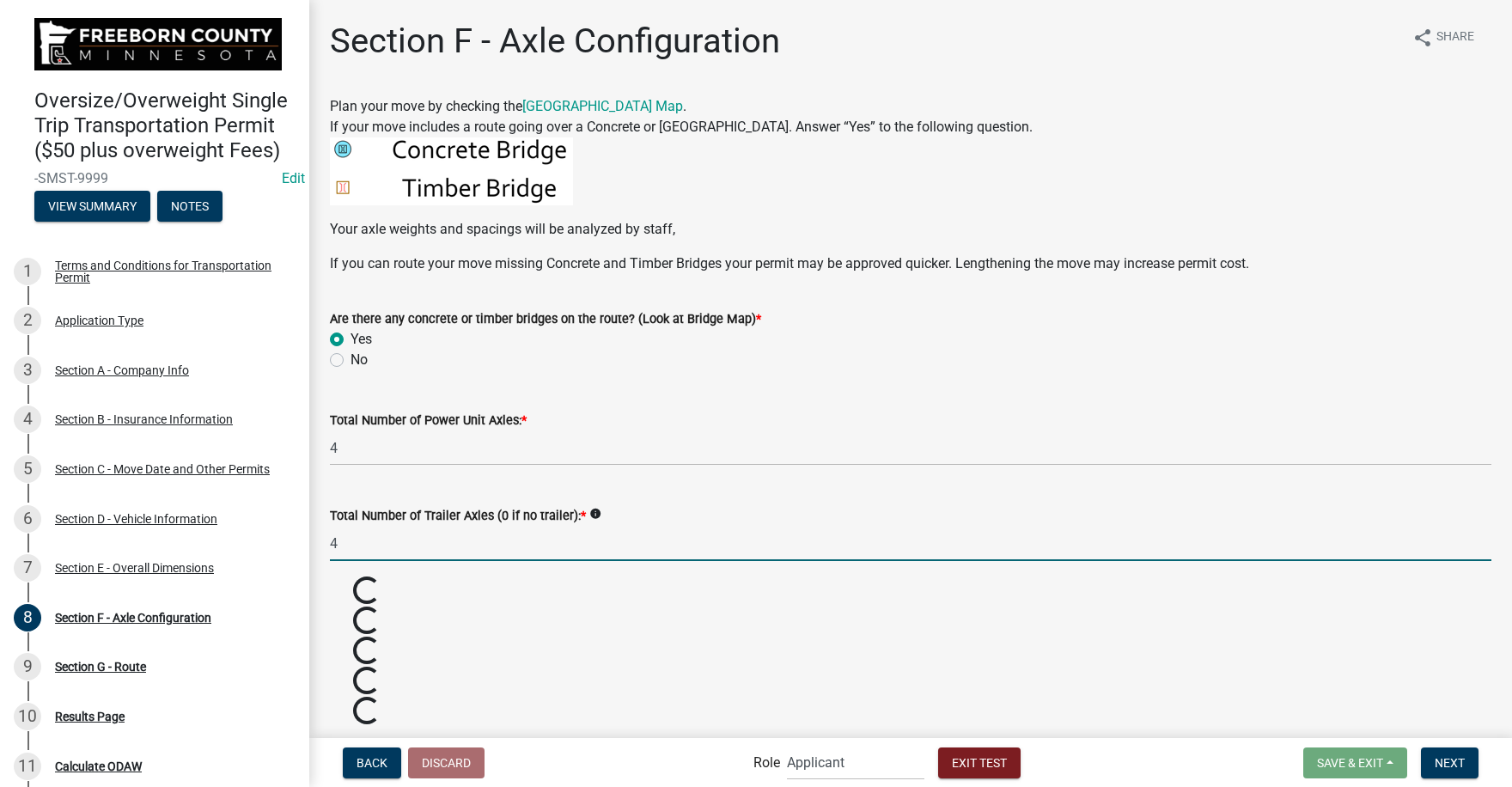
type input "4"
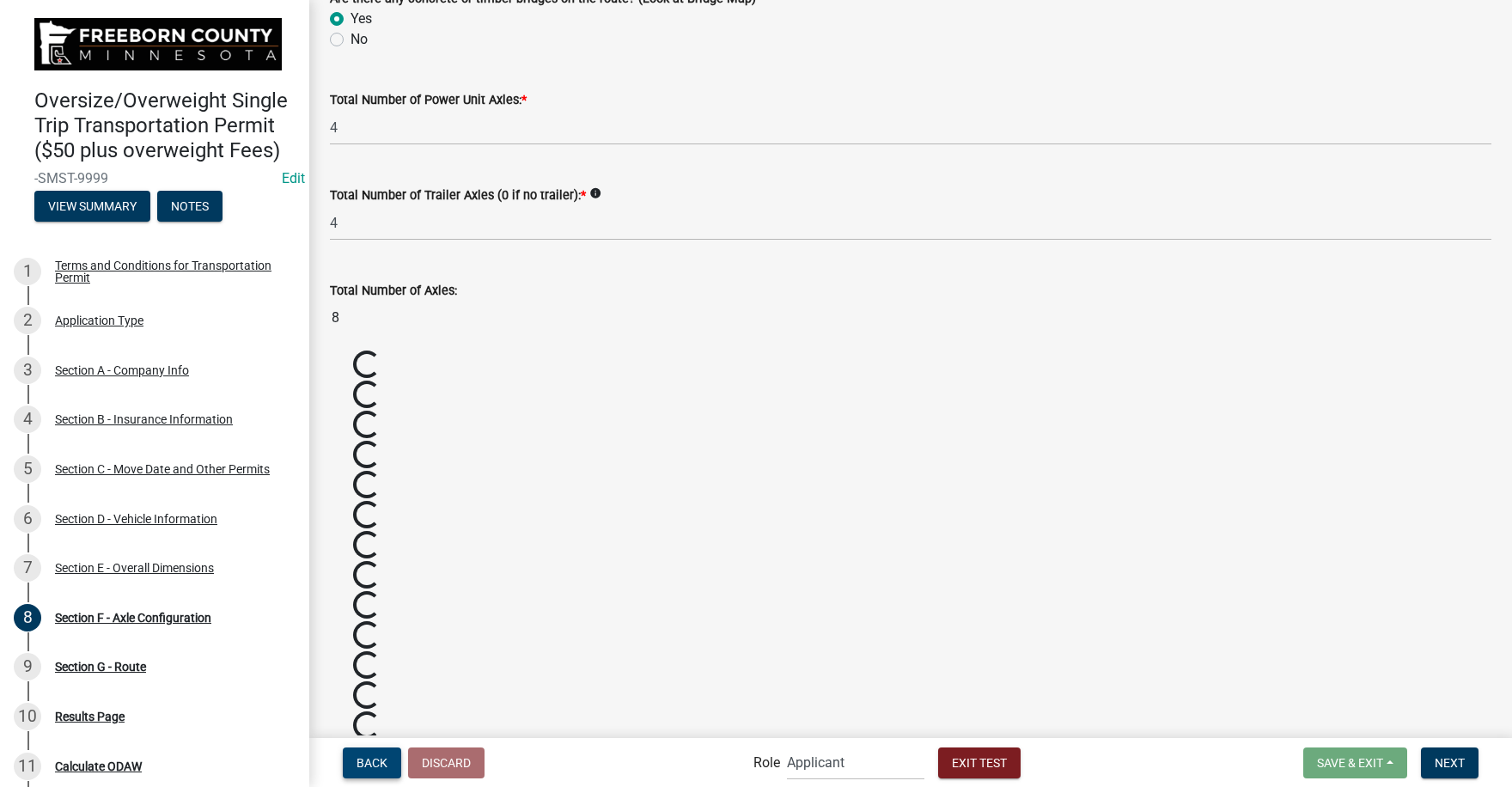
scroll to position [430, 0]
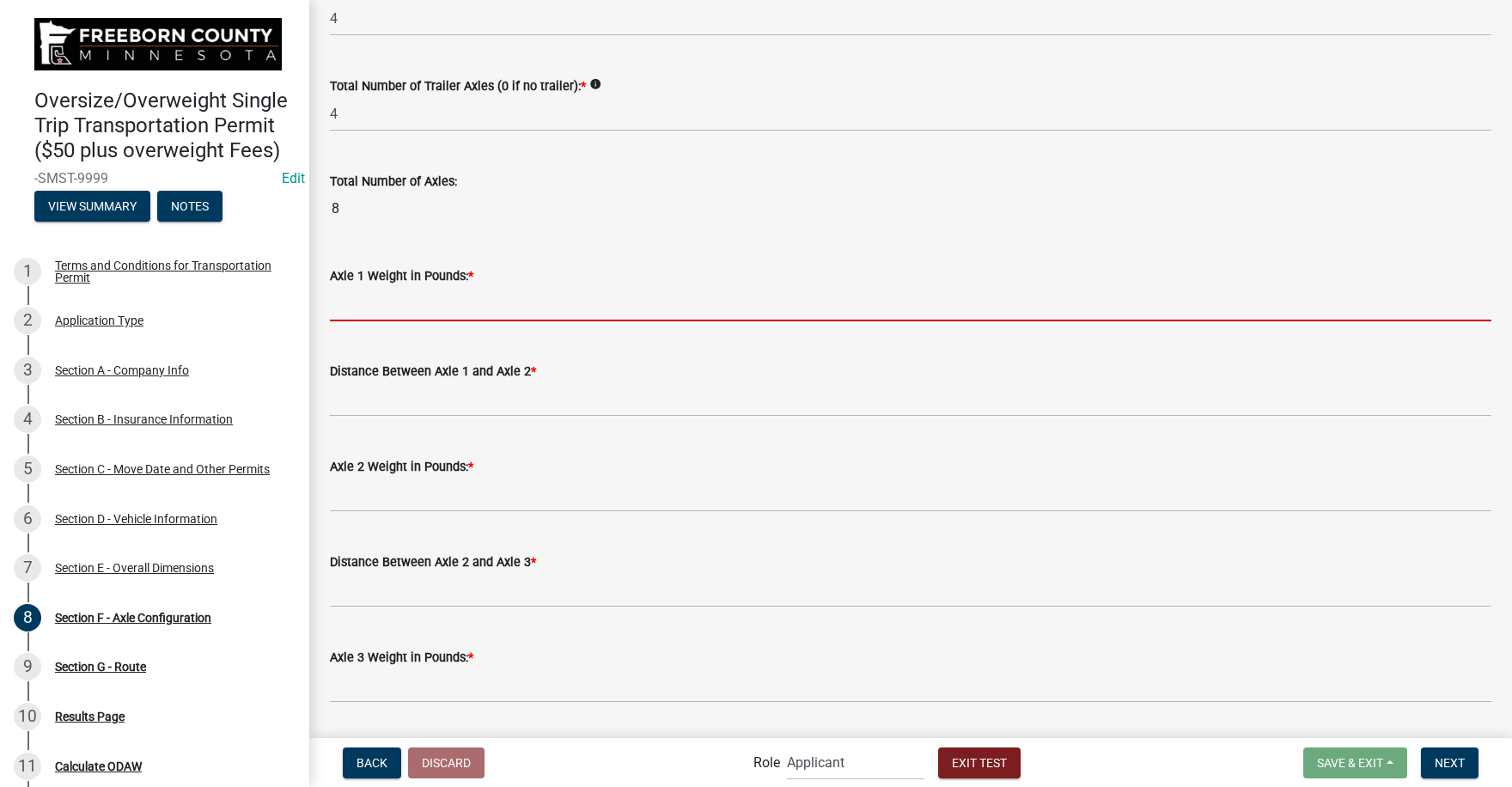
click at [390, 313] on input "text" at bounding box center [909, 304] width 1161 height 36
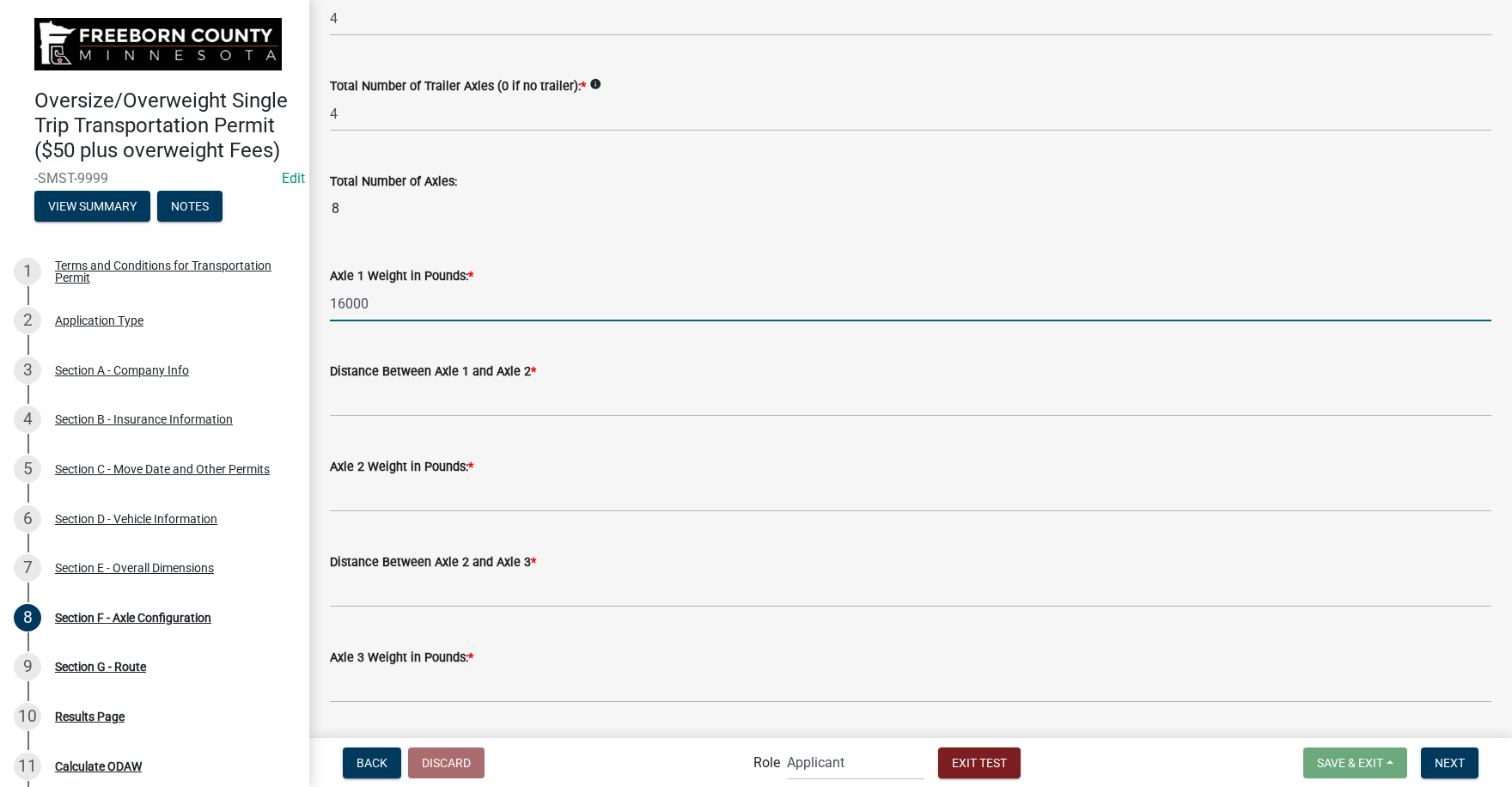
type input "16000"
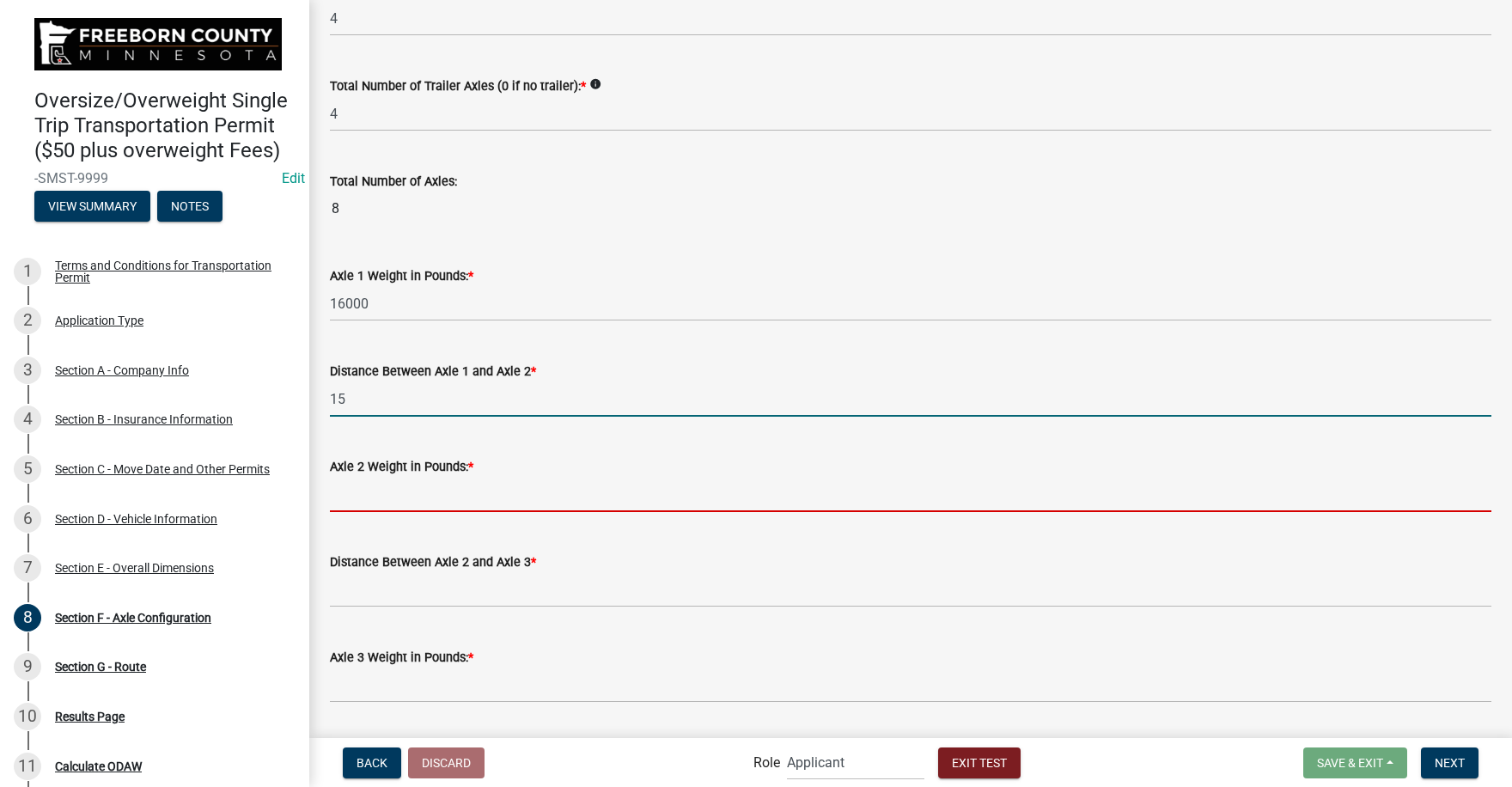
type input "15.0"
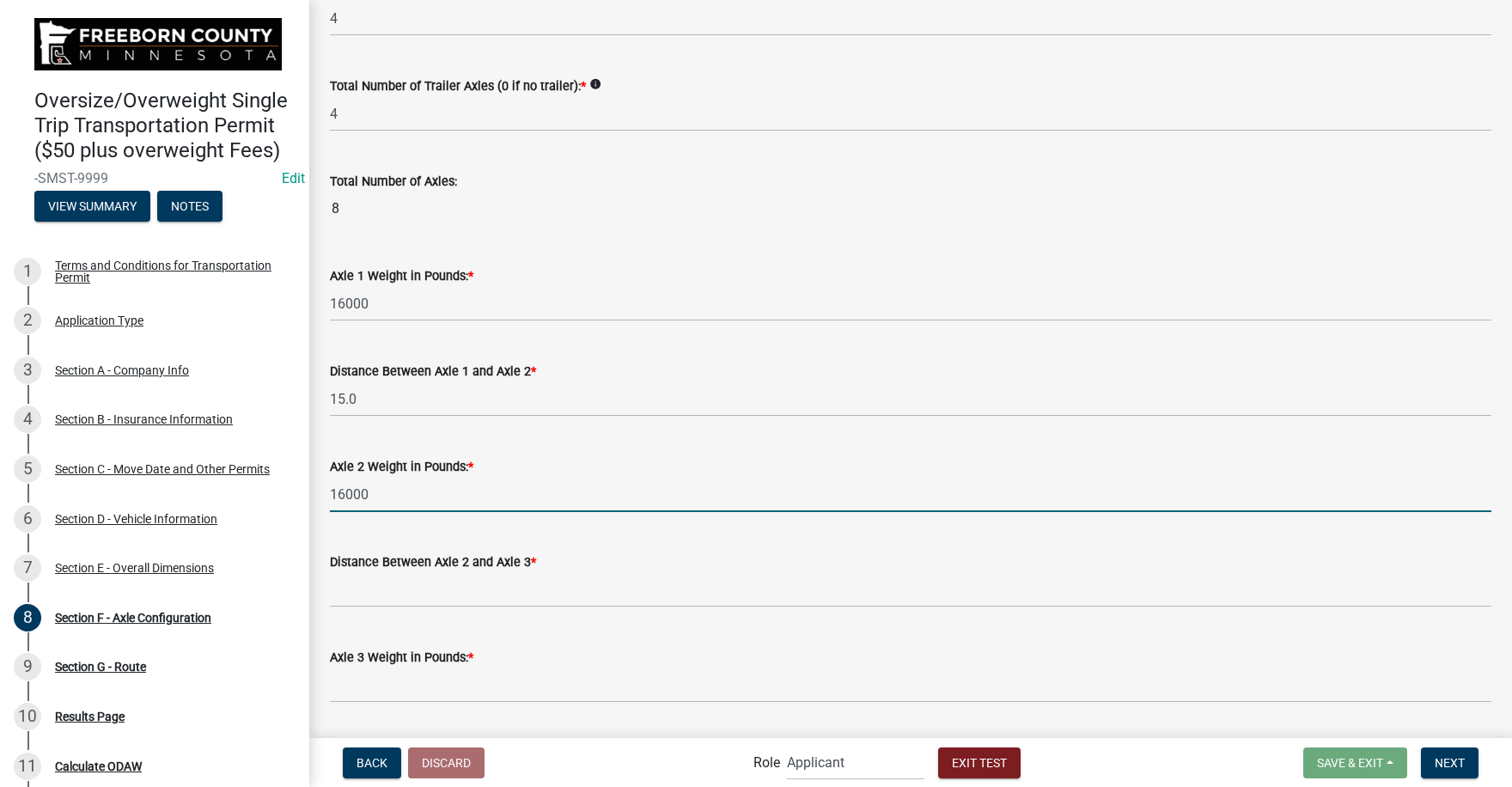
type input "16000"
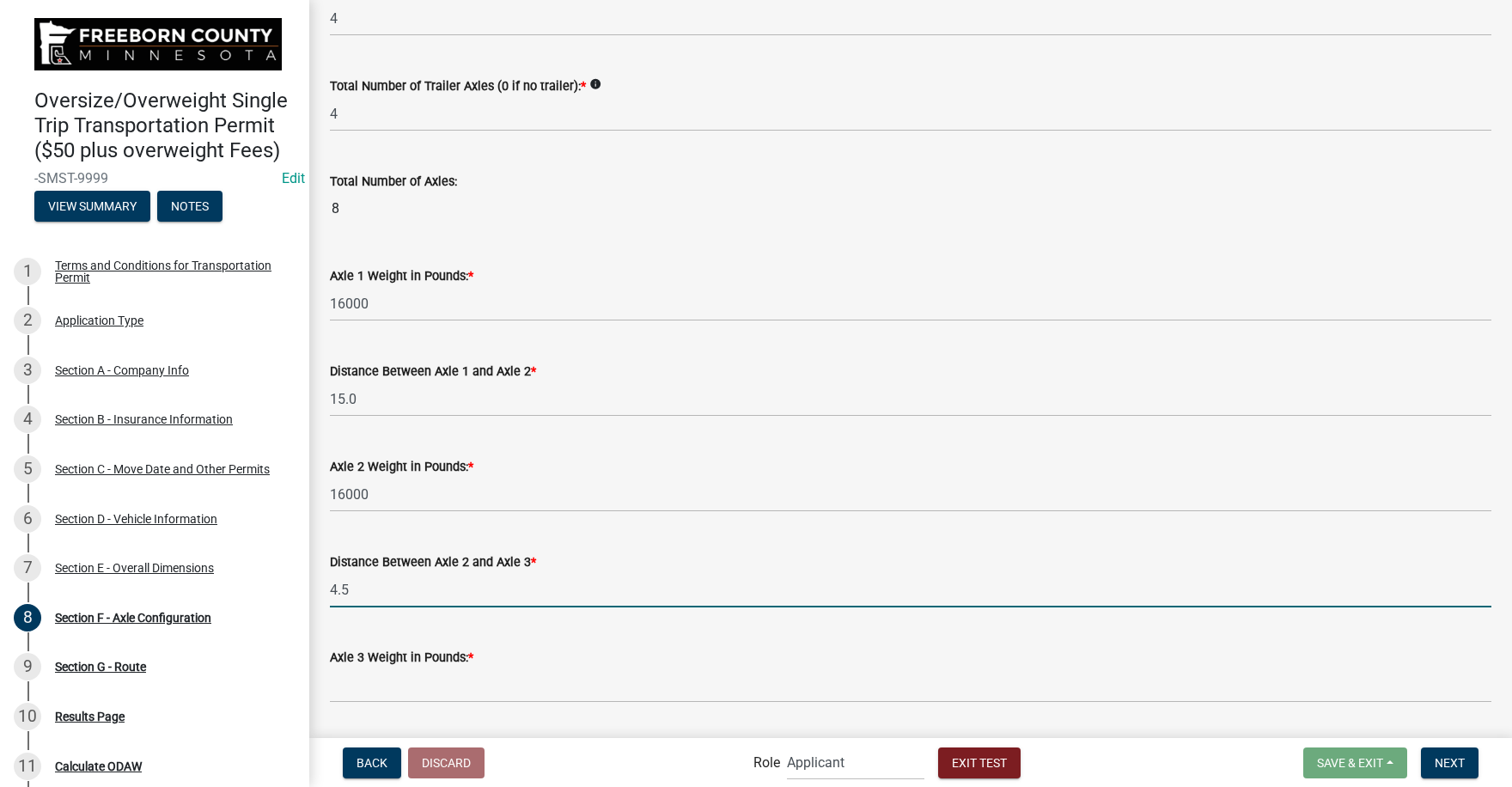
type input "4.5"
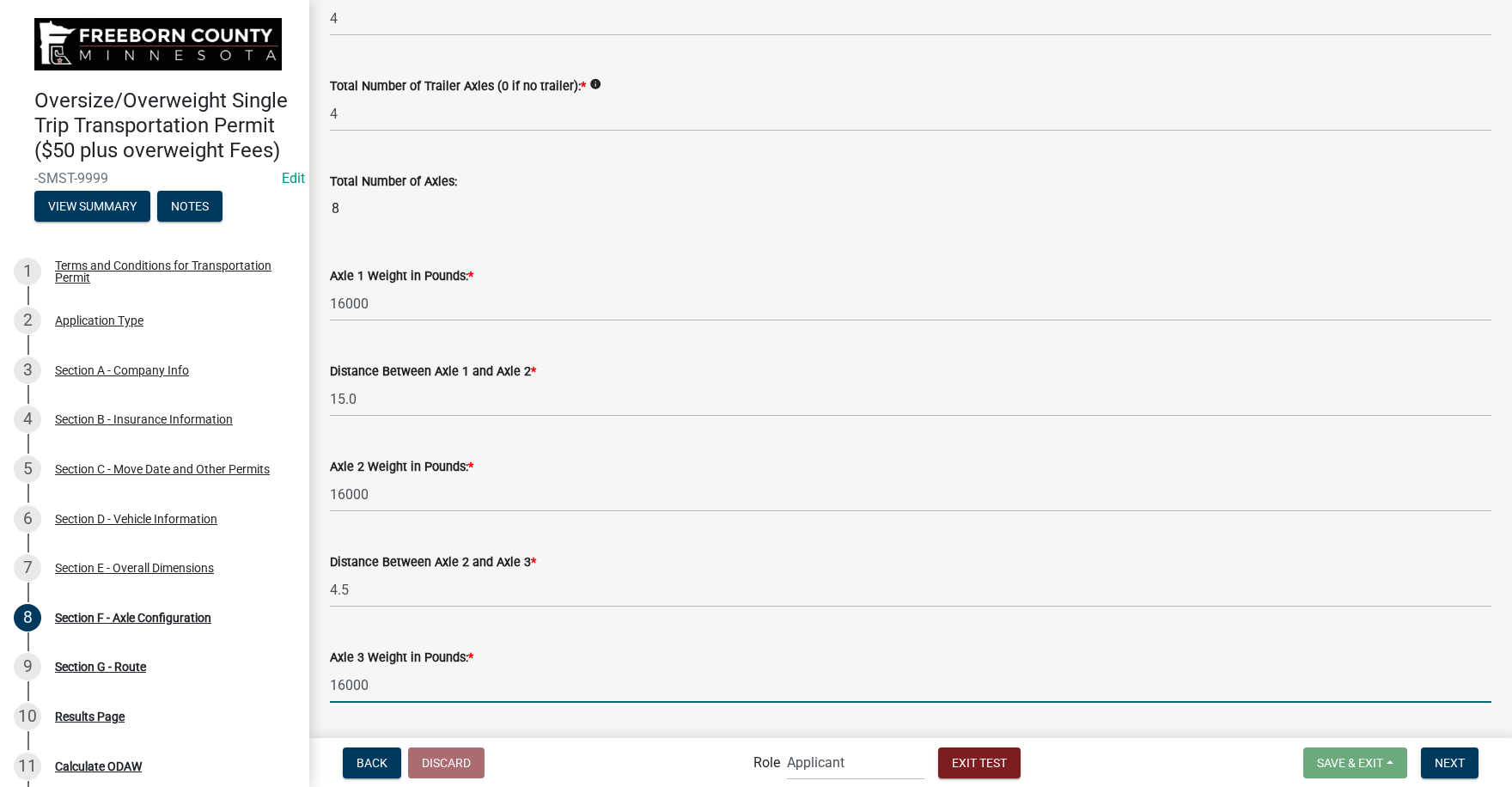
type input "16000"
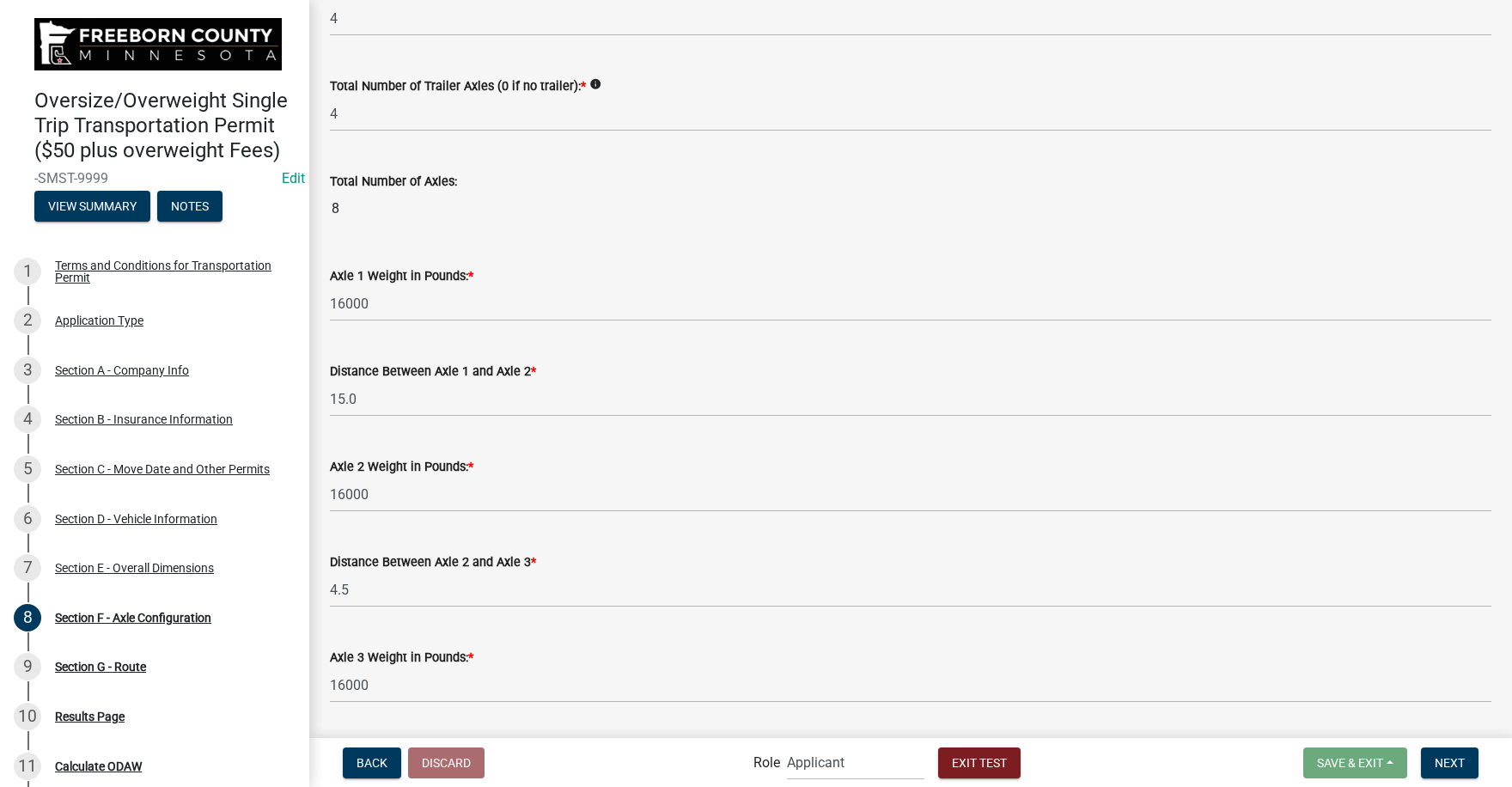
scroll to position [842, 0]
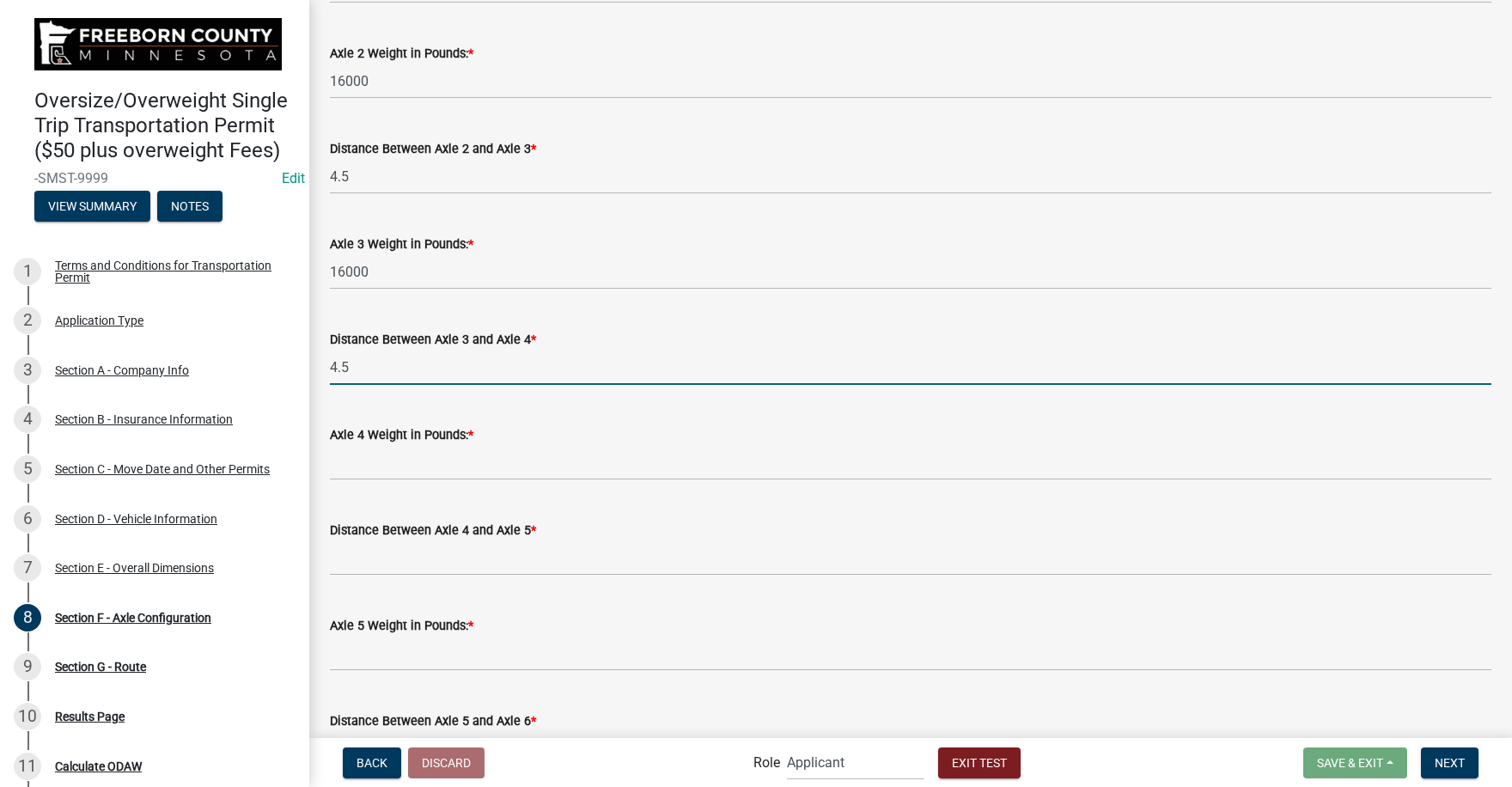
type input "4.5"
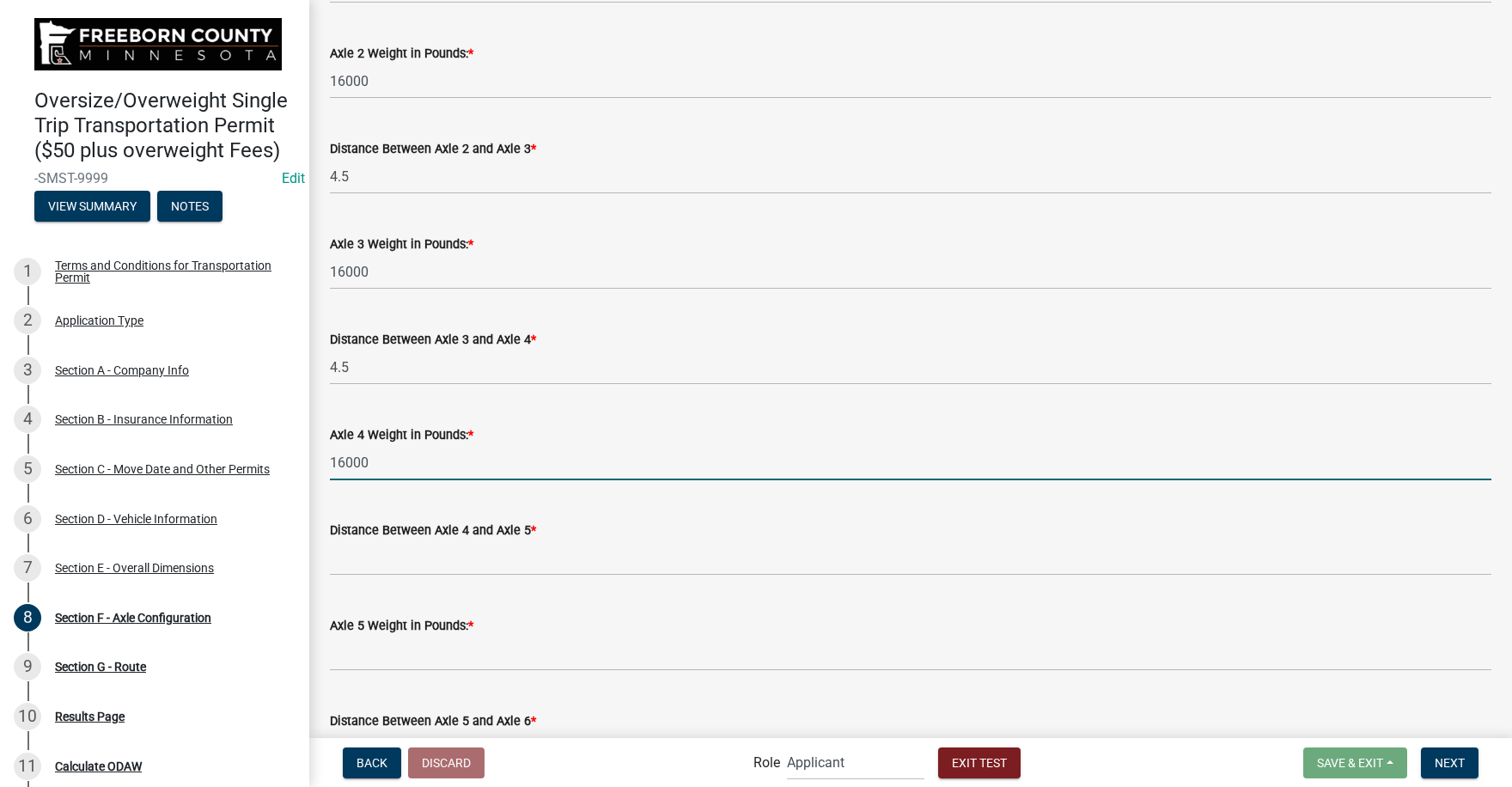
type input "16000"
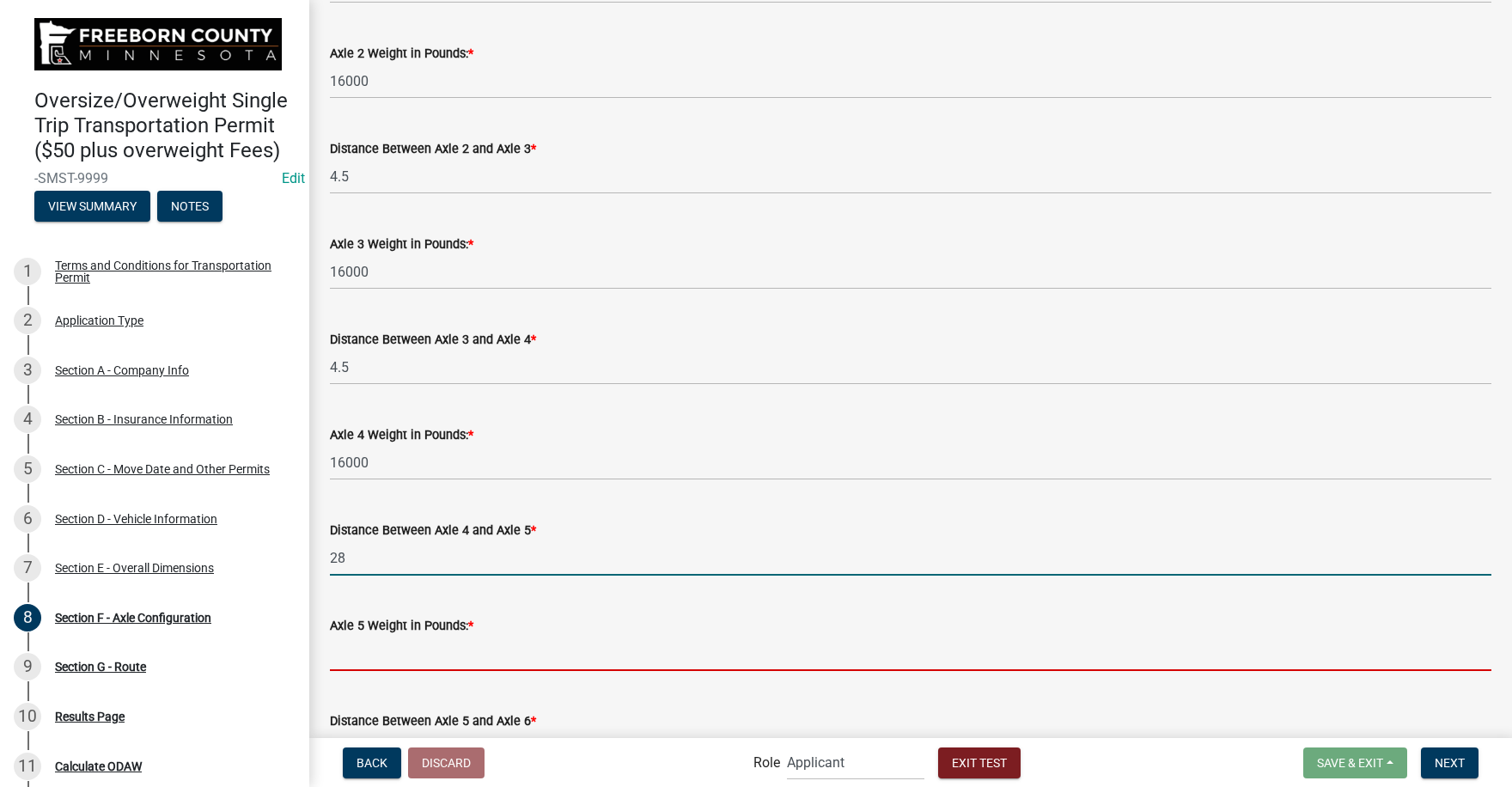
type input "28.0"
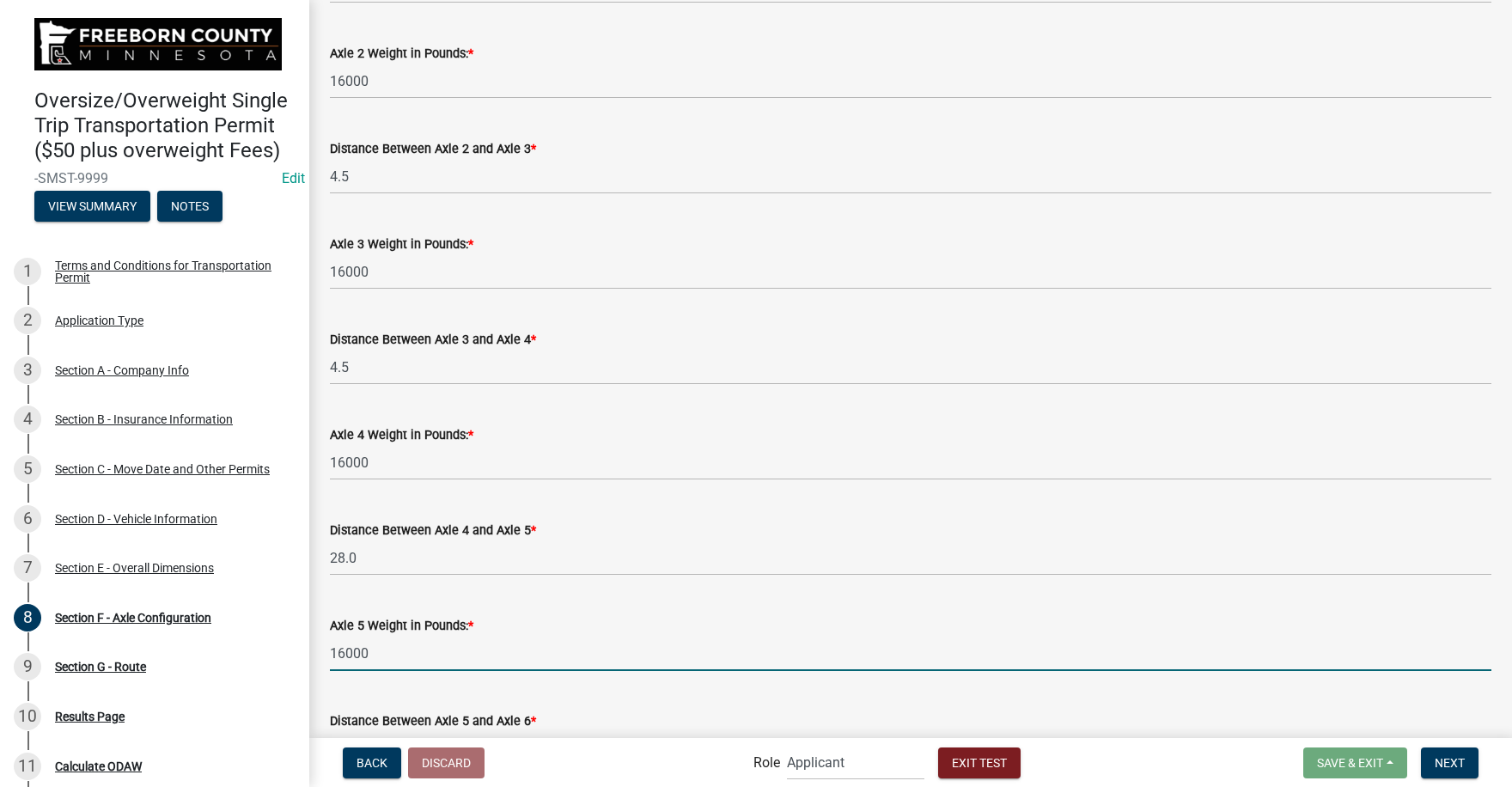
type input "16000"
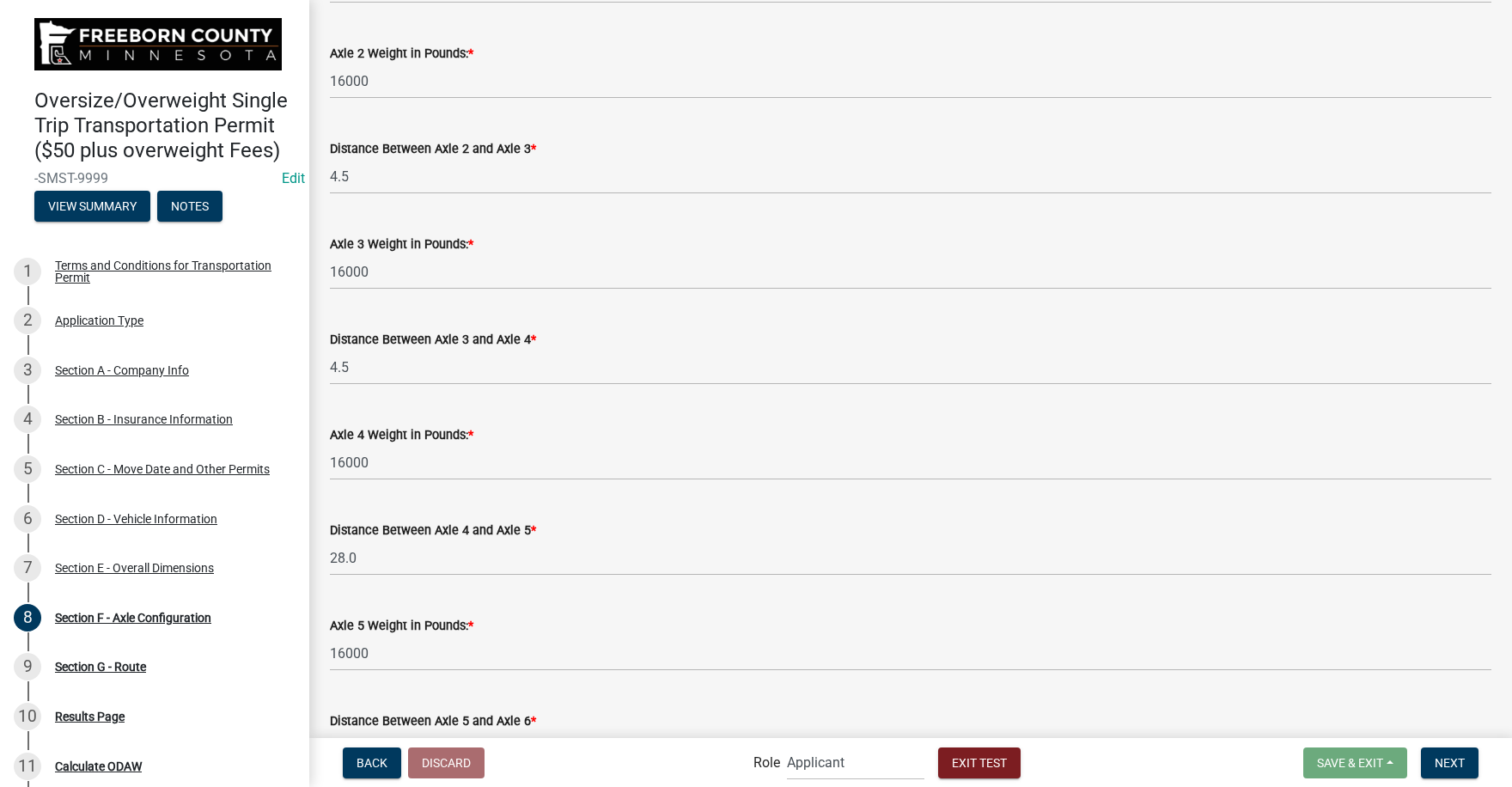
scroll to position [874, 0]
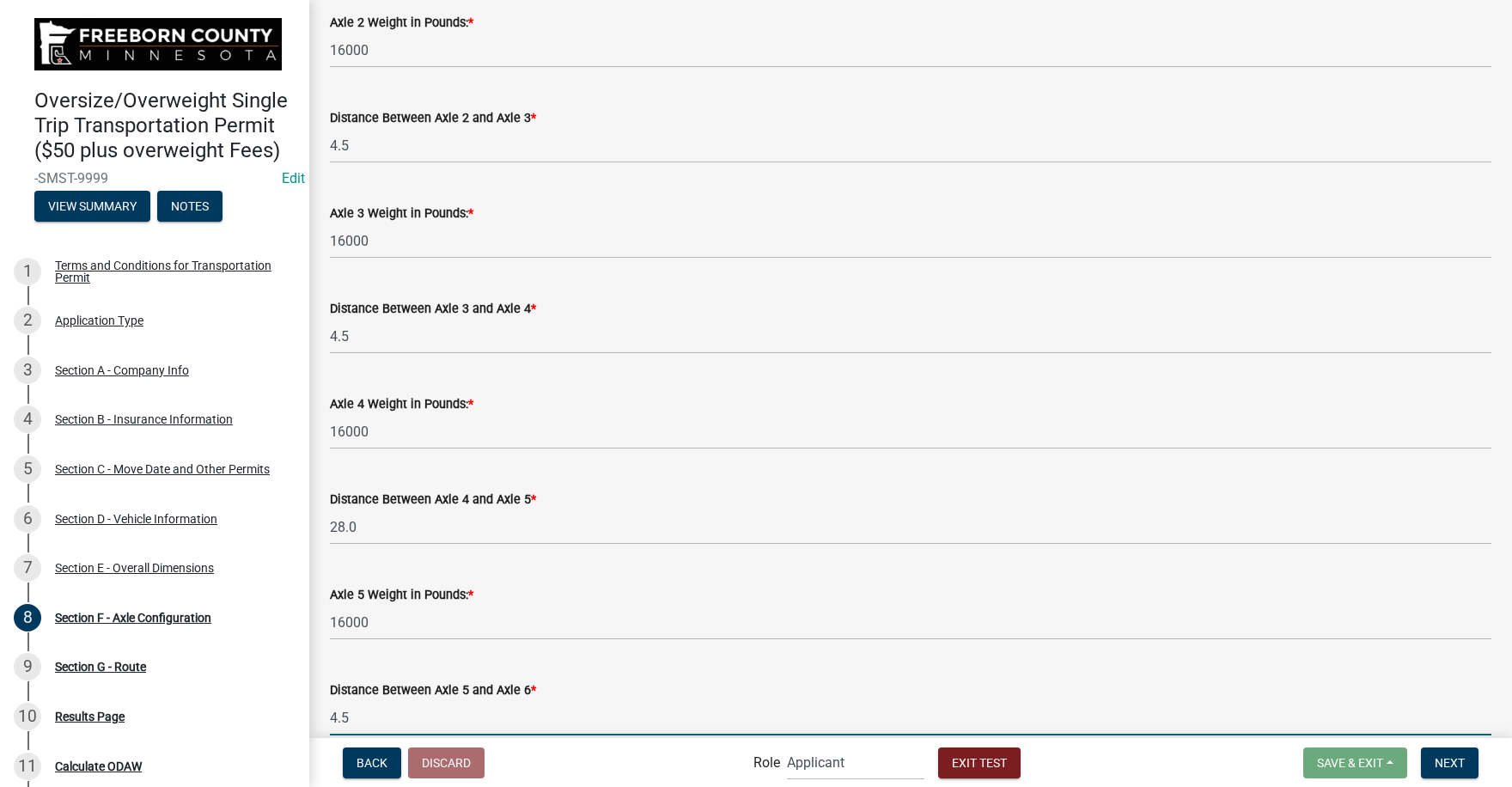
type input "4.5"
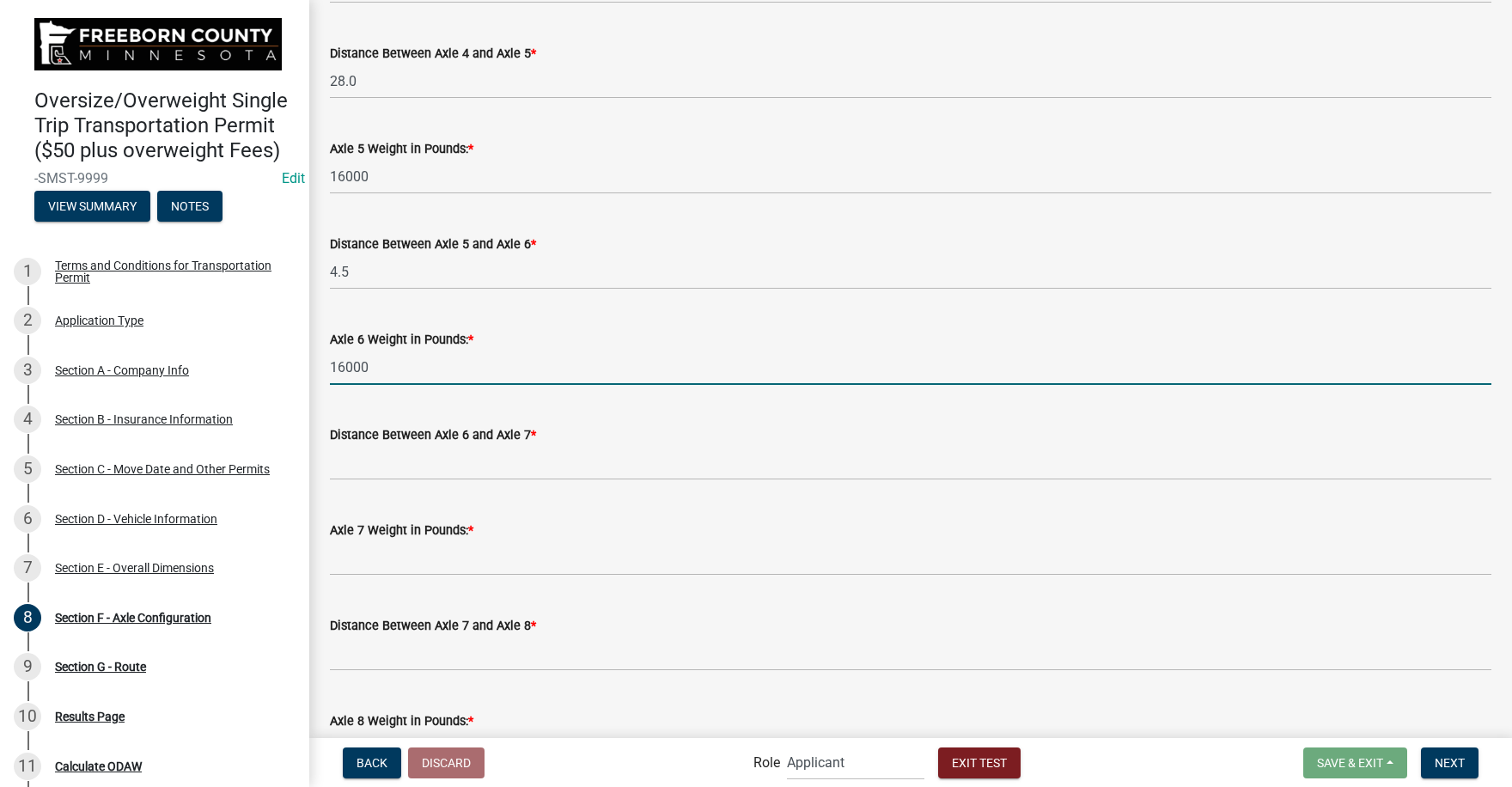
type input "16000"
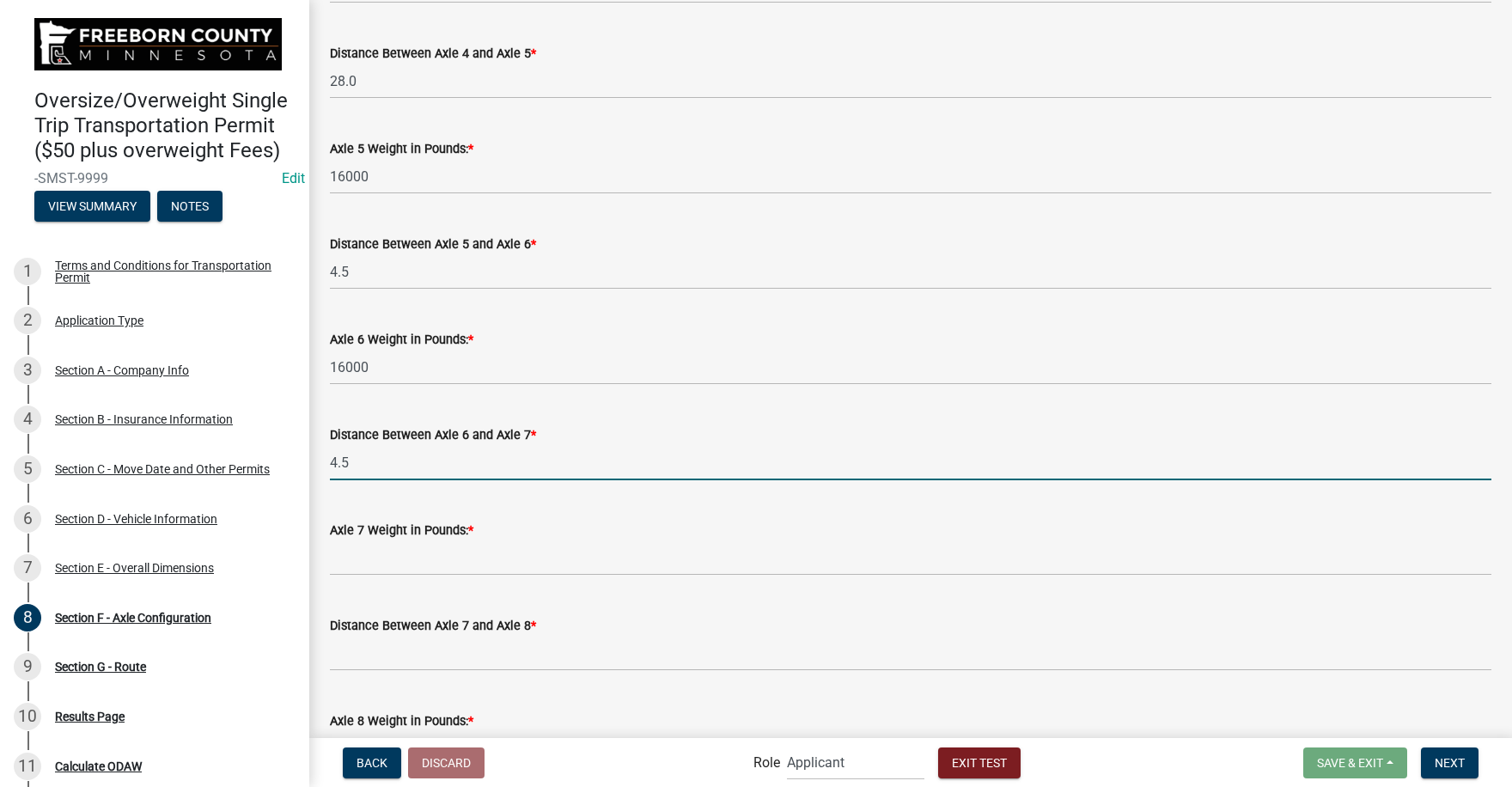
type input "4.5"
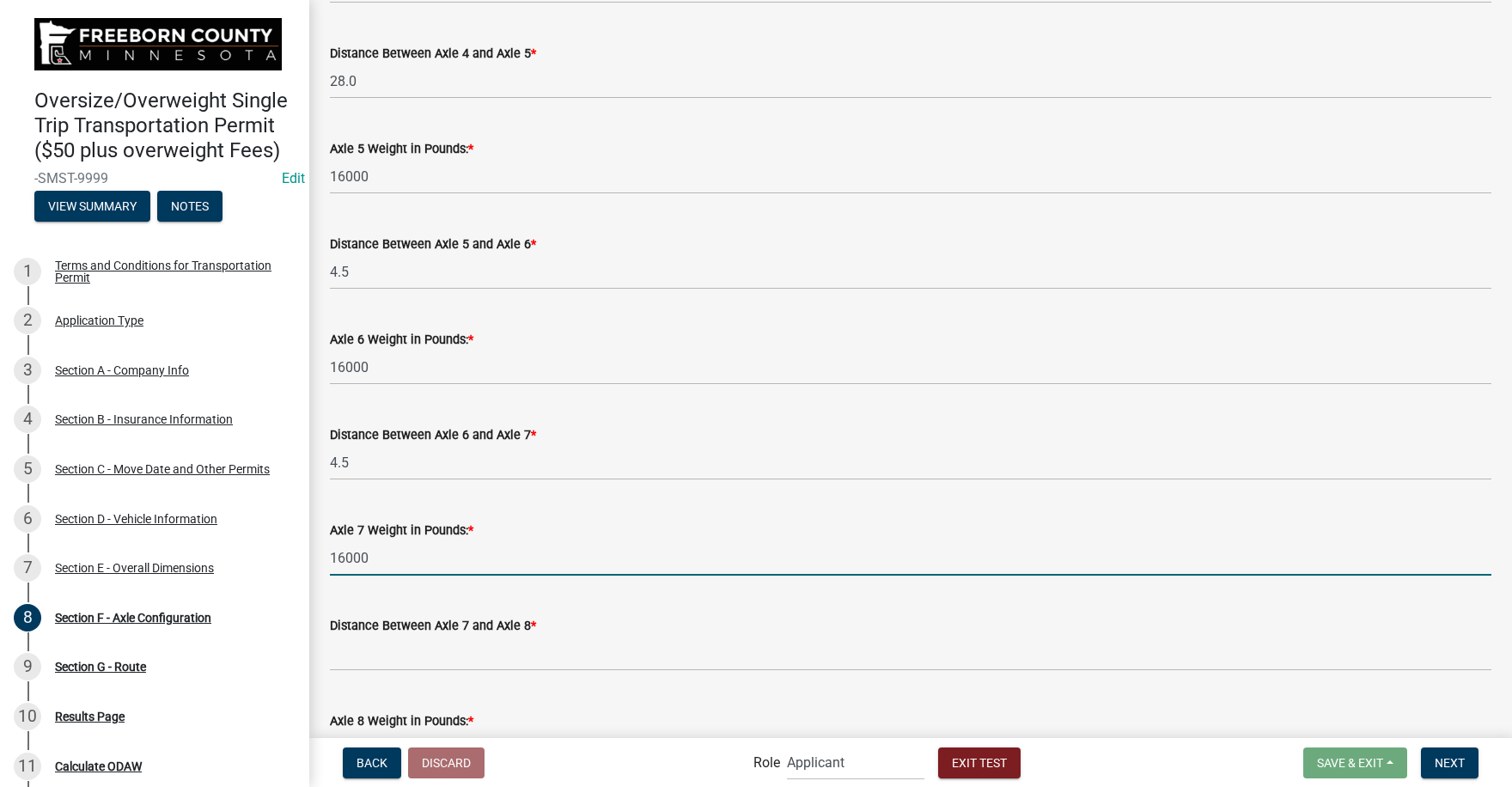
type input "16000"
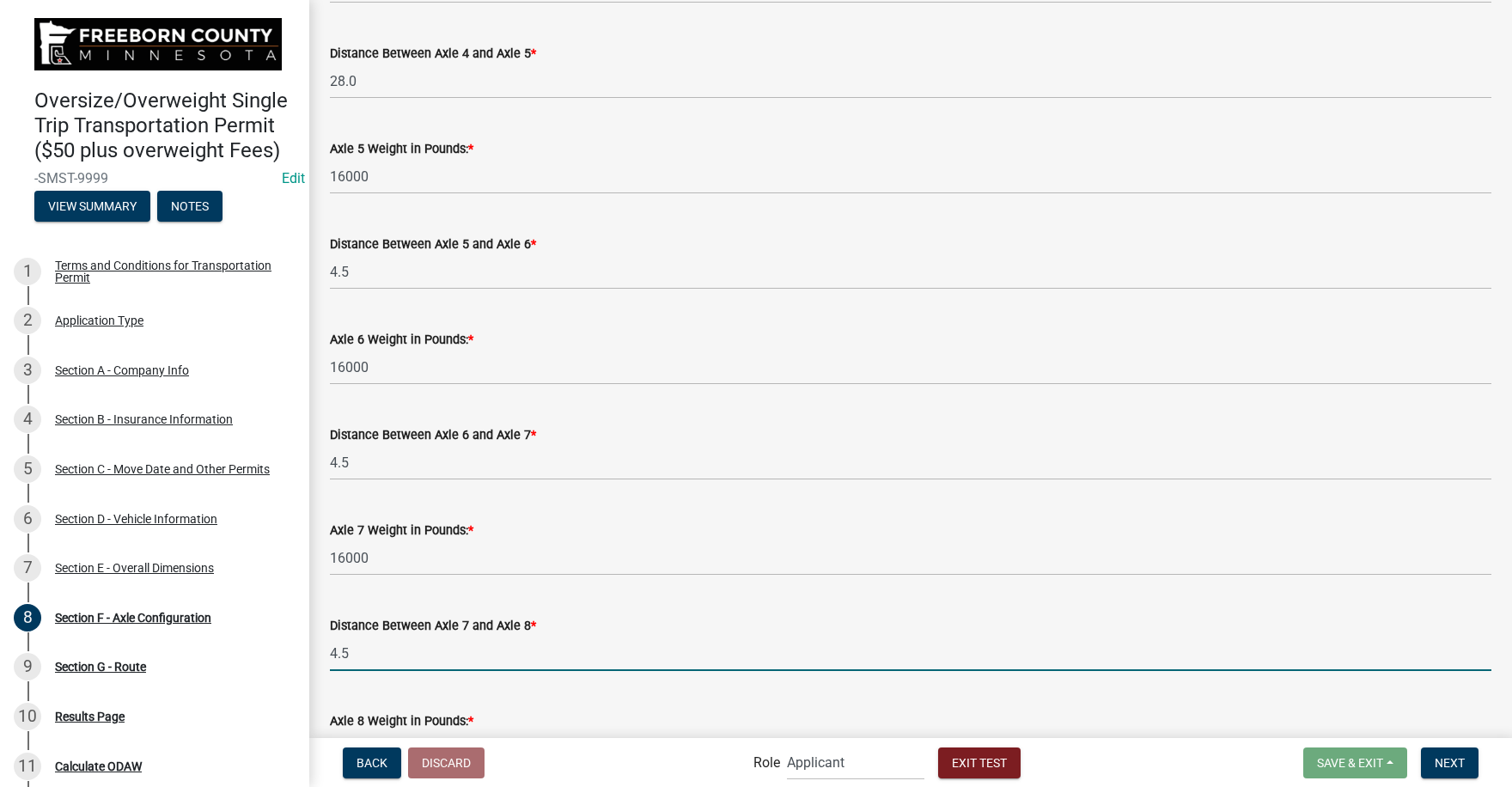
type input "4.5"
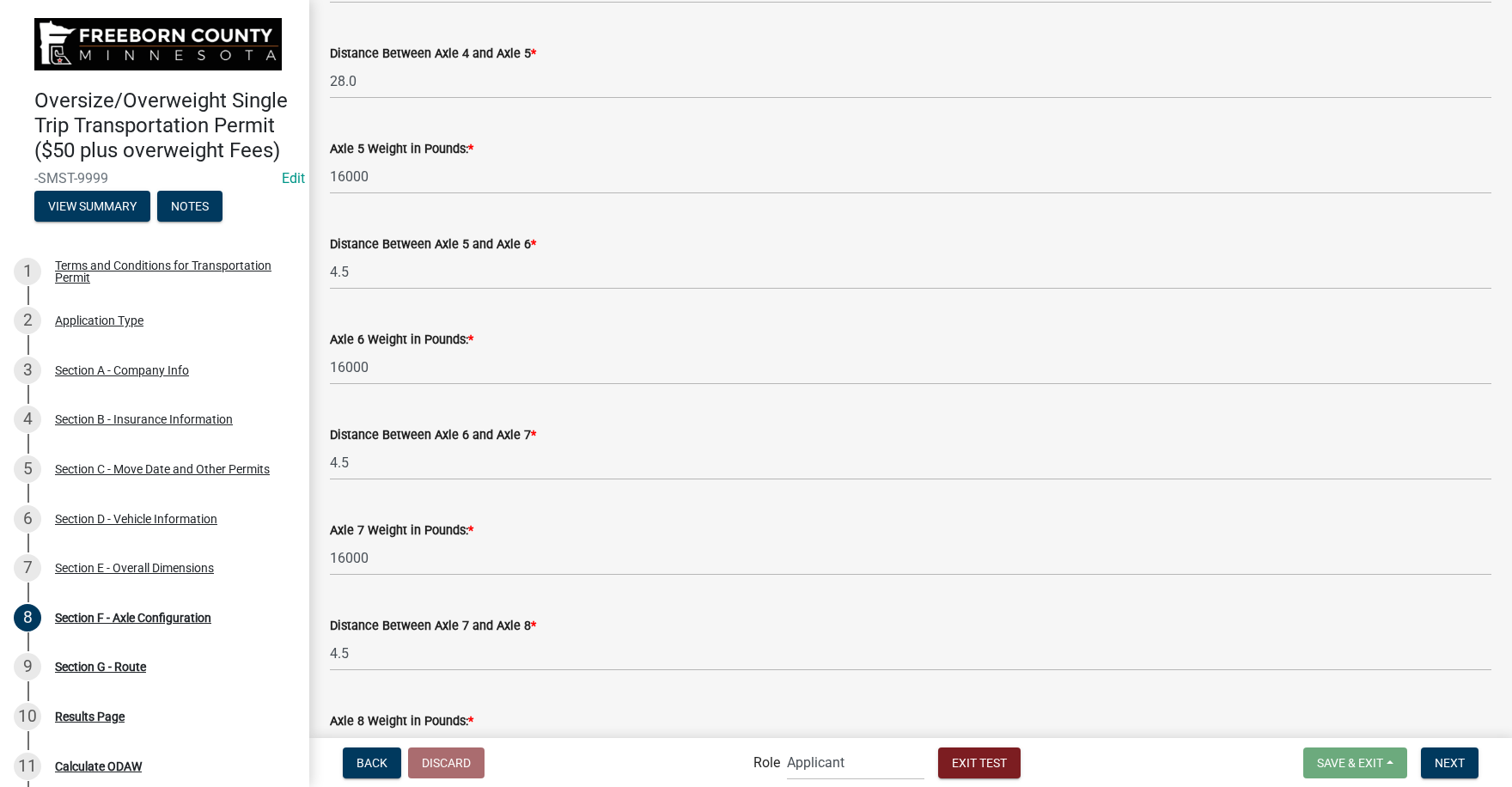
scroll to position [1350, 0]
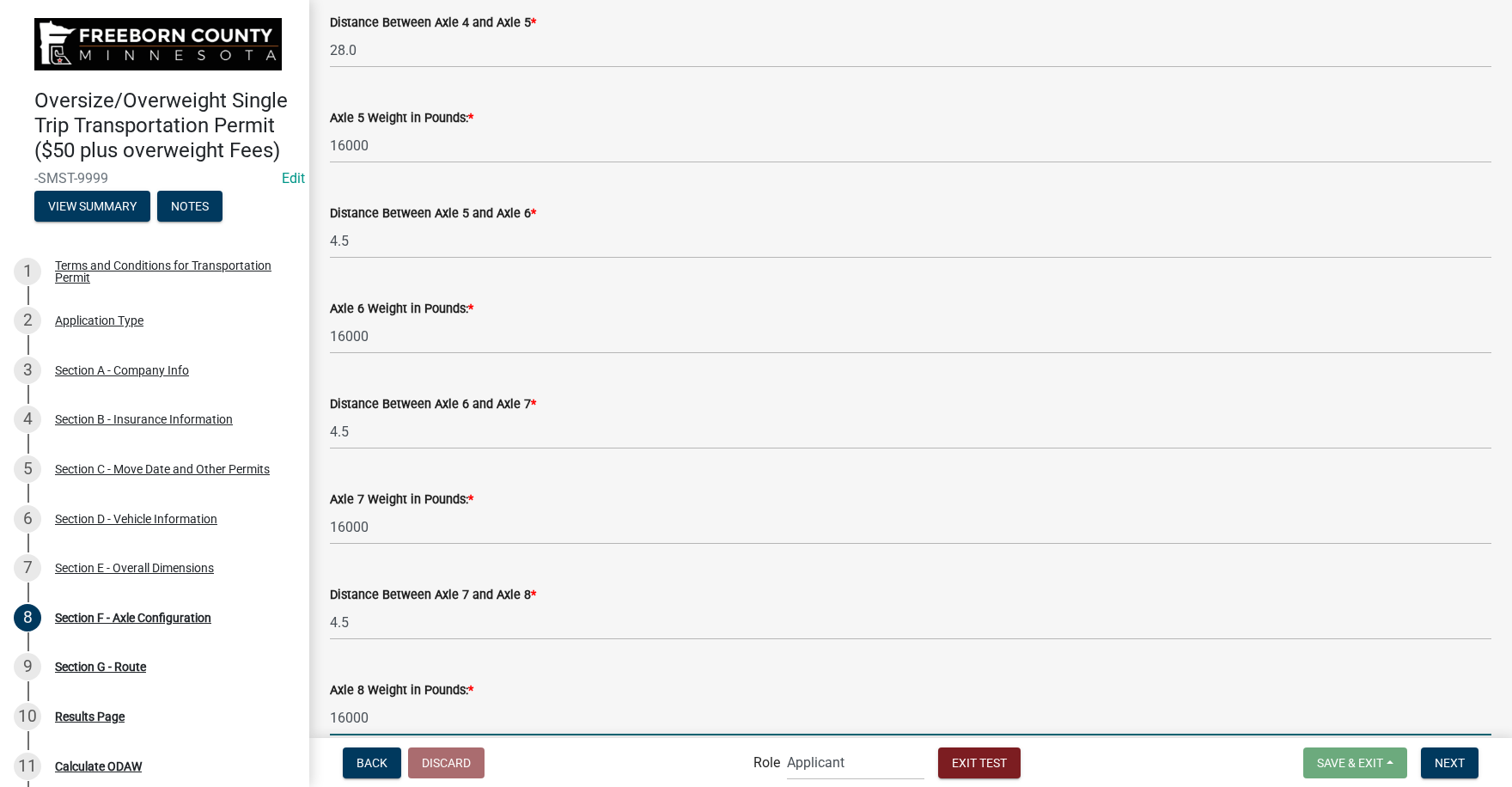
type input "16000"
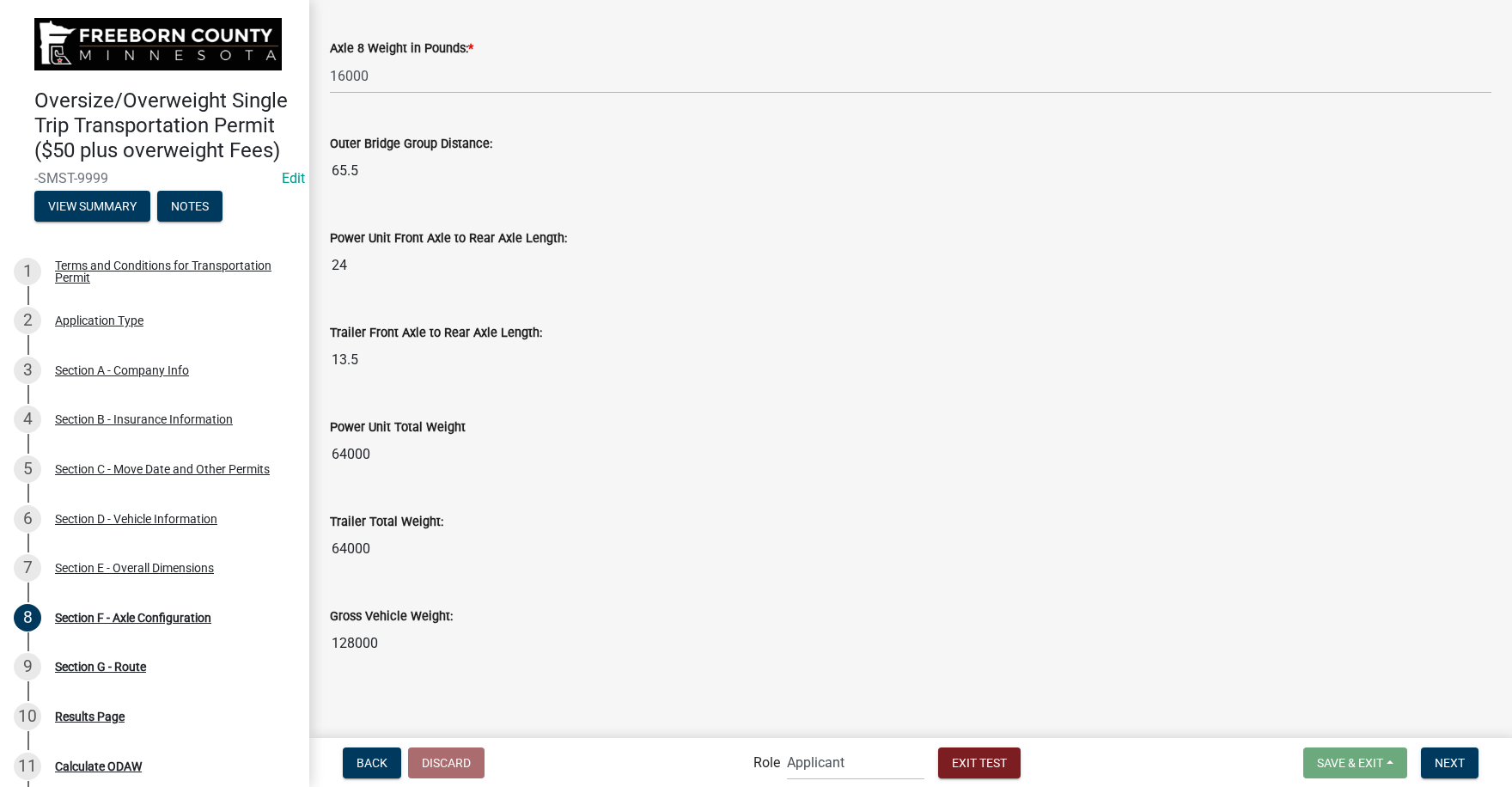
scroll to position [2001, 0]
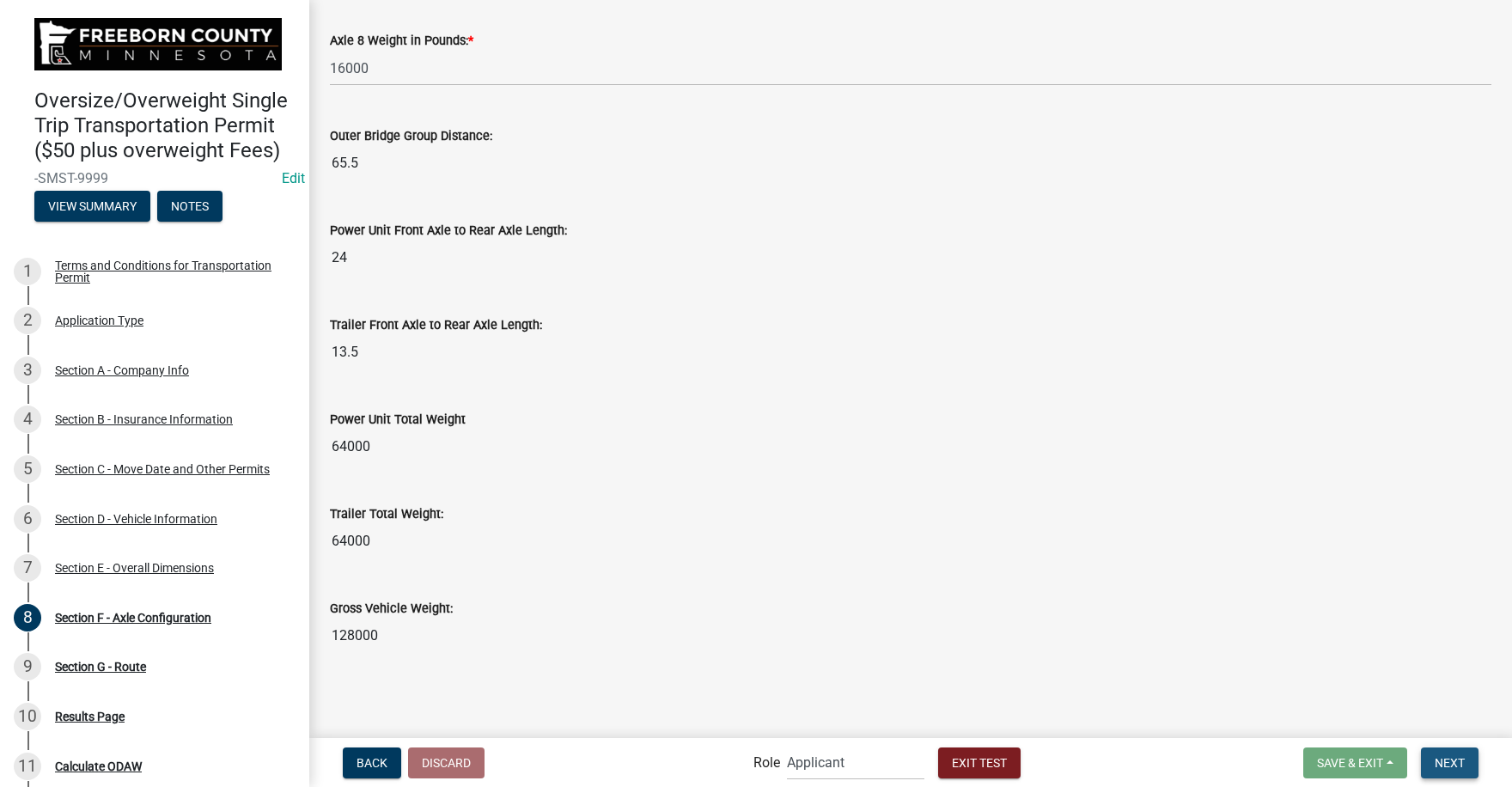
click at [1456, 760] on span "Next" at bounding box center [1449, 762] width 30 height 14
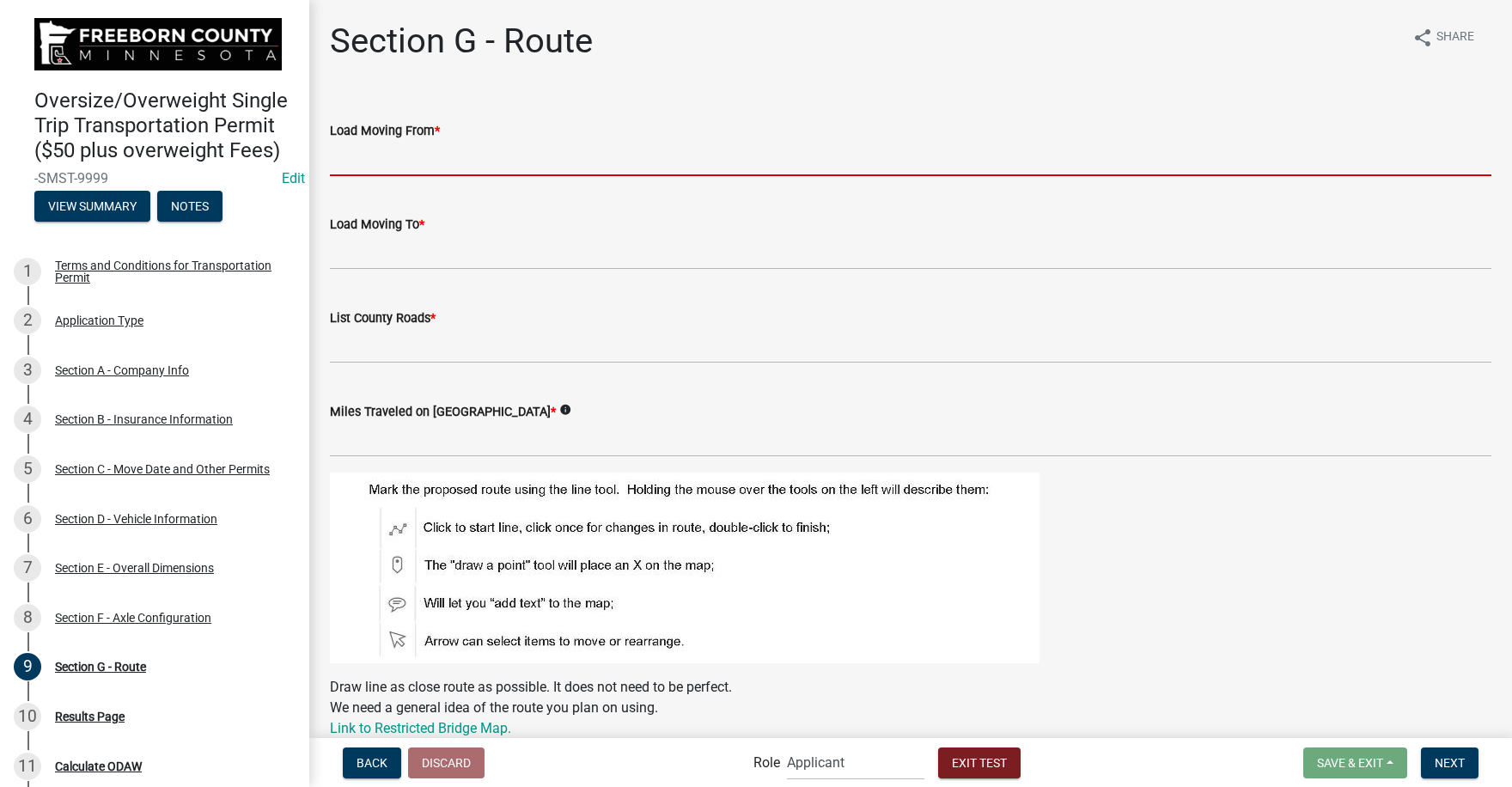
click at [381, 158] on input "Load Moving From *" at bounding box center [909, 158] width 1161 height 36
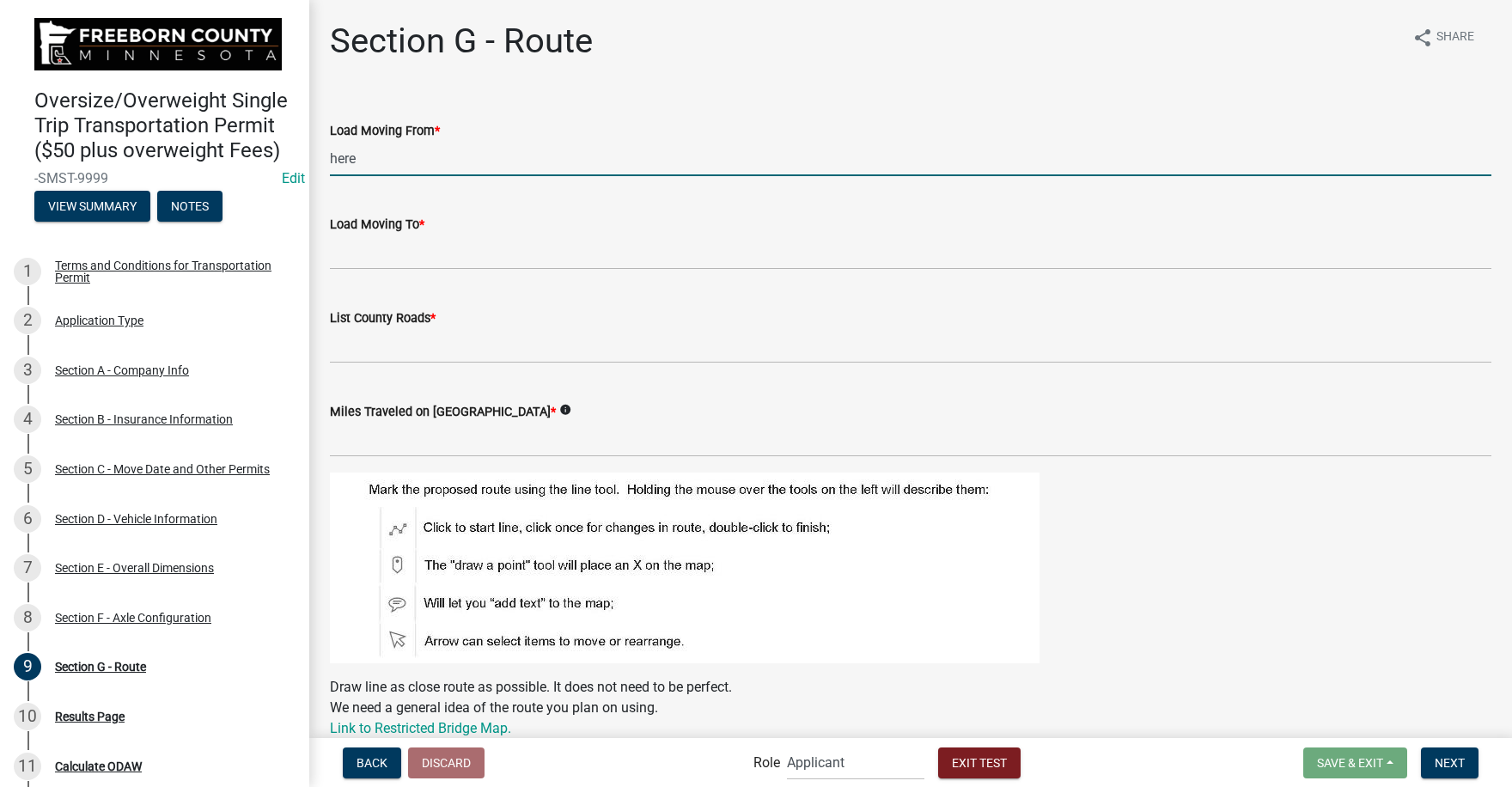
type input "here"
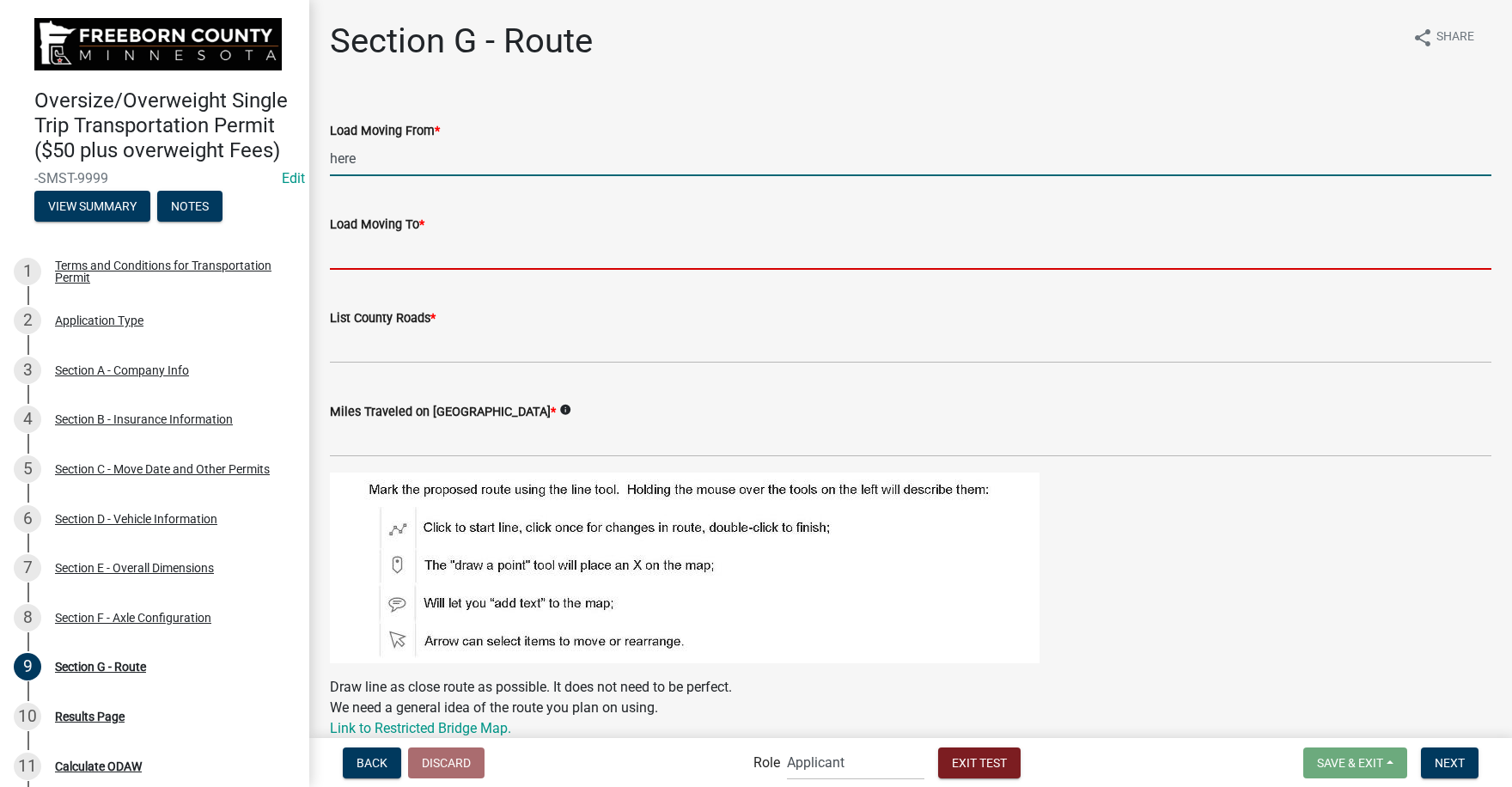
click at [354, 255] on input "Load Moving To *" at bounding box center [909, 252] width 1161 height 36
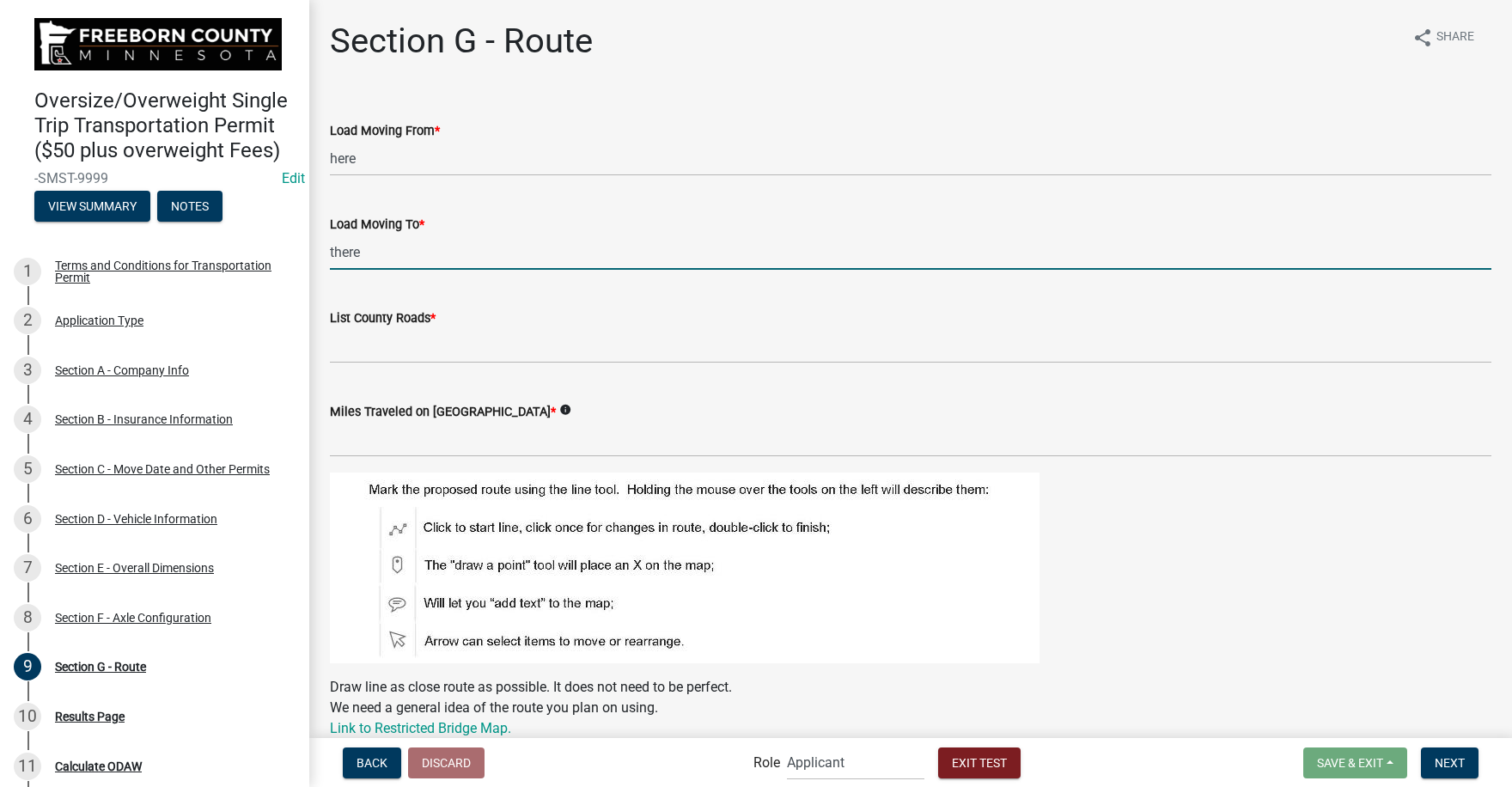
type input "there"
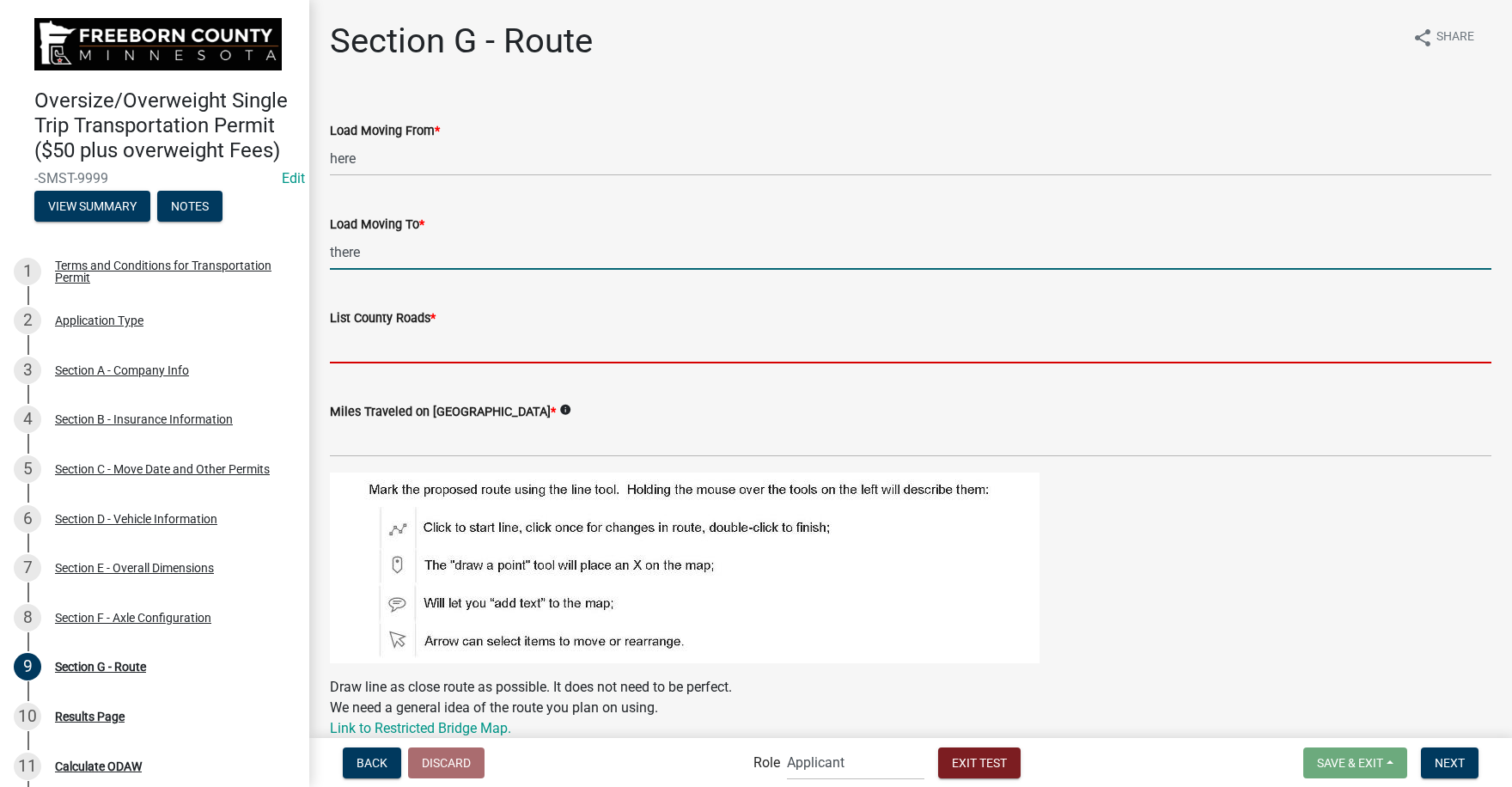
click at [366, 348] on input "List County Roads *" at bounding box center [909, 346] width 1161 height 36
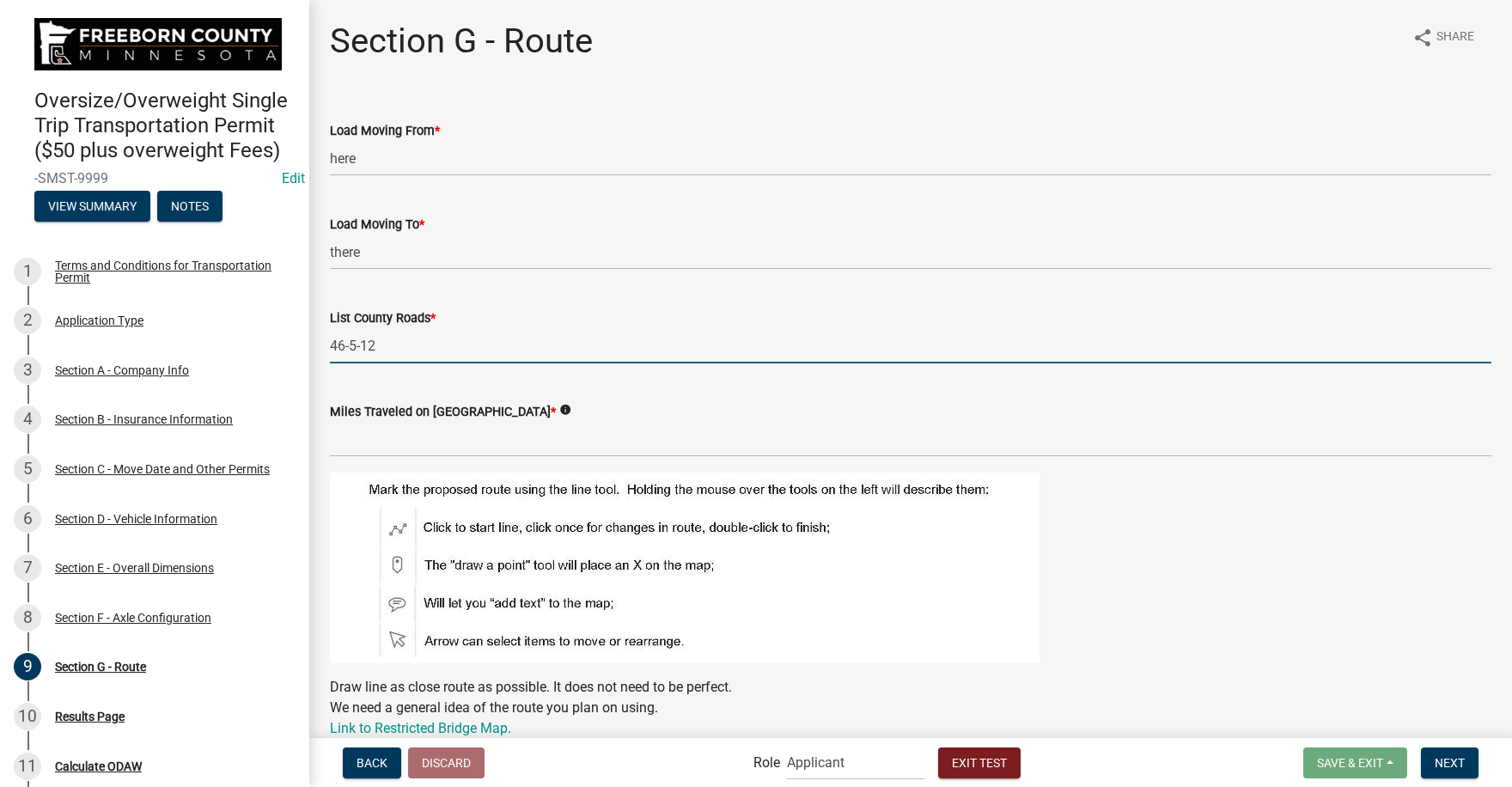
type input "46-5-12"
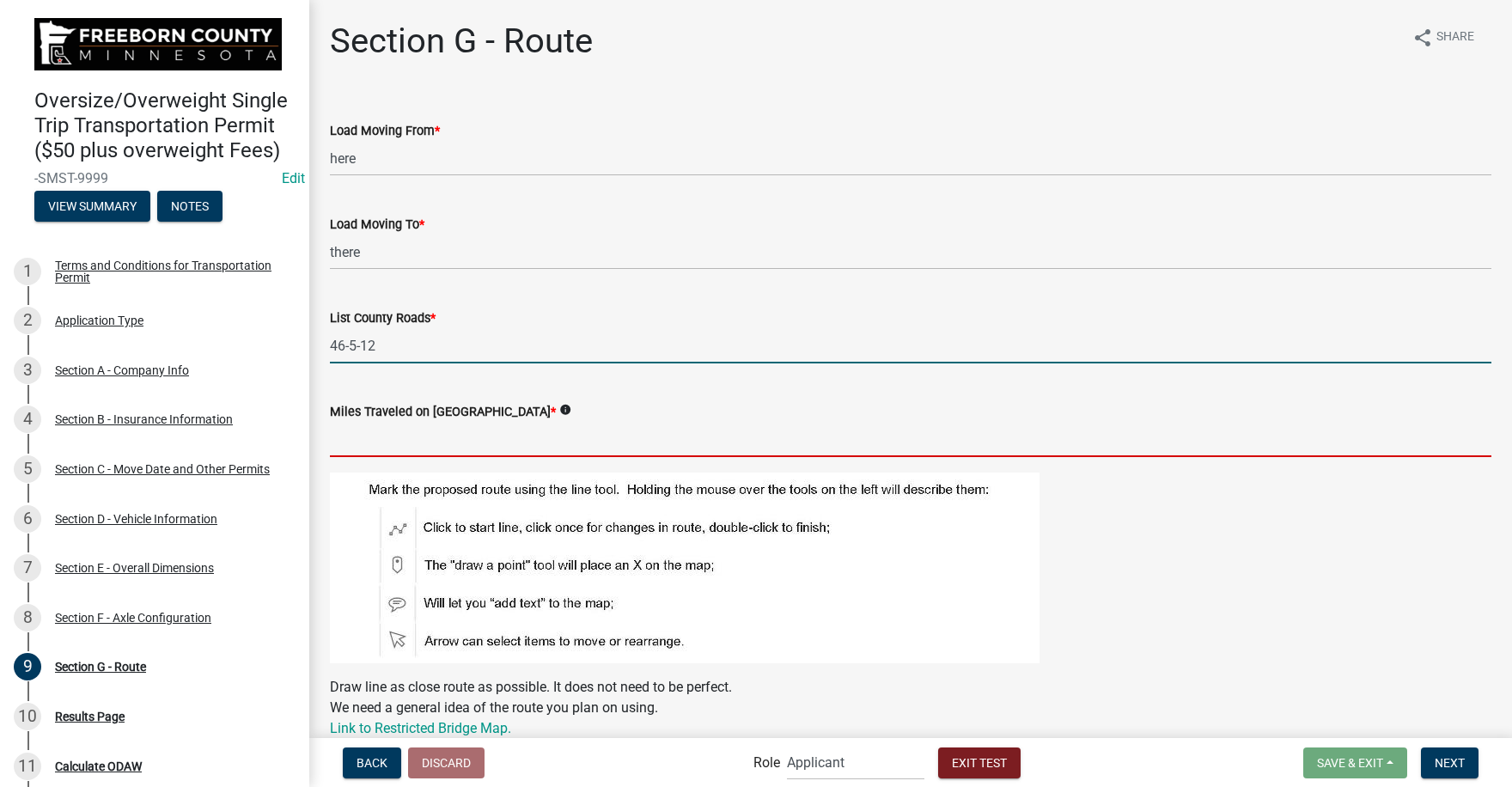
click at [500, 447] on input "text" at bounding box center [909, 440] width 1161 height 36
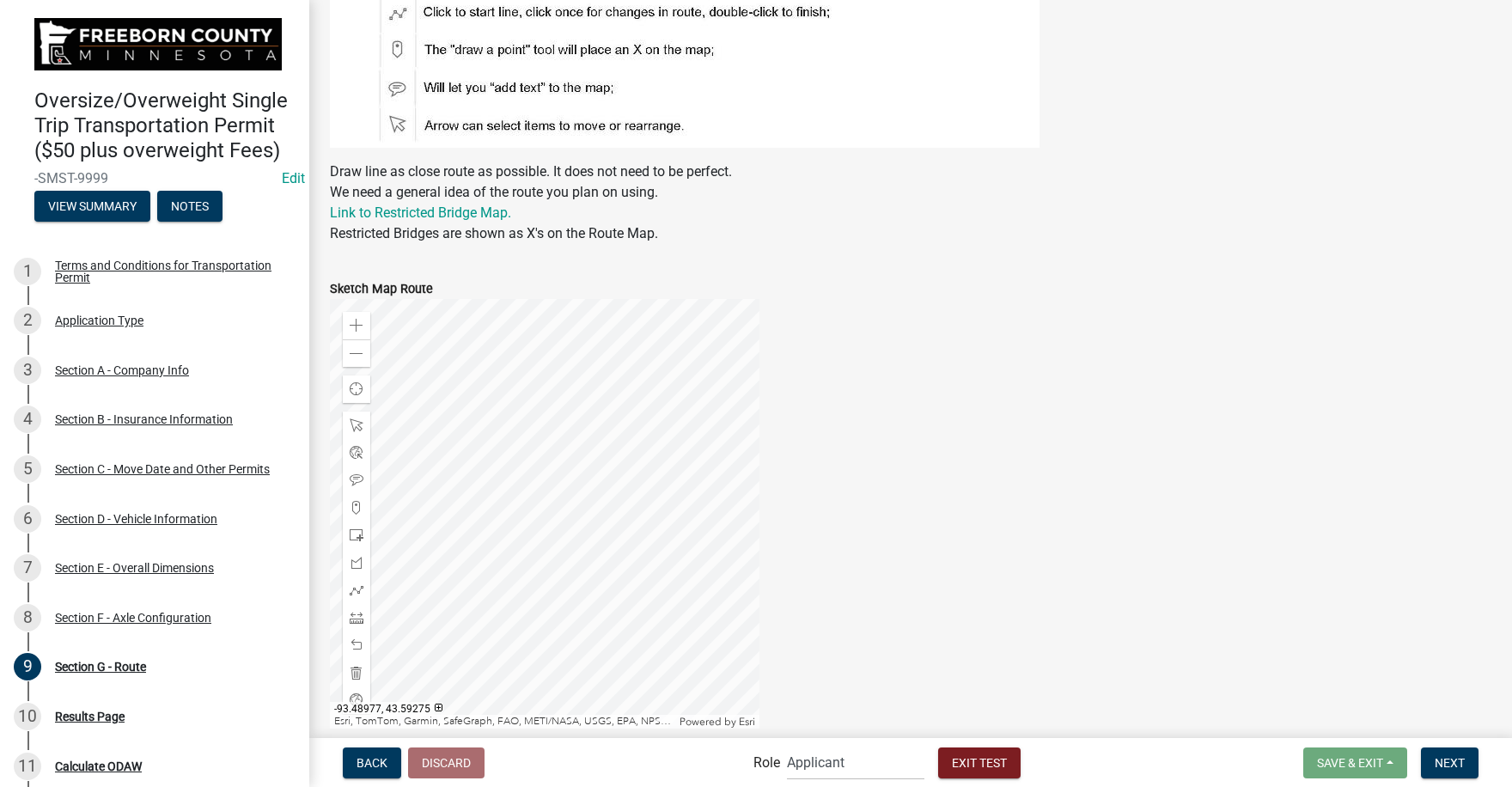
scroll to position [591, 0]
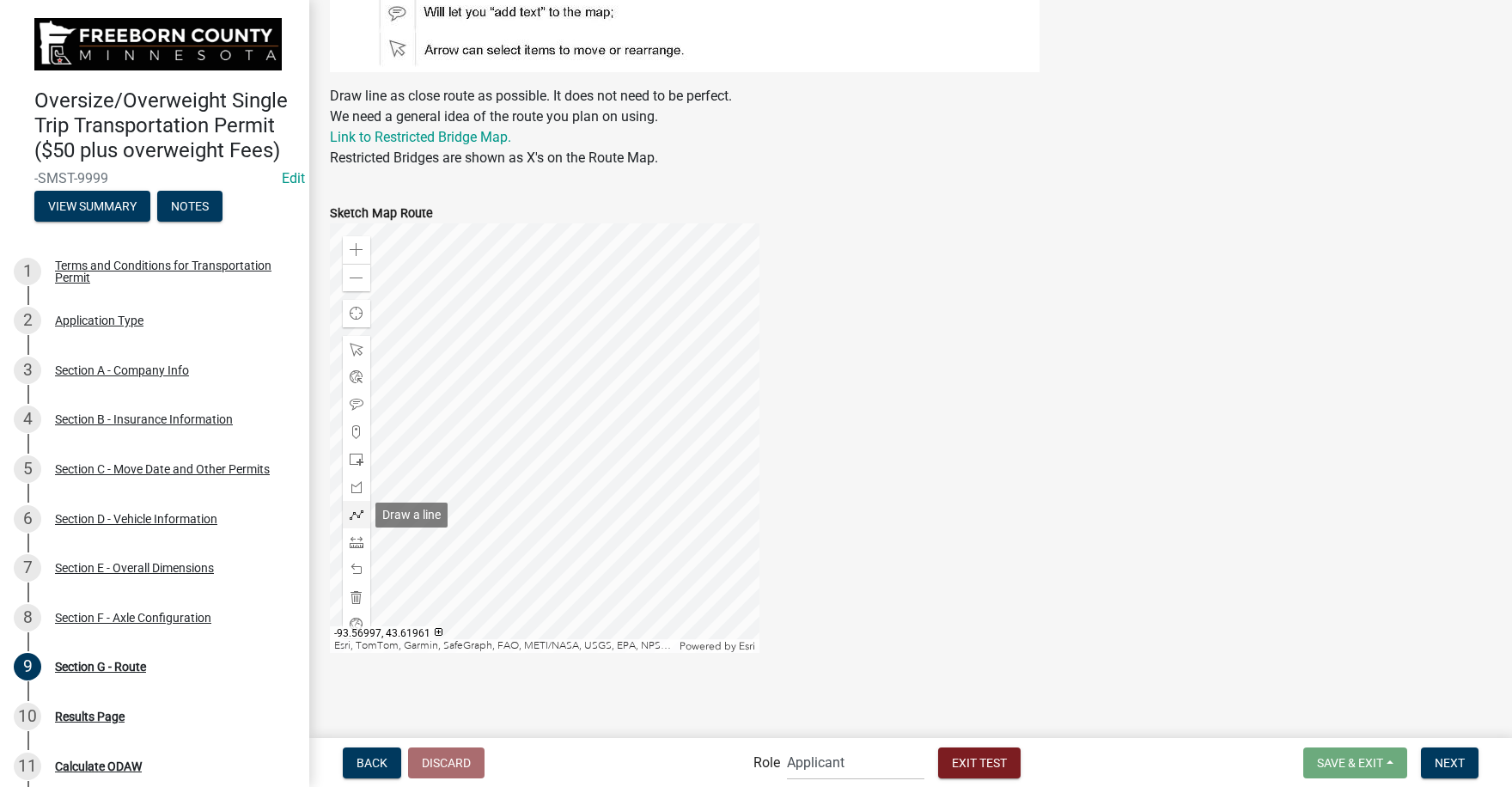
type input "10"
click at [351, 515] on span at bounding box center [356, 515] width 14 height 14
click at [496, 460] on div at bounding box center [544, 439] width 429 height 430
click at [492, 461] on div at bounding box center [544, 439] width 429 height 430
click at [642, 461] on div at bounding box center [544, 439] width 429 height 430
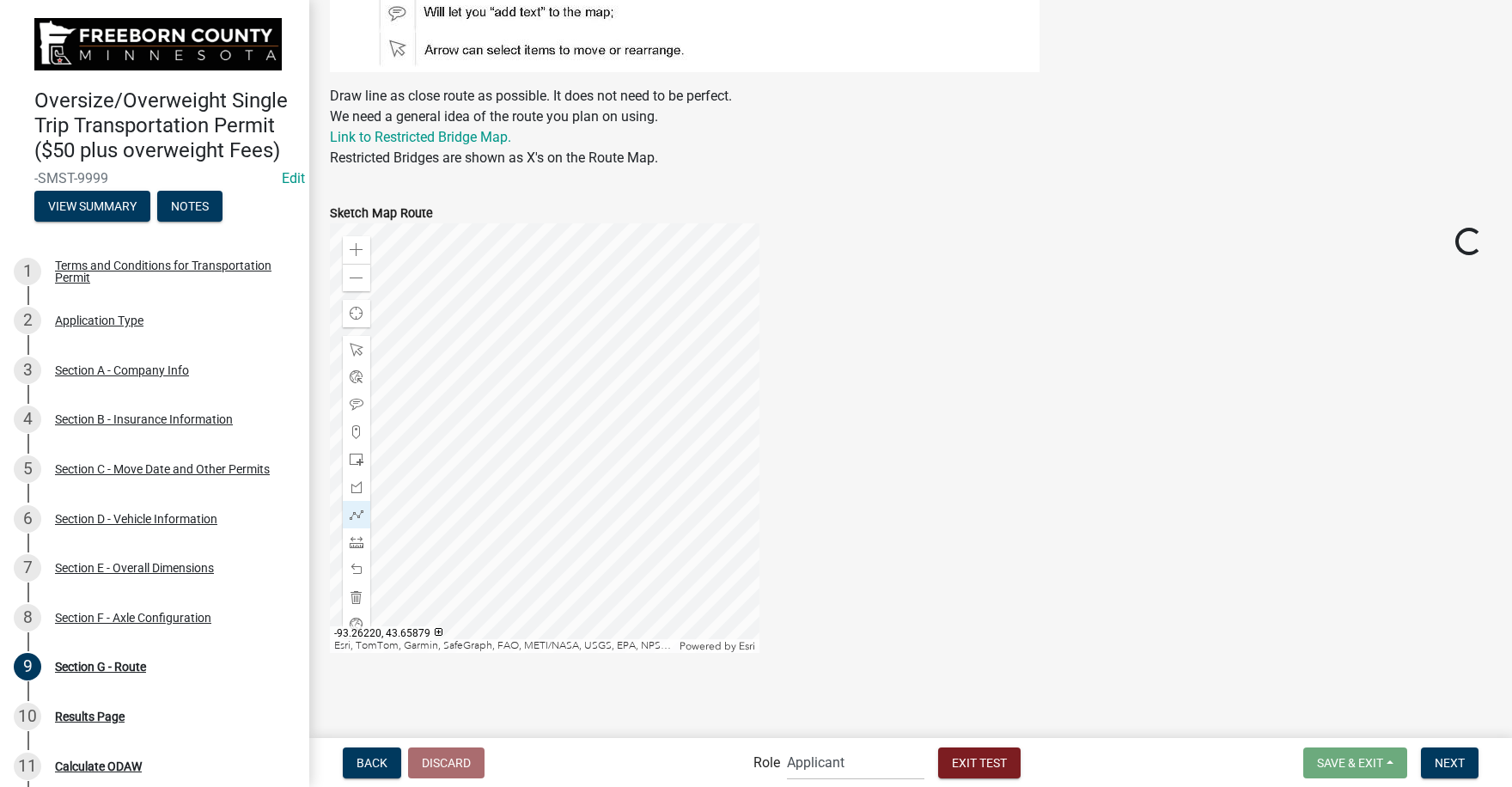
click at [642, 461] on div at bounding box center [544, 439] width 429 height 430
click at [1448, 760] on span "Next" at bounding box center [1449, 762] width 30 height 14
click at [354, 250] on span at bounding box center [356, 250] width 14 height 14
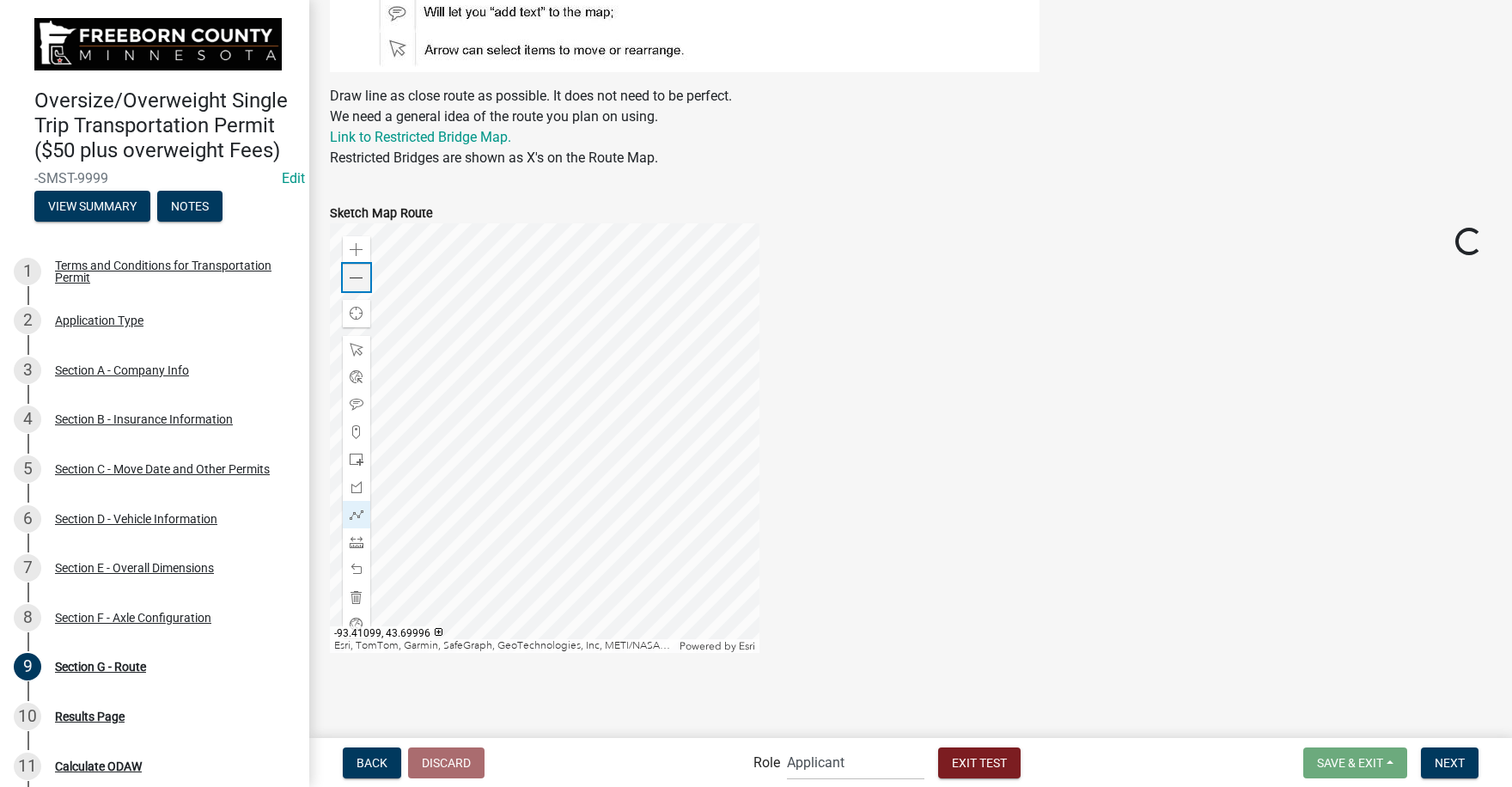
click at [356, 279] on span at bounding box center [356, 278] width 14 height 14
click at [539, 367] on div at bounding box center [544, 439] width 429 height 430
click at [1454, 756] on span "Next" at bounding box center [1449, 762] width 30 height 14
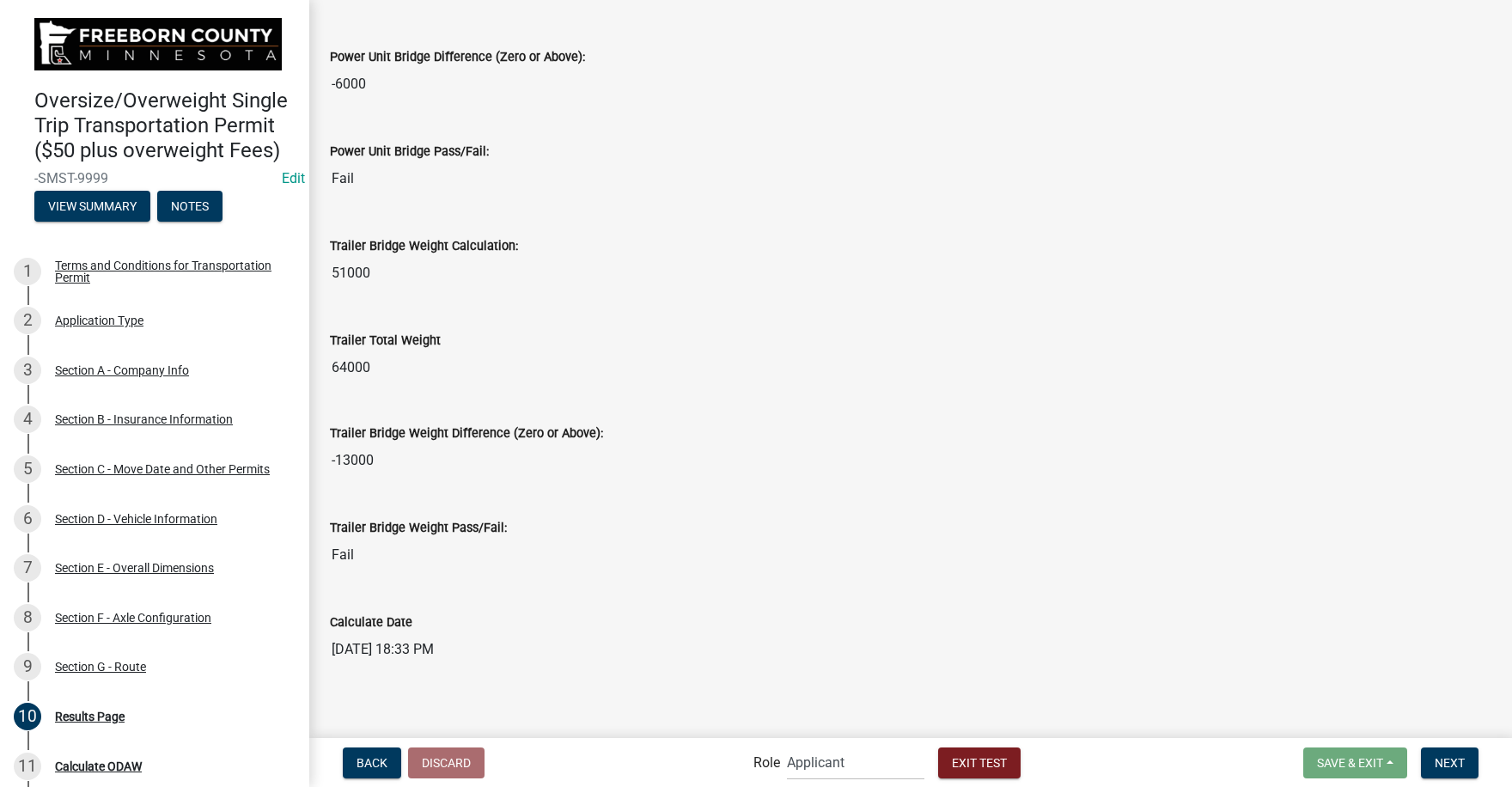
scroll to position [1044, 0]
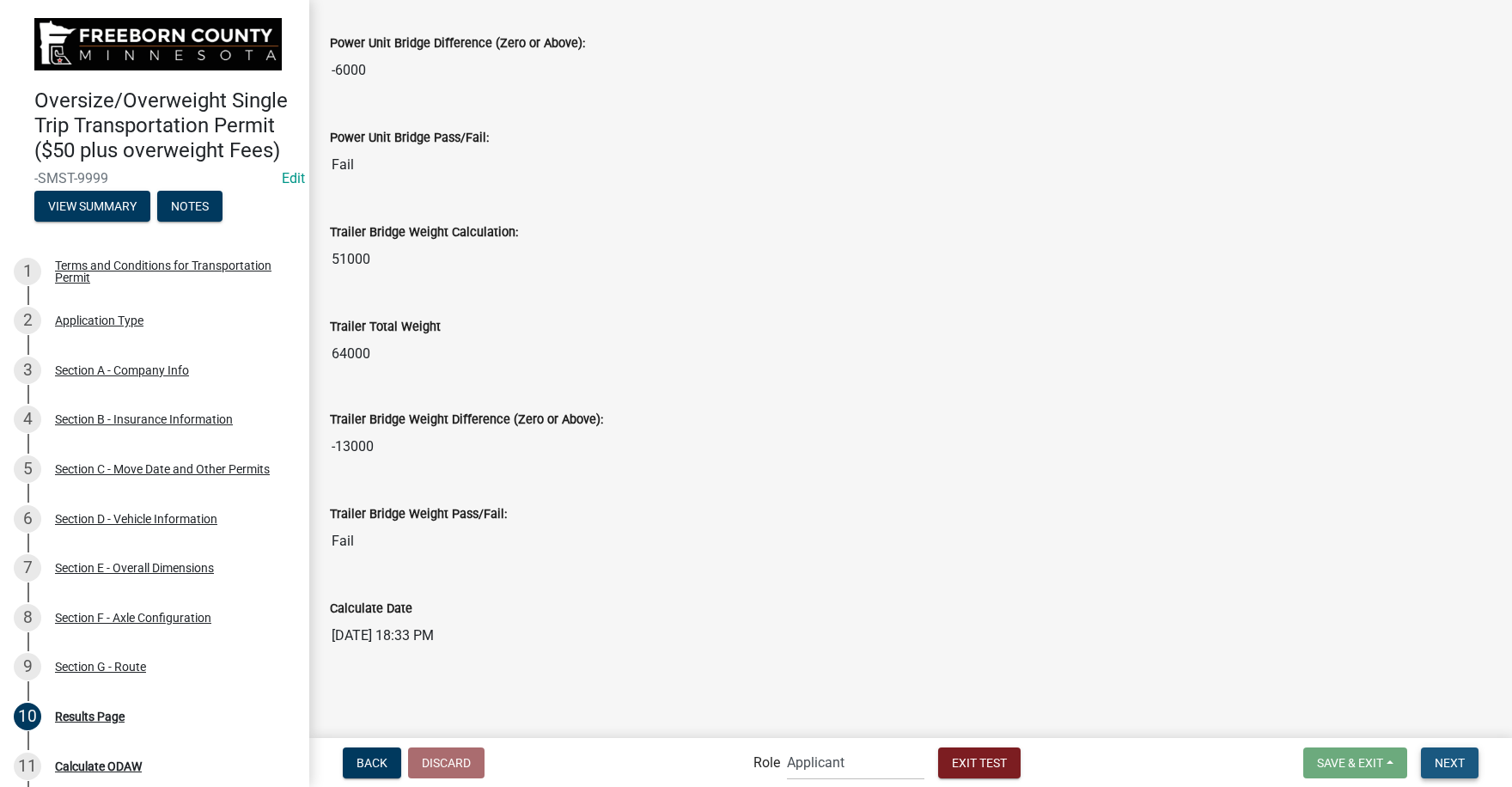
click at [1447, 759] on span "Next" at bounding box center [1449, 762] width 30 height 14
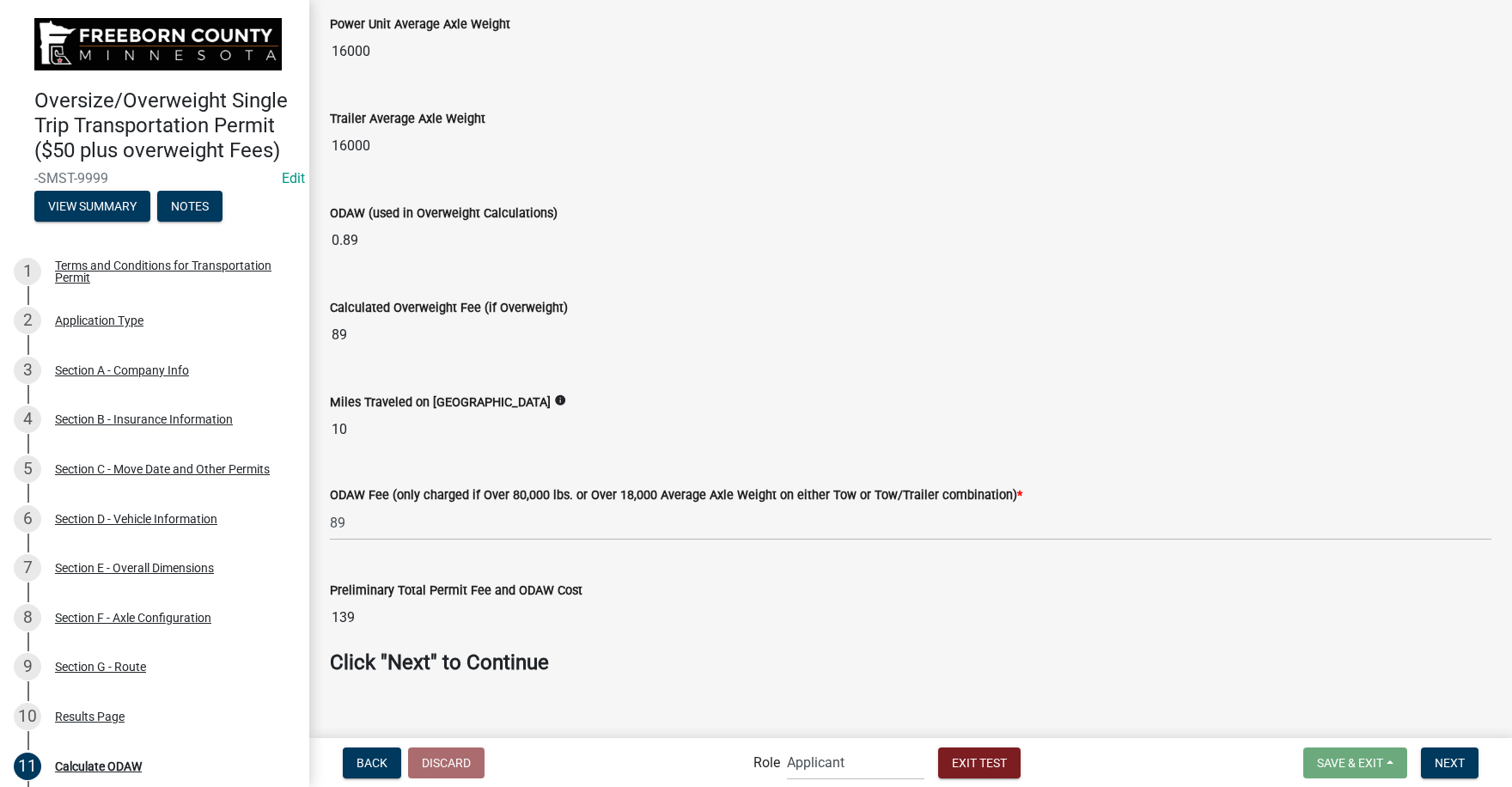
scroll to position [407, 0]
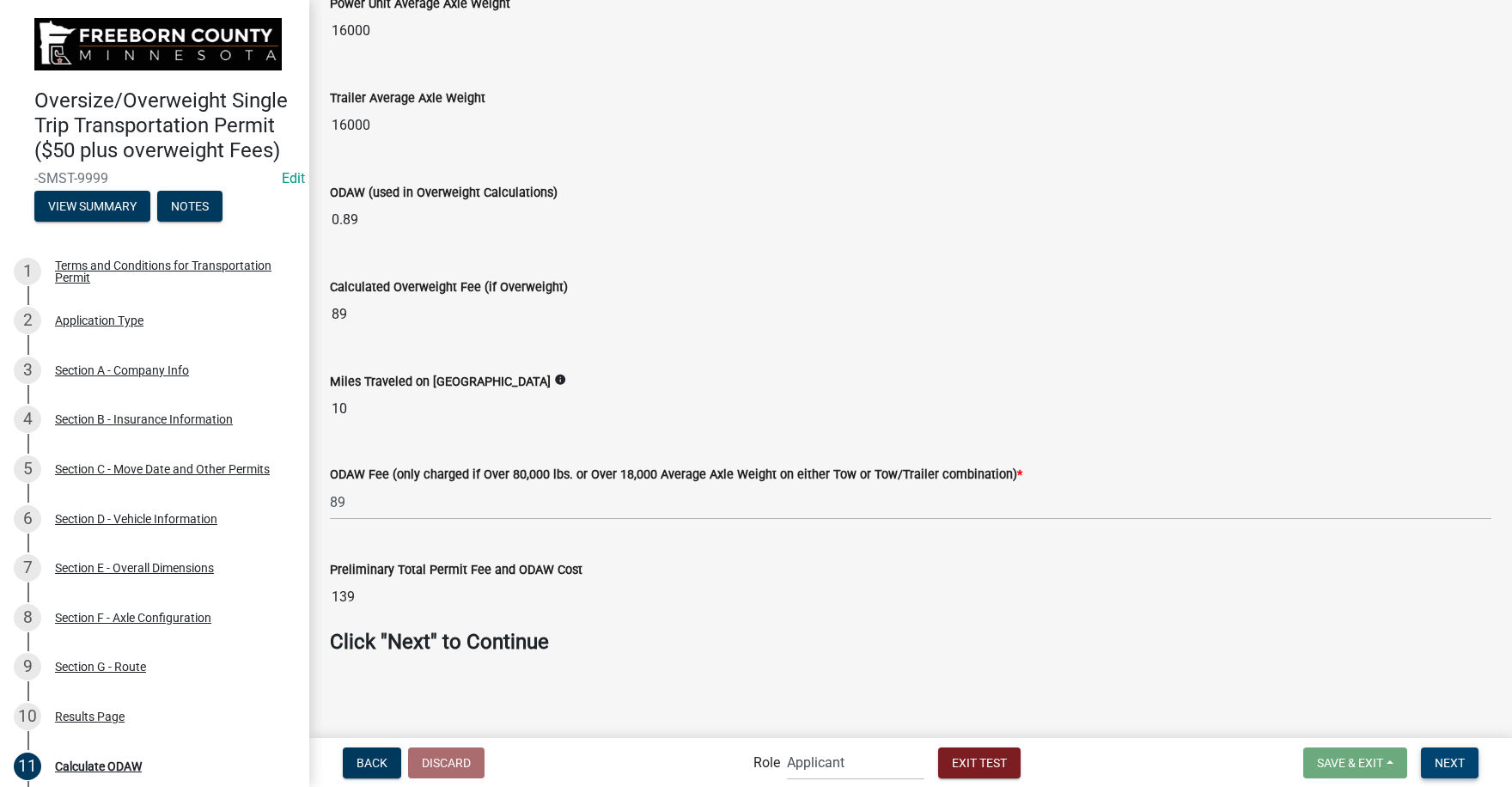
click at [1456, 757] on span "Next" at bounding box center [1449, 762] width 30 height 14
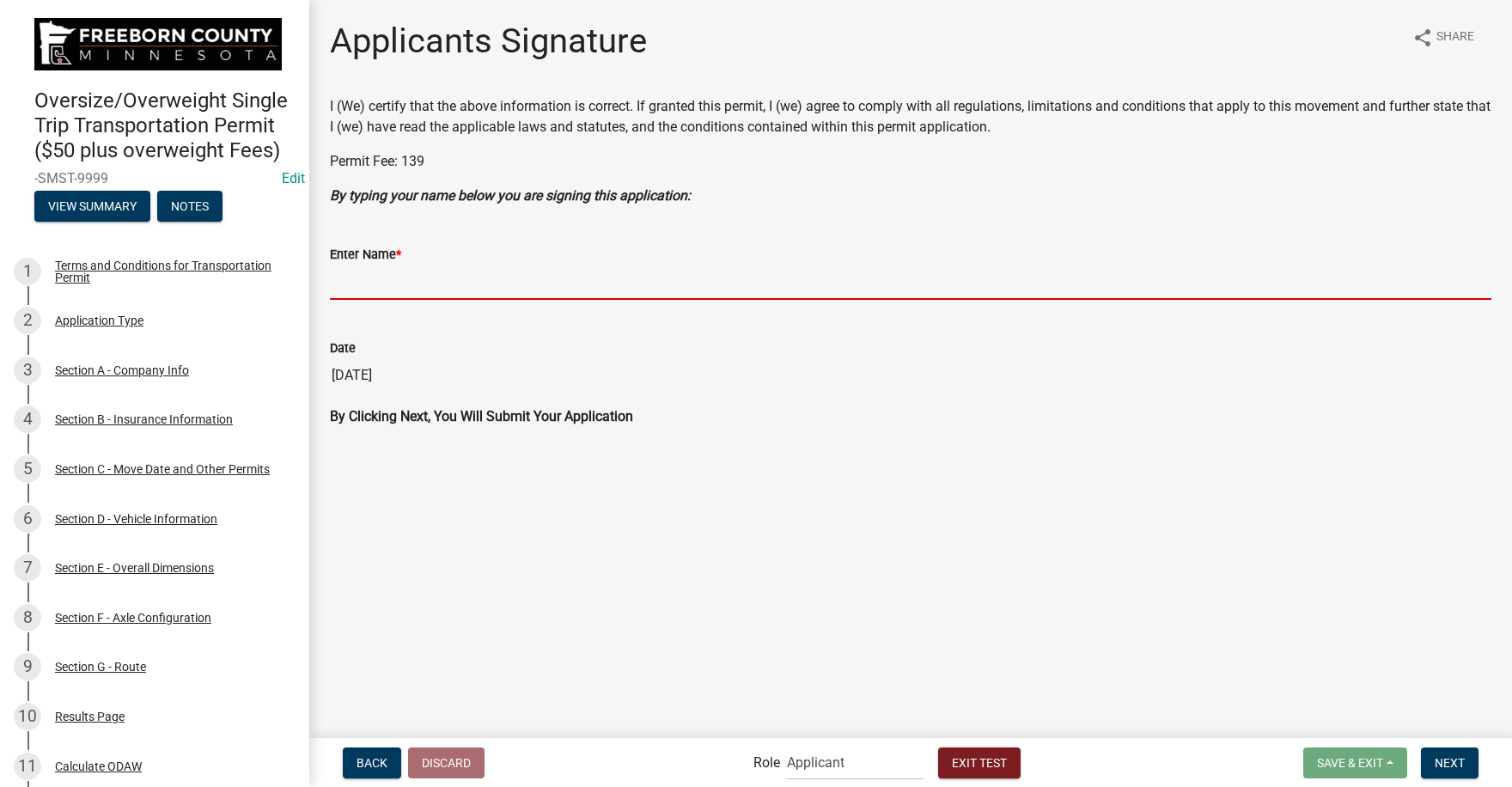
click at [391, 286] on input "Enter Name *" at bounding box center [909, 282] width 1161 height 36
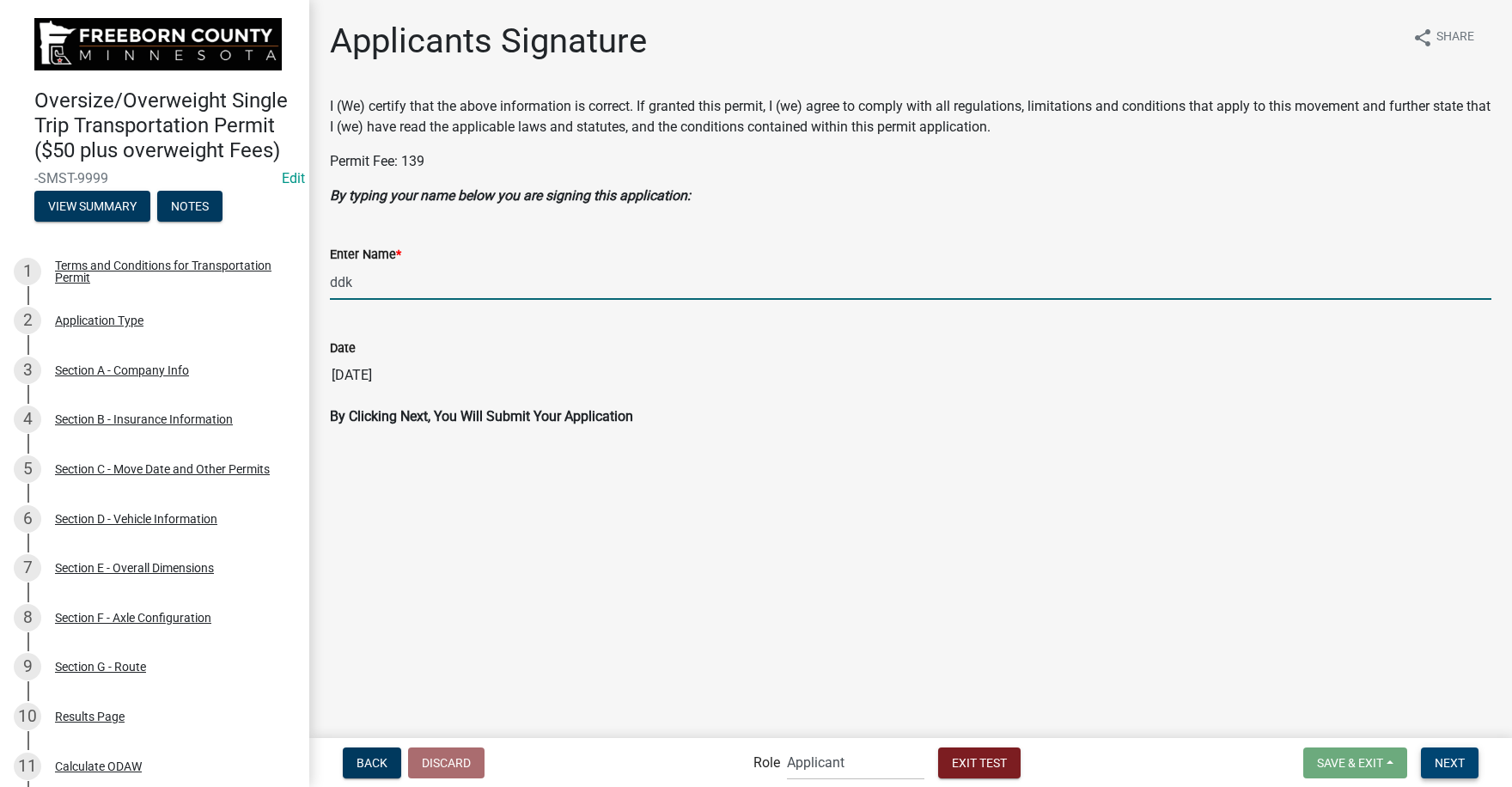
type input "ddk"
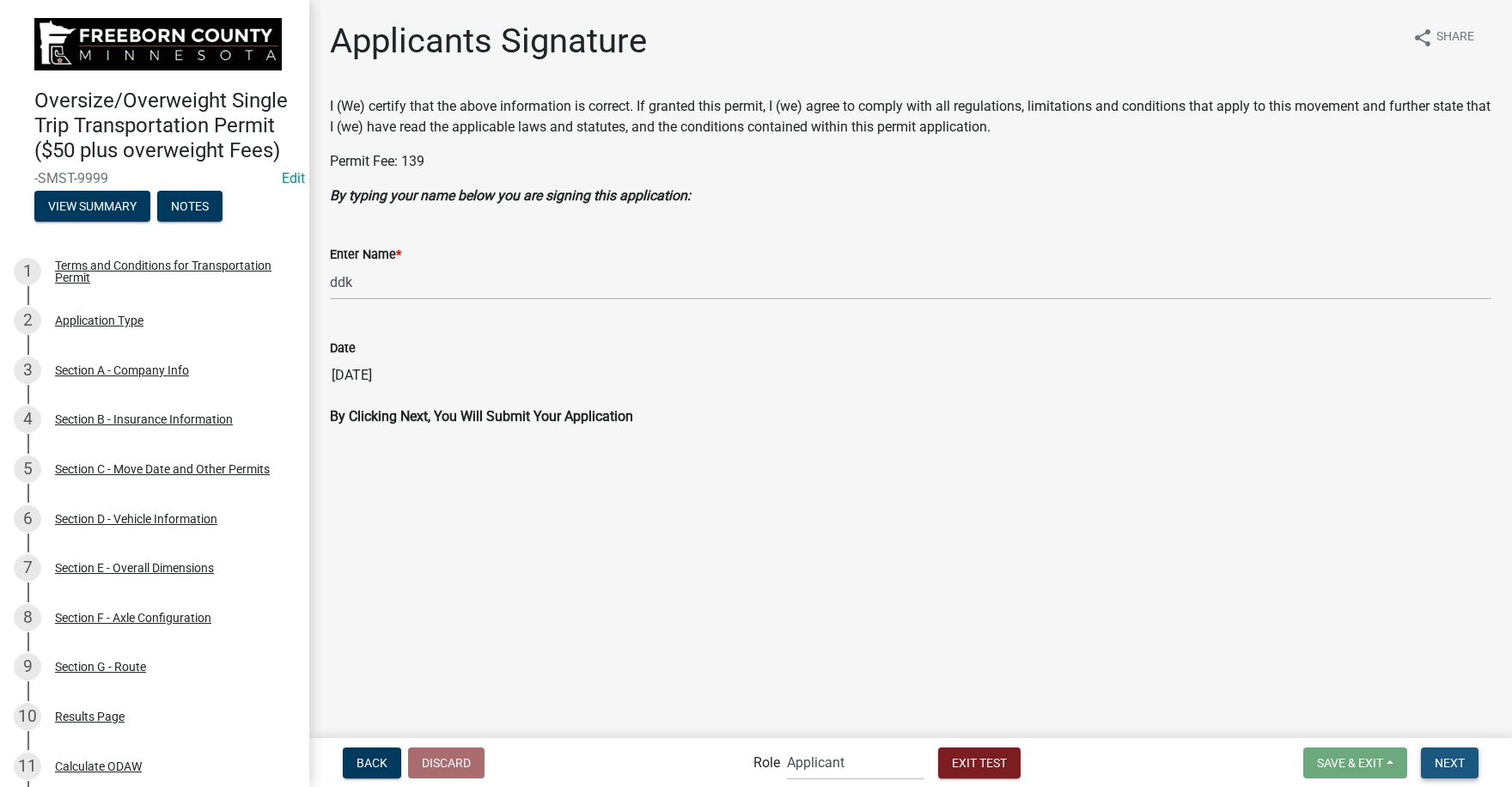
click at [1451, 764] on span "Next" at bounding box center [1449, 762] width 30 height 14
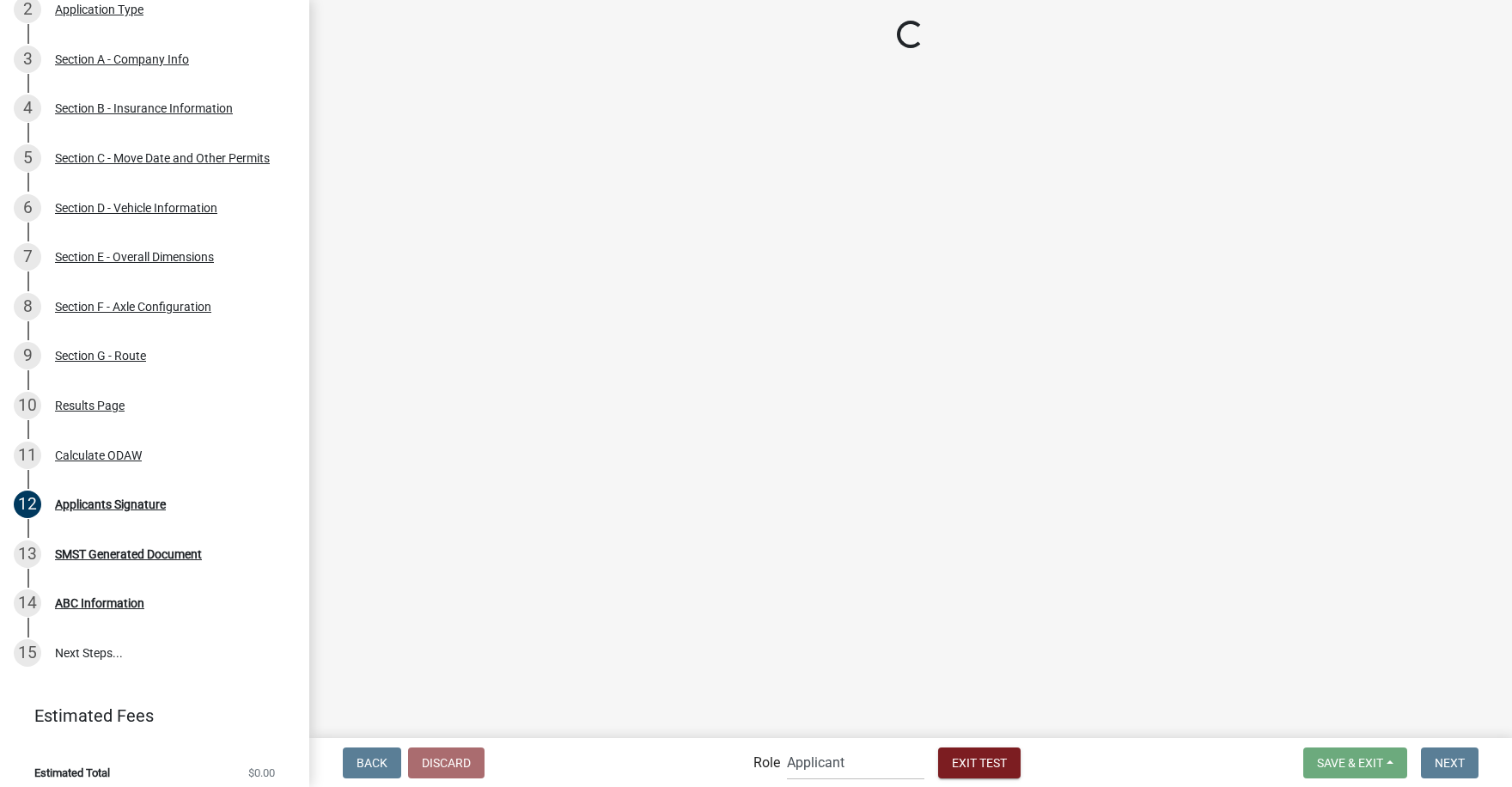
scroll to position [344, 0]
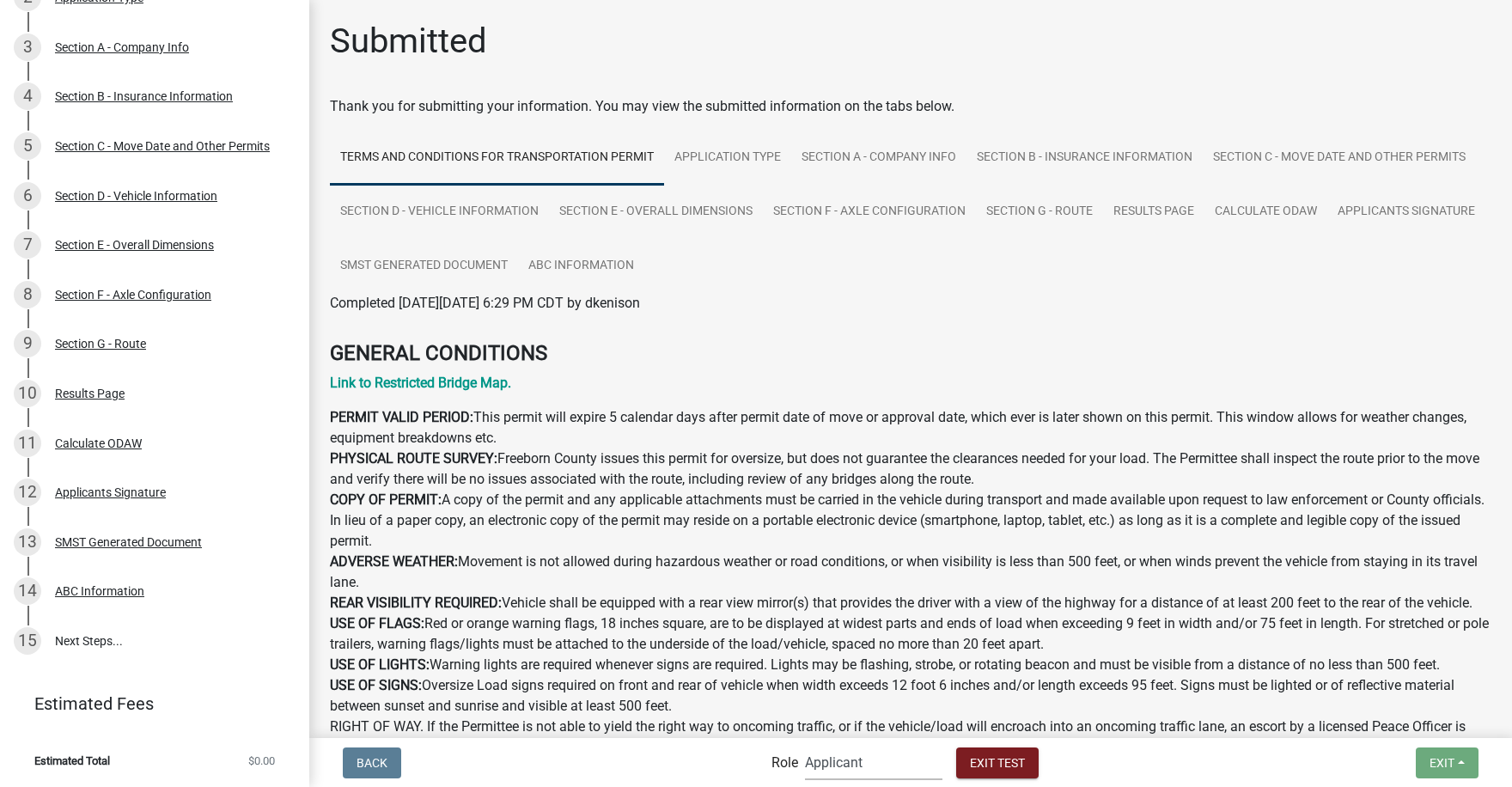
click at [847, 759] on select "Applicant FCPW Oversize Agents Admin" at bounding box center [873, 762] width 138 height 36
select select "ab98fc7c-eb93-44b0-b78a-244536d9d147"
click at [804, 744] on select "Applicant FCPW Oversize Agents Admin" at bounding box center [873, 762] width 138 height 36
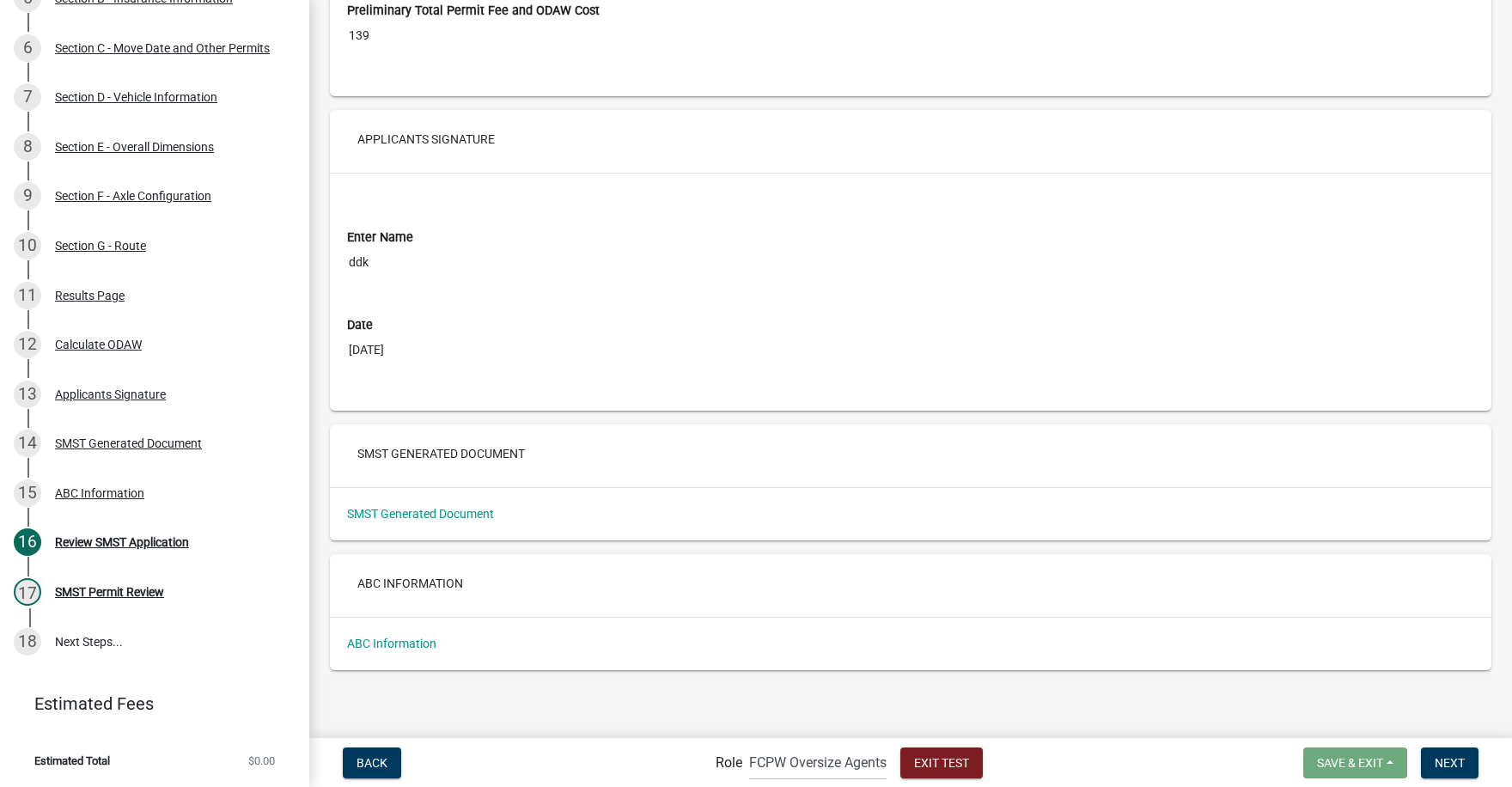
scroll to position [11108, 0]
click at [405, 643] on link "ABC Information" at bounding box center [392, 641] width 89 height 14
click at [101, 497] on div "ABC Information" at bounding box center [100, 493] width 89 height 12
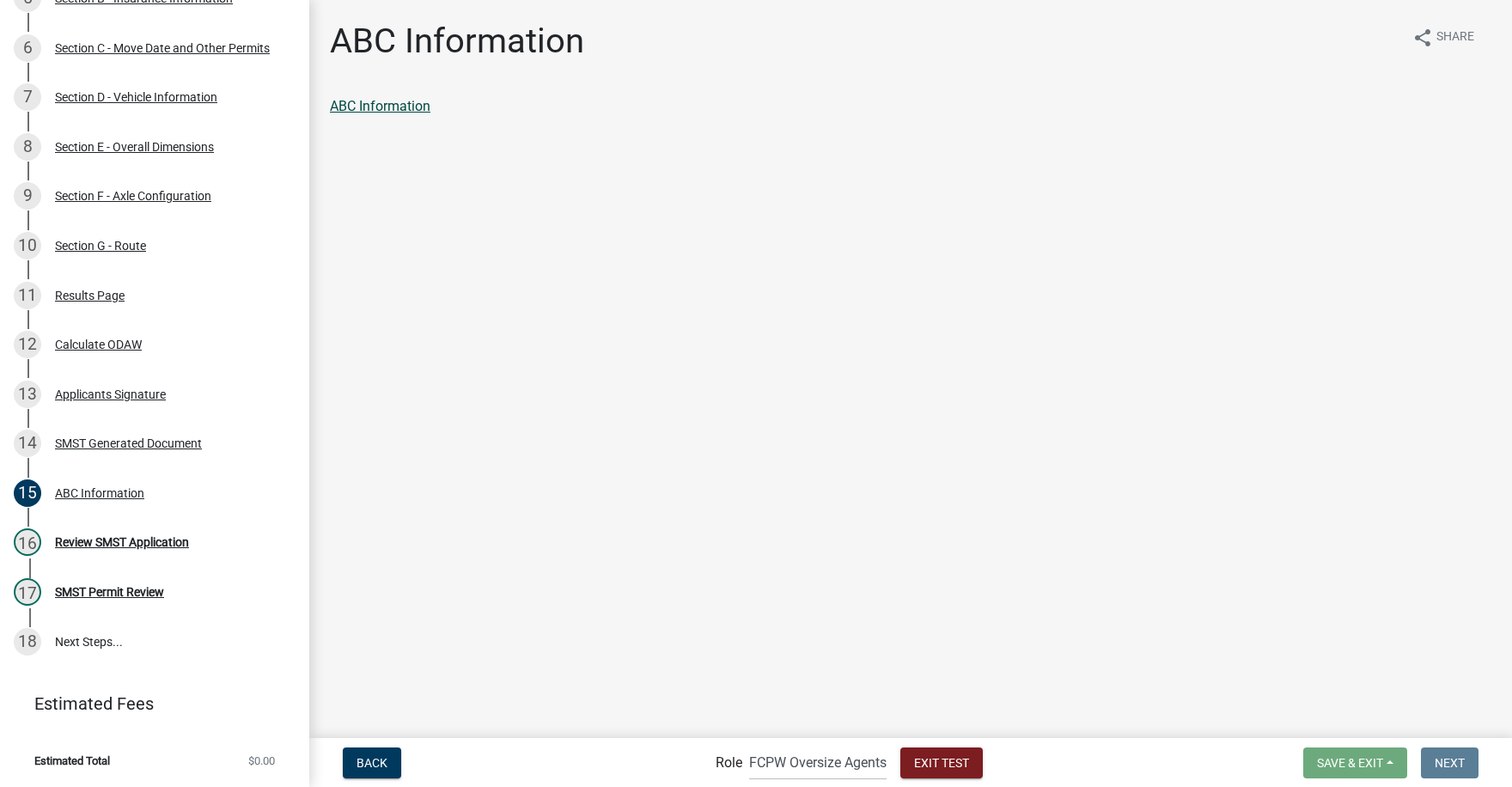
click at [391, 101] on link "ABC Information" at bounding box center [380, 106] width 101 height 16
click at [368, 762] on span "Back" at bounding box center [371, 762] width 31 height 14
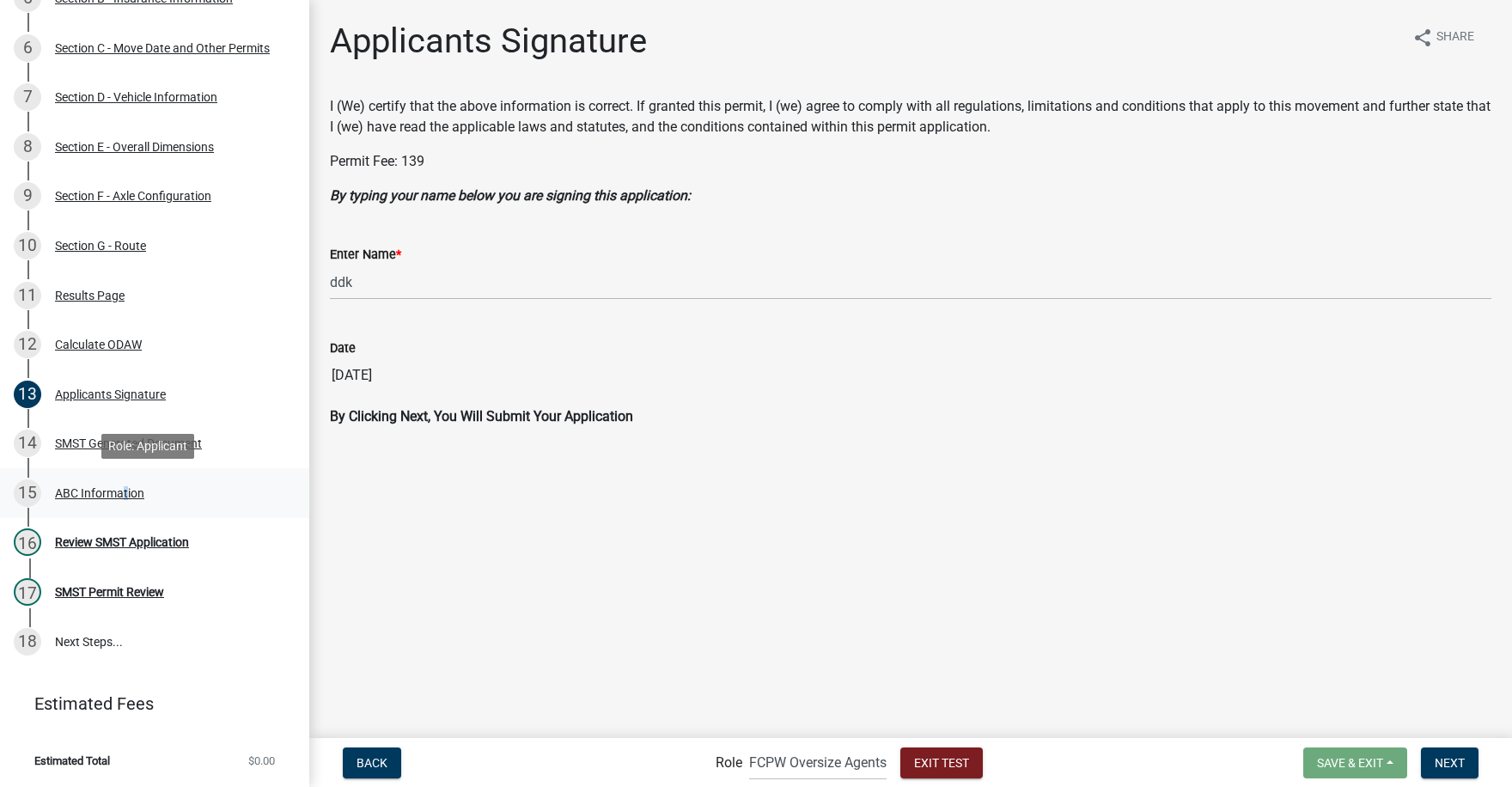
click at [117, 491] on div "ABC Information" at bounding box center [100, 493] width 89 height 12
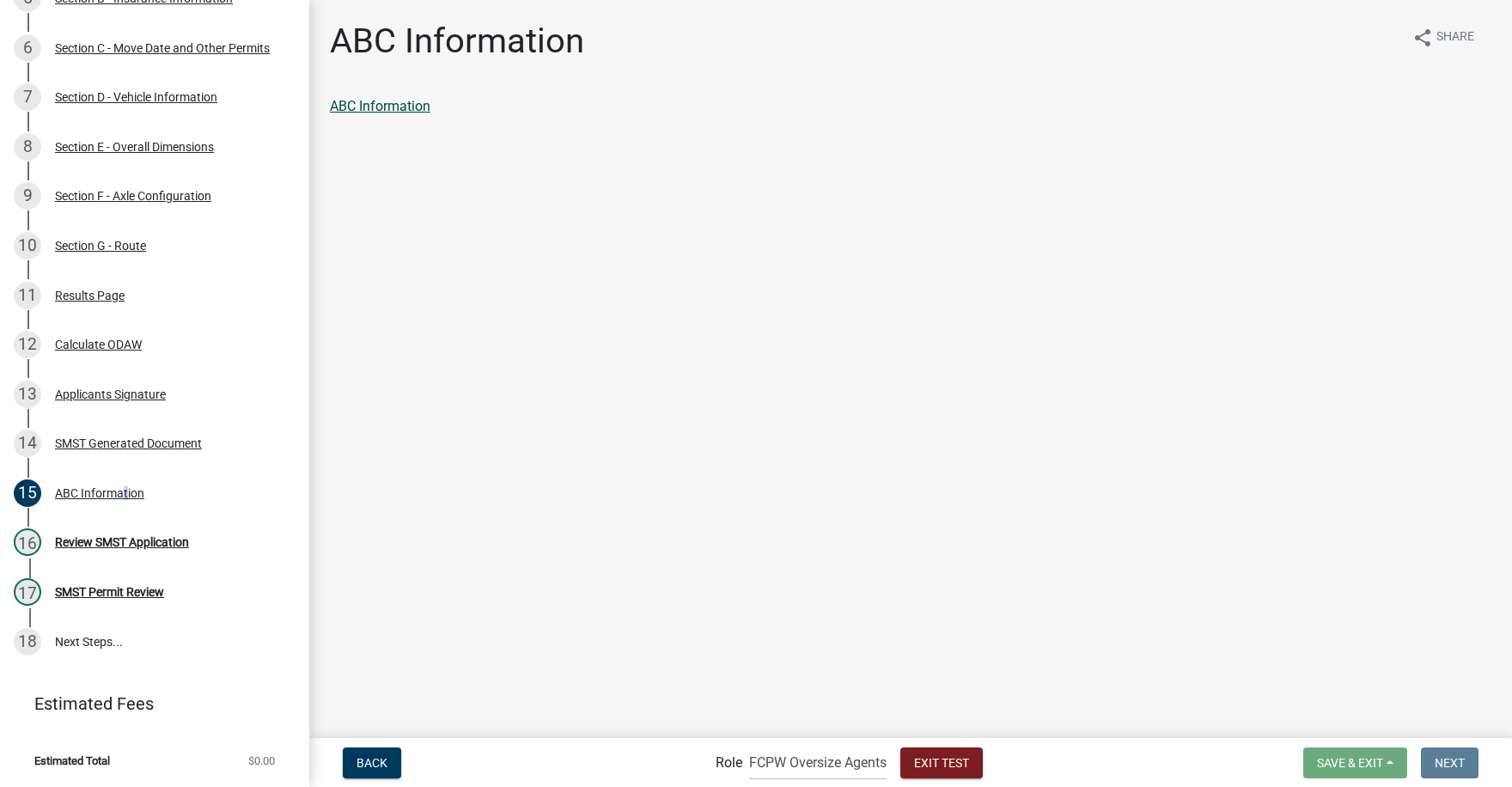
click at [393, 107] on link "ABC Information" at bounding box center [380, 106] width 101 height 16
click at [953, 763] on span "Exit Test" at bounding box center [941, 762] width 55 height 14
